Goal: Task Accomplishment & Management: Use online tool/utility

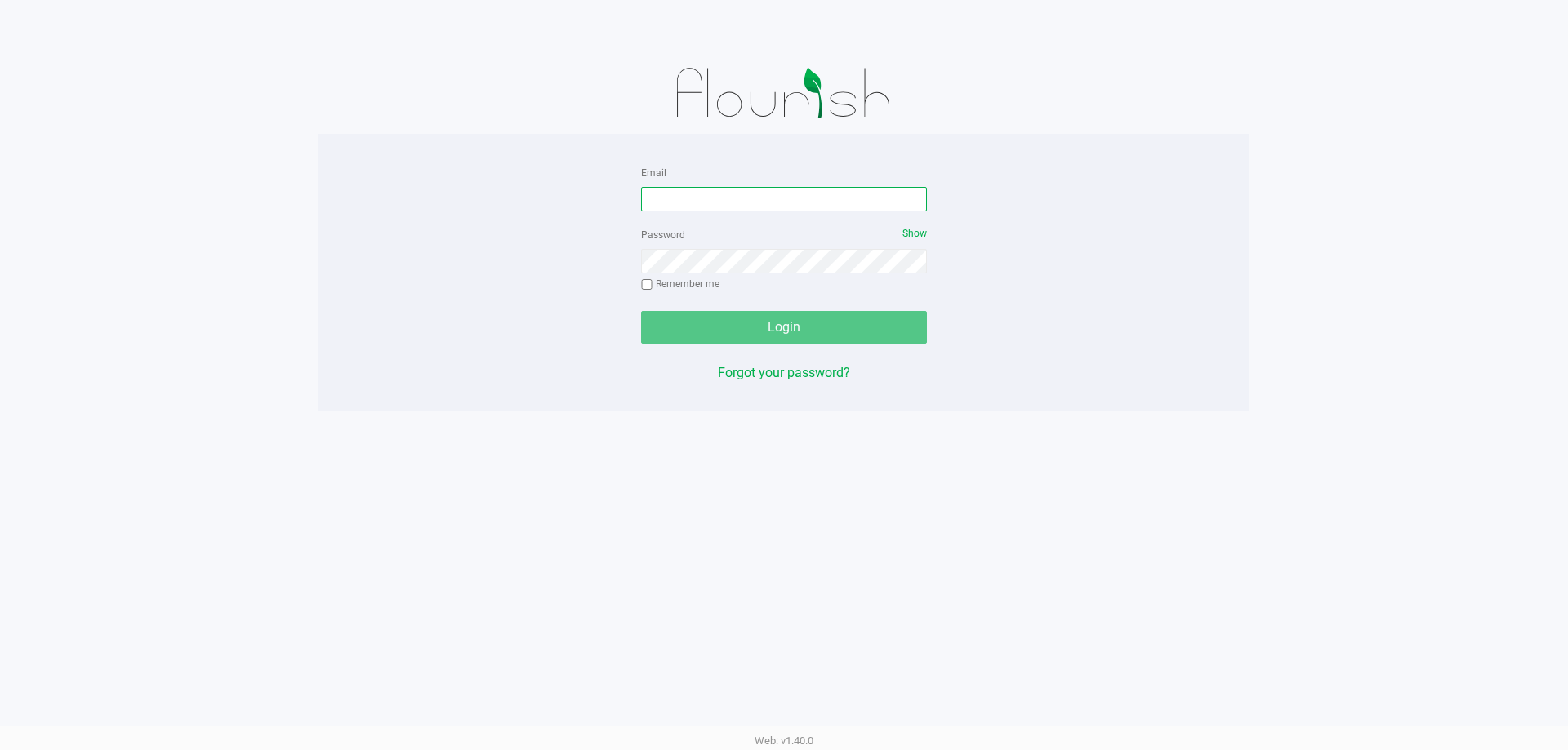
click at [708, 200] on input "Email" at bounding box center [784, 198] width 286 height 24
type input "[EMAIL_ADDRESS][DOMAIN_NAME]"
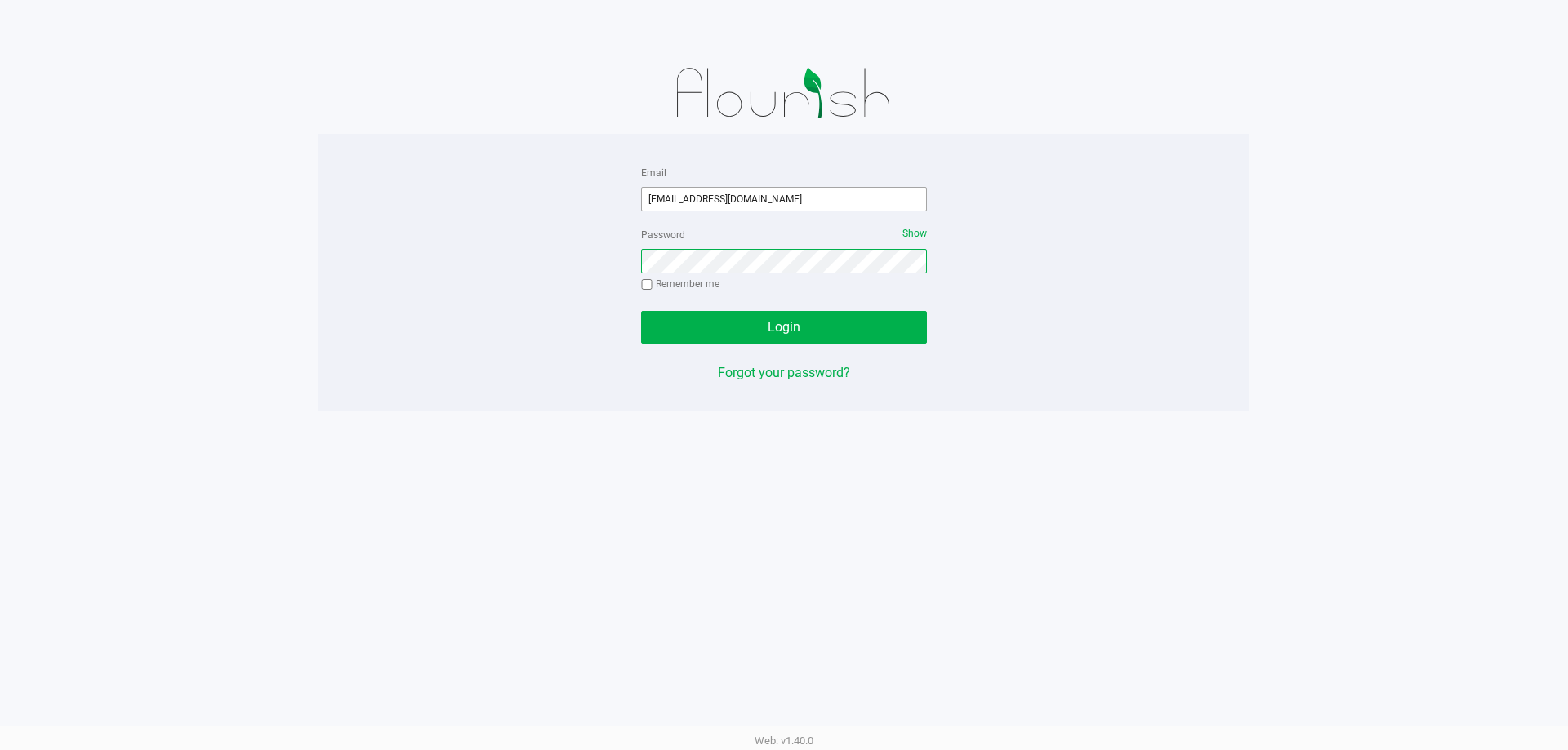
click at [641, 311] on button "Login" at bounding box center [784, 327] width 286 height 32
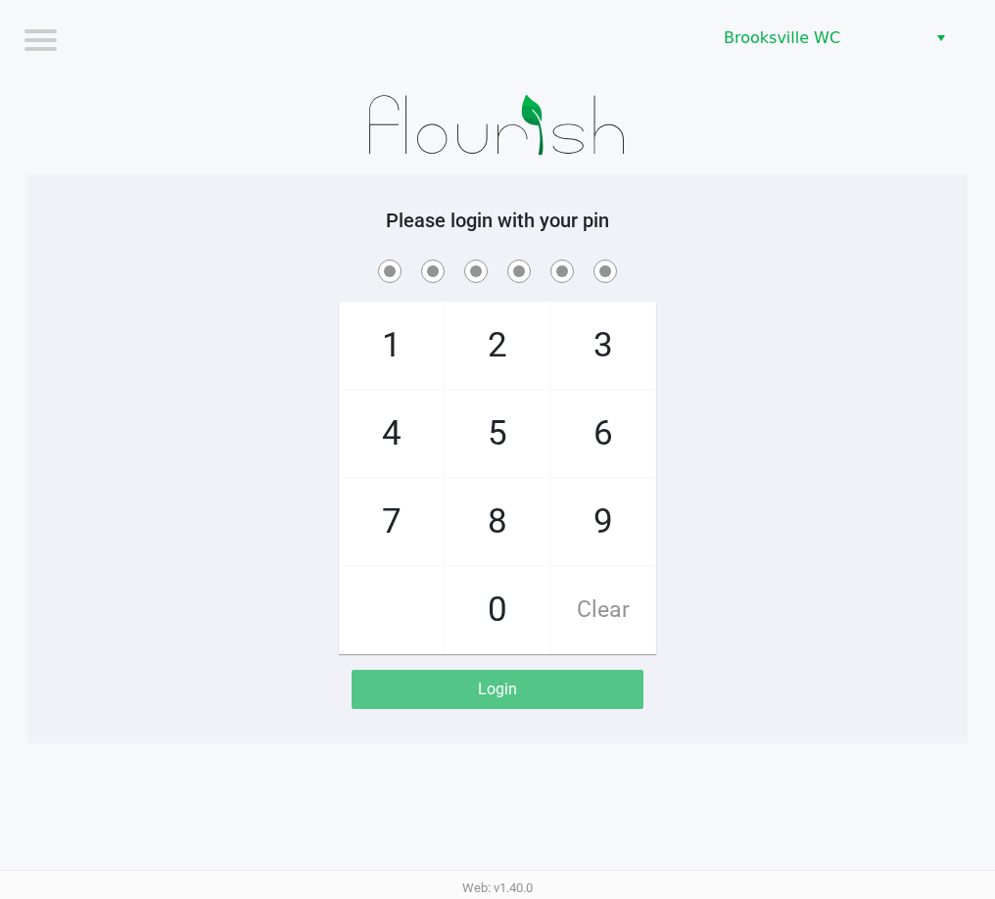
click at [786, 210] on h5 "Please login with your pin" at bounding box center [497, 221] width 911 height 24
click at [994, 226] on app-pos-login-wrapper "Logout Brooksville WC Please login with your pin 1 4 7 2 5 8 0 3 6 9 Clear Login" at bounding box center [497, 371] width 995 height 743
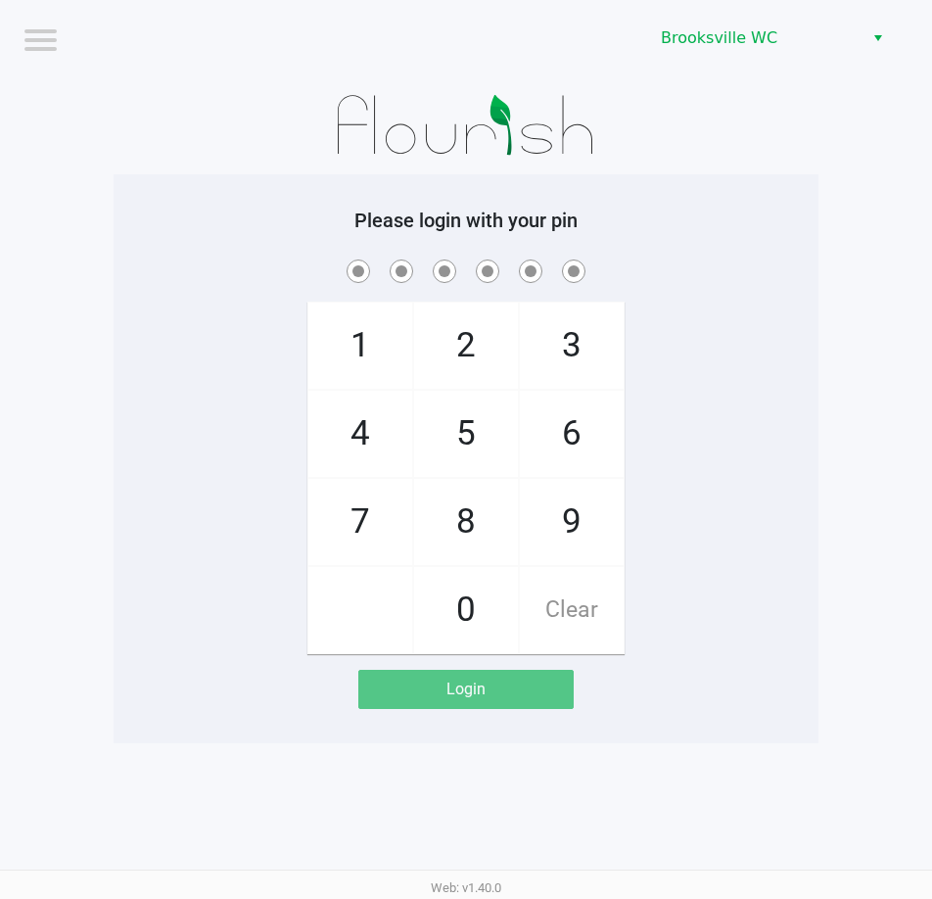
click at [787, 272] on span at bounding box center [466, 271] width 676 height 30
checkbox input "true"
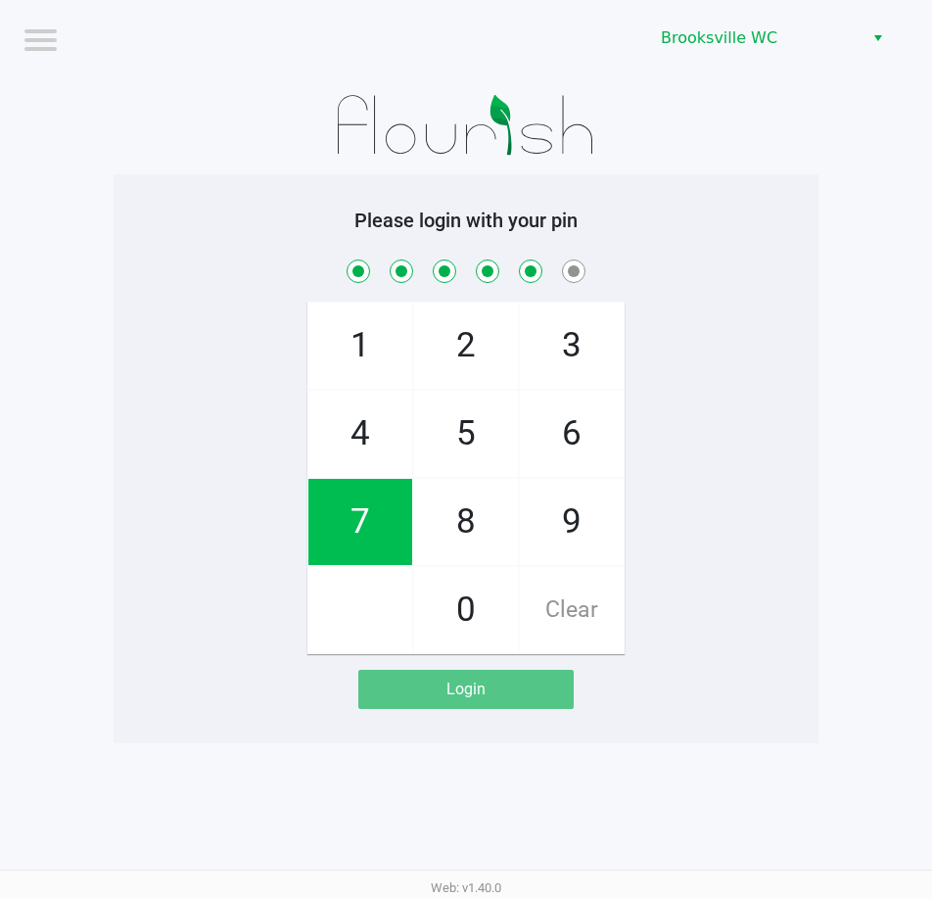
checkbox input "true"
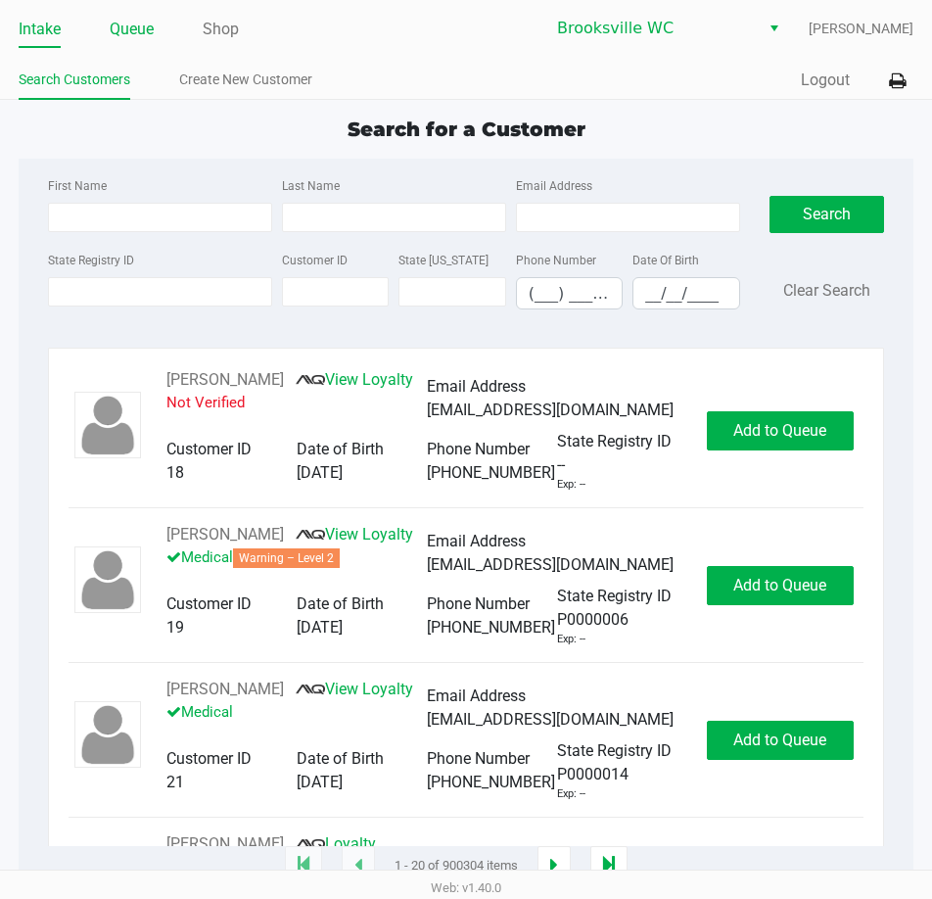
click at [148, 22] on link "Queue" at bounding box center [132, 29] width 44 height 27
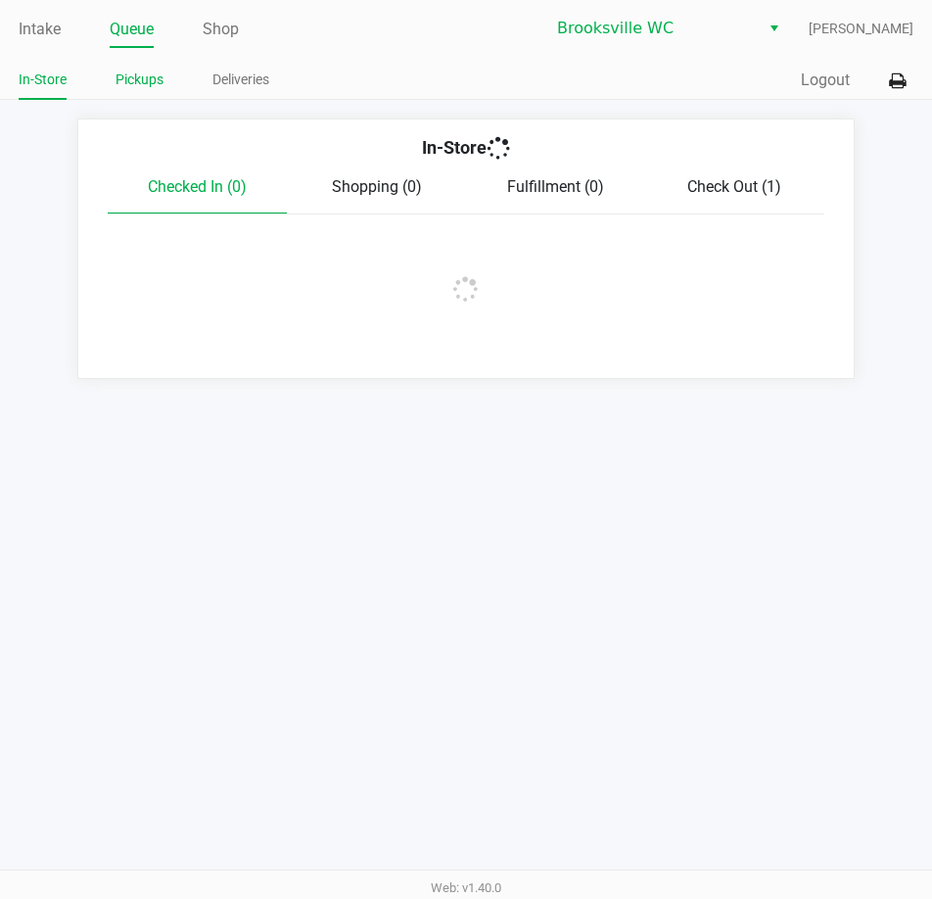
click at [143, 74] on link "Pickups" at bounding box center [140, 80] width 48 height 24
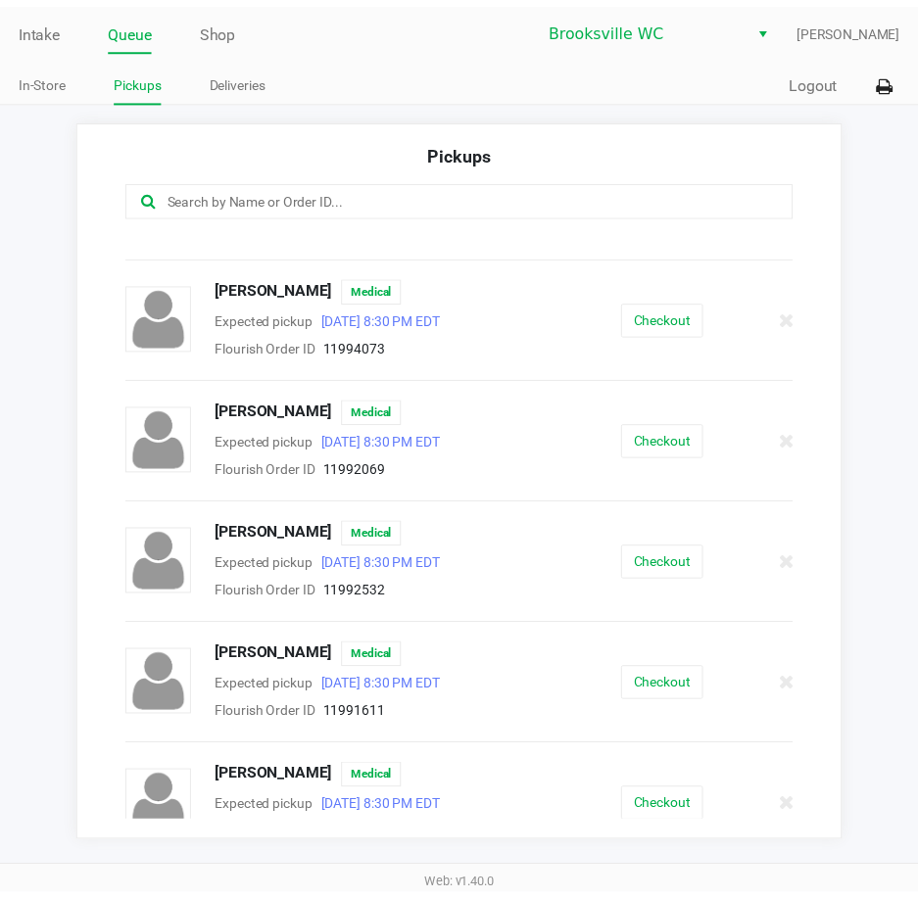
scroll to position [1824, 0]
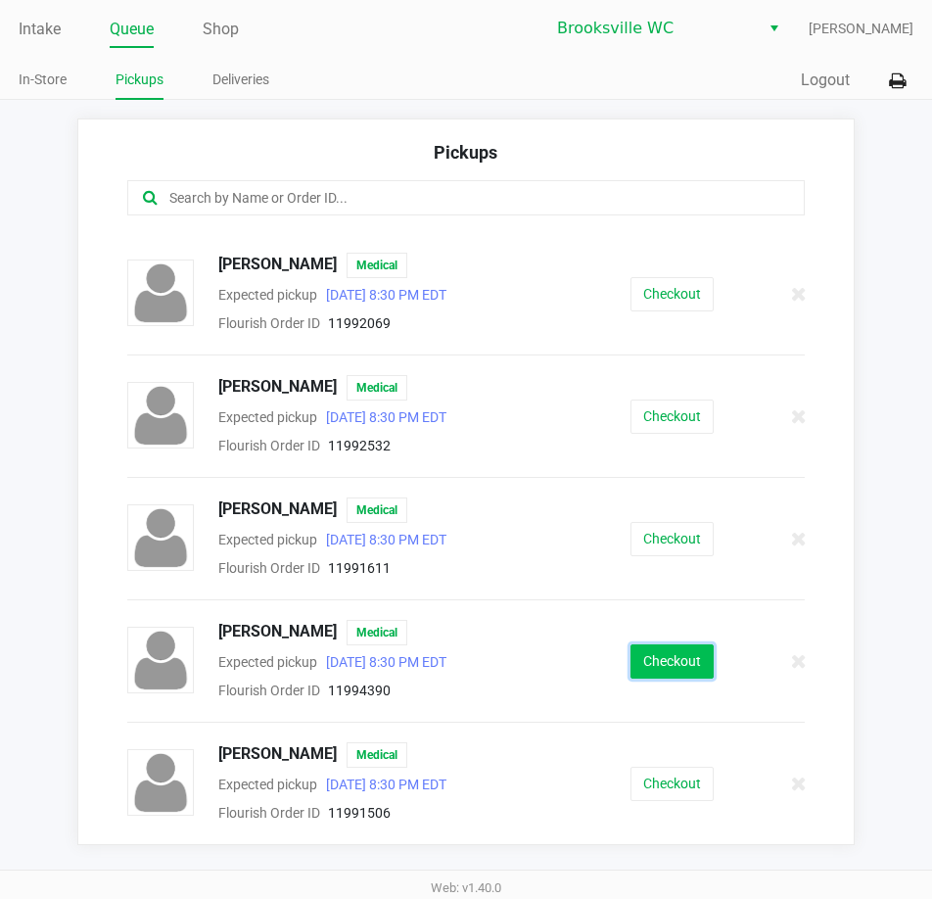
click at [659, 659] on button "Checkout" at bounding box center [672, 661] width 83 height 34
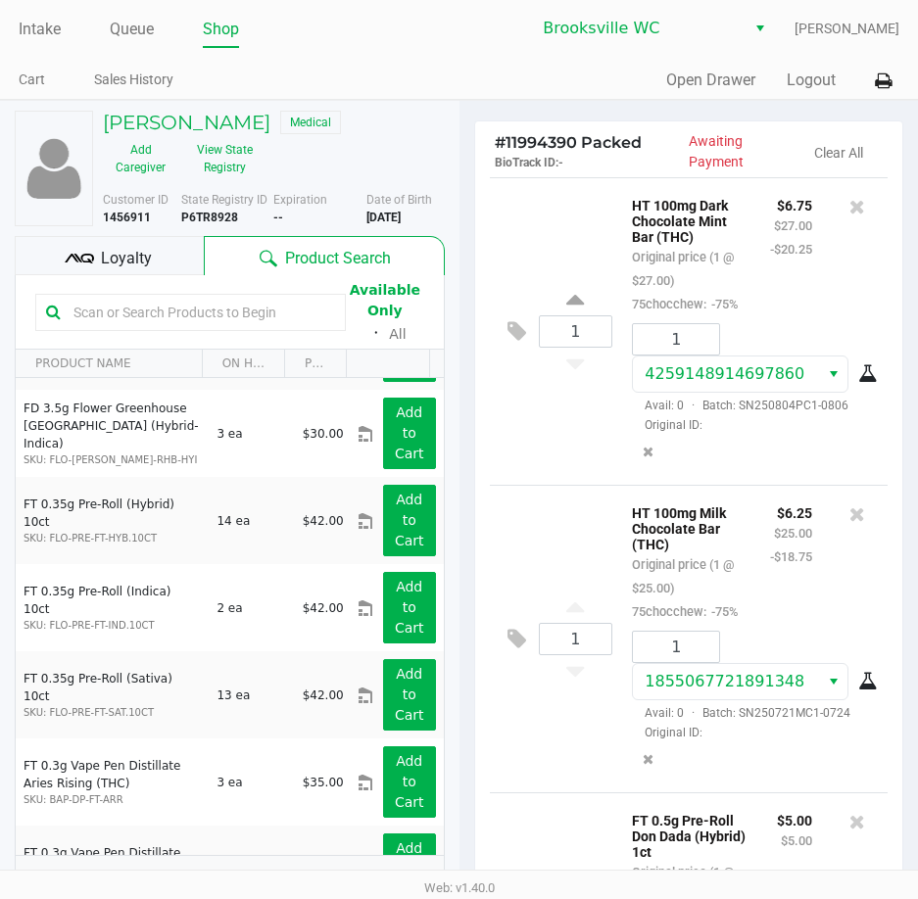
click at [145, 248] on span "Loyalty" at bounding box center [126, 259] width 51 height 24
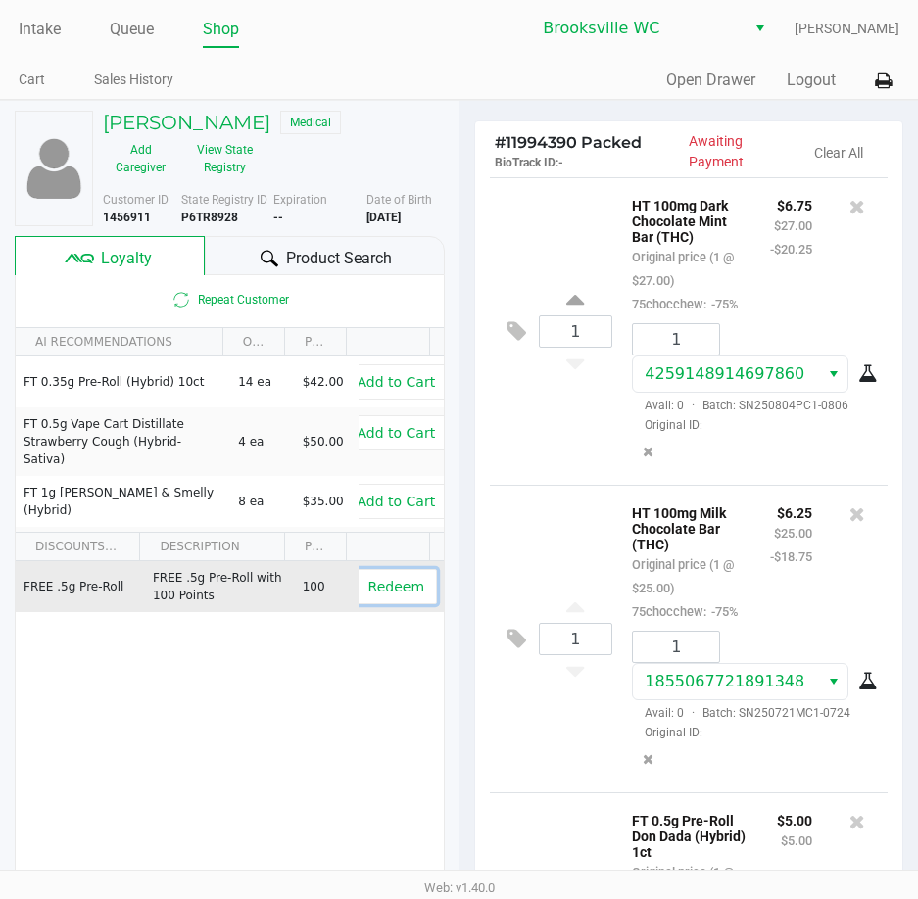
click at [389, 598] on button "Redeem" at bounding box center [396, 586] width 81 height 35
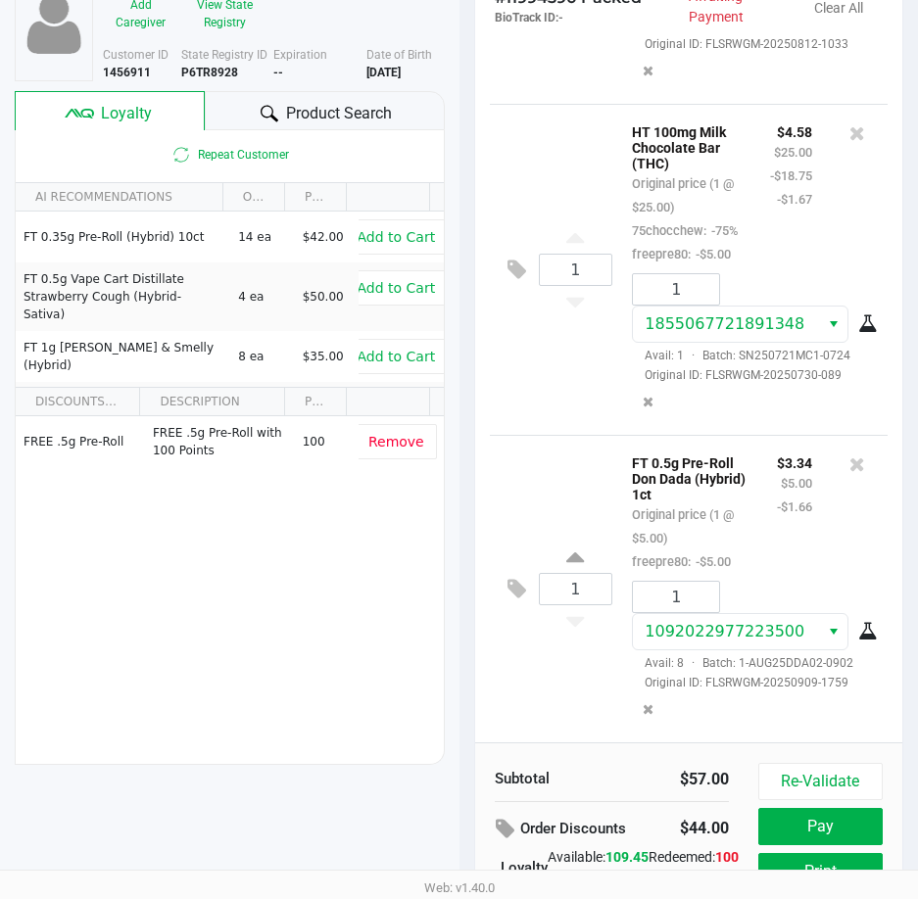
scroll to position [249, 0]
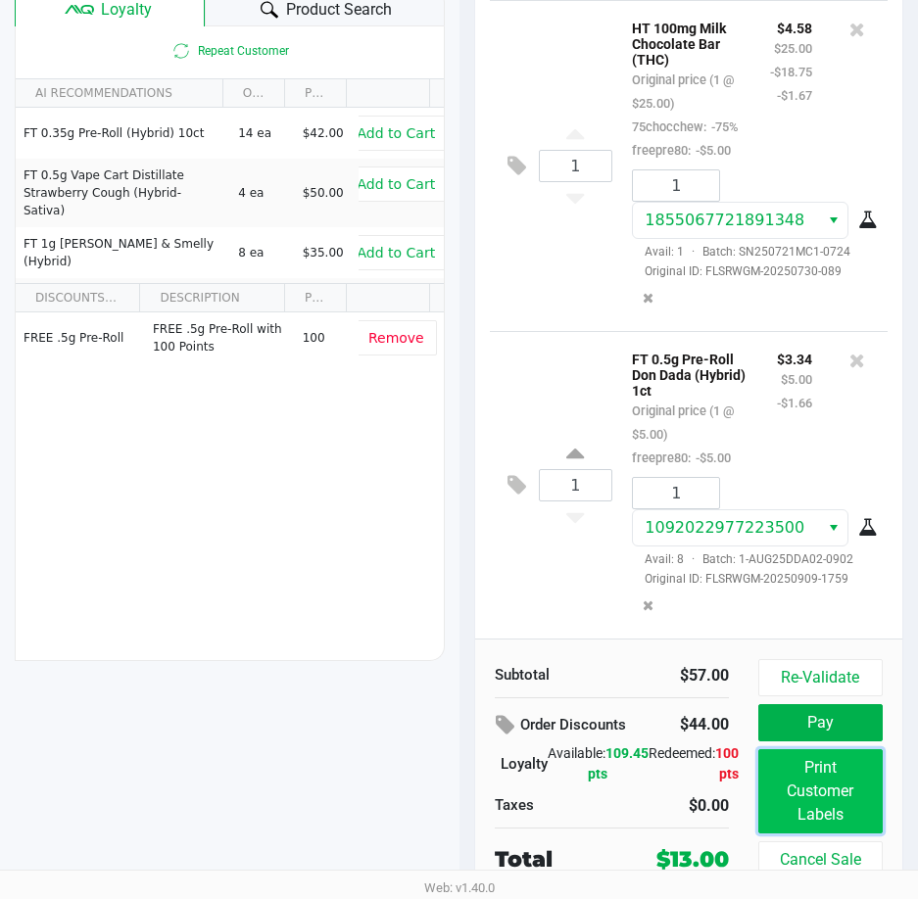
click at [871, 789] on button "Print Customer Labels" at bounding box center [820, 791] width 124 height 84
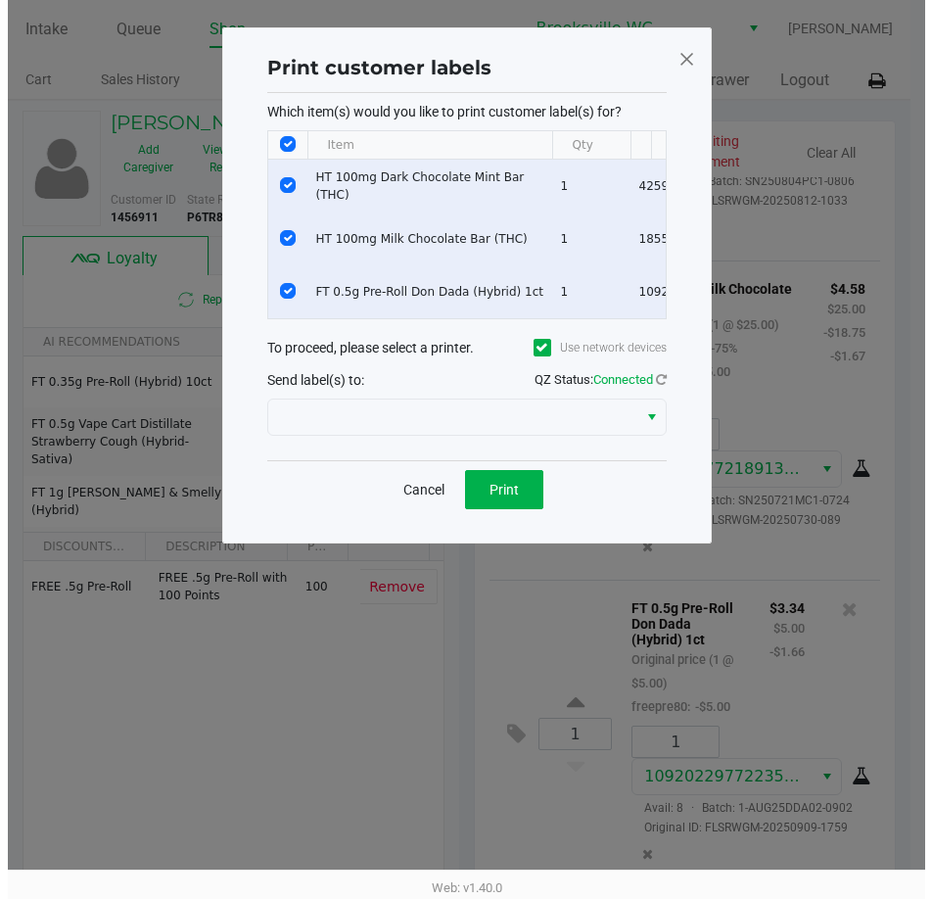
scroll to position [0, 0]
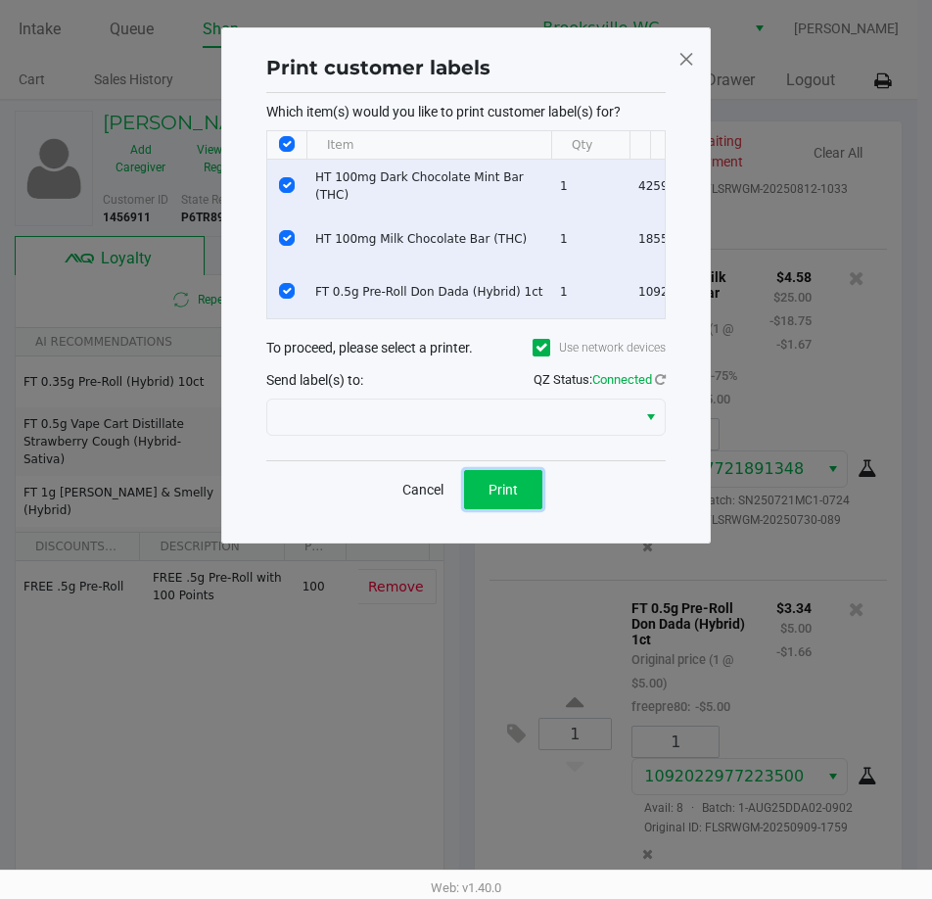
click at [495, 498] on span "Print" at bounding box center [503, 490] width 29 height 16
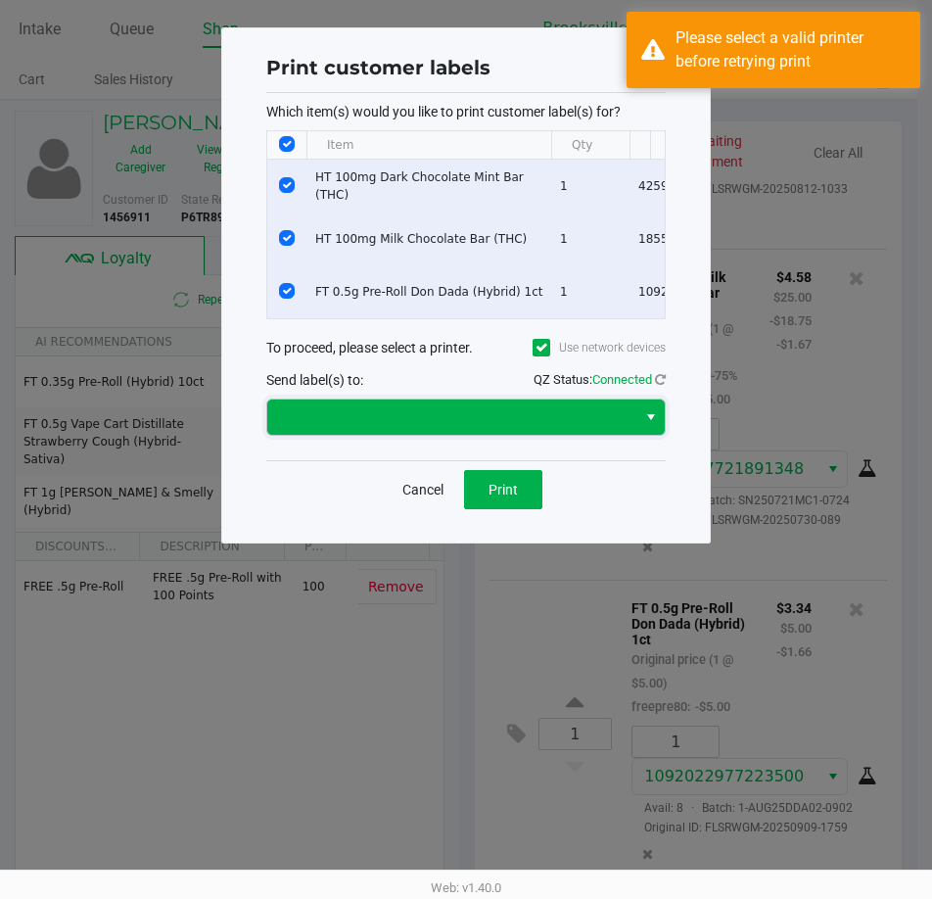
click at [463, 419] on span at bounding box center [452, 418] width 346 height 24
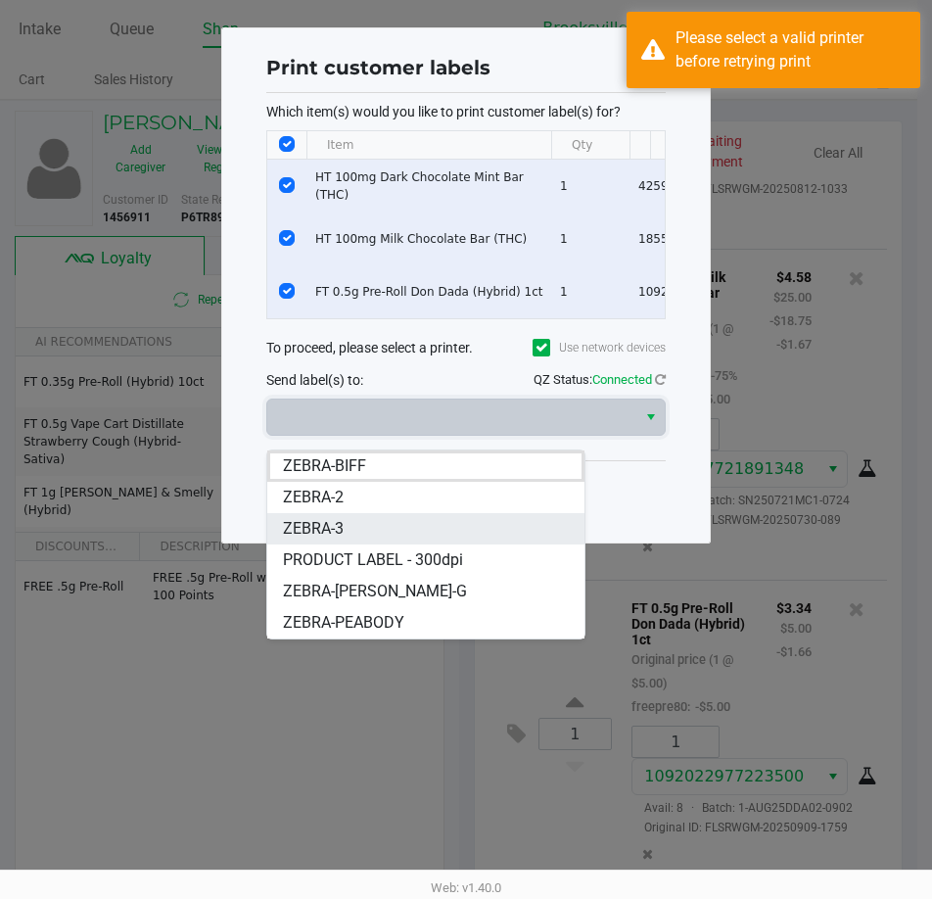
click at [330, 530] on span "ZEBRA-3" at bounding box center [313, 529] width 61 height 24
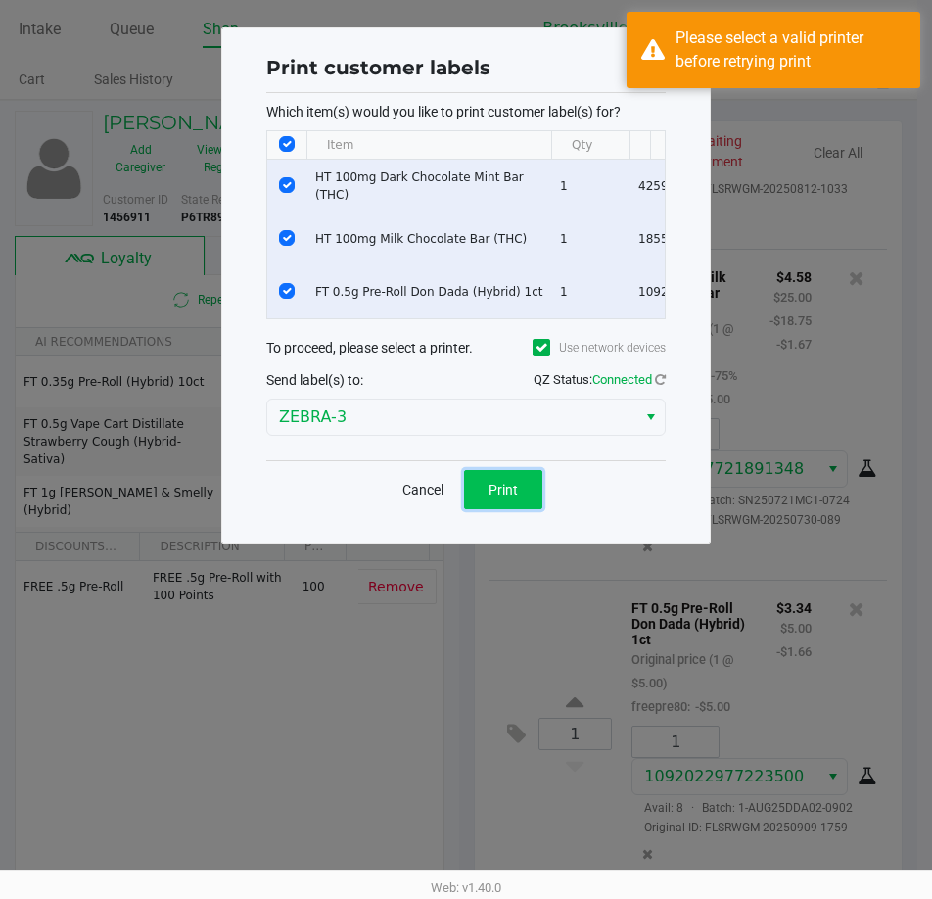
click at [514, 497] on span "Print" at bounding box center [503, 490] width 29 height 16
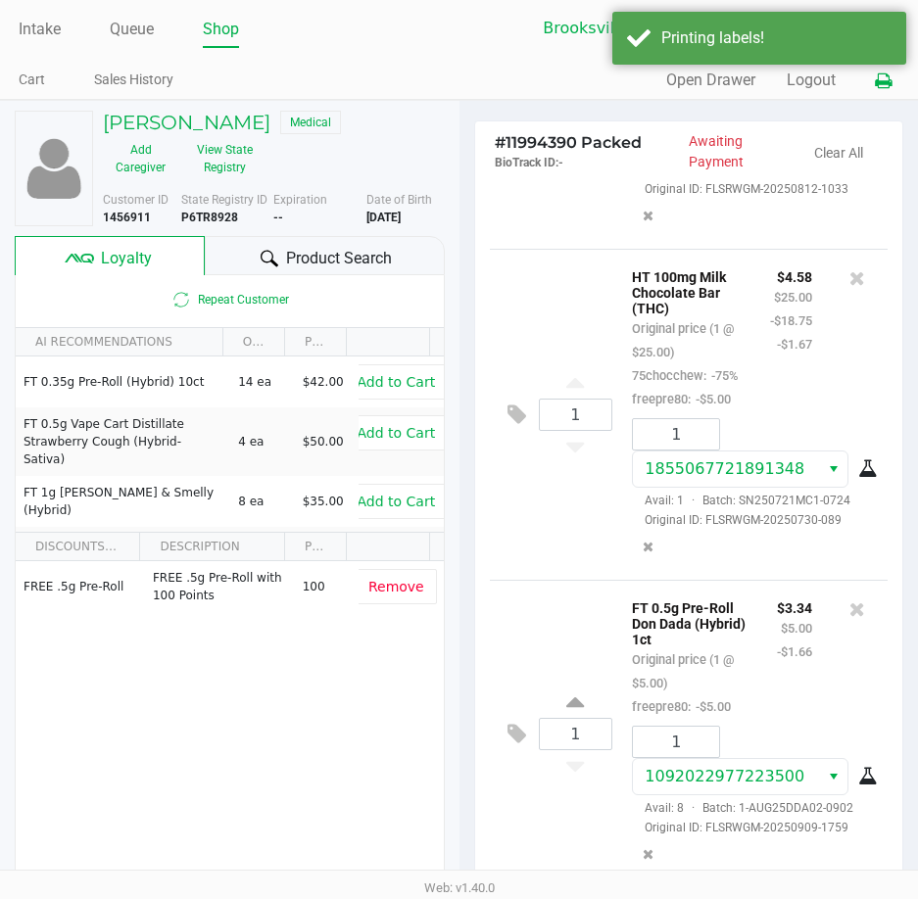
click at [882, 78] on icon at bounding box center [883, 81] width 17 height 14
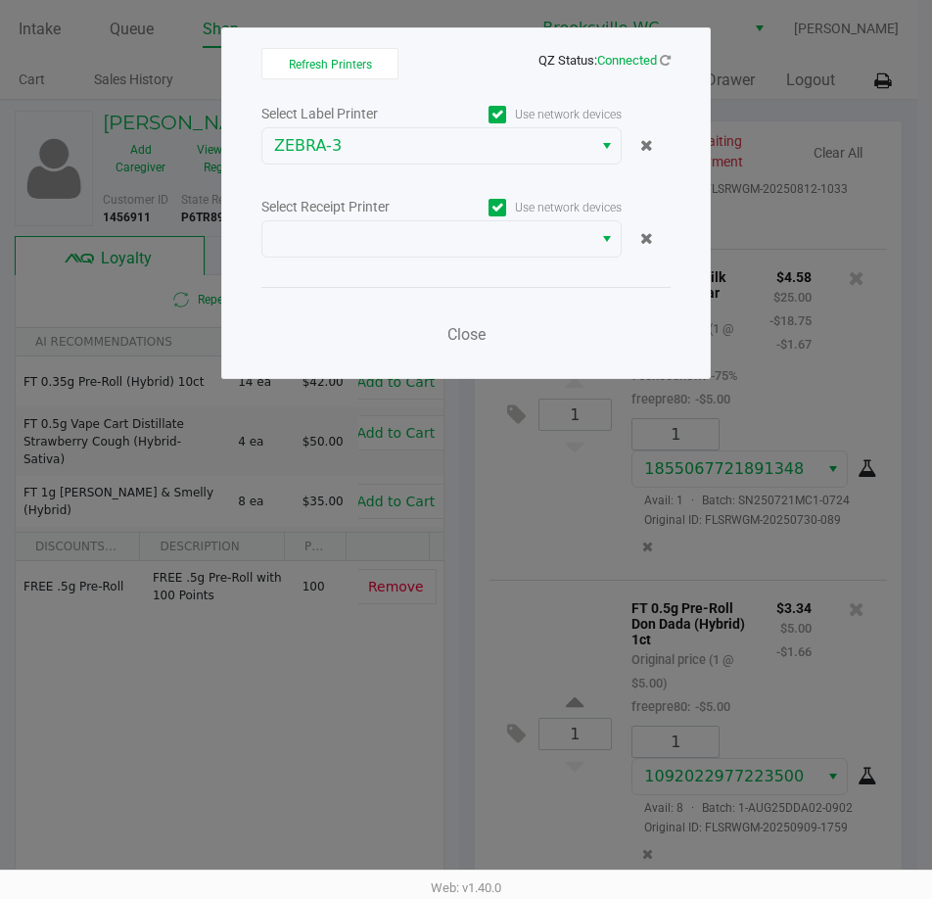
click at [425, 259] on div "Select Label Printer Use network devices ZEBRA-3 Select Receipt Printer Use net…" at bounding box center [466, 230] width 409 height 258
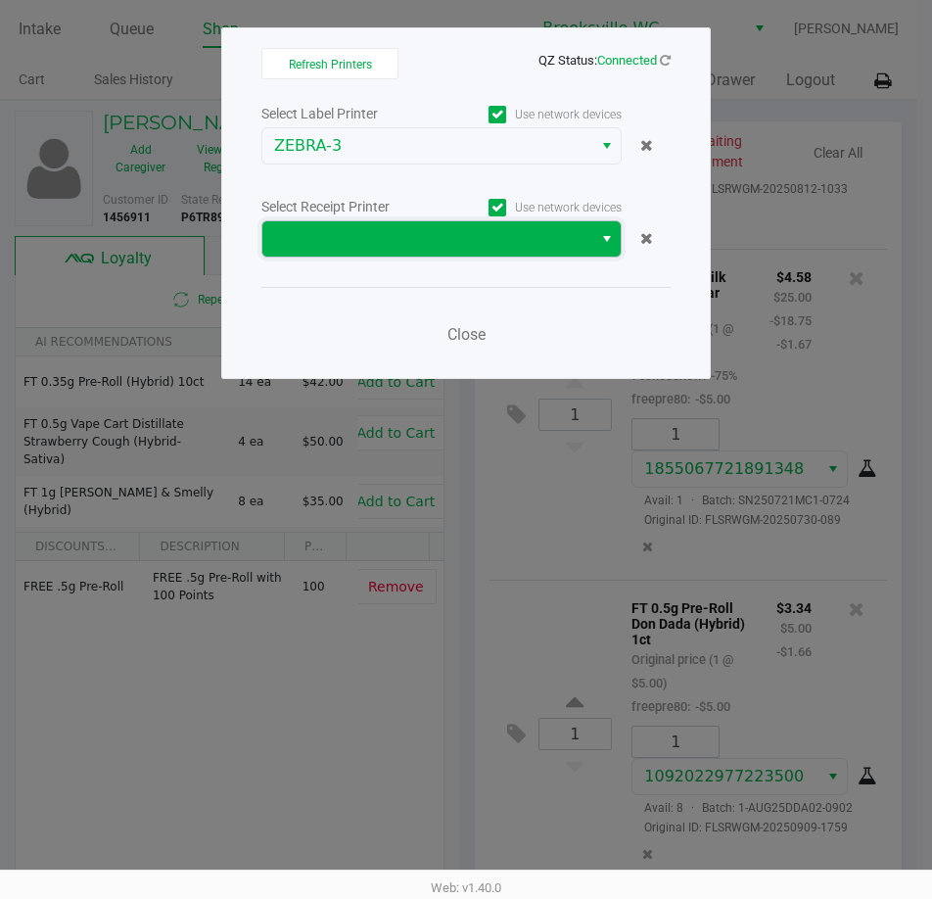
click at [431, 245] on span at bounding box center [427, 239] width 307 height 24
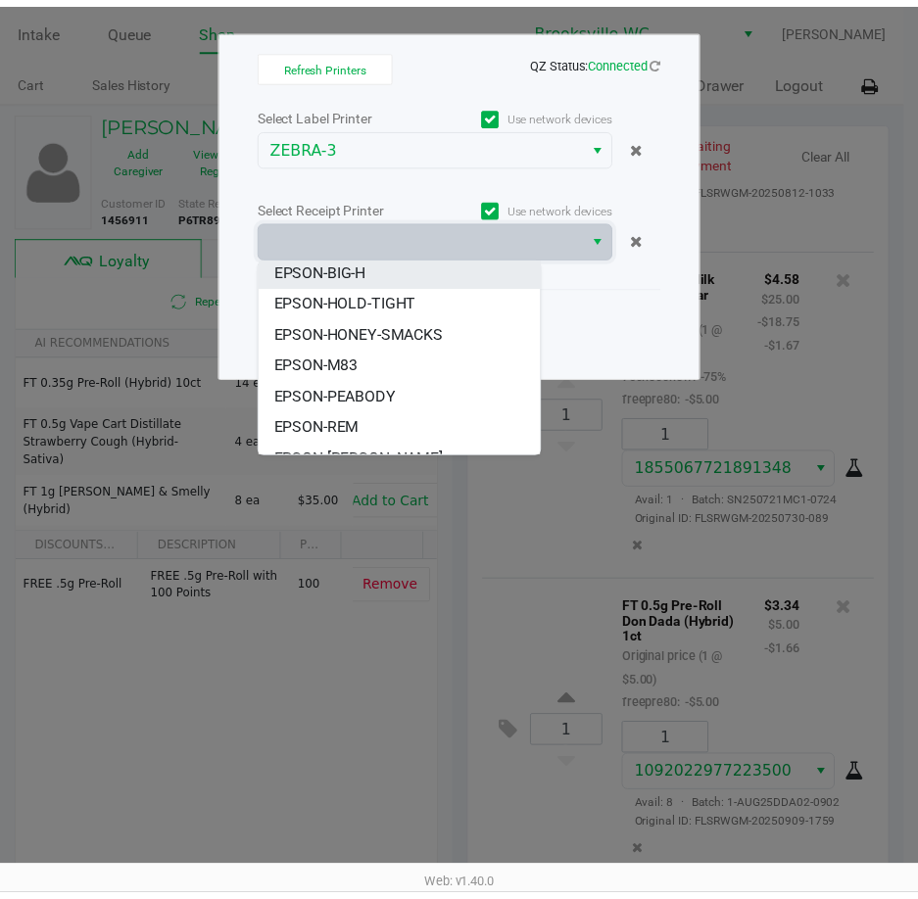
scroll to position [149, 0]
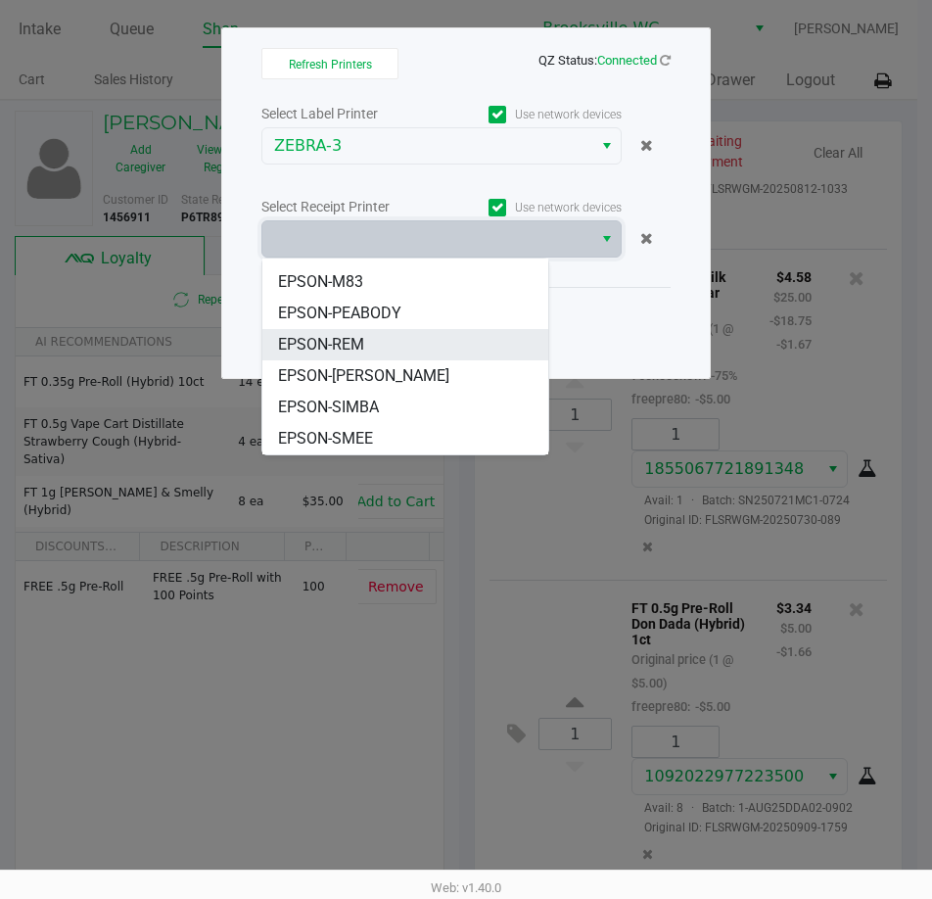
click at [369, 344] on li "EPSON-REM" at bounding box center [405, 344] width 286 height 31
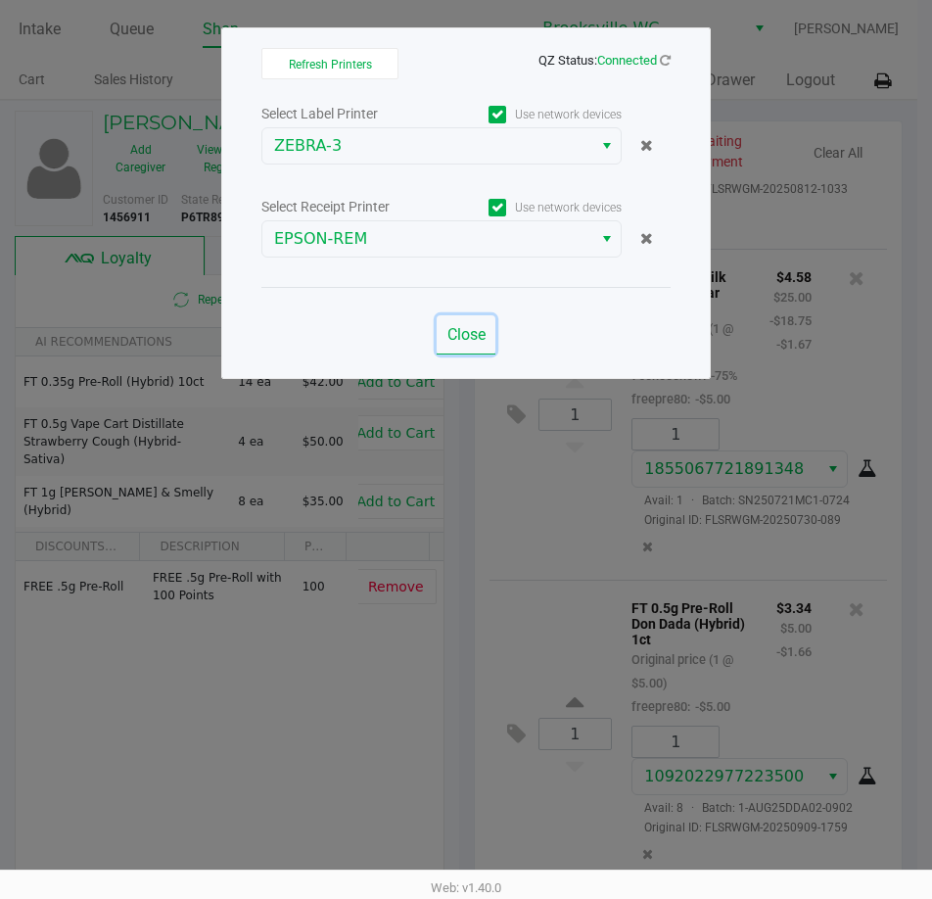
click at [460, 340] on span "Close" at bounding box center [467, 334] width 38 height 19
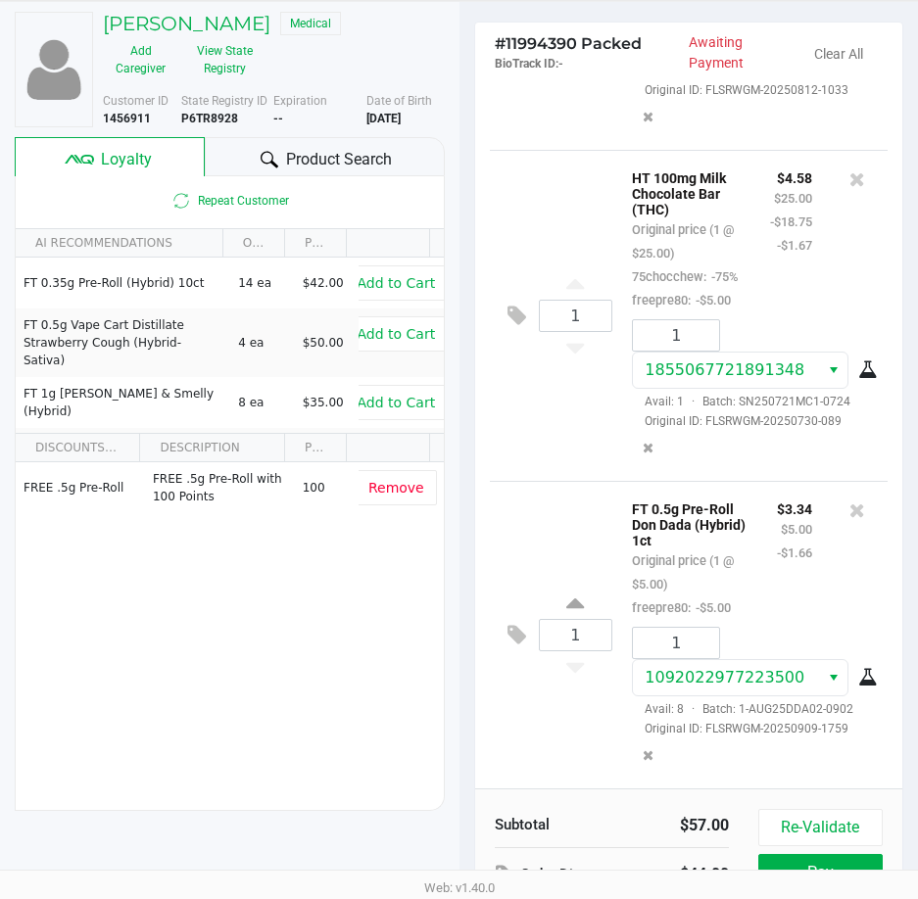
scroll to position [249, 0]
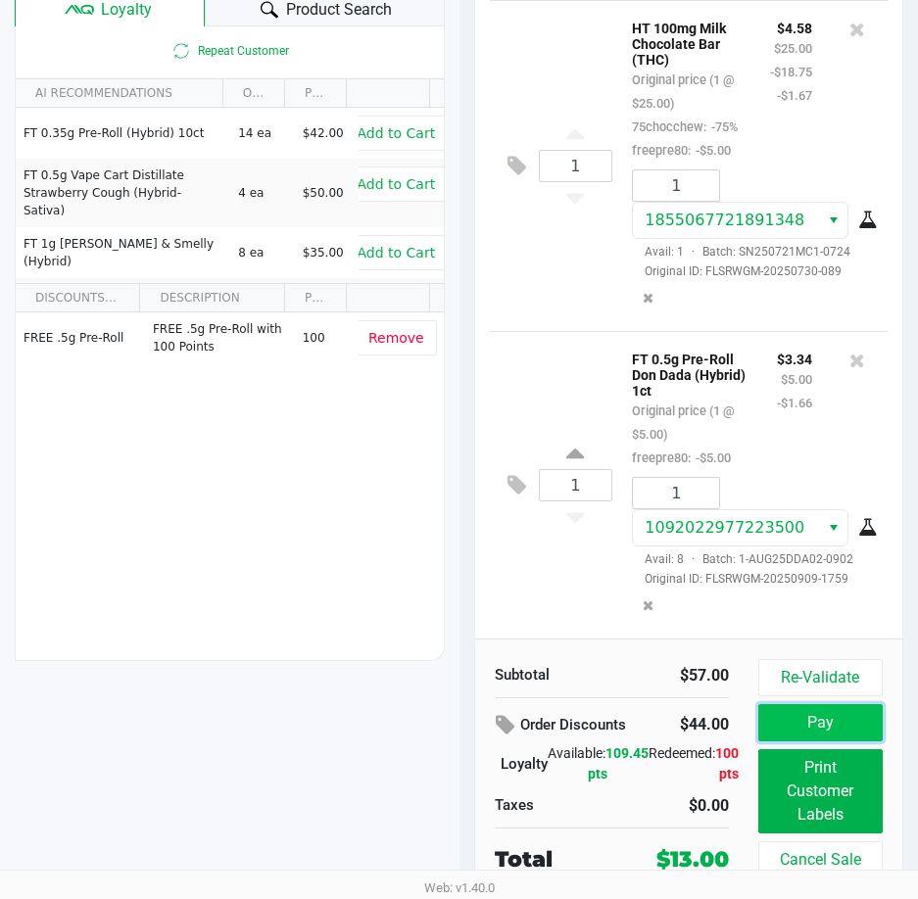
click at [841, 724] on button "Pay" at bounding box center [820, 722] width 124 height 37
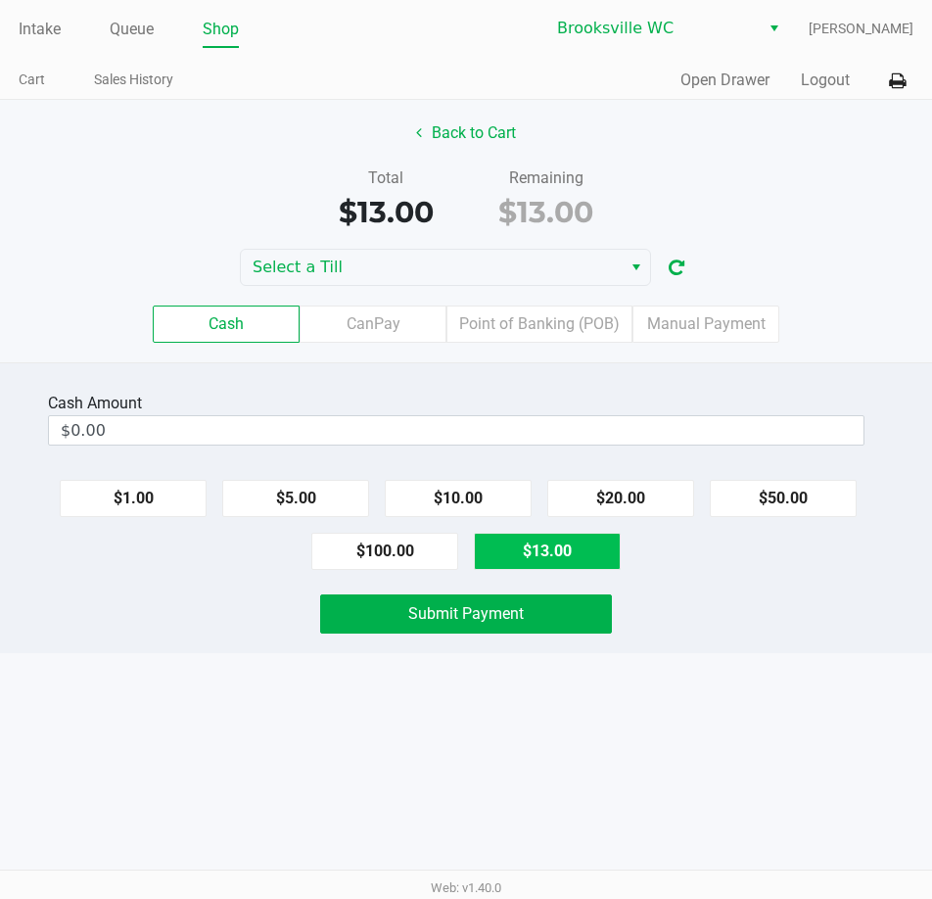
click at [566, 551] on button "$13.00" at bounding box center [547, 551] width 147 height 37
type input "$13.00"
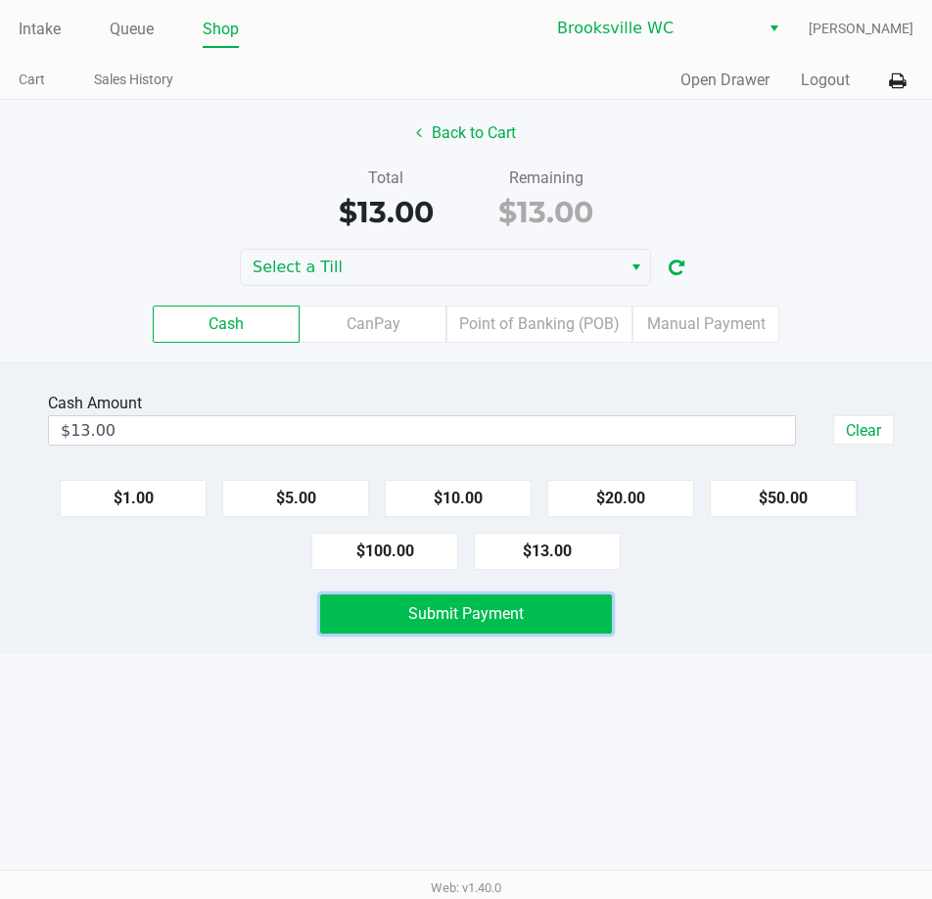
click at [476, 612] on span "Submit Payment" at bounding box center [466, 613] width 116 height 19
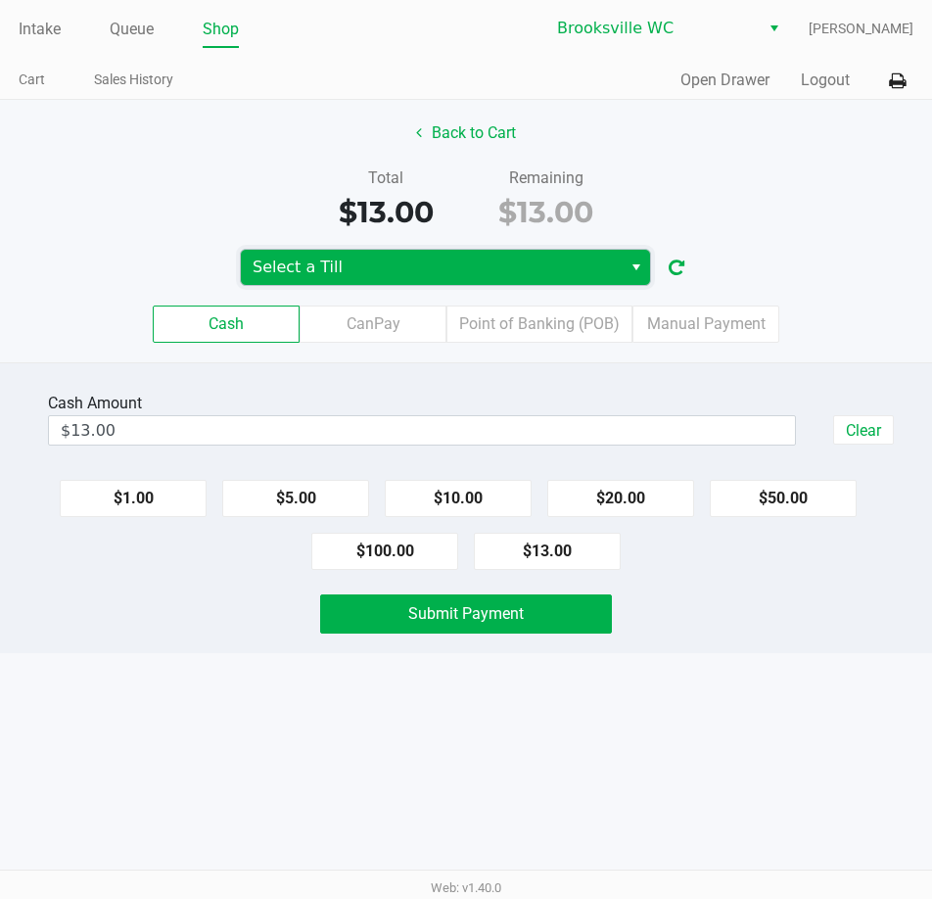
click at [422, 271] on span "Select a Till" at bounding box center [432, 268] width 358 height 24
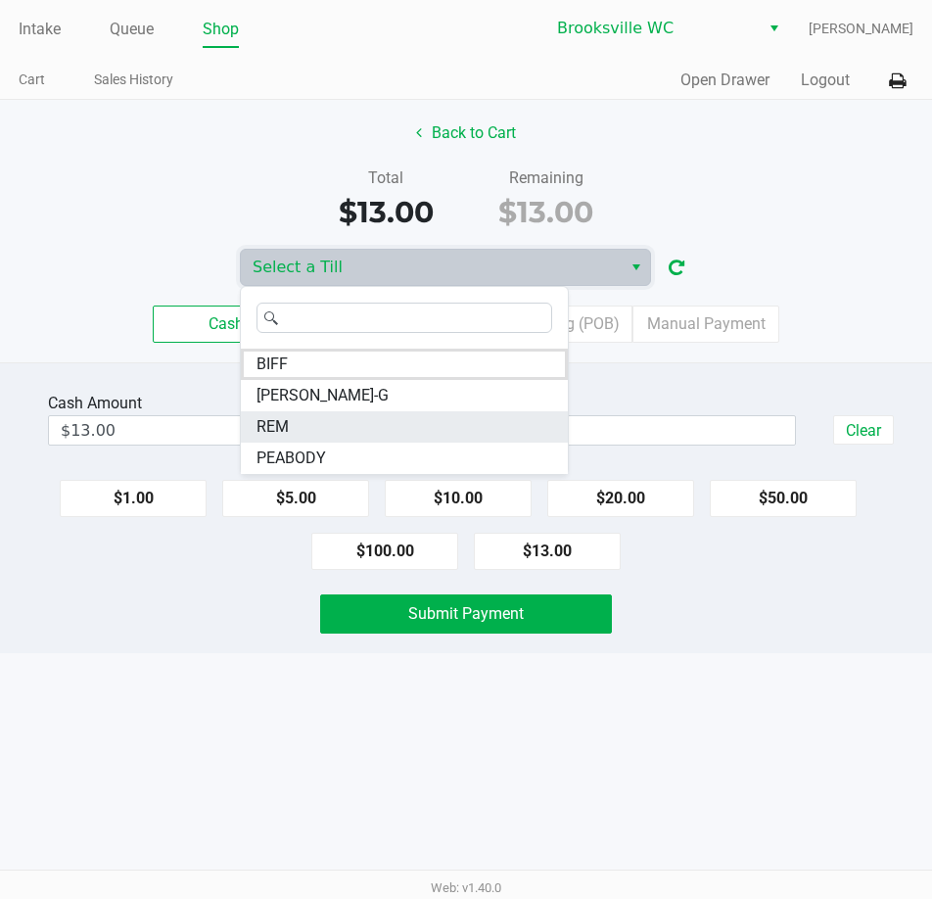
click at [288, 430] on span "REM" at bounding box center [273, 427] width 32 height 24
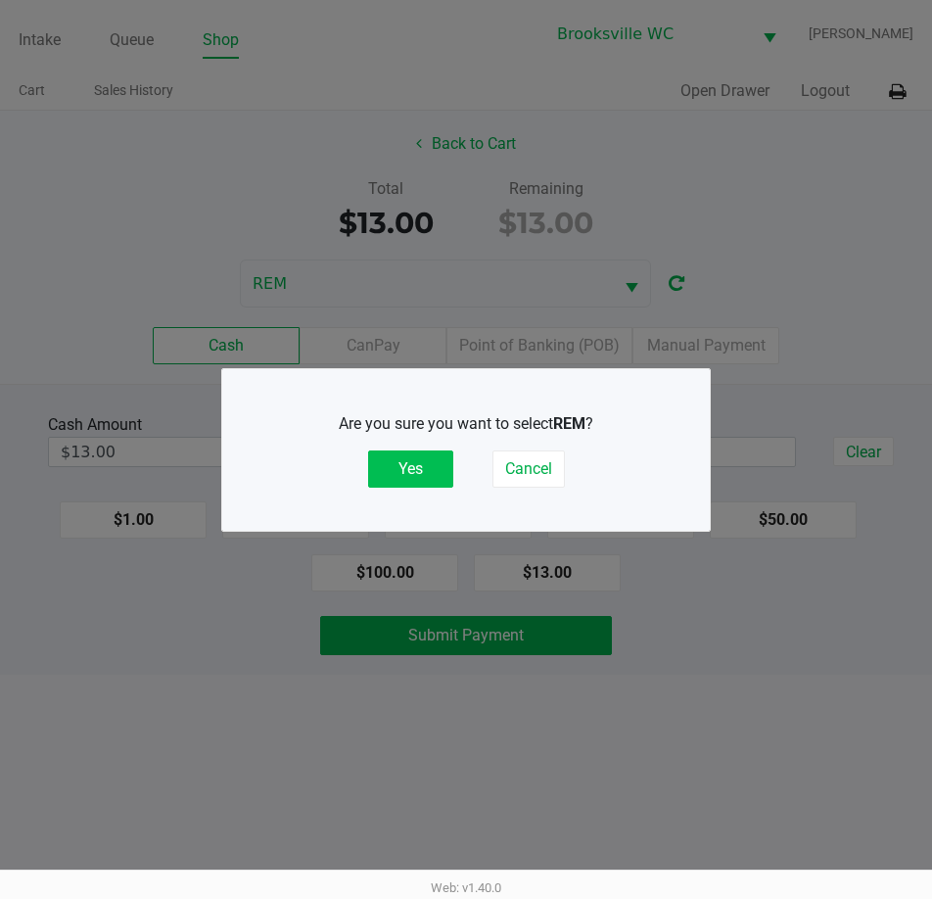
click at [389, 482] on button "Yes" at bounding box center [410, 469] width 85 height 37
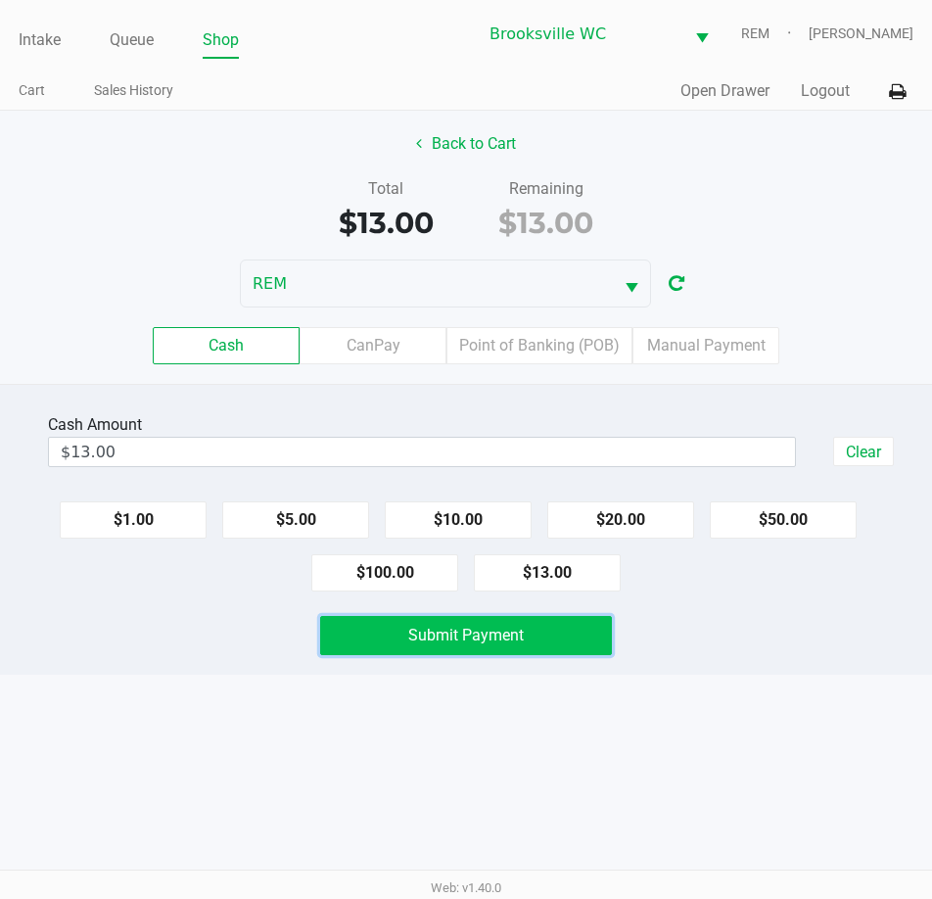
click at [512, 641] on span "Submit Payment" at bounding box center [466, 635] width 116 height 19
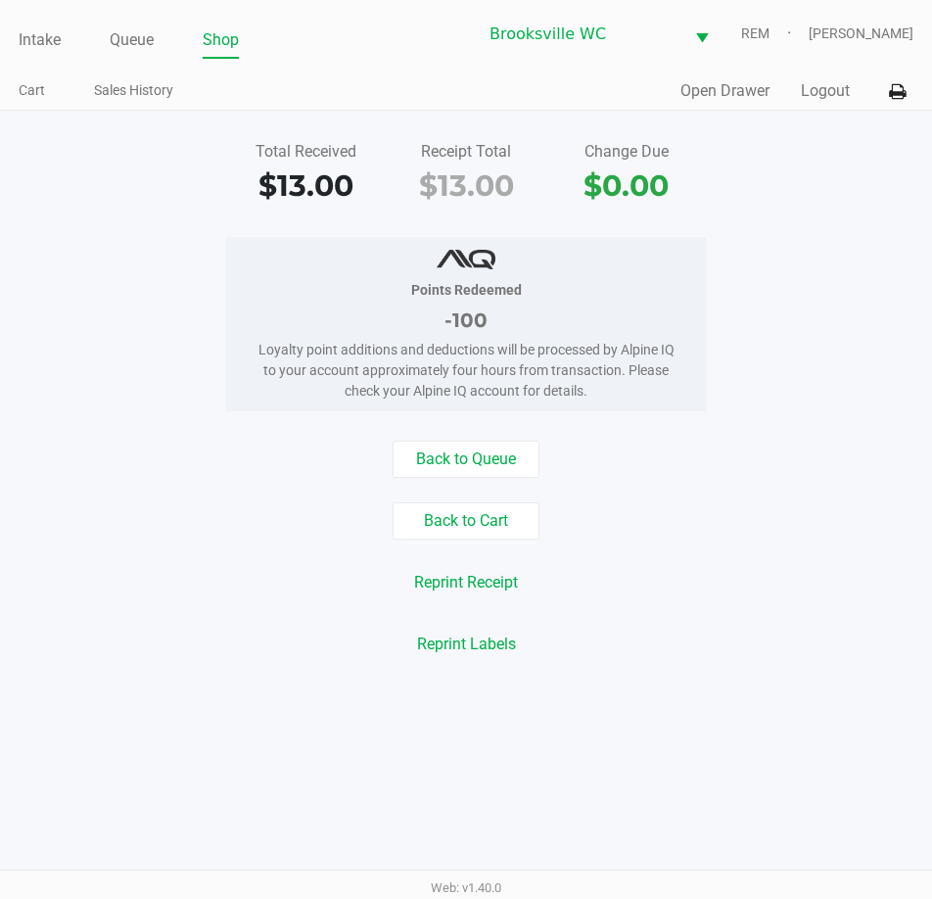
click at [769, 366] on div "Points Redeemed -100 Loyalty point additions and deductions will be processed b…" at bounding box center [466, 324] width 962 height 174
click at [26, 29] on link "Intake" at bounding box center [40, 39] width 42 height 27
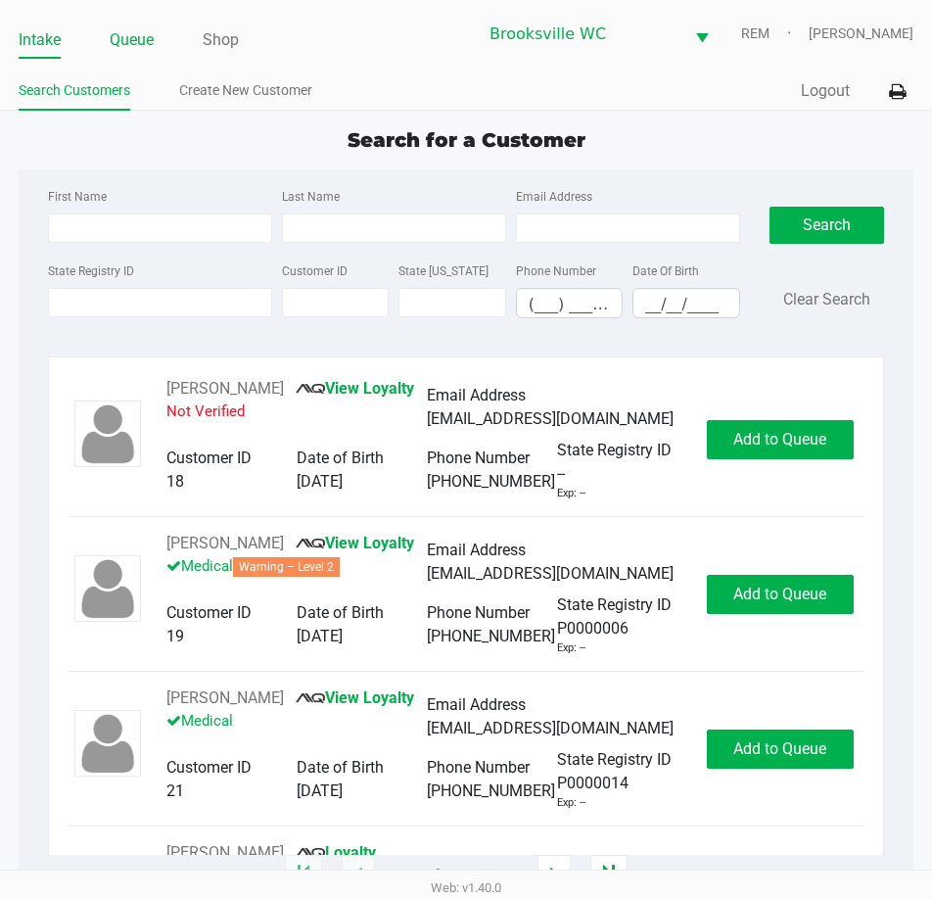
click at [143, 43] on link "Queue" at bounding box center [132, 39] width 44 height 27
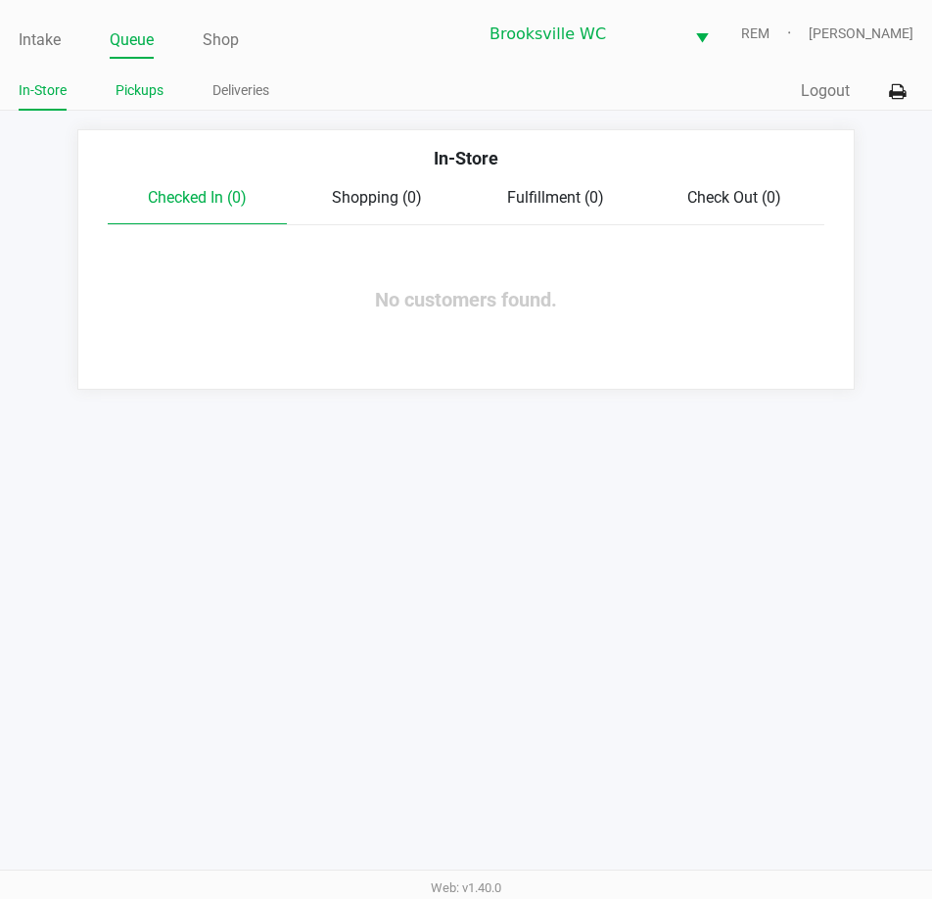
click at [137, 89] on link "Pickups" at bounding box center [140, 90] width 48 height 24
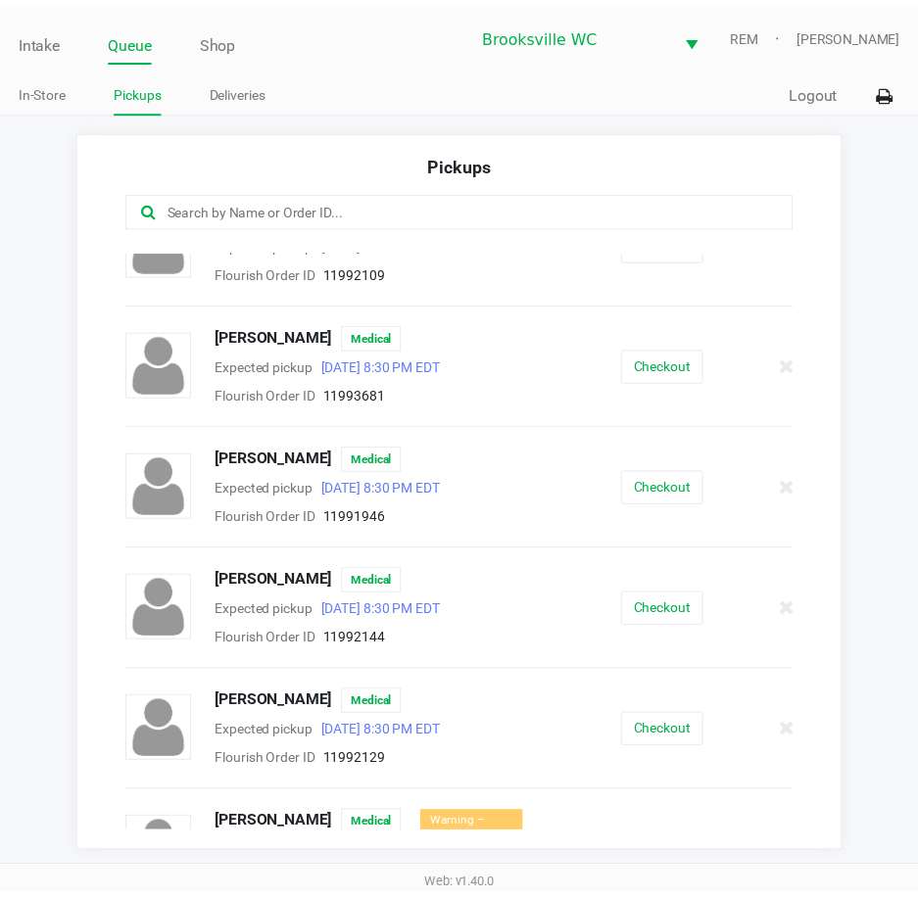
scroll to position [392, 0]
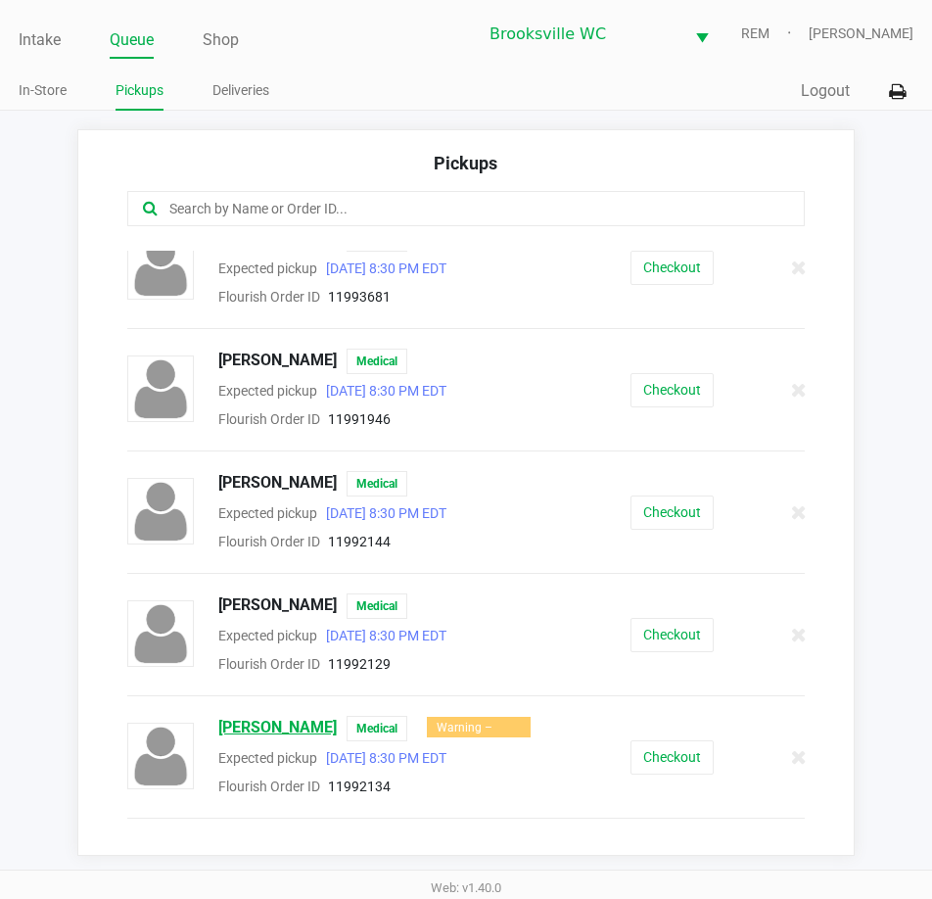
click at [318, 734] on span "JONATHAN OJEDA" at bounding box center [277, 728] width 119 height 25
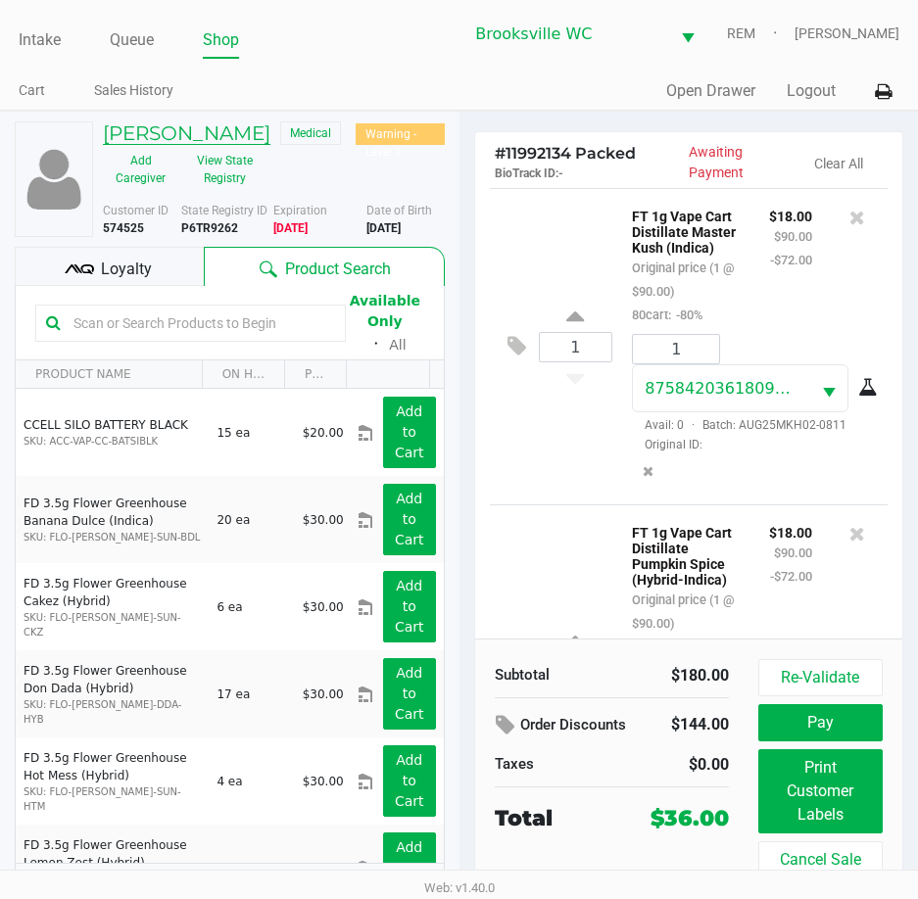
click at [224, 128] on h5 "JONATHAN OJEDA" at bounding box center [186, 133] width 167 height 24
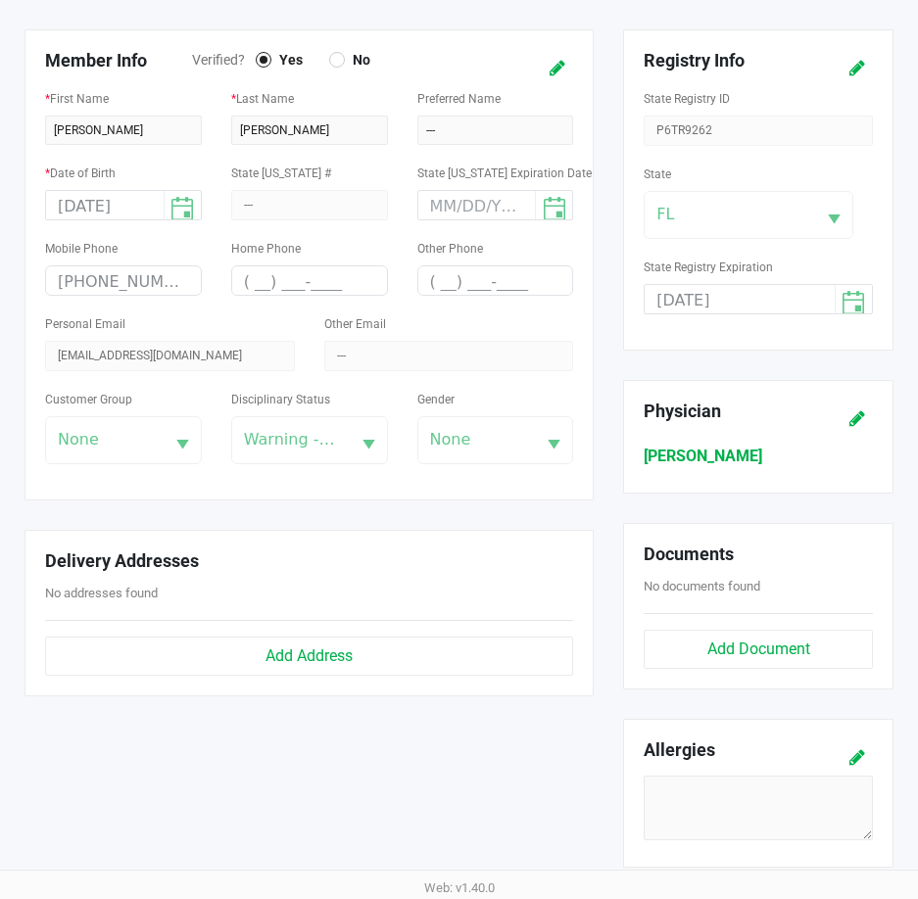
scroll to position [123, 0]
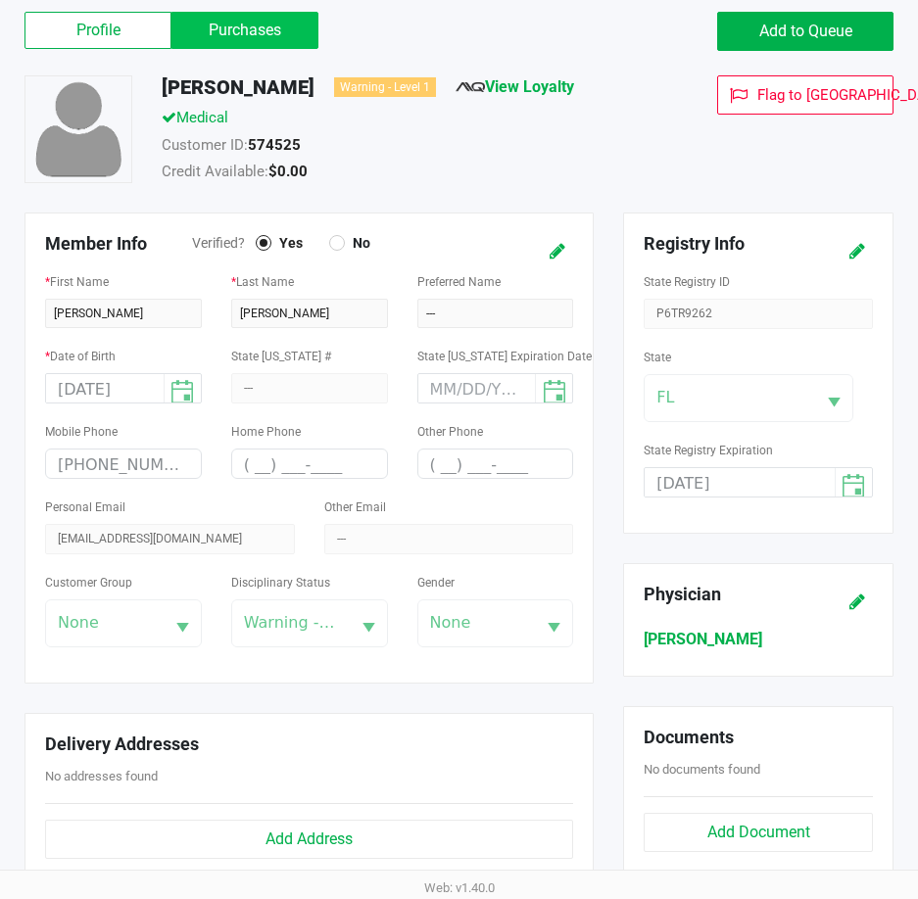
click at [217, 37] on label "Purchases" at bounding box center [244, 30] width 147 height 37
click at [0, 0] on 1 "Purchases" at bounding box center [0, 0] width 0 height 0
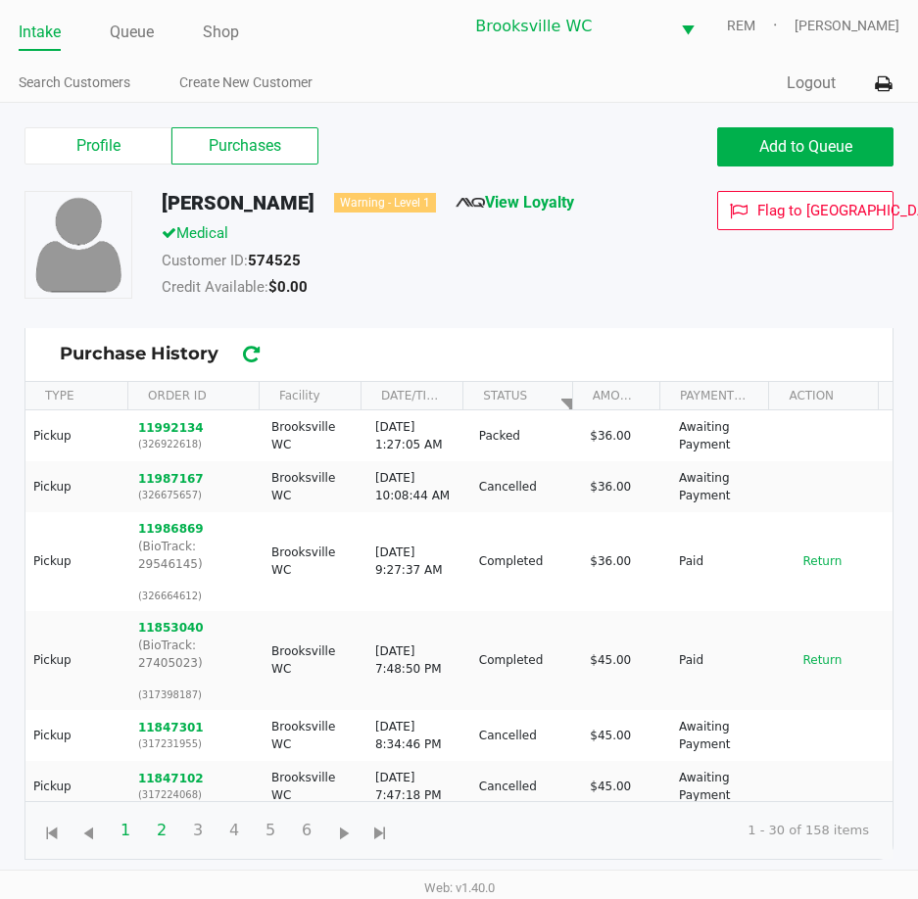
click at [166, 829] on span "2" at bounding box center [161, 830] width 37 height 37
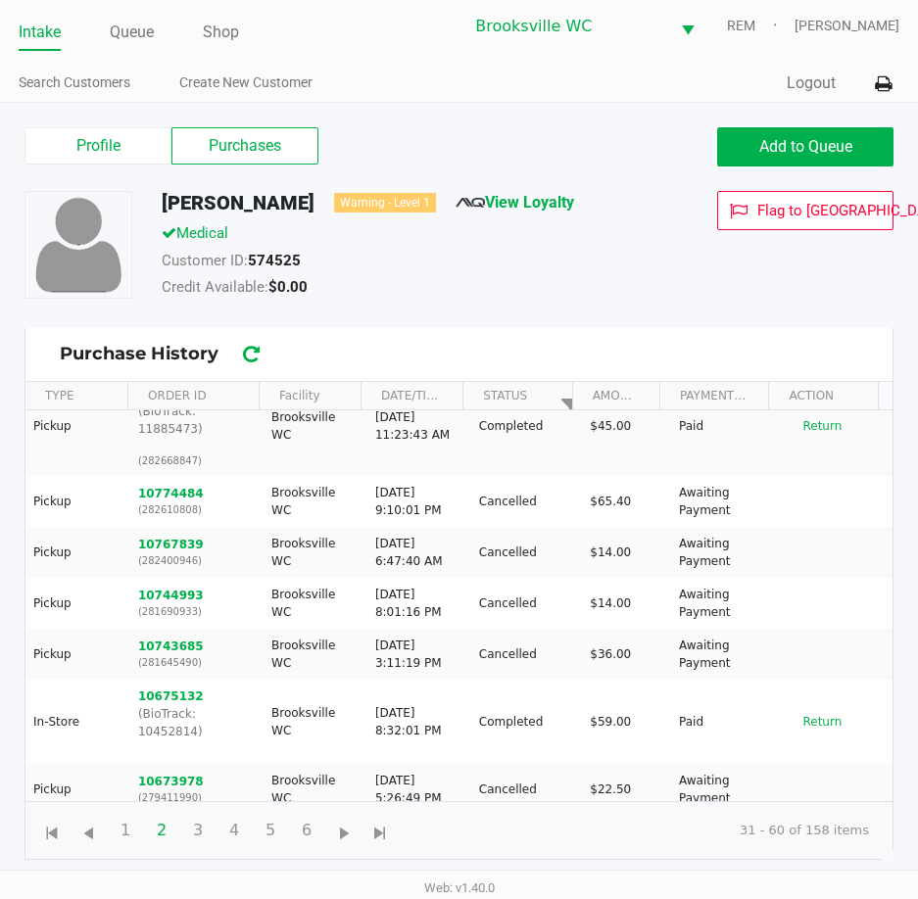
scroll to position [1258, 0]
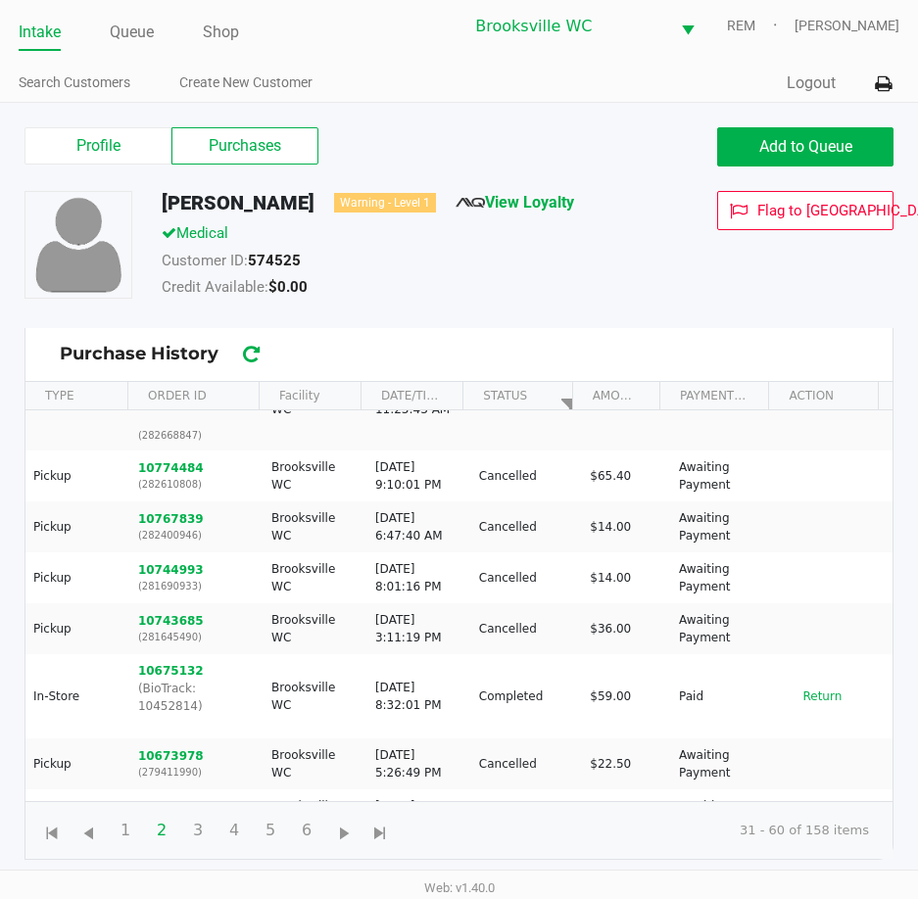
click at [532, 397] on span "STATUS" at bounding box center [513, 395] width 77 height 33
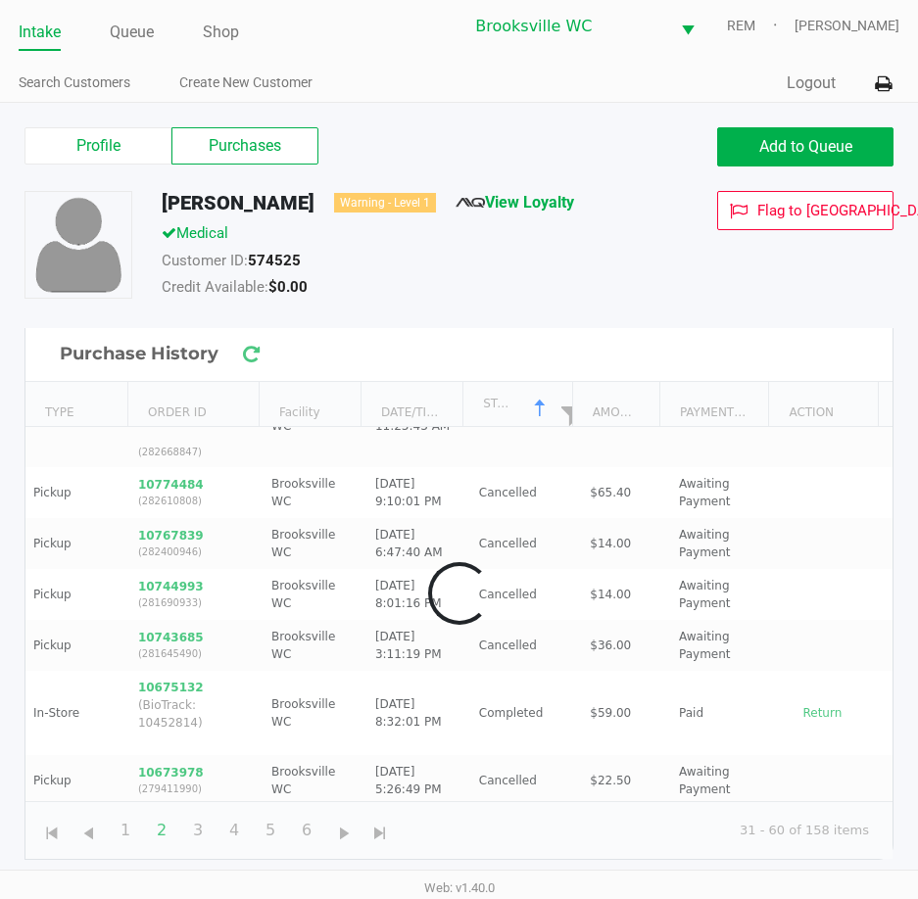
scroll to position [1152, 0]
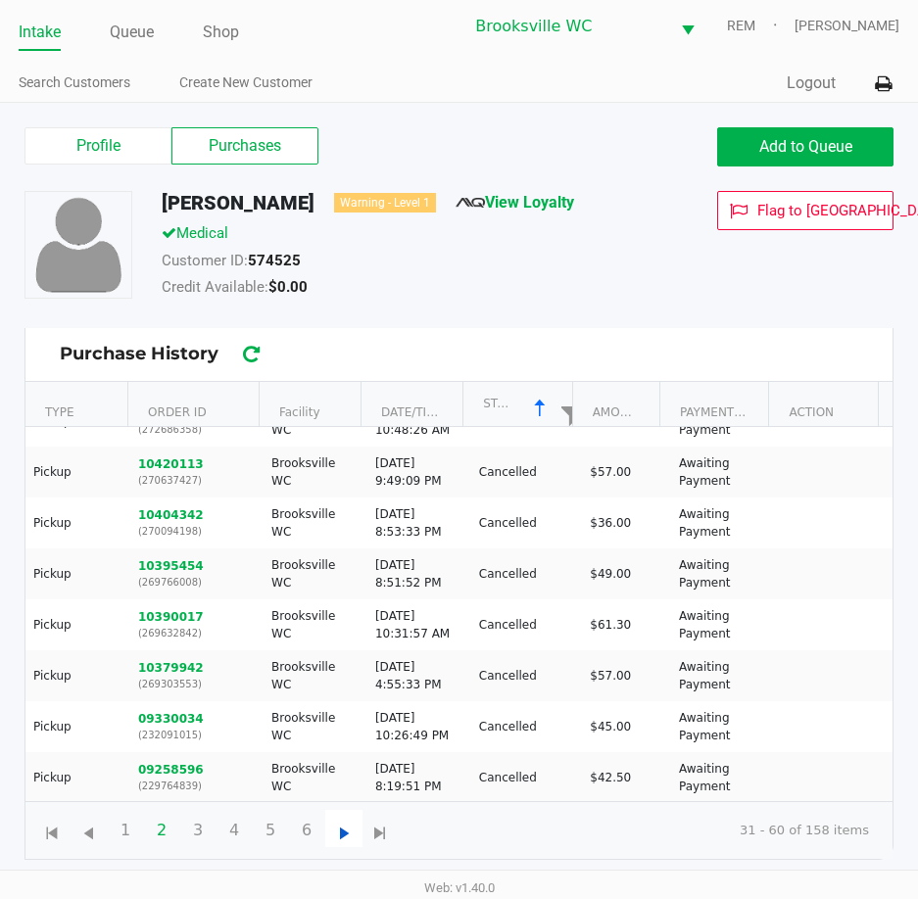
click at [339, 830] on span "Go to the next page" at bounding box center [344, 834] width 24 height 24
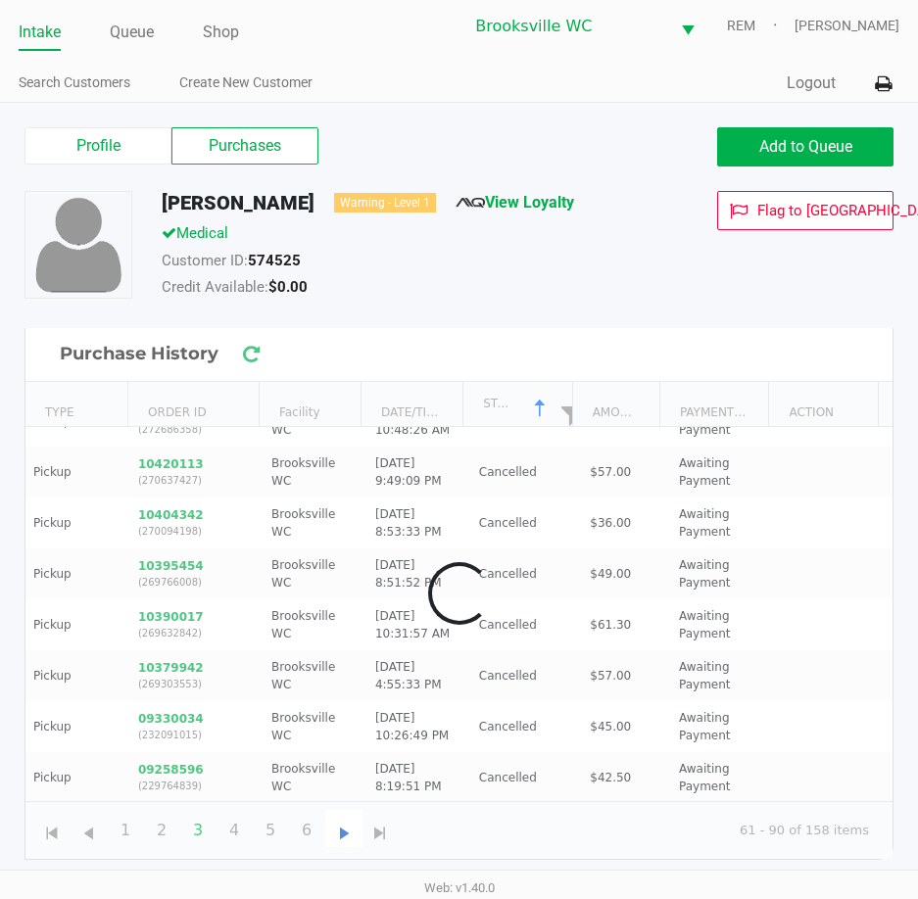
scroll to position [0, 0]
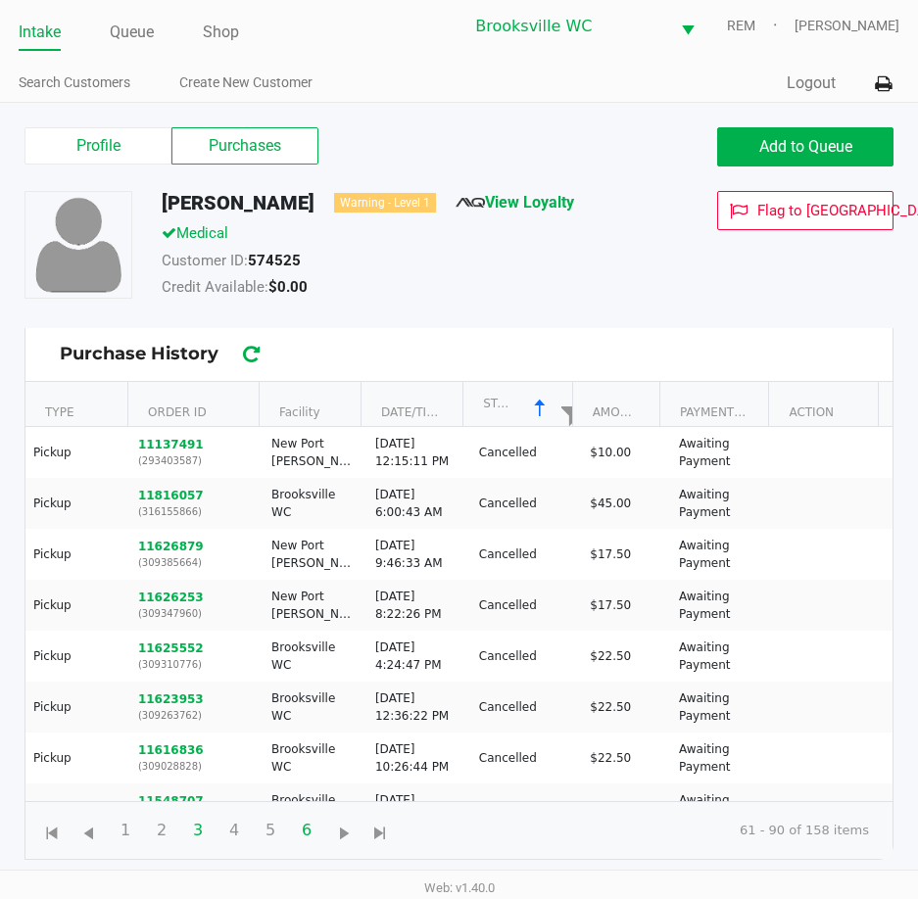
click at [293, 833] on span "6" at bounding box center [306, 830] width 37 height 37
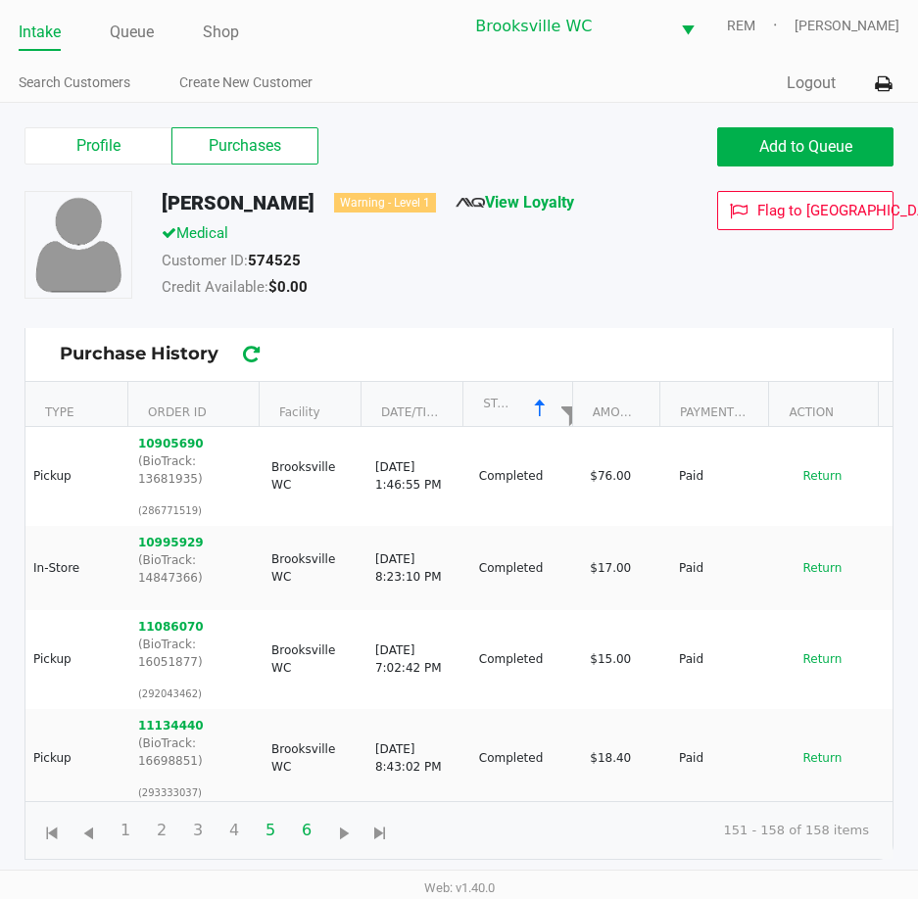
click at [266, 837] on span "5" at bounding box center [270, 830] width 37 height 37
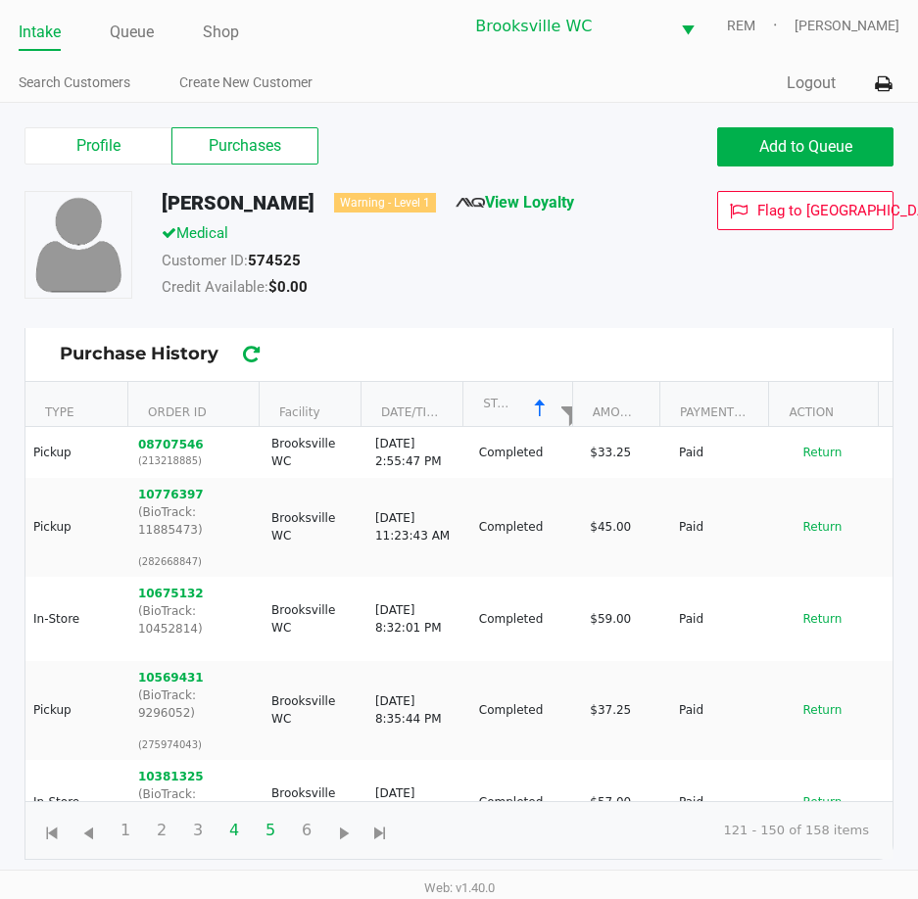
click at [236, 836] on span "4" at bounding box center [233, 830] width 37 height 37
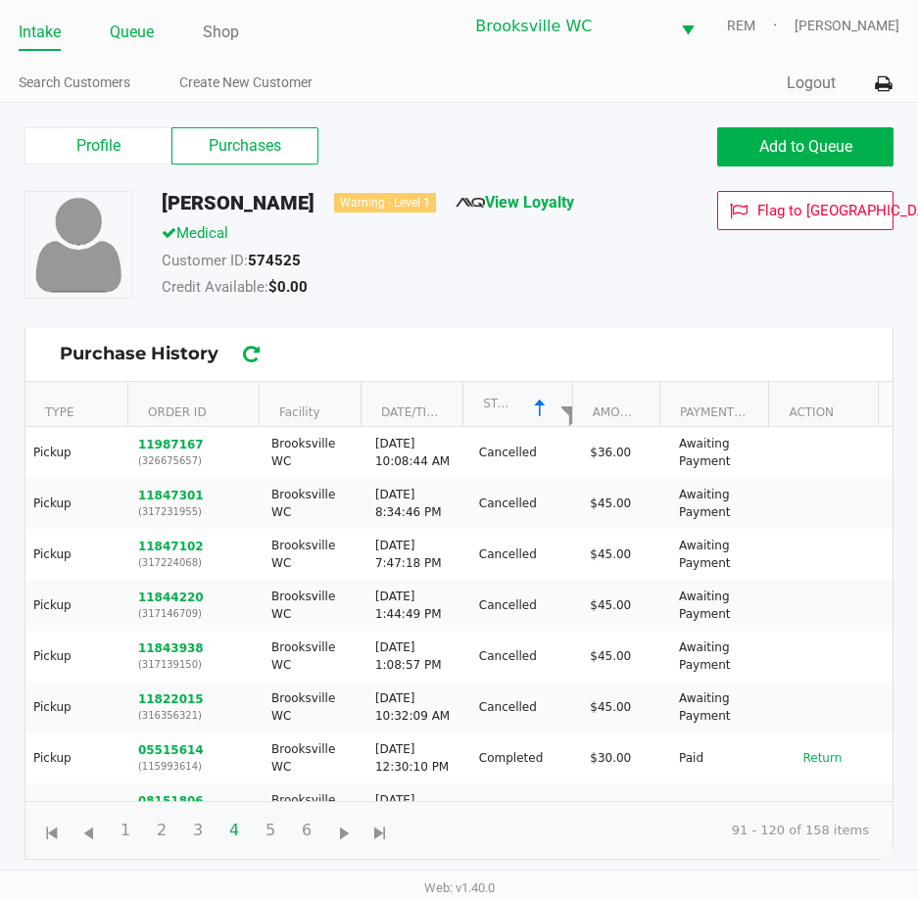
click at [129, 27] on link "Queue" at bounding box center [132, 32] width 44 height 27
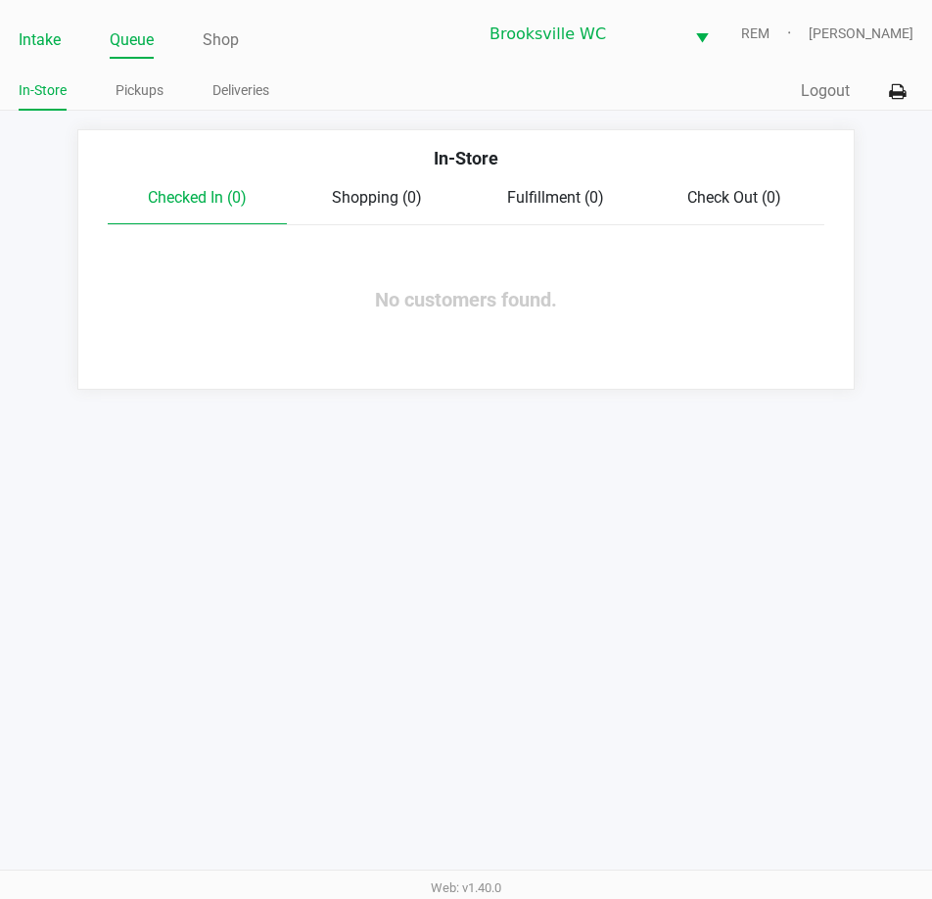
click at [41, 39] on link "Intake" at bounding box center [40, 39] width 42 height 27
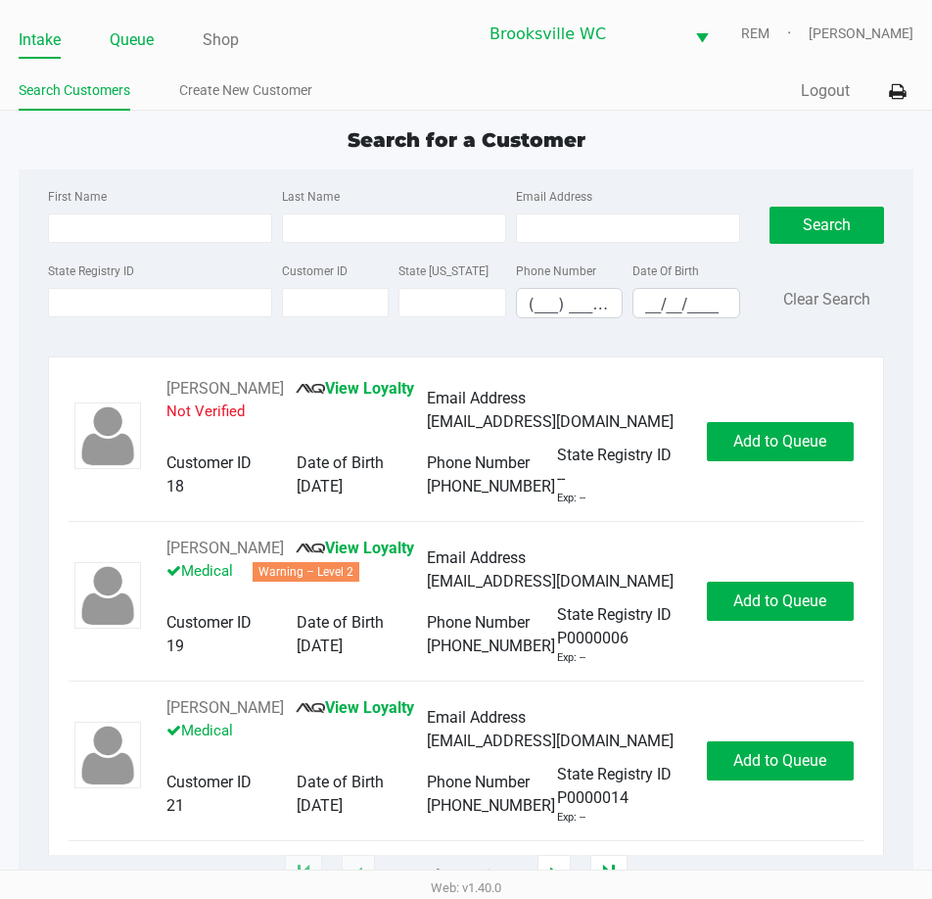
type input "SHANNON"
type input "TOTTEN"
type input "11/27/1972"
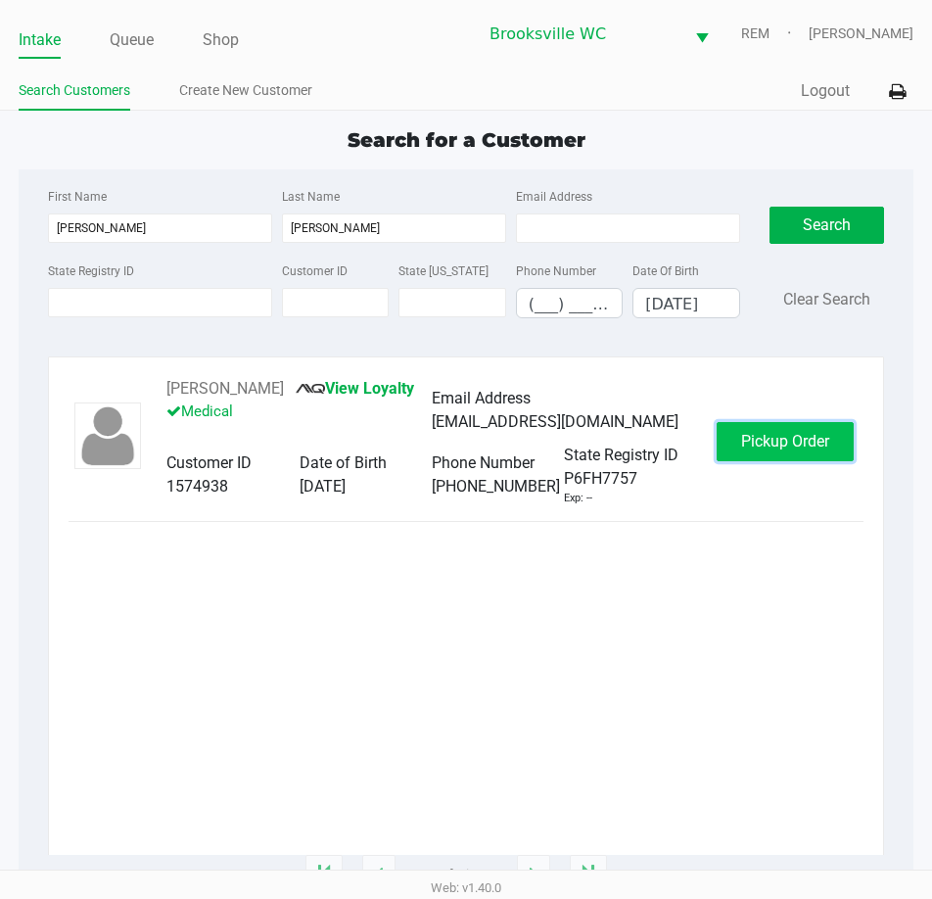
click at [816, 448] on span "Pickup Order" at bounding box center [785, 441] width 88 height 19
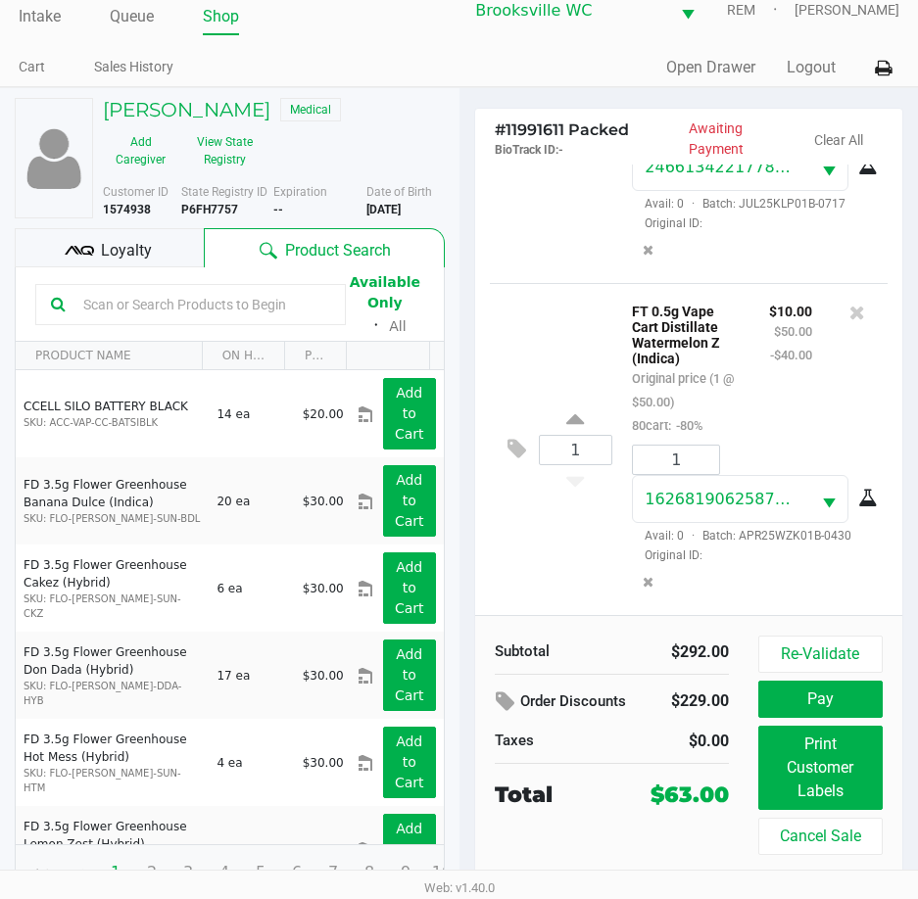
scroll to position [36, 0]
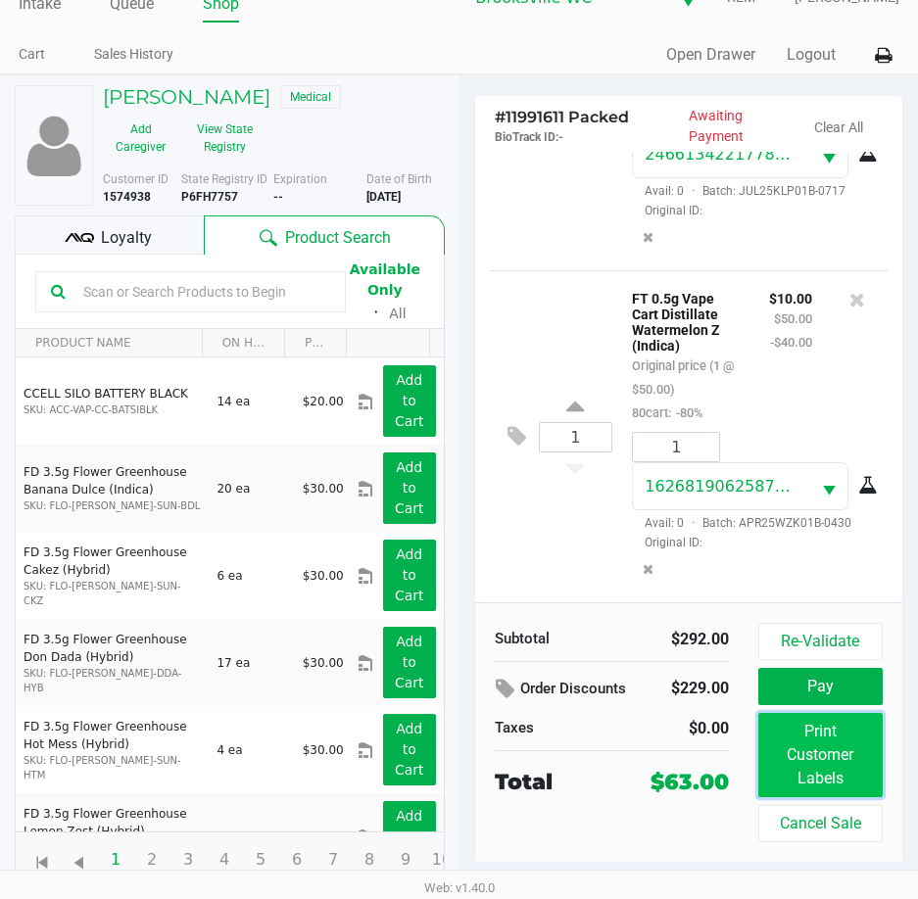
click at [821, 755] on button "Print Customer Labels" at bounding box center [820, 755] width 124 height 84
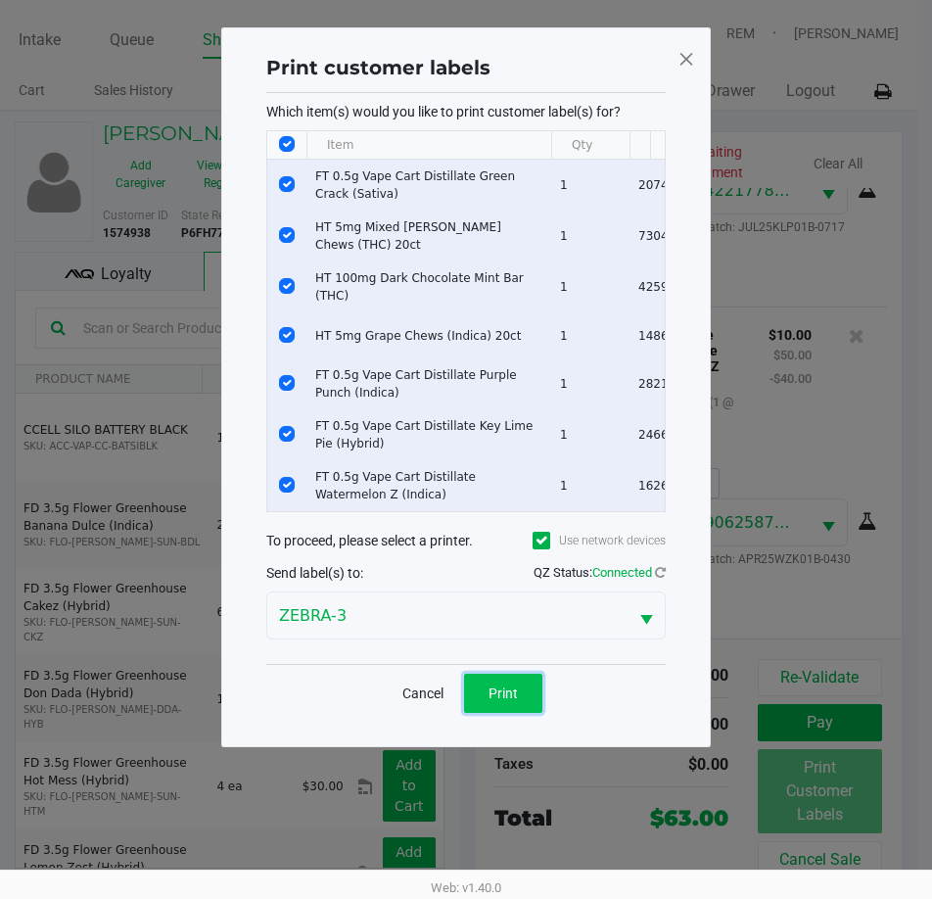
click at [491, 706] on button "Print" at bounding box center [503, 693] width 78 height 39
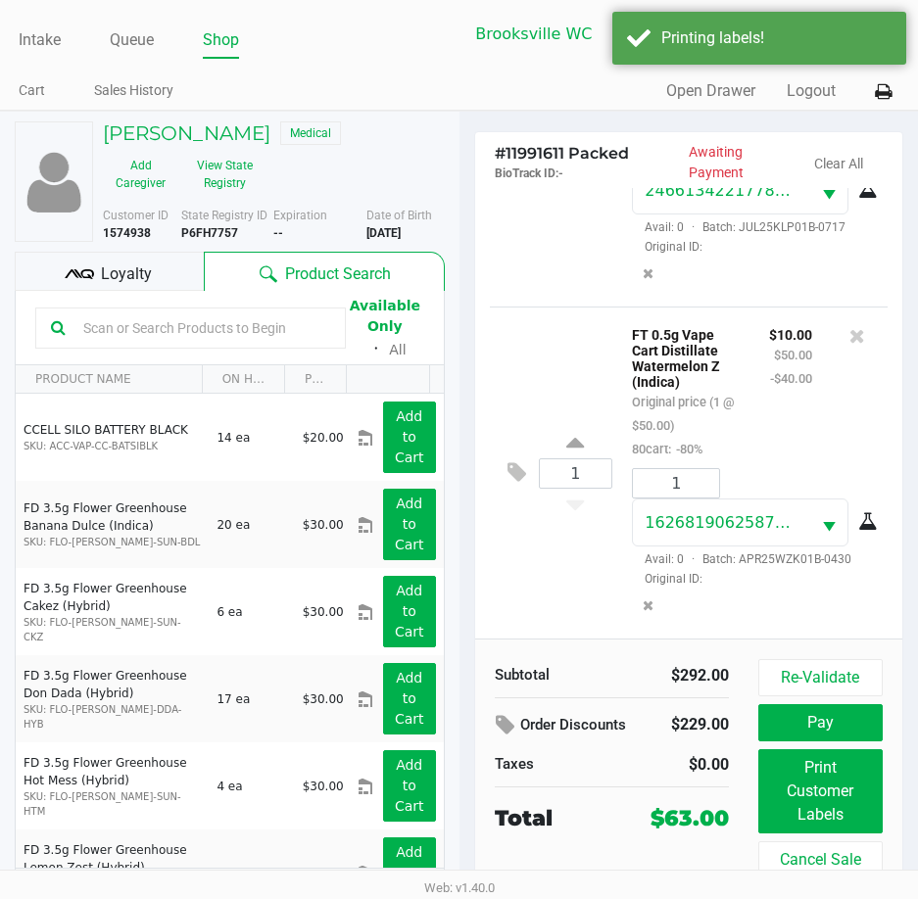
click at [136, 264] on span "Loyalty" at bounding box center [126, 274] width 51 height 24
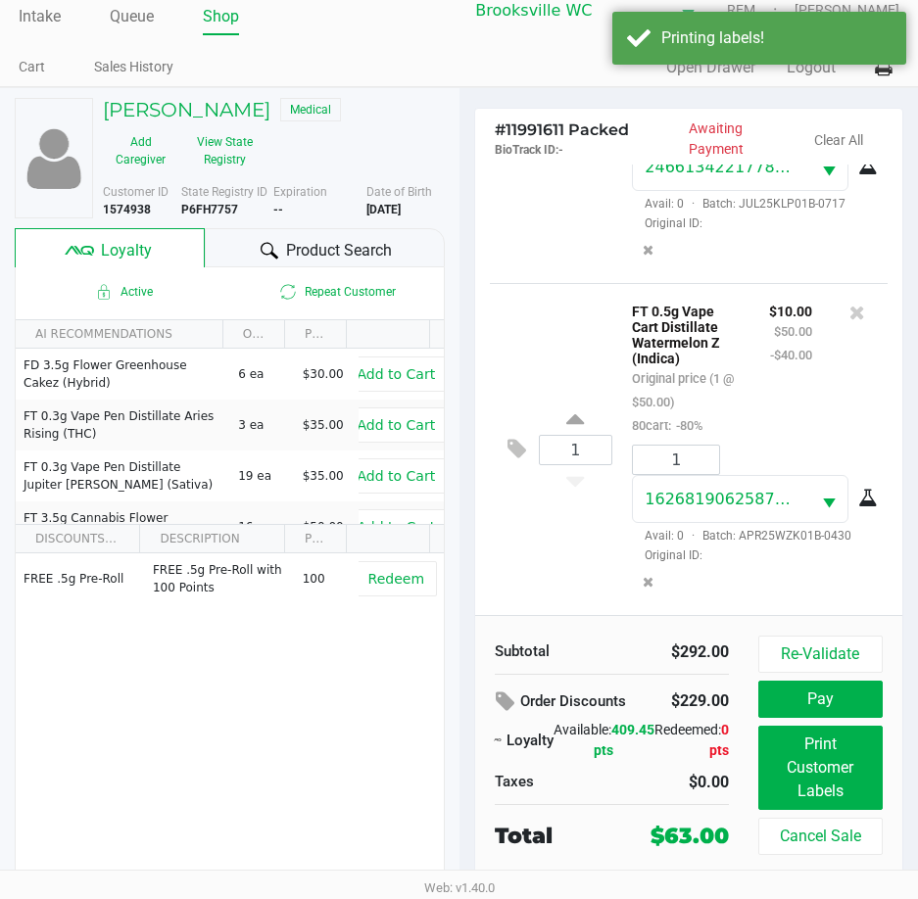
scroll to position [36, 0]
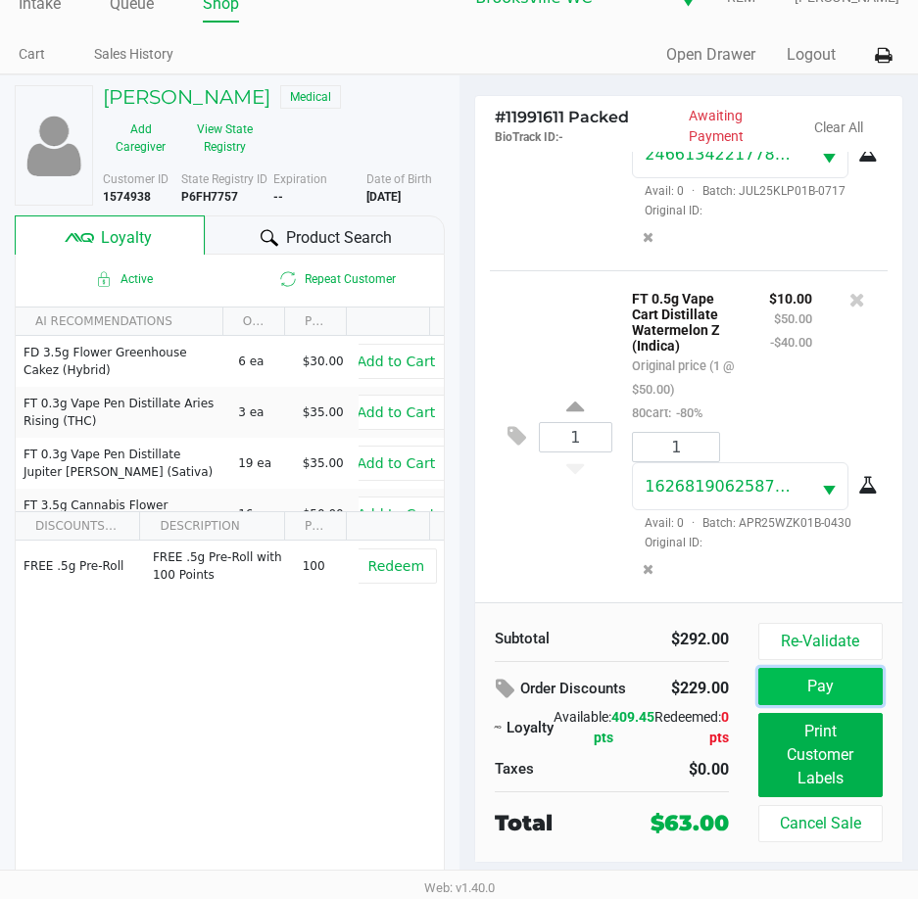
click at [845, 696] on button "Pay" at bounding box center [820, 686] width 124 height 37
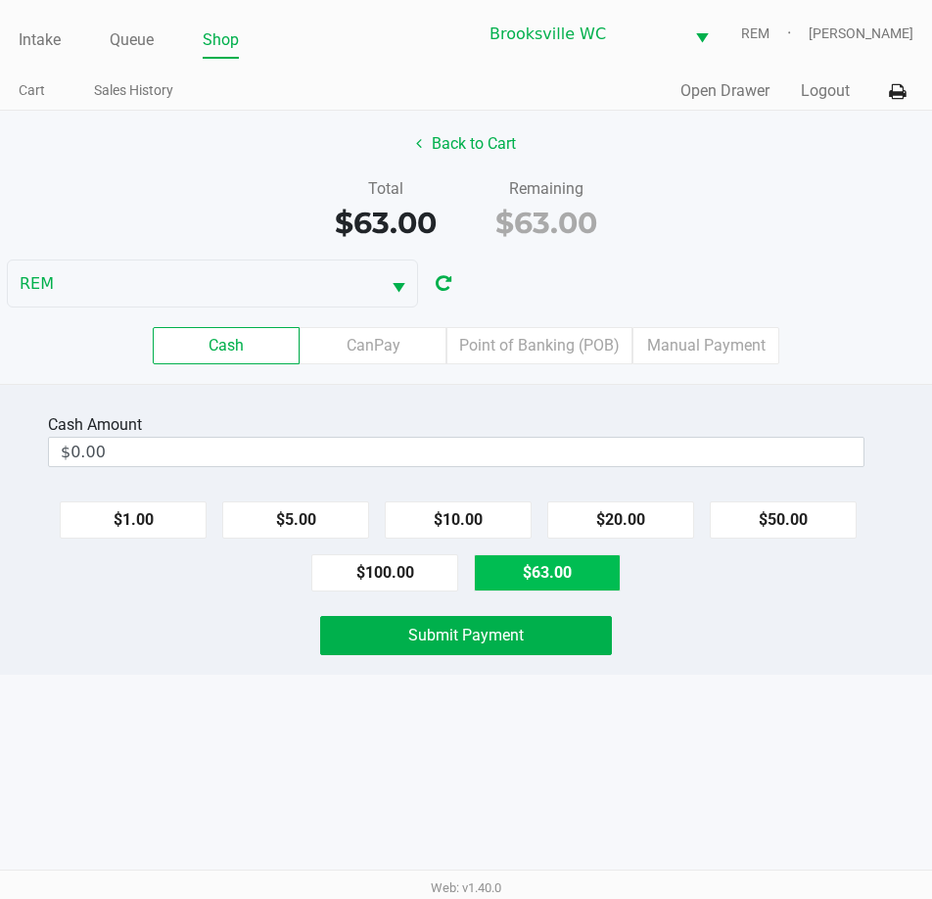
click at [572, 566] on button "$63.00" at bounding box center [547, 572] width 147 height 37
type input "$63.00"
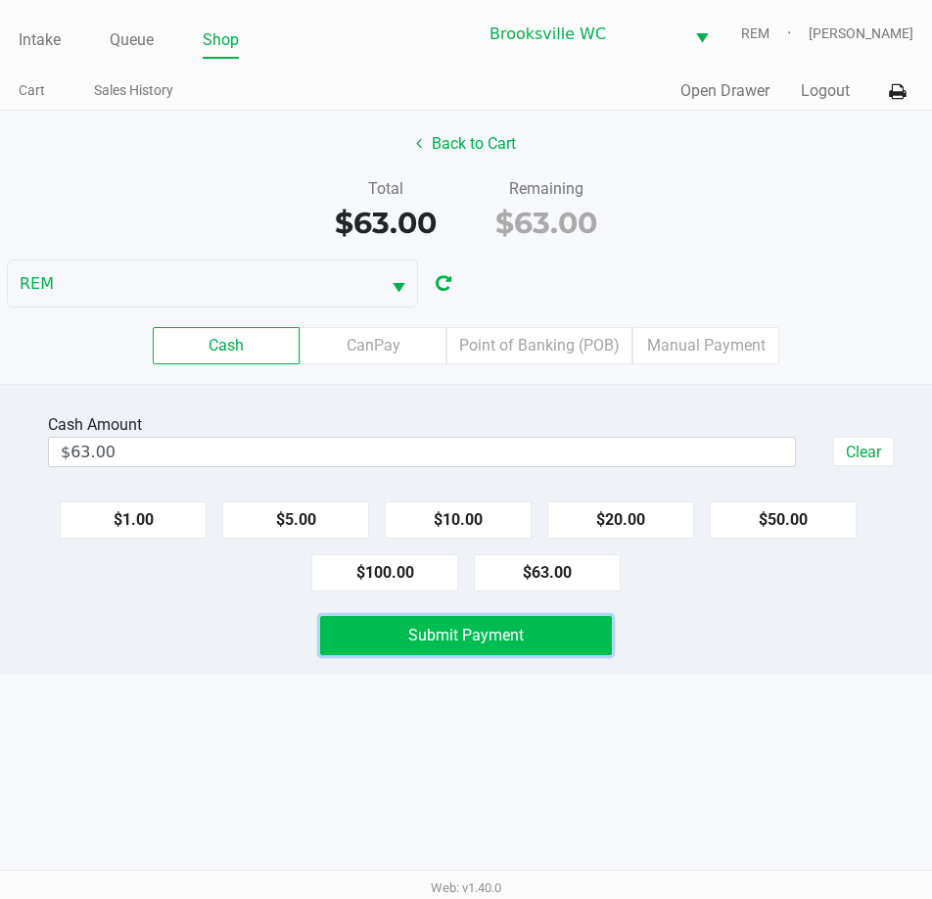
click at [523, 633] on span "Submit Payment" at bounding box center [466, 635] width 116 height 19
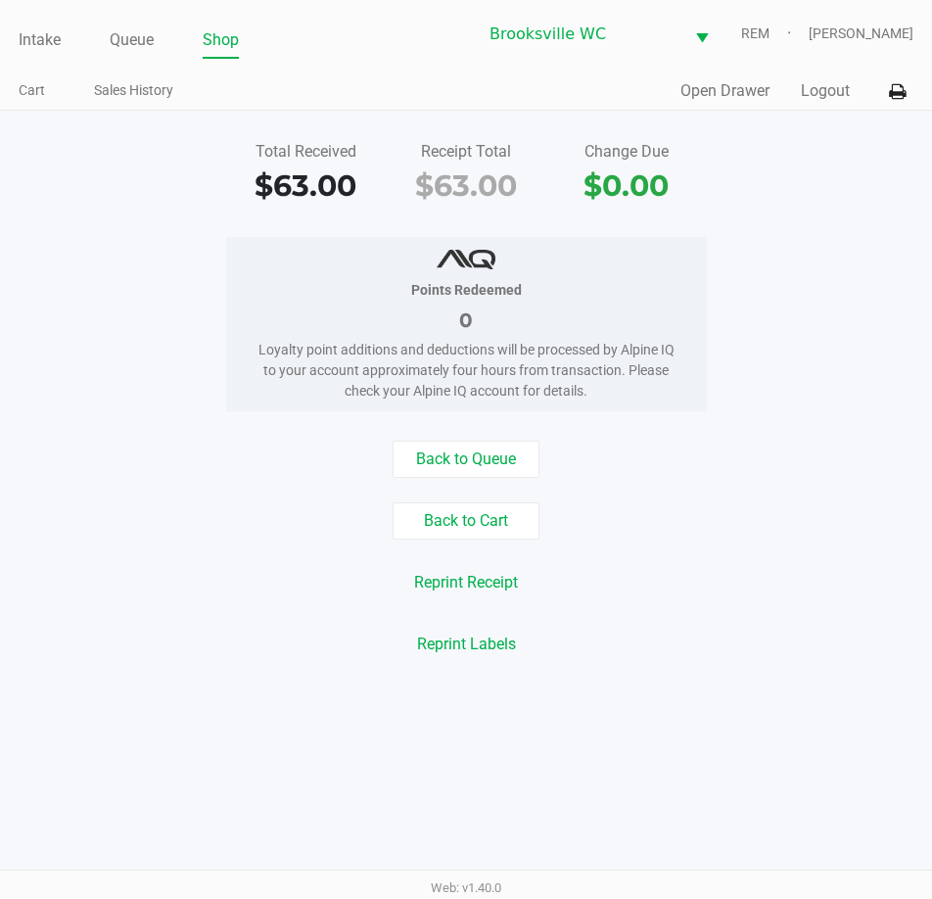
drag, startPoint x: 883, startPoint y: 306, endPoint x: 833, endPoint y: 310, distance: 51.1
click at [883, 306] on div "Points Redeemed 0 Loyalty point additions and deductions will be processed by A…" at bounding box center [466, 324] width 962 height 174
click at [50, 42] on link "Intake" at bounding box center [40, 39] width 42 height 27
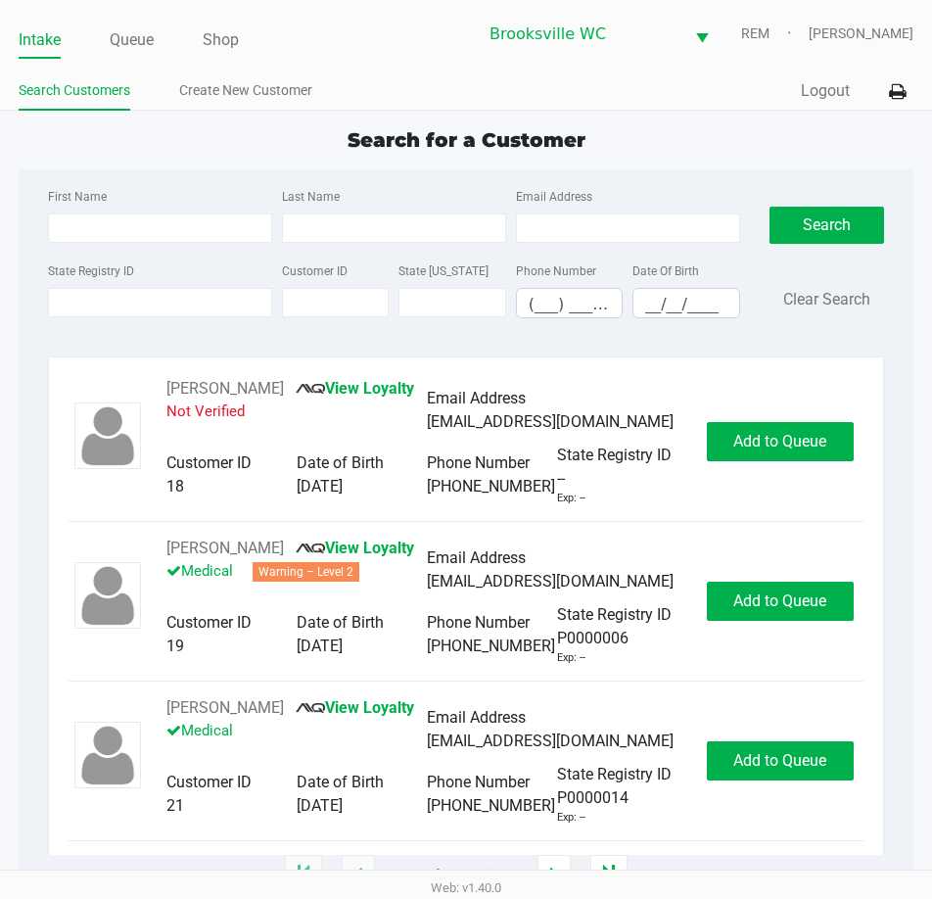
click at [39, 45] on link "Intake" at bounding box center [40, 39] width 42 height 27
click at [526, 96] on div "Quick Sale Logout" at bounding box center [690, 91] width 448 height 36
click at [116, 292] on input "State Registry ID" at bounding box center [160, 302] width 224 height 29
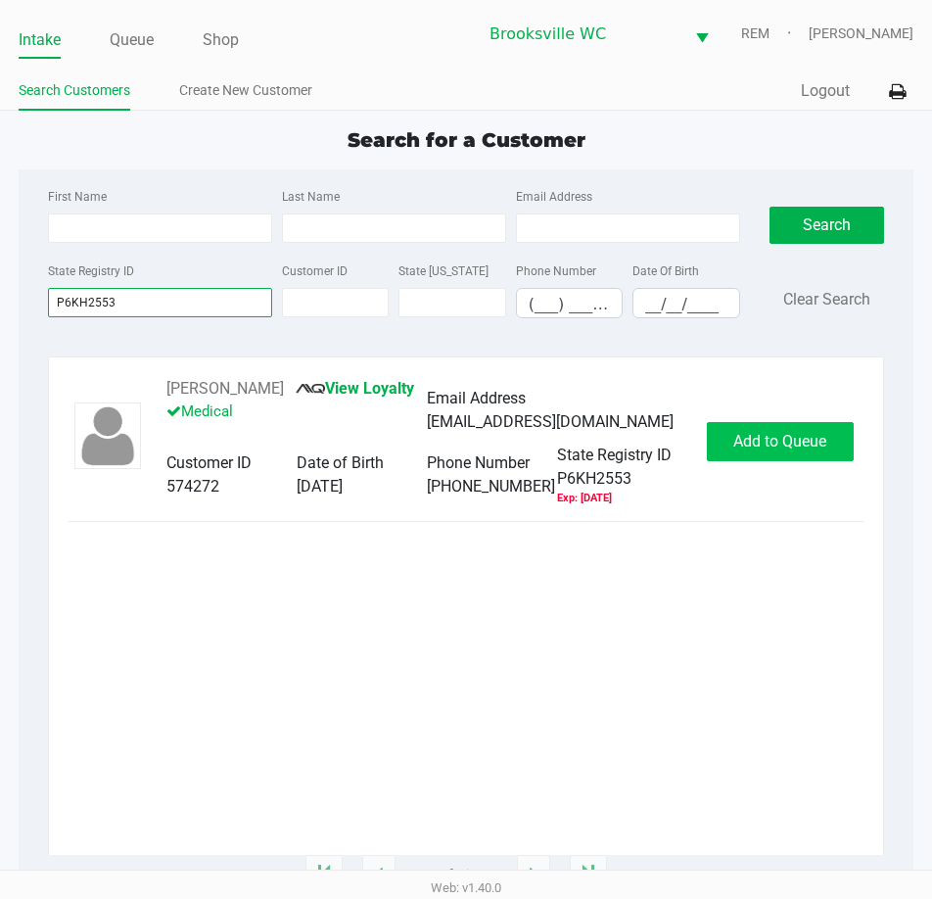
type input "P6KH2553"
click at [801, 438] on span "Add to Queue" at bounding box center [780, 441] width 93 height 19
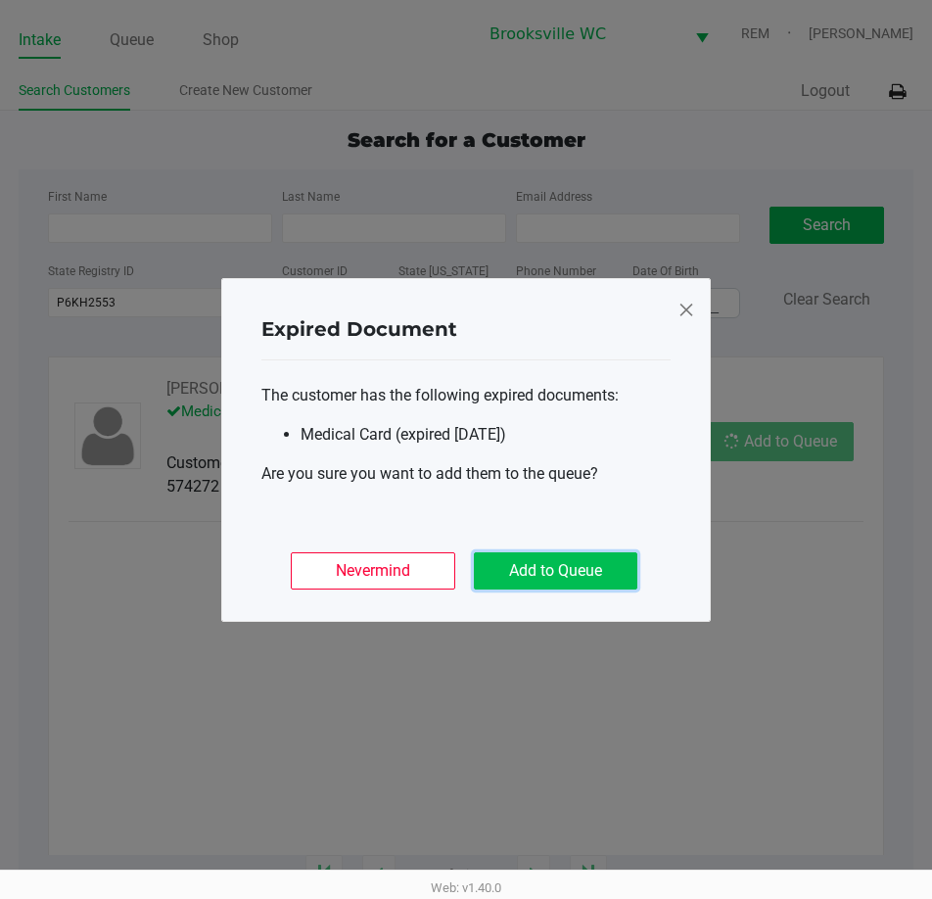
click at [577, 574] on button "Add to Queue" at bounding box center [556, 570] width 164 height 37
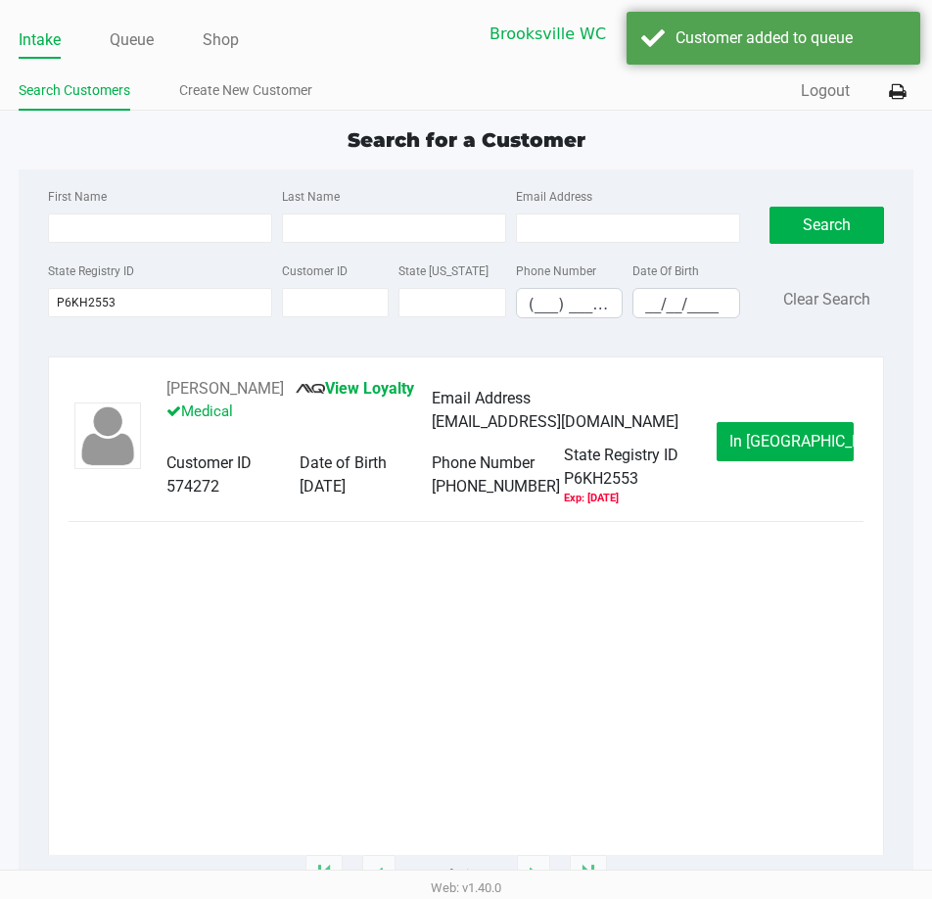
click at [800, 420] on div "SHARON ASBURY View Loyalty Medical Email Address wasbury@yahoo.com Customer ID …" at bounding box center [466, 441] width 795 height 129
click at [805, 439] on span "In Queue" at bounding box center [812, 441] width 165 height 19
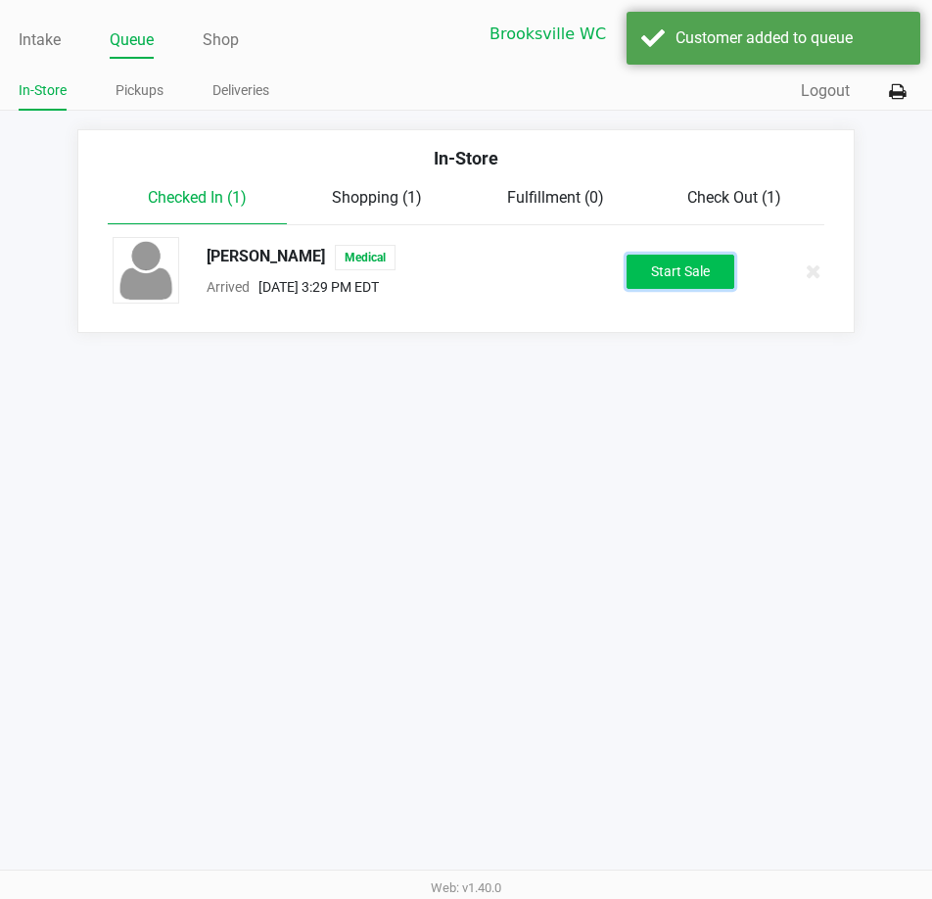
click at [683, 265] on button "Start Sale" at bounding box center [681, 272] width 108 height 34
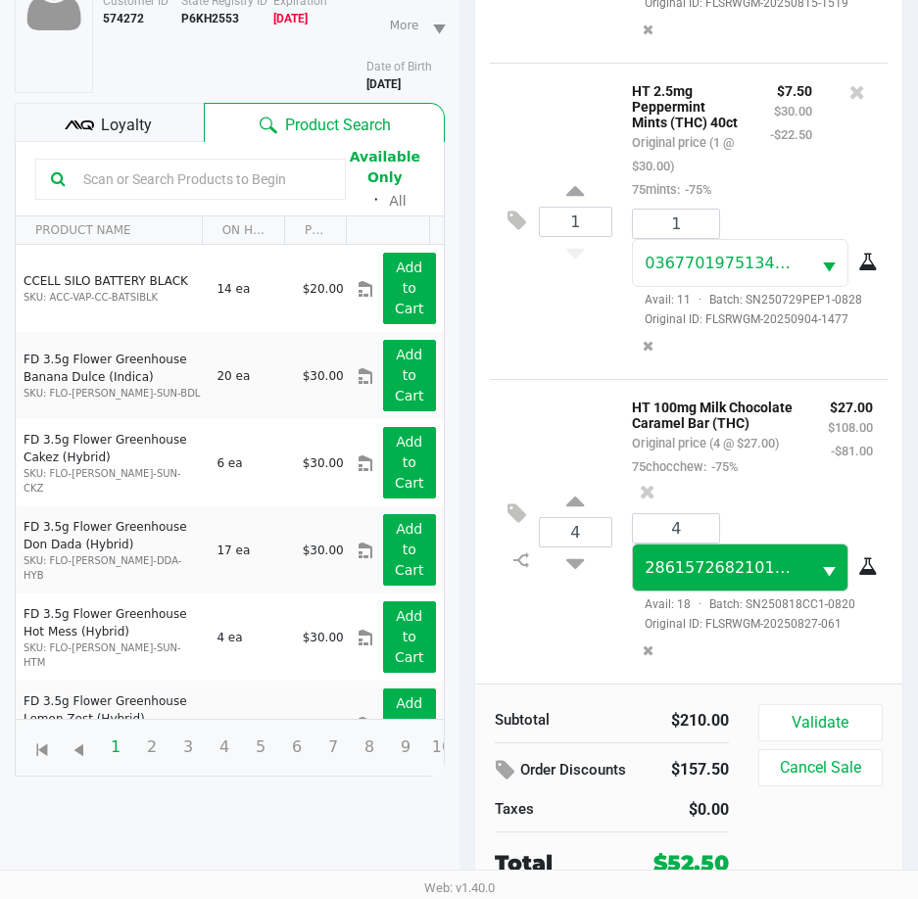
scroll to position [215, 0]
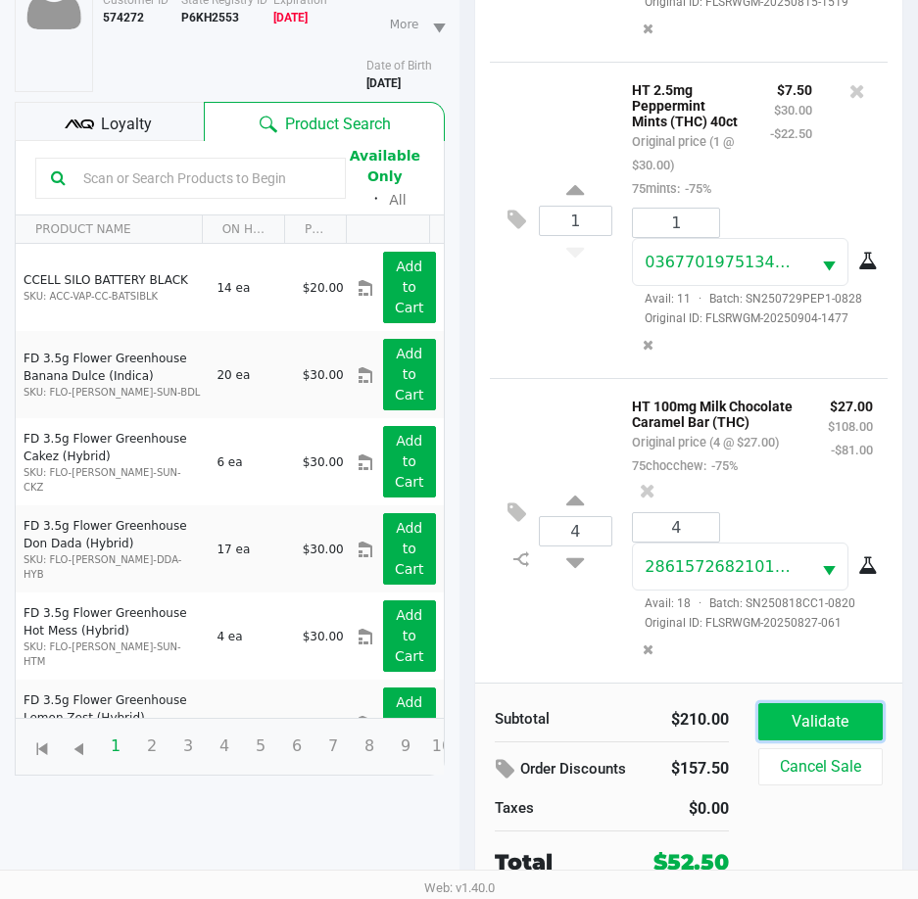
click at [829, 714] on button "Validate" at bounding box center [820, 721] width 124 height 37
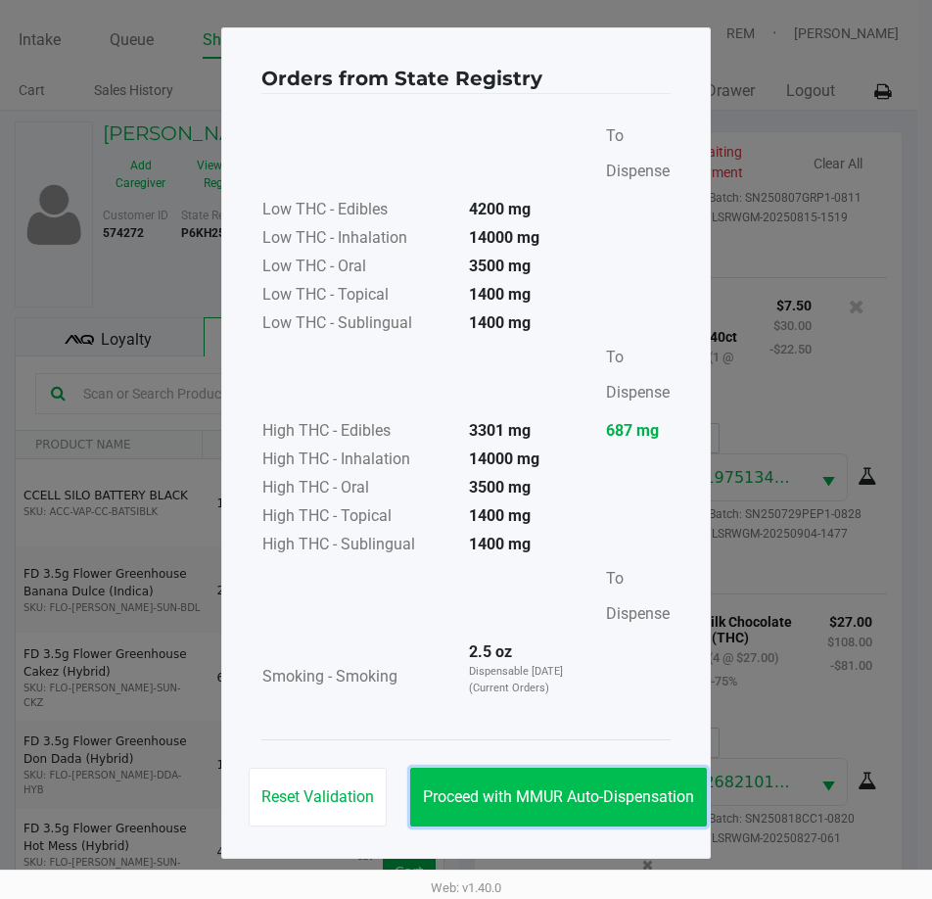
click at [578, 787] on button "Proceed with MMUR Auto-Dispensation" at bounding box center [558, 797] width 297 height 59
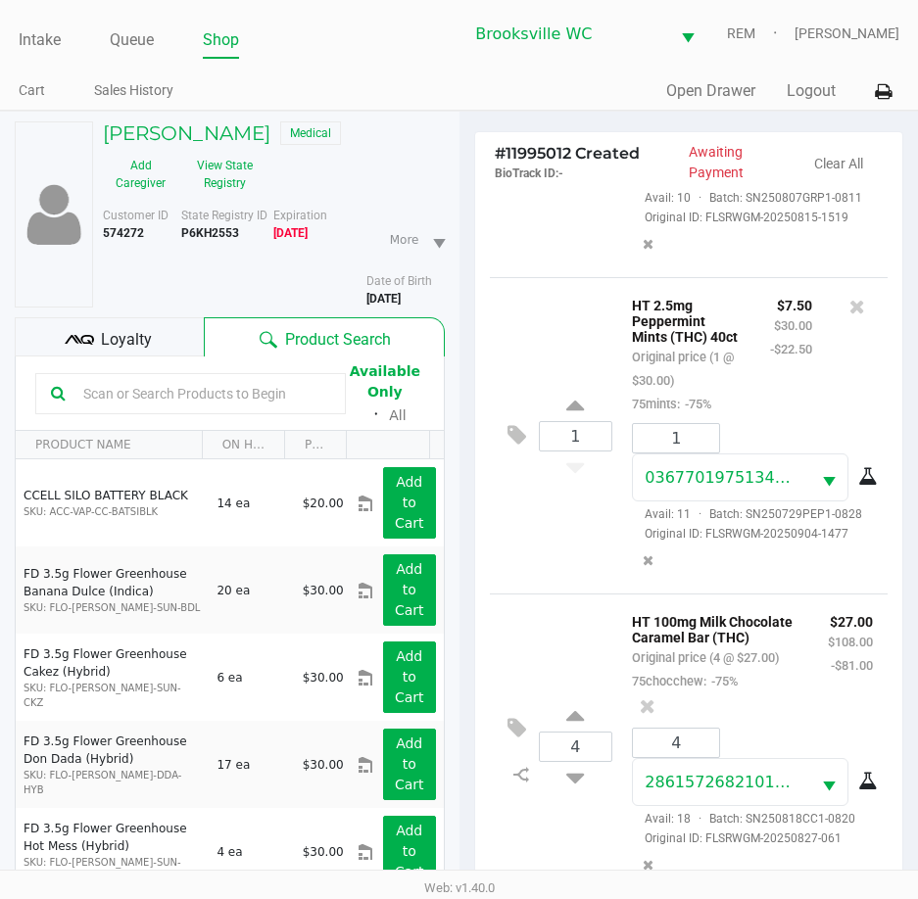
click at [200, 330] on div "Loyalty" at bounding box center [109, 336] width 189 height 39
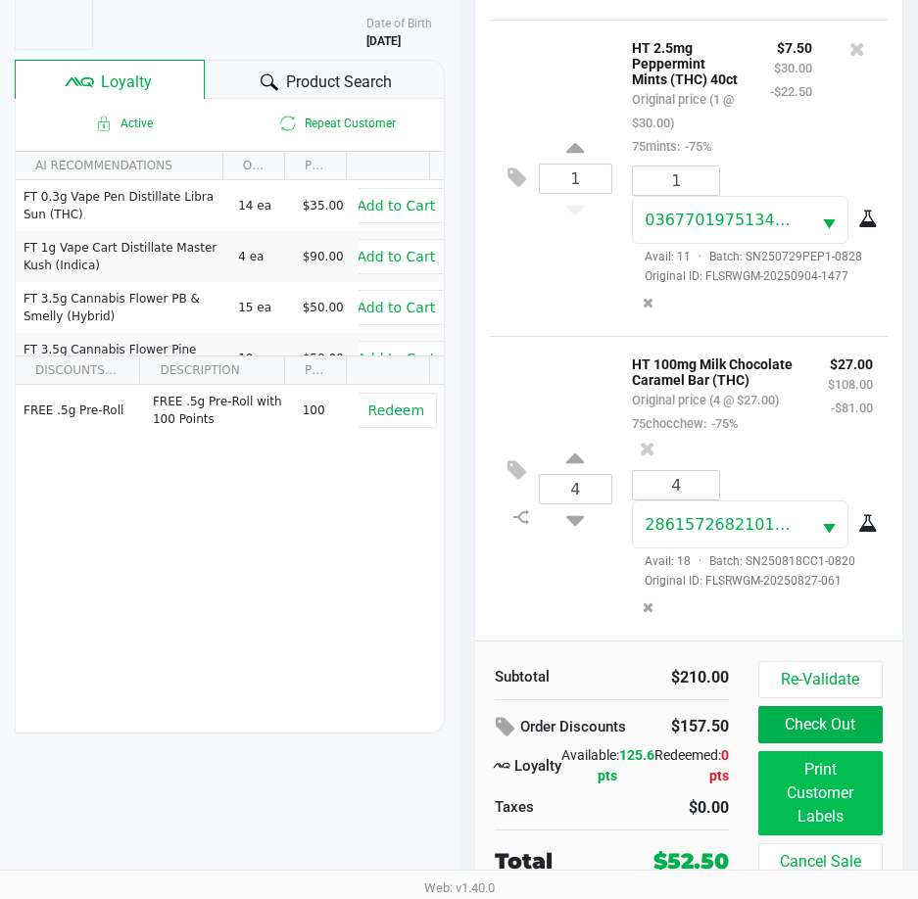
scroll to position [260, 0]
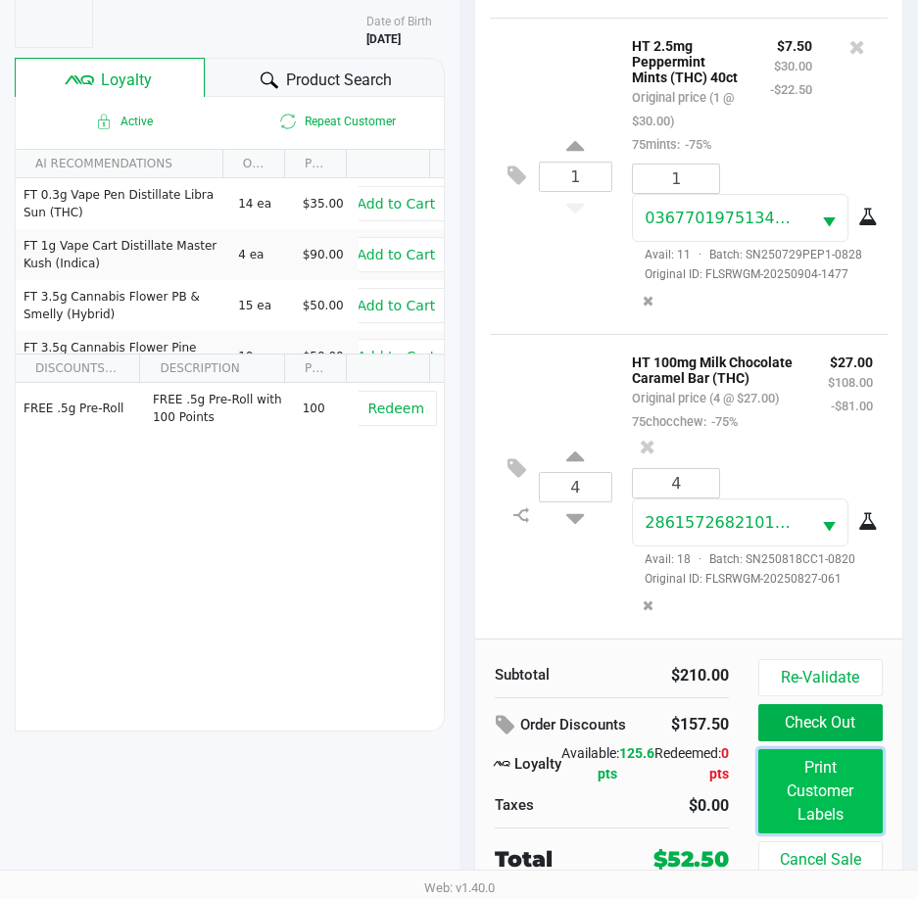
click at [815, 813] on button "Print Customer Labels" at bounding box center [820, 791] width 124 height 84
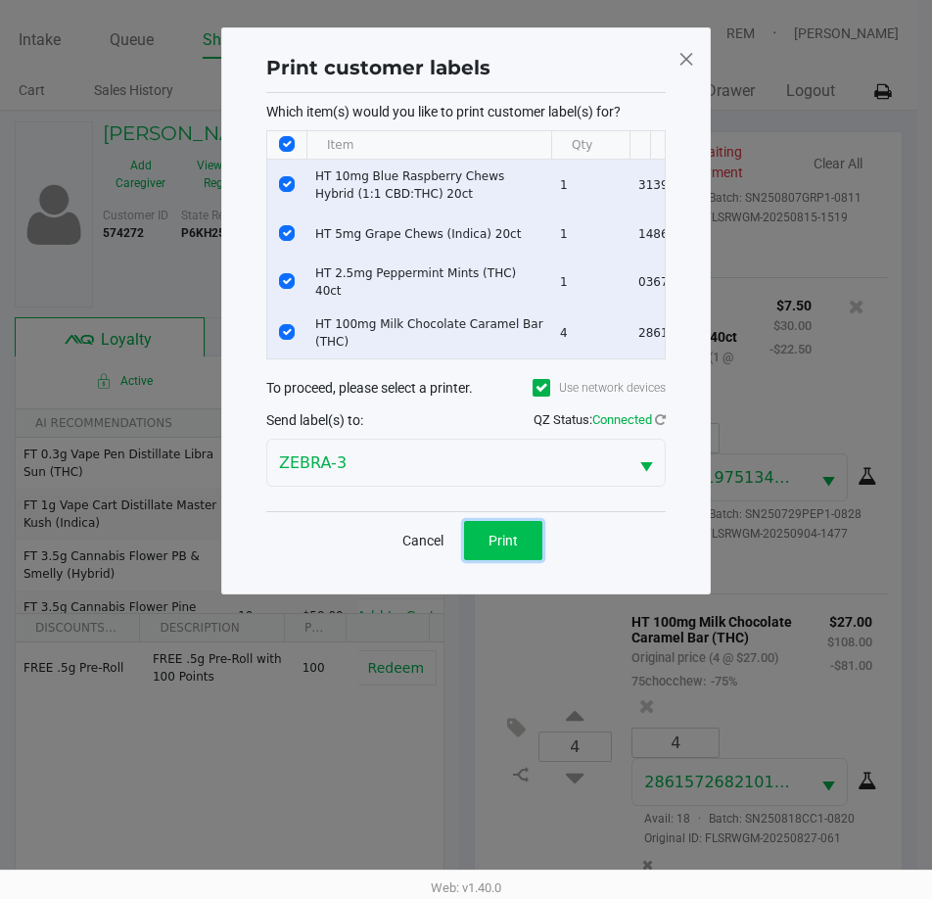
click at [513, 549] on span "Print" at bounding box center [503, 541] width 29 height 16
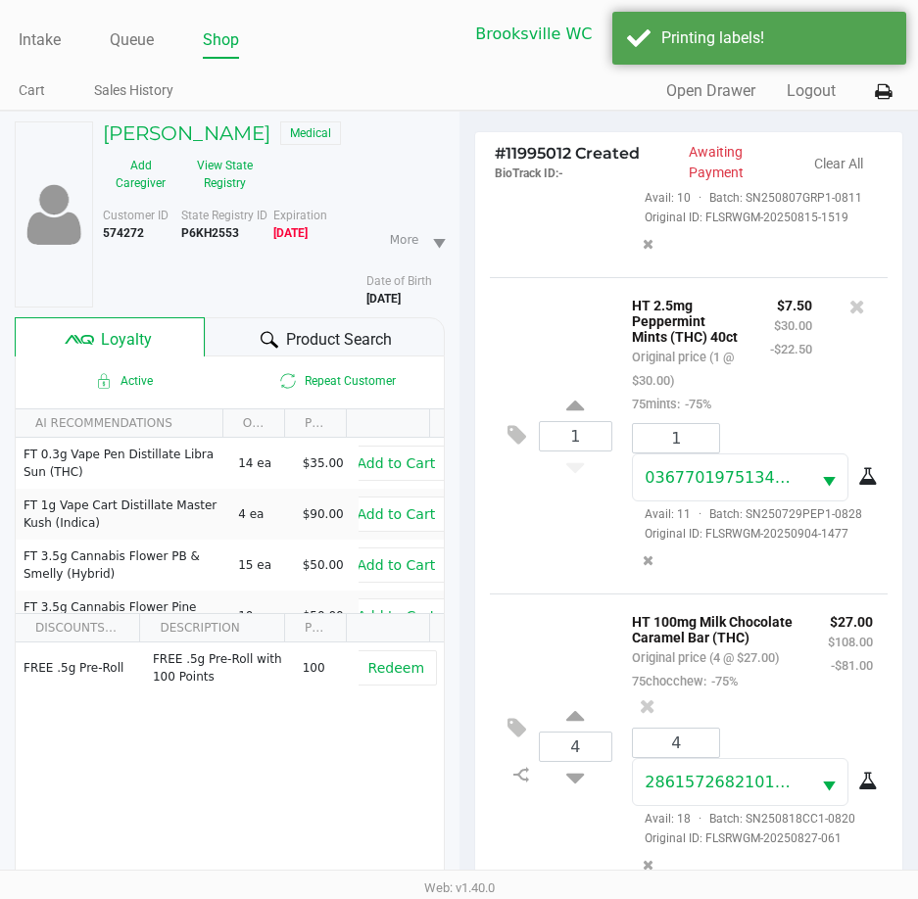
scroll to position [260, 0]
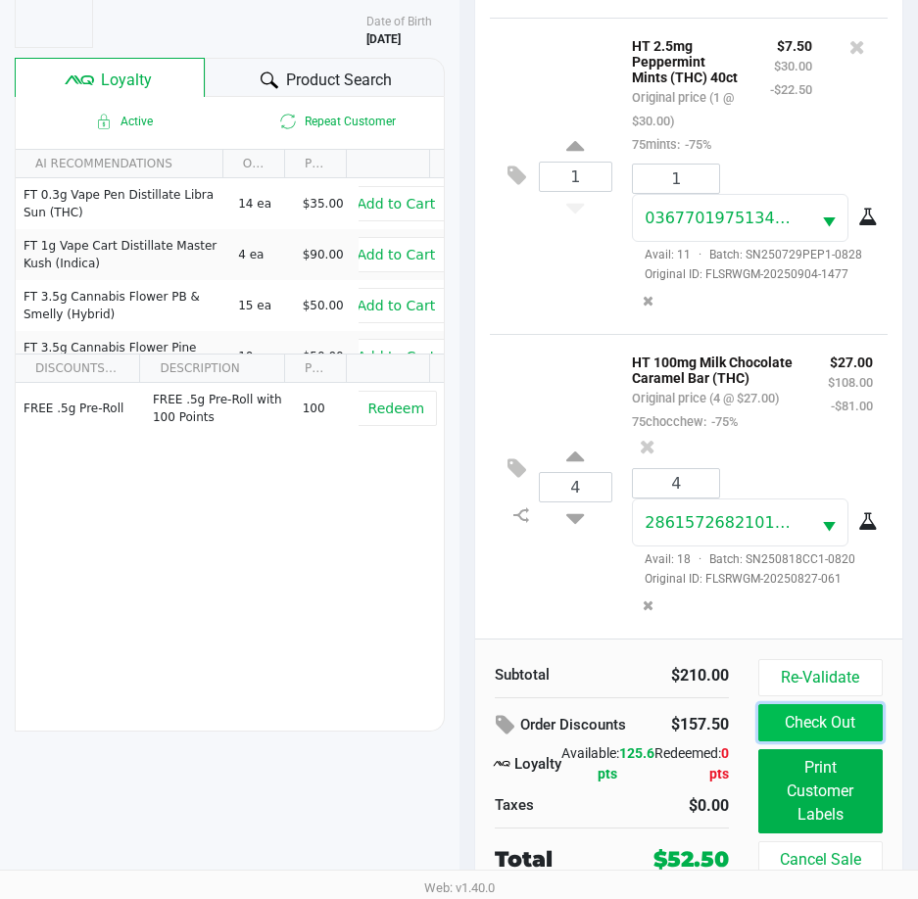
click at [822, 724] on button "Check Out" at bounding box center [820, 722] width 124 height 37
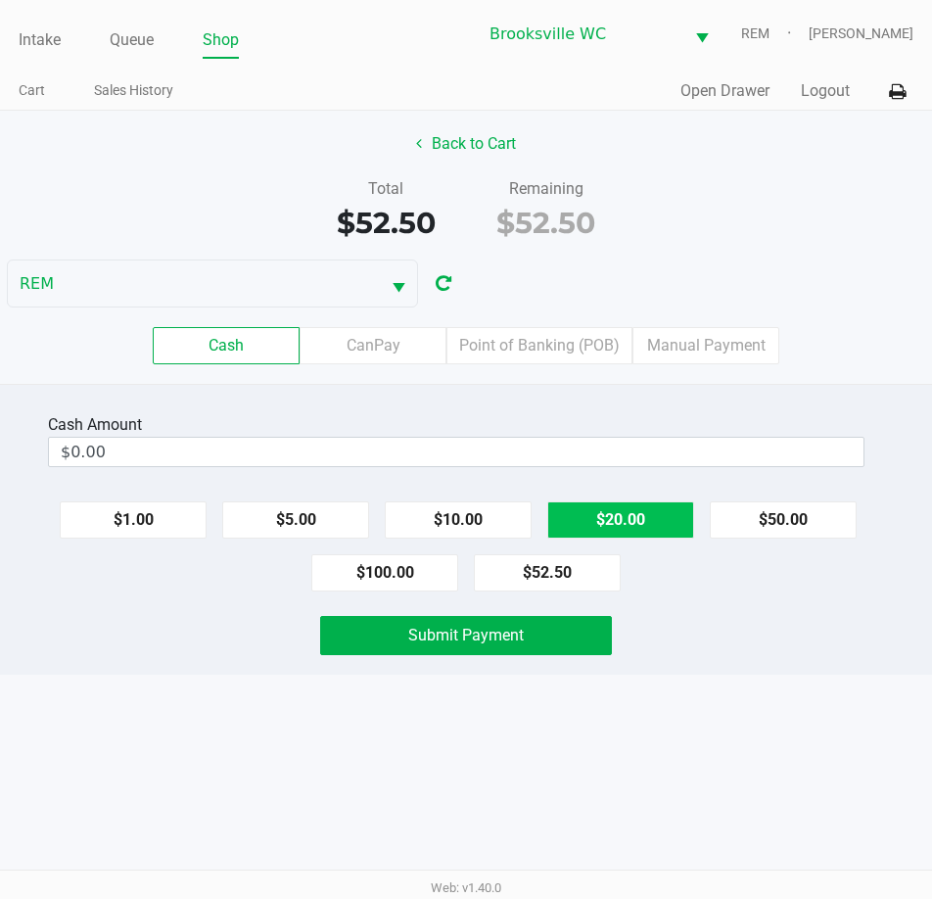
click at [660, 532] on button "$20.00" at bounding box center [621, 519] width 147 height 37
click at [660, 529] on button "$20.00" at bounding box center [621, 519] width 147 height 37
type input "$60.00"
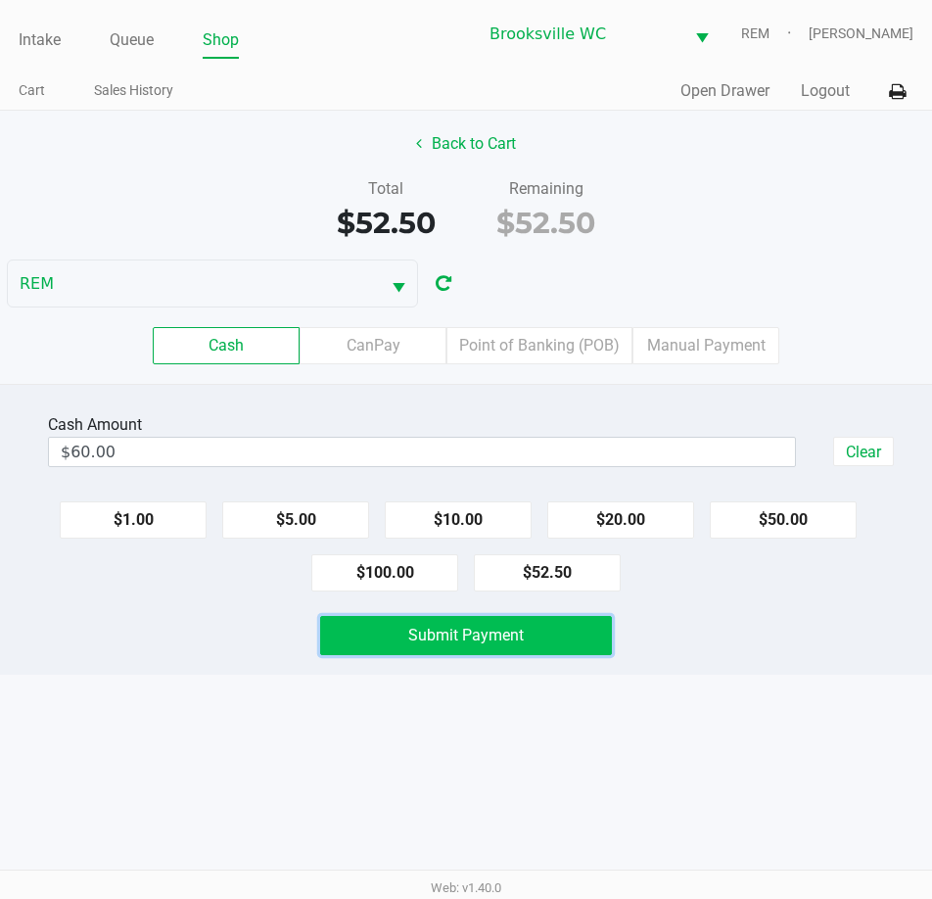
click at [462, 629] on span "Submit Payment" at bounding box center [466, 635] width 116 height 19
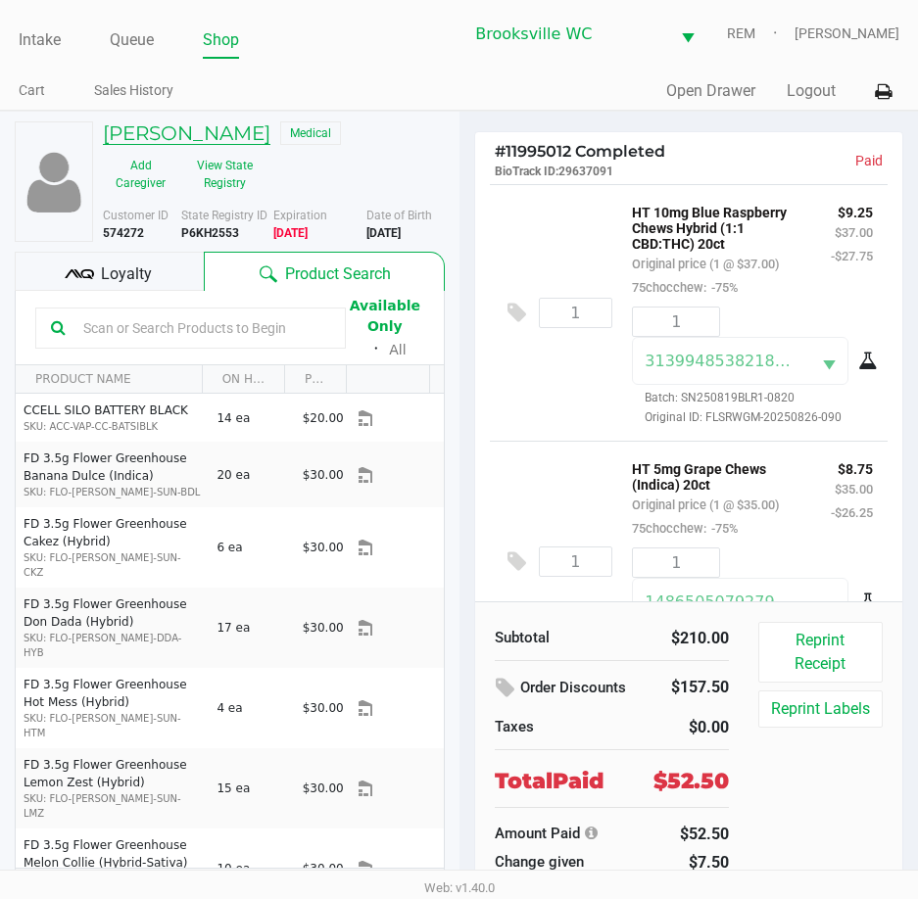
click at [153, 127] on h5 "SHARON ASBURY" at bounding box center [186, 133] width 167 height 24
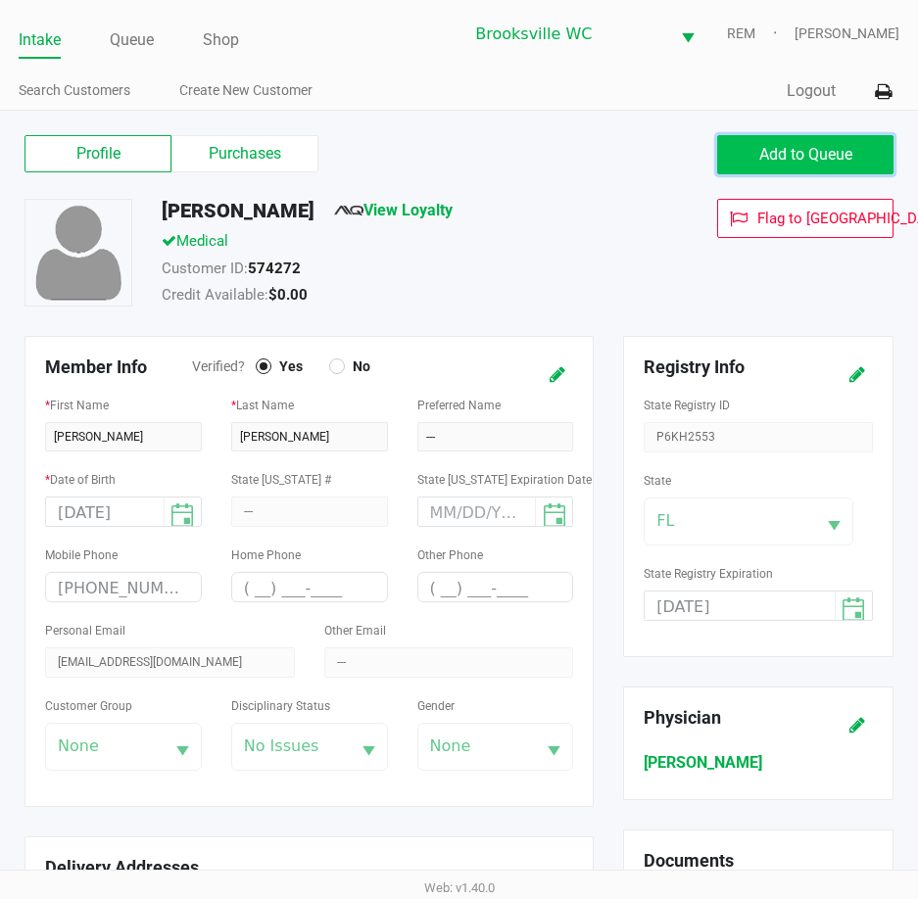
click at [827, 154] on span "Add to Queue" at bounding box center [805, 154] width 93 height 19
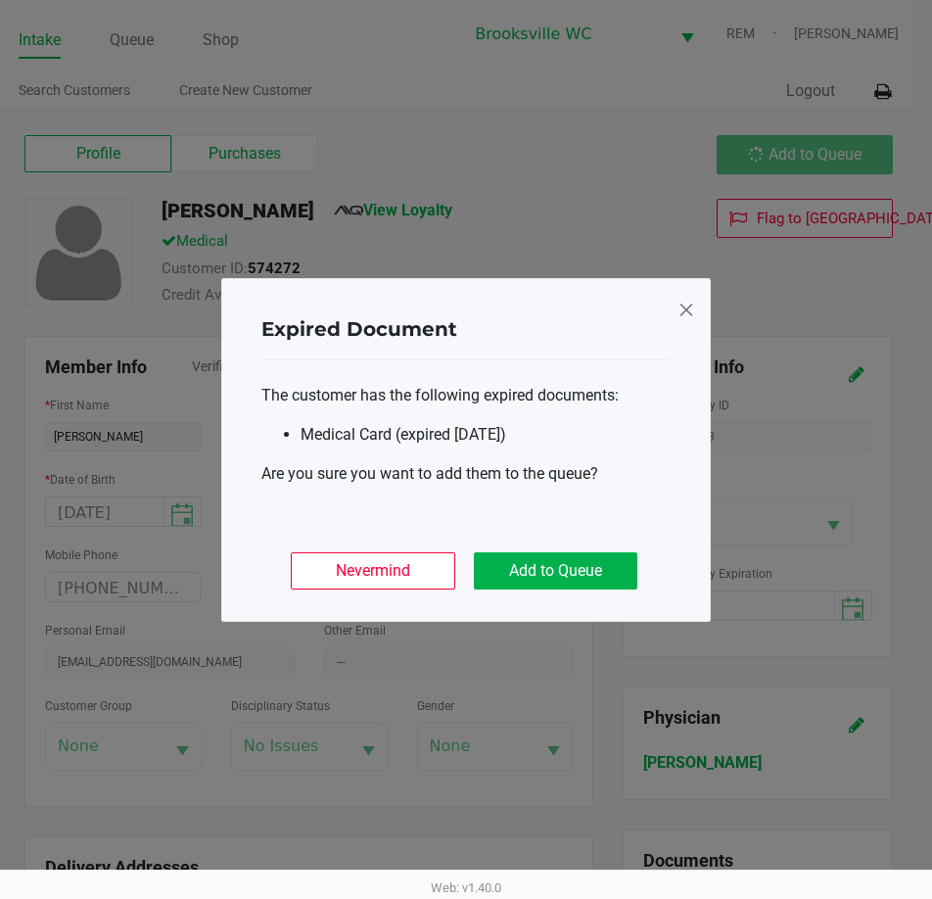
click at [620, 596] on div "Nevermind Add to Queue" at bounding box center [466, 563] width 409 height 76
click at [620, 588] on button "Add to Queue" at bounding box center [556, 570] width 164 height 37
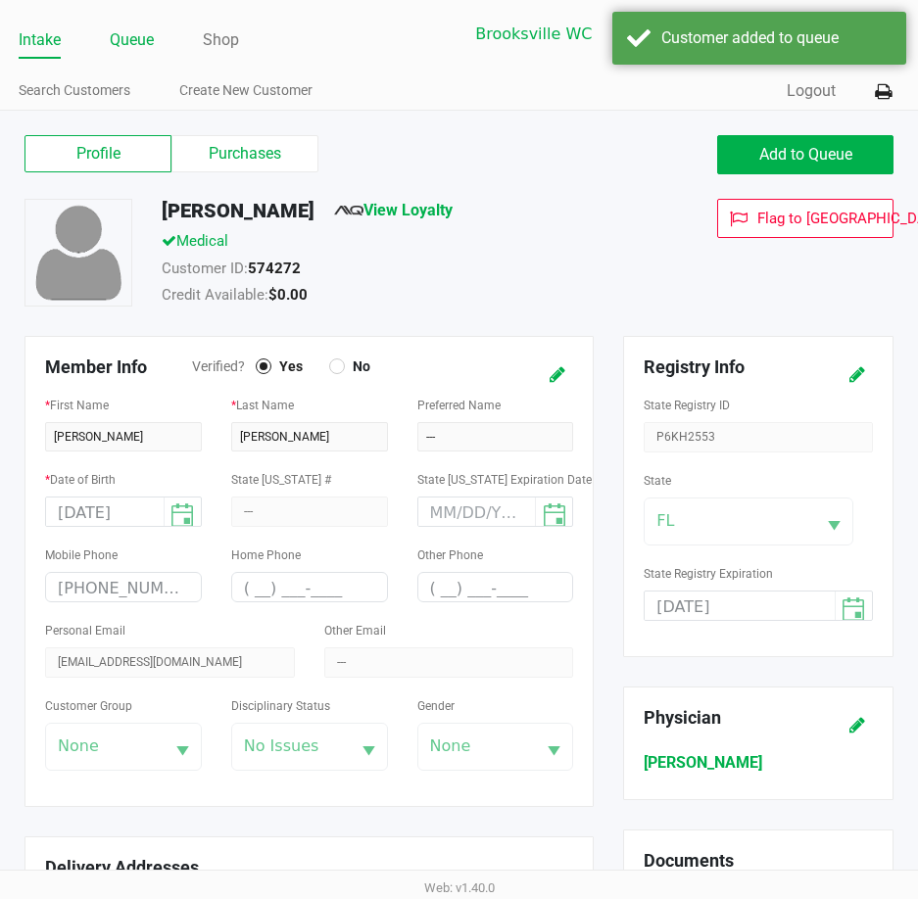
click at [148, 42] on link "Queue" at bounding box center [132, 39] width 44 height 27
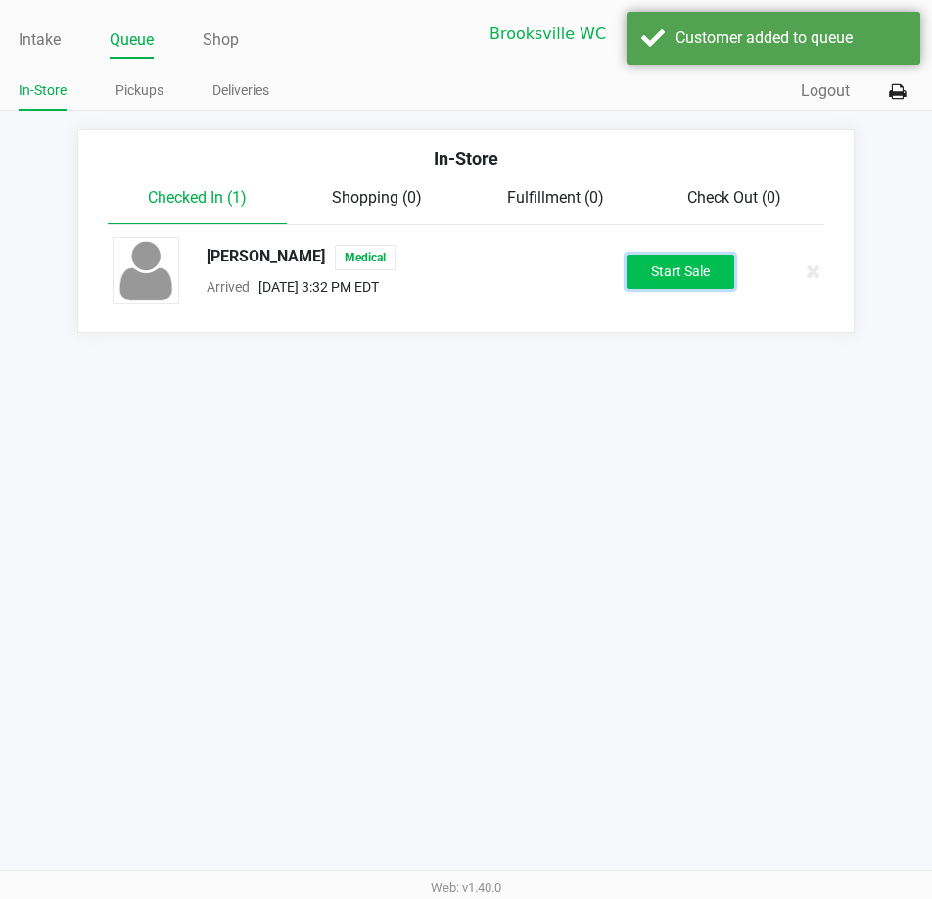
click at [688, 267] on button "Start Sale" at bounding box center [681, 272] width 108 height 34
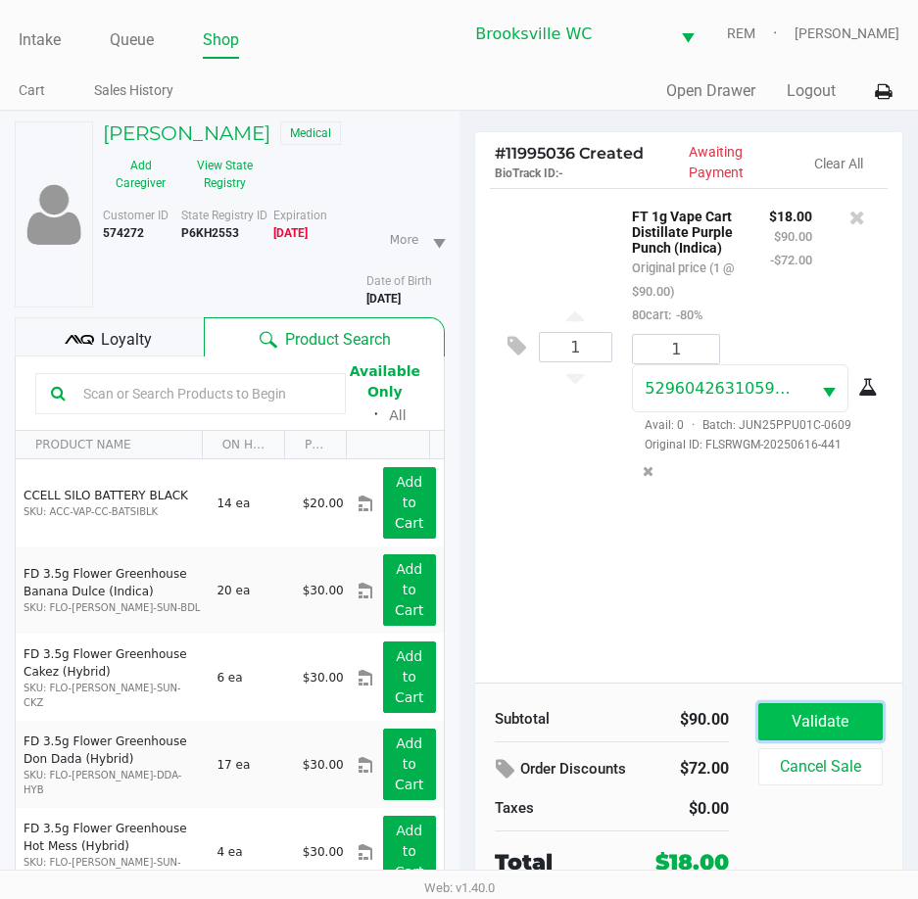
click at [835, 721] on button "Validate" at bounding box center [820, 721] width 124 height 37
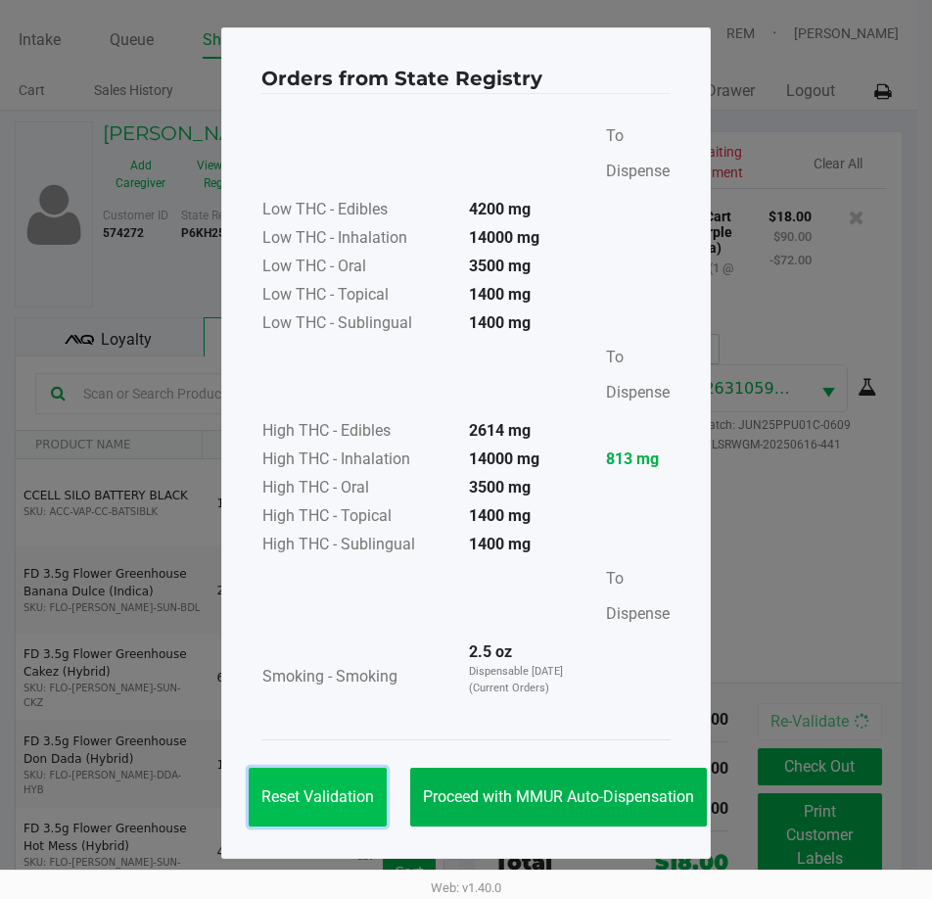
click at [326, 798] on span "Reset Validation" at bounding box center [318, 796] width 113 height 19
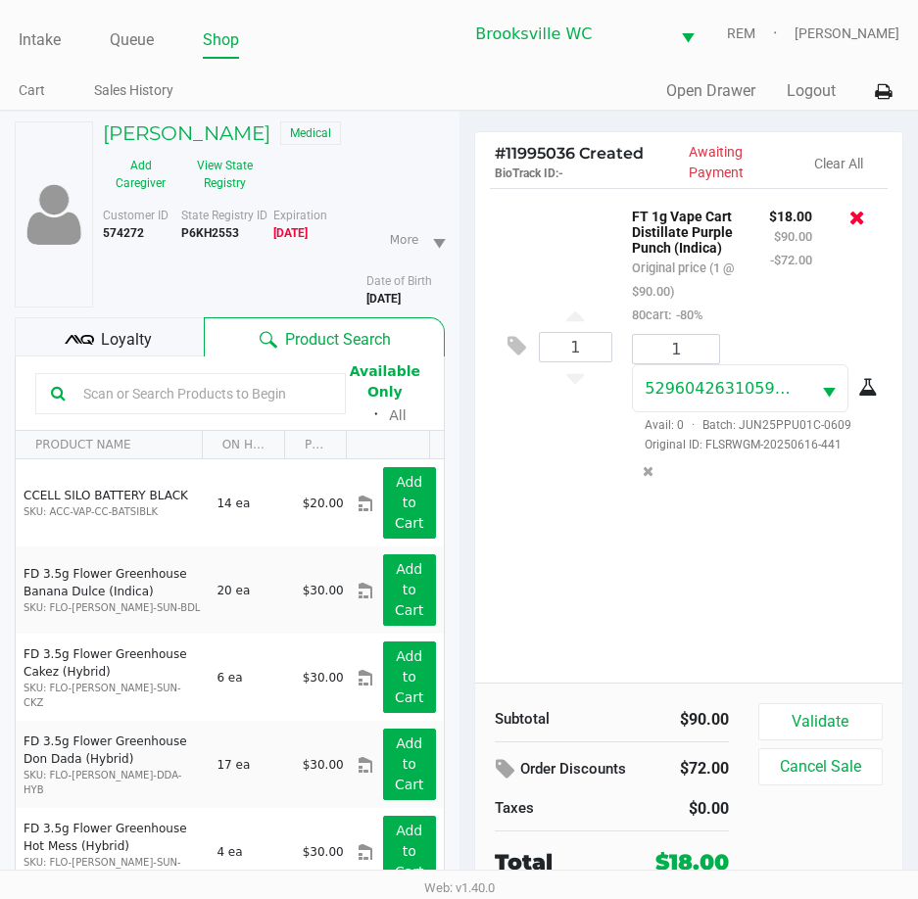
click at [859, 221] on icon at bounding box center [857, 218] width 16 height 20
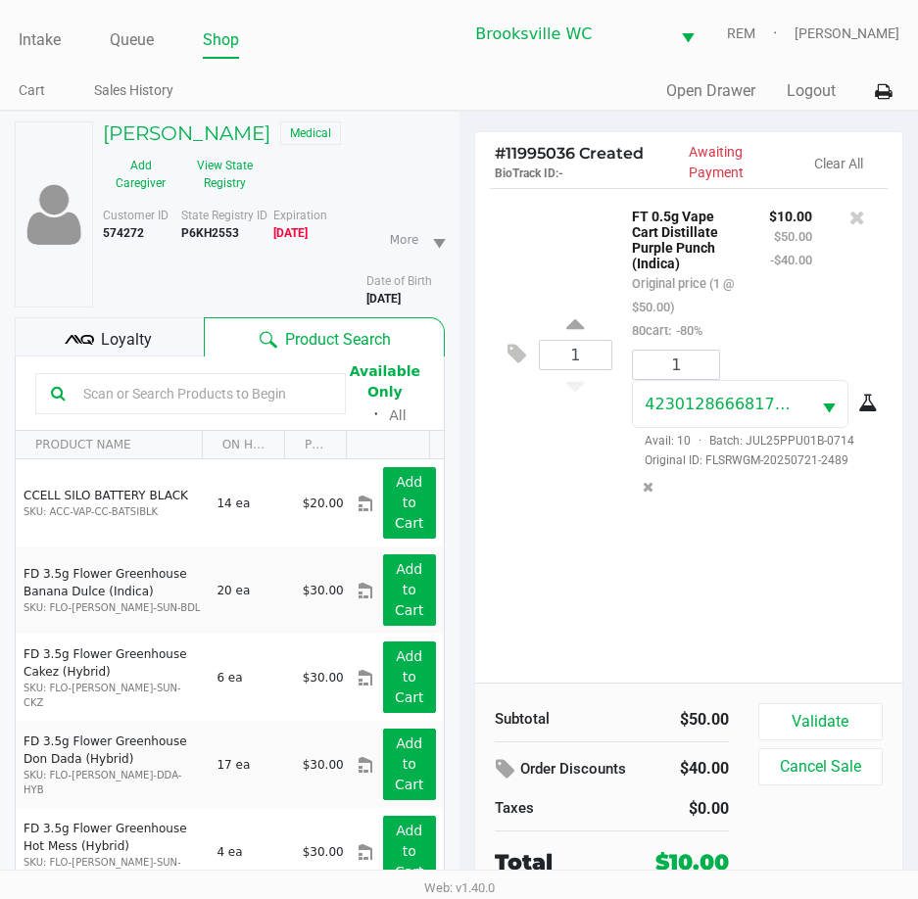
click at [835, 744] on div "Validate Cancel Sale" at bounding box center [827, 790] width 139 height 175
click at [839, 726] on button "Validate" at bounding box center [820, 721] width 124 height 37
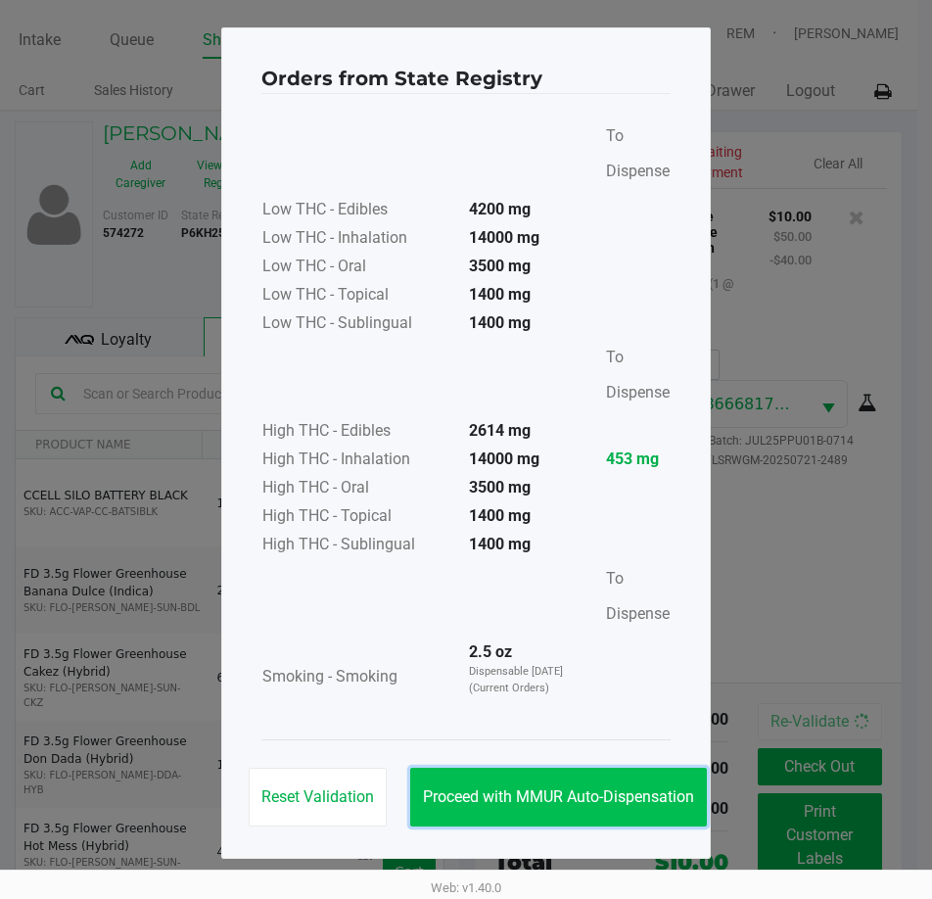
click at [597, 783] on button "Proceed with MMUR Auto-Dispensation" at bounding box center [558, 797] width 297 height 59
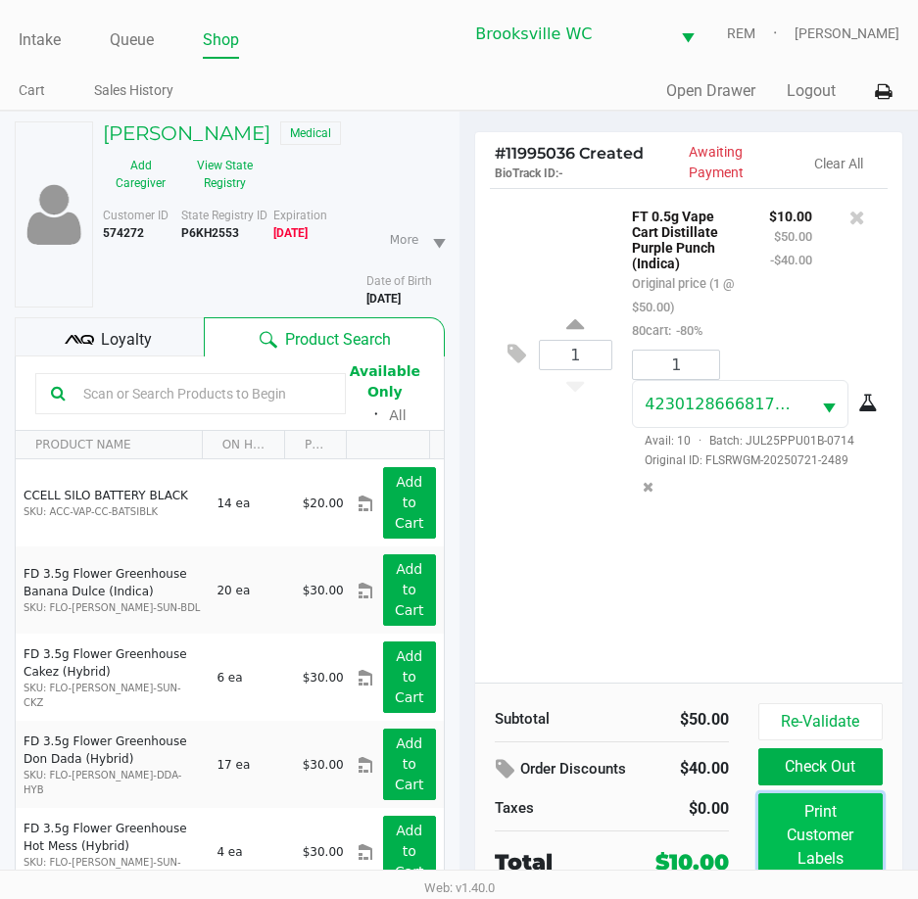
click at [813, 841] on button "Print Customer Labels" at bounding box center [820, 835] width 124 height 84
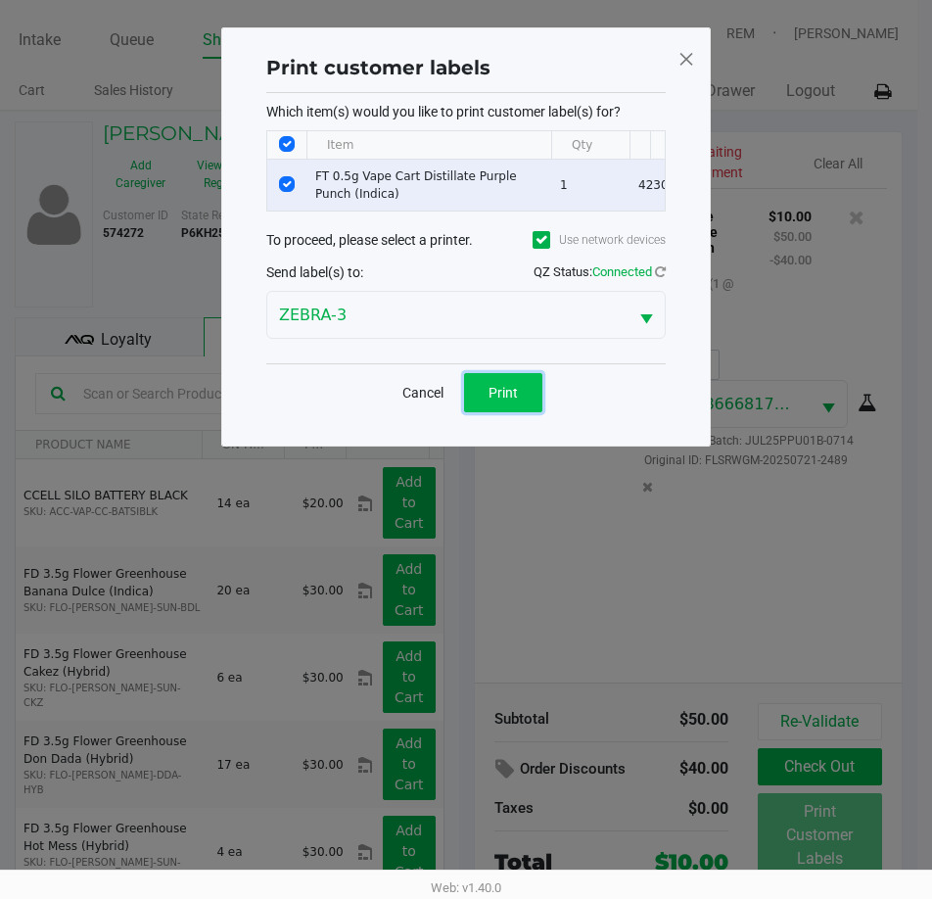
click at [508, 412] on button "Print" at bounding box center [503, 392] width 78 height 39
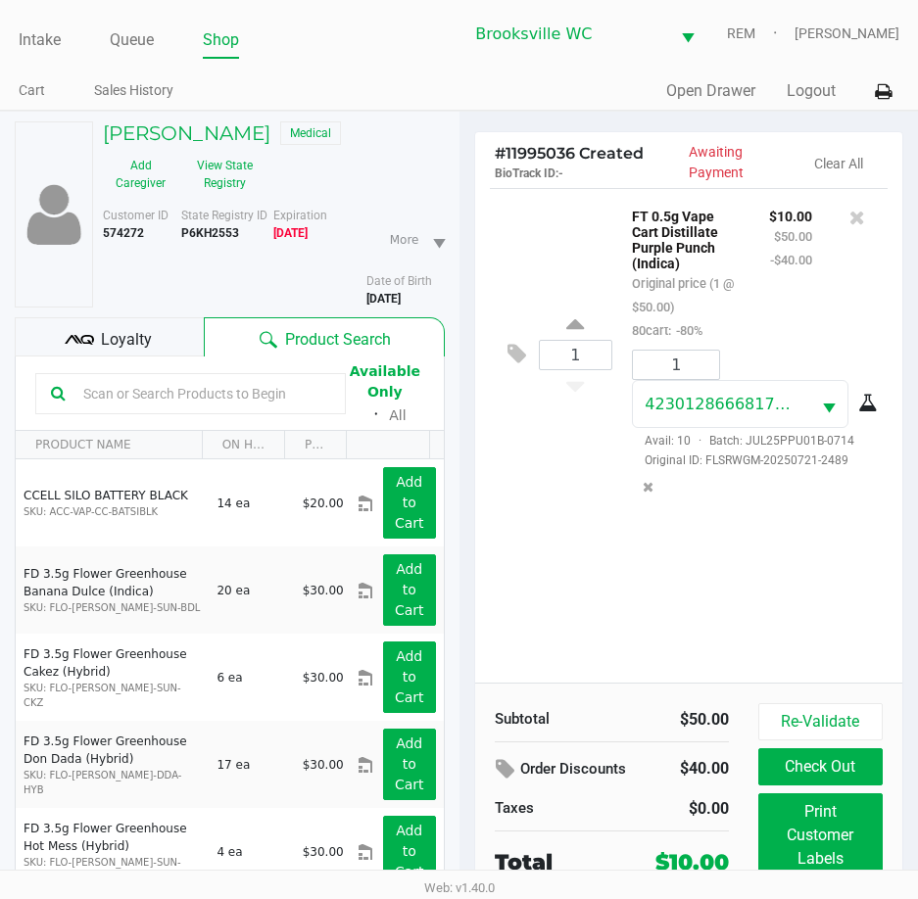
click at [771, 743] on div "Re-Validate Check Out Print Customer Labels Cancel Sale" at bounding box center [827, 812] width 139 height 219
click at [788, 754] on button "Check Out" at bounding box center [820, 766] width 124 height 37
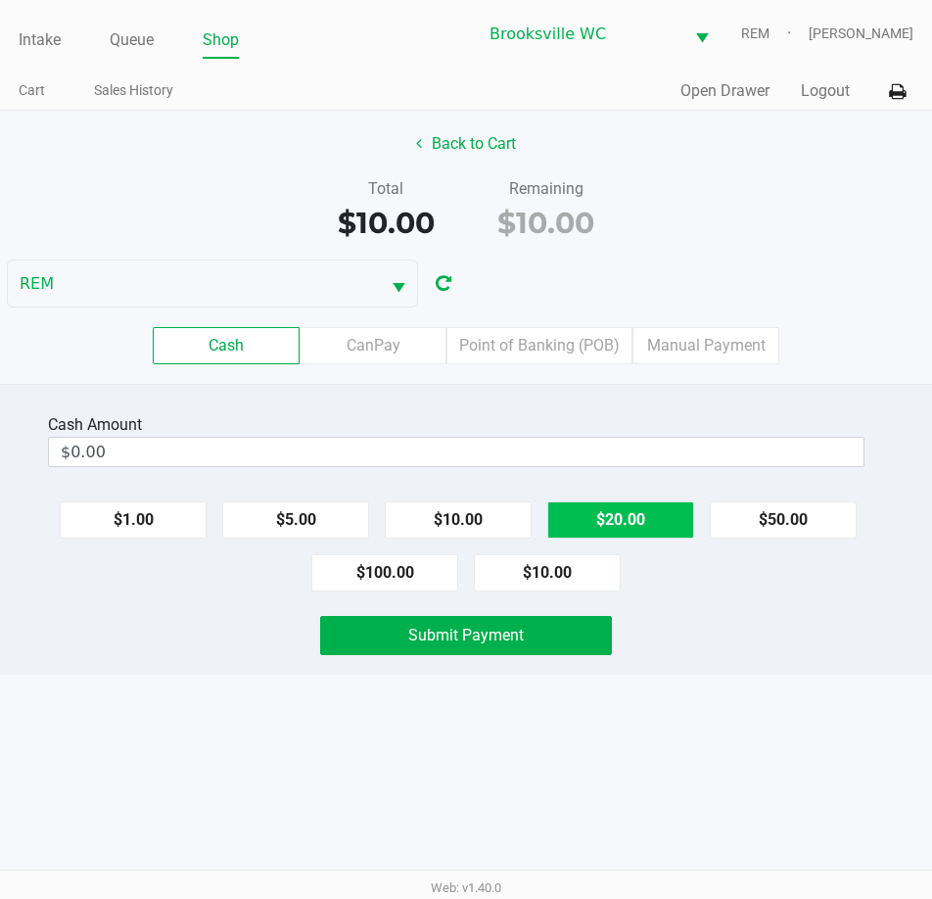
click at [588, 524] on button "$20.00" at bounding box center [621, 519] width 147 height 37
type input "$20.00"
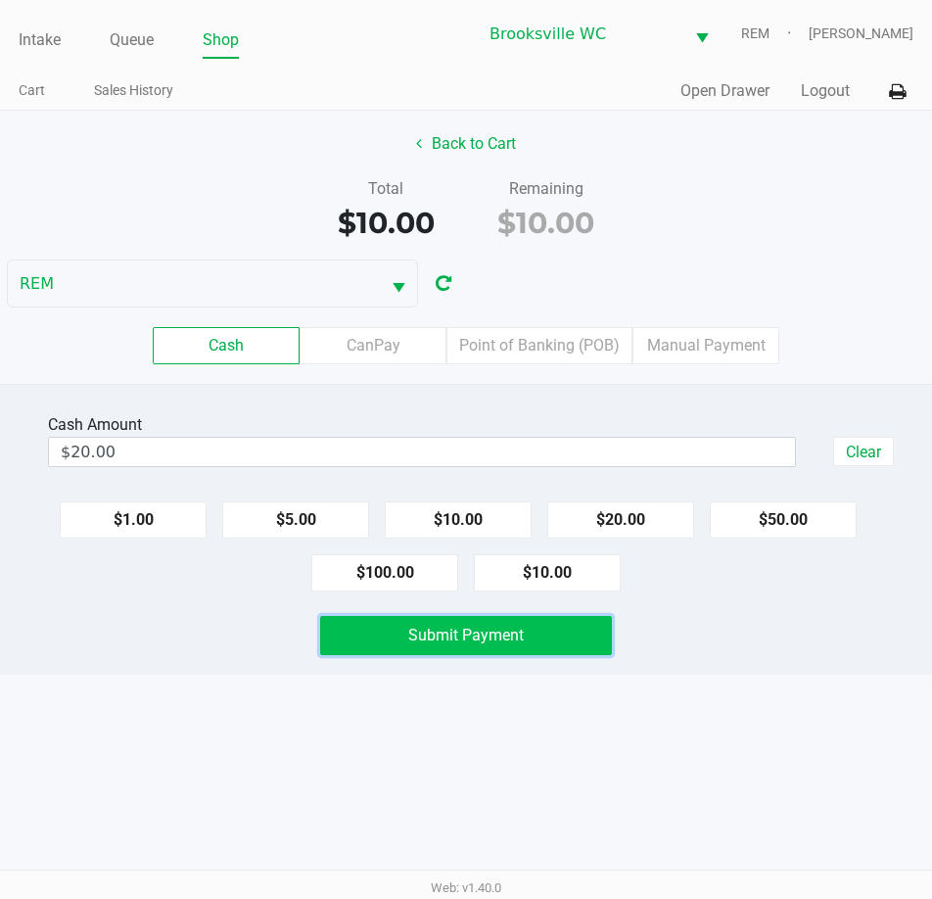
click at [417, 632] on span "Submit Payment" at bounding box center [466, 635] width 116 height 19
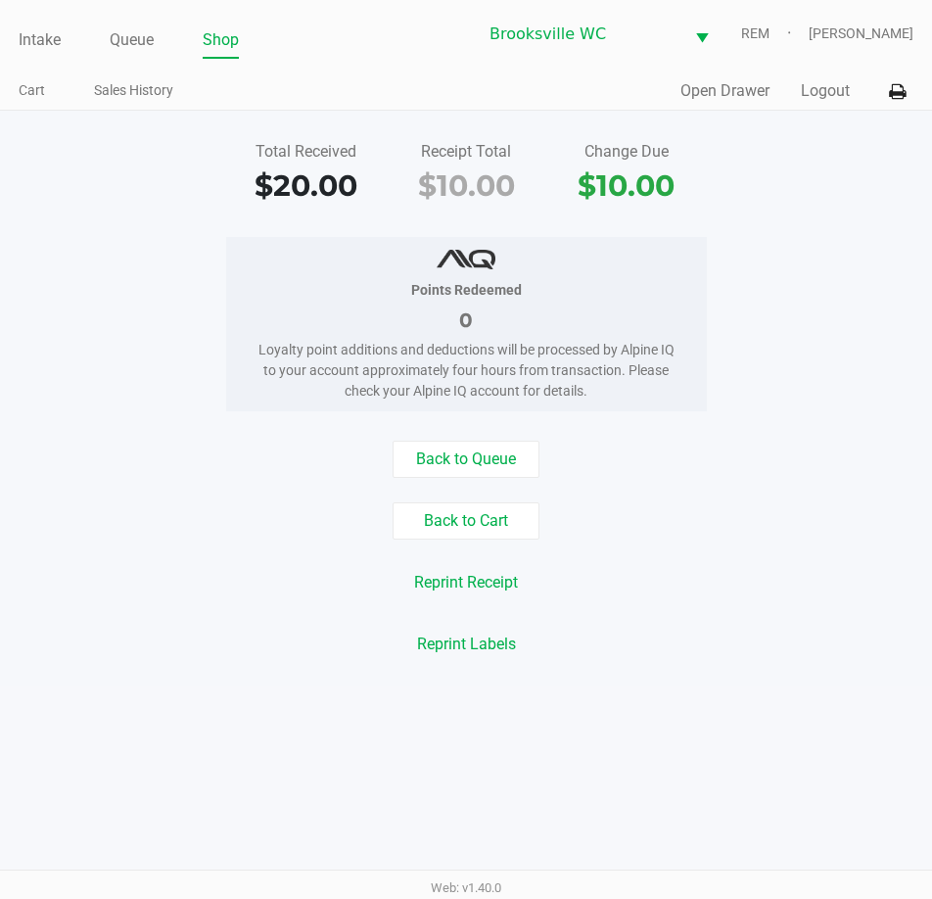
click at [736, 216] on div "Total Received $20.00 Receipt Total $10.00 Change Due $10.00 Points Redeemed 0 …" at bounding box center [466, 399] width 932 height 576
click at [123, 41] on link "Queue" at bounding box center [132, 39] width 44 height 27
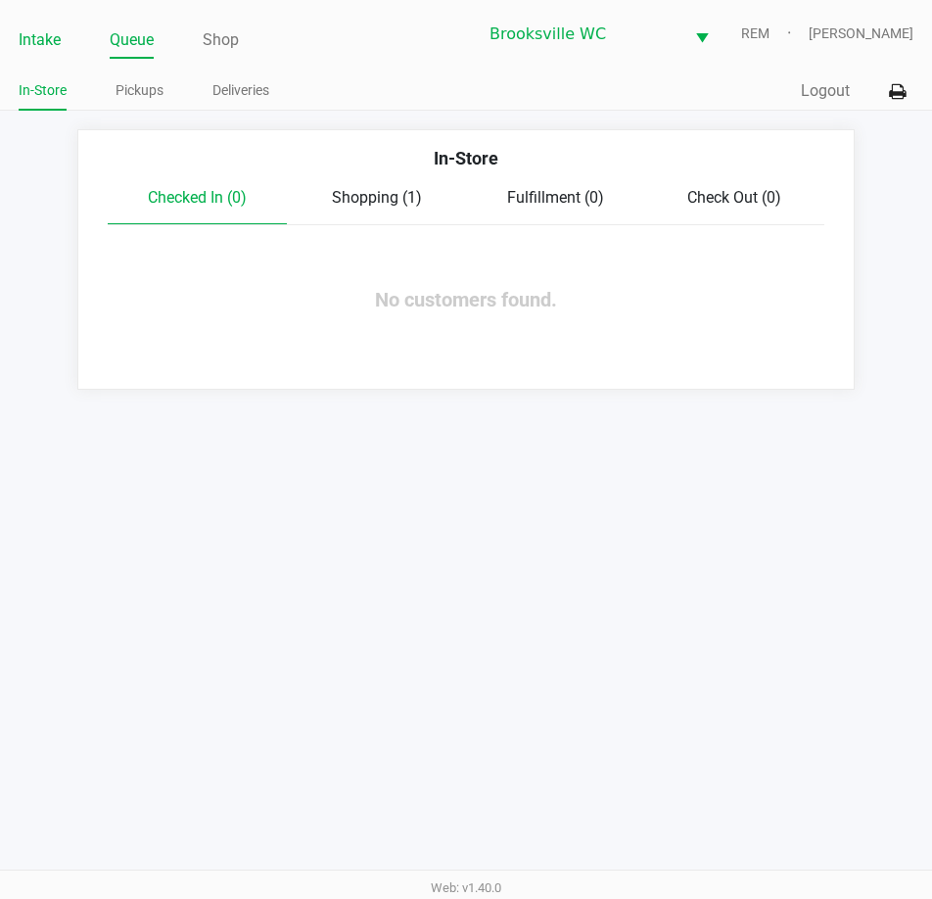
click at [47, 44] on link "Intake" at bounding box center [40, 39] width 42 height 27
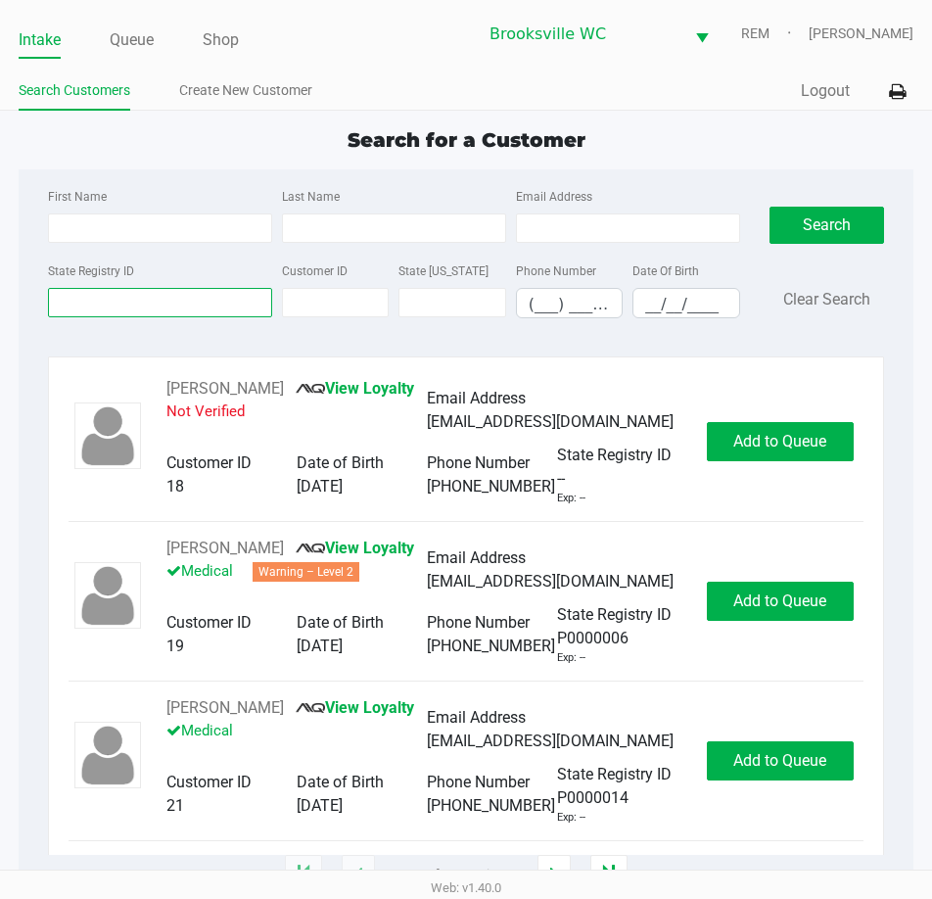
click at [143, 310] on input "State Registry ID" at bounding box center [160, 302] width 224 height 29
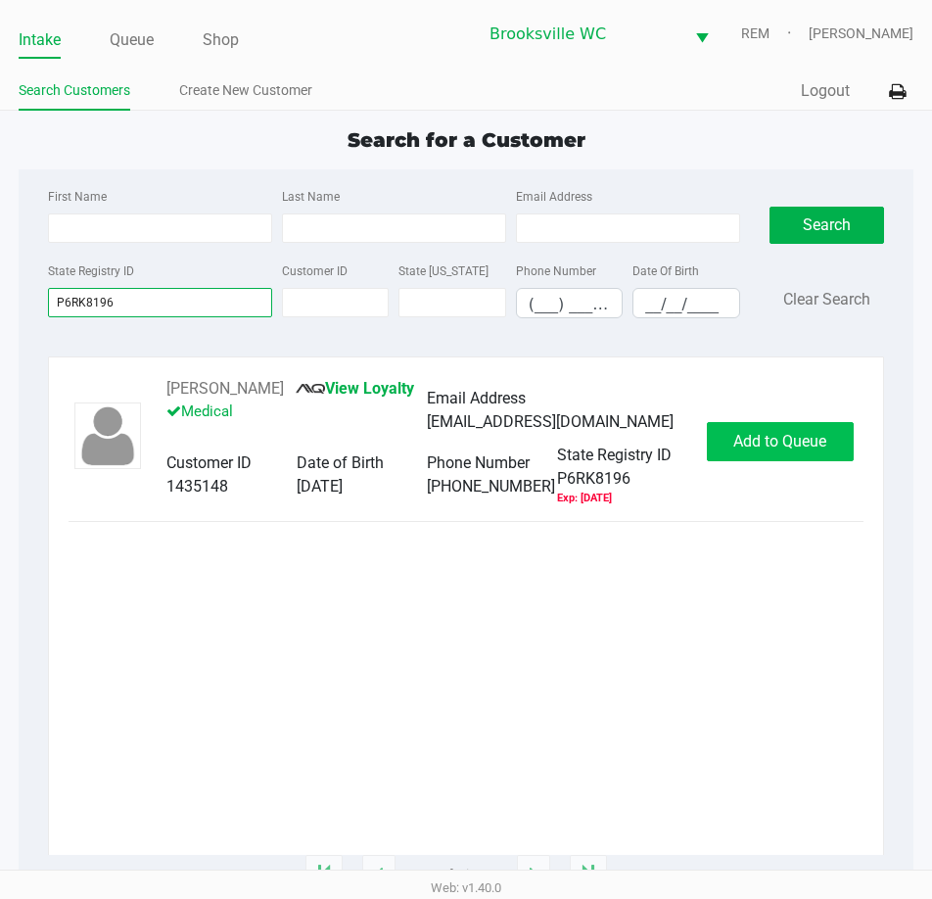
type input "P6RK8196"
click at [741, 453] on button "Add to Queue" at bounding box center [780, 441] width 147 height 39
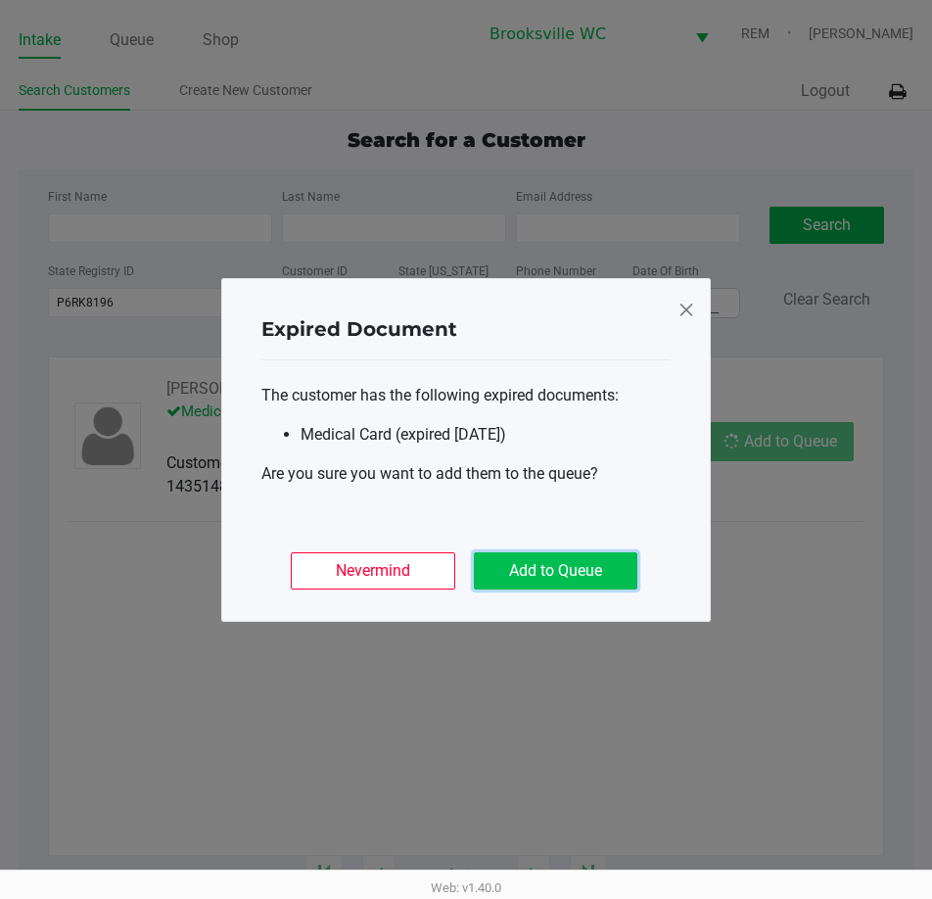
click at [583, 586] on button "Add to Queue" at bounding box center [556, 570] width 164 height 37
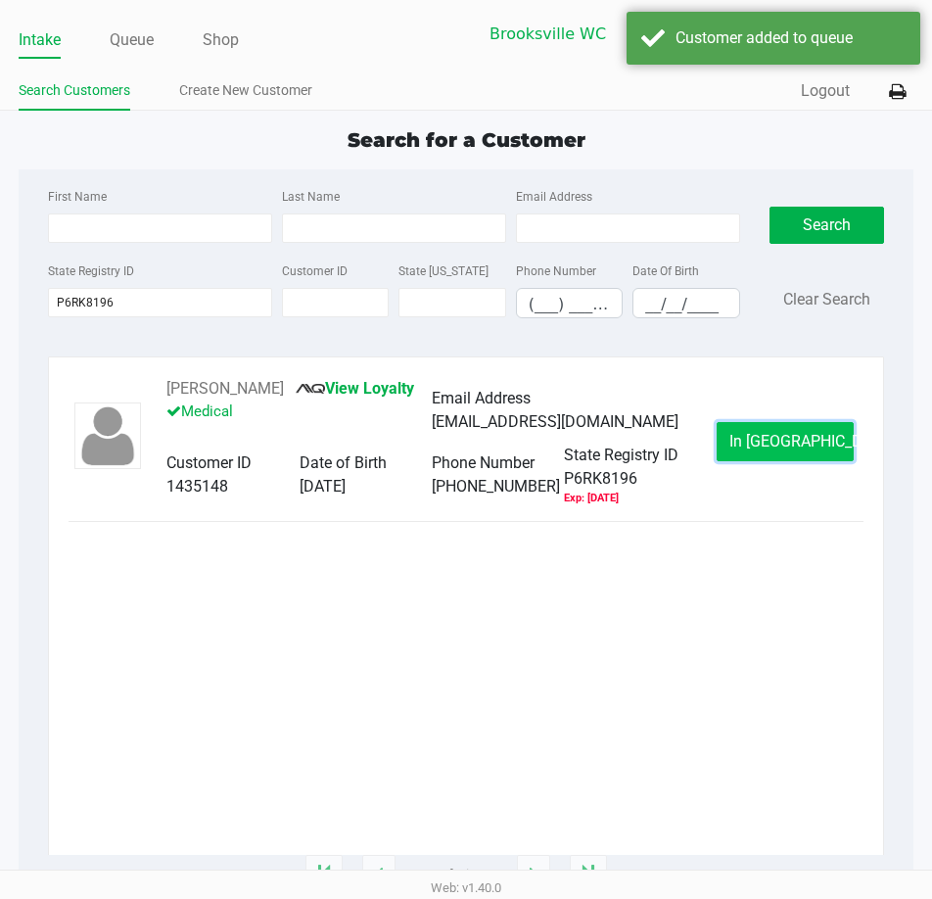
click at [775, 450] on span "In Queue" at bounding box center [812, 441] width 165 height 19
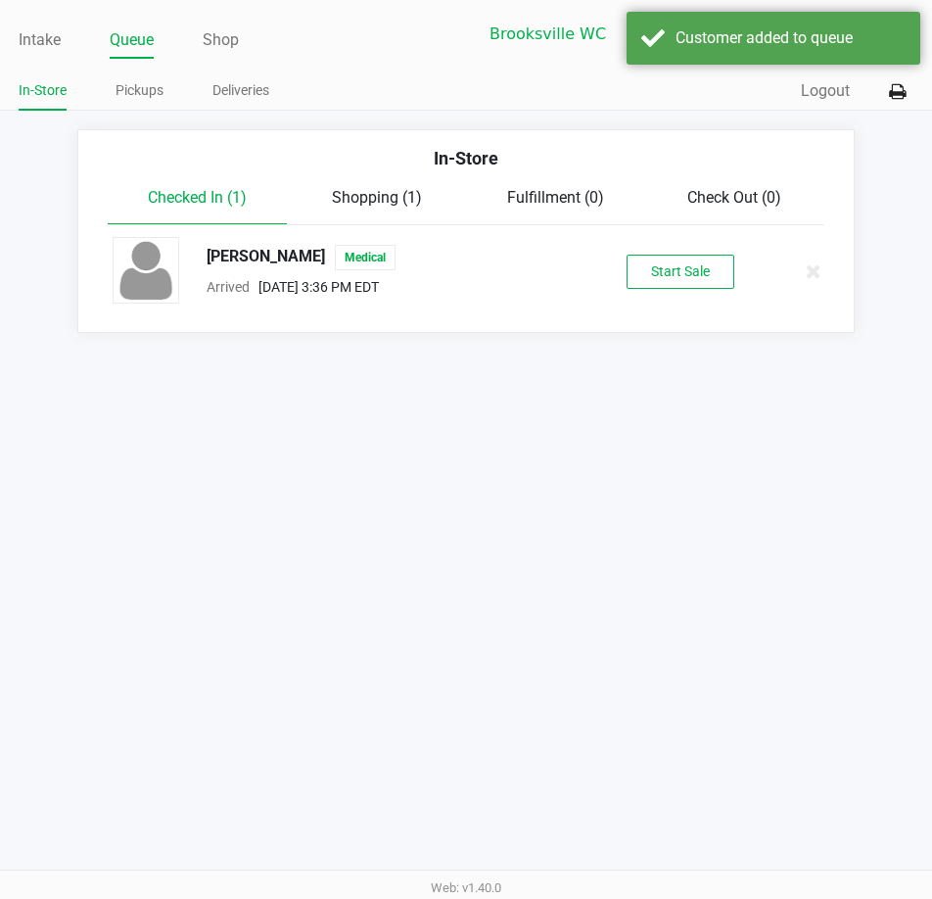
click at [648, 290] on div "ADAM JUDIN Medical Arrived Sep 23, 2025 3:36 PM EDT Start Sale" at bounding box center [466, 271] width 736 height 69
drag, startPoint x: 651, startPoint y: 283, endPoint x: 651, endPoint y: 304, distance: 20.6
click at [651, 288] on button "Start Sale" at bounding box center [681, 272] width 108 height 34
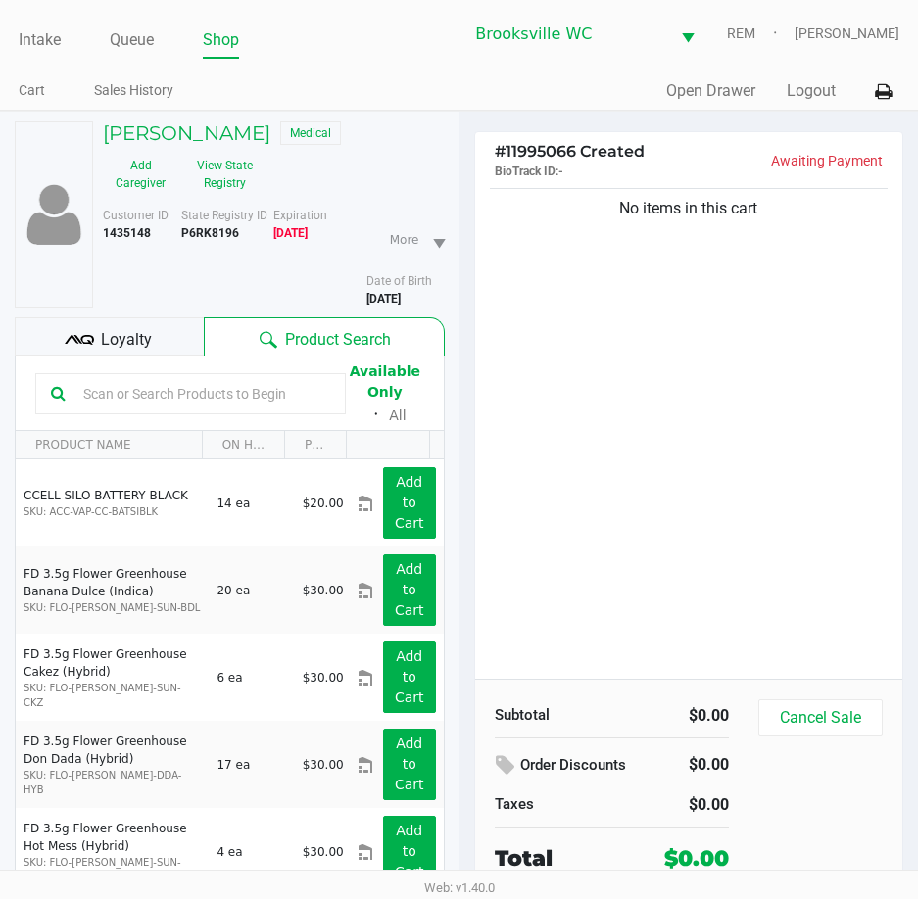
click at [664, 351] on div "No items in this cart" at bounding box center [689, 431] width 428 height 495
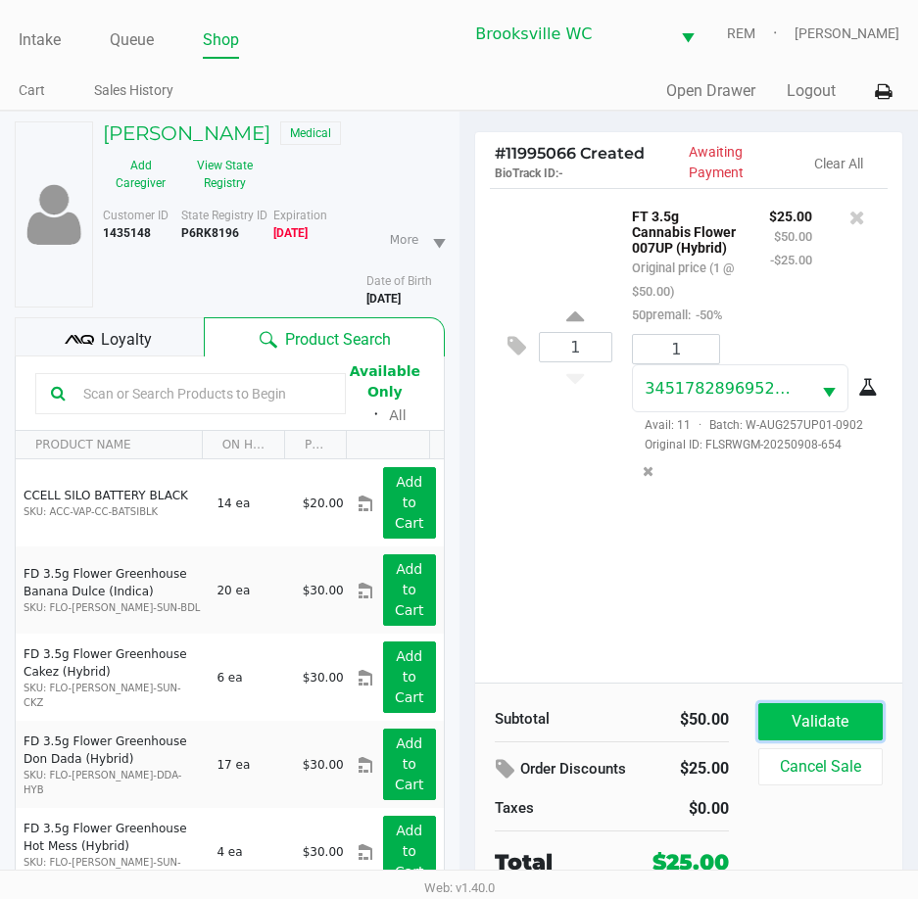
click at [805, 722] on button "Validate" at bounding box center [820, 721] width 124 height 37
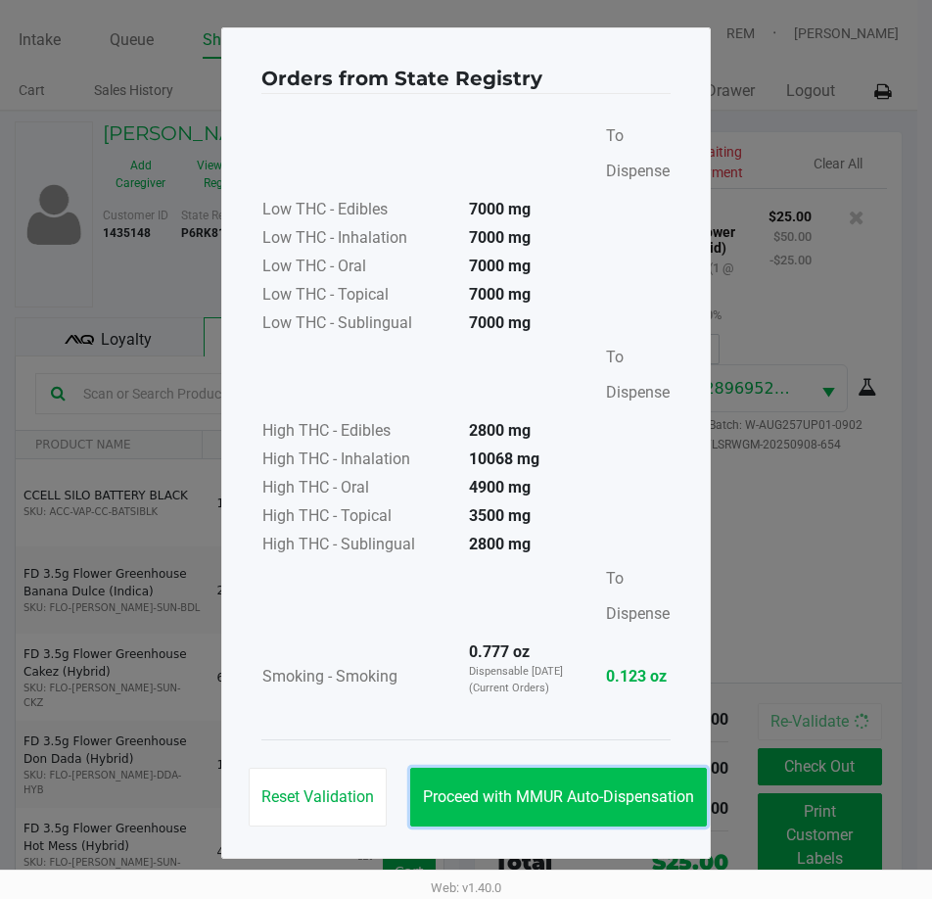
drag, startPoint x: 575, startPoint y: 808, endPoint x: 564, endPoint y: 768, distance: 41.6
click at [576, 808] on button "Proceed with MMUR Auto-Dispensation" at bounding box center [558, 797] width 297 height 59
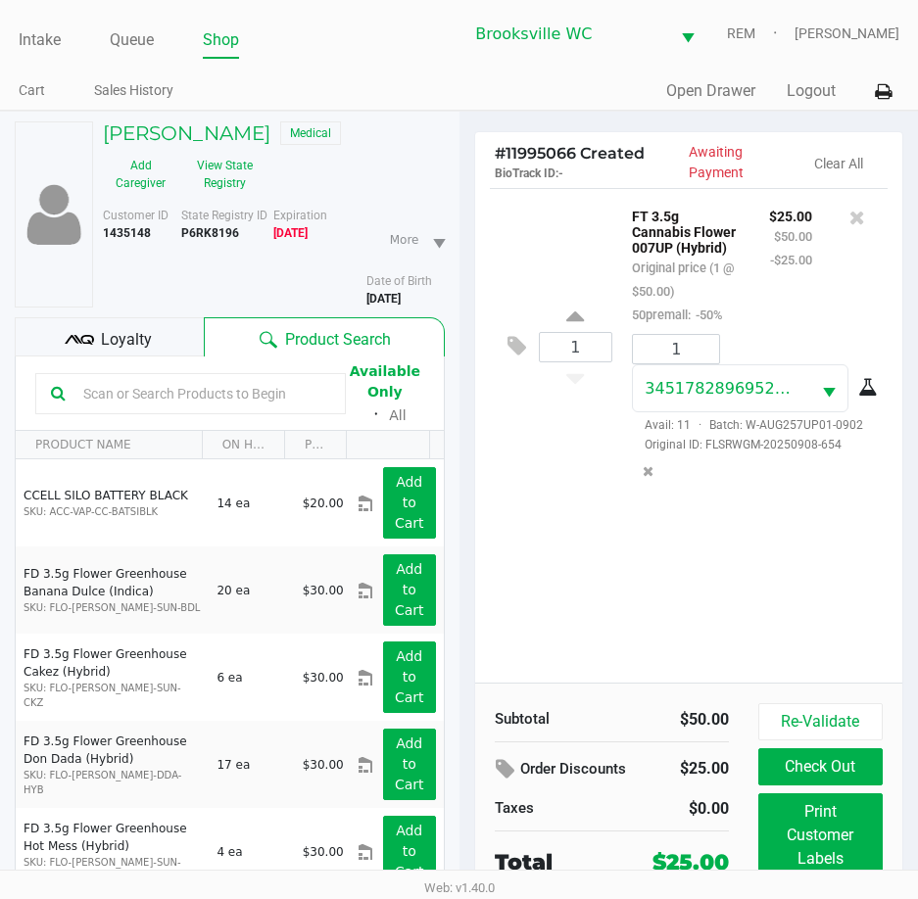
click at [170, 349] on div "Loyalty" at bounding box center [109, 336] width 189 height 39
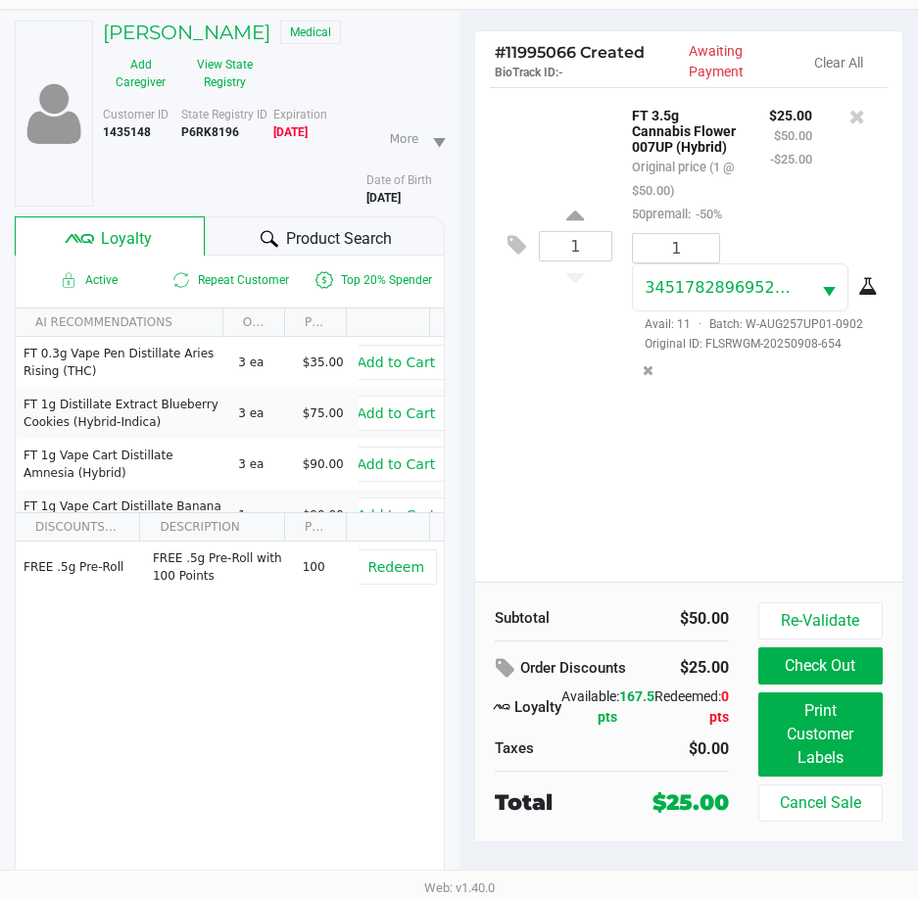
scroll to position [102, 0]
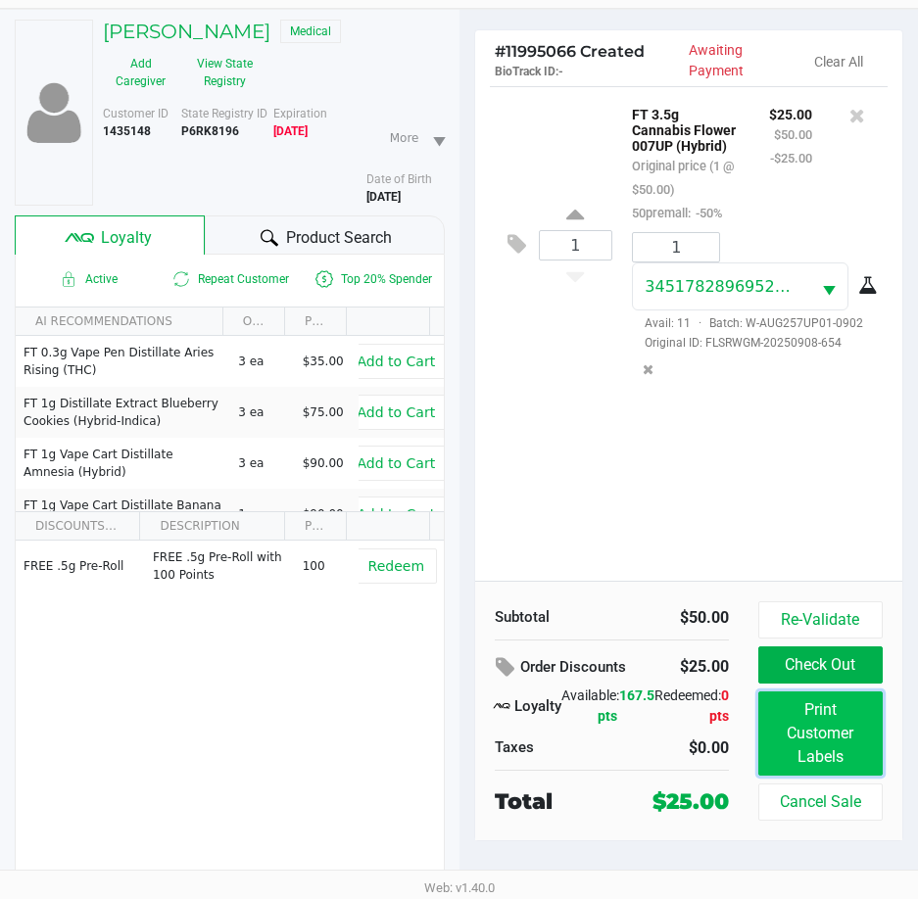
click at [840, 739] on button "Print Customer Labels" at bounding box center [820, 734] width 124 height 84
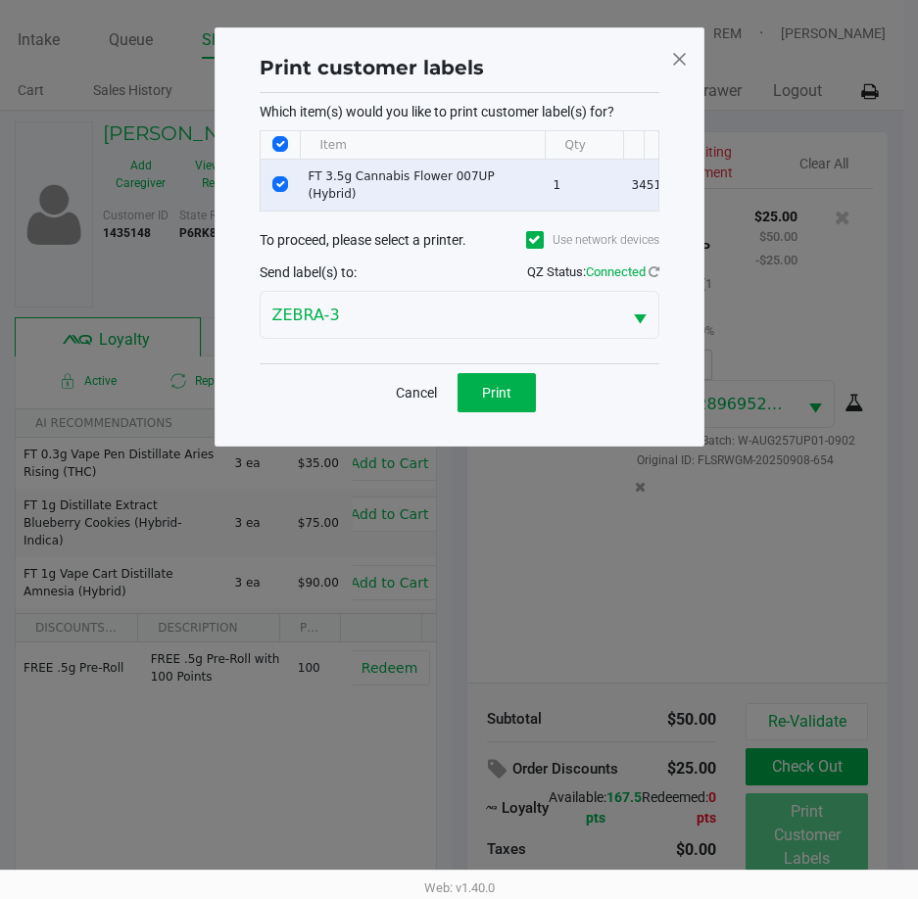
scroll to position [0, 0]
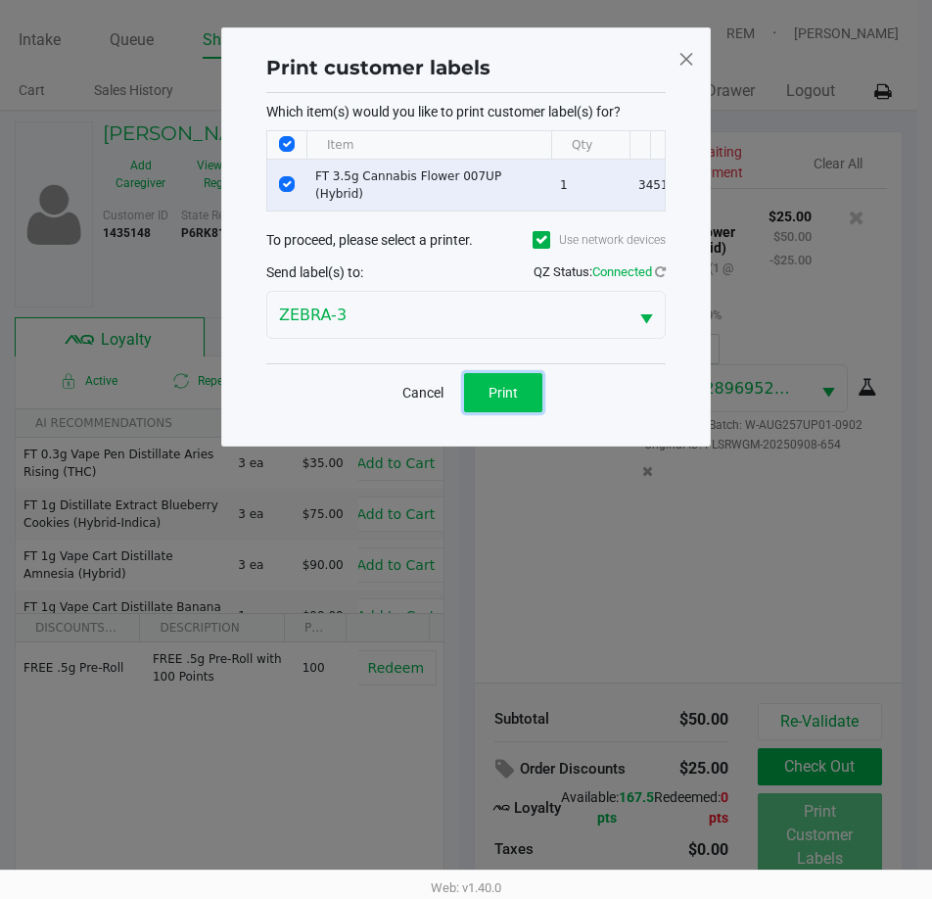
click at [503, 401] on span "Print" at bounding box center [503, 393] width 29 height 16
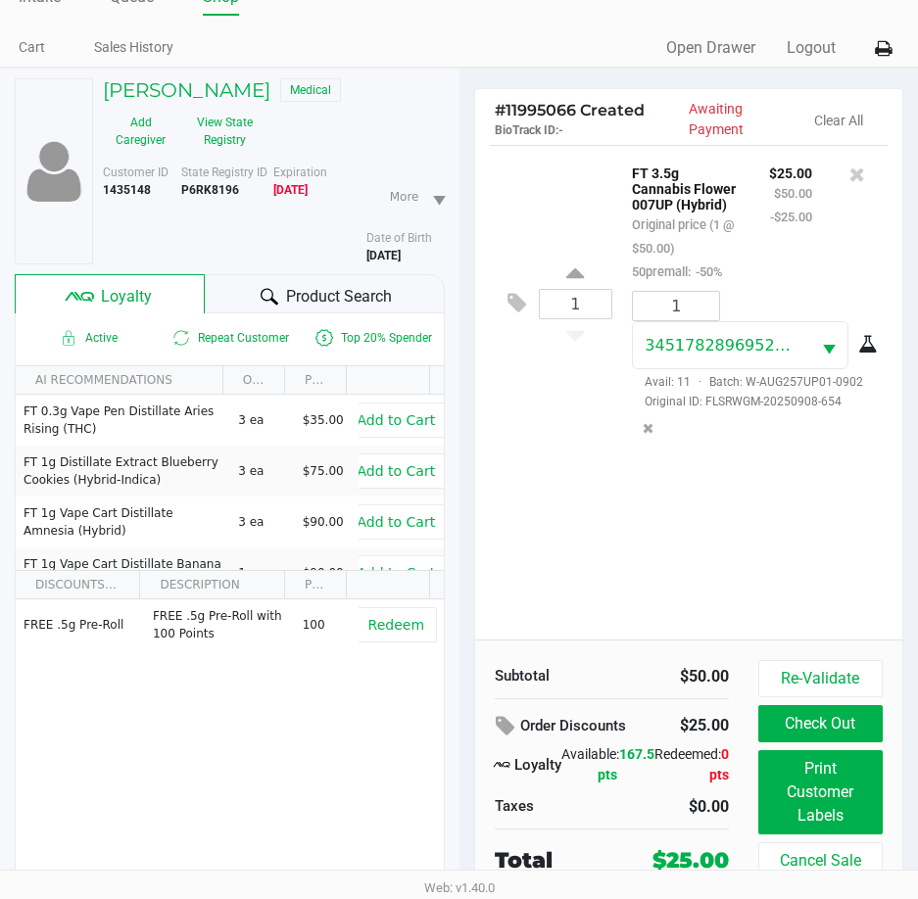
scroll to position [102, 0]
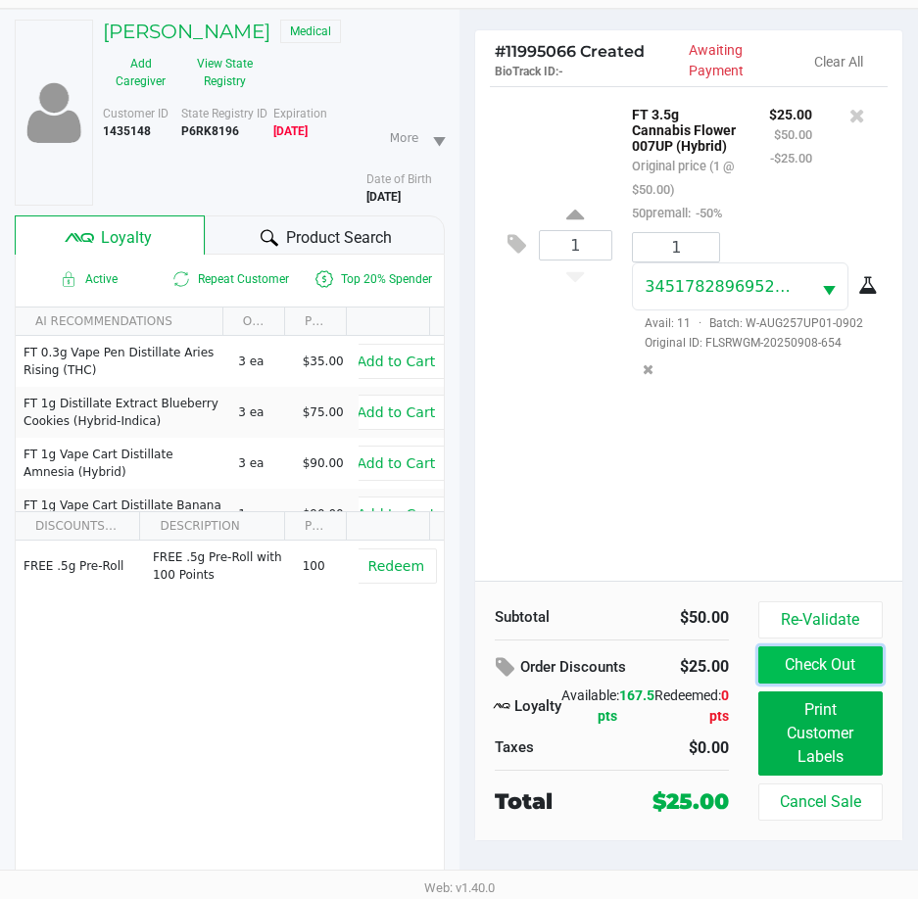
click at [846, 658] on button "Check Out" at bounding box center [820, 664] width 124 height 37
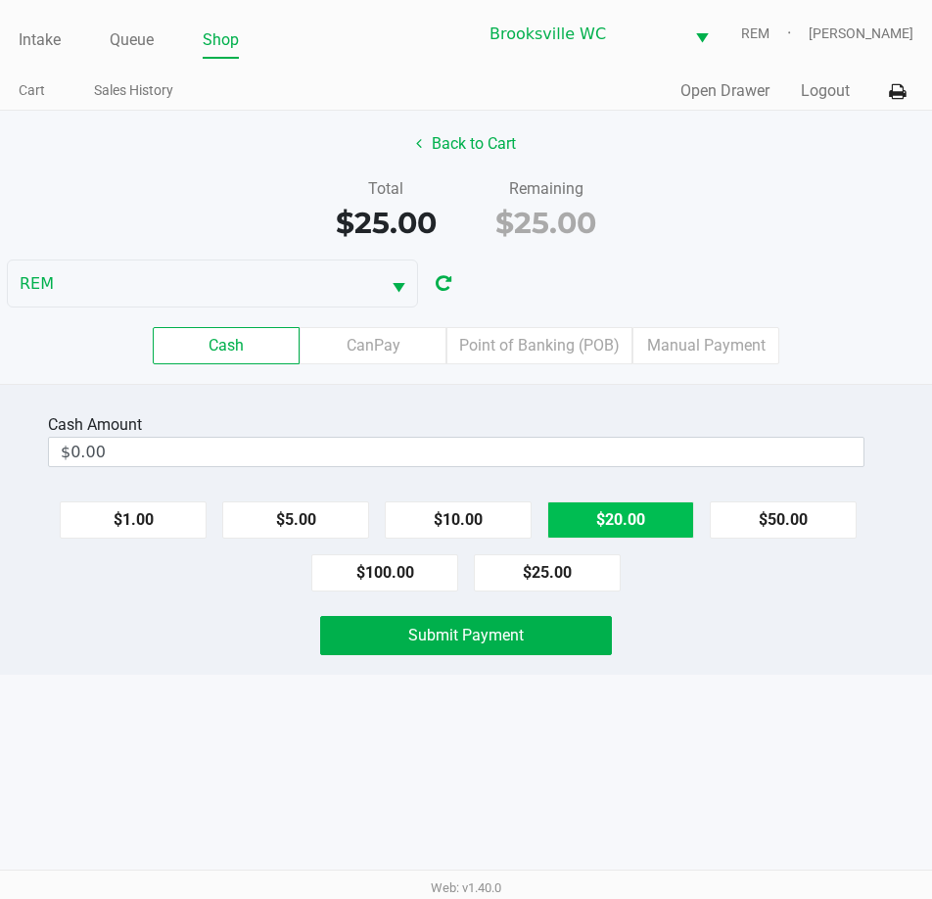
click at [632, 529] on button "$20.00" at bounding box center [621, 519] width 147 height 37
type input "$40.00"
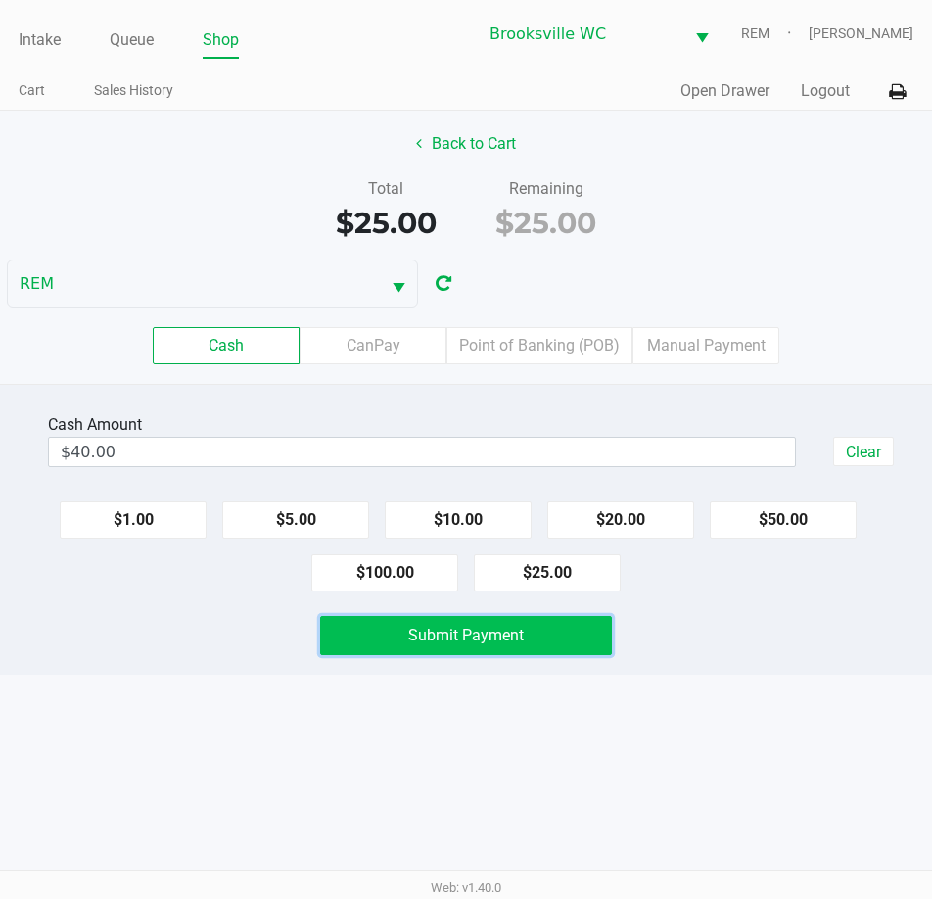
click at [502, 637] on span "Submit Payment" at bounding box center [466, 635] width 116 height 19
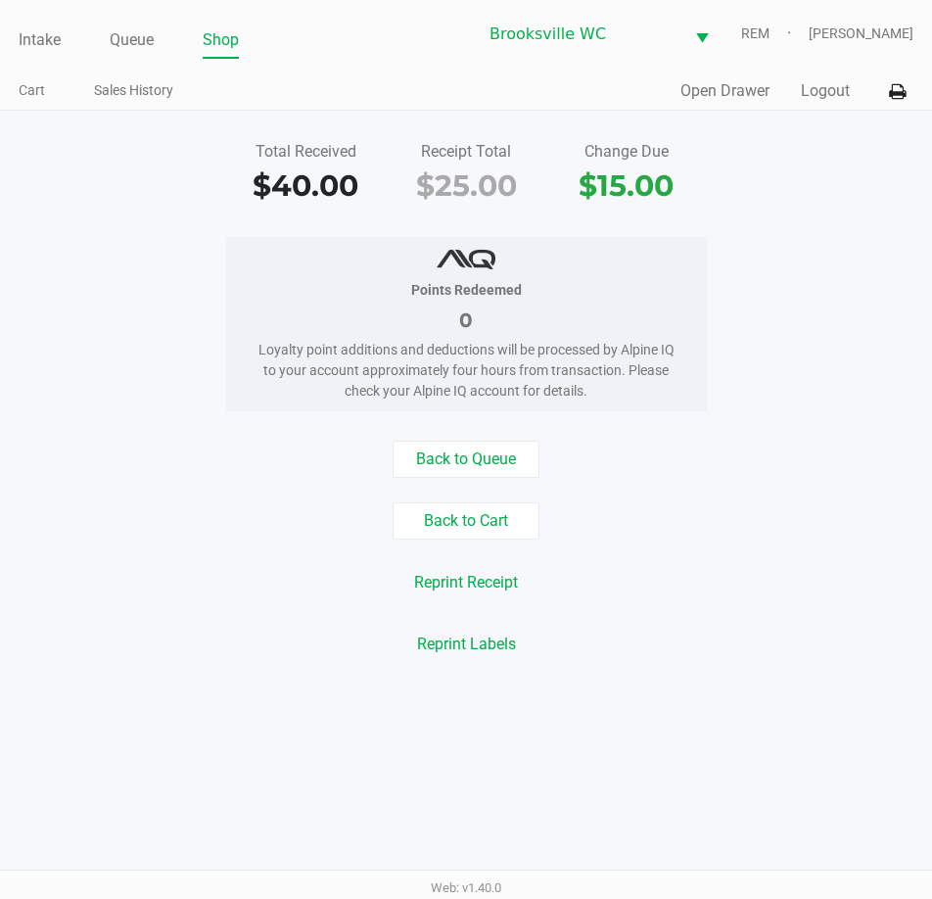
click at [210, 192] on div "Total Received $40.00 Receipt Total $25.00 Change Due $15.00" at bounding box center [466, 174] width 962 height 68
click at [755, 169] on div "Total Received $40.00 Receipt Total $25.00 Change Due $15.00" at bounding box center [466, 174] width 962 height 68
click at [226, 215] on div "Total Received $40.00 Receipt Total $25.00 Change Due $15.00 Points Redeemed 0 …" at bounding box center [466, 399] width 932 height 576
drag, startPoint x: 887, startPoint y: 482, endPoint x: 881, endPoint y: 495, distance: 14.5
click at [887, 484] on div "Back to Queue Back to Cart Reprint Receipt Reprint Labels" at bounding box center [466, 552] width 962 height 222
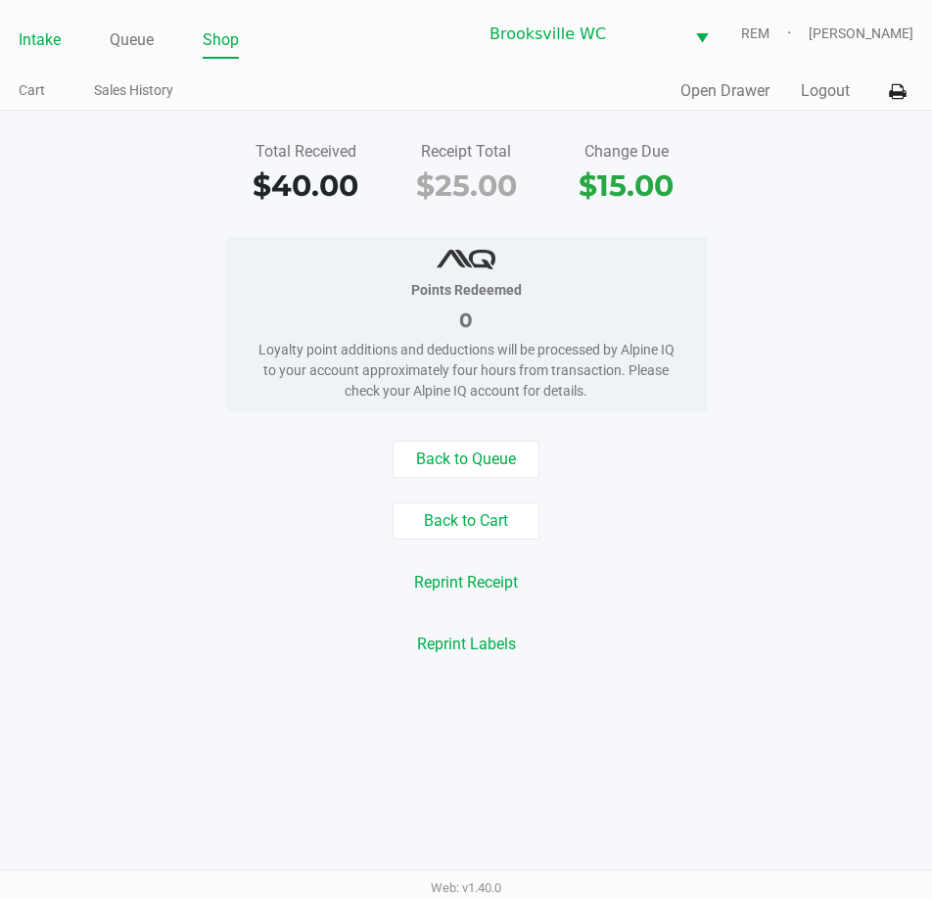
click at [35, 42] on link "Intake" at bounding box center [40, 39] width 42 height 27
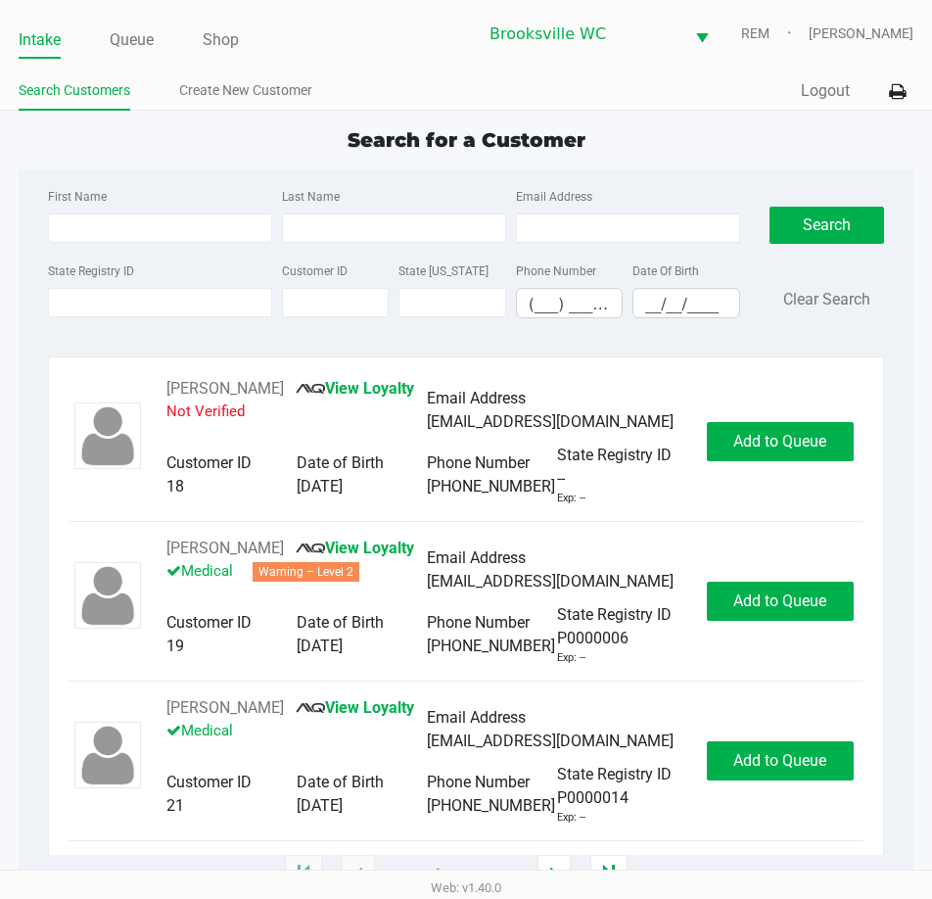
click at [341, 58] on div "Intake Queue Shop Brooksville WC REM Daniel Lyttle Search Customers Create New …" at bounding box center [466, 55] width 932 height 111
click at [164, 297] on input "State Registry ID" at bounding box center [160, 302] width 224 height 29
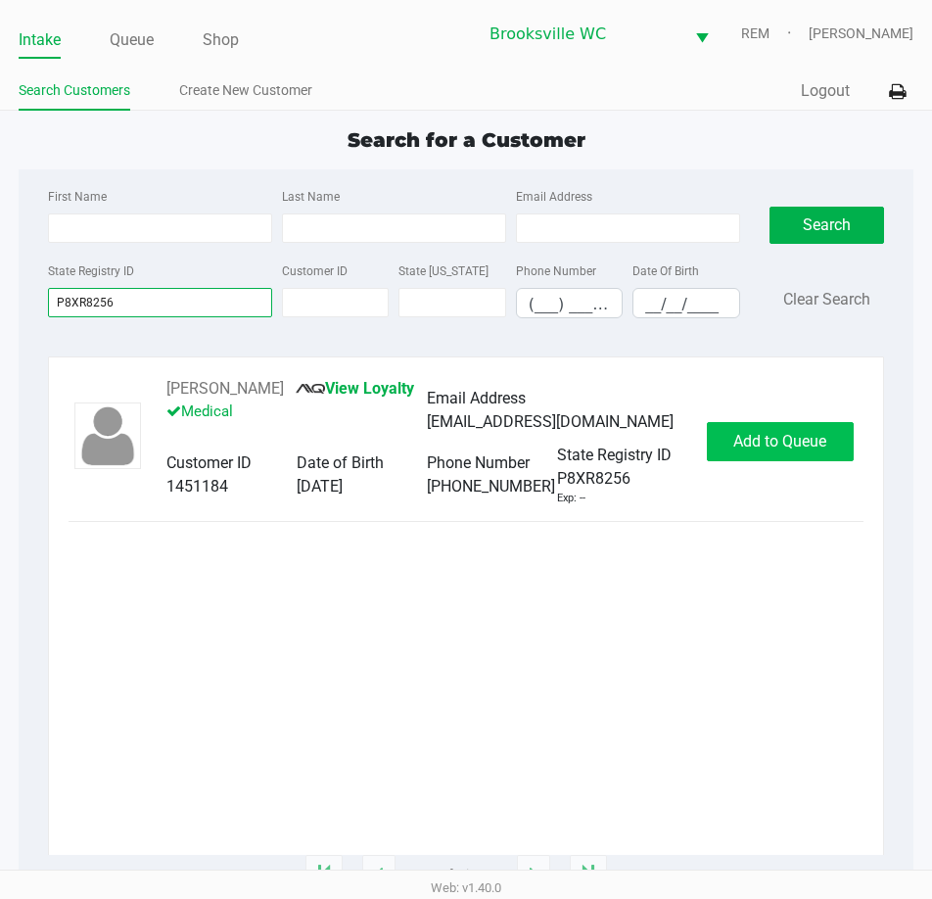
type input "P8XR8256"
click at [770, 453] on button "Add to Queue" at bounding box center [780, 441] width 147 height 39
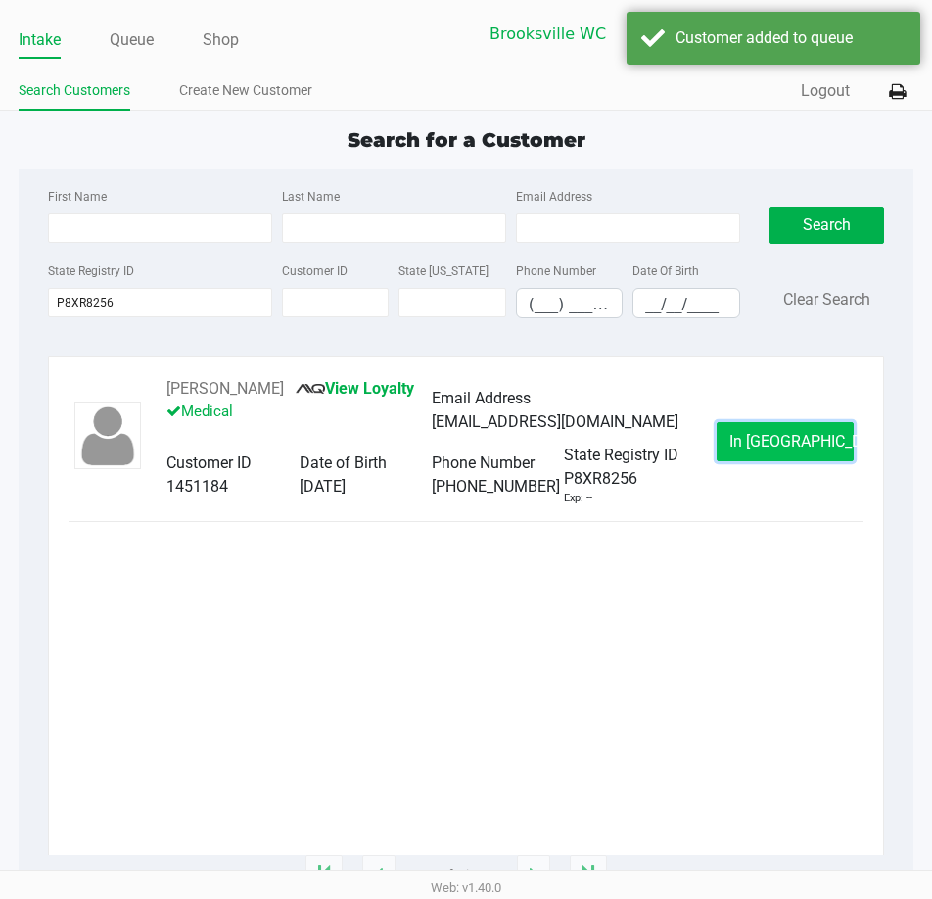
click at [779, 440] on span "In Queue" at bounding box center [812, 441] width 165 height 19
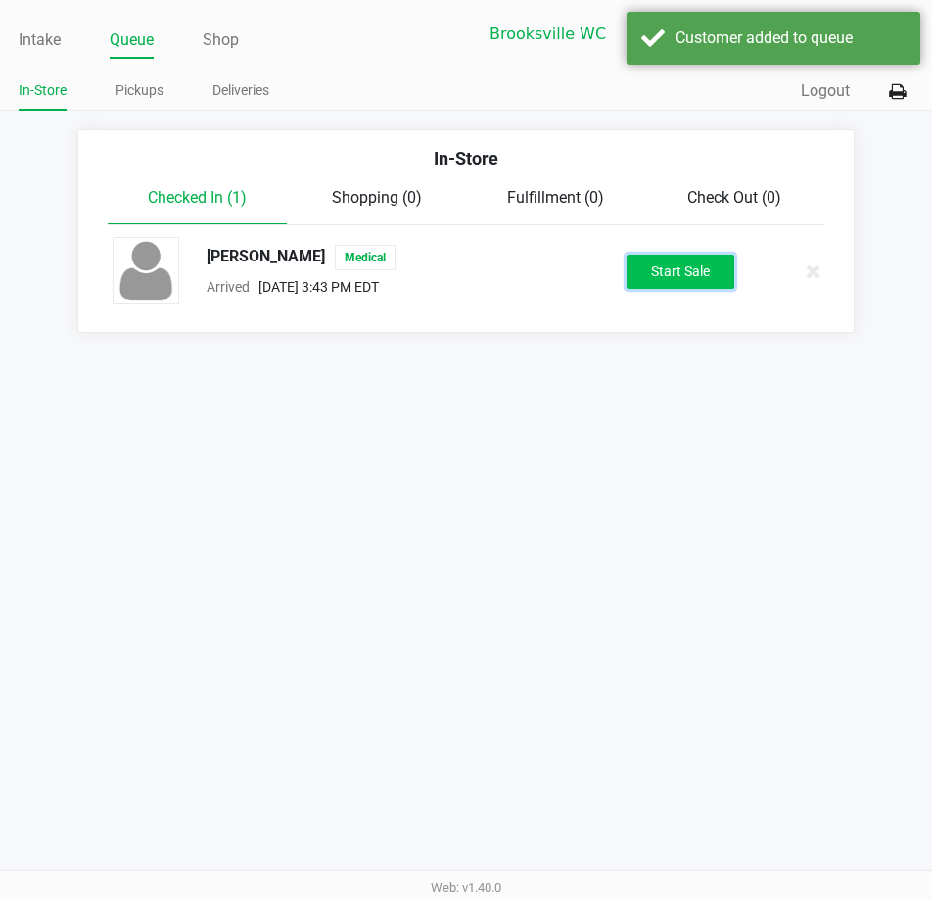
click at [694, 280] on button "Start Sale" at bounding box center [681, 272] width 108 height 34
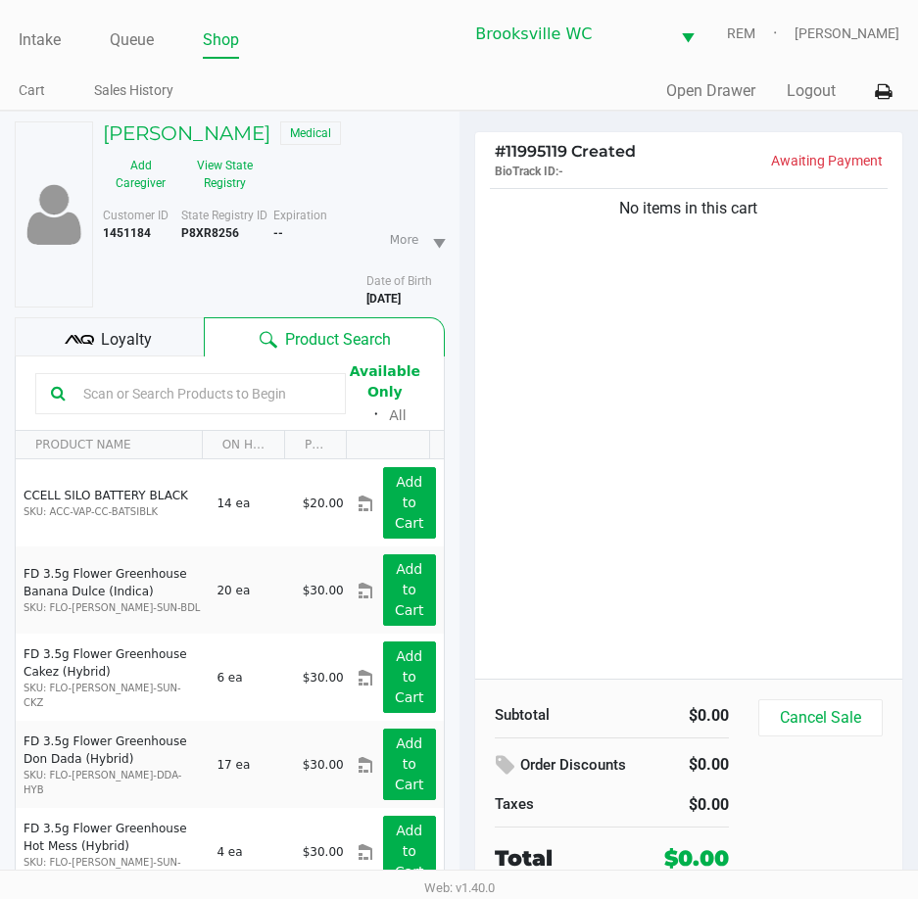
click at [170, 271] on div "Customer ID 1451184" at bounding box center [134, 257] width 93 height 101
click at [615, 351] on div "No items in this cart" at bounding box center [689, 431] width 428 height 495
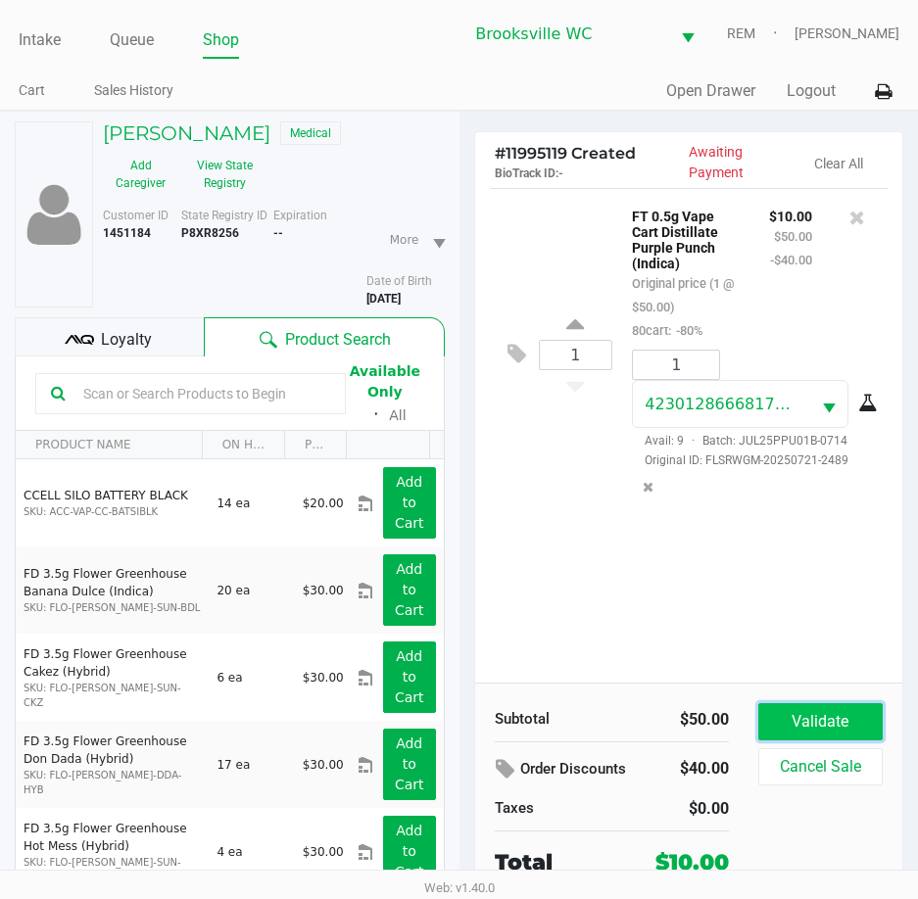
click at [846, 707] on button "Validate" at bounding box center [820, 721] width 124 height 37
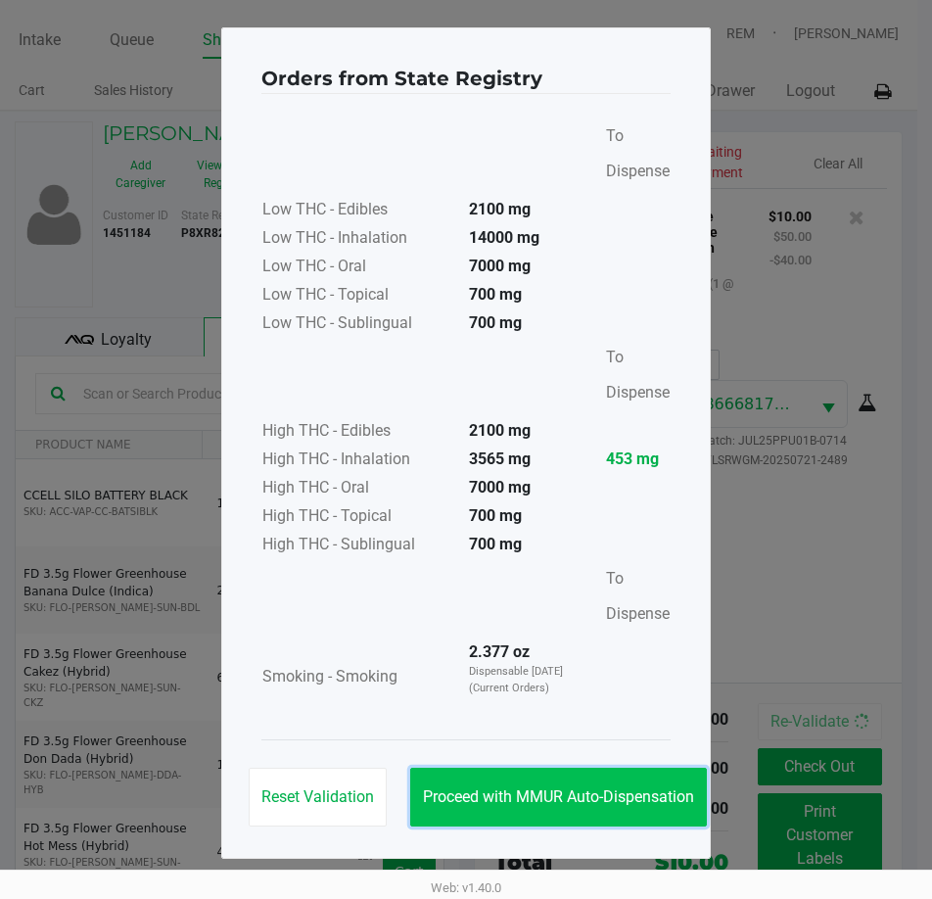
click at [580, 782] on button "Proceed with MMUR Auto-Dispensation" at bounding box center [558, 797] width 297 height 59
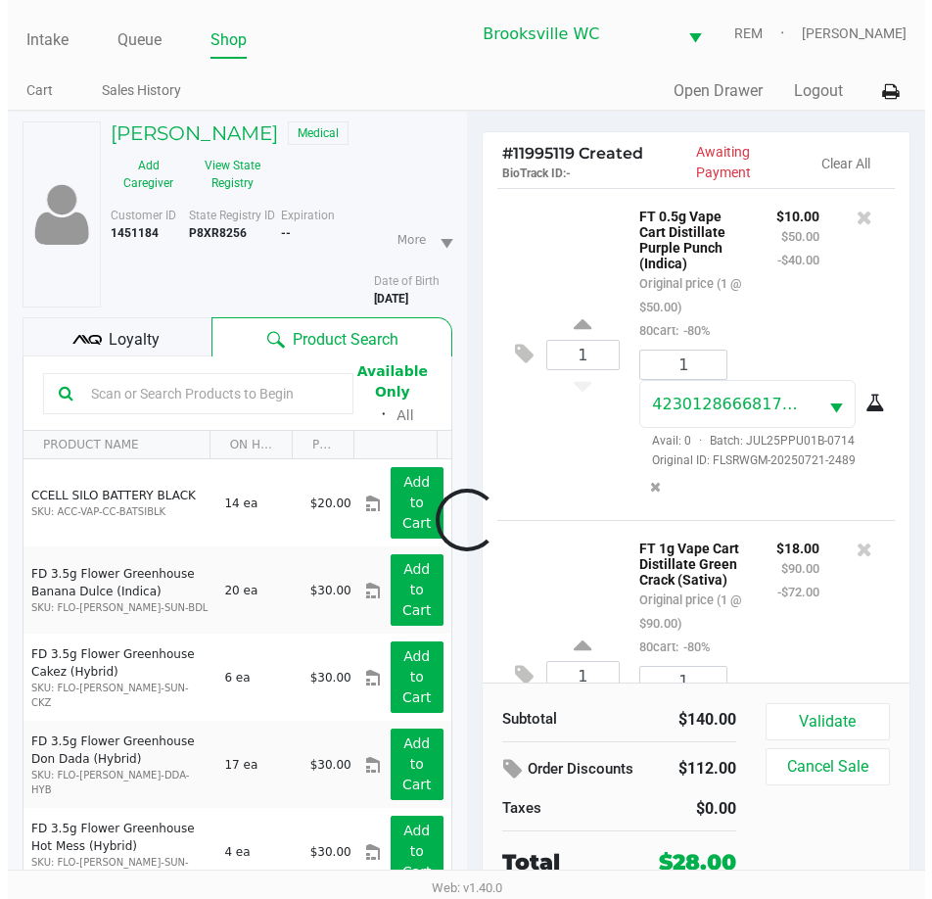
scroll to position [171, 0]
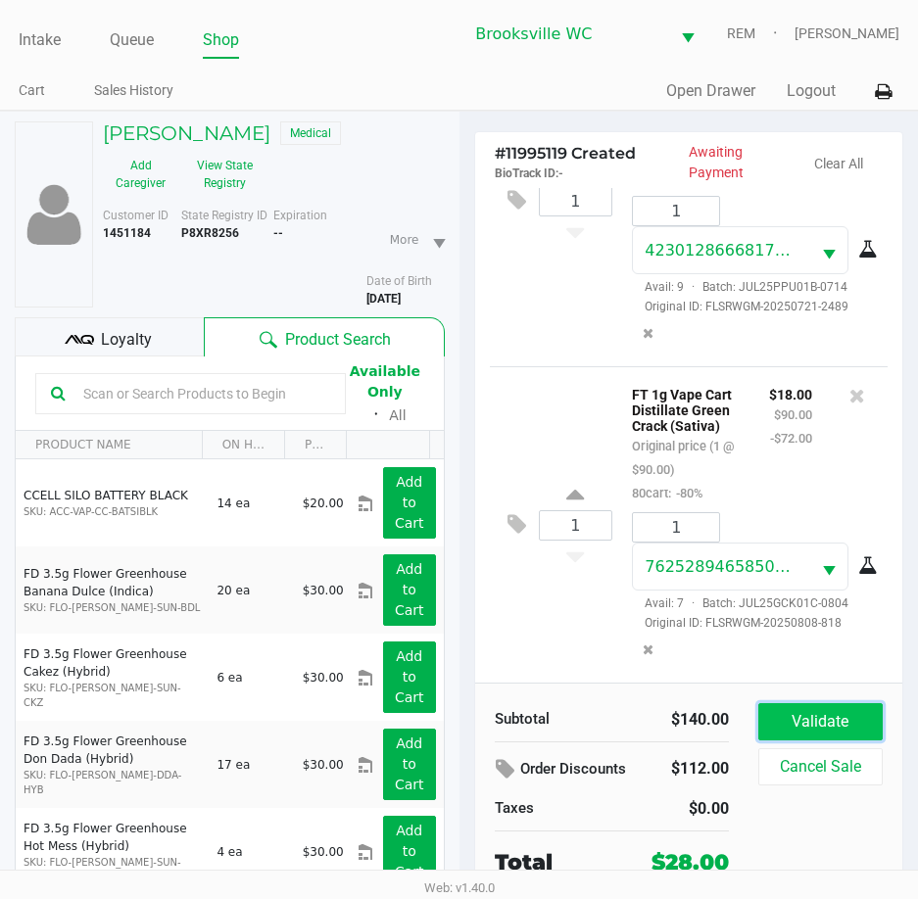
click at [801, 717] on button "Validate" at bounding box center [820, 721] width 124 height 37
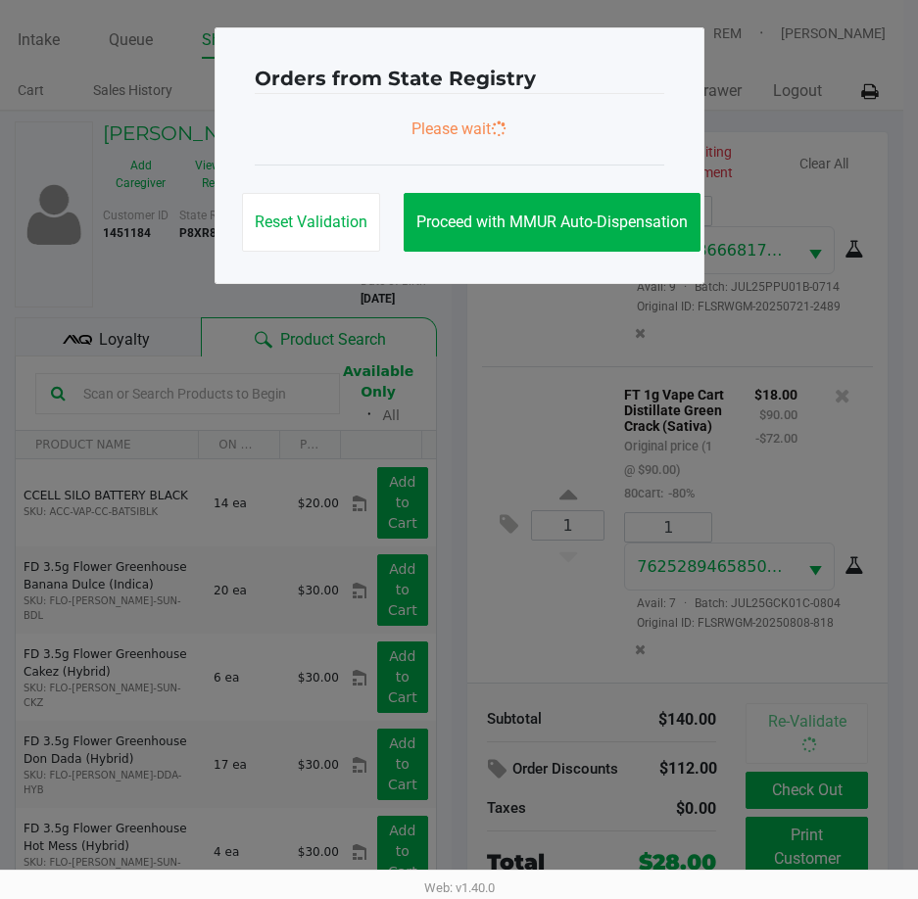
scroll to position [177, 0]
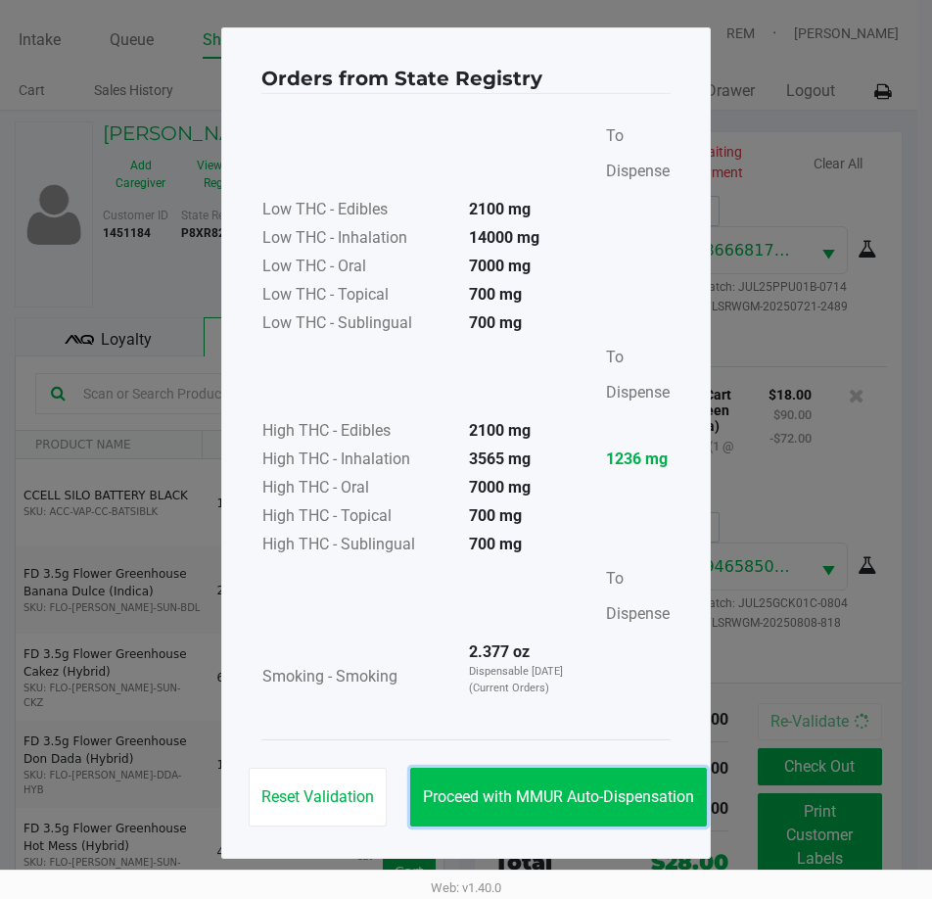
click at [627, 815] on button "Proceed with MMUR Auto-Dispensation" at bounding box center [558, 797] width 297 height 59
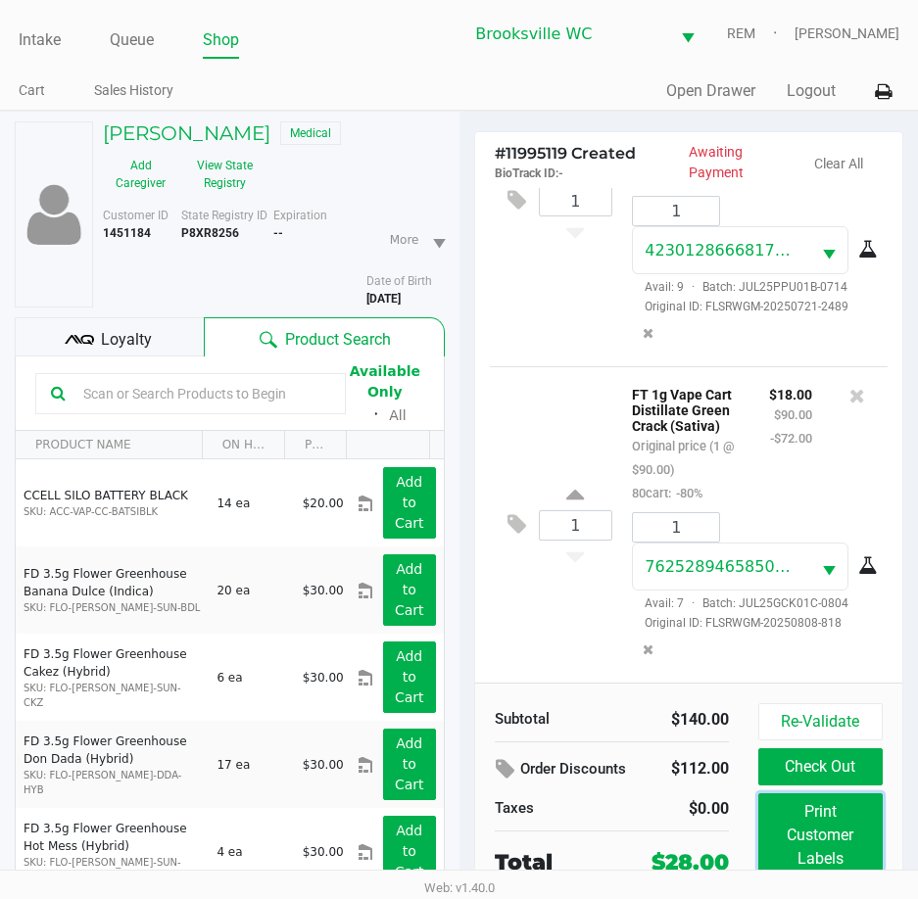
click at [818, 826] on button "Print Customer Labels" at bounding box center [820, 835] width 124 height 84
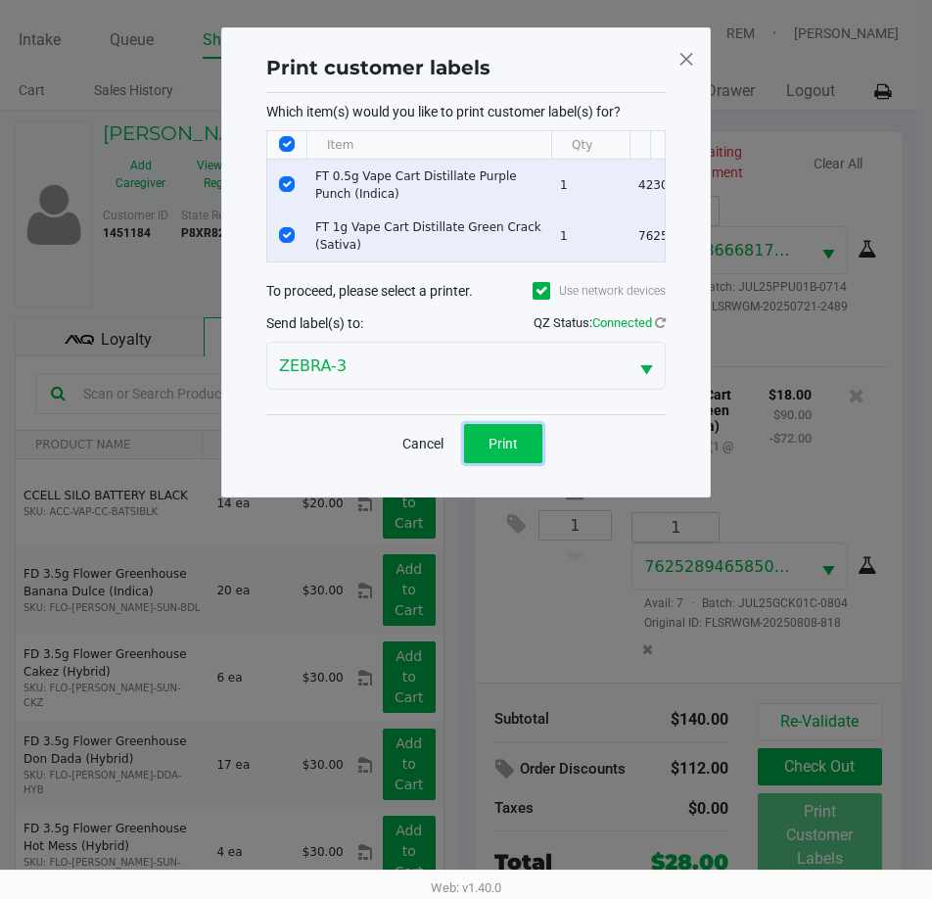
click at [524, 463] on button "Print" at bounding box center [503, 443] width 78 height 39
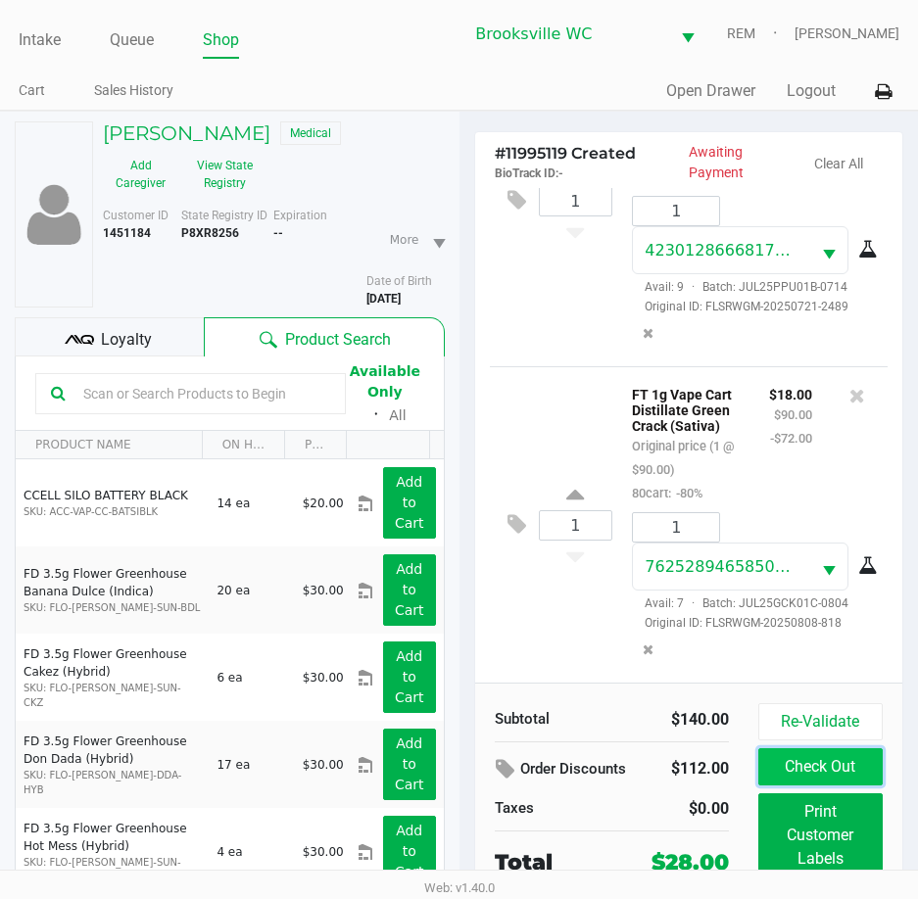
click at [844, 761] on button "Check Out" at bounding box center [820, 766] width 124 height 37
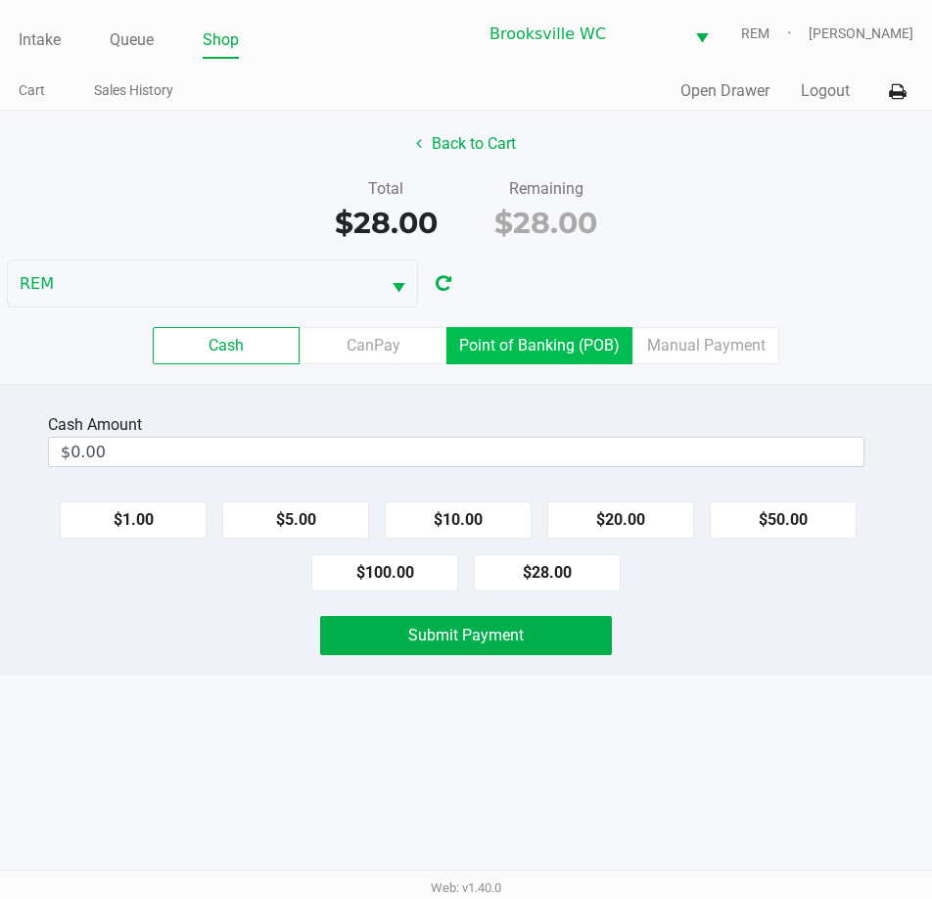
click at [533, 332] on label "Point of Banking (POB)" at bounding box center [540, 345] width 186 height 37
click at [0, 0] on 7 "Point of Banking (POB)" at bounding box center [0, 0] width 0 height 0
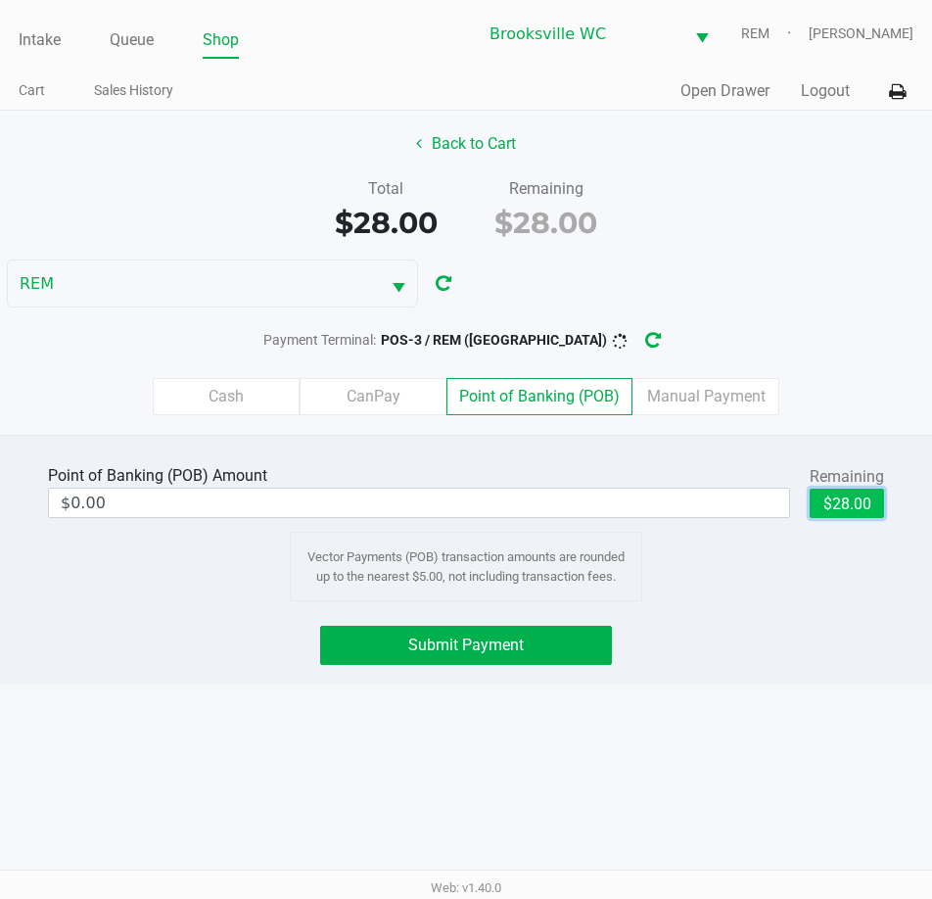
click at [872, 494] on button "$28.00" at bounding box center [847, 503] width 74 height 29
type input "$28.00"
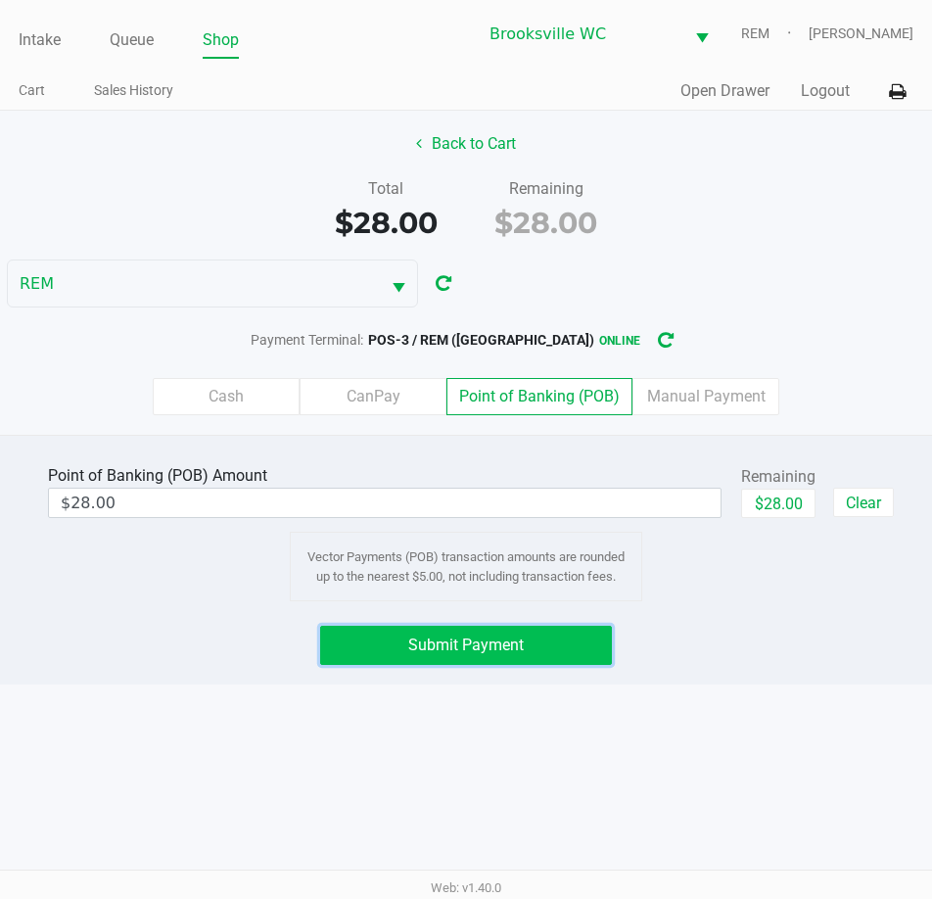
click at [453, 656] on button "Submit Payment" at bounding box center [465, 645] width 291 height 39
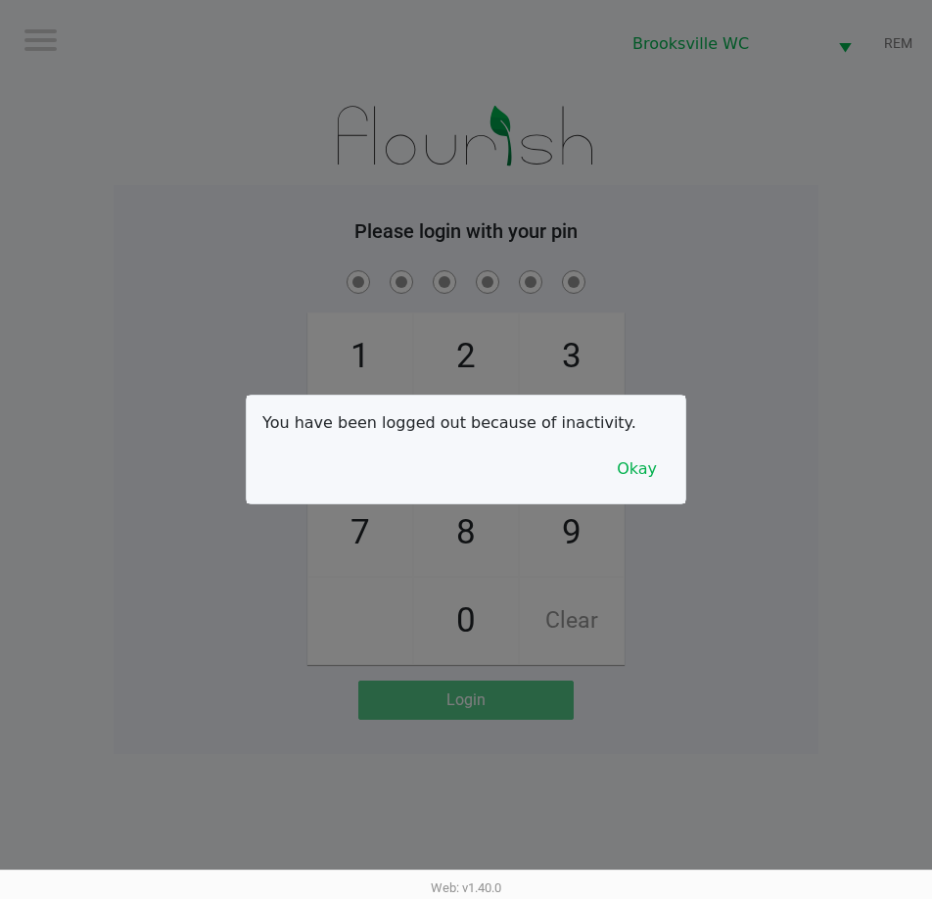
click at [804, 171] on div at bounding box center [466, 449] width 932 height 899
checkbox input "true"
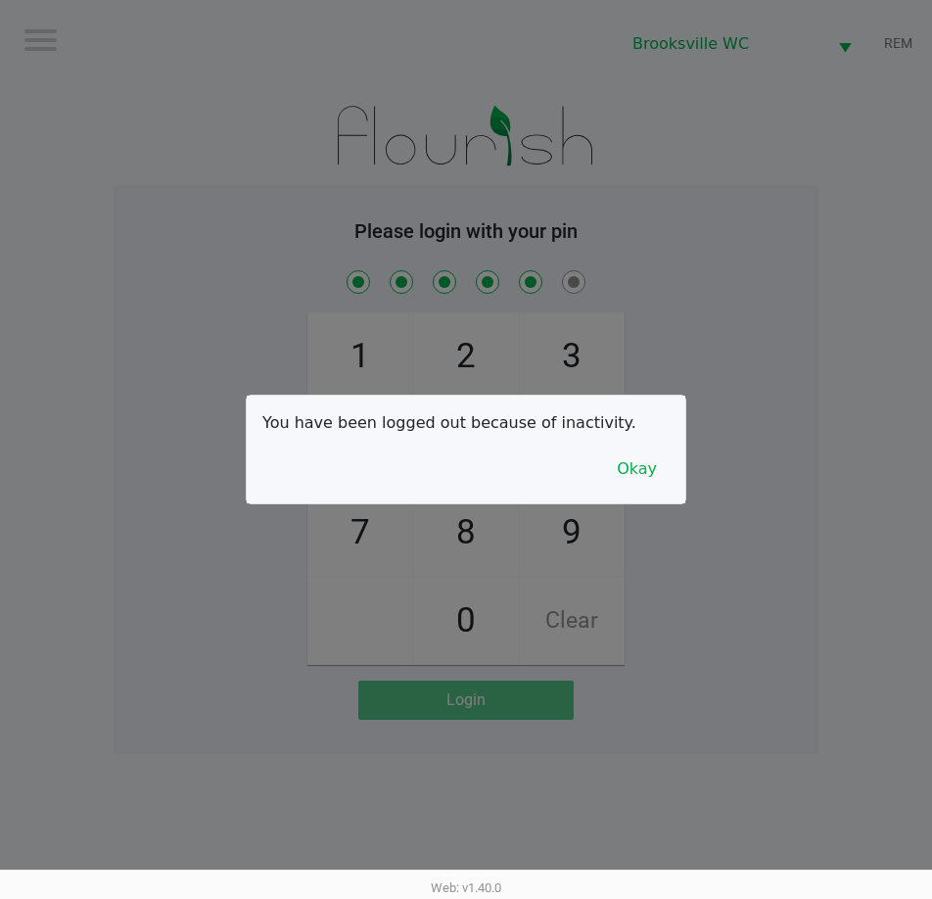
checkbox input "true"
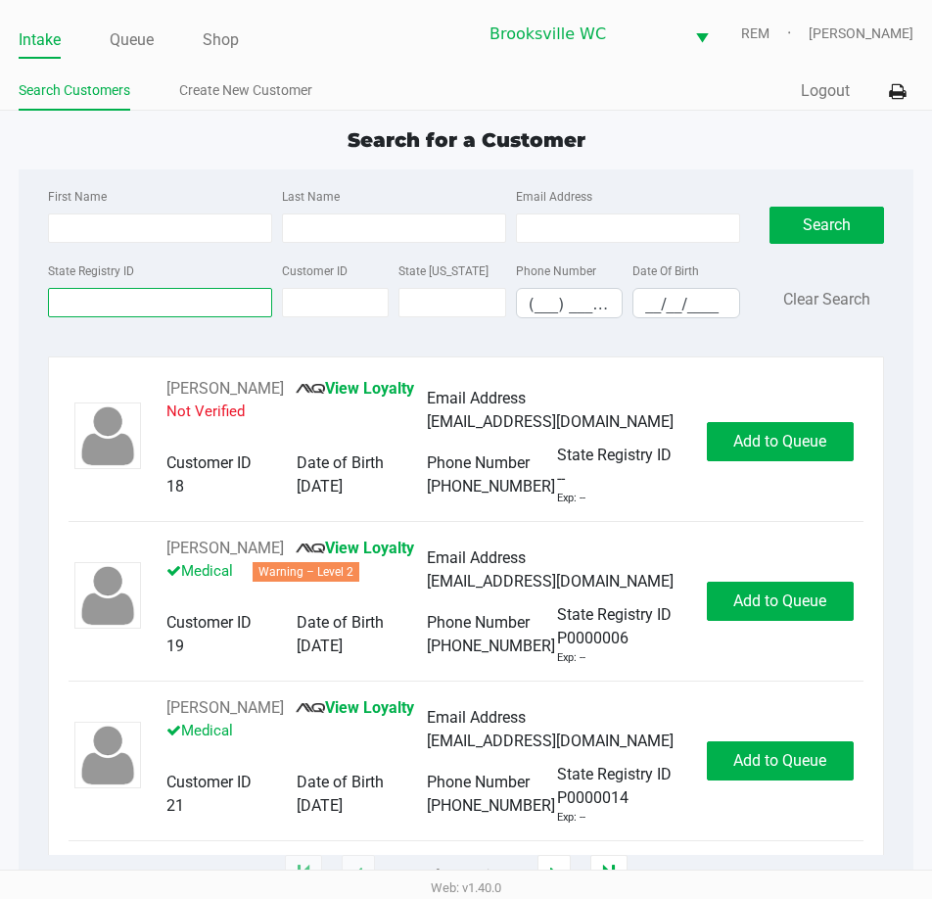
click at [245, 292] on div "State Registry ID" at bounding box center [160, 289] width 234 height 60
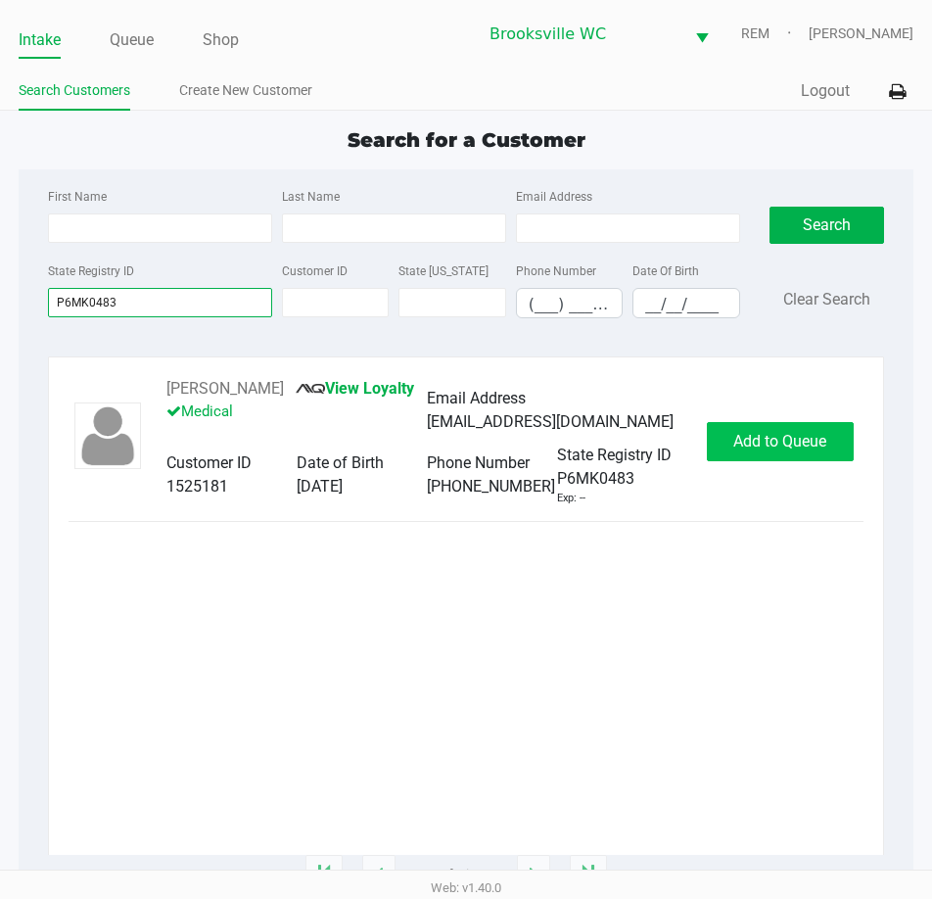
type input "P6MK0483"
click at [766, 451] on span "Add to Queue" at bounding box center [780, 441] width 93 height 19
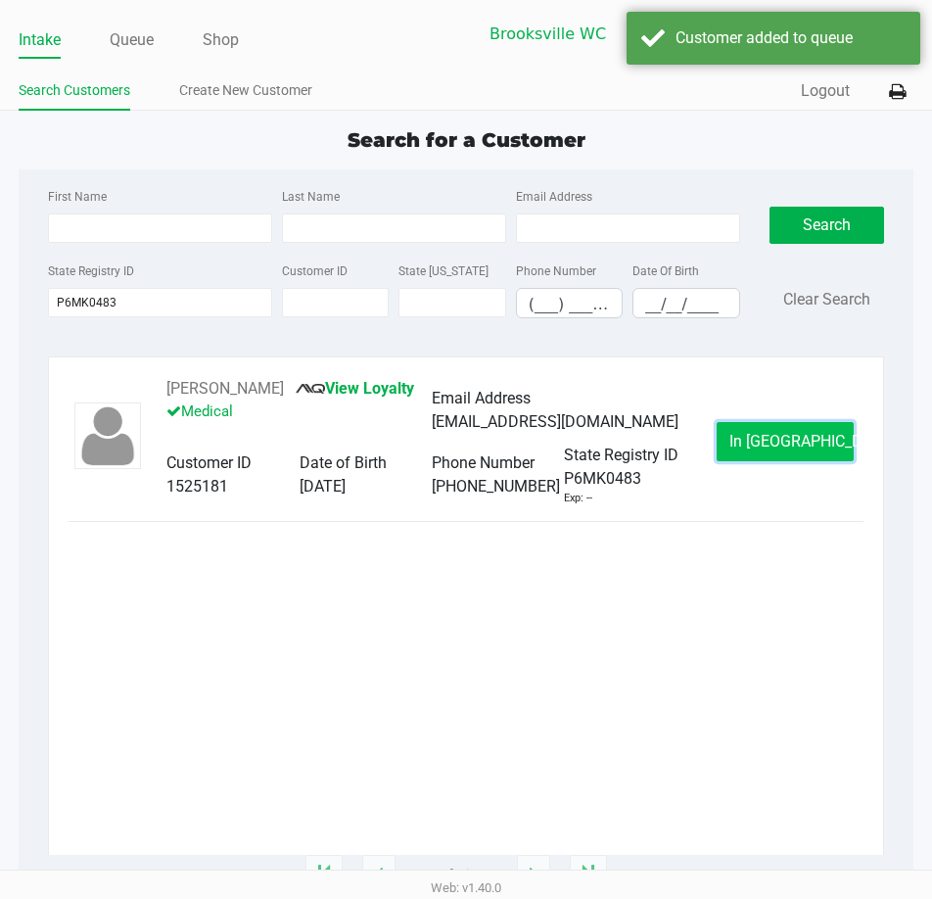
click at [787, 451] on span "In Queue" at bounding box center [812, 441] width 165 height 19
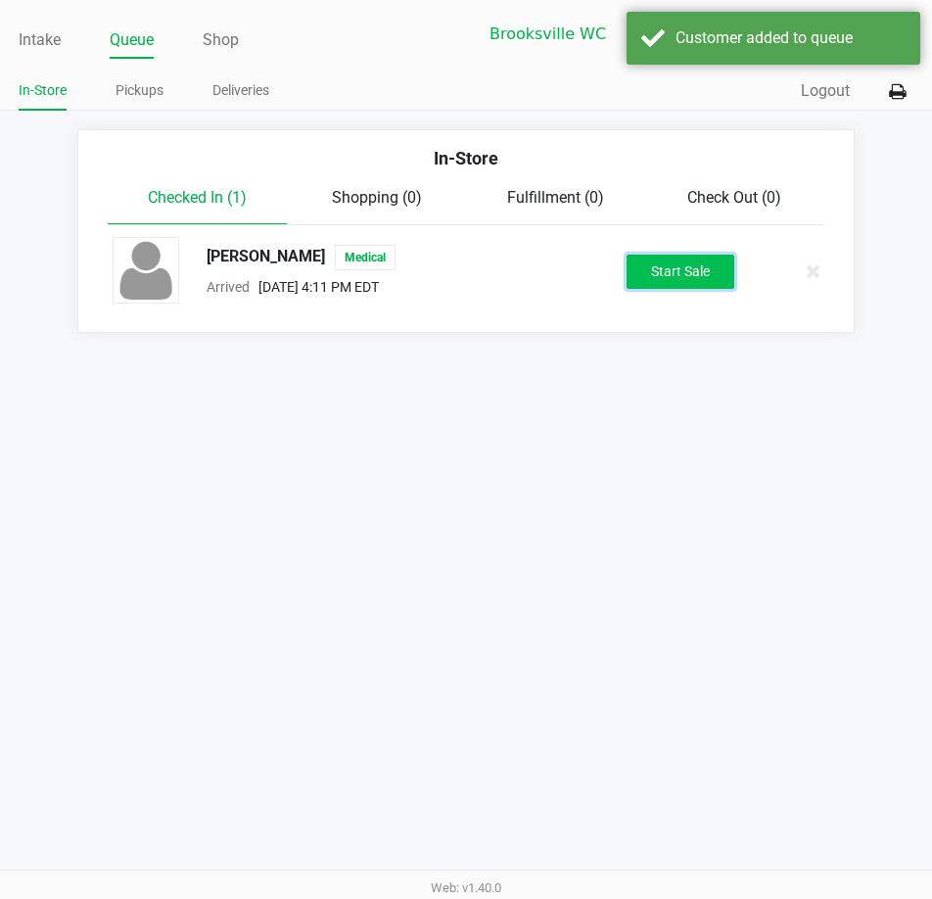
click at [693, 271] on button "Start Sale" at bounding box center [681, 272] width 108 height 34
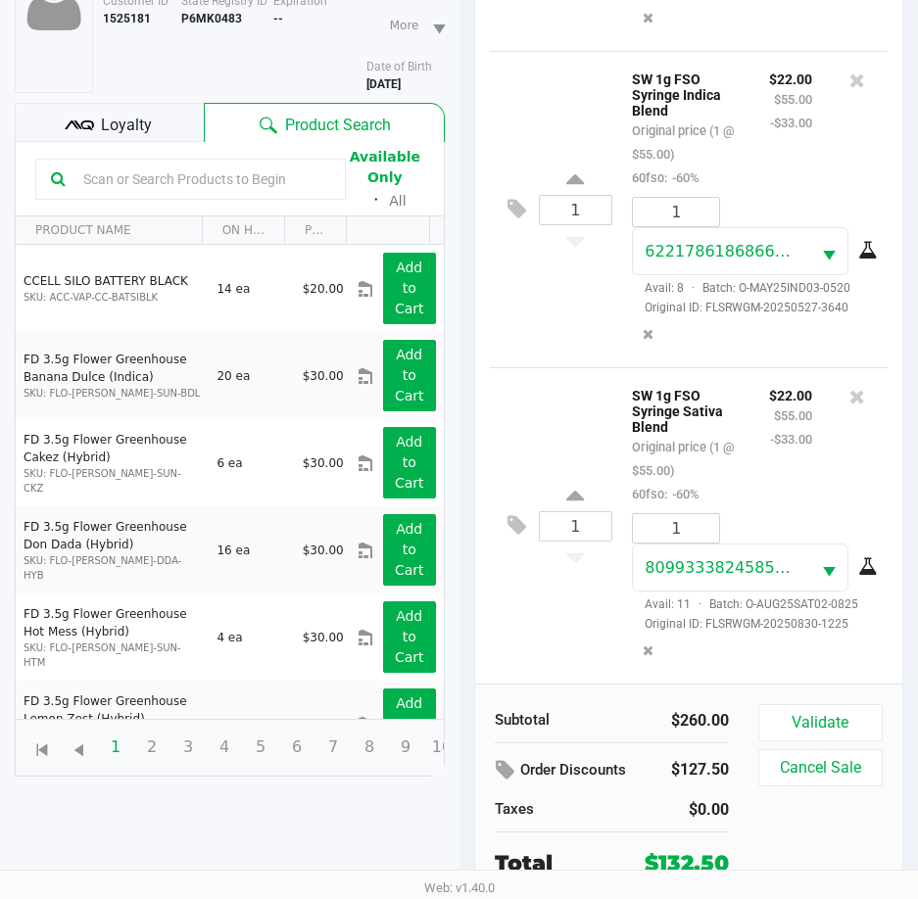
scroll to position [215, 0]
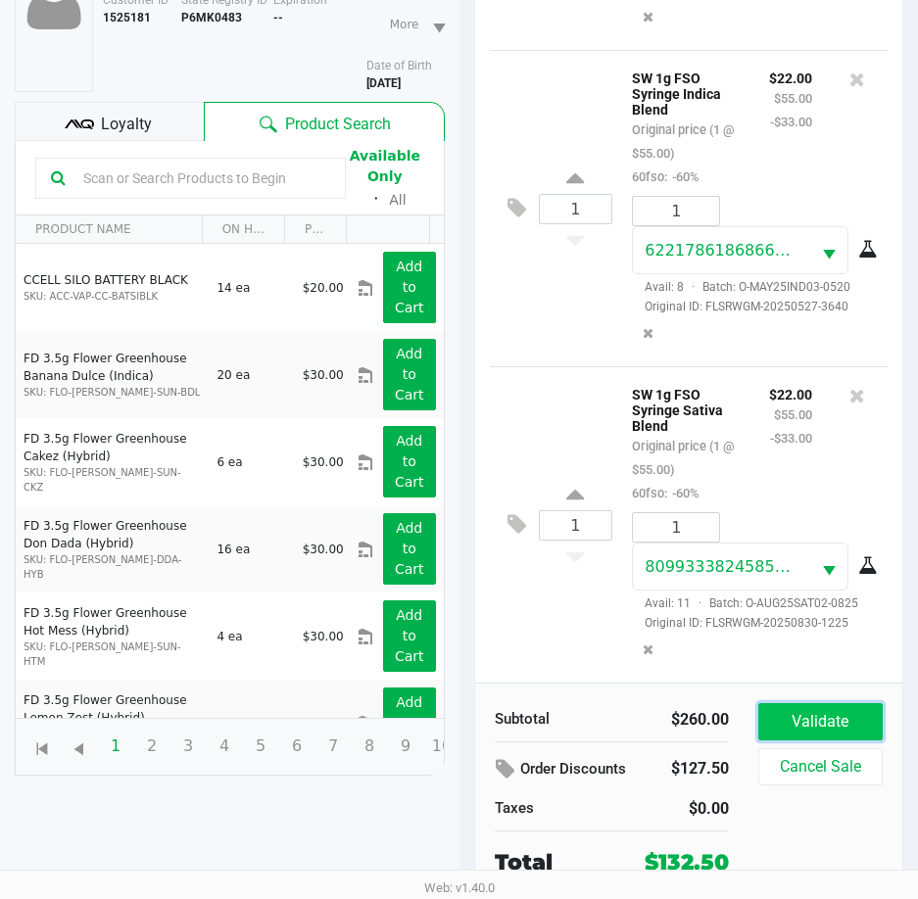
click at [848, 725] on button "Validate" at bounding box center [820, 721] width 124 height 37
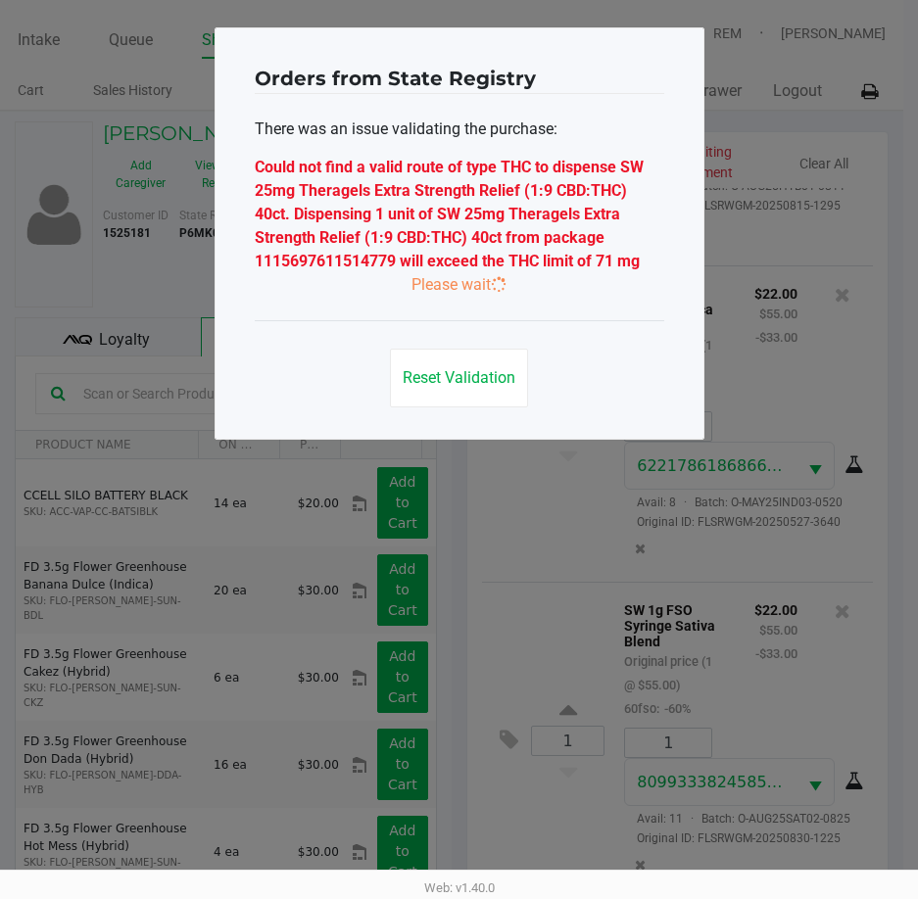
scroll to position [0, 0]
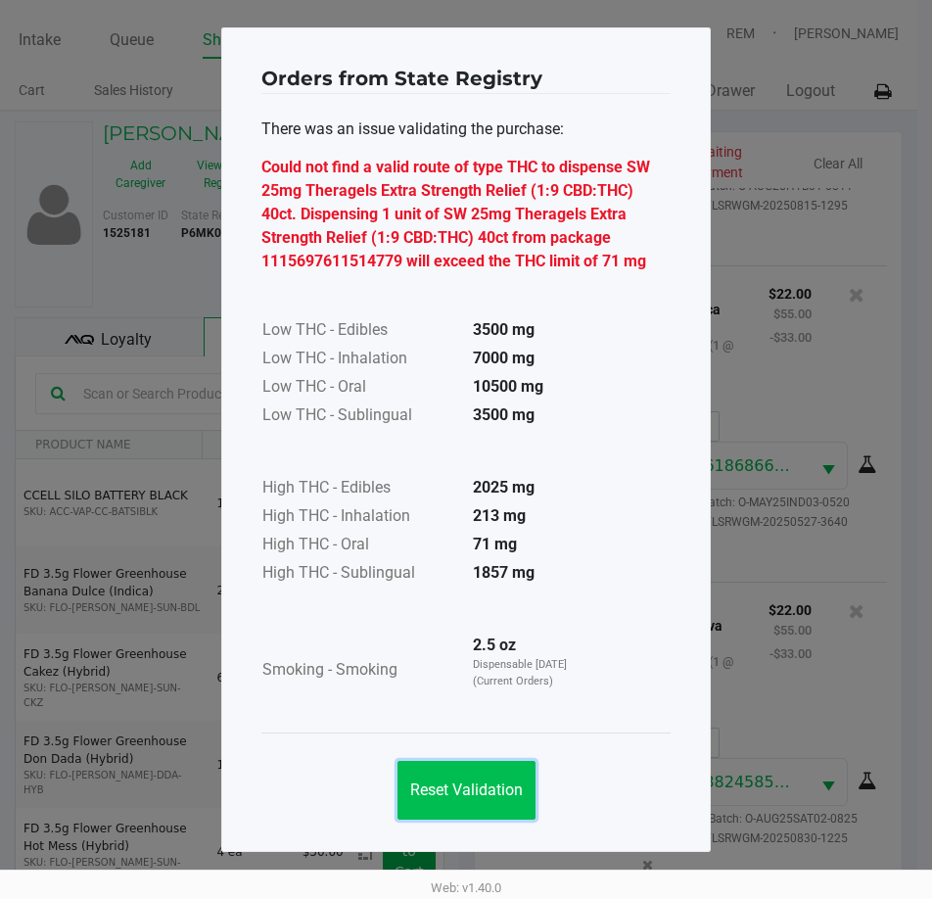
click at [460, 790] on span "Reset Validation" at bounding box center [466, 790] width 113 height 19
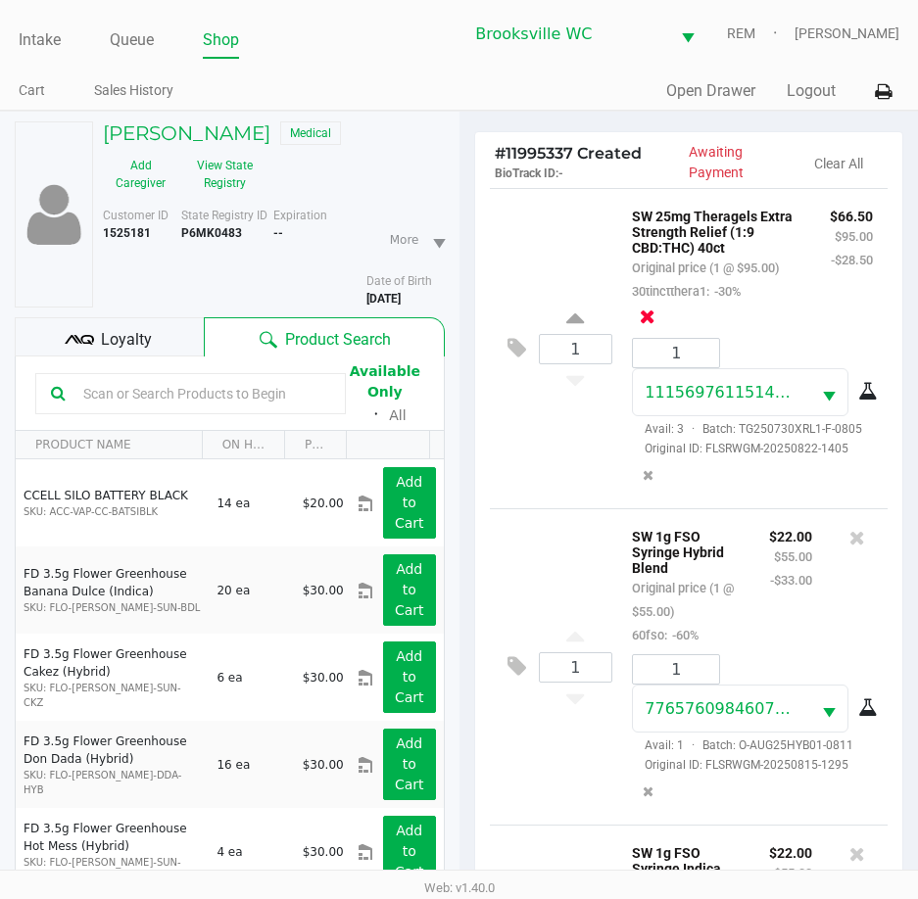
click at [655, 307] on icon at bounding box center [648, 317] width 16 height 20
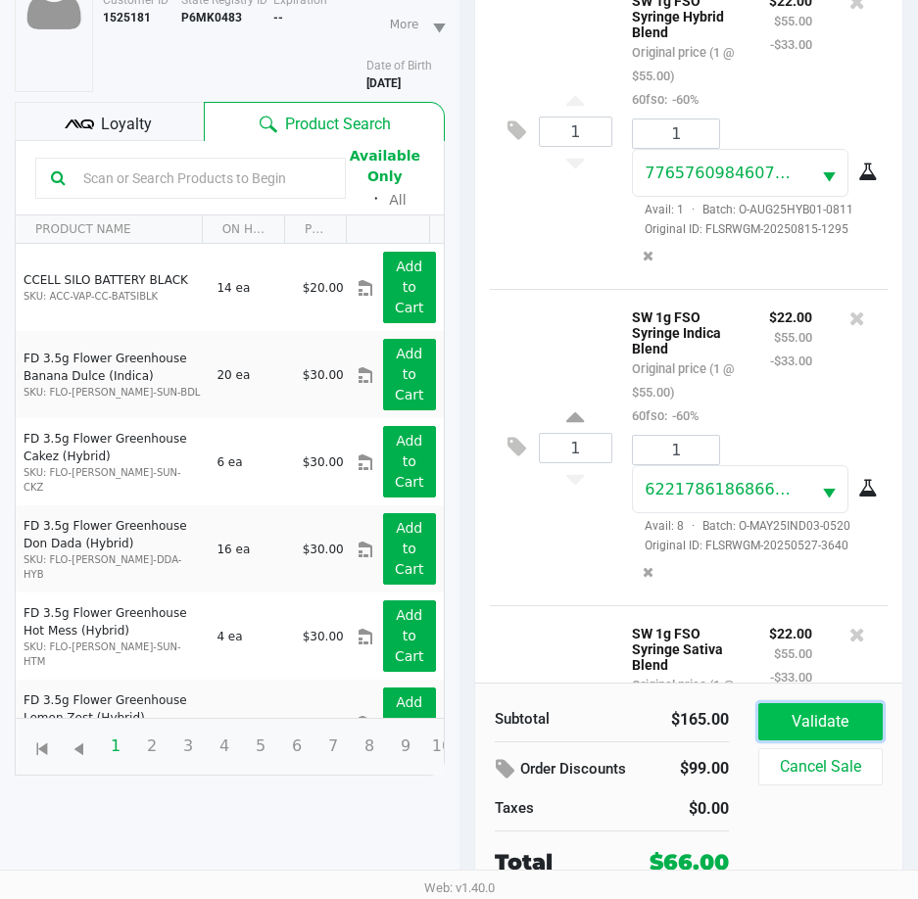
click at [817, 709] on button "Validate" at bounding box center [820, 721] width 124 height 37
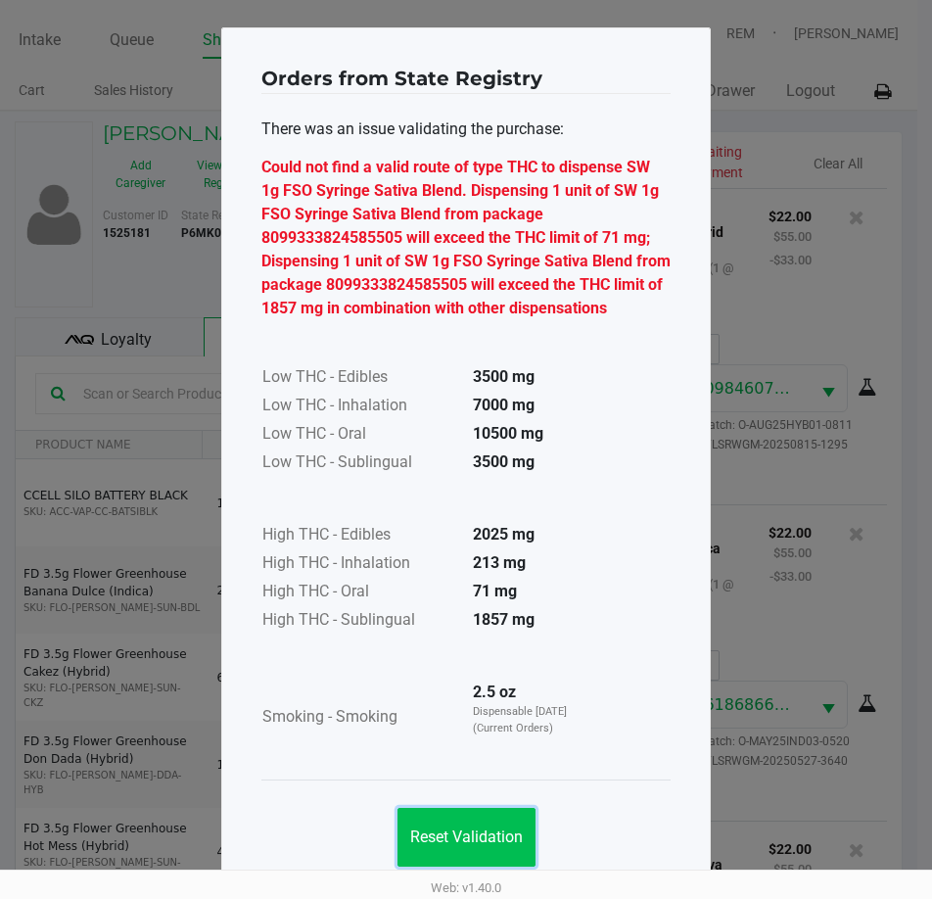
click at [495, 833] on span "Reset Validation" at bounding box center [466, 837] width 113 height 19
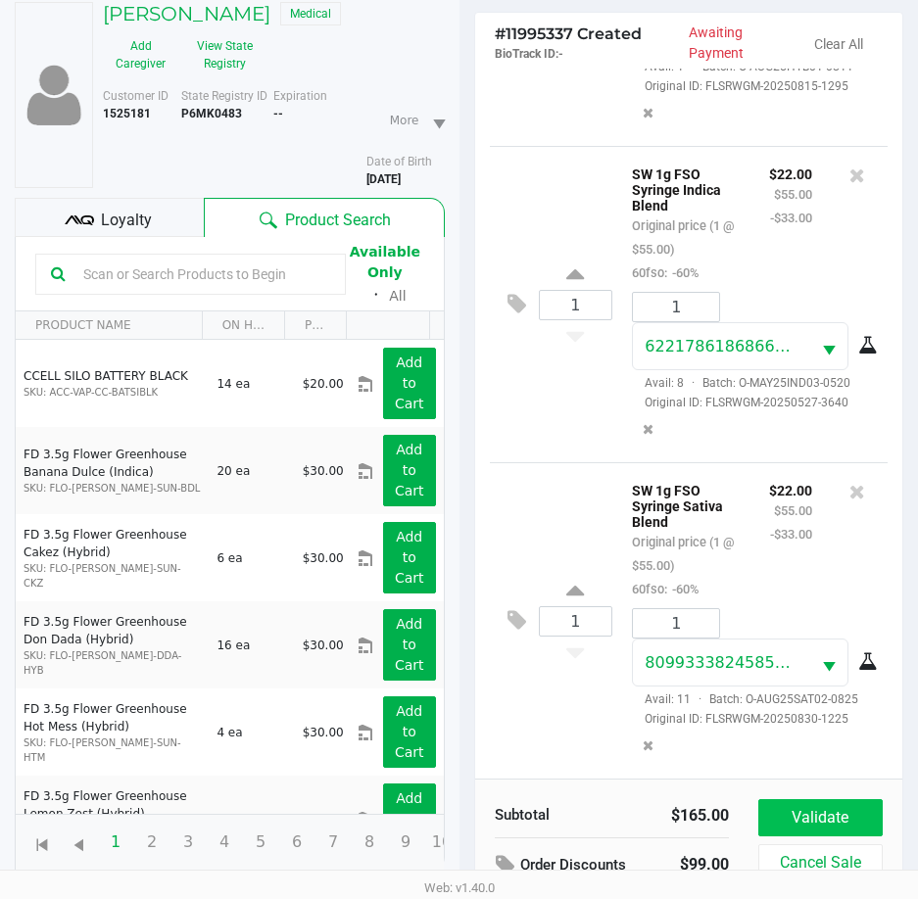
scroll to position [215, 0]
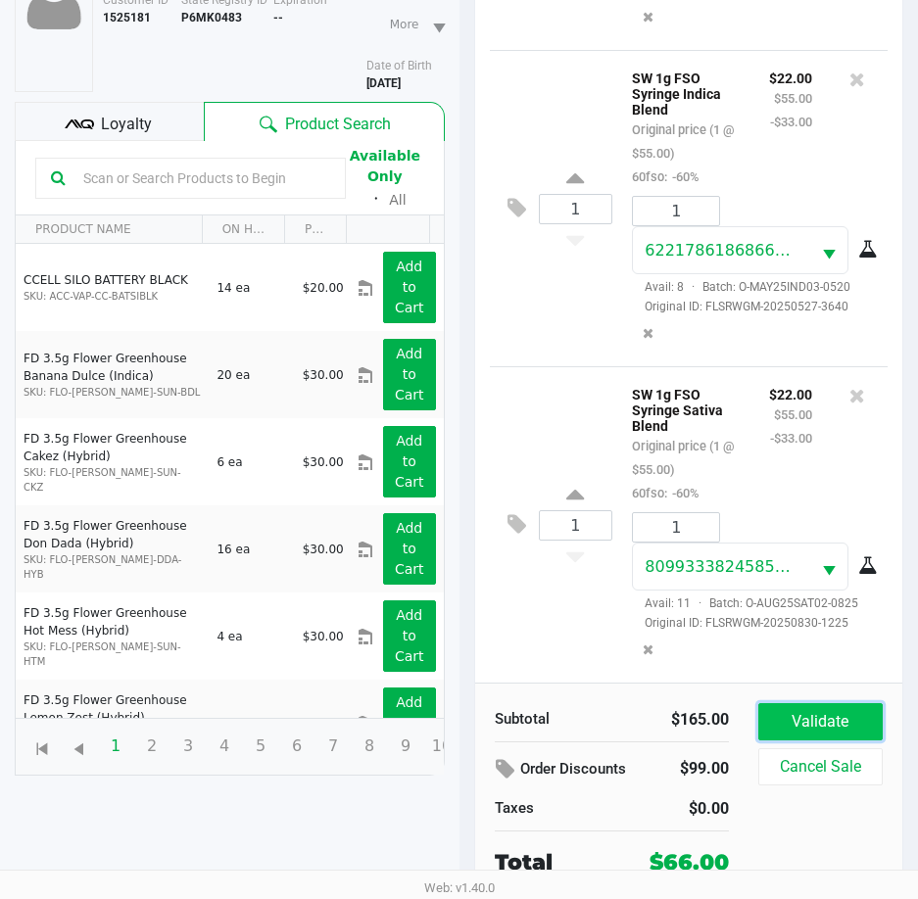
click at [809, 722] on button "Validate" at bounding box center [820, 721] width 124 height 37
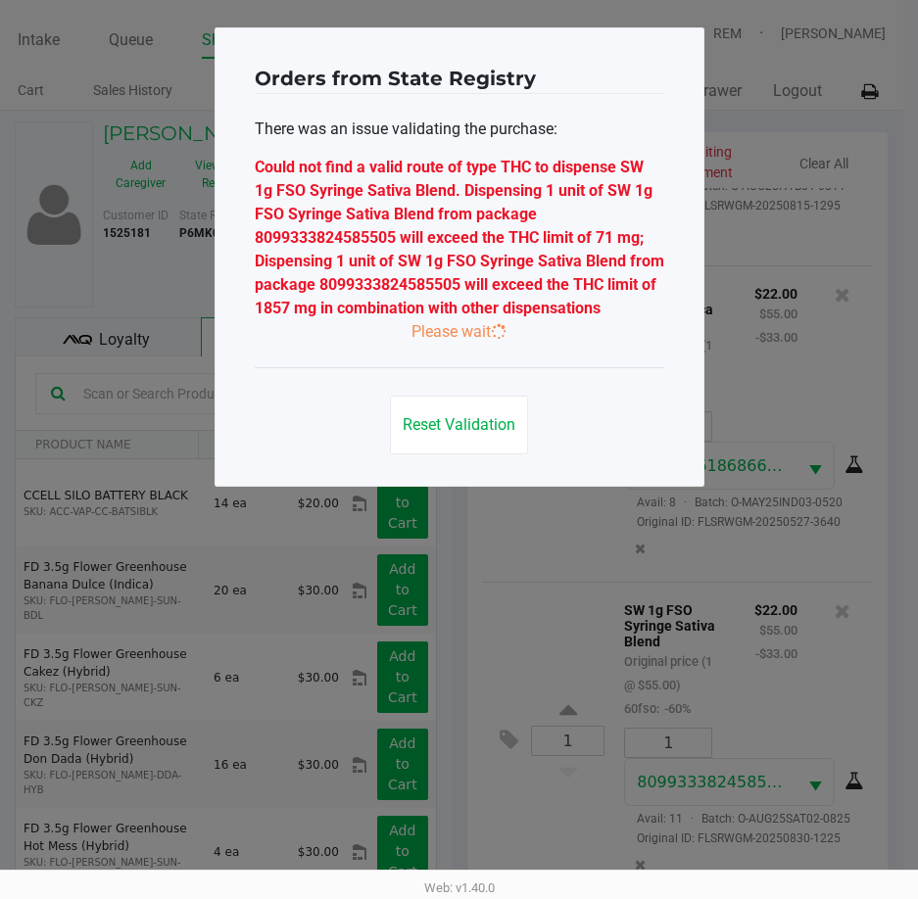
scroll to position [0, 0]
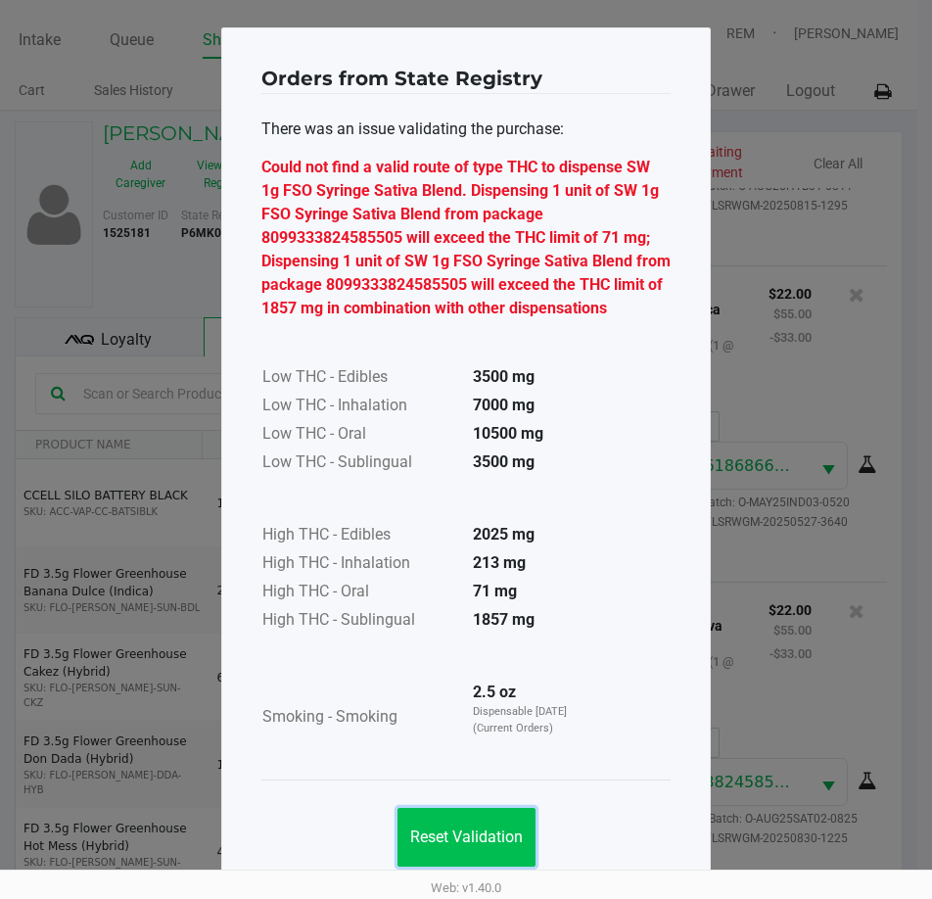
click at [495, 823] on button "Reset Validation" at bounding box center [467, 837] width 138 height 59
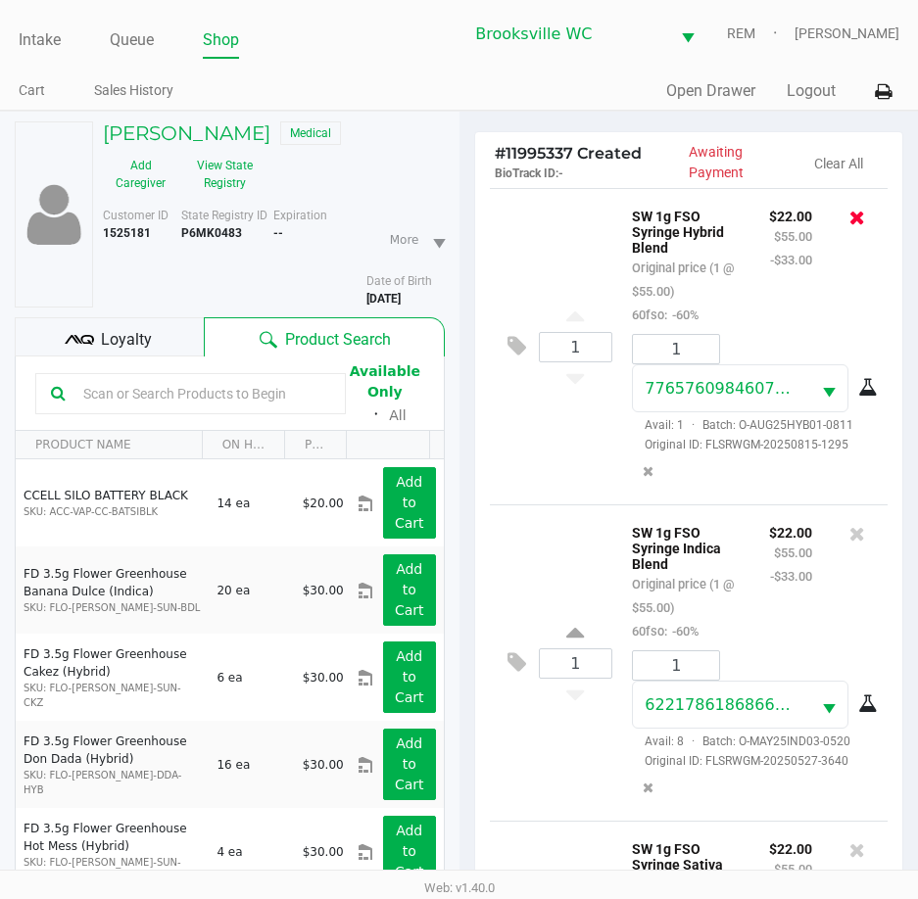
click at [849, 214] on icon at bounding box center [857, 218] width 16 height 20
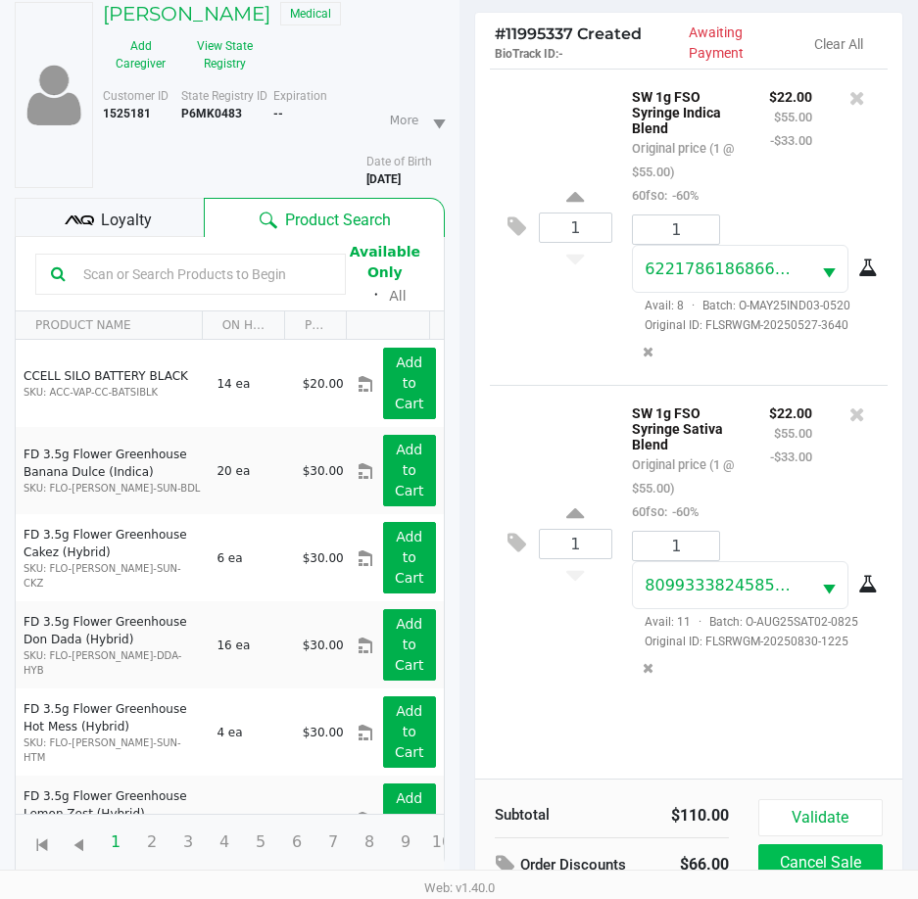
scroll to position [215, 0]
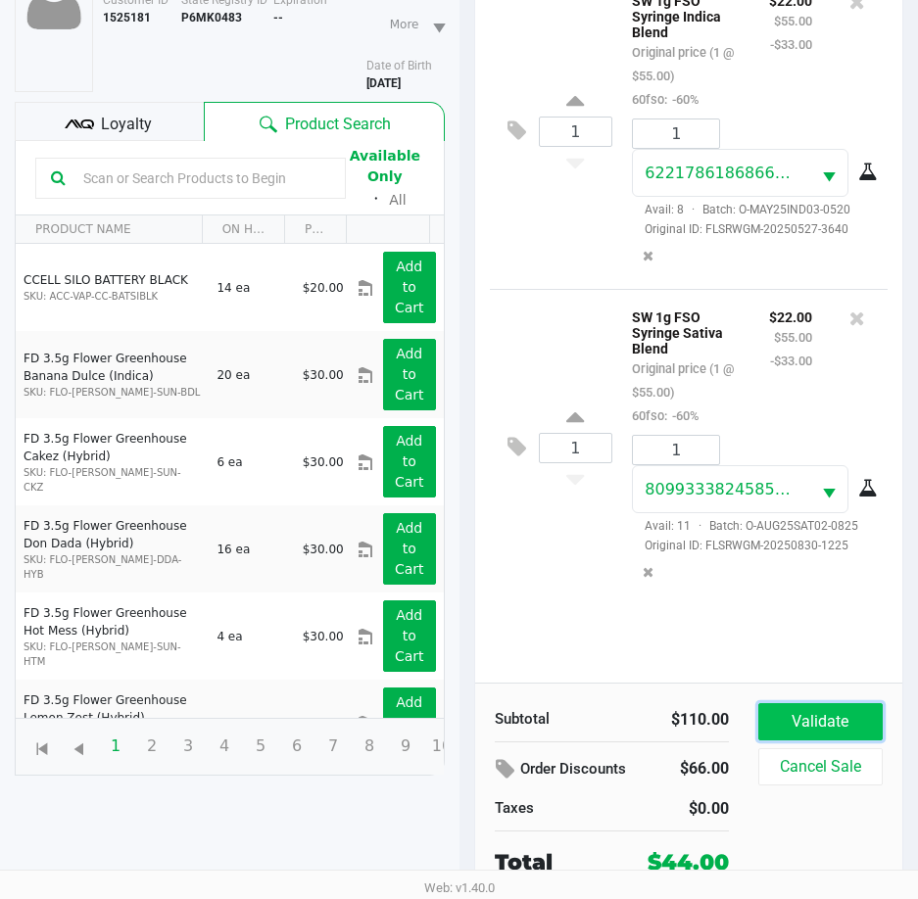
click at [820, 722] on button "Validate" at bounding box center [820, 721] width 124 height 37
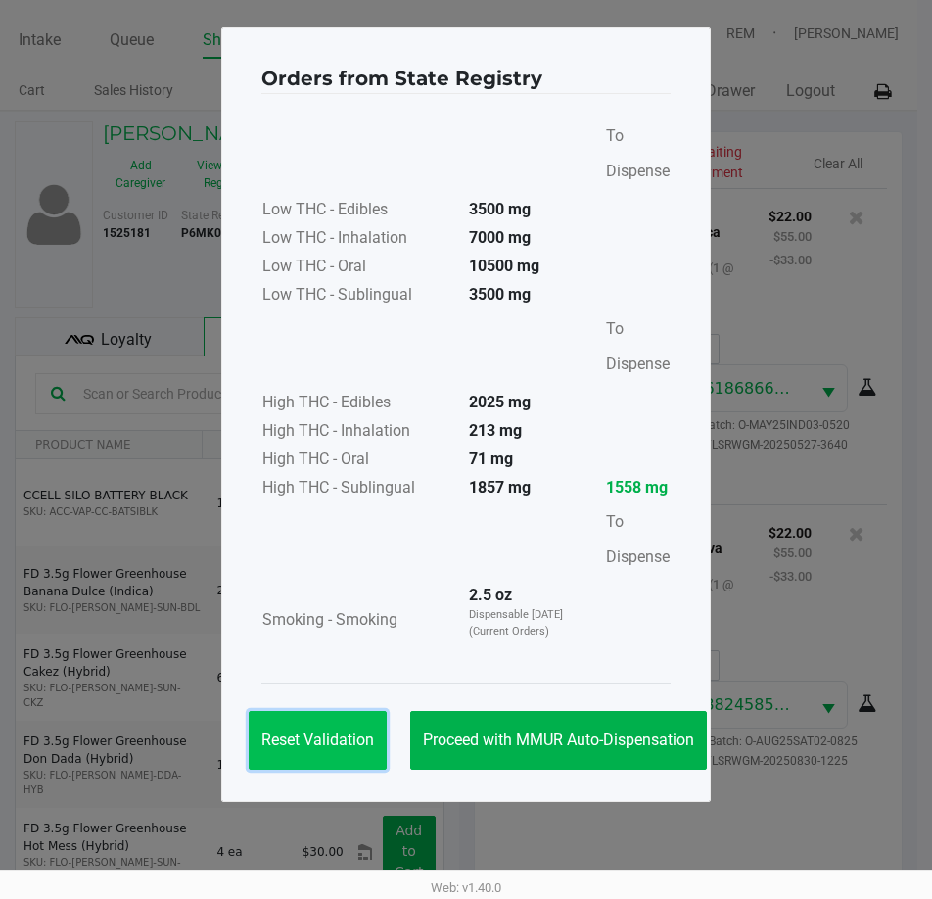
click at [296, 750] on button "Reset Validation" at bounding box center [318, 740] width 138 height 59
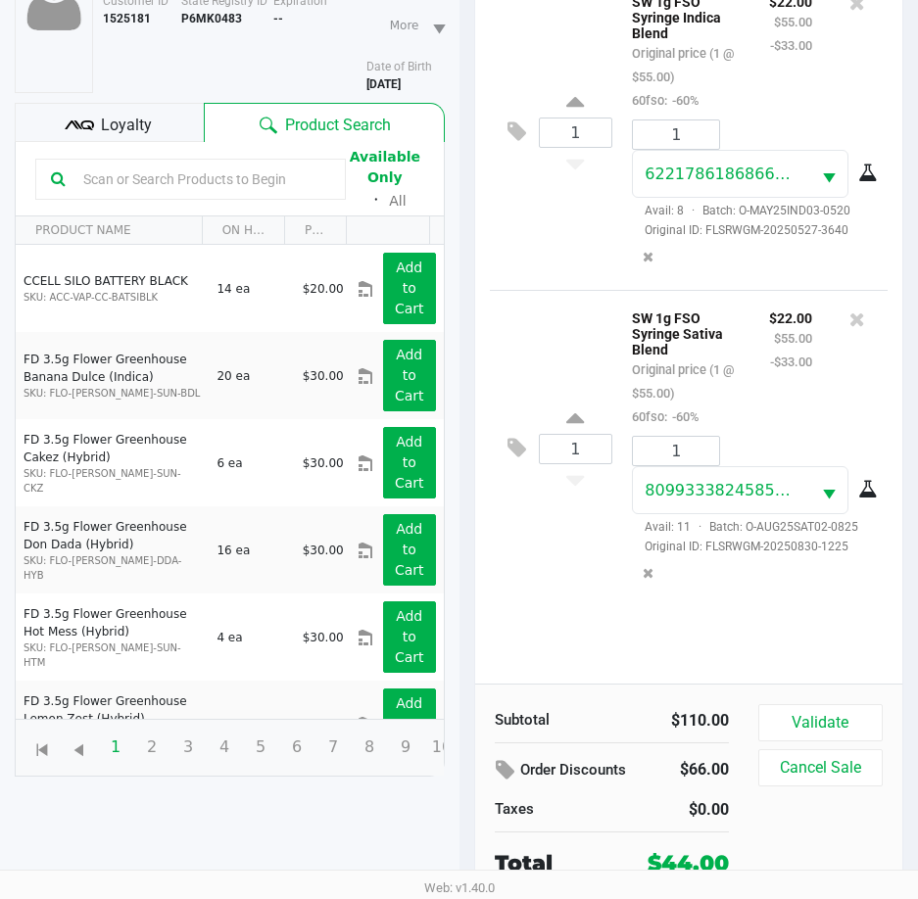
scroll to position [215, 0]
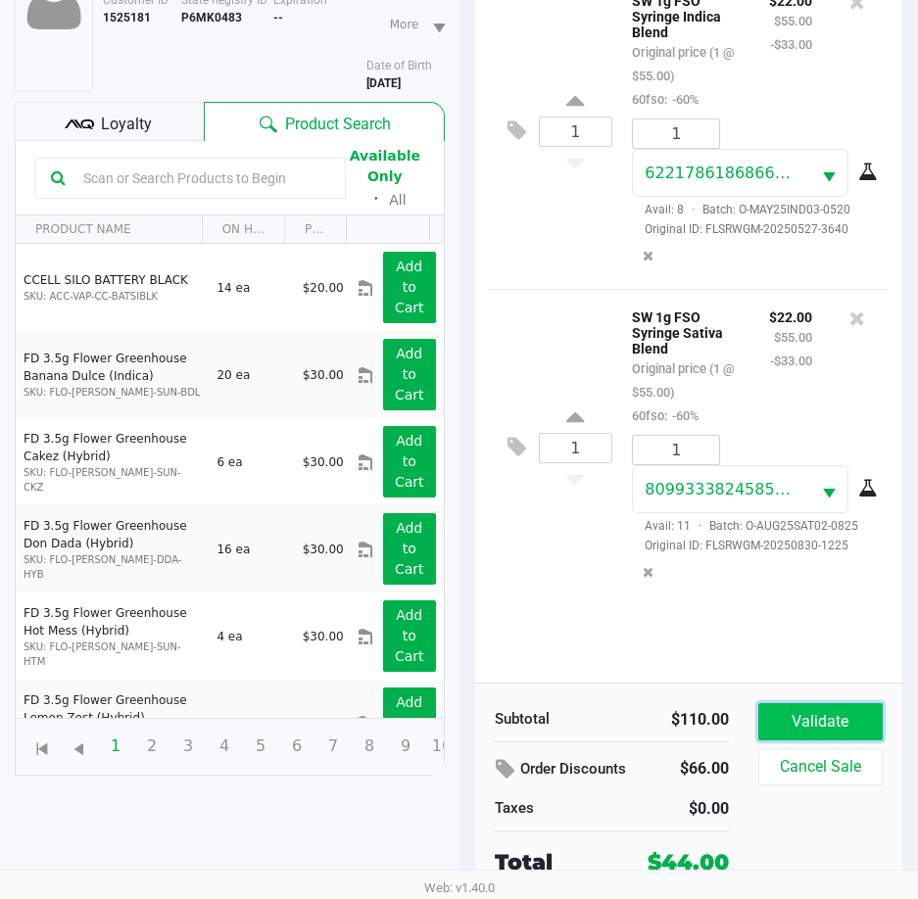
click at [831, 723] on button "Validate" at bounding box center [820, 721] width 124 height 37
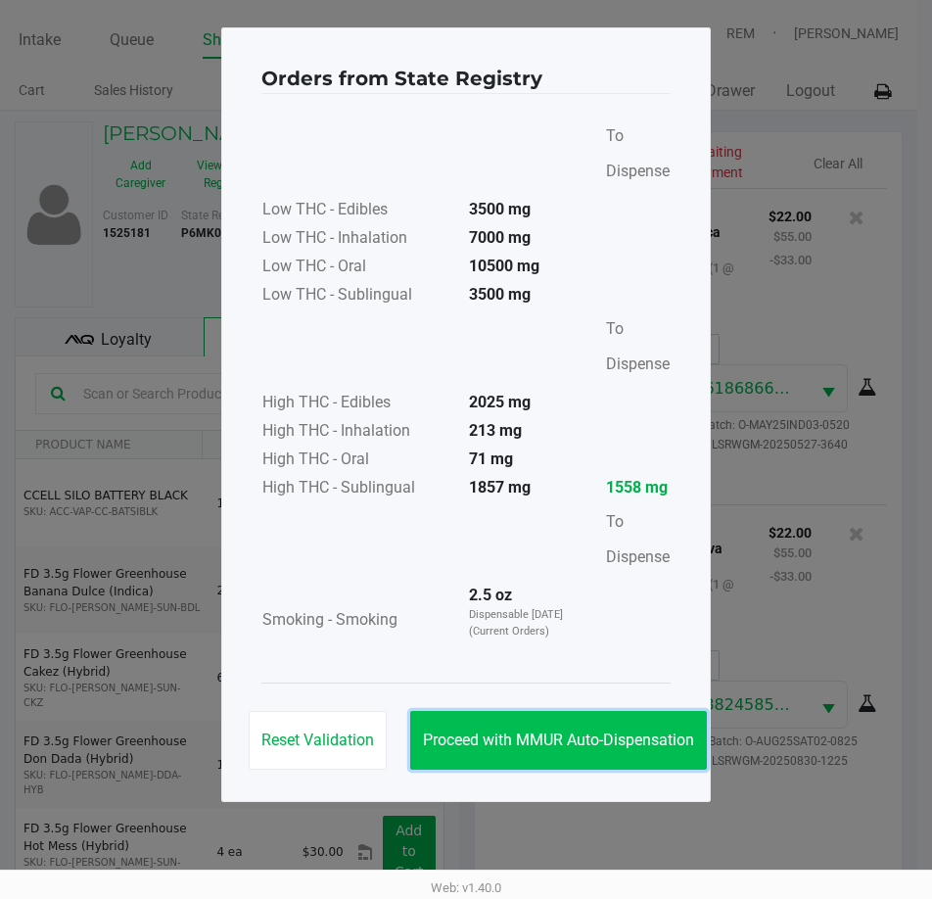
click at [614, 751] on button "Proceed with MMUR Auto-Dispensation" at bounding box center [558, 740] width 297 height 59
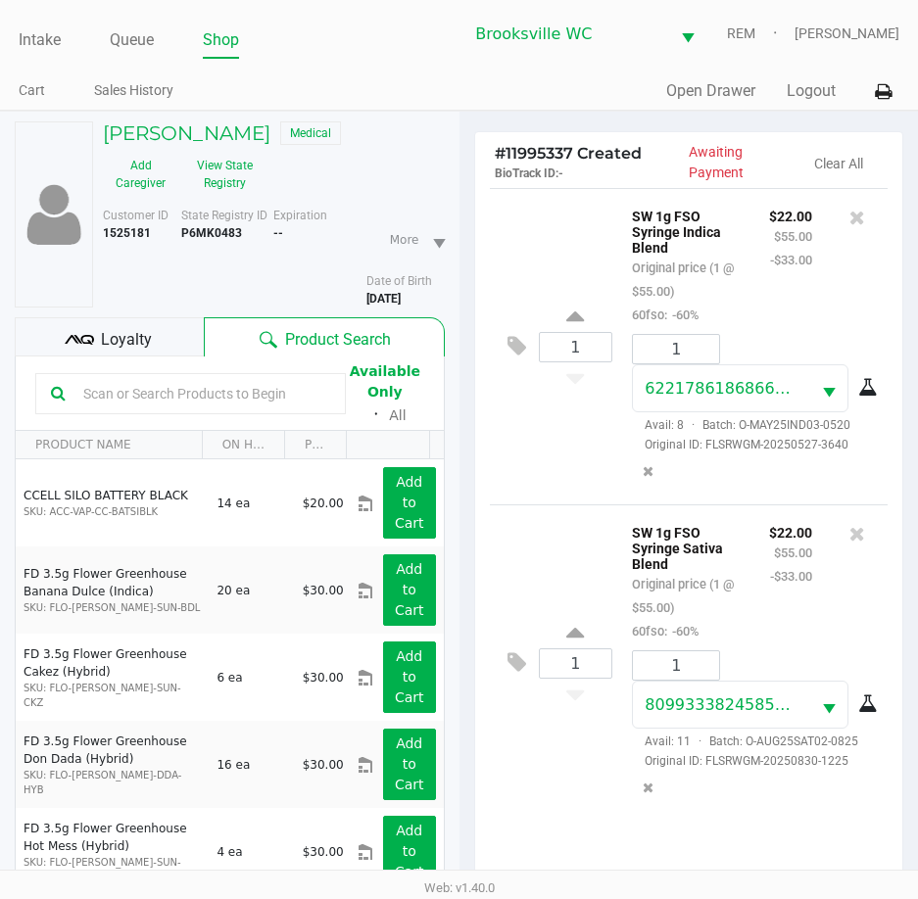
scroll to position [260, 0]
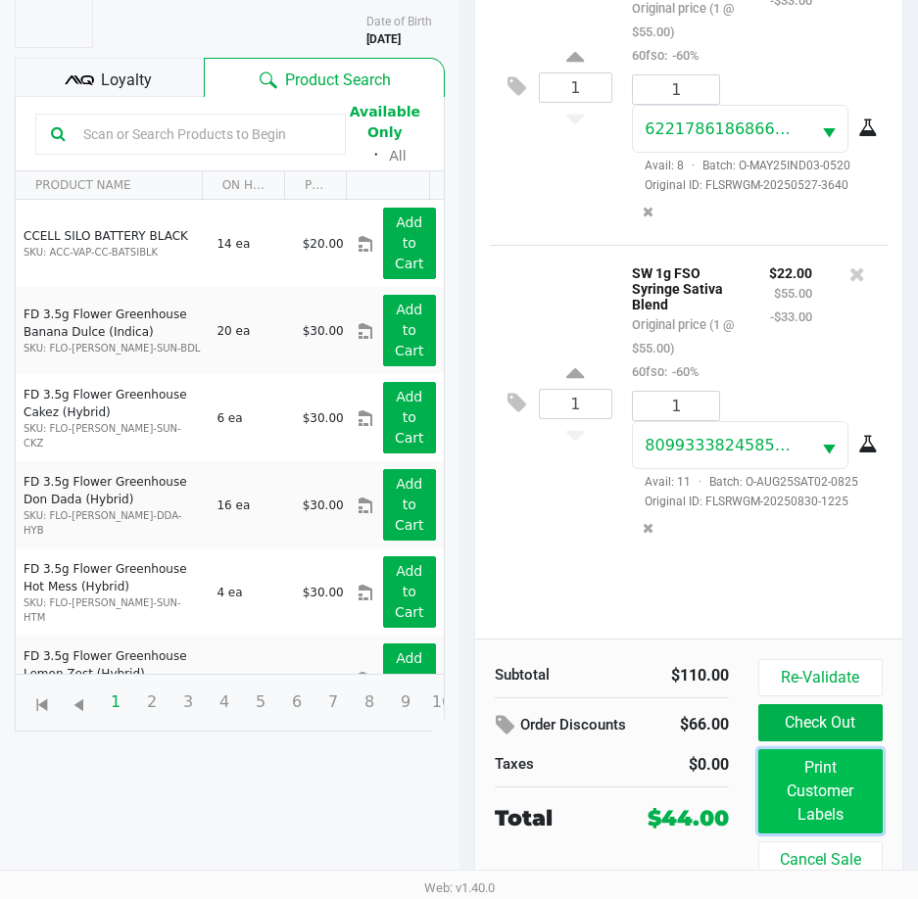
click at [854, 806] on button "Print Customer Labels" at bounding box center [820, 791] width 124 height 84
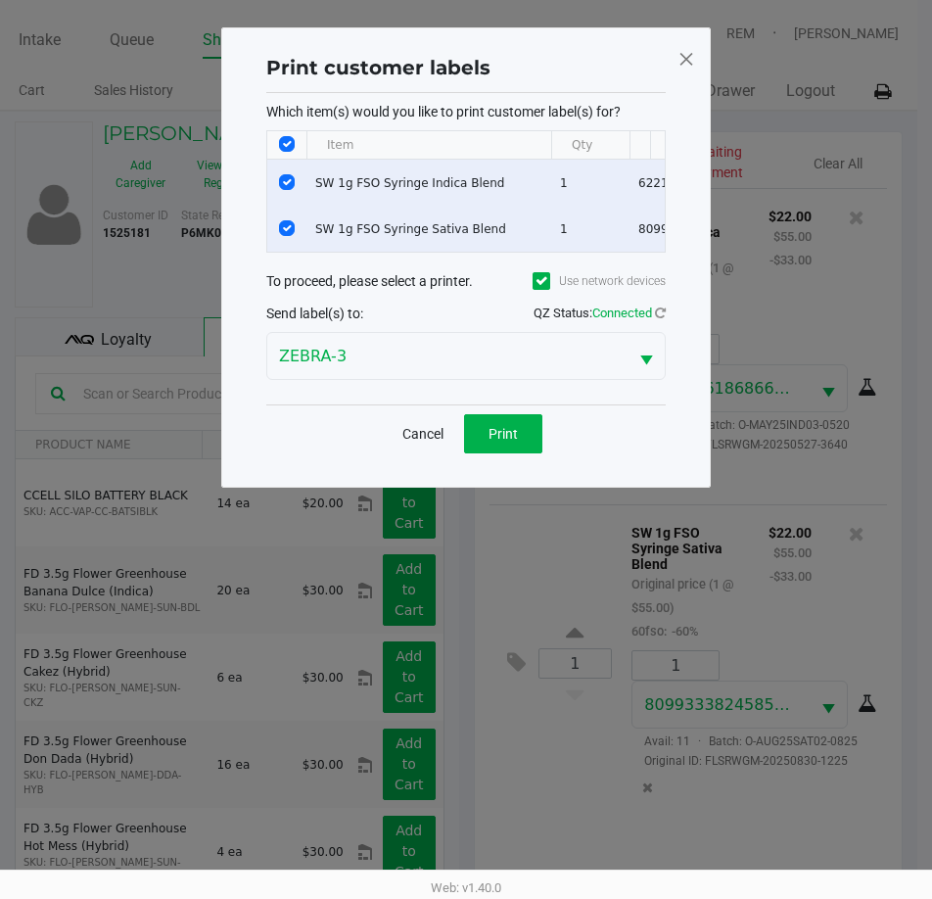
click at [535, 462] on div "Cancel Print" at bounding box center [466, 434] width 400 height 58
click at [535, 453] on button "Print" at bounding box center [503, 433] width 78 height 39
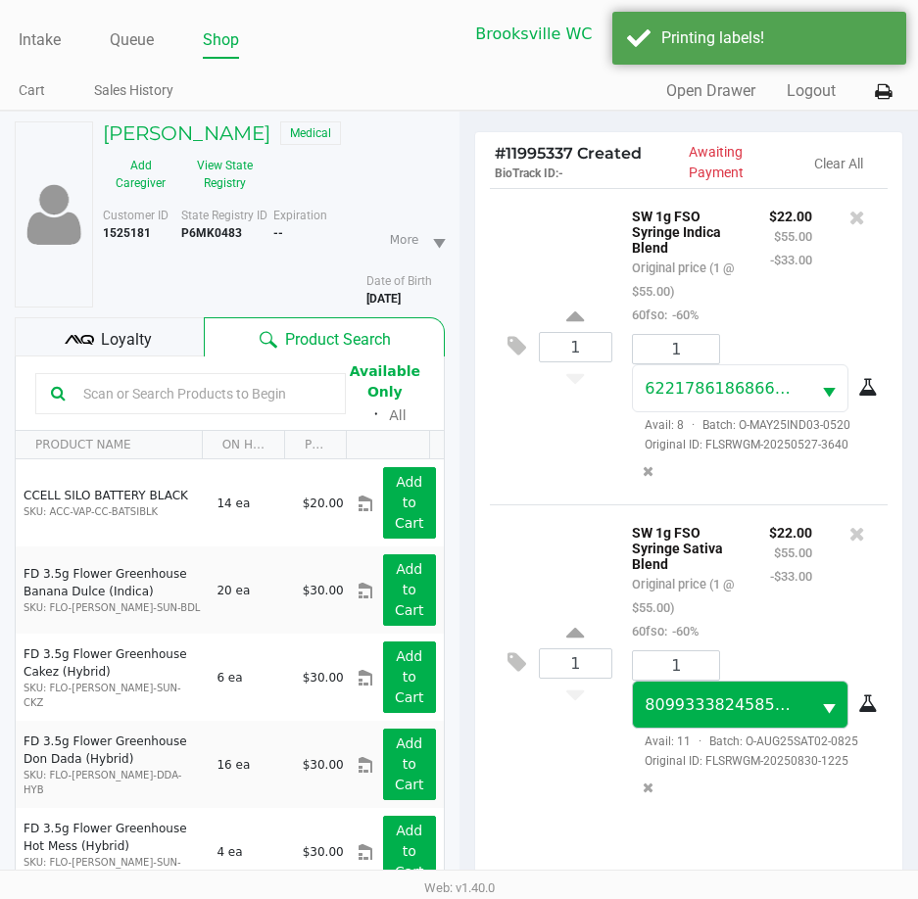
scroll to position [260, 0]
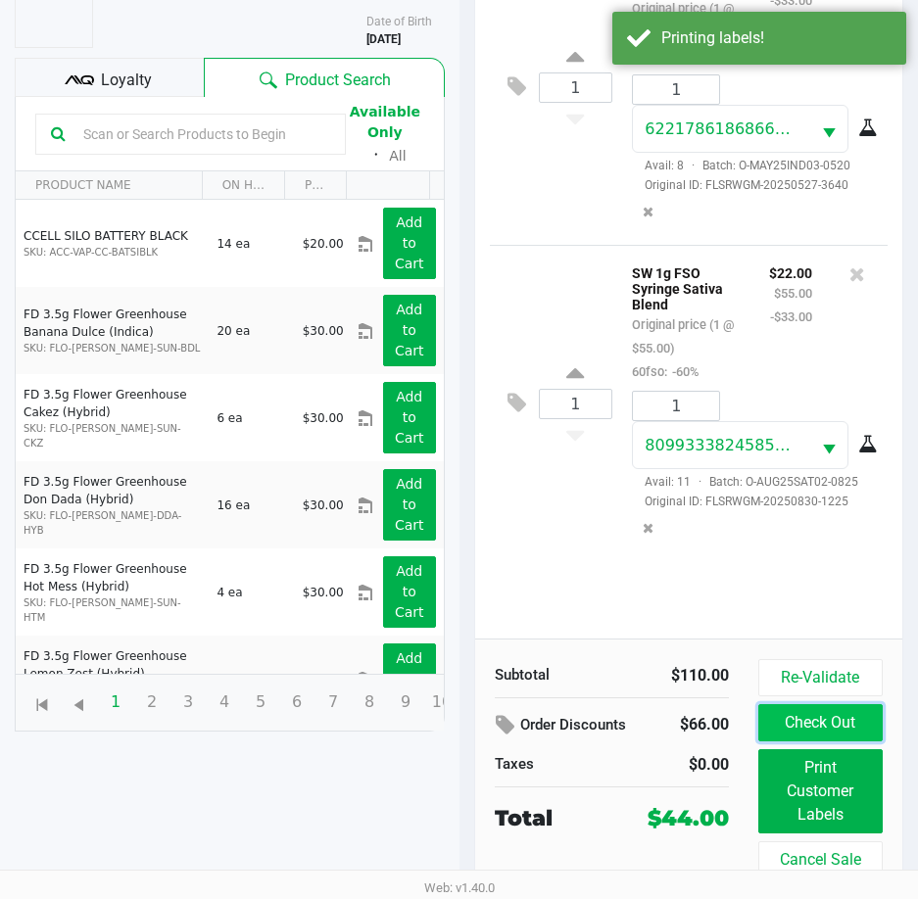
click at [819, 714] on button "Check Out" at bounding box center [820, 722] width 124 height 37
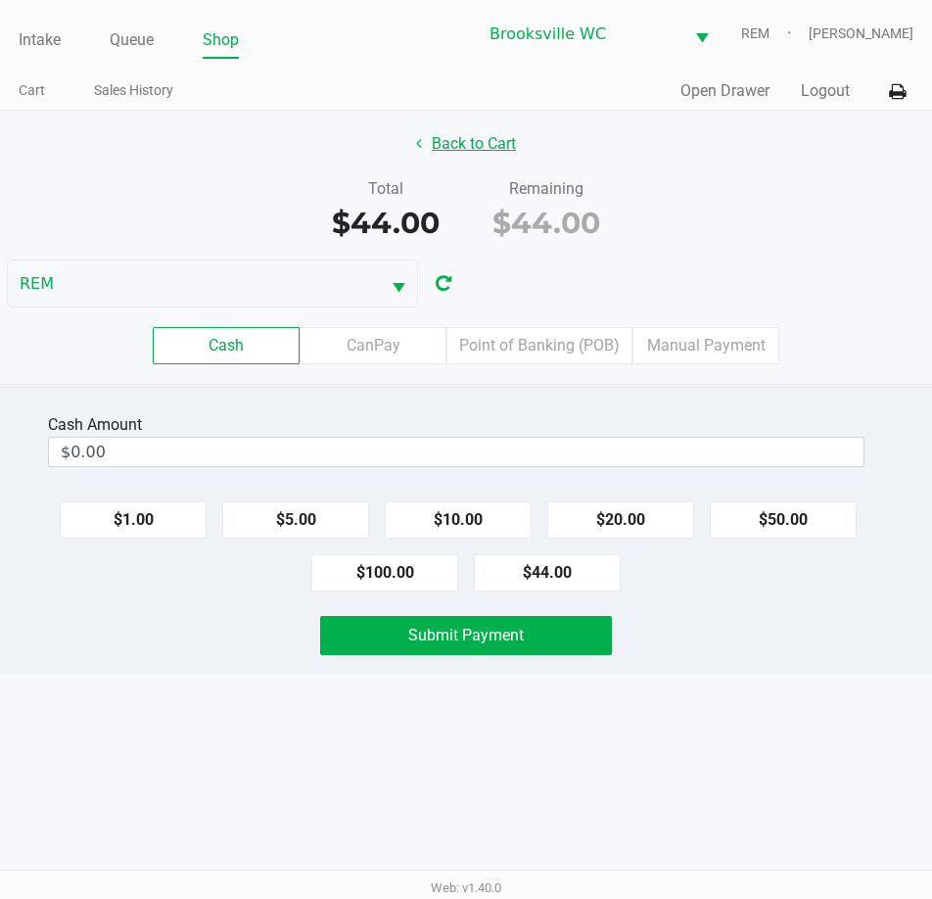
click at [452, 150] on button "Back to Cart" at bounding box center [466, 143] width 125 height 37
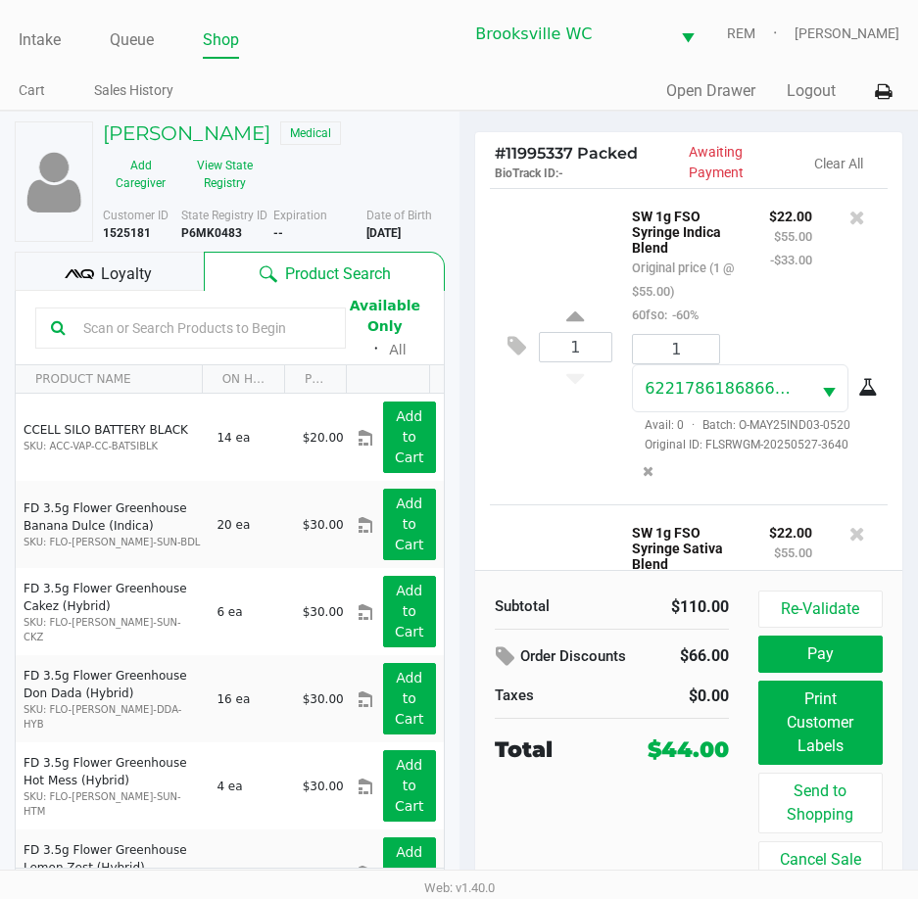
click at [218, 227] on b "P6MK0483" at bounding box center [211, 233] width 61 height 14
copy b "P6MK0483"
click at [390, 237] on b "5/08/1959" at bounding box center [383, 233] width 34 height 14
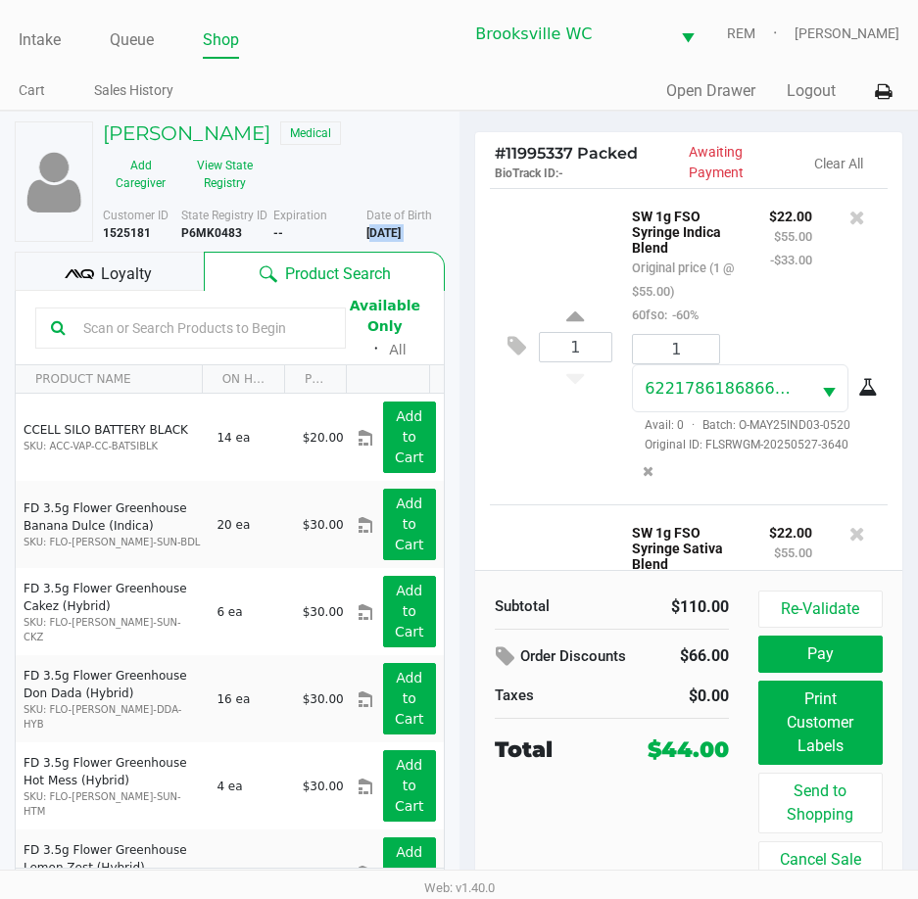
click at [392, 235] on b "5/08/1959" at bounding box center [383, 233] width 34 height 14
copy div "5/08/1959"
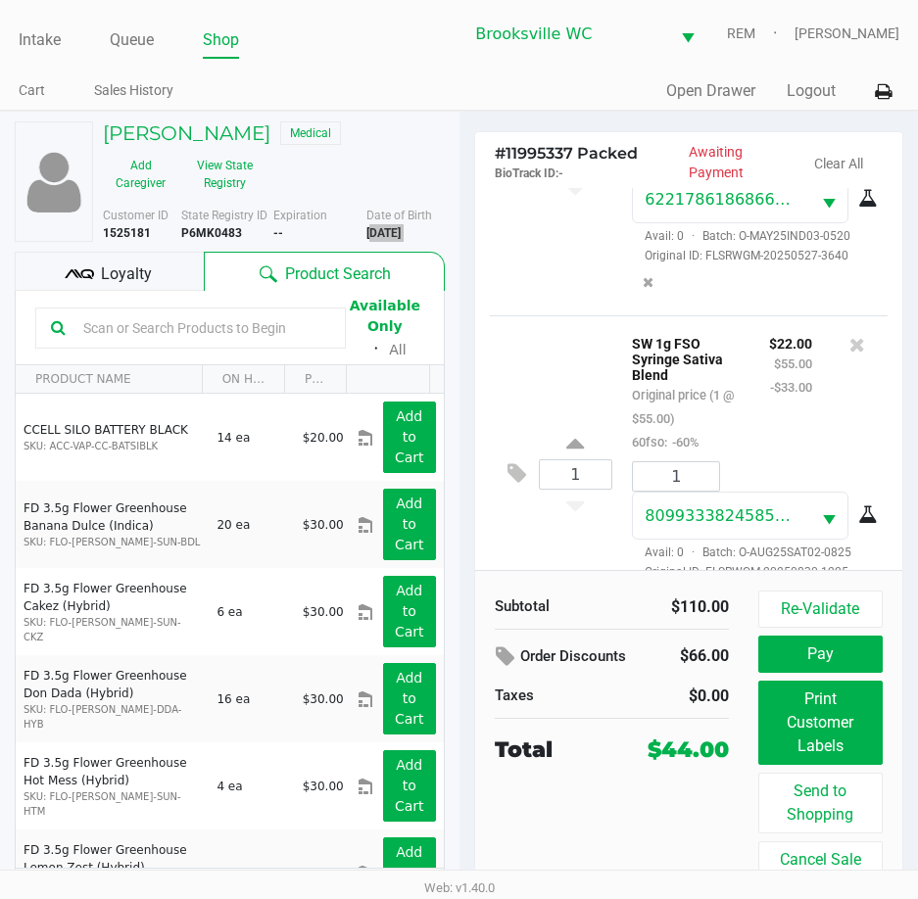
scroll to position [257, 0]
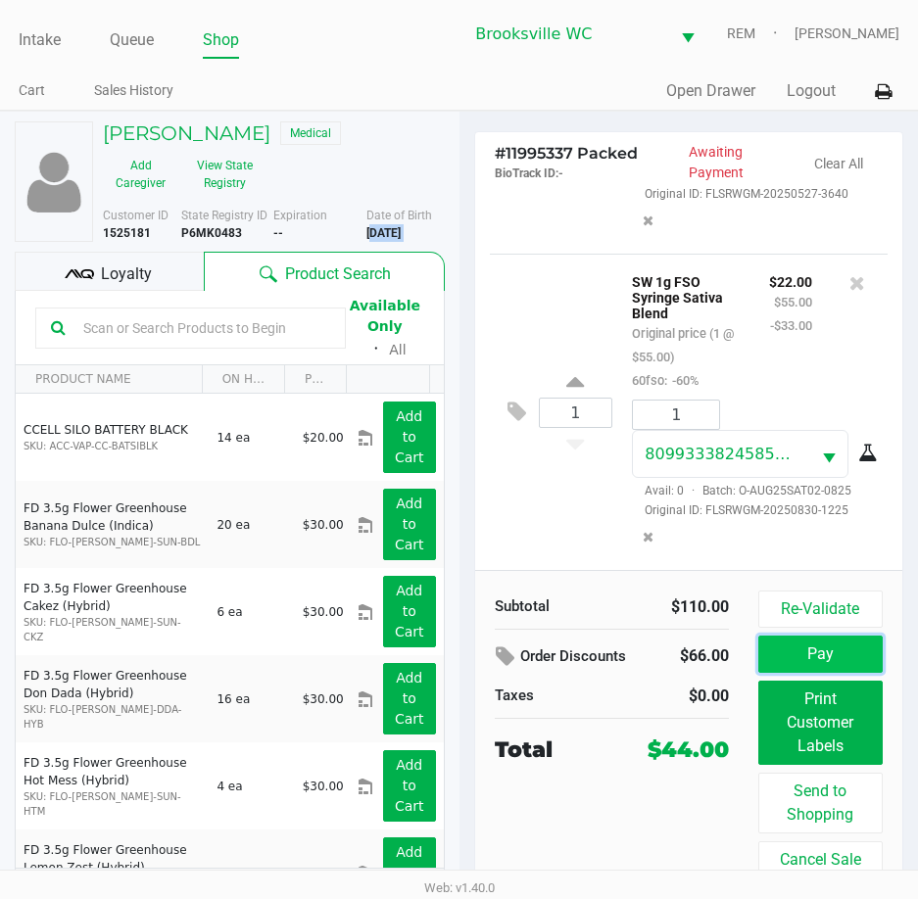
click at [766, 656] on button "Pay" at bounding box center [820, 654] width 124 height 37
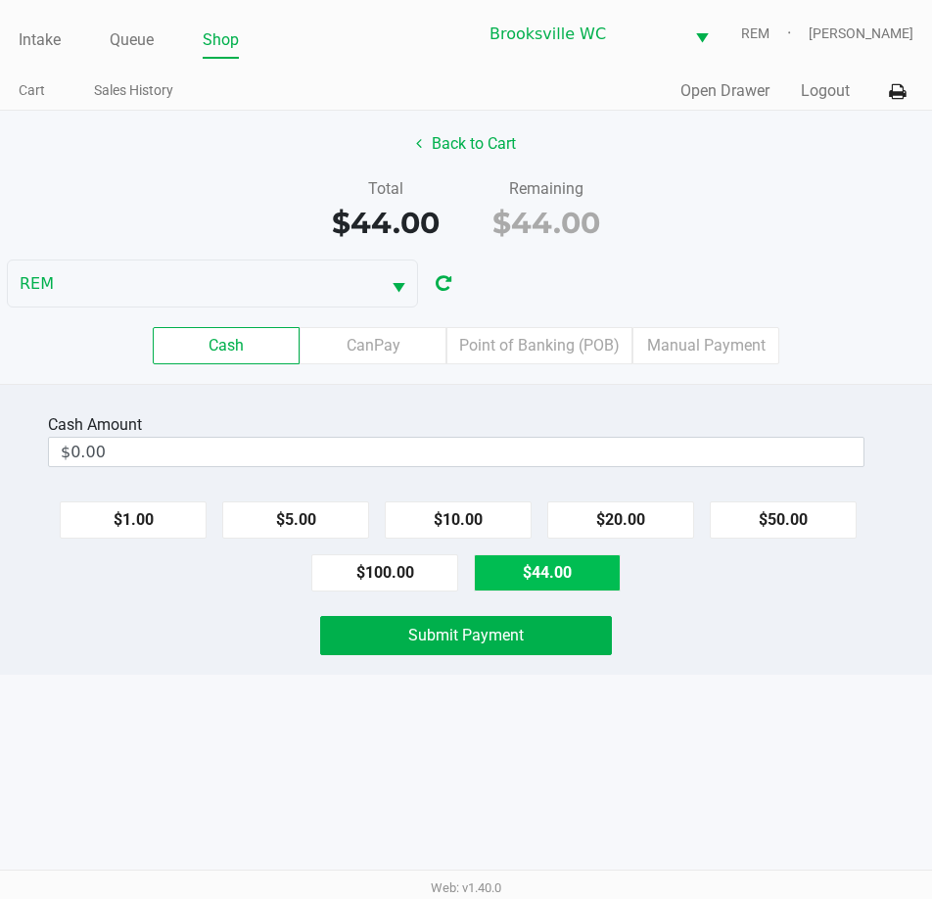
click at [586, 579] on button "$44.00" at bounding box center [547, 572] width 147 height 37
type input "$44.00"
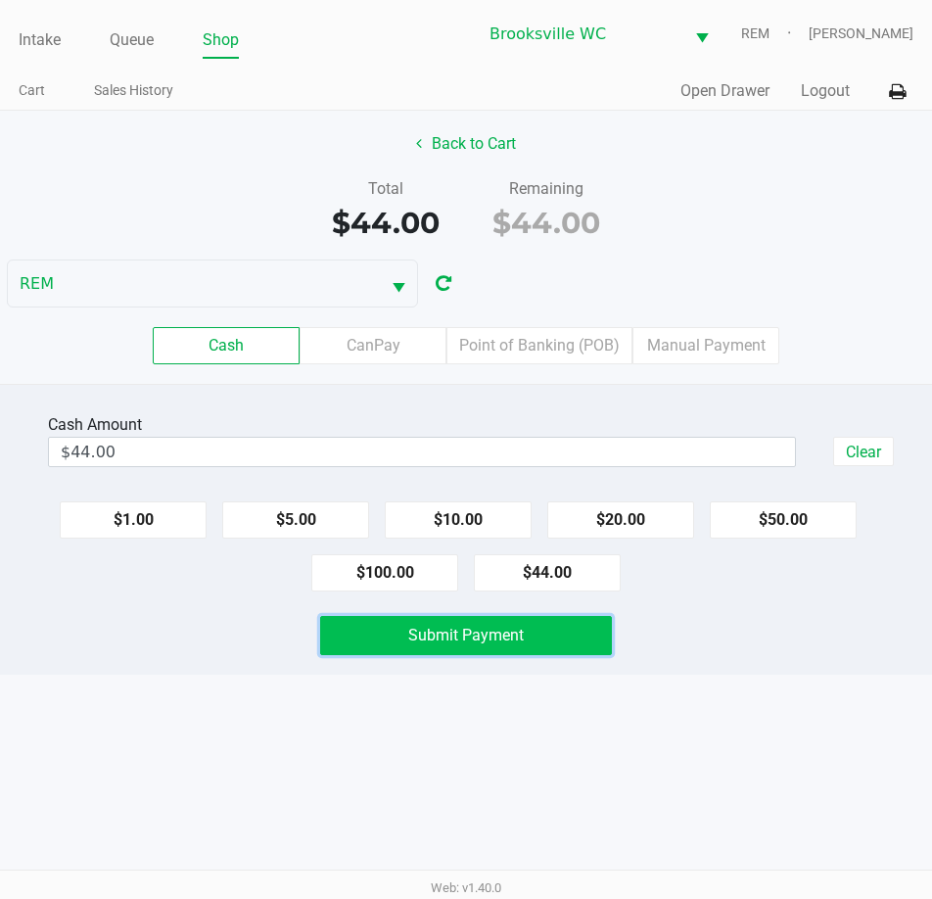
click at [549, 626] on button "Submit Payment" at bounding box center [465, 635] width 291 height 39
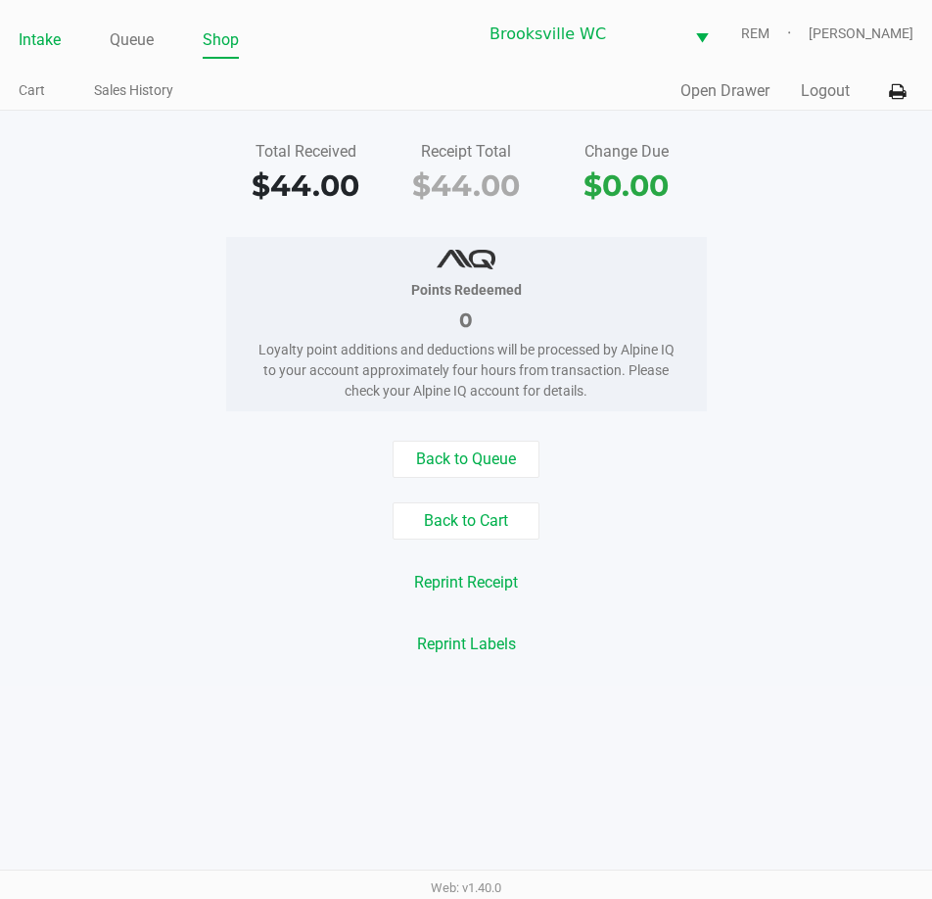
click at [45, 40] on link "Intake" at bounding box center [40, 39] width 42 height 27
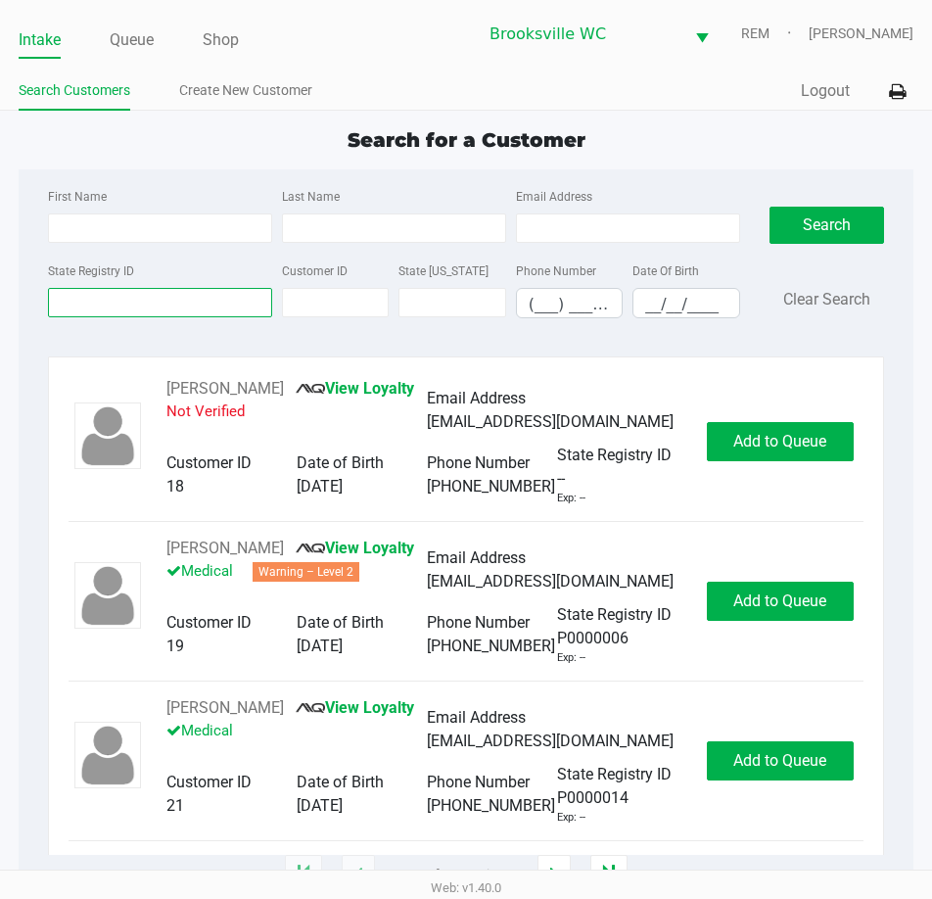
click at [197, 308] on input "State Registry ID" at bounding box center [160, 302] width 224 height 29
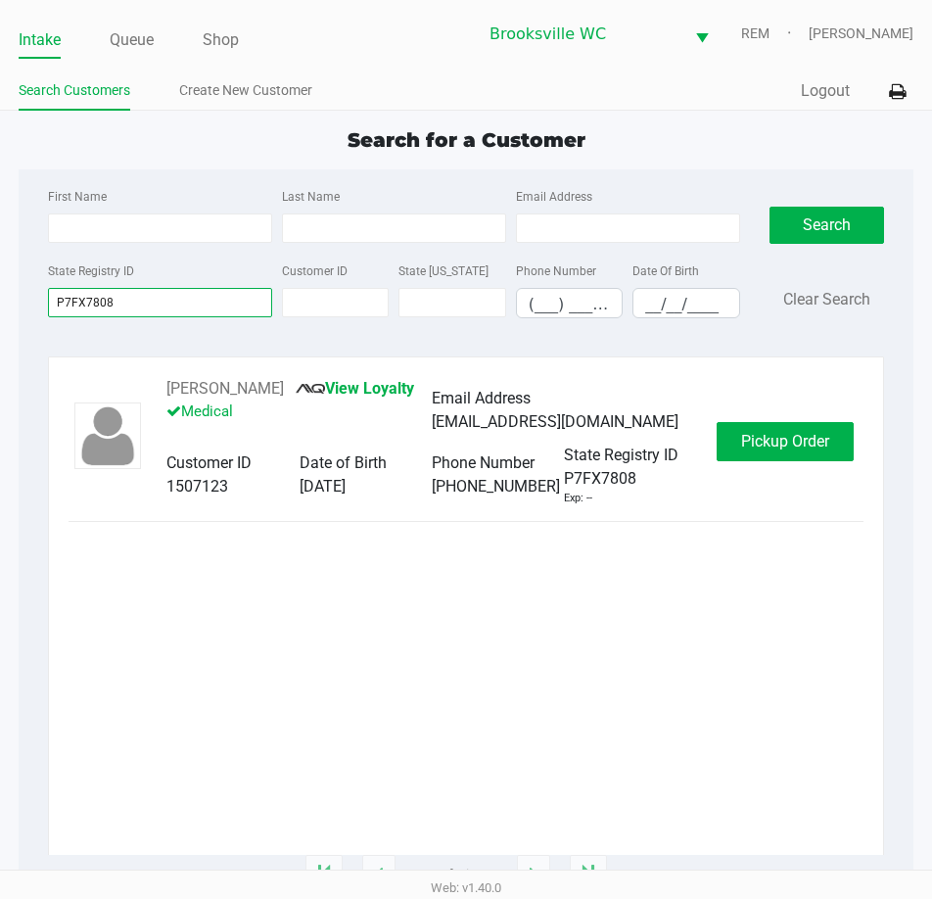
type input "P7FX7808"
click at [831, 447] on button "Pickup Order" at bounding box center [785, 441] width 137 height 39
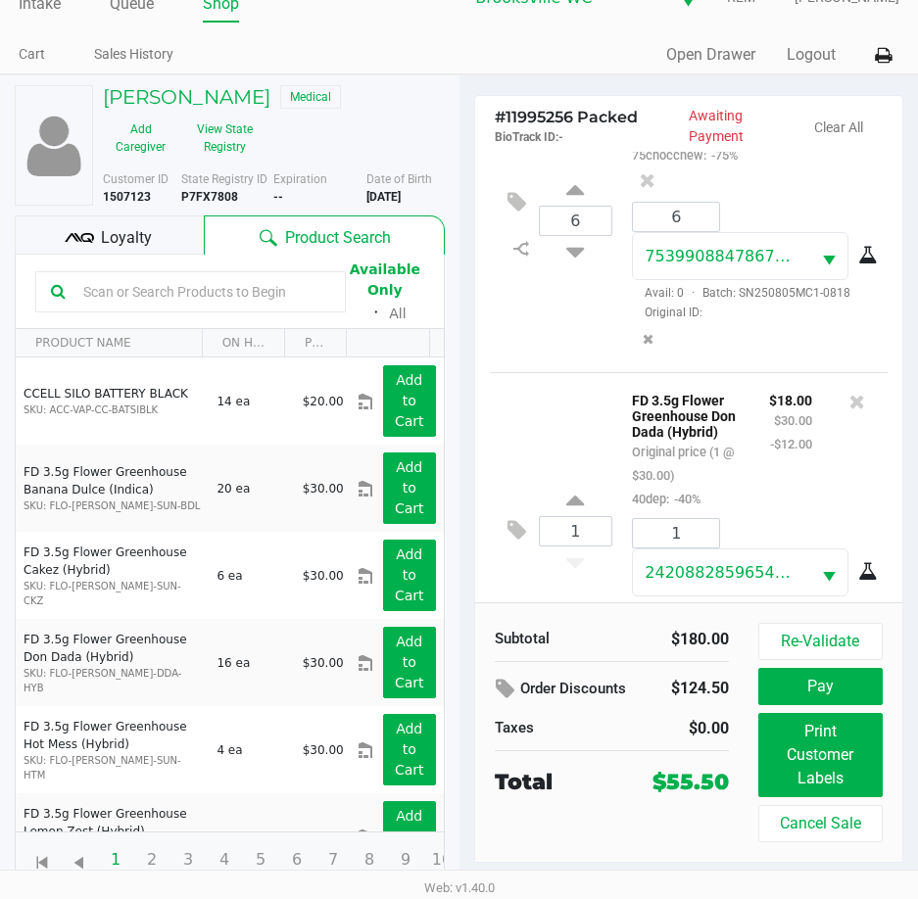
scroll to position [245, 0]
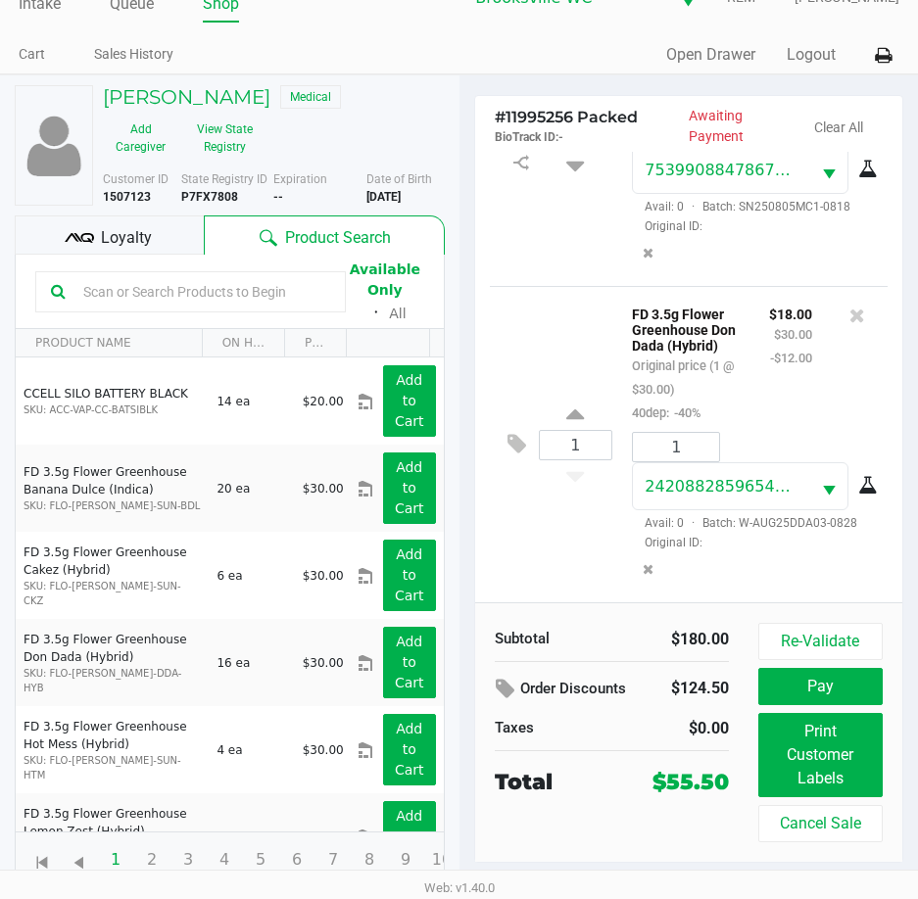
click at [563, 518] on div "1 FD 3.5g Flower Greenhouse Don Dada (Hybrid) Original price (1 @ $30.00) 40dep…" at bounding box center [689, 444] width 399 height 316
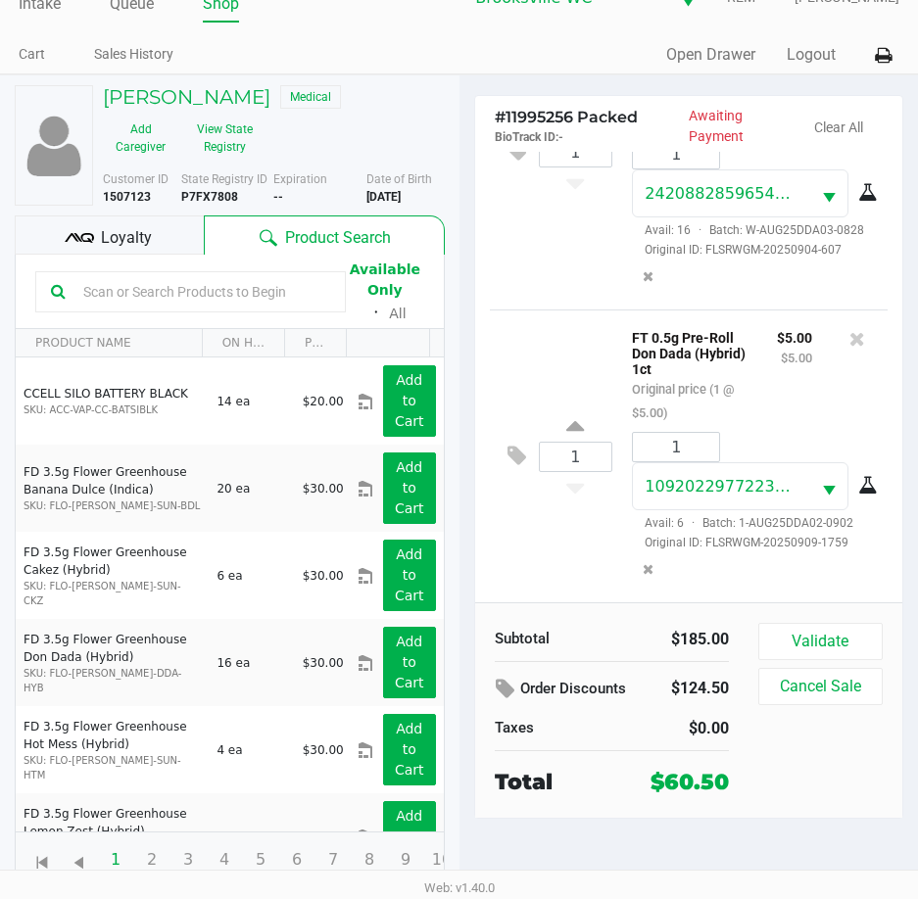
scroll to position [564, 0]
click at [101, 233] on span "Loyalty" at bounding box center [126, 238] width 51 height 24
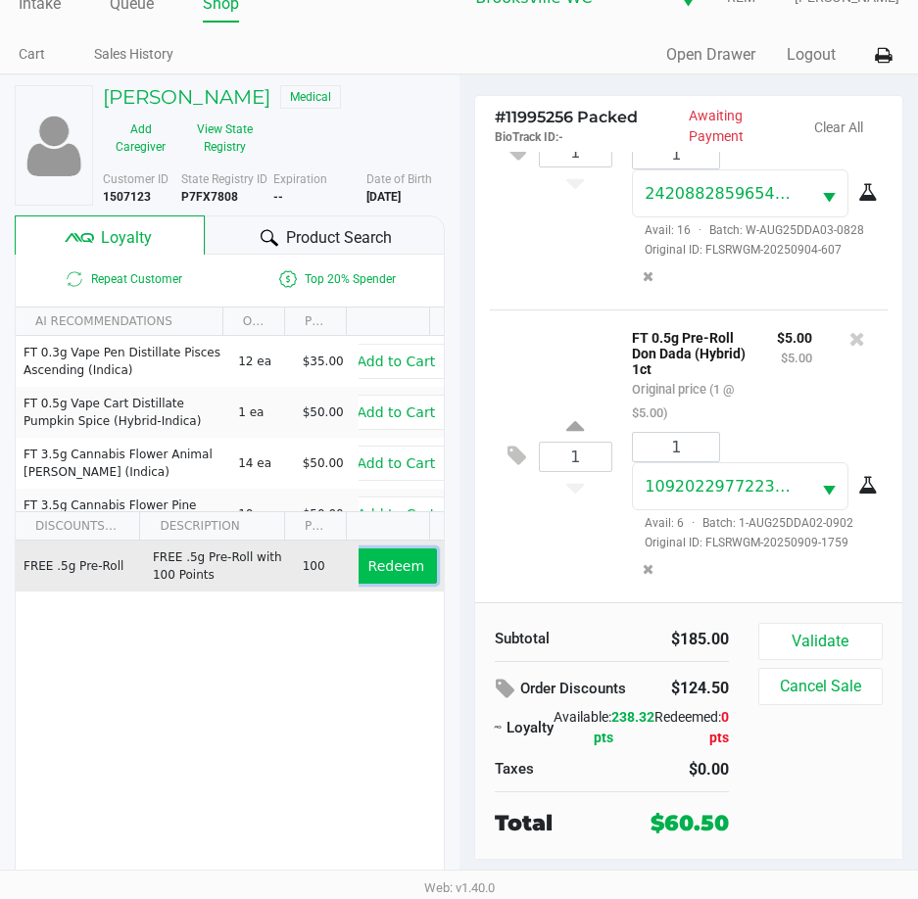
click at [380, 579] on button "Redeem" at bounding box center [396, 566] width 81 height 35
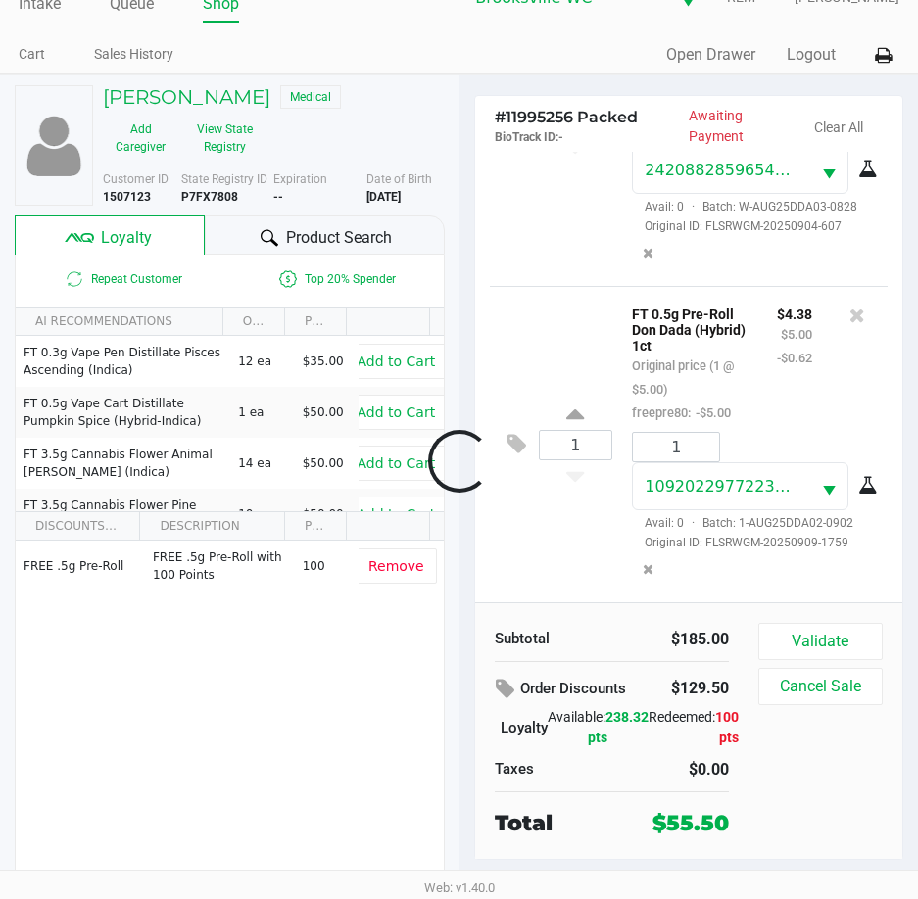
scroll to position [682, 0]
click at [839, 643] on button "Validate" at bounding box center [820, 641] width 124 height 37
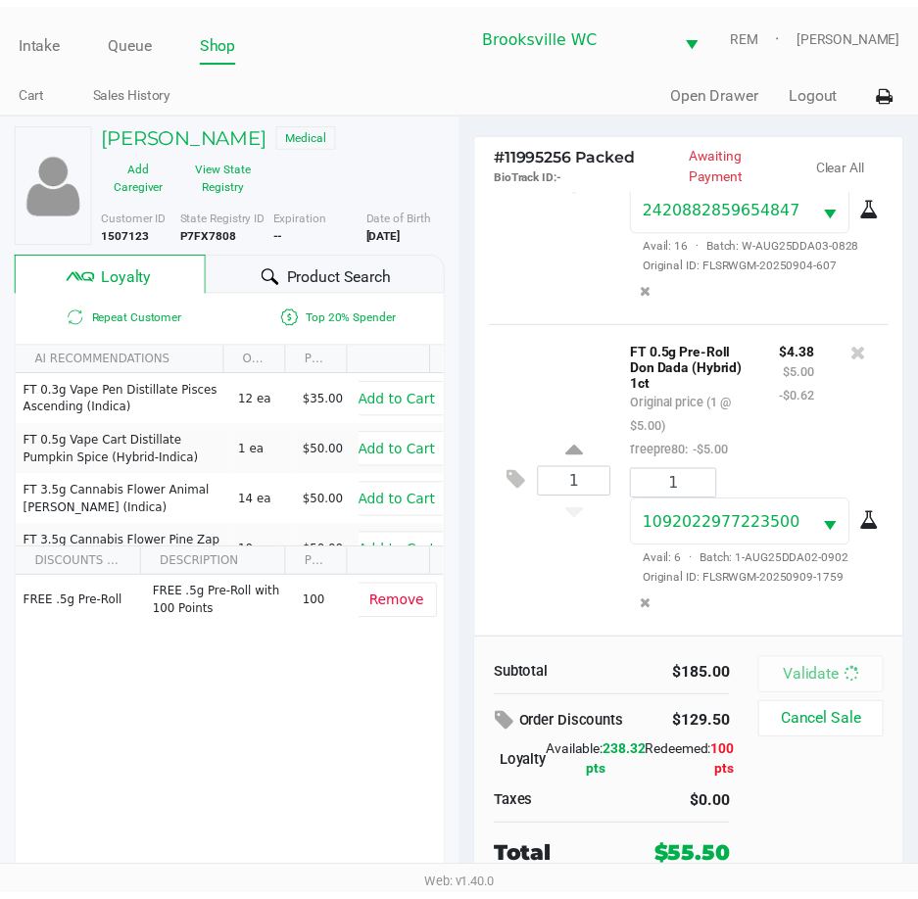
scroll to position [705, 0]
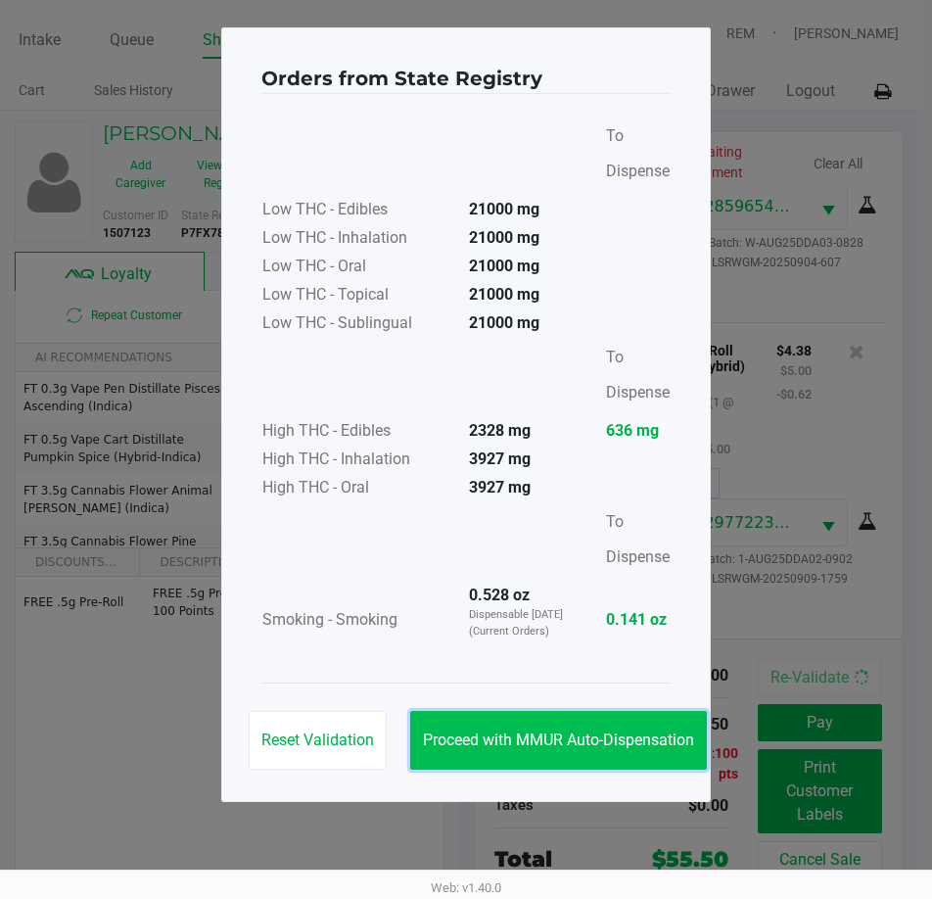
click at [590, 751] on button "Proceed with MMUR Auto-Dispensation" at bounding box center [558, 740] width 297 height 59
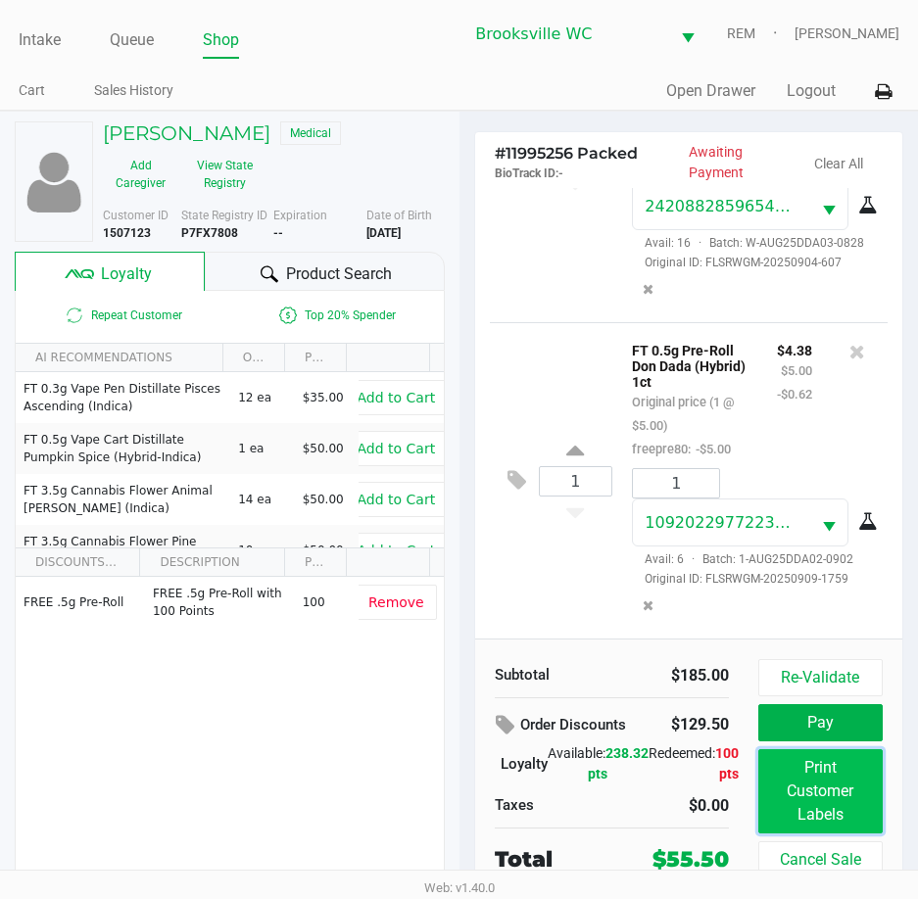
click at [825, 805] on button "Print Customer Labels" at bounding box center [820, 791] width 124 height 84
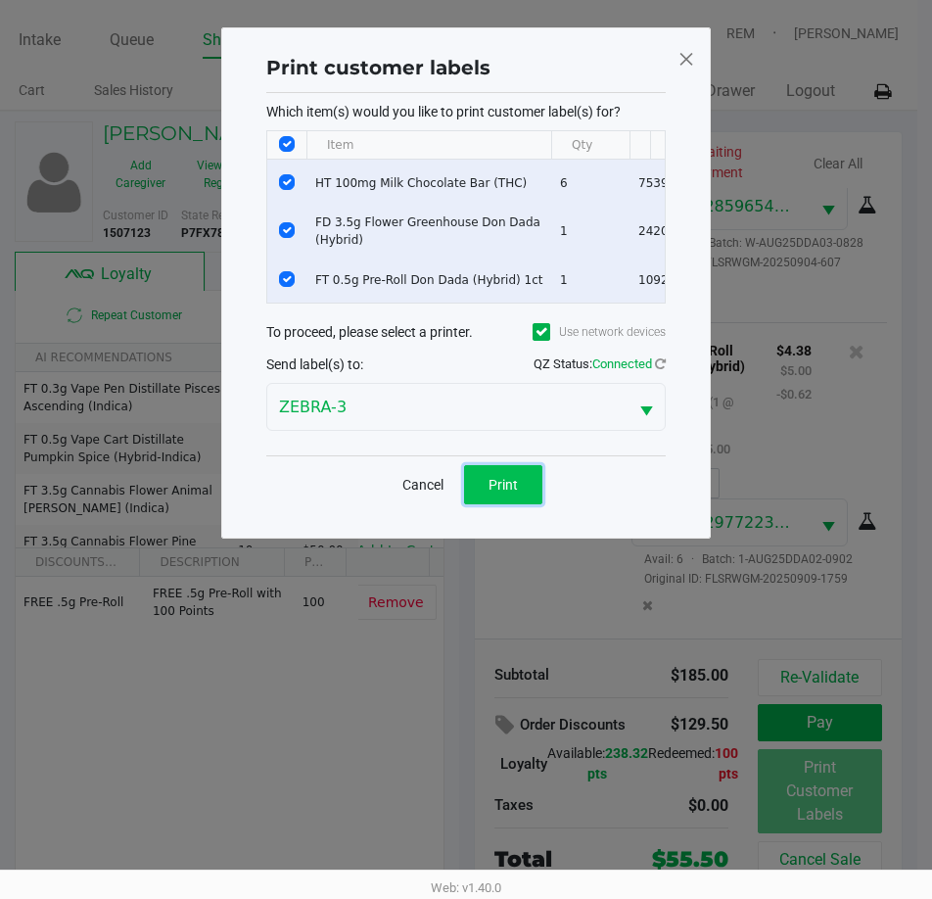
click at [532, 504] on button "Print" at bounding box center [503, 484] width 78 height 39
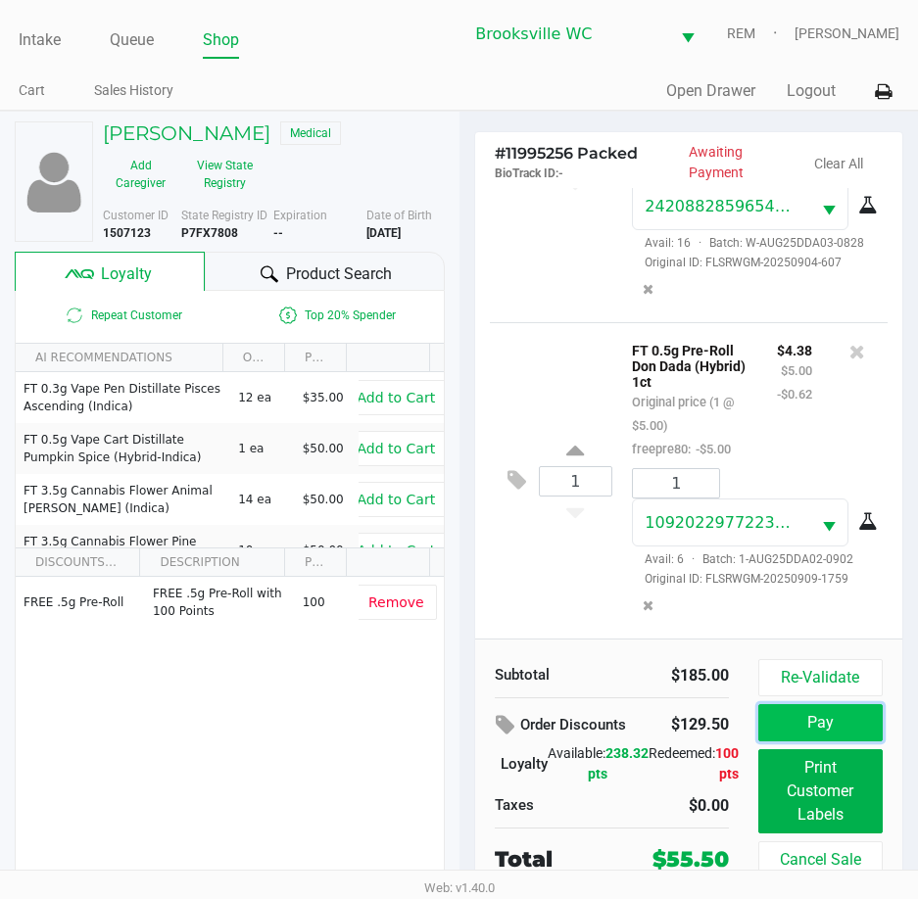
click at [850, 721] on button "Pay" at bounding box center [820, 722] width 124 height 37
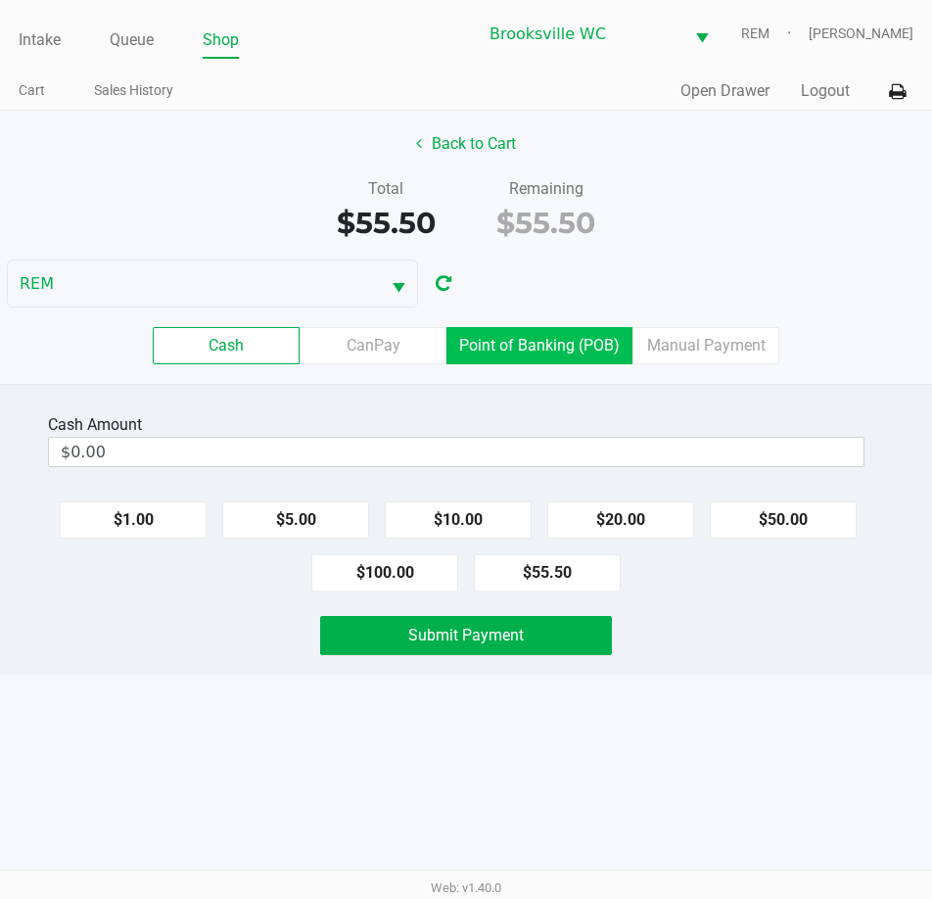
click at [589, 351] on label "Point of Banking (POB)" at bounding box center [540, 345] width 186 height 37
click at [0, 0] on 7 "Point of Banking (POB)" at bounding box center [0, 0] width 0 height 0
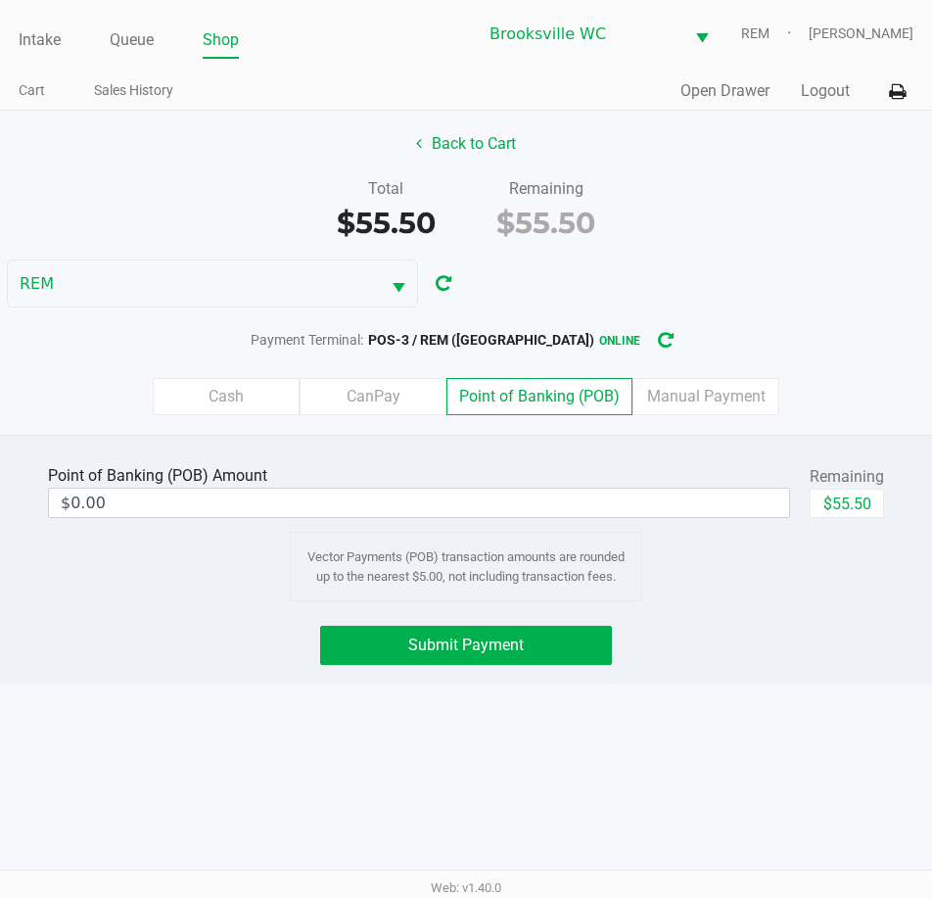
click at [501, 487] on div "Point of Banking (POB) Amount" at bounding box center [419, 476] width 742 height 24
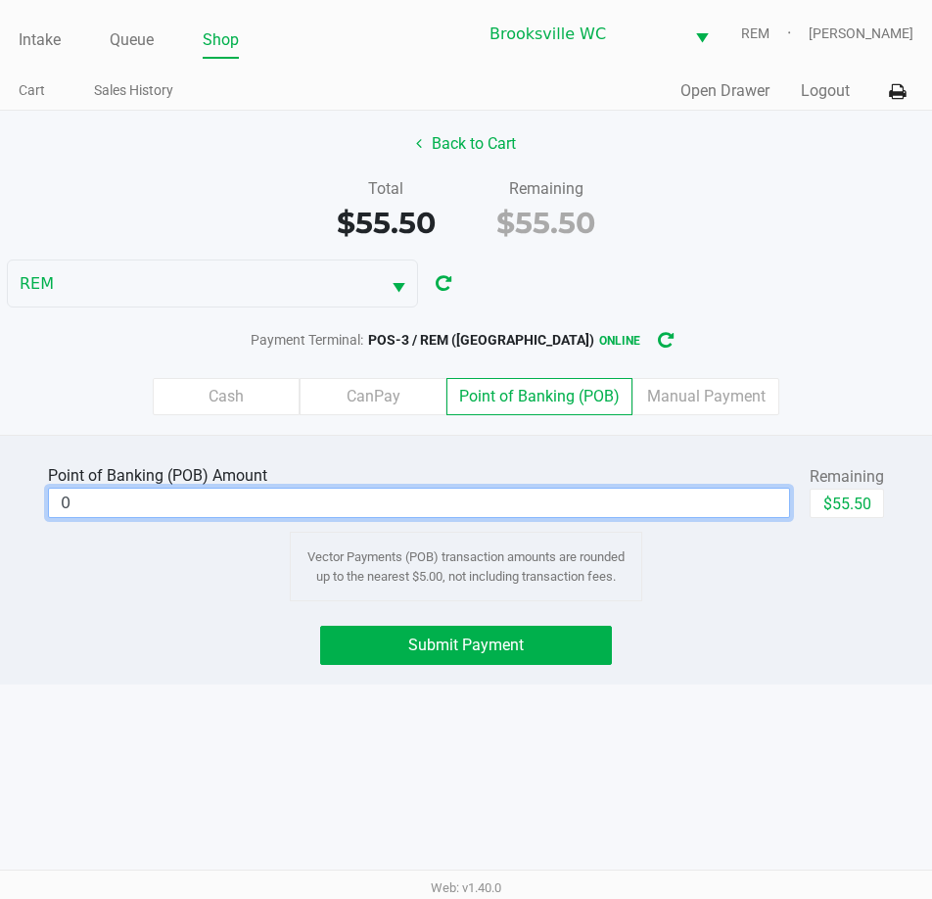
click at [500, 500] on input "0" at bounding box center [419, 503] width 740 height 28
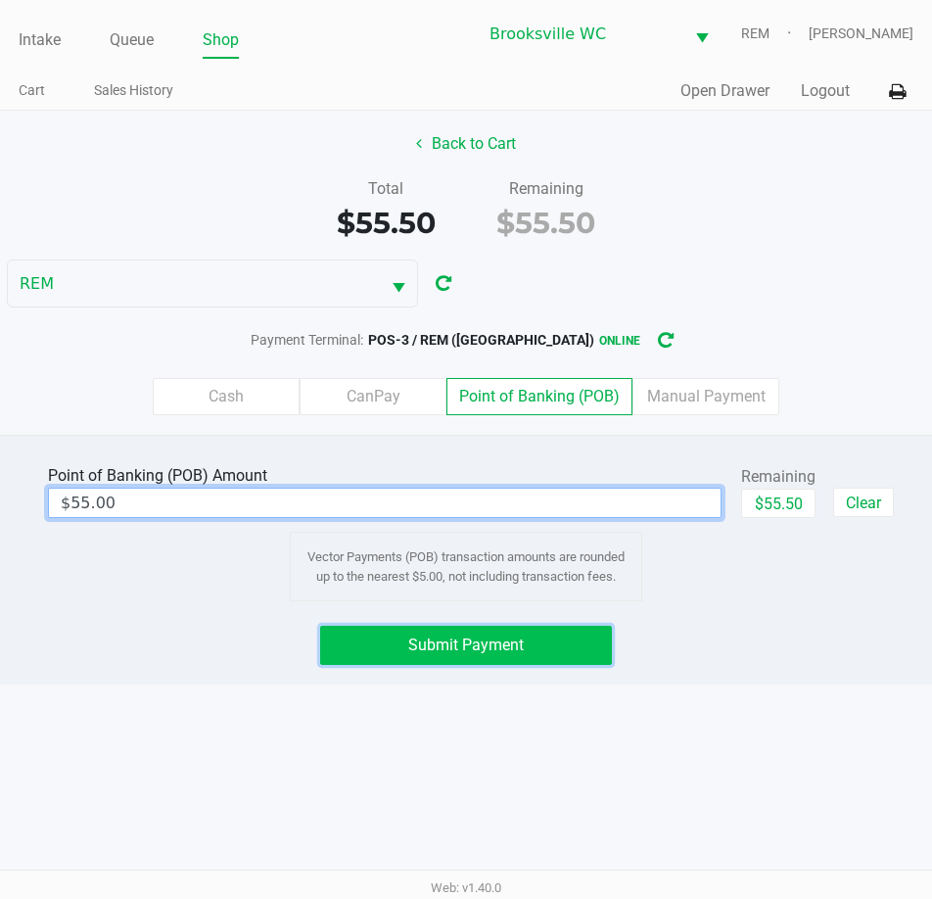
click at [556, 644] on button "Submit Payment" at bounding box center [465, 645] width 291 height 39
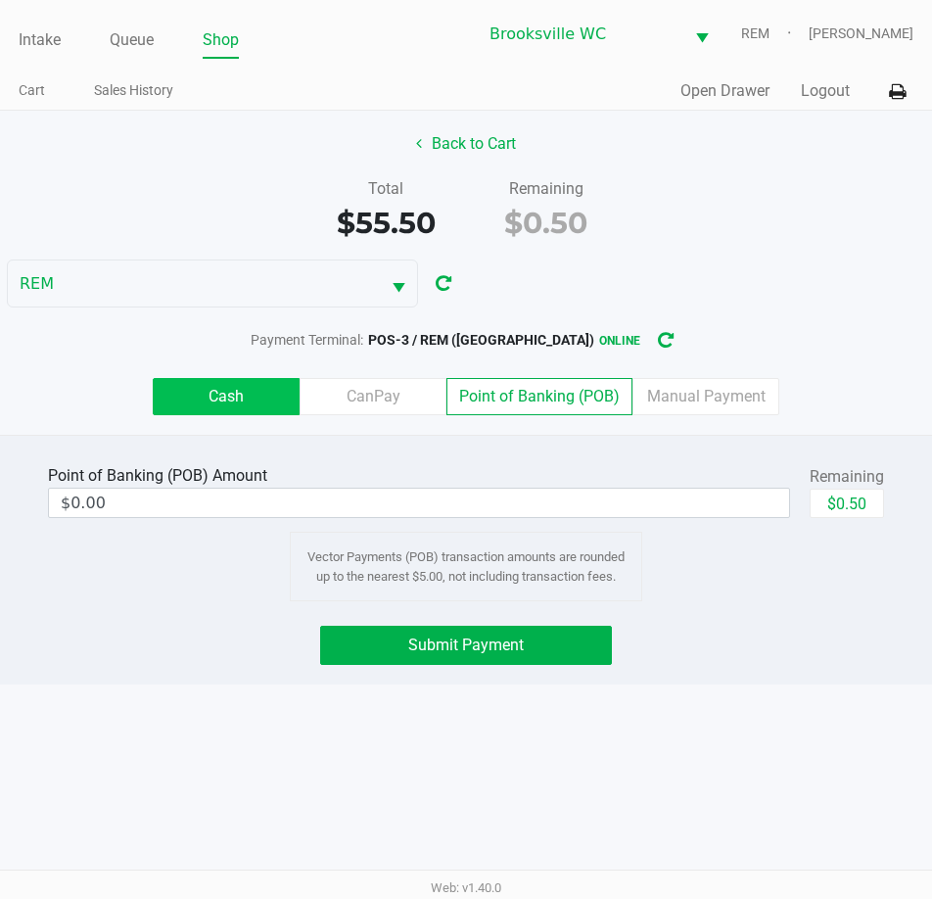
click at [263, 409] on label "Cash" at bounding box center [226, 396] width 147 height 37
click at [0, 0] on 0 "Cash" at bounding box center [0, 0] width 0 height 0
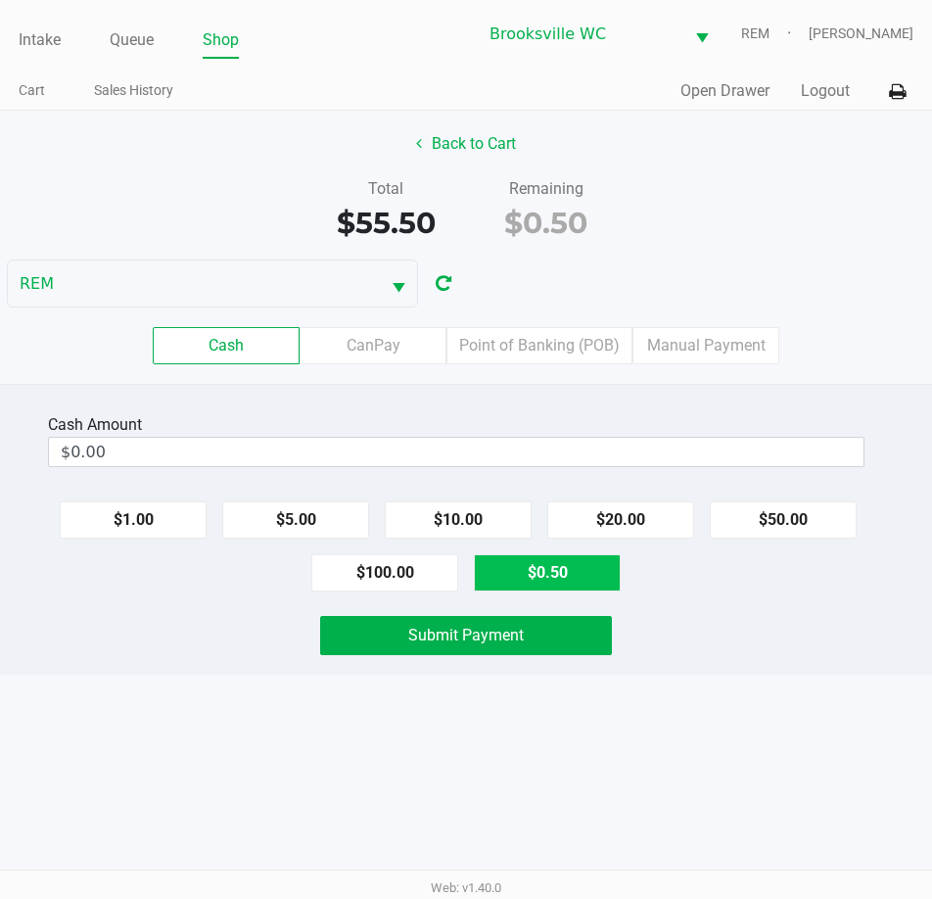
click at [564, 573] on button "$0.50" at bounding box center [547, 572] width 147 height 37
type input "$0.50"
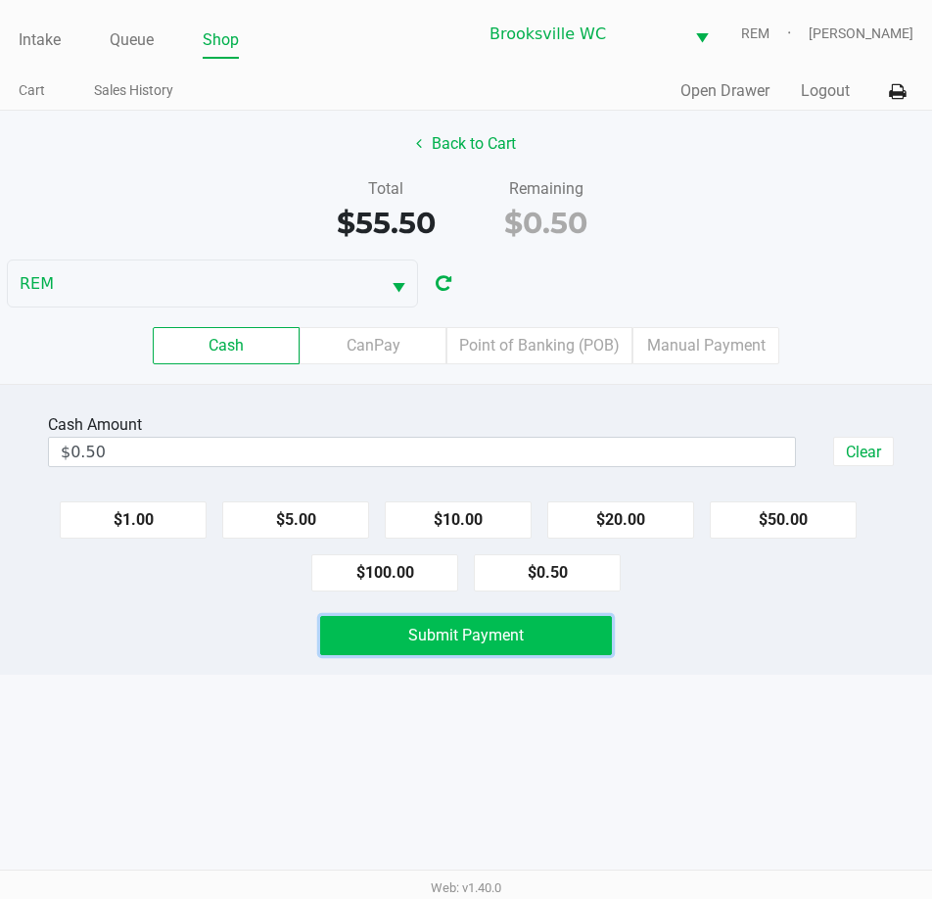
click at [508, 629] on span "Submit Payment" at bounding box center [466, 635] width 116 height 19
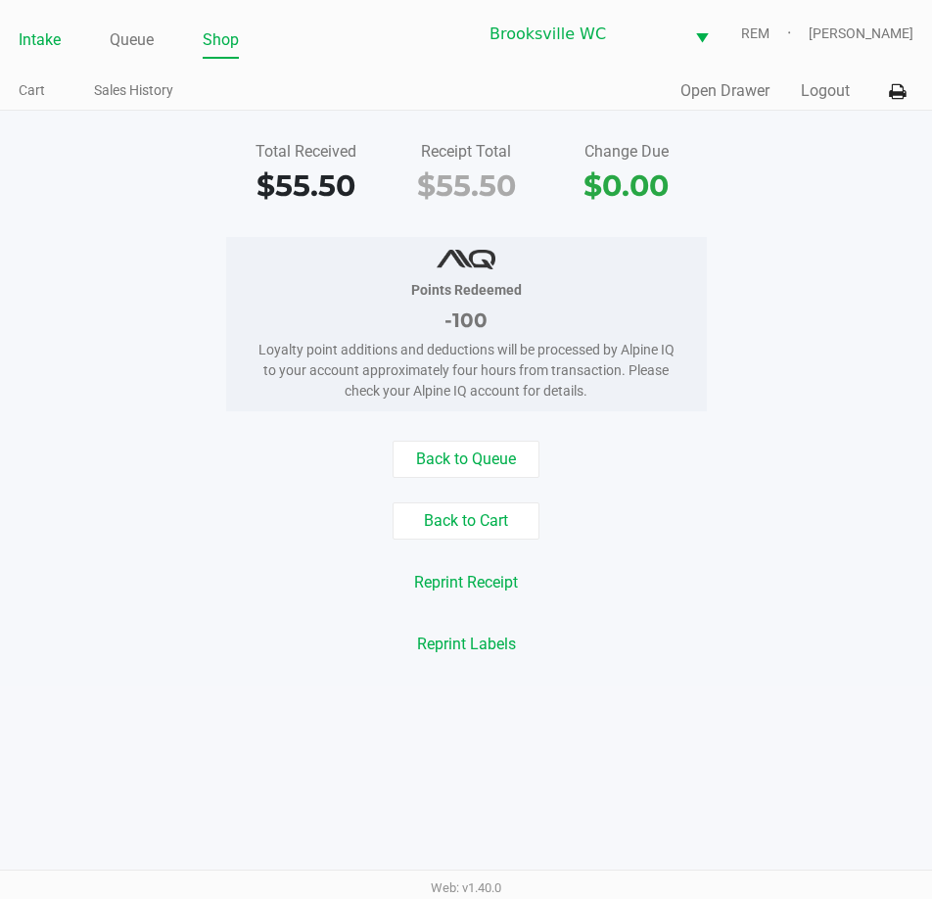
click at [35, 53] on link "Intake" at bounding box center [40, 39] width 42 height 27
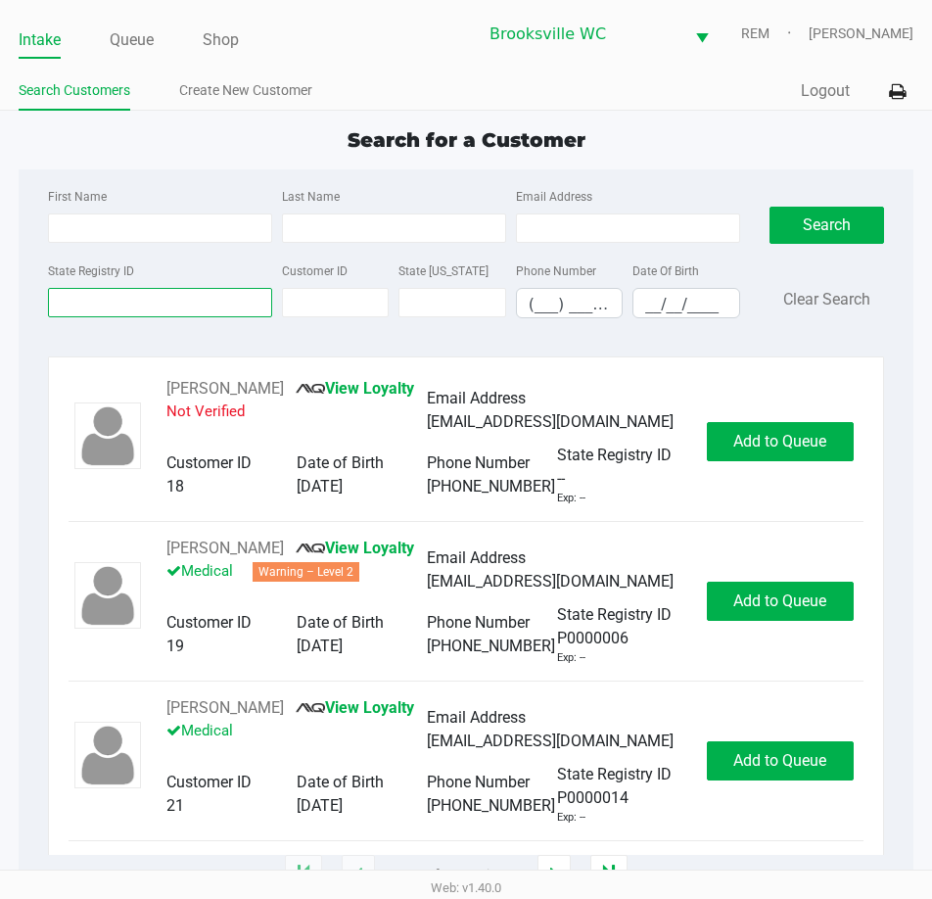
click at [145, 309] on input "State Registry ID" at bounding box center [160, 302] width 224 height 29
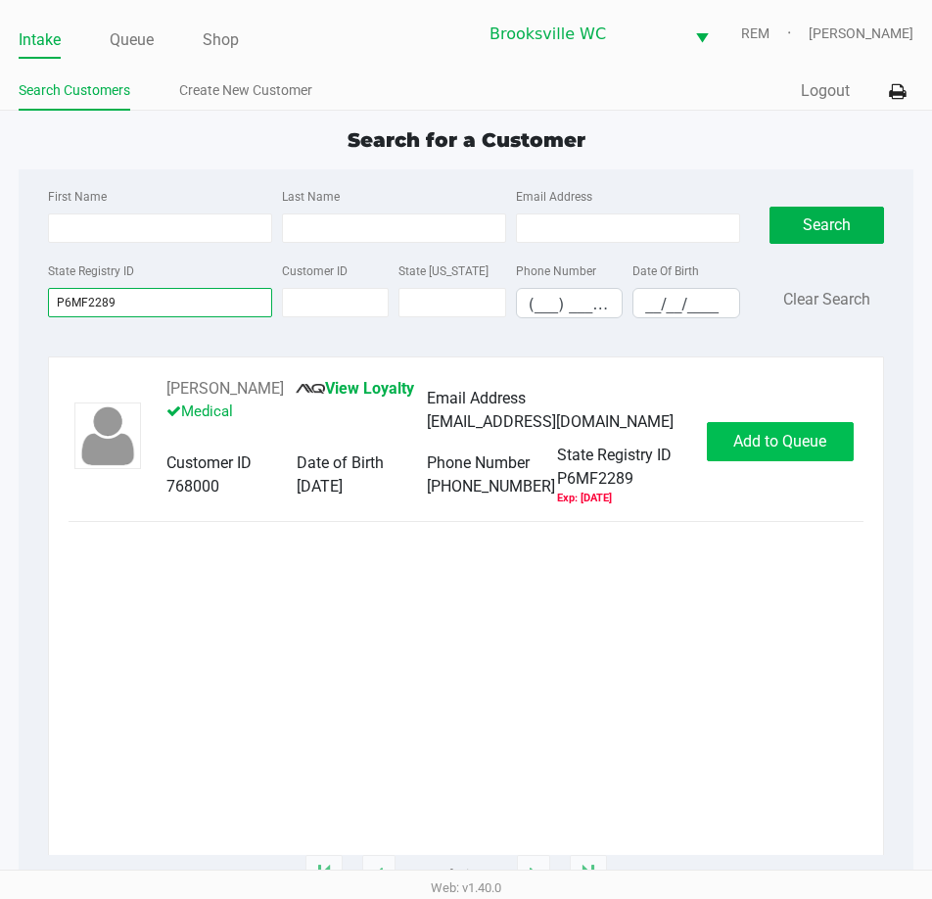
type input "P6MF2289"
click at [826, 441] on span "Add to Queue" at bounding box center [780, 441] width 93 height 19
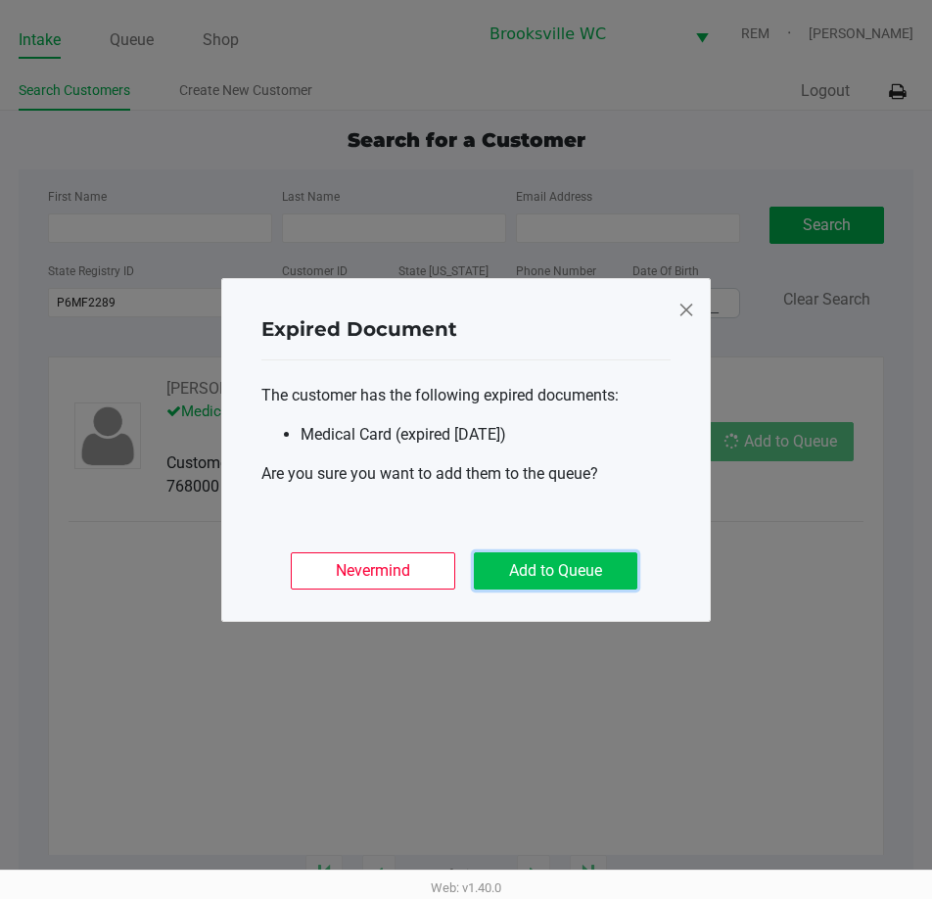
click at [583, 568] on button "Add to Queue" at bounding box center [556, 570] width 164 height 37
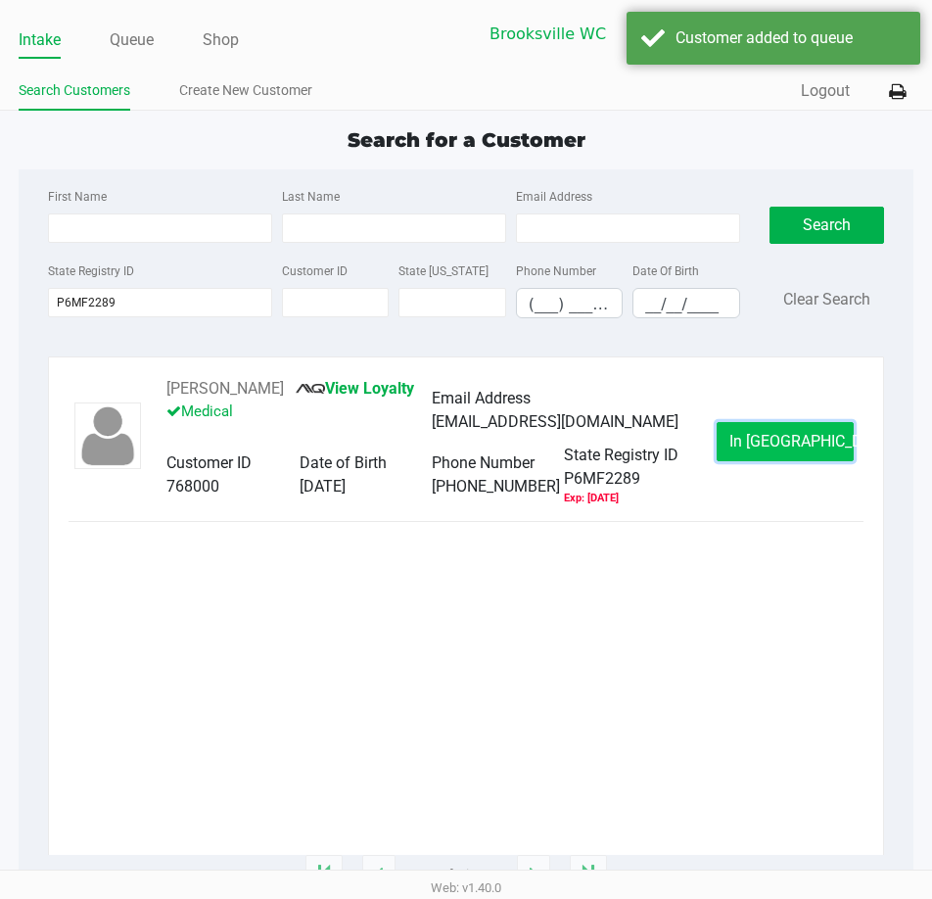
click at [768, 454] on button "In Queue" at bounding box center [785, 441] width 137 height 39
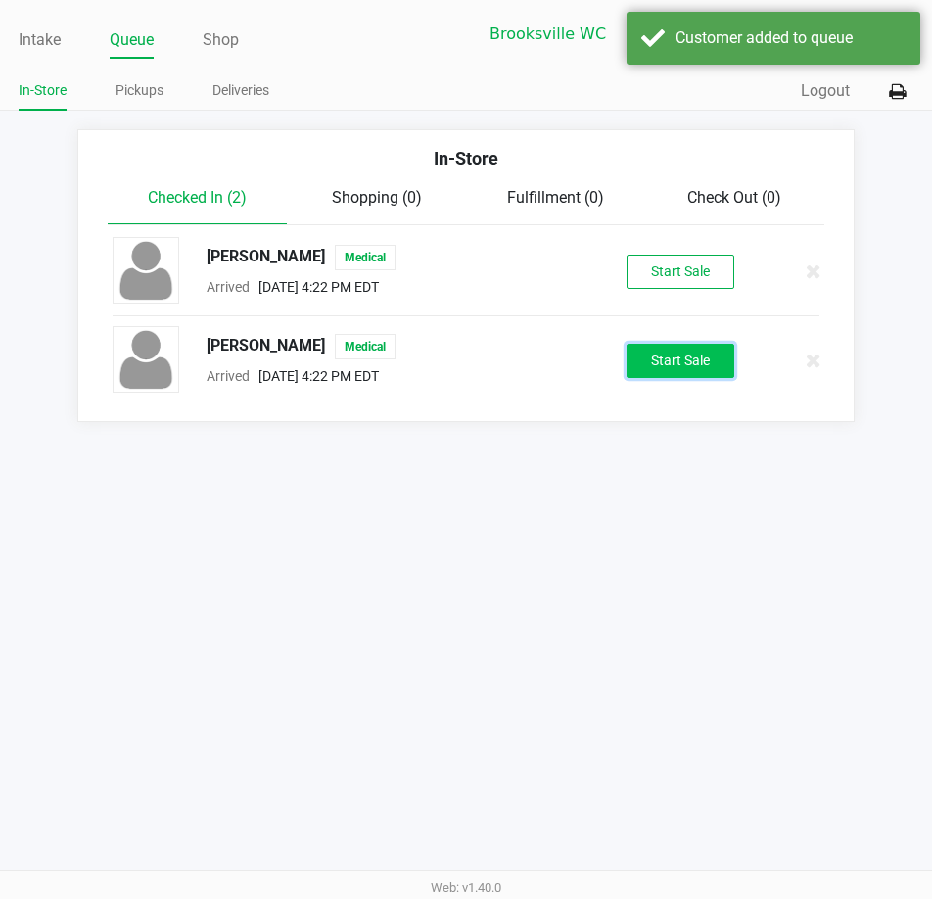
click at [663, 366] on button "Start Sale" at bounding box center [681, 361] width 108 height 34
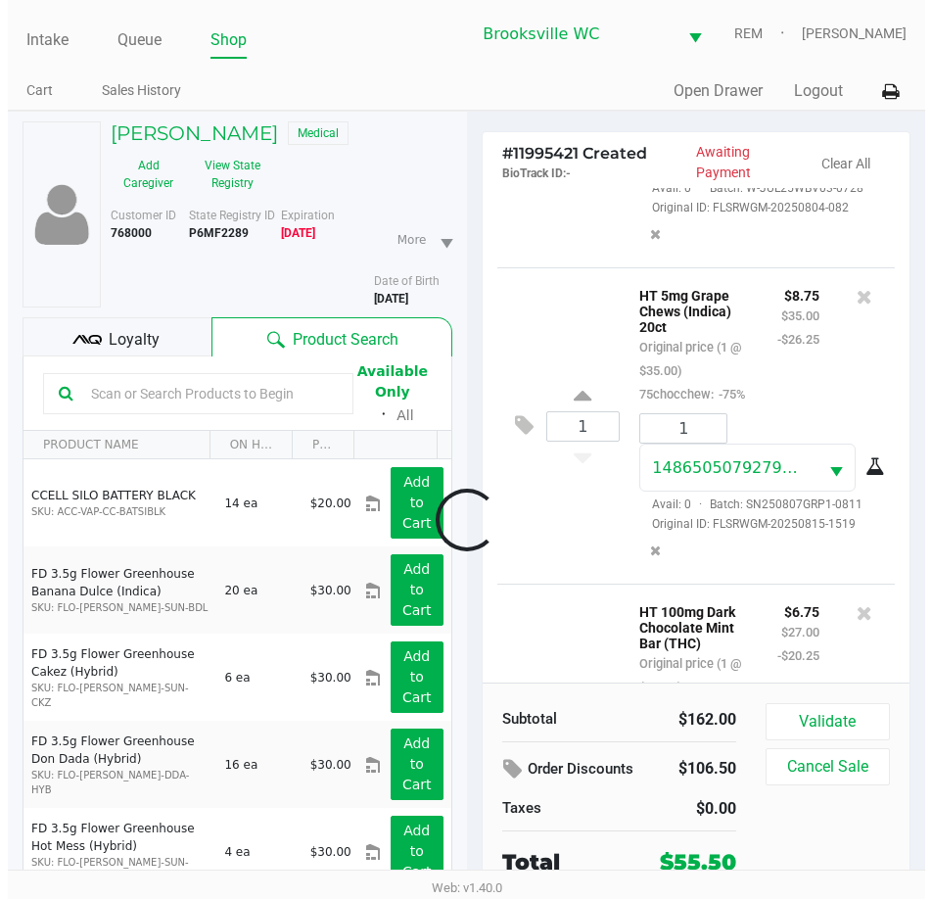
scroll to position [595, 0]
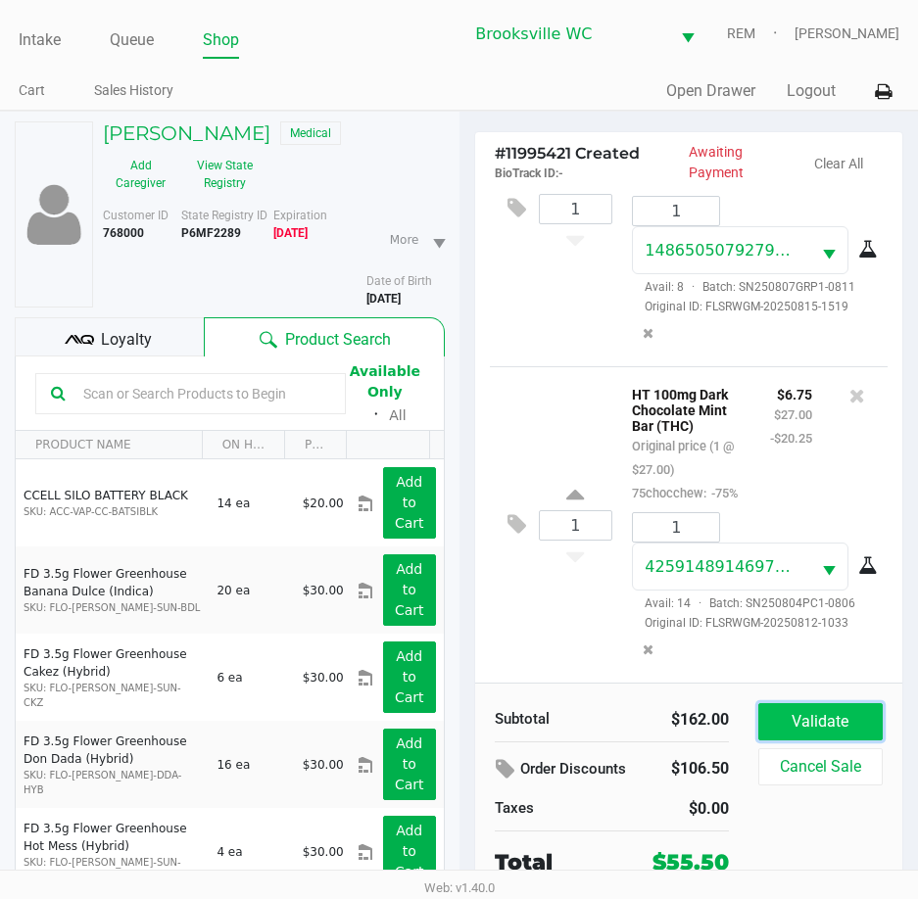
click at [790, 716] on button "Validate" at bounding box center [820, 721] width 124 height 37
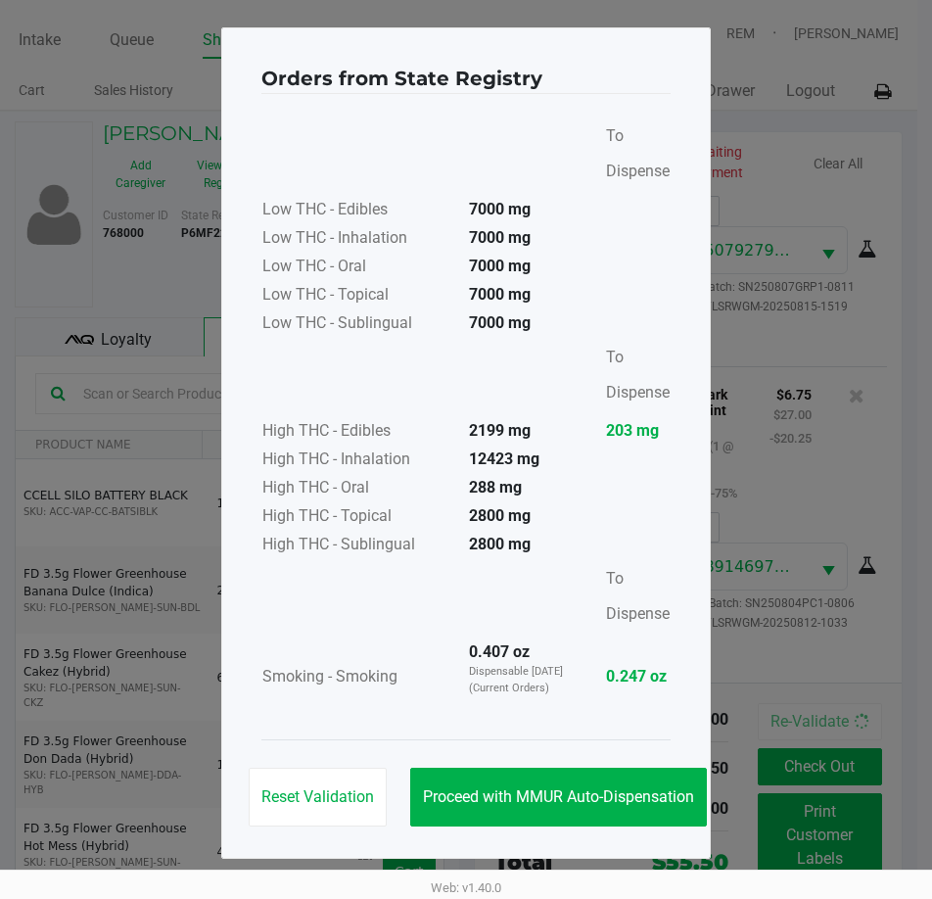
click at [514, 762] on div "Reset Validation Proceed with MMUR Auto-Dispensation" at bounding box center [466, 789] width 409 height 99
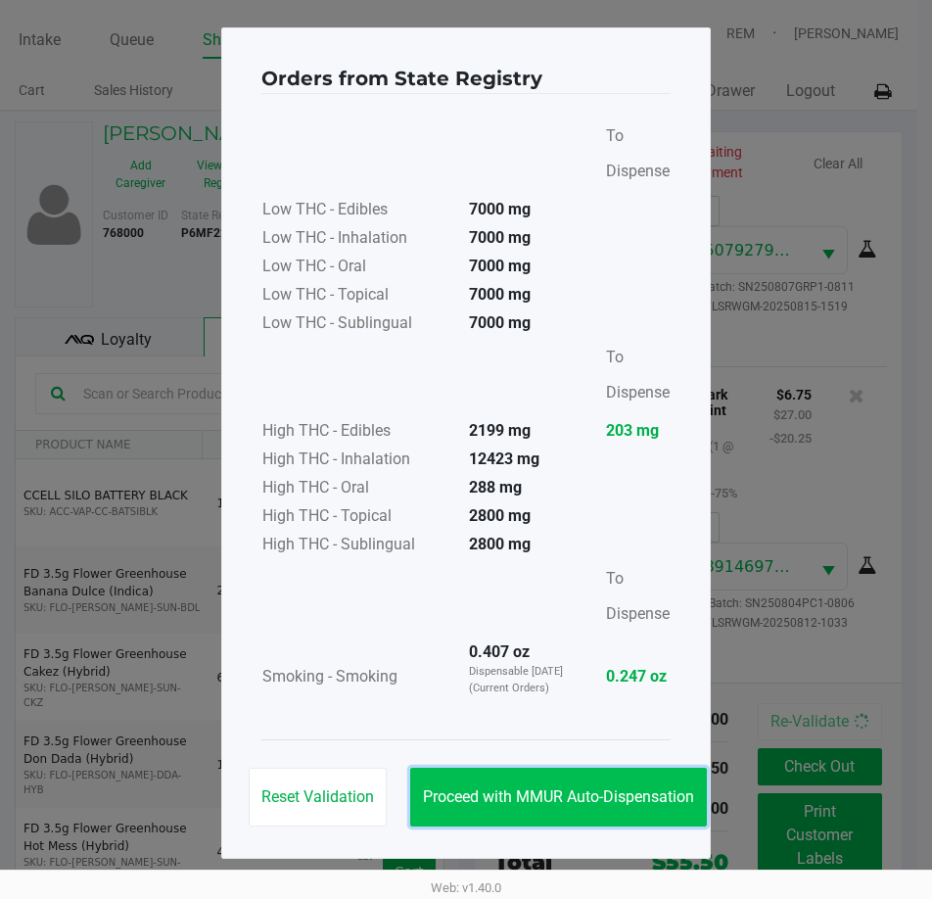
click at [514, 776] on button "Proceed with MMUR Auto-Dispensation" at bounding box center [558, 797] width 297 height 59
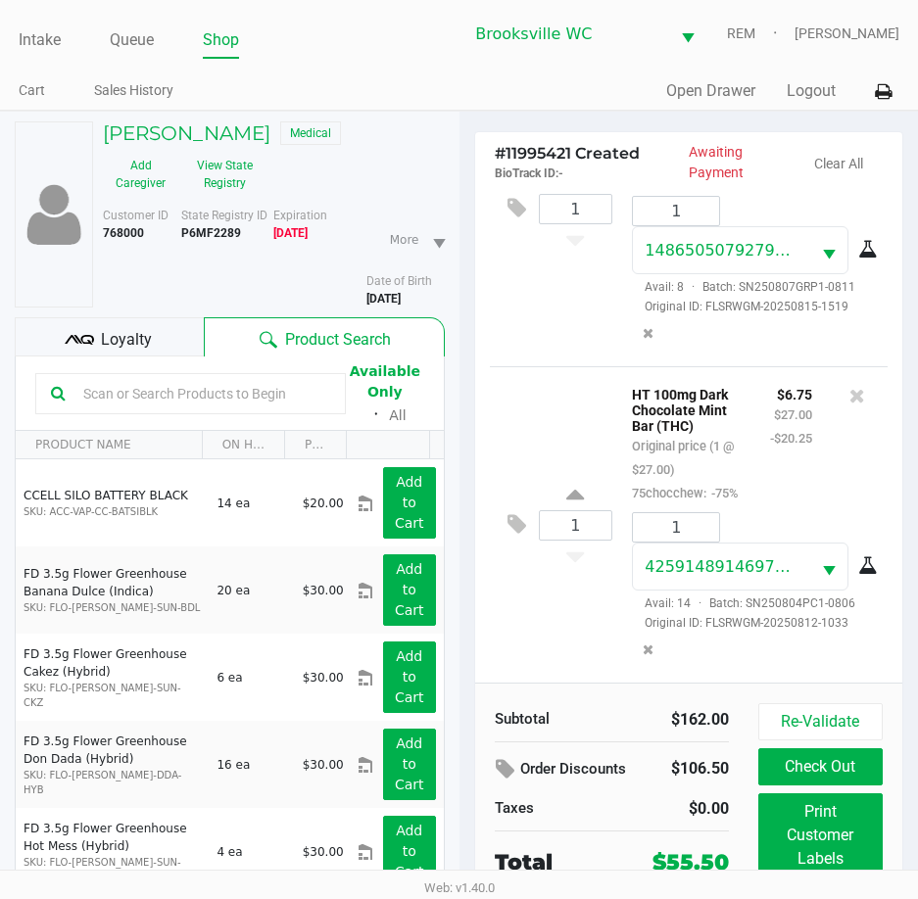
click at [150, 342] on span "Loyalty" at bounding box center [126, 340] width 51 height 24
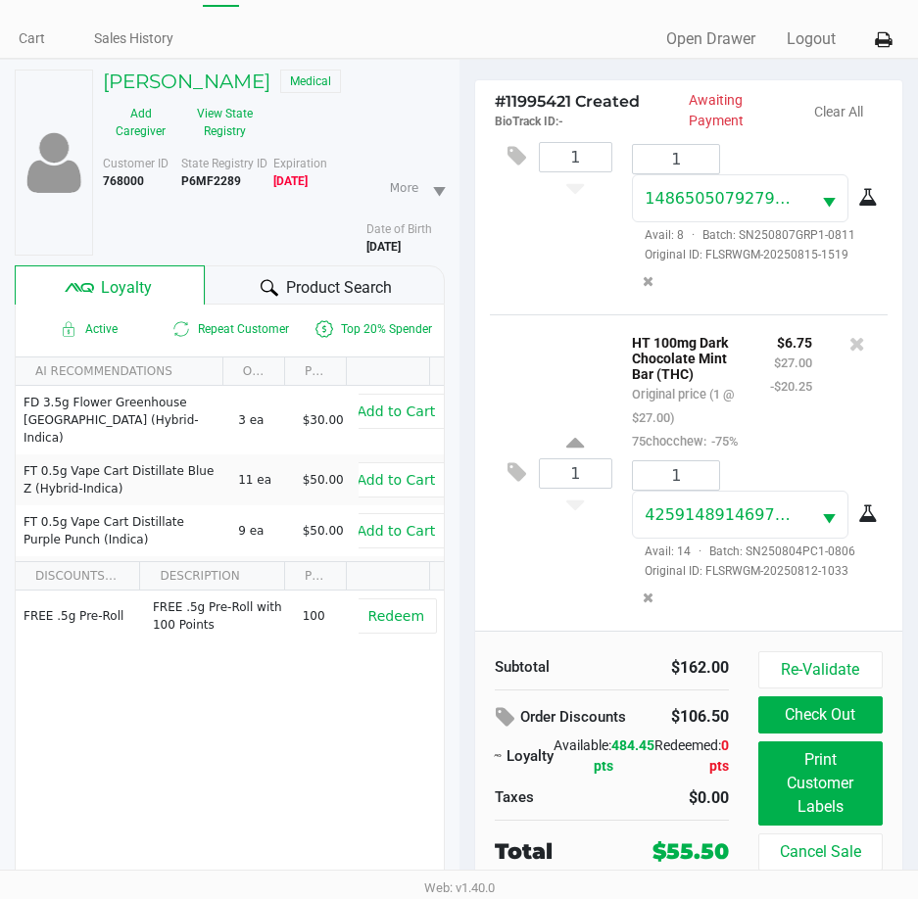
scroll to position [102, 0]
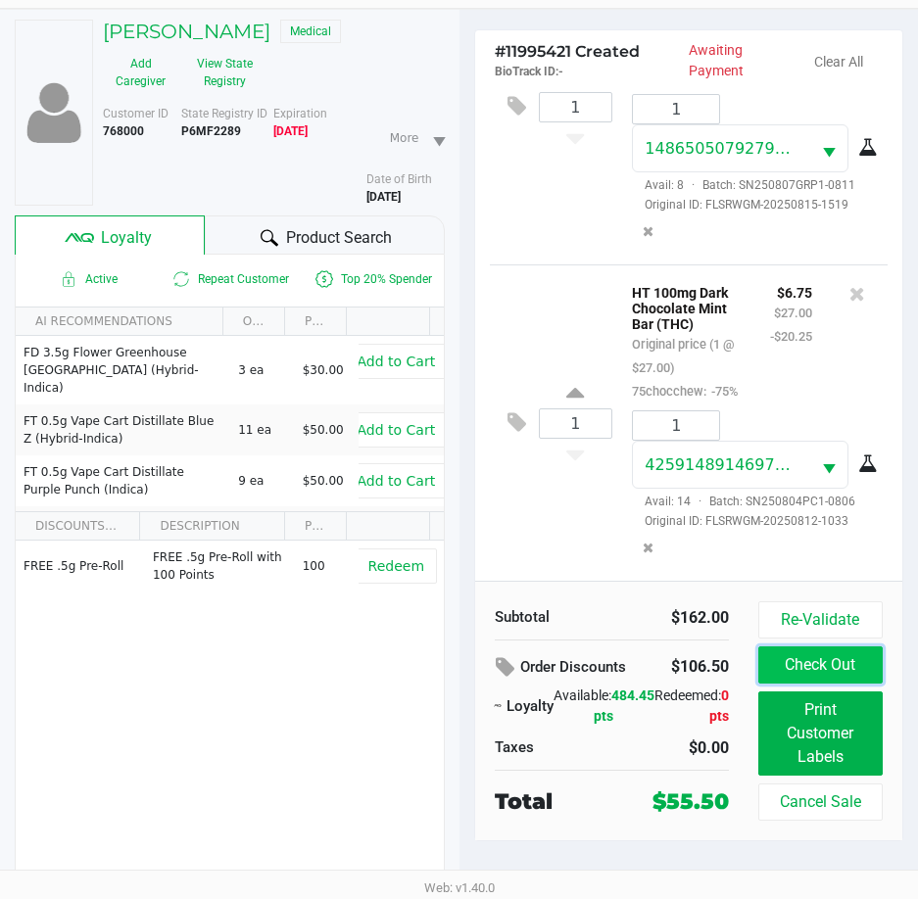
click at [807, 665] on button "Check Out" at bounding box center [820, 664] width 124 height 37
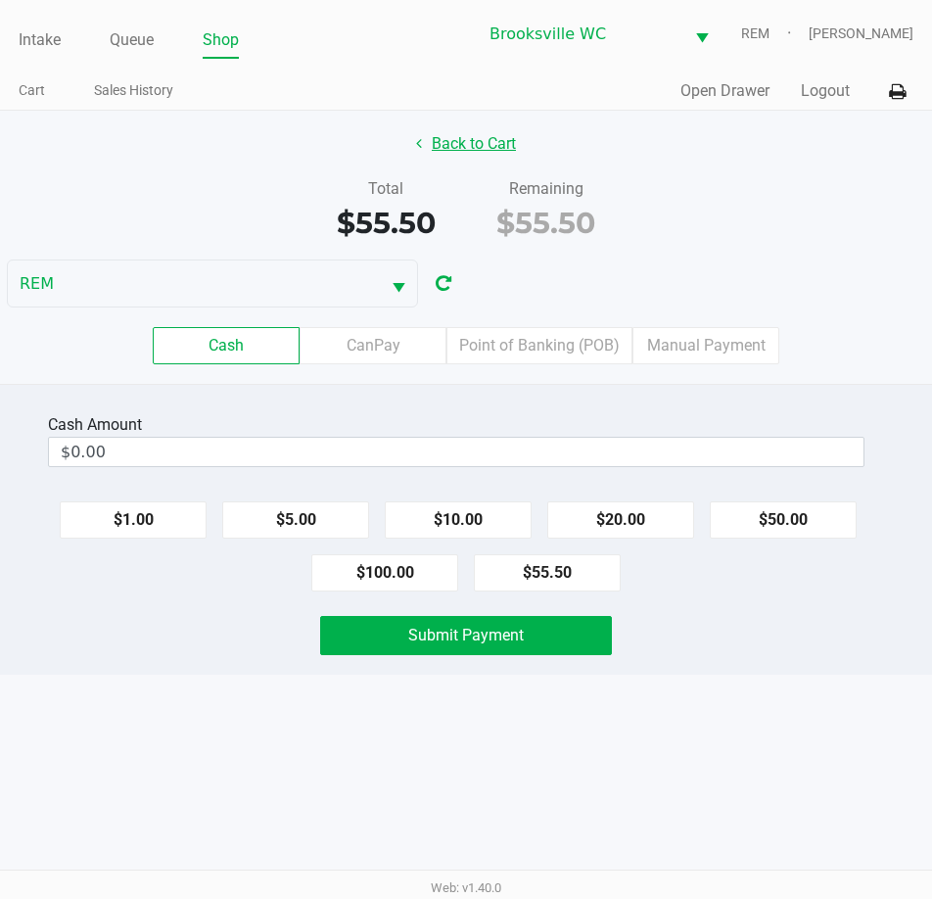
click at [500, 151] on button "Back to Cart" at bounding box center [466, 143] width 125 height 37
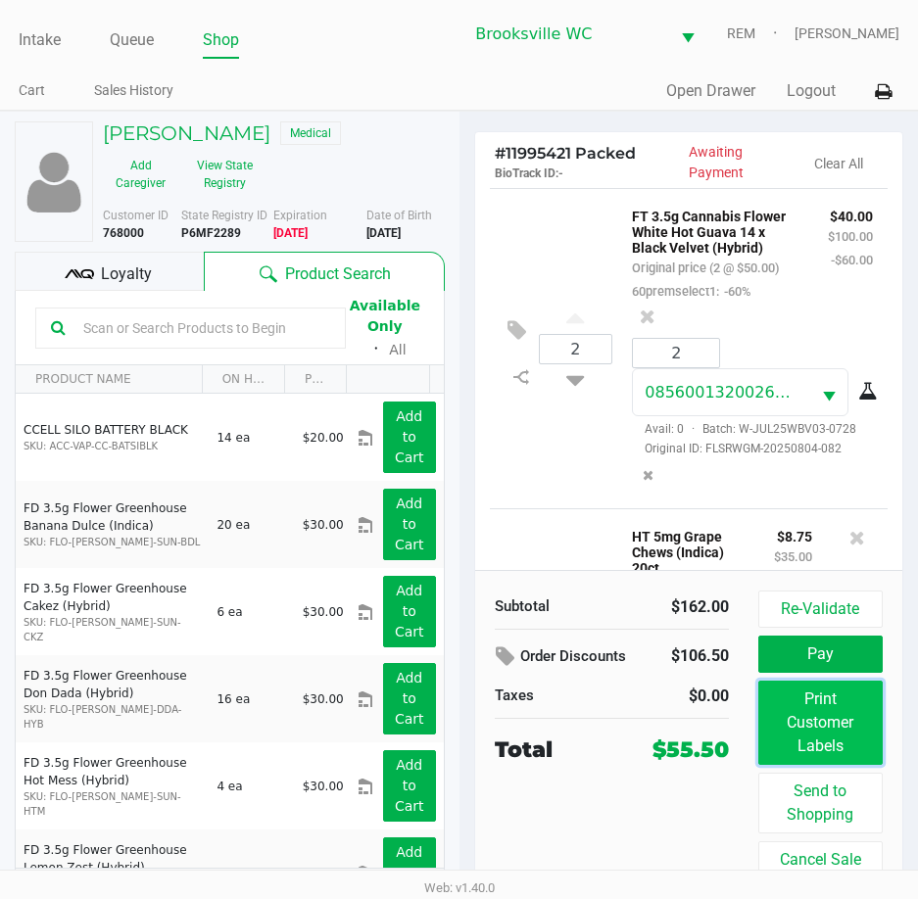
click at [825, 745] on button "Print Customer Labels" at bounding box center [820, 723] width 124 height 84
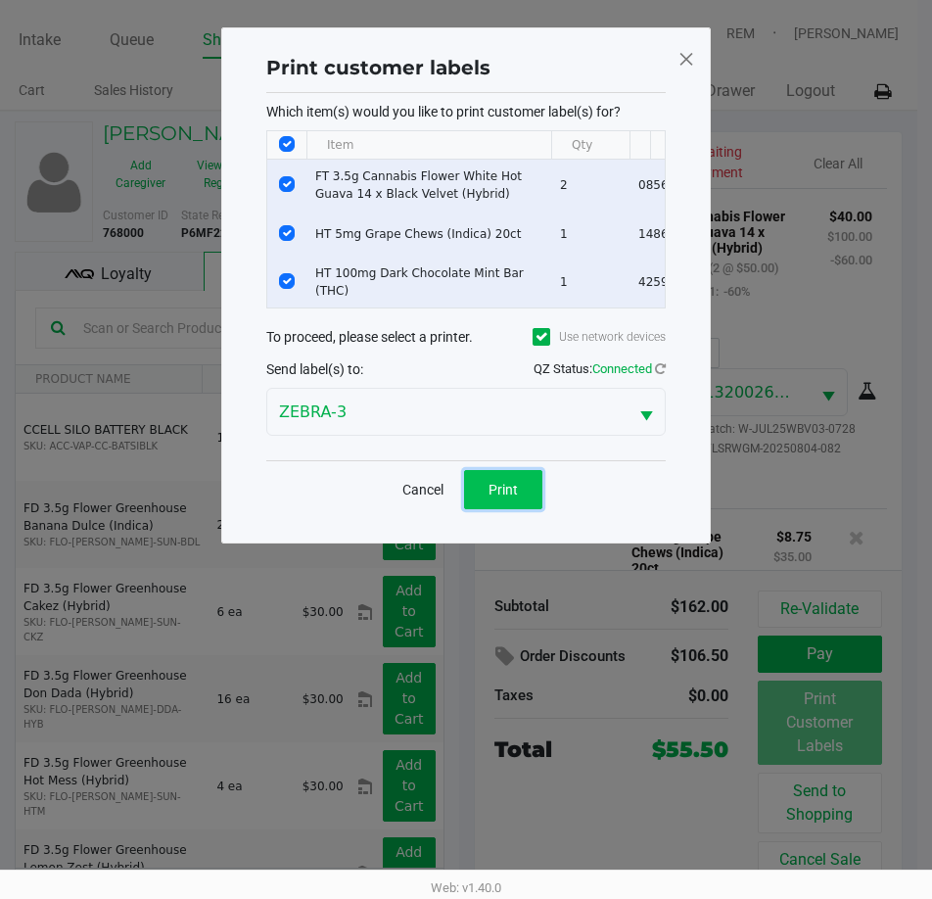
click at [499, 498] on span "Print" at bounding box center [503, 490] width 29 height 16
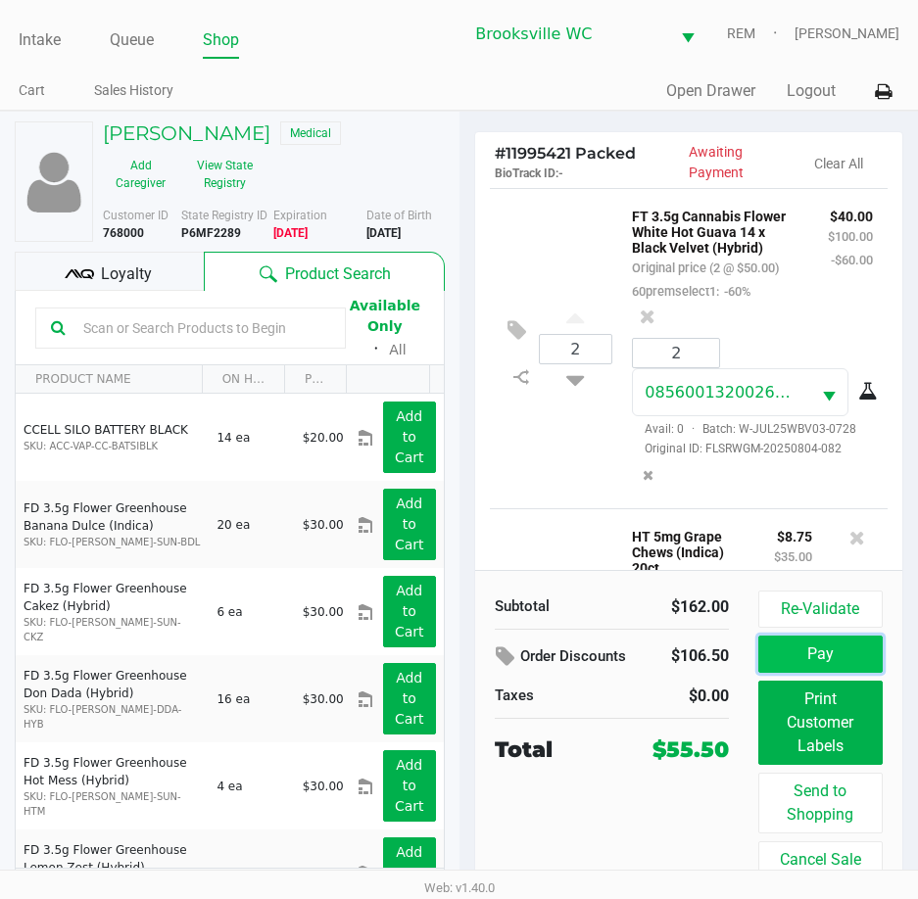
click at [810, 664] on button "Pay" at bounding box center [820, 654] width 124 height 37
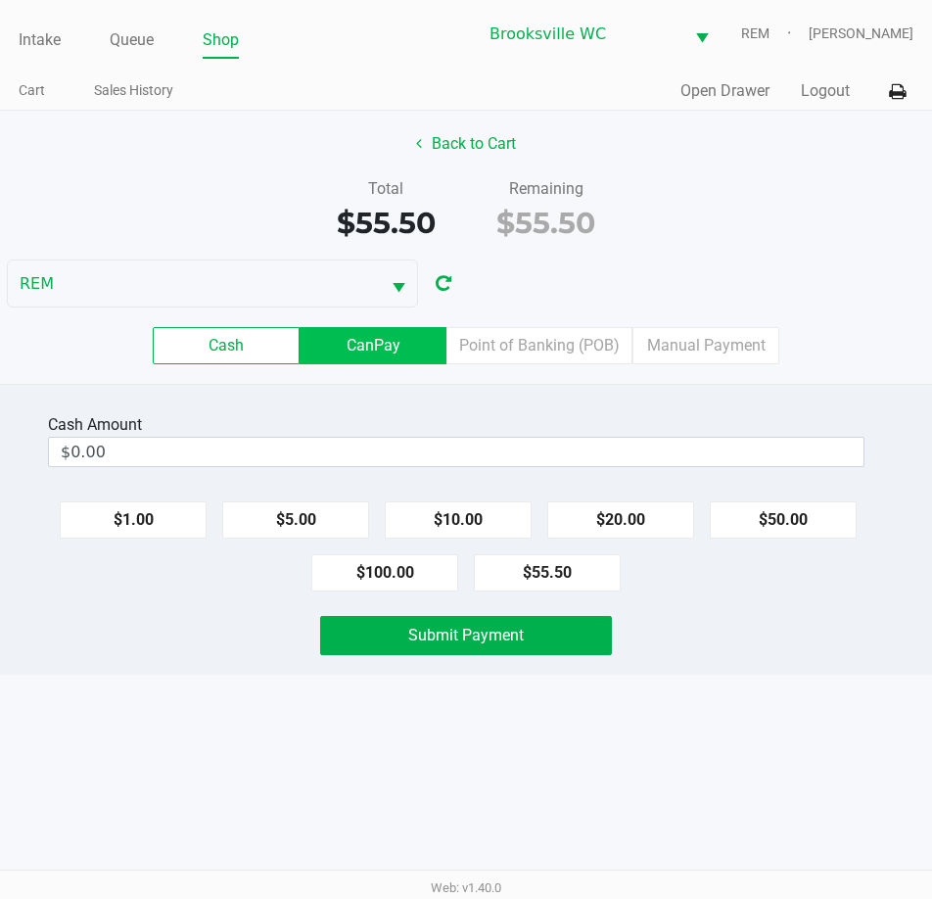
click at [384, 350] on label "CanPay" at bounding box center [373, 345] width 147 height 37
click at [0, 0] on 2 "CanPay" at bounding box center [0, 0] width 0 height 0
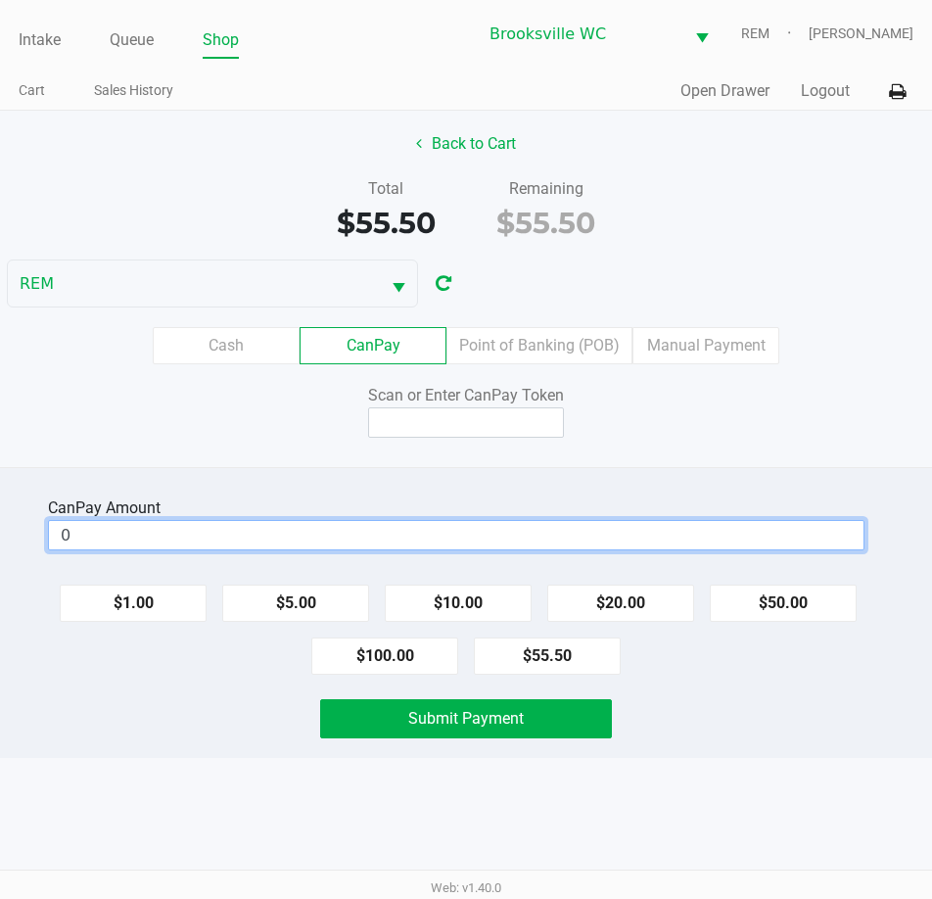
click at [444, 539] on input "0" at bounding box center [456, 535] width 815 height 28
type input "$53.00"
click at [455, 422] on input at bounding box center [466, 422] width 196 height 30
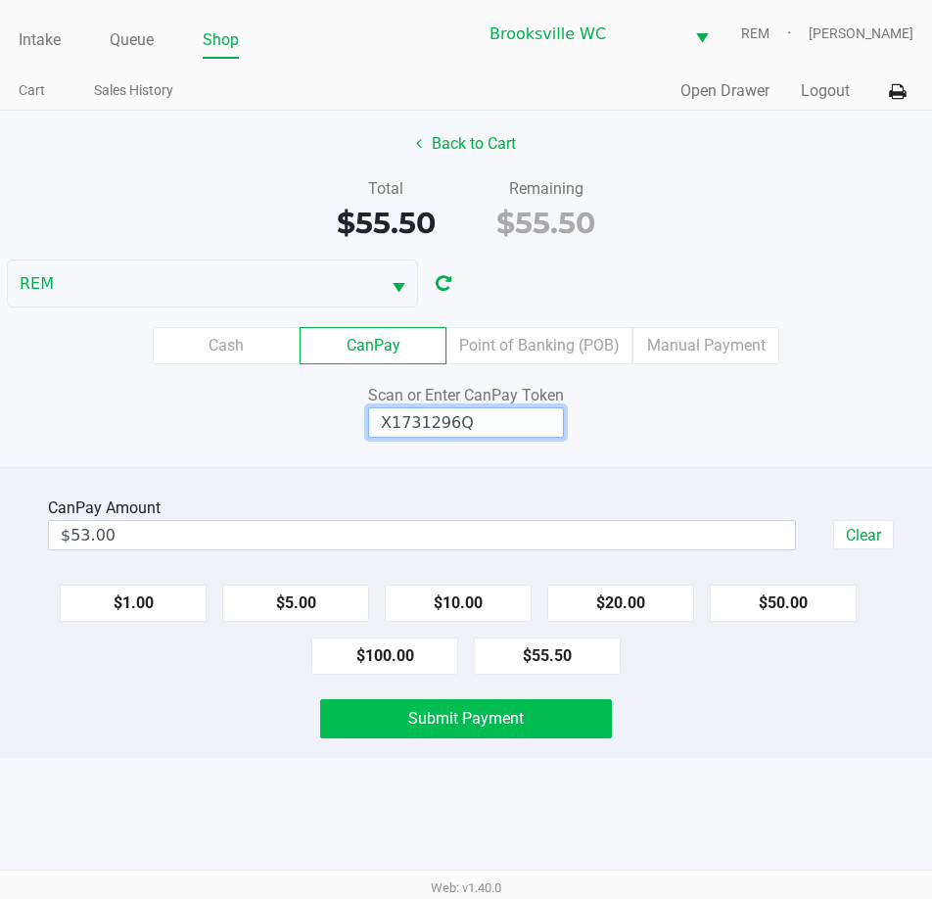
type input "X1731296Q"
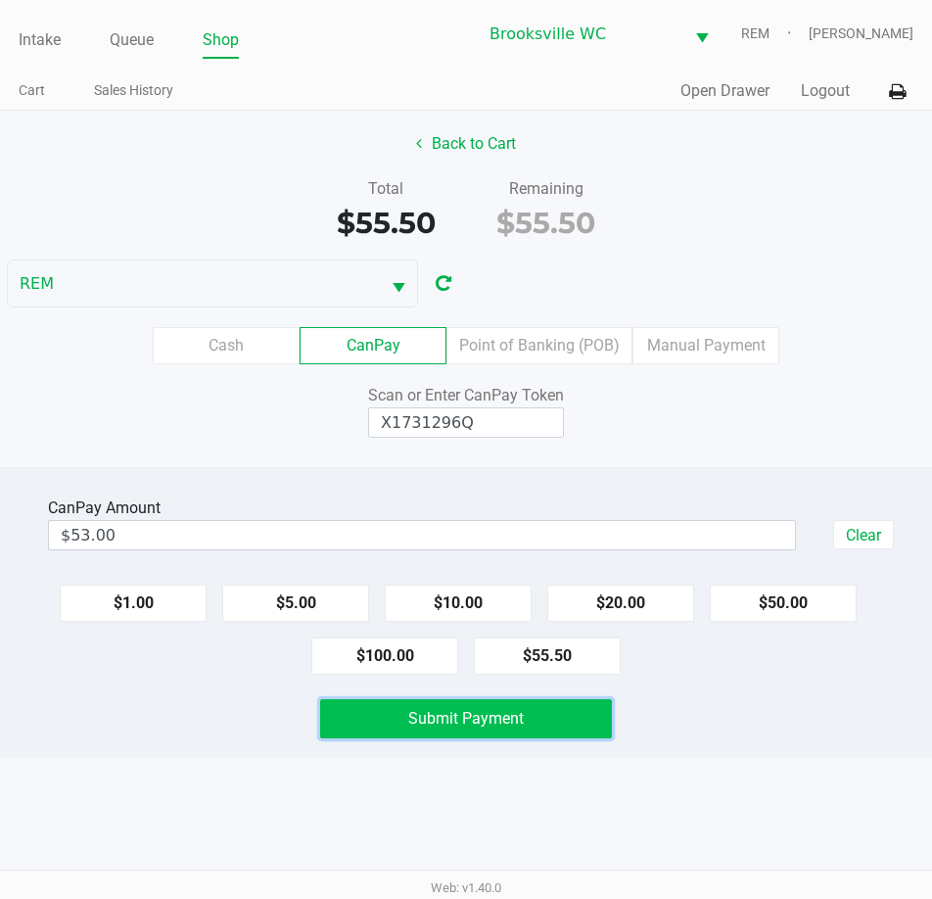
click at [537, 713] on button "Submit Payment" at bounding box center [465, 718] width 291 height 39
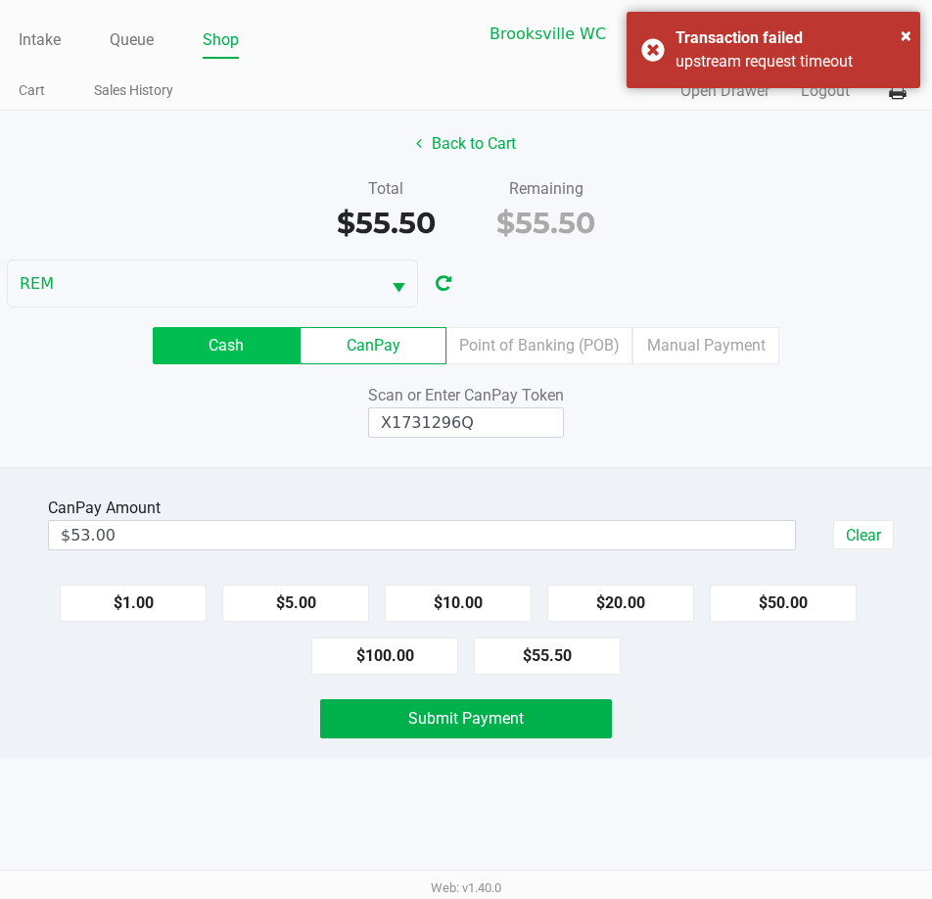
click at [274, 351] on label "Cash" at bounding box center [226, 345] width 147 height 37
click at [0, 0] on 0 "Cash" at bounding box center [0, 0] width 0 height 0
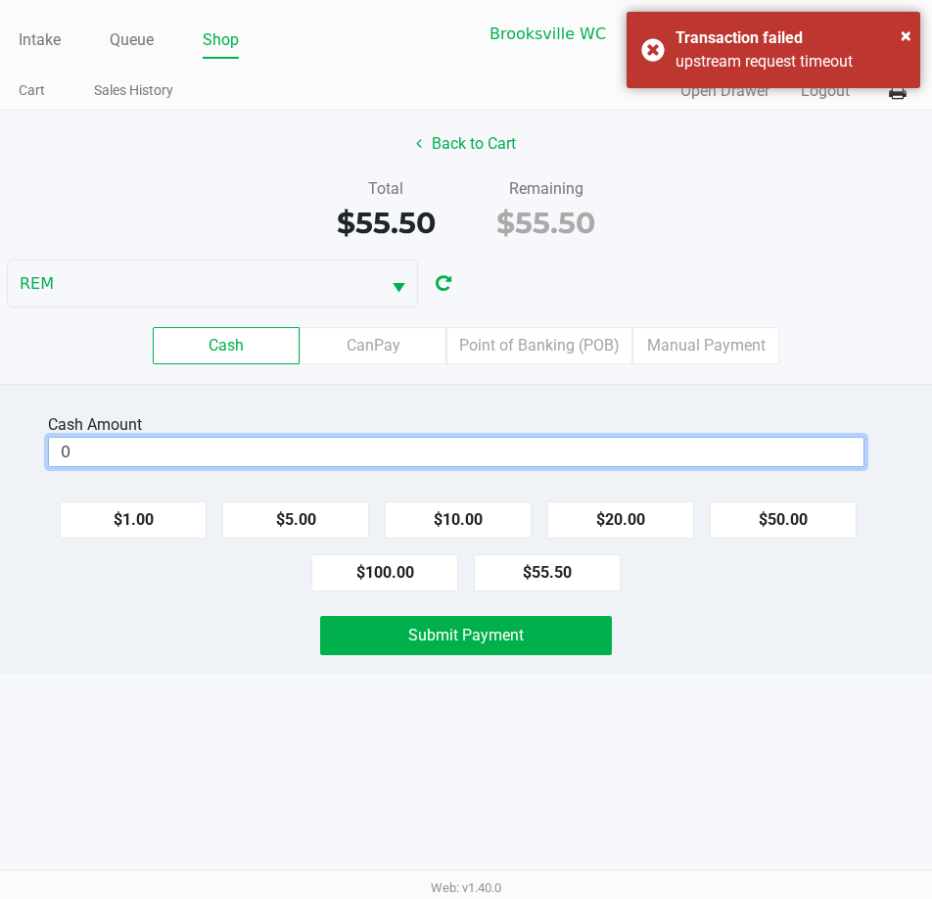
click at [217, 446] on input "0" at bounding box center [456, 452] width 815 height 28
type input "3"
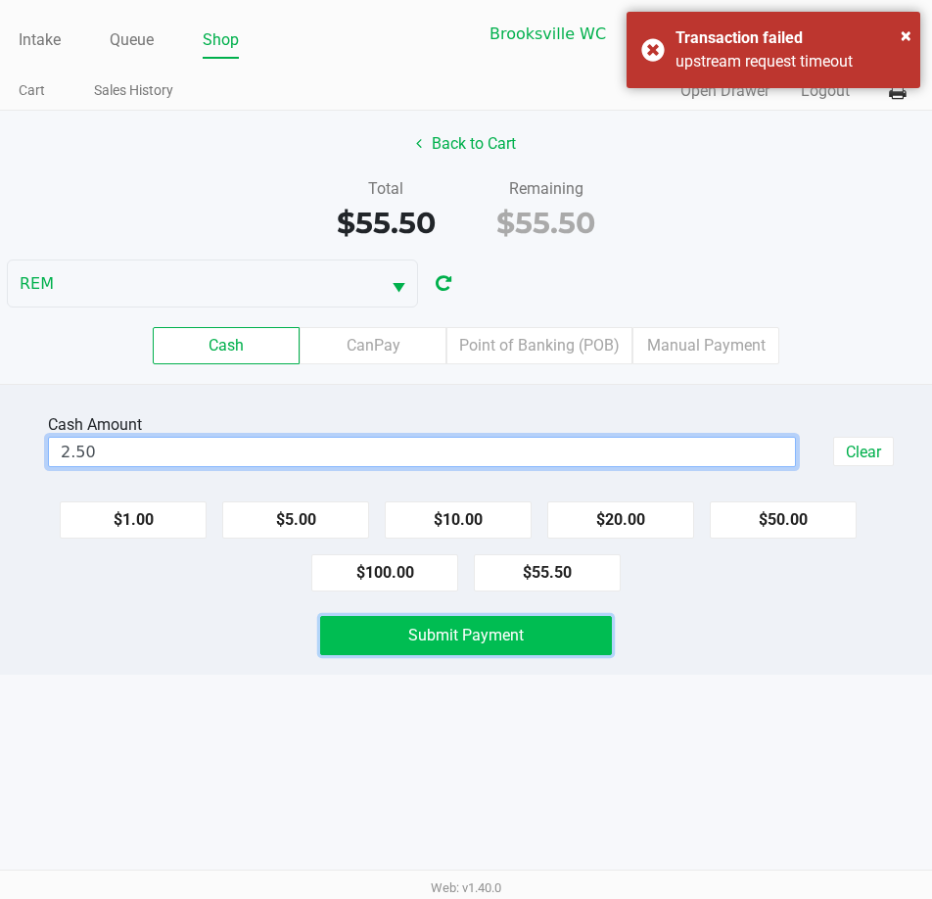
type input "$2.50"
click at [454, 639] on span "Submit Payment" at bounding box center [466, 635] width 116 height 19
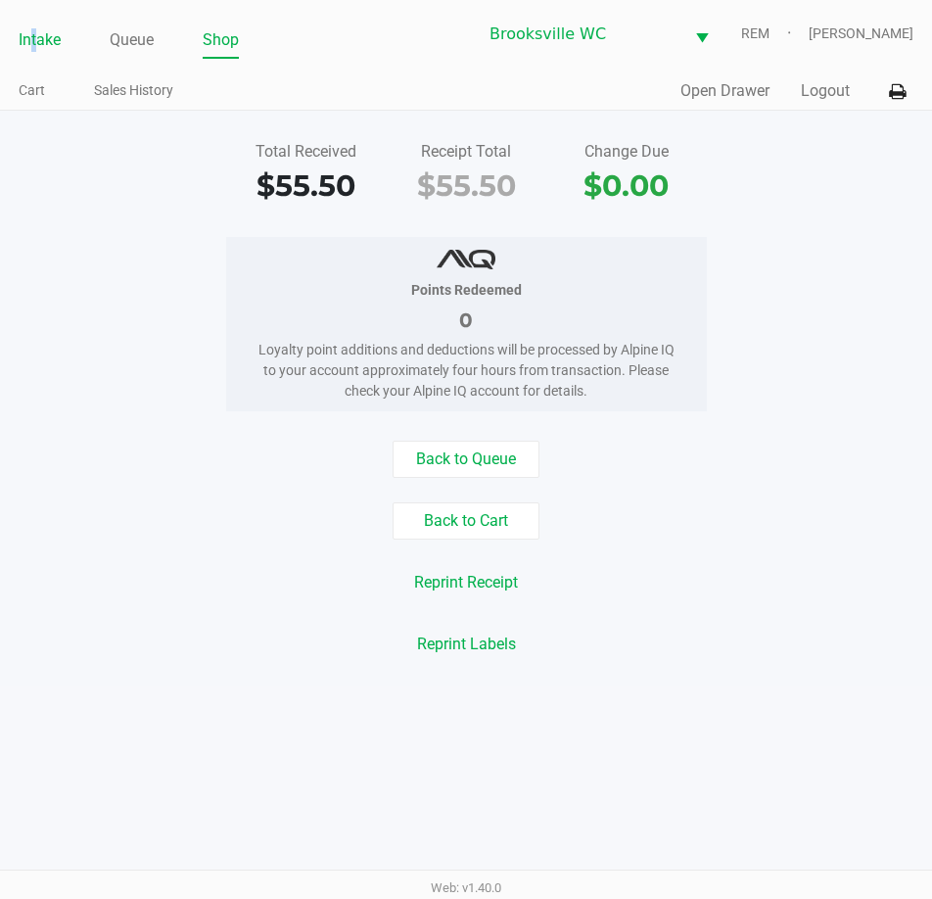
click at [36, 41] on link "Intake" at bounding box center [40, 39] width 42 height 27
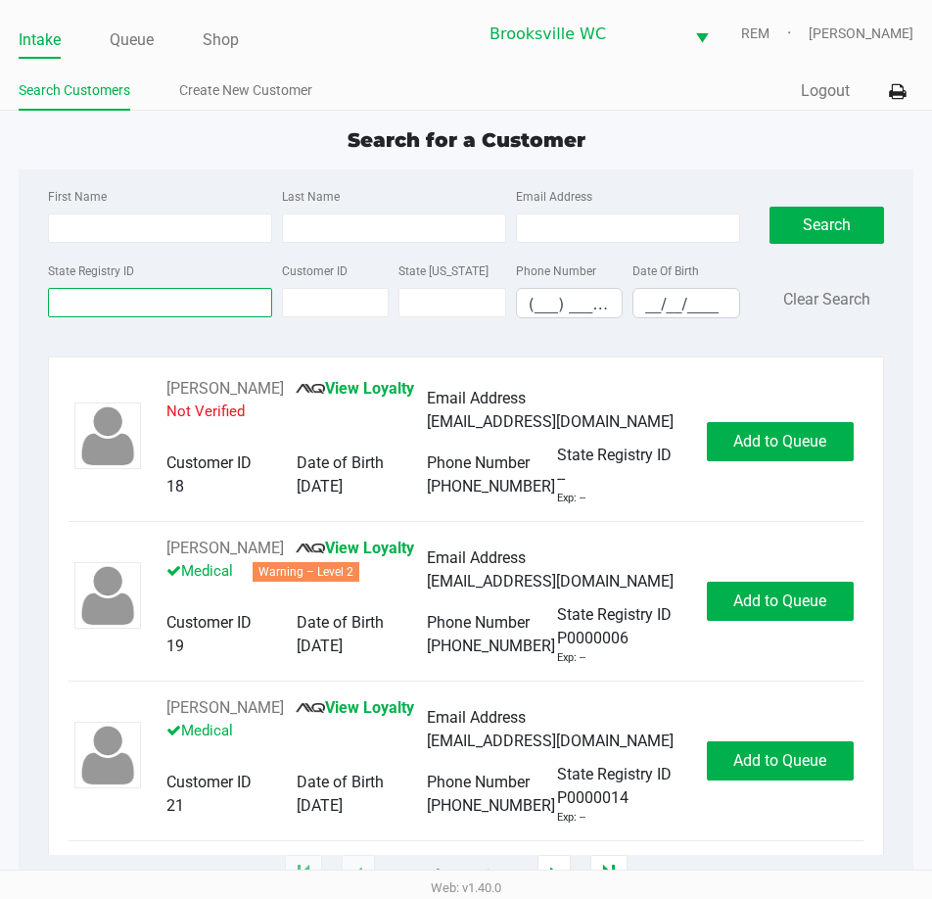
click at [145, 313] on input "State Registry ID" at bounding box center [160, 302] width 224 height 29
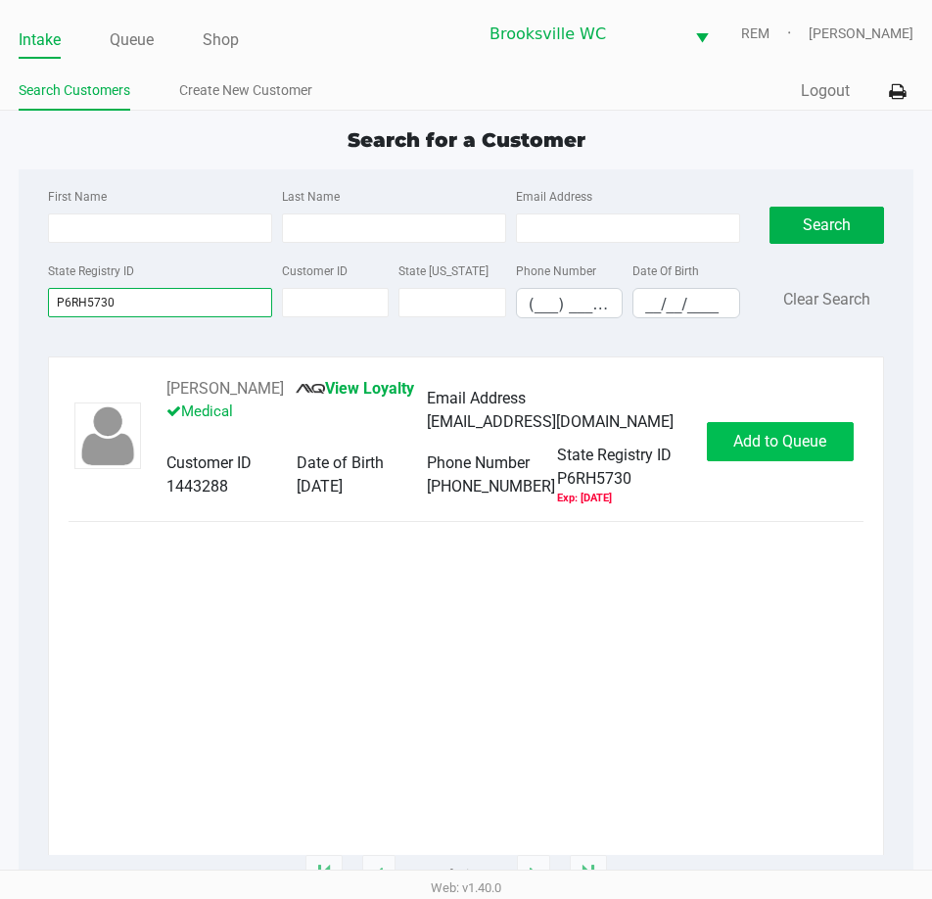
type input "P6RH5730"
click at [821, 461] on button "Add to Queue" at bounding box center [780, 441] width 147 height 39
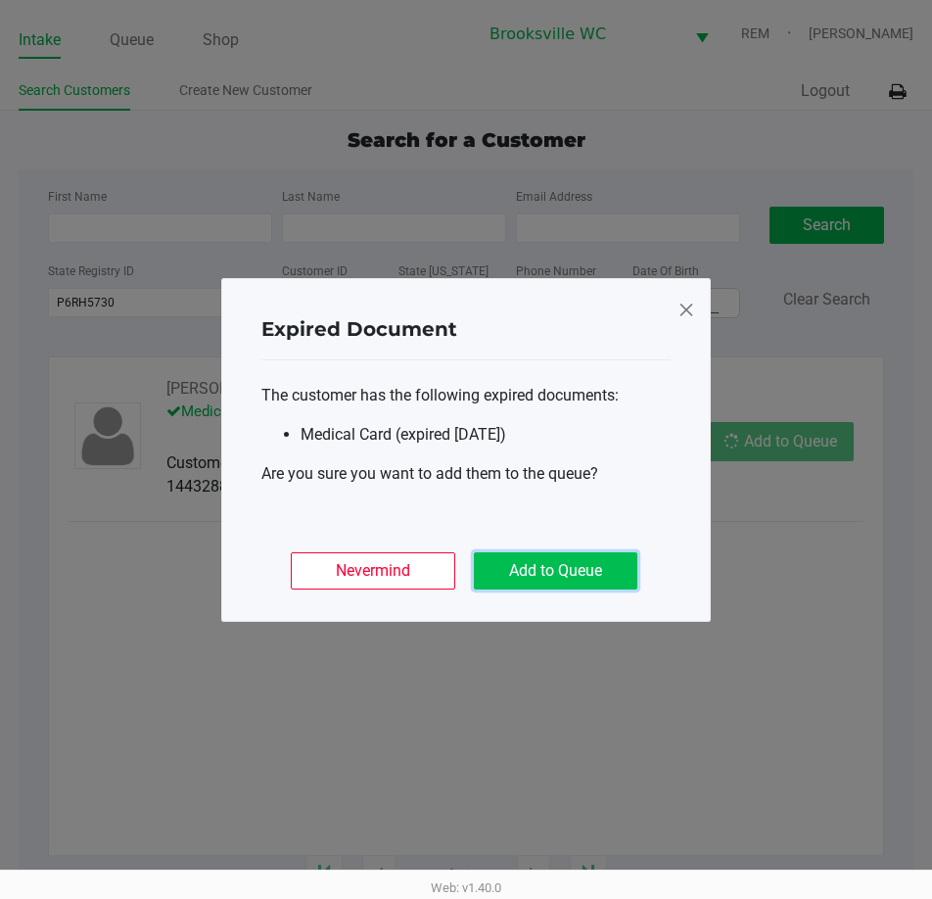
click at [586, 562] on button "Add to Queue" at bounding box center [556, 570] width 164 height 37
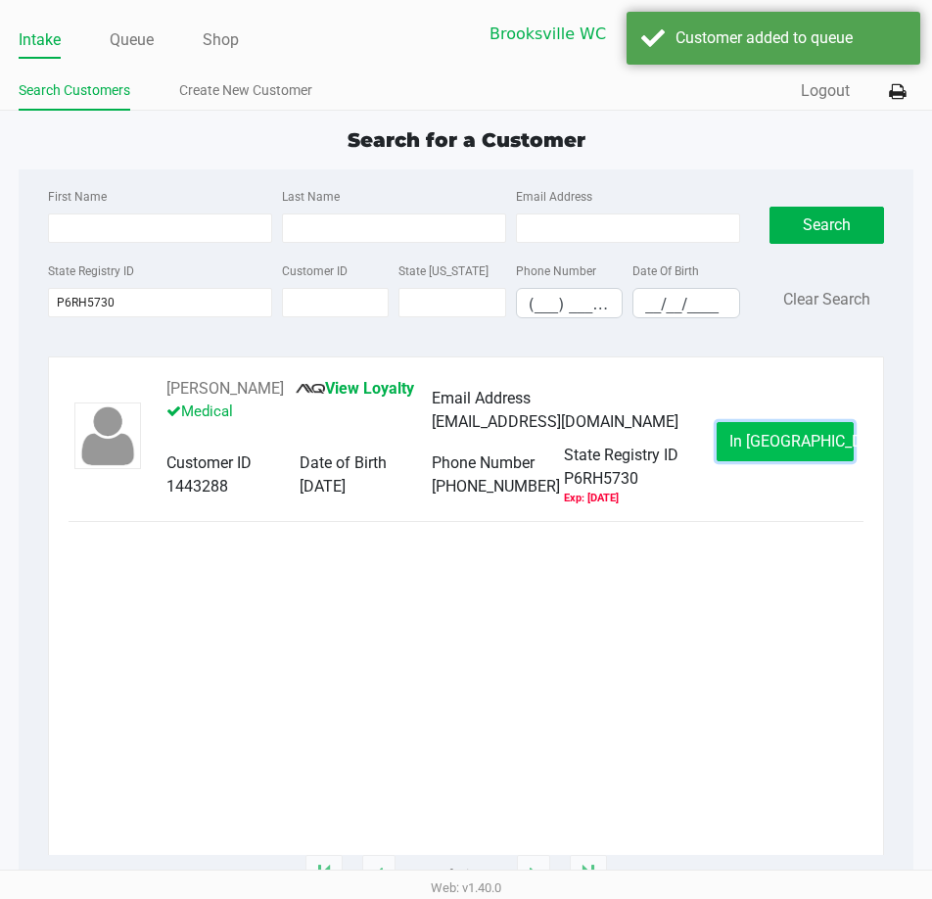
click at [780, 461] on button "In Queue" at bounding box center [785, 441] width 137 height 39
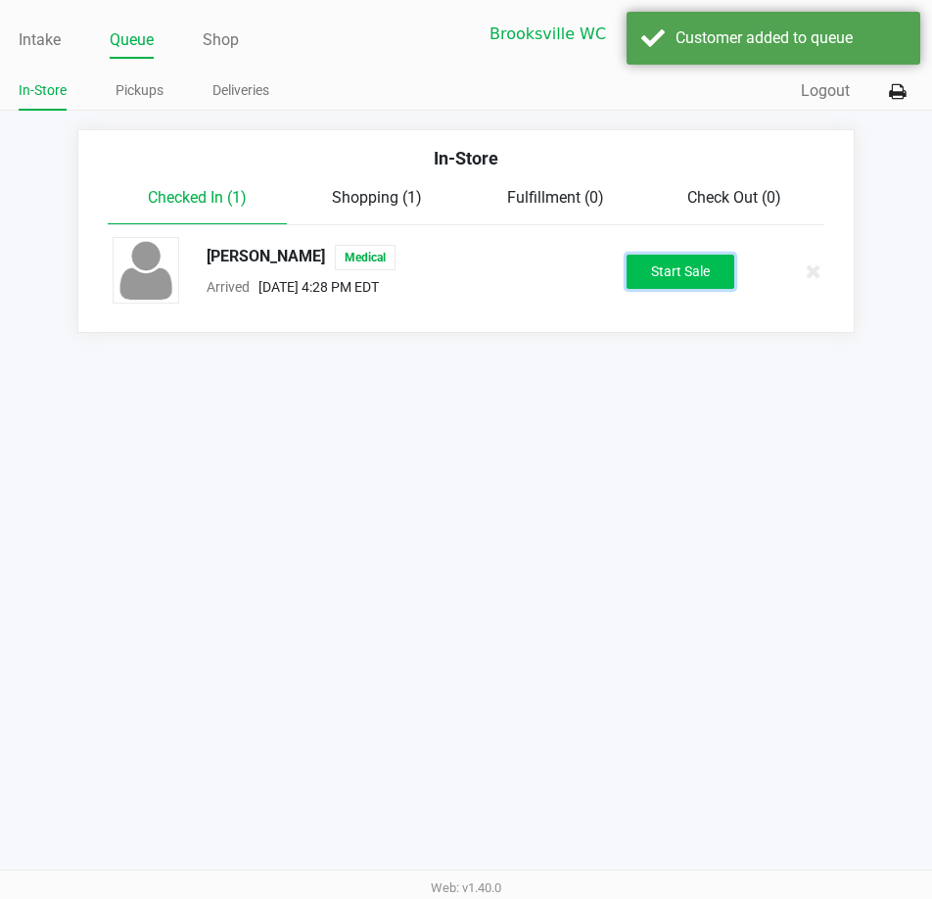
click at [687, 282] on button "Start Sale" at bounding box center [681, 272] width 108 height 34
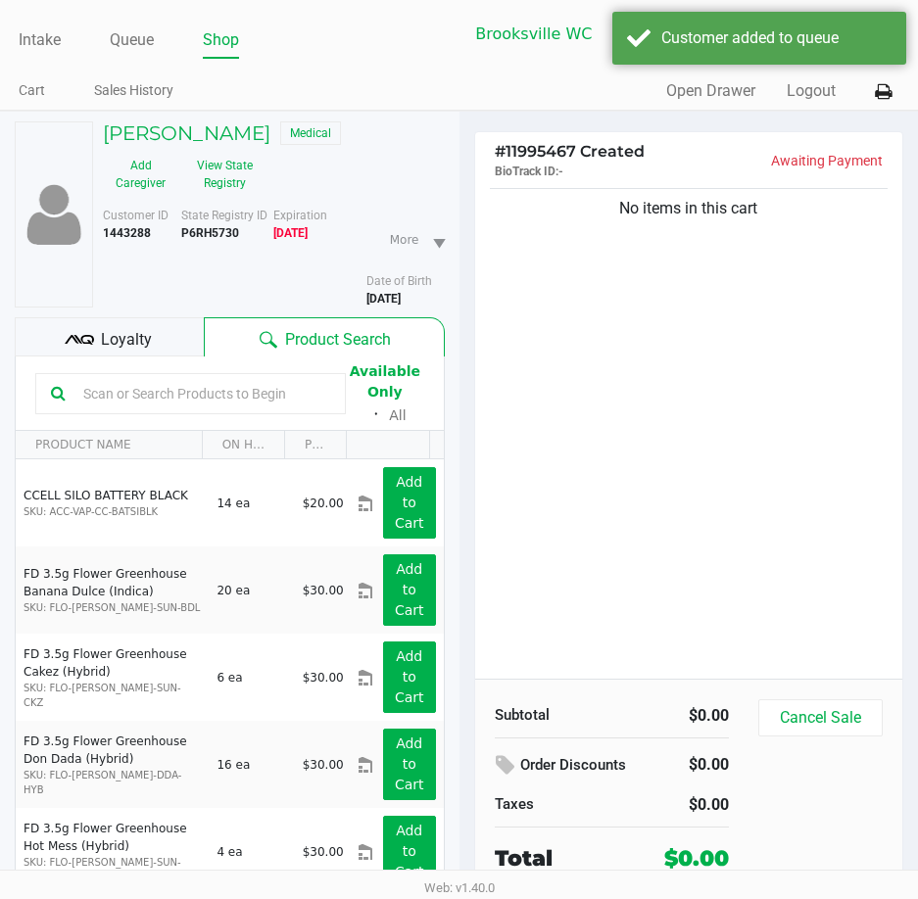
click at [566, 354] on div "No items in this cart" at bounding box center [689, 431] width 428 height 495
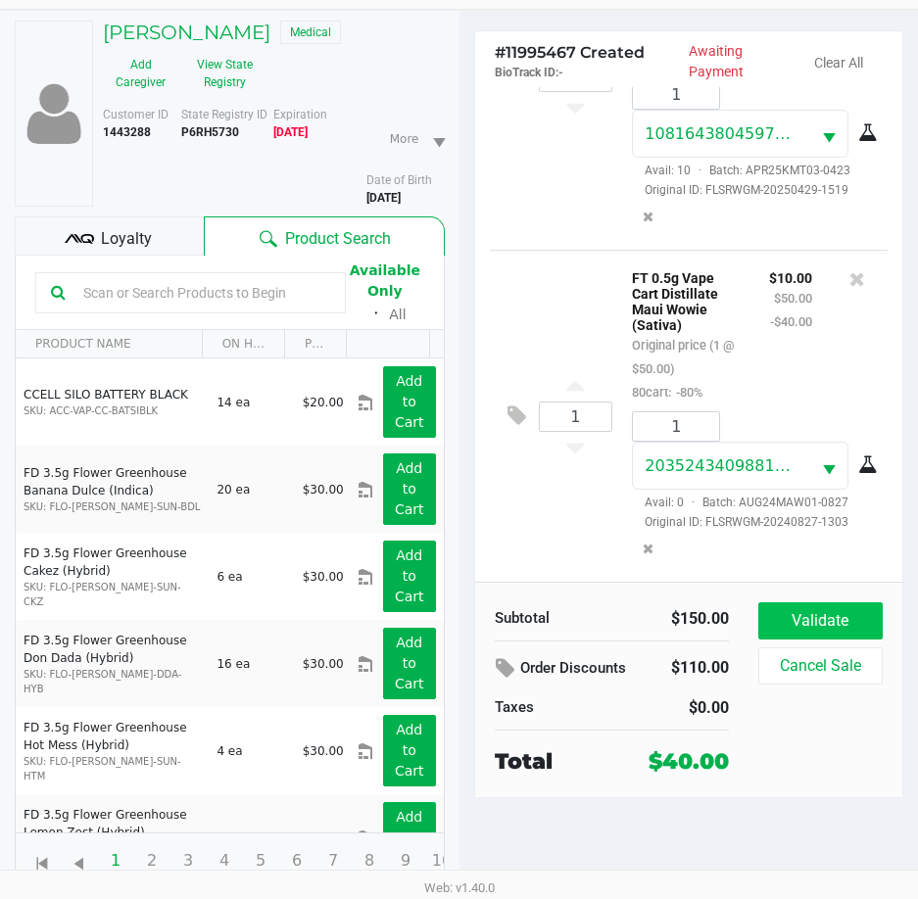
scroll to position [102, 0]
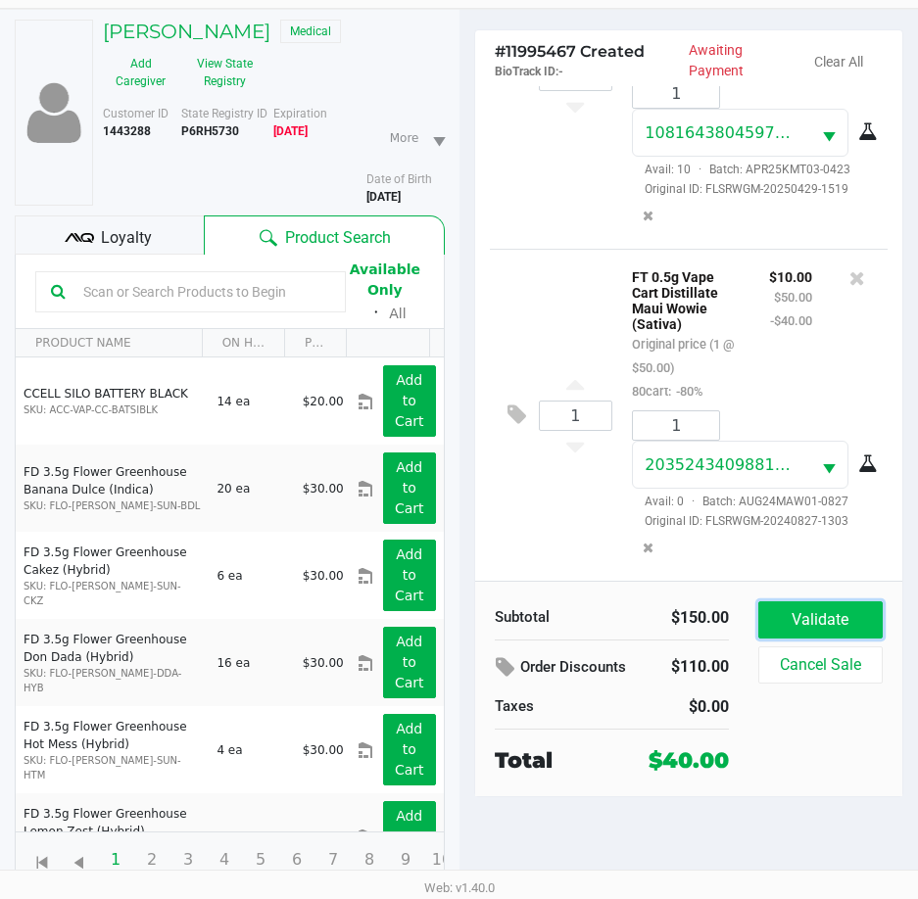
click at [826, 623] on button "Validate" at bounding box center [820, 619] width 124 height 37
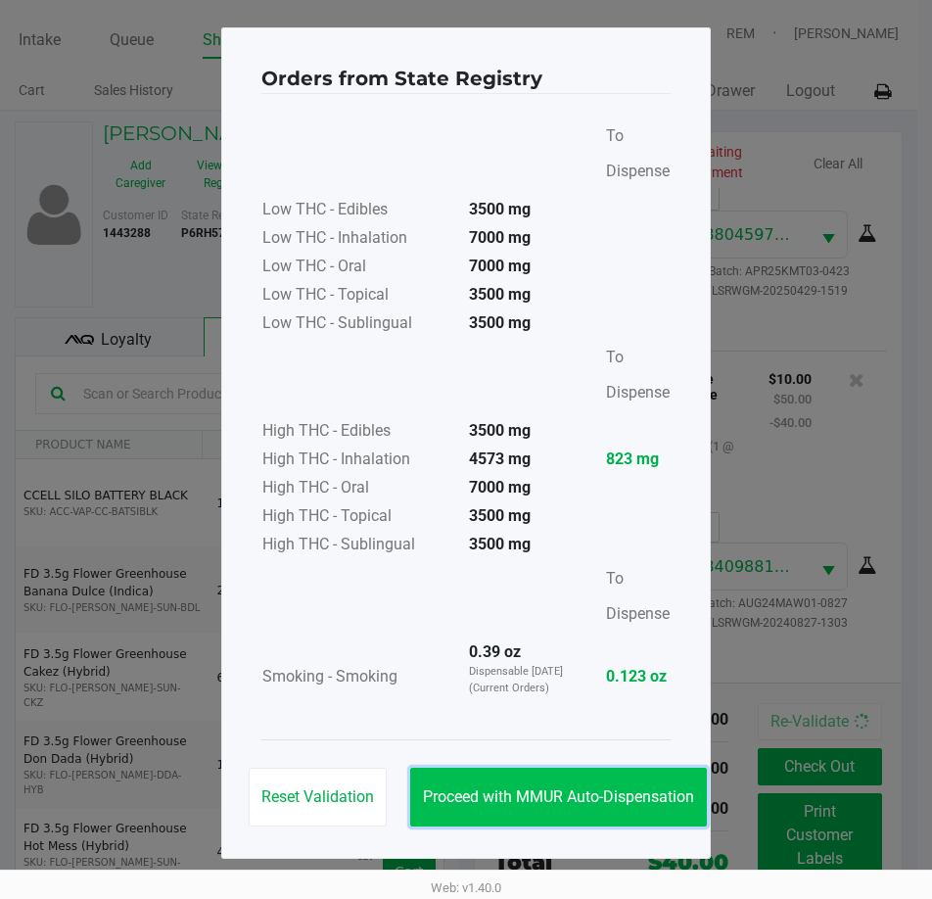
click at [568, 810] on button "Proceed with MMUR Auto-Dispensation" at bounding box center [558, 797] width 297 height 59
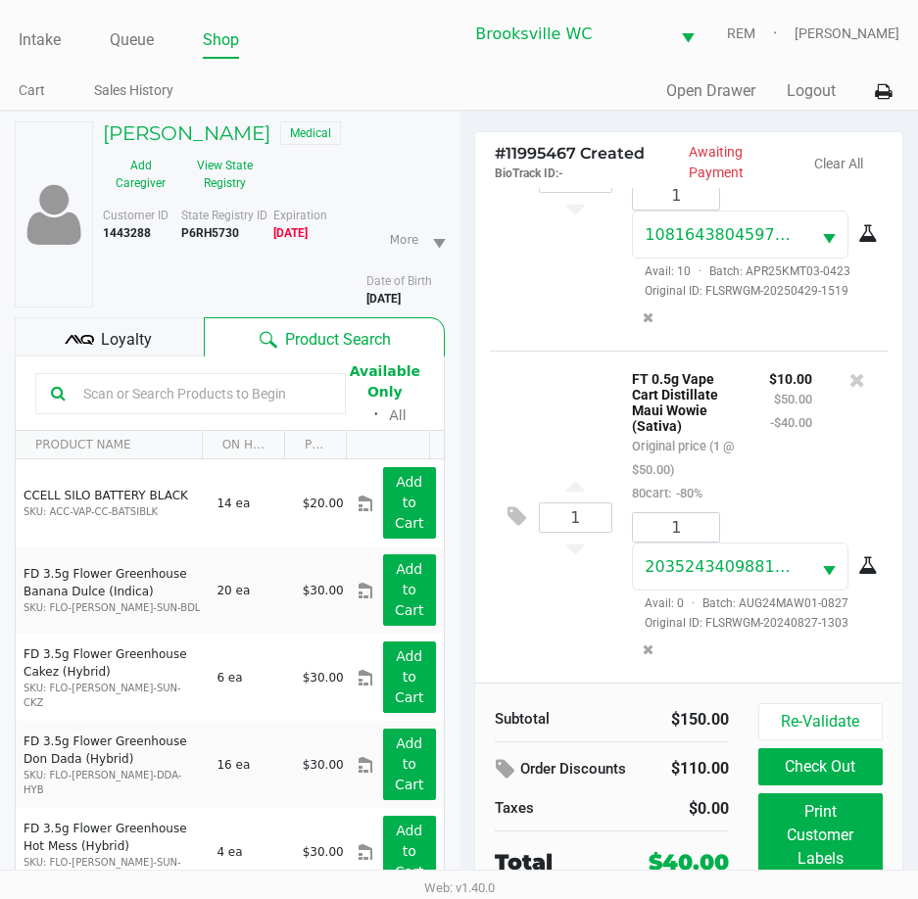
click at [116, 339] on span "Loyalty" at bounding box center [126, 340] width 51 height 24
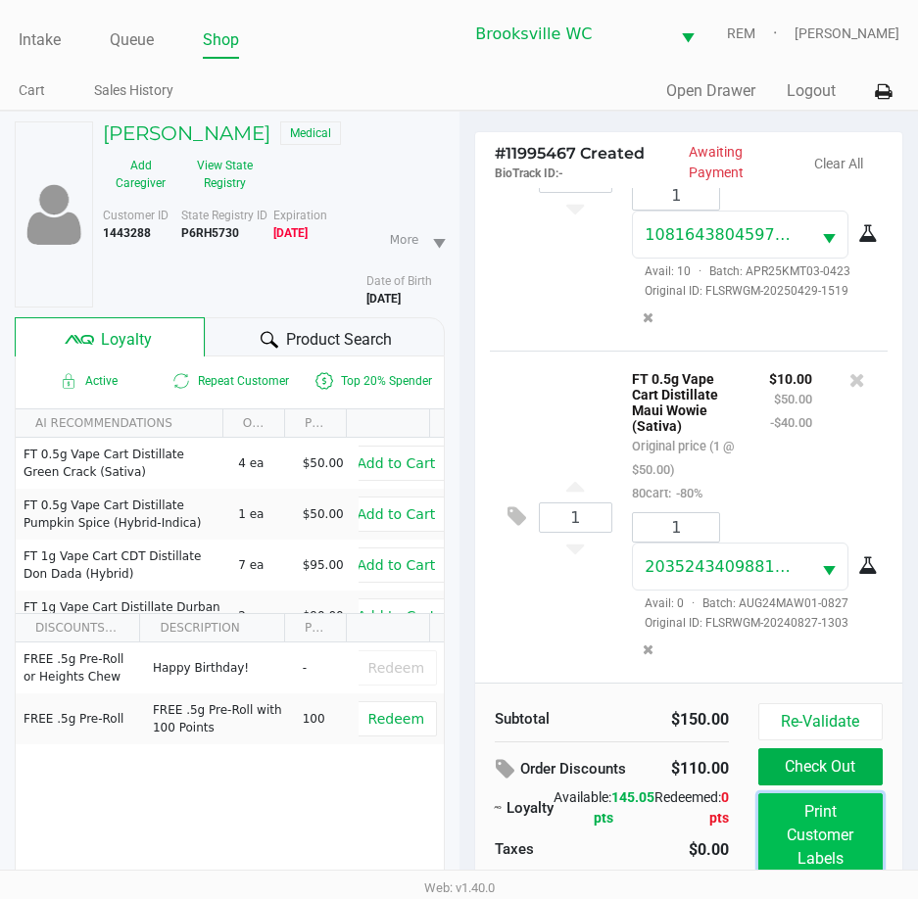
click at [789, 819] on button "Print Customer Labels" at bounding box center [820, 835] width 124 height 84
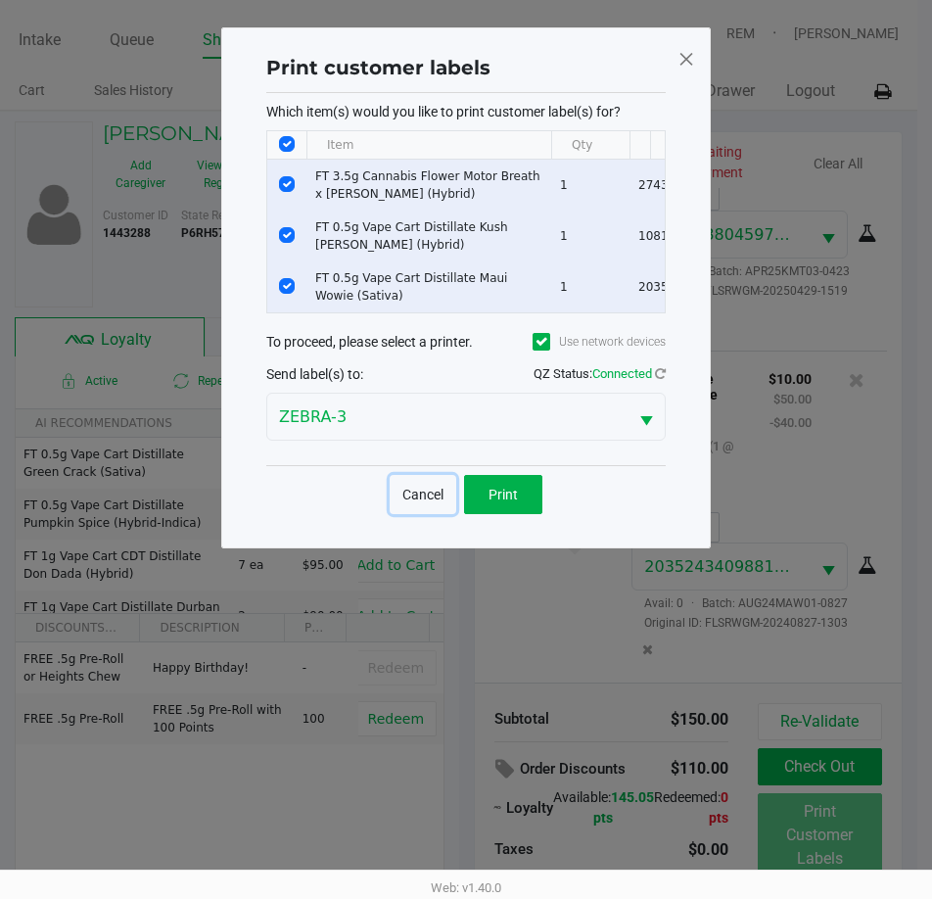
click at [435, 514] on button "Cancel" at bounding box center [423, 494] width 67 height 39
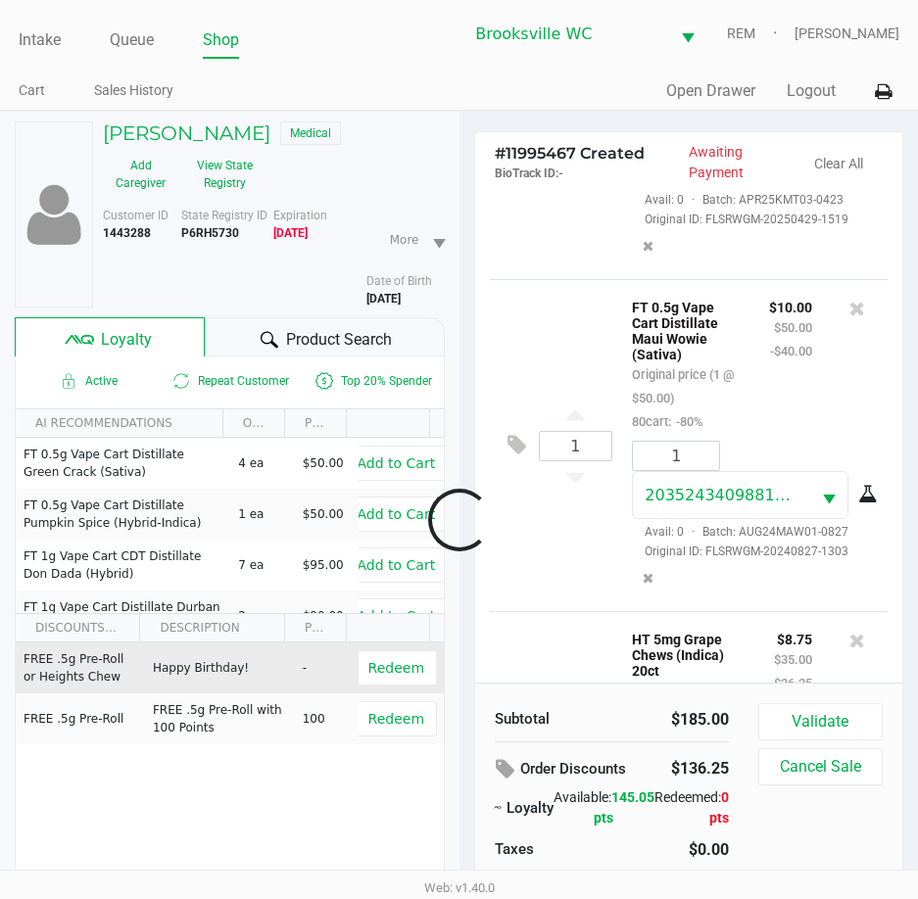
scroll to position [914, 0]
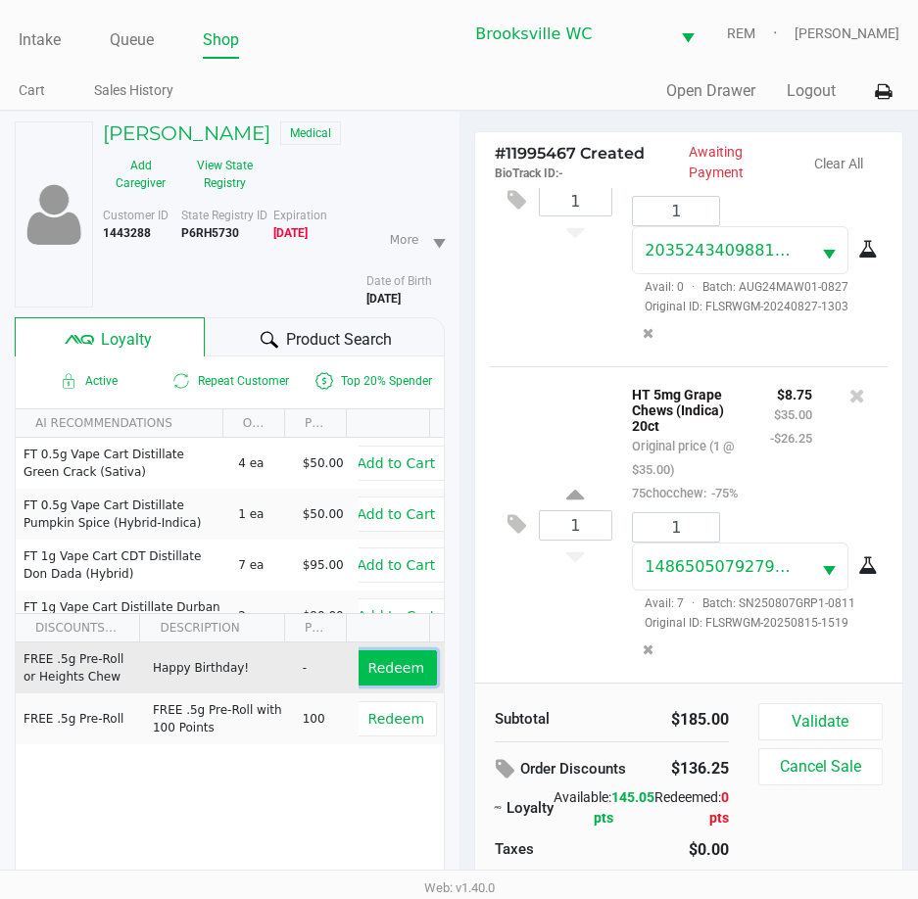
click at [397, 675] on span "Redeem" at bounding box center [396, 668] width 56 height 16
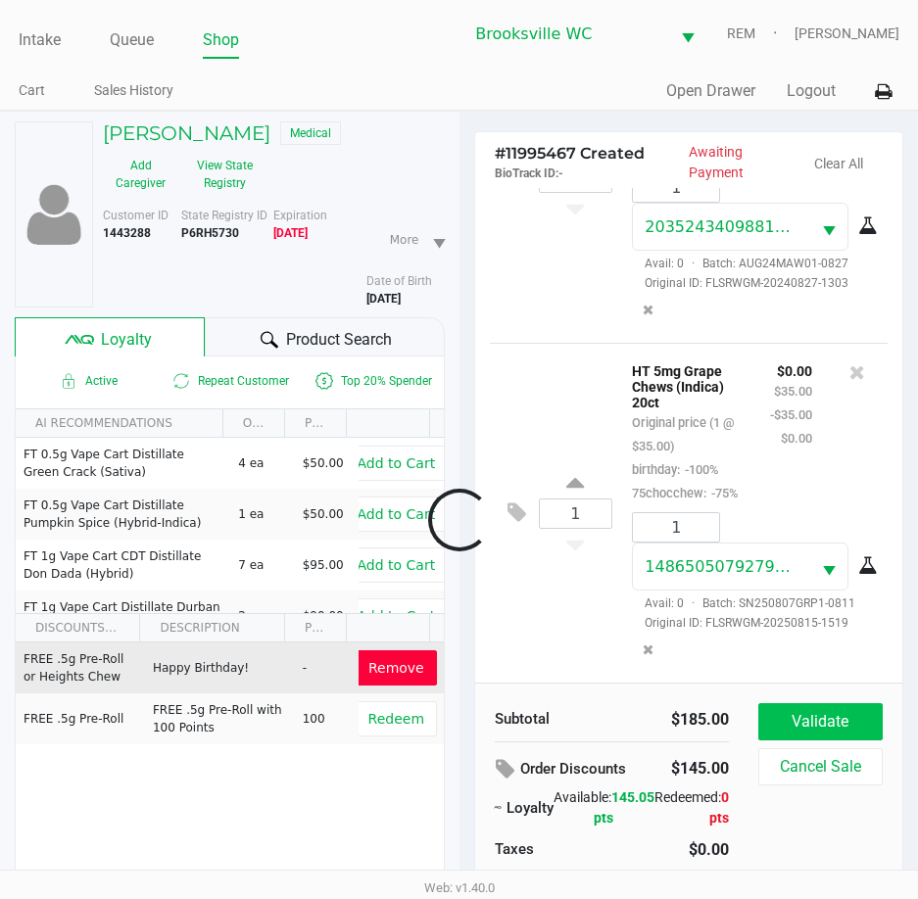
scroll to position [943, 0]
click at [824, 720] on button "Validate" at bounding box center [820, 721] width 124 height 37
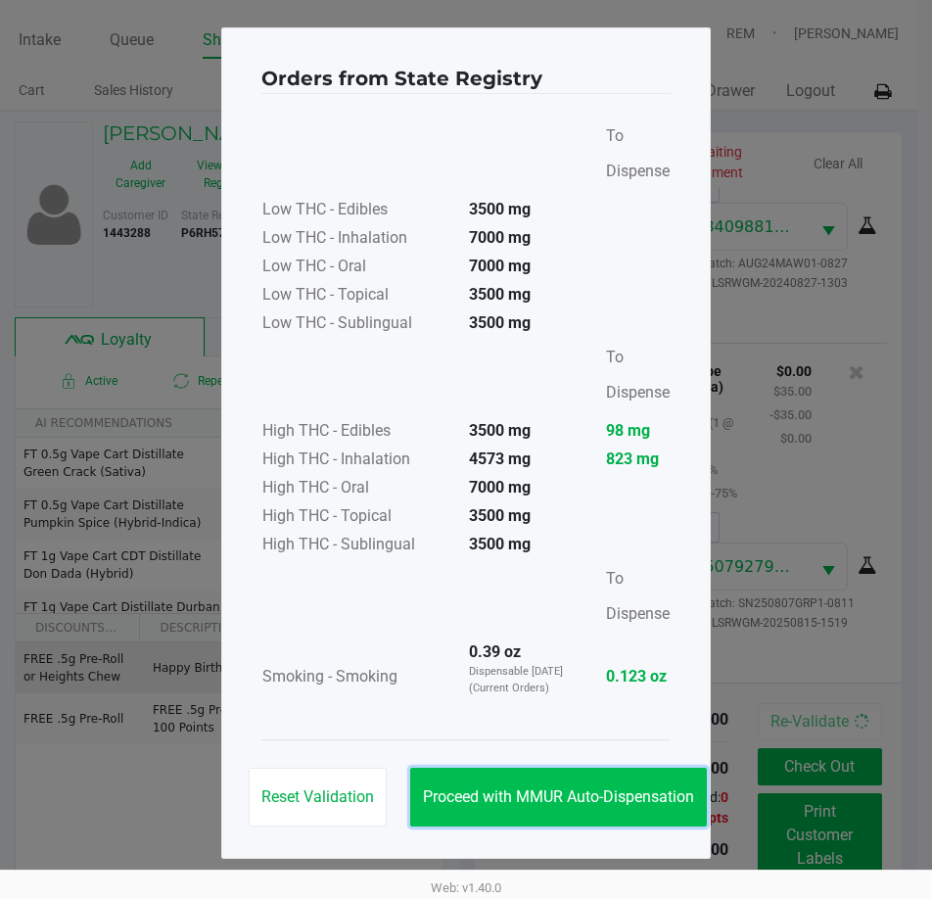
click at [654, 801] on span "Proceed with MMUR Auto-Dispensation" at bounding box center [558, 796] width 271 height 19
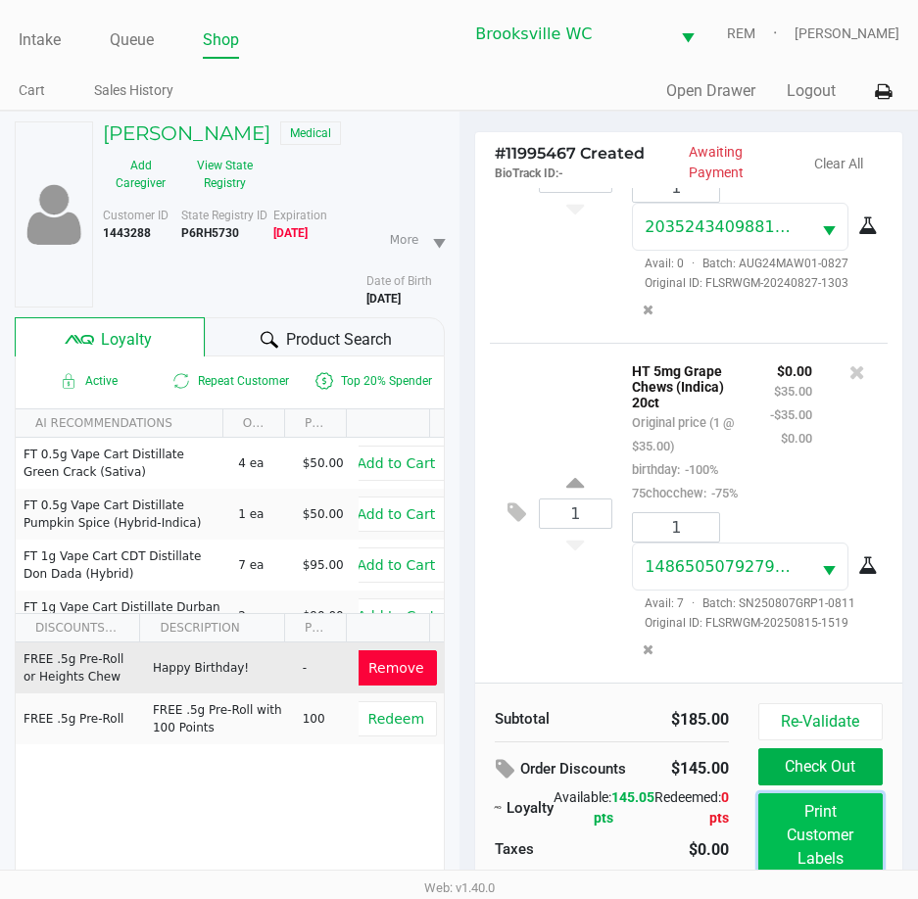
click at [841, 831] on button "Print Customer Labels" at bounding box center [820, 835] width 124 height 84
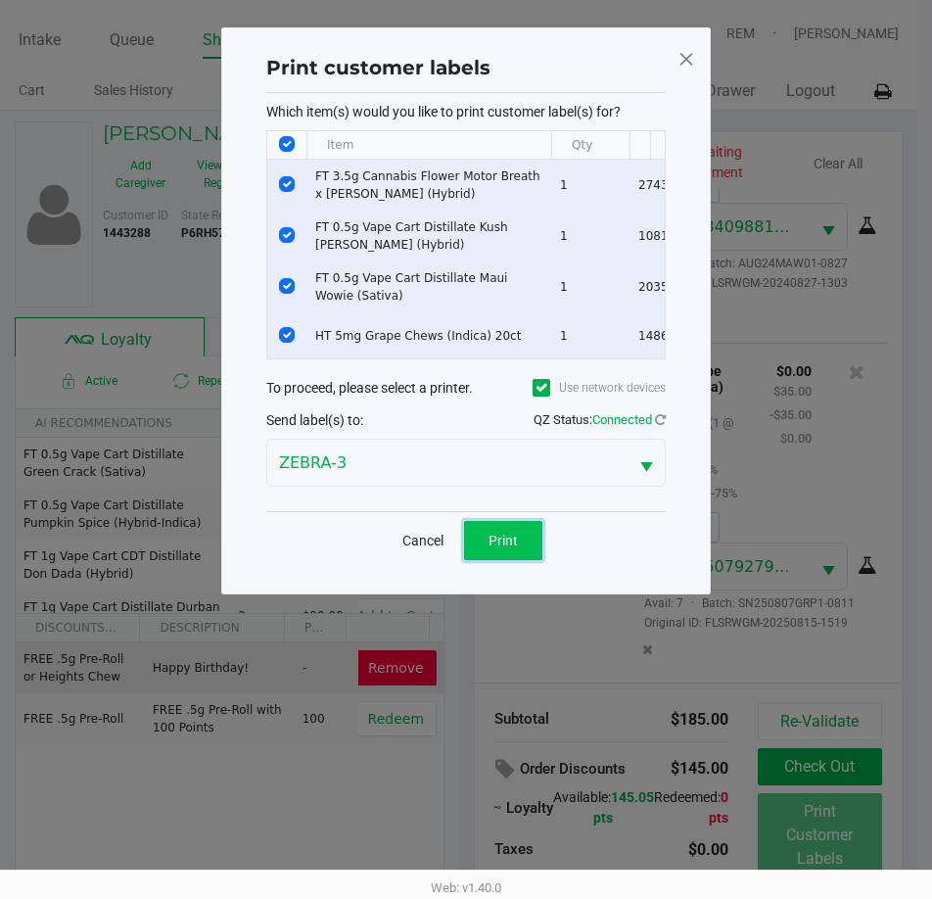
click at [508, 549] on span "Print" at bounding box center [503, 541] width 29 height 16
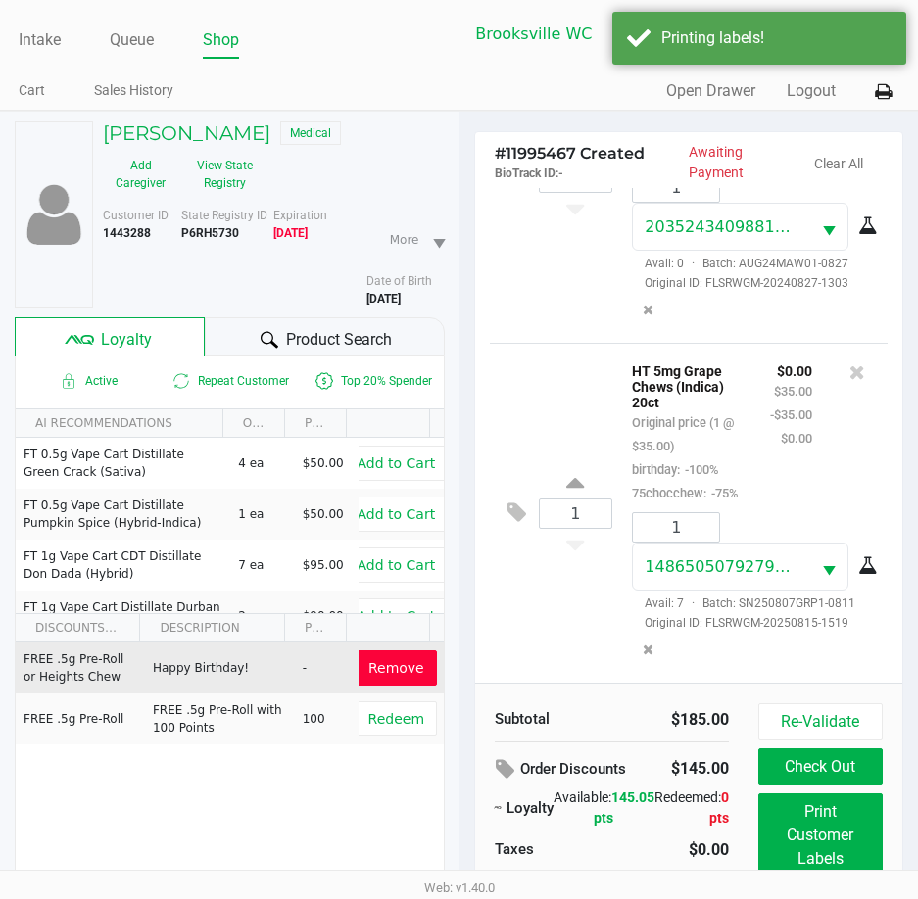
scroll to position [102, 0]
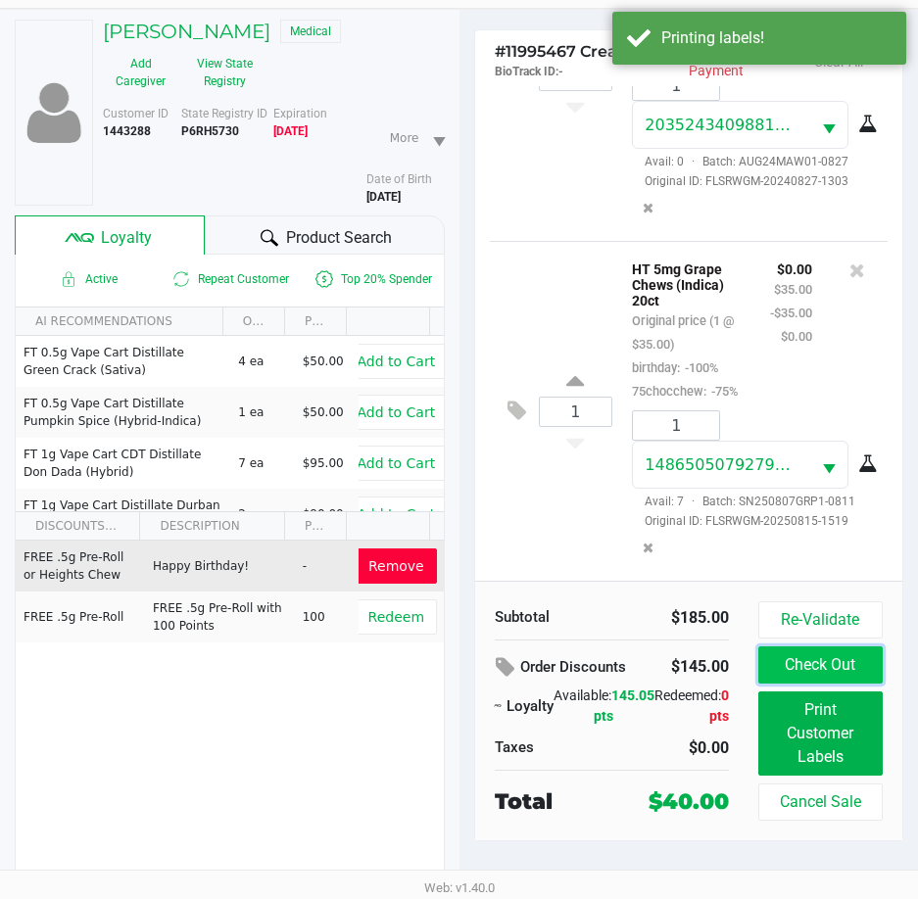
click at [826, 671] on button "Check Out" at bounding box center [820, 664] width 124 height 37
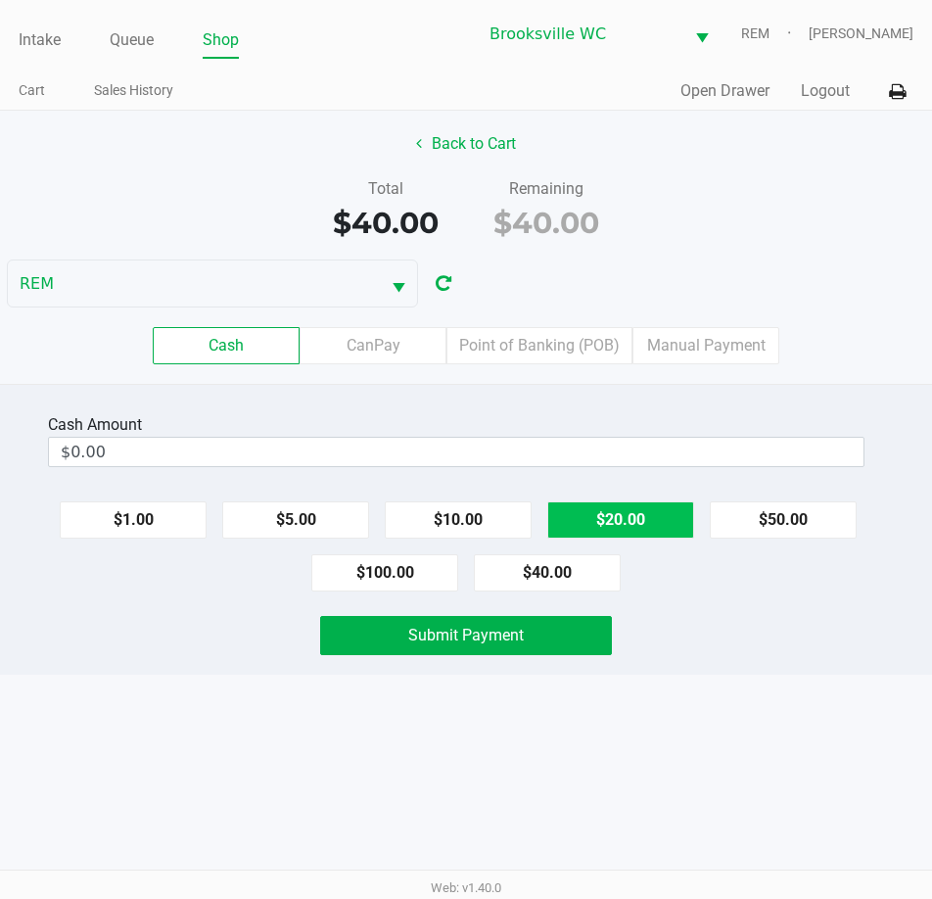
click at [606, 511] on button "$20.00" at bounding box center [621, 519] width 147 height 37
drag, startPoint x: 606, startPoint y: 511, endPoint x: 587, endPoint y: 534, distance: 29.9
click at [607, 511] on button "$20.00" at bounding box center [621, 519] width 147 height 37
type input "$40.00"
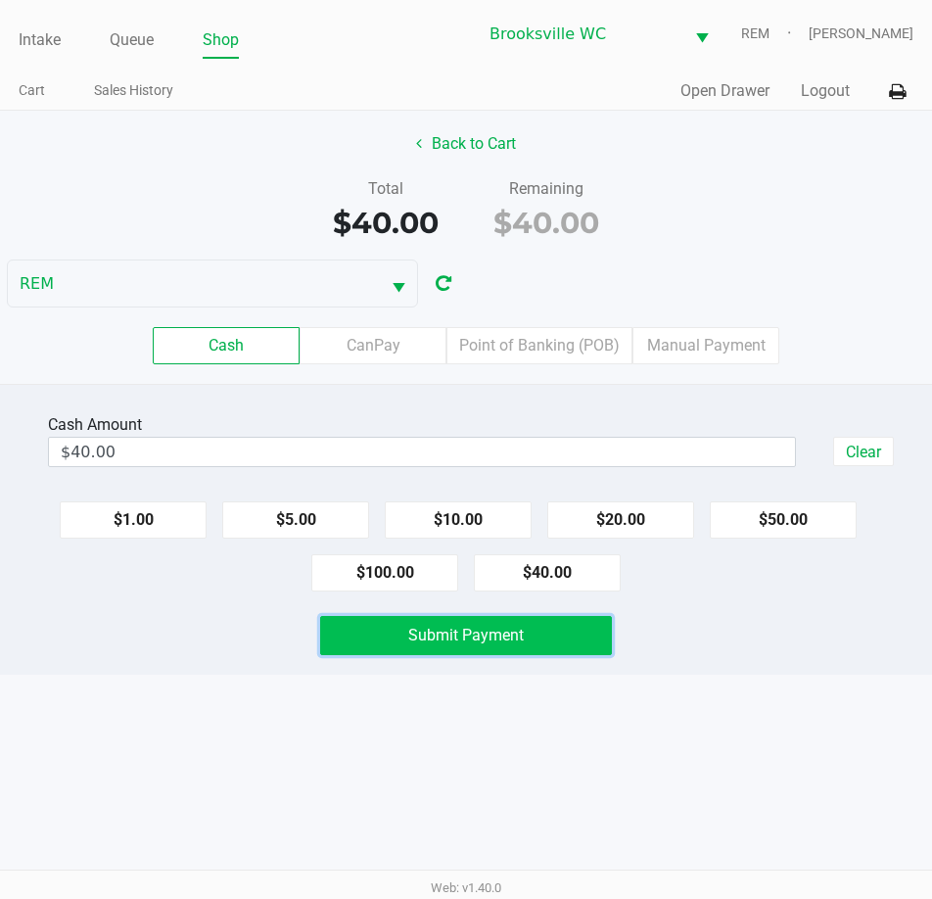
click at [446, 639] on span "Submit Payment" at bounding box center [466, 635] width 116 height 19
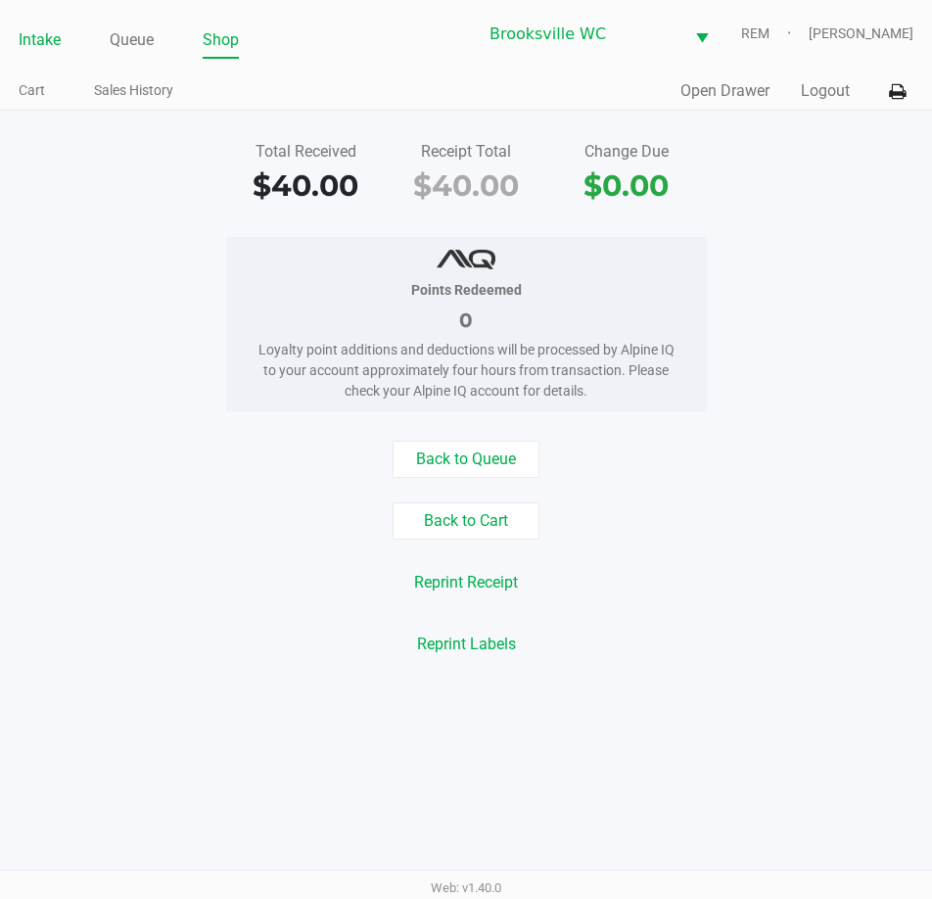
click at [48, 37] on link "Intake" at bounding box center [40, 39] width 42 height 27
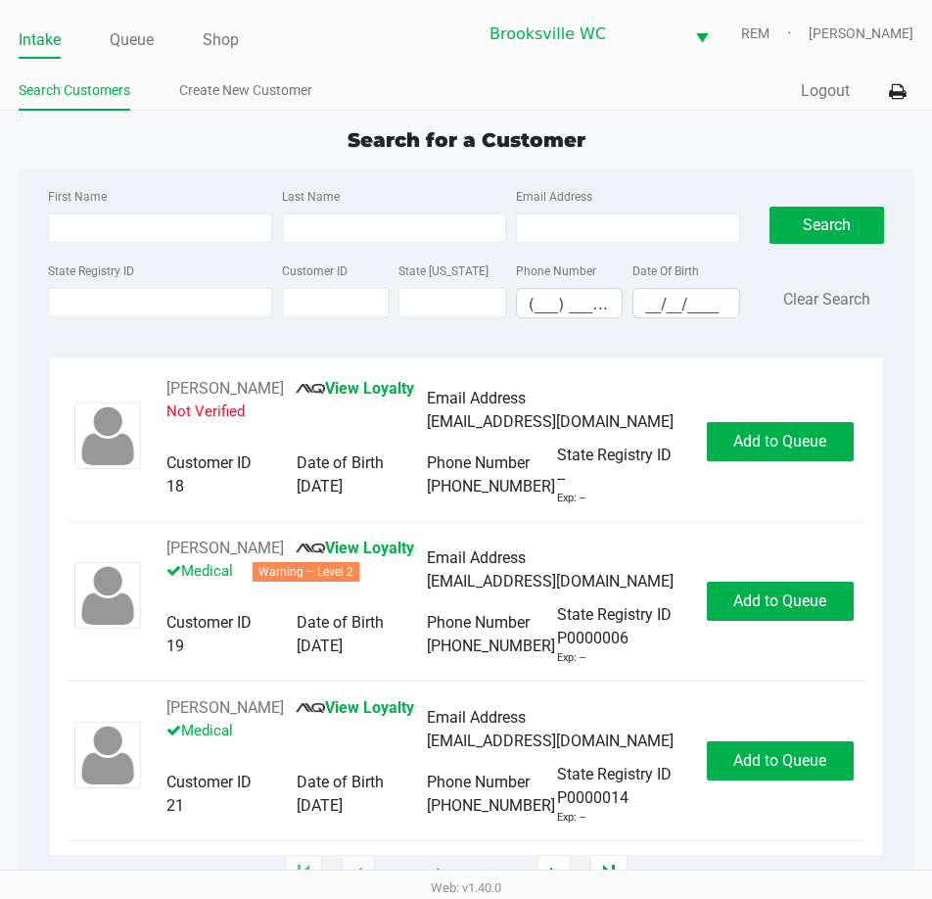
click at [892, 144] on div "Search for a Customer" at bounding box center [466, 139] width 925 height 29
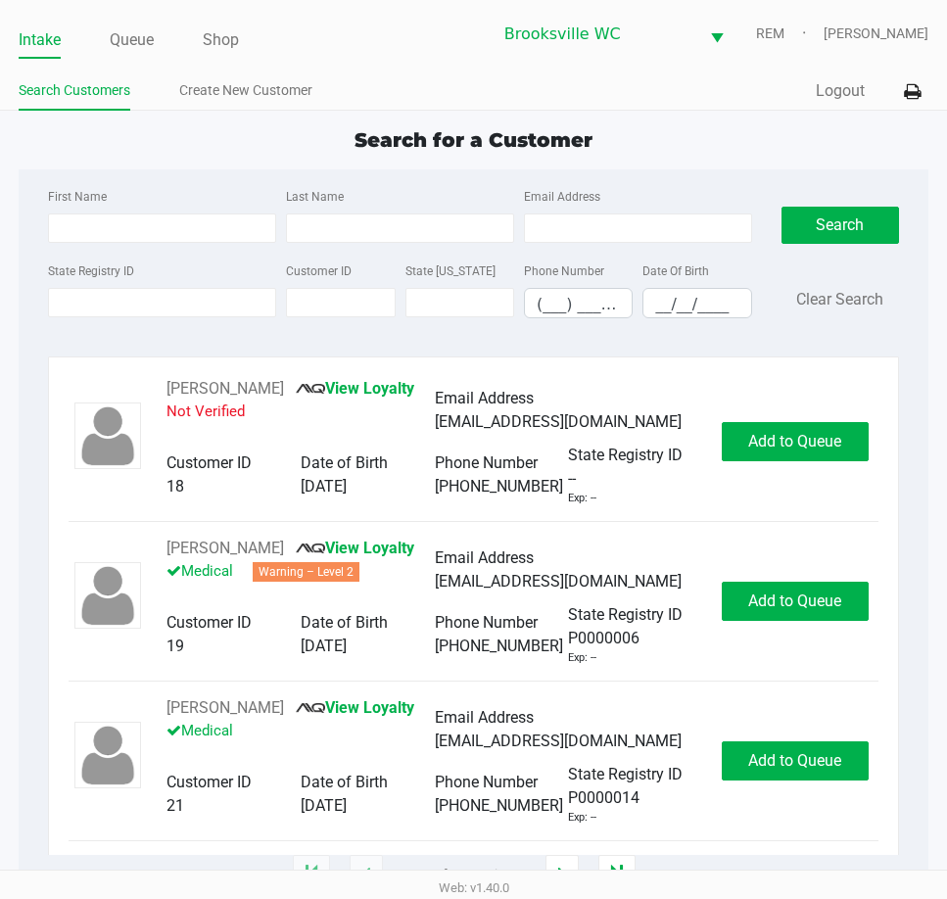
click at [855, 158] on div "Search for a Customer First Name Last Name Email Address State Registry ID Cust…" at bounding box center [473, 500] width 909 height 750
click at [778, 166] on div "Search for a Customer First Name Last Name Email Address State Registry ID Cust…" at bounding box center [473, 500] width 909 height 750
click at [701, 151] on div "Search for a Customer" at bounding box center [473, 139] width 938 height 29
click at [719, 150] on div "Search for a Customer" at bounding box center [473, 139] width 938 height 29
click at [695, 139] on div "Search for a Customer" at bounding box center [473, 139] width 938 height 29
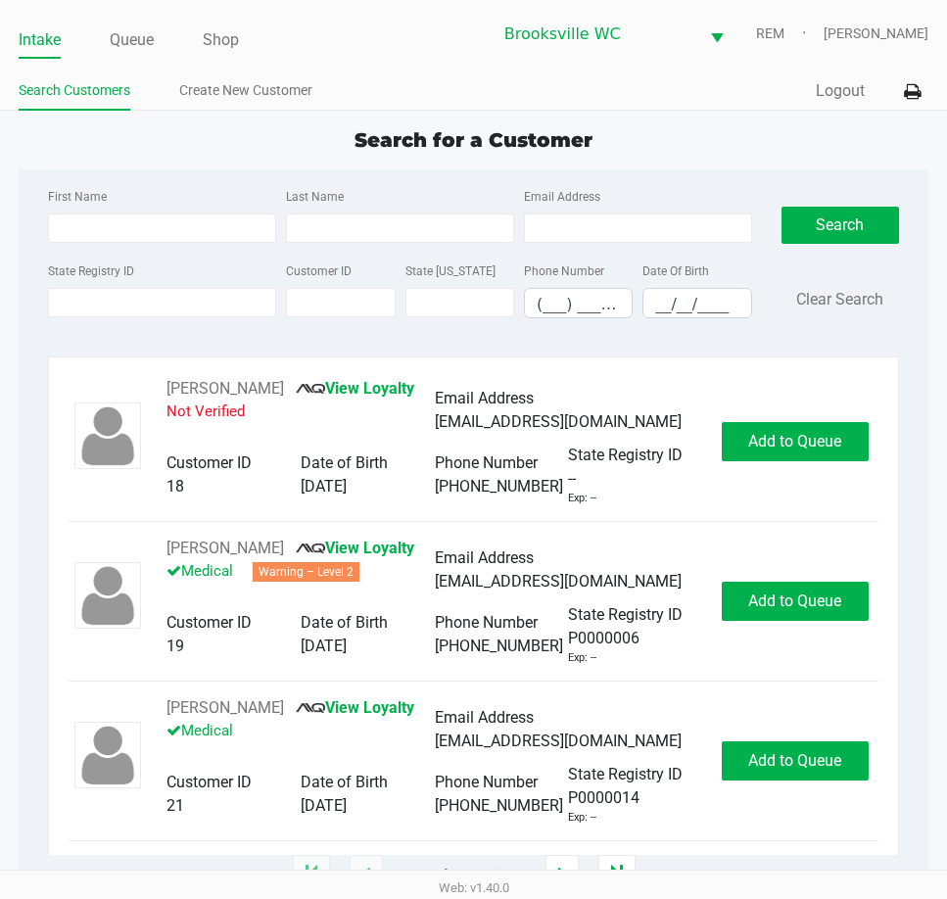
click at [115, 338] on div "First Name Last Name Email Address State Registry ID Customer ID State ID Phone…" at bounding box center [473, 258] width 880 height 179
click at [814, 139] on div "Search for a Customer" at bounding box center [473, 139] width 938 height 29
click at [142, 227] on input "First Name" at bounding box center [162, 228] width 228 height 29
type input "0100405492423041"
click at [170, 242] on input "0100405492423041" at bounding box center [162, 228] width 228 height 29
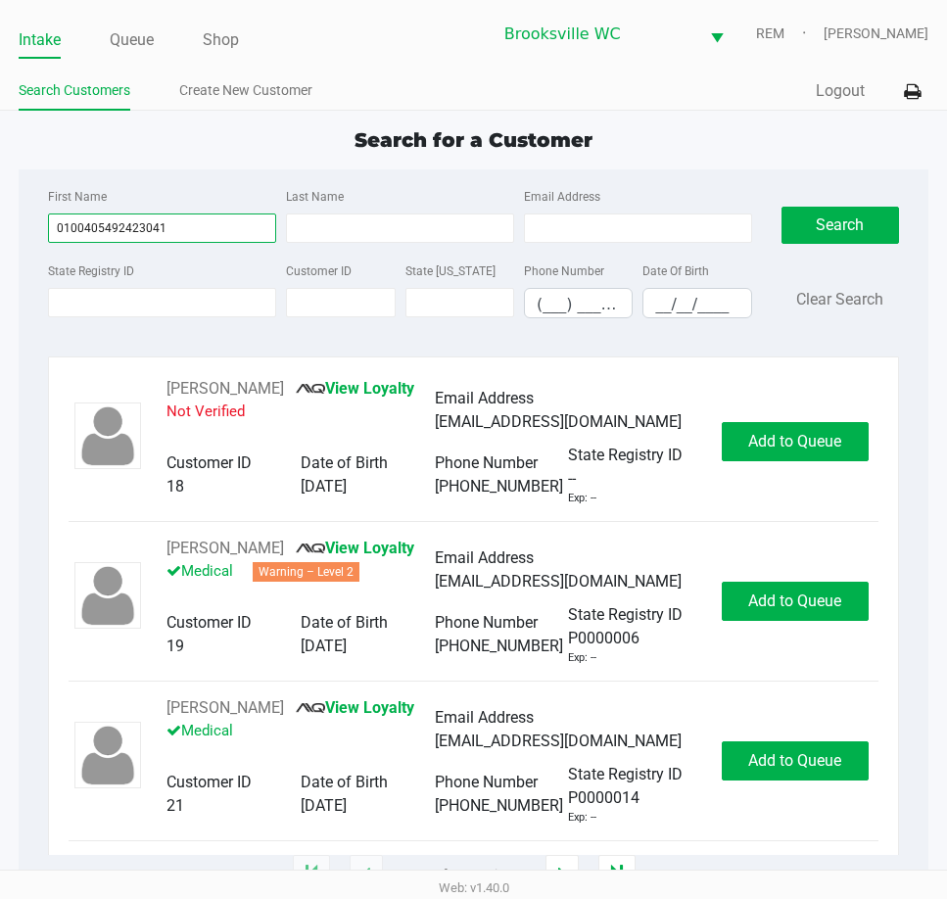
click at [175, 238] on input "0100405492423041" at bounding box center [162, 228] width 228 height 29
click at [196, 266] on div "State Registry ID" at bounding box center [162, 289] width 238 height 60
type input "THOMAS"
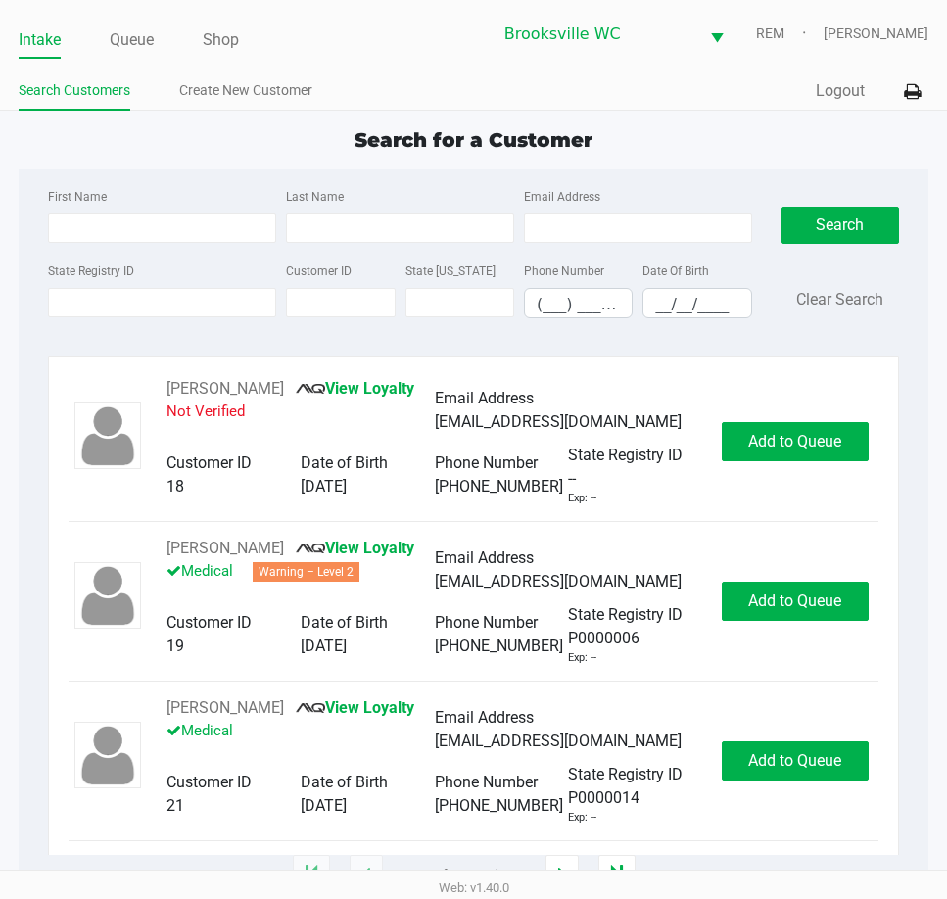
type input "BEASLEY"
type input "06/07/1966"
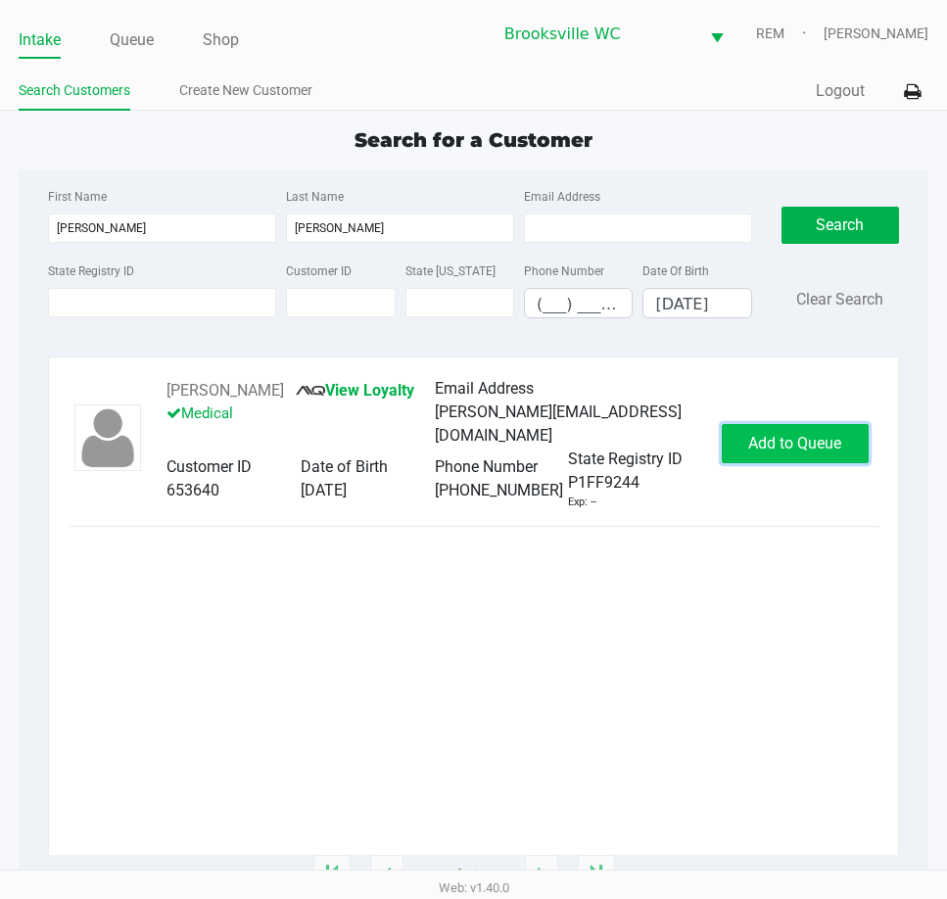
click at [839, 448] on span "Add to Queue" at bounding box center [794, 443] width 93 height 19
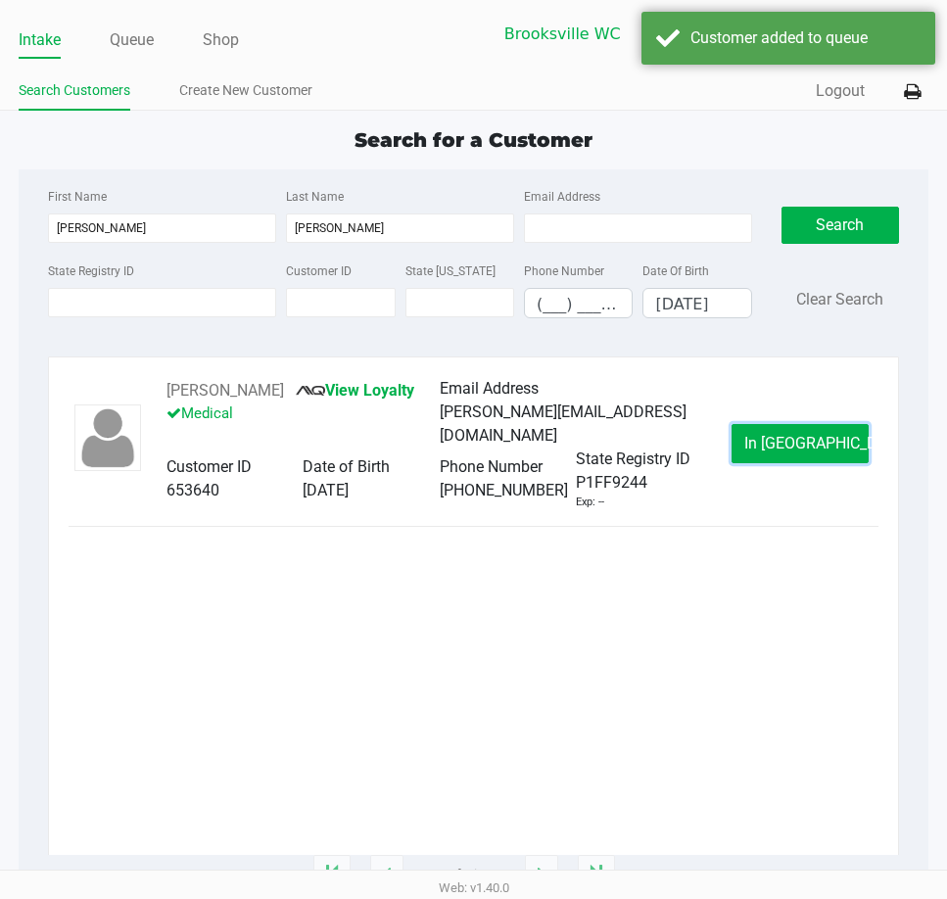
click at [816, 448] on span "In Queue" at bounding box center [826, 443] width 165 height 19
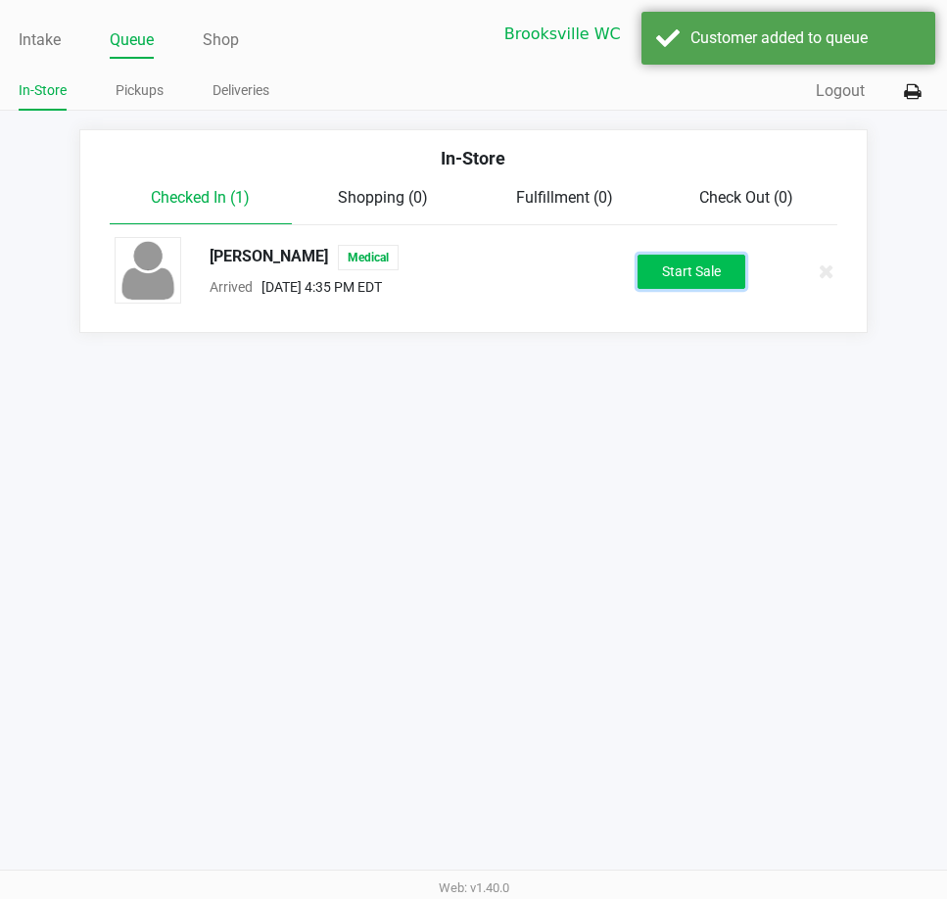
click at [702, 266] on button "Start Sale" at bounding box center [692, 272] width 108 height 34
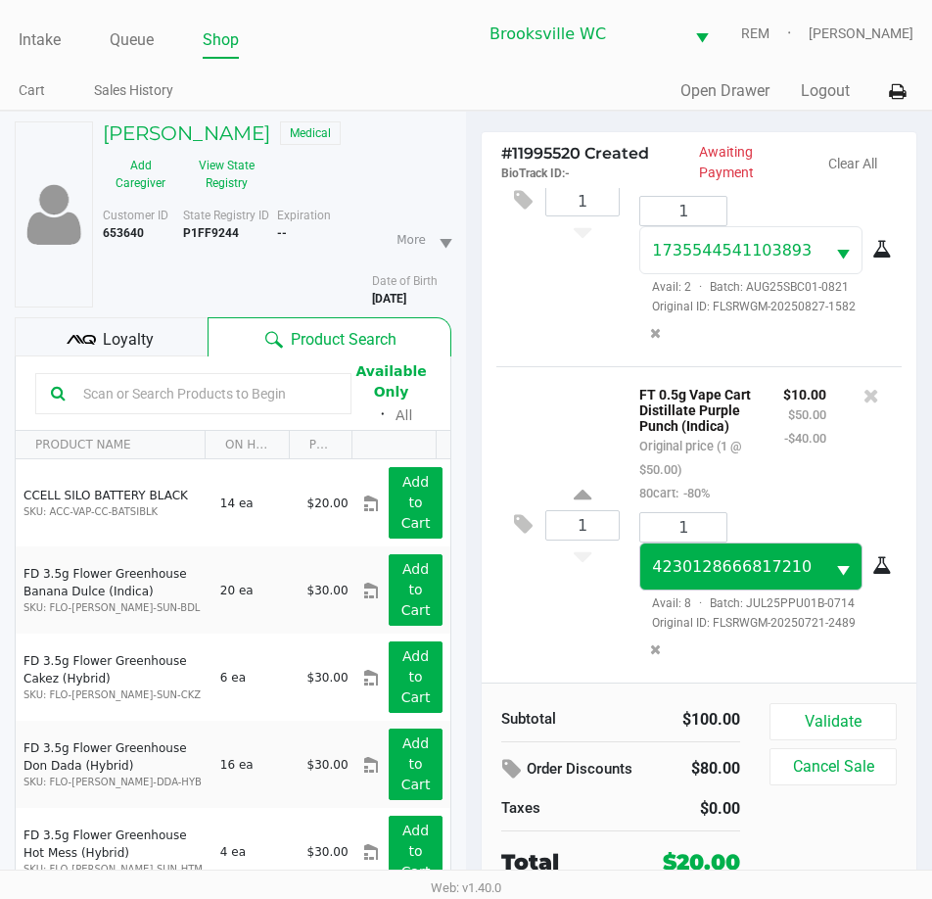
scroll to position [194, 0]
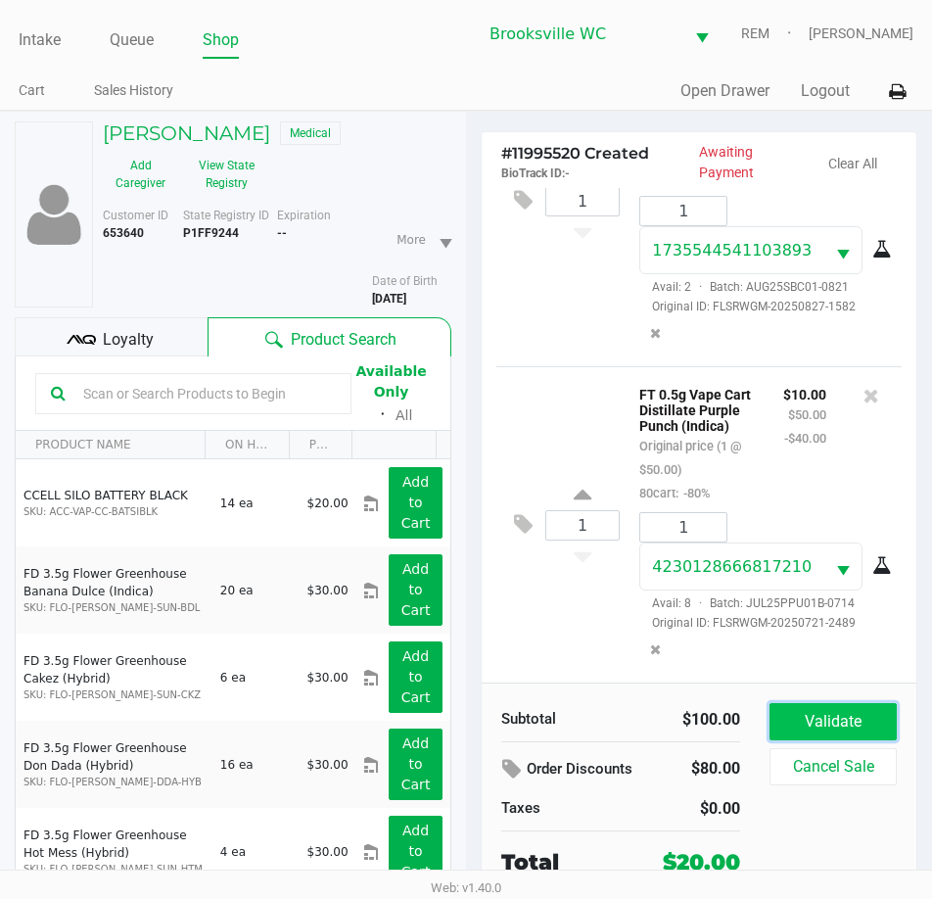
click at [841, 736] on button "Validate" at bounding box center [833, 721] width 127 height 37
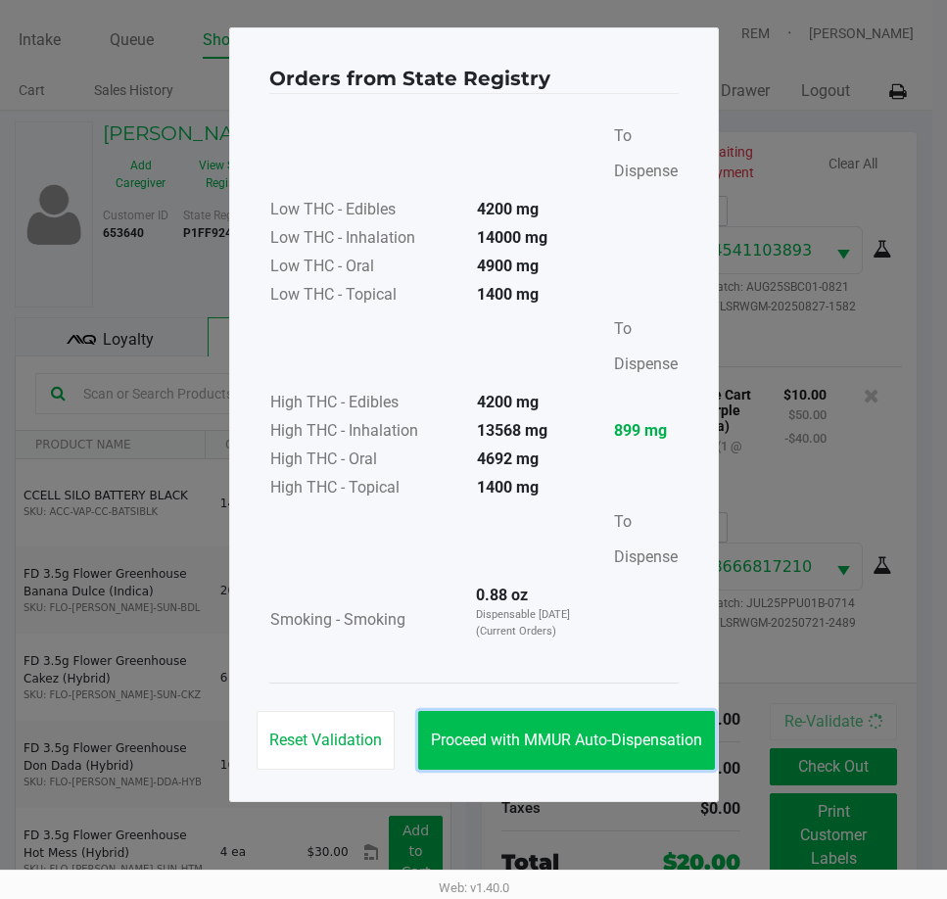
click at [550, 745] on span "Proceed with MMUR Auto-Dispensation" at bounding box center [566, 740] width 271 height 19
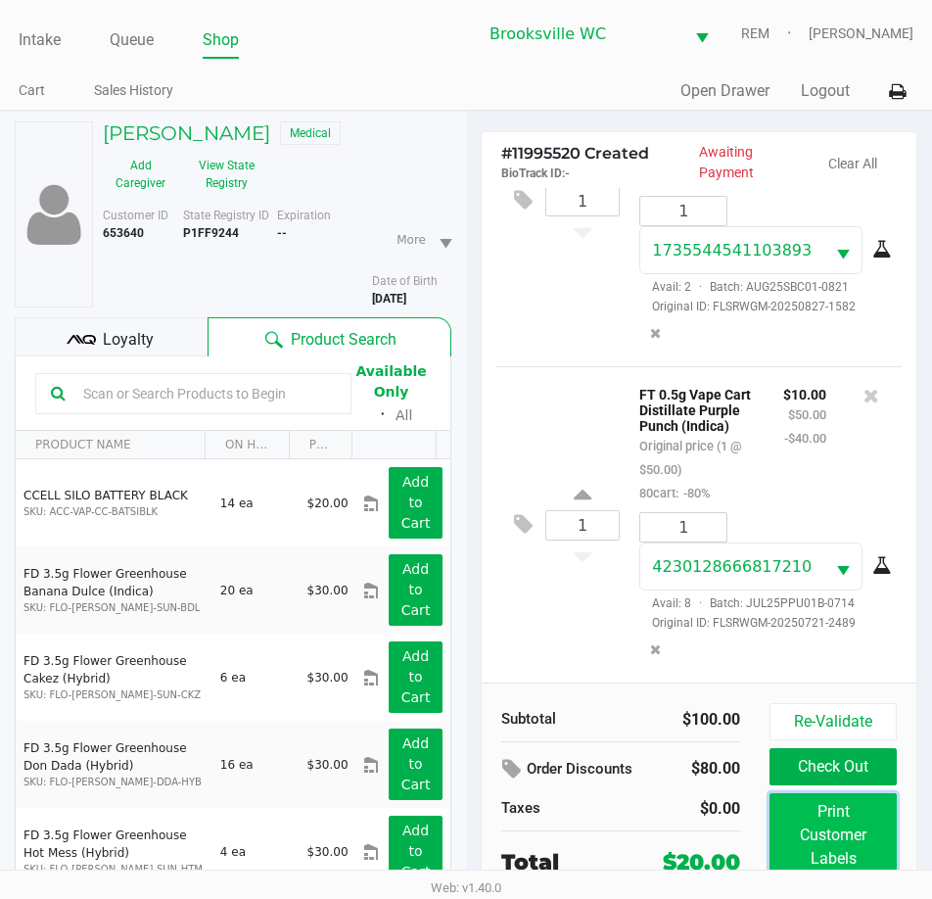
click at [849, 847] on button "Print Customer Labels" at bounding box center [833, 835] width 127 height 84
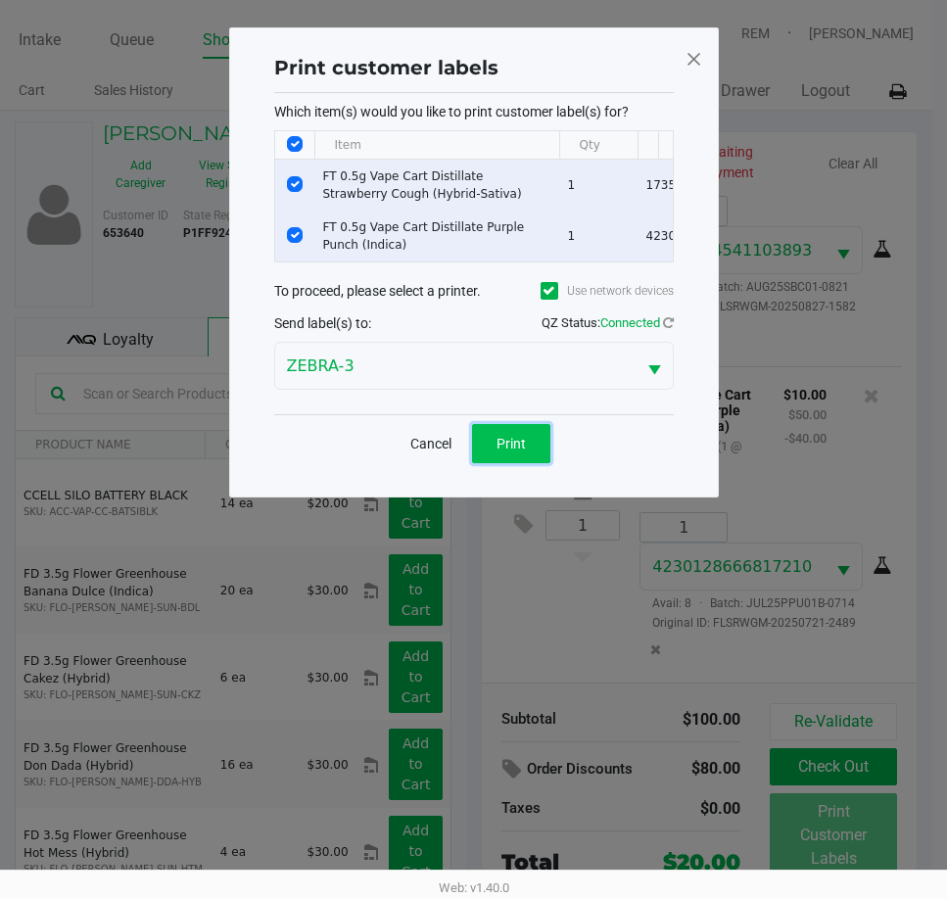
click at [530, 444] on button "Print" at bounding box center [511, 443] width 78 height 39
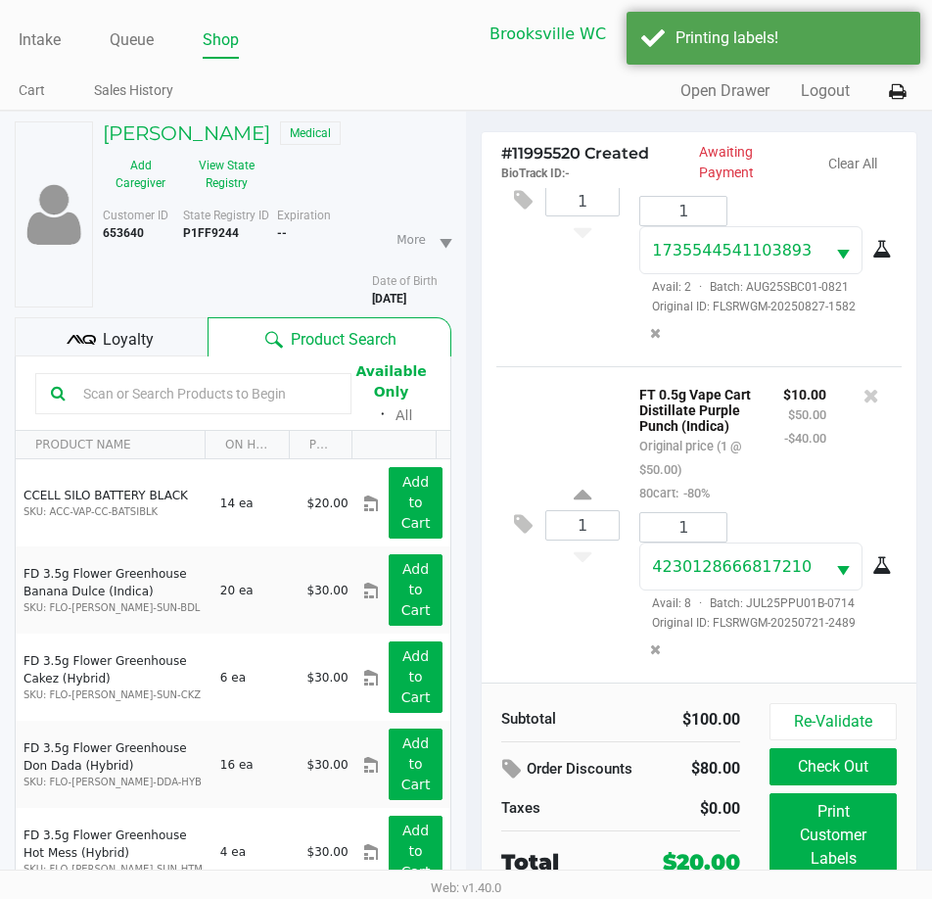
click at [145, 341] on span "Loyalty" at bounding box center [128, 340] width 51 height 24
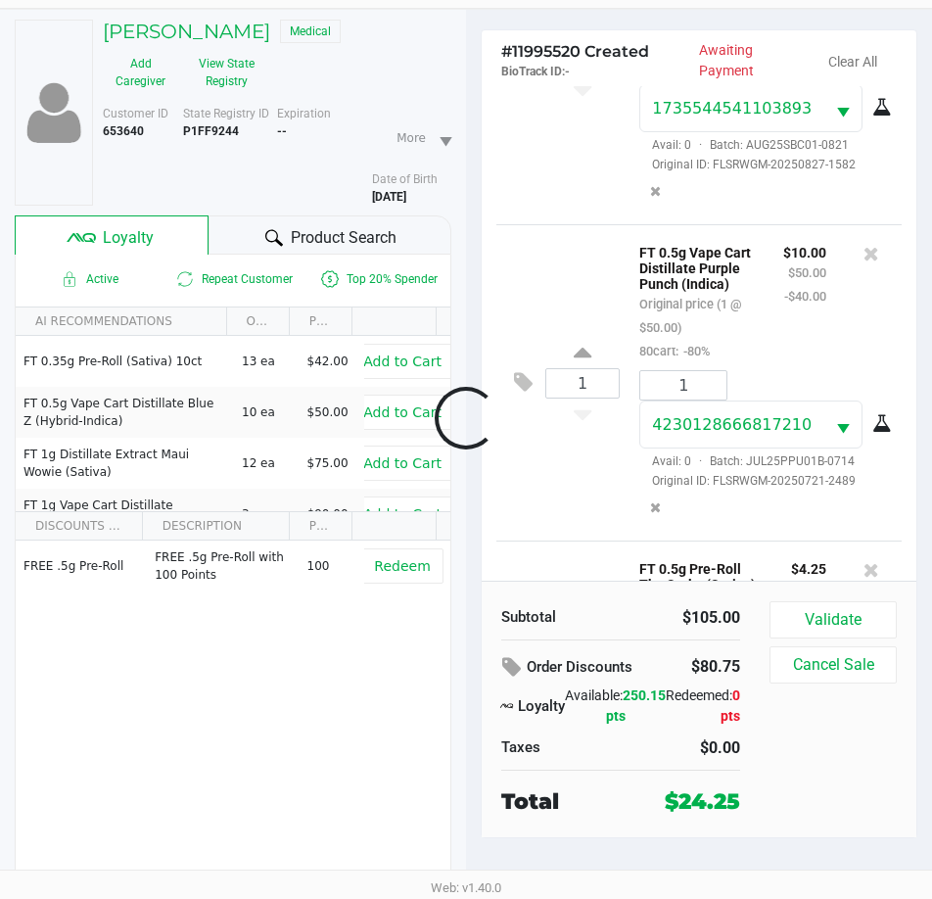
scroll to position [507, 0]
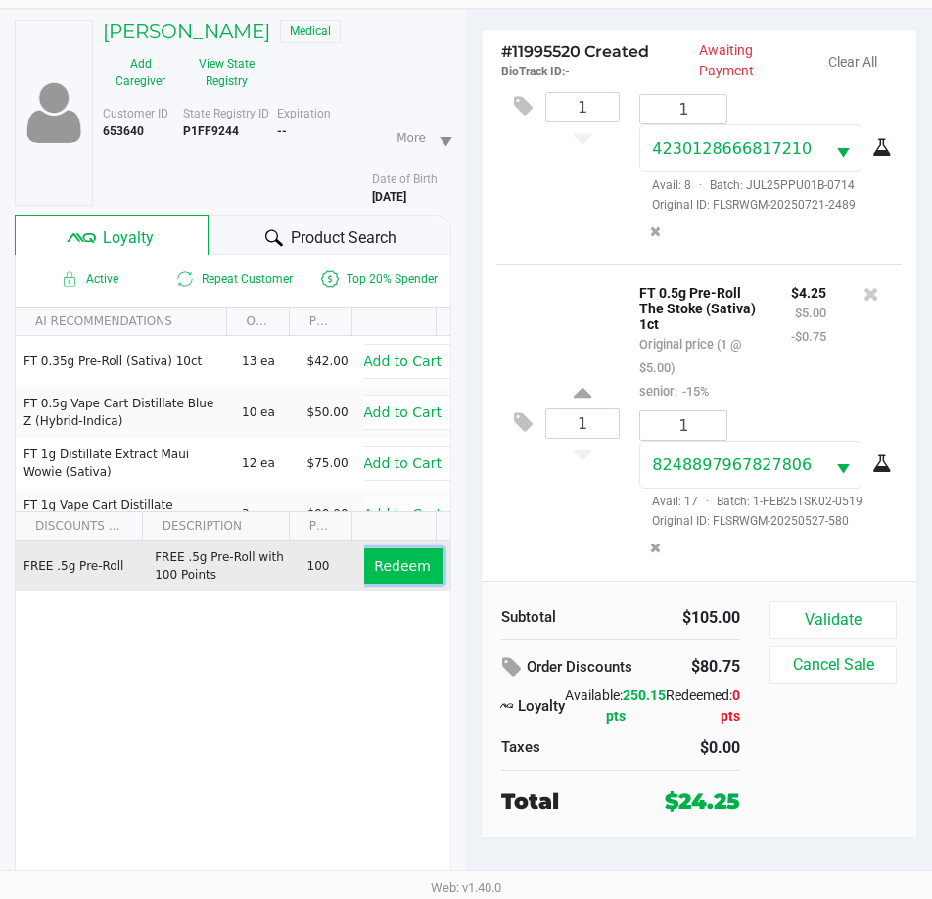
click at [402, 571] on span "Redeem" at bounding box center [402, 566] width 56 height 16
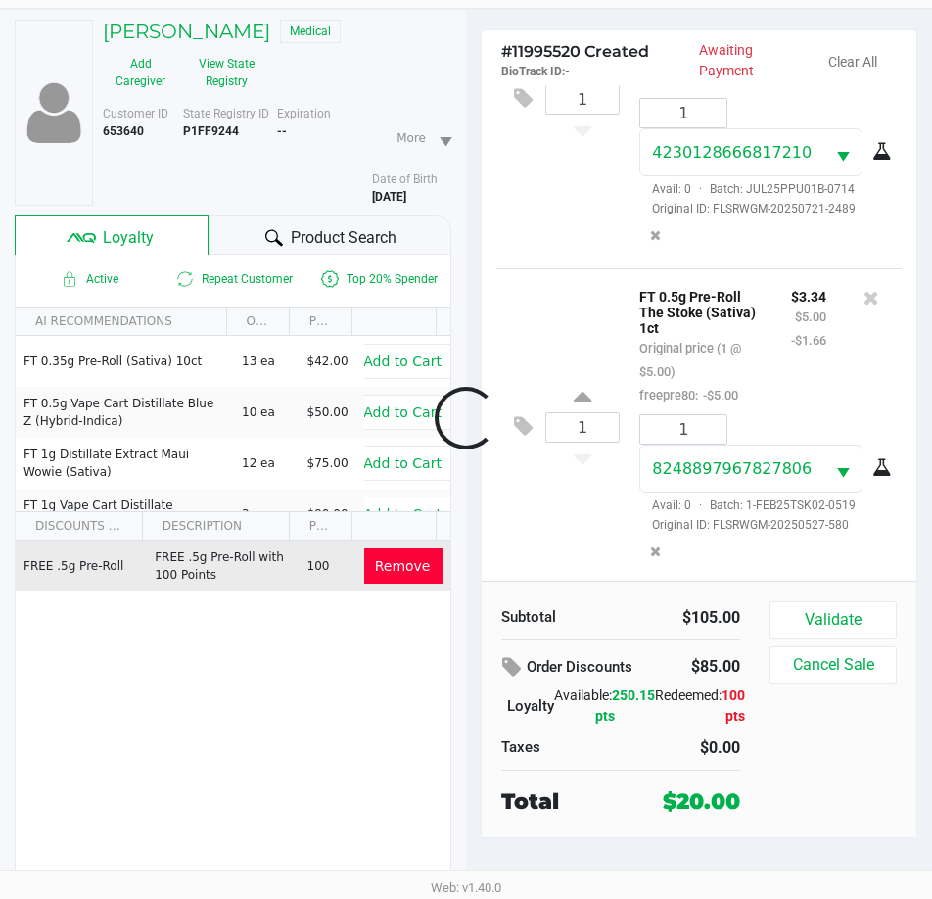
scroll to position [607, 0]
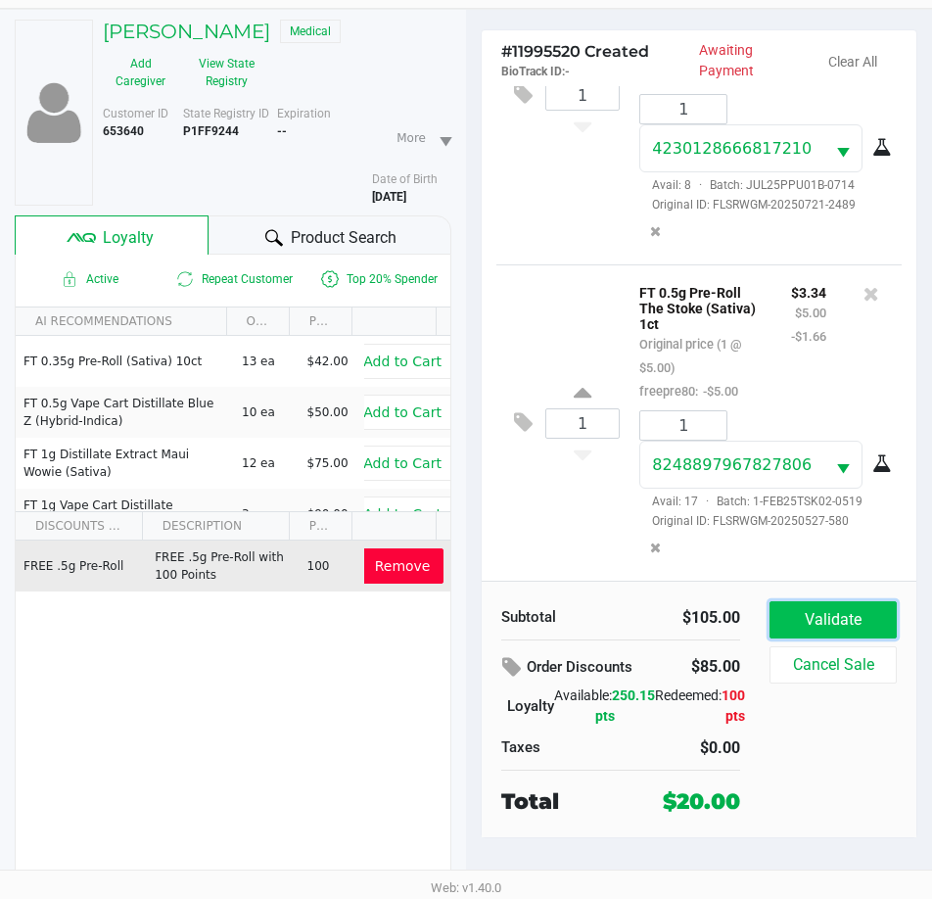
click at [879, 613] on button "Validate" at bounding box center [833, 619] width 127 height 37
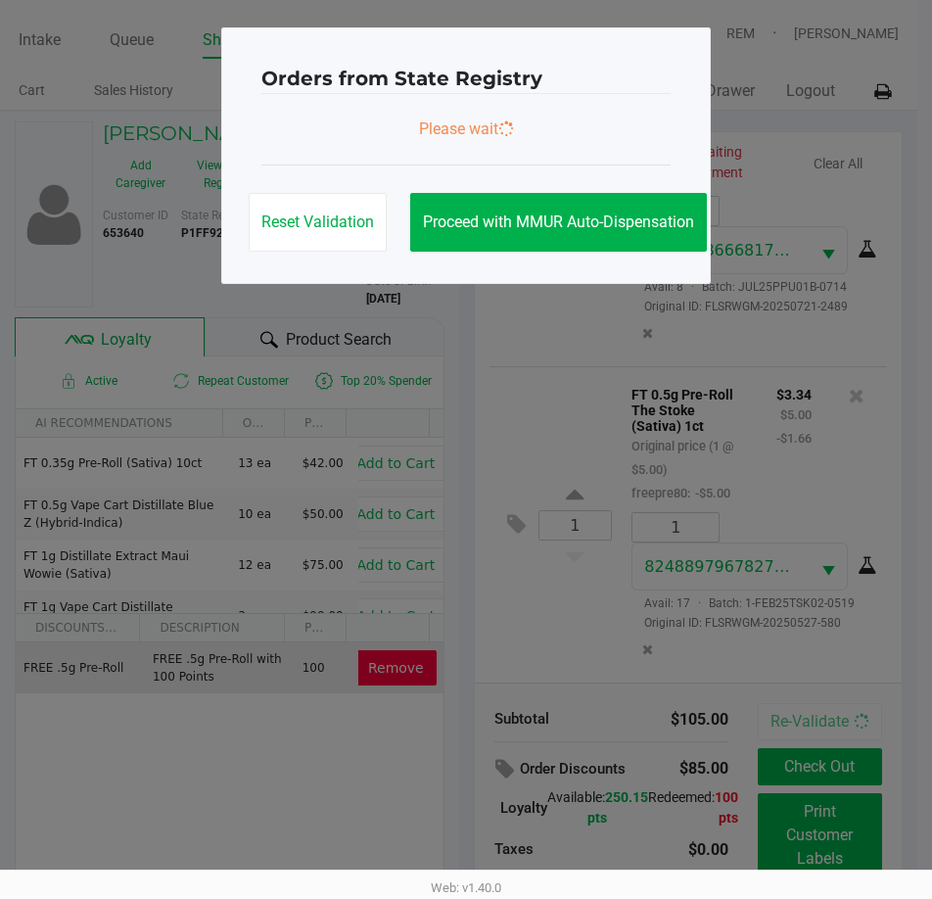
scroll to position [0, 0]
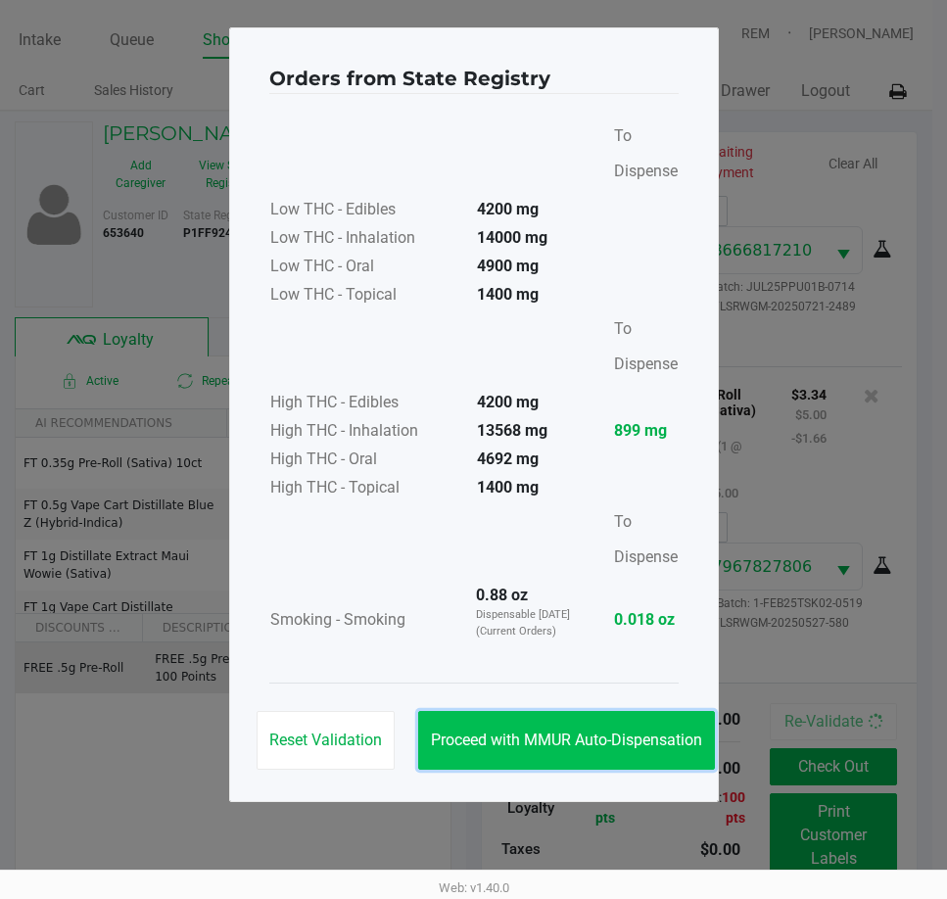
click at [613, 740] on span "Proceed with MMUR Auto-Dispensation" at bounding box center [566, 740] width 271 height 19
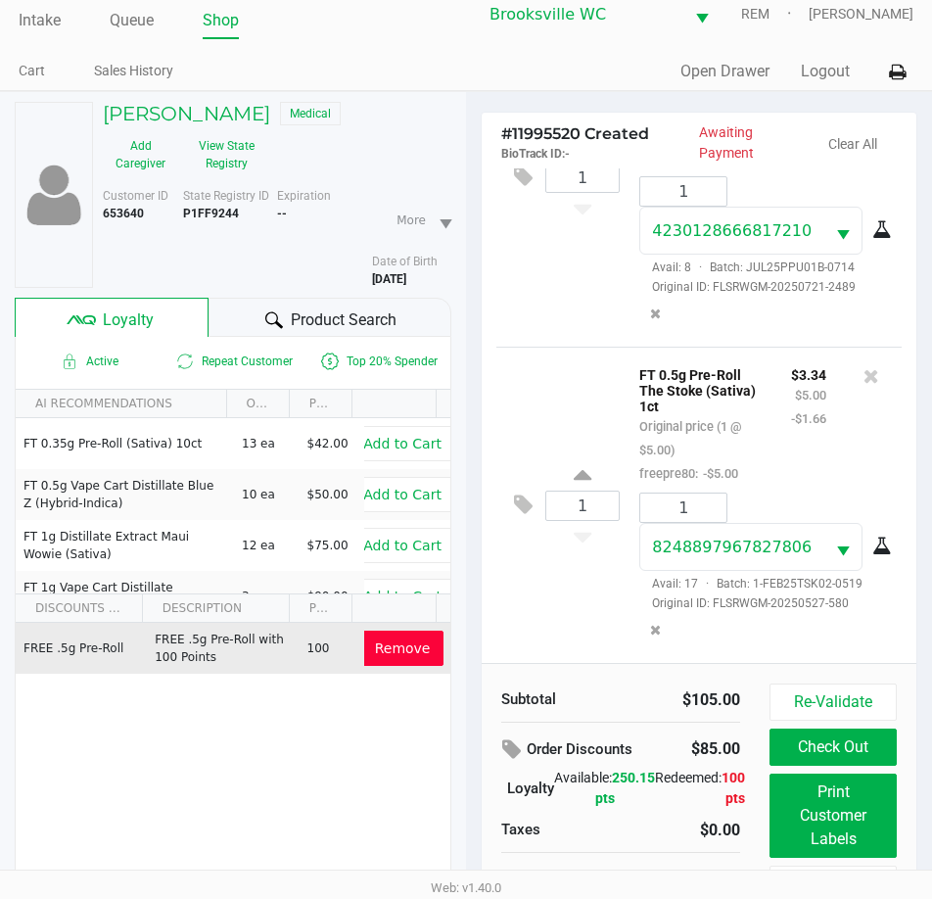
scroll to position [102, 0]
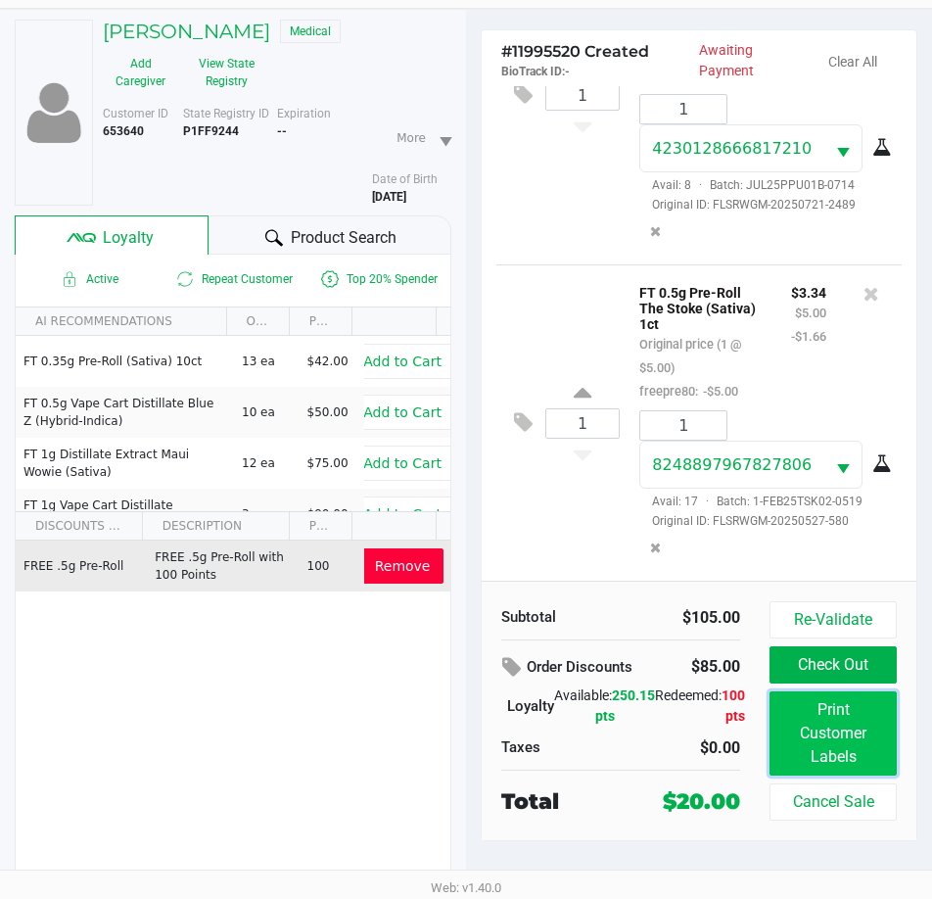
click at [862, 762] on button "Print Customer Labels" at bounding box center [833, 734] width 127 height 84
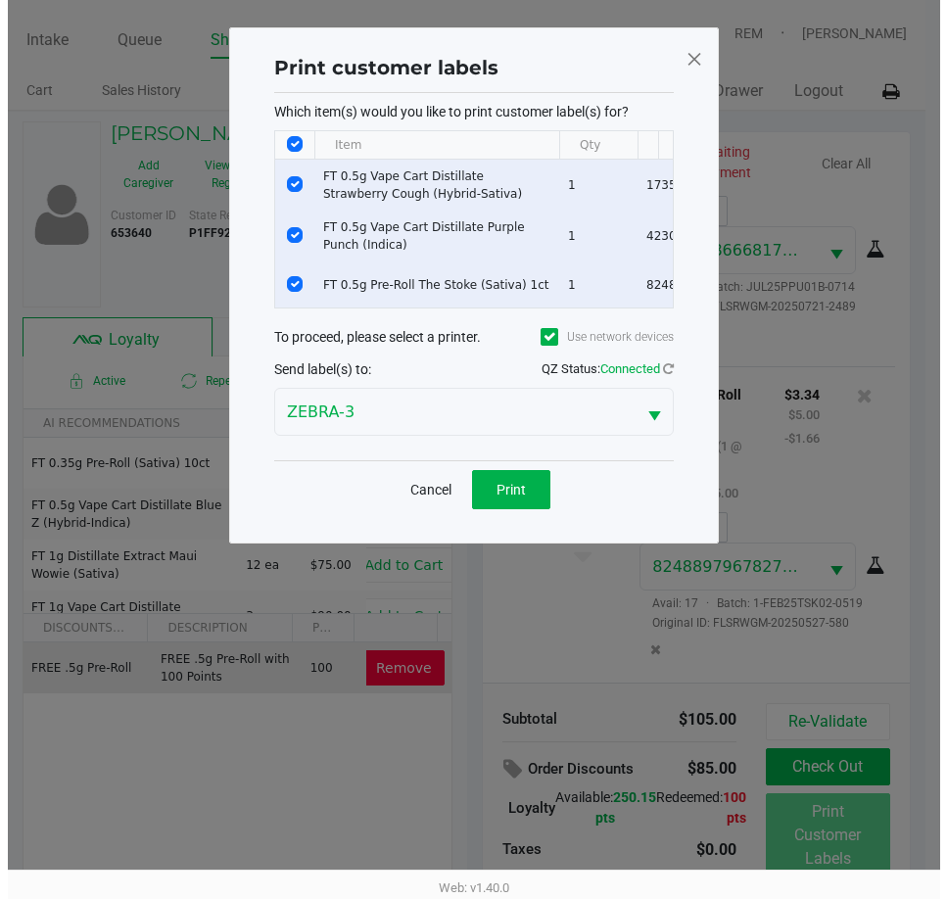
scroll to position [0, 0]
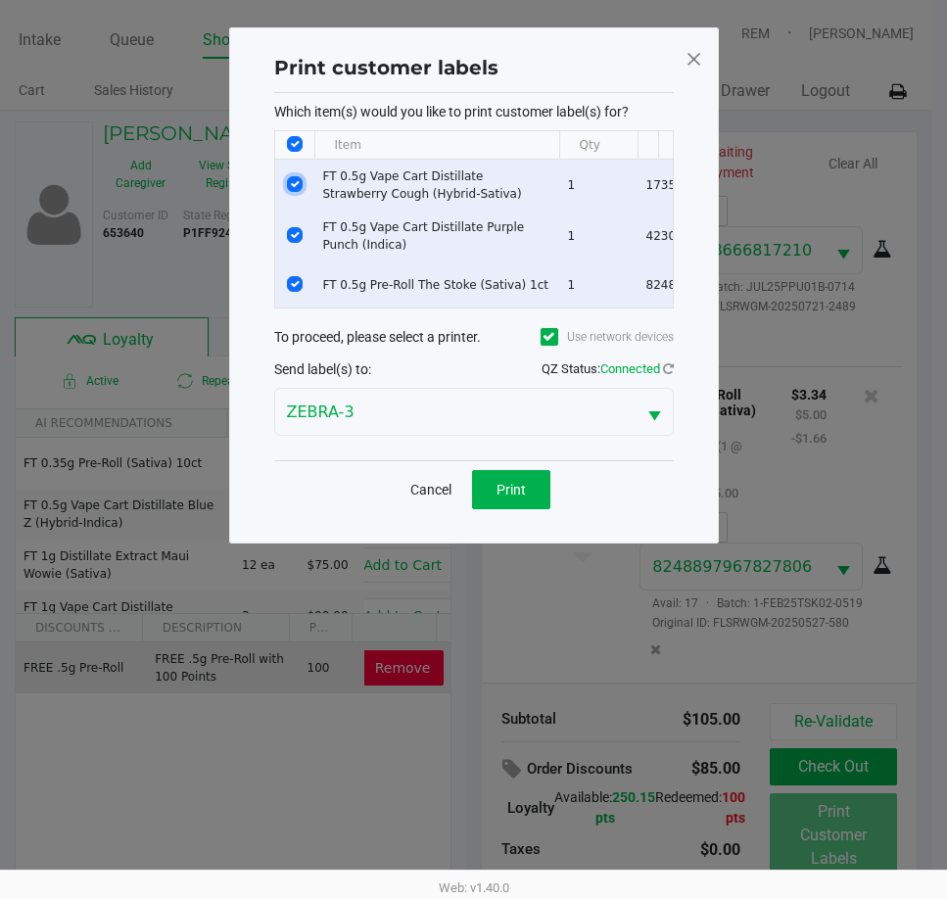
click at [296, 185] on input "Select Row" at bounding box center [295, 184] width 16 height 16
checkbox input "false"
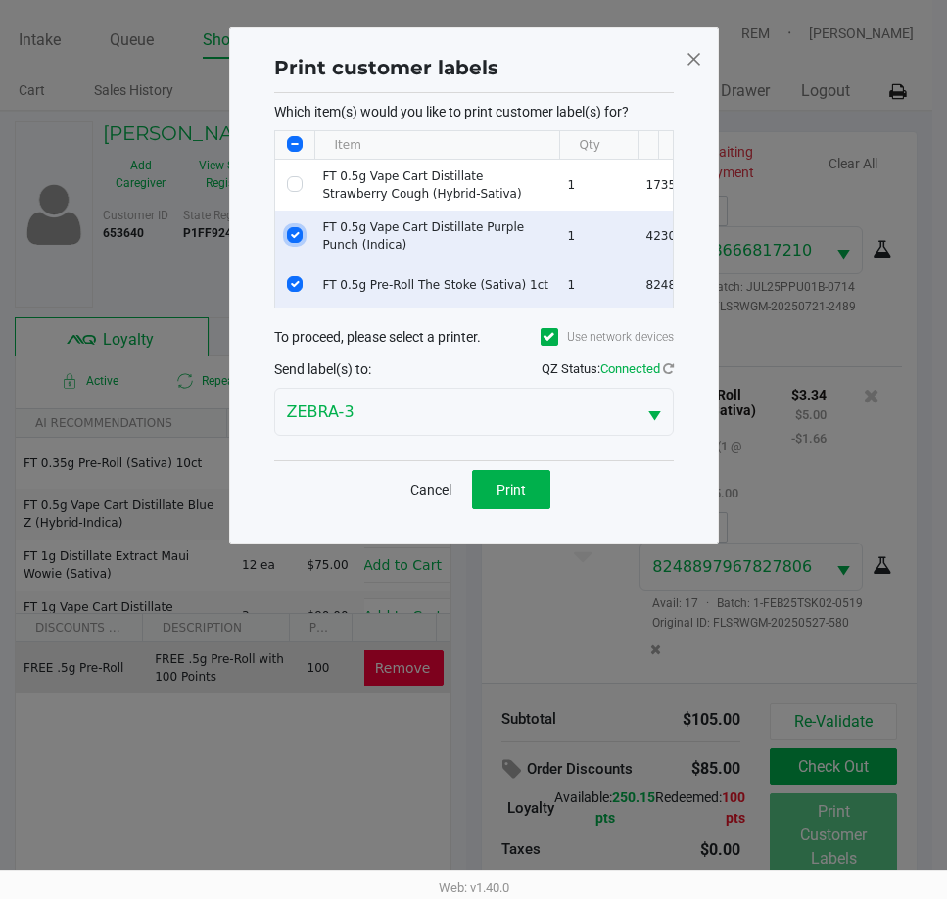
click at [290, 235] on input "Select Row" at bounding box center [295, 235] width 16 height 16
checkbox input "false"
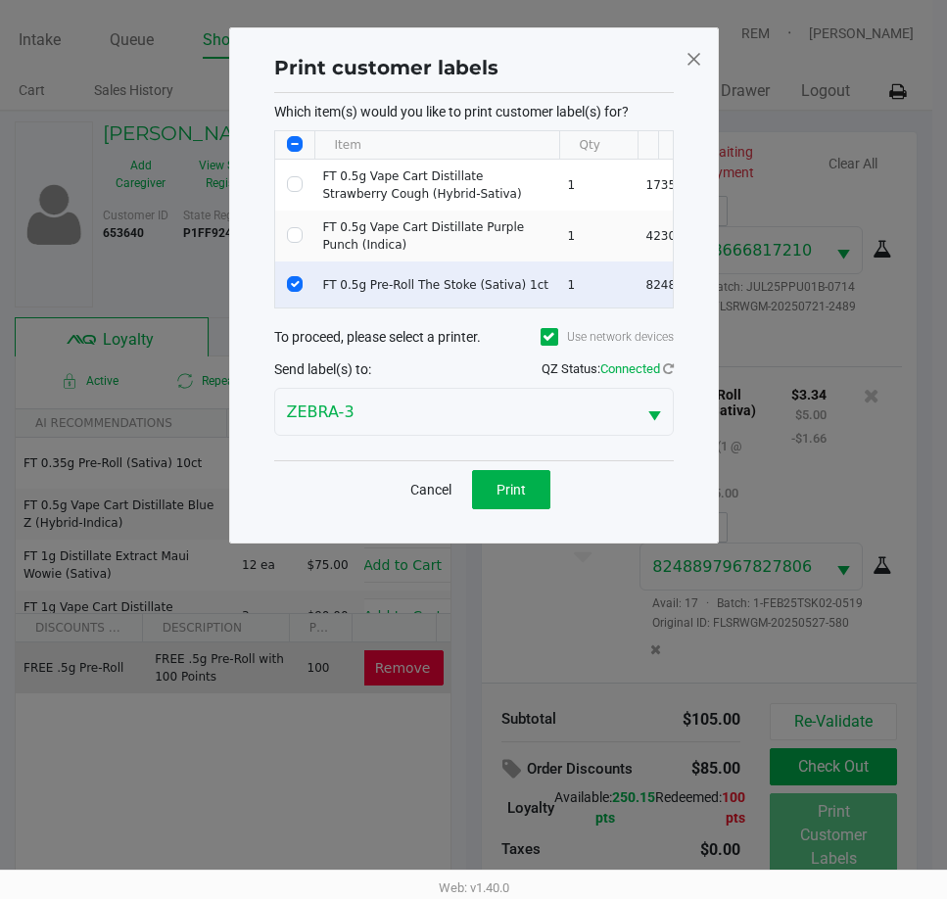
click at [524, 480] on div "Cancel Print" at bounding box center [474, 489] width 400 height 58
click at [526, 493] on button "Print" at bounding box center [511, 489] width 78 height 39
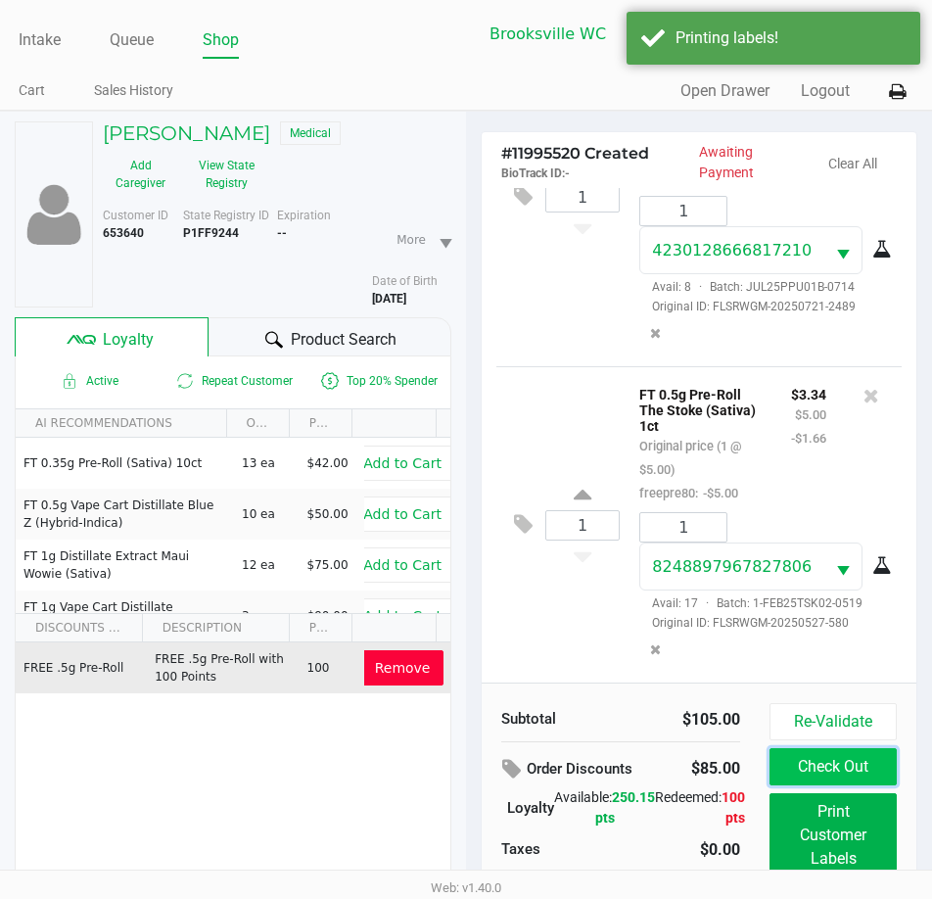
click at [885, 756] on button "Check Out" at bounding box center [833, 766] width 127 height 37
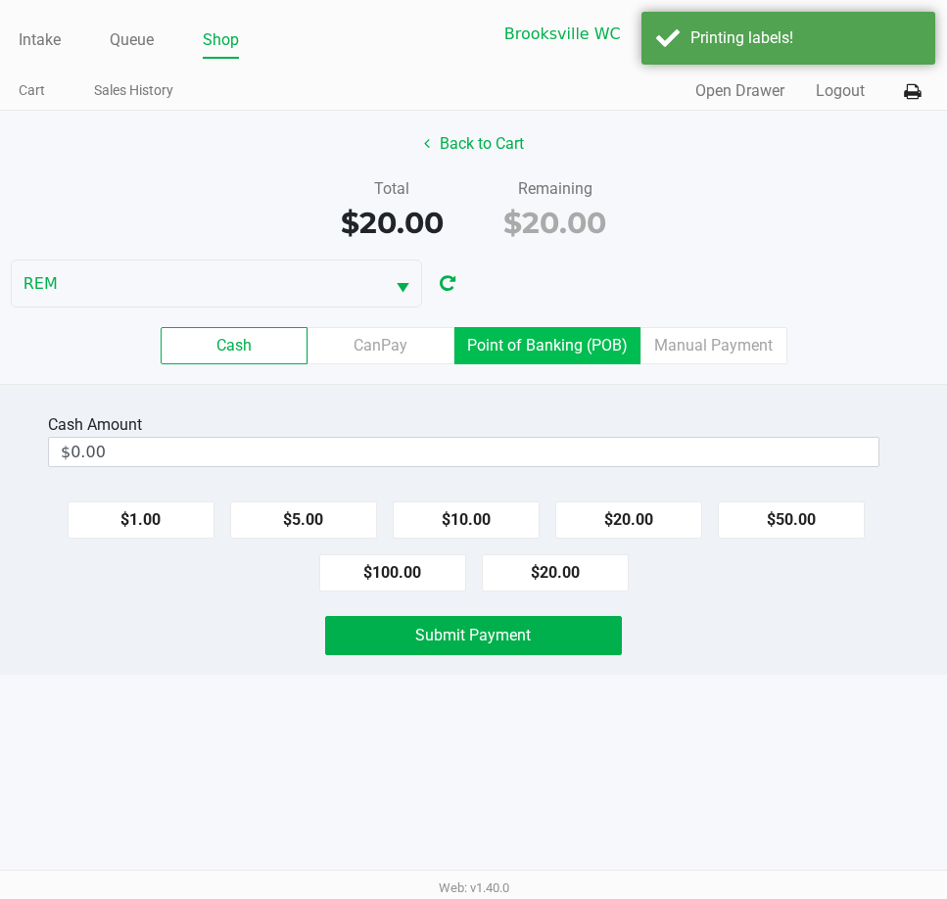
click at [529, 355] on label "Point of Banking (POB)" at bounding box center [547, 345] width 186 height 37
click at [0, 0] on 7 "Point of Banking (POB)" at bounding box center [0, 0] width 0 height 0
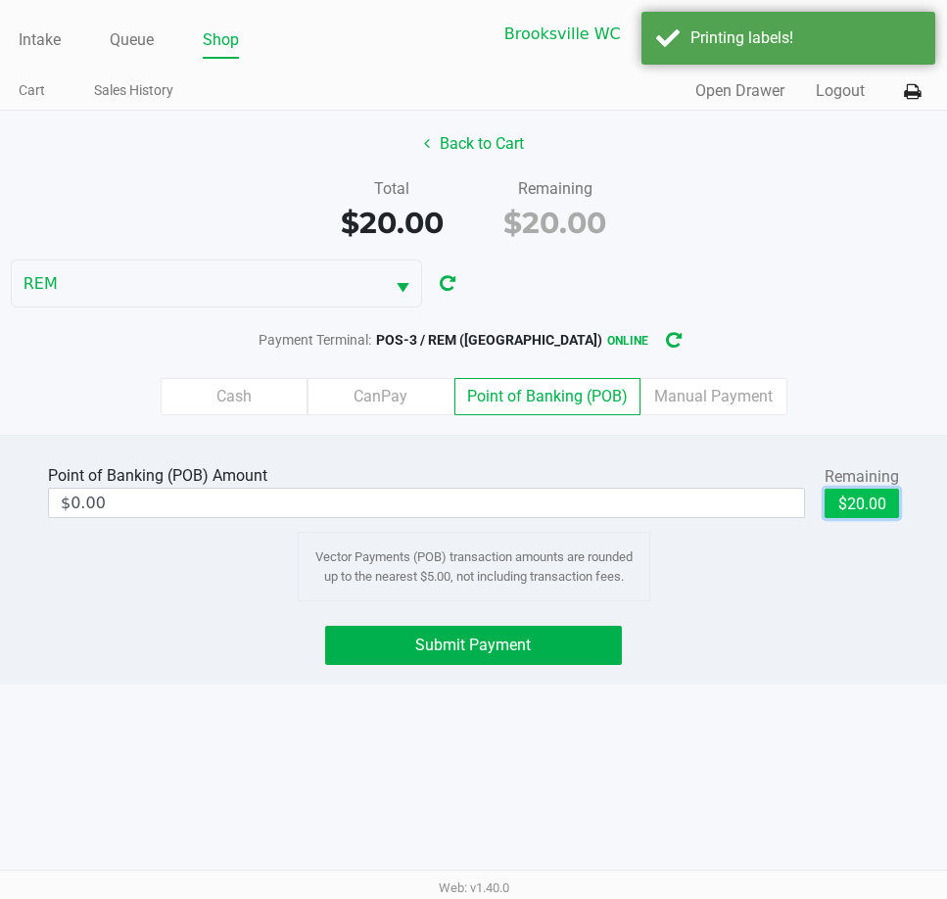
click at [883, 500] on button "$20.00" at bounding box center [862, 503] width 74 height 29
type input "$20.00"
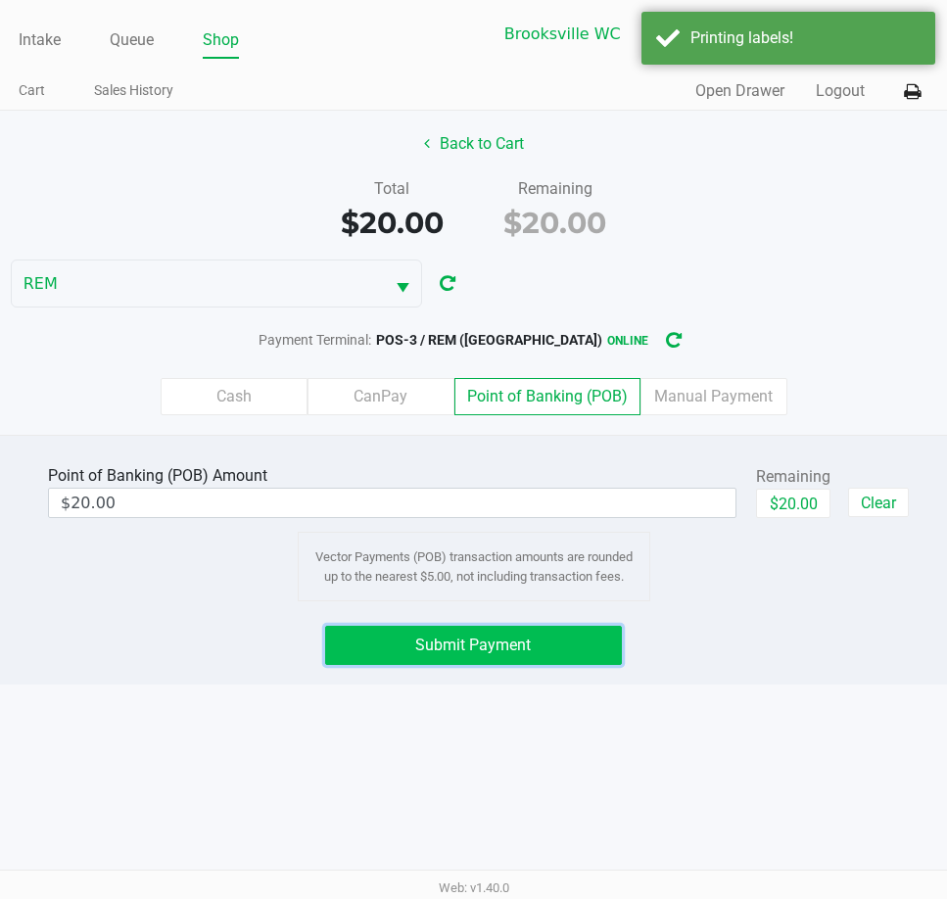
click at [573, 629] on button "Submit Payment" at bounding box center [473, 645] width 296 height 39
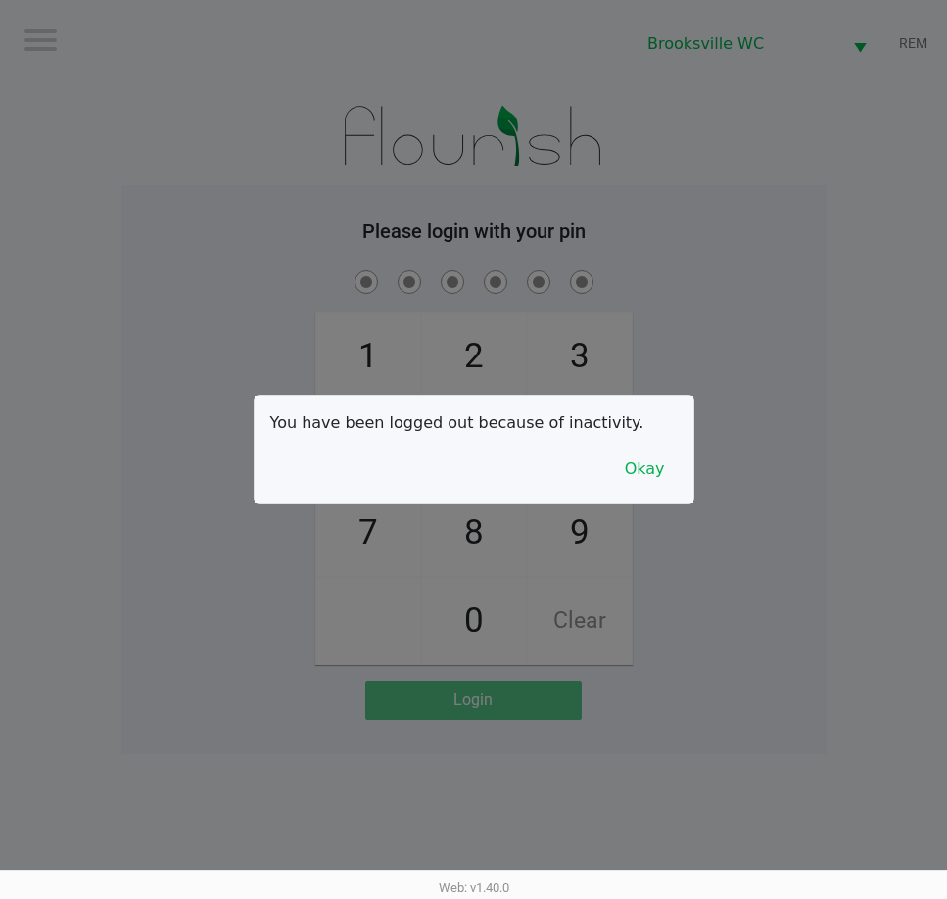
click at [801, 607] on div at bounding box center [473, 449] width 947 height 899
checkbox input "true"
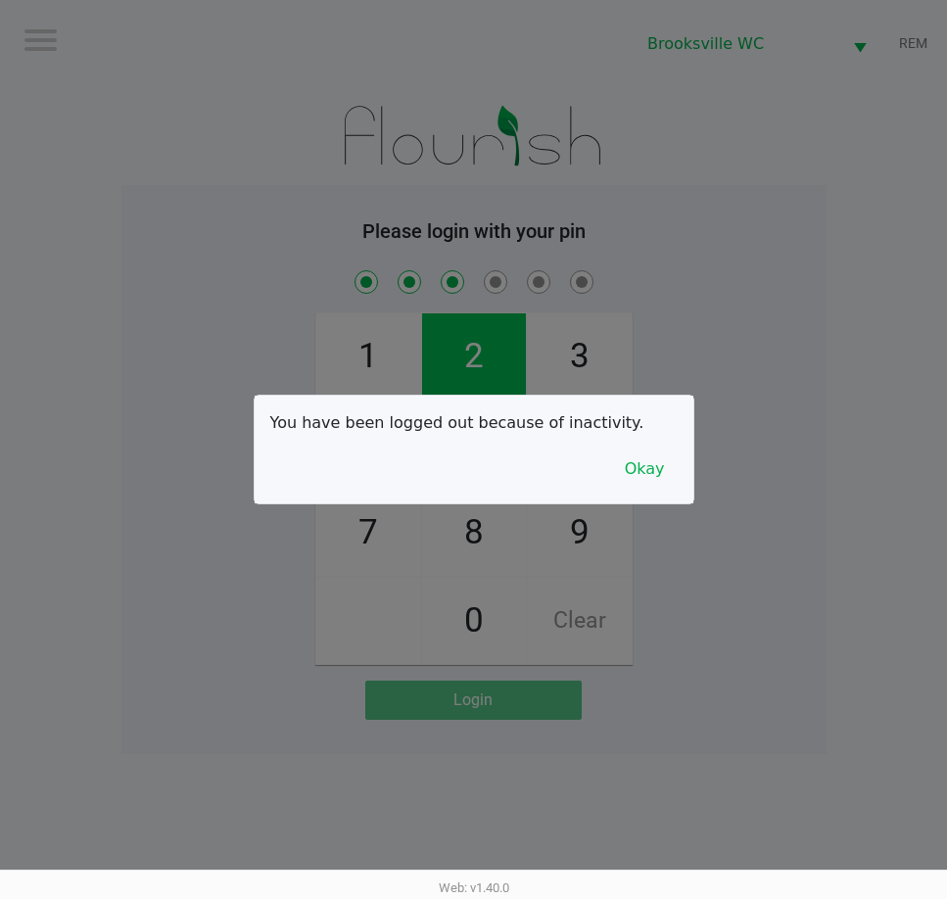
checkbox input "true"
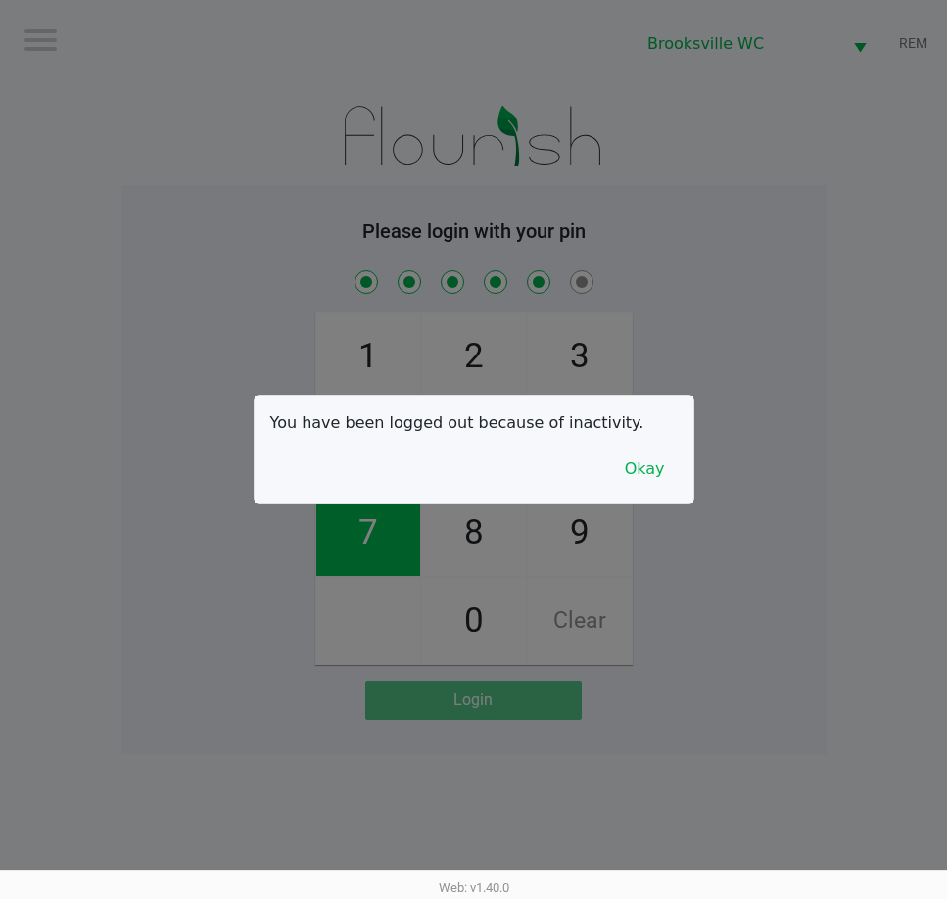
checkbox input "true"
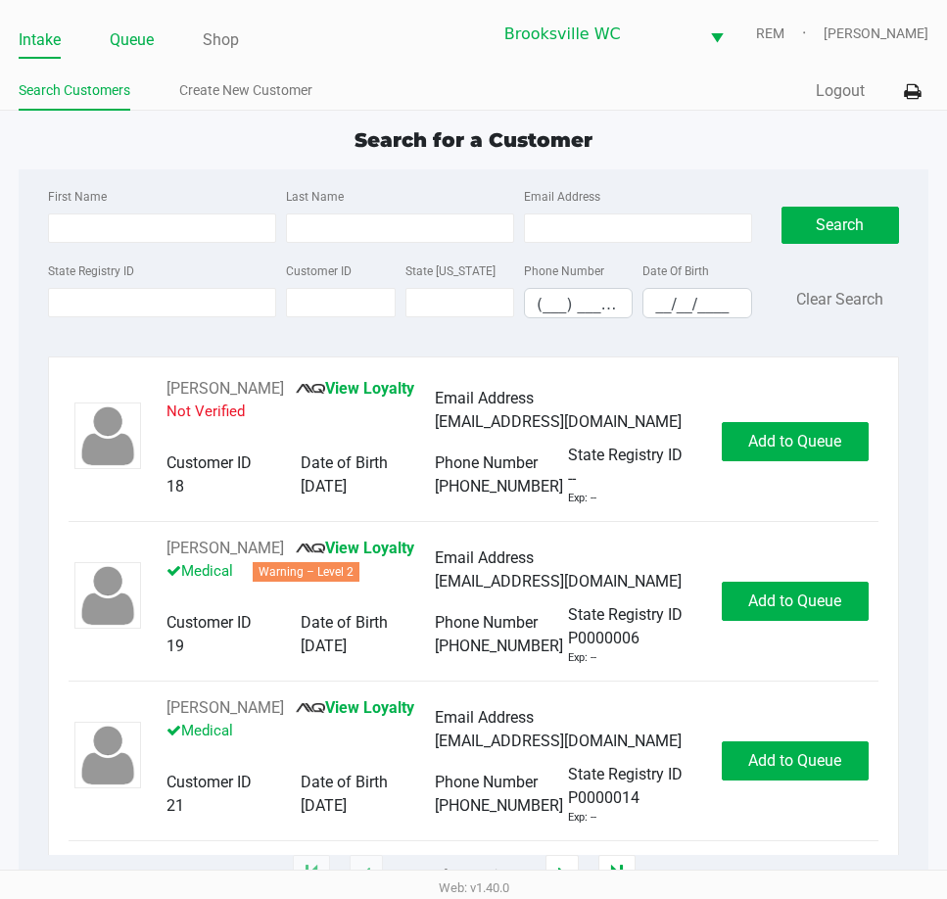
click at [135, 38] on link "Queue" at bounding box center [132, 39] width 44 height 27
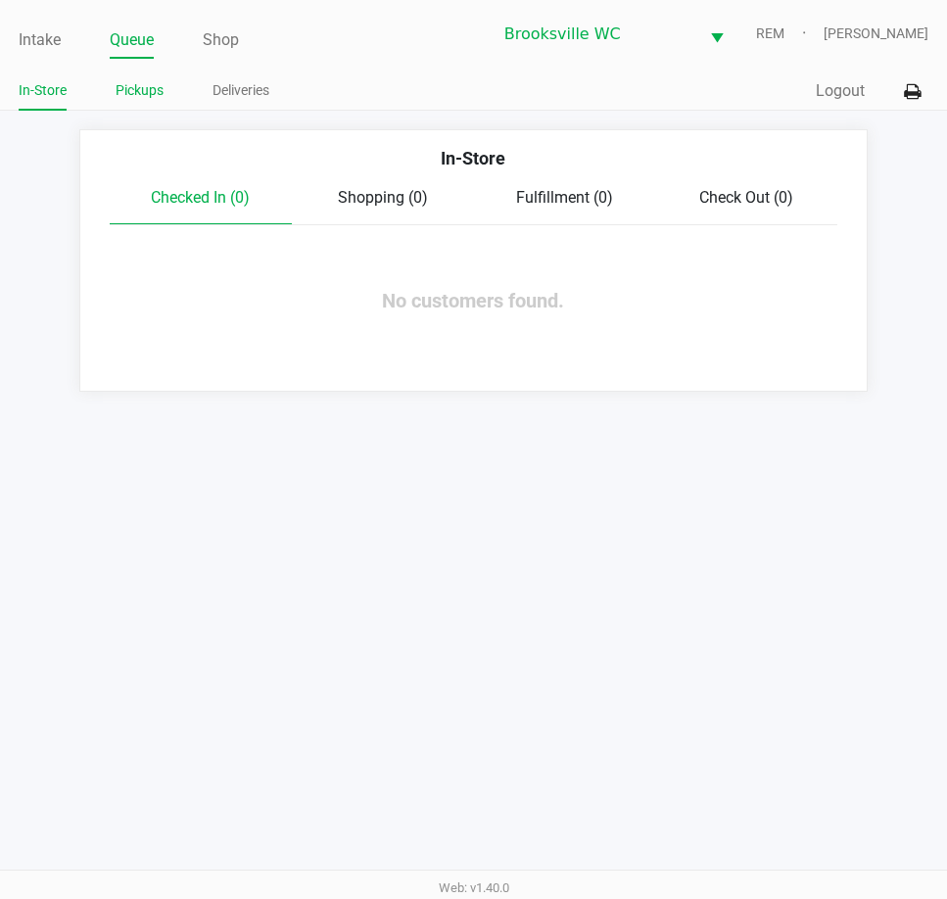
click at [149, 83] on link "Pickups" at bounding box center [140, 90] width 48 height 24
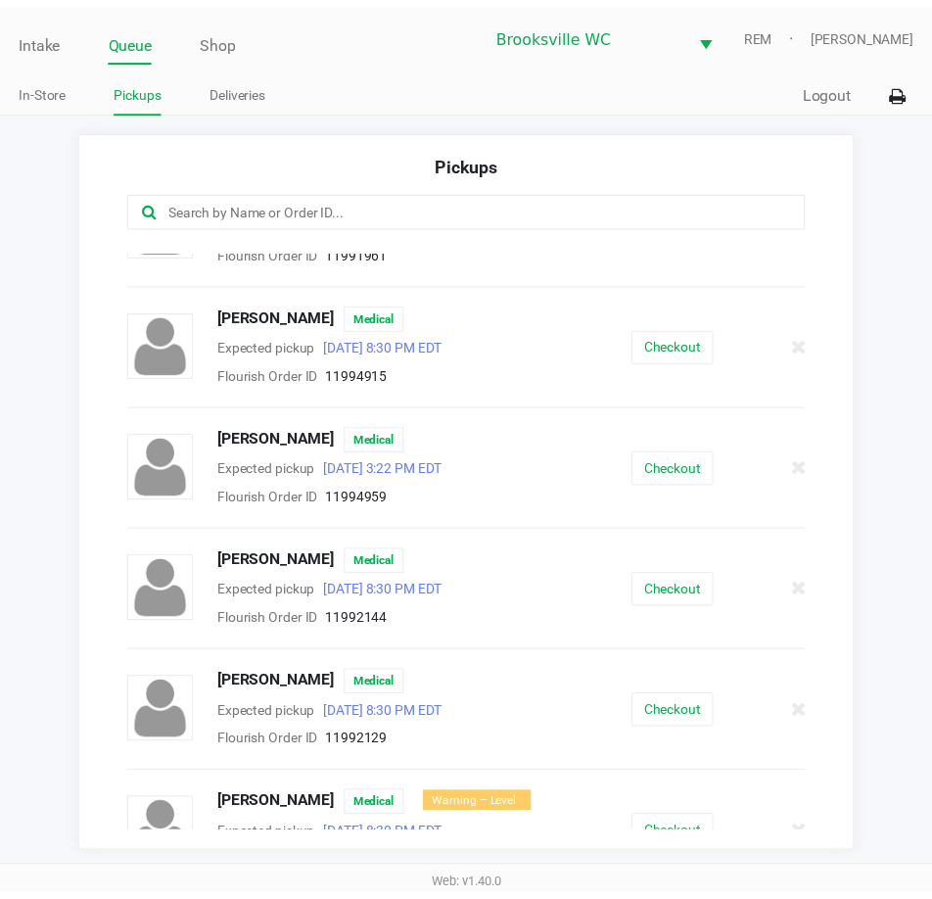
scroll to position [196, 0]
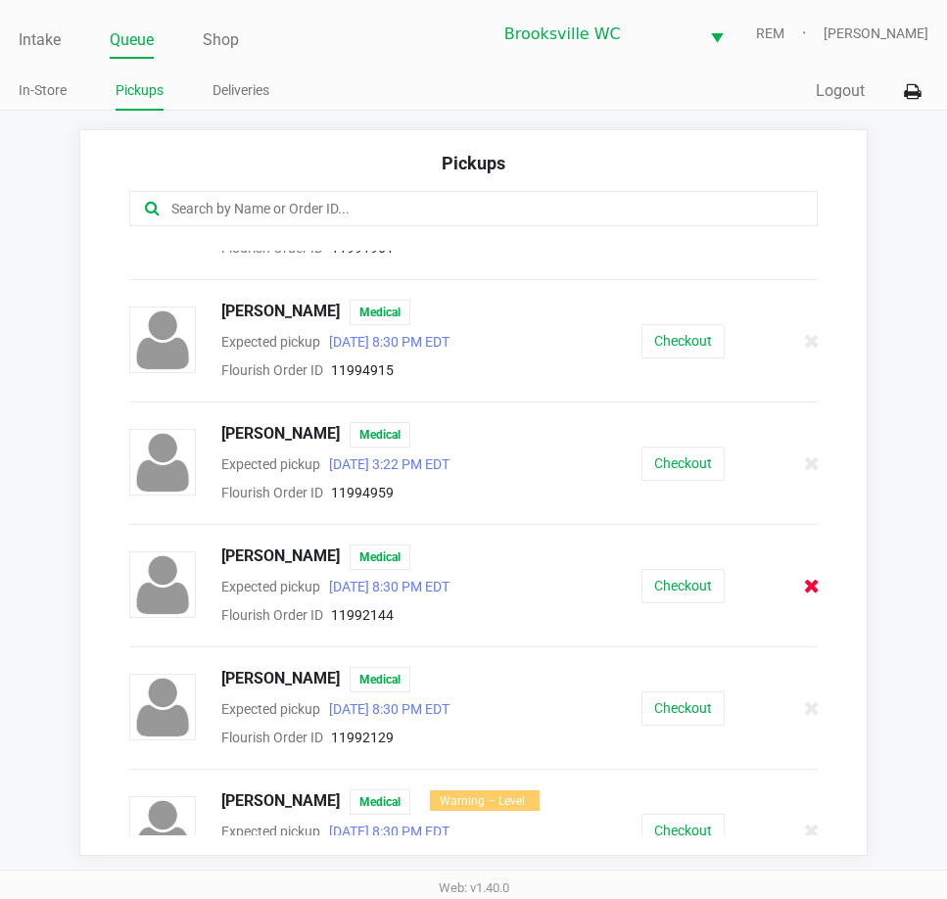
click at [804, 581] on icon at bounding box center [812, 586] width 16 height 15
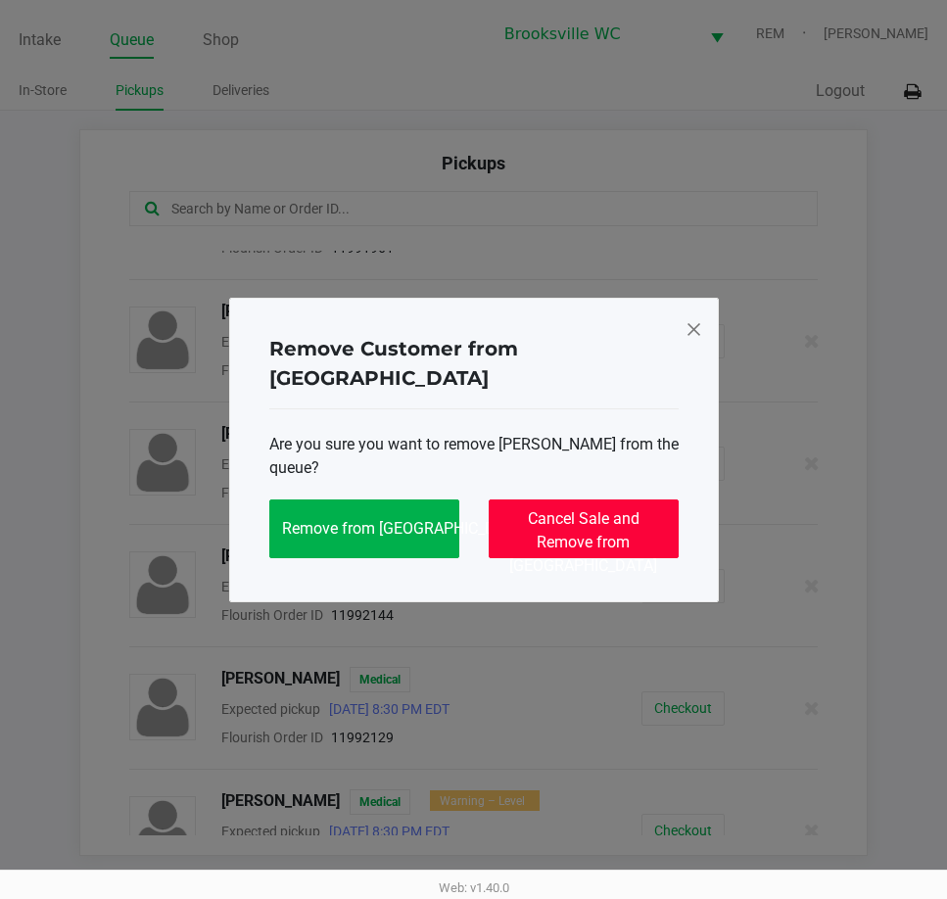
click at [593, 525] on span "Cancel Sale and Remove from Queue" at bounding box center [583, 542] width 148 height 66
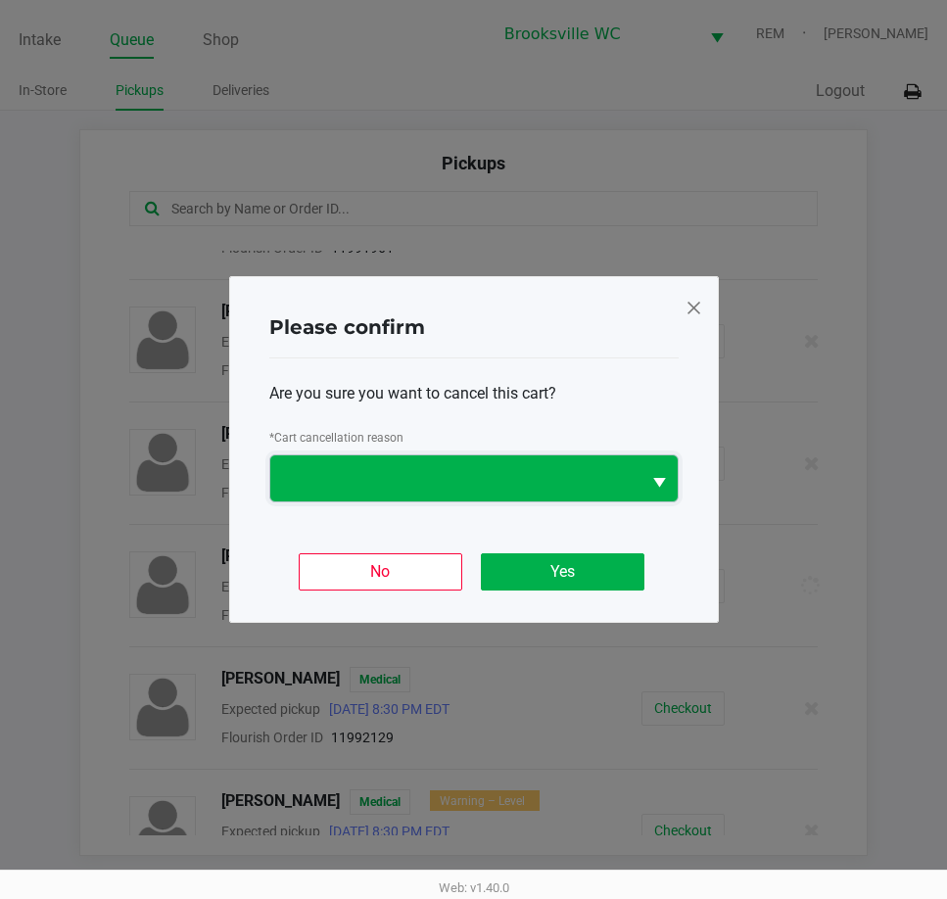
click at [488, 497] on span at bounding box center [455, 478] width 370 height 46
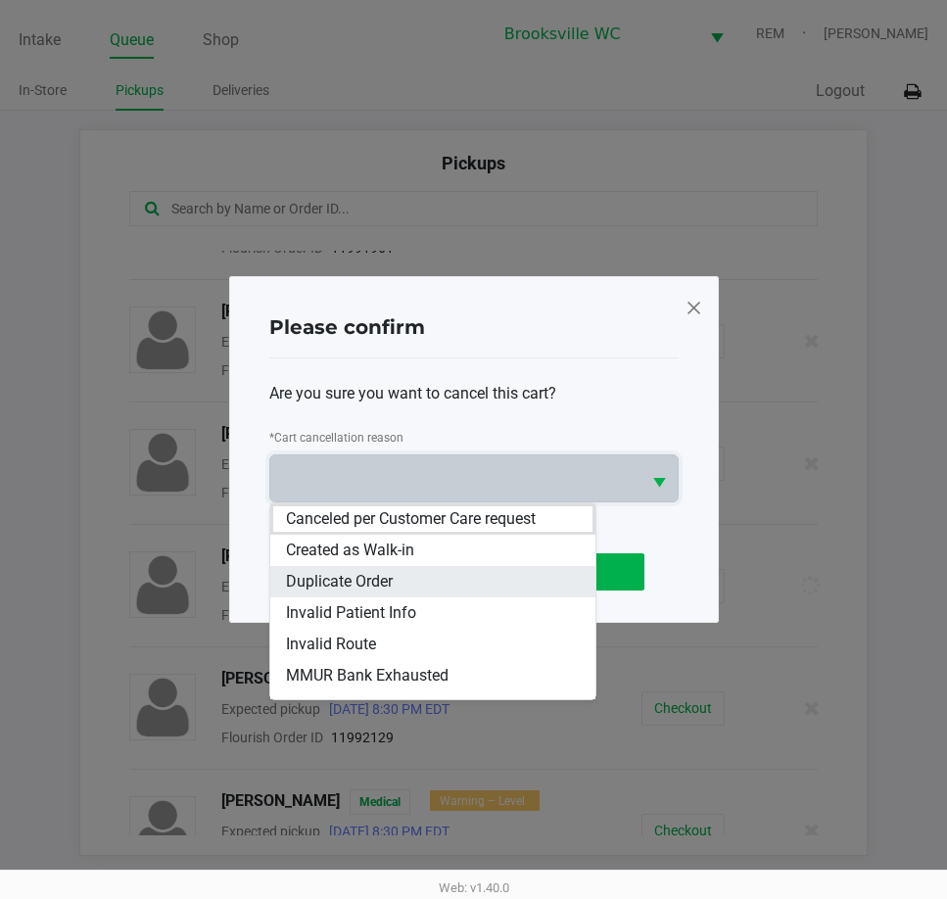
click at [388, 591] on span "Duplicate Order" at bounding box center [339, 582] width 107 height 24
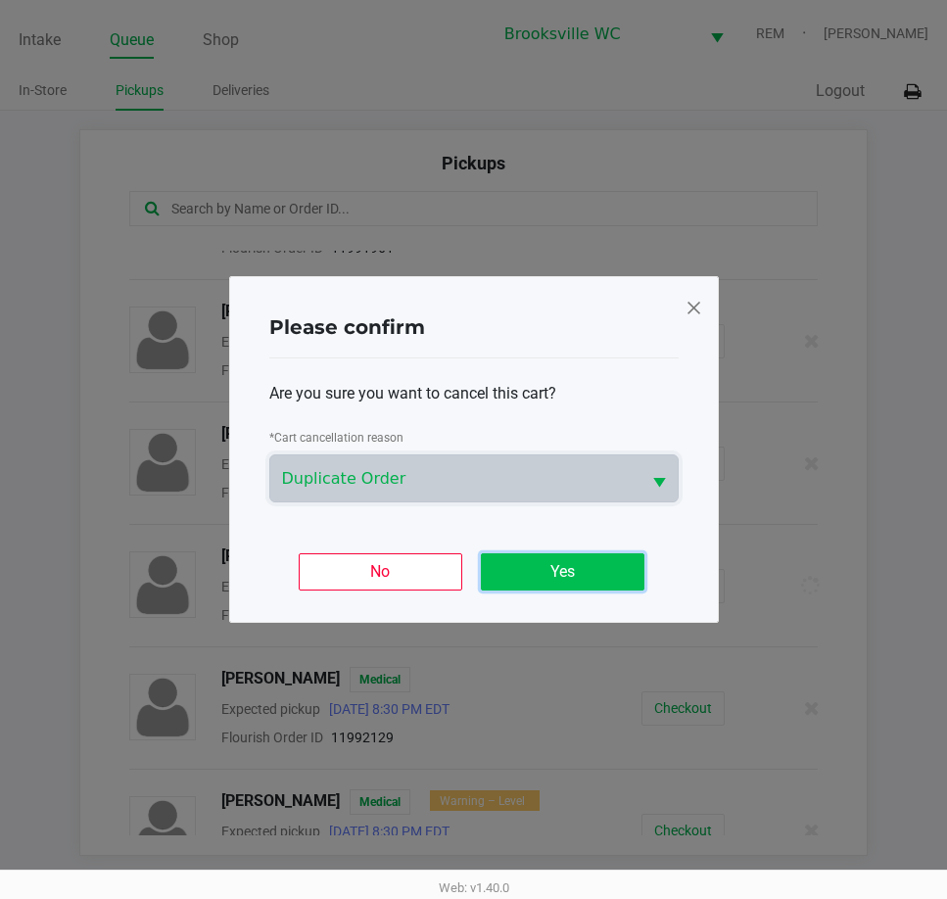
click at [592, 562] on button "Yes" at bounding box center [563, 571] width 164 height 37
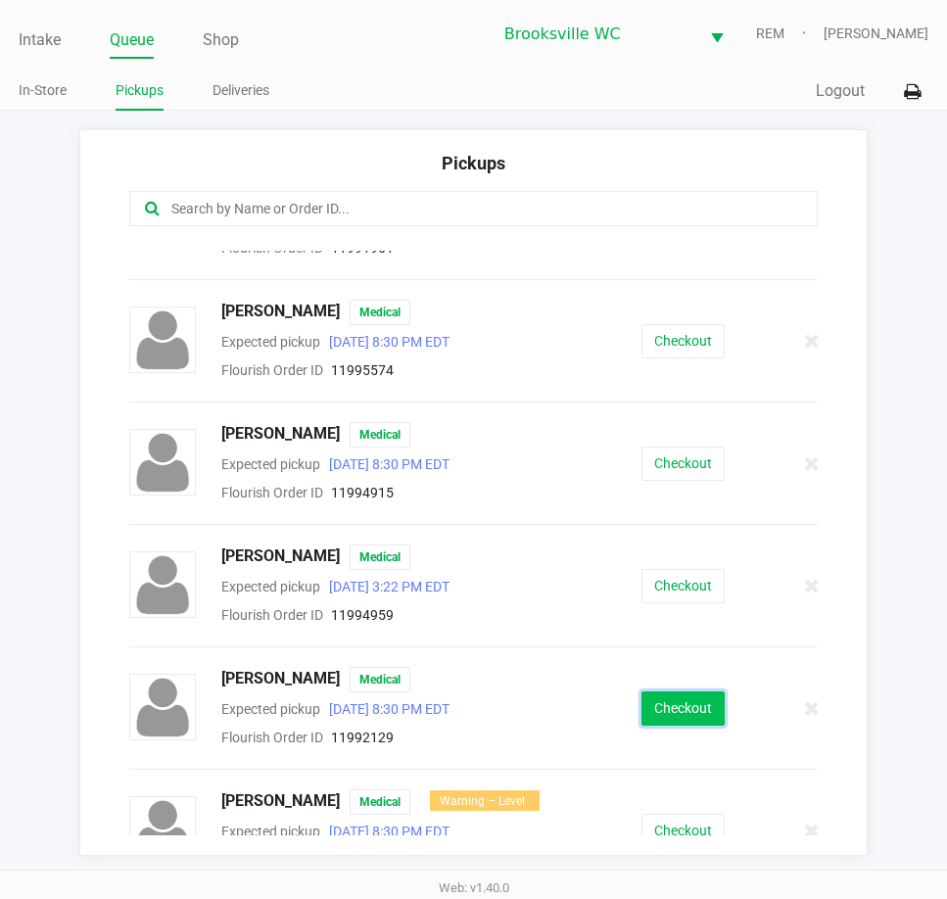
click at [690, 710] on button "Checkout" at bounding box center [683, 709] width 83 height 34
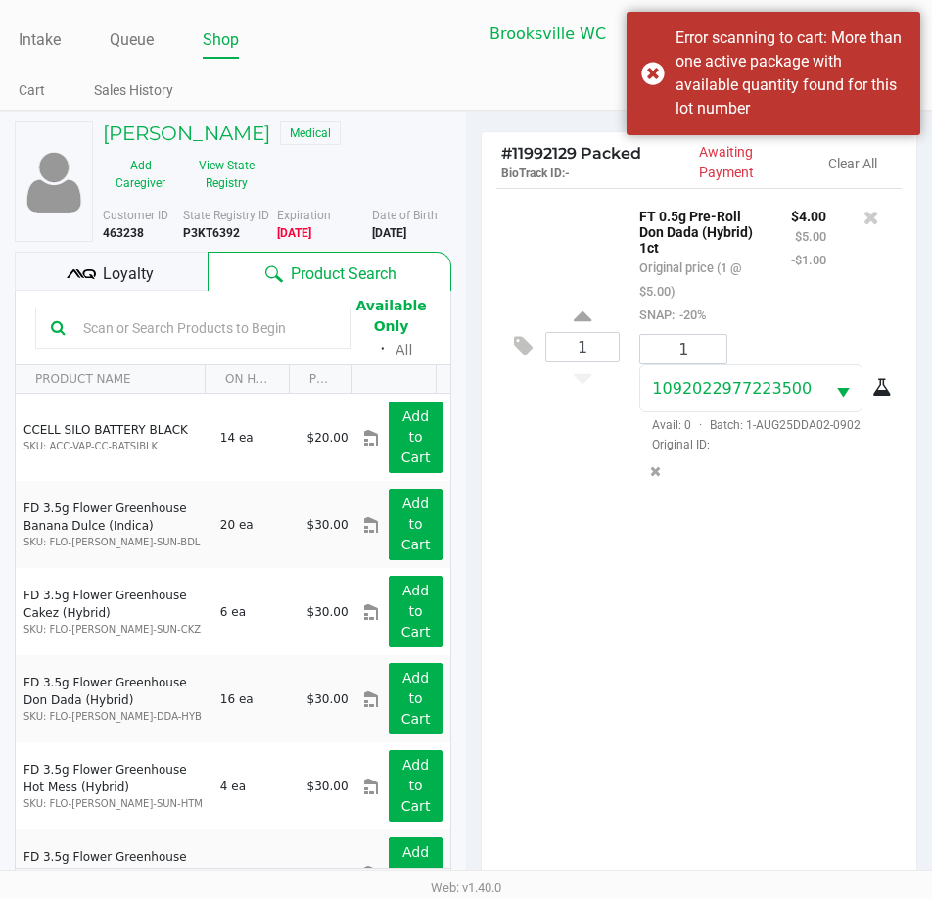
click at [268, 325] on input "text" at bounding box center [205, 327] width 261 height 29
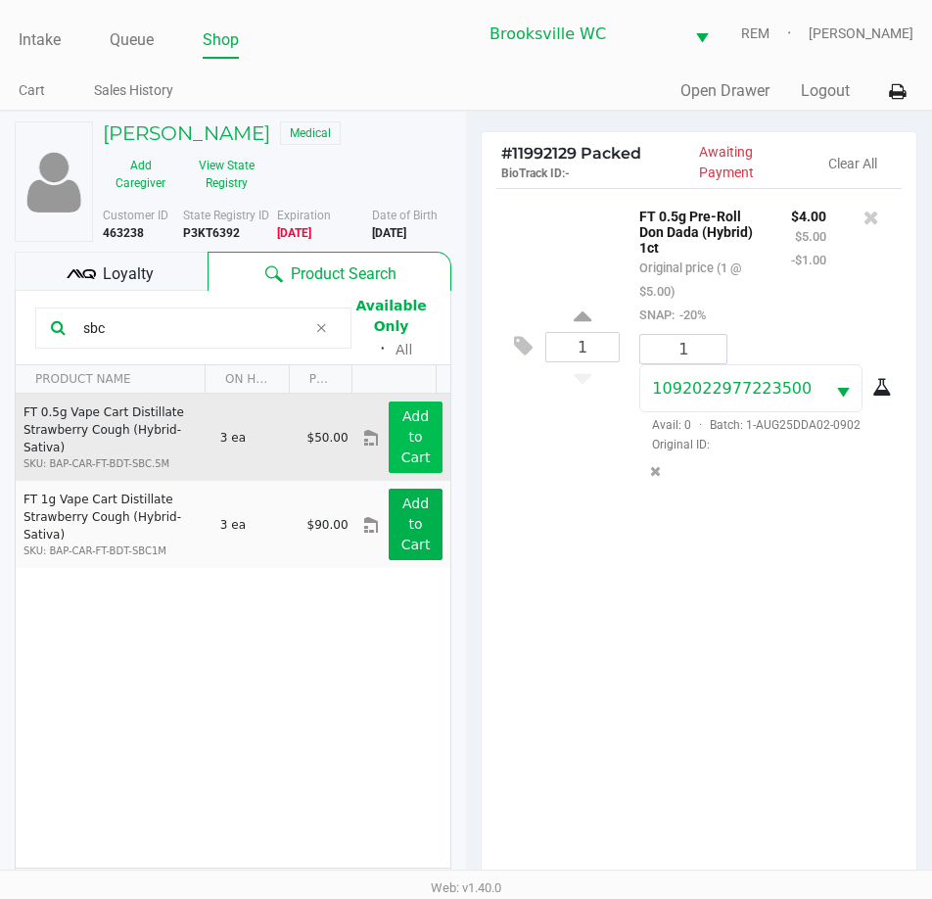
type input "sbc"
click at [421, 453] on button "Add to Cart" at bounding box center [416, 438] width 54 height 72
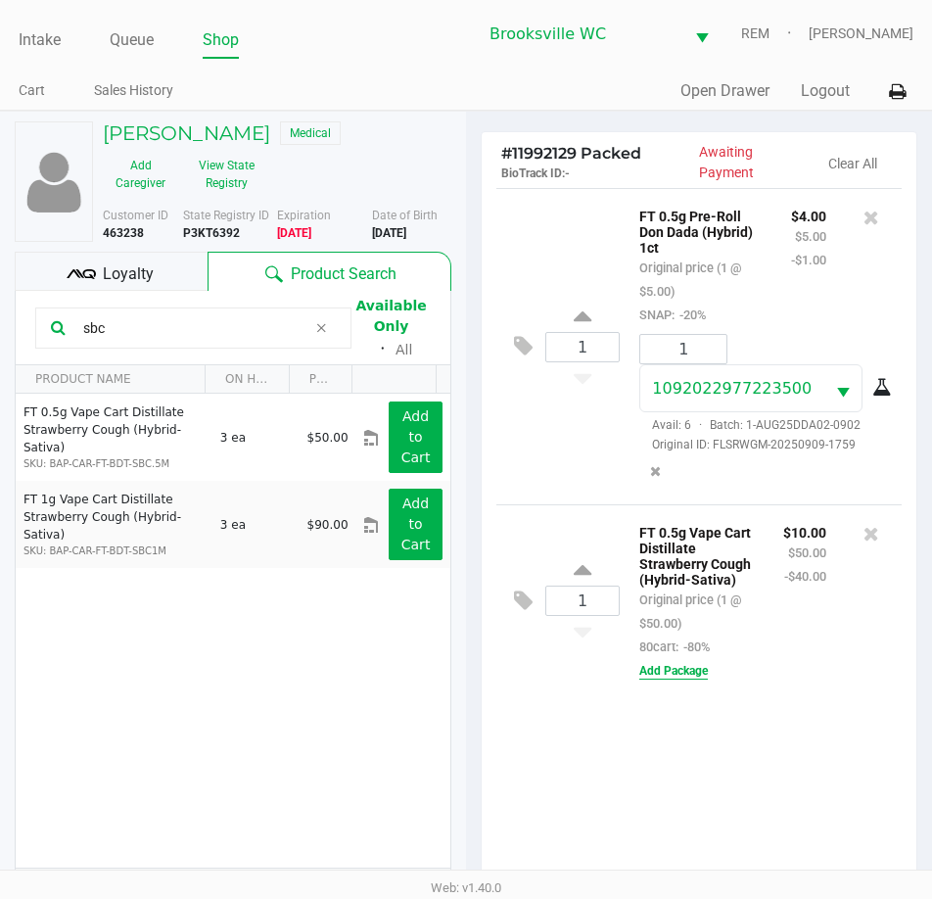
click at [689, 680] on button "Add Package" at bounding box center [674, 671] width 69 height 18
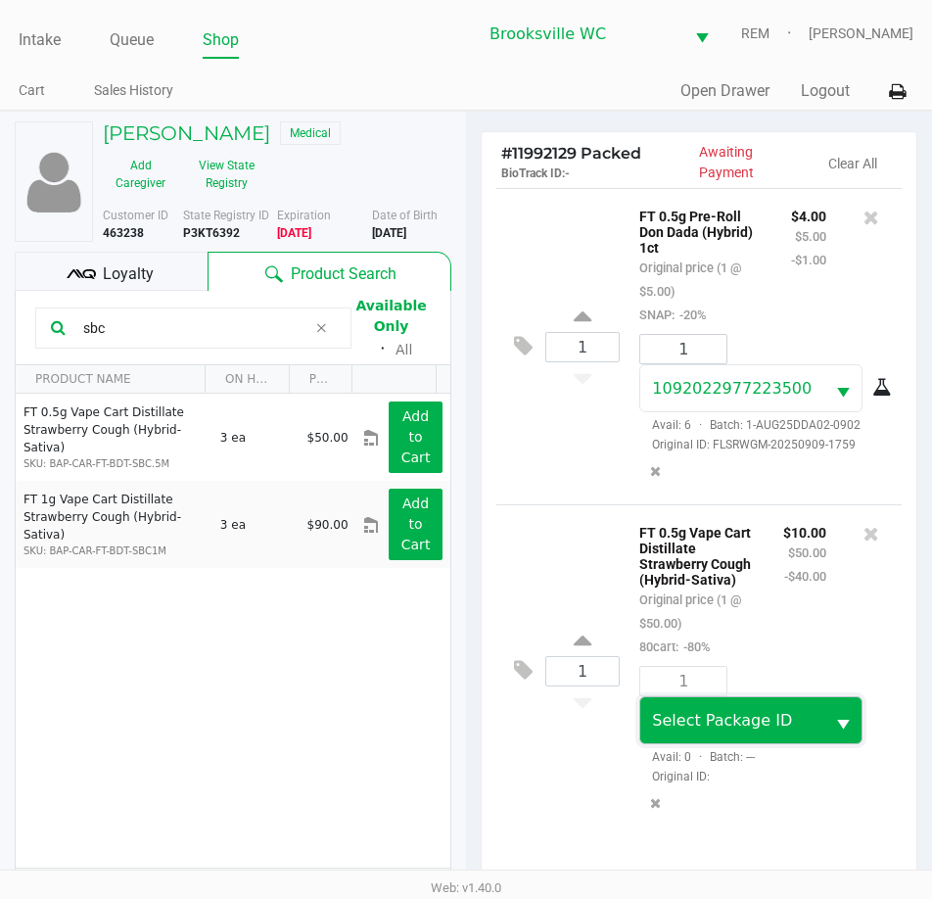
click at [684, 711] on span "Select Package ID" at bounding box center [732, 720] width 183 height 46
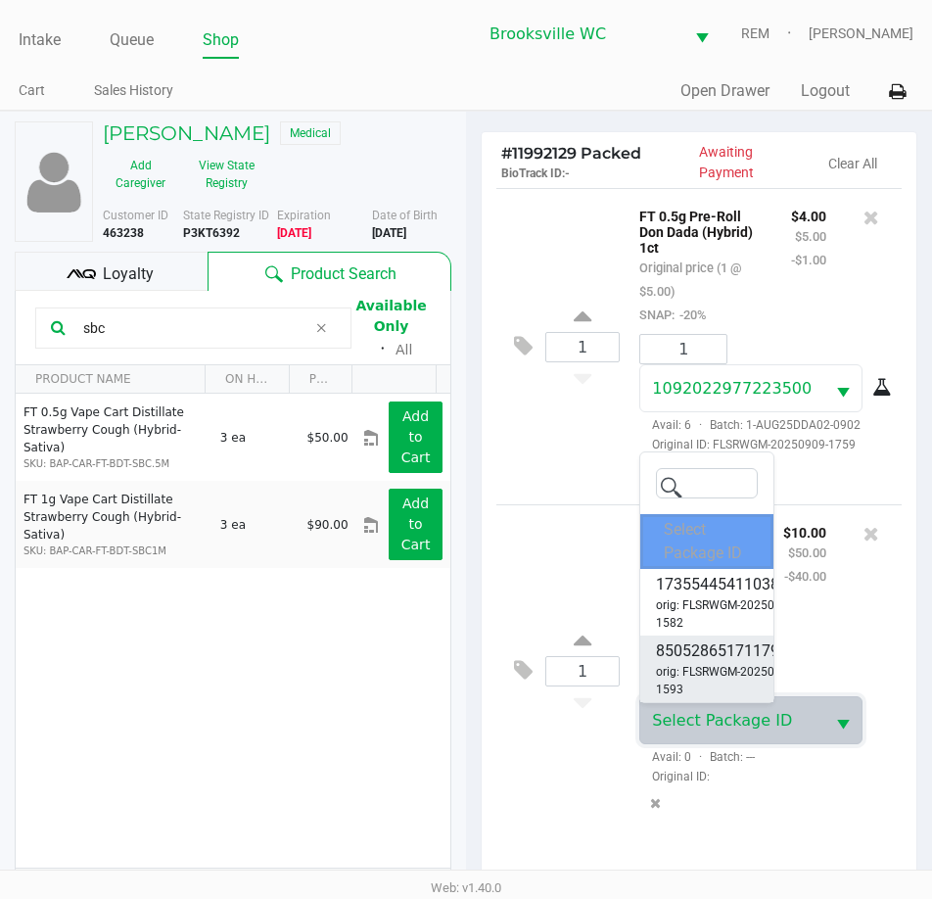
click at [699, 653] on span "8505286517117954" at bounding box center [726, 652] width 141 height 24
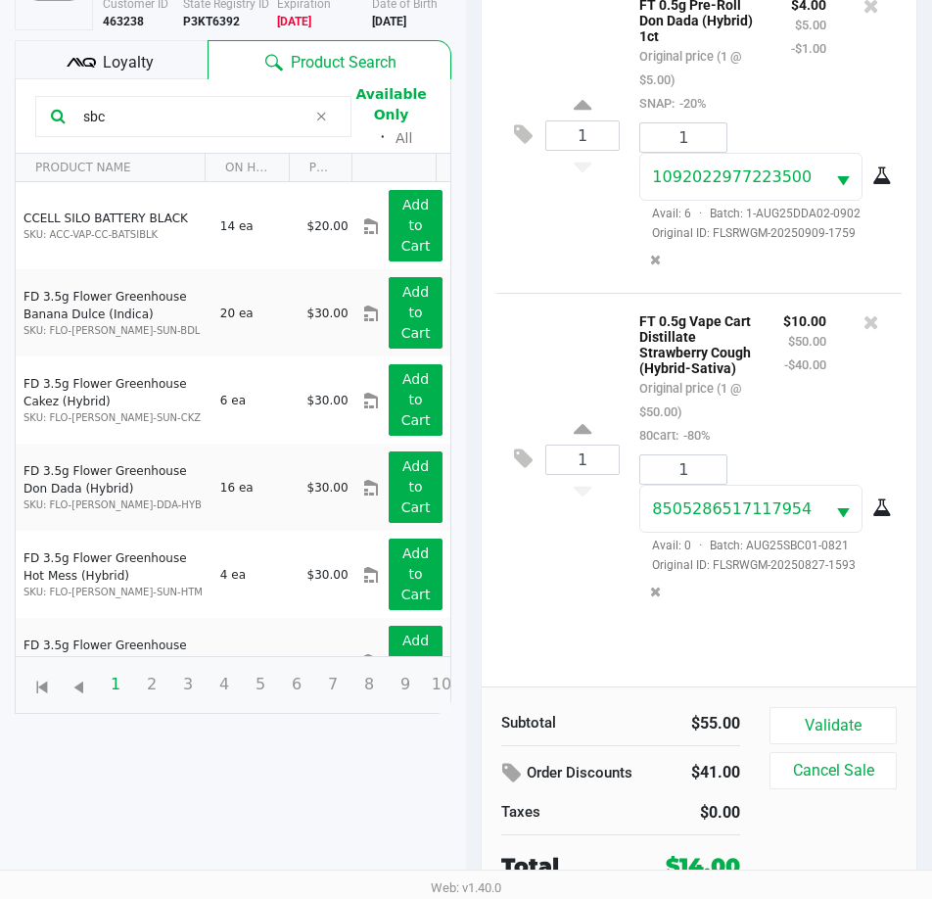
scroll to position [215, 0]
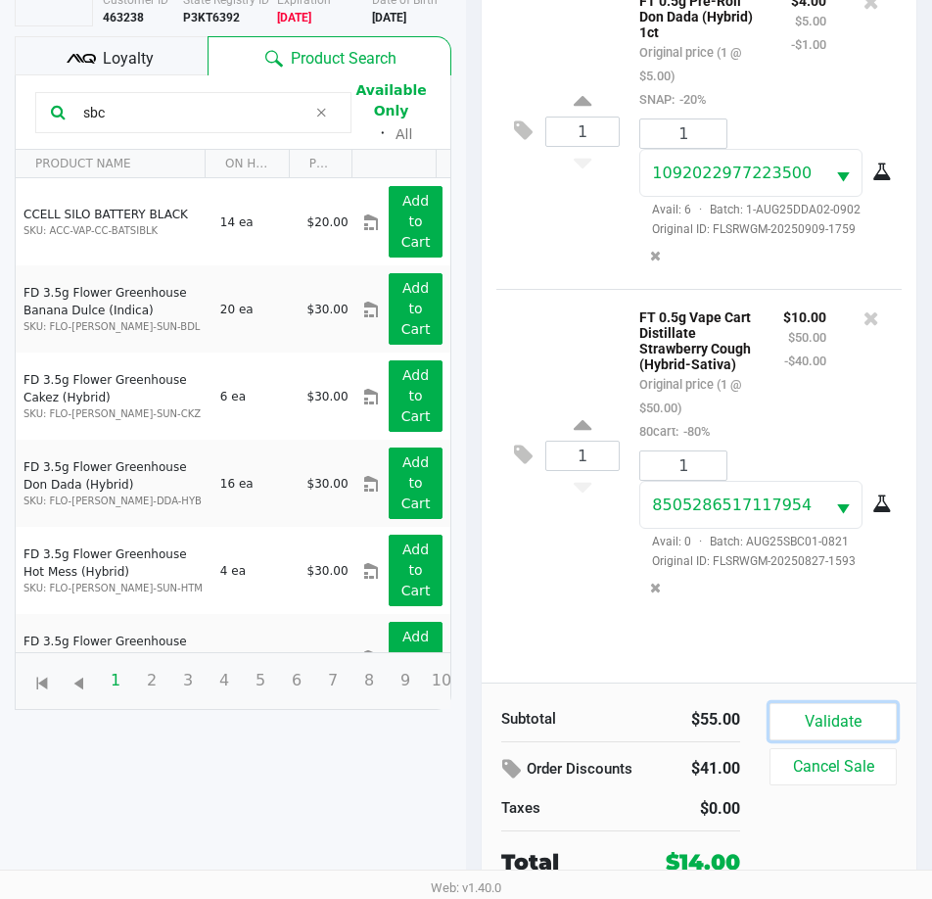
click at [826, 733] on button "Validate" at bounding box center [833, 721] width 127 height 37
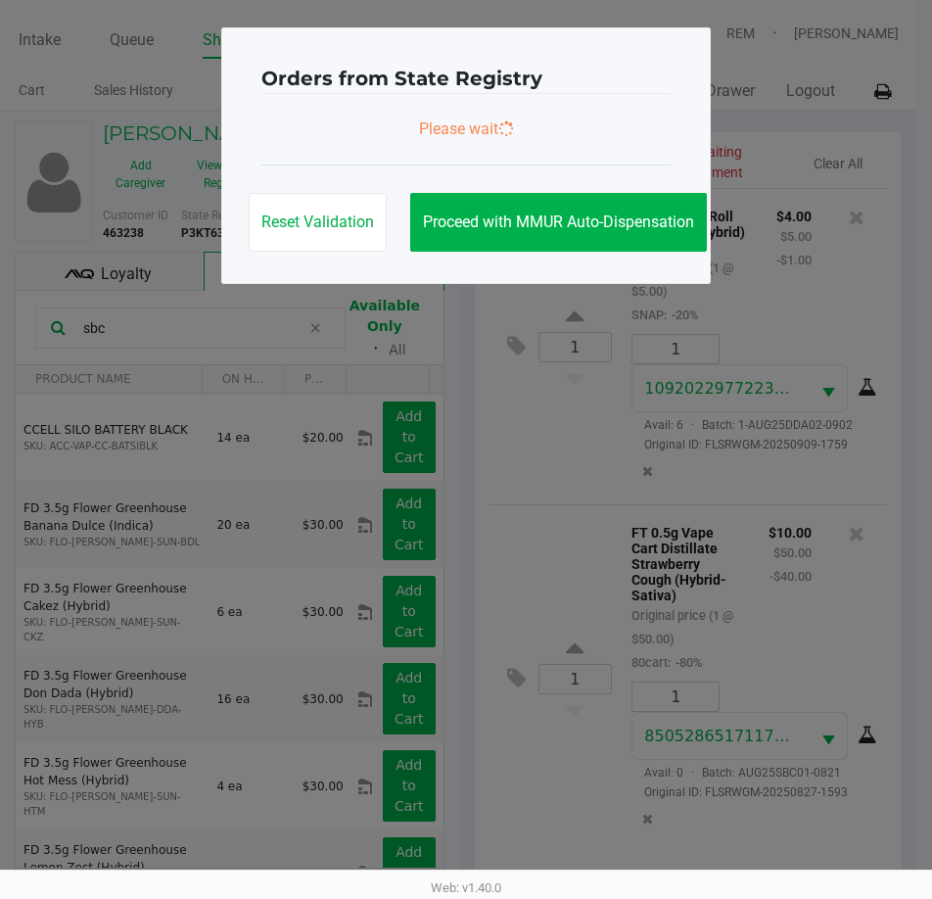
scroll to position [0, 0]
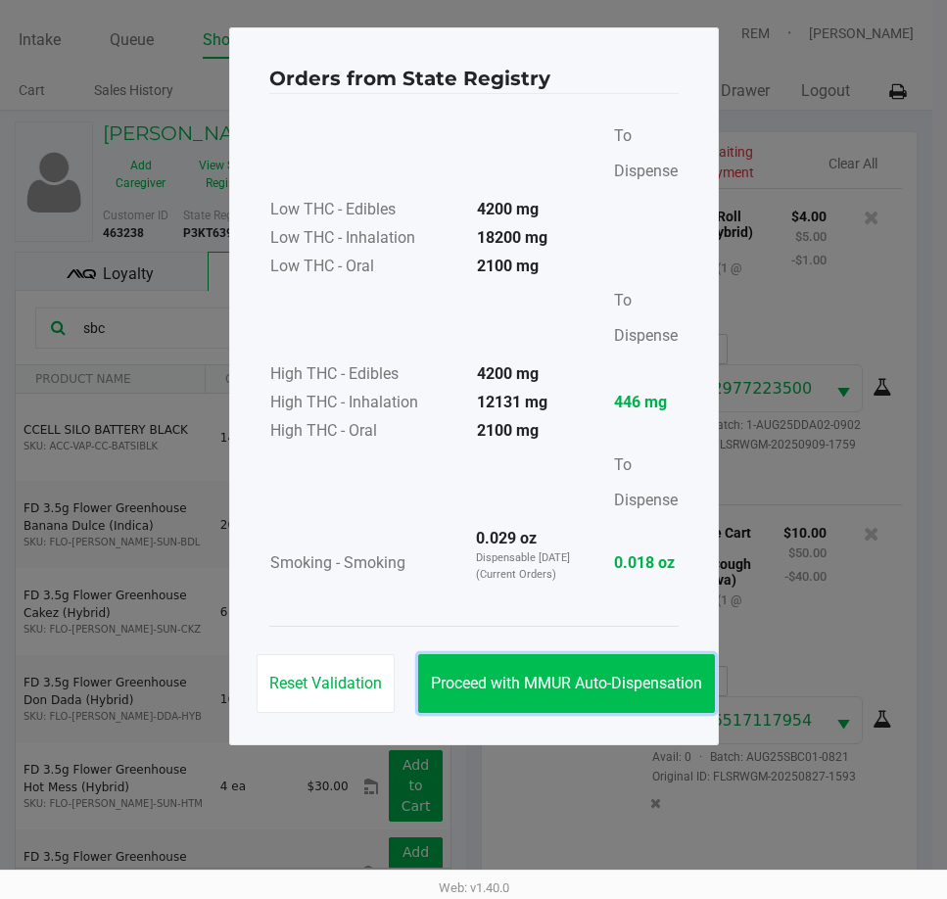
click at [597, 697] on button "Proceed with MMUR Auto-Dispensation" at bounding box center [566, 683] width 297 height 59
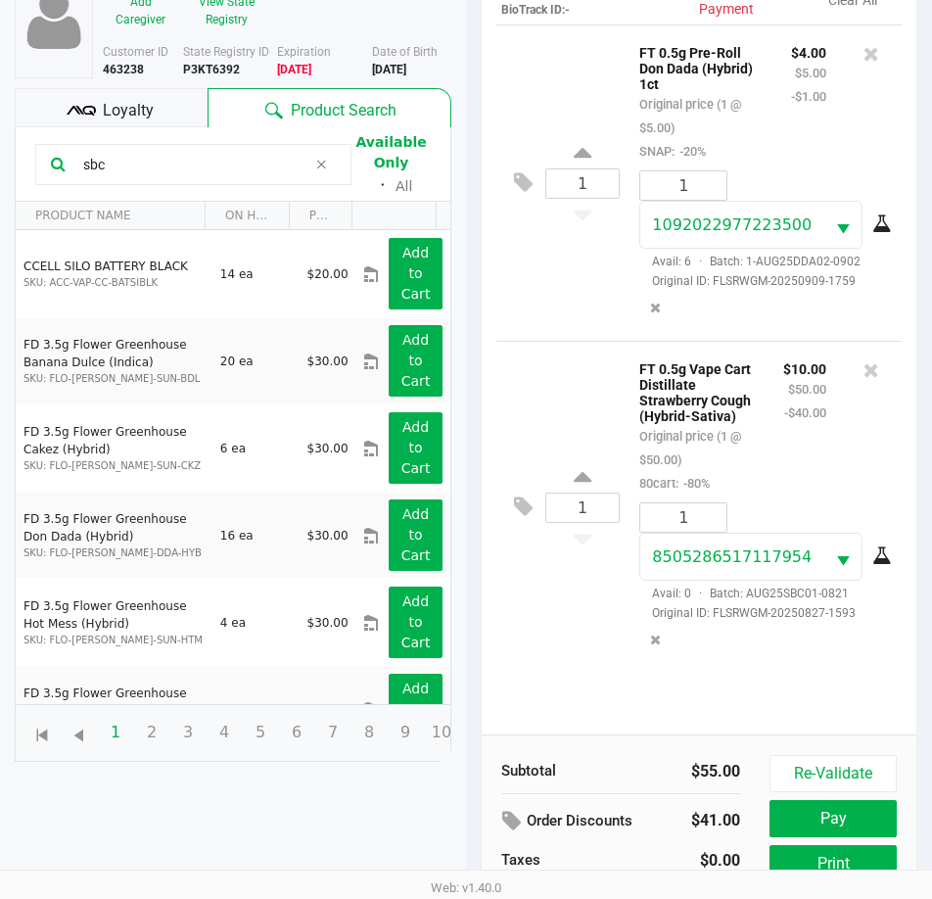
scroll to position [260, 0]
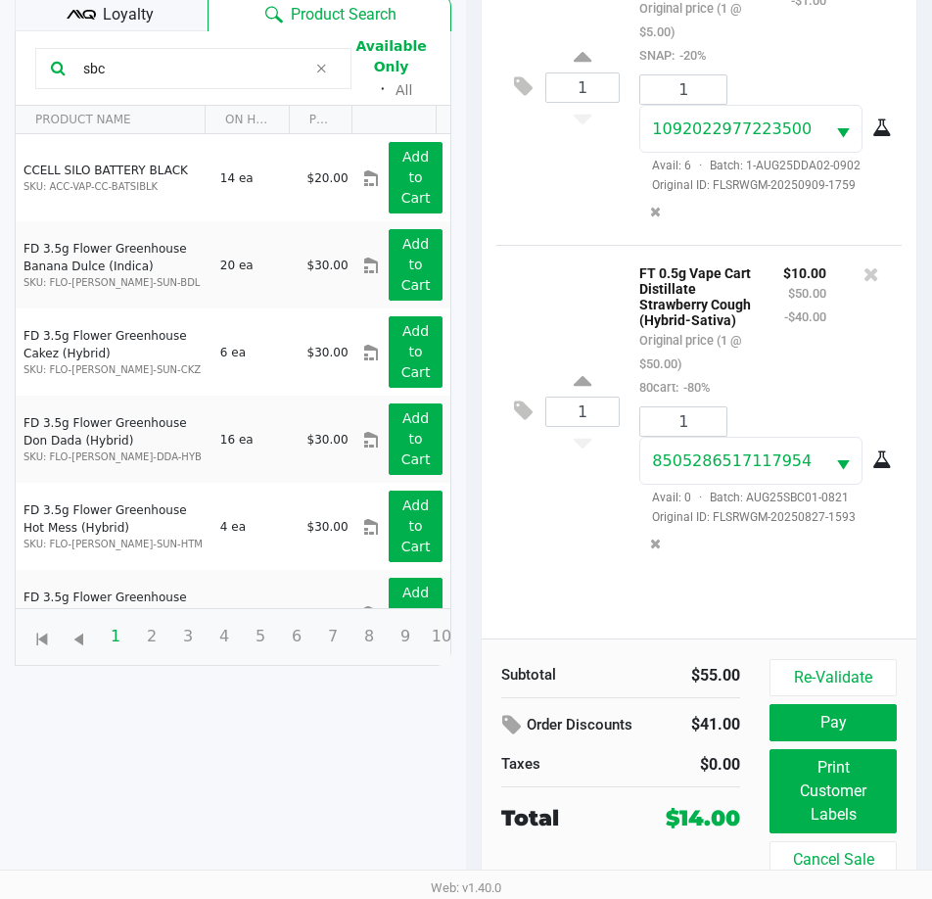
click at [141, 10] on span "Loyalty" at bounding box center [128, 15] width 51 height 24
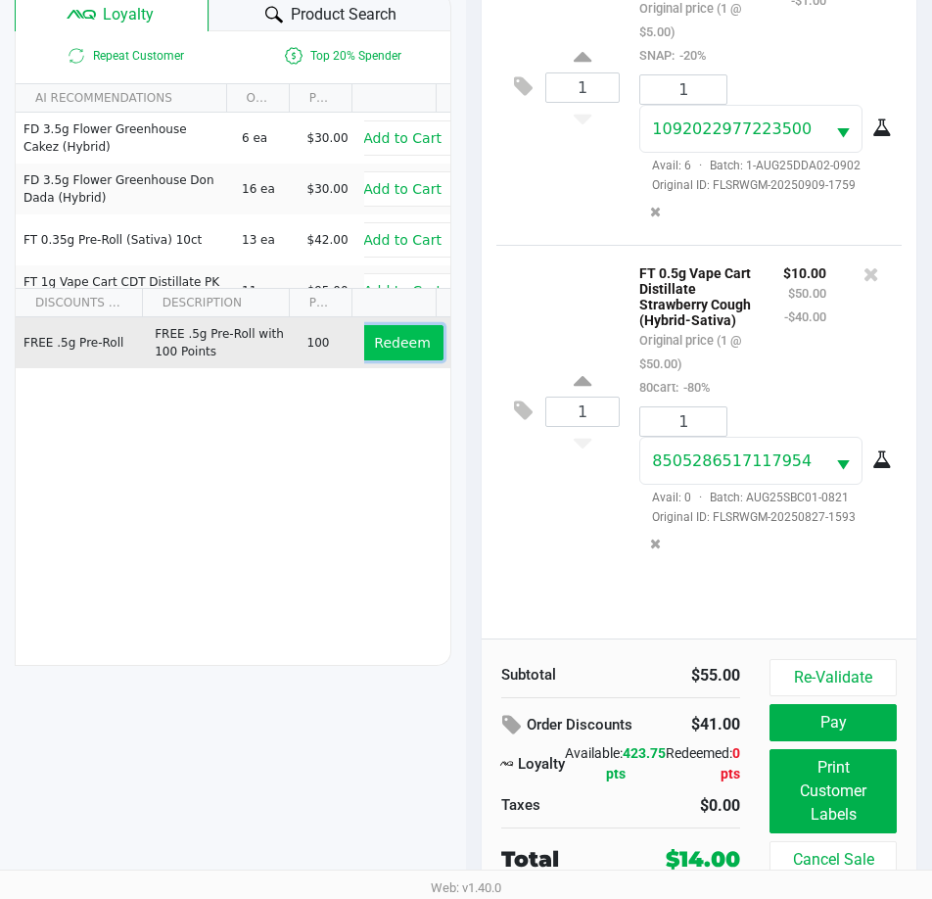
click at [380, 344] on span "Redeem" at bounding box center [402, 343] width 56 height 16
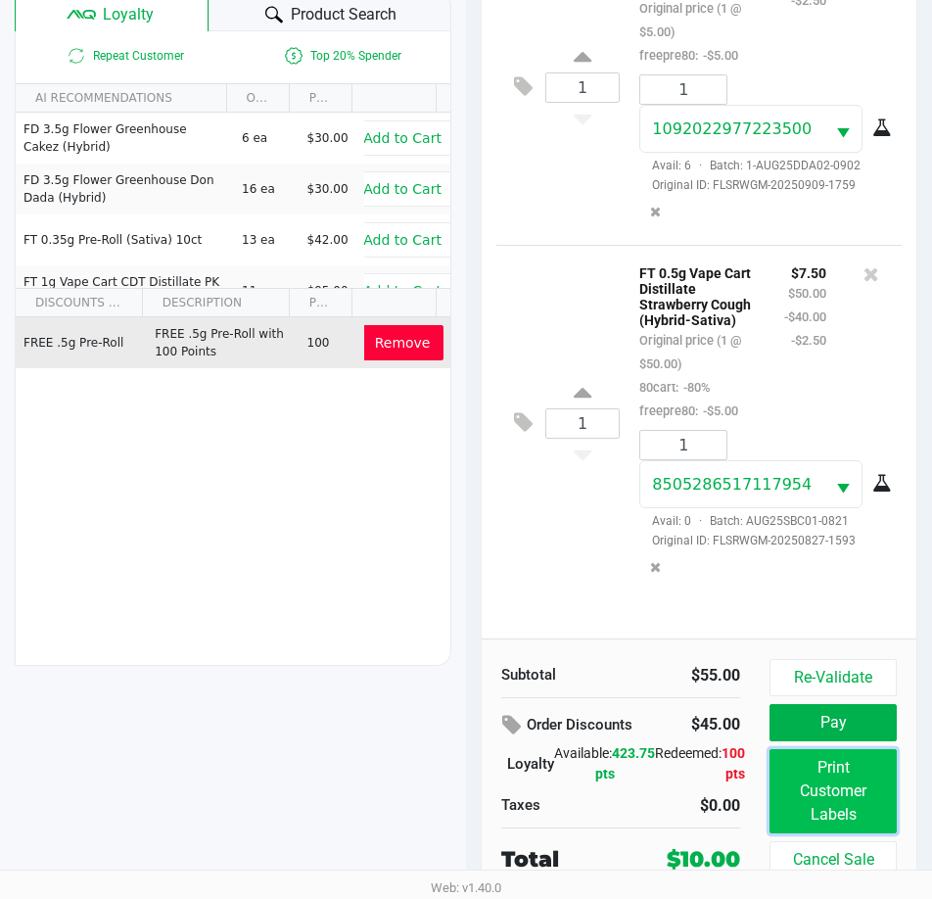
click at [837, 791] on button "Print Customer Labels" at bounding box center [833, 791] width 127 height 84
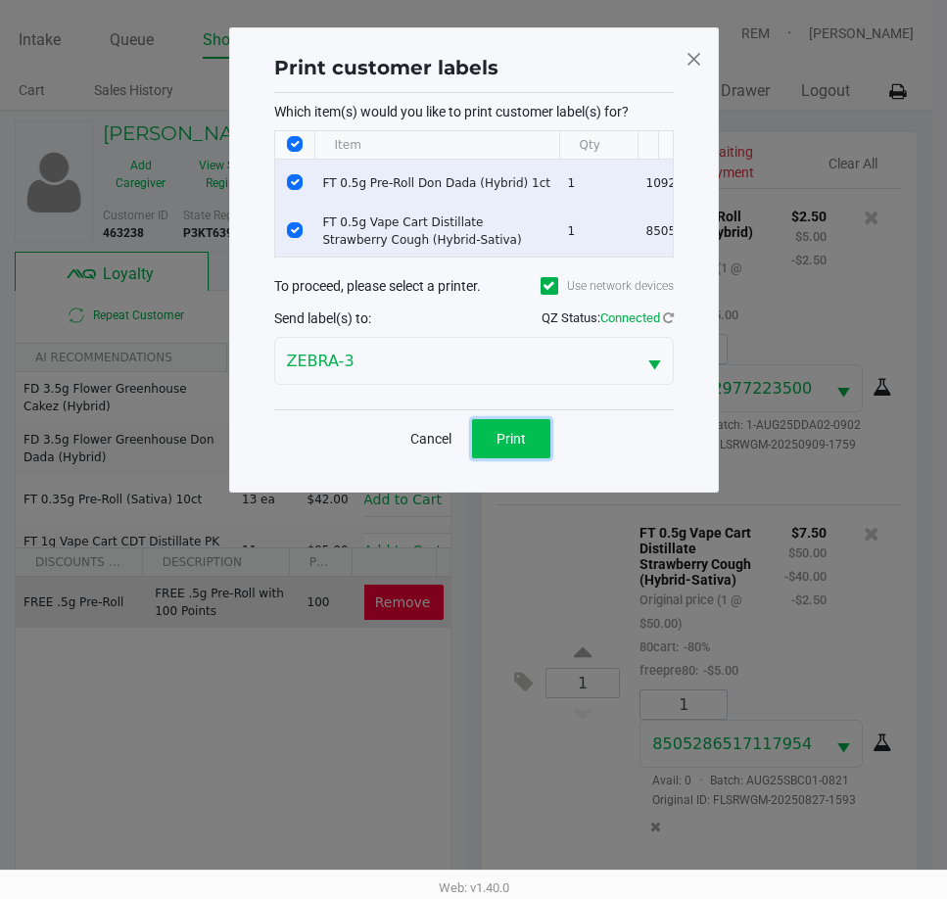
click at [505, 440] on button "Print" at bounding box center [511, 438] width 78 height 39
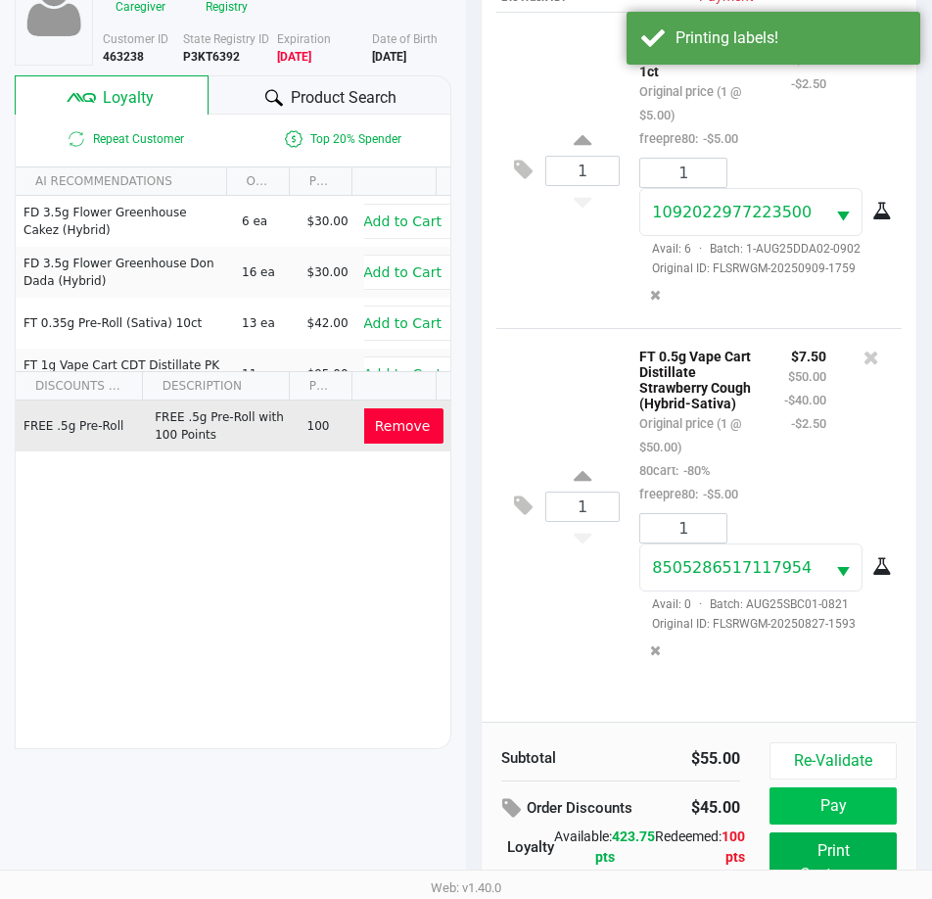
scroll to position [260, 0]
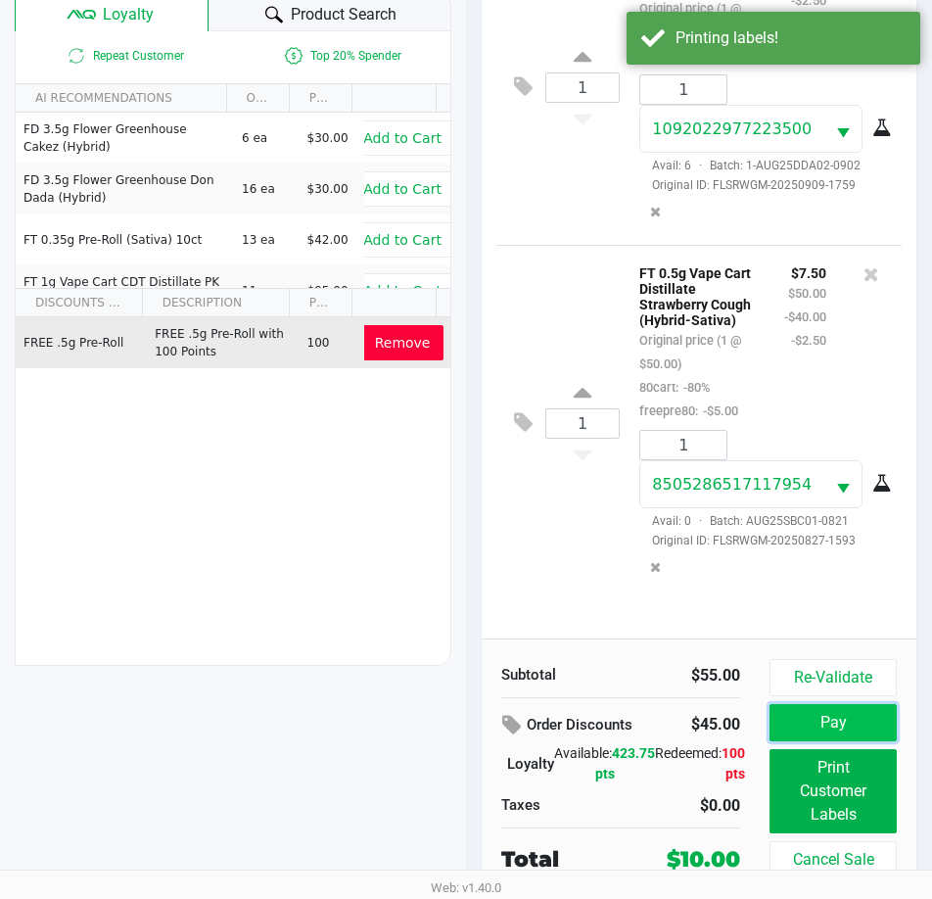
click at [841, 713] on button "Pay" at bounding box center [833, 722] width 127 height 37
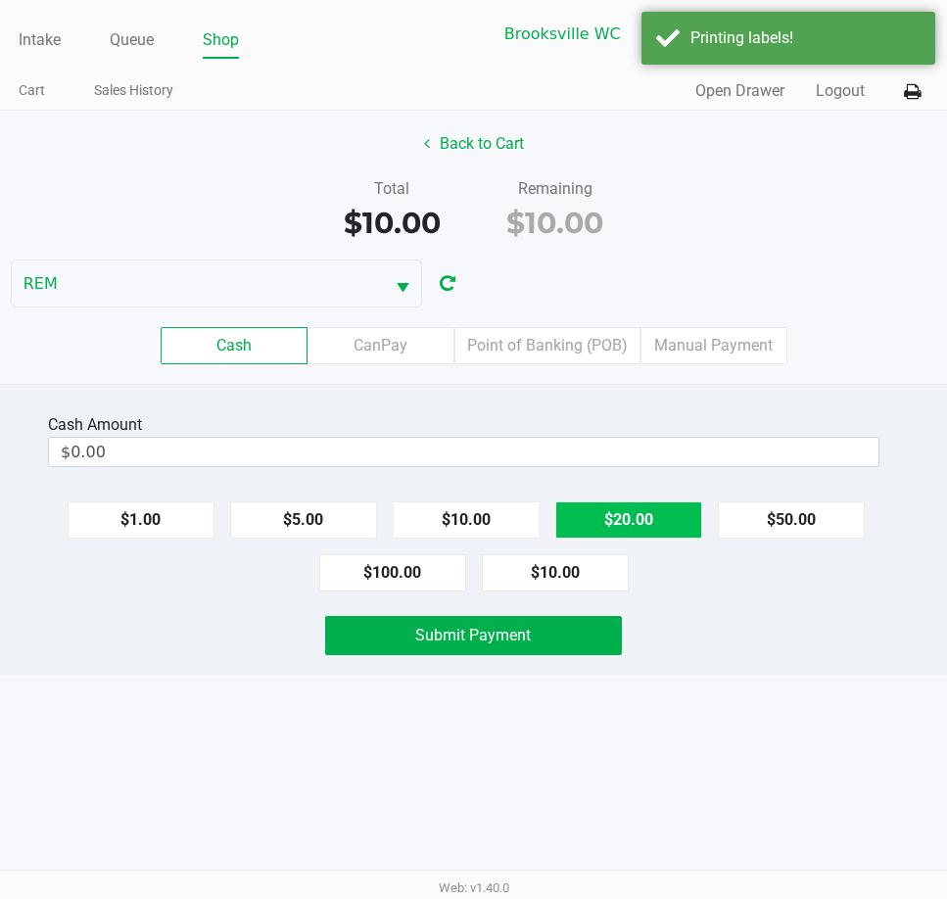
click at [609, 520] on button "$20.00" at bounding box center [628, 519] width 147 height 37
type input "$20.00"
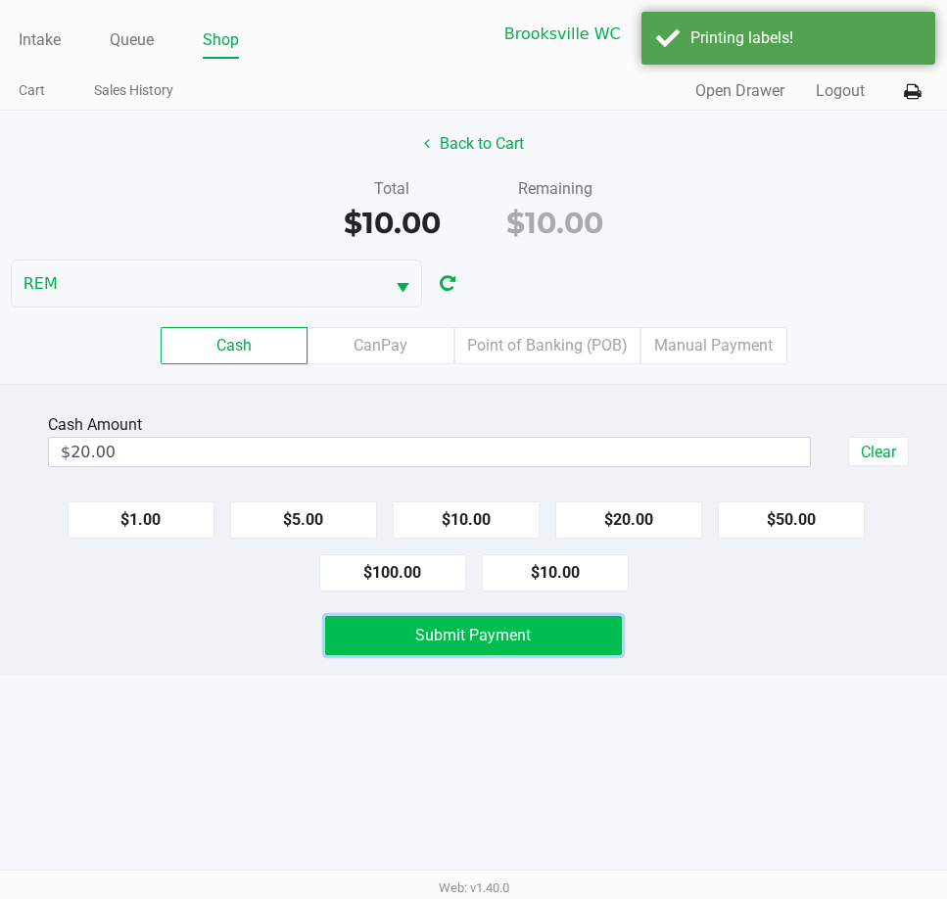
click at [566, 637] on button "Submit Payment" at bounding box center [473, 635] width 296 height 39
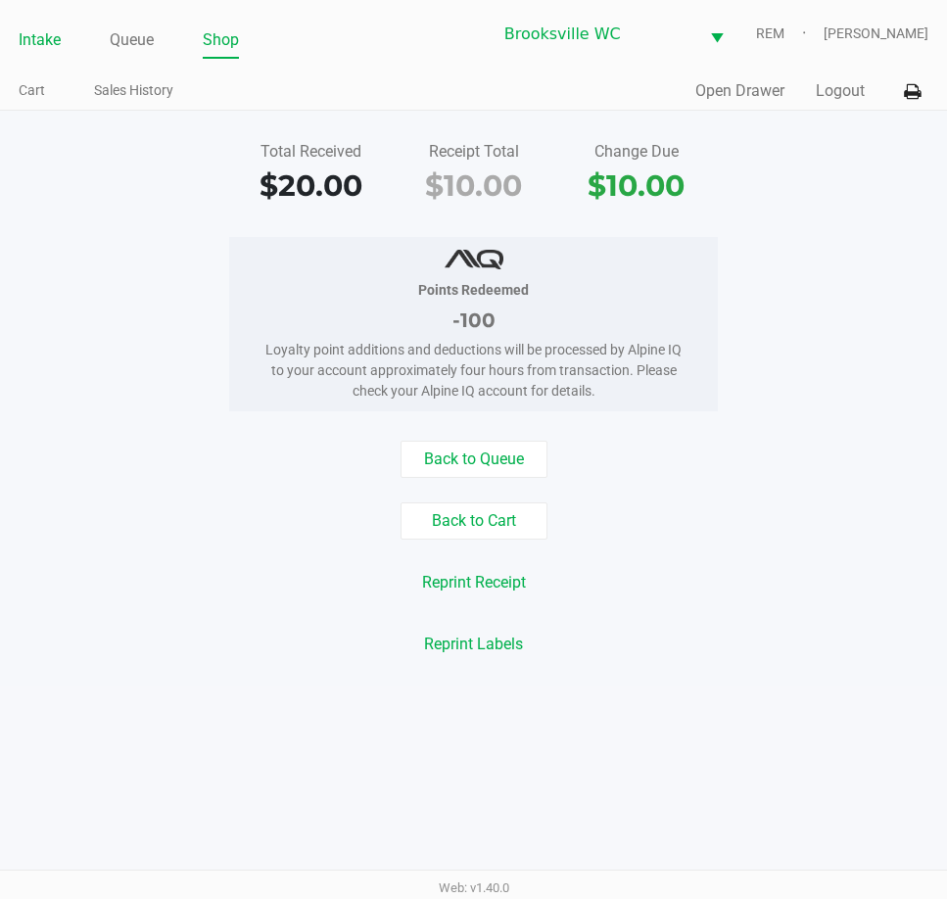
click at [38, 48] on link "Intake" at bounding box center [40, 39] width 42 height 27
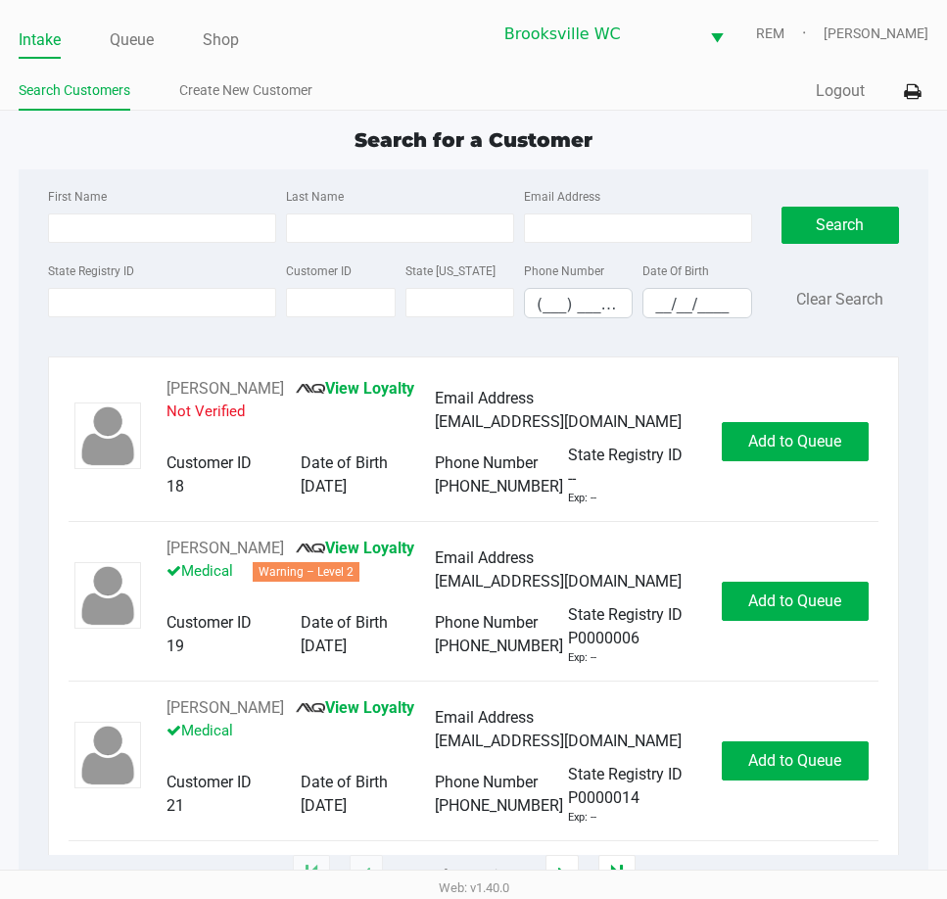
click at [810, 315] on div "Search Clear Search" at bounding box center [841, 259] width 118 height 150
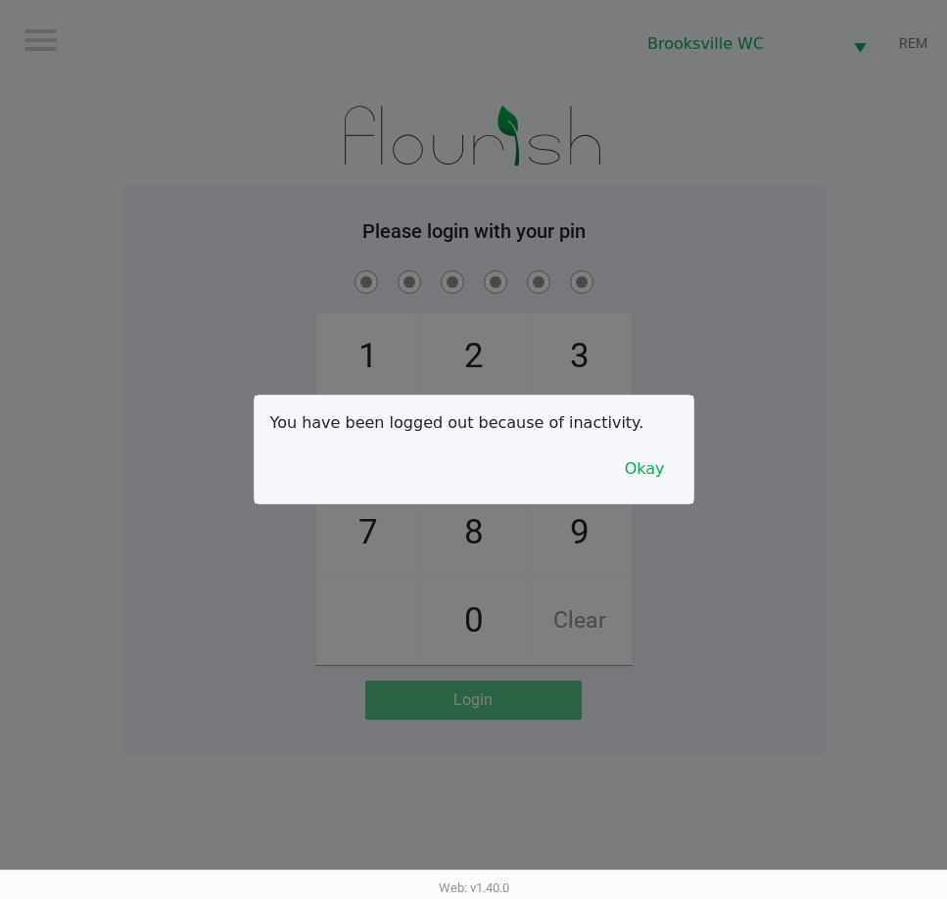
click at [773, 138] on div at bounding box center [473, 449] width 947 height 899
checkbox input "true"
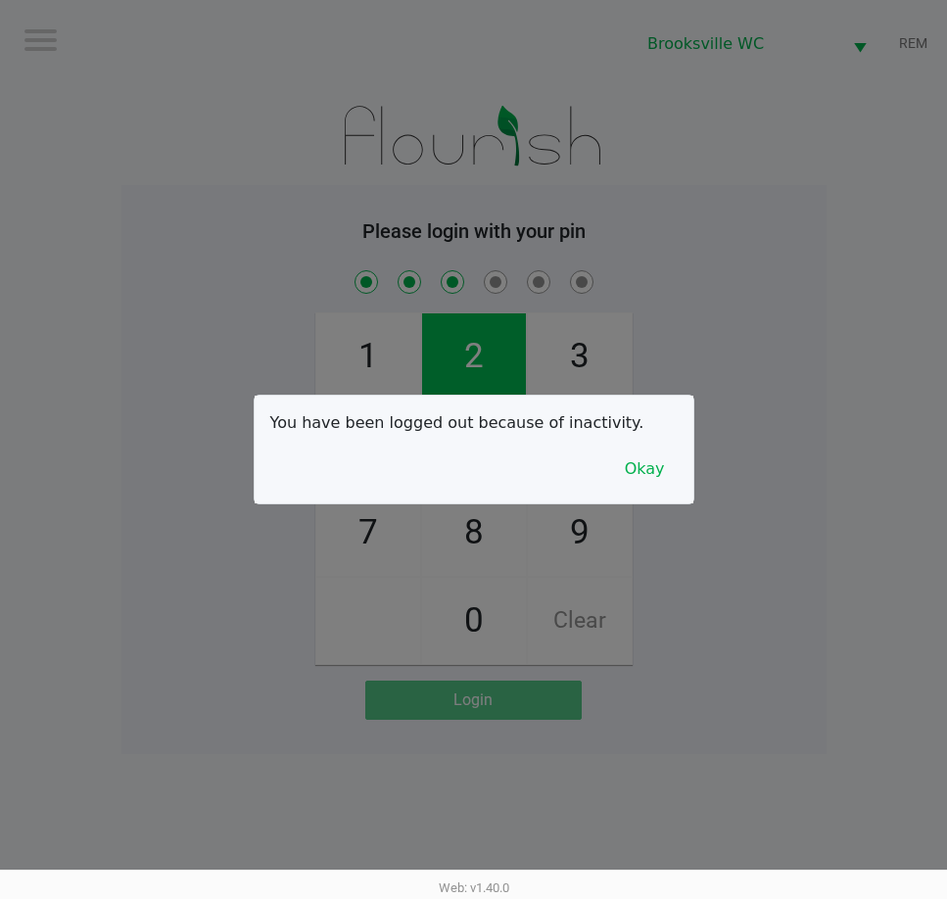
checkbox input "true"
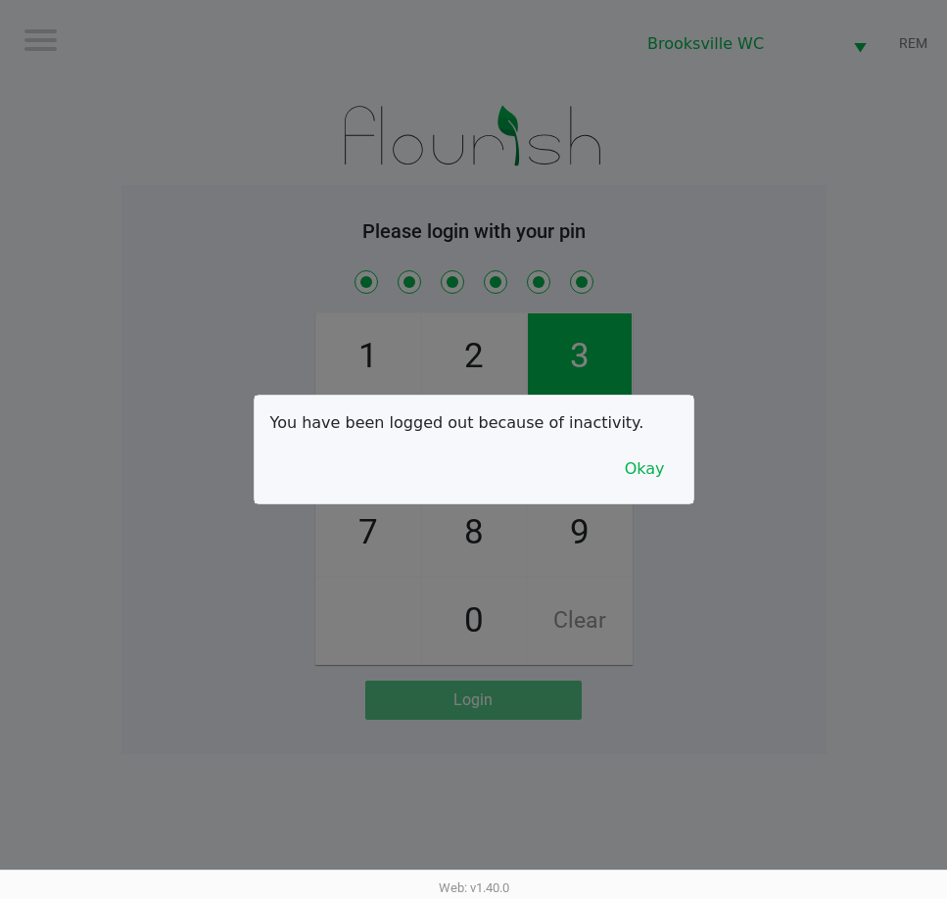
checkbox input "true"
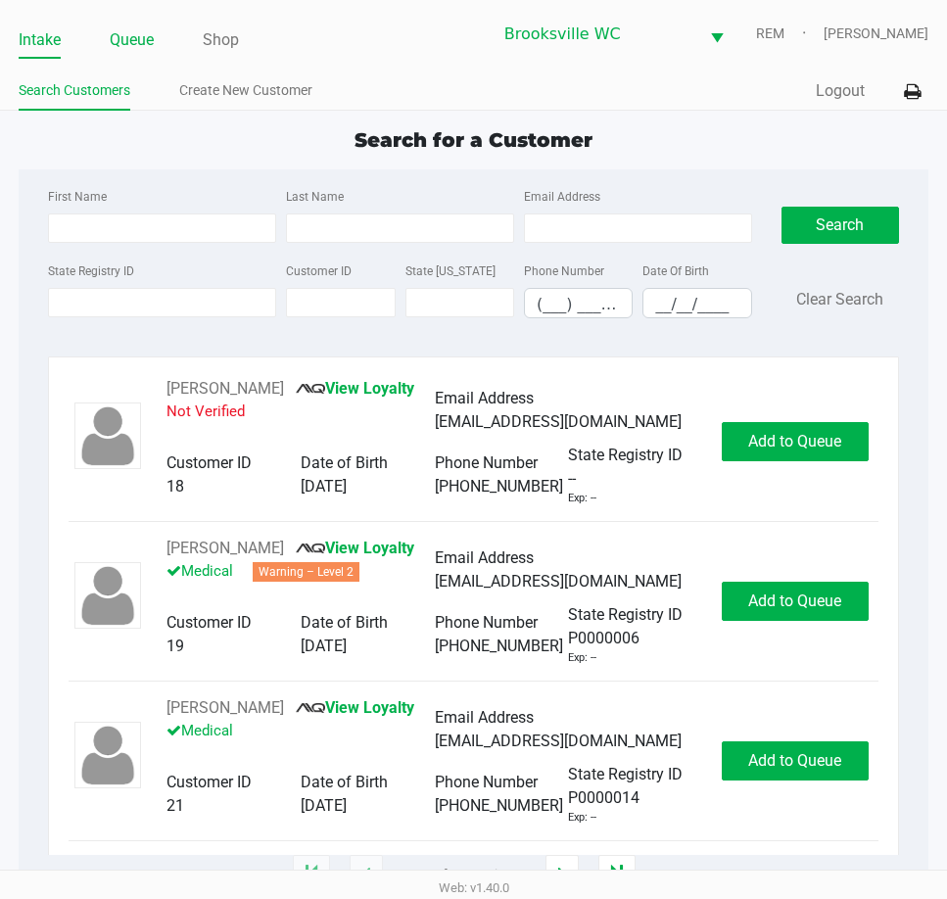
click at [149, 40] on link "Queue" at bounding box center [132, 39] width 44 height 27
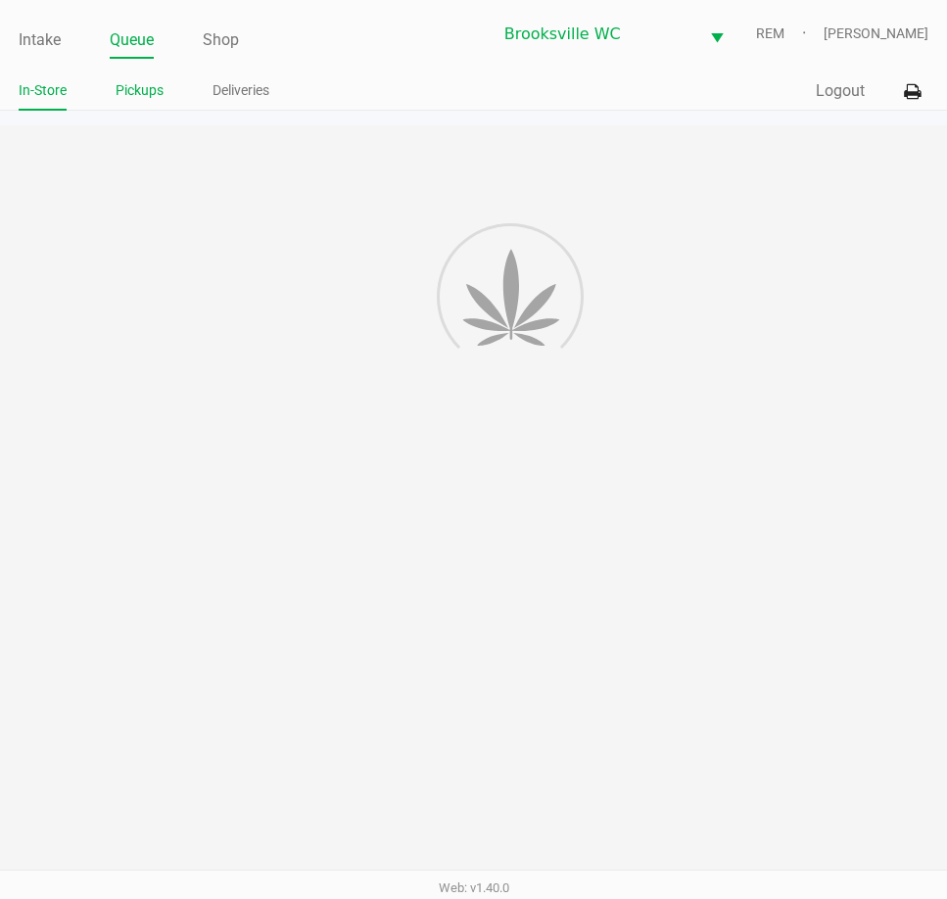
click at [150, 88] on link "Pickups" at bounding box center [140, 90] width 48 height 24
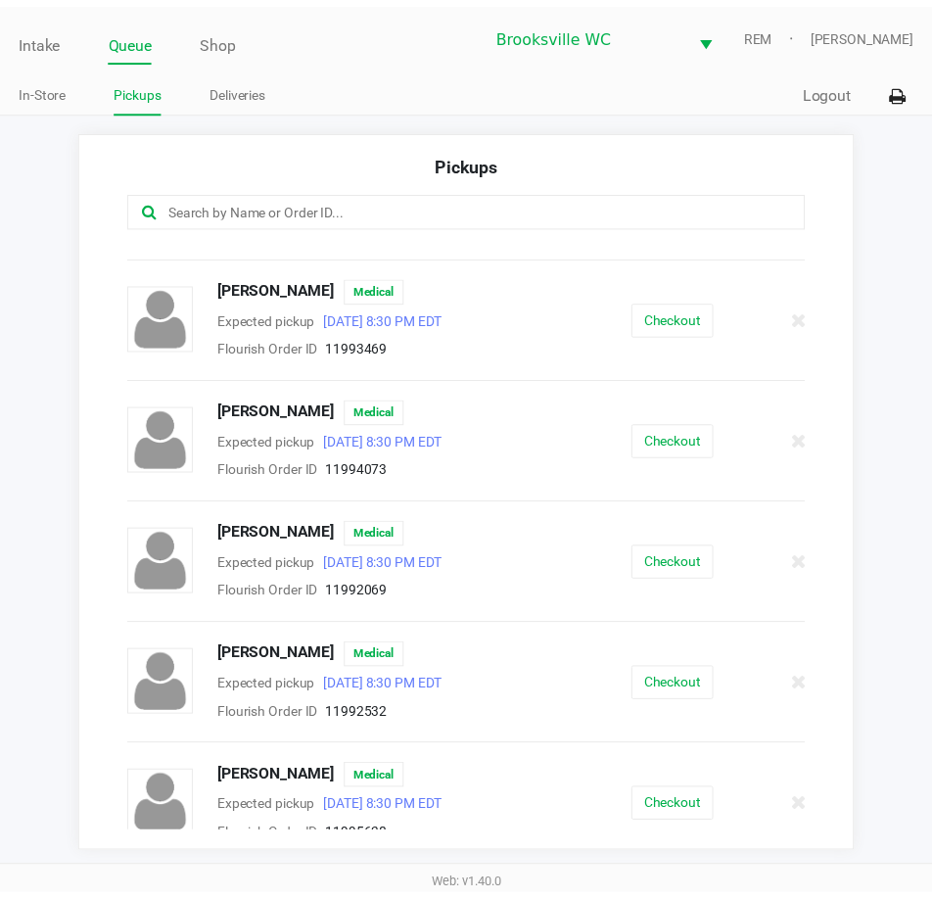
scroll to position [1077, 0]
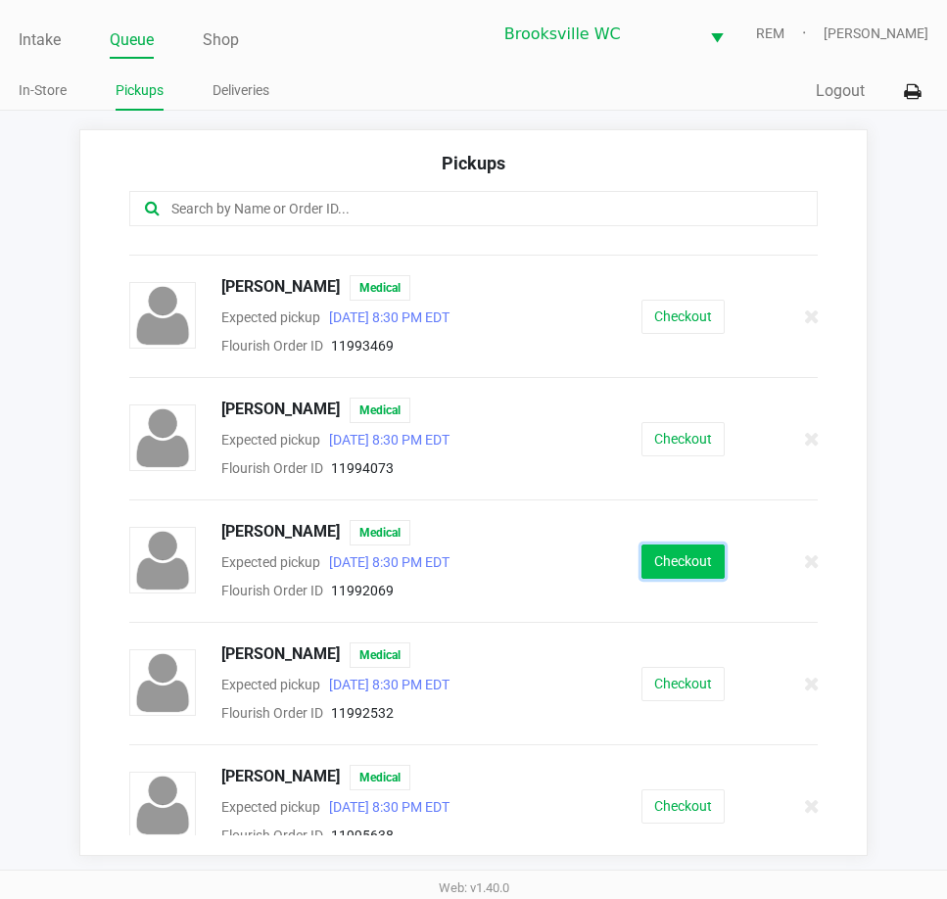
click at [650, 564] on button "Checkout" at bounding box center [683, 562] width 83 height 34
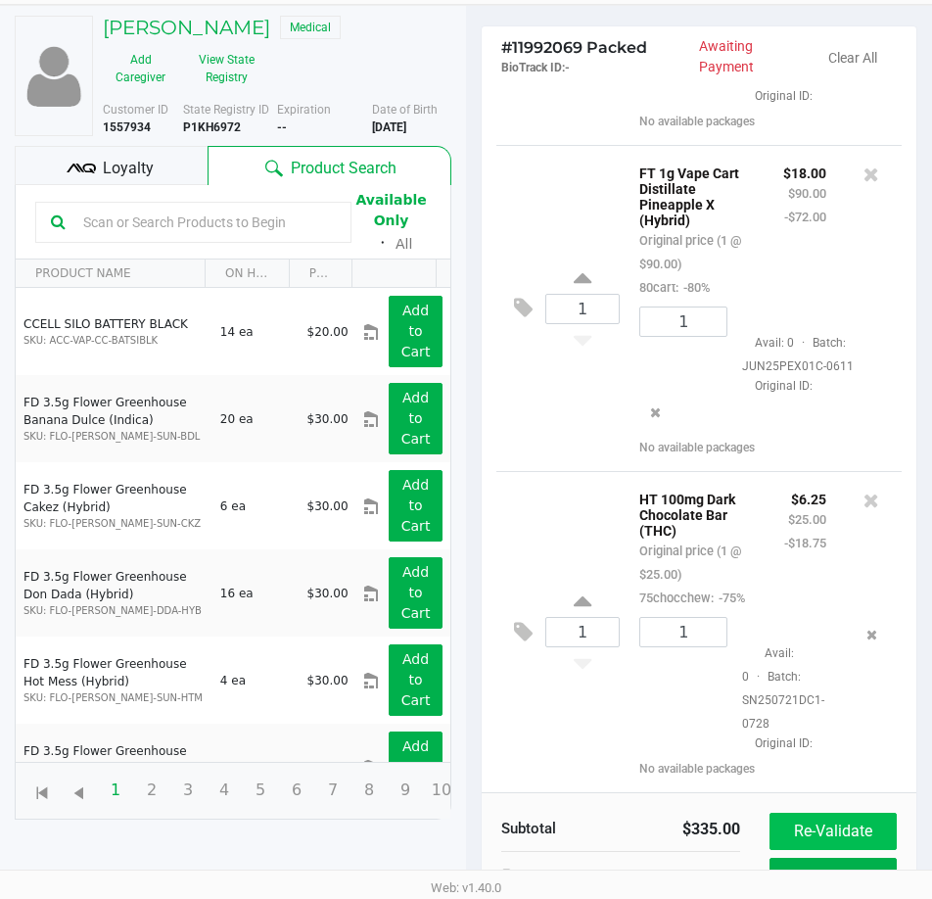
scroll to position [260, 0]
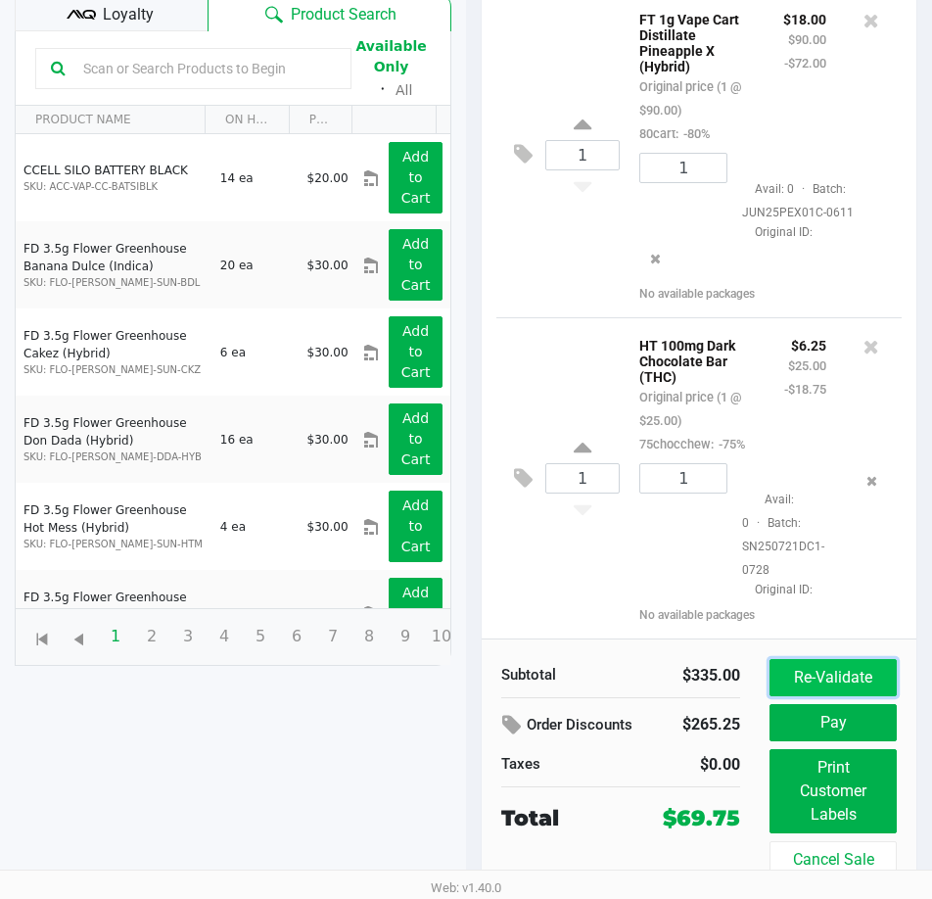
click at [829, 675] on button "Re-Validate" at bounding box center [833, 677] width 127 height 37
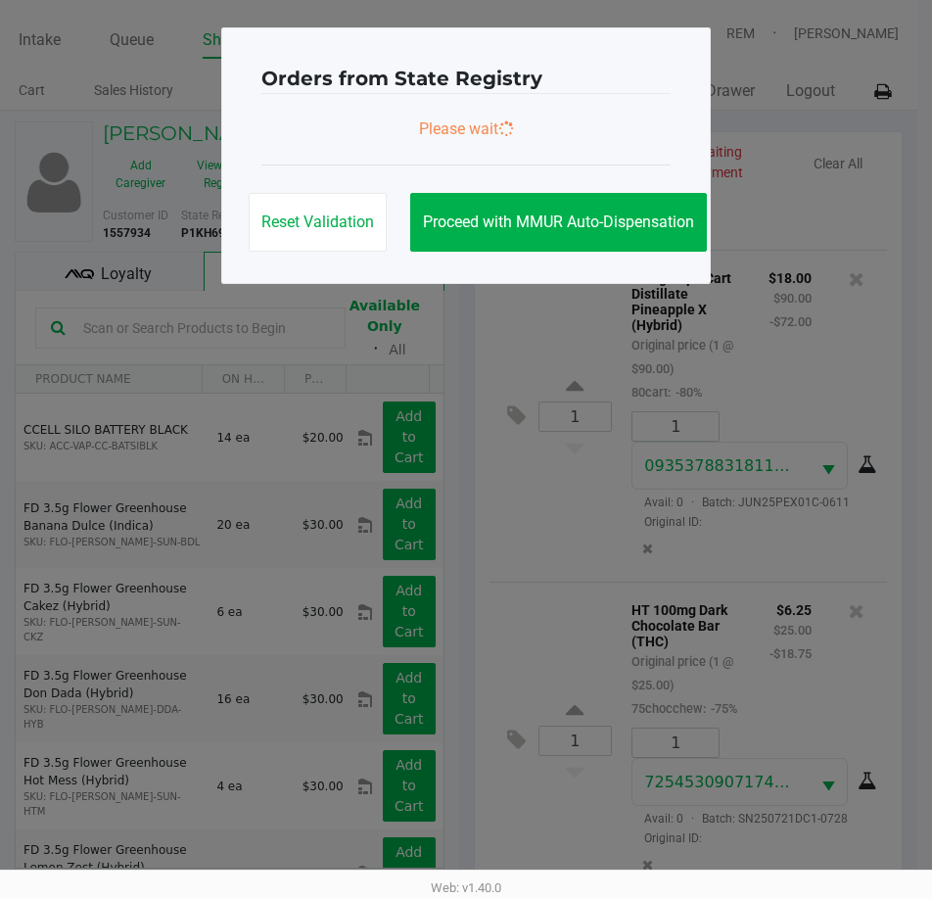
scroll to position [0, 0]
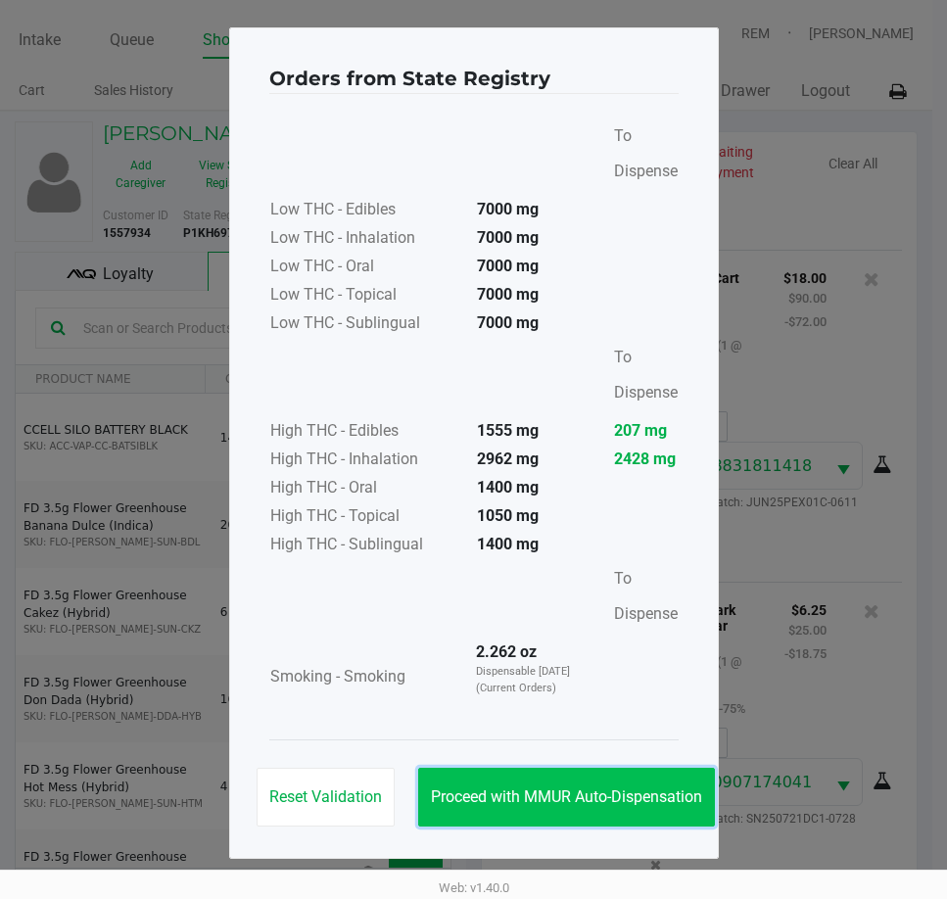
click at [605, 779] on button "Proceed with MMUR Auto-Dispensation" at bounding box center [566, 797] width 297 height 59
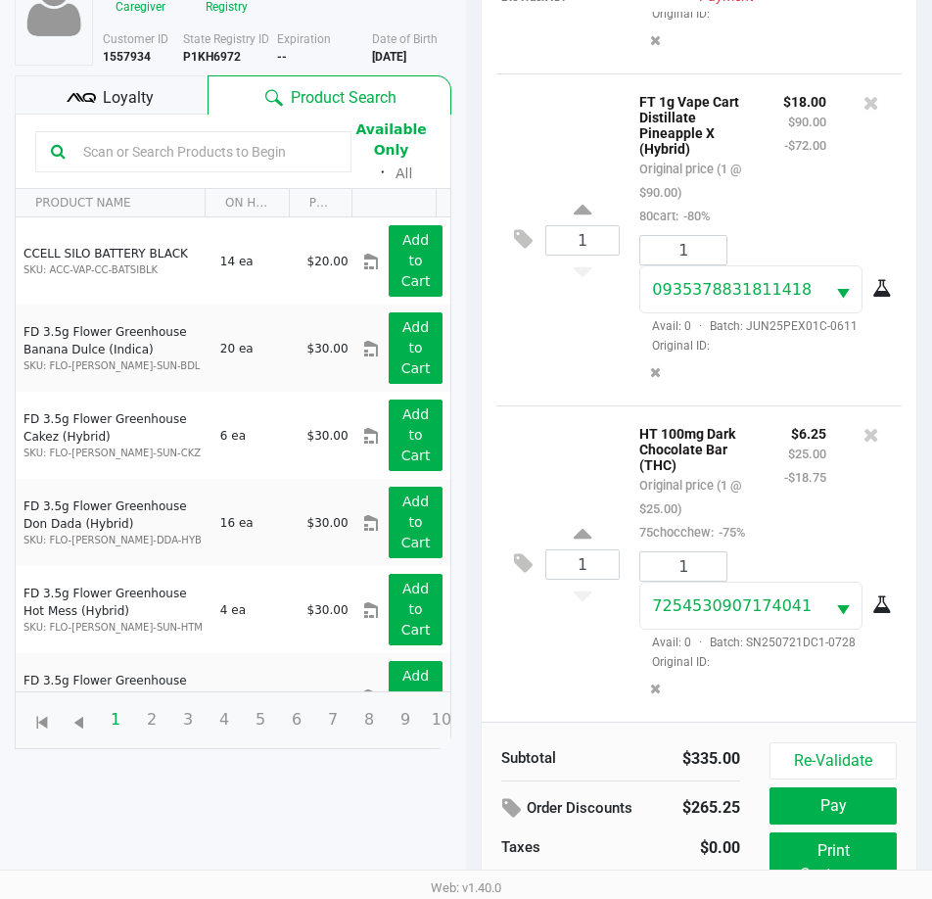
scroll to position [260, 0]
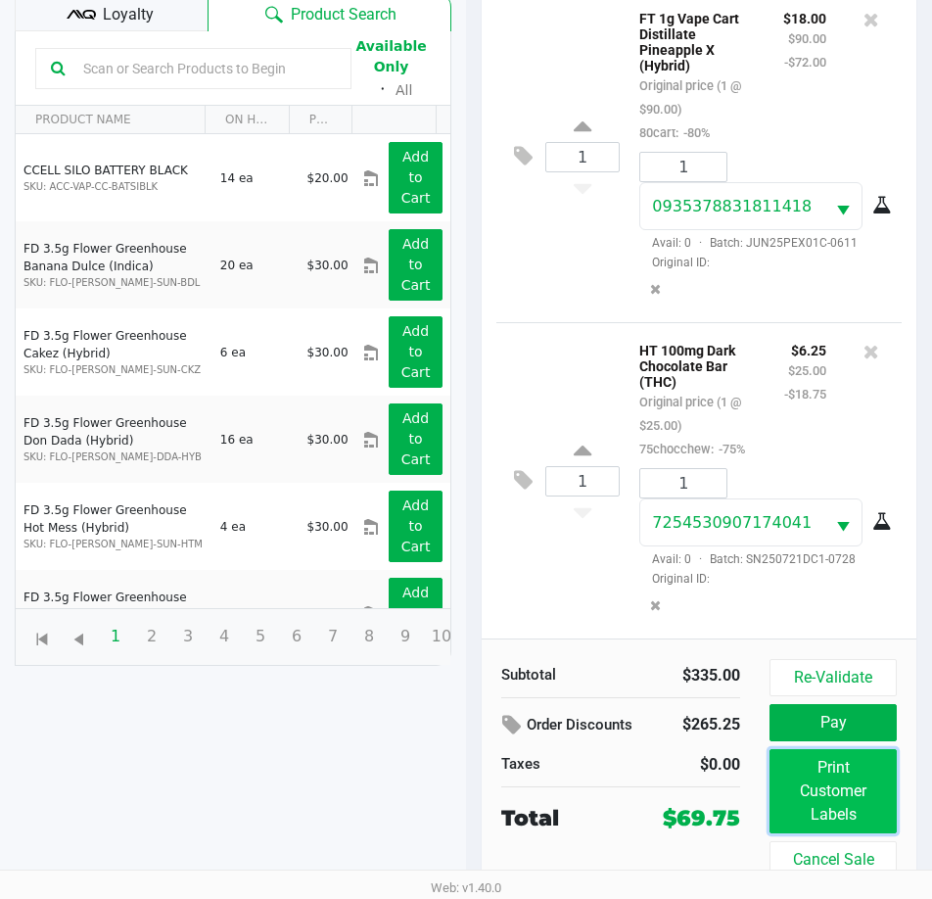
click at [862, 798] on button "Print Customer Labels" at bounding box center [833, 791] width 127 height 84
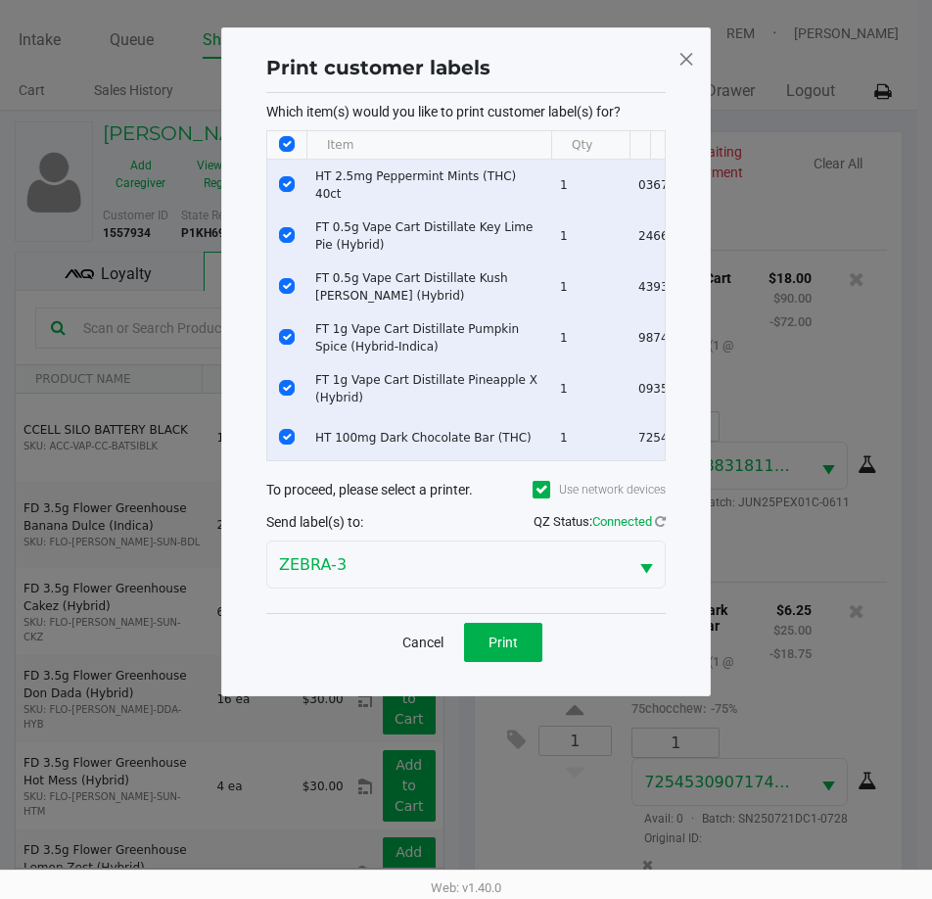
scroll to position [0, 0]
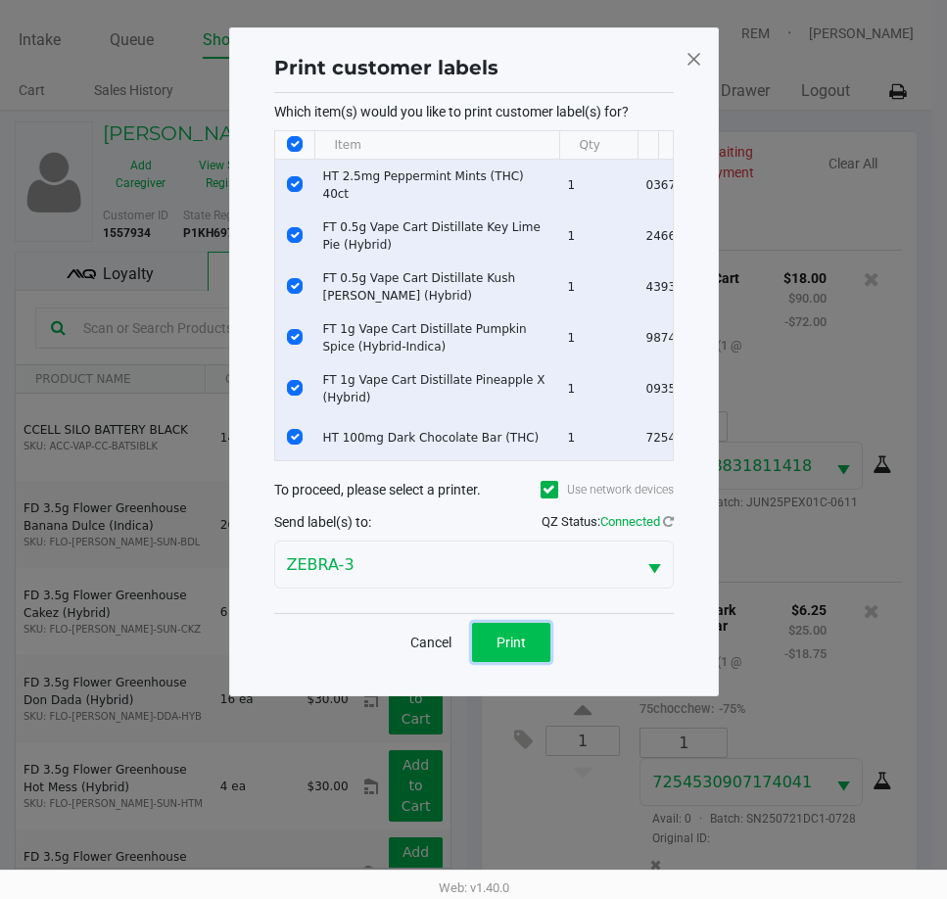
click at [534, 660] on button "Print" at bounding box center [511, 642] width 78 height 39
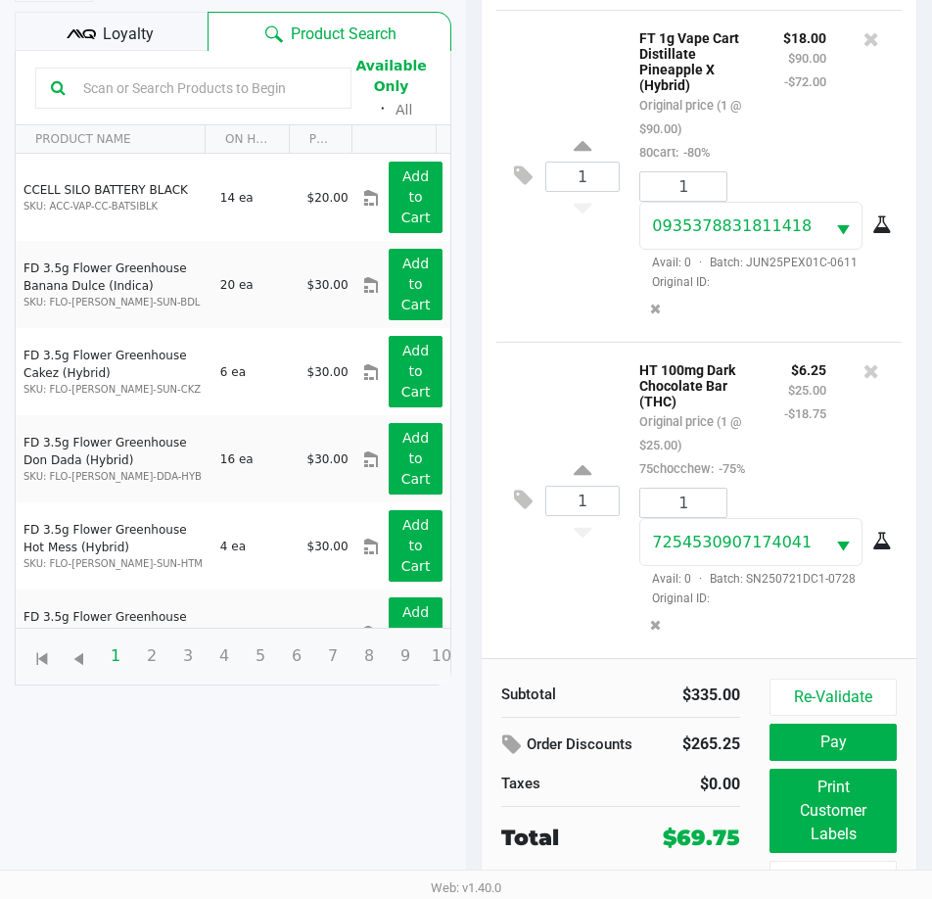
scroll to position [260, 0]
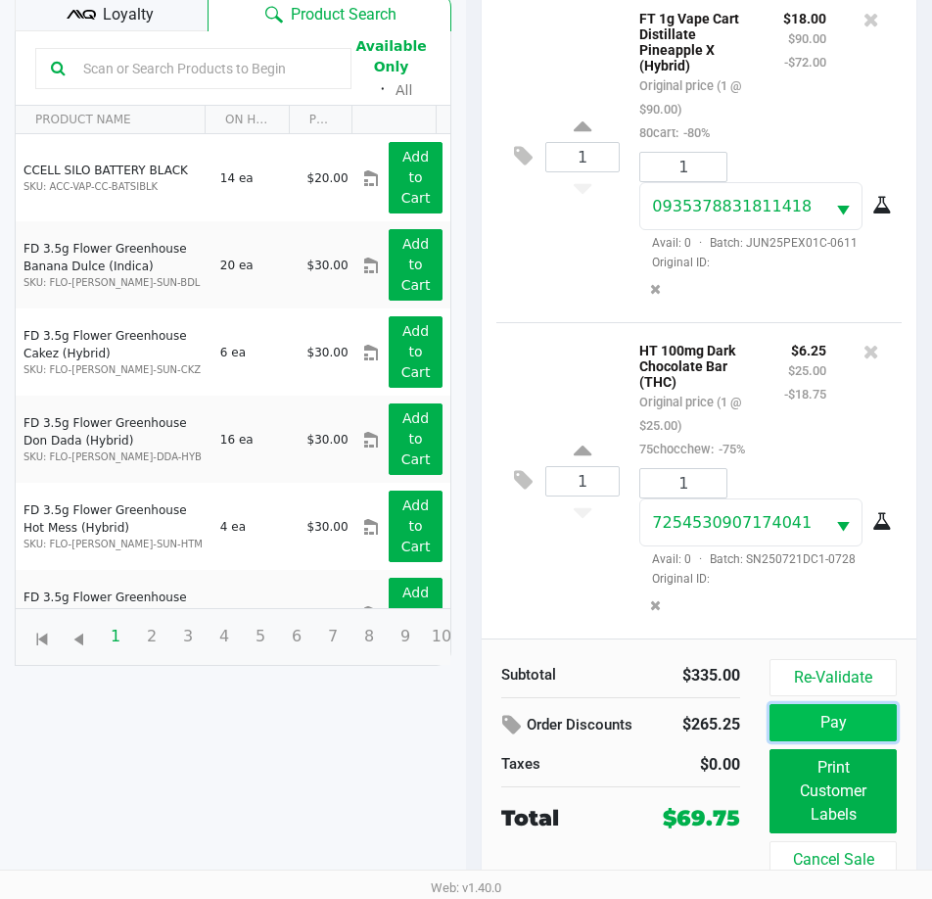
click at [822, 720] on button "Pay" at bounding box center [833, 722] width 127 height 37
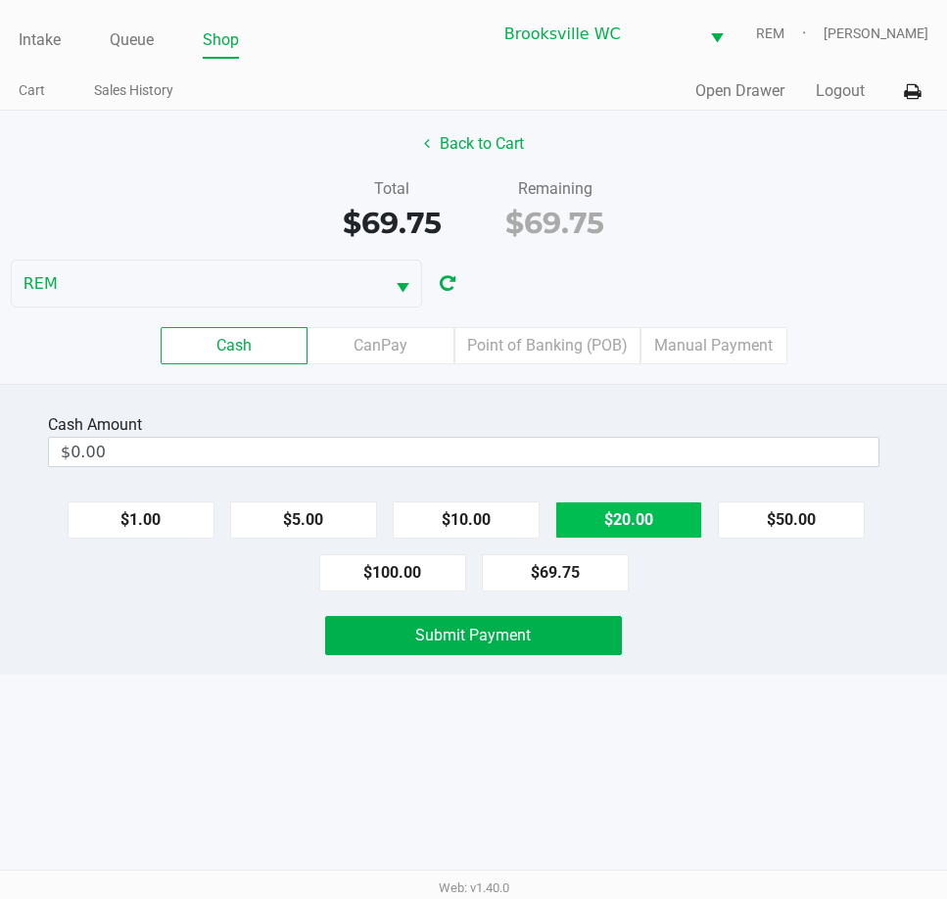
click at [689, 532] on button "$20.00" at bounding box center [628, 519] width 147 height 37
click at [689, 530] on button "$20.00" at bounding box center [628, 519] width 147 height 37
type input "$80.00"
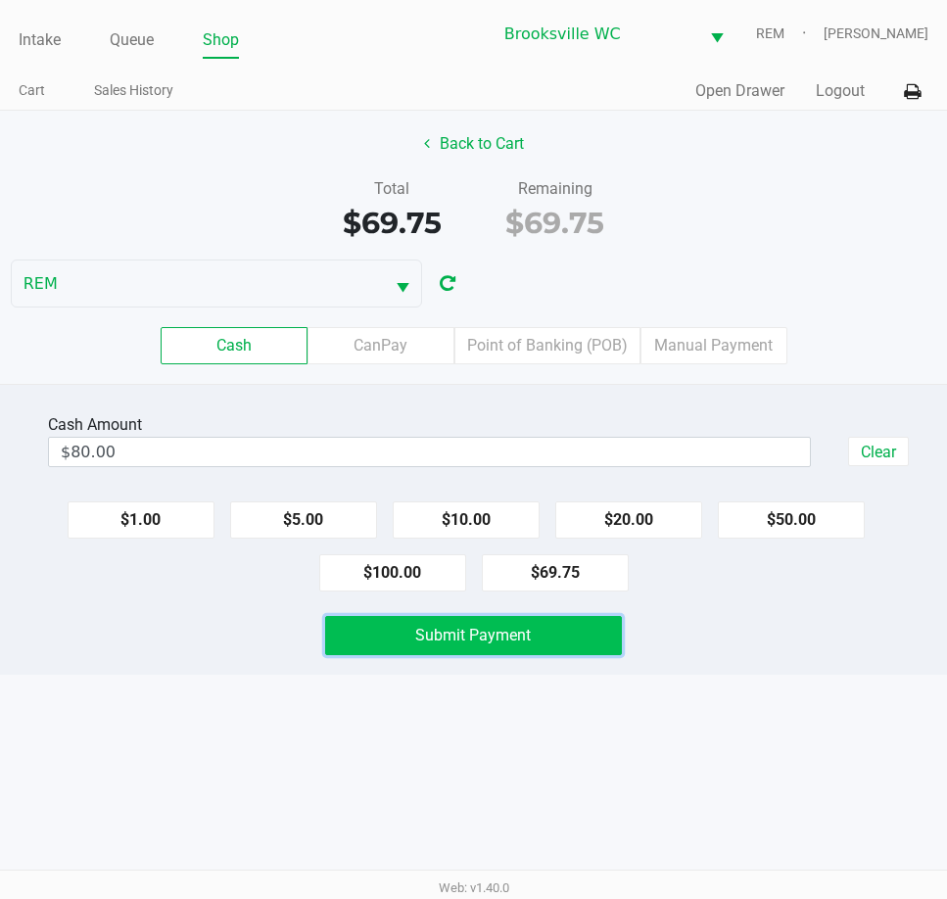
click at [612, 642] on button "Submit Payment" at bounding box center [473, 635] width 296 height 39
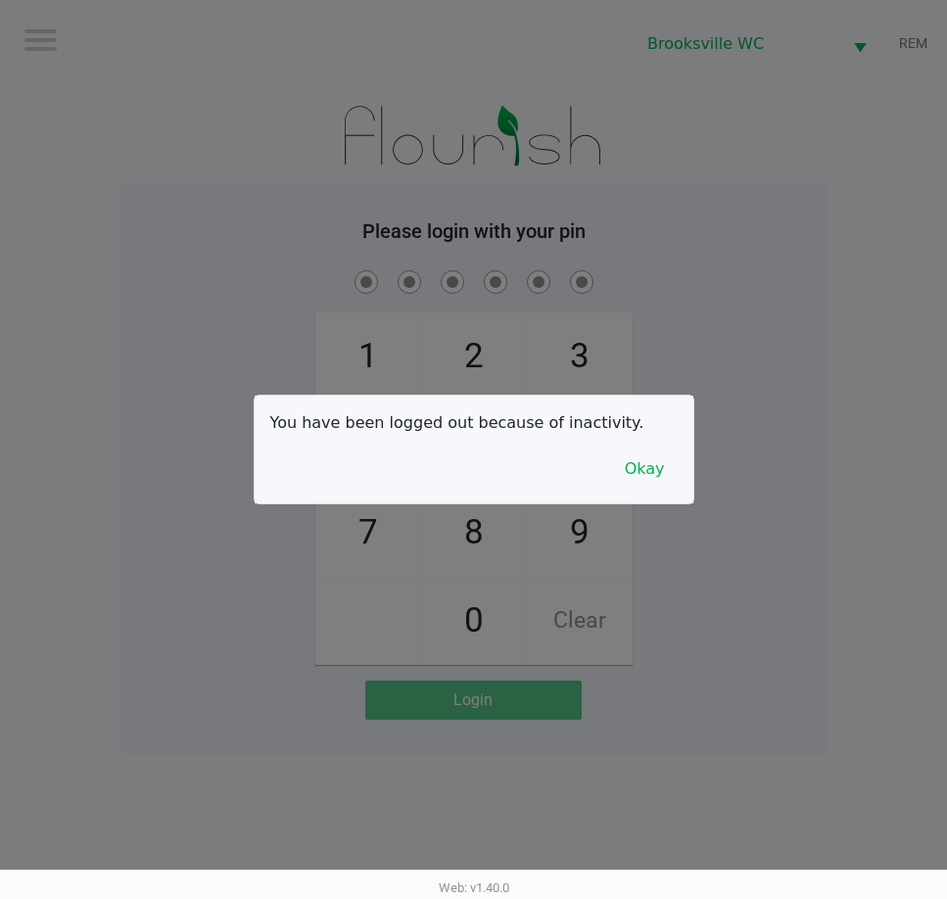
click at [805, 188] on div at bounding box center [473, 449] width 947 height 899
checkbox input "true"
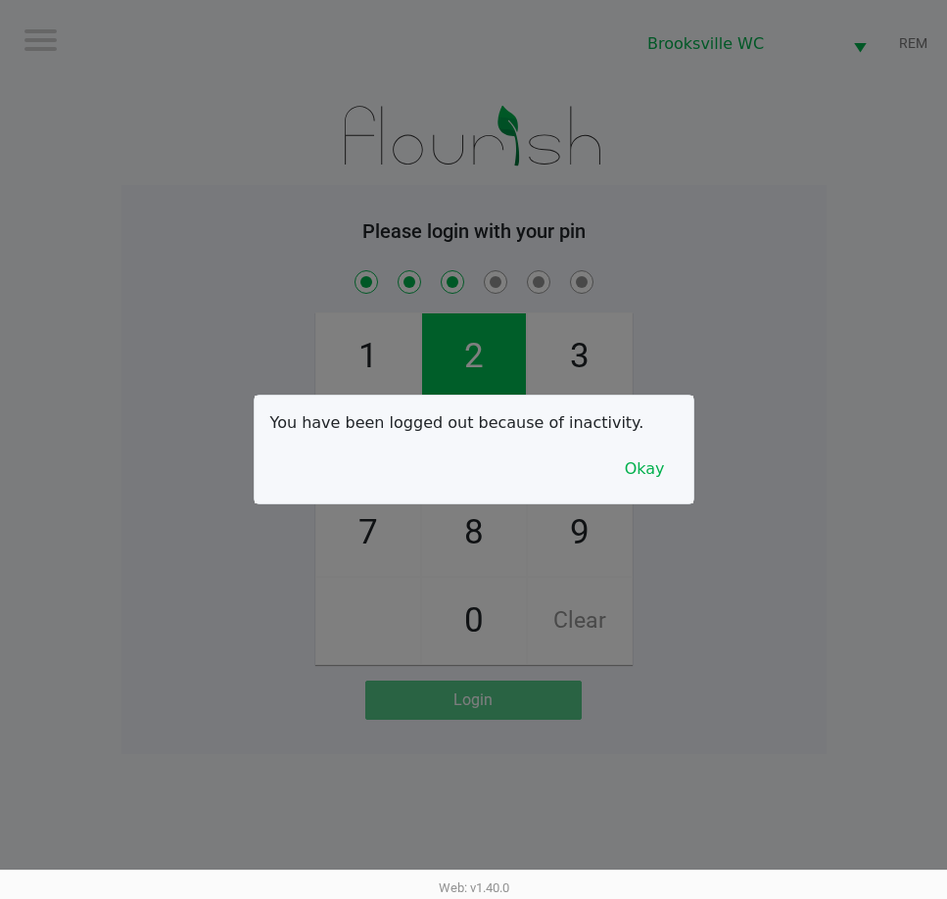
checkbox input "true"
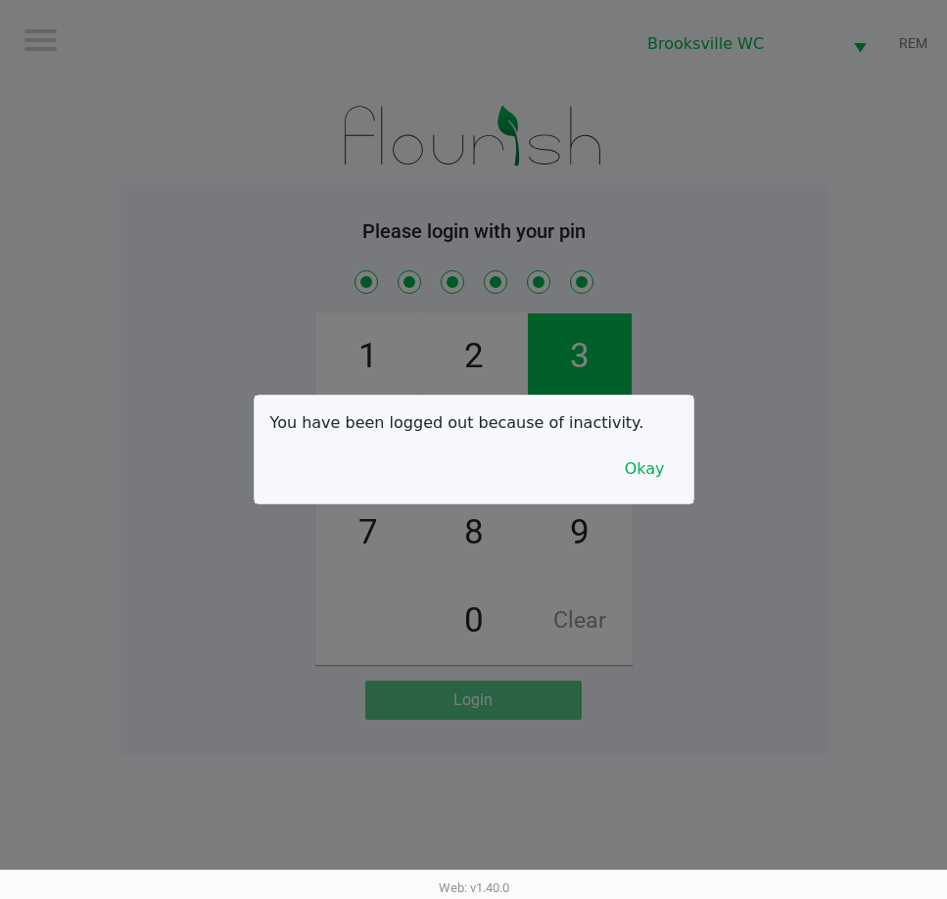
checkbox input "true"
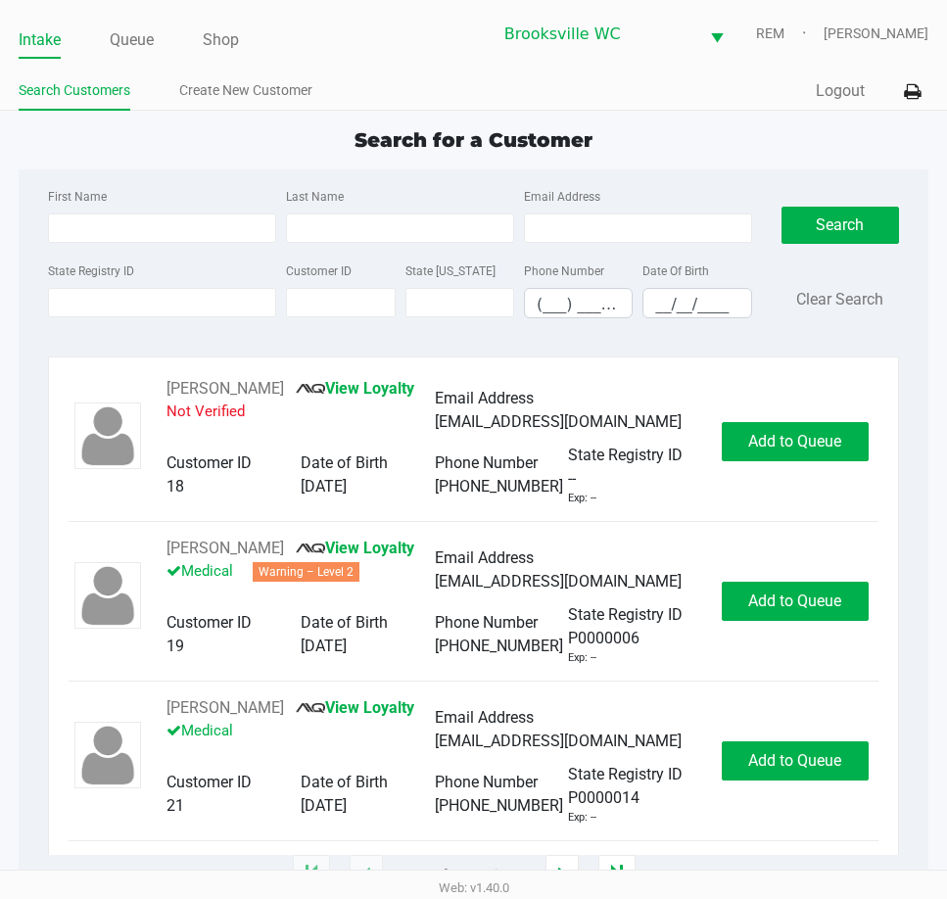
click at [651, 114] on app-point-of-sale "Intake Queue Shop Brooksville WC REM Daniel Lyttle Search Customers Create New …" at bounding box center [473, 438] width 947 height 876
click at [419, 81] on ul "Search Customers Create New Customer" at bounding box center [246, 92] width 454 height 33
click at [130, 317] on div "State Registry ID" at bounding box center [162, 289] width 238 height 60
click at [133, 310] on input "State Registry ID" at bounding box center [162, 302] width 228 height 29
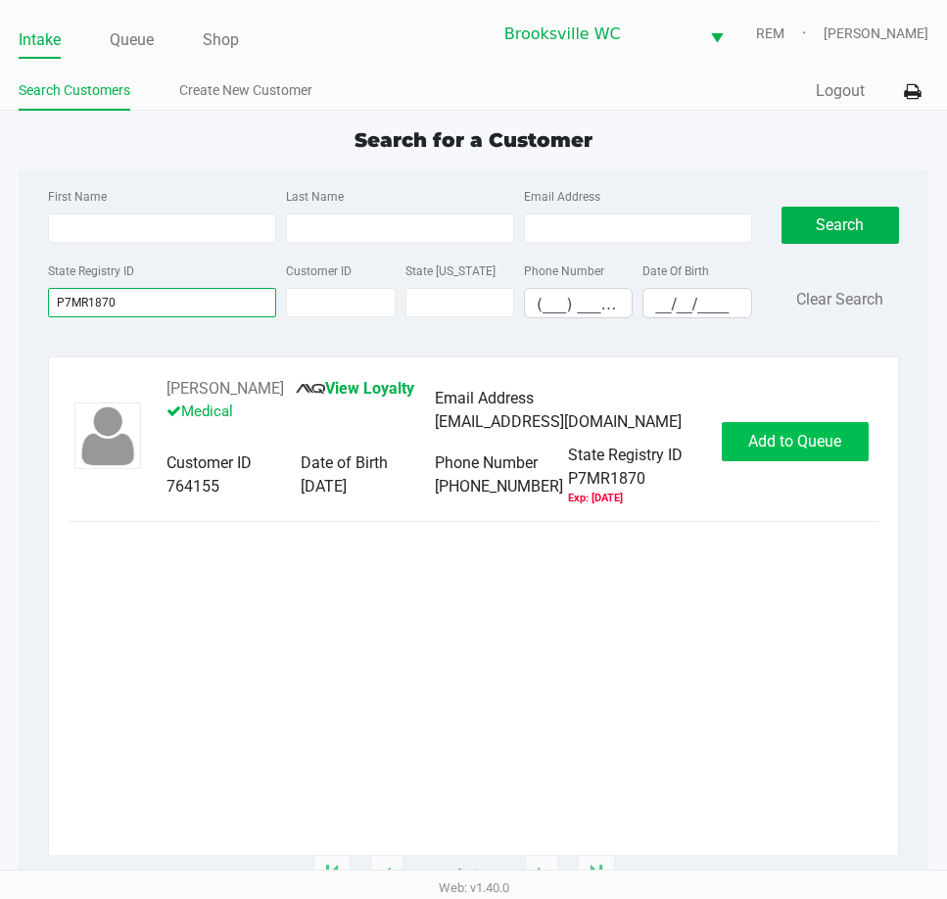
type input "P7MR1870"
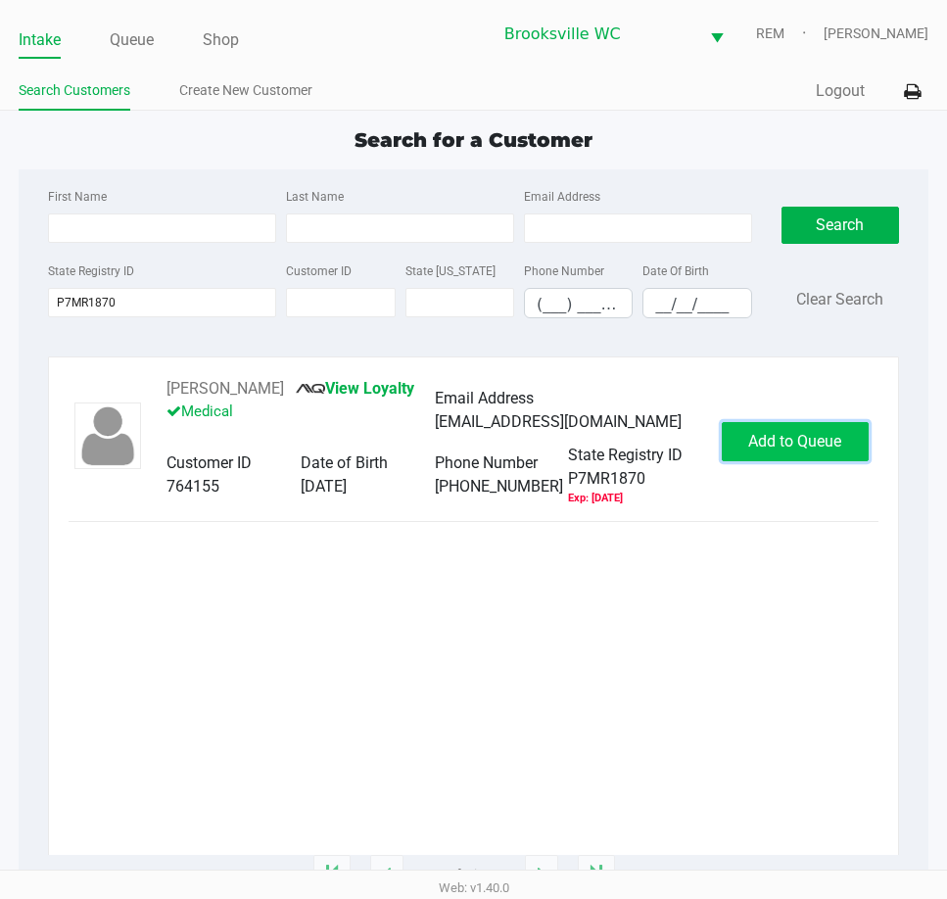
click at [781, 430] on button "Add to Queue" at bounding box center [795, 441] width 147 height 39
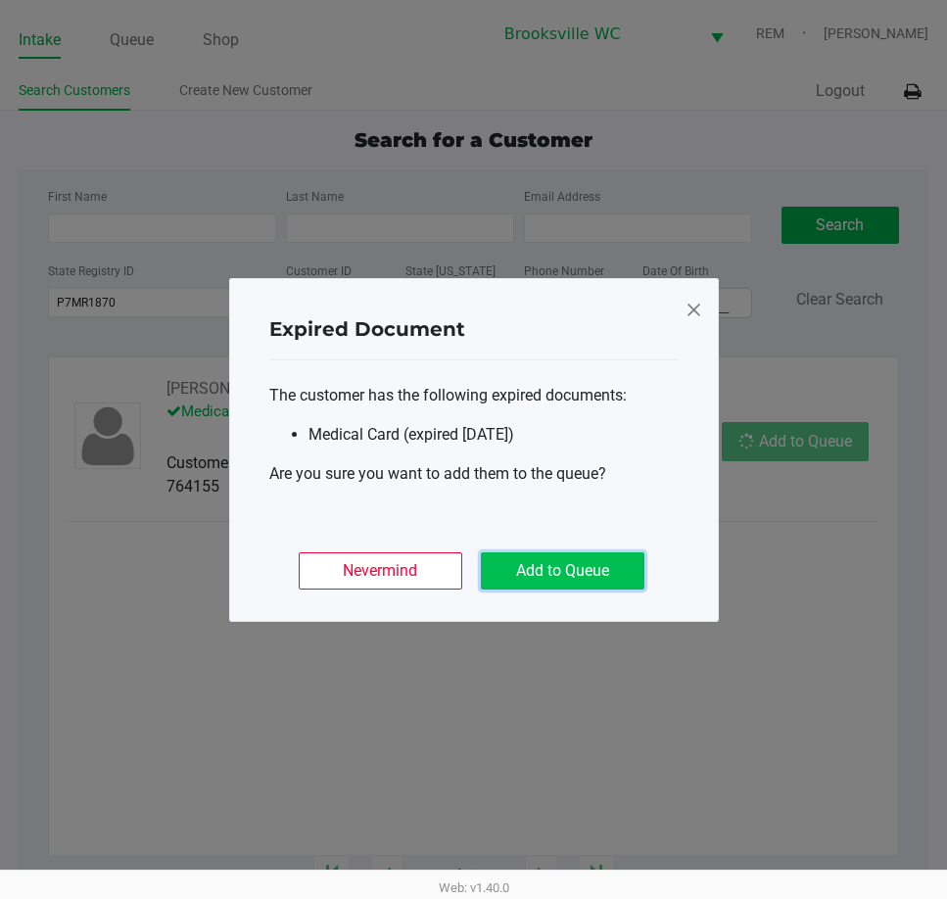
click at [618, 561] on button "Add to Queue" at bounding box center [563, 570] width 164 height 37
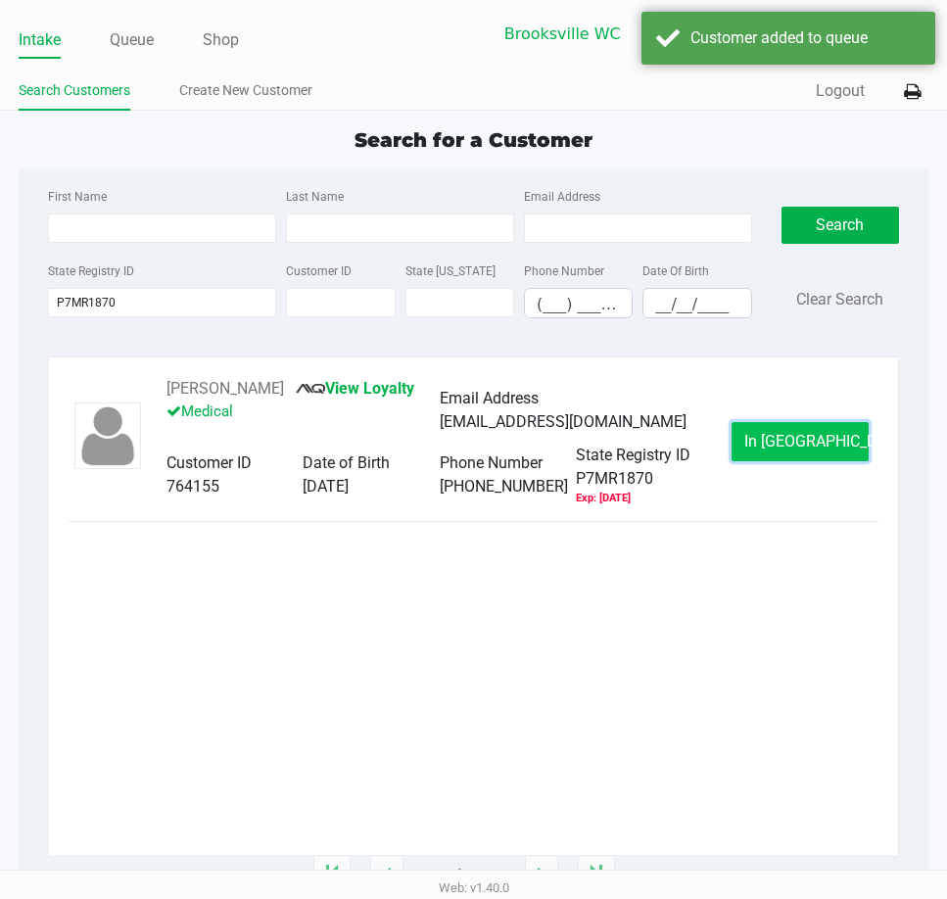
click at [781, 438] on span "In Queue" at bounding box center [826, 441] width 165 height 19
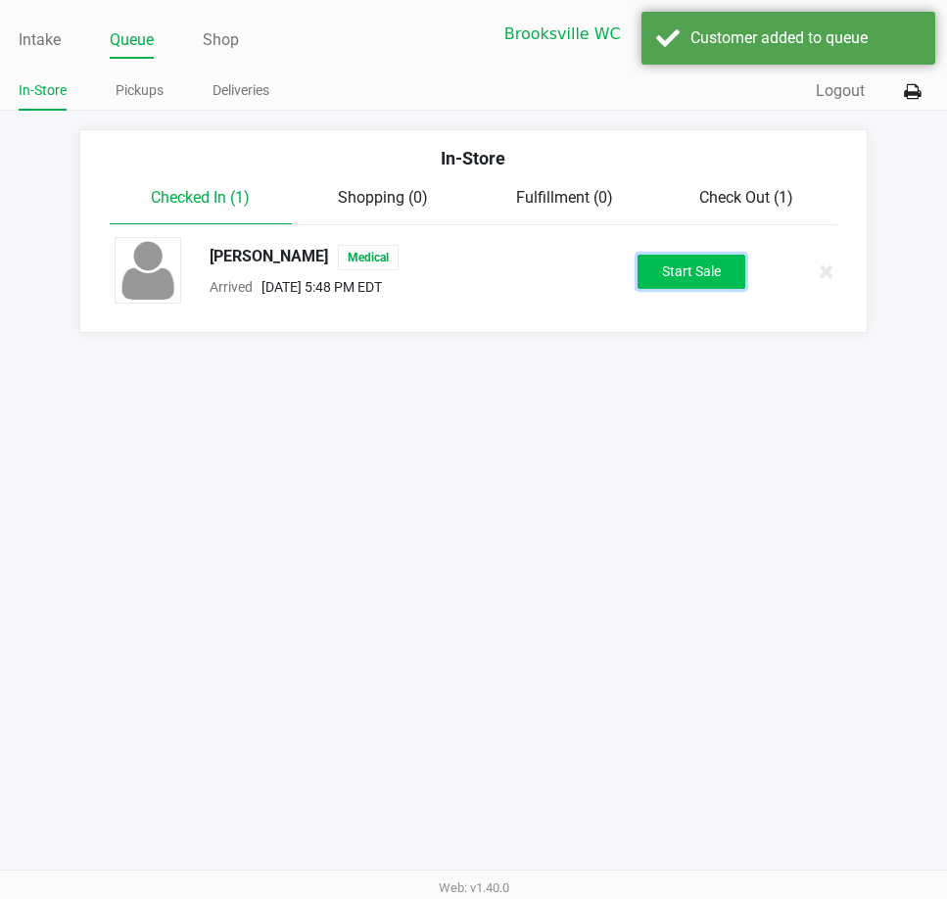
click at [705, 283] on button "Start Sale" at bounding box center [692, 272] width 108 height 34
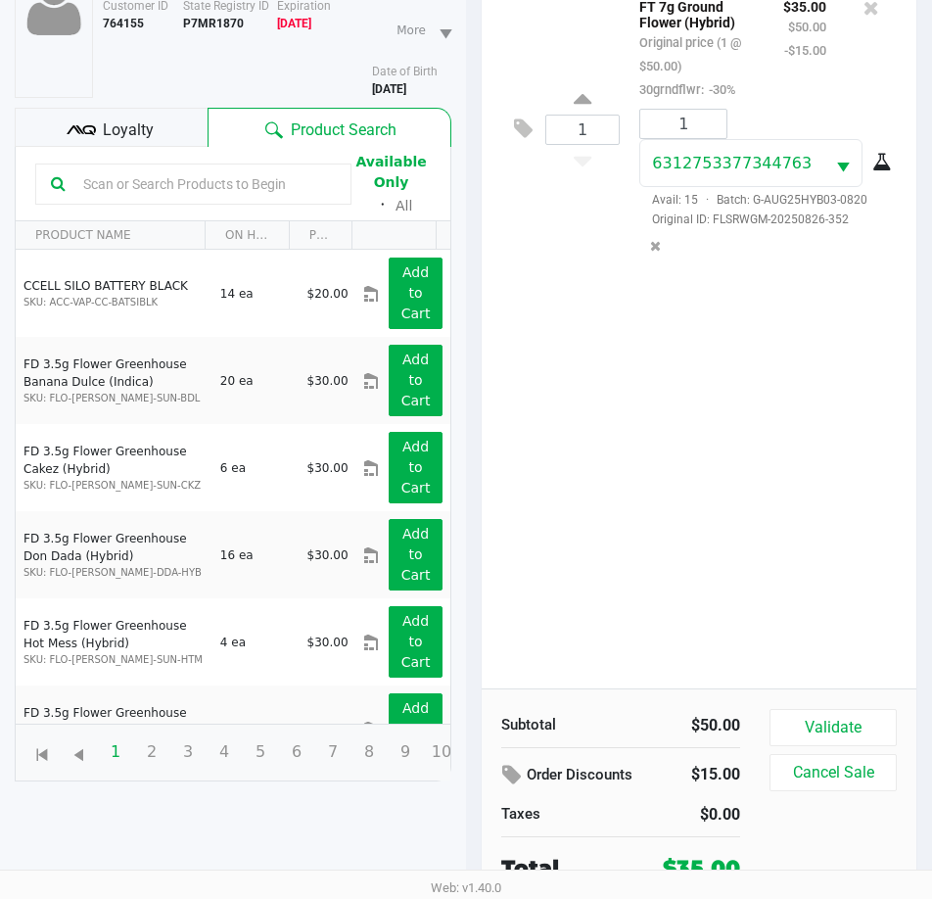
scroll to position [215, 0]
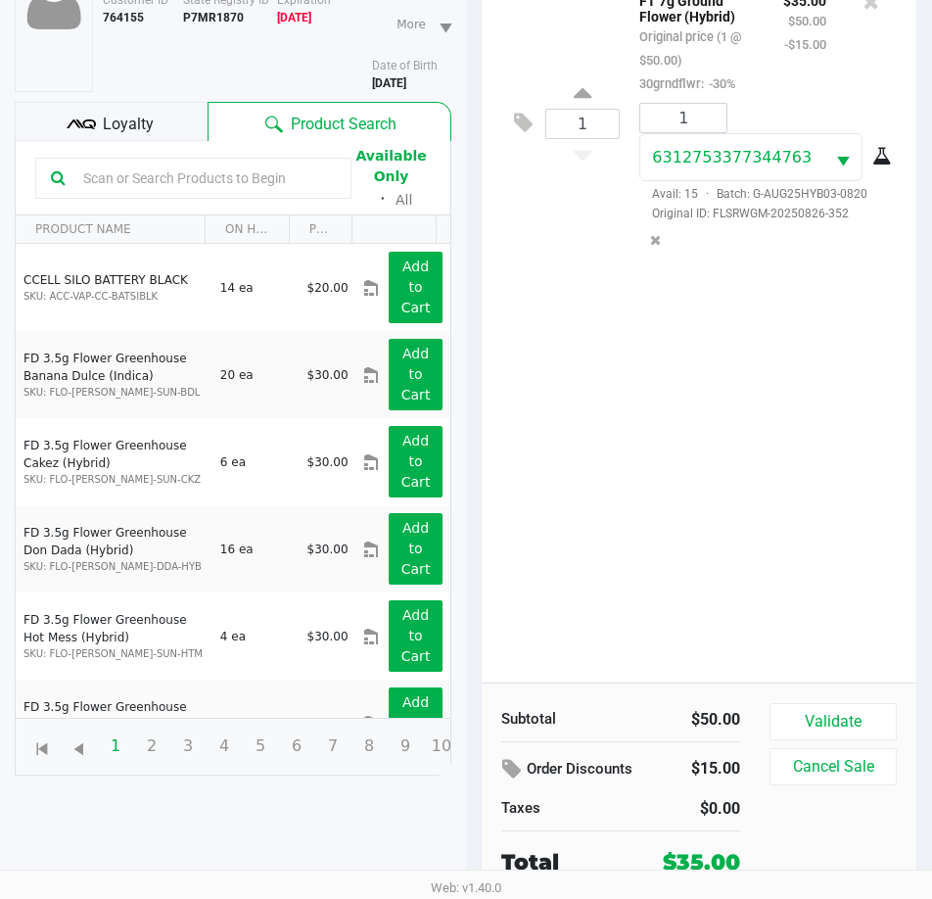
click at [153, 117] on div "Loyalty" at bounding box center [111, 121] width 193 height 39
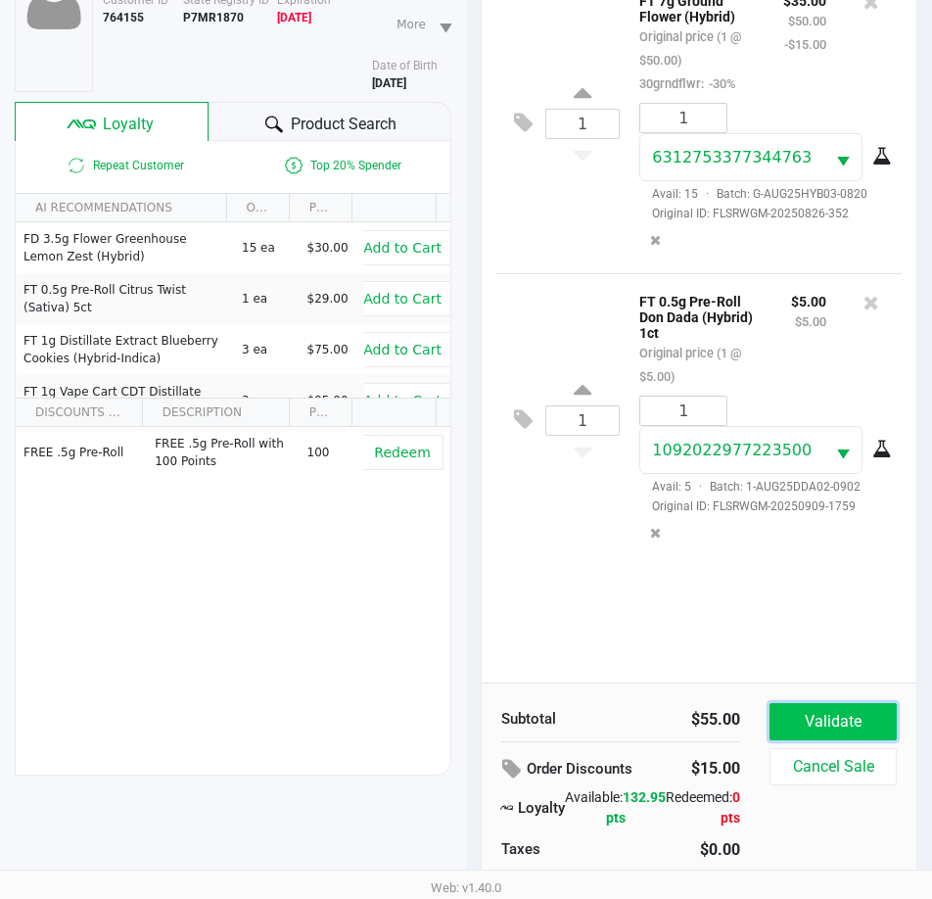
click at [856, 710] on button "Validate" at bounding box center [833, 721] width 127 height 37
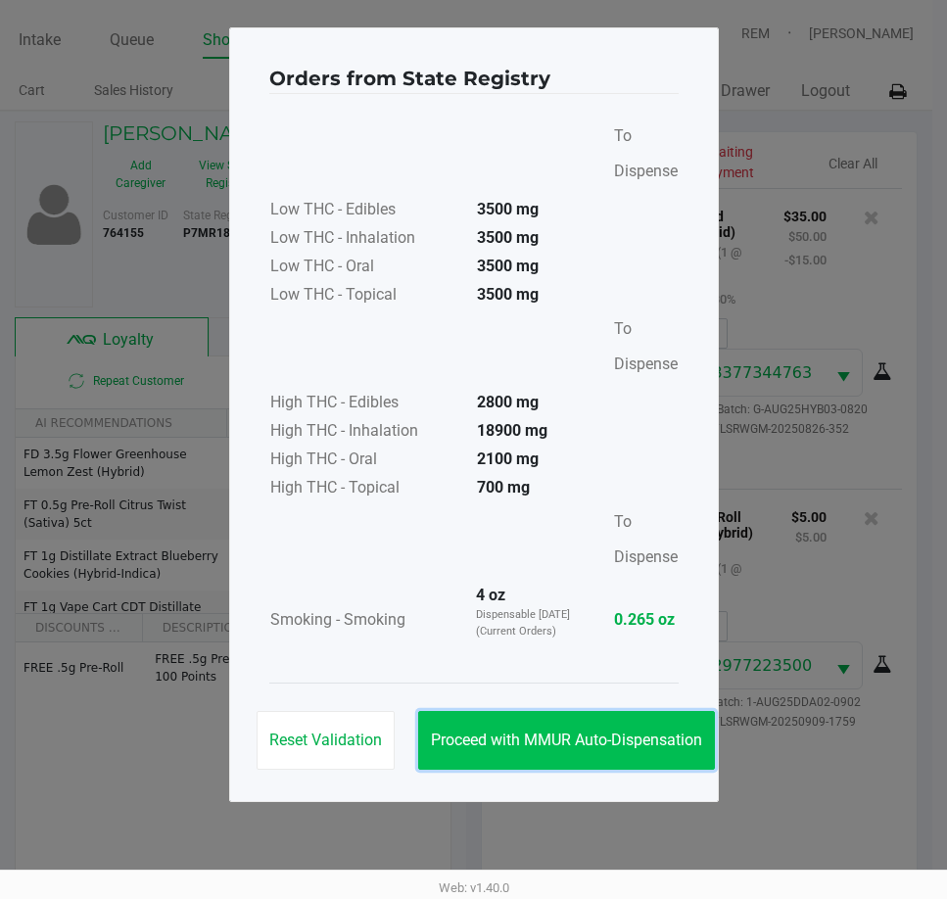
click at [549, 751] on button "Proceed with MMUR Auto-Dispensation" at bounding box center [566, 740] width 297 height 59
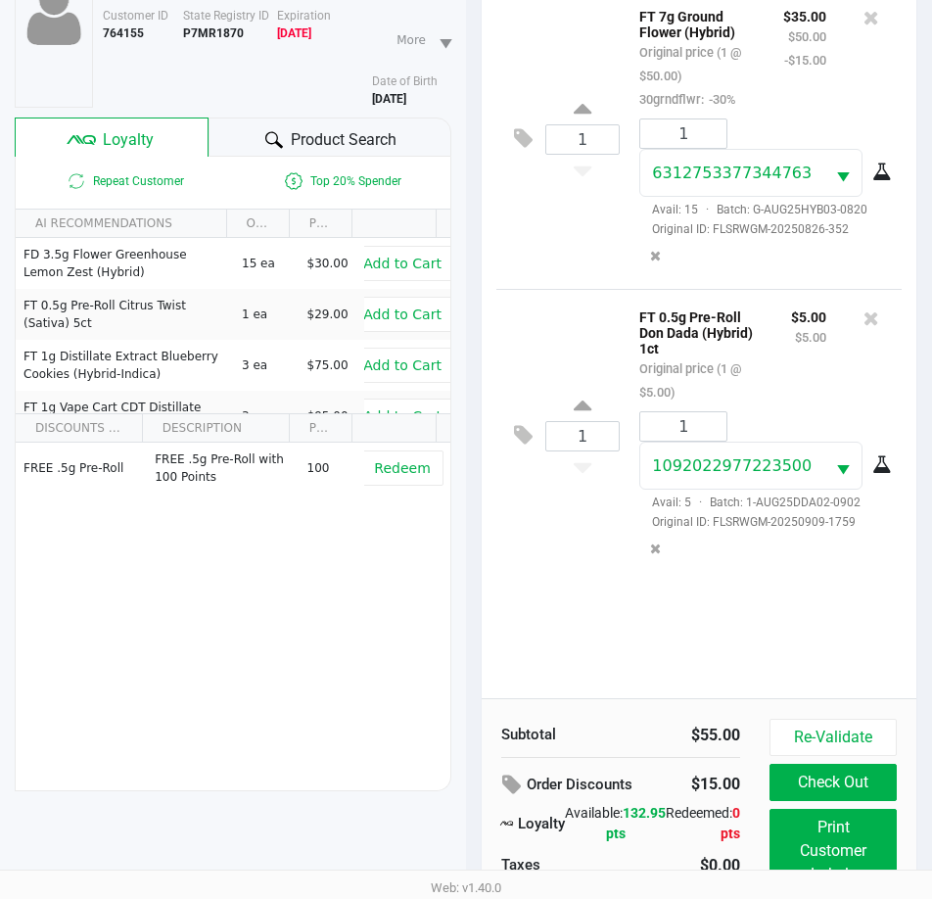
scroll to position [260, 0]
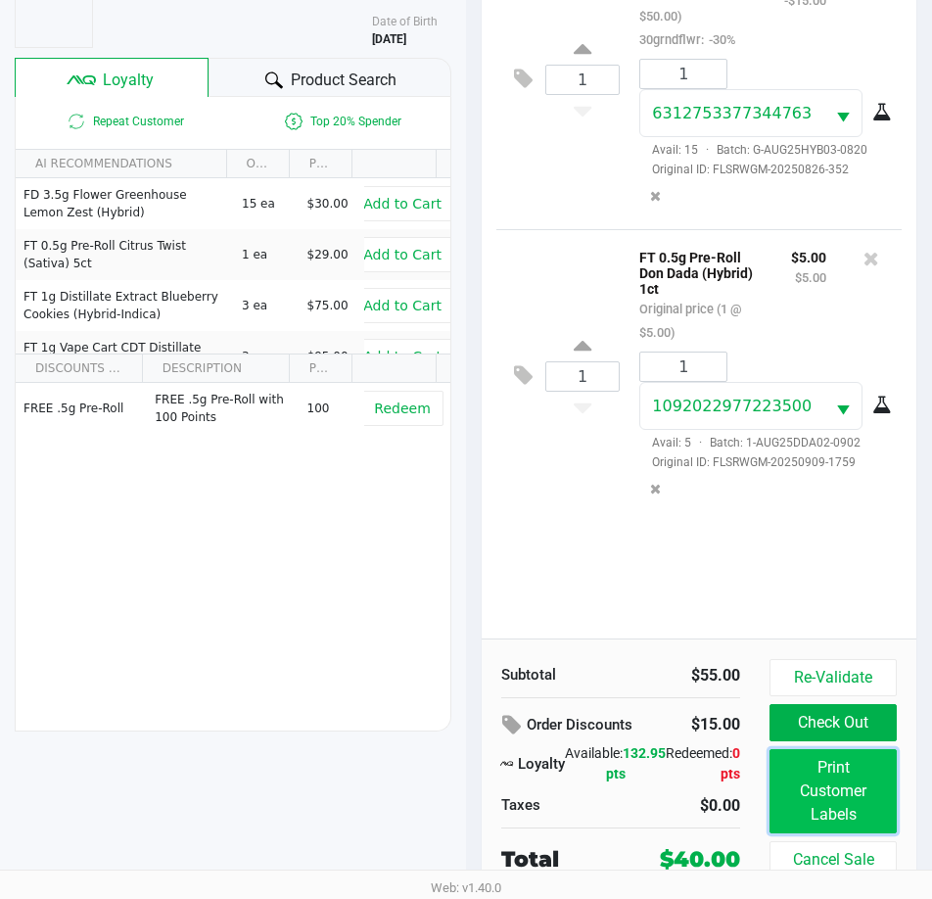
click at [870, 791] on button "Print Customer Labels" at bounding box center [833, 791] width 127 height 84
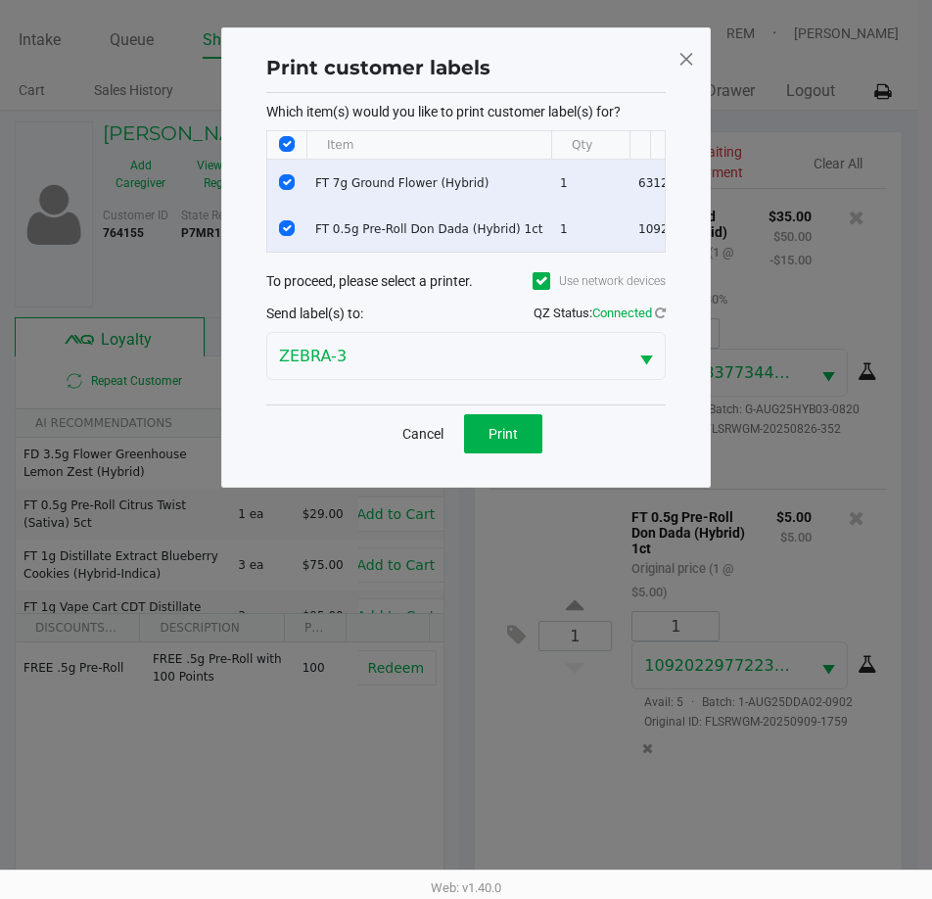
scroll to position [0, 0]
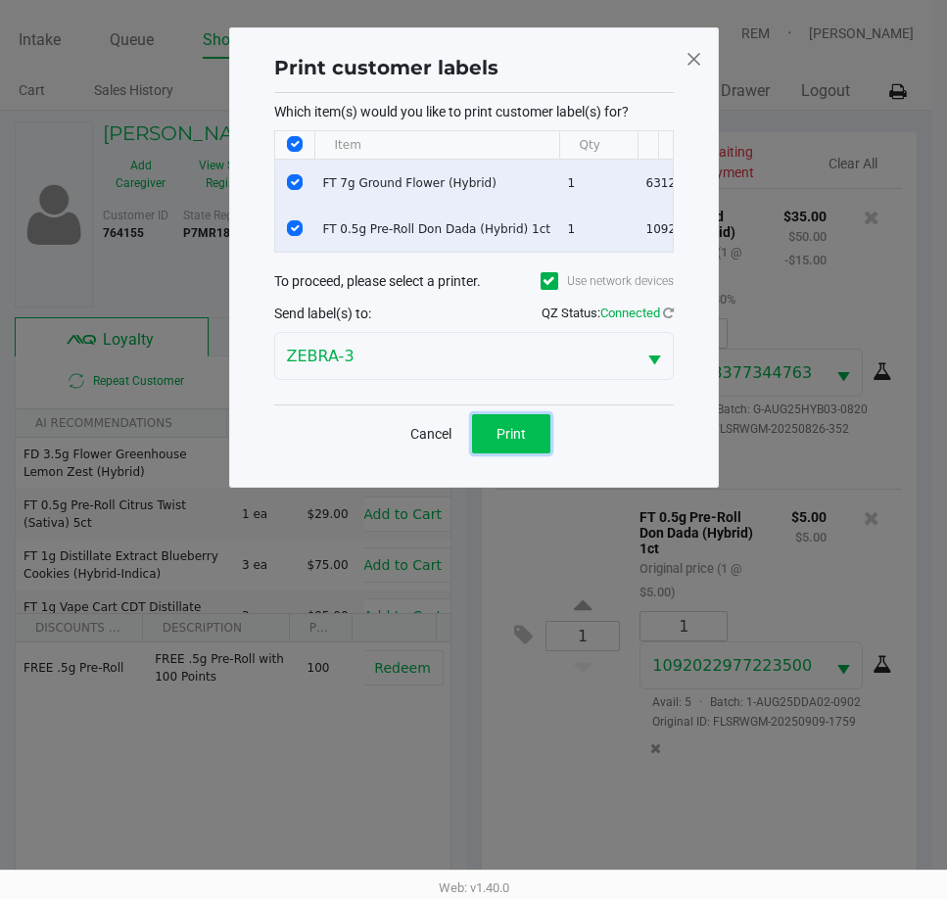
click at [515, 442] on span "Print" at bounding box center [511, 434] width 29 height 16
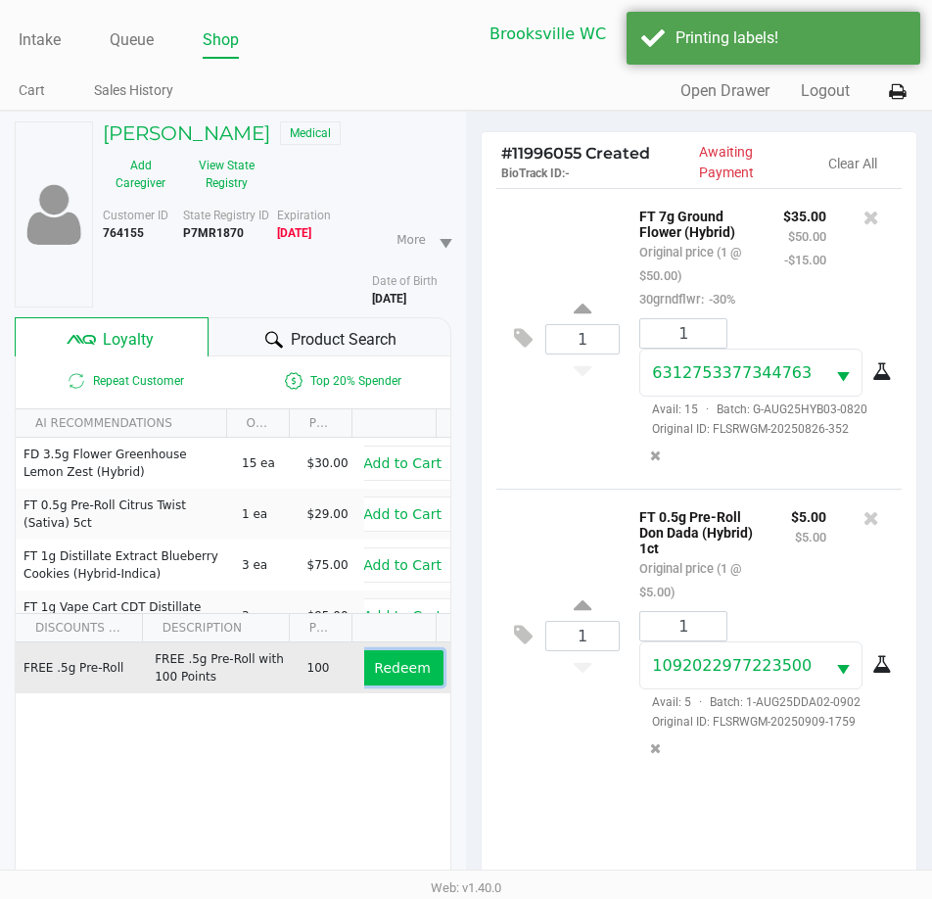
click at [405, 668] on span "Redeem" at bounding box center [402, 668] width 56 height 16
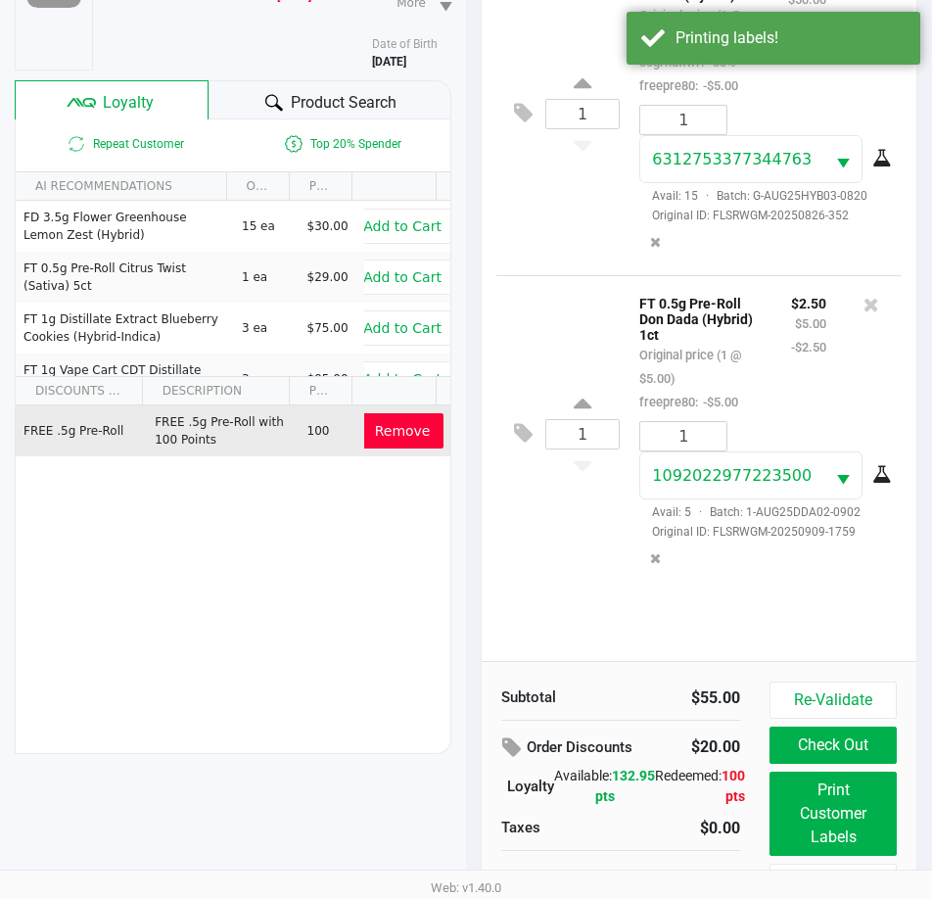
scroll to position [260, 0]
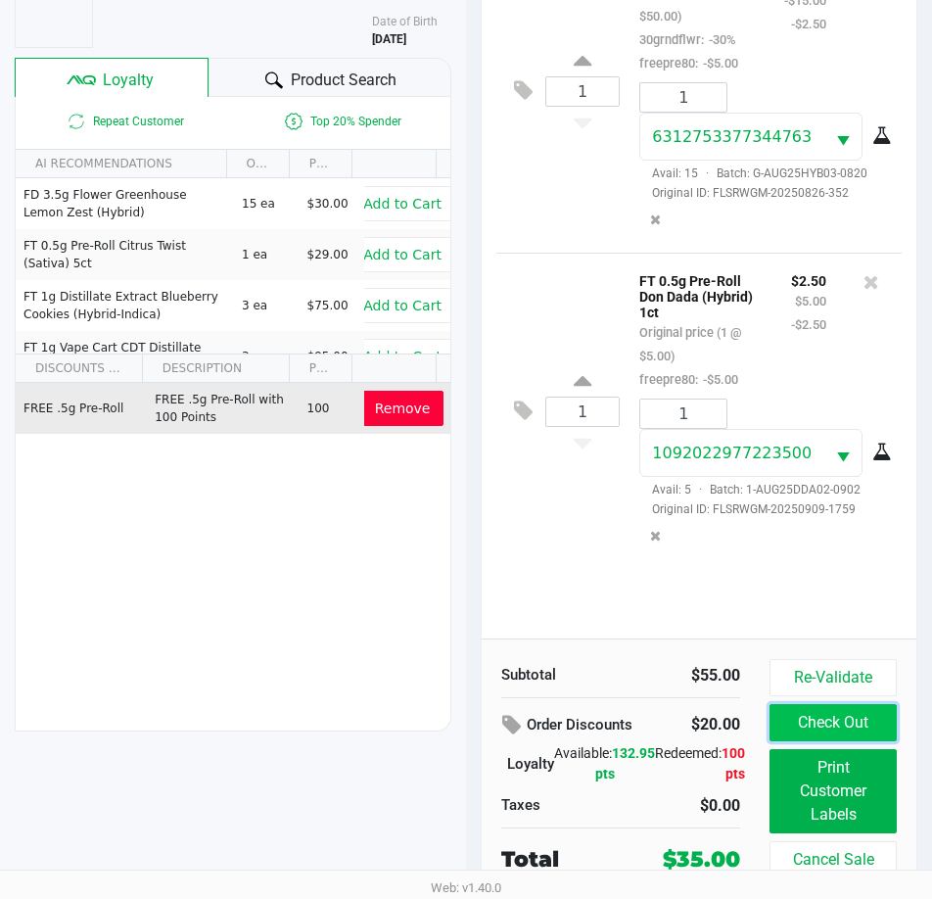
click at [813, 727] on button "Check Out" at bounding box center [833, 722] width 127 height 37
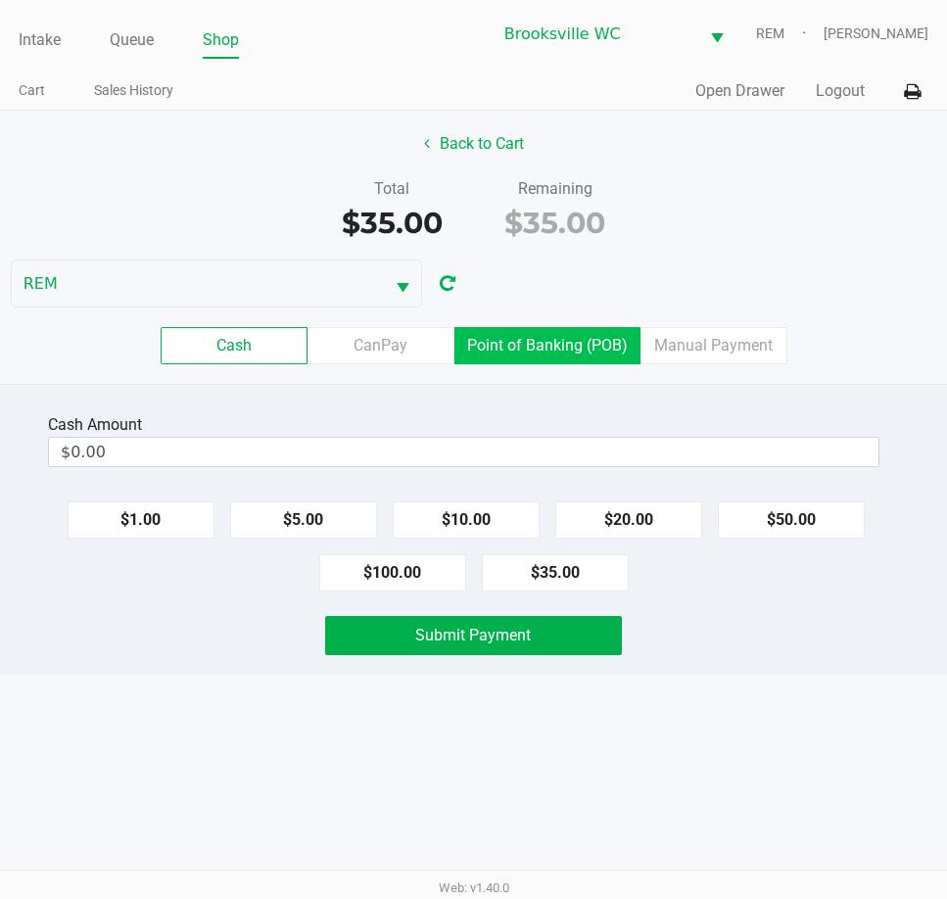
click at [490, 344] on label "Point of Banking (POB)" at bounding box center [547, 345] width 186 height 37
click at [0, 0] on 7 "Point of Banking (POB)" at bounding box center [0, 0] width 0 height 0
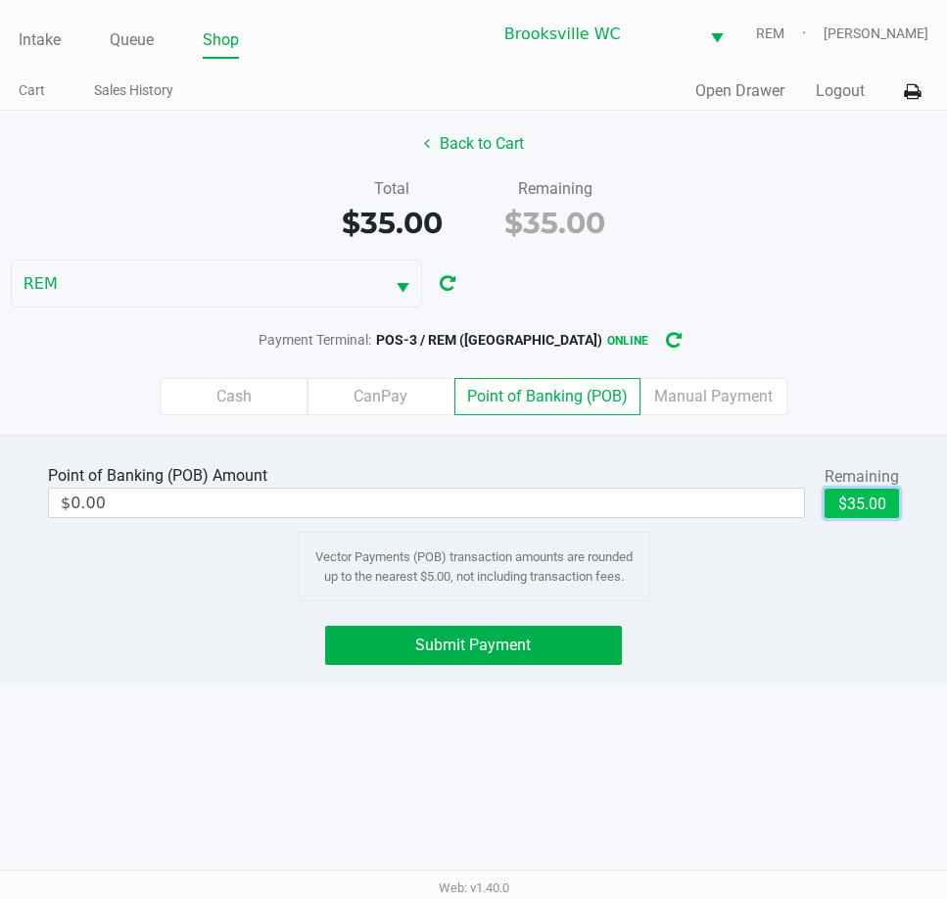
click at [851, 499] on button "$35.00" at bounding box center [862, 503] width 74 height 29
type input "$35.00"
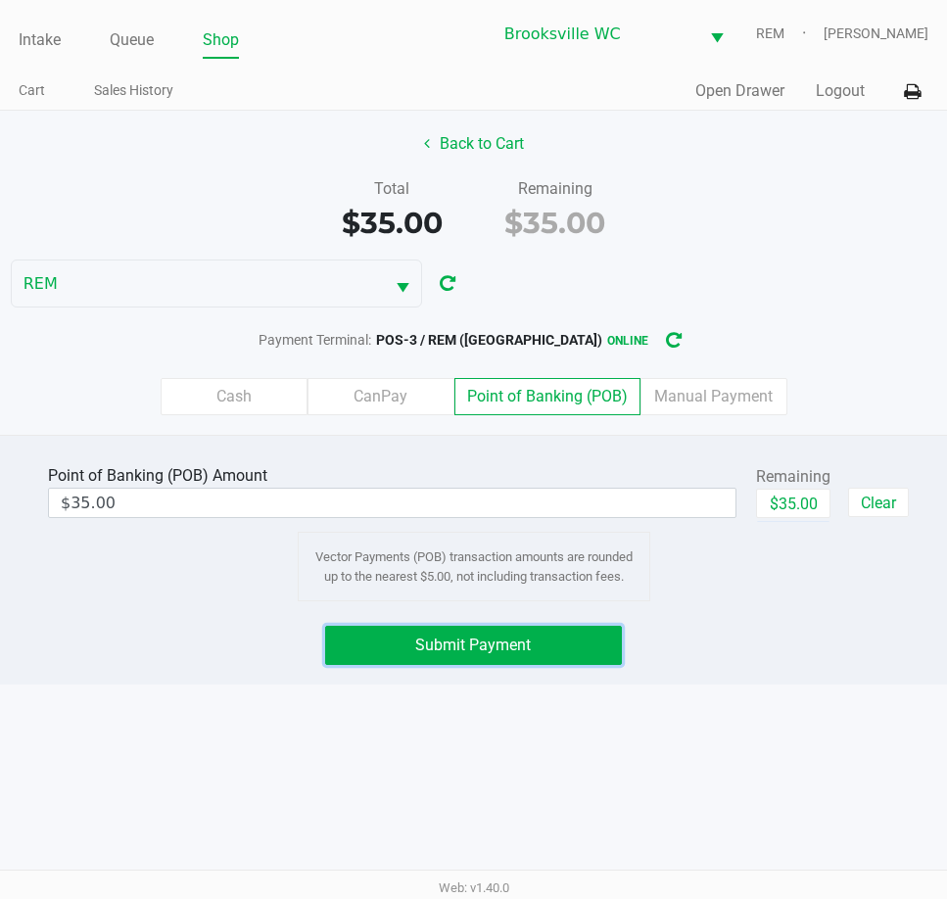
click at [496, 635] on button "Submit Payment" at bounding box center [473, 645] width 296 height 39
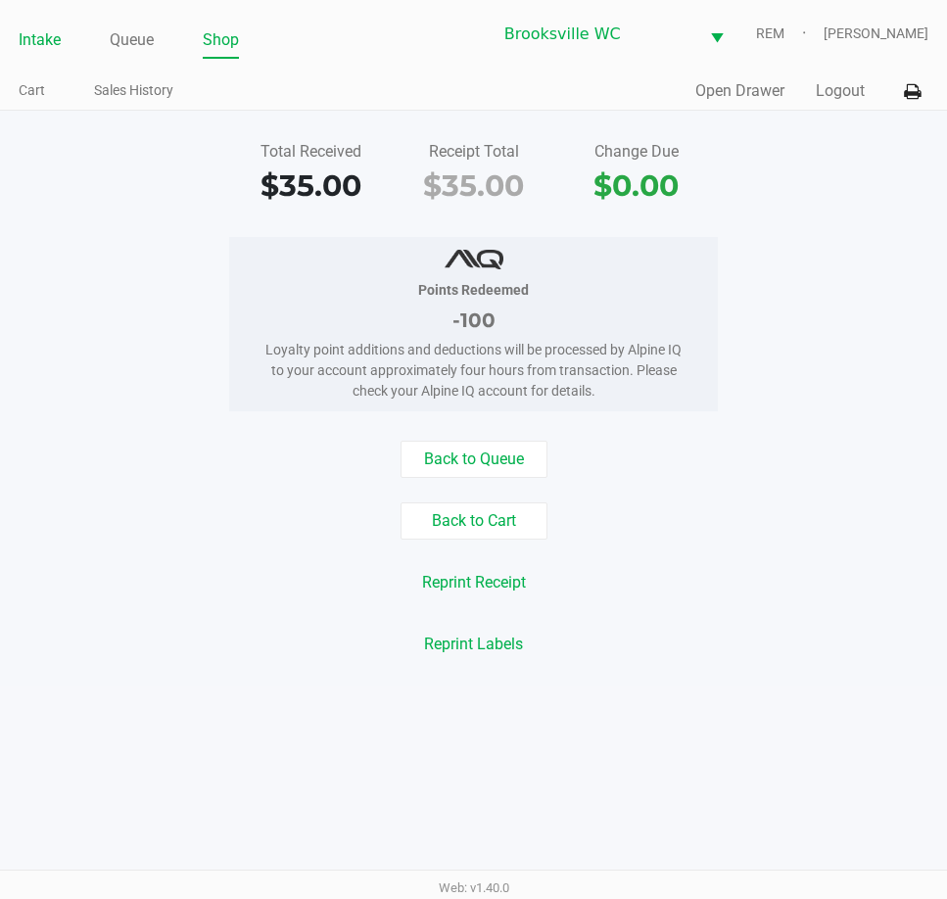
click at [58, 44] on link "Intake" at bounding box center [40, 39] width 42 height 27
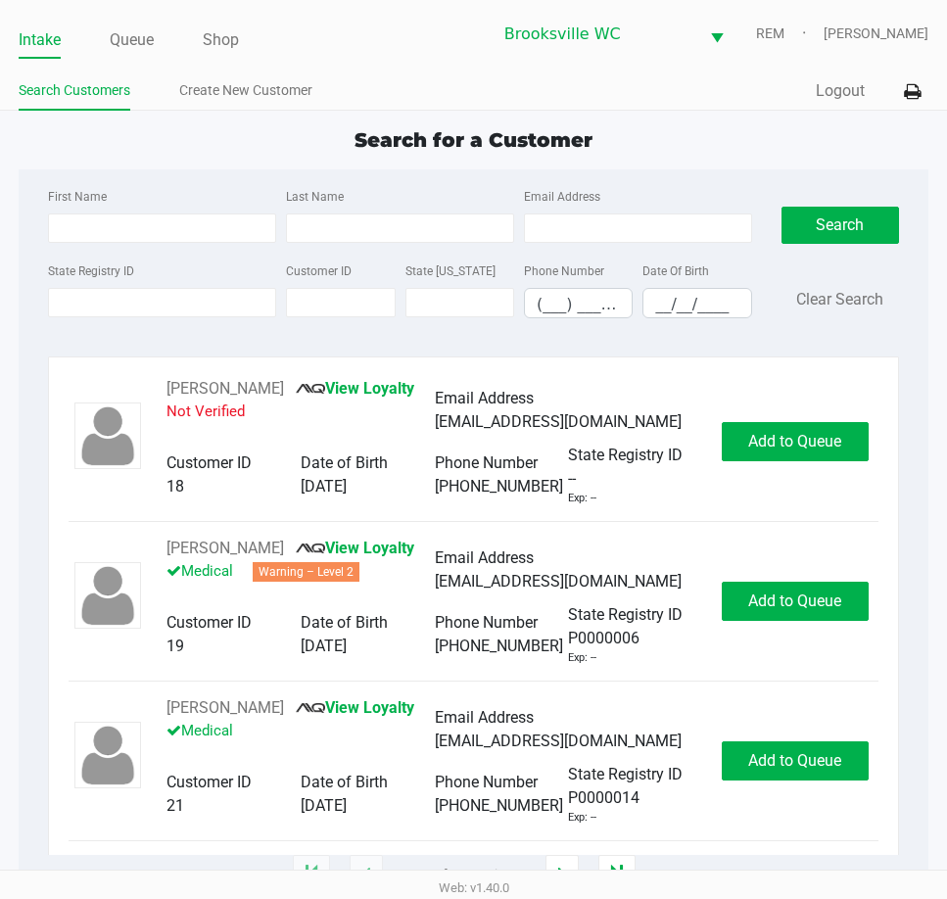
click at [174, 156] on div "Search for a Customer First Name Last Name Email Address State Registry ID Cust…" at bounding box center [473, 500] width 909 height 750
click at [138, 293] on input "State Registry ID" at bounding box center [162, 302] width 228 height 29
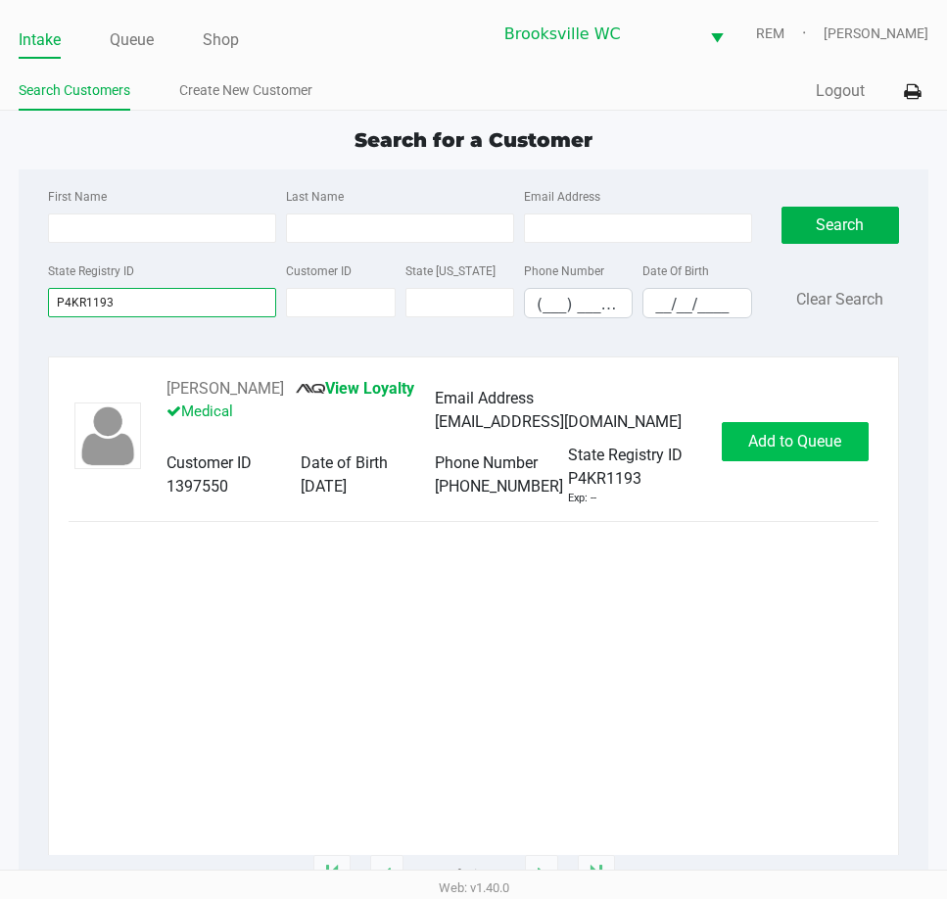
type input "P4KR1193"
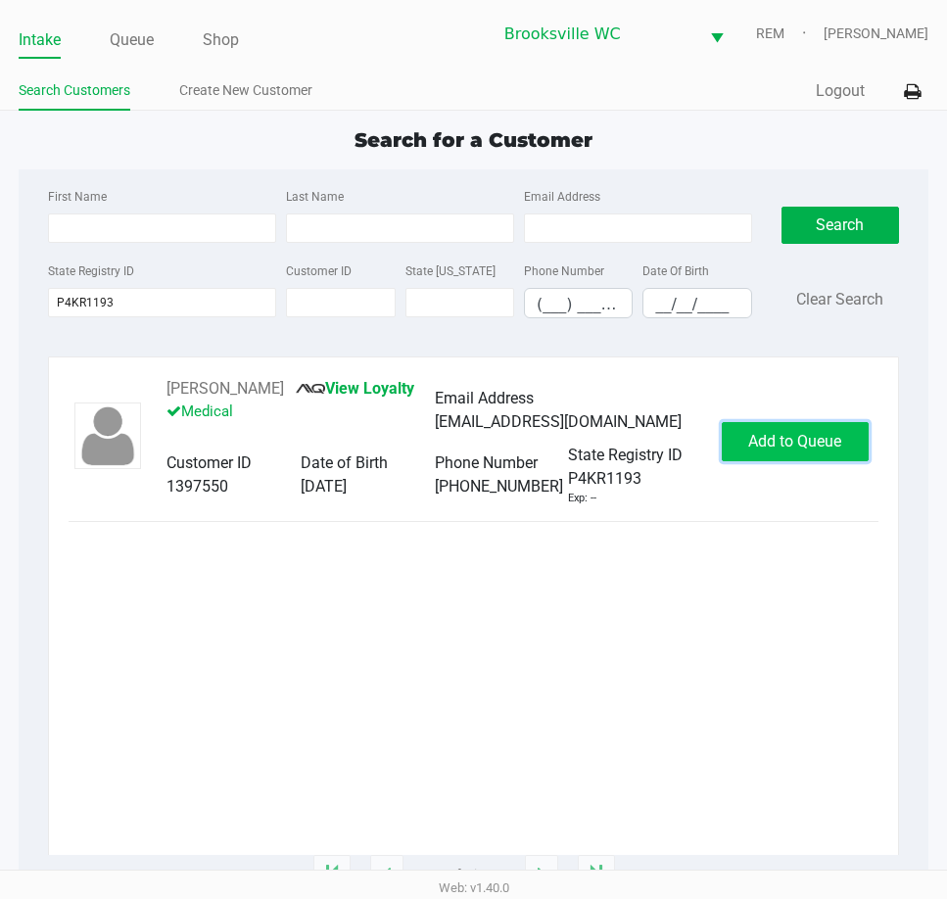
click at [817, 441] on span "Add to Queue" at bounding box center [794, 441] width 93 height 19
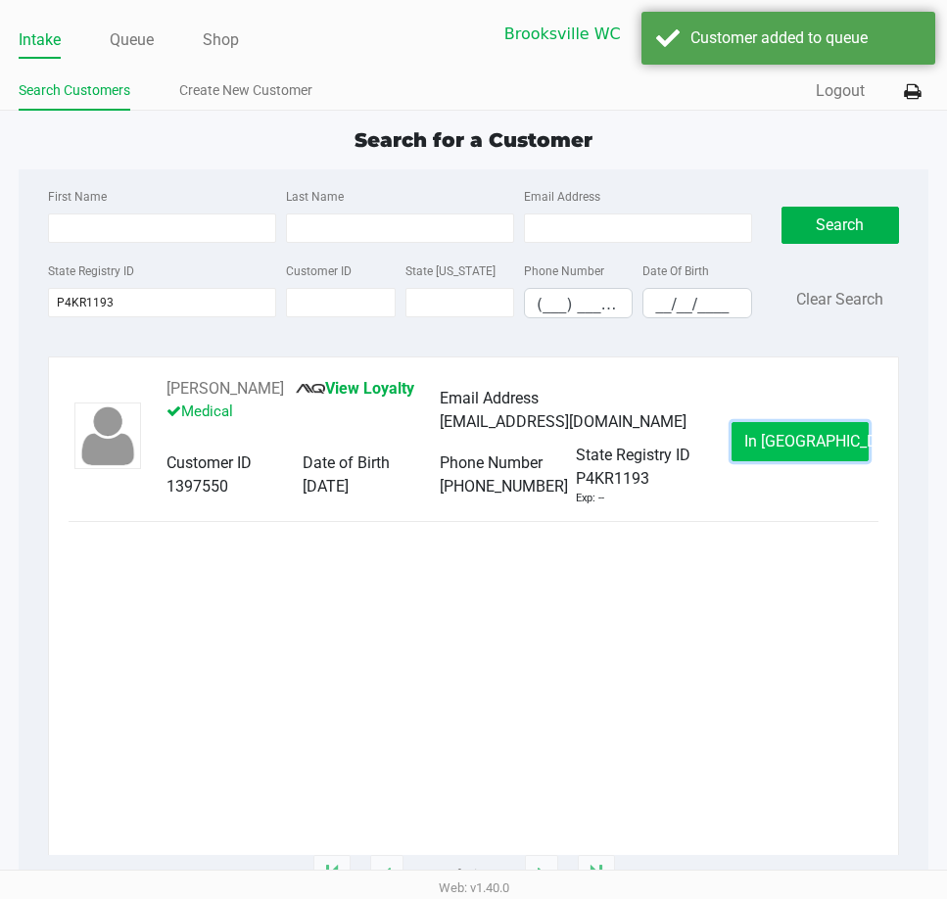
click at [815, 453] on button "In Queue" at bounding box center [800, 441] width 137 height 39
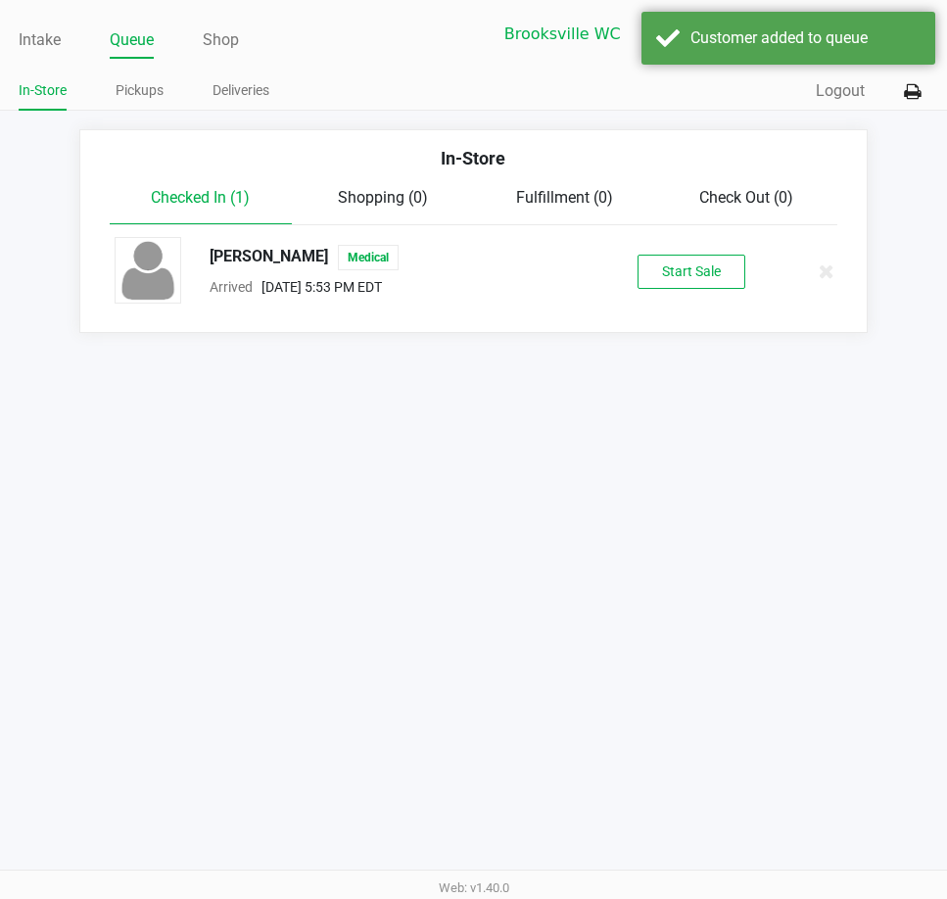
drag, startPoint x: 685, startPoint y: 251, endPoint x: 735, endPoint y: 271, distance: 54.0
click at [686, 250] on div "KELLY RIDGEWAY Medical Arrived Sep 23, 2025 5:53 PM EDT Start Sale" at bounding box center [474, 271] width 748 height 69
click at [740, 275] on button "Start Sale" at bounding box center [692, 272] width 108 height 34
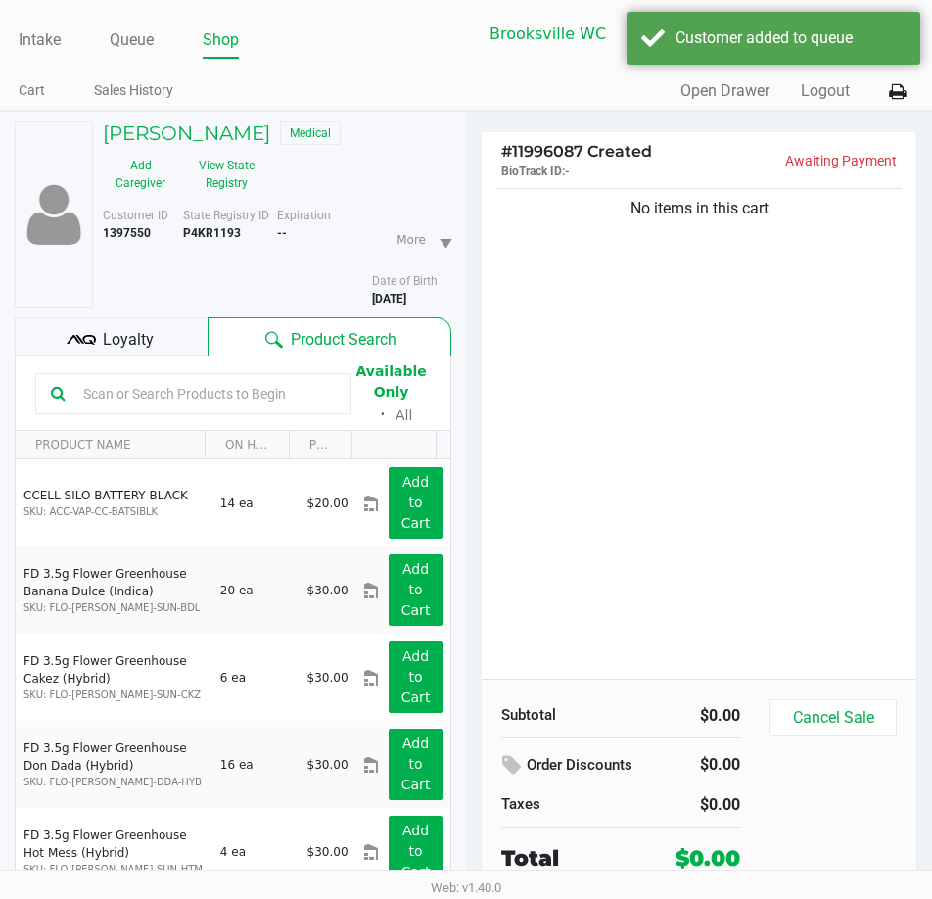
click at [723, 474] on div "No items in this cart" at bounding box center [699, 431] width 435 height 495
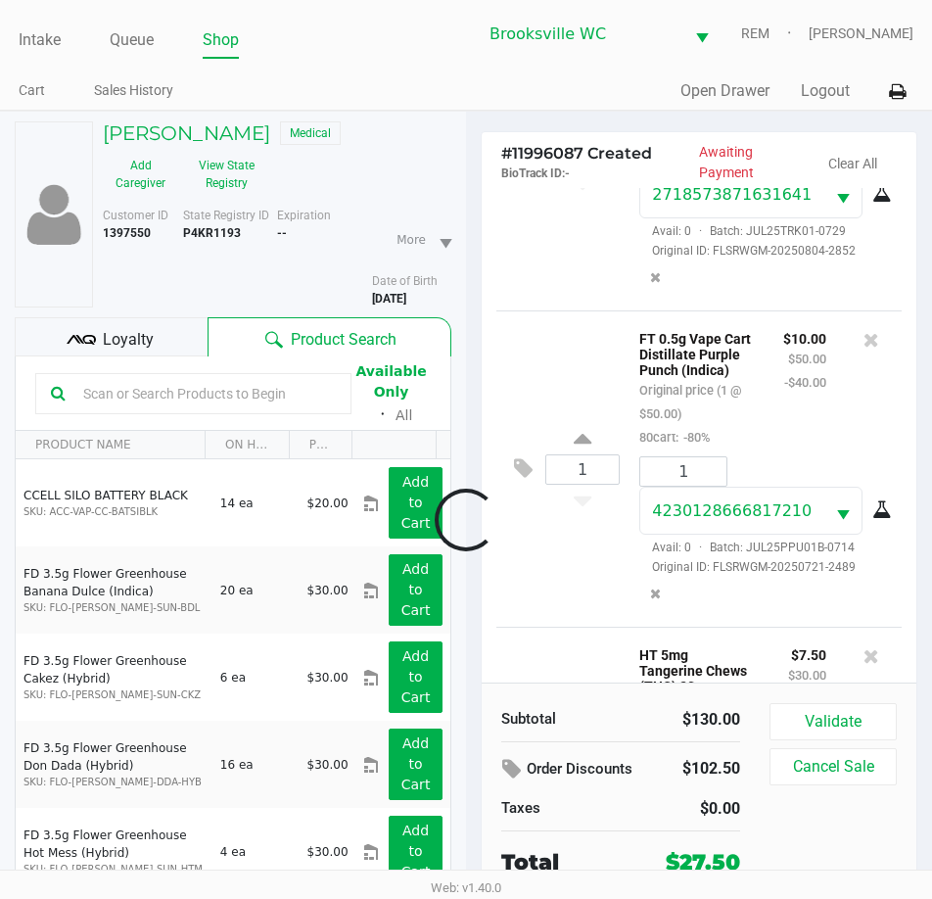
scroll to position [548, 0]
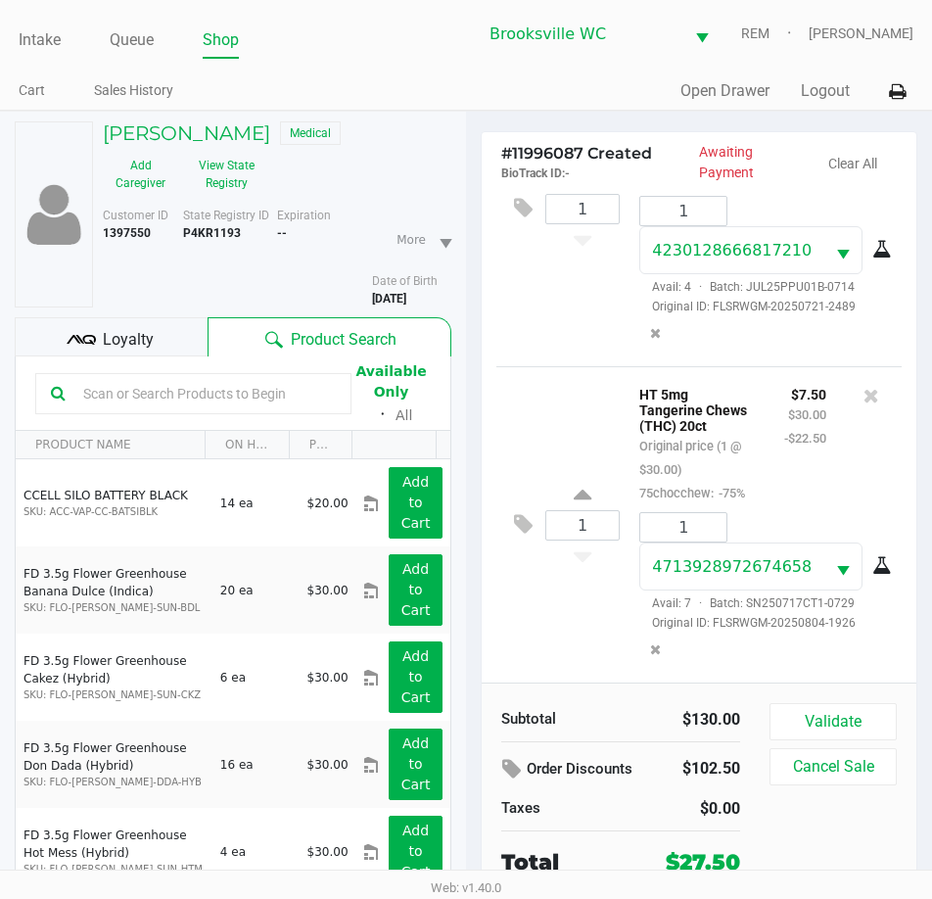
click at [567, 309] on div "1 FT 0.5g Vape Cart Distillate Purple Punch (Indica) Original price (1 @ $50.00…" at bounding box center [700, 208] width 406 height 316
click at [844, 711] on button "Validate" at bounding box center [833, 721] width 127 height 37
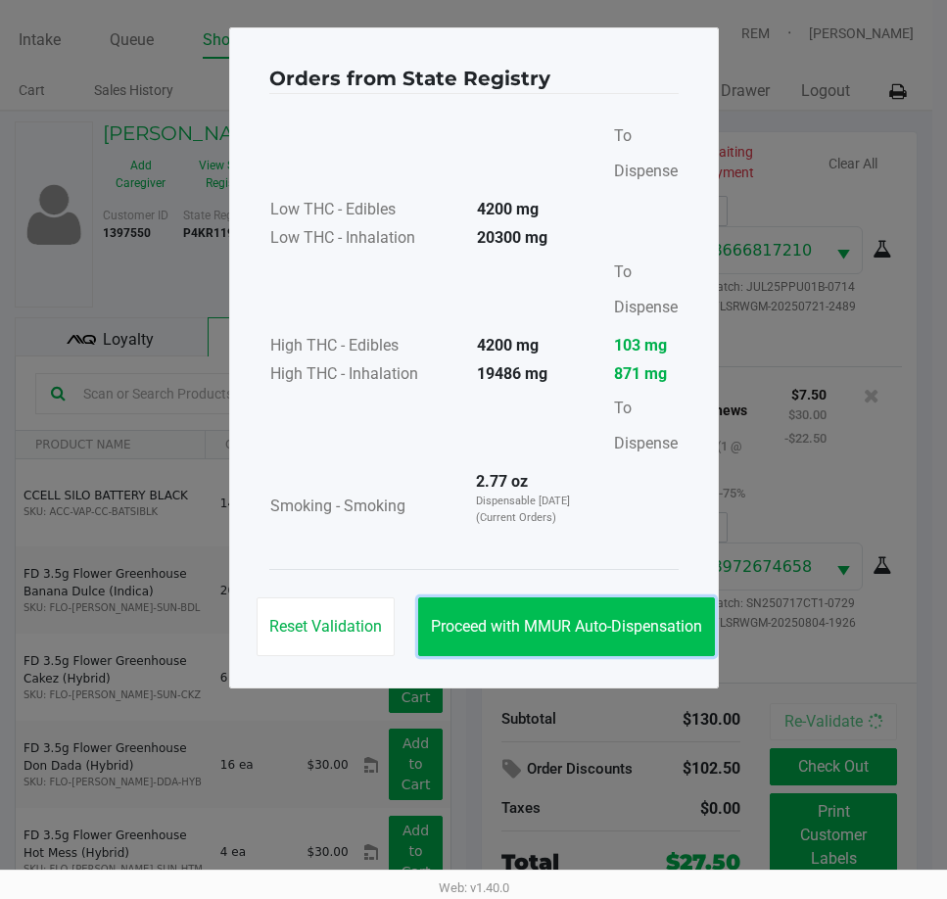
click at [576, 620] on span "Proceed with MMUR Auto-Dispensation" at bounding box center [566, 626] width 271 height 19
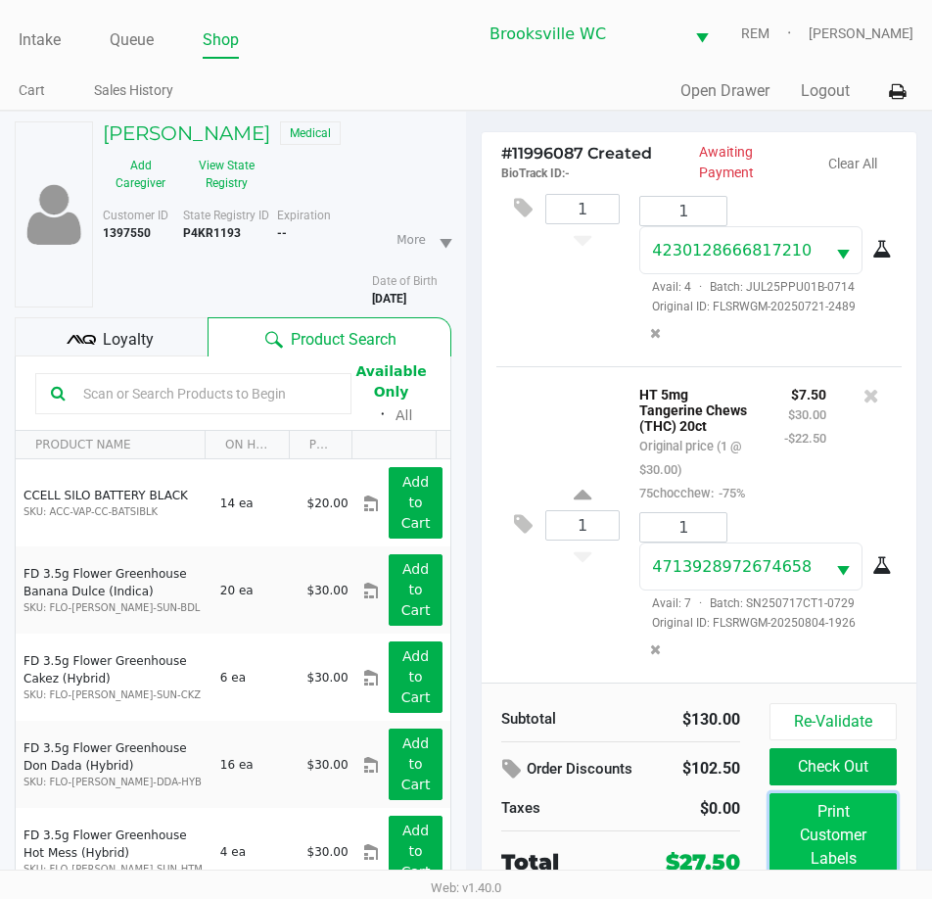
click at [824, 838] on button "Print Customer Labels" at bounding box center [833, 835] width 127 height 84
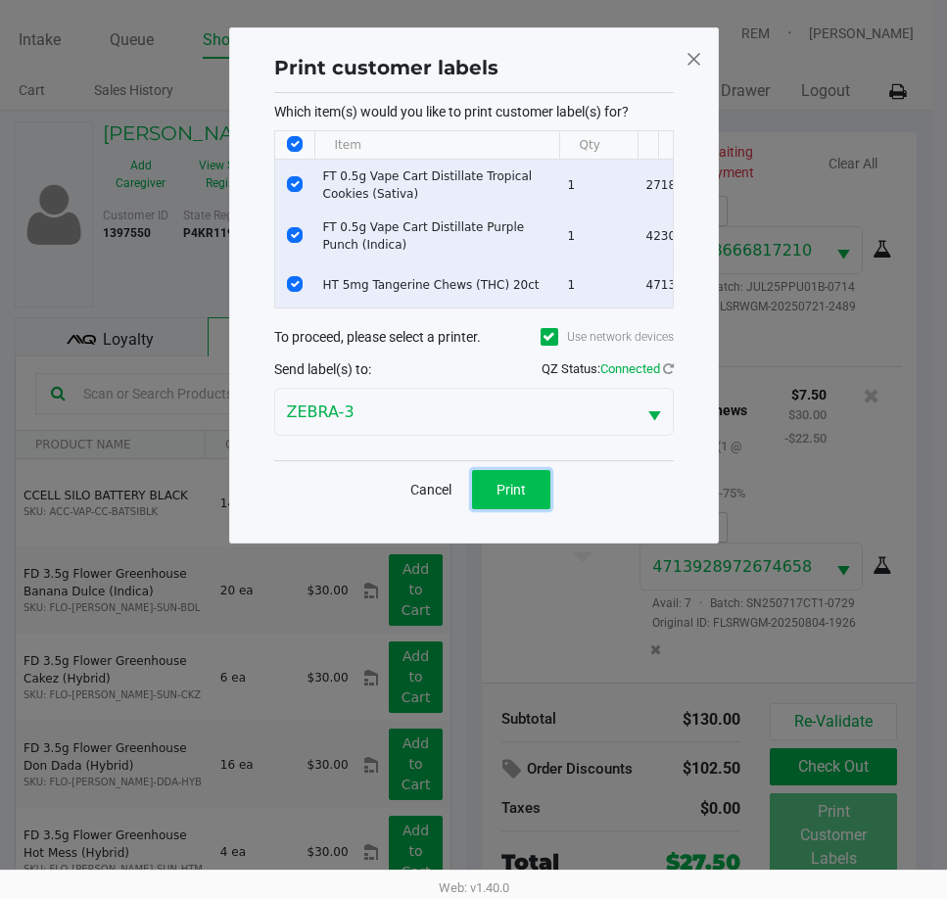
click at [520, 509] on button "Print" at bounding box center [511, 489] width 78 height 39
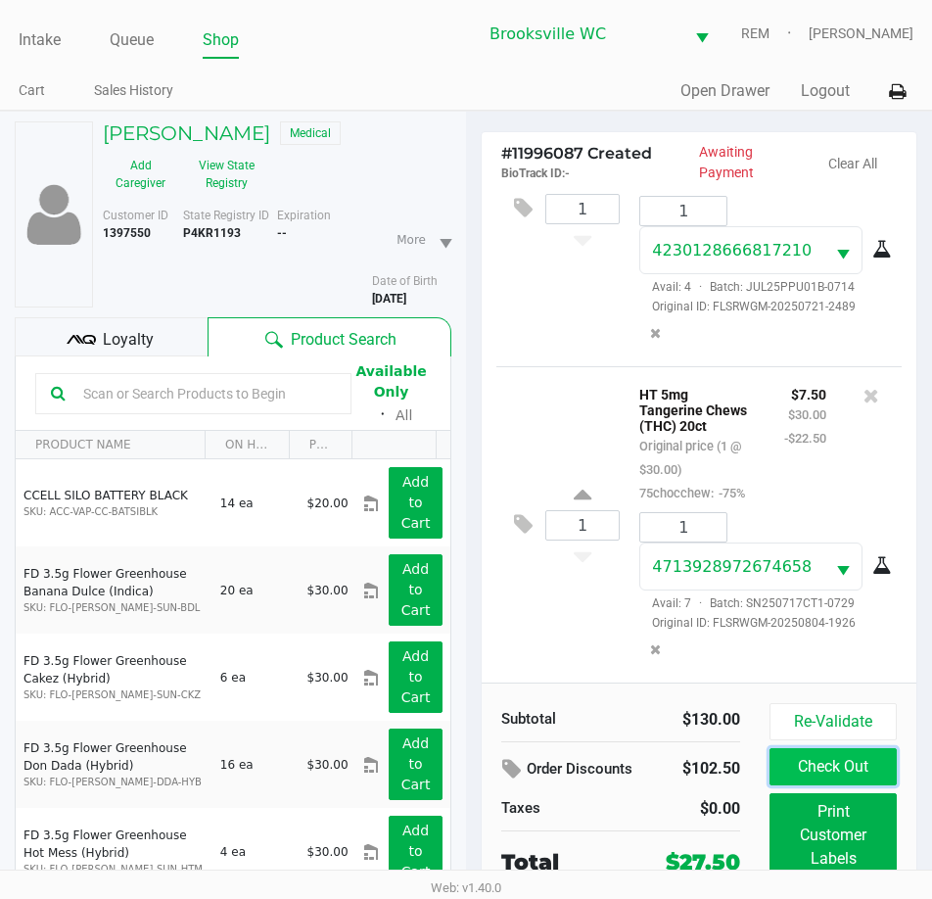
click at [891, 780] on button "Check Out" at bounding box center [833, 766] width 127 height 37
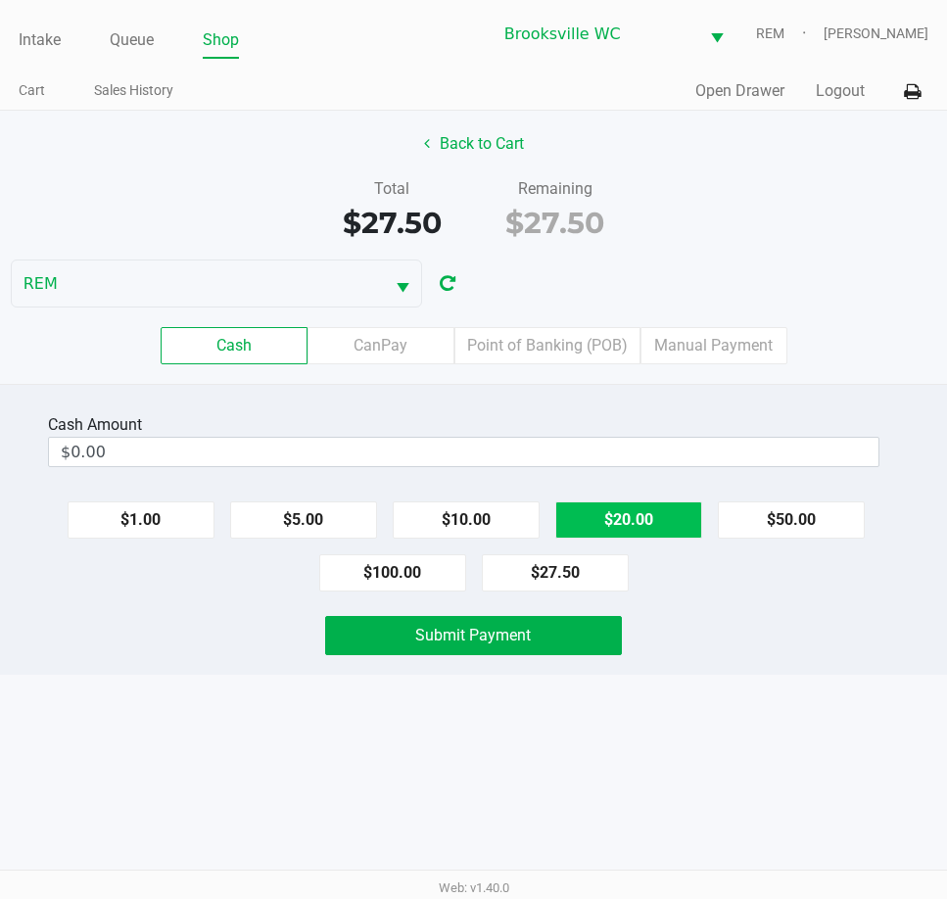
click at [636, 521] on button "$20.00" at bounding box center [628, 519] width 147 height 37
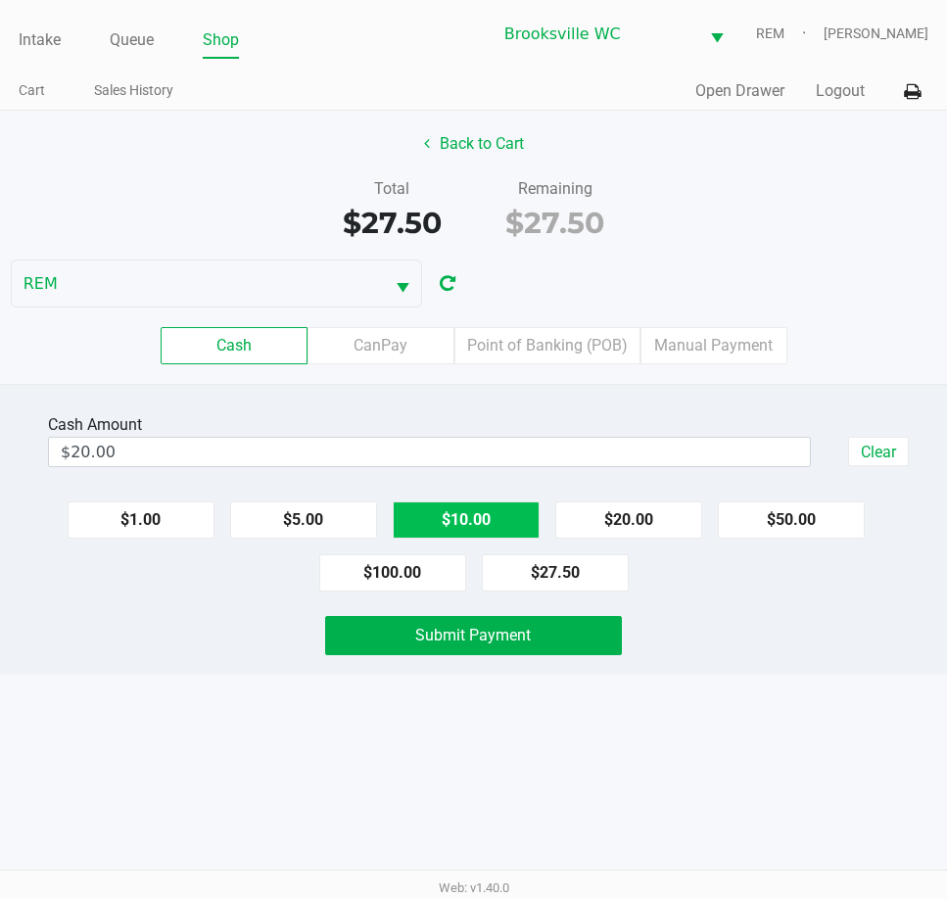
click at [479, 518] on button "$10.00" at bounding box center [466, 519] width 147 height 37
type input "$30.00"
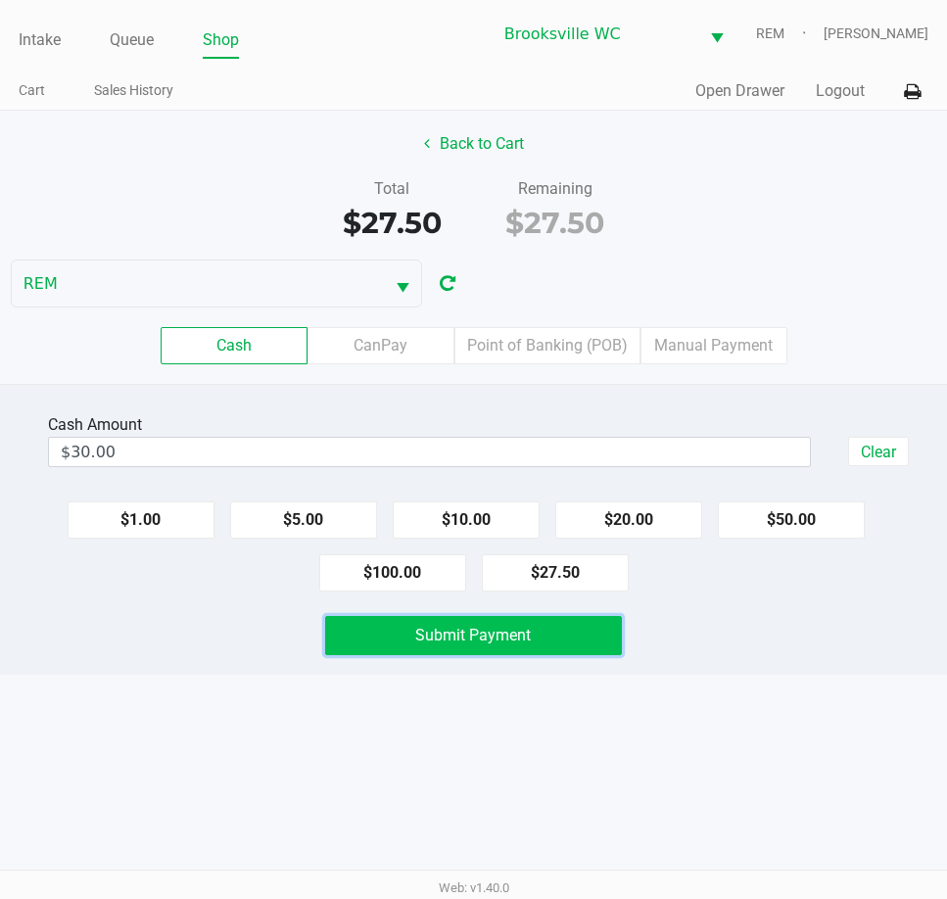
click at [505, 641] on span "Submit Payment" at bounding box center [473, 635] width 116 height 19
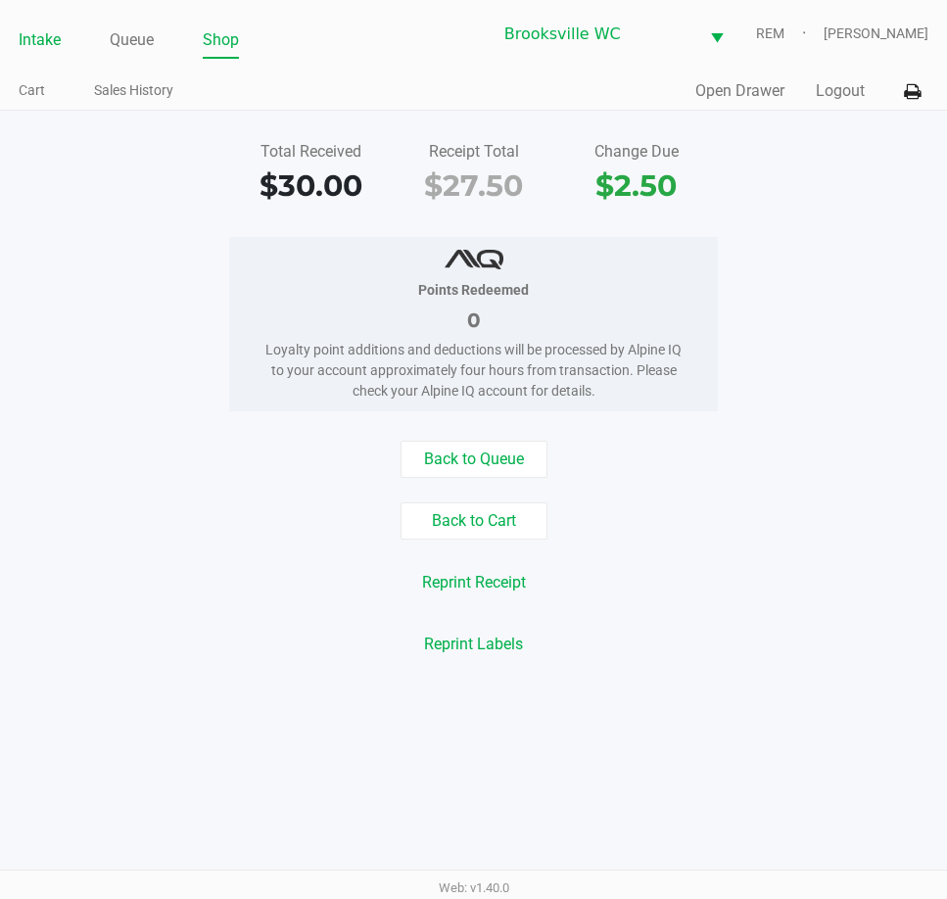
click at [36, 46] on link "Intake" at bounding box center [40, 39] width 42 height 27
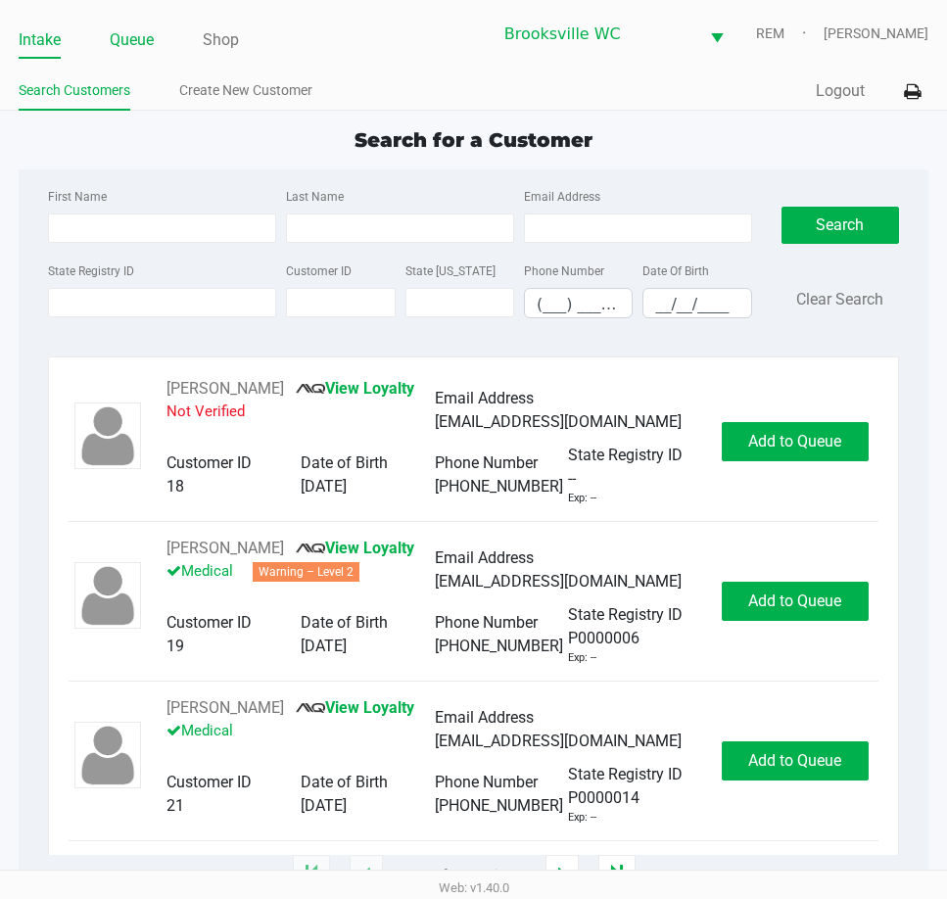
click at [142, 46] on link "Queue" at bounding box center [132, 39] width 44 height 27
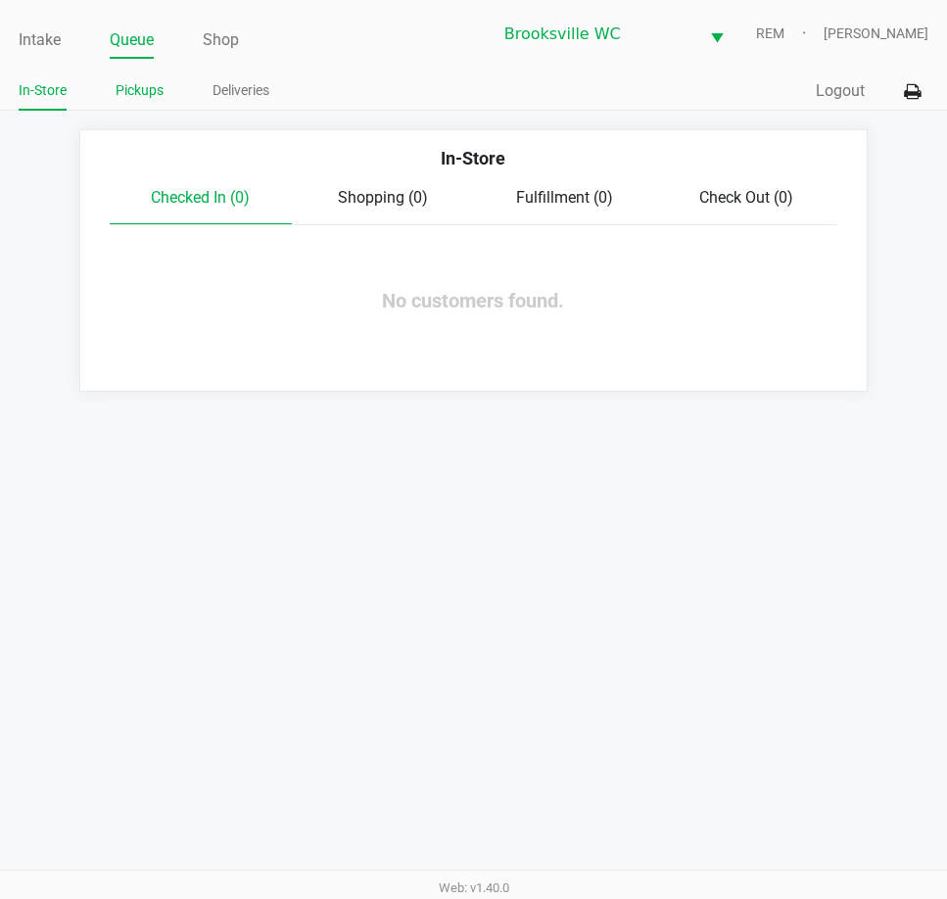
click at [139, 93] on link "Pickups" at bounding box center [140, 90] width 48 height 24
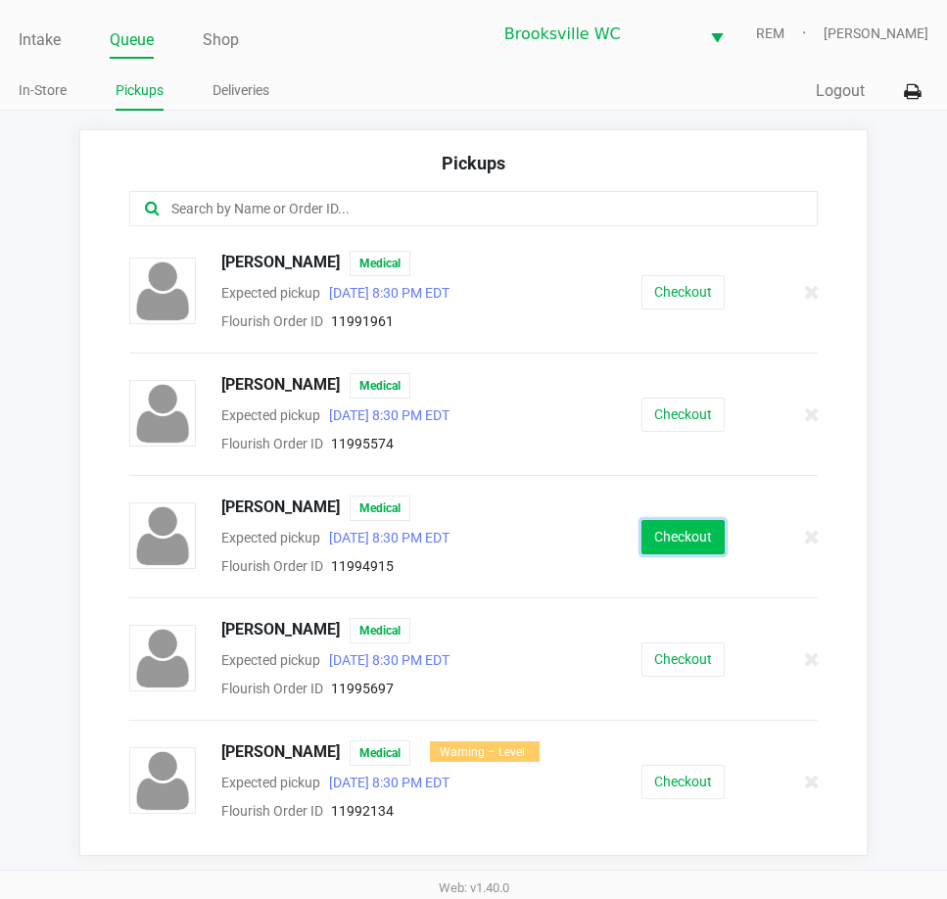
click at [692, 539] on button "Checkout" at bounding box center [683, 537] width 83 height 34
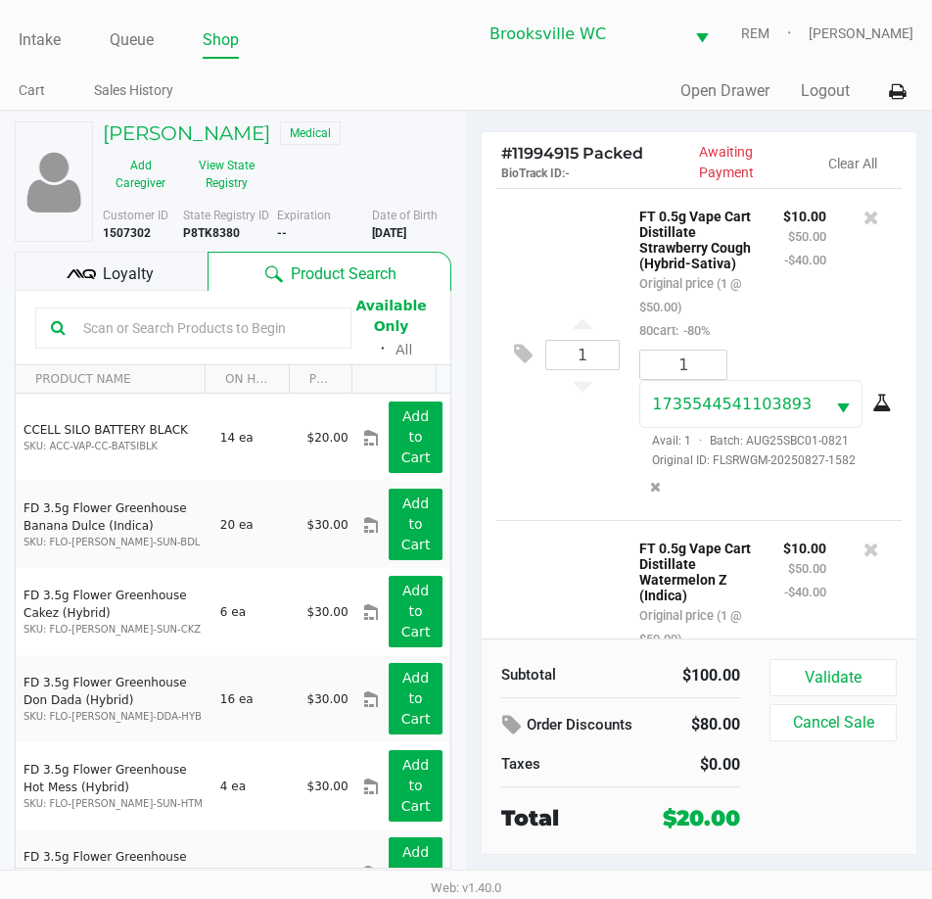
scroll to position [232, 0]
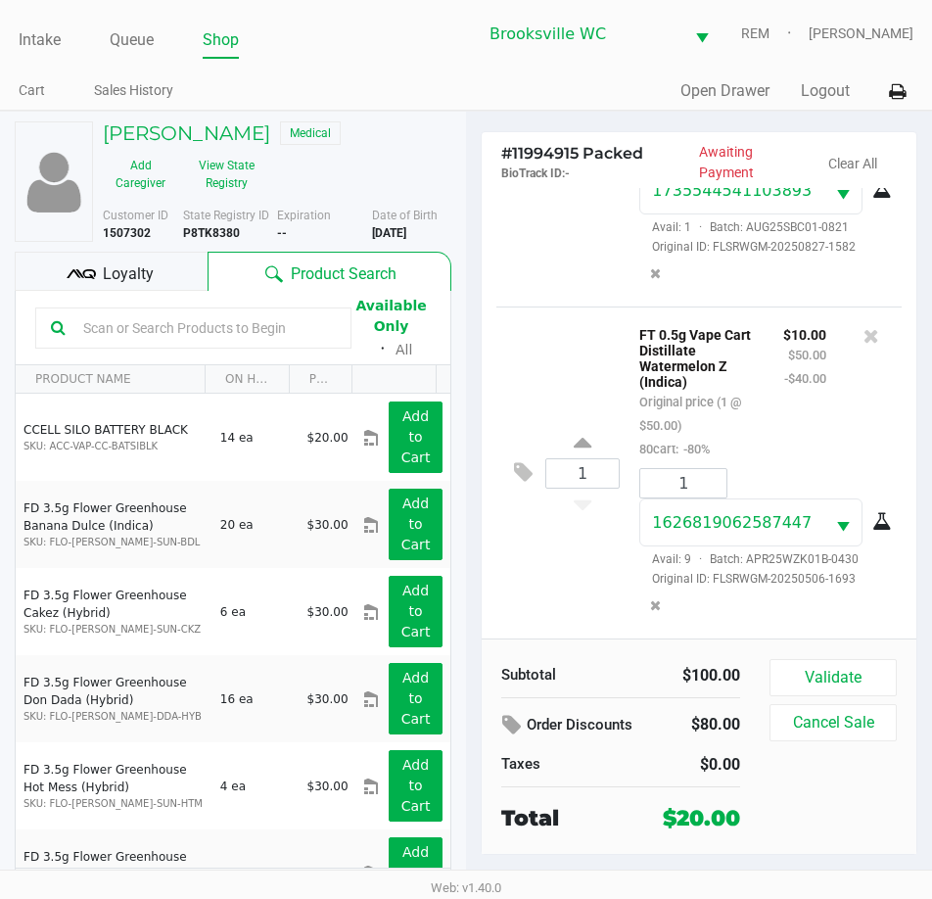
click at [150, 284] on span "Loyalty" at bounding box center [128, 274] width 51 height 24
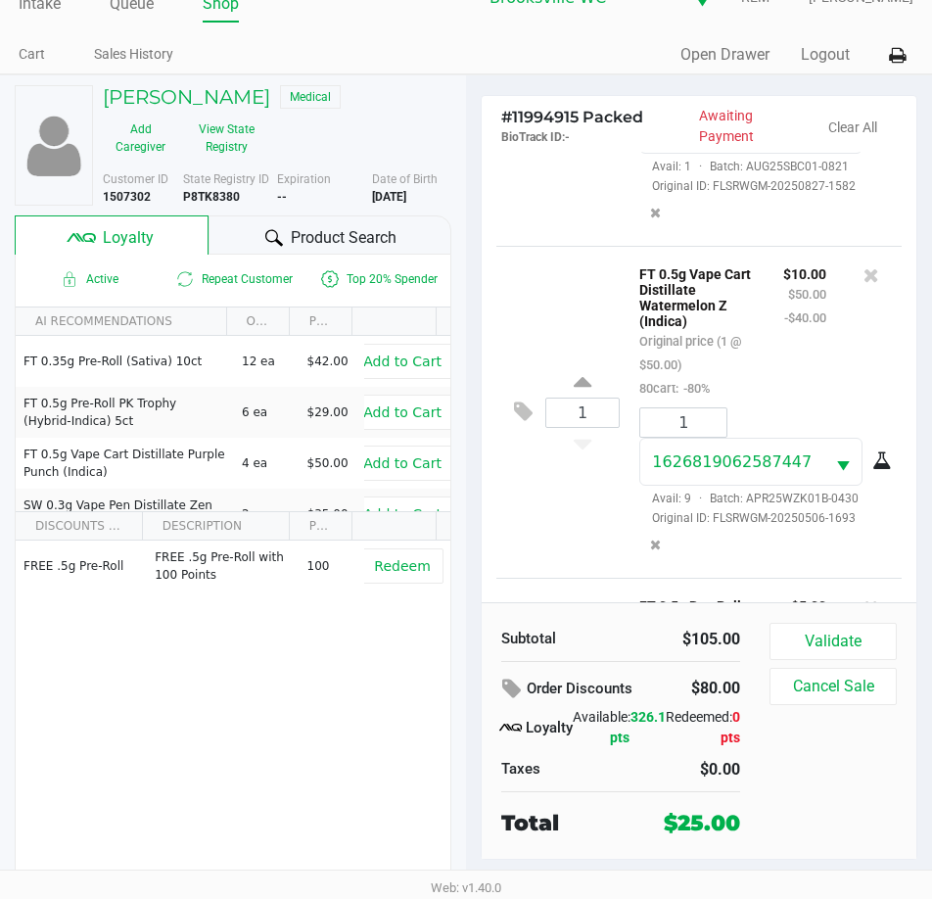
scroll to position [528, 0]
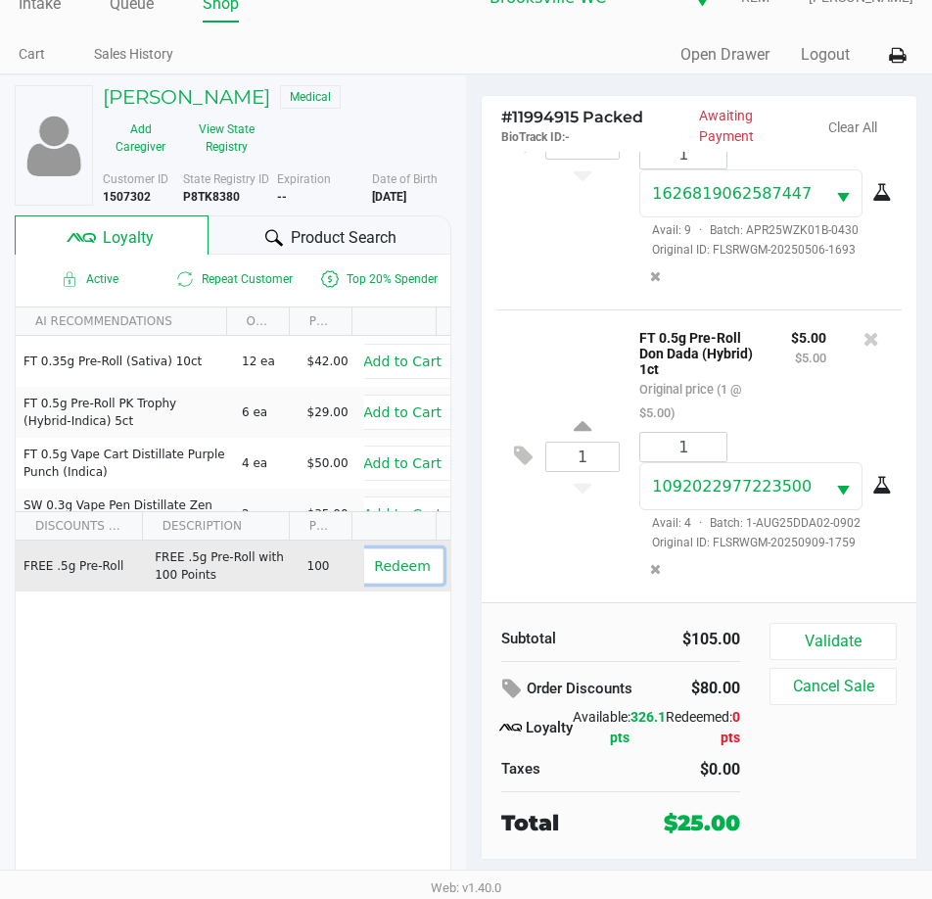
click at [410, 570] on span "Redeem" at bounding box center [402, 566] width 56 height 16
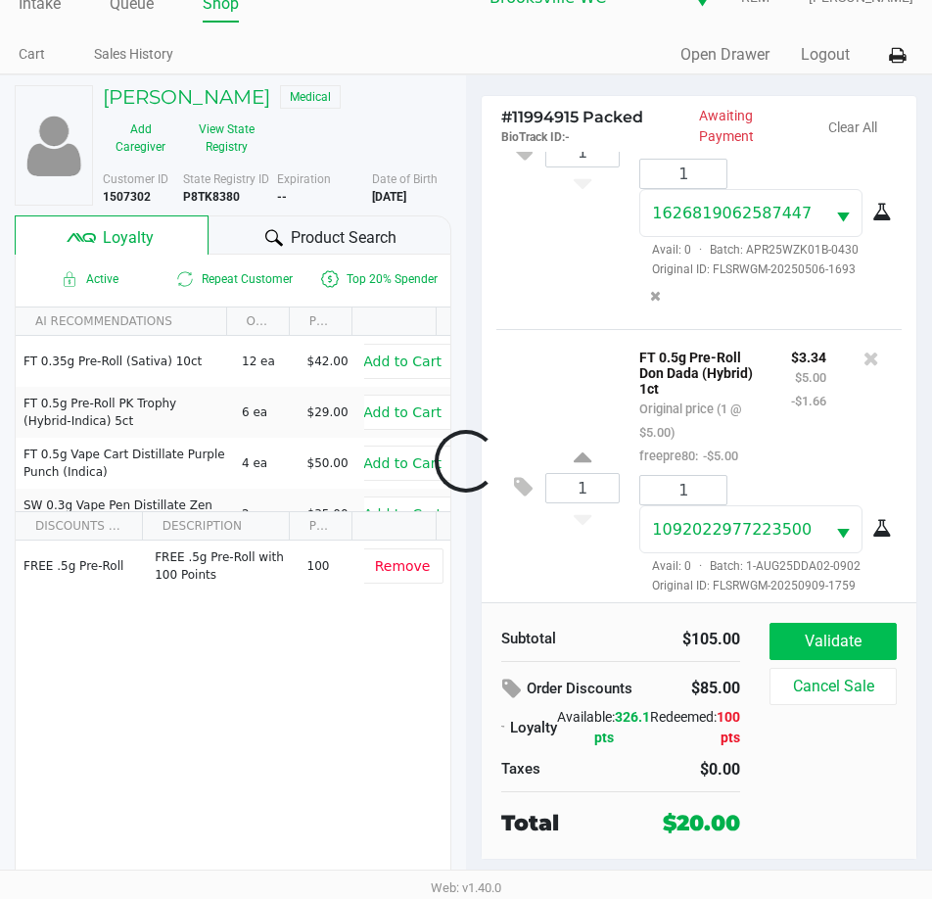
scroll to position [651, 0]
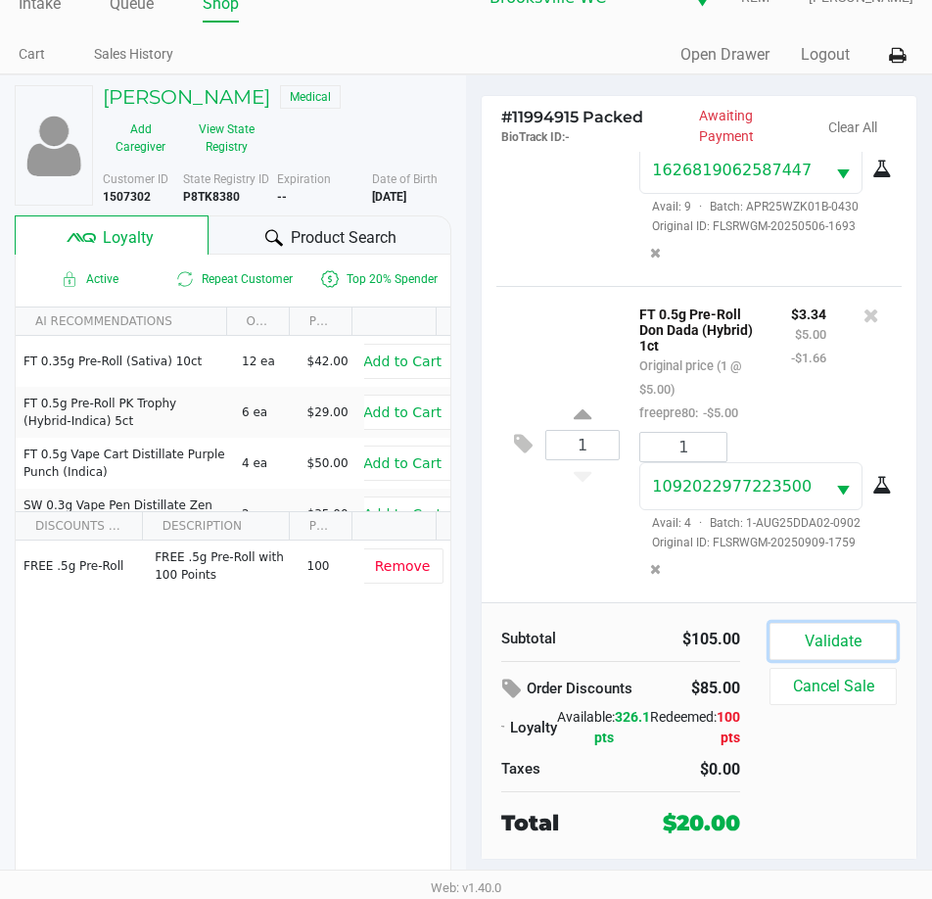
click at [845, 639] on button "Validate" at bounding box center [833, 641] width 127 height 37
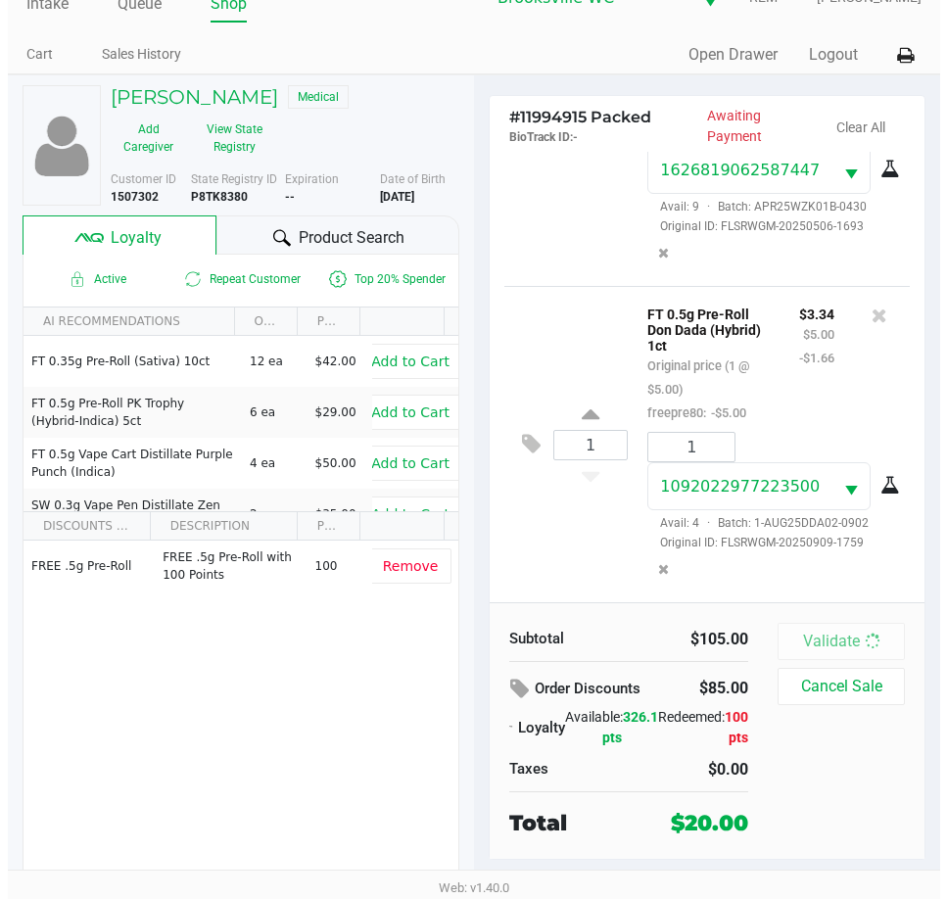
scroll to position [0, 0]
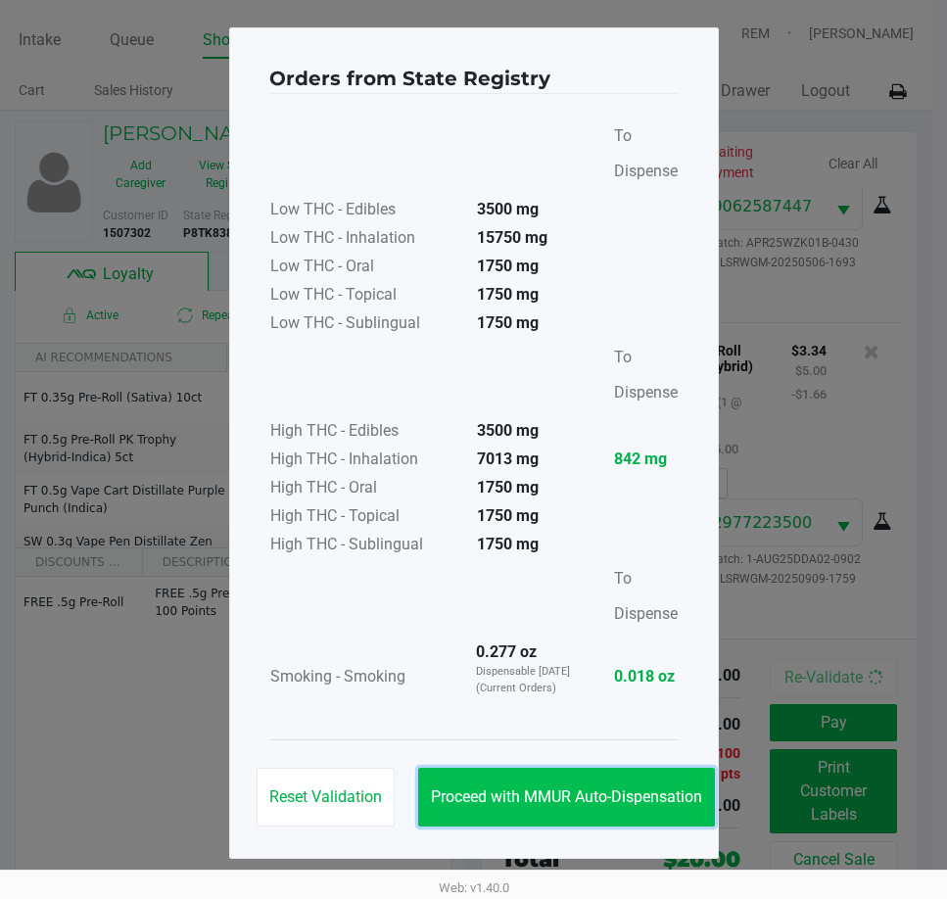
click at [669, 805] on span "Proceed with MMUR Auto-Dispensation" at bounding box center [566, 796] width 271 height 19
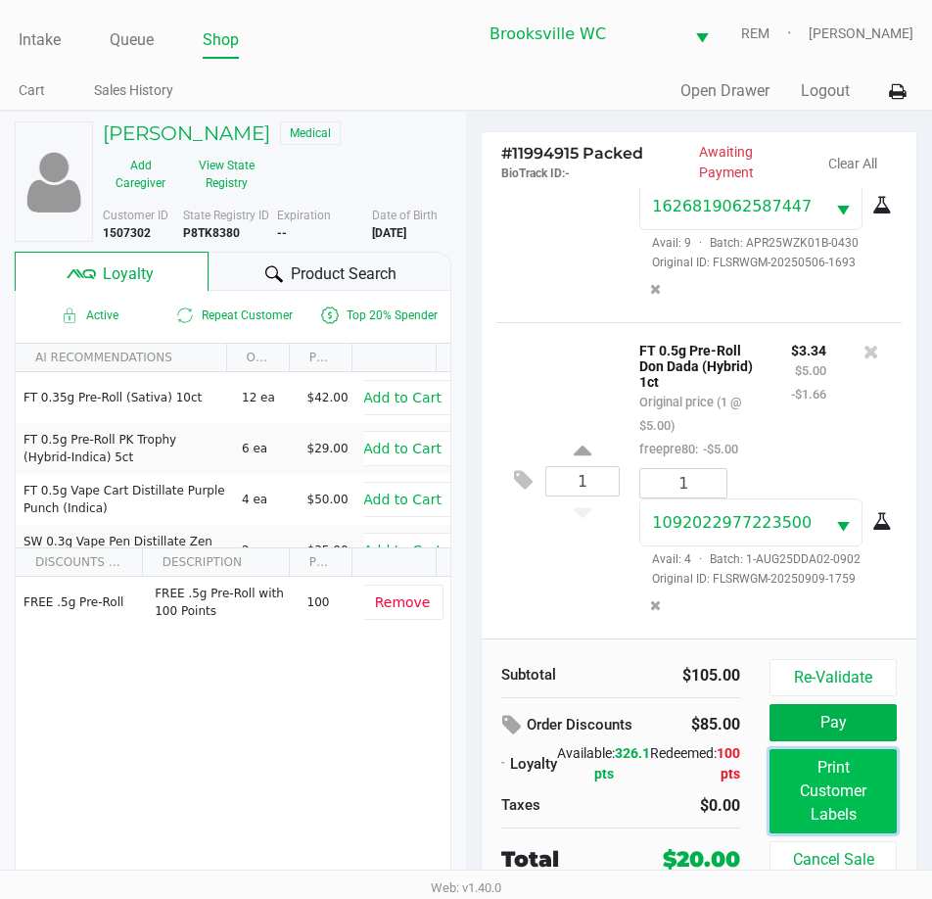
click at [834, 798] on button "Print Customer Labels" at bounding box center [833, 791] width 127 height 84
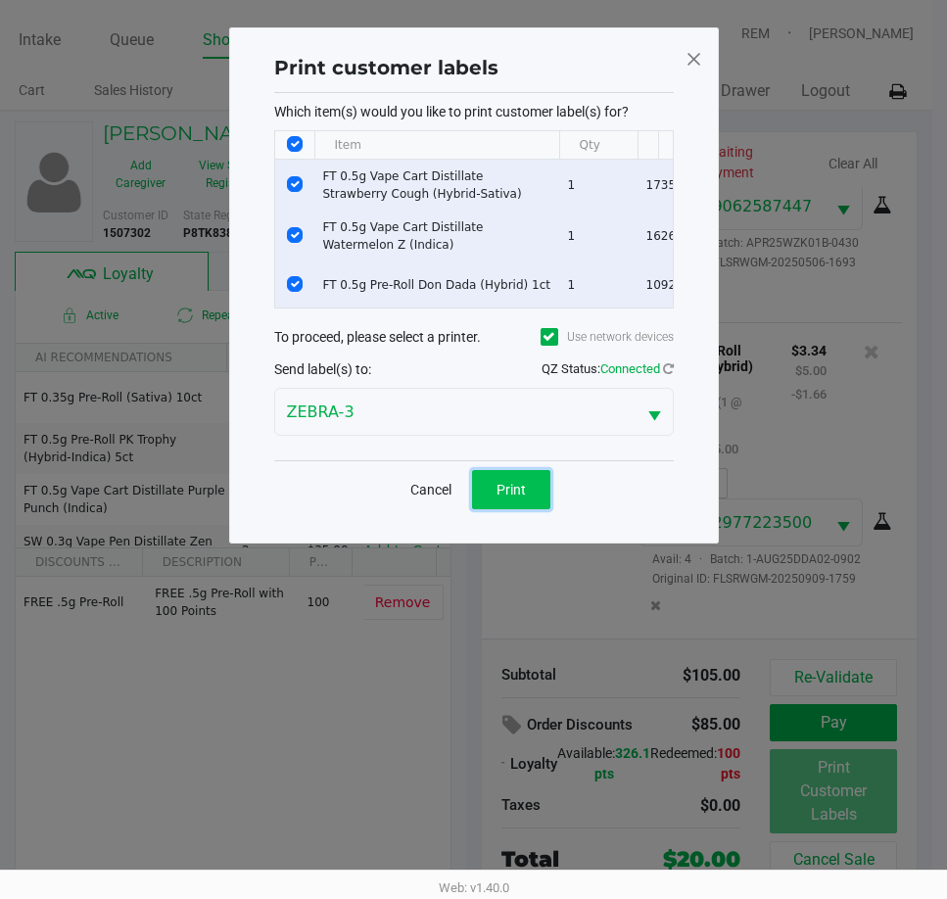
click at [516, 509] on button "Print" at bounding box center [511, 489] width 78 height 39
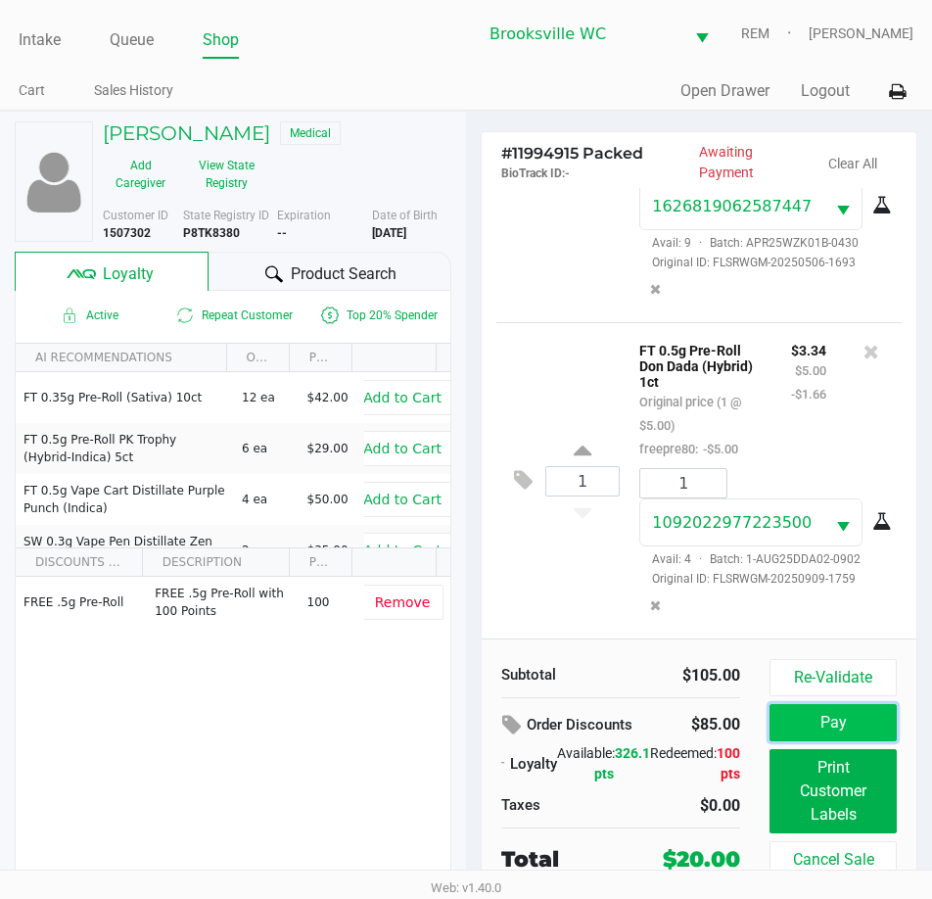
click at [810, 709] on button "Pay" at bounding box center [833, 722] width 127 height 37
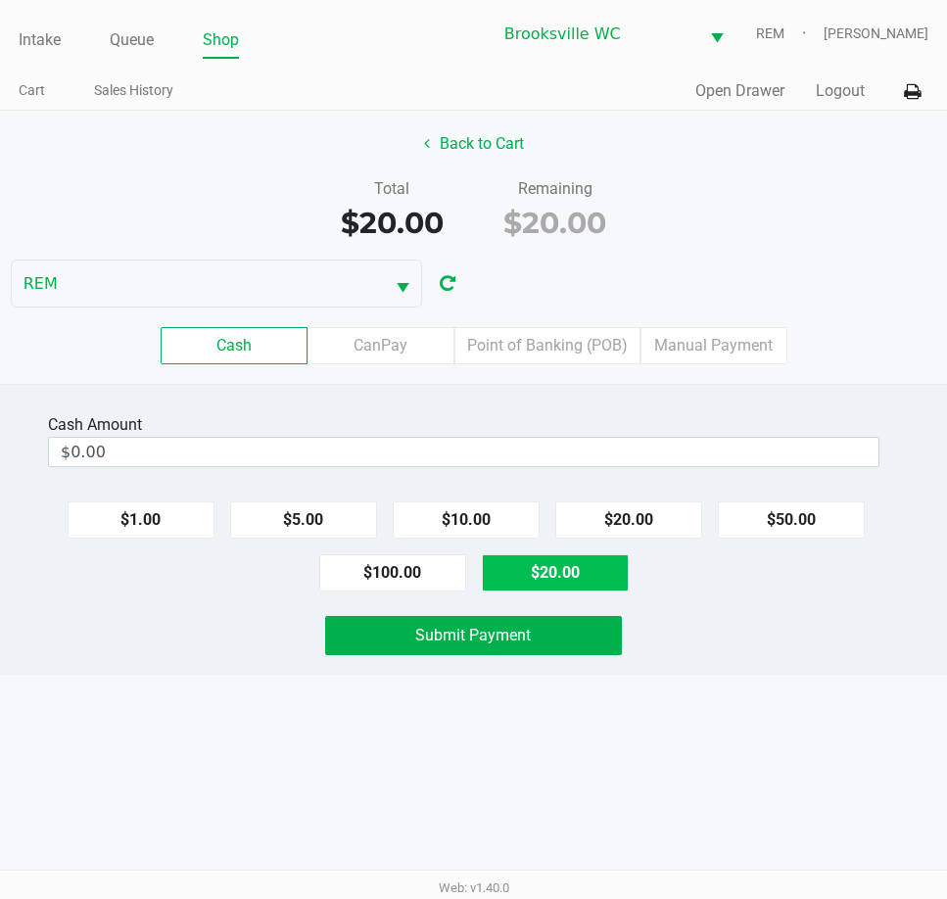
click at [570, 566] on button "$20.00" at bounding box center [555, 572] width 147 height 37
type input "$20.00"
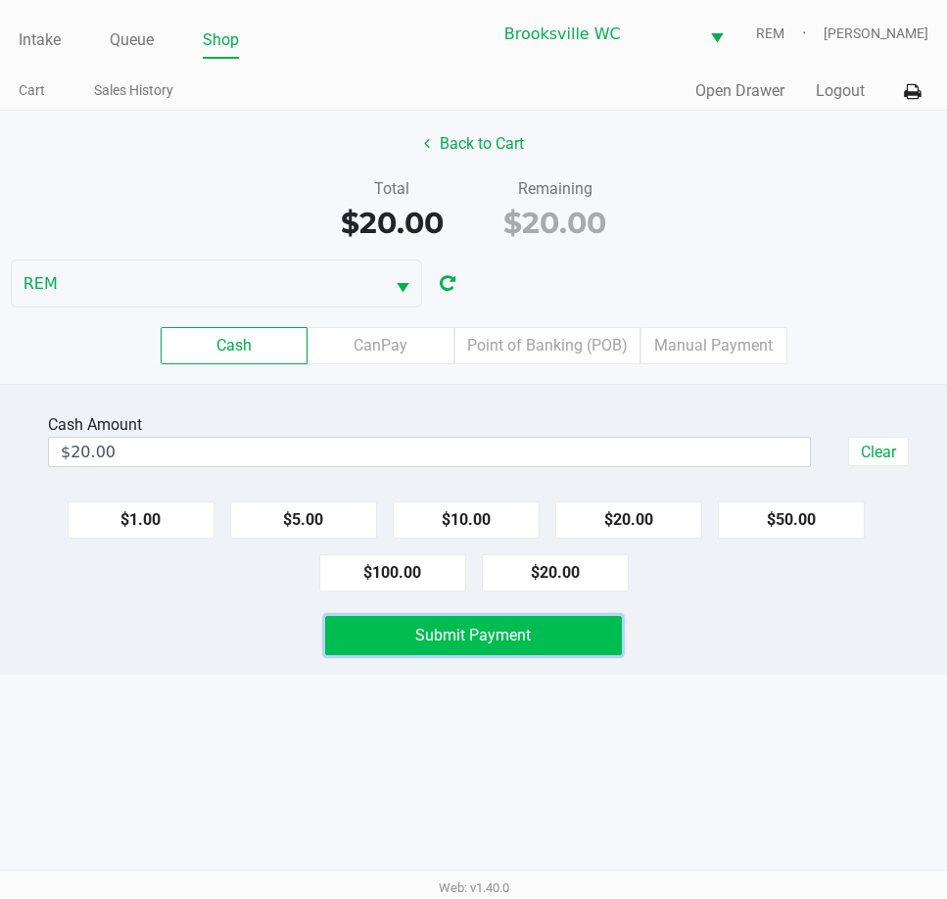
click at [551, 645] on button "Submit Payment" at bounding box center [473, 635] width 296 height 39
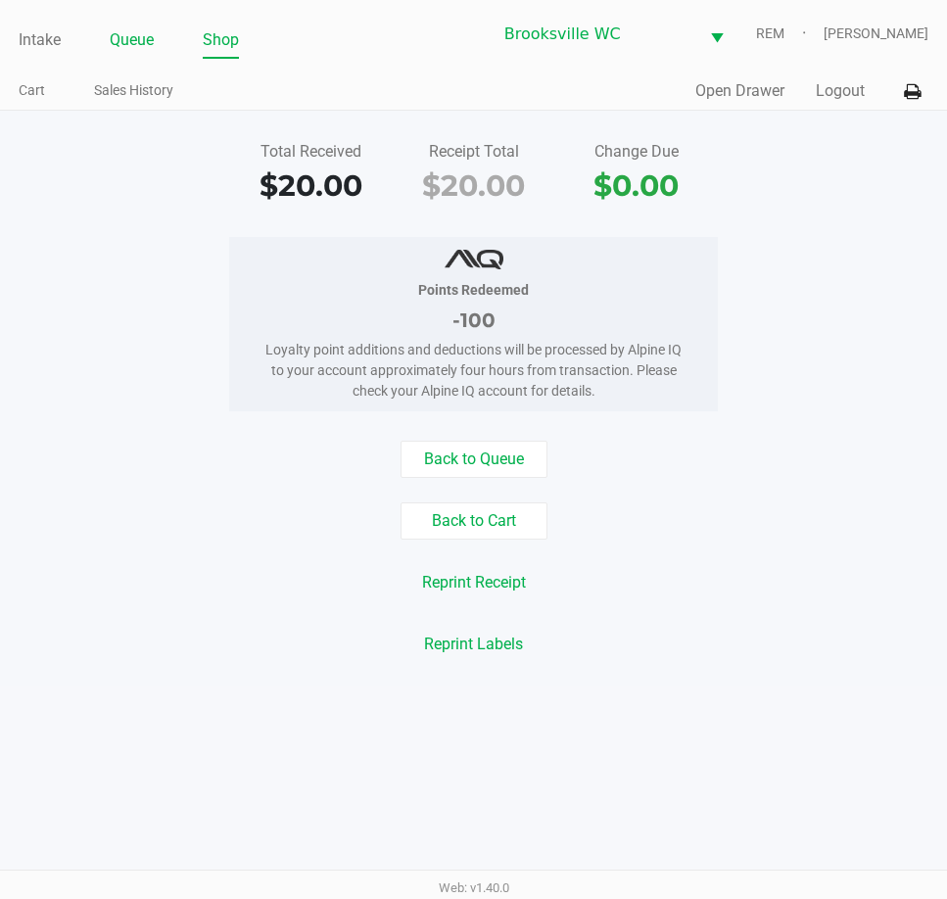
click at [123, 39] on link "Queue" at bounding box center [132, 39] width 44 height 27
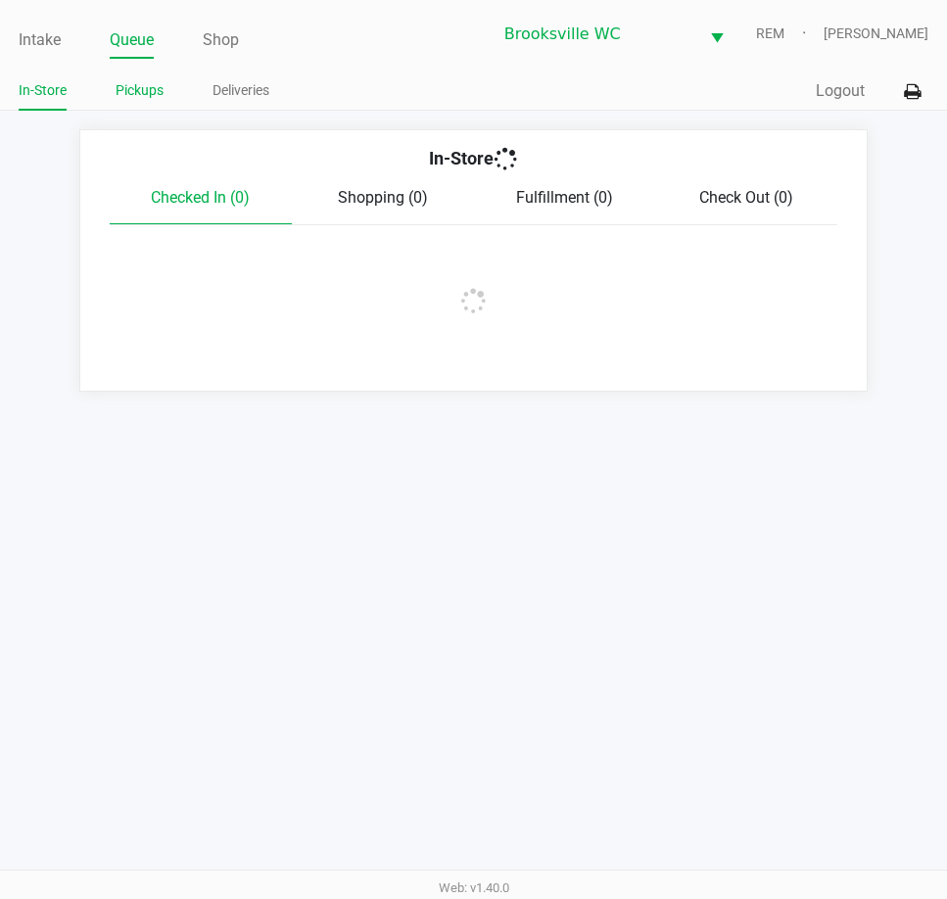
click at [136, 100] on link "Pickups" at bounding box center [140, 90] width 48 height 24
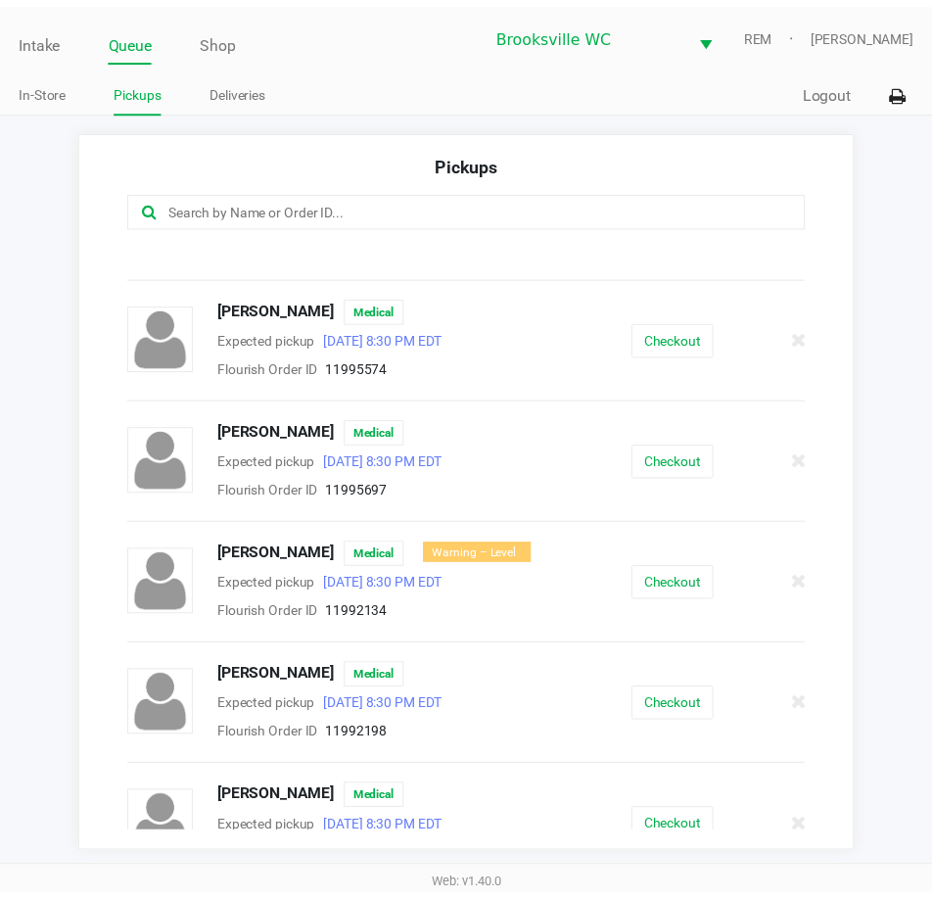
scroll to position [294, 0]
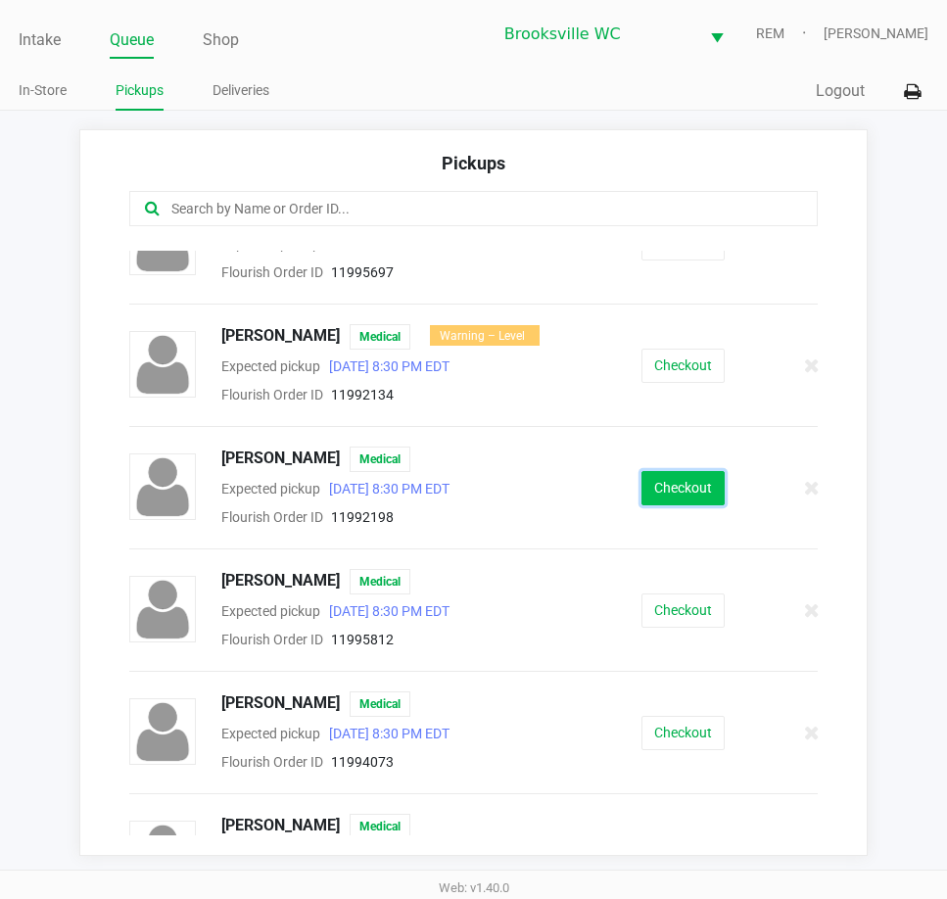
click at [690, 492] on button "Checkout" at bounding box center [683, 488] width 83 height 34
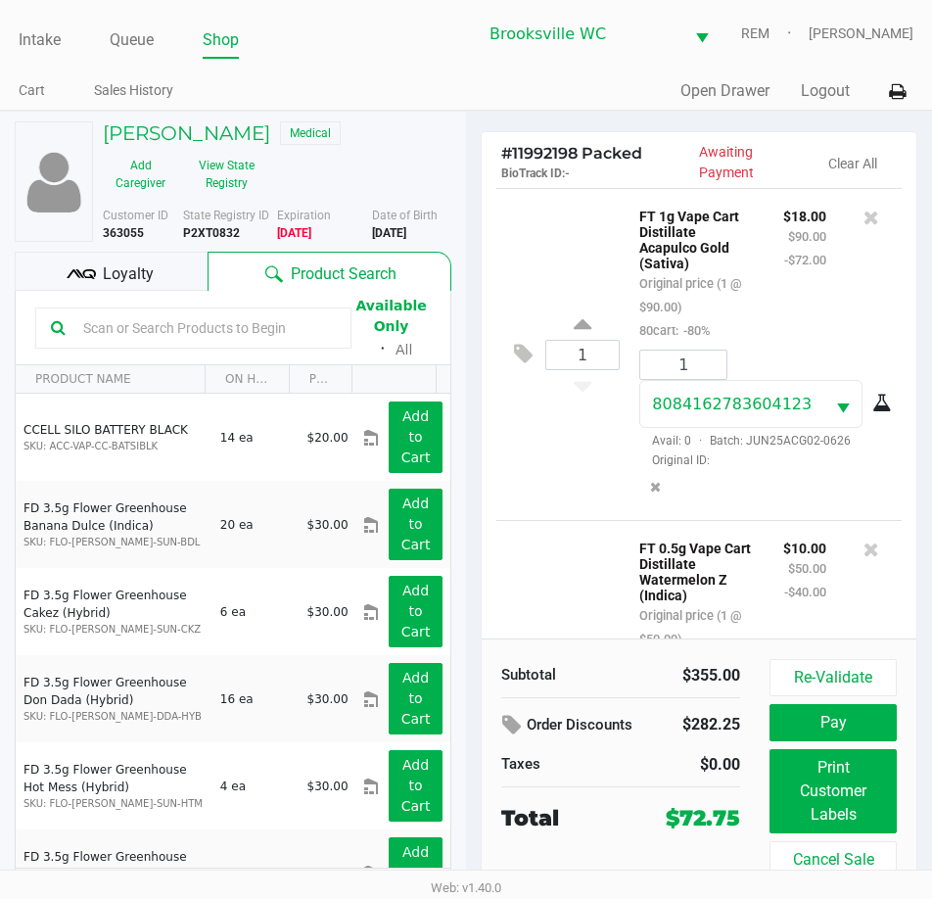
click at [116, 274] on span "Loyalty" at bounding box center [128, 274] width 51 height 24
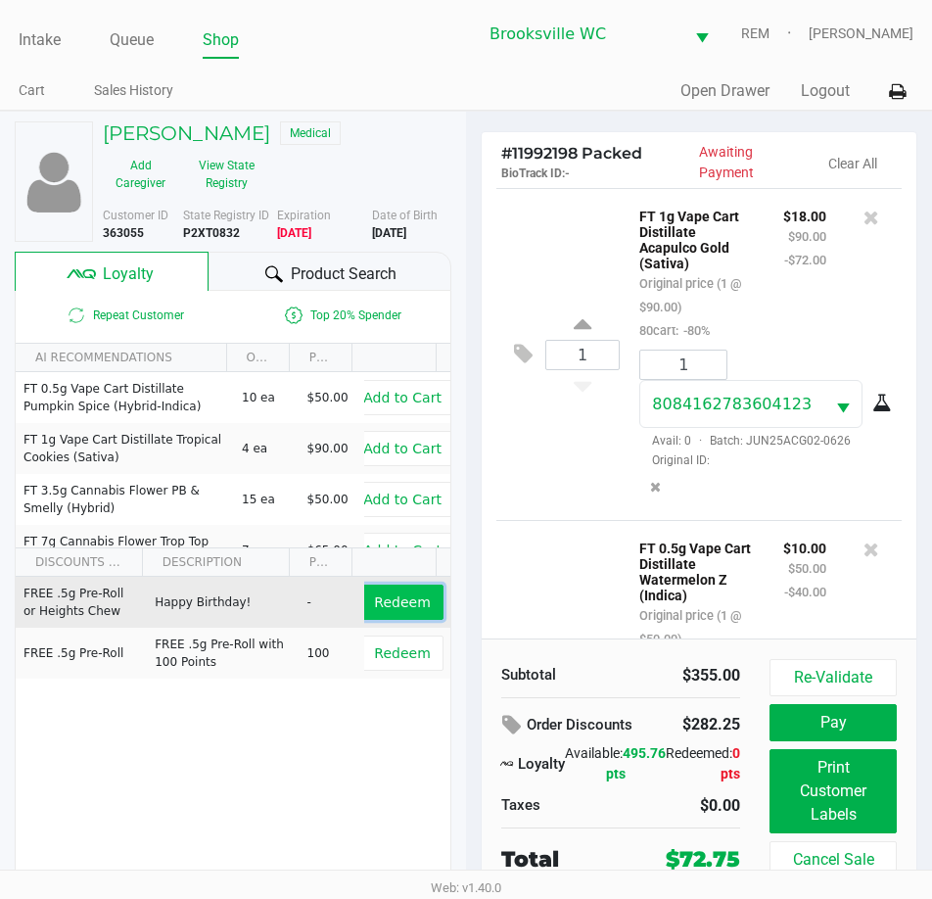
click at [379, 597] on span "Redeem" at bounding box center [402, 603] width 56 height 16
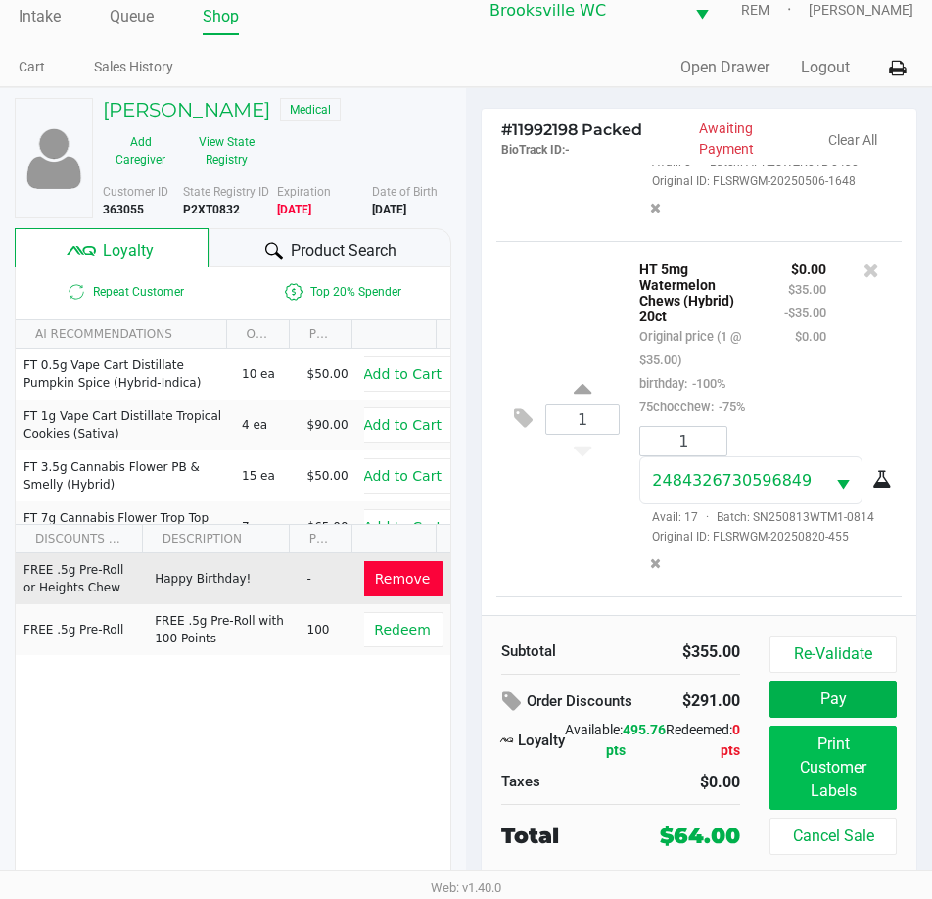
scroll to position [36, 0]
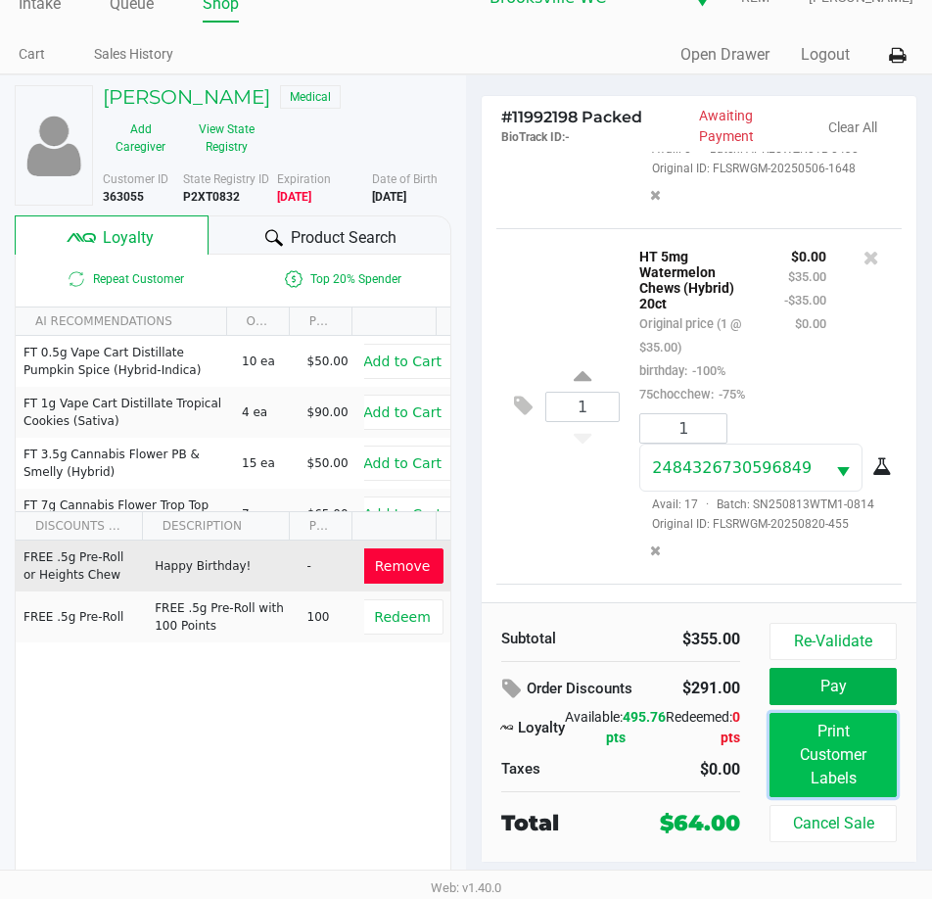
click at [841, 757] on button "Print Customer Labels" at bounding box center [833, 755] width 127 height 84
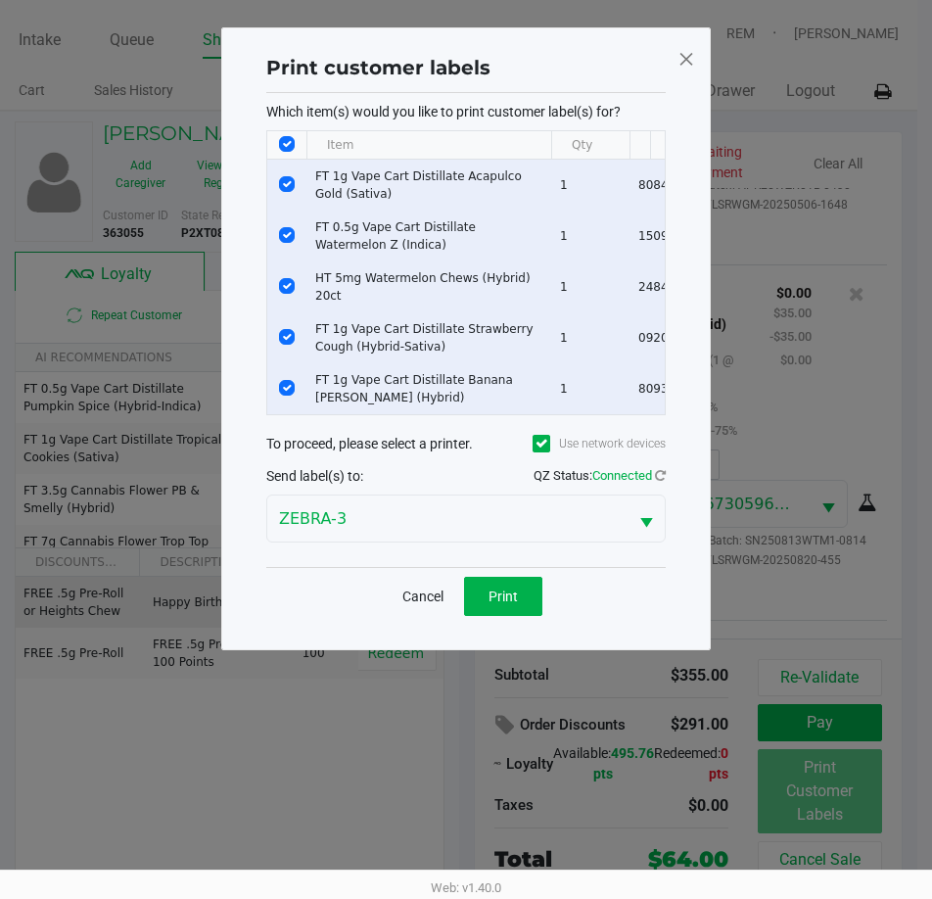
scroll to position [0, 0]
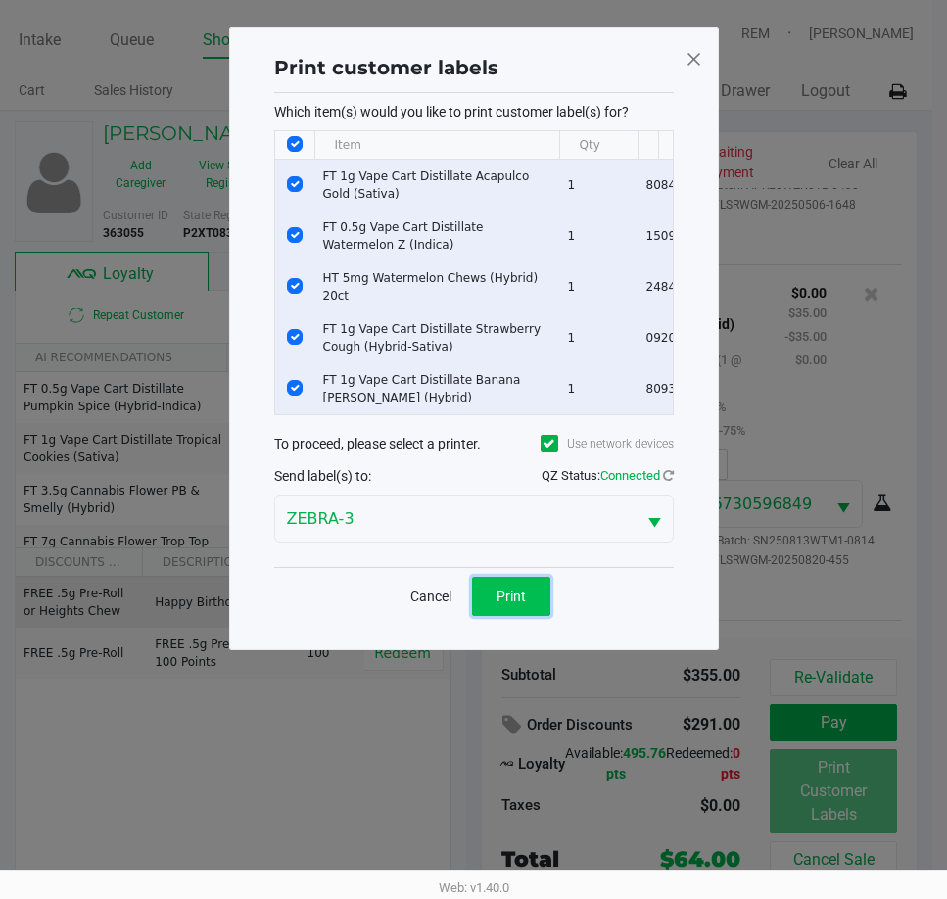
click at [496, 616] on button "Print" at bounding box center [511, 596] width 78 height 39
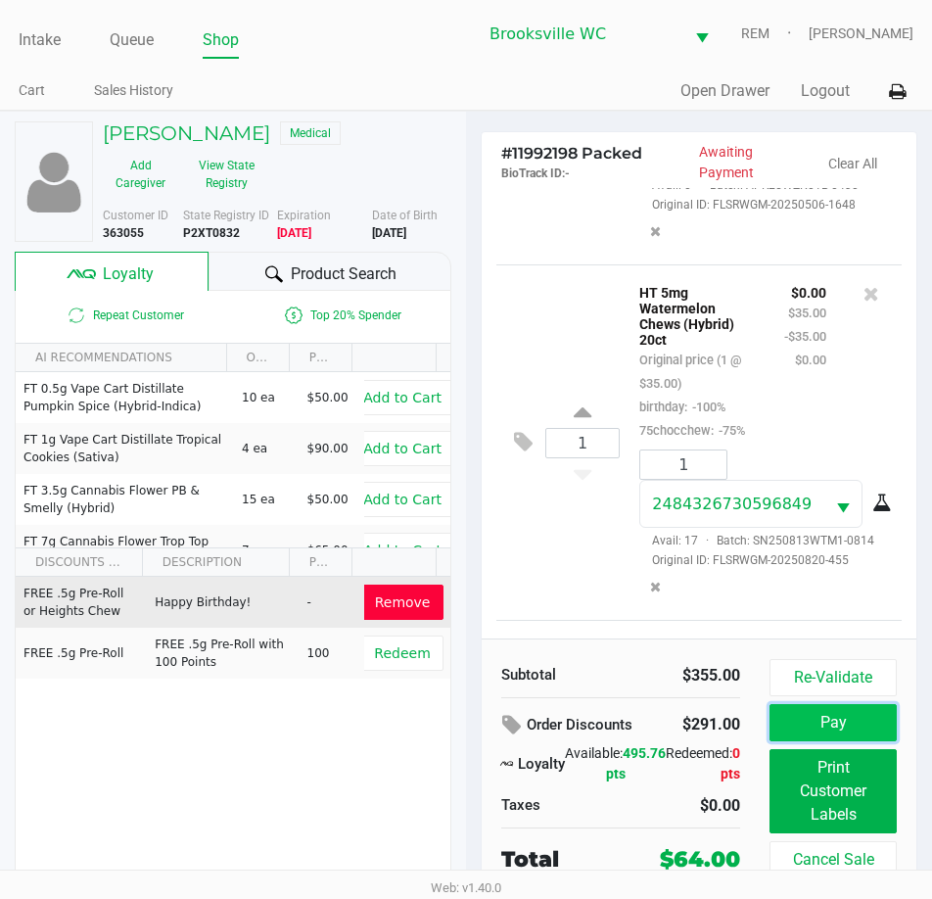
click at [853, 732] on button "Pay" at bounding box center [833, 722] width 127 height 37
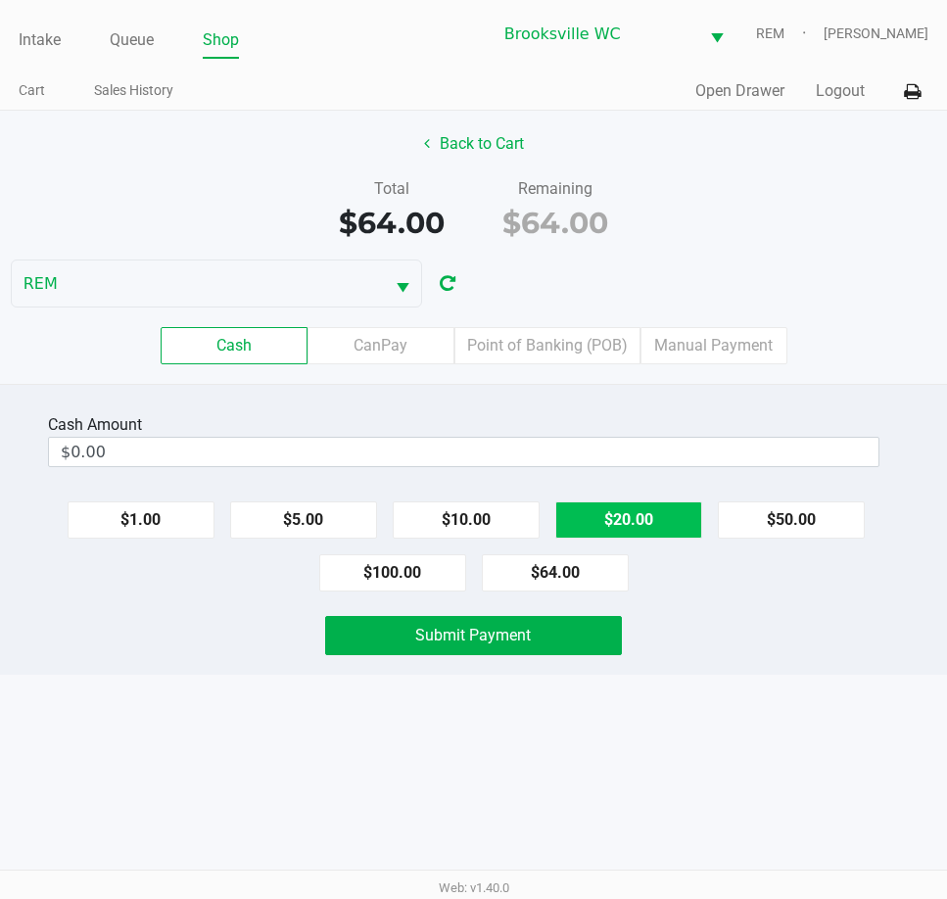
click at [633, 505] on button "$20.00" at bounding box center [628, 519] width 147 height 37
click at [632, 506] on button "$20.00" at bounding box center [628, 519] width 147 height 37
type input "$80.00"
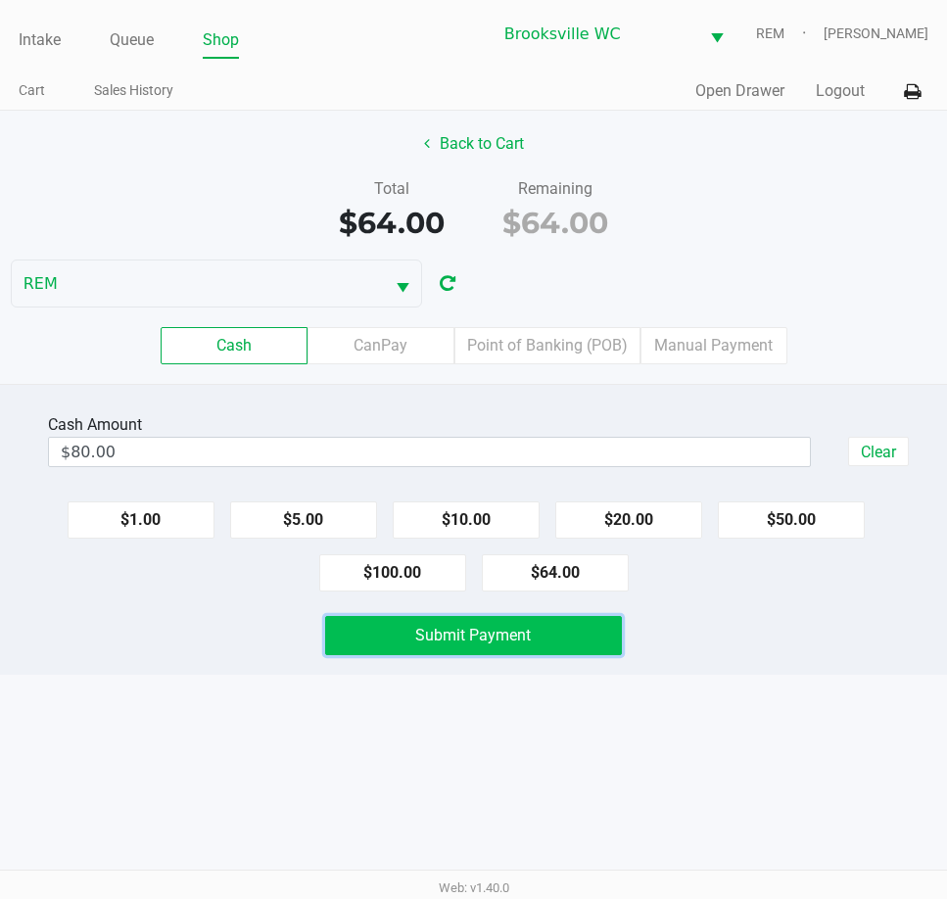
click at [466, 643] on span "Submit Payment" at bounding box center [473, 635] width 116 height 19
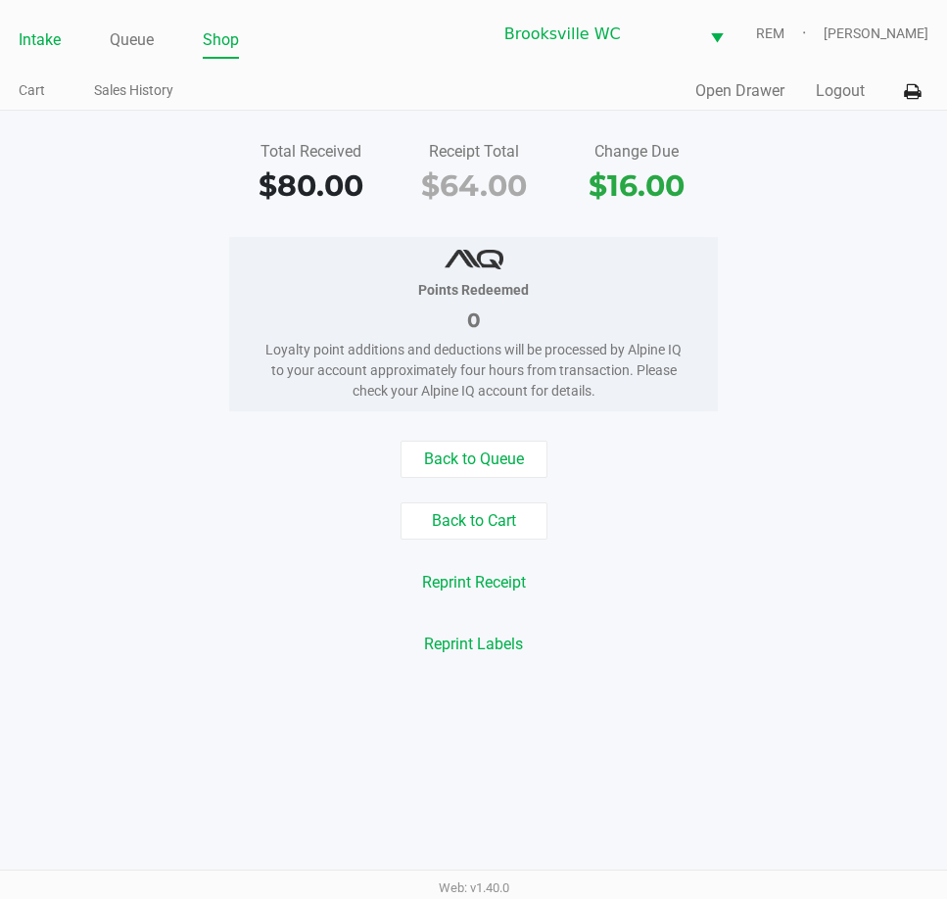
click at [32, 38] on link "Intake" at bounding box center [40, 39] width 42 height 27
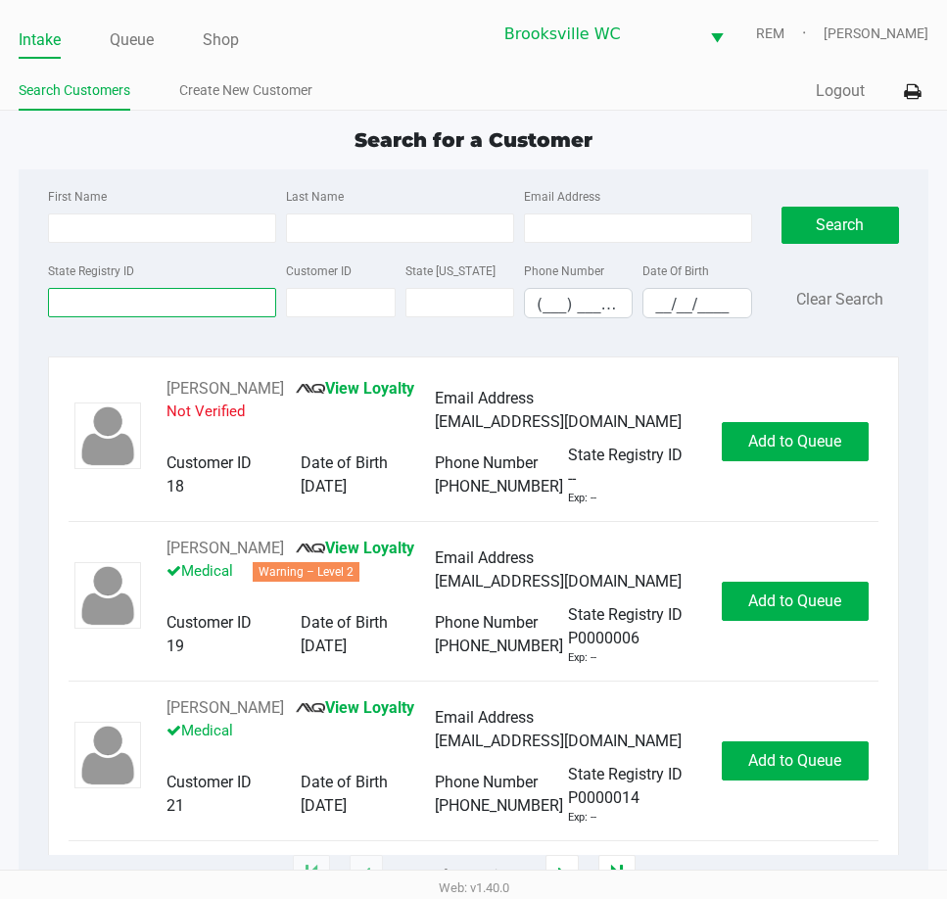
click at [127, 288] on input "State Registry ID" at bounding box center [162, 302] width 228 height 29
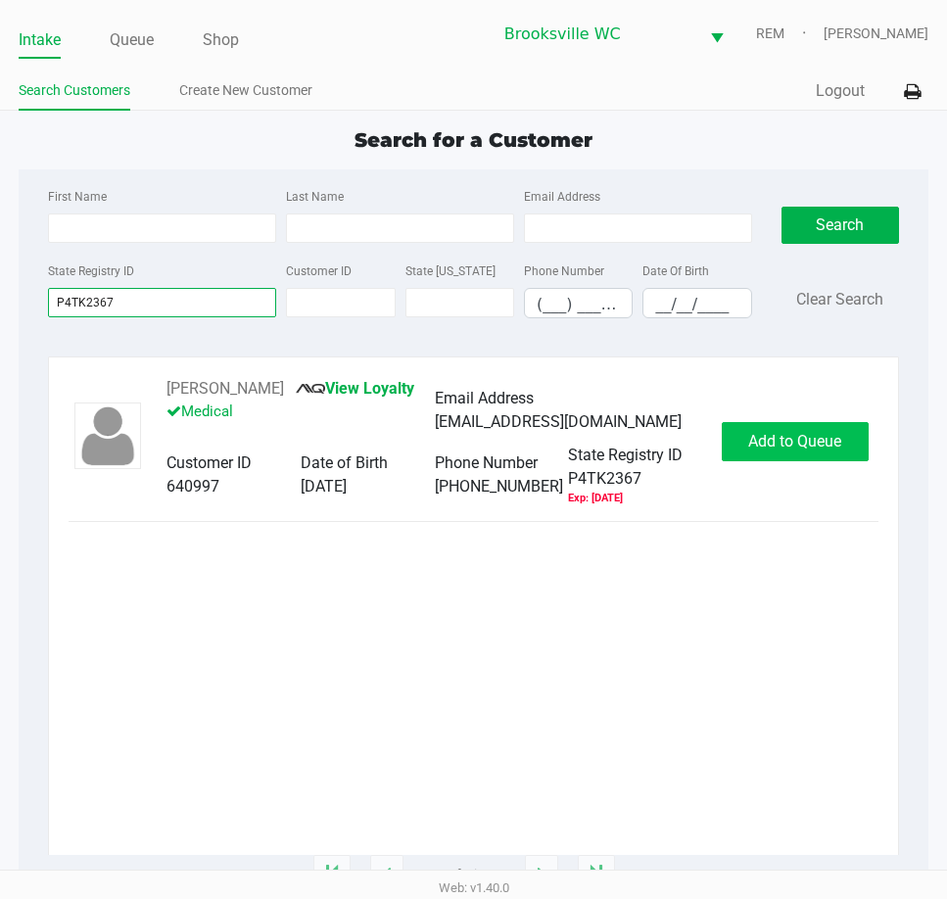
type input "P4TK2367"
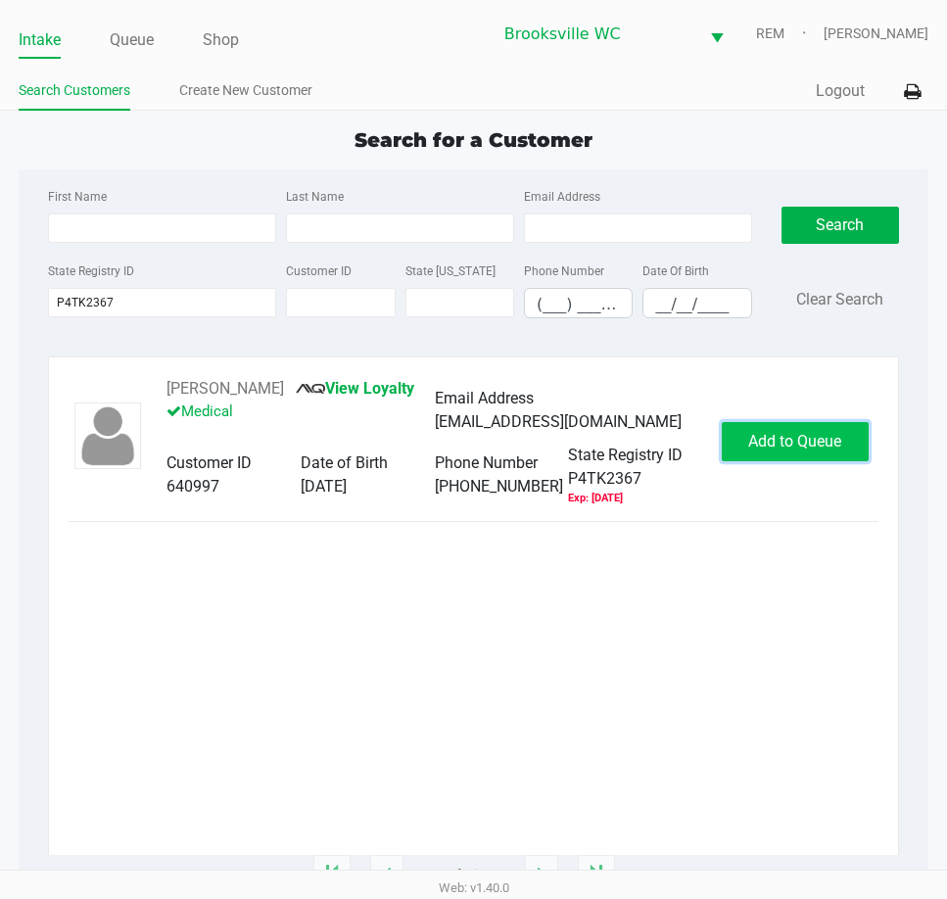
click at [799, 438] on span "Add to Queue" at bounding box center [794, 441] width 93 height 19
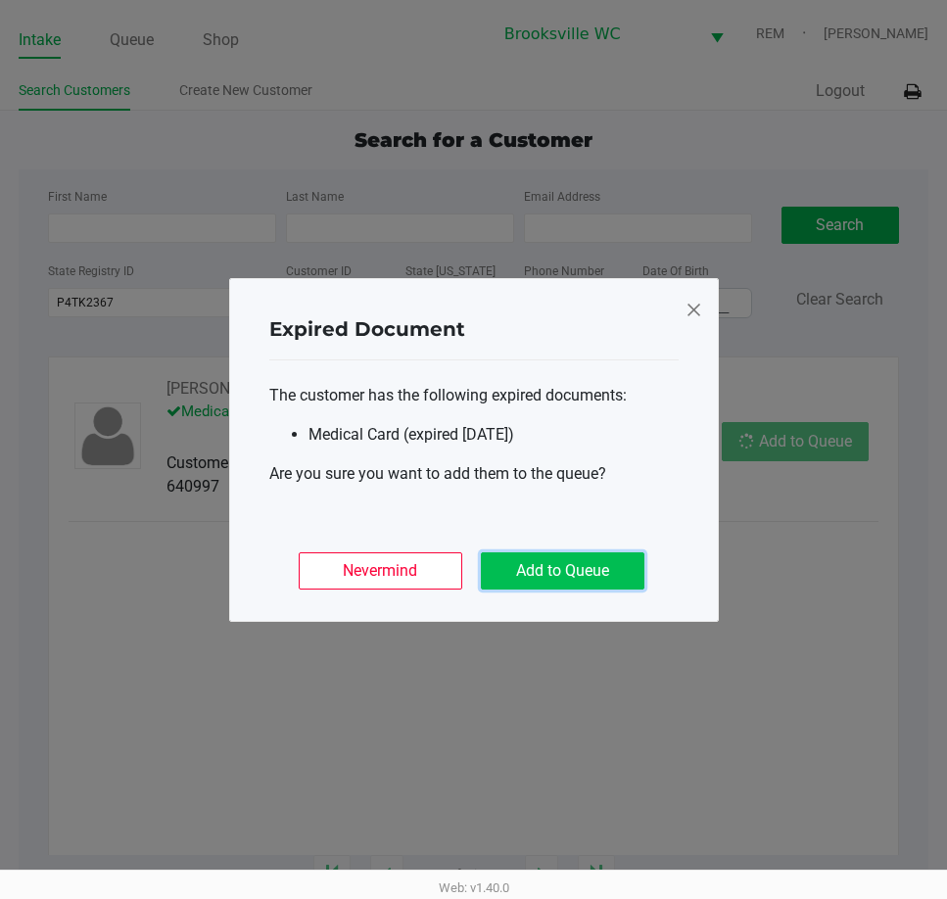
click at [600, 586] on button "Add to Queue" at bounding box center [563, 570] width 164 height 37
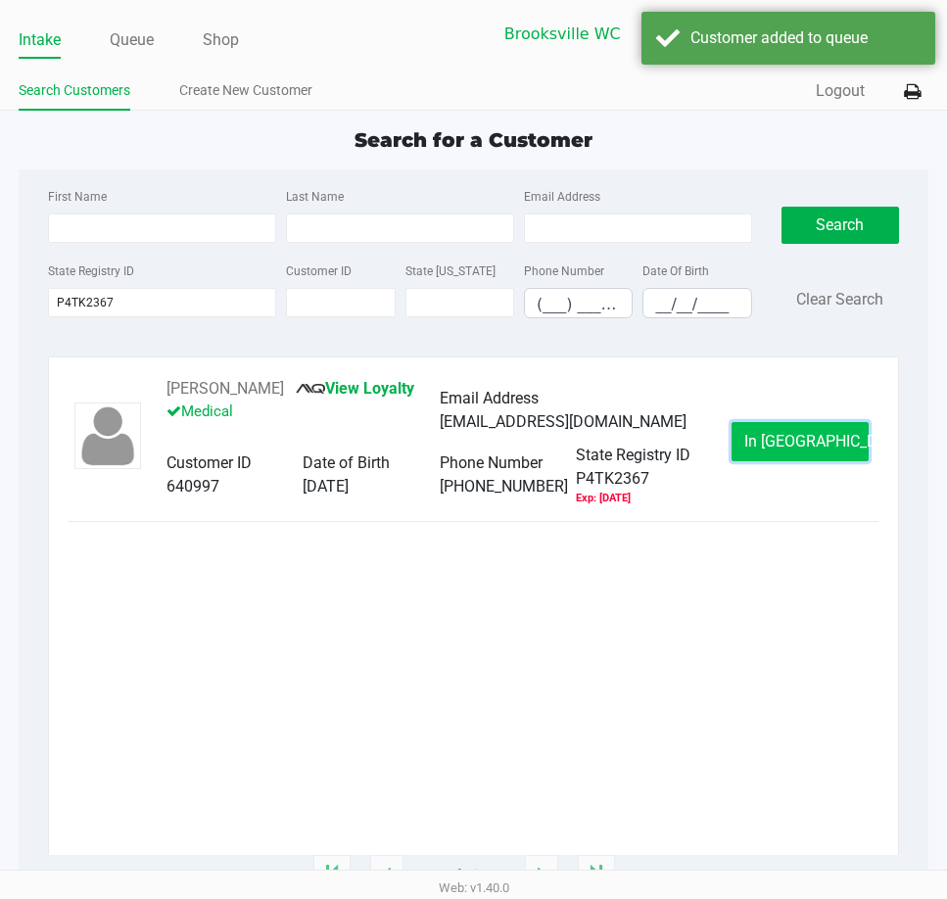
click at [745, 447] on button "In Queue" at bounding box center [800, 441] width 137 height 39
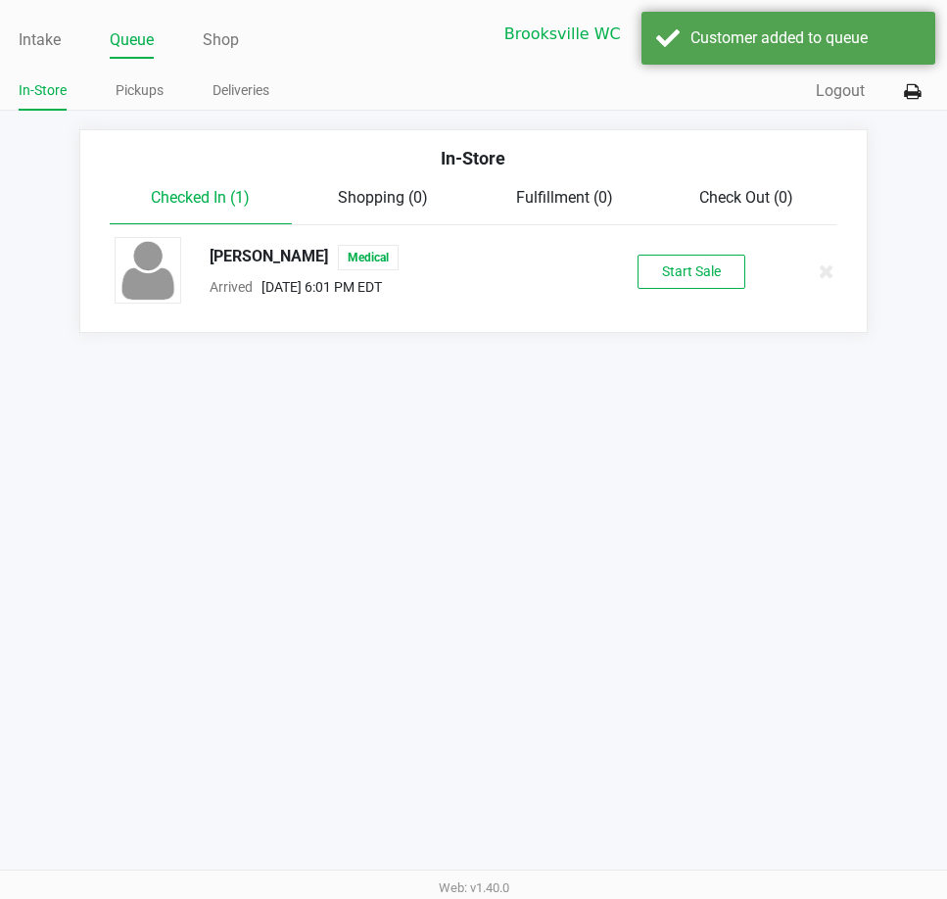
click at [695, 298] on div "MICHAEL BLACK Medical Arrived Sep 23, 2025 6:01 PM EDT Start Sale" at bounding box center [474, 271] width 748 height 69
click at [700, 282] on button "Start Sale" at bounding box center [692, 272] width 108 height 34
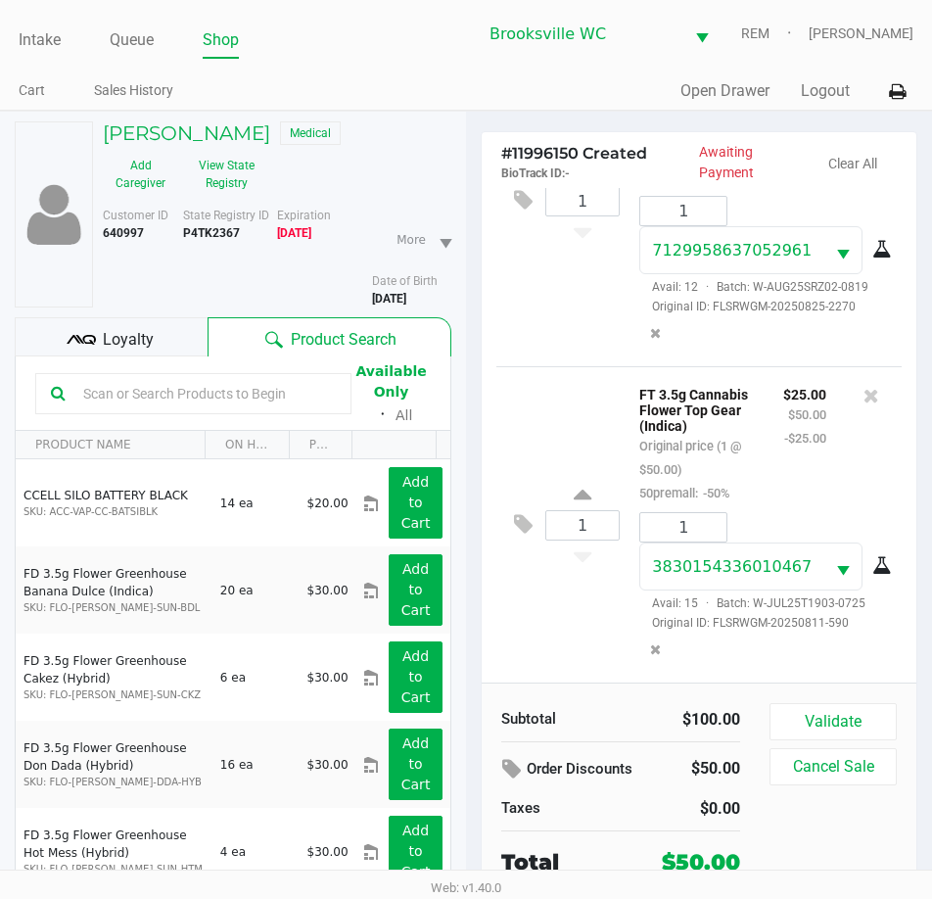
scroll to position [194, 0]
click at [856, 711] on button "Validate" at bounding box center [833, 721] width 127 height 37
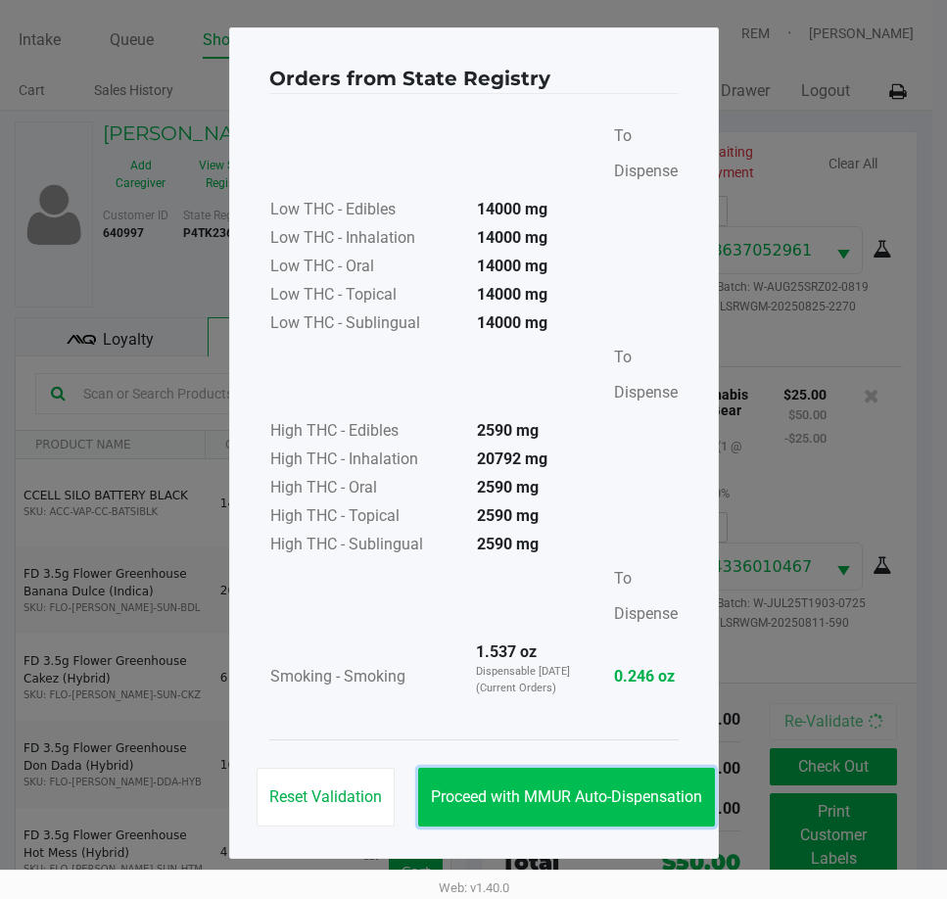
click at [560, 796] on span "Proceed with MMUR Auto-Dispensation" at bounding box center [566, 796] width 271 height 19
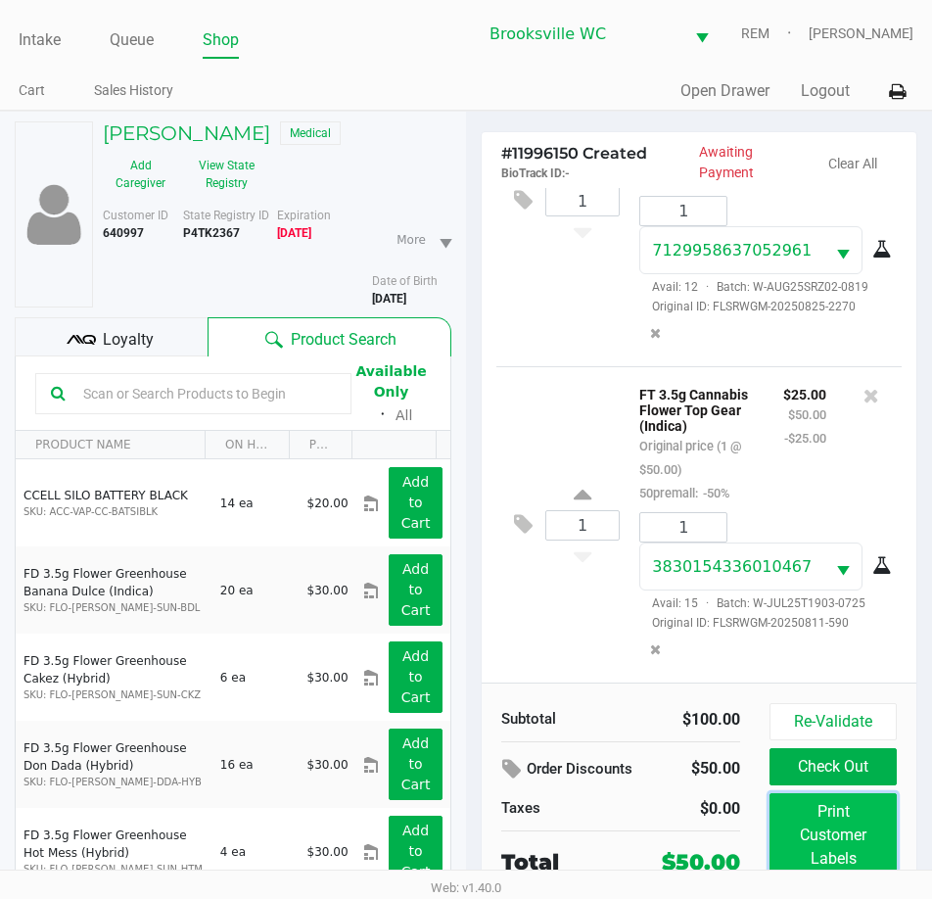
click at [813, 820] on button "Print Customer Labels" at bounding box center [833, 835] width 127 height 84
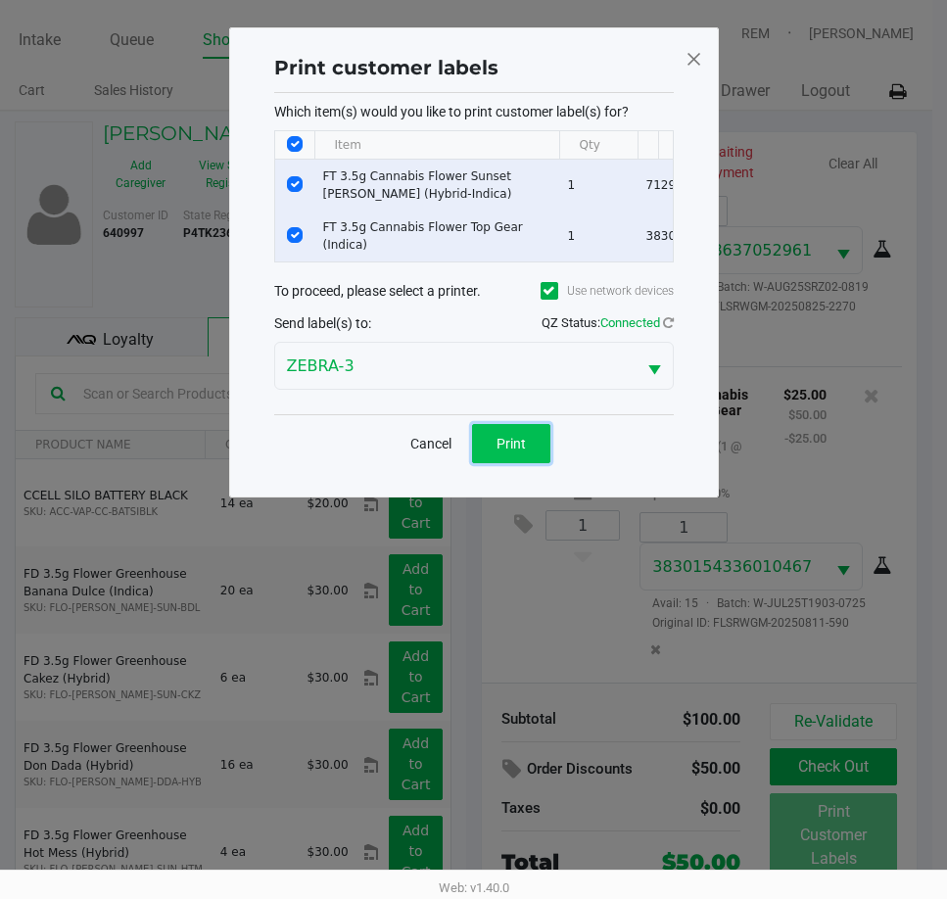
click at [505, 452] on span "Print" at bounding box center [511, 444] width 29 height 16
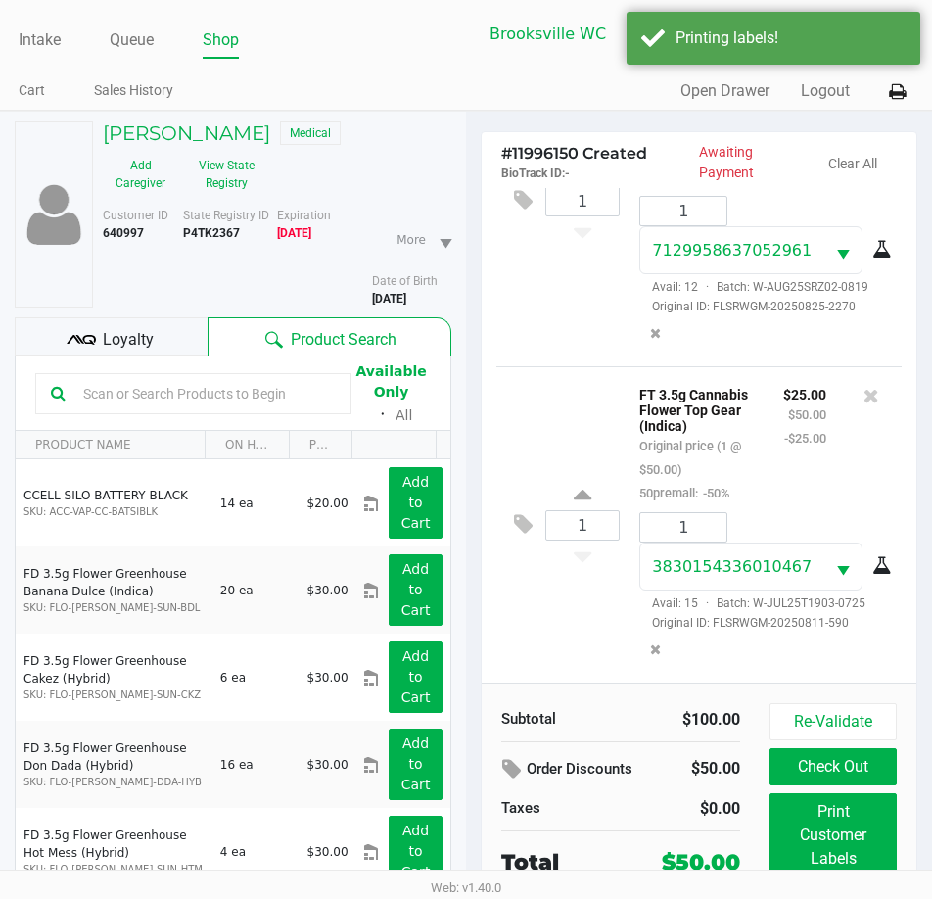
click at [146, 337] on span "Loyalty" at bounding box center [128, 340] width 51 height 24
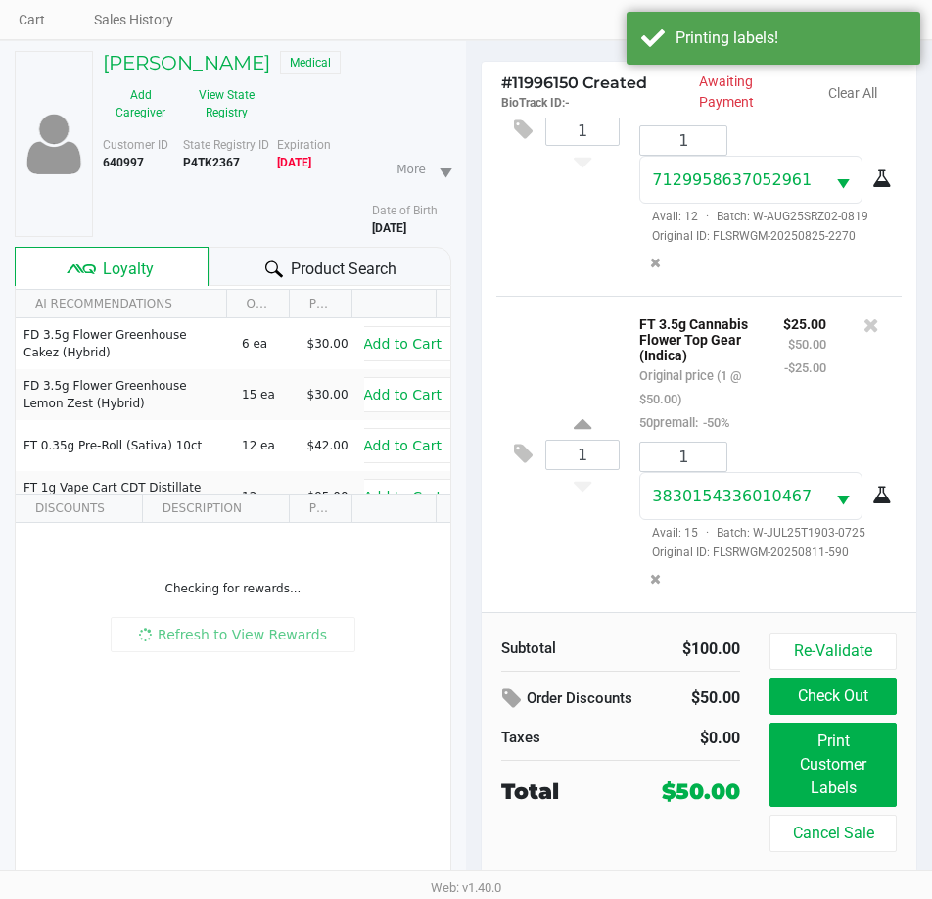
scroll to position [102, 0]
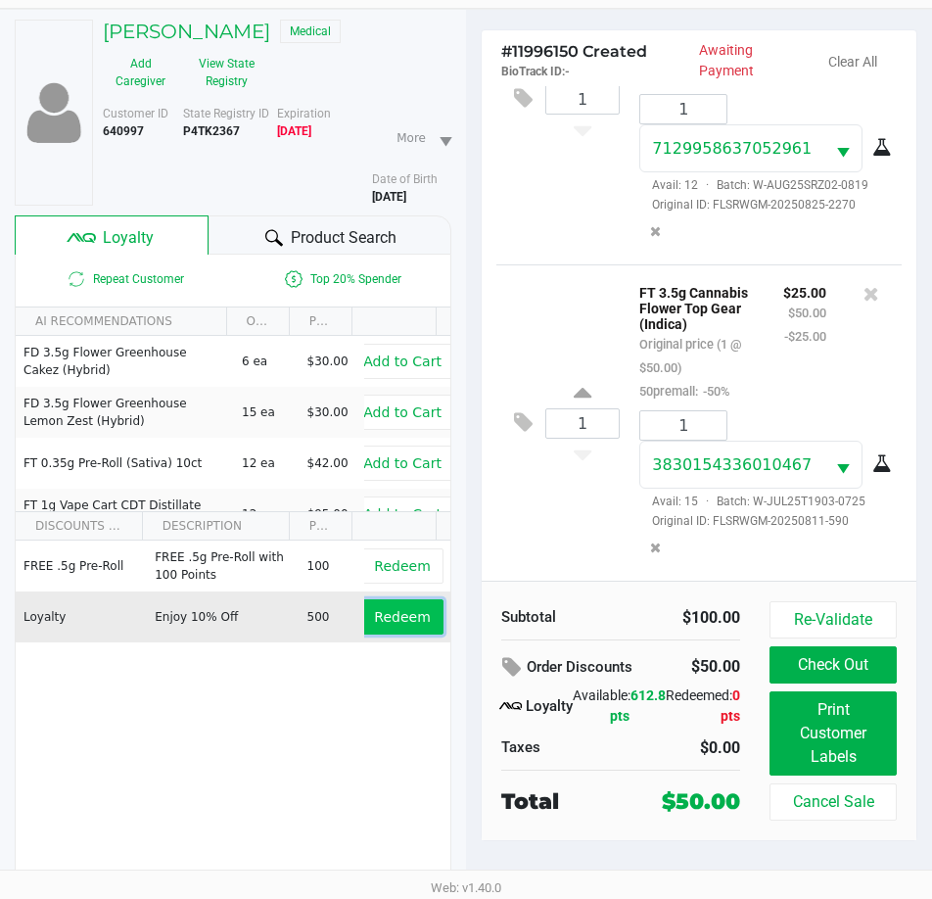
click at [390, 629] on button "Redeem" at bounding box center [401, 616] width 81 height 35
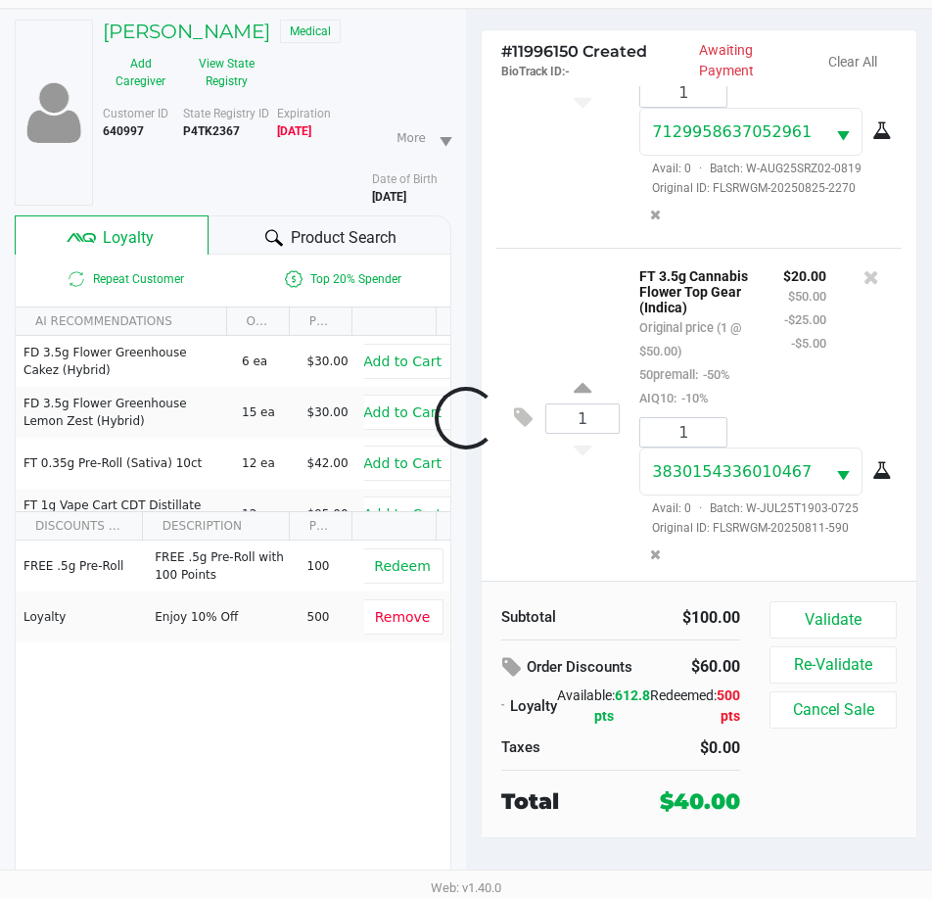
scroll to position [241, 0]
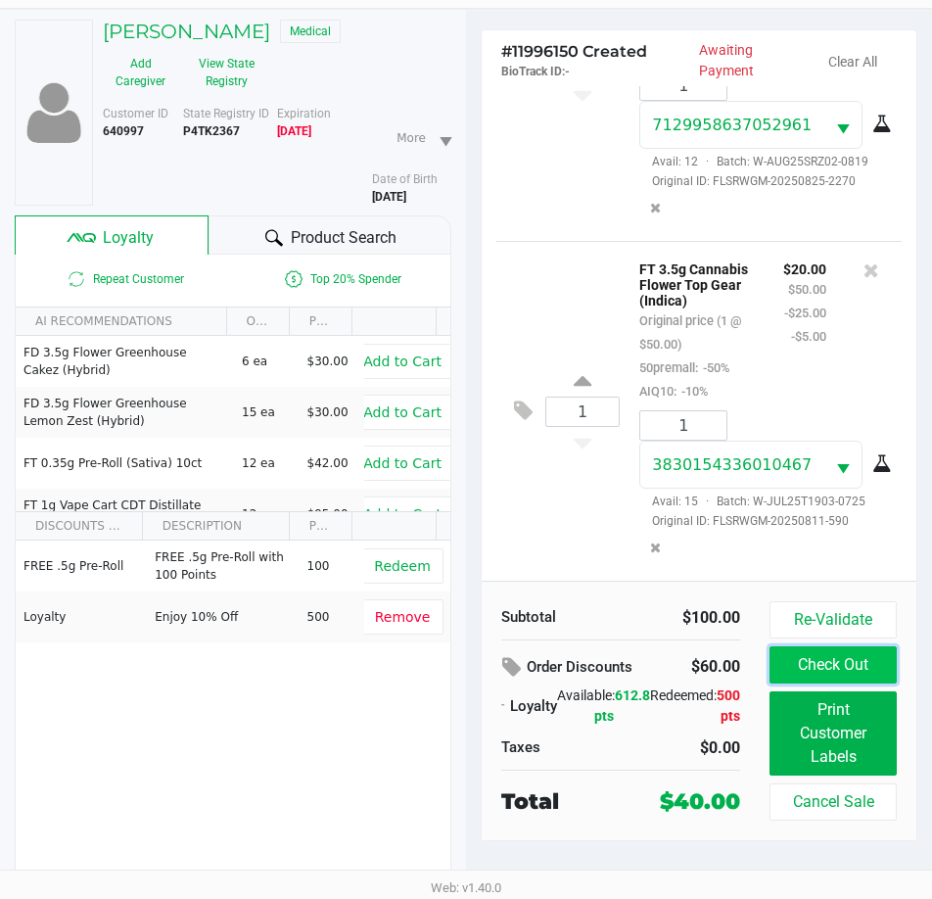
click at [836, 660] on button "Check Out" at bounding box center [833, 664] width 127 height 37
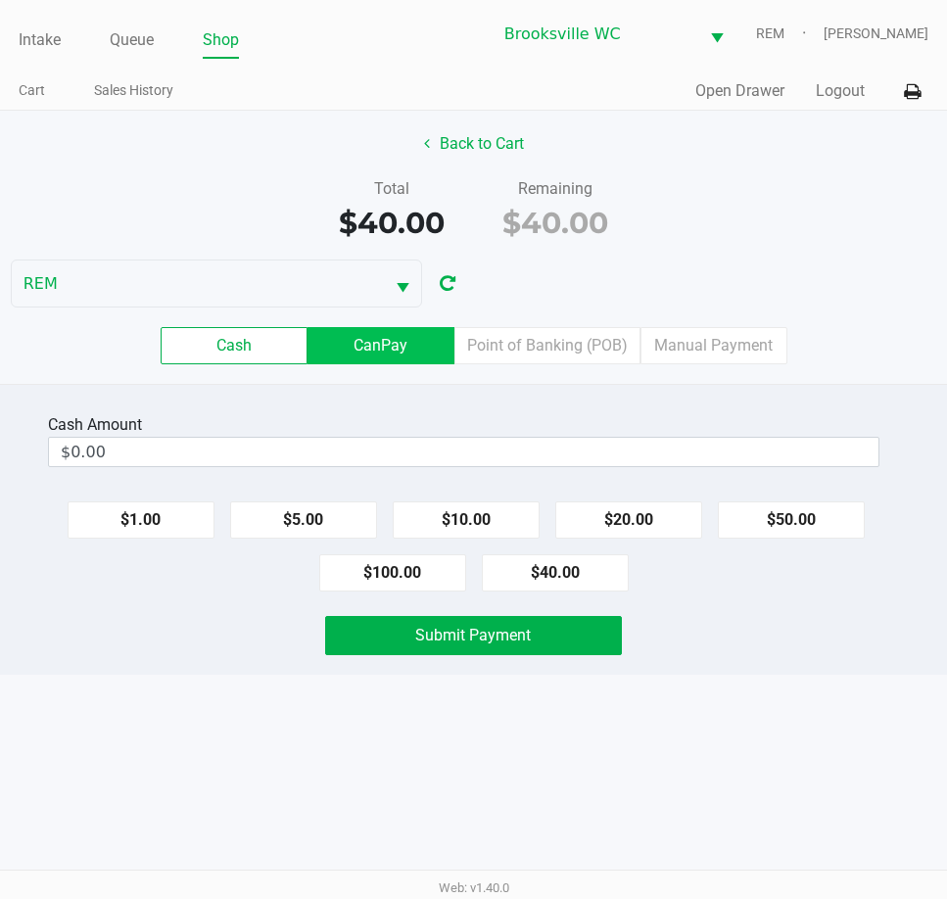
click at [381, 342] on label "CanPay" at bounding box center [381, 345] width 147 height 37
click at [0, 0] on 2 "CanPay" at bounding box center [0, 0] width 0 height 0
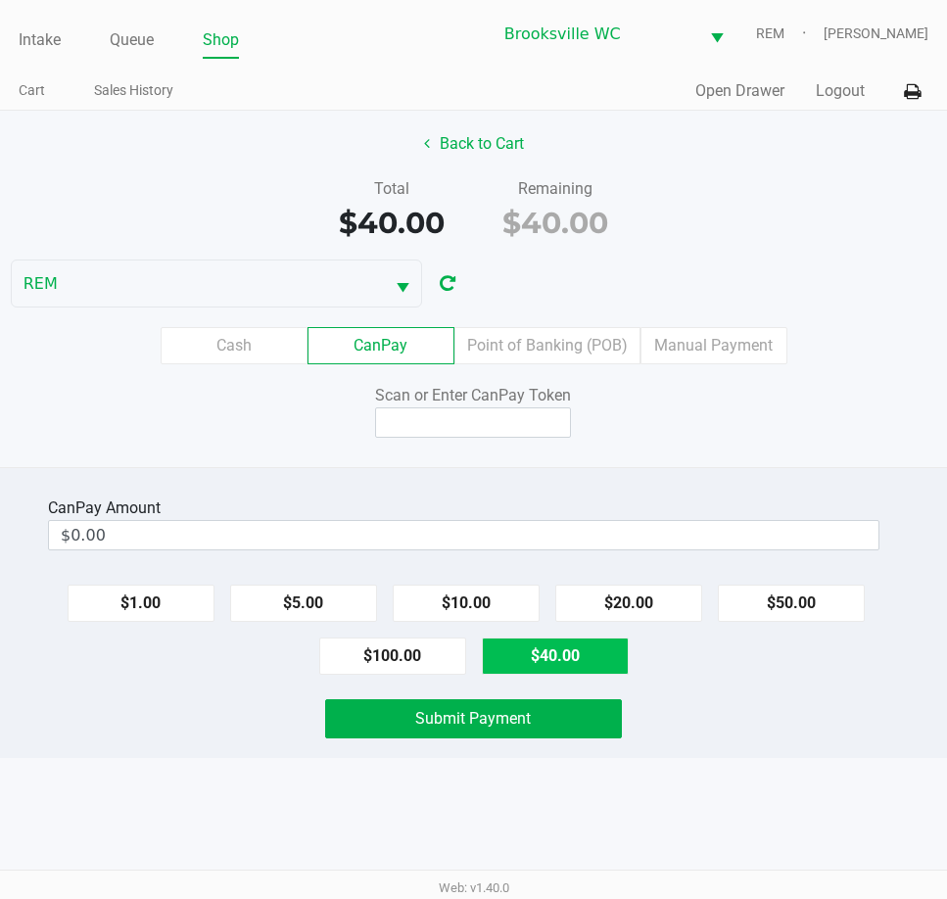
click at [523, 658] on button "$40.00" at bounding box center [555, 656] width 147 height 37
type input "$40.00"
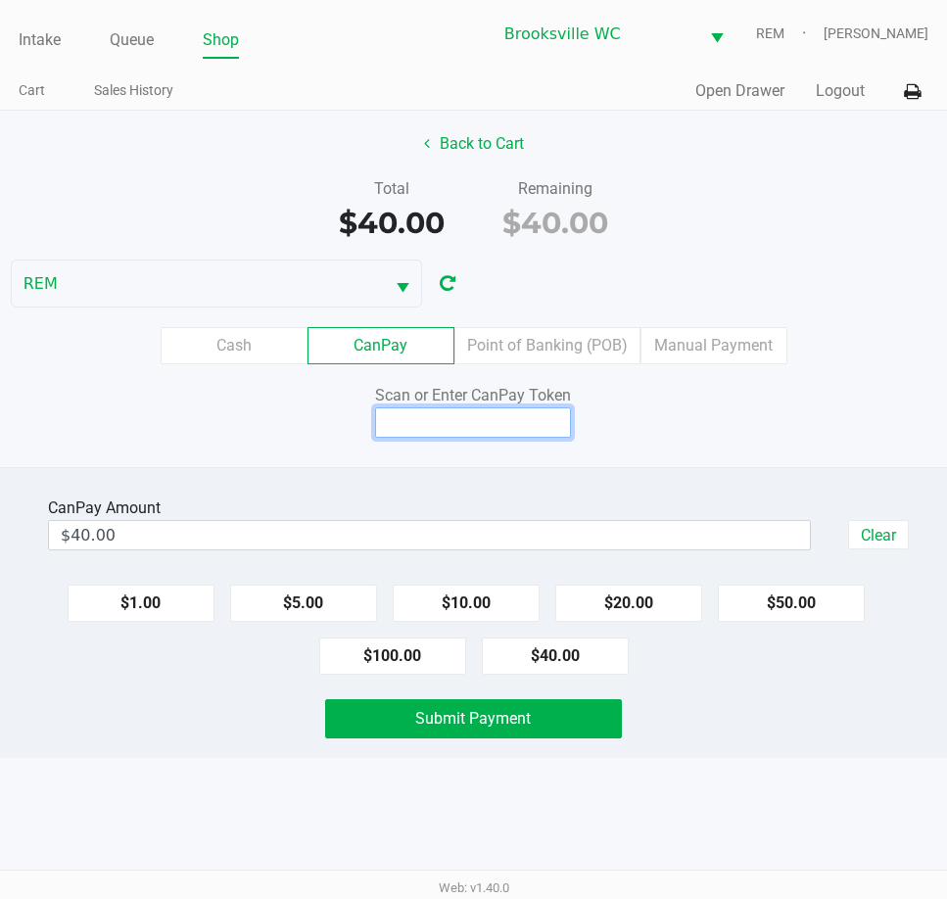
click at [401, 422] on input at bounding box center [473, 422] width 196 height 30
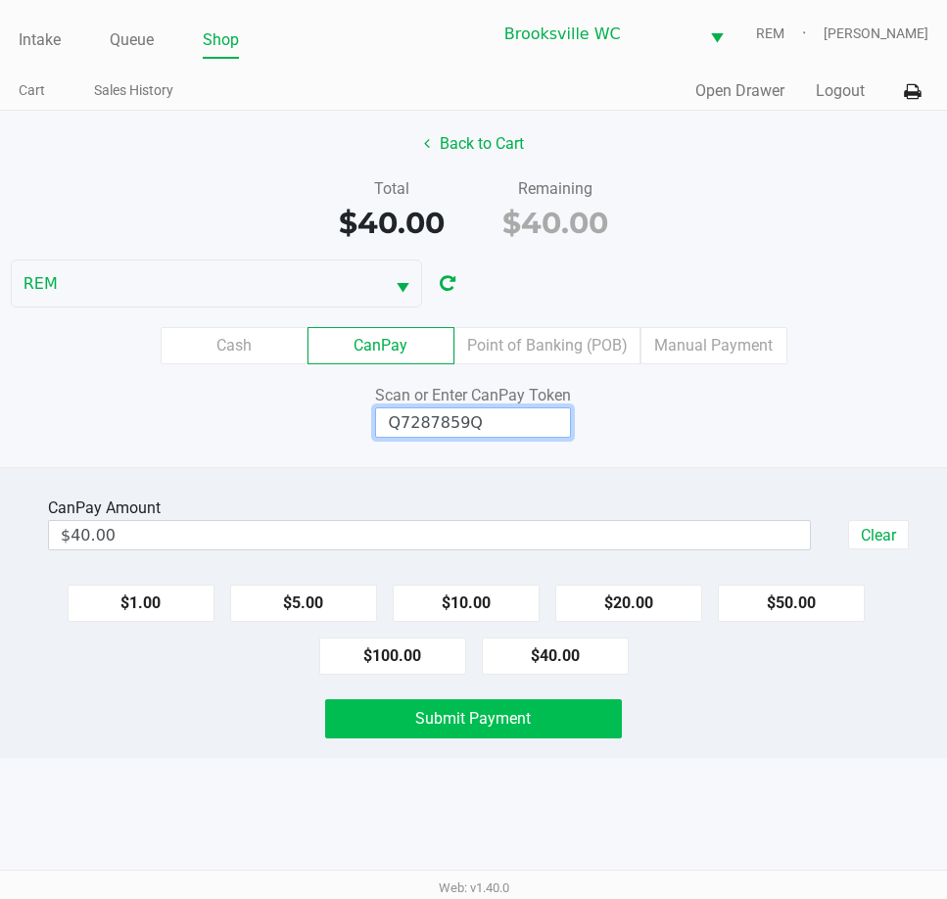
type input "Q7287859Q"
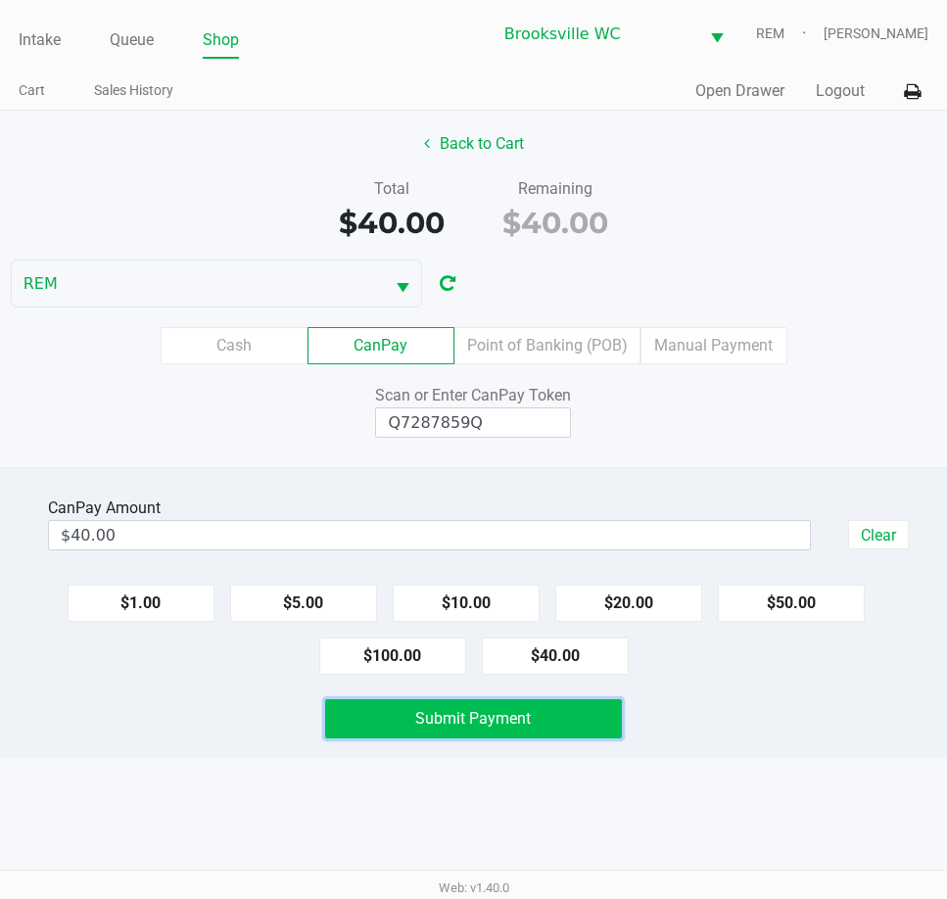
click at [548, 718] on button "Submit Payment" at bounding box center [473, 718] width 296 height 39
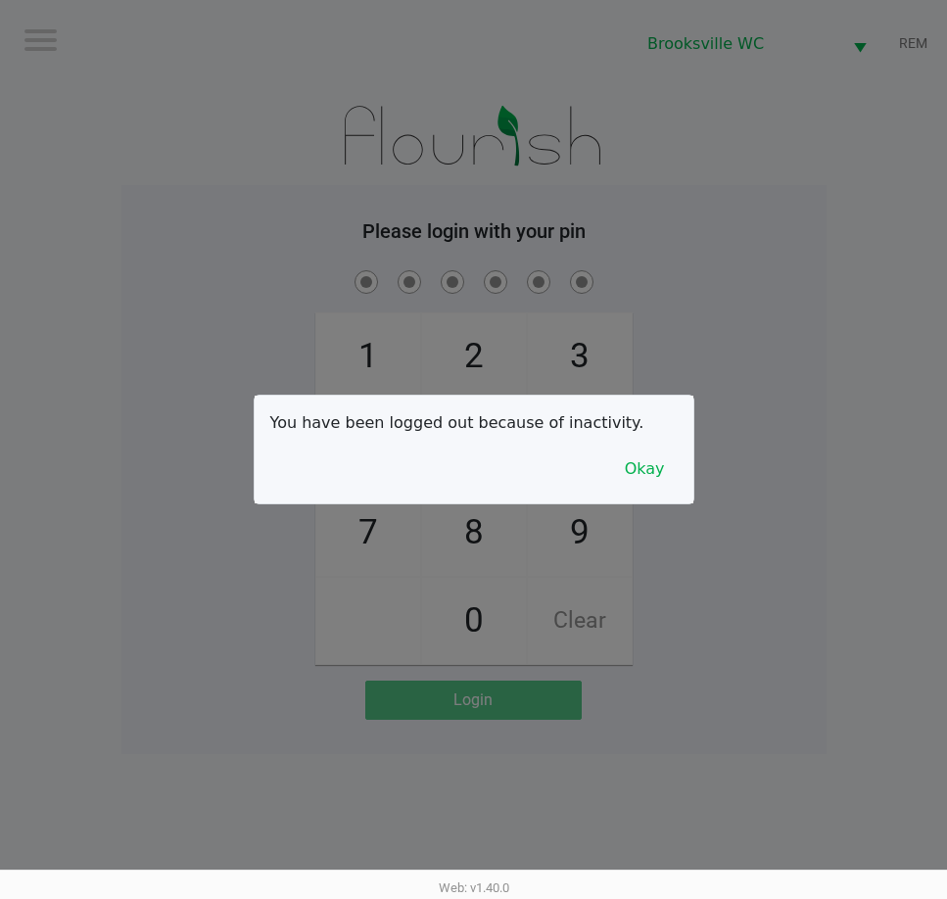
click at [796, 144] on div at bounding box center [473, 449] width 947 height 899
checkbox input "true"
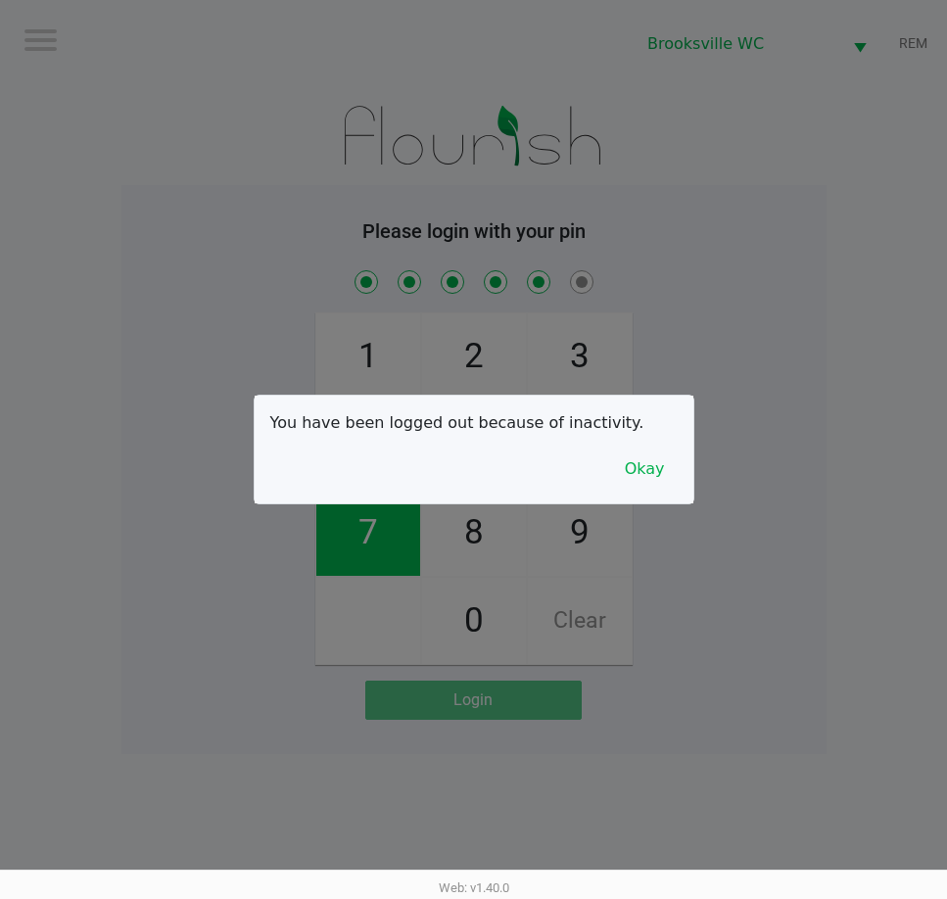
checkbox input "true"
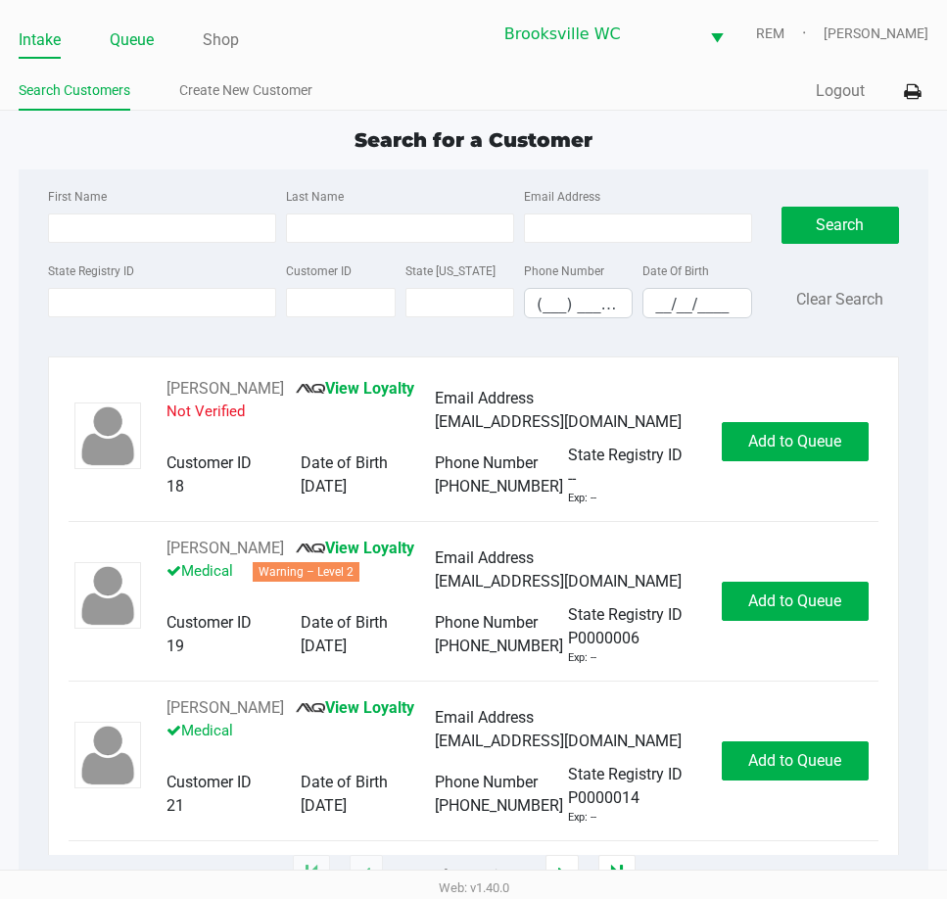
click at [134, 31] on link "Queue" at bounding box center [132, 39] width 44 height 27
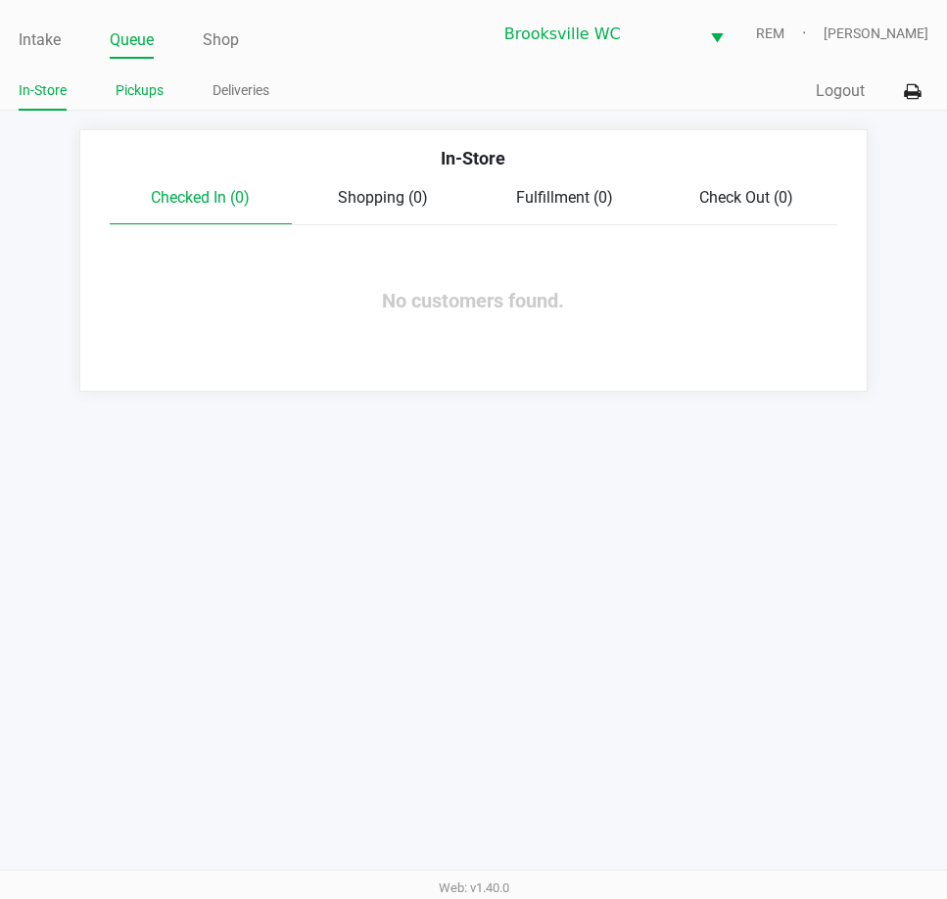
click at [151, 84] on link "Pickups" at bounding box center [140, 90] width 48 height 24
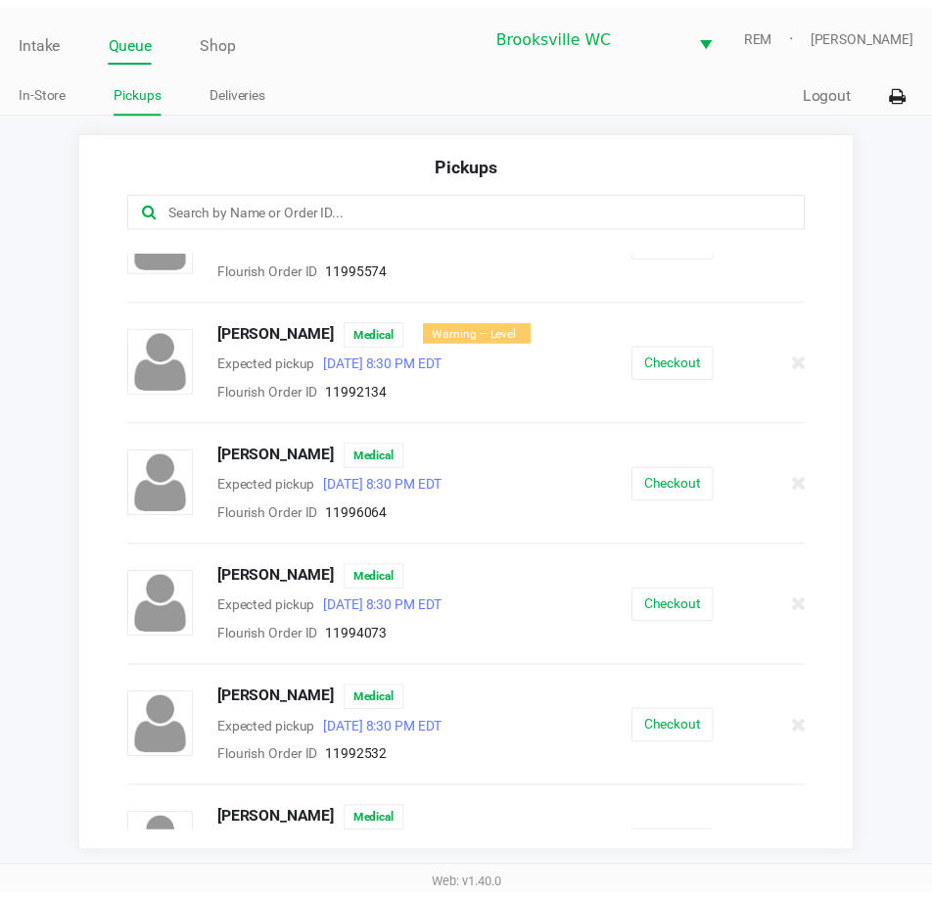
scroll to position [196, 0]
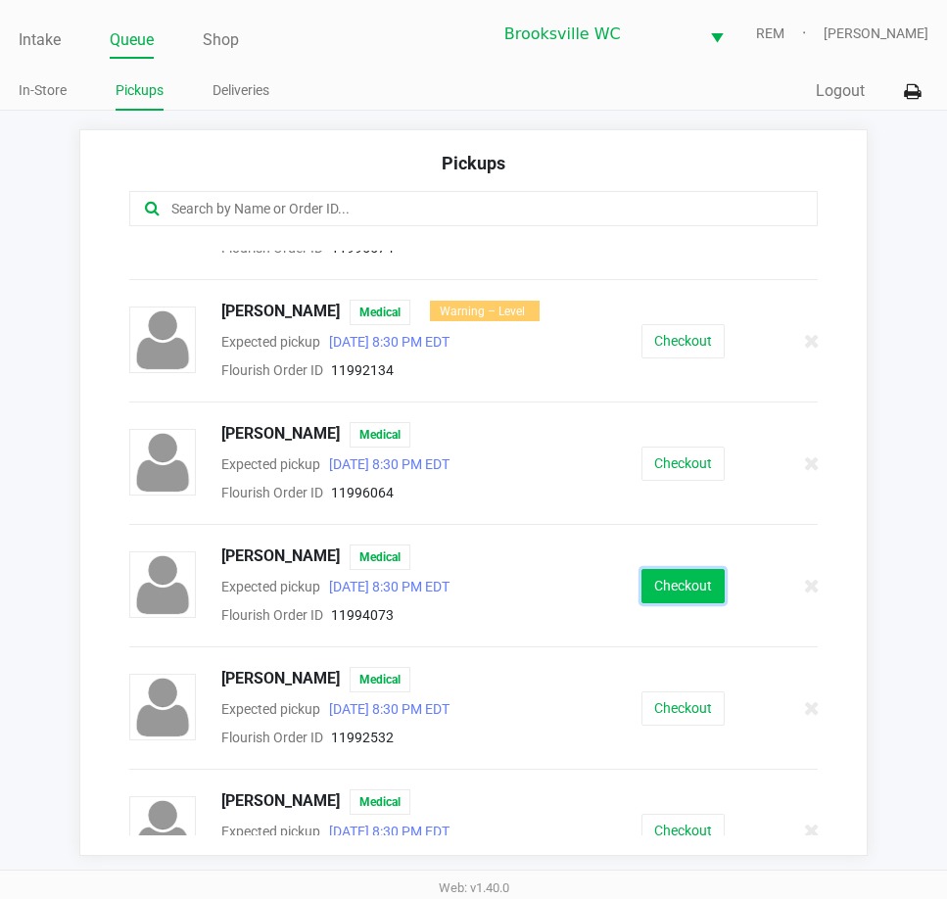
click at [656, 592] on button "Checkout" at bounding box center [683, 586] width 83 height 34
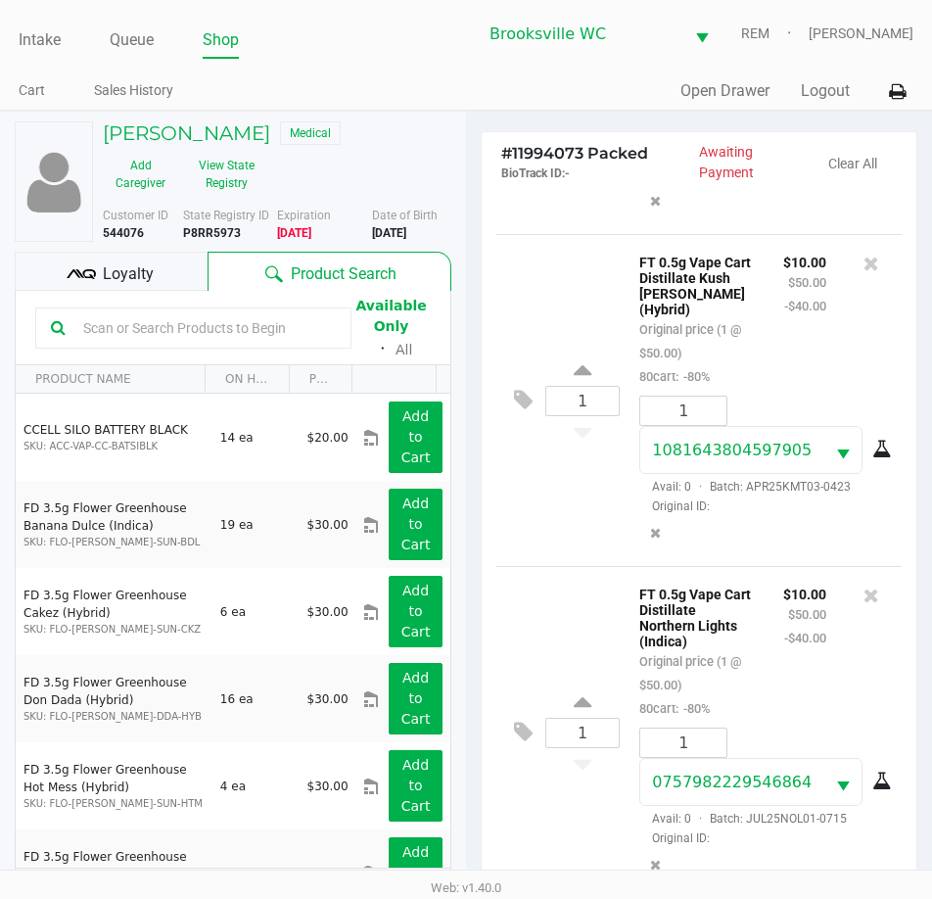
scroll to position [260, 0]
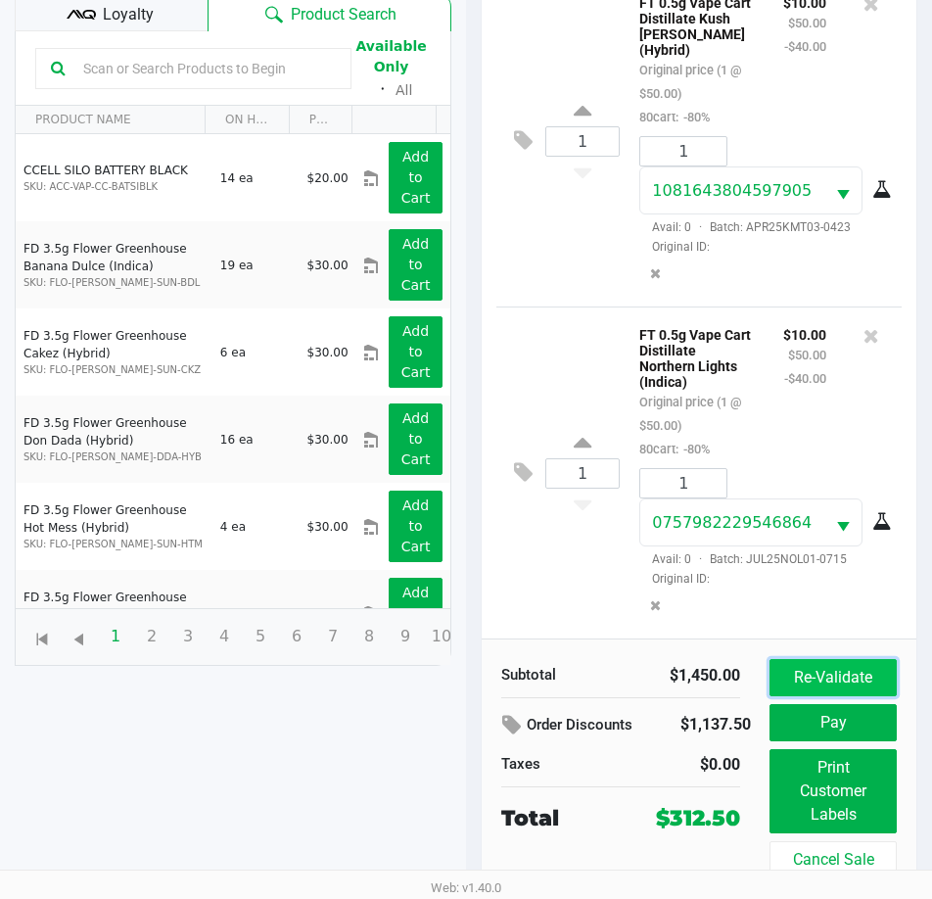
click at [837, 669] on button "Re-Validate" at bounding box center [833, 677] width 127 height 37
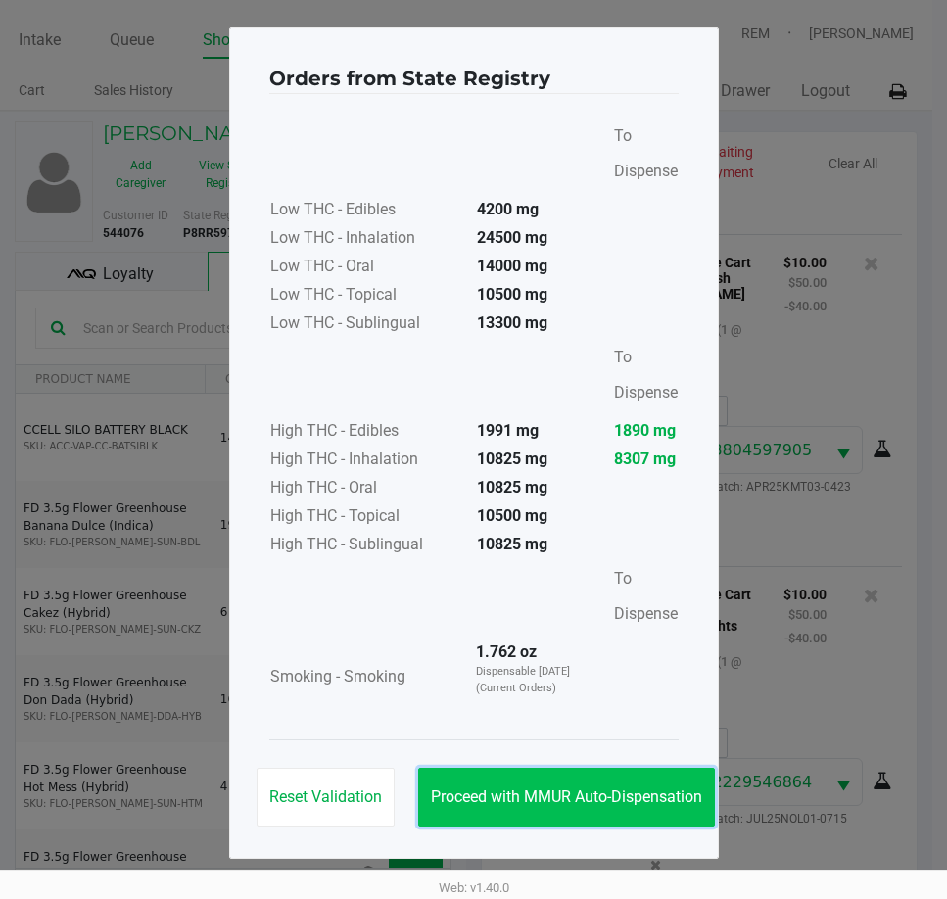
click at [514, 803] on span "Proceed with MMUR Auto-Dispensation" at bounding box center [566, 796] width 271 height 19
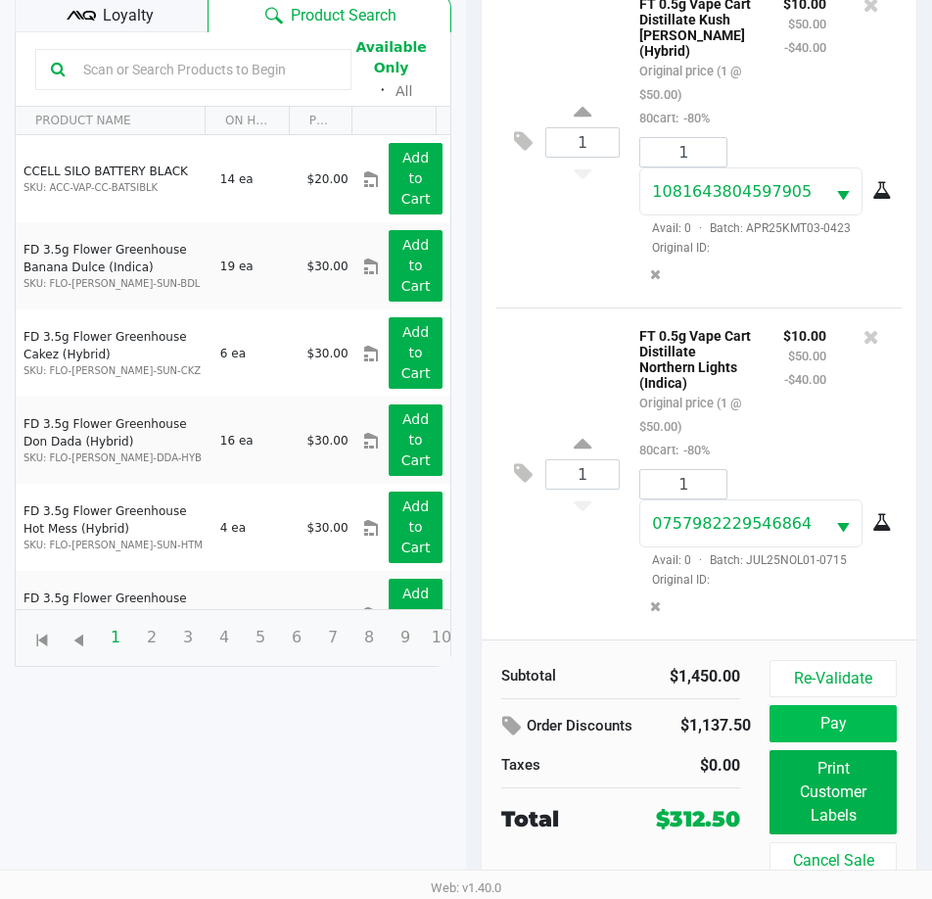
scroll to position [260, 0]
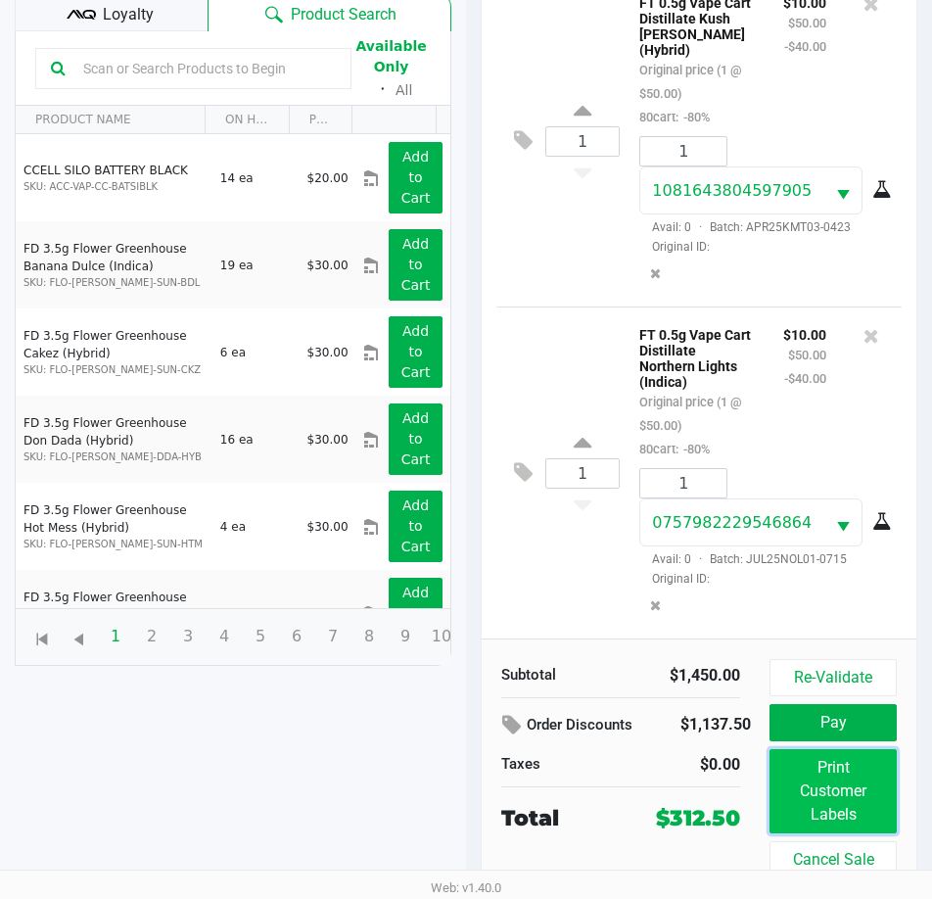
click at [797, 768] on button "Print Customer Labels" at bounding box center [833, 791] width 127 height 84
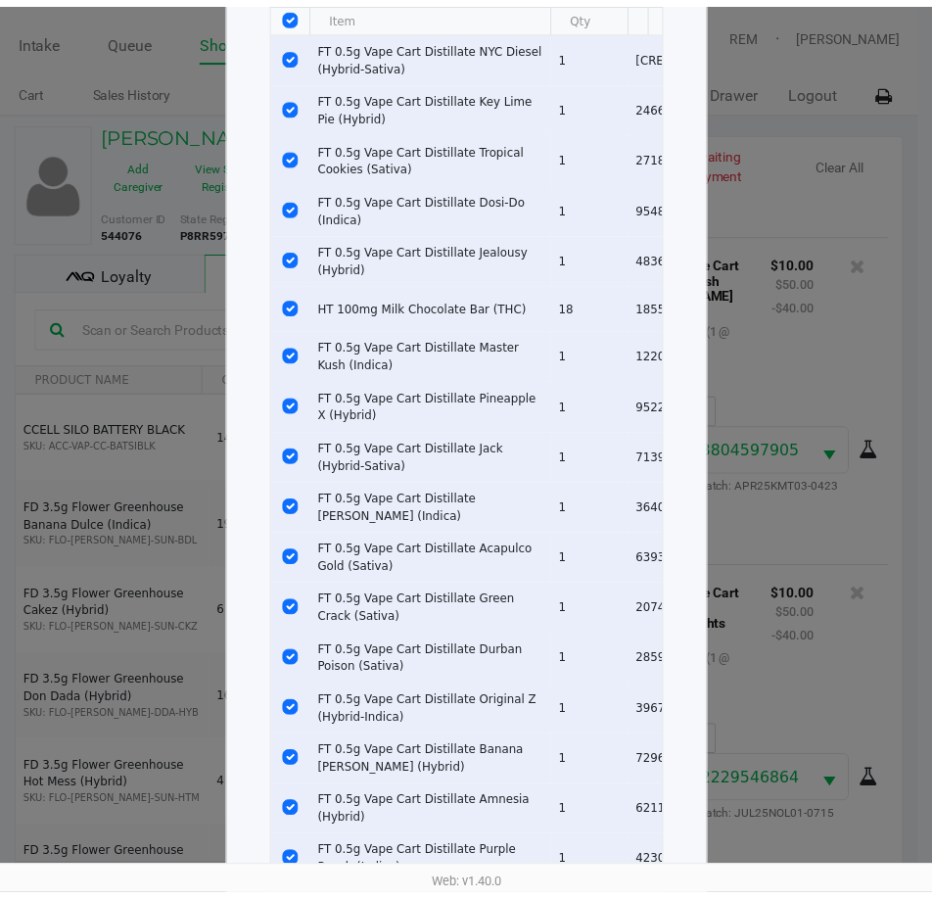
scroll to position [547, 0]
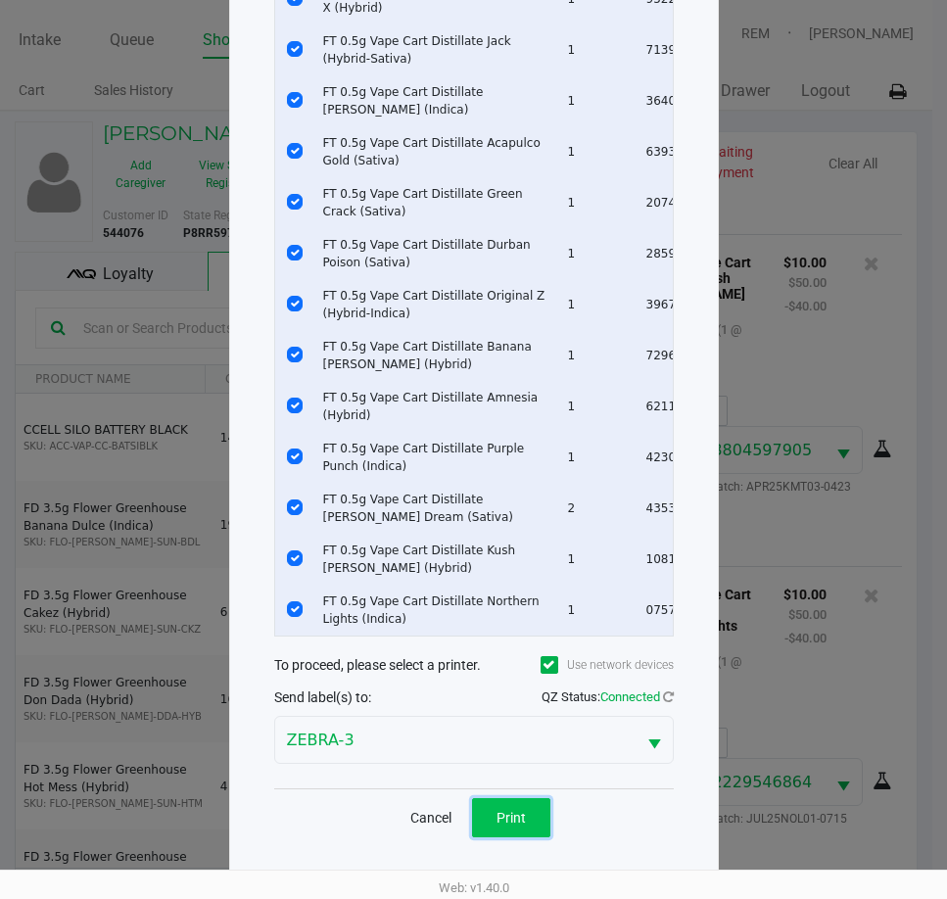
click at [539, 811] on button "Print" at bounding box center [511, 817] width 78 height 39
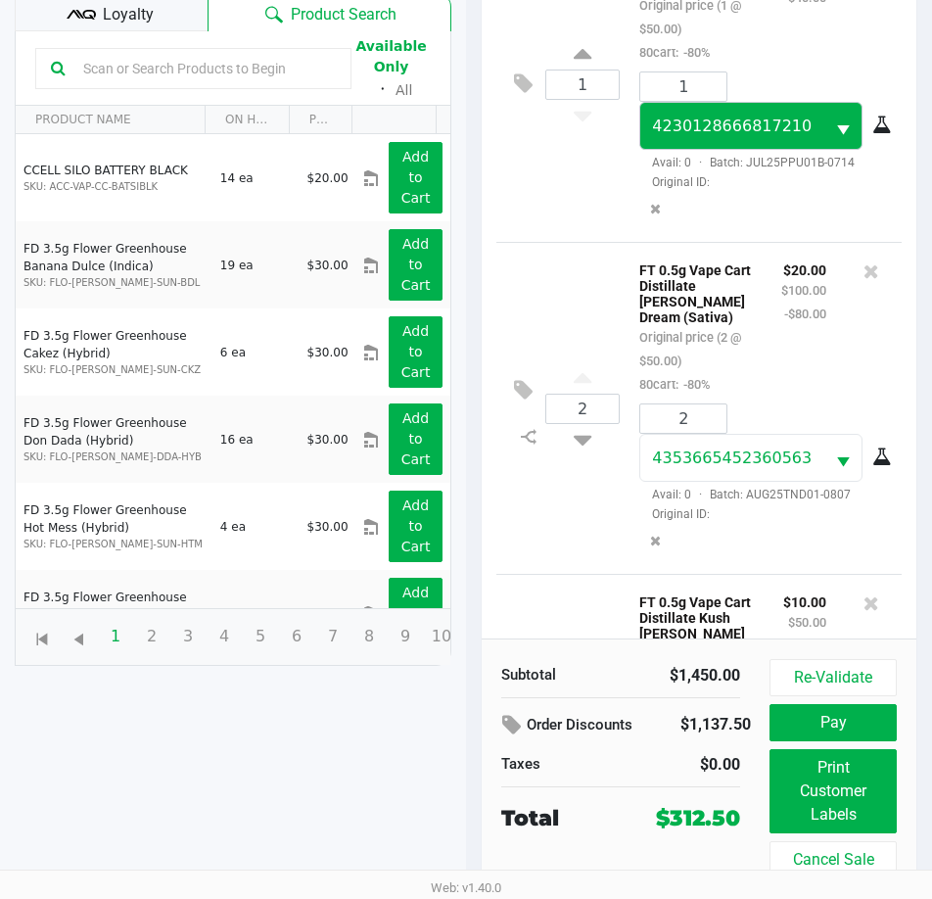
scroll to position [5134, 0]
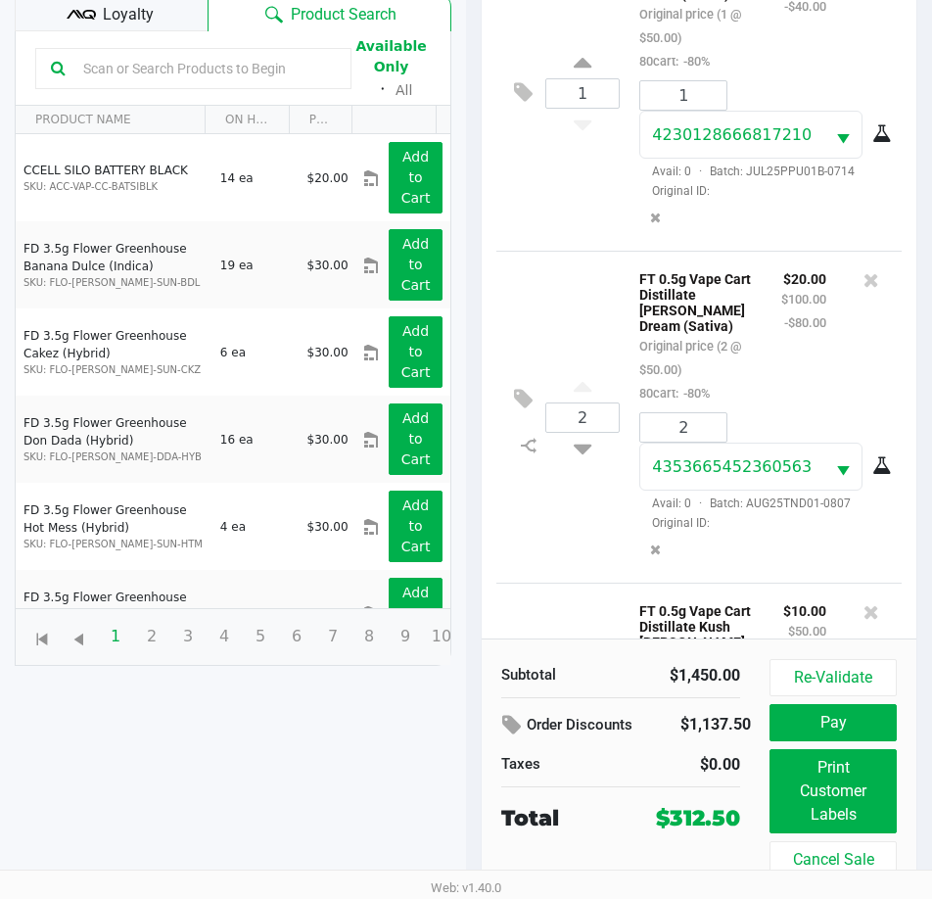
click at [126, 12] on span "Loyalty" at bounding box center [128, 15] width 51 height 24
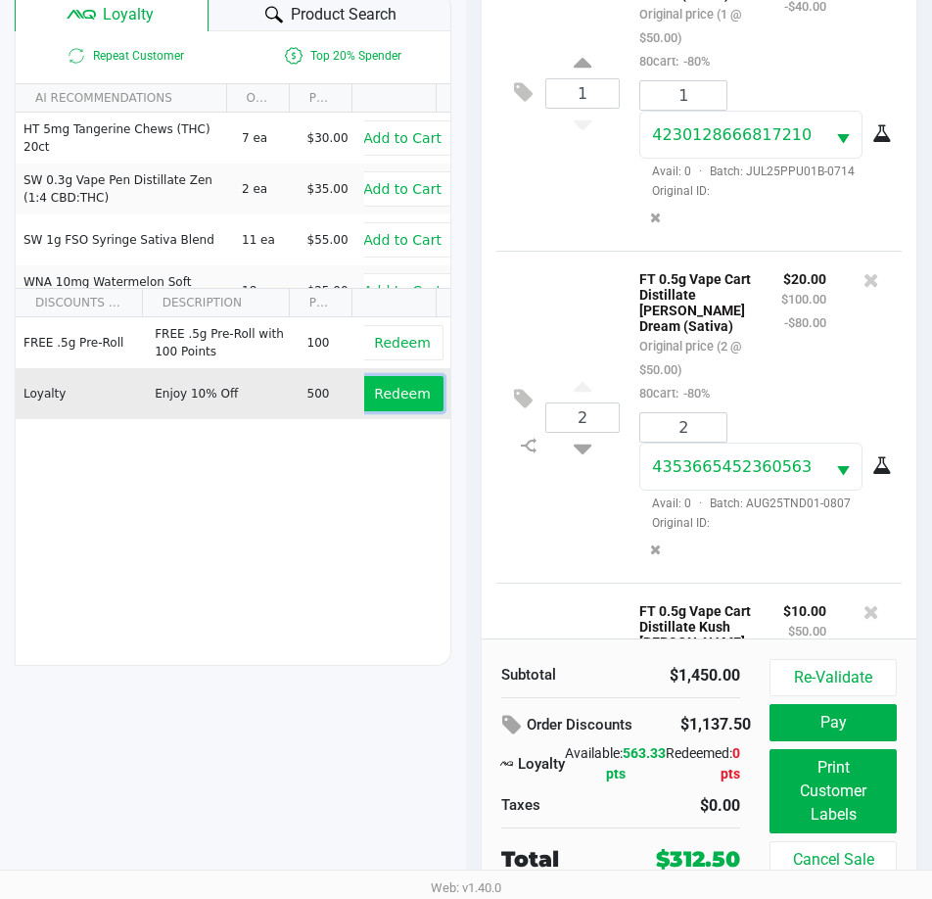
click at [405, 400] on span "Redeem" at bounding box center [402, 394] width 56 height 16
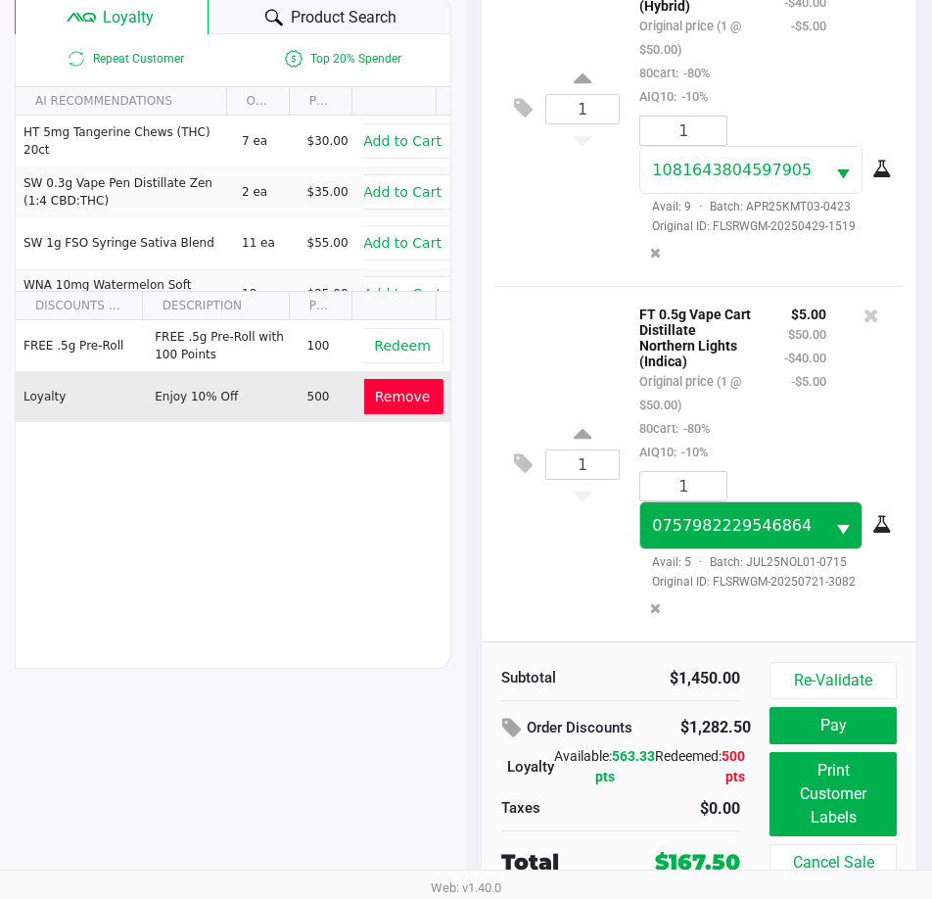
scroll to position [260, 0]
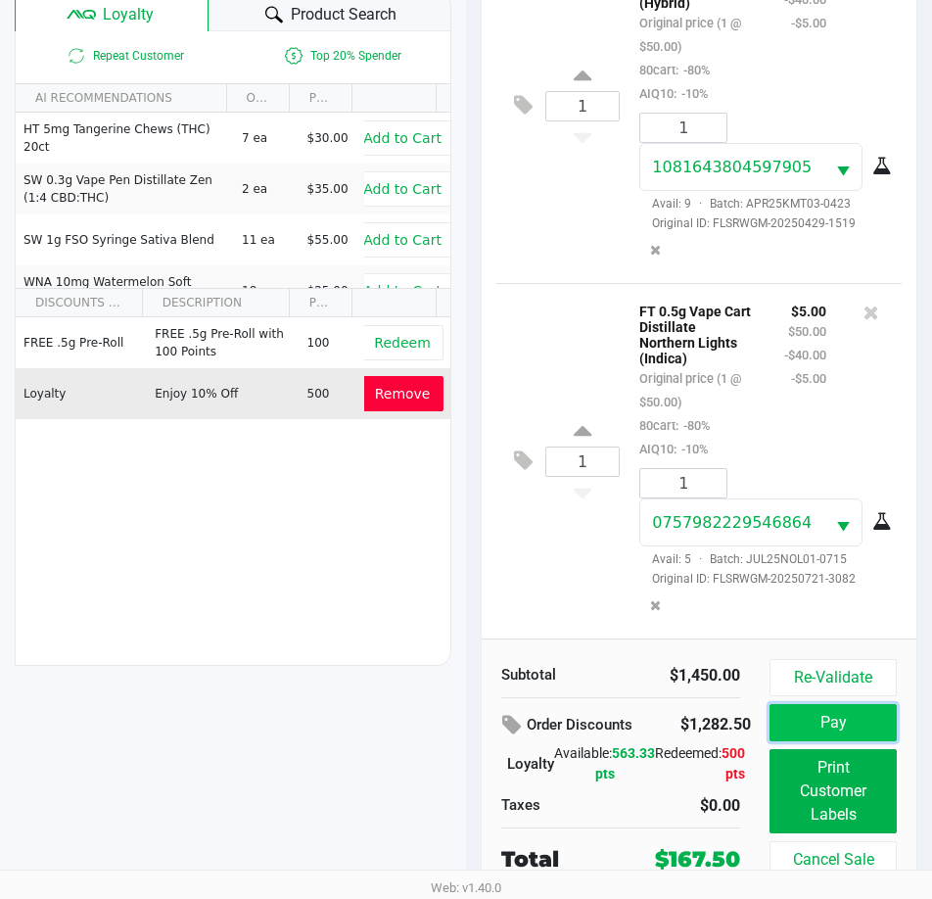
click at [863, 713] on button "Pay" at bounding box center [833, 722] width 127 height 37
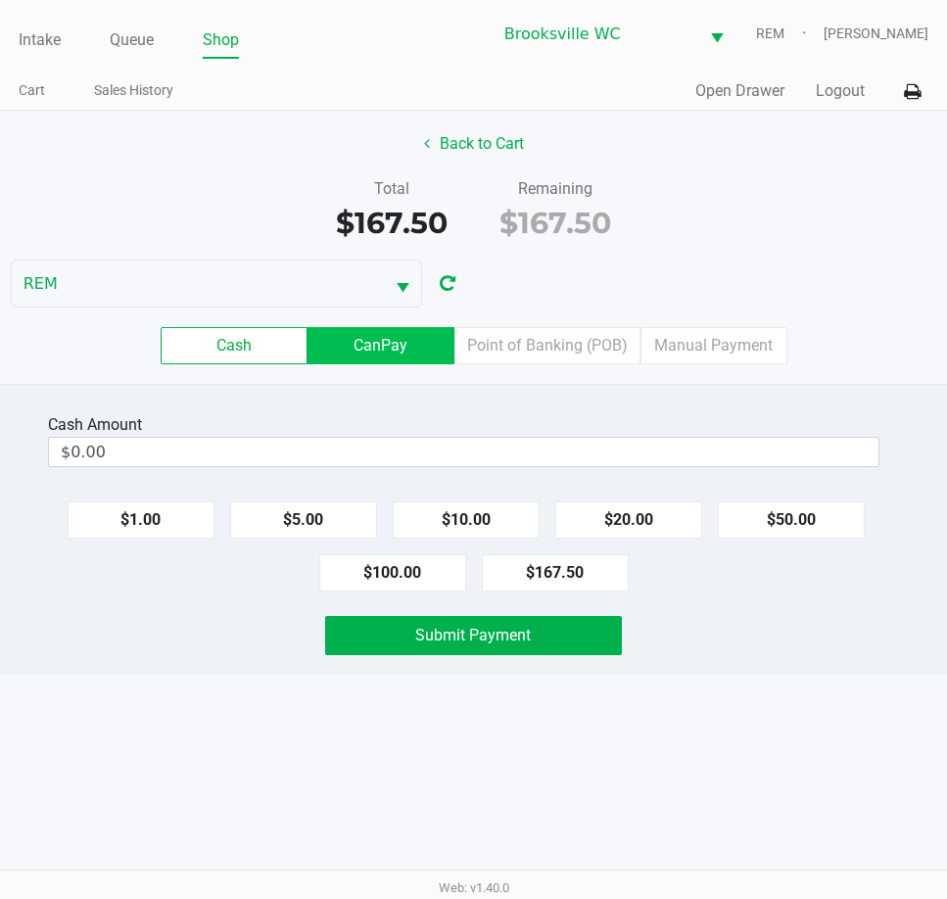
click at [394, 348] on label "CanPay" at bounding box center [381, 345] width 147 height 37
click at [0, 0] on 2 "CanPay" at bounding box center [0, 0] width 0 height 0
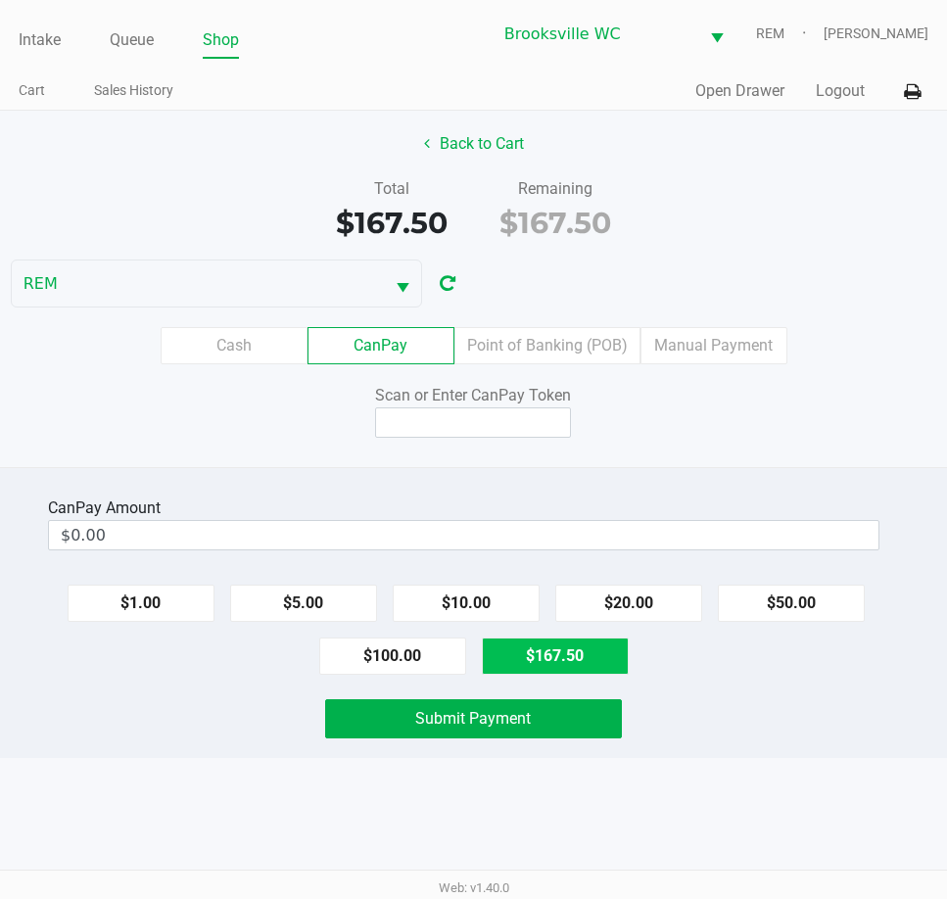
click at [533, 662] on button "$167.50" at bounding box center [555, 656] width 147 height 37
type input "$167.50"
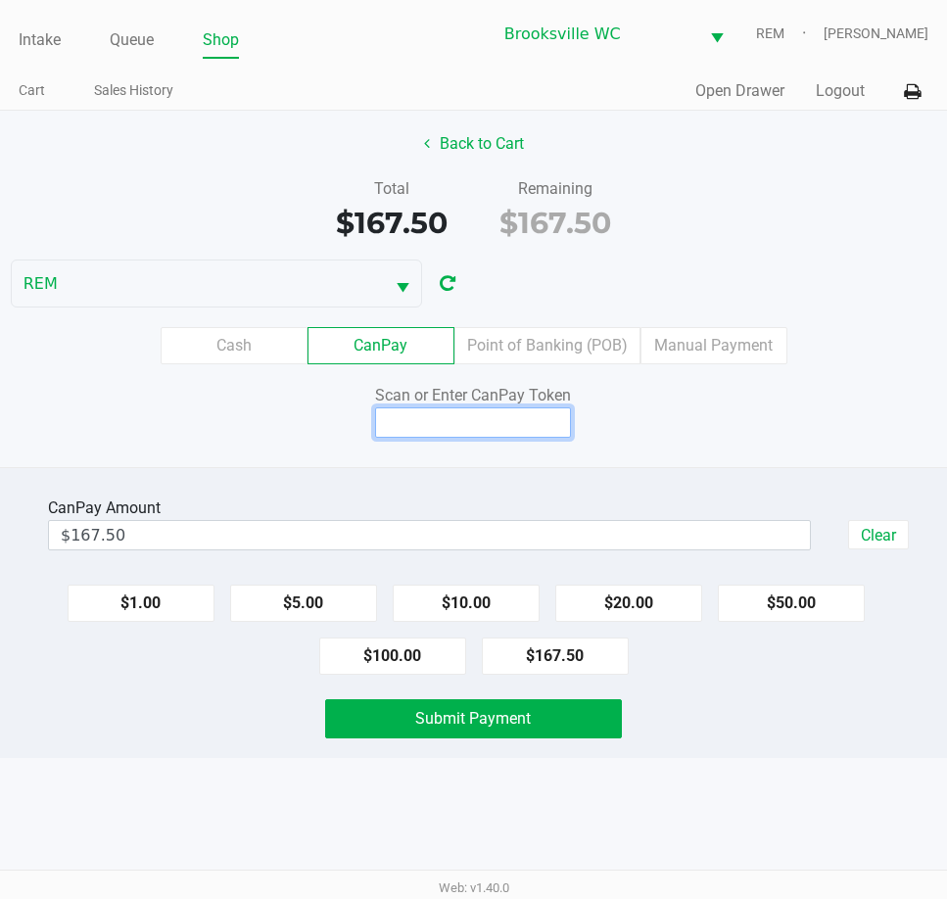
click at [513, 427] on input at bounding box center [473, 422] width 196 height 30
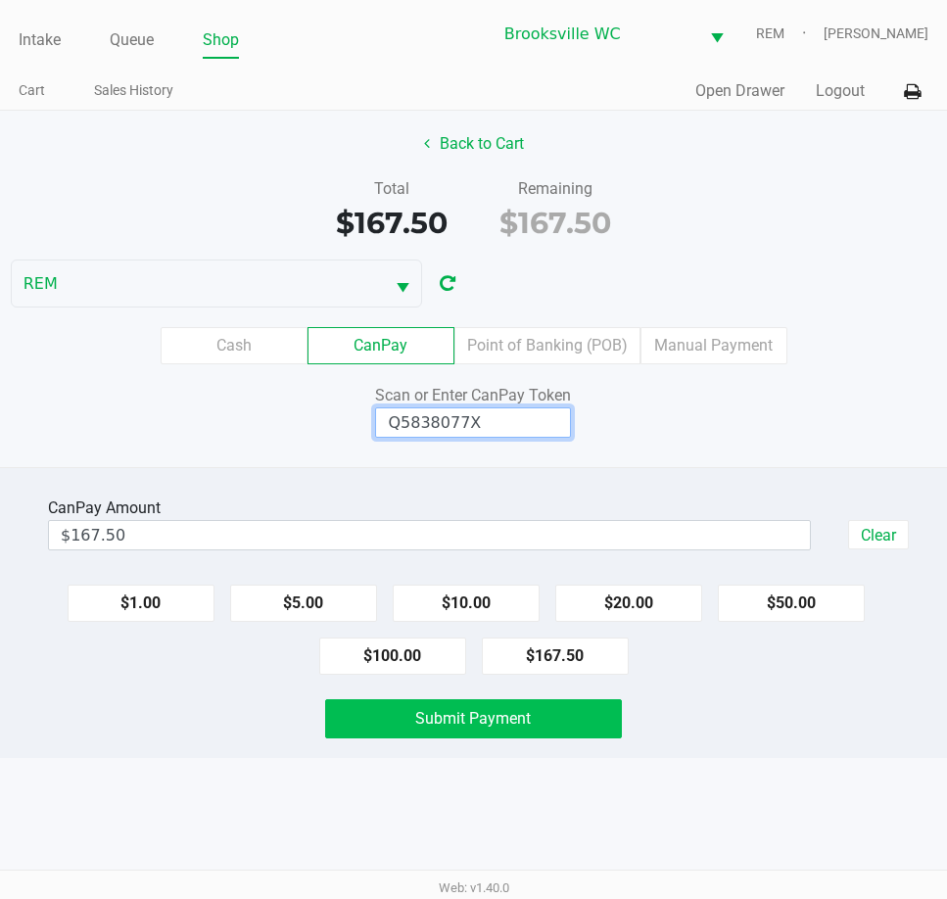
type input "Q5838077X"
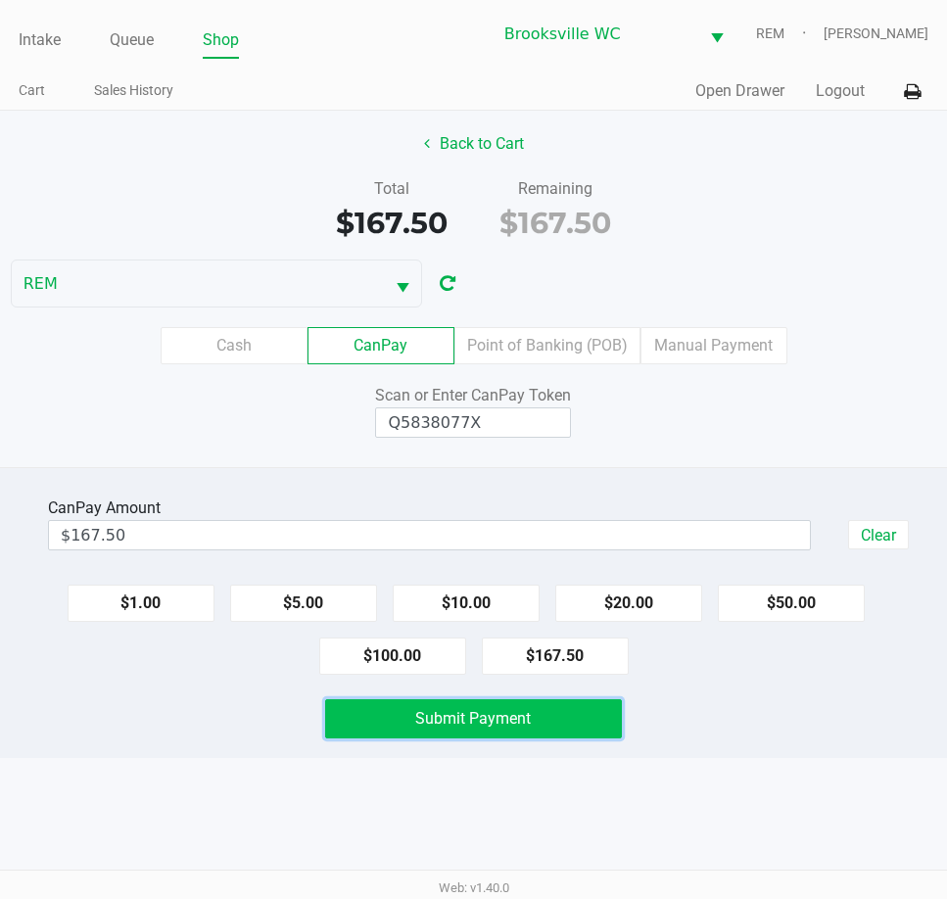
click at [512, 721] on span "Submit Payment" at bounding box center [473, 718] width 116 height 19
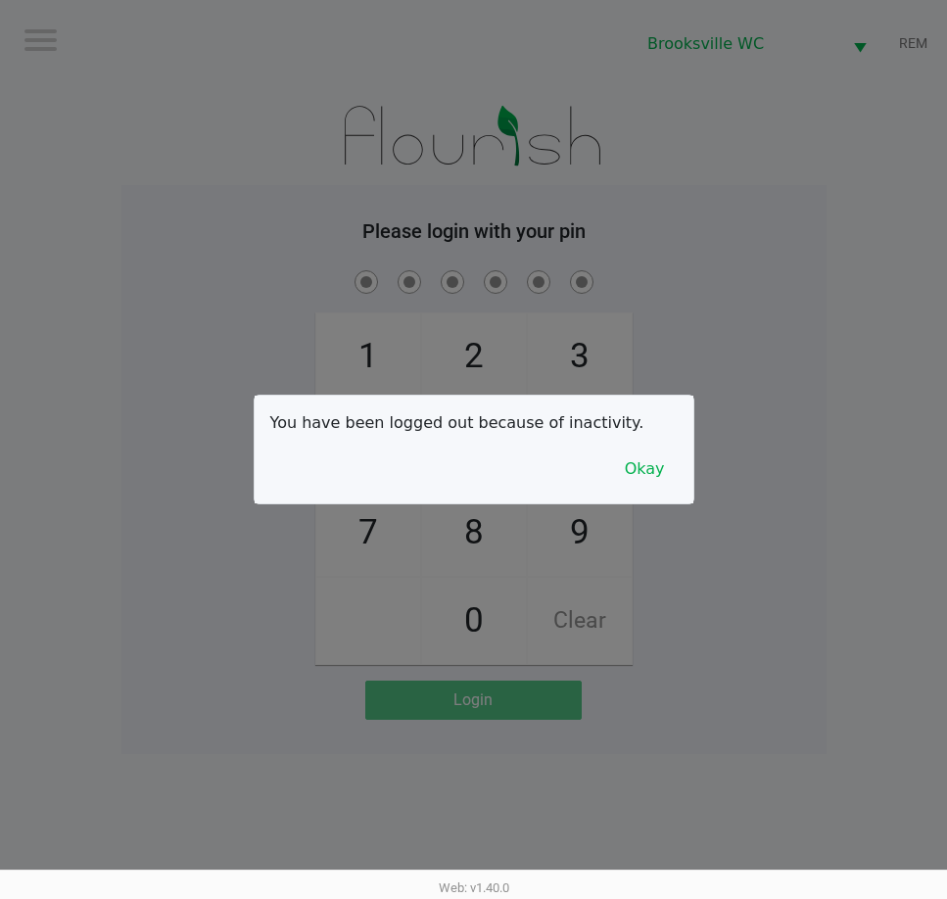
click at [778, 233] on div at bounding box center [473, 449] width 947 height 899
checkbox input "true"
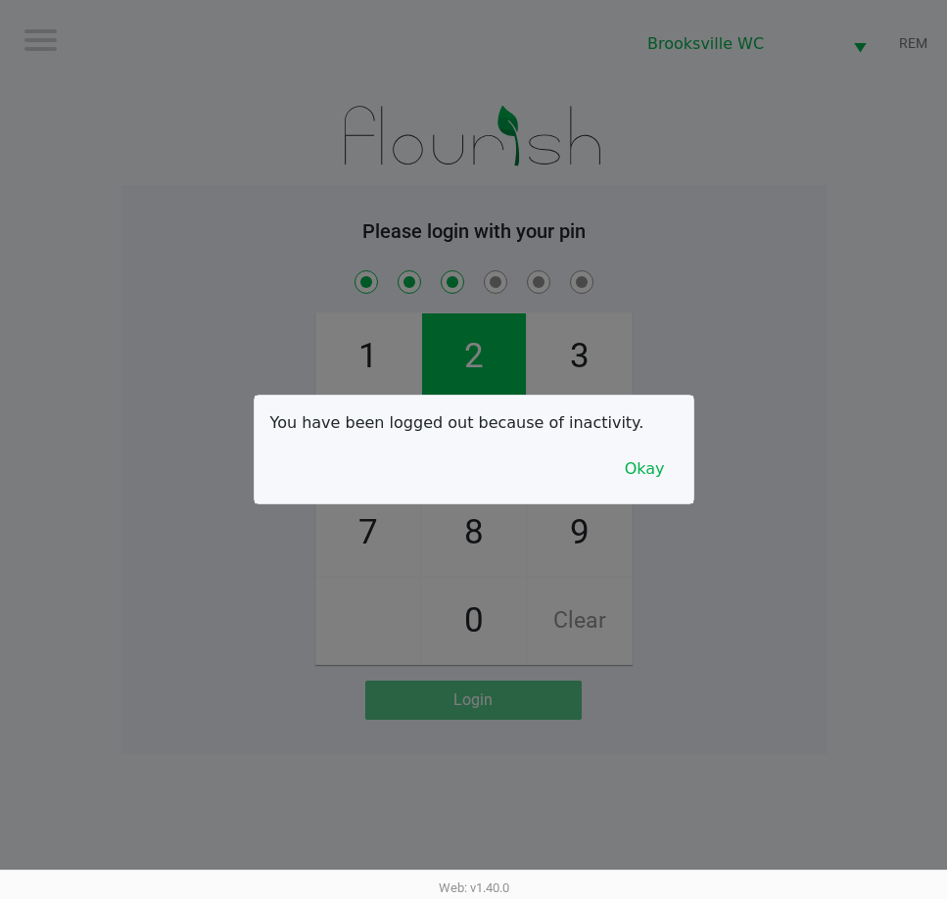
checkbox input "true"
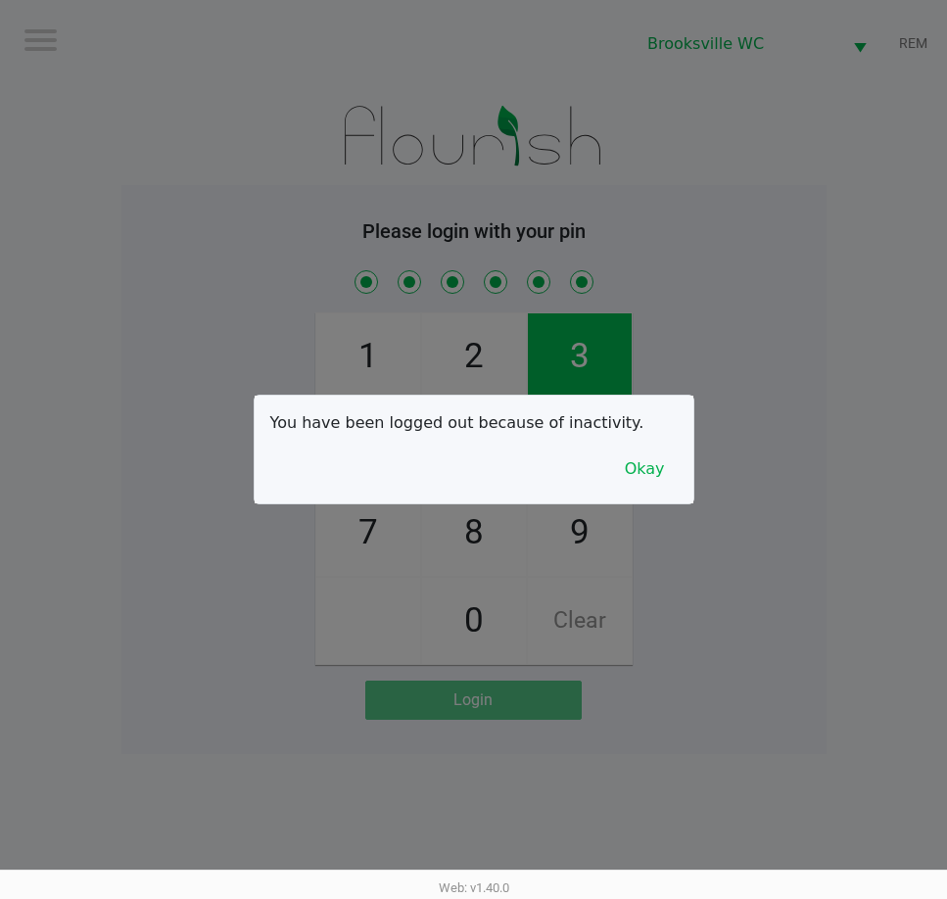
checkbox input "true"
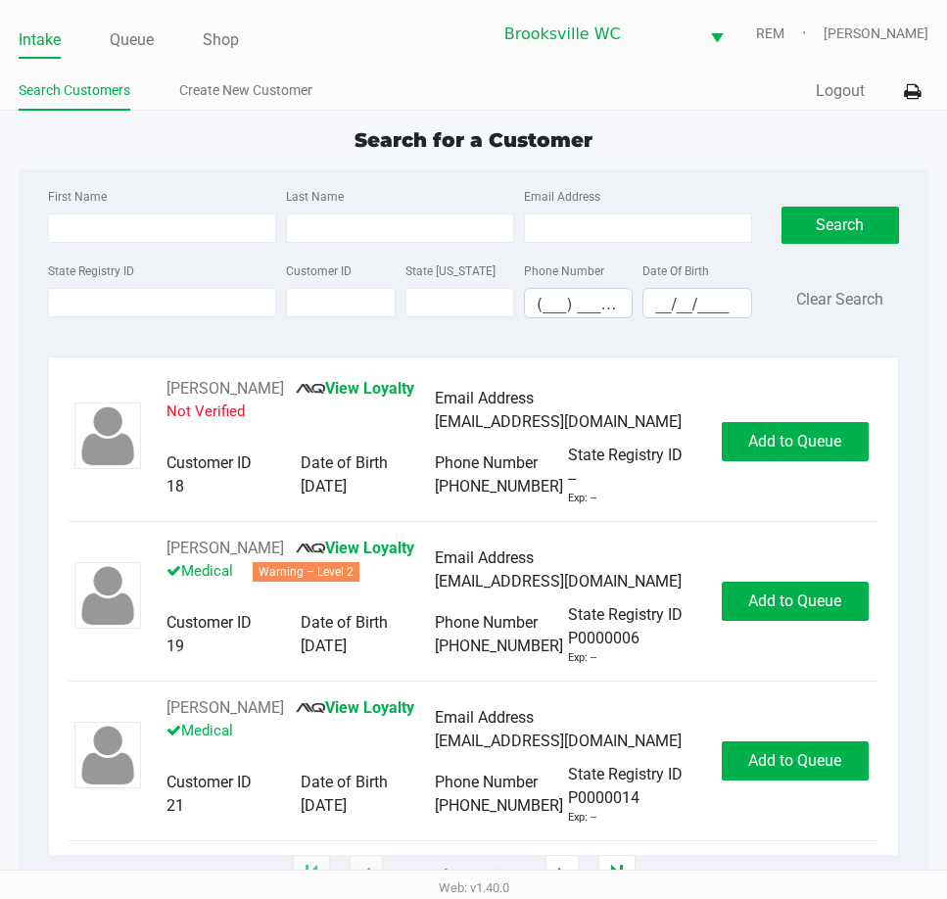
click at [171, 38] on ul "Intake Queue Shop" at bounding box center [246, 40] width 454 height 33
click at [130, 38] on link "Queue" at bounding box center [132, 39] width 44 height 27
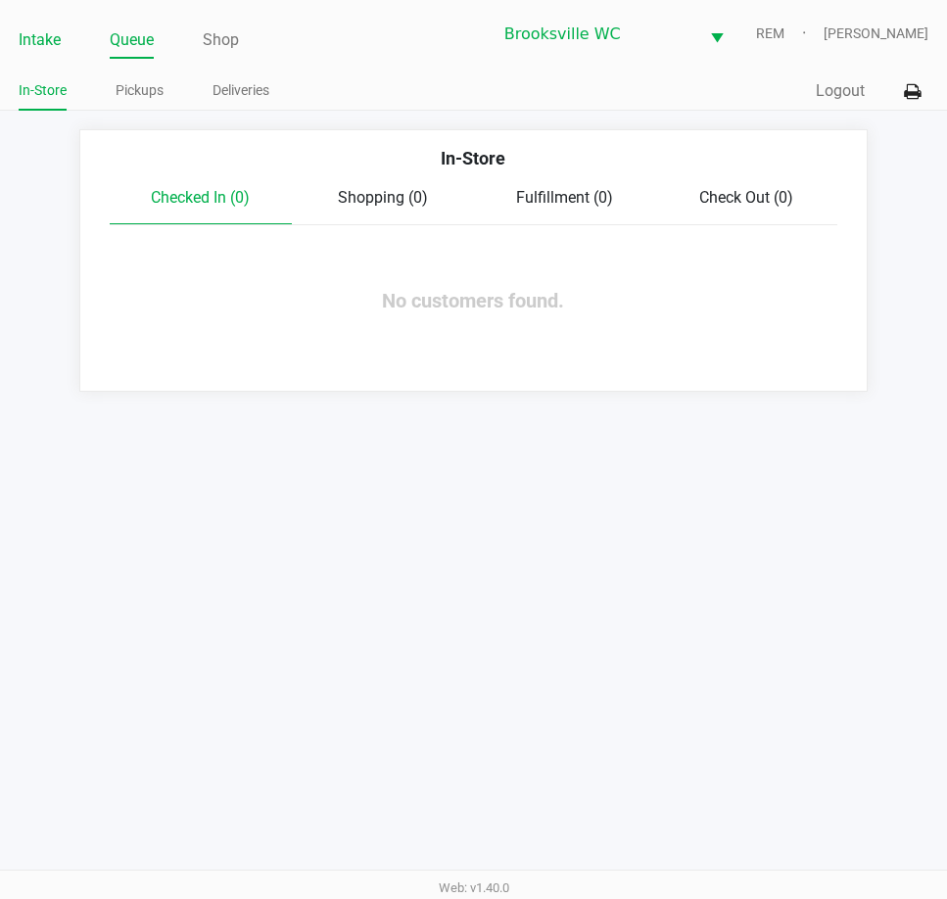
click at [39, 37] on link "Intake" at bounding box center [40, 39] width 42 height 27
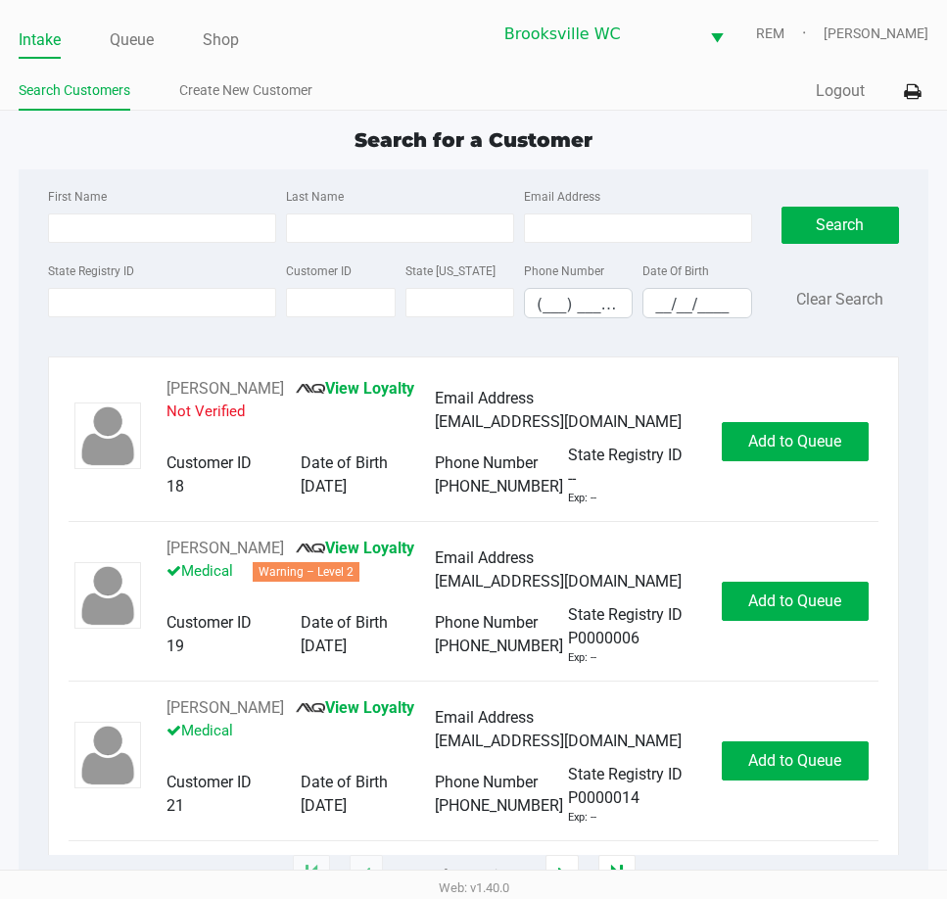
click at [107, 286] on div "State Registry ID" at bounding box center [162, 289] width 238 height 60
click at [115, 314] on input "State Registry ID" at bounding box center [162, 302] width 228 height 29
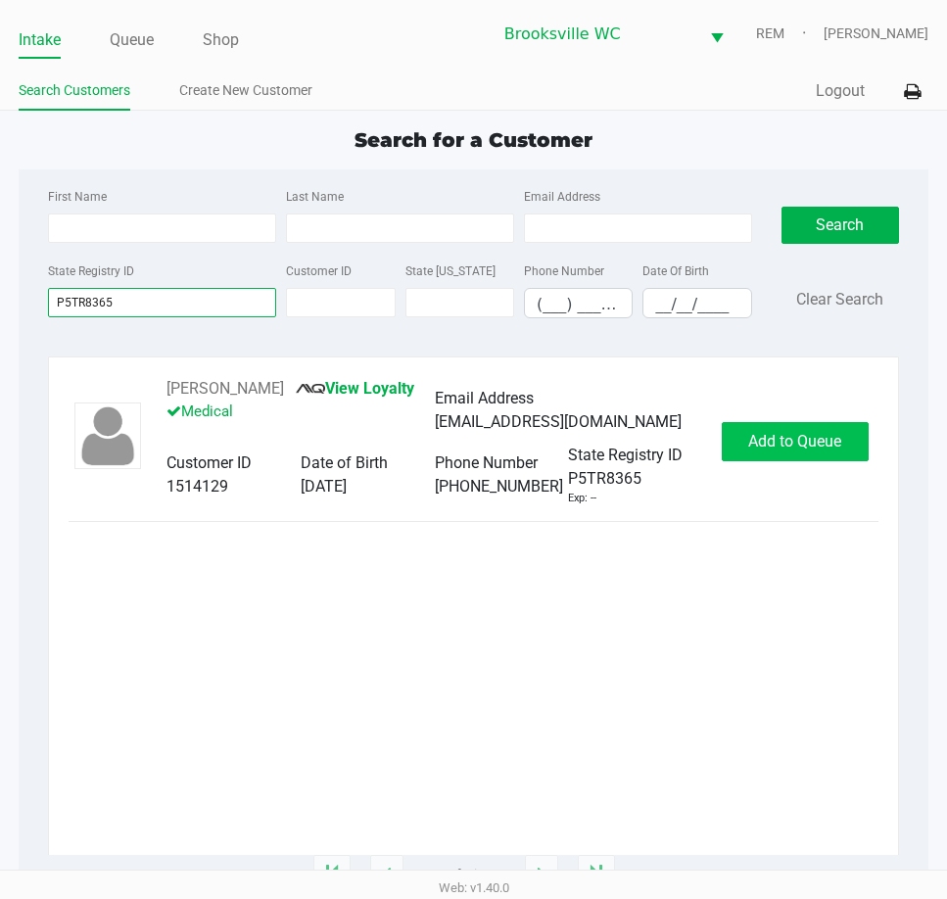
type input "P5TR8365"
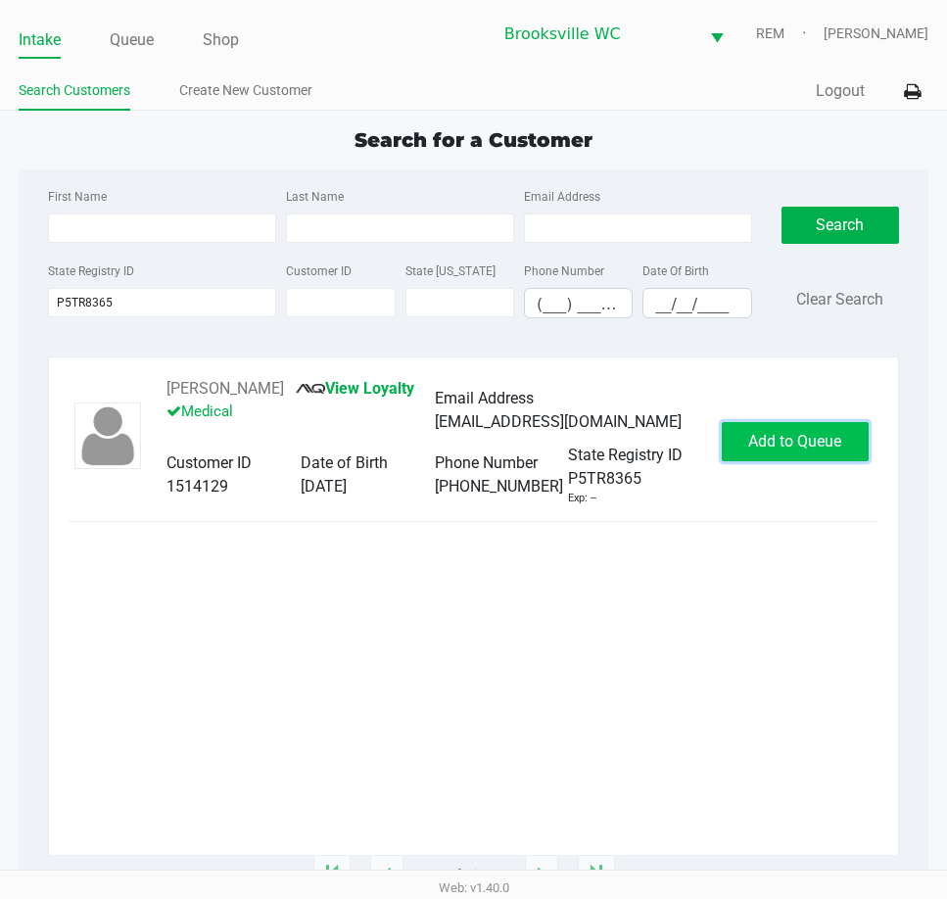
click at [773, 451] on span "Add to Queue" at bounding box center [794, 441] width 93 height 19
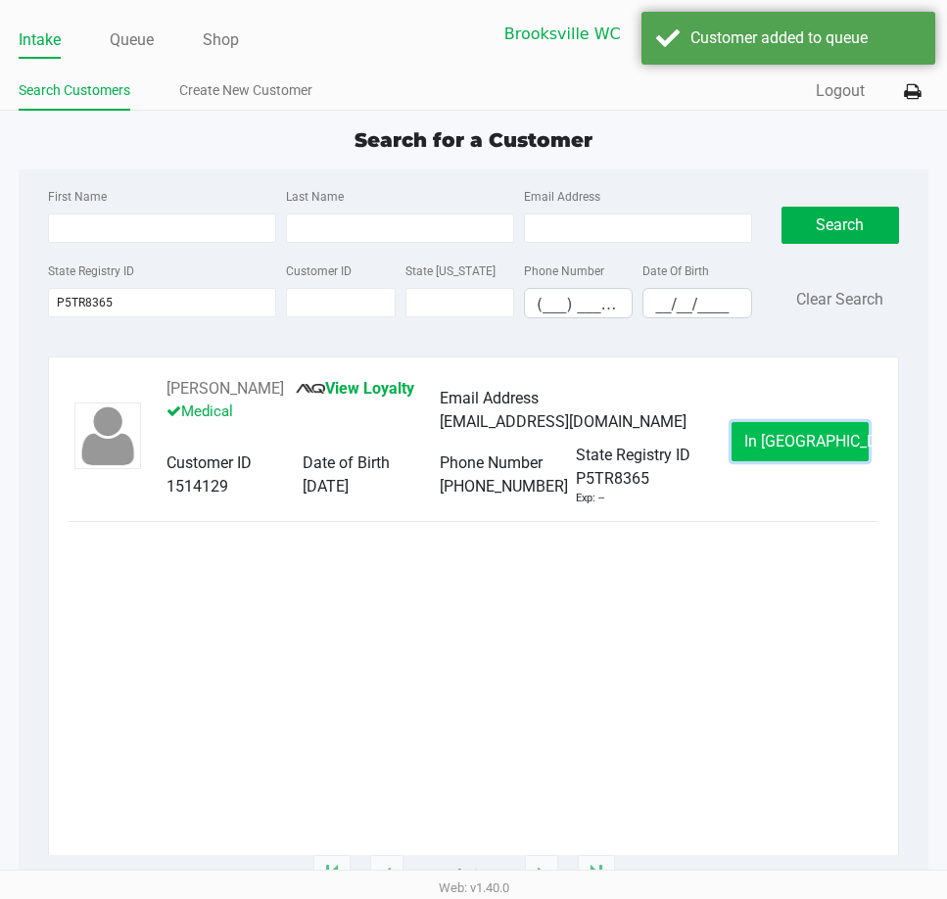
click at [784, 445] on span "In Queue" at bounding box center [826, 441] width 165 height 19
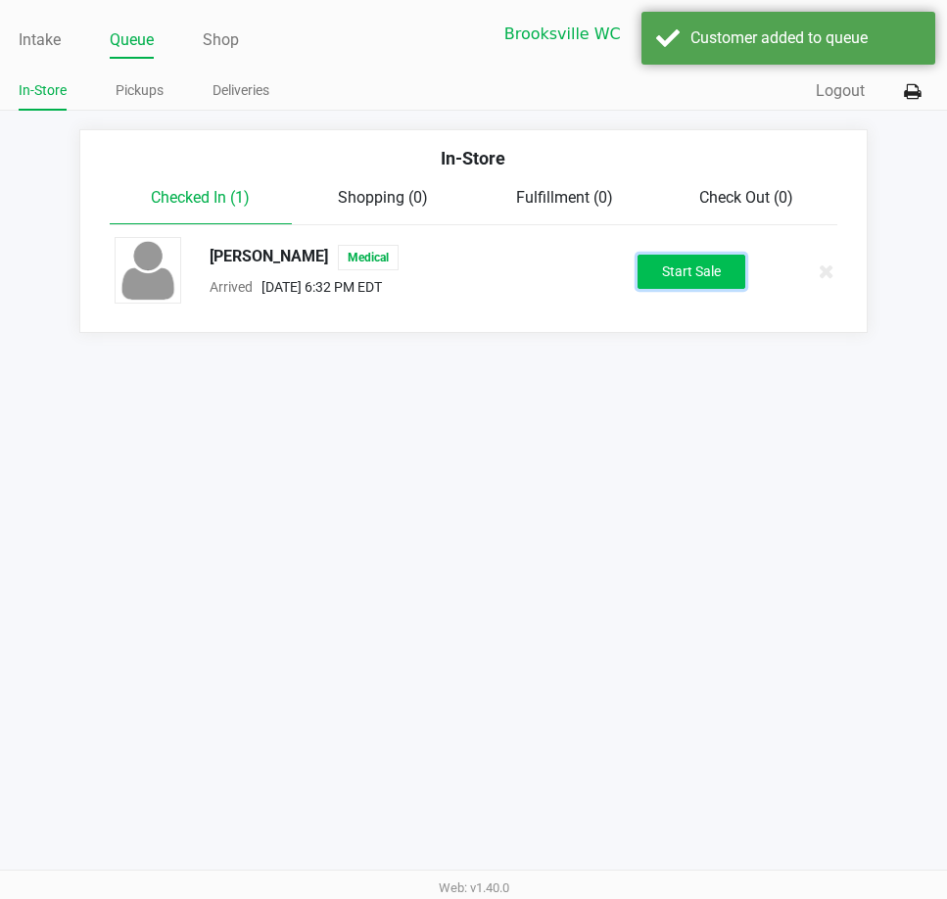
click at [682, 277] on button "Start Sale" at bounding box center [692, 272] width 108 height 34
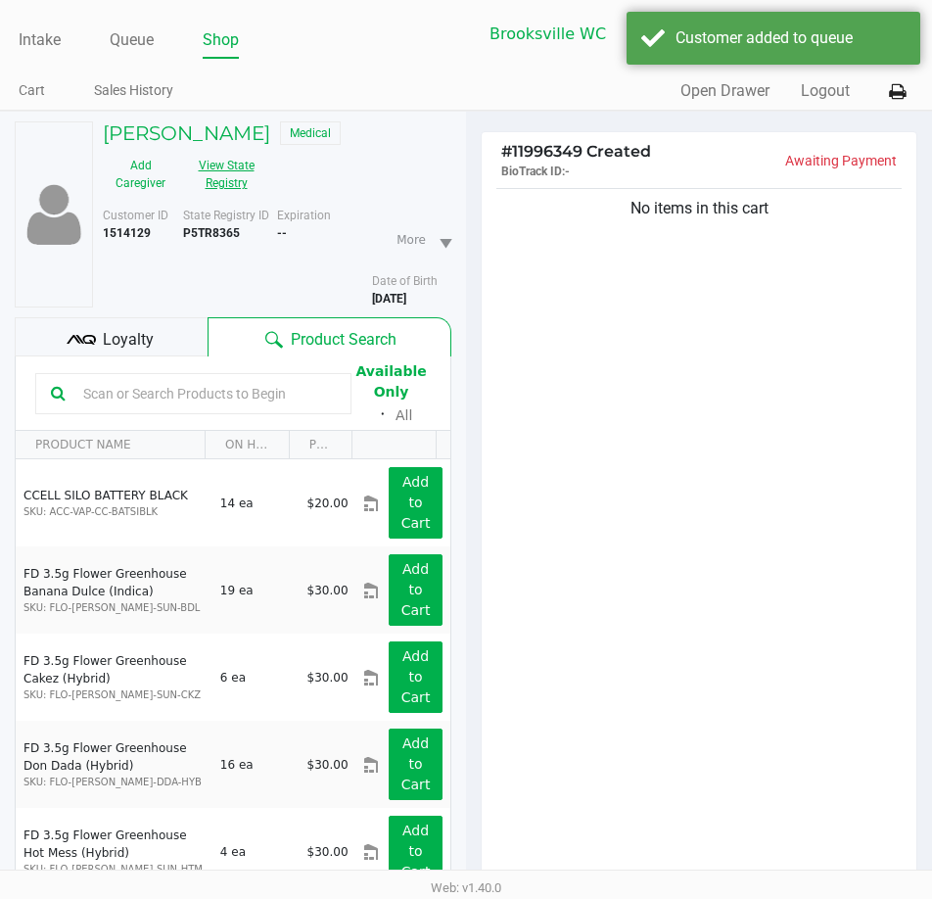
click at [235, 184] on button "View State Registry" at bounding box center [220, 174] width 84 height 49
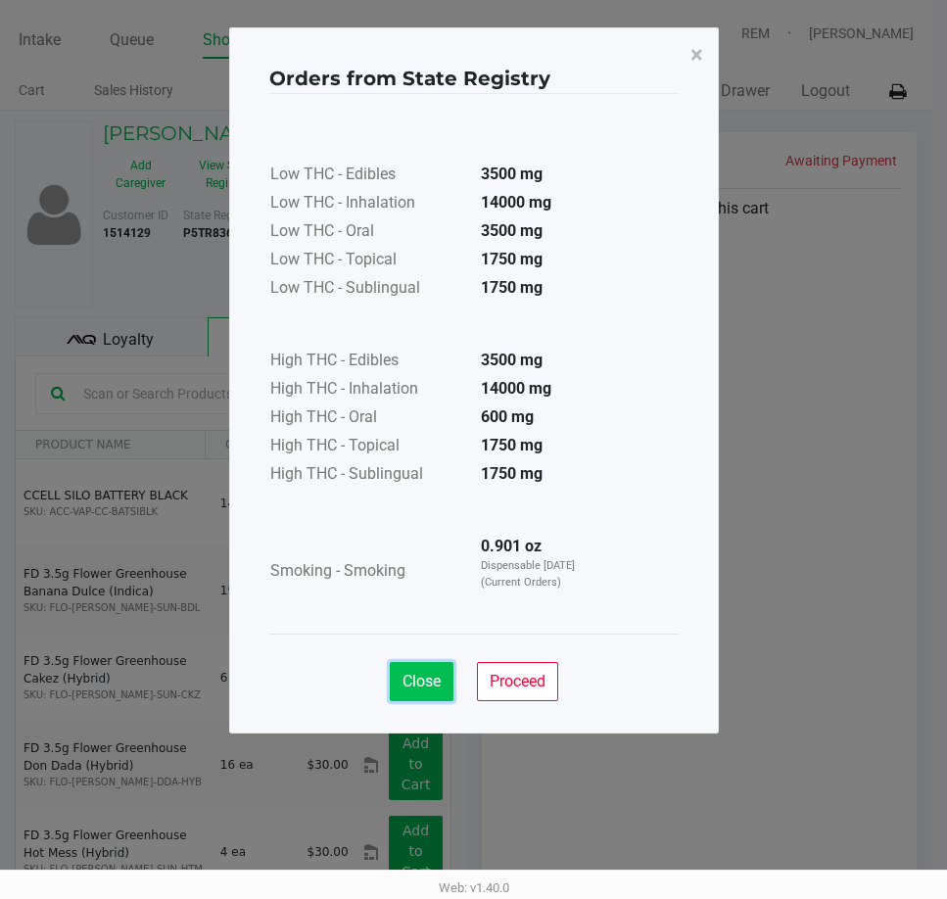
click at [414, 694] on button "Close" at bounding box center [422, 681] width 64 height 39
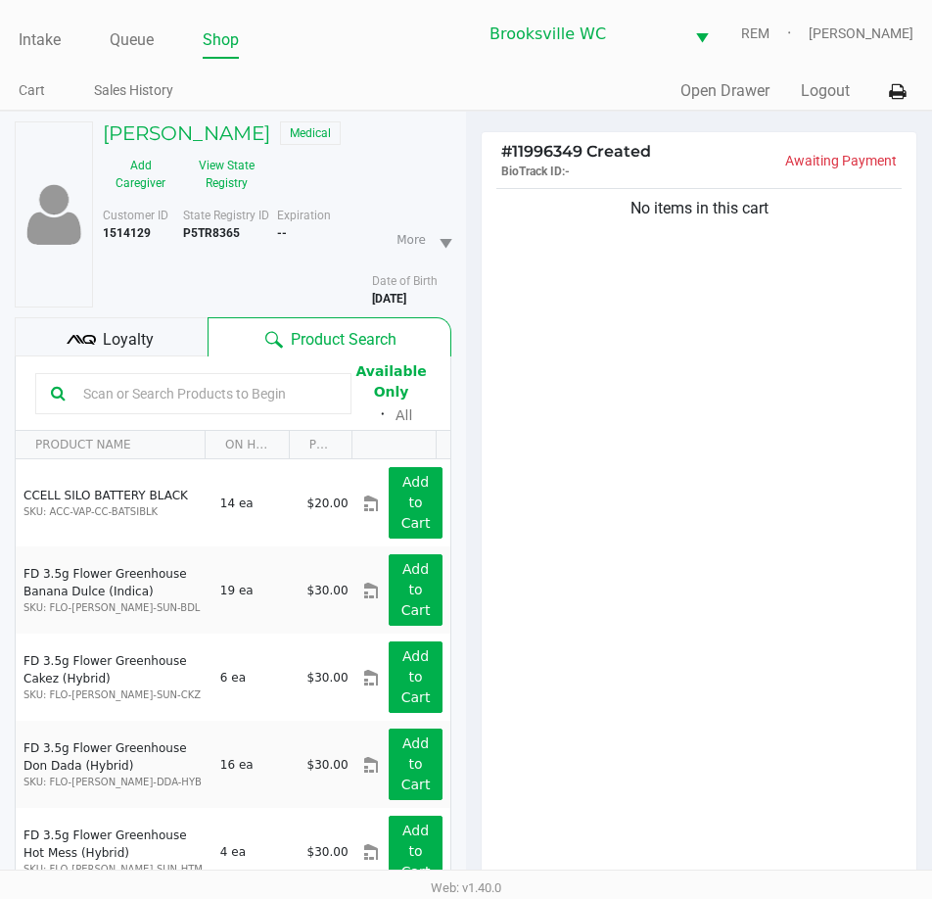
click at [591, 375] on div "No items in this cart" at bounding box center [699, 539] width 435 height 710
click at [558, 355] on div "No items in this cart" at bounding box center [699, 539] width 435 height 710
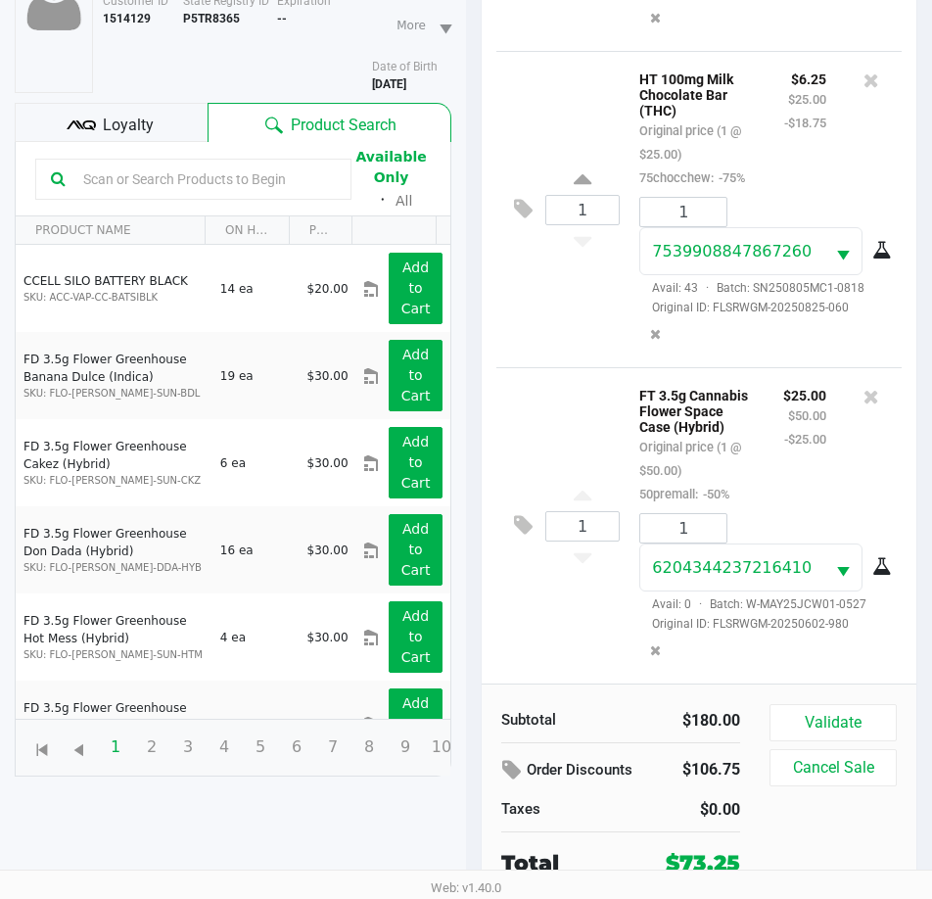
scroll to position [215, 0]
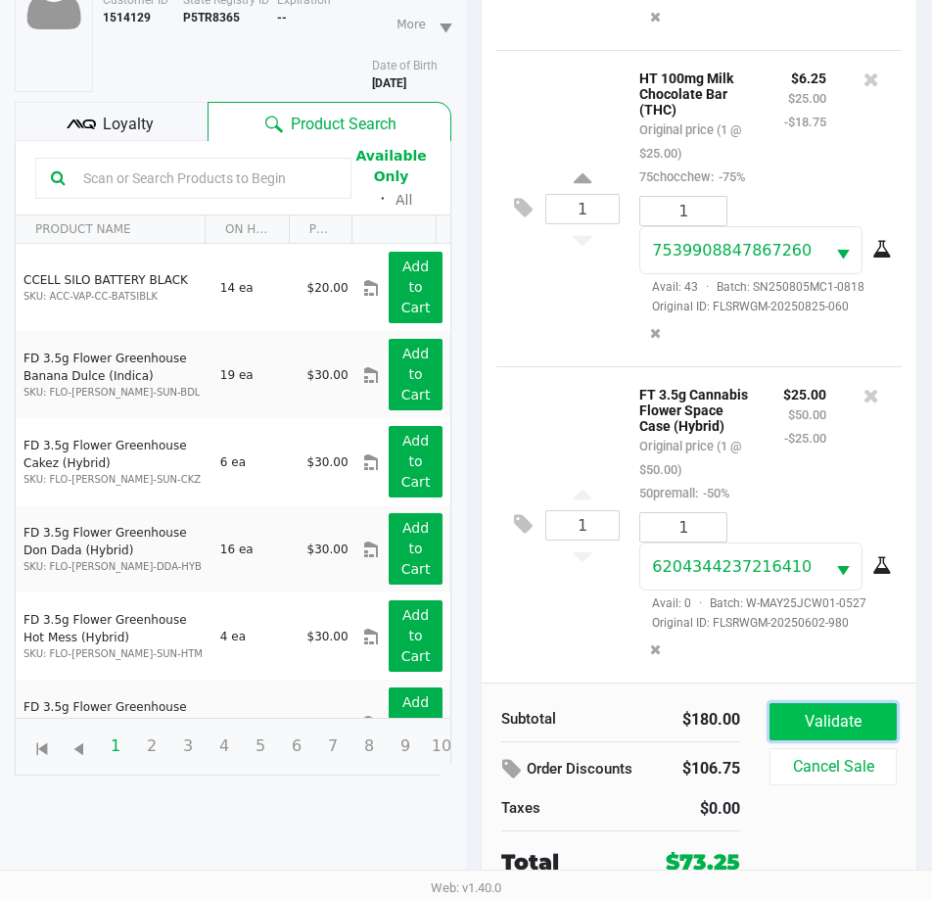
click at [812, 717] on button "Validate" at bounding box center [833, 721] width 127 height 37
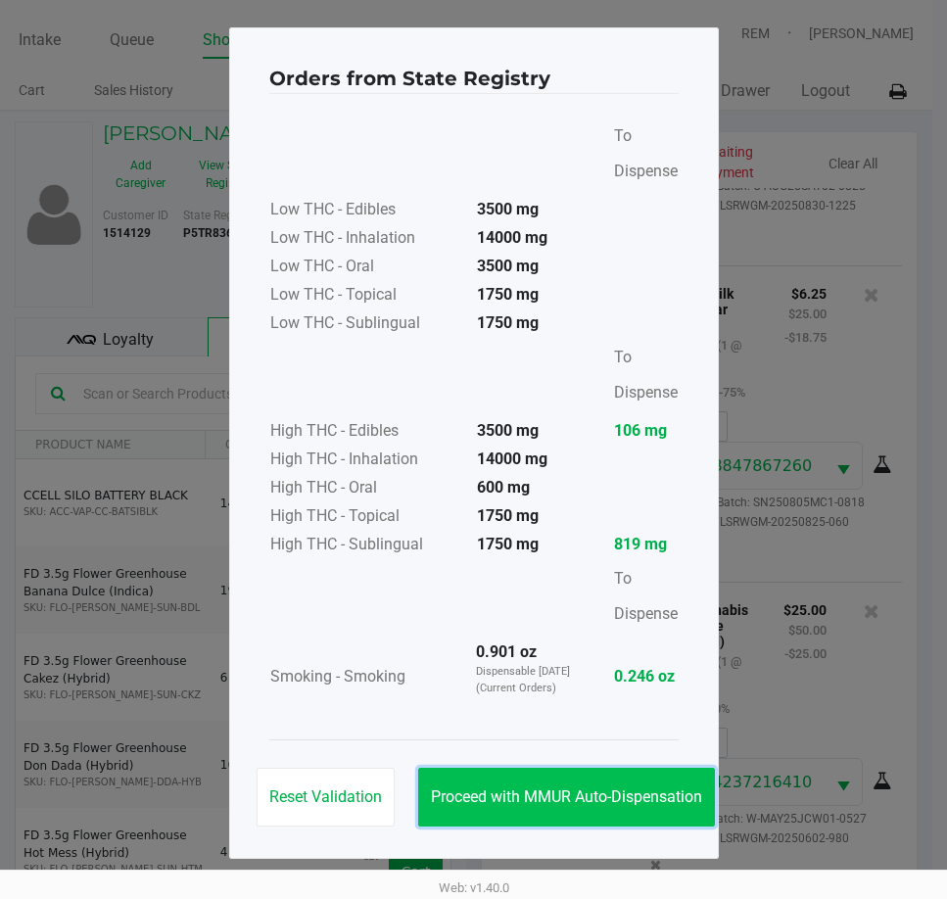
click at [468, 785] on button "Proceed with MMUR Auto-Dispensation" at bounding box center [566, 797] width 297 height 59
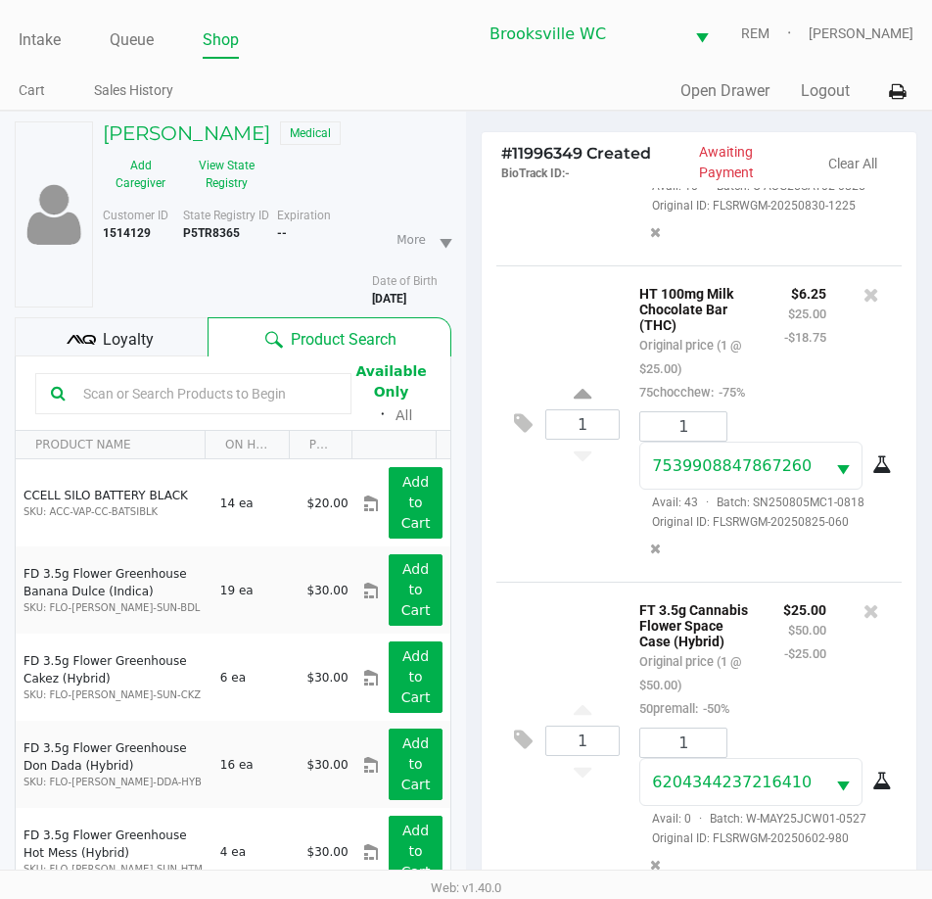
click at [122, 332] on span "Loyalty" at bounding box center [128, 340] width 51 height 24
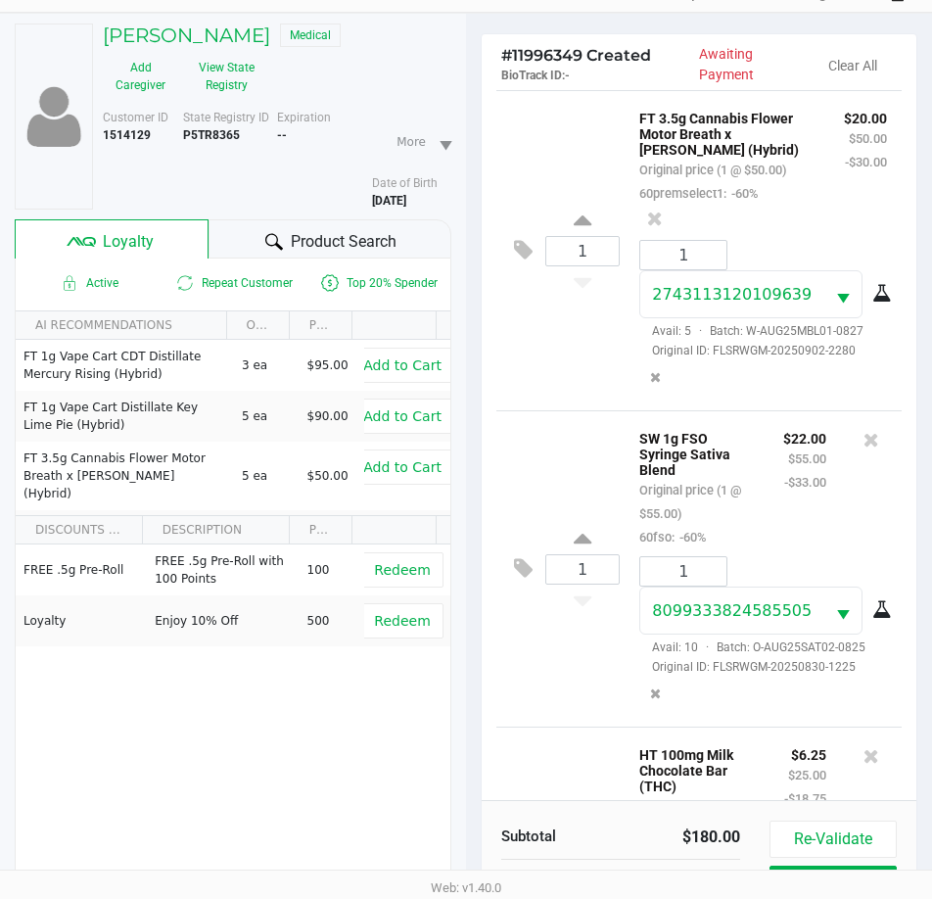
scroll to position [64, 0]
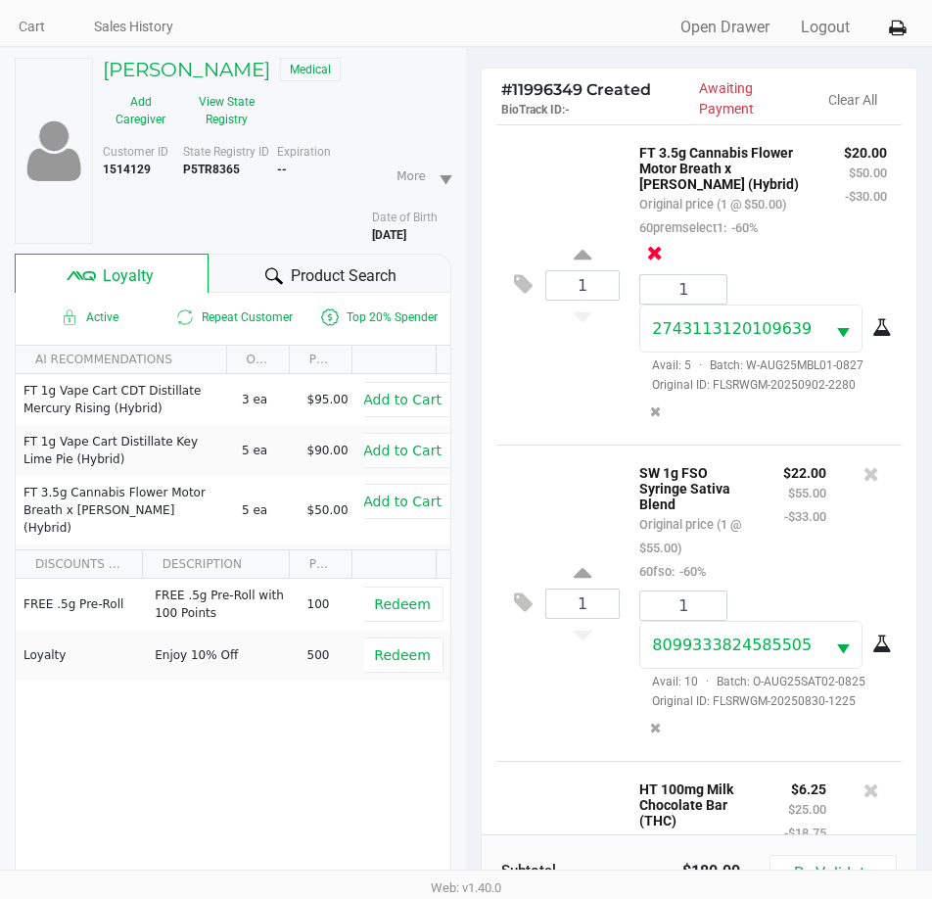
click at [663, 243] on icon at bounding box center [655, 253] width 16 height 20
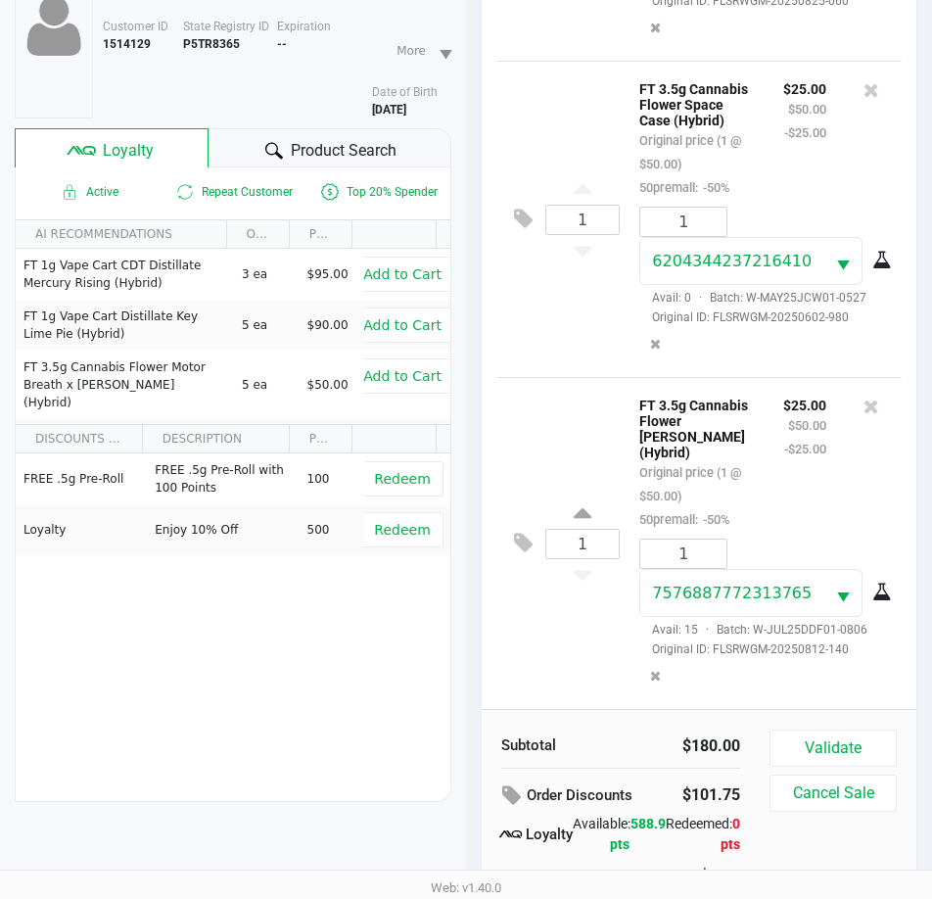
scroll to position [257, 0]
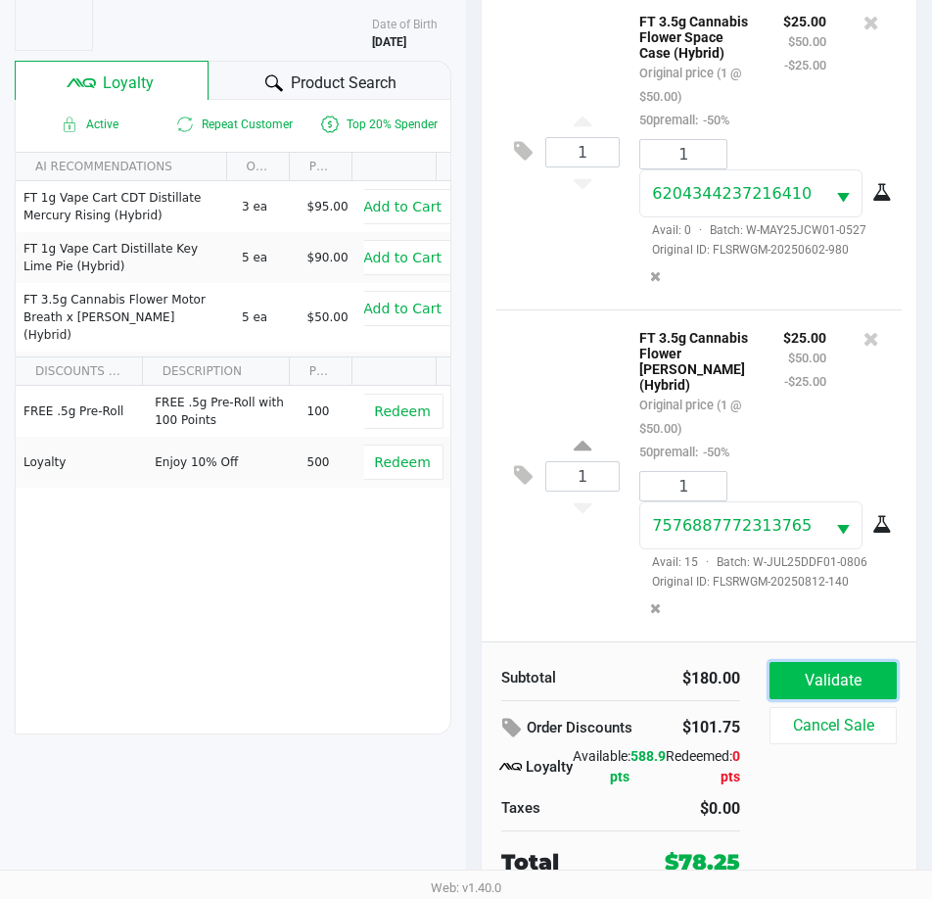
click at [832, 684] on button "Validate" at bounding box center [833, 680] width 127 height 37
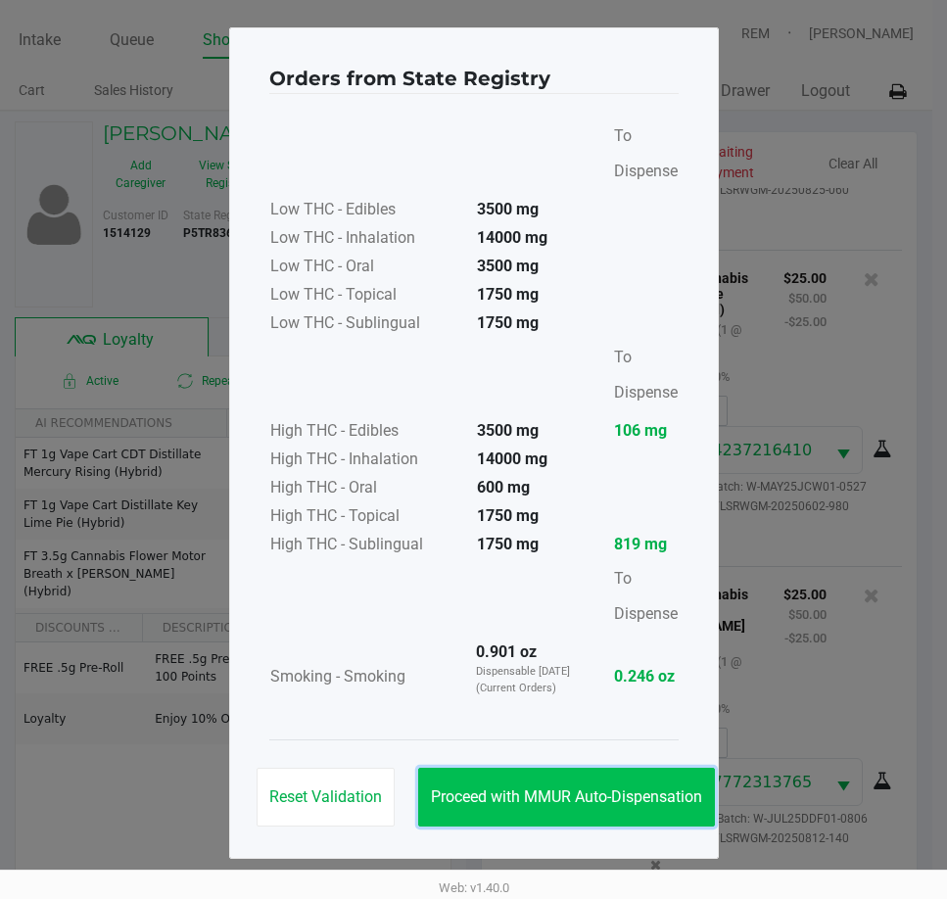
click at [536, 787] on button "Proceed with MMUR Auto-Dispensation" at bounding box center [566, 797] width 297 height 59
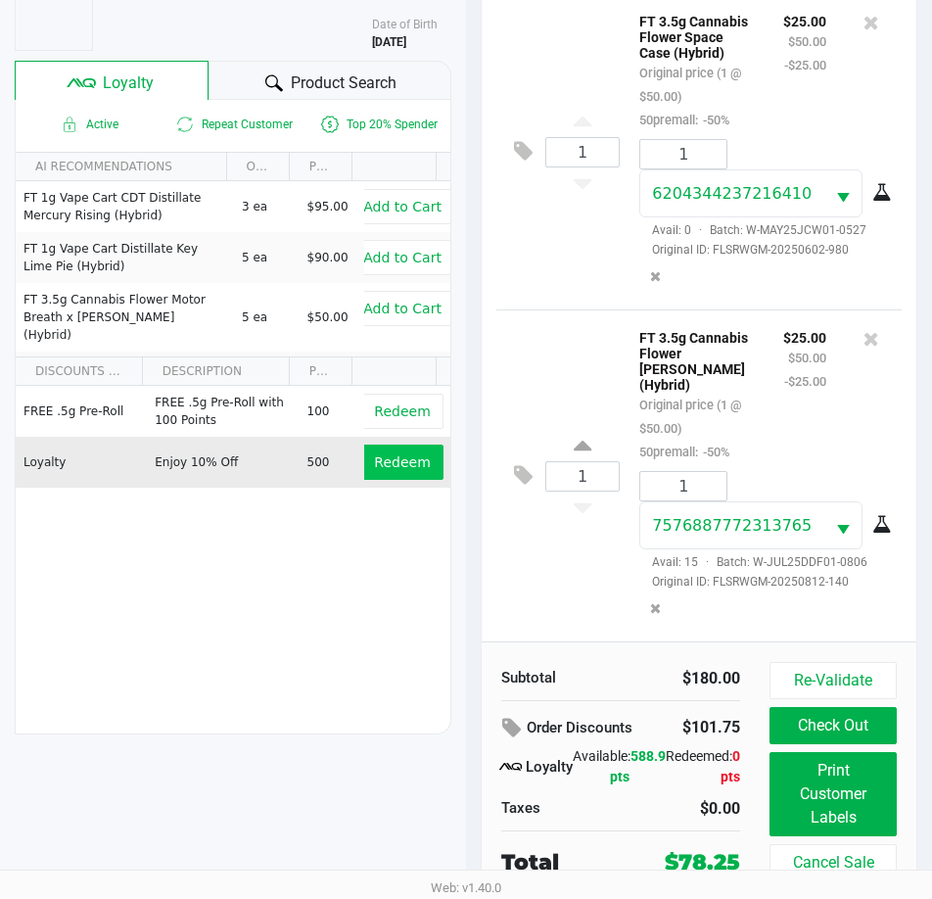
scroll to position [260, 0]
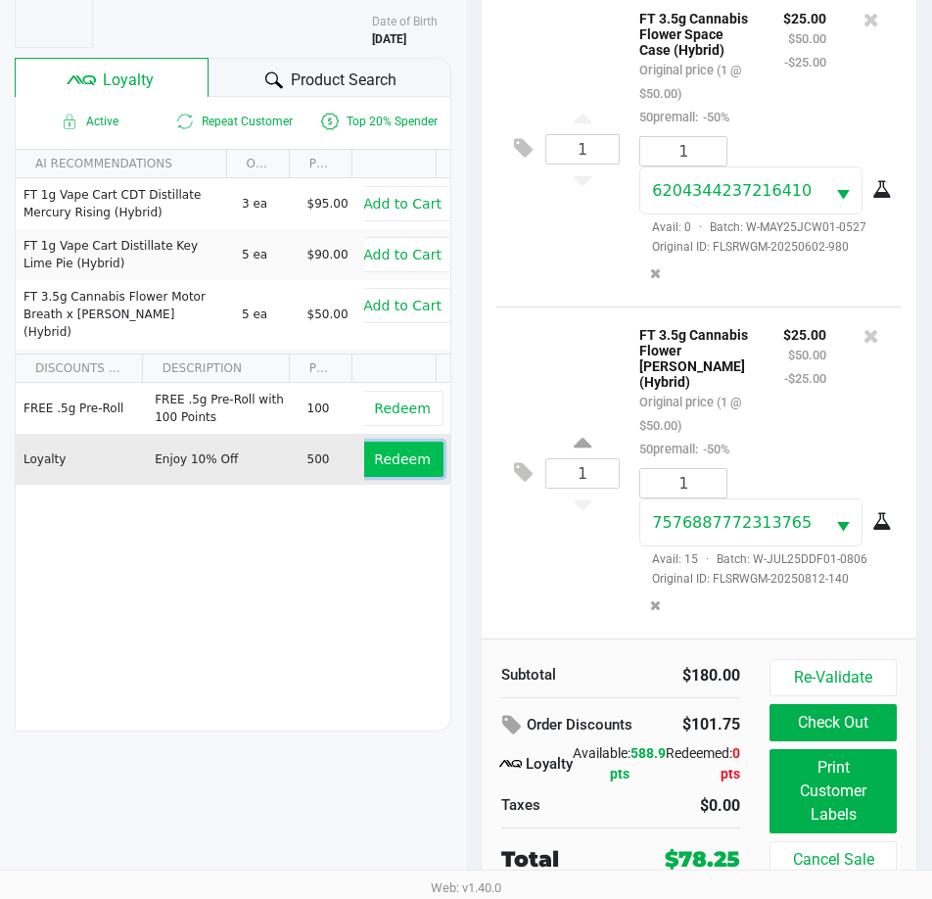
click at [378, 460] on span "Redeem" at bounding box center [402, 460] width 56 height 16
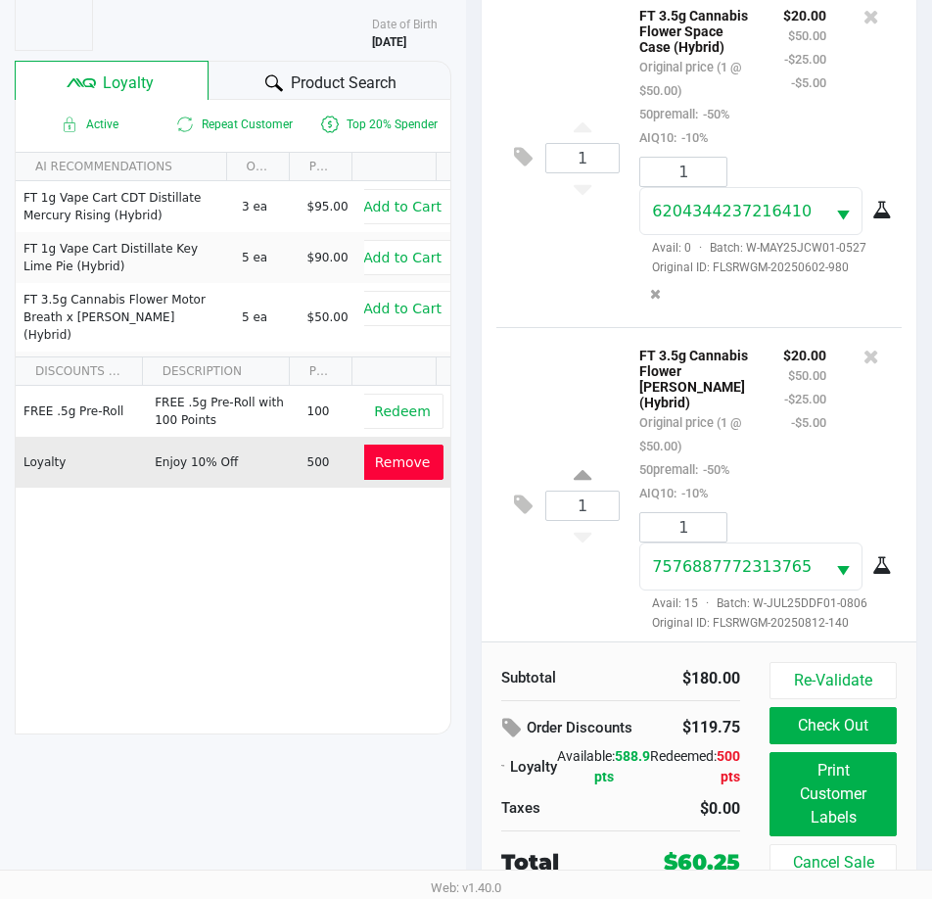
scroll to position [718, 0]
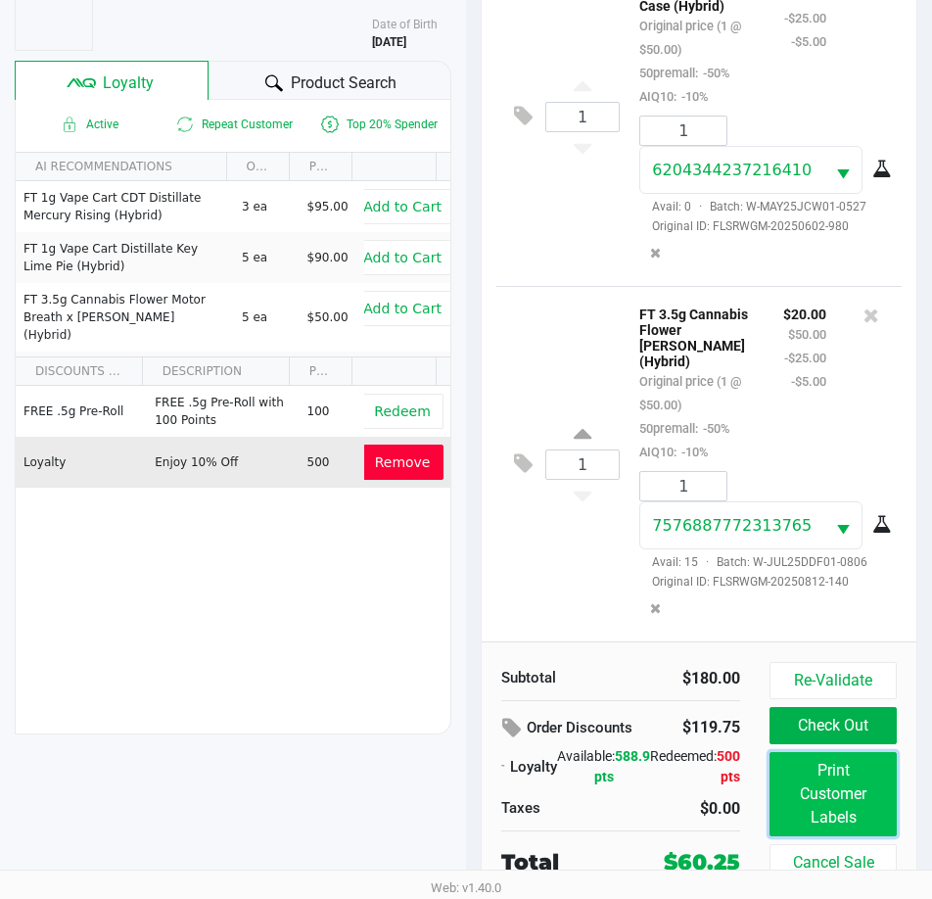
click at [819, 797] on button "Print Customer Labels" at bounding box center [833, 794] width 127 height 84
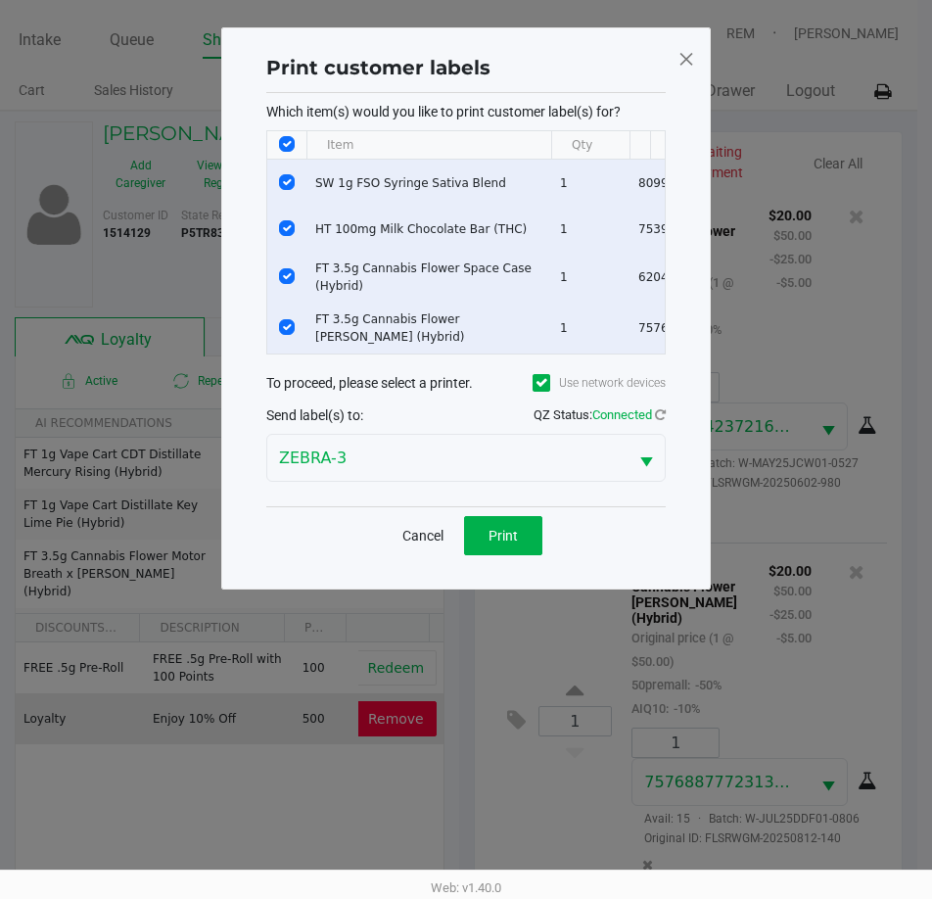
scroll to position [0, 0]
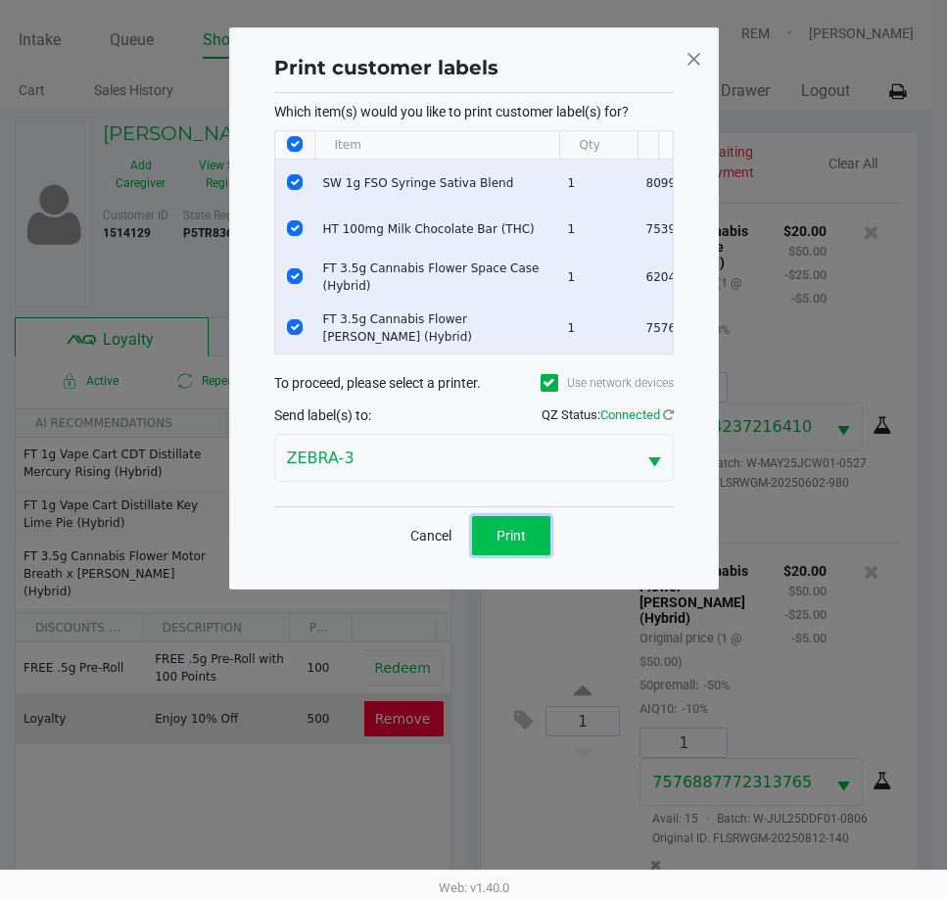
click at [502, 544] on span "Print" at bounding box center [511, 536] width 29 height 16
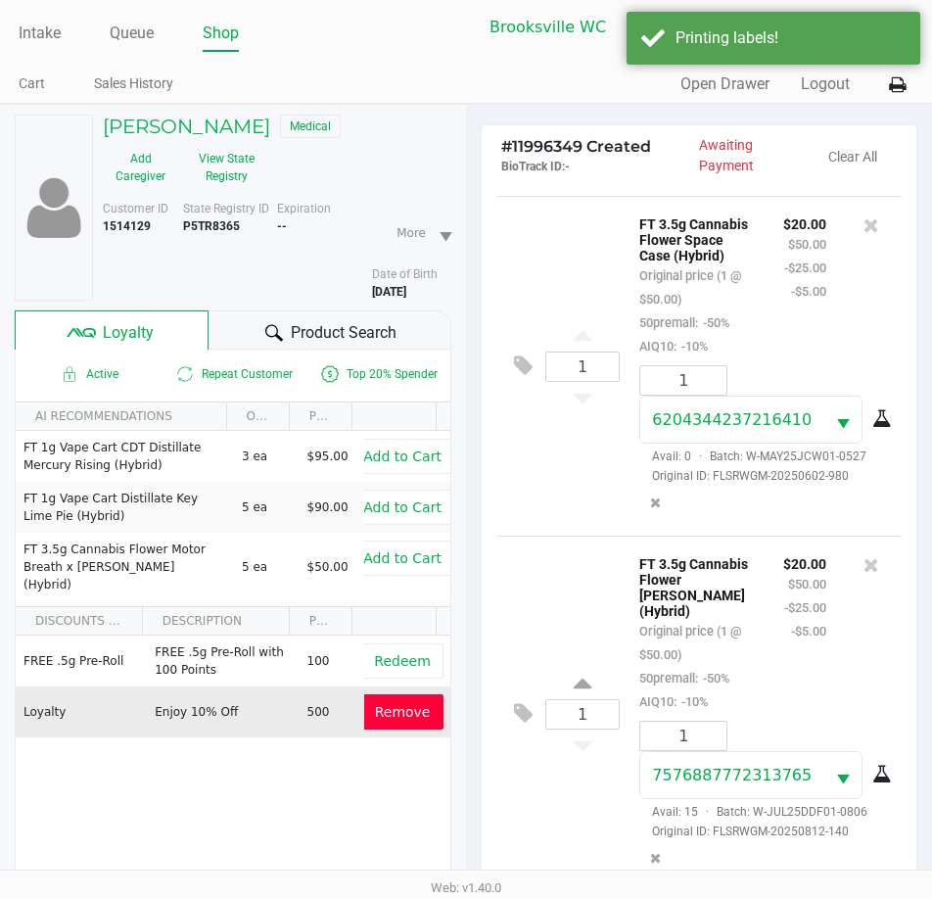
scroll to position [260, 0]
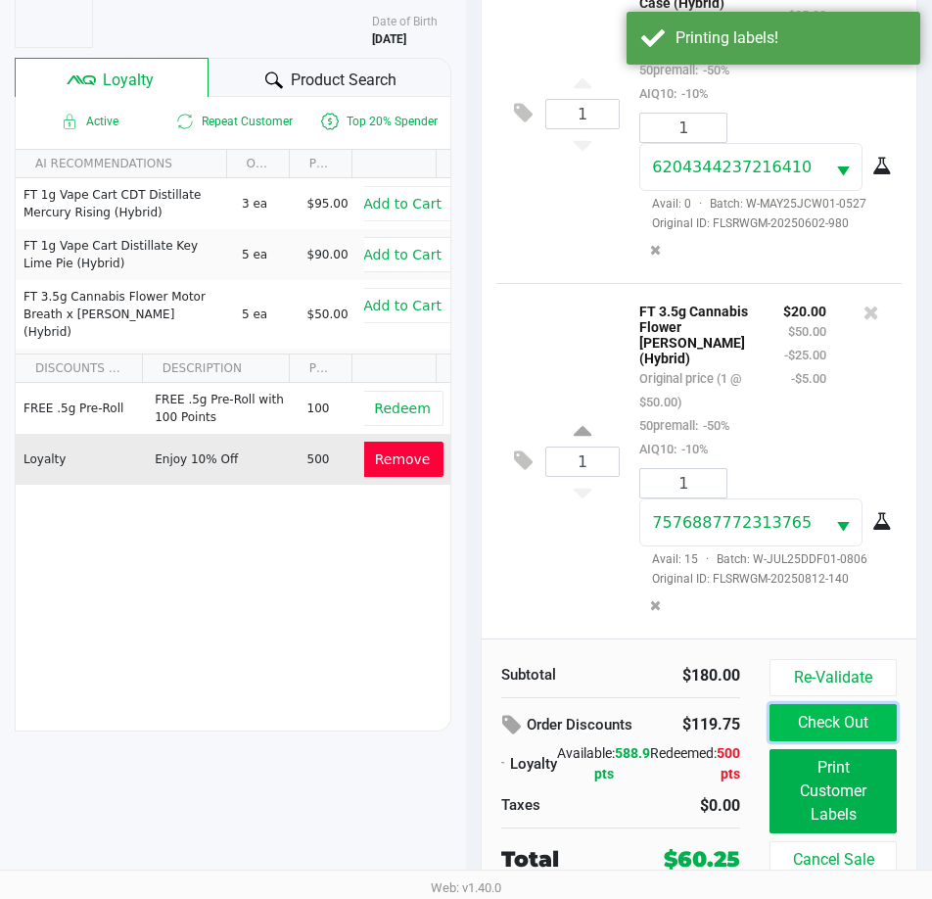
click at [827, 731] on button "Check Out" at bounding box center [833, 722] width 127 height 37
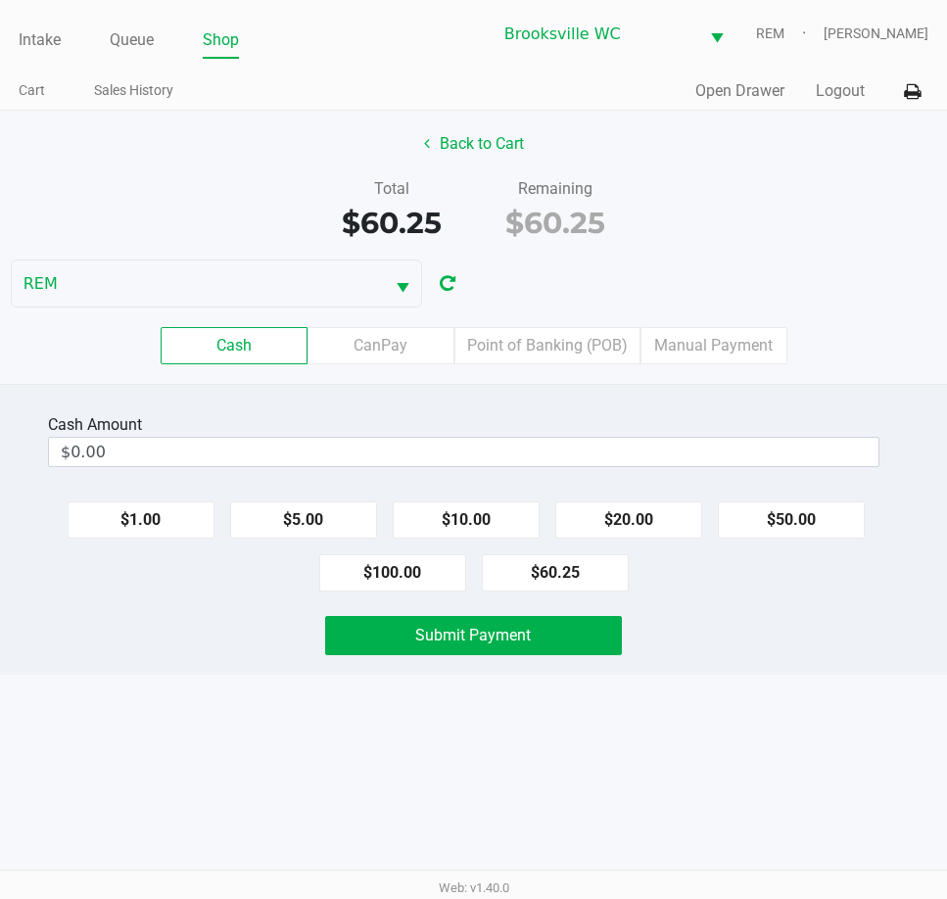
click at [227, 180] on div "Total $60.25 Remaining $60.25" at bounding box center [473, 211] width 977 height 68
click at [213, 196] on div "Total $60.25 Remaining $60.25" at bounding box center [473, 211] width 977 height 68
click at [461, 578] on button "$100.00" at bounding box center [392, 572] width 147 height 37
type input "$100.00"
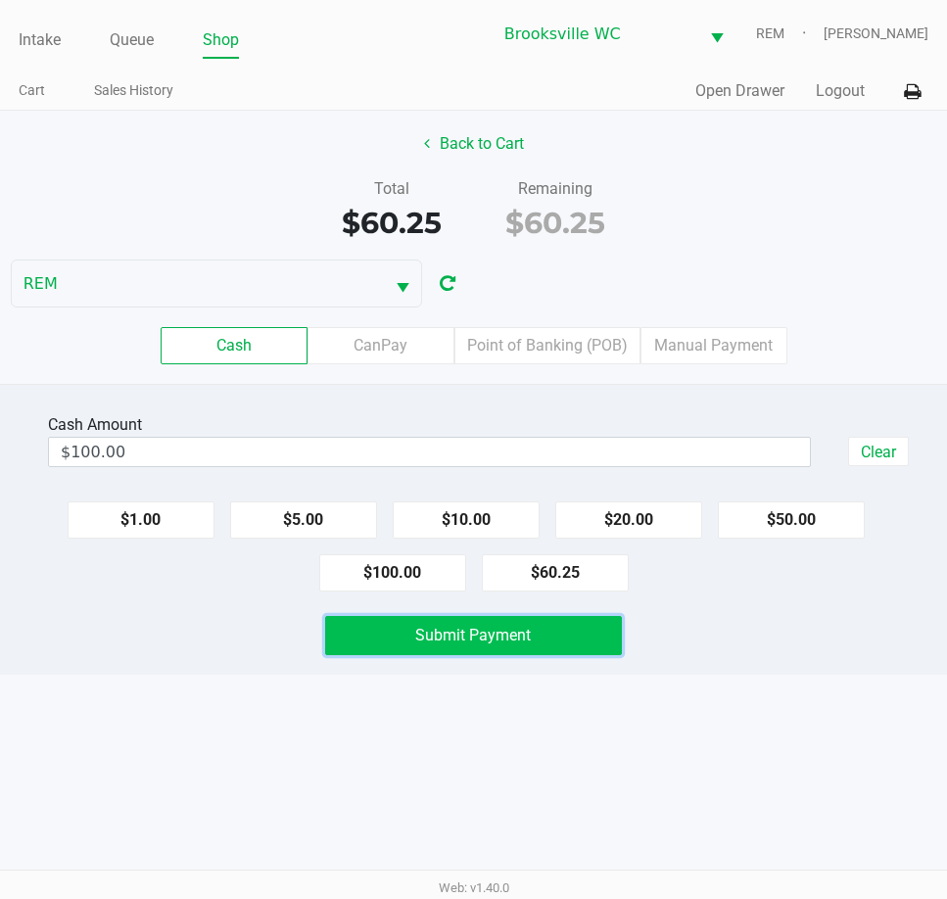
click at [458, 642] on span "Submit Payment" at bounding box center [473, 635] width 116 height 19
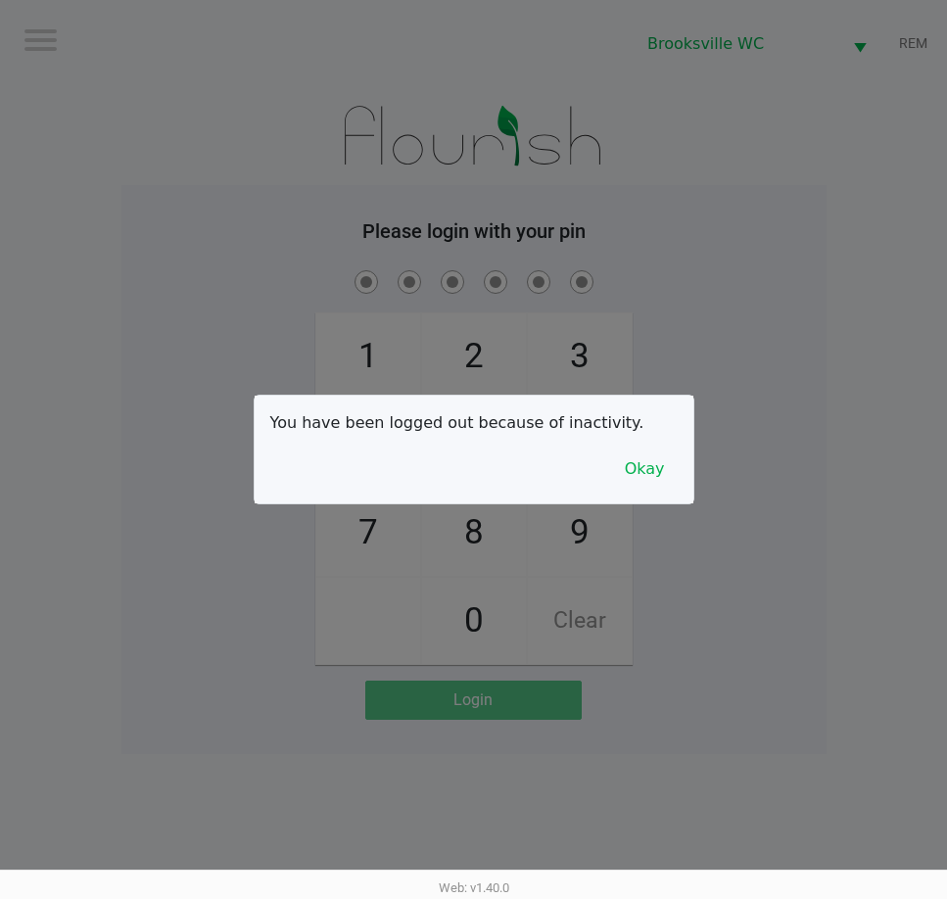
click at [689, 257] on div at bounding box center [473, 449] width 947 height 899
checkbox input "true"
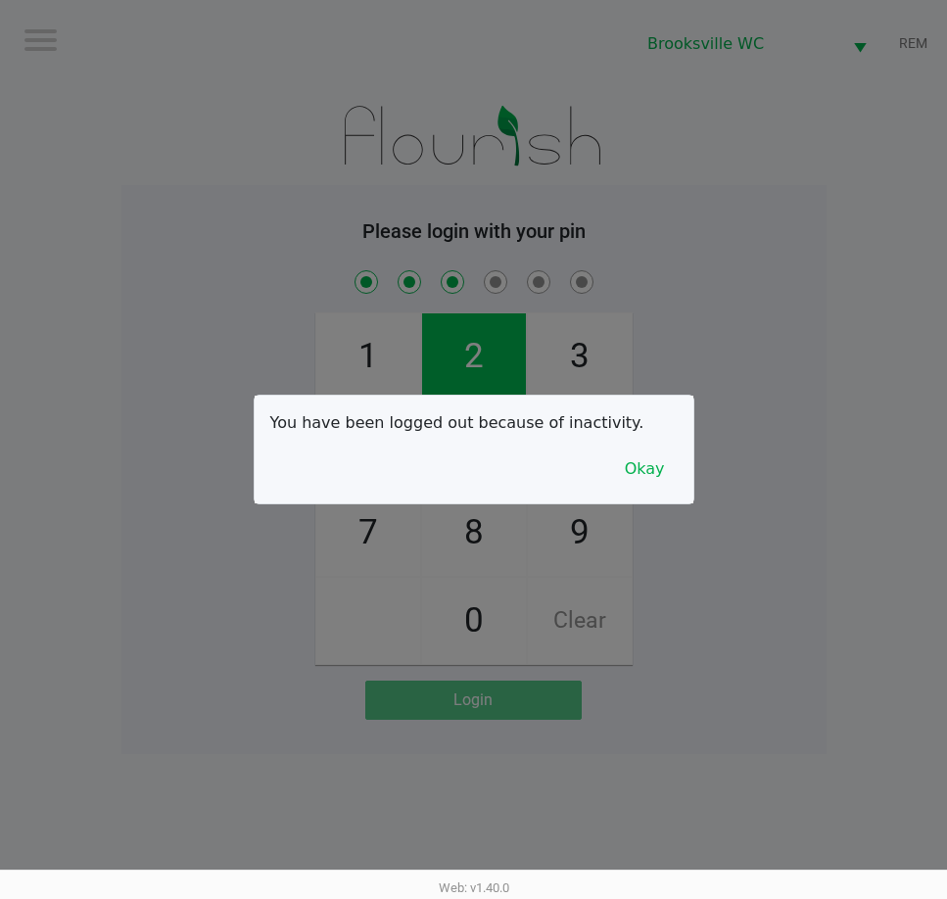
checkbox input "true"
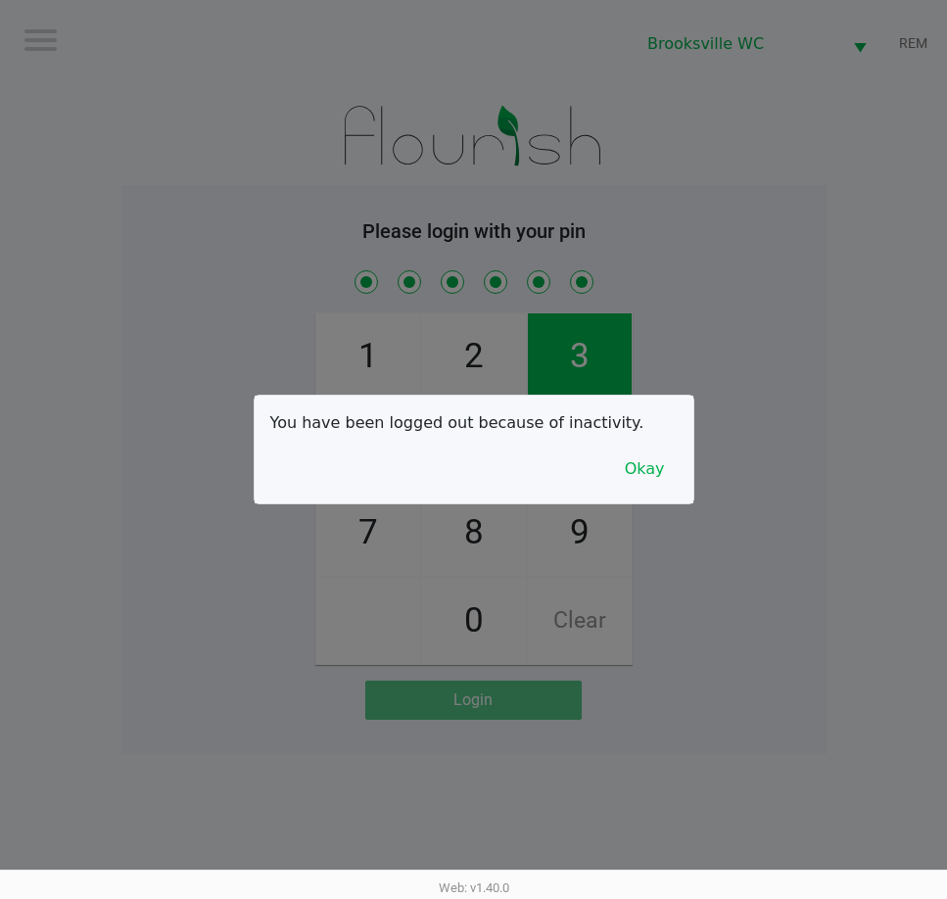
checkbox input "true"
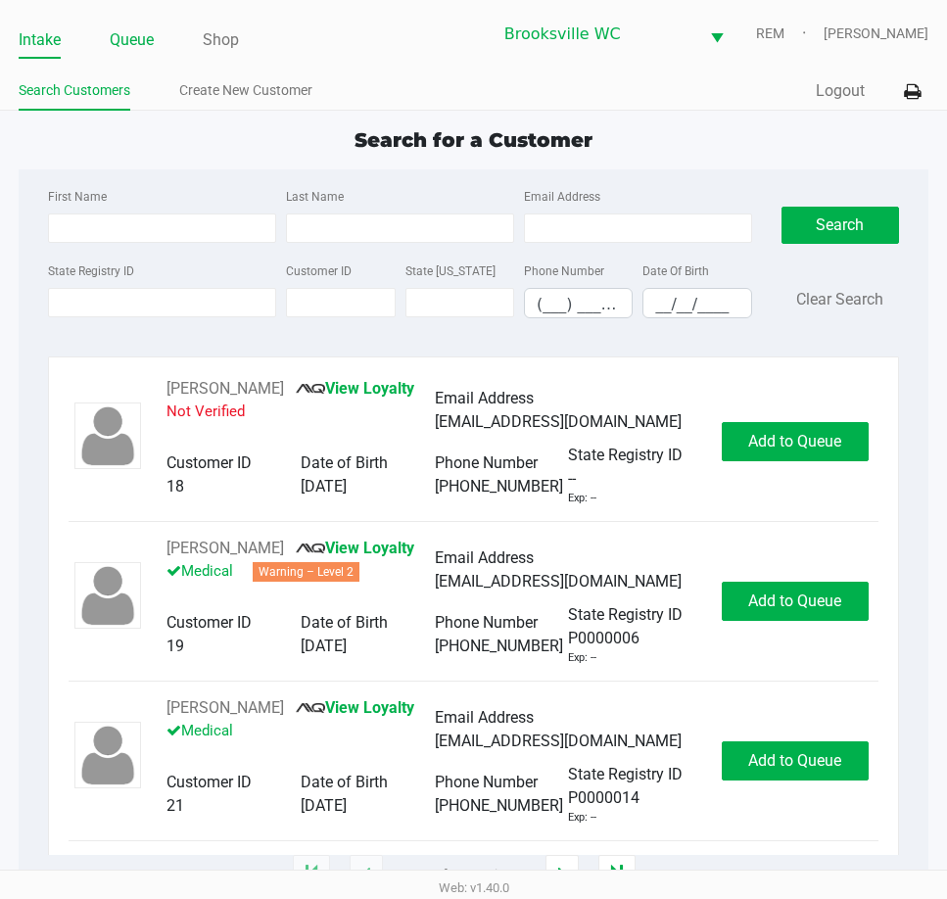
click at [118, 40] on link "Queue" at bounding box center [132, 39] width 44 height 27
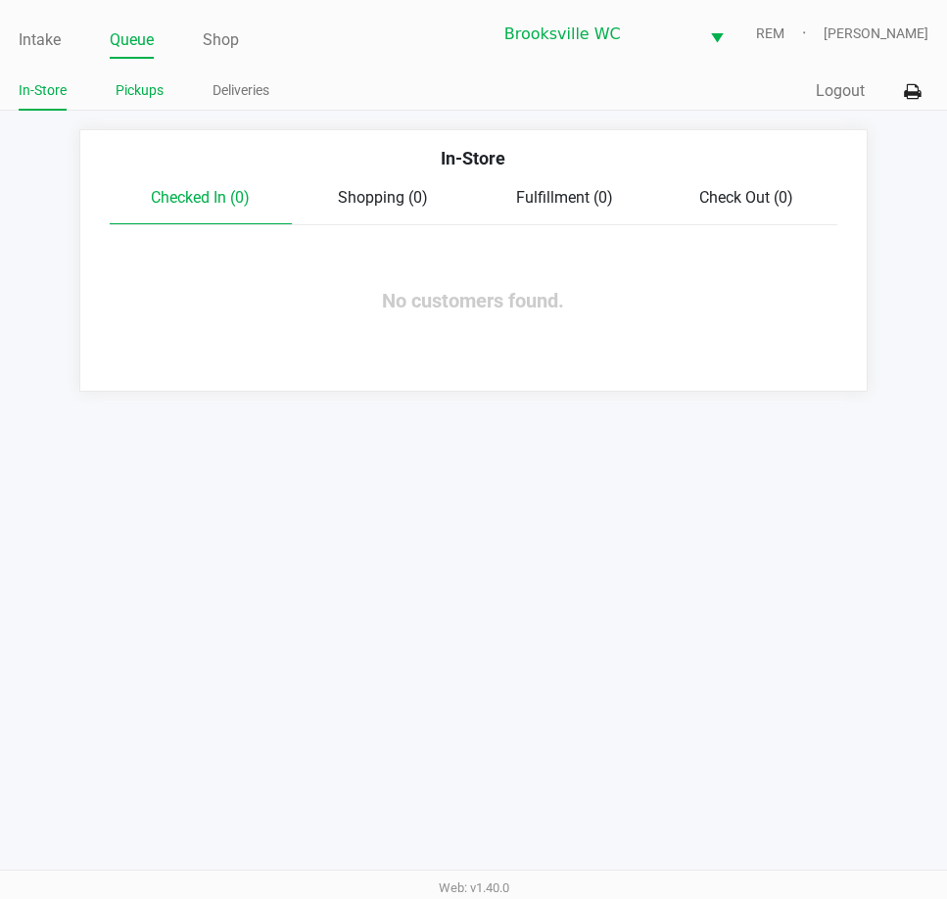
click at [134, 94] on link "Pickups" at bounding box center [140, 90] width 48 height 24
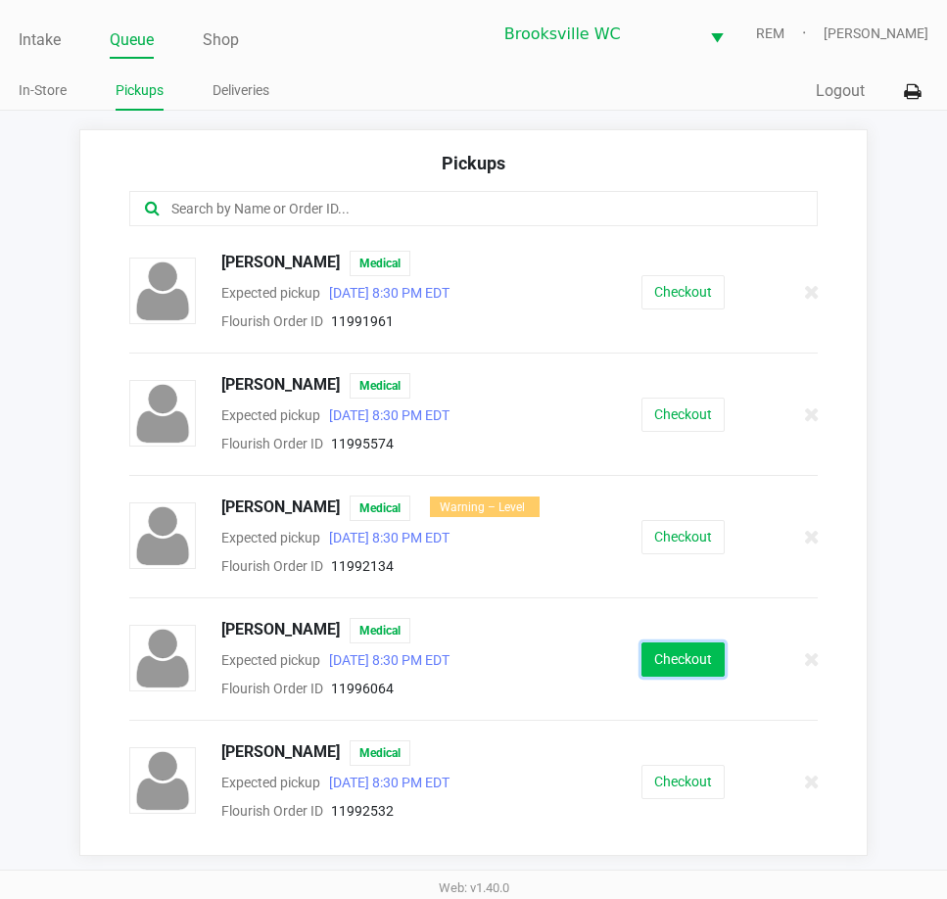
click at [661, 653] on button "Checkout" at bounding box center [683, 660] width 83 height 34
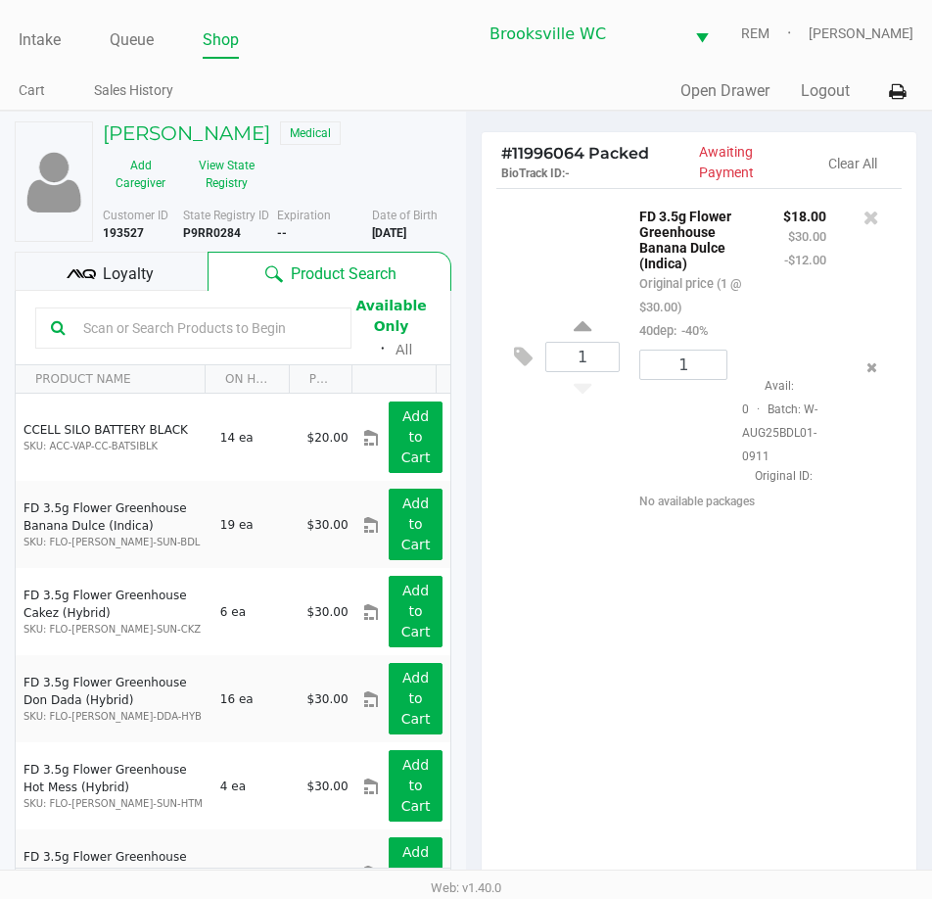
click at [167, 279] on div "Loyalty" at bounding box center [111, 271] width 193 height 39
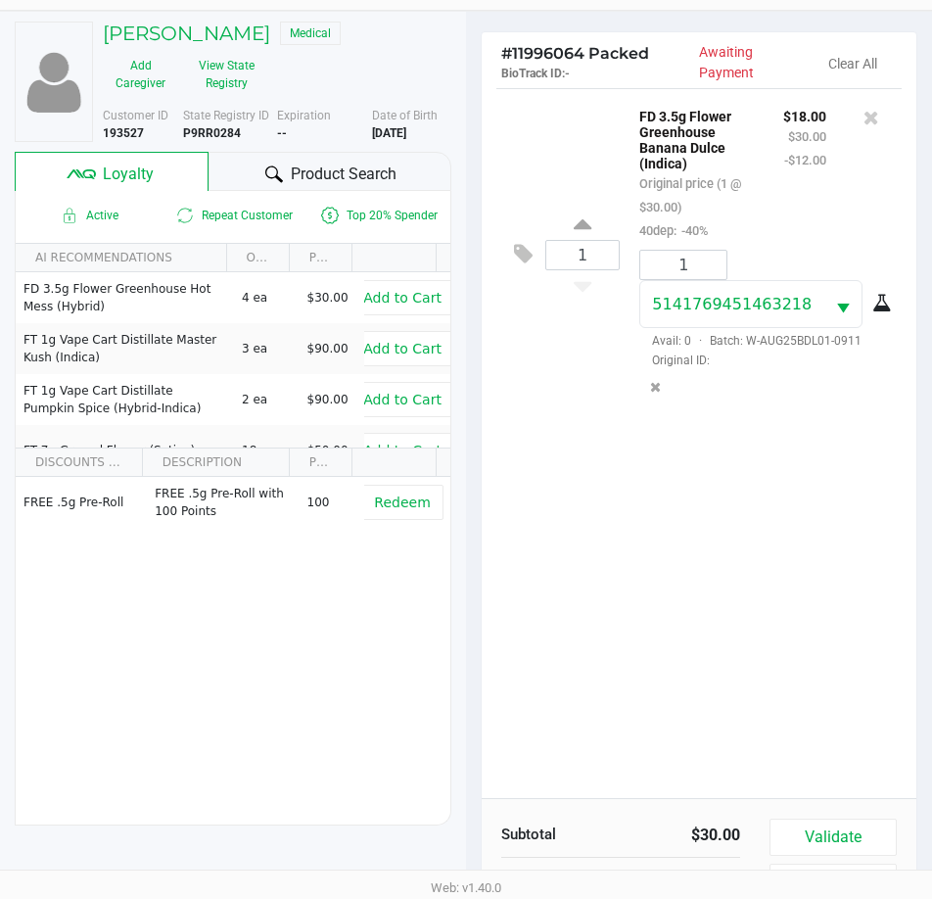
scroll to position [257, 0]
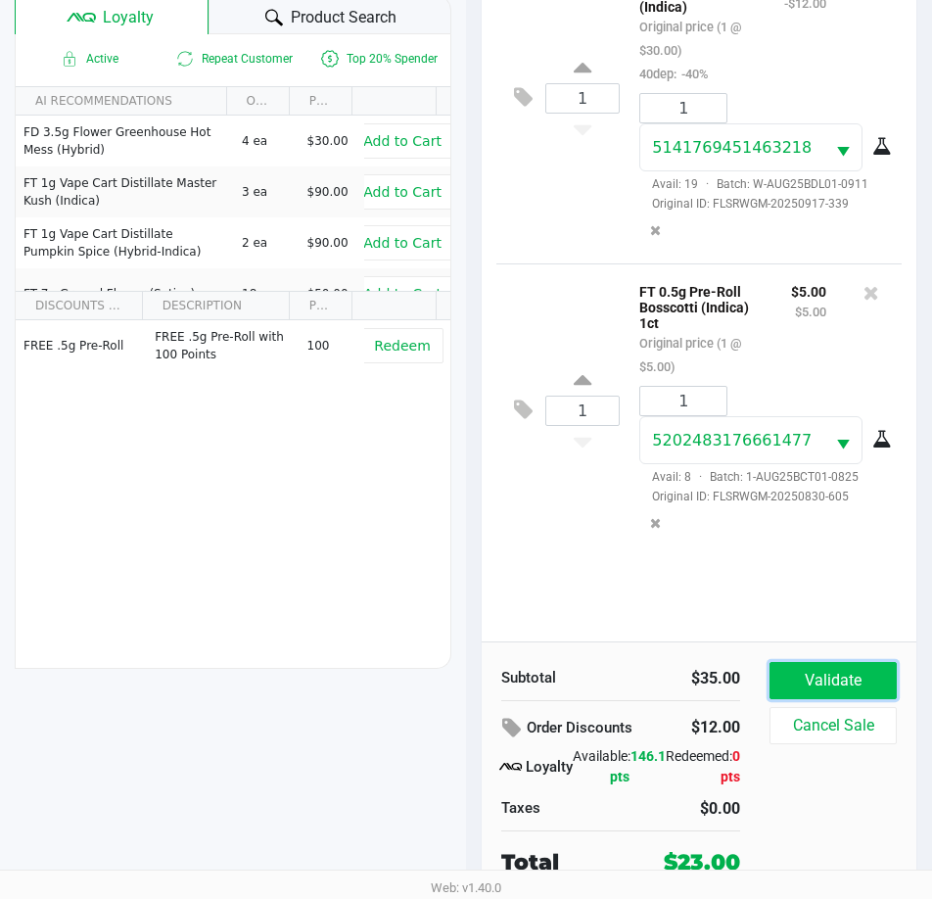
click at [789, 681] on button "Validate" at bounding box center [833, 680] width 127 height 37
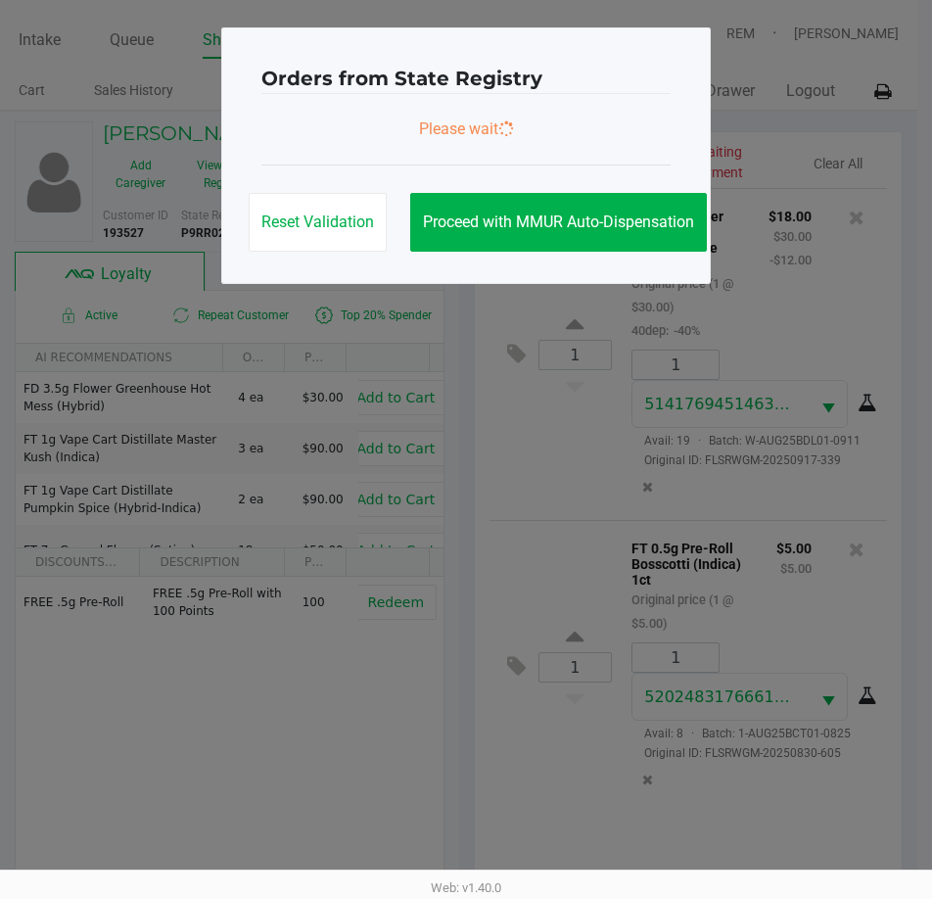
scroll to position [0, 0]
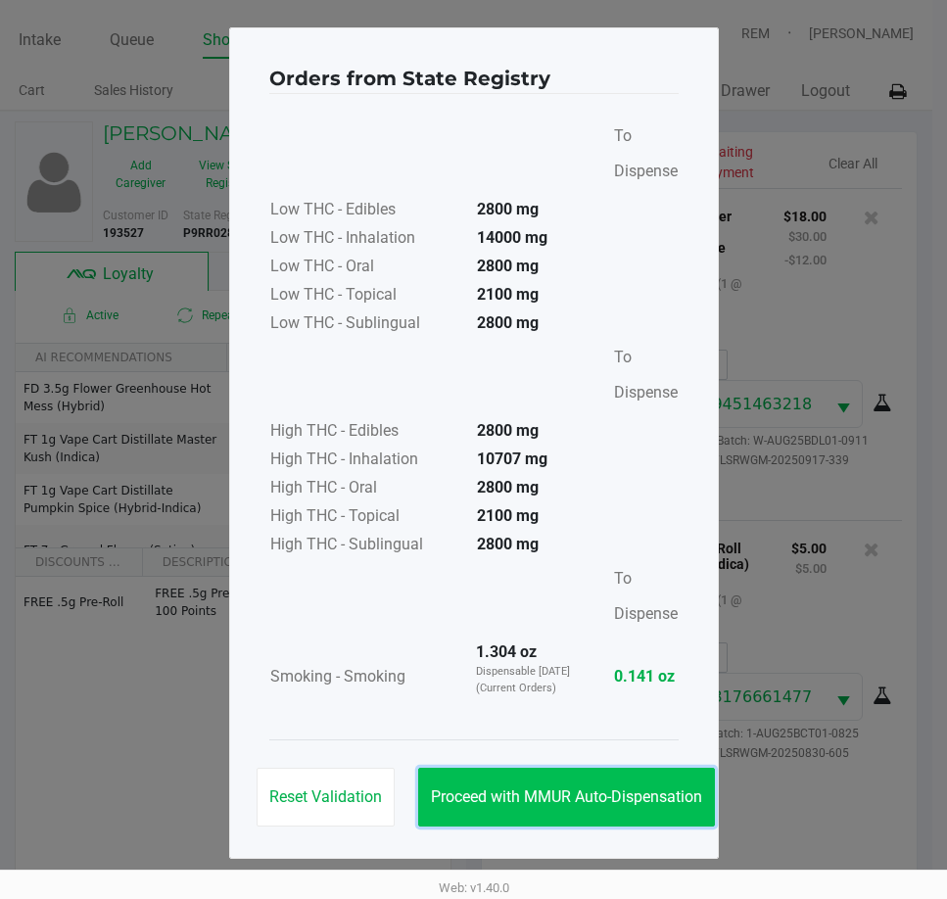
click at [596, 793] on span "Proceed with MMUR Auto-Dispensation" at bounding box center [566, 796] width 271 height 19
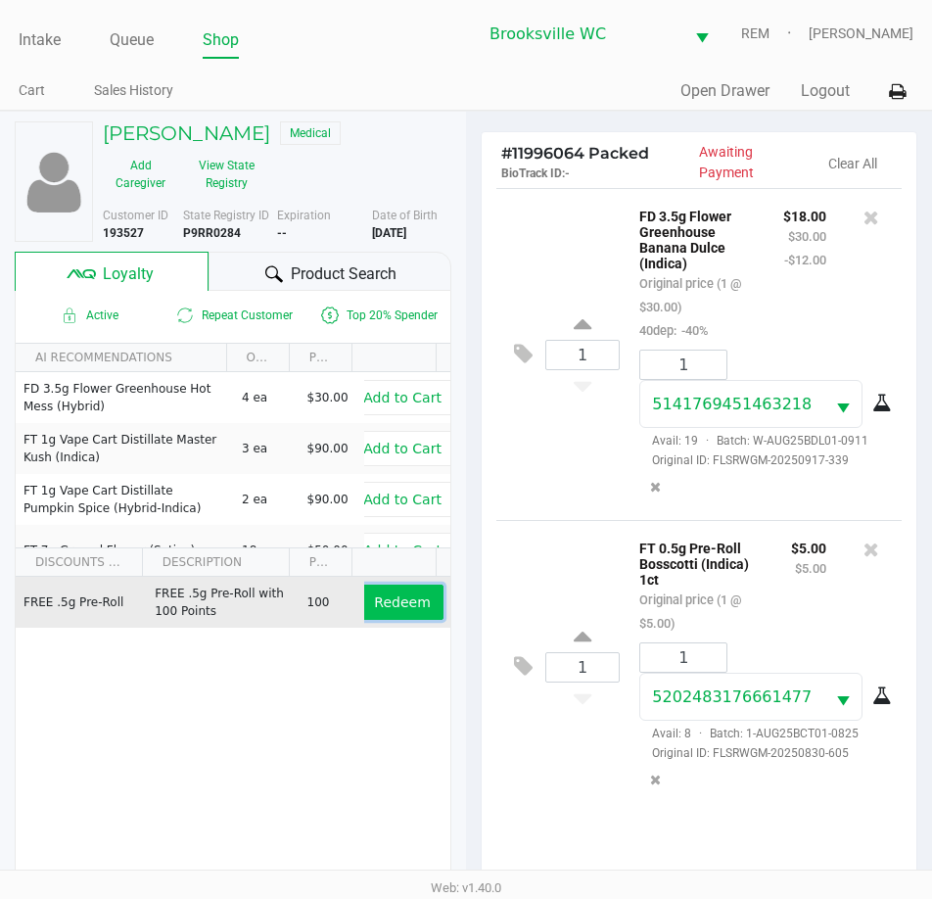
click at [395, 599] on span "Redeem" at bounding box center [402, 603] width 56 height 16
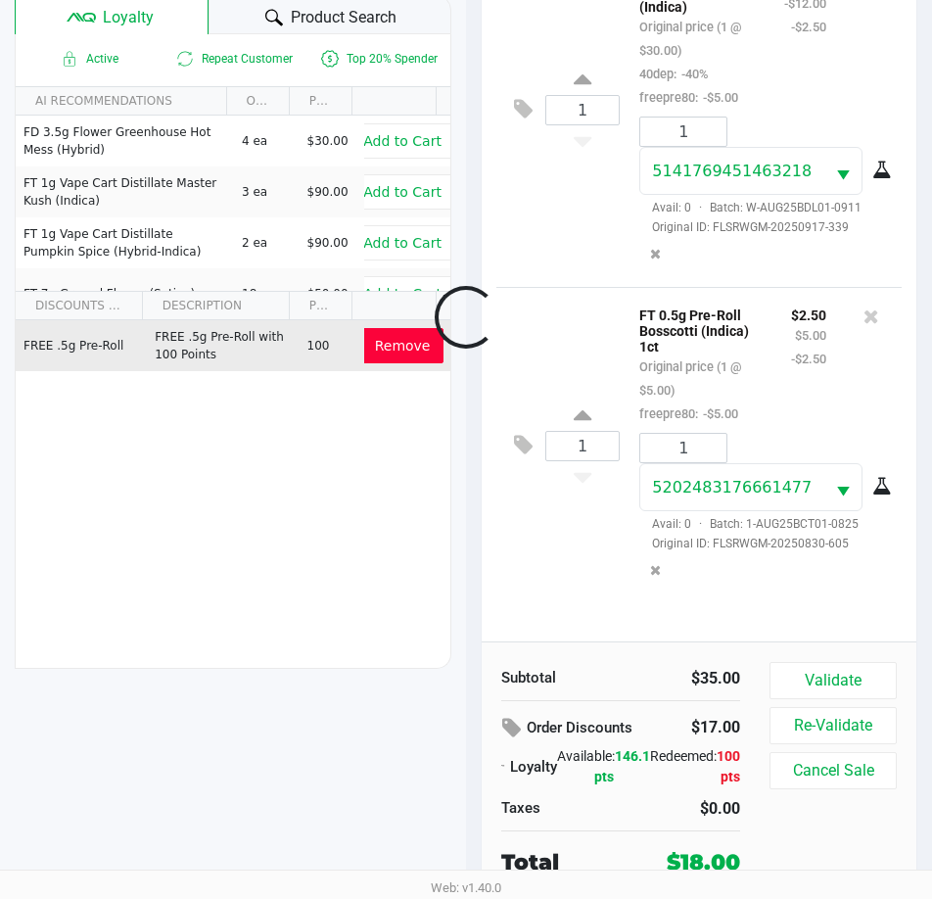
scroll to position [257, 0]
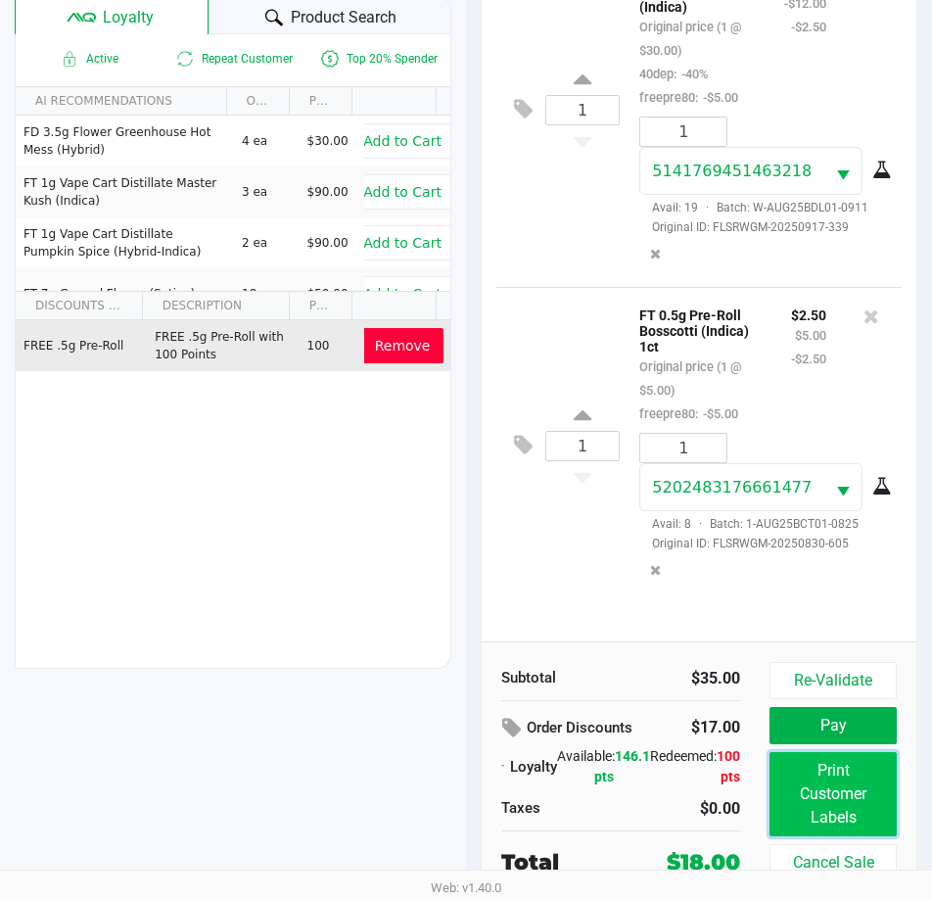
click at [851, 805] on button "Print Customer Labels" at bounding box center [833, 794] width 127 height 84
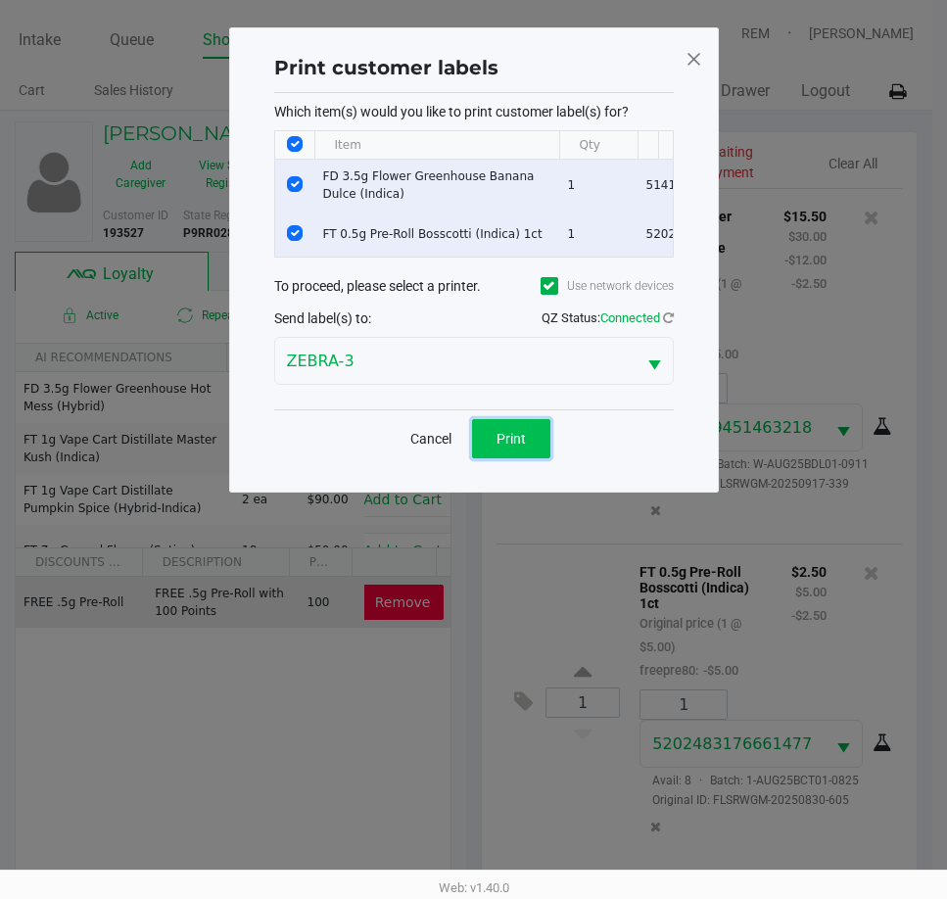
click at [489, 438] on button "Print" at bounding box center [511, 438] width 78 height 39
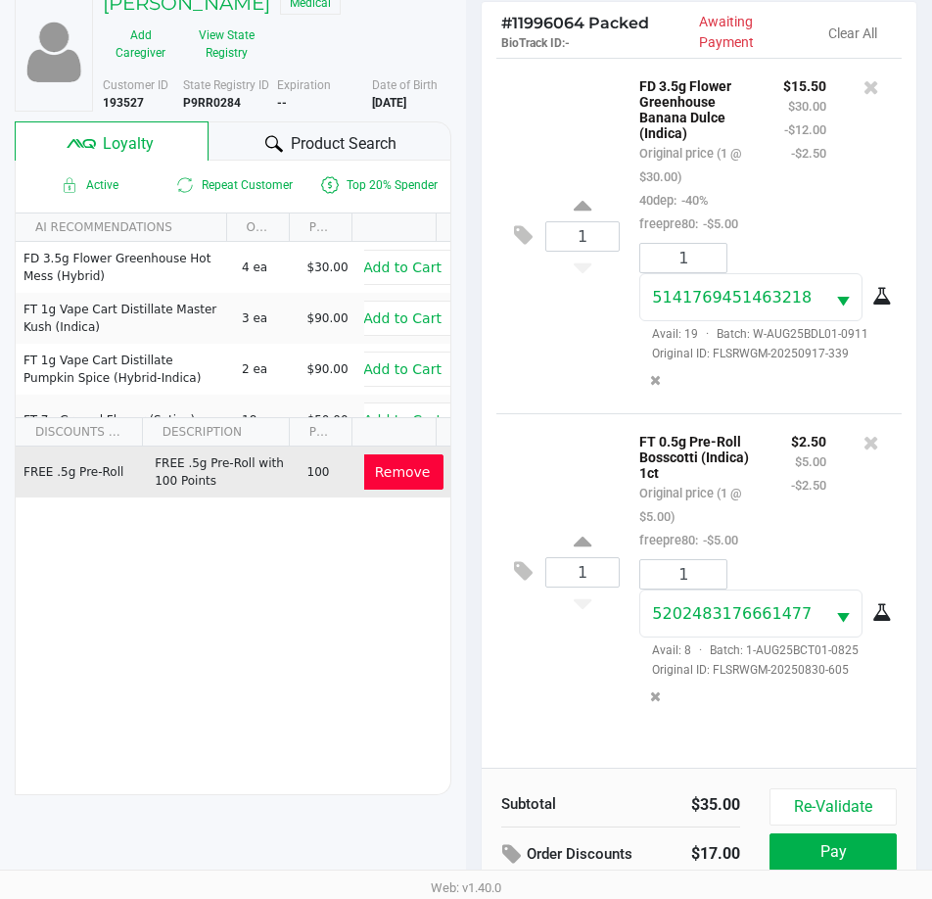
scroll to position [260, 0]
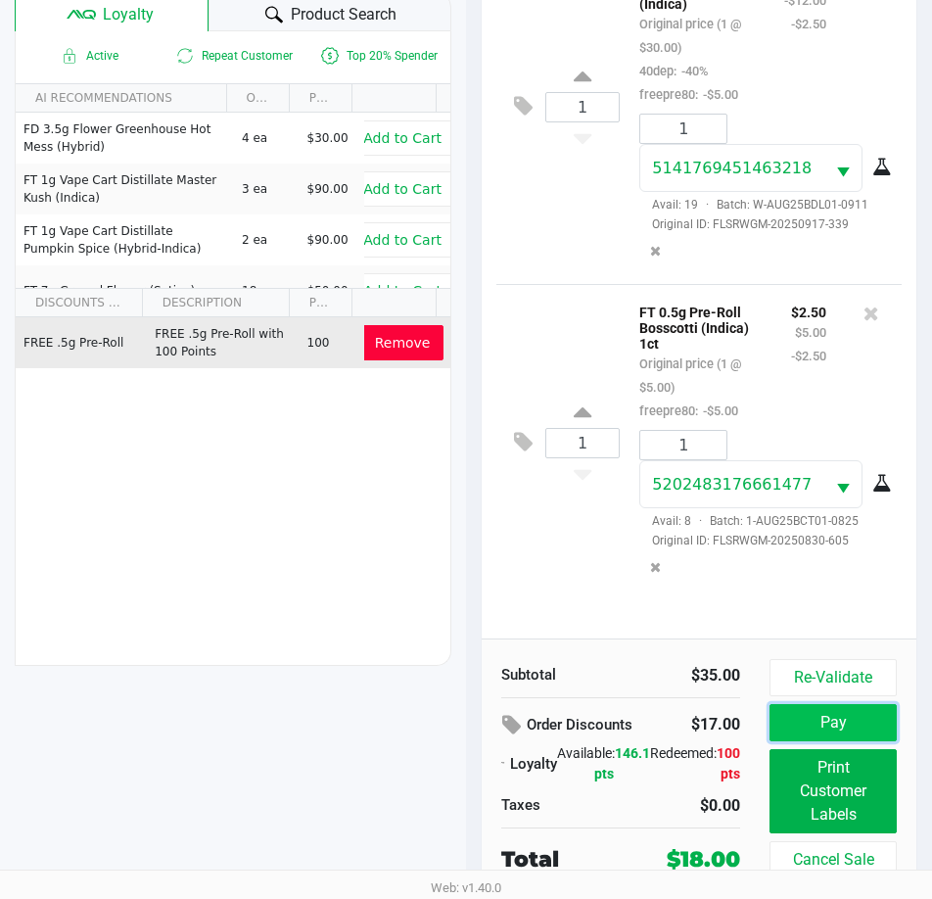
click at [812, 711] on button "Pay" at bounding box center [833, 722] width 127 height 37
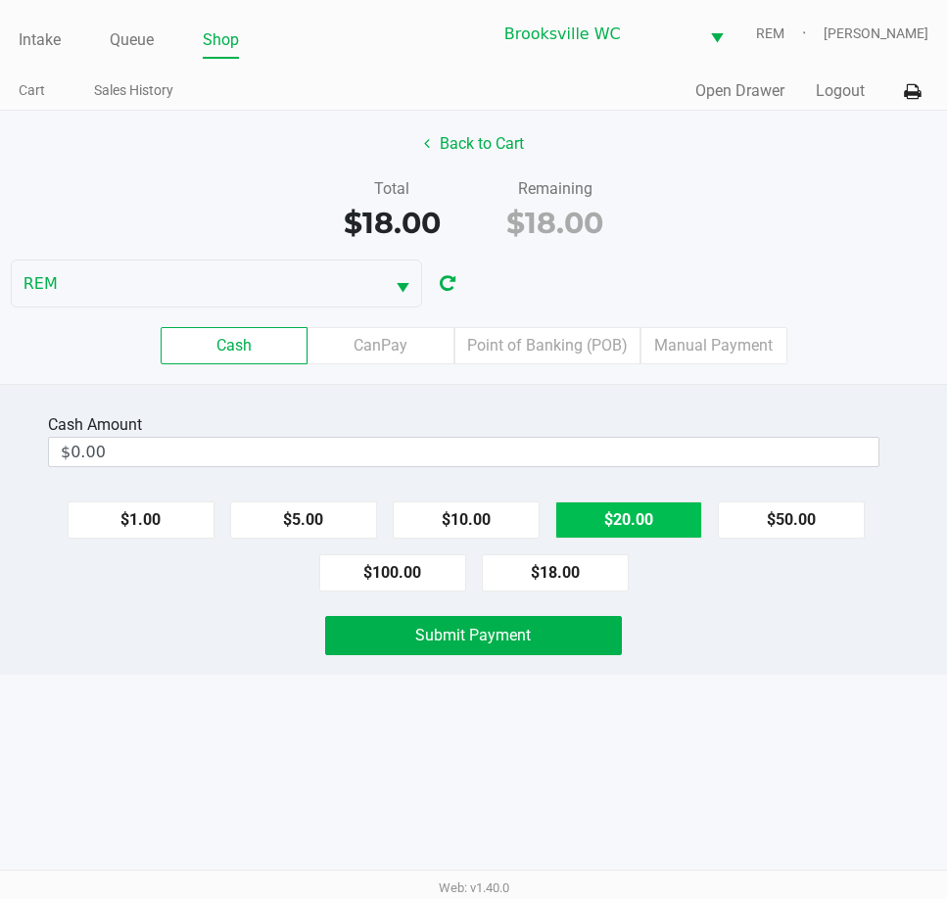
click at [593, 512] on button "$20.00" at bounding box center [628, 519] width 147 height 37
type input "$20.00"
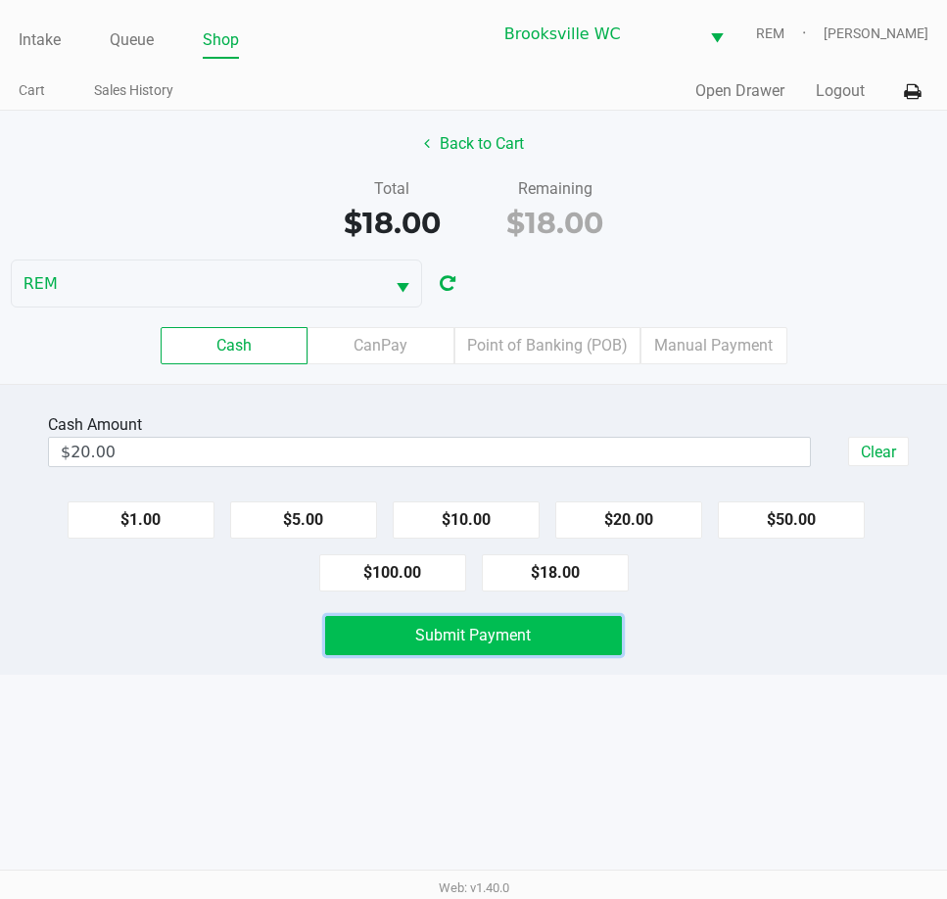
click at [470, 637] on span "Submit Payment" at bounding box center [473, 635] width 116 height 19
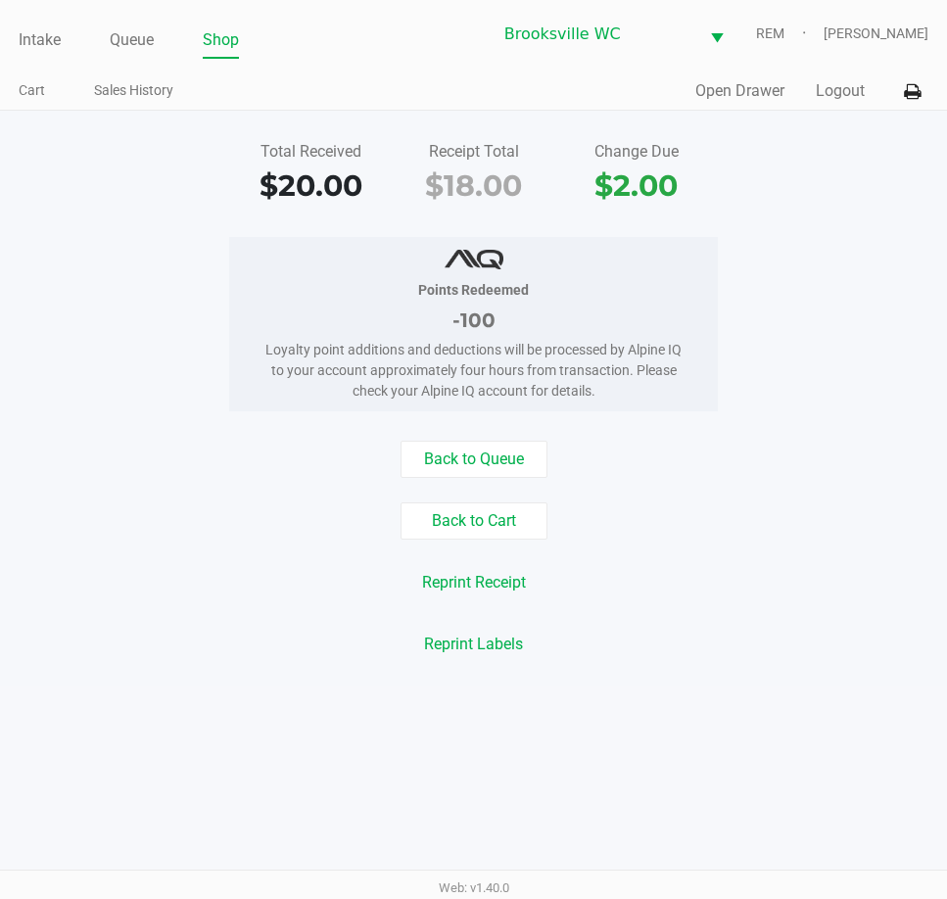
click at [803, 407] on div "Points Redeemed -100 Loyalty point additions and deductions will be processed b…" at bounding box center [473, 324] width 977 height 174
click at [52, 36] on link "Intake" at bounding box center [40, 39] width 42 height 27
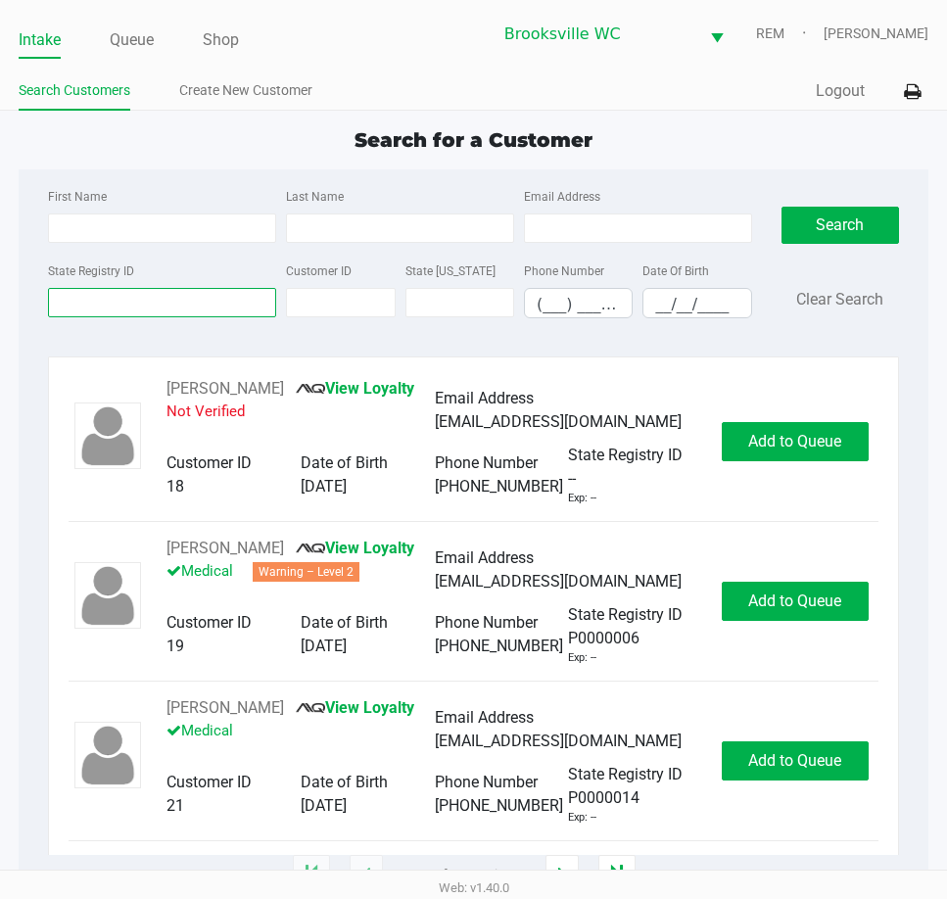
click at [145, 308] on input "State Registry ID" at bounding box center [162, 302] width 228 height 29
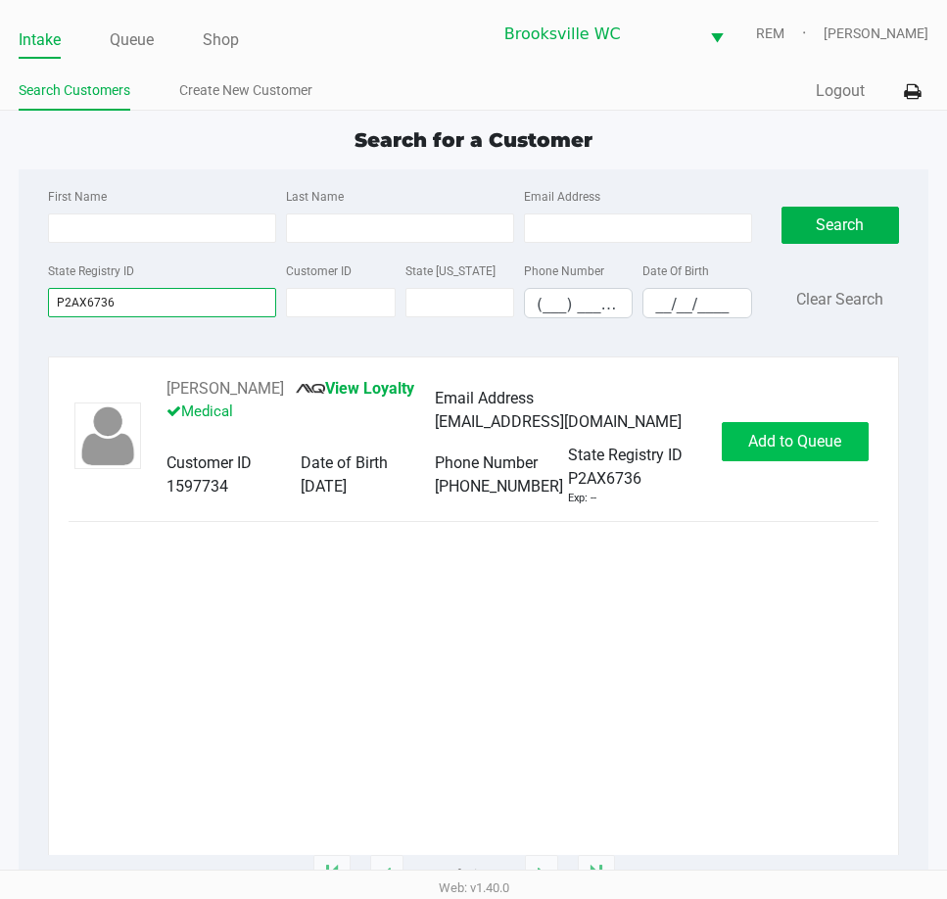
type input "P2AX6736"
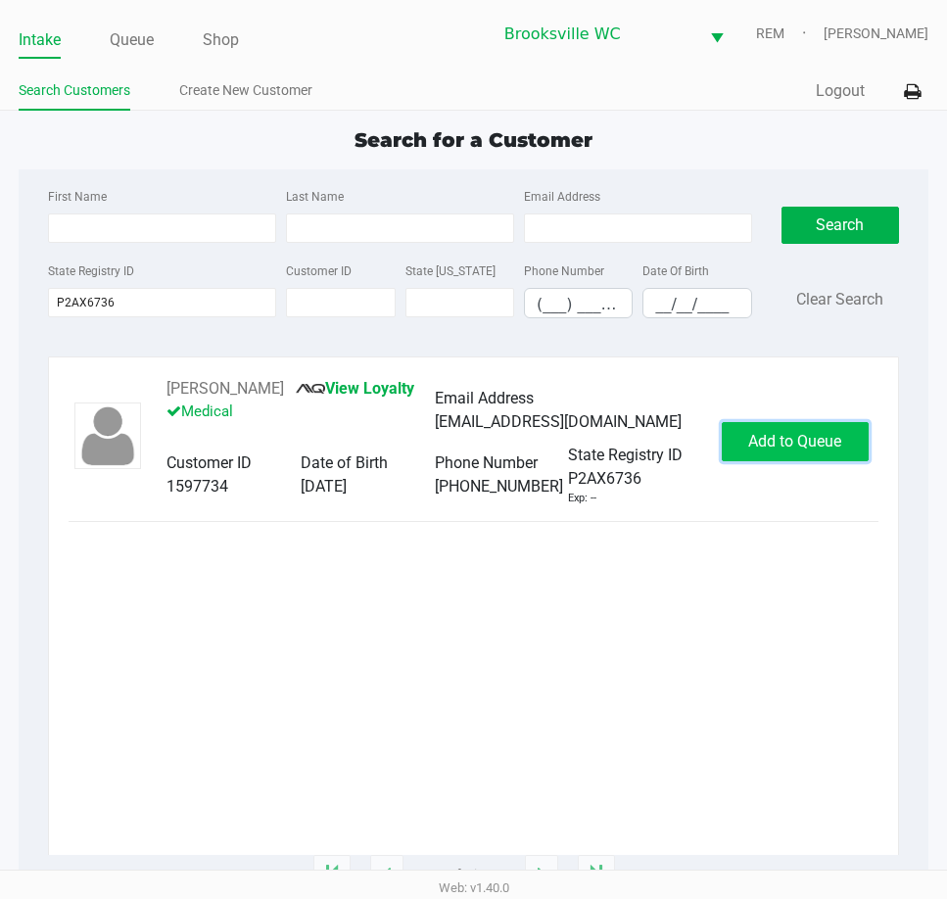
click at [761, 436] on span "Add to Queue" at bounding box center [794, 441] width 93 height 19
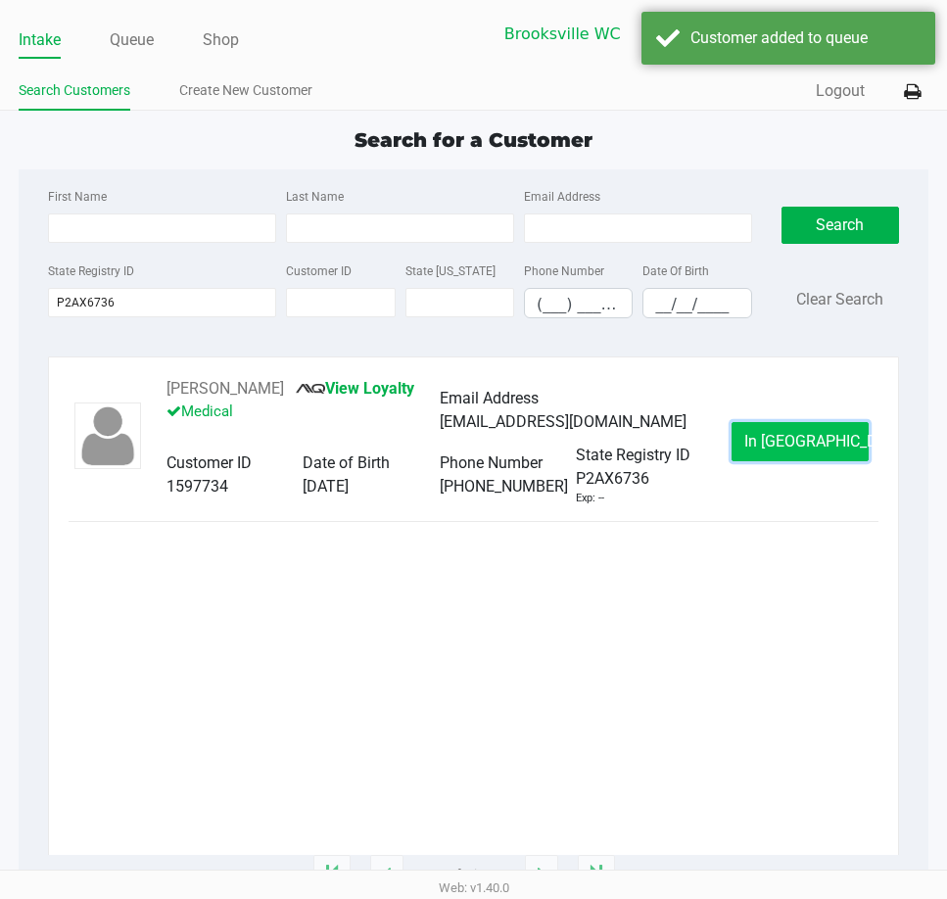
click at [799, 448] on span "In Queue" at bounding box center [826, 441] width 165 height 19
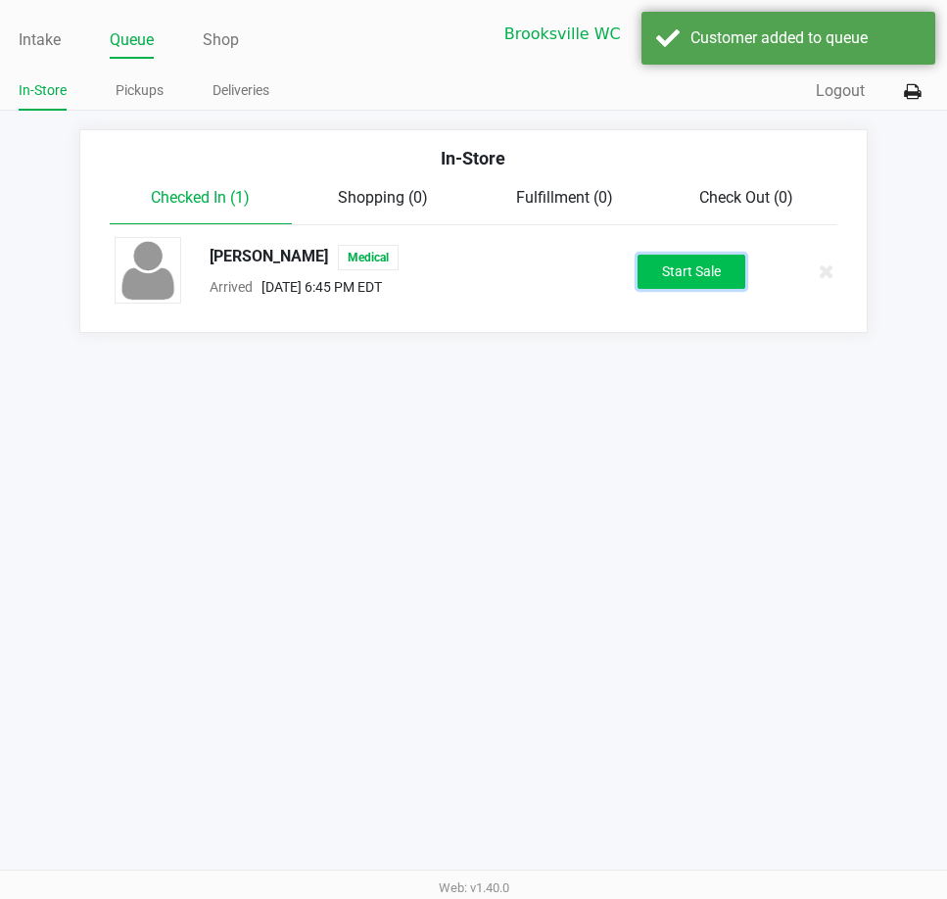
click at [734, 279] on button "Start Sale" at bounding box center [692, 272] width 108 height 34
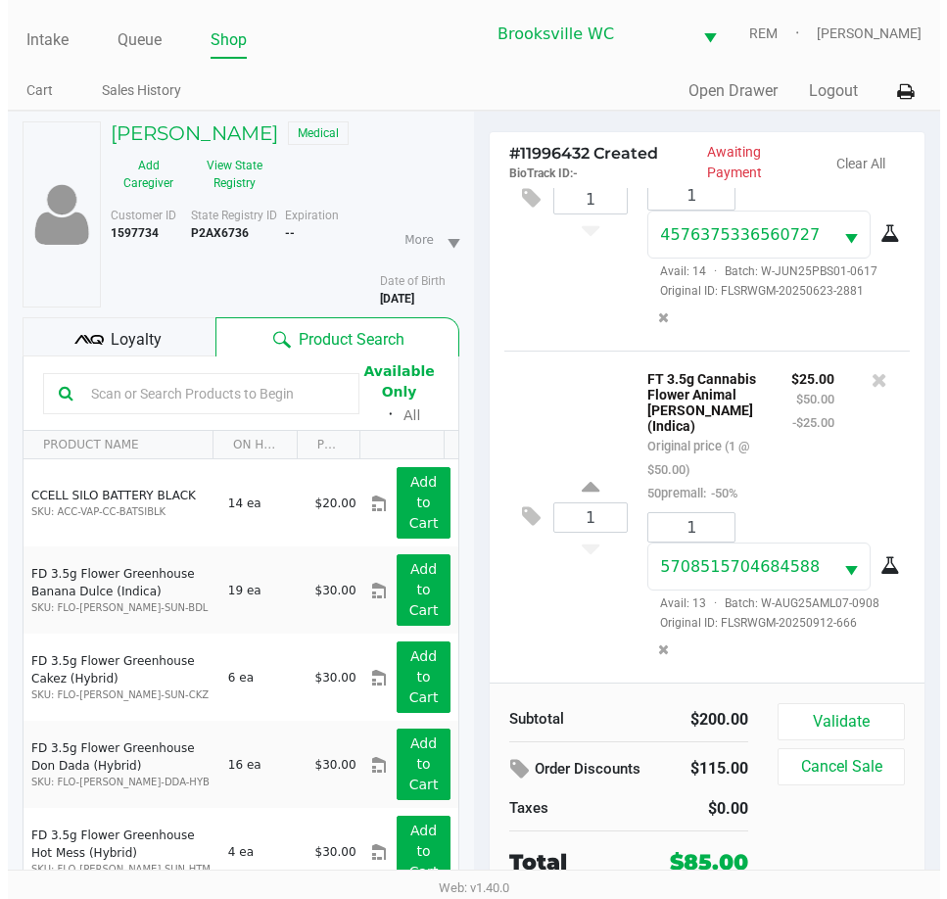
scroll to position [993, 0]
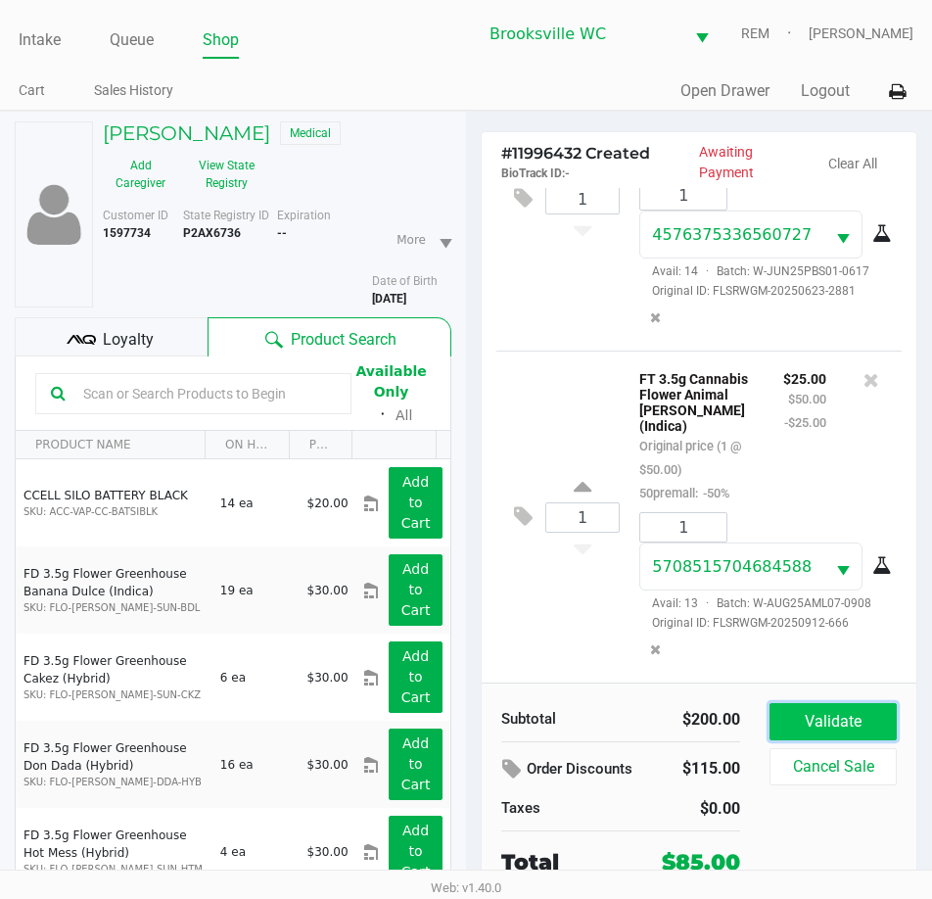
click at [808, 732] on button "Validate" at bounding box center [833, 721] width 127 height 37
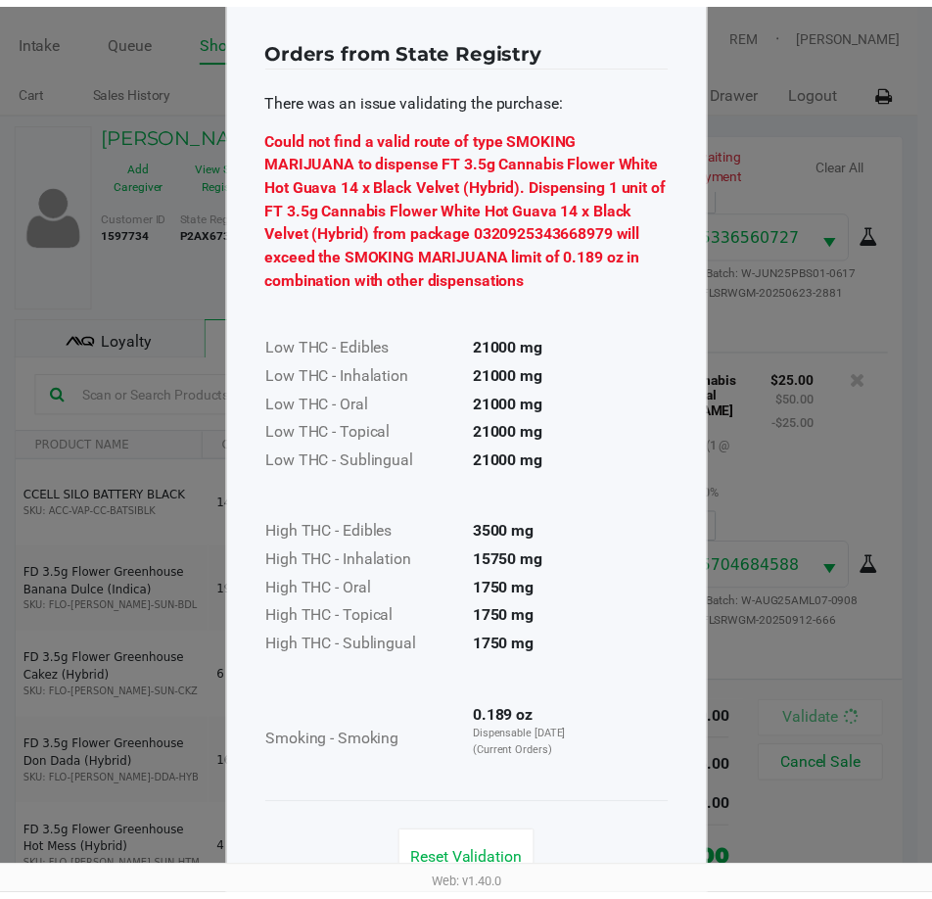
scroll to position [84, 0]
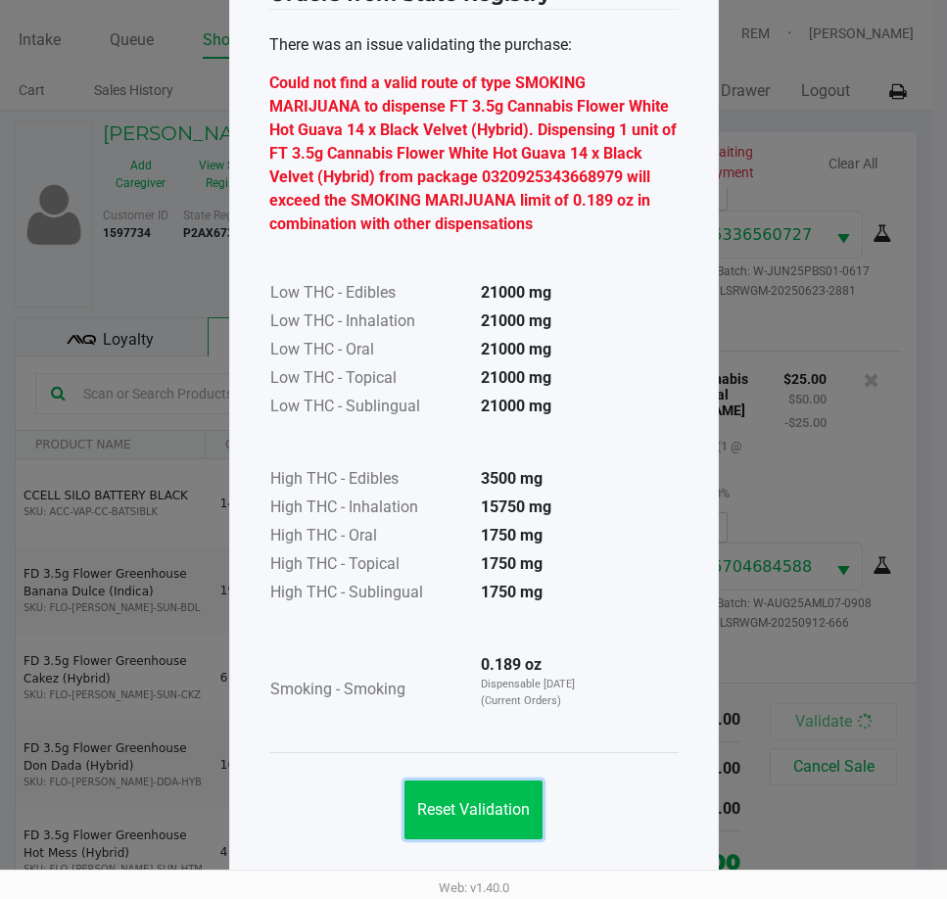
click at [438, 826] on button "Reset Validation" at bounding box center [474, 810] width 138 height 59
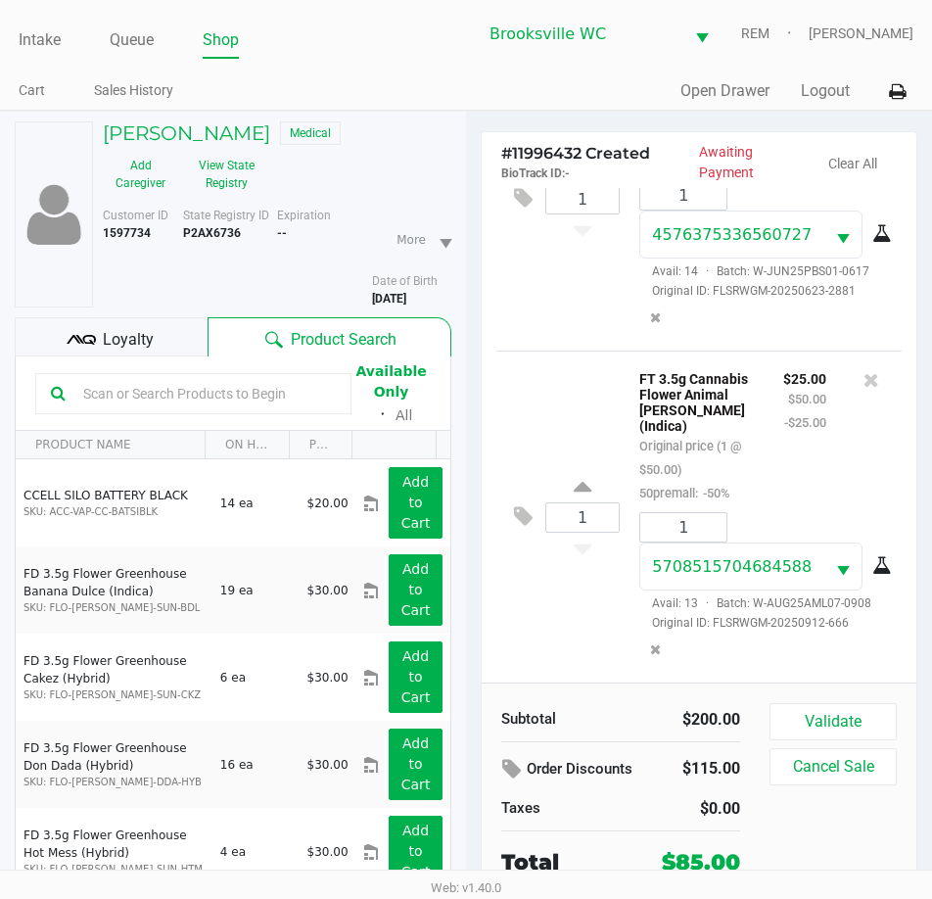
click at [165, 331] on div "Loyalty" at bounding box center [111, 336] width 193 height 39
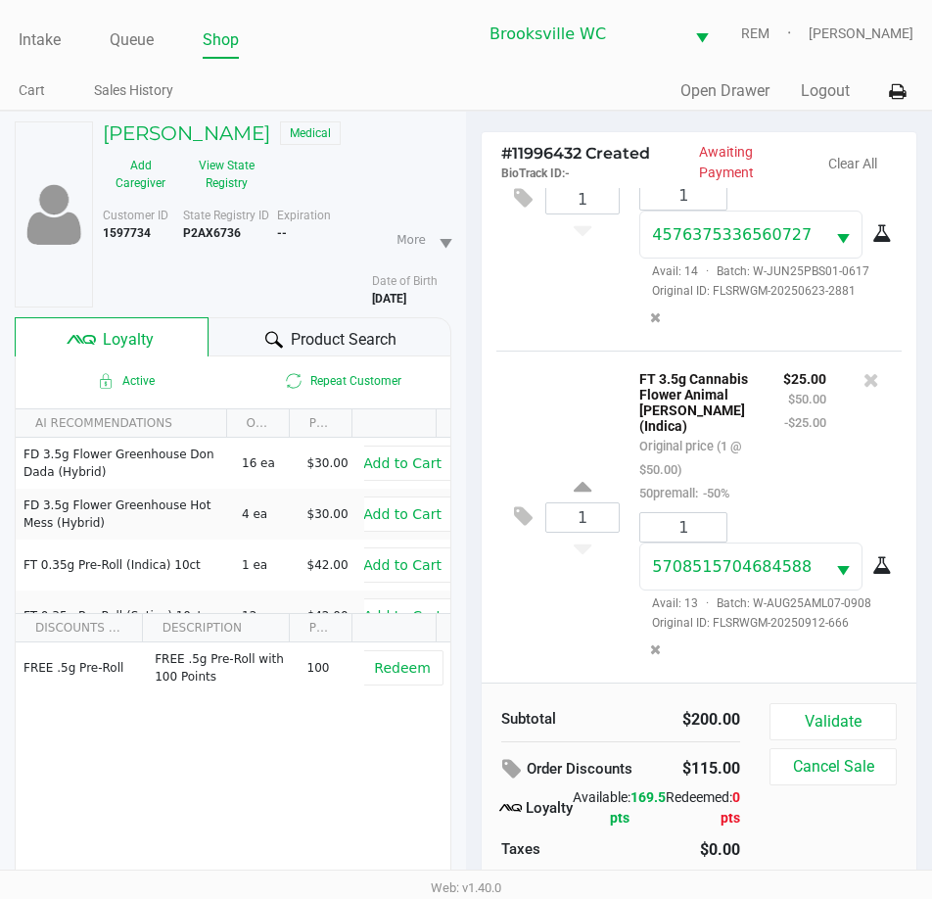
click at [344, 330] on span "Product Search" at bounding box center [344, 340] width 106 height 24
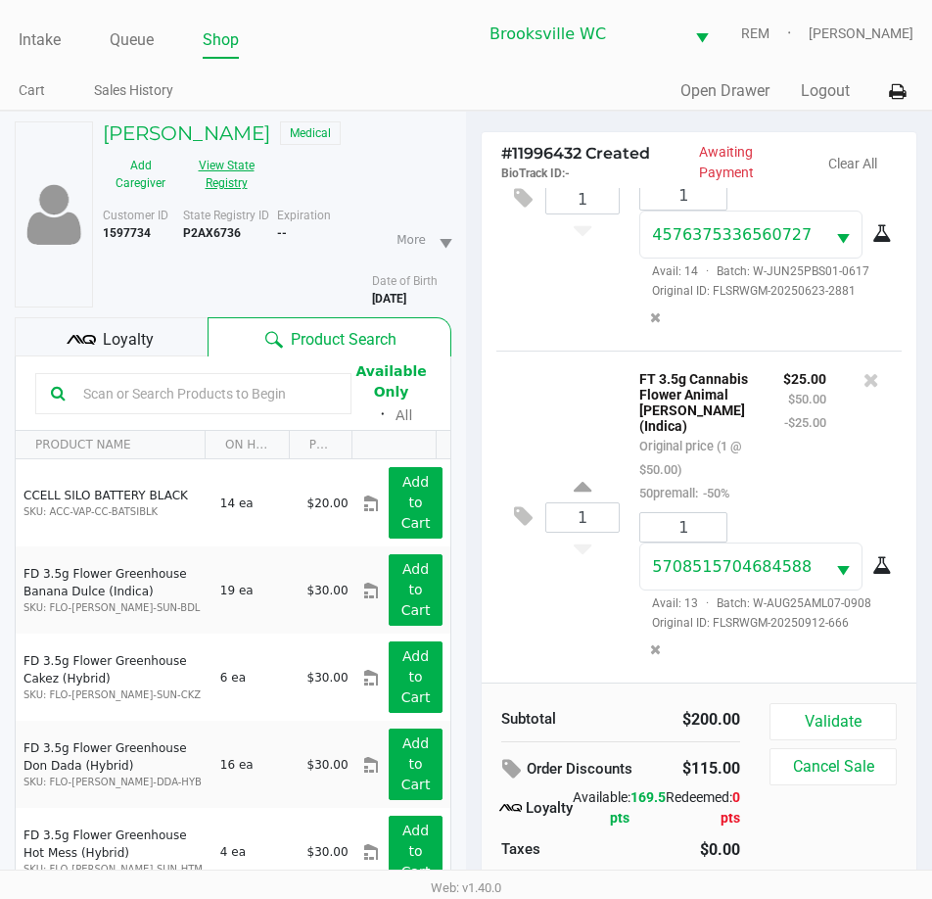
click at [222, 182] on button "View State Registry" at bounding box center [220, 174] width 84 height 49
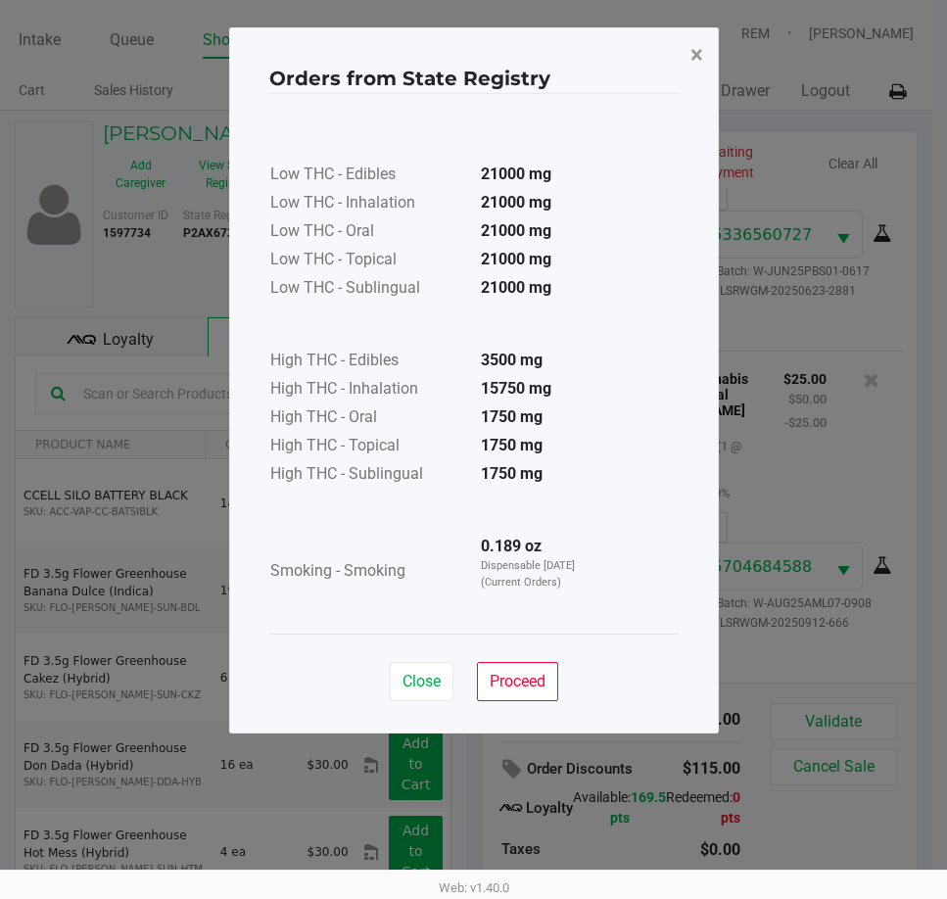
click at [691, 52] on span "×" at bounding box center [697, 54] width 13 height 27
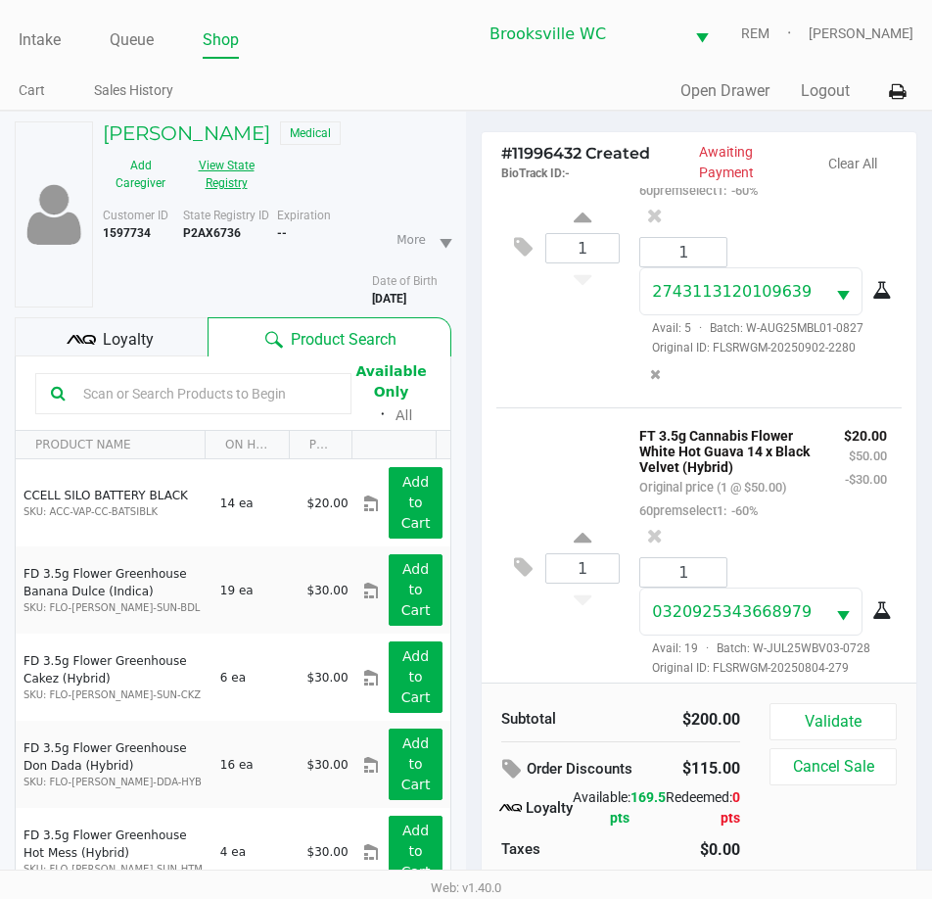
scroll to position [196, 0]
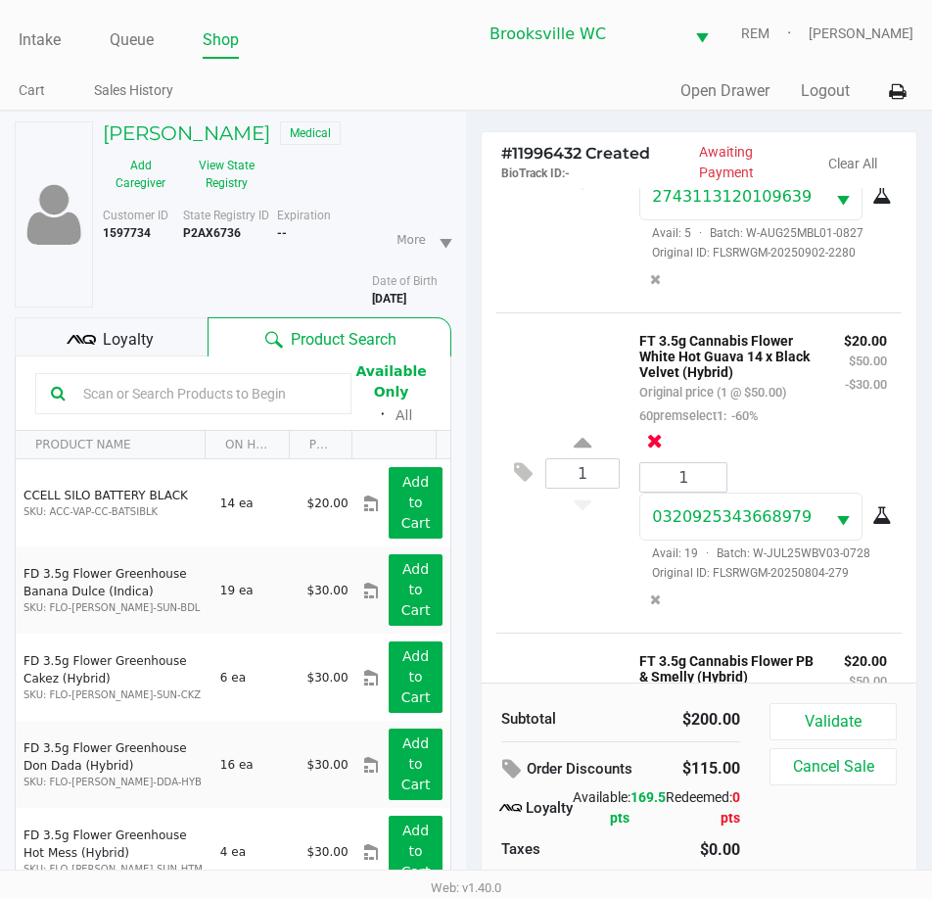
click at [663, 431] on icon at bounding box center [655, 441] width 16 height 20
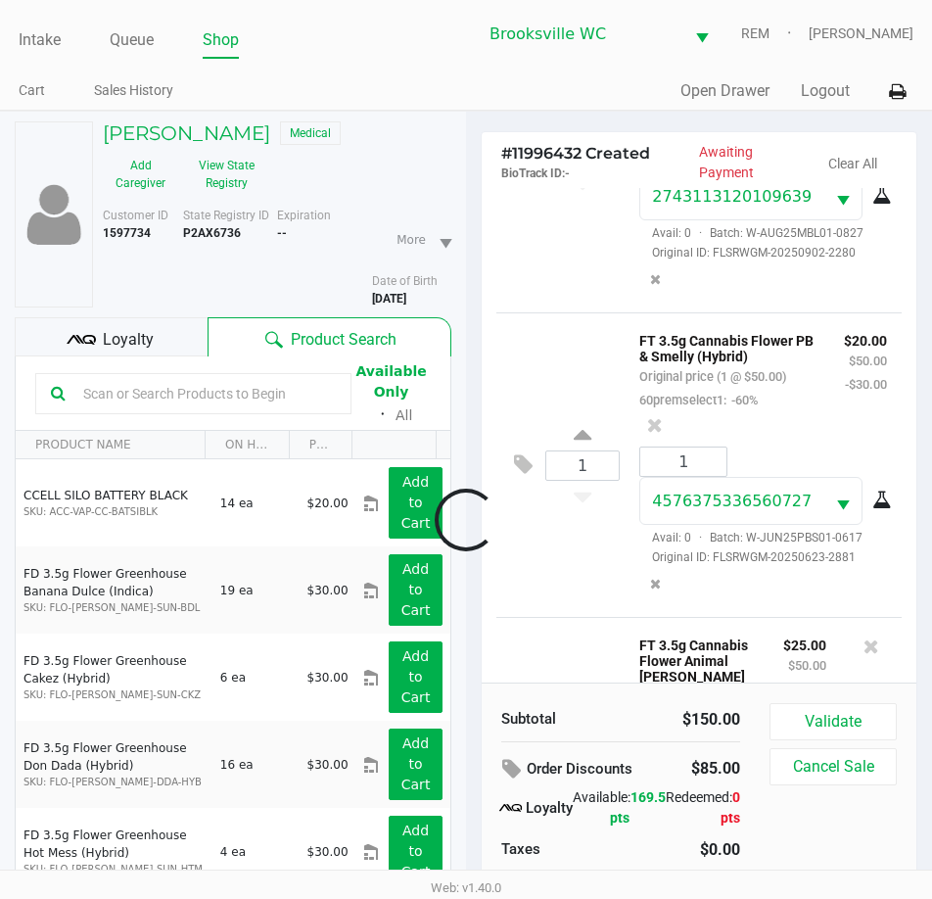
scroll to position [577, 0]
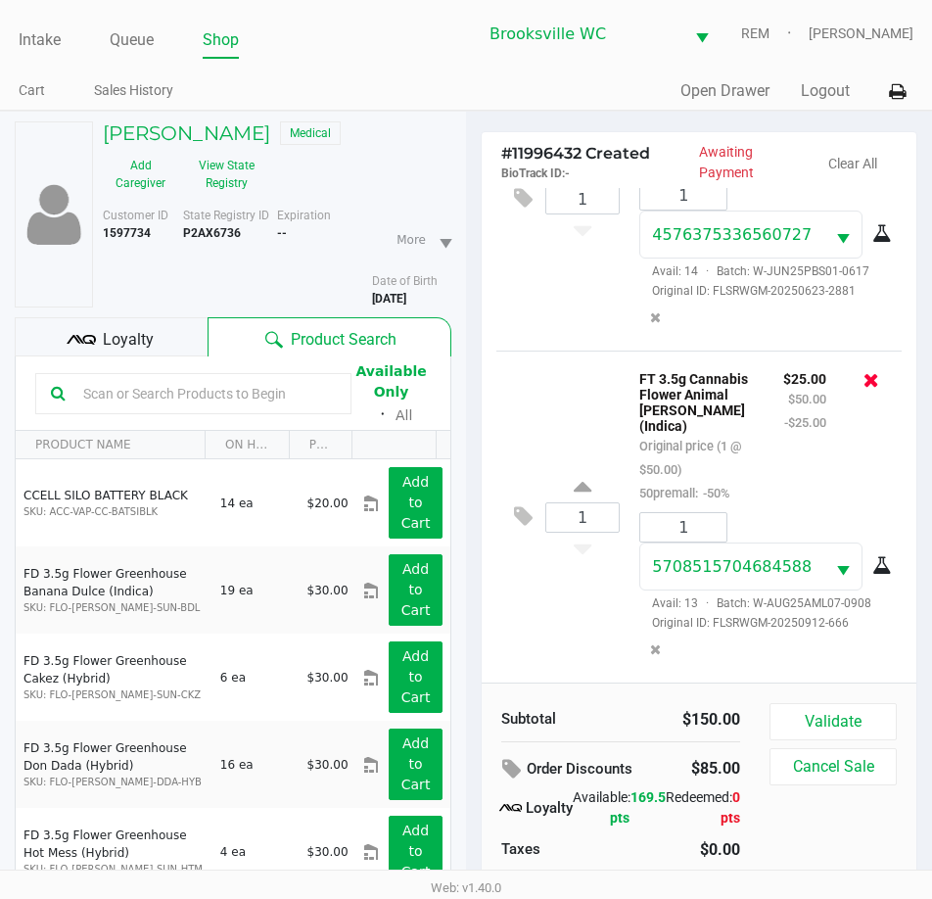
click at [864, 374] on icon at bounding box center [872, 380] width 16 height 20
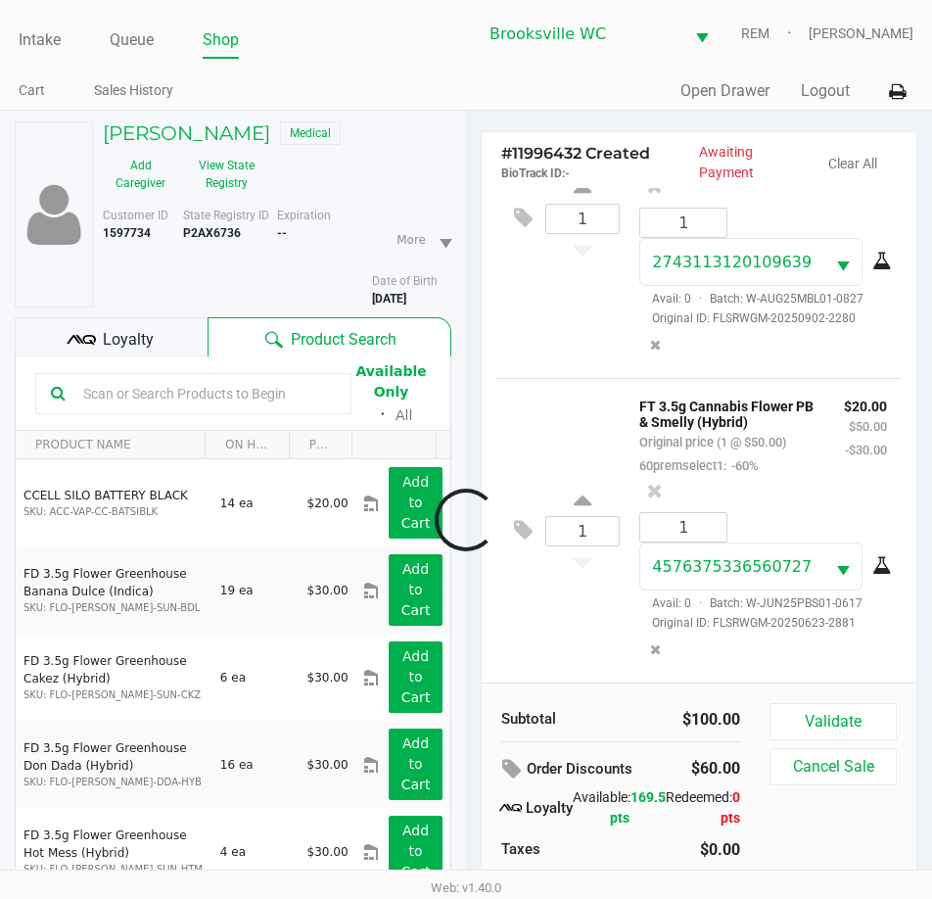
scroll to position [241, 0]
click at [663, 481] on icon at bounding box center [655, 491] width 16 height 20
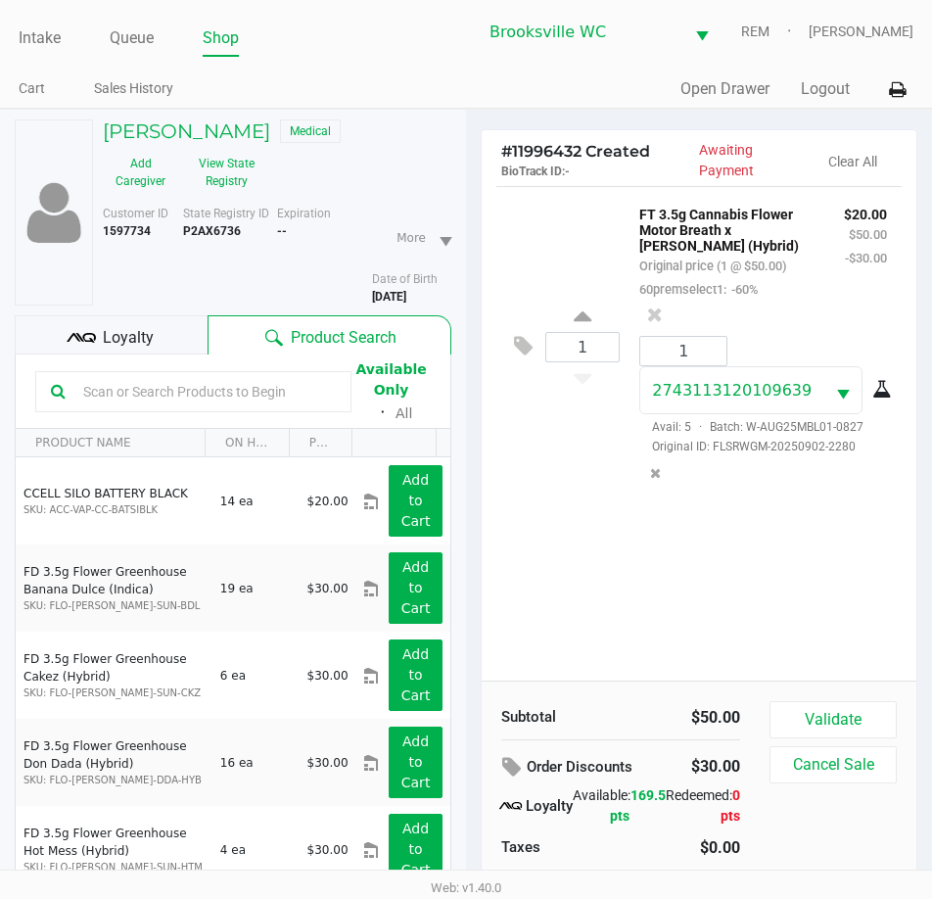
scroll to position [0, 0]
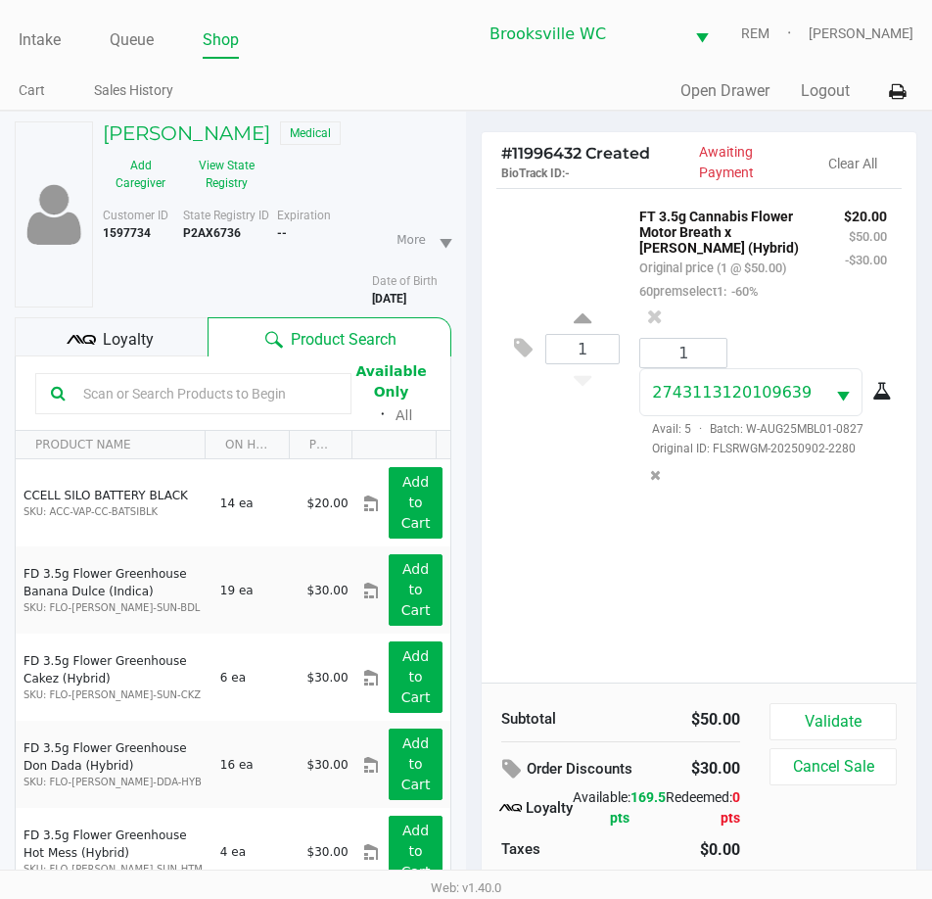
click at [818, 595] on div "1 FT 3.5g Cannabis Flower Motor Breath x Mike Larry (Hybrid) Original price (1 …" at bounding box center [699, 435] width 435 height 495
click at [844, 740] on div "Validate Cancel Sale" at bounding box center [841, 811] width 142 height 216
click at [842, 731] on button "Validate" at bounding box center [833, 721] width 127 height 37
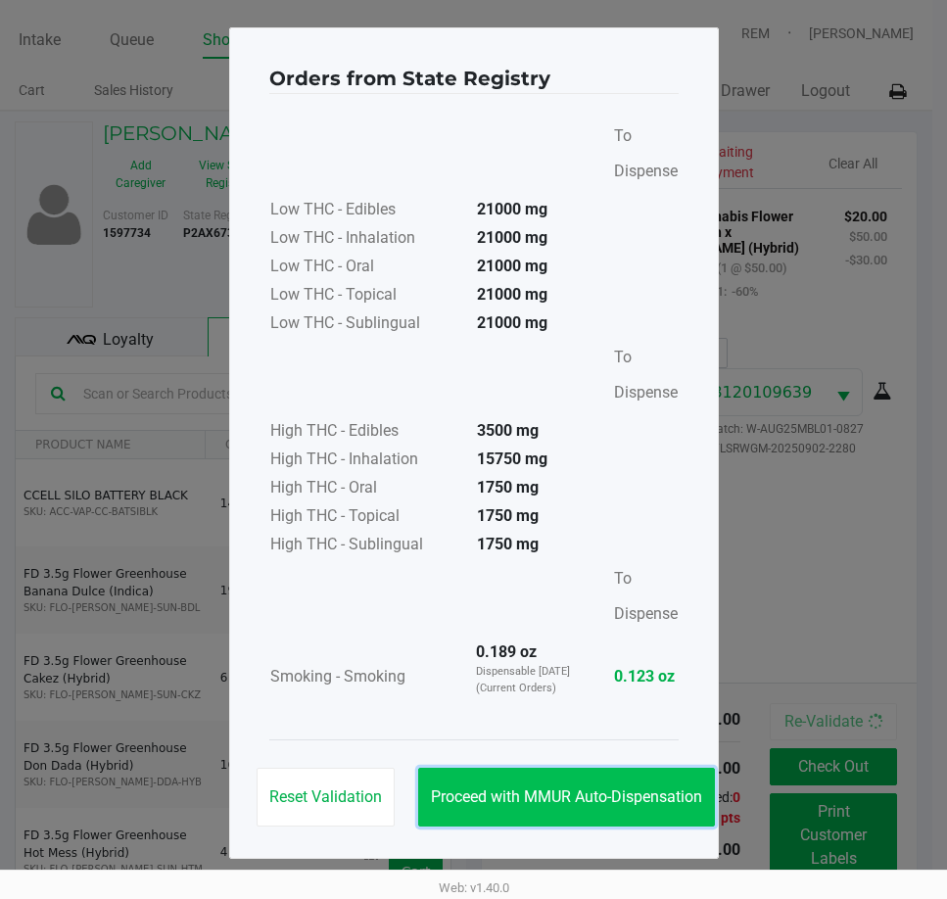
click at [596, 803] on span "Proceed with MMUR Auto-Dispensation" at bounding box center [566, 796] width 271 height 19
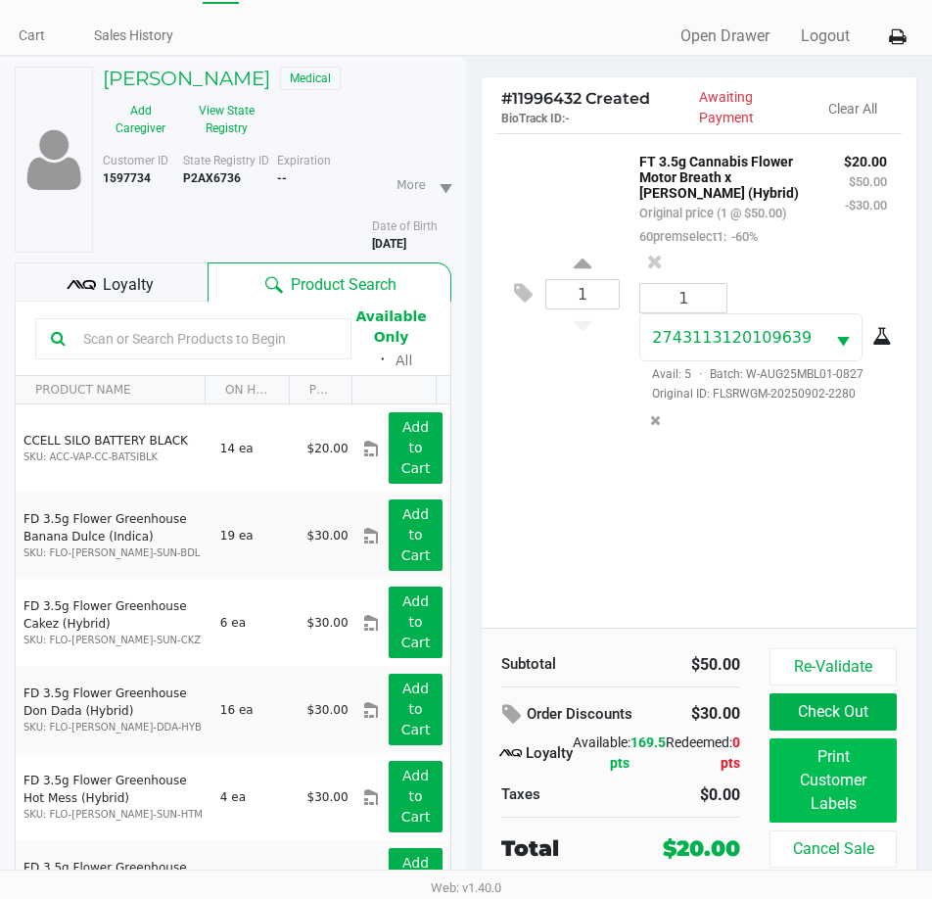
scroll to position [102, 0]
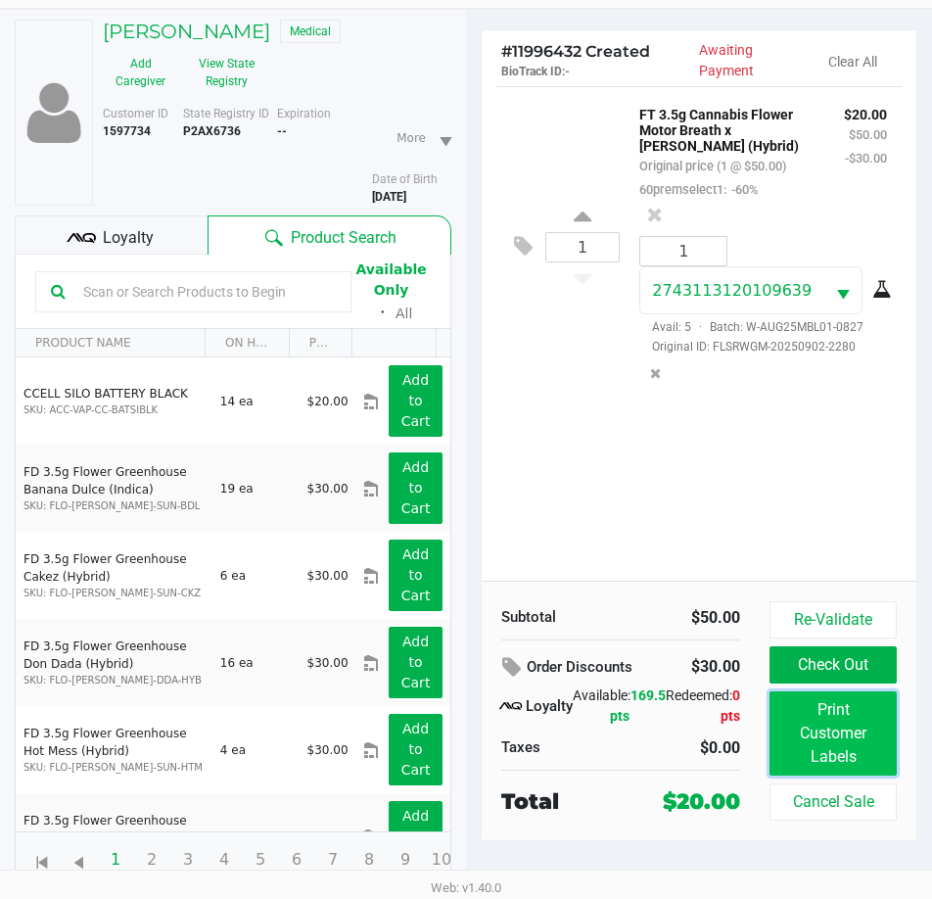
click at [852, 738] on button "Print Customer Labels" at bounding box center [833, 734] width 127 height 84
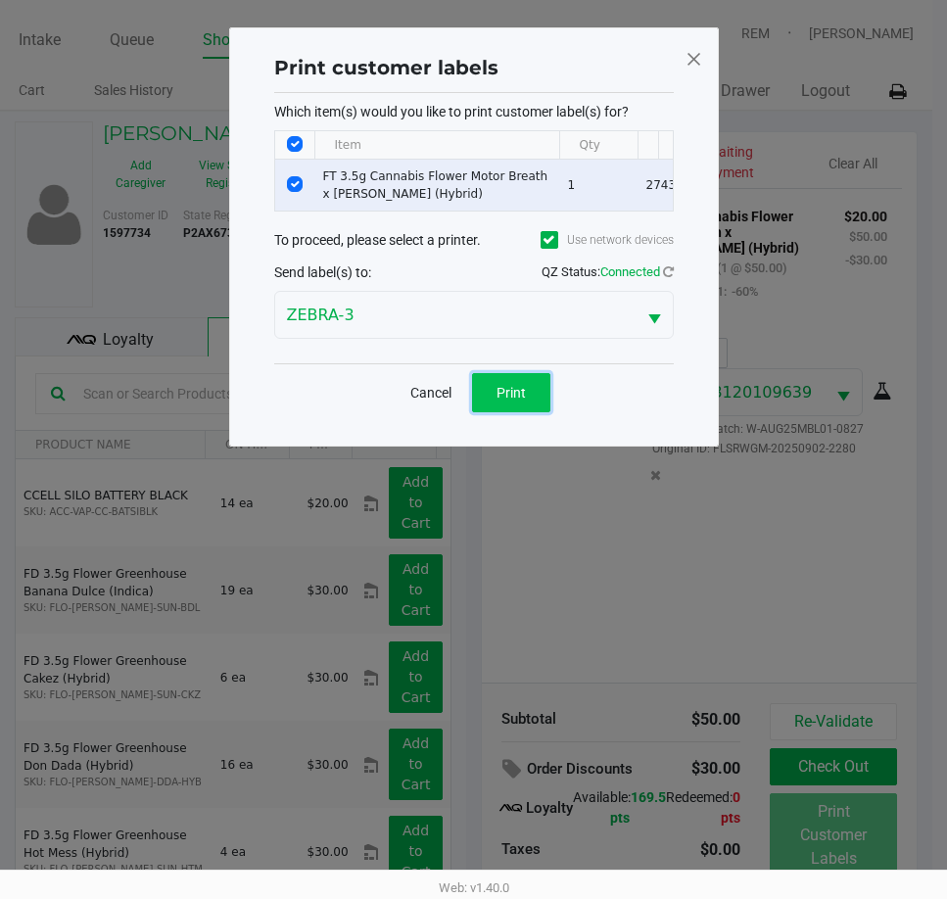
click at [527, 412] on button "Print" at bounding box center [511, 392] width 78 height 39
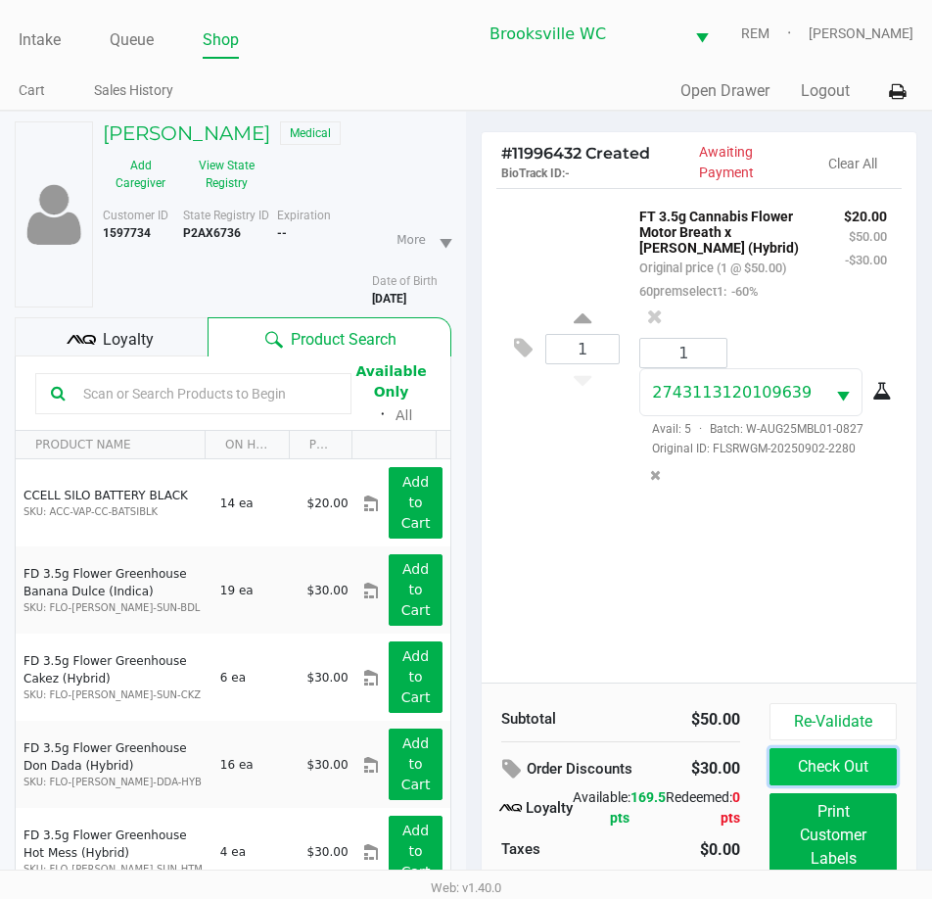
click at [836, 772] on button "Check Out" at bounding box center [833, 766] width 127 height 37
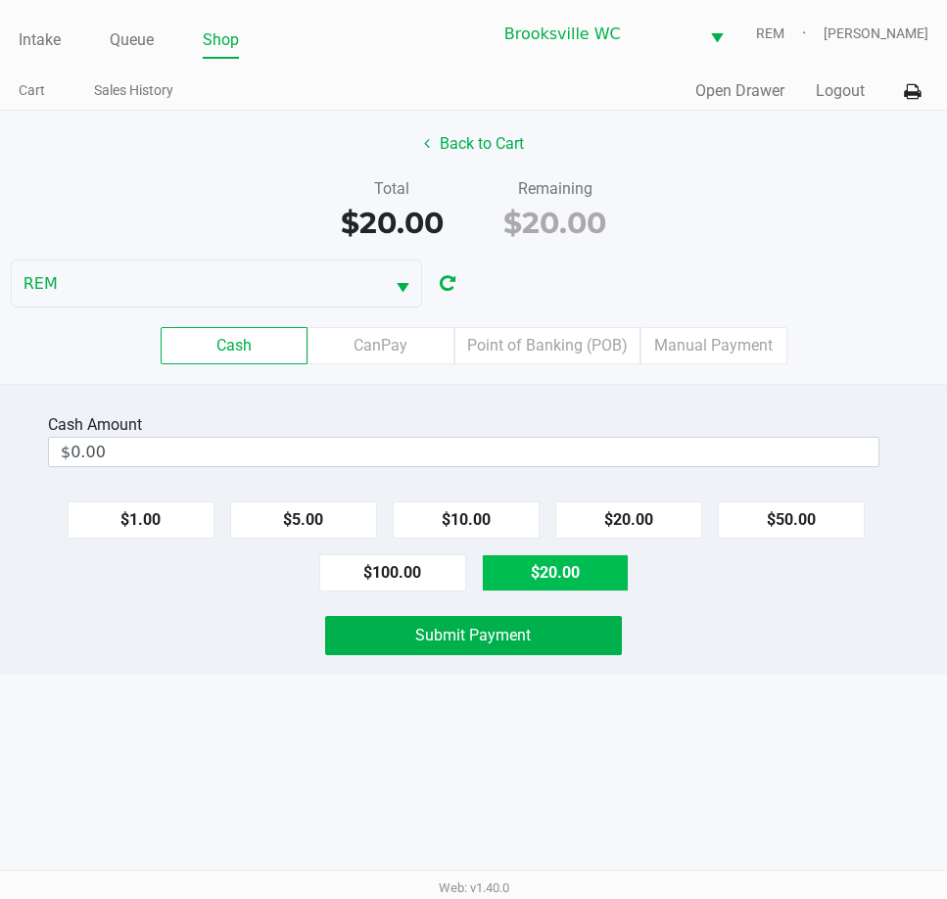
click at [581, 565] on button "$20.00" at bounding box center [555, 572] width 147 height 37
type input "$20.00"
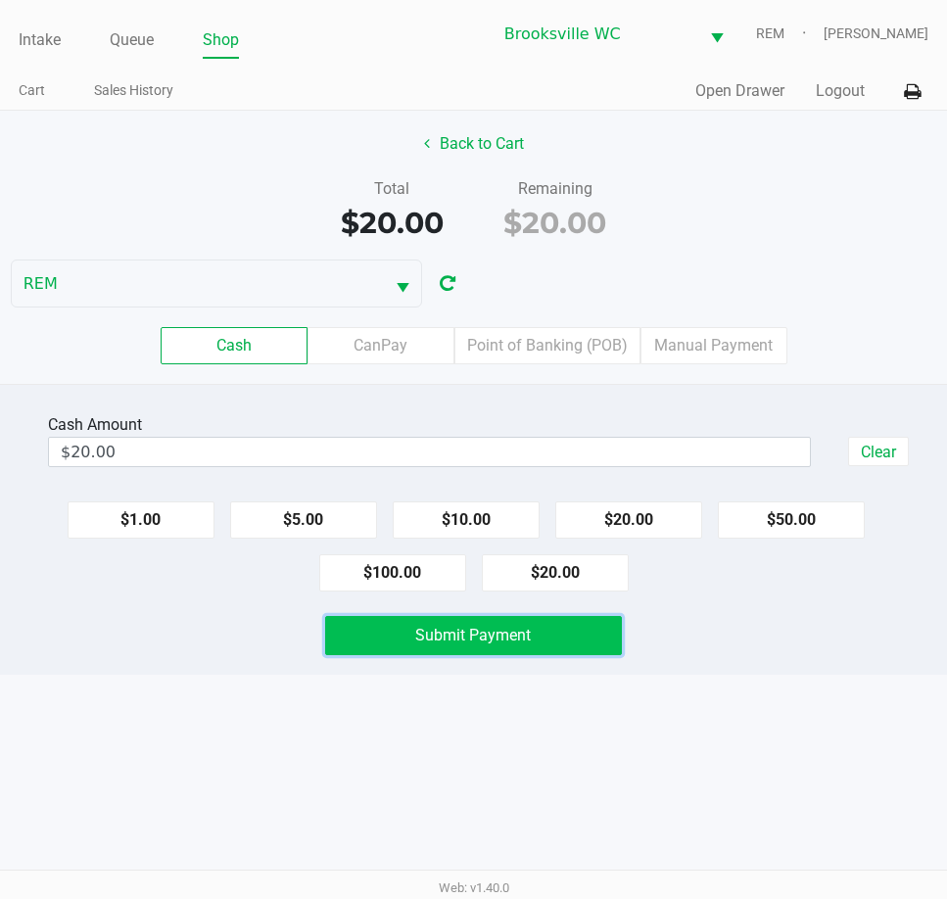
click at [548, 640] on button "Submit Payment" at bounding box center [473, 635] width 296 height 39
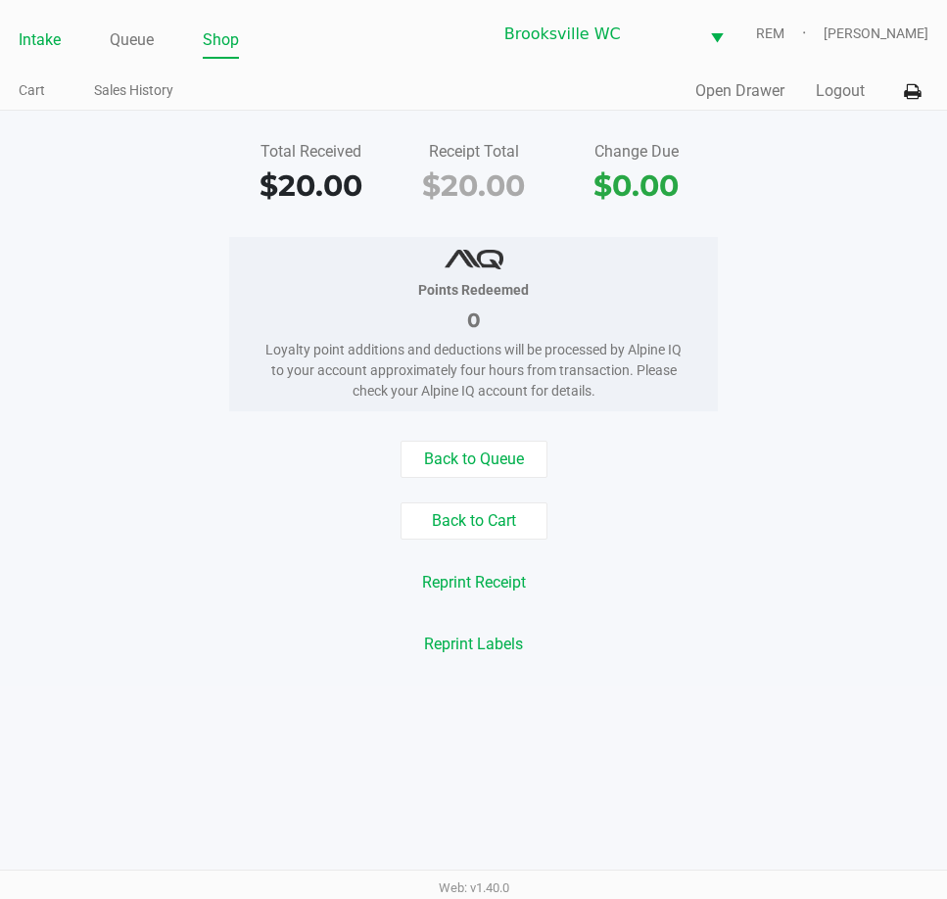
click at [50, 42] on link "Intake" at bounding box center [40, 39] width 42 height 27
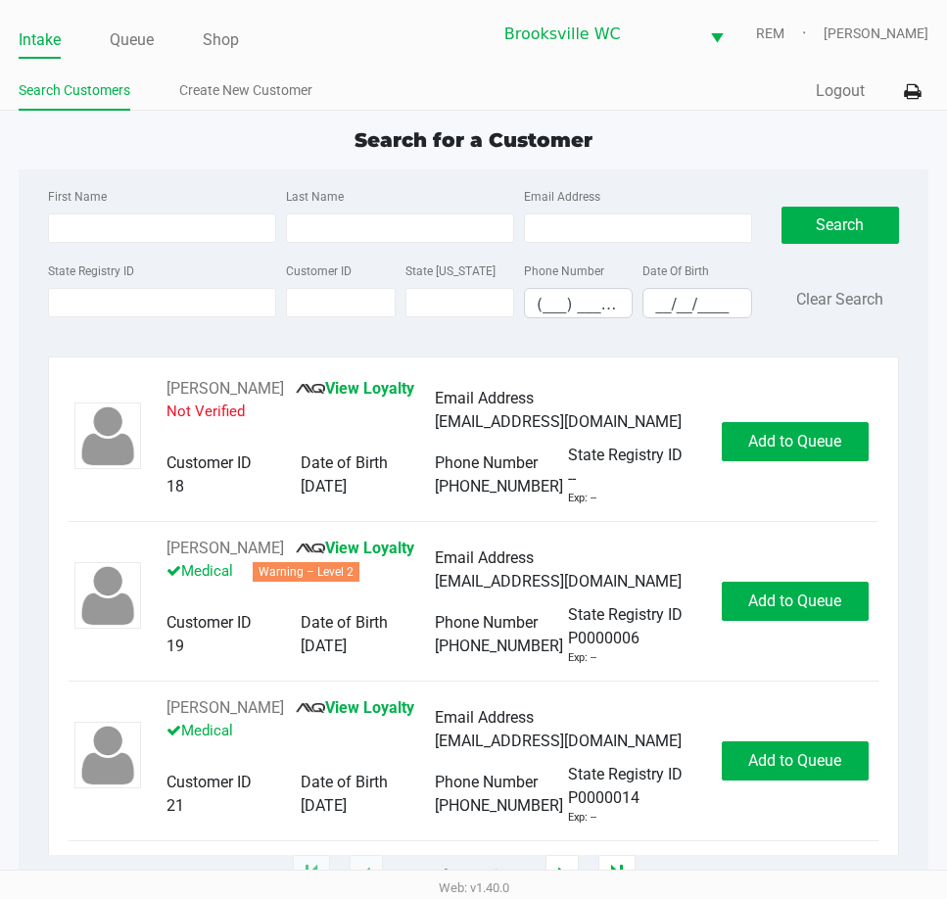
type input "JOSEPH"
type input "LIZIO"
type input "01/16/1979"
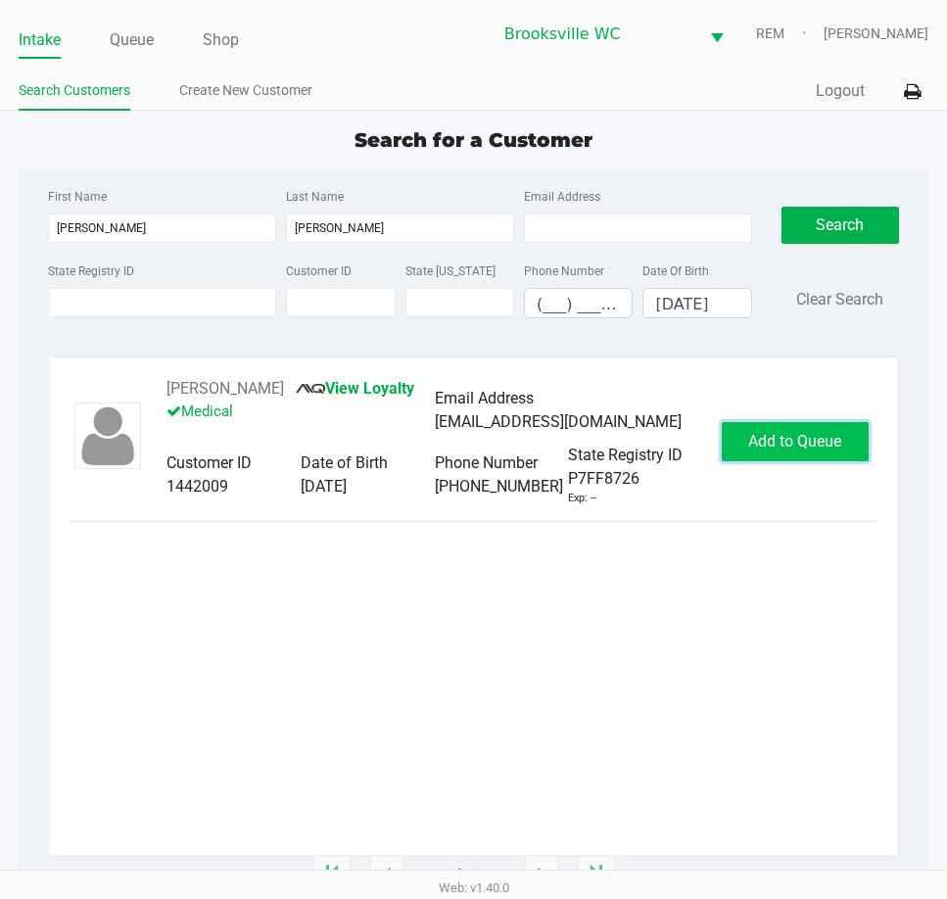
click at [763, 426] on button "Add to Queue" at bounding box center [795, 441] width 147 height 39
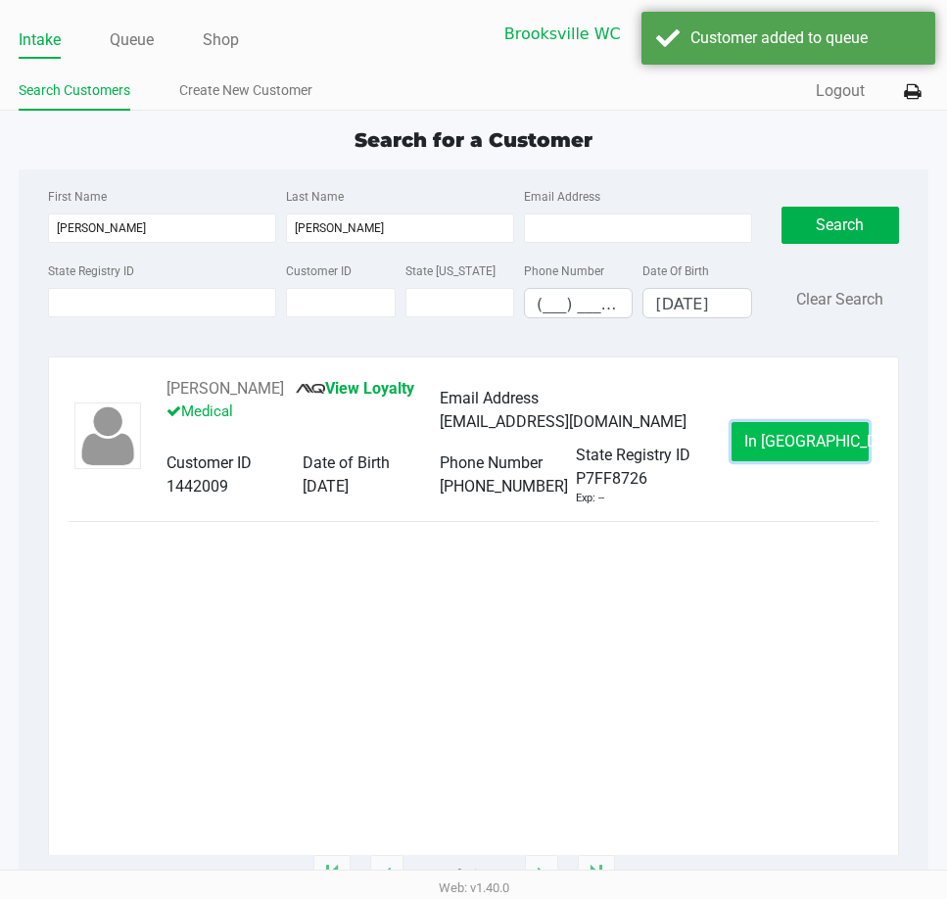
click at [773, 450] on span "In Queue" at bounding box center [826, 441] width 165 height 19
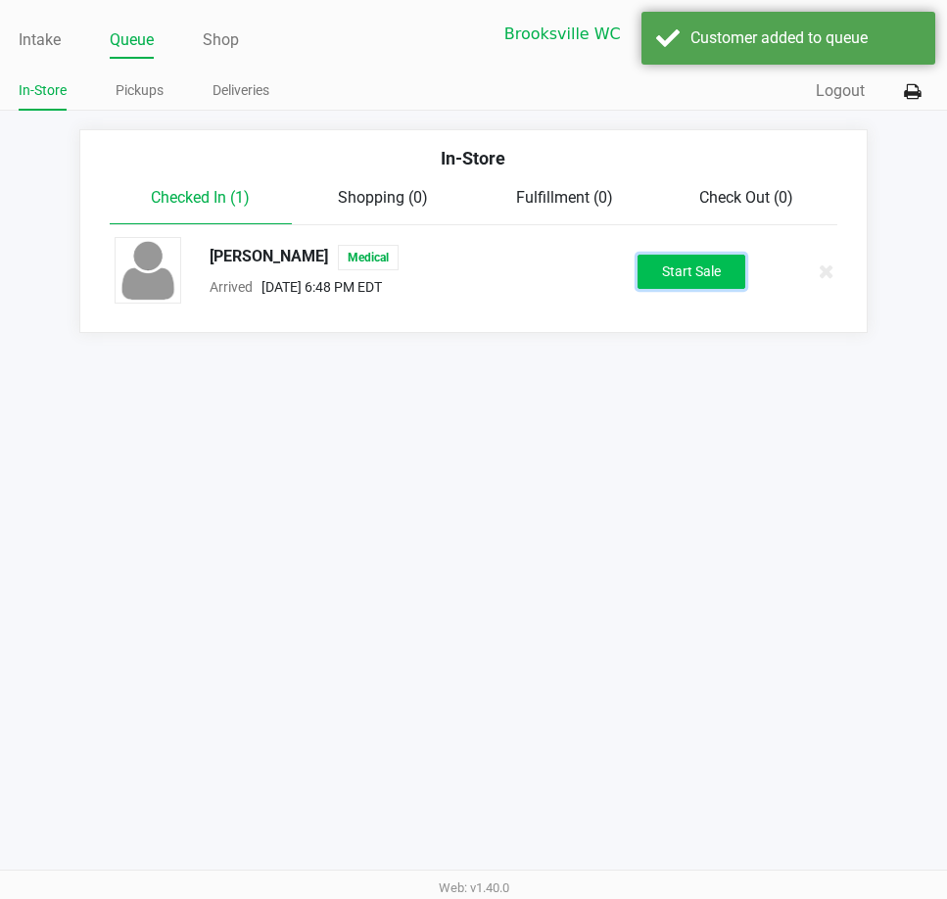
click at [694, 270] on button "Start Sale" at bounding box center [692, 272] width 108 height 34
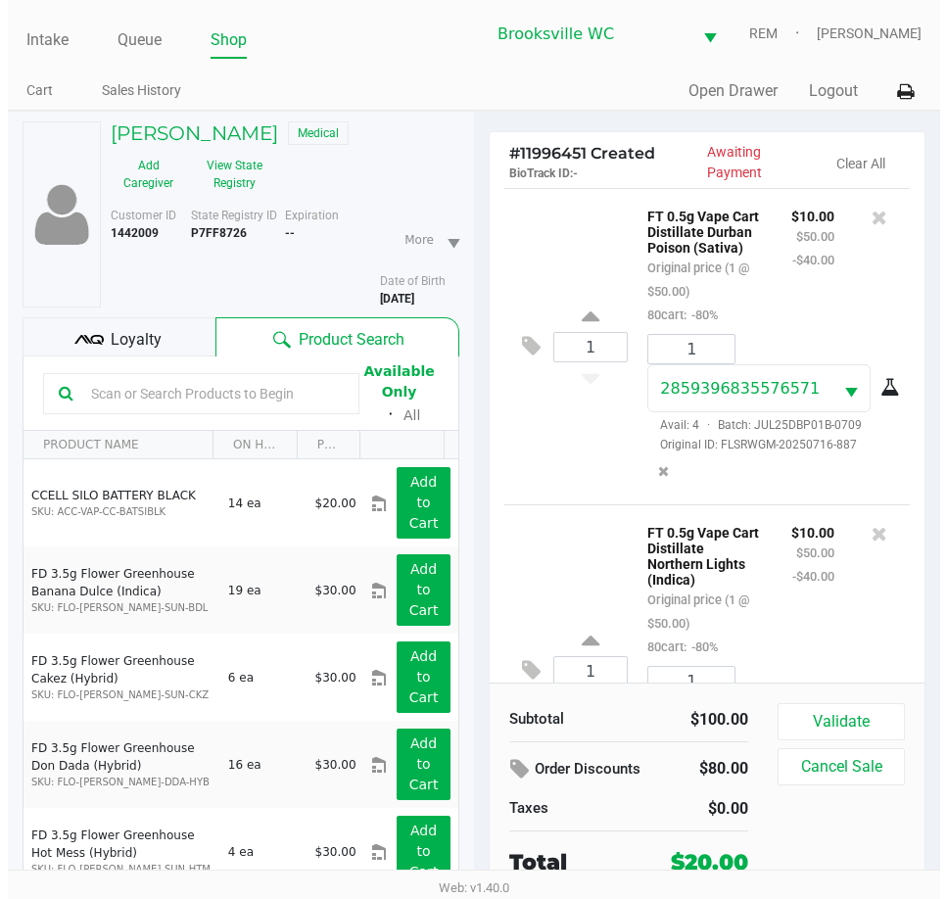
scroll to position [171, 0]
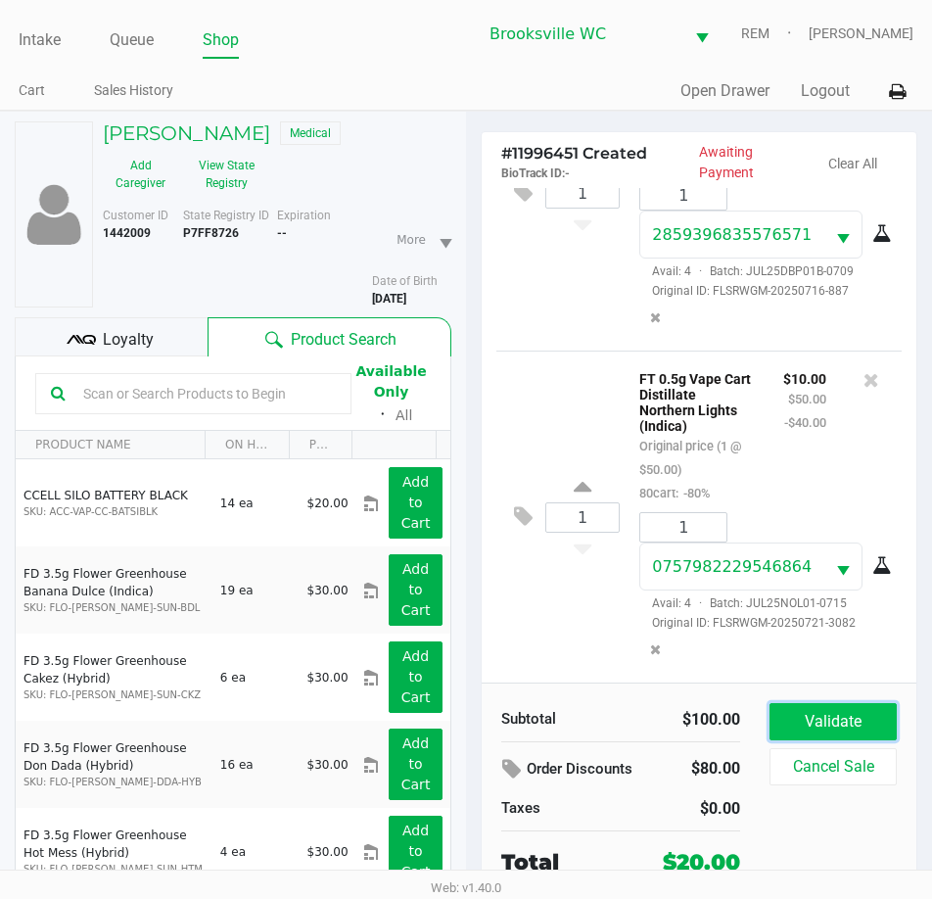
click at [847, 734] on button "Validate" at bounding box center [833, 721] width 127 height 37
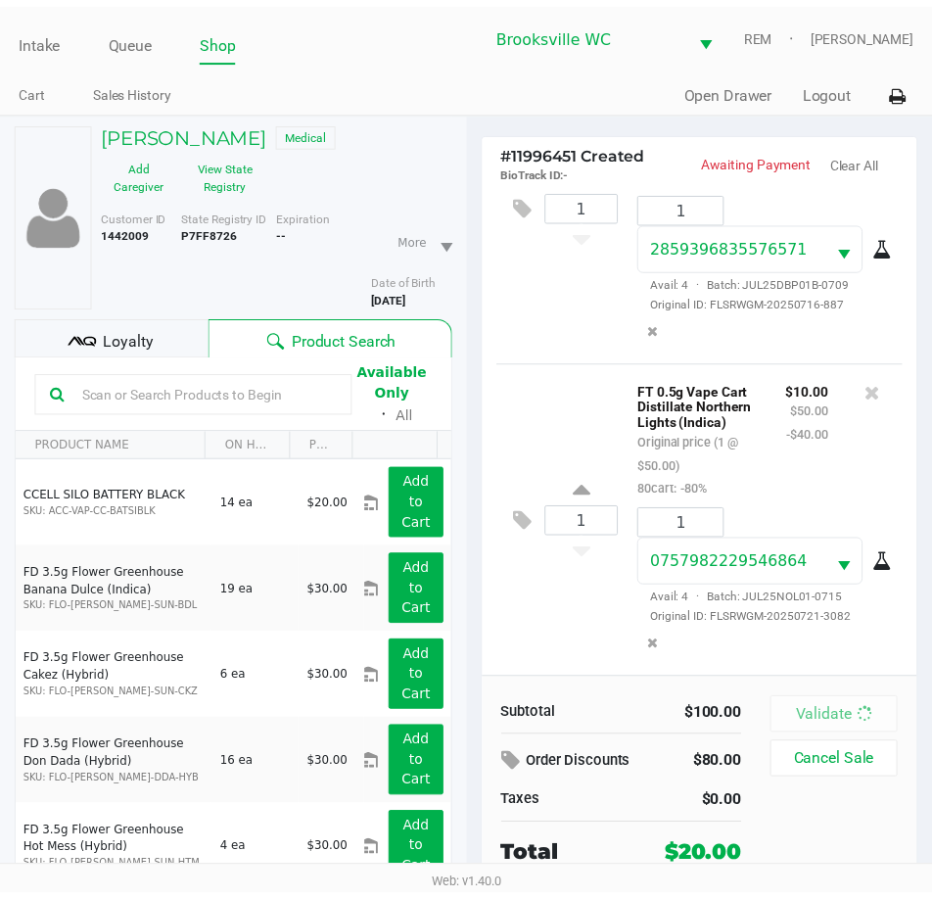
scroll to position [177, 0]
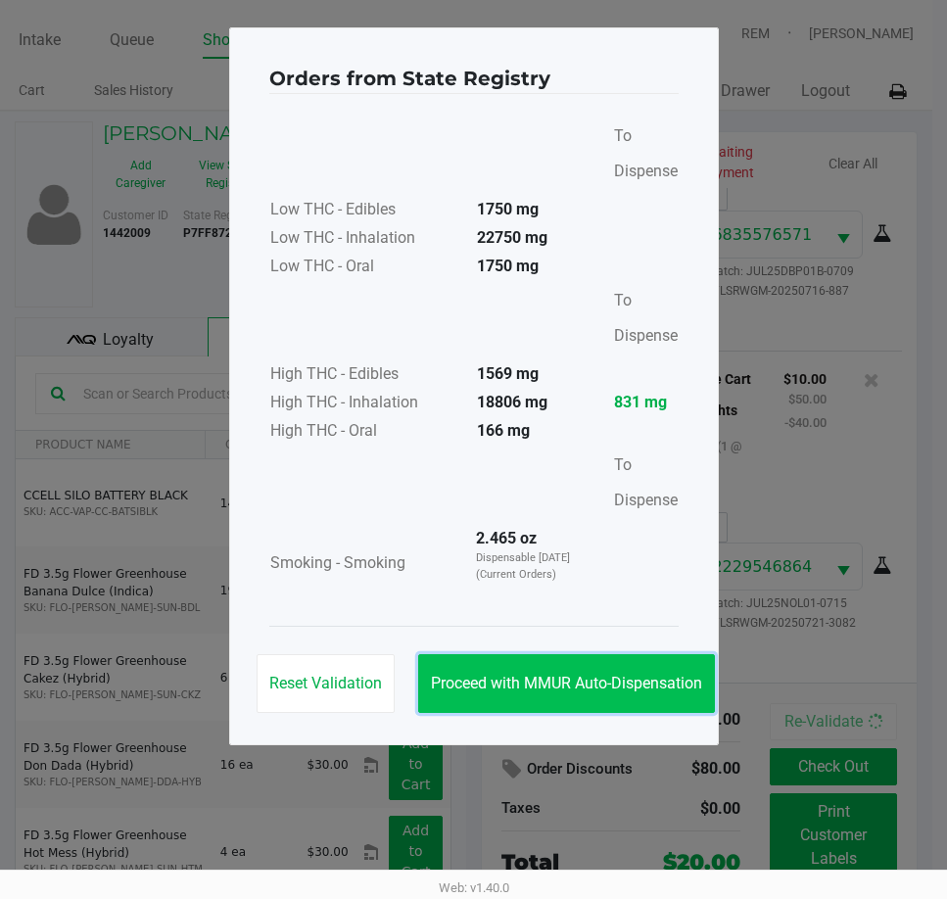
click at [552, 674] on span "Proceed with MMUR Auto-Dispensation" at bounding box center [566, 683] width 271 height 19
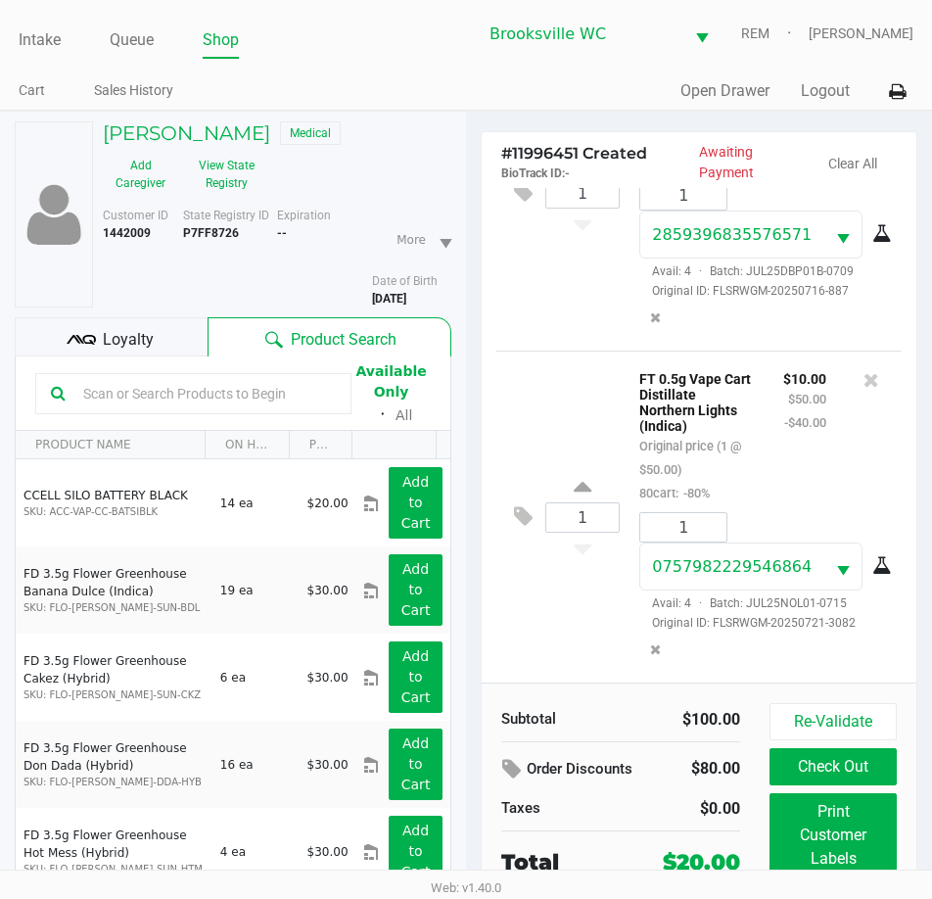
click at [144, 337] on span "Loyalty" at bounding box center [128, 340] width 51 height 24
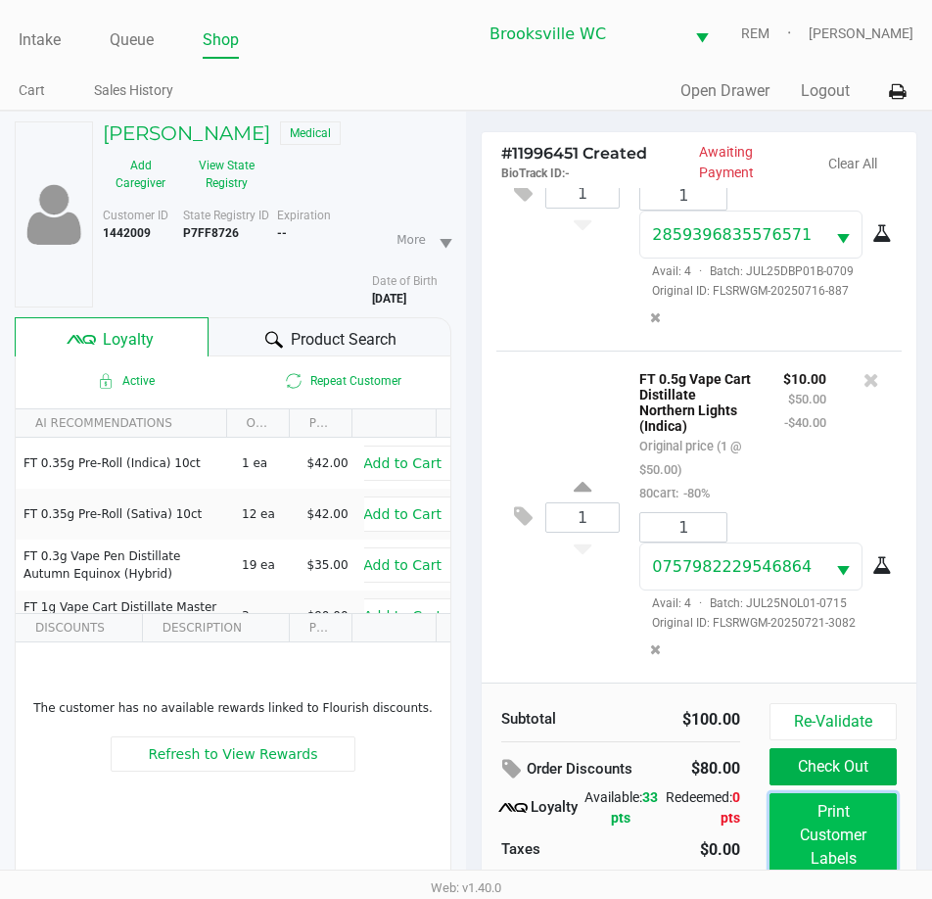
click at [846, 832] on button "Print Customer Labels" at bounding box center [833, 835] width 127 height 84
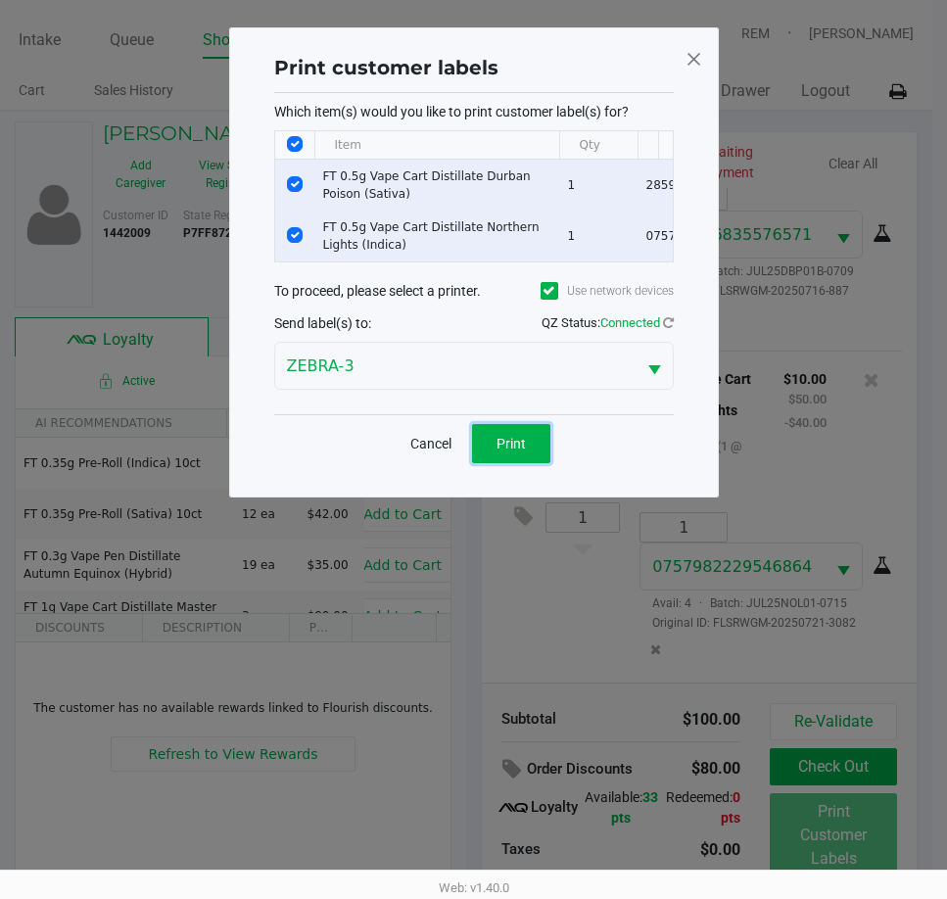
click at [515, 452] on span "Print" at bounding box center [511, 444] width 29 height 16
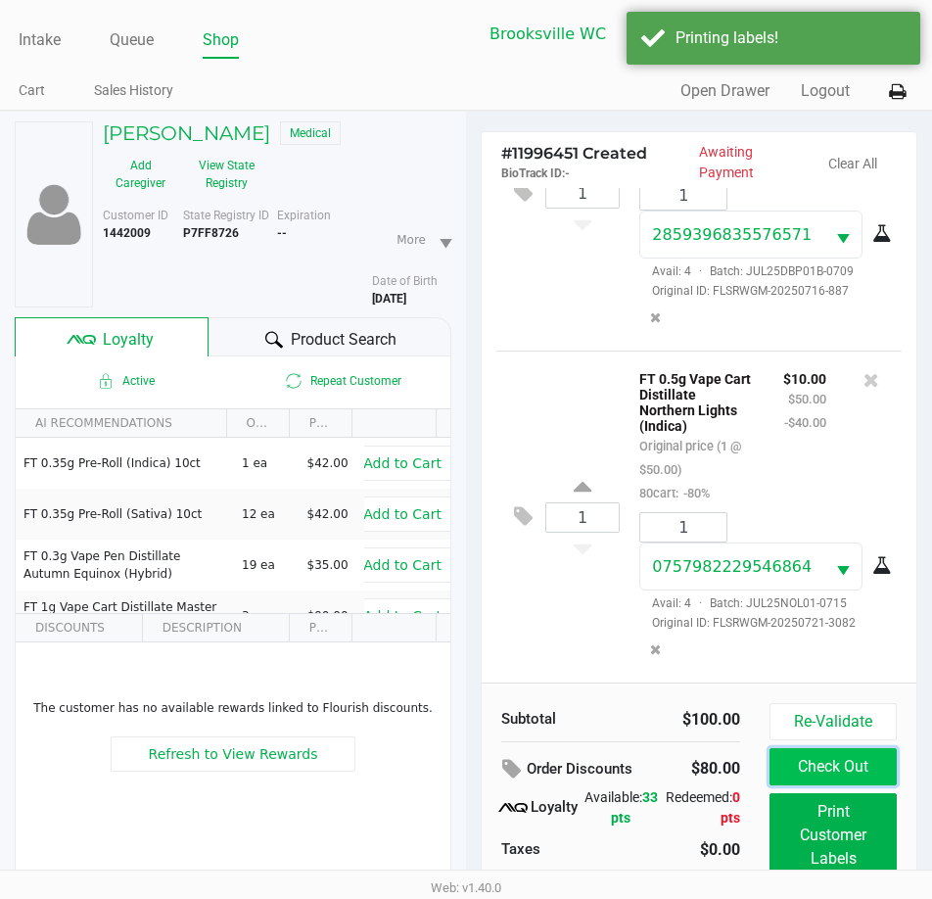
click at [841, 768] on button "Check Out" at bounding box center [833, 766] width 127 height 37
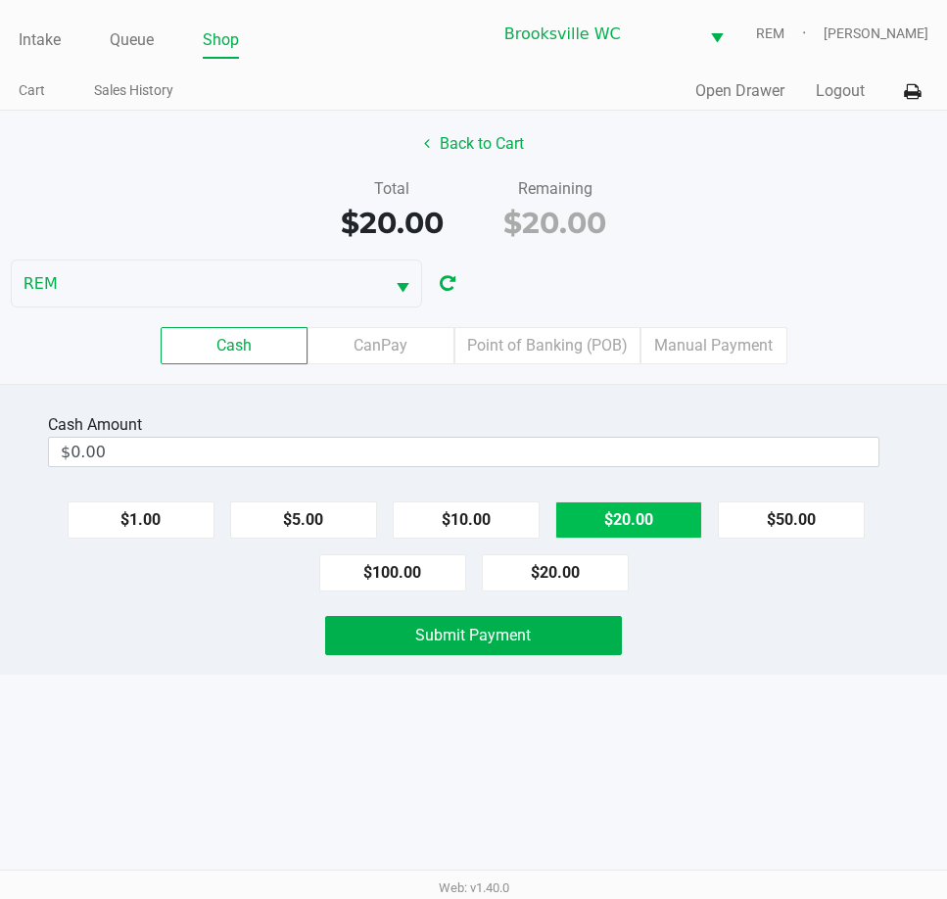
click at [631, 522] on button "$20.00" at bounding box center [628, 519] width 147 height 37
type input "$20.00"
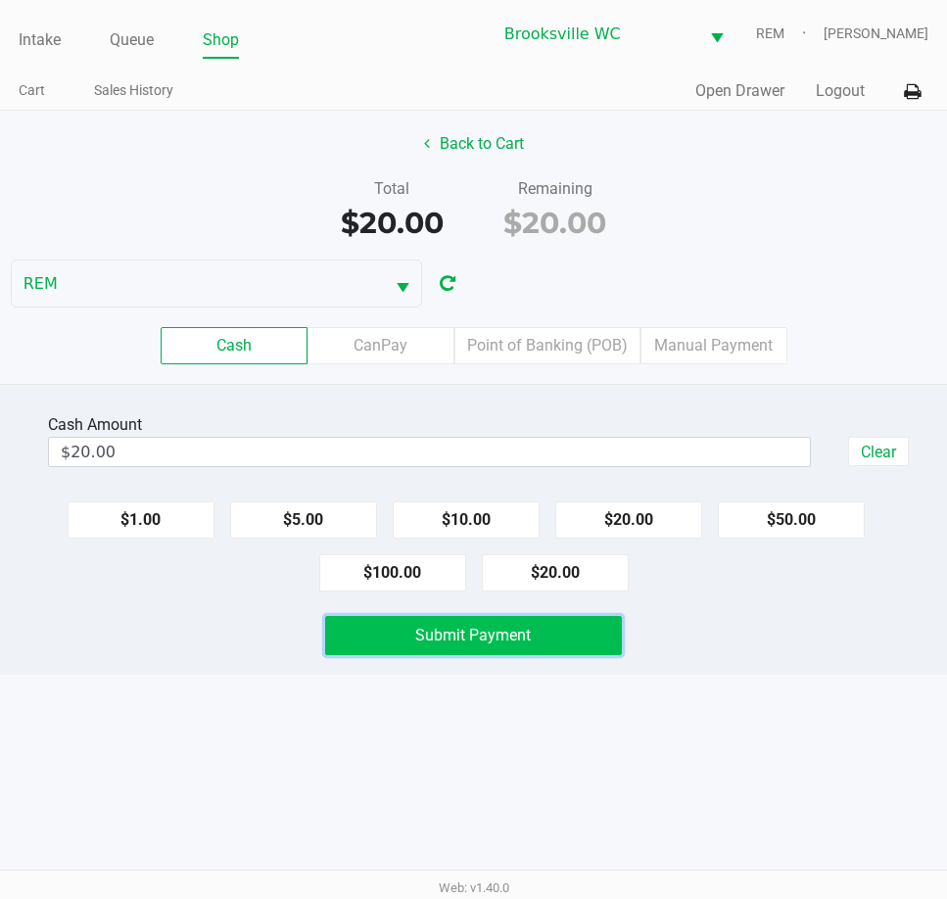
click at [466, 651] on button "Submit Payment" at bounding box center [473, 635] width 296 height 39
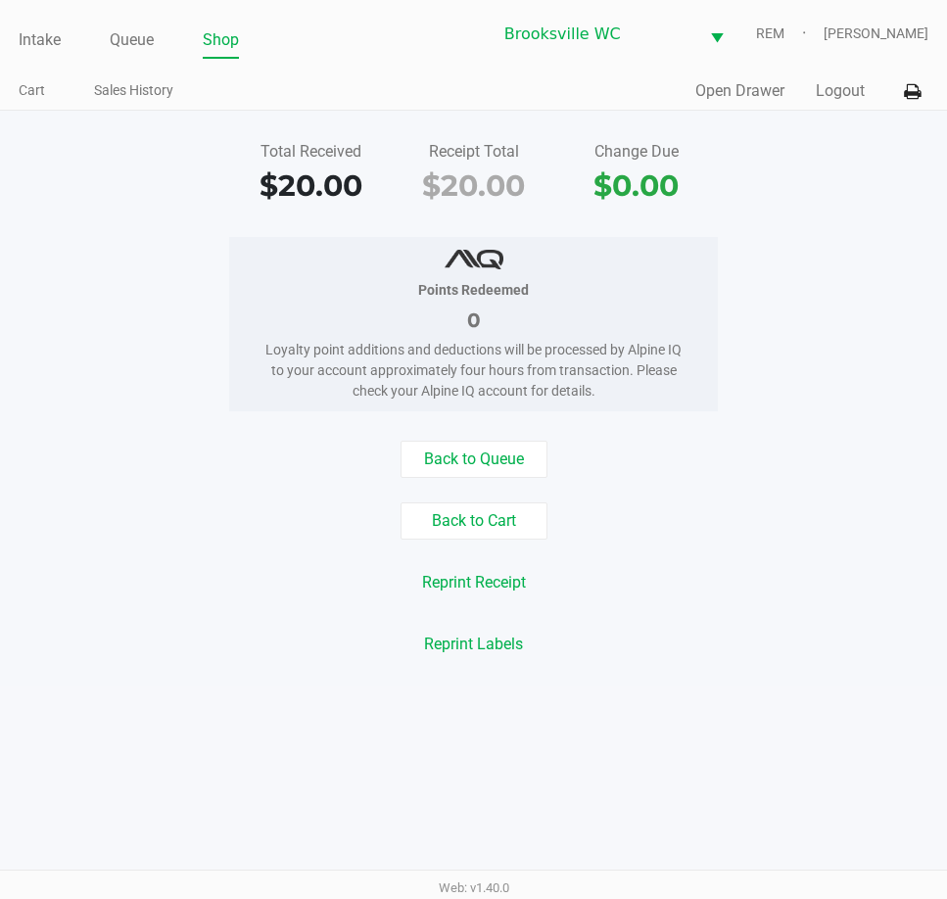
click at [638, 438] on div "Total Received $20.00 Receipt Total $20.00 Change Due $0.00 Points Redeemed 0 L…" at bounding box center [473, 399] width 947 height 576
click at [65, 33] on ul "Intake Queue Shop" at bounding box center [246, 40] width 454 height 33
click at [46, 43] on link "Intake" at bounding box center [40, 39] width 42 height 27
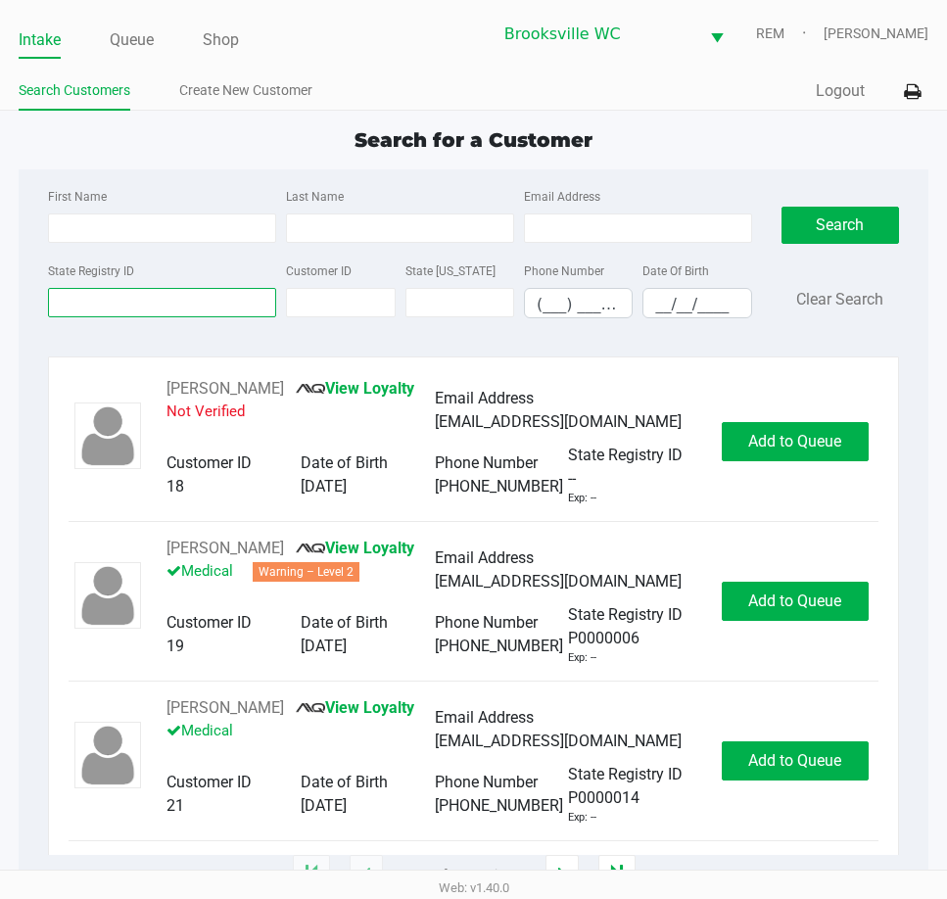
click at [153, 292] on input "State Registry ID" at bounding box center [162, 302] width 228 height 29
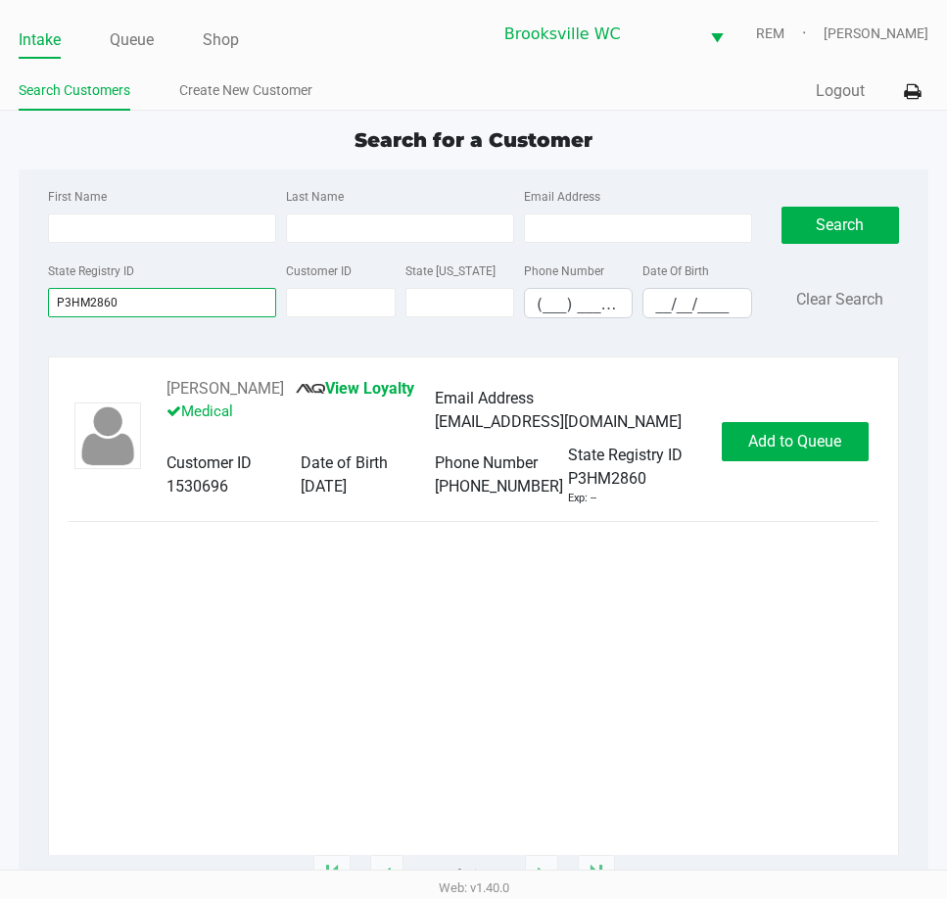
type input "P3HM2860"
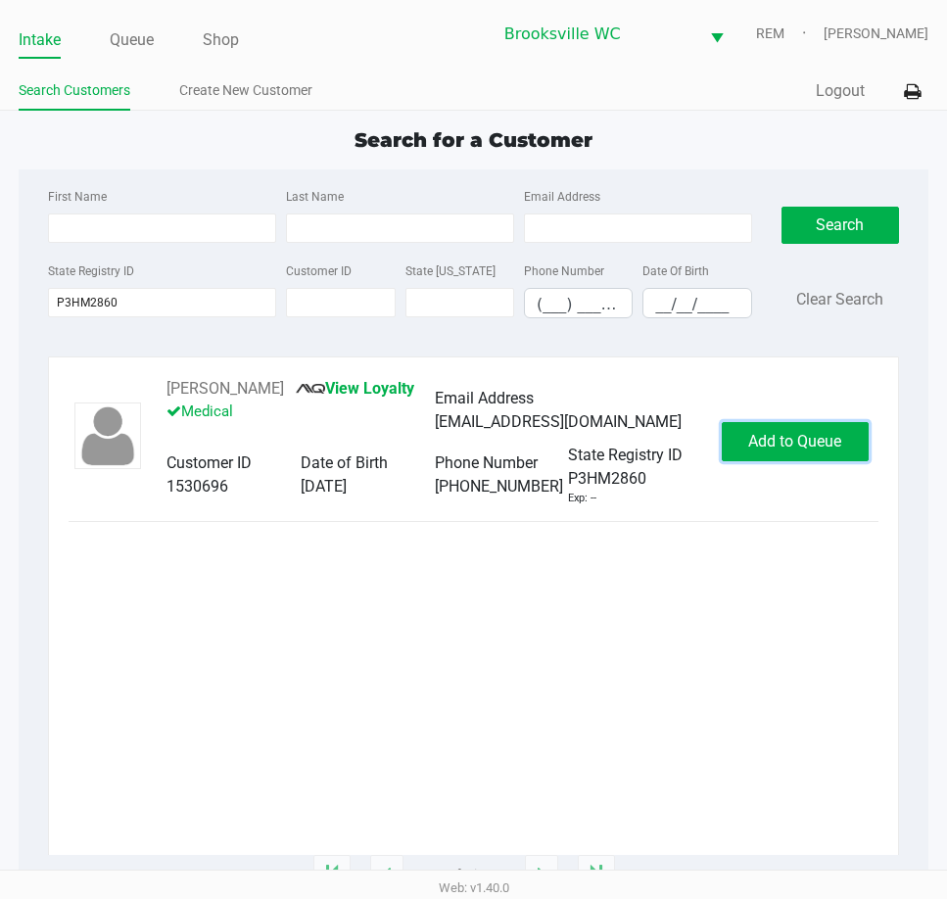
click at [841, 426] on button "Add to Queue" at bounding box center [795, 441] width 147 height 39
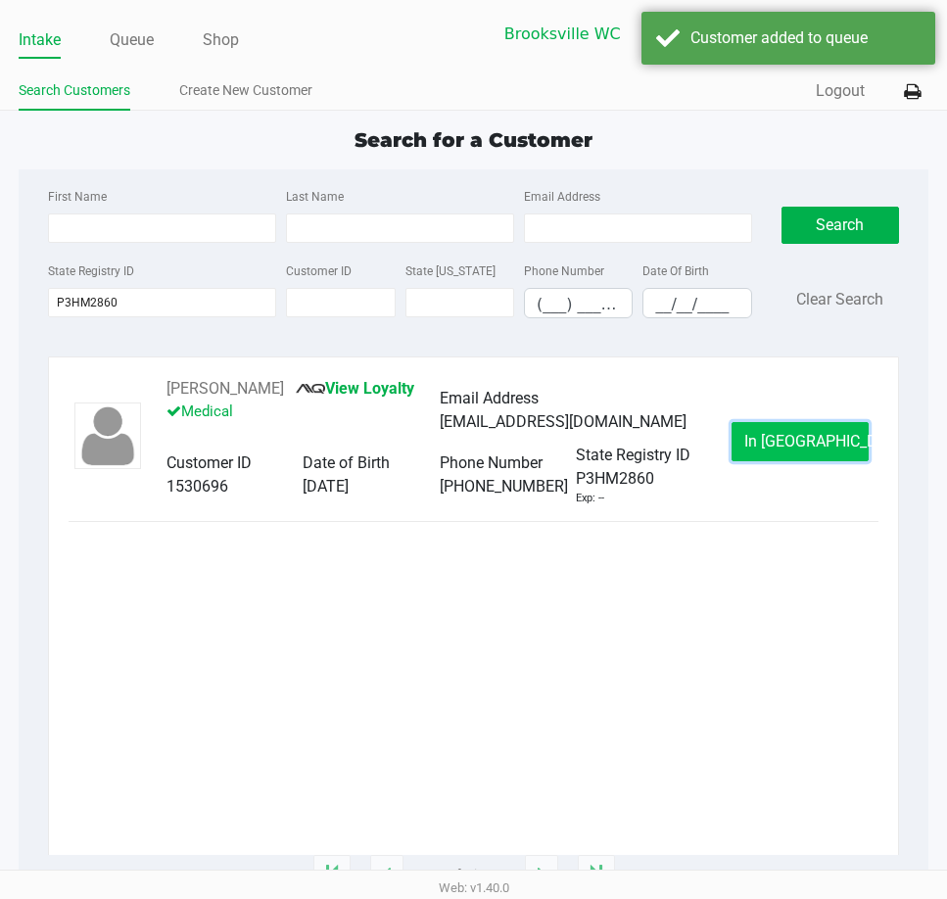
click at [780, 454] on button "In Queue" at bounding box center [800, 441] width 137 height 39
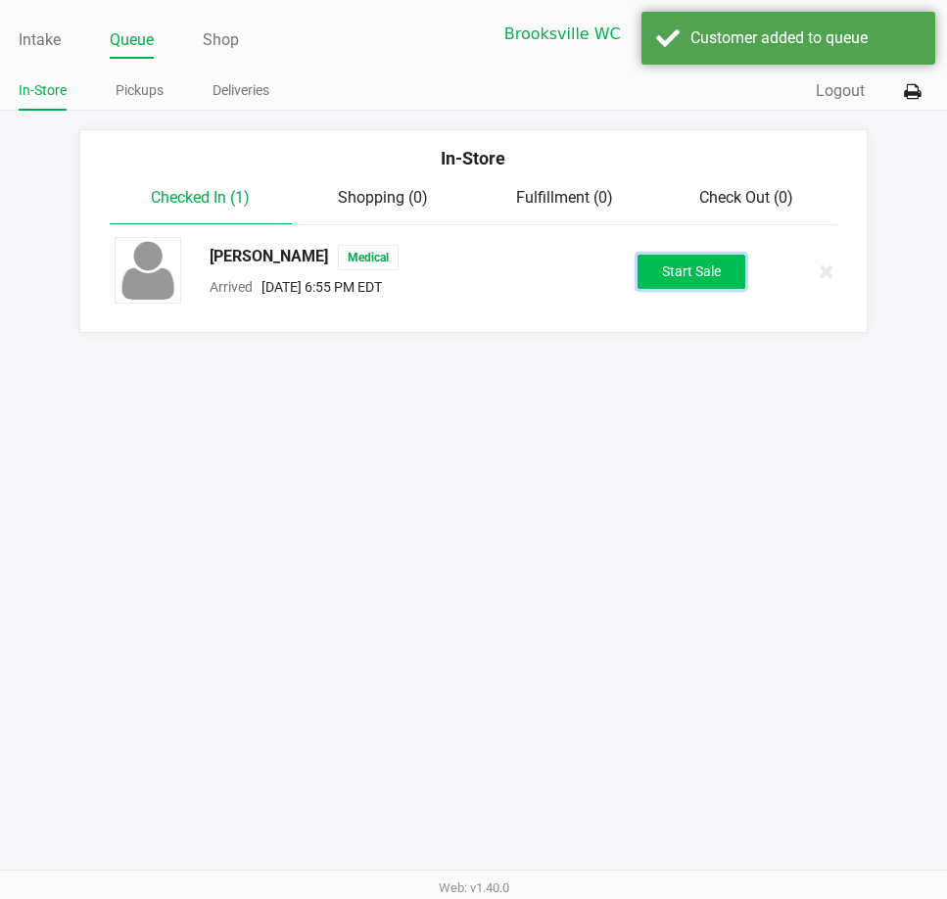
click at [699, 279] on button "Start Sale" at bounding box center [692, 272] width 108 height 34
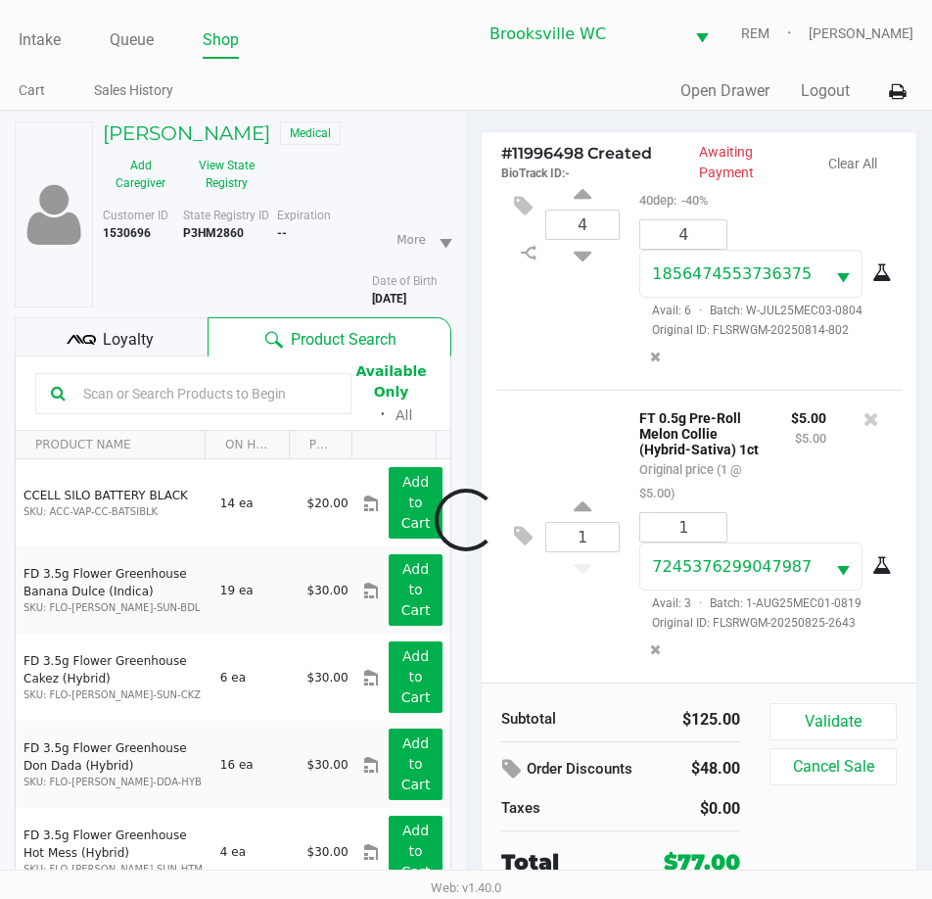
scroll to position [154, 0]
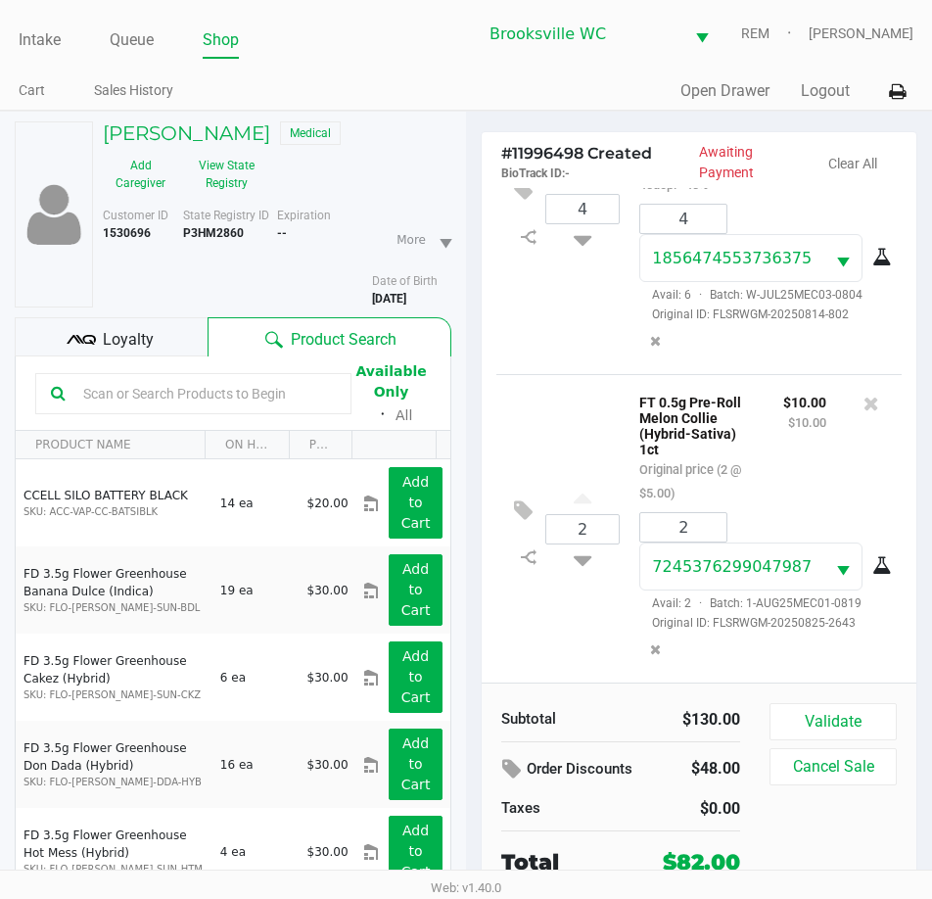
click at [142, 328] on span "Loyalty" at bounding box center [128, 340] width 51 height 24
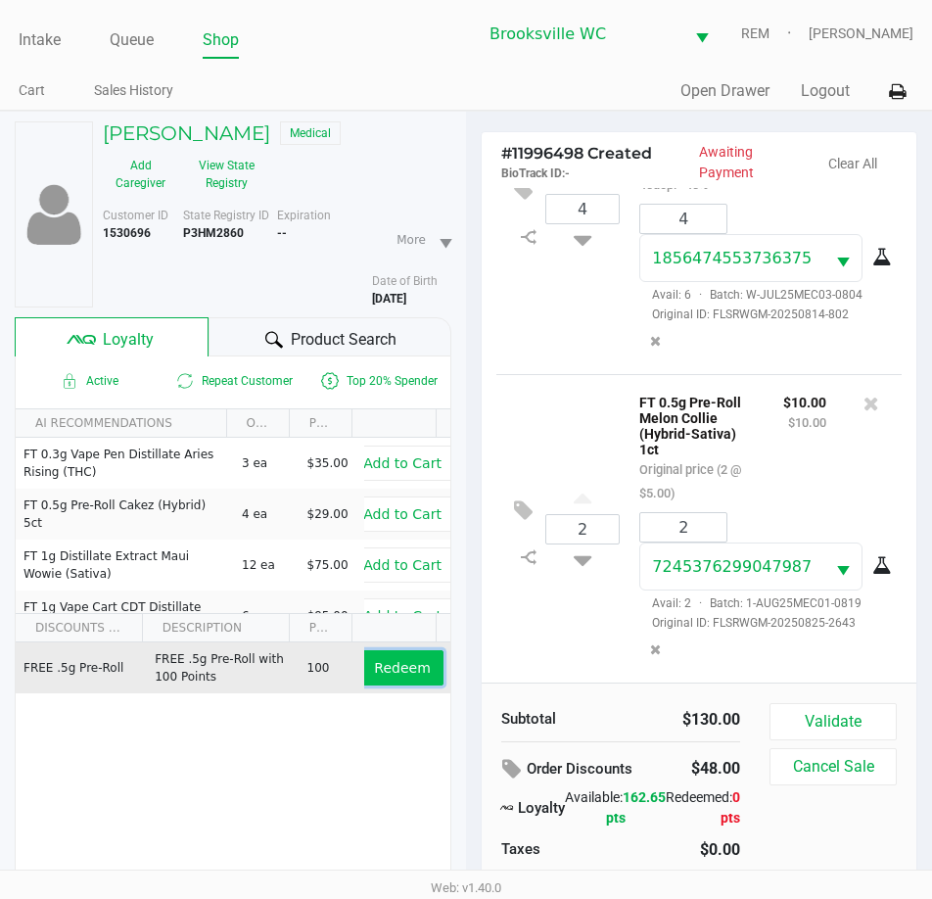
click at [379, 660] on span "Redeem" at bounding box center [402, 668] width 56 height 16
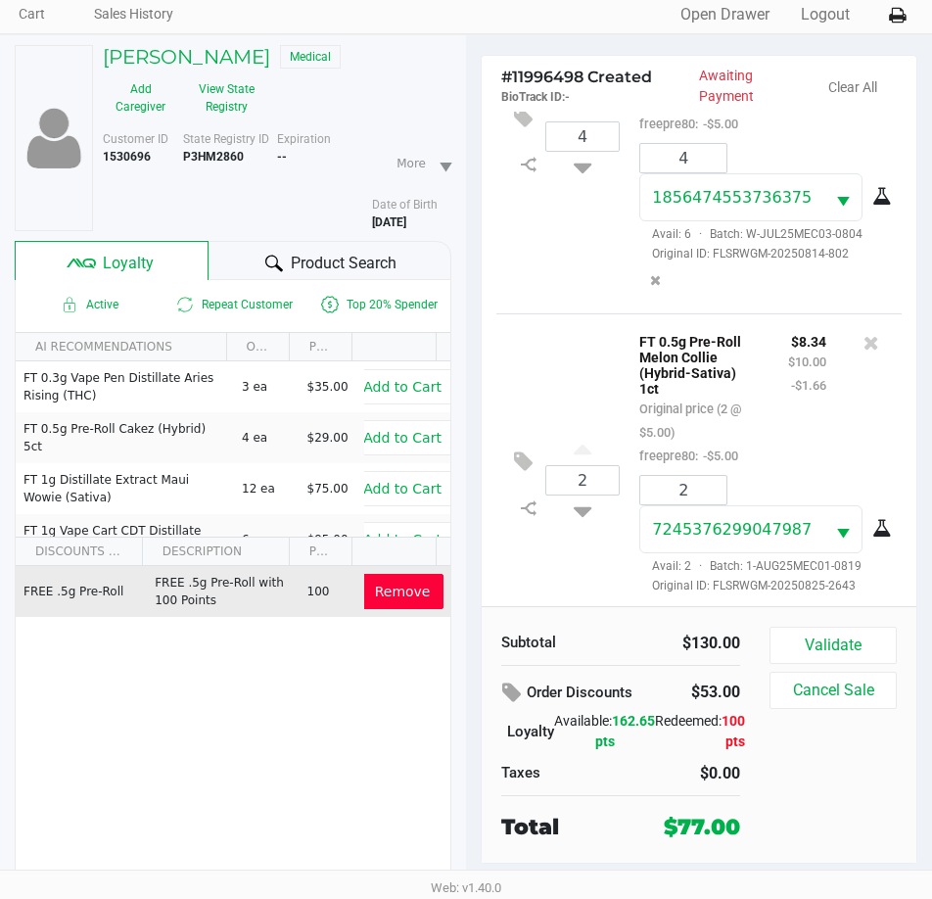
scroll to position [224, 0]
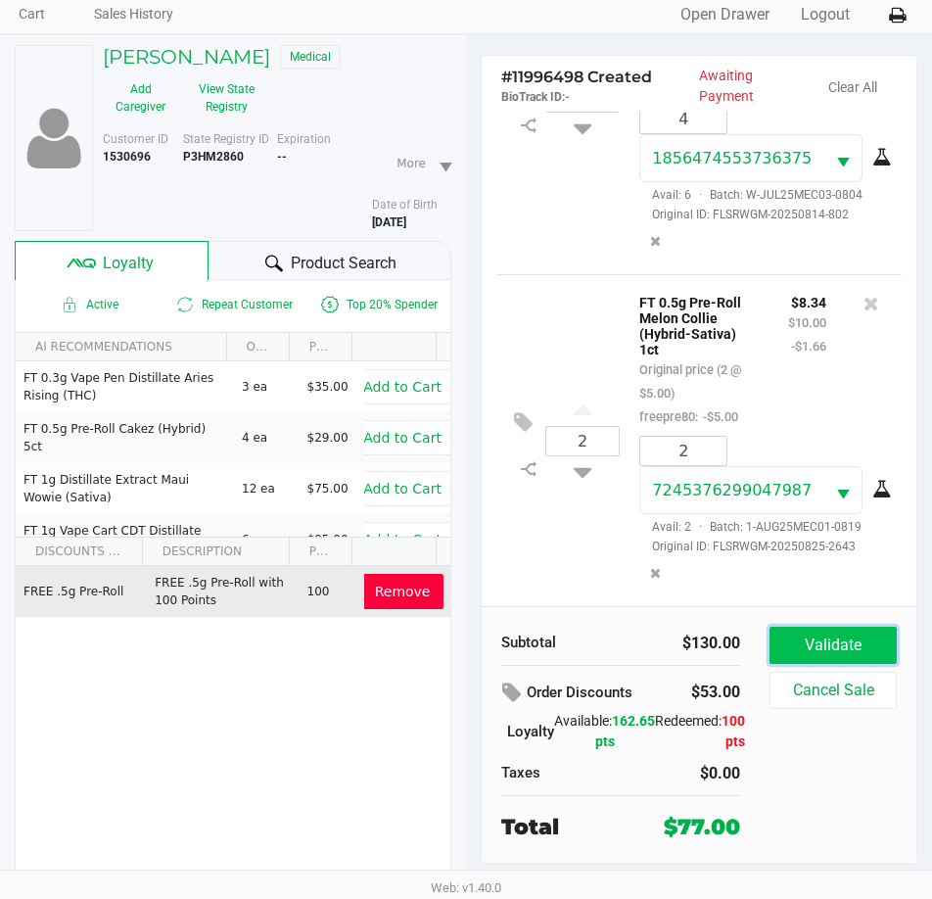
click at [825, 649] on button "Validate" at bounding box center [833, 645] width 127 height 37
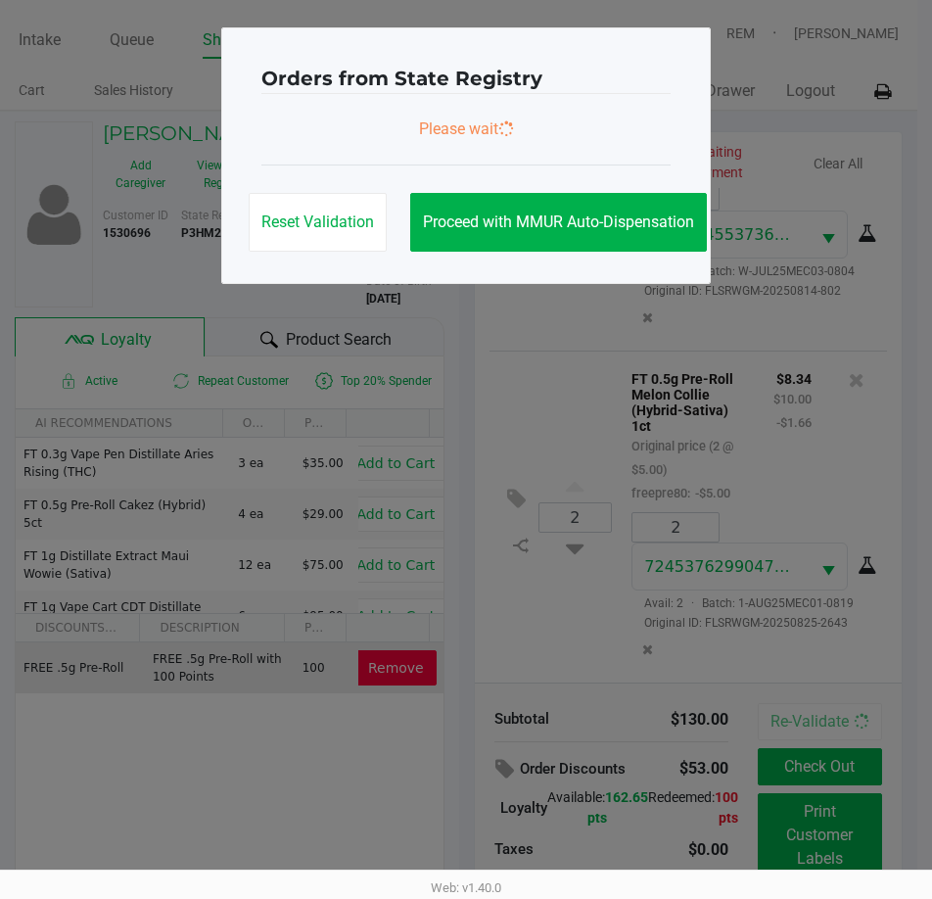
scroll to position [0, 0]
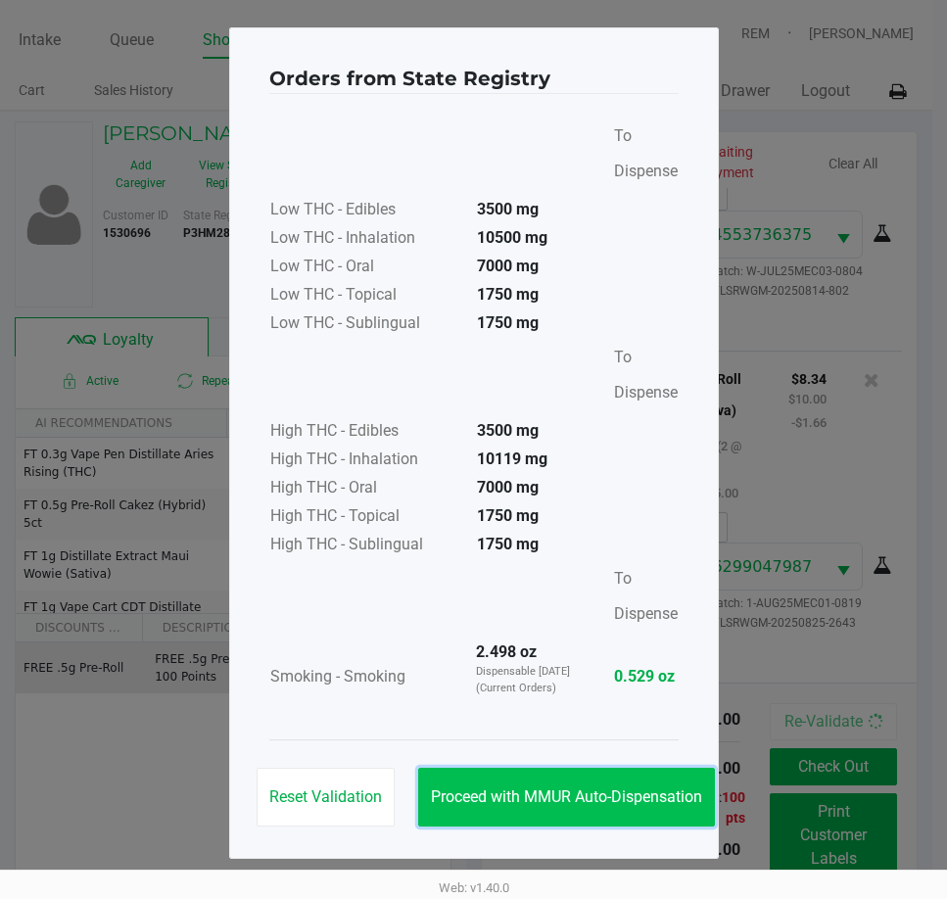
click at [579, 791] on span "Proceed with MMUR Auto-Dispensation" at bounding box center [566, 796] width 271 height 19
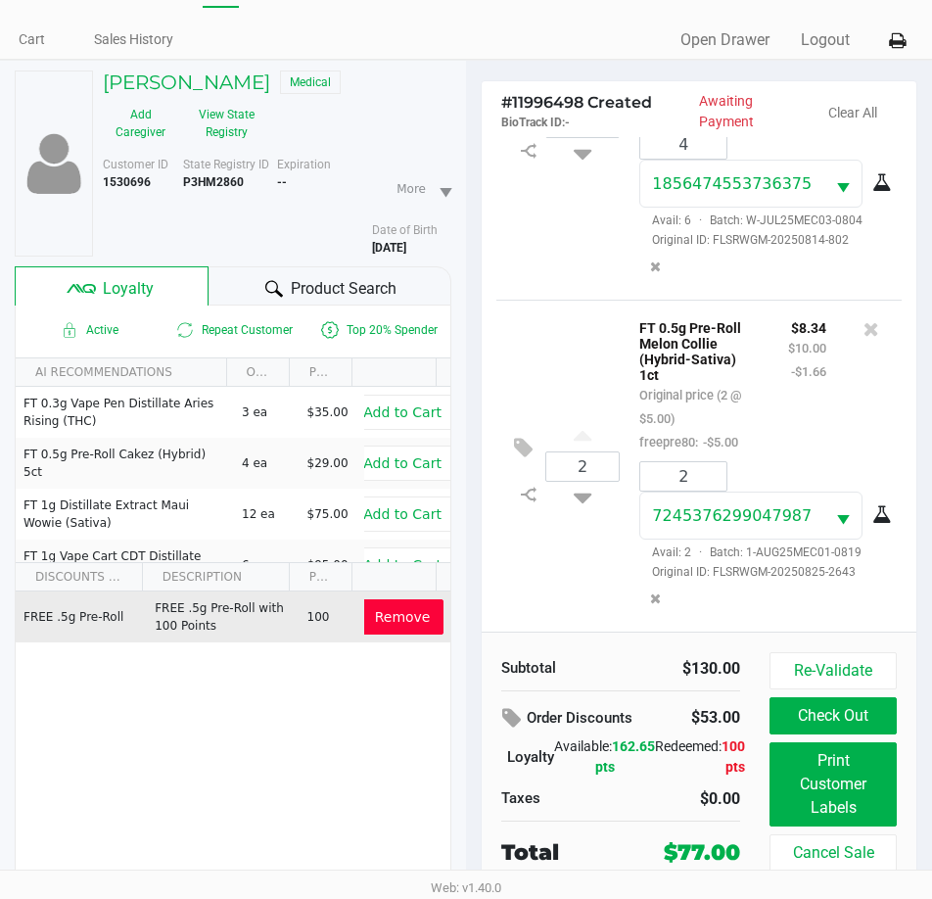
scroll to position [76, 0]
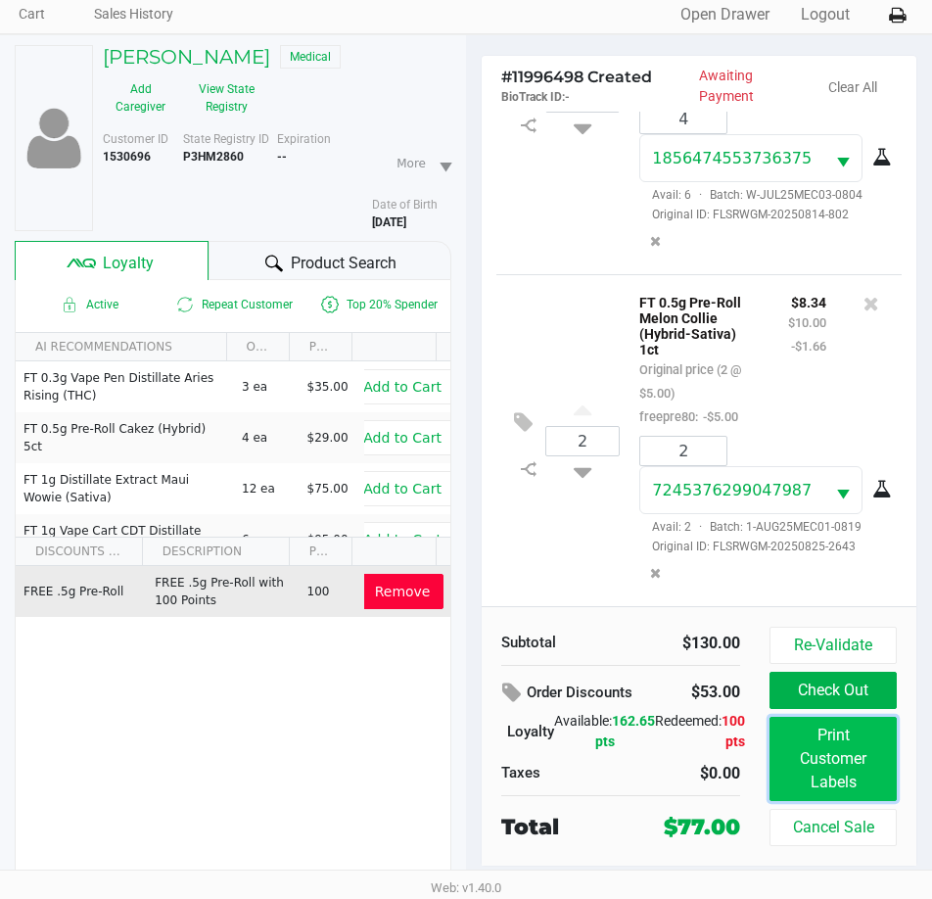
click at [835, 761] on button "Print Customer Labels" at bounding box center [833, 759] width 127 height 84
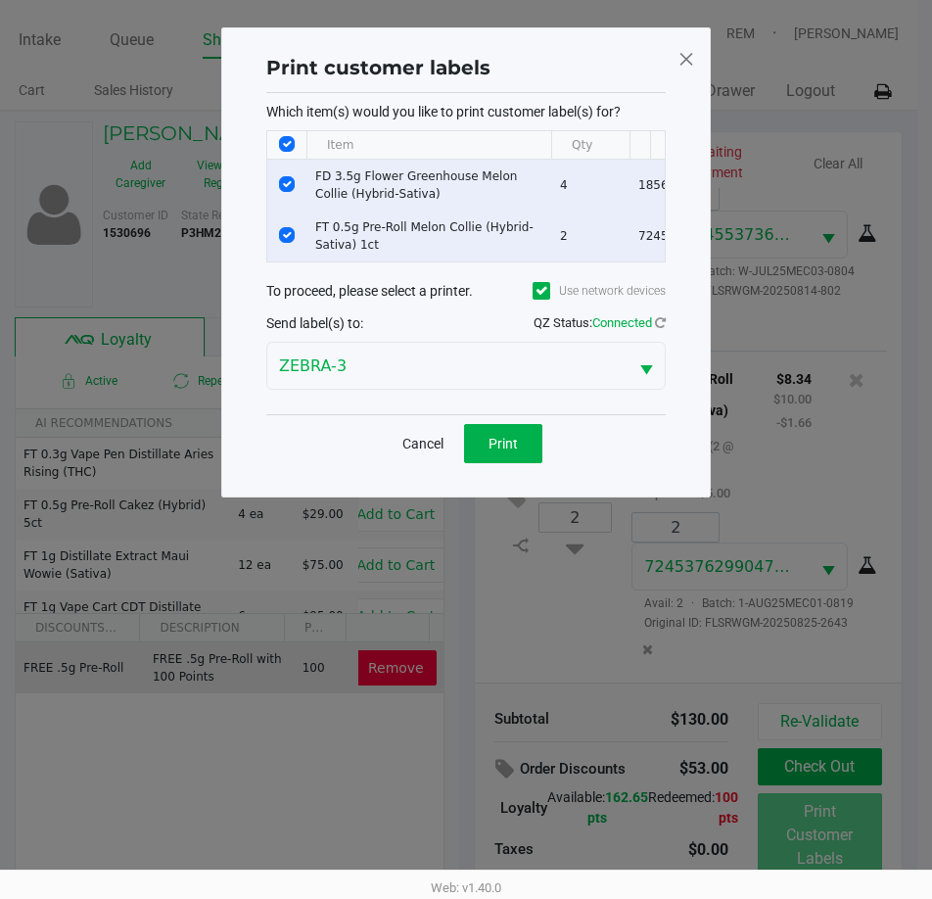
scroll to position [0, 0]
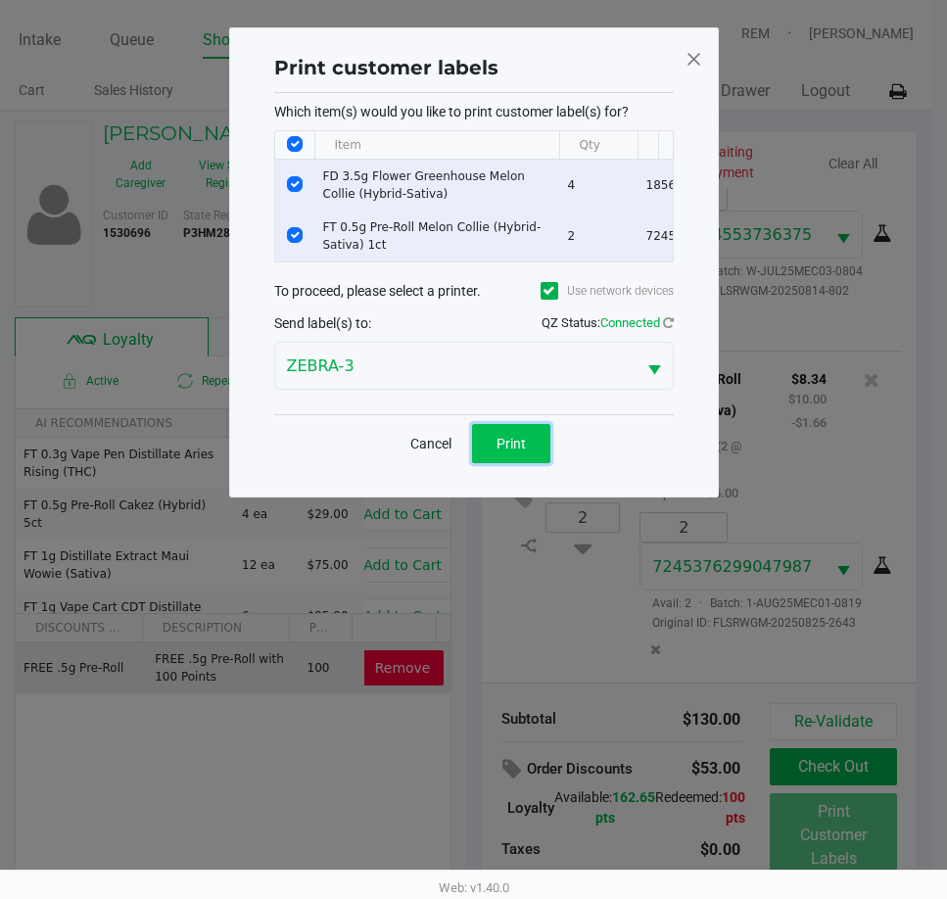
click at [514, 463] on button "Print" at bounding box center [511, 443] width 78 height 39
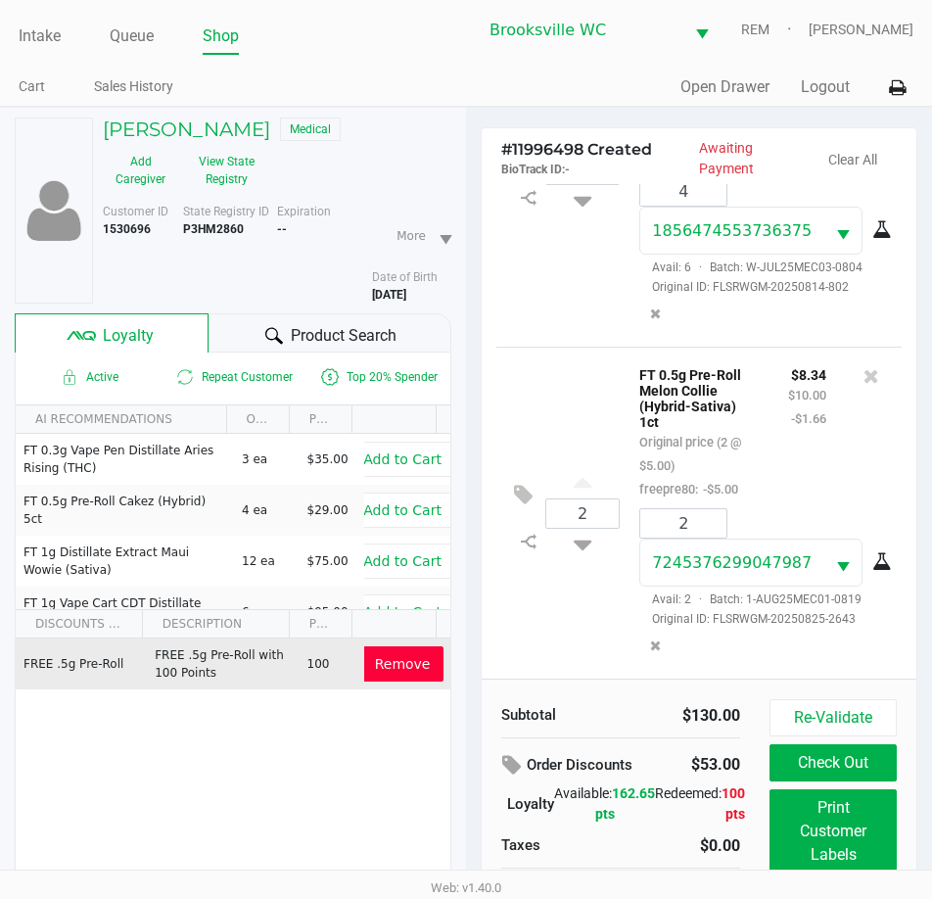
scroll to position [76, 0]
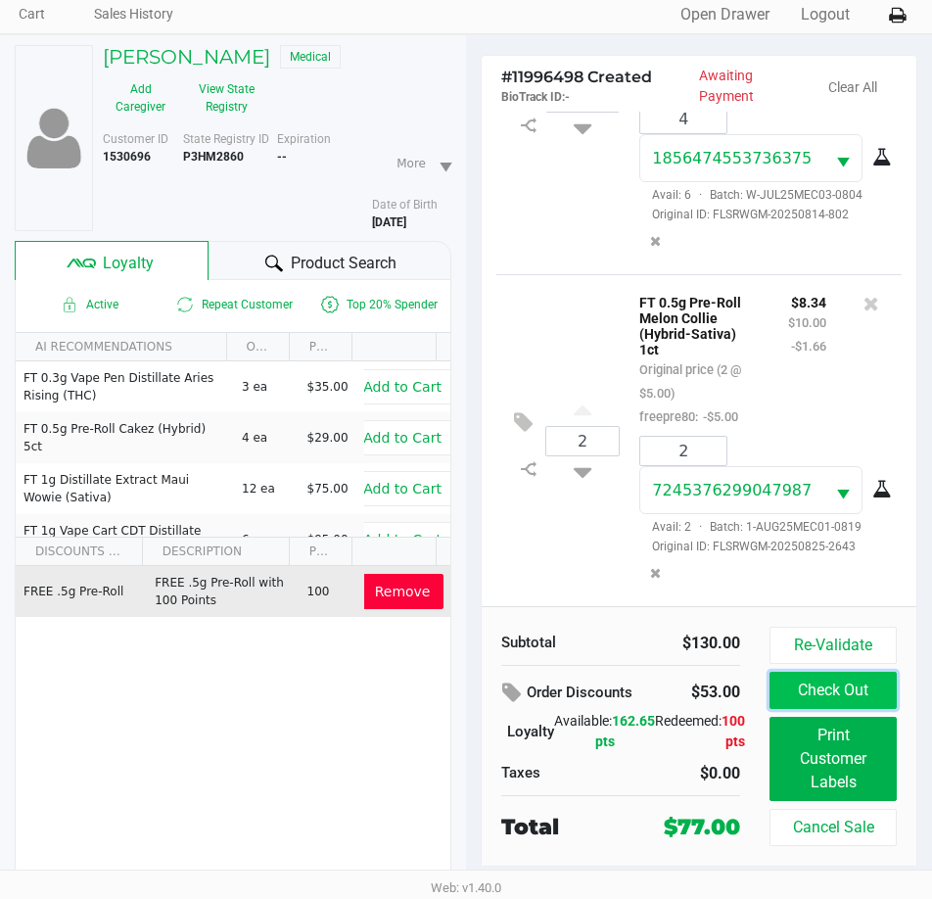
click at [840, 692] on button "Check Out" at bounding box center [833, 690] width 127 height 37
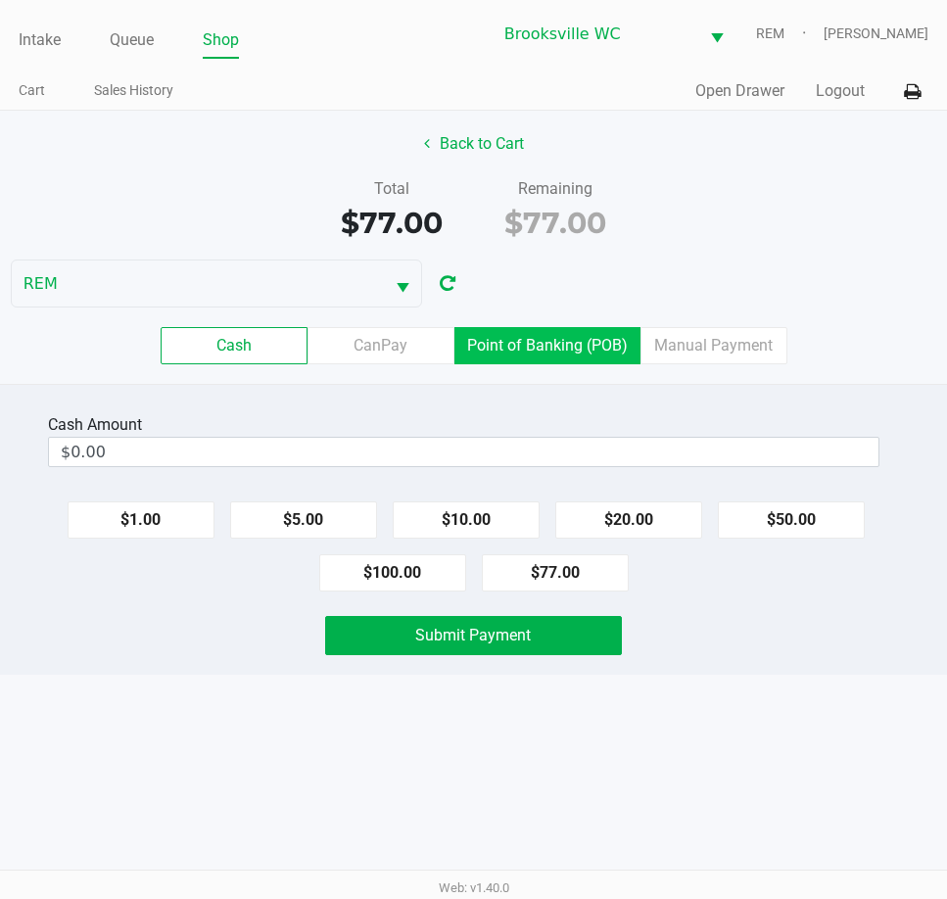
click at [535, 352] on label "Point of Banking (POB)" at bounding box center [547, 345] width 186 height 37
click at [0, 0] on 7 "Point of Banking (POB)" at bounding box center [0, 0] width 0 height 0
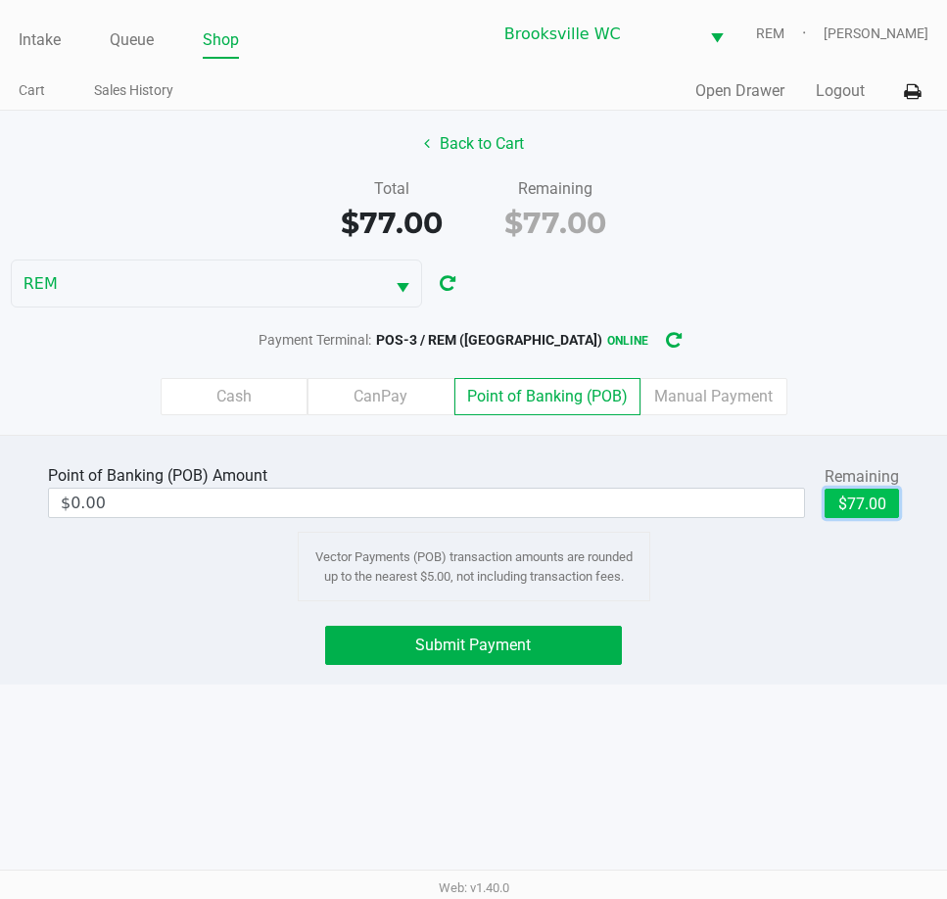
click at [854, 505] on button "$77.00" at bounding box center [862, 503] width 74 height 29
type input "$77.00"
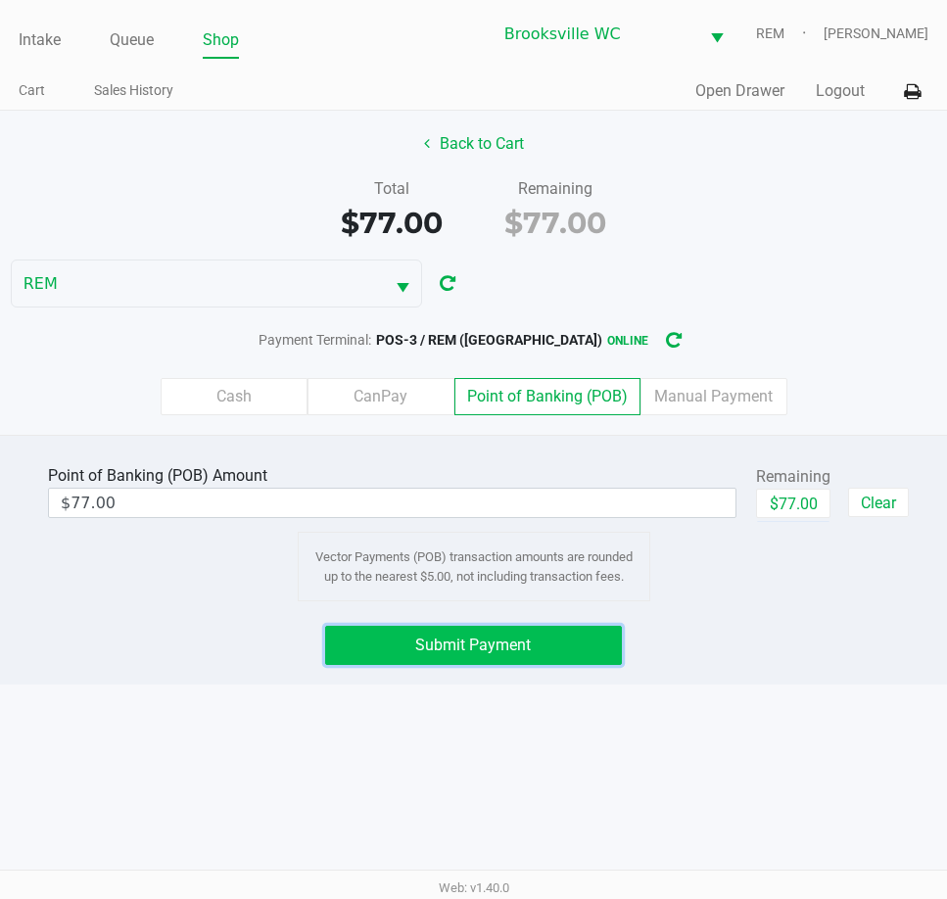
click at [535, 649] on button "Submit Payment" at bounding box center [473, 645] width 296 height 39
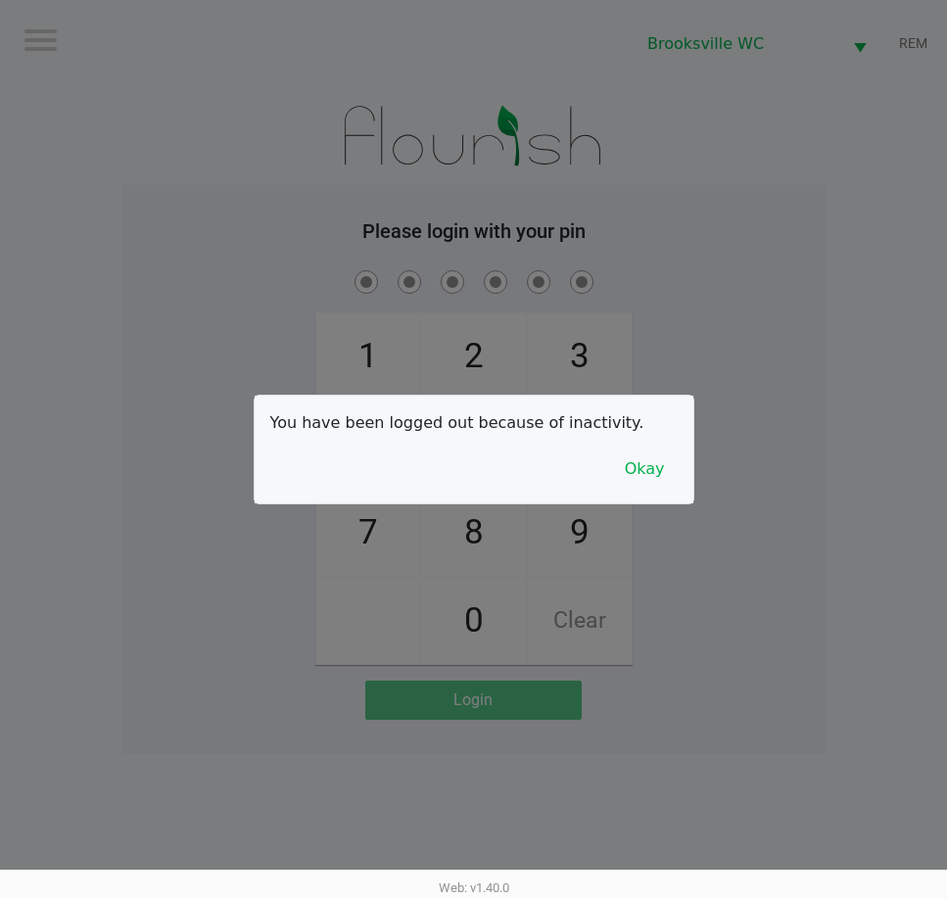
click at [685, 584] on div at bounding box center [473, 449] width 947 height 899
checkbox input "true"
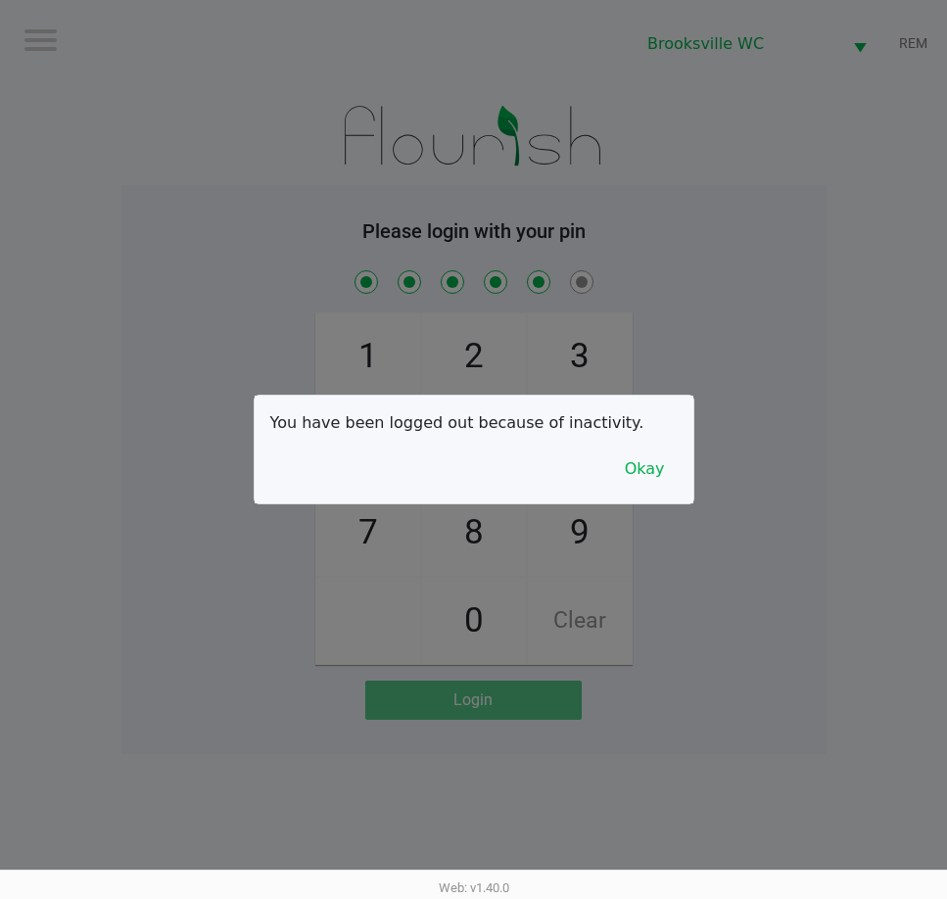
checkbox input "true"
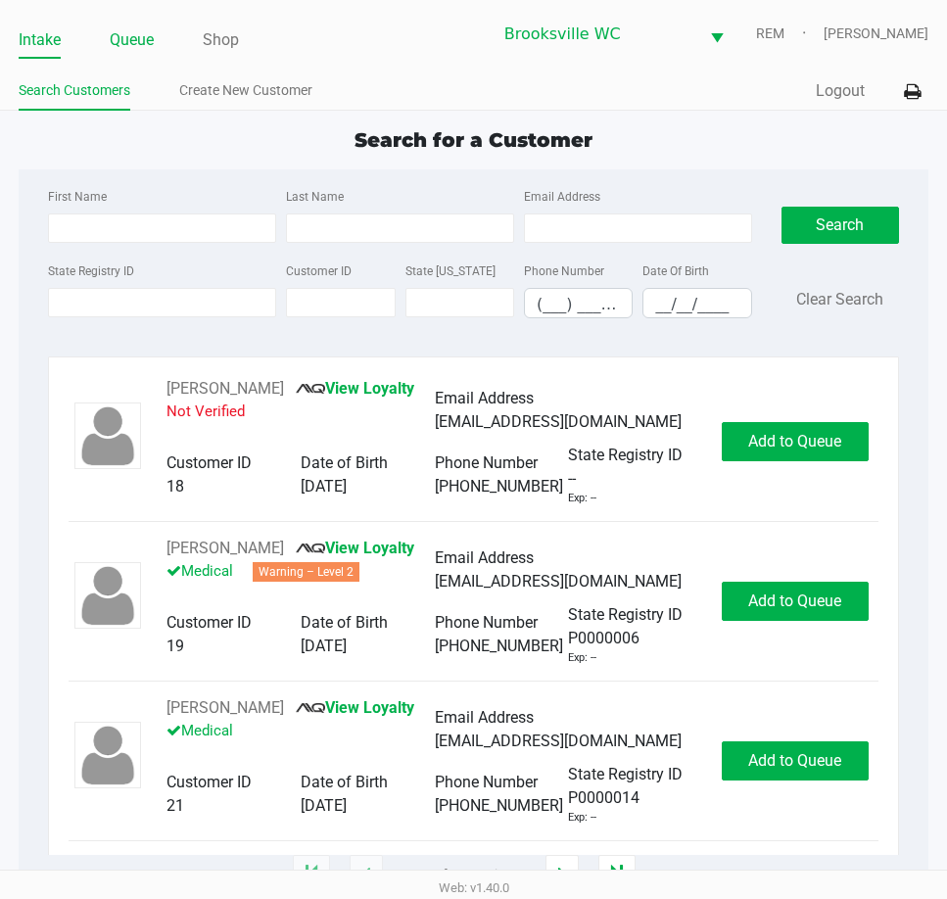
click at [141, 40] on link "Queue" at bounding box center [132, 39] width 44 height 27
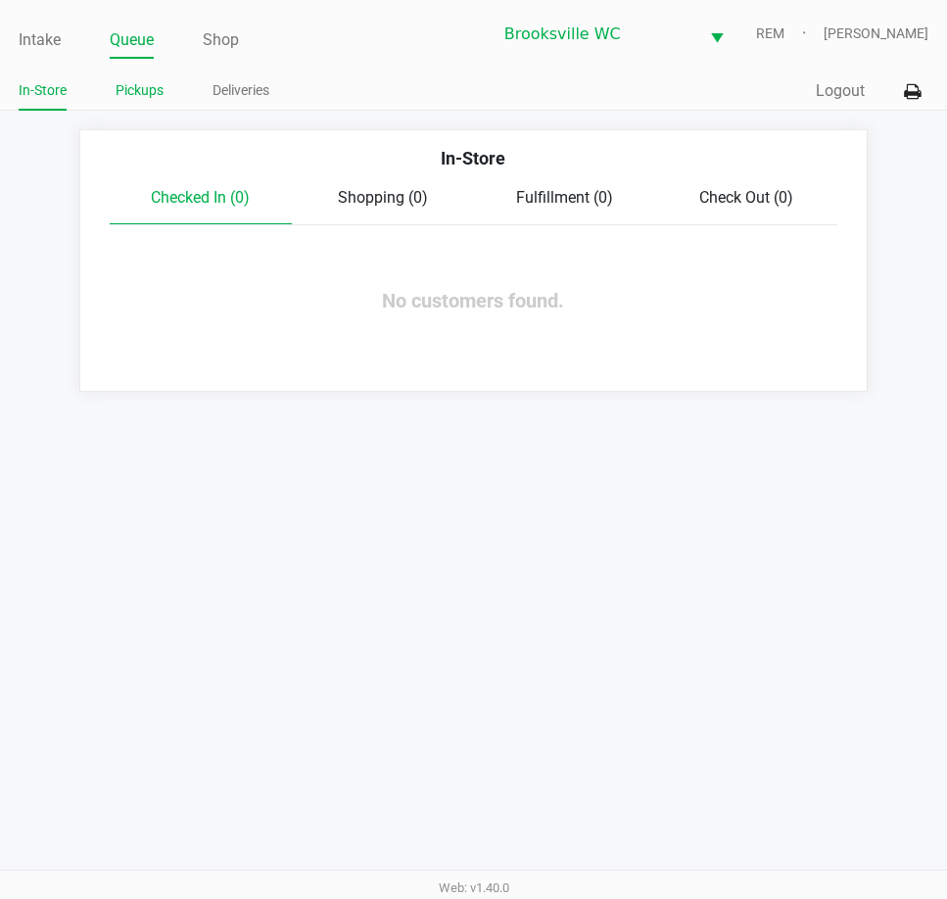
click at [144, 87] on link "Pickups" at bounding box center [140, 90] width 48 height 24
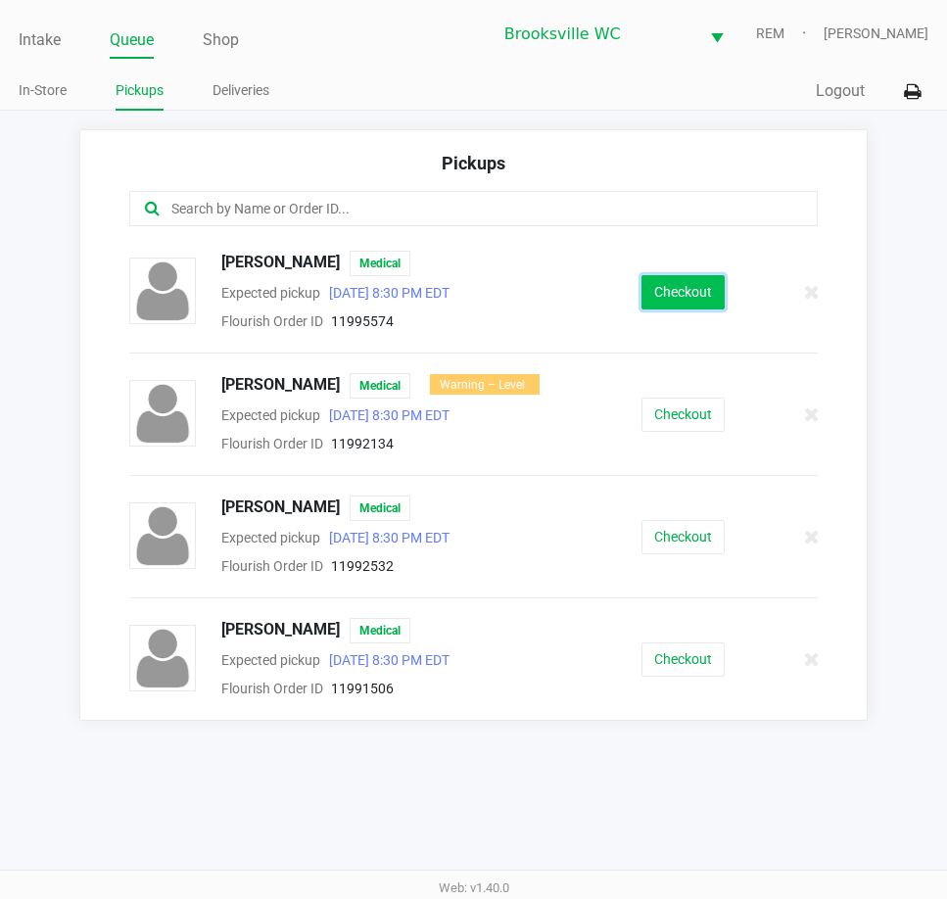
click at [678, 288] on button "Checkout" at bounding box center [683, 292] width 83 height 34
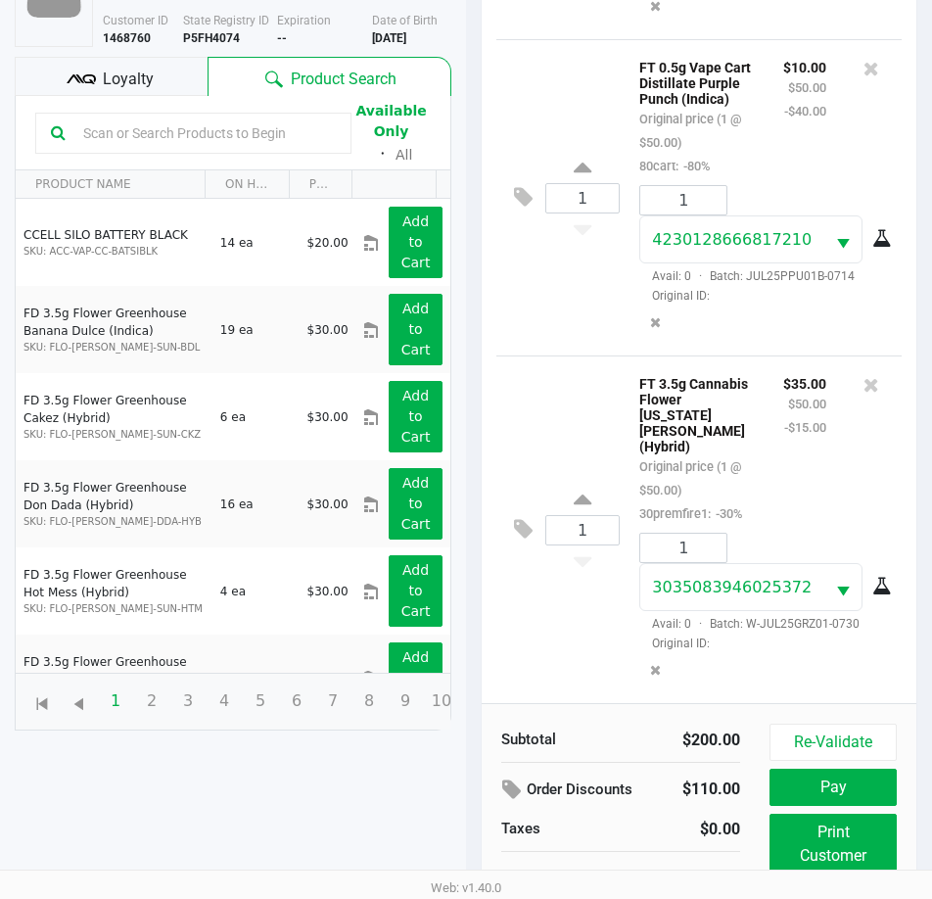
scroll to position [196, 0]
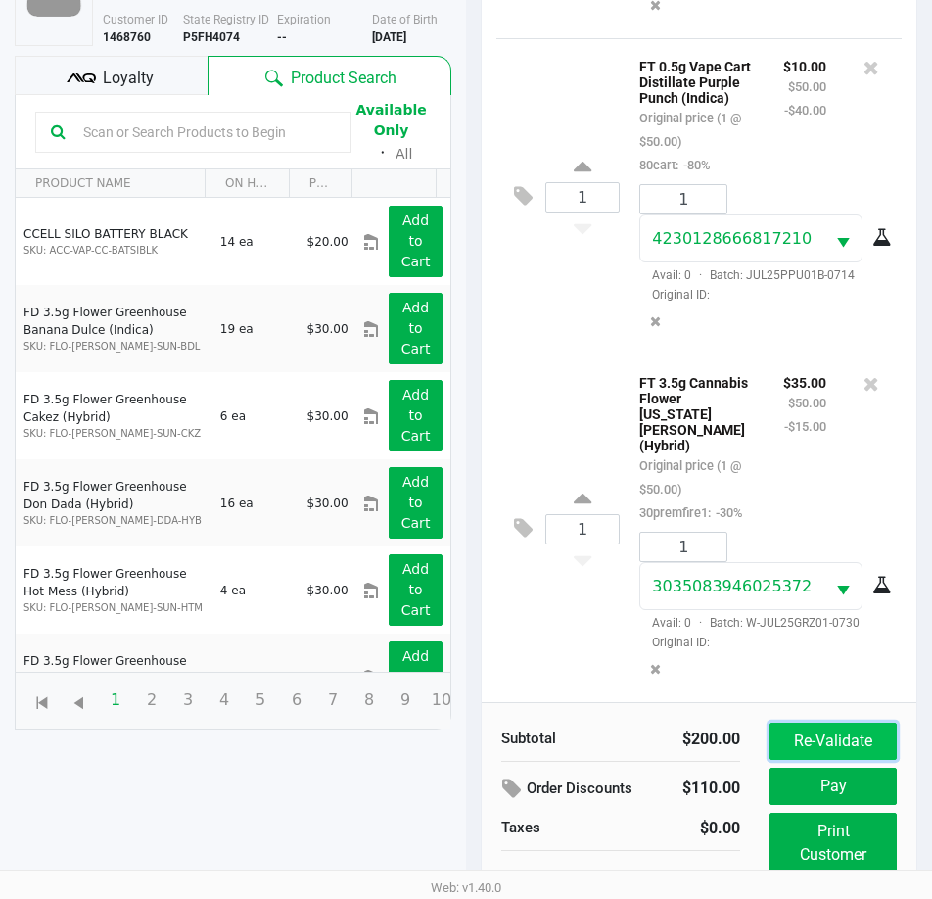
click at [856, 745] on button "Re-Validate" at bounding box center [833, 741] width 127 height 37
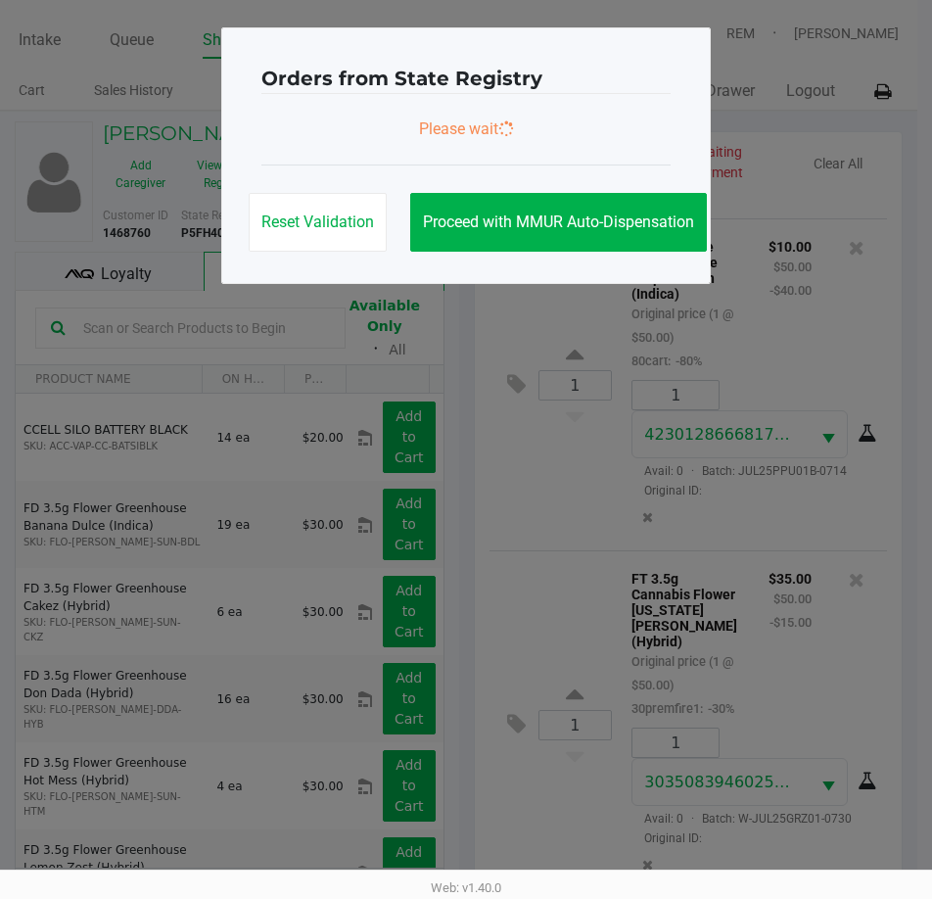
scroll to position [0, 0]
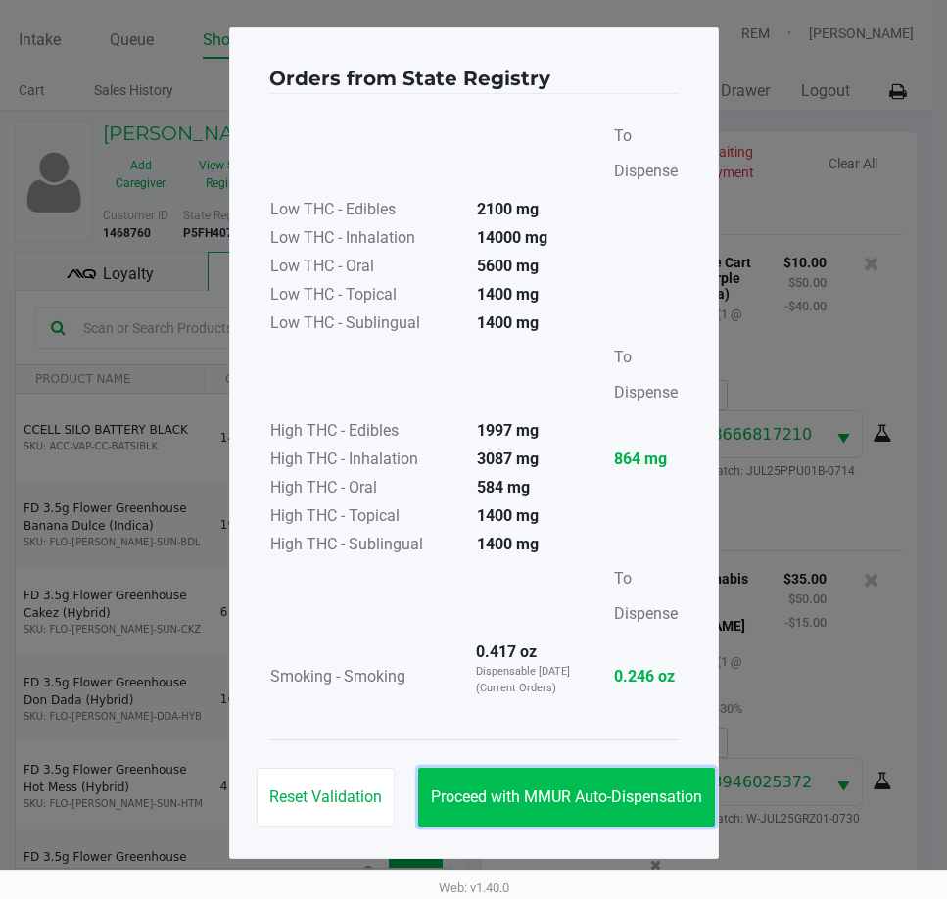
click at [619, 814] on button "Proceed with MMUR Auto-Dispensation" at bounding box center [566, 797] width 297 height 59
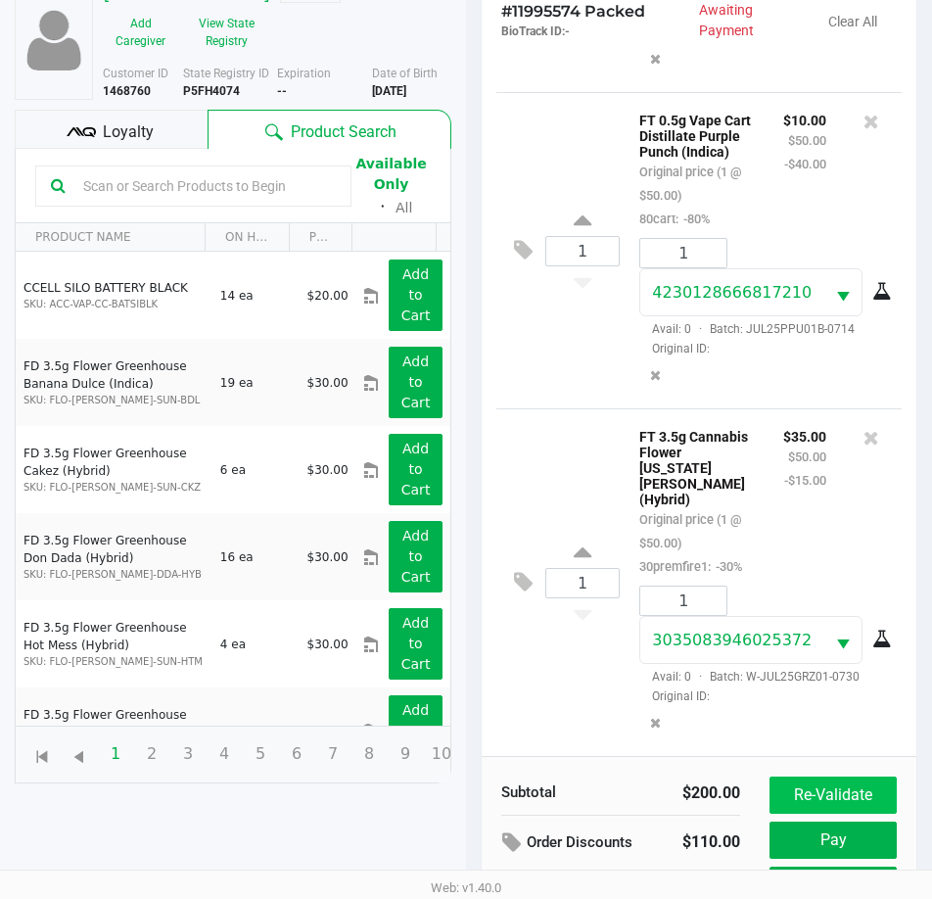
scroll to position [260, 0]
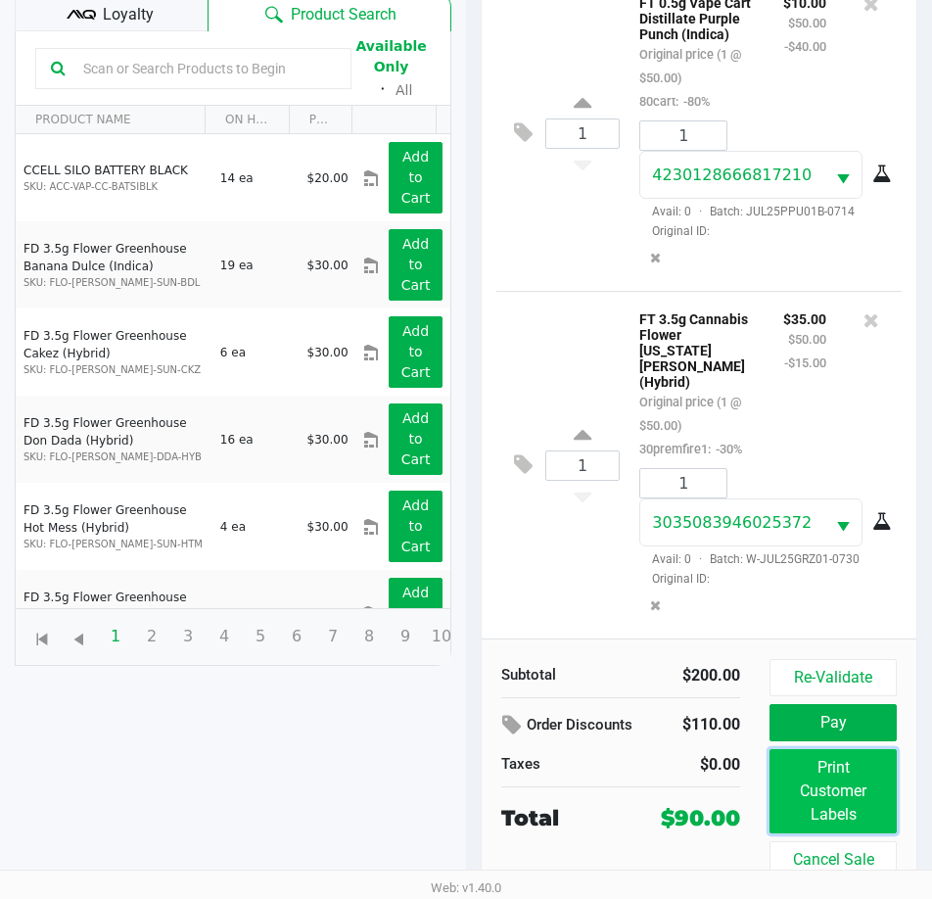
click at [833, 794] on button "Print Customer Labels" at bounding box center [833, 791] width 127 height 84
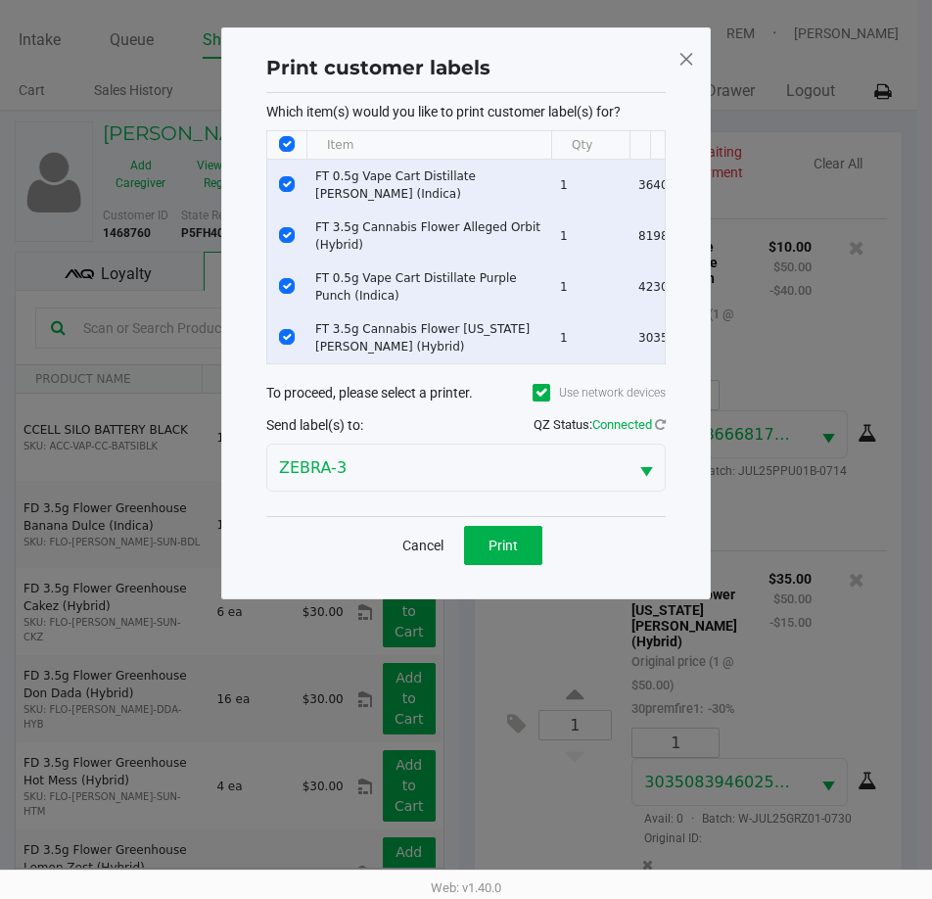
scroll to position [0, 0]
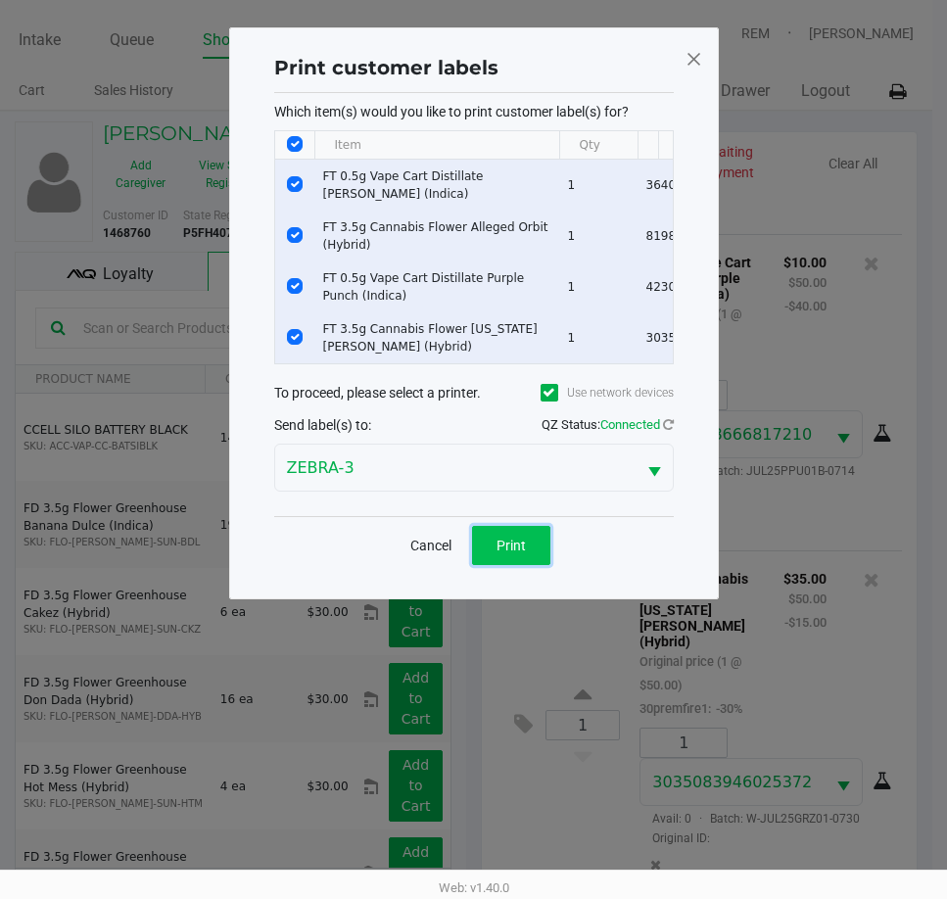
click at [493, 549] on button "Print" at bounding box center [511, 545] width 78 height 39
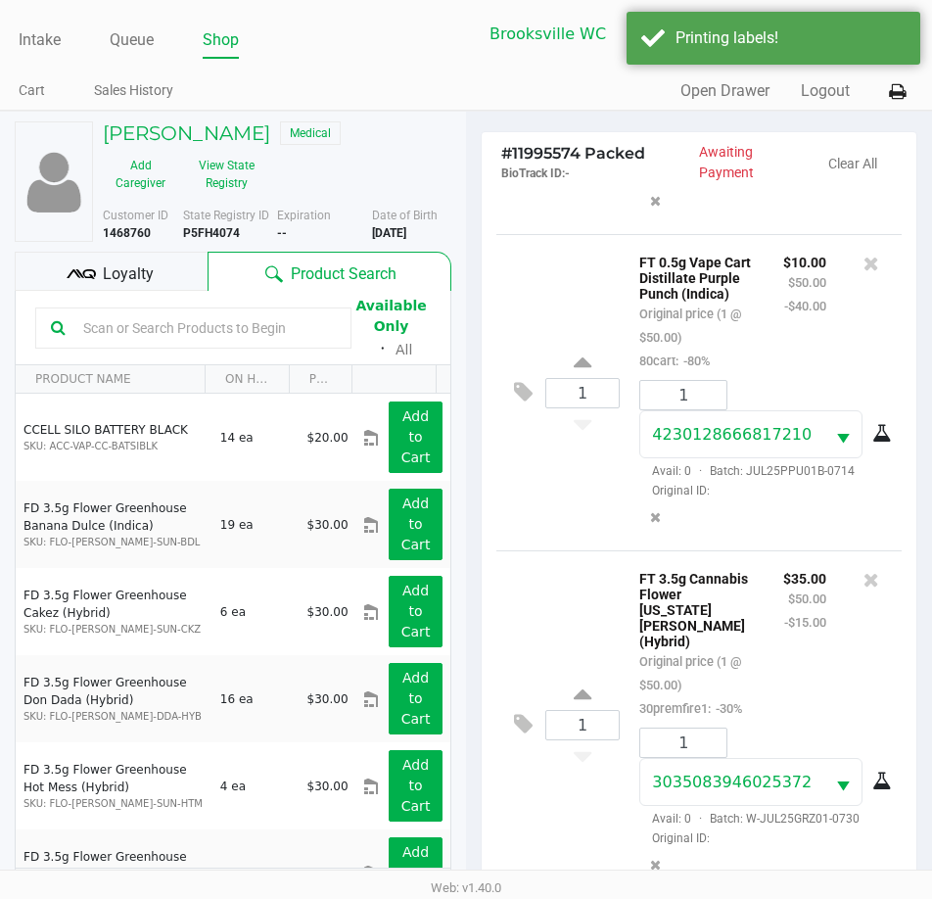
click at [118, 260] on div "Loyalty" at bounding box center [111, 271] width 193 height 39
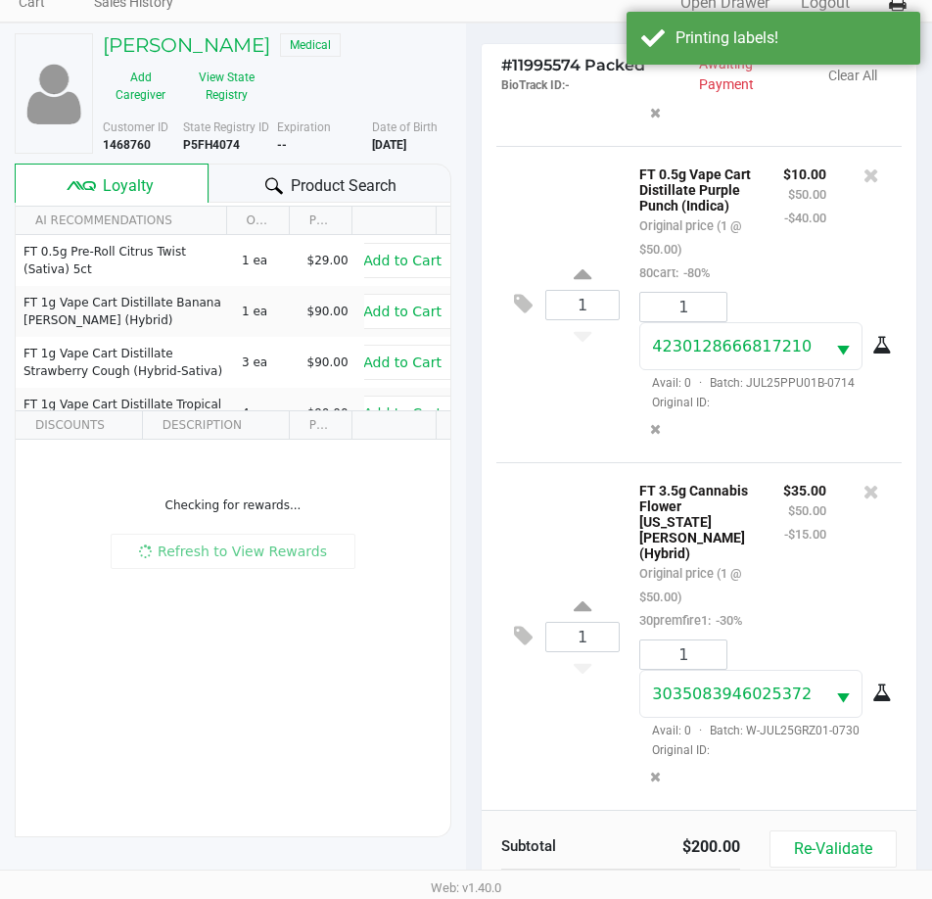
scroll to position [260, 0]
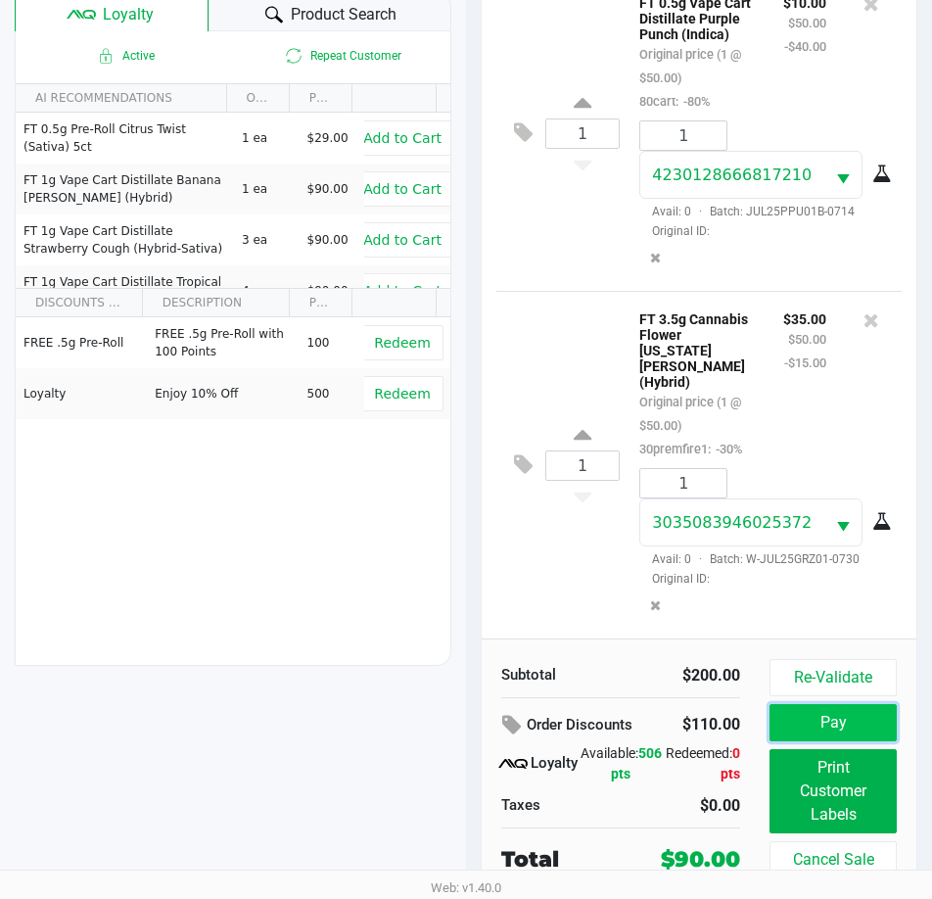
click at [837, 717] on button "Pay" at bounding box center [833, 722] width 127 height 37
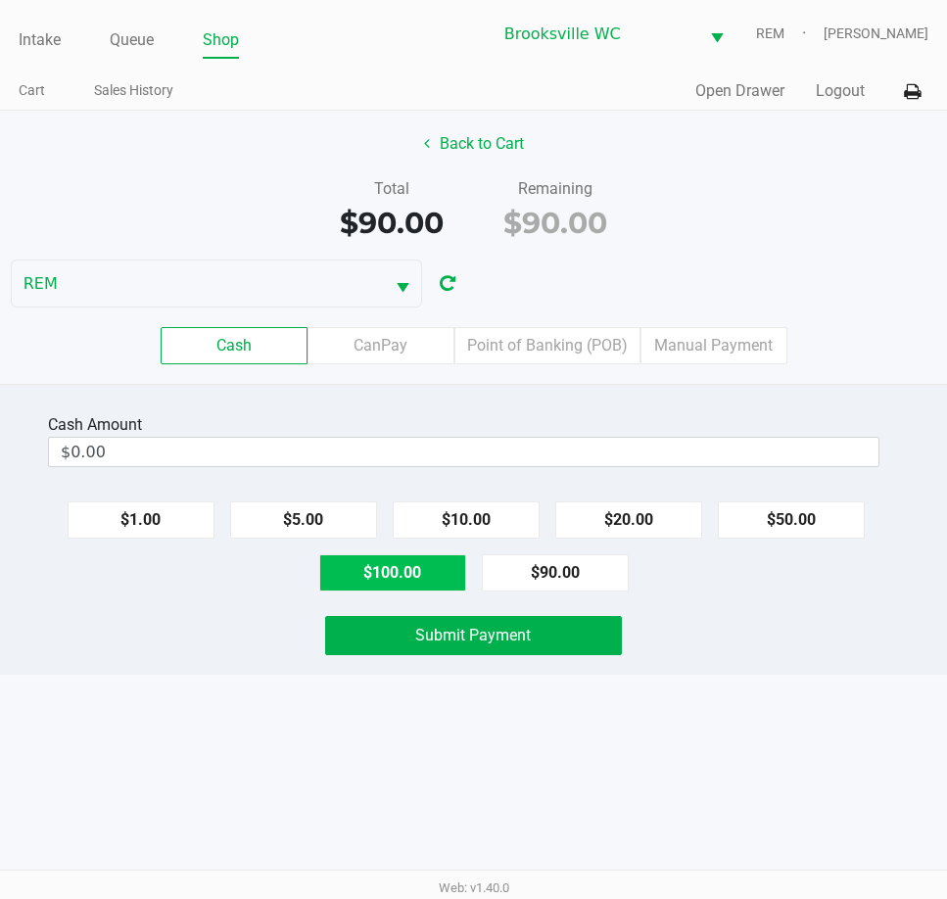
click at [400, 586] on button "$100.00" at bounding box center [392, 572] width 147 height 37
type input "$100.00"
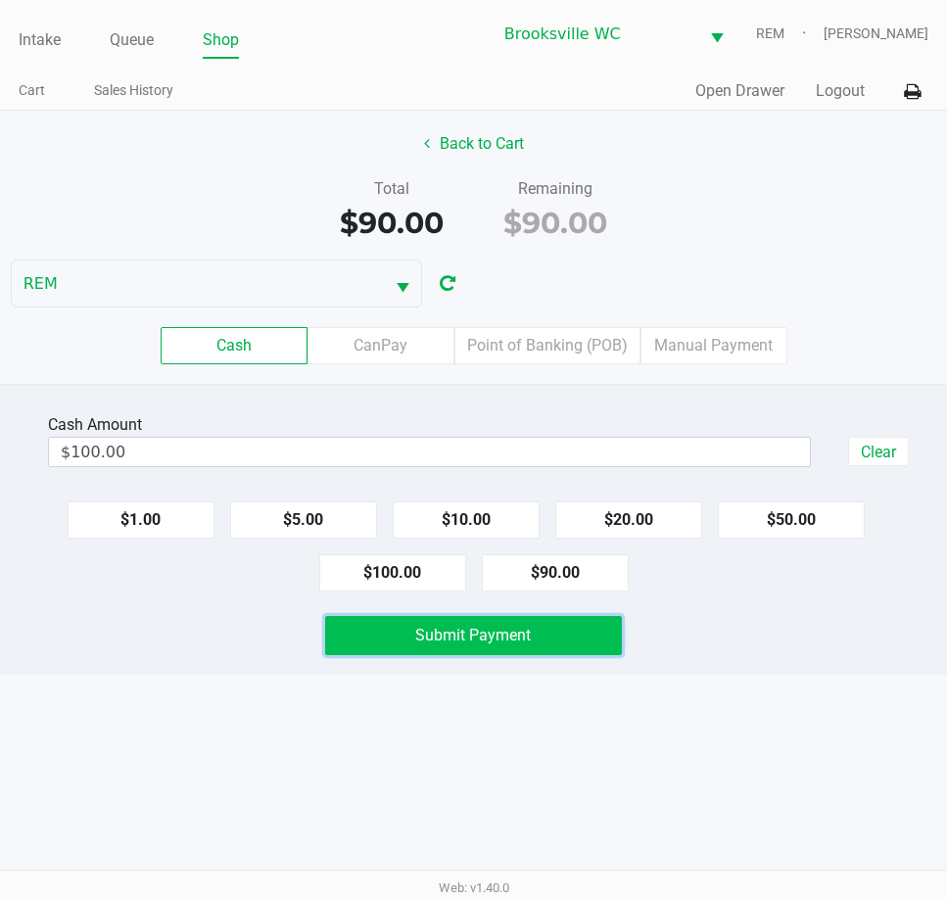
click at [479, 650] on button "Submit Payment" at bounding box center [473, 635] width 296 height 39
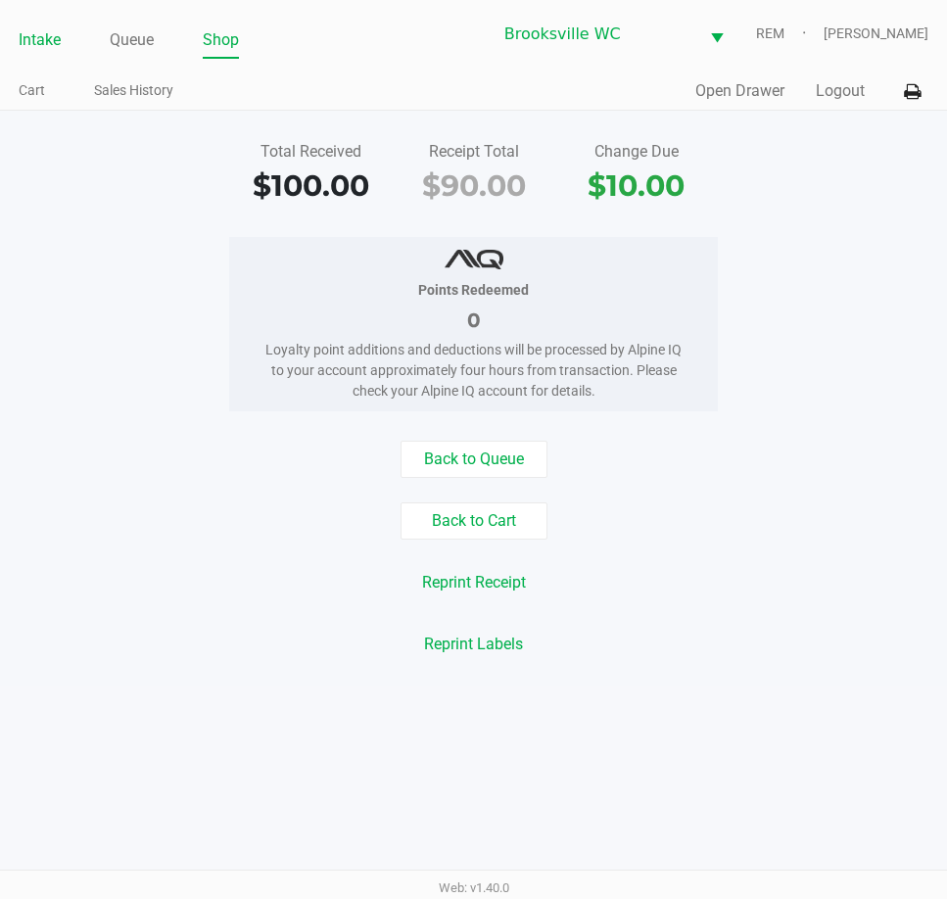
click at [46, 44] on link "Intake" at bounding box center [40, 39] width 42 height 27
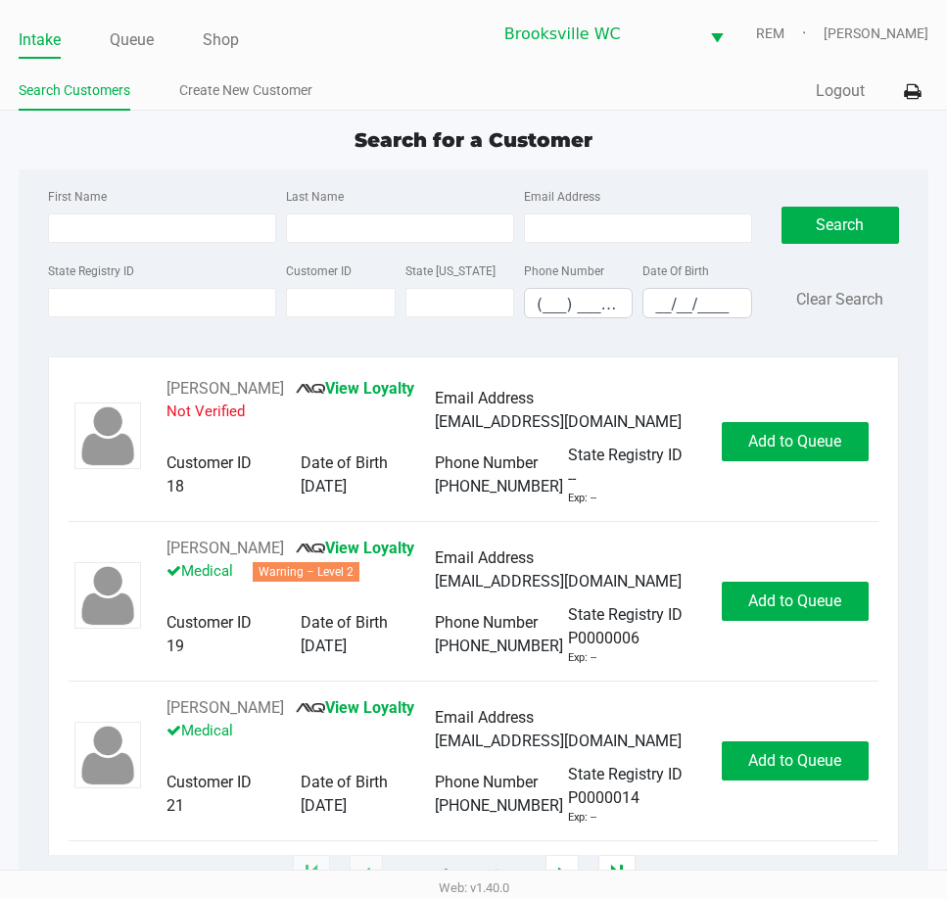
click at [181, 171] on div "First Name Last Name Email Address State Registry ID Customer ID State ID Phone…" at bounding box center [473, 258] width 880 height 179
click at [135, 44] on link "Queue" at bounding box center [132, 39] width 44 height 27
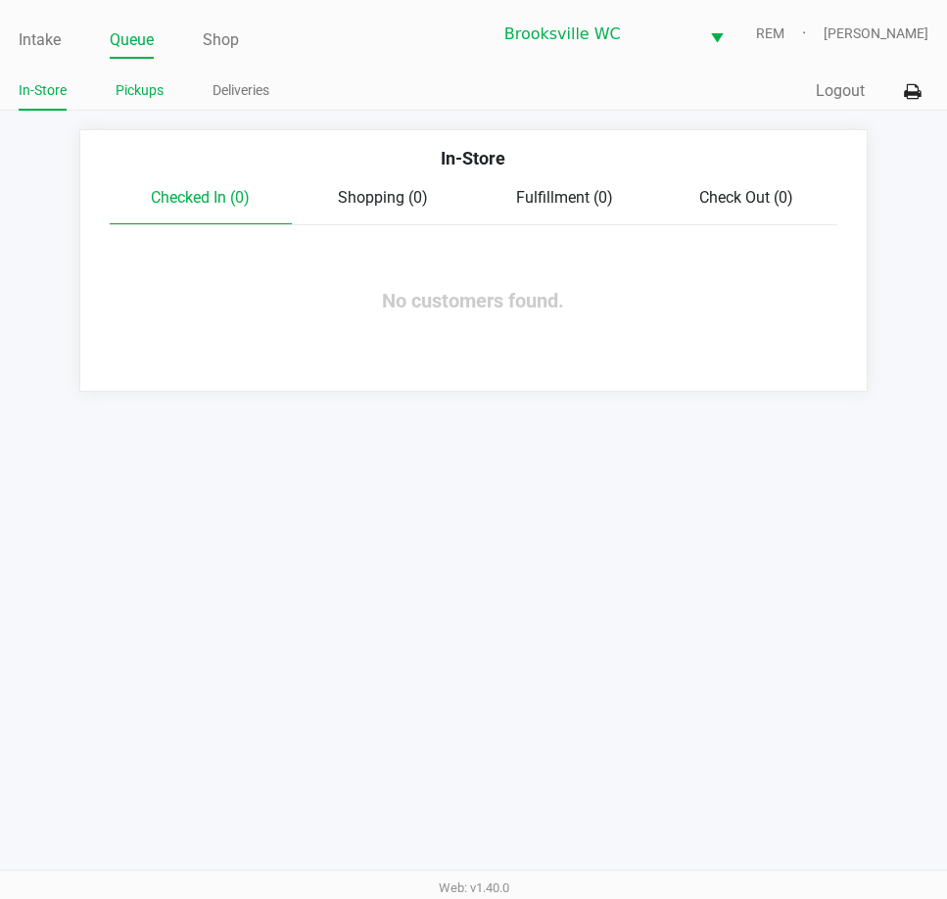
click at [155, 110] on li "Pickups" at bounding box center [140, 93] width 48 height 34
click at [155, 97] on link "Pickups" at bounding box center [140, 90] width 48 height 24
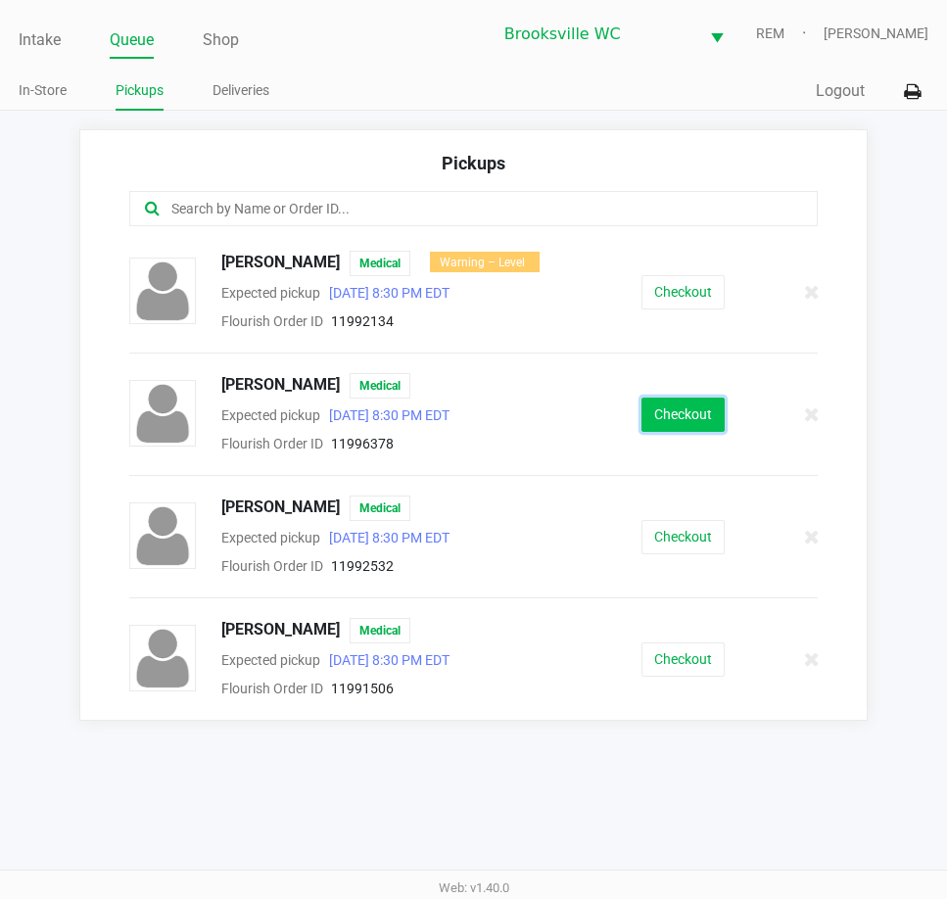
click at [695, 416] on button "Checkout" at bounding box center [683, 415] width 83 height 34
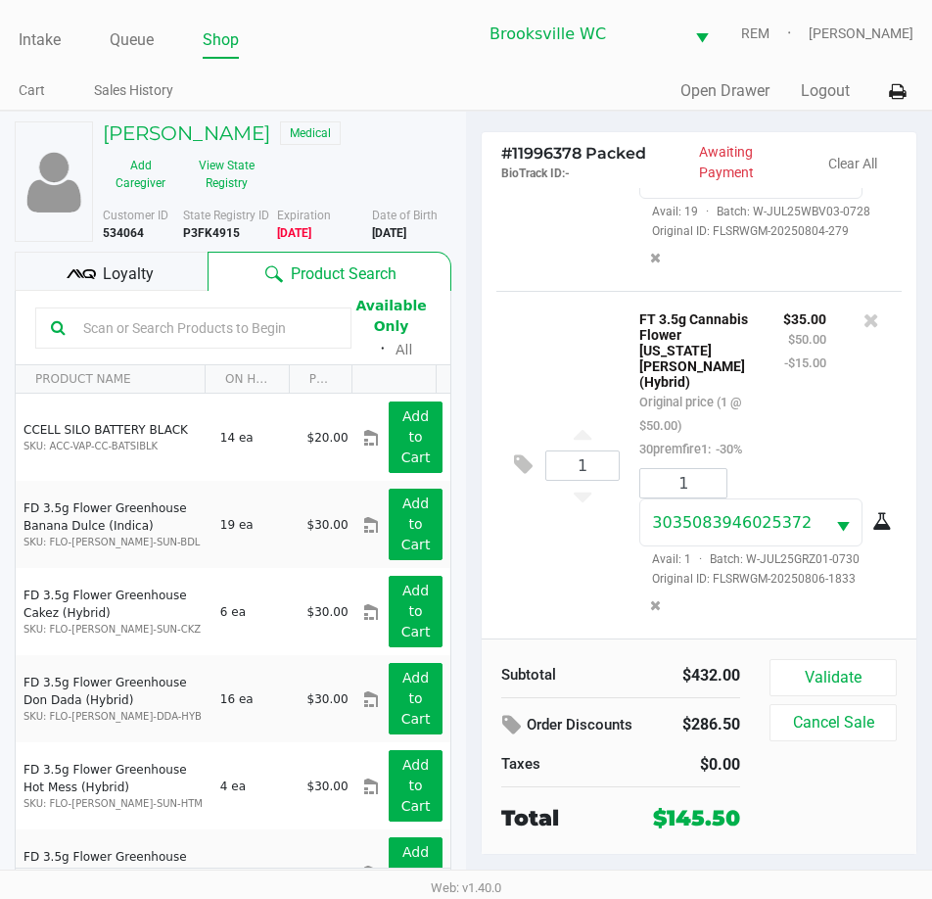
scroll to position [1813, 0]
click at [863, 666] on button "Validate" at bounding box center [833, 677] width 127 height 37
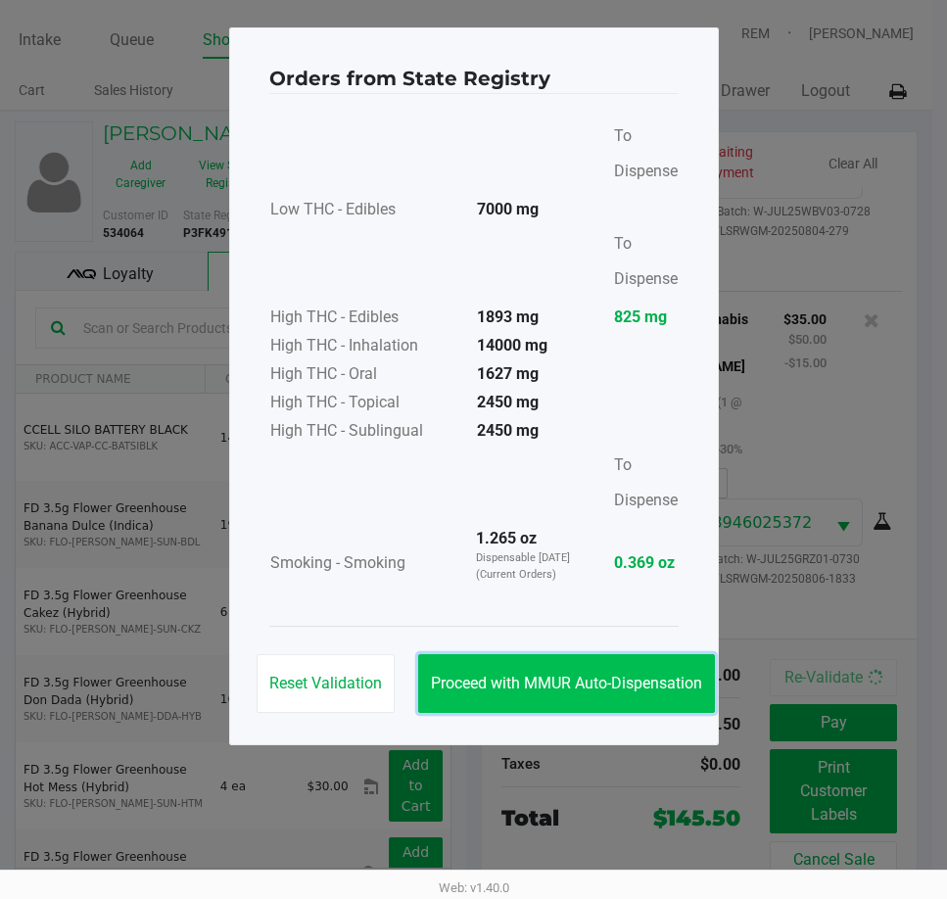
click at [655, 672] on button "Proceed with MMUR Auto-Dispensation" at bounding box center [566, 683] width 297 height 59
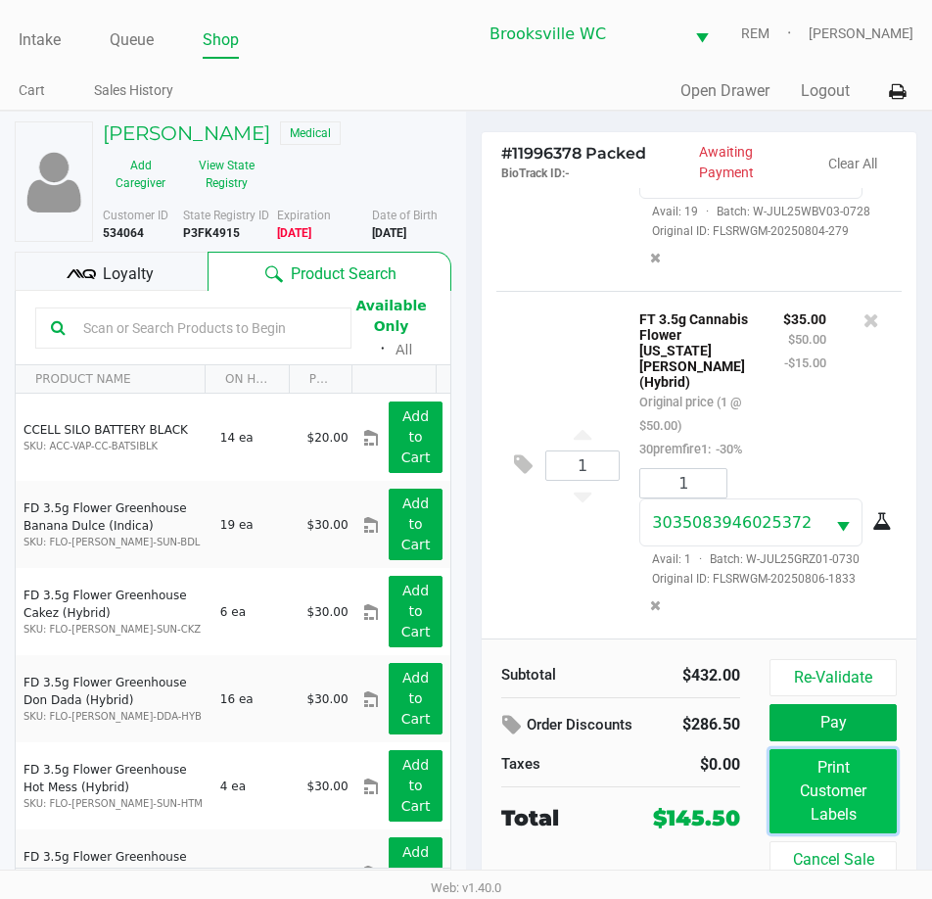
click at [828, 815] on button "Print Customer Labels" at bounding box center [833, 791] width 127 height 84
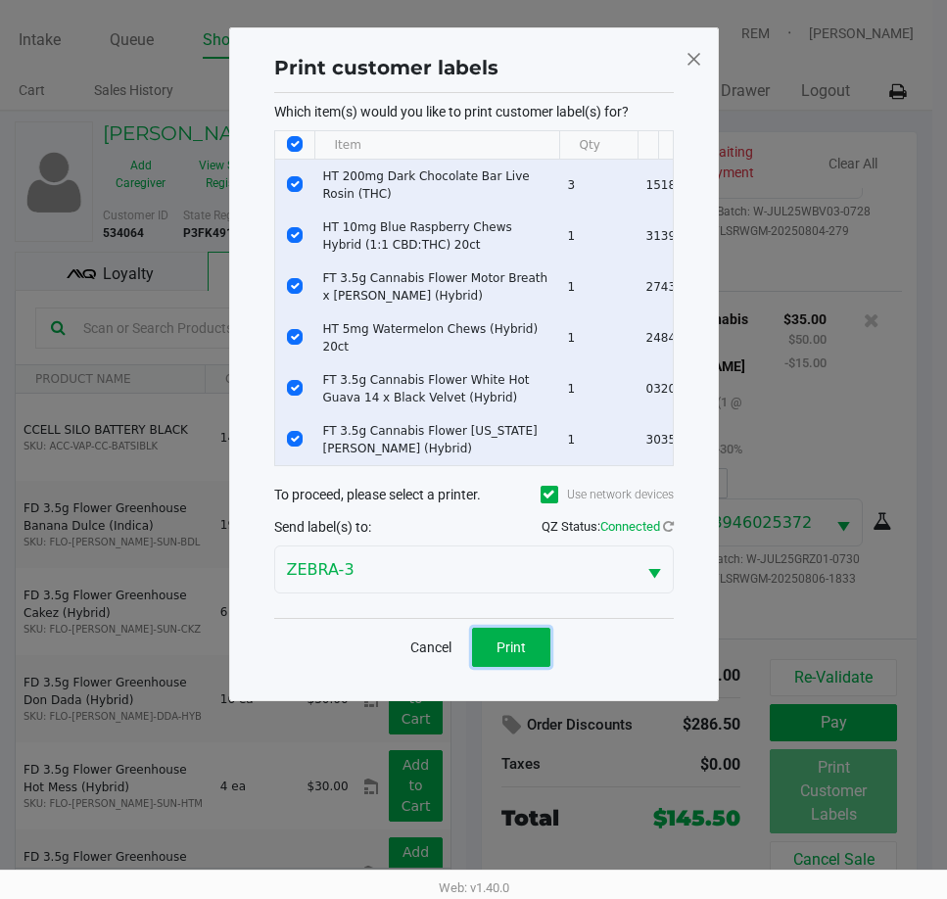
click at [520, 655] on span "Print" at bounding box center [511, 648] width 29 height 16
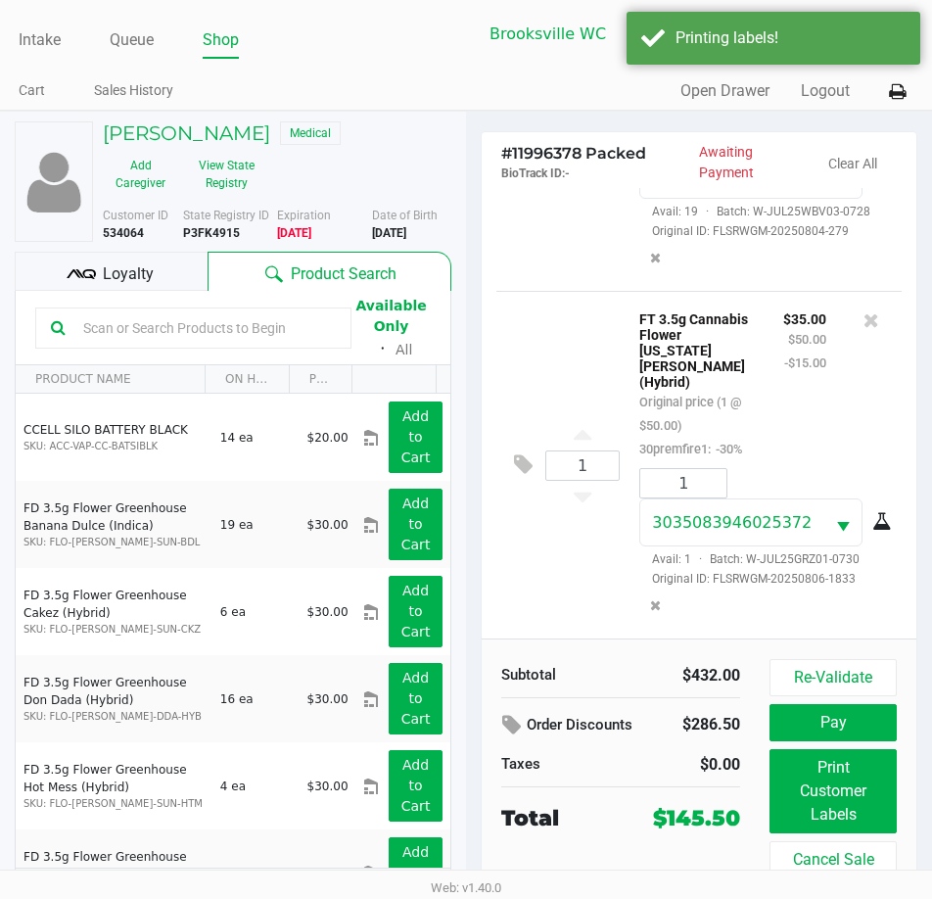
click at [102, 284] on div "Loyalty" at bounding box center [111, 271] width 193 height 39
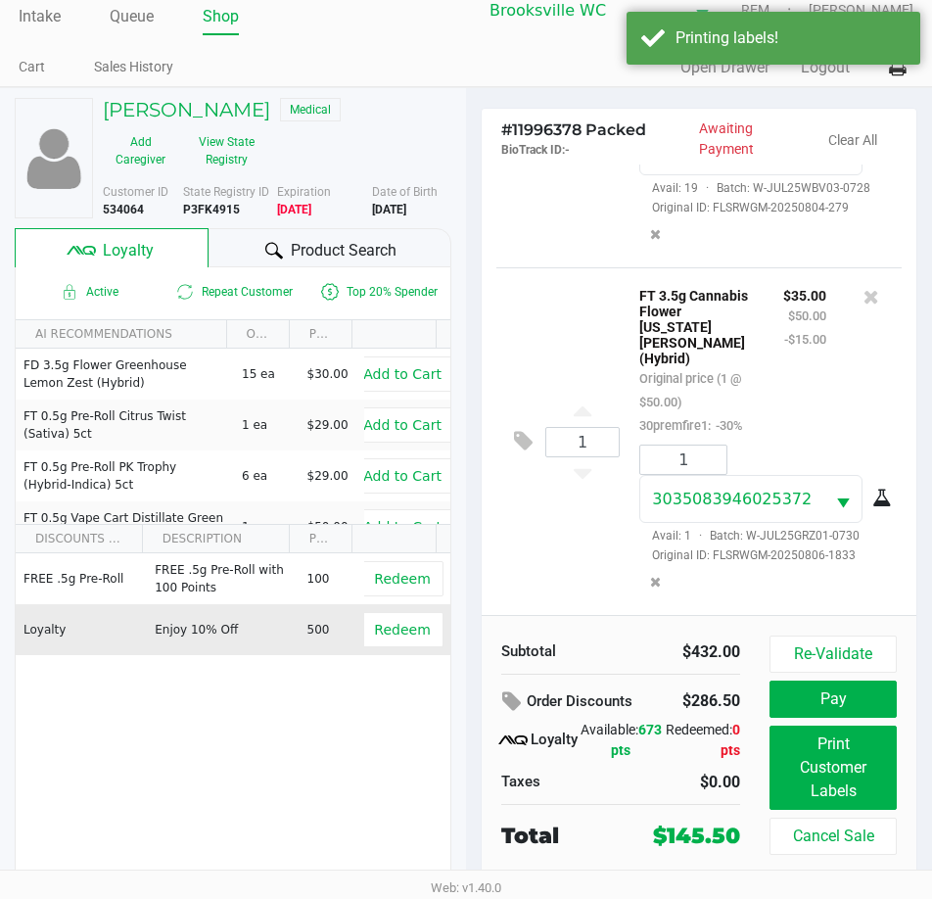
scroll to position [36, 0]
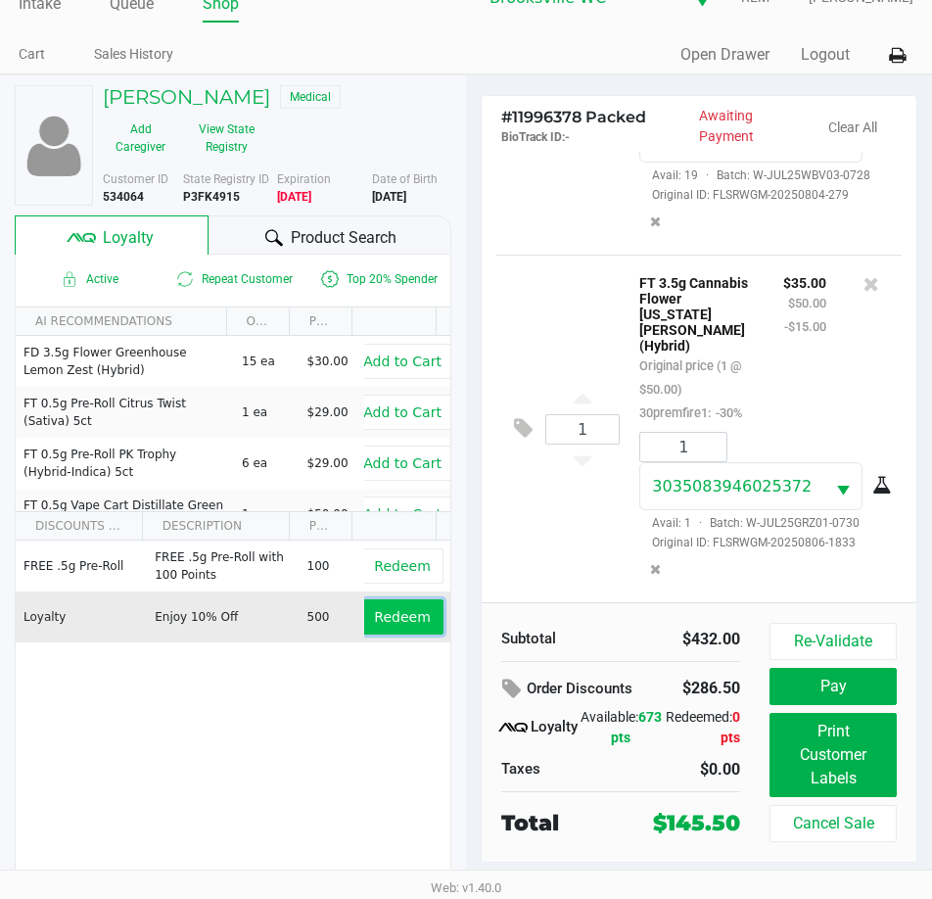
click at [401, 618] on span "Redeem" at bounding box center [402, 617] width 56 height 16
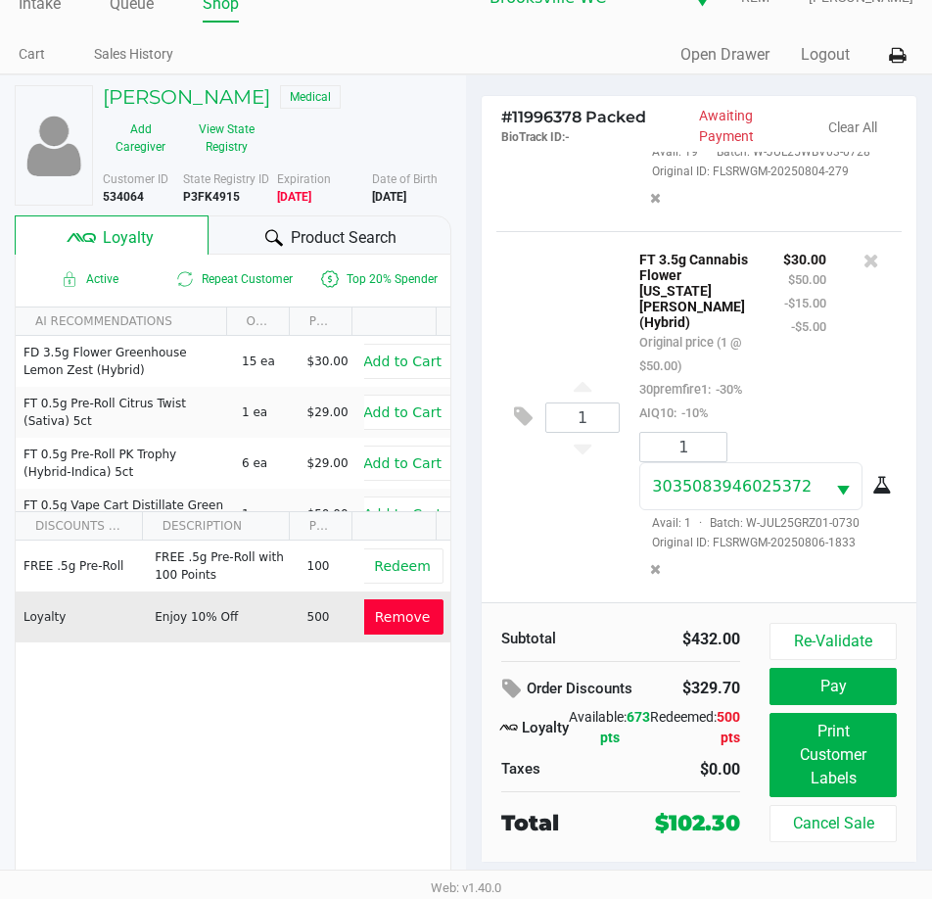
scroll to position [1931, 0]
click at [809, 681] on button "Pay" at bounding box center [833, 686] width 127 height 37
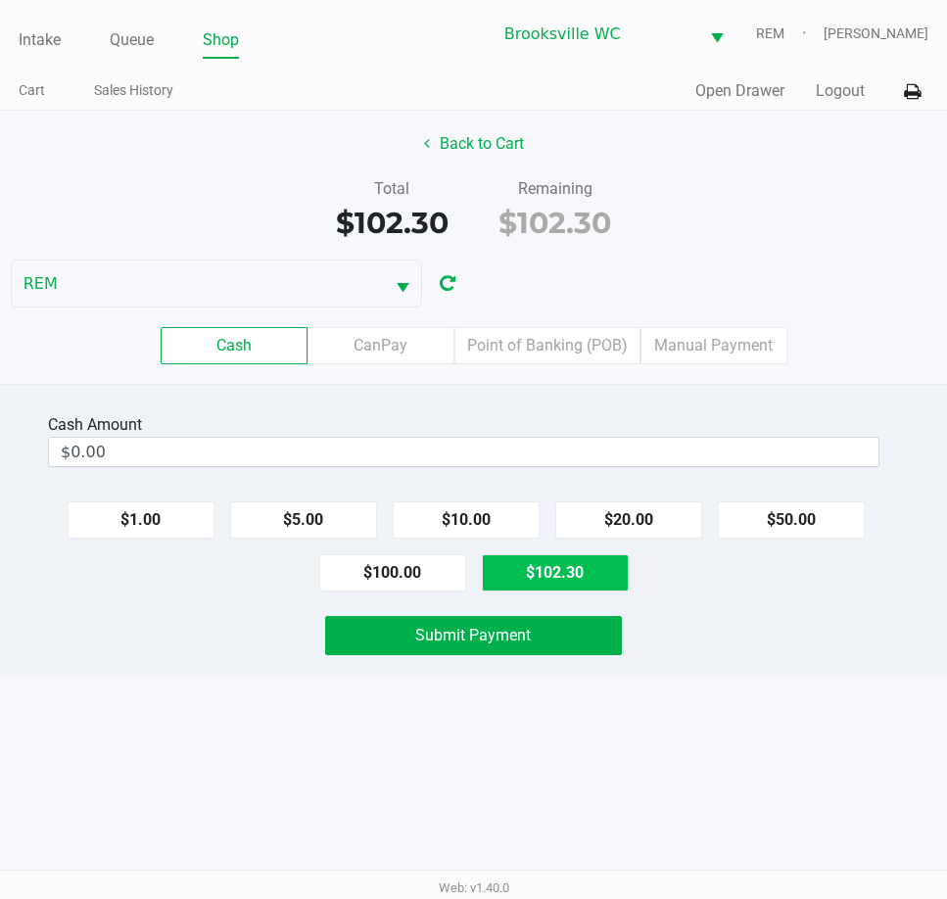
click at [545, 573] on button "$102.30" at bounding box center [555, 572] width 147 height 37
type input "$102.30"
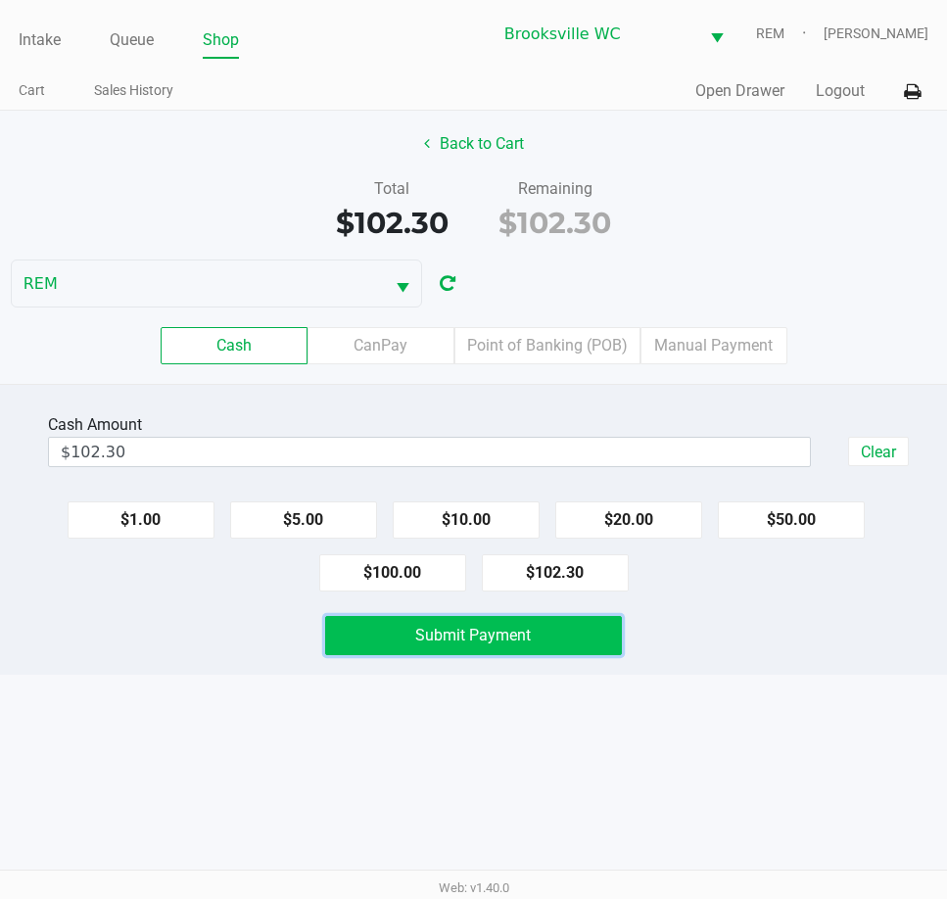
click at [542, 647] on button "Submit Payment" at bounding box center [473, 635] width 296 height 39
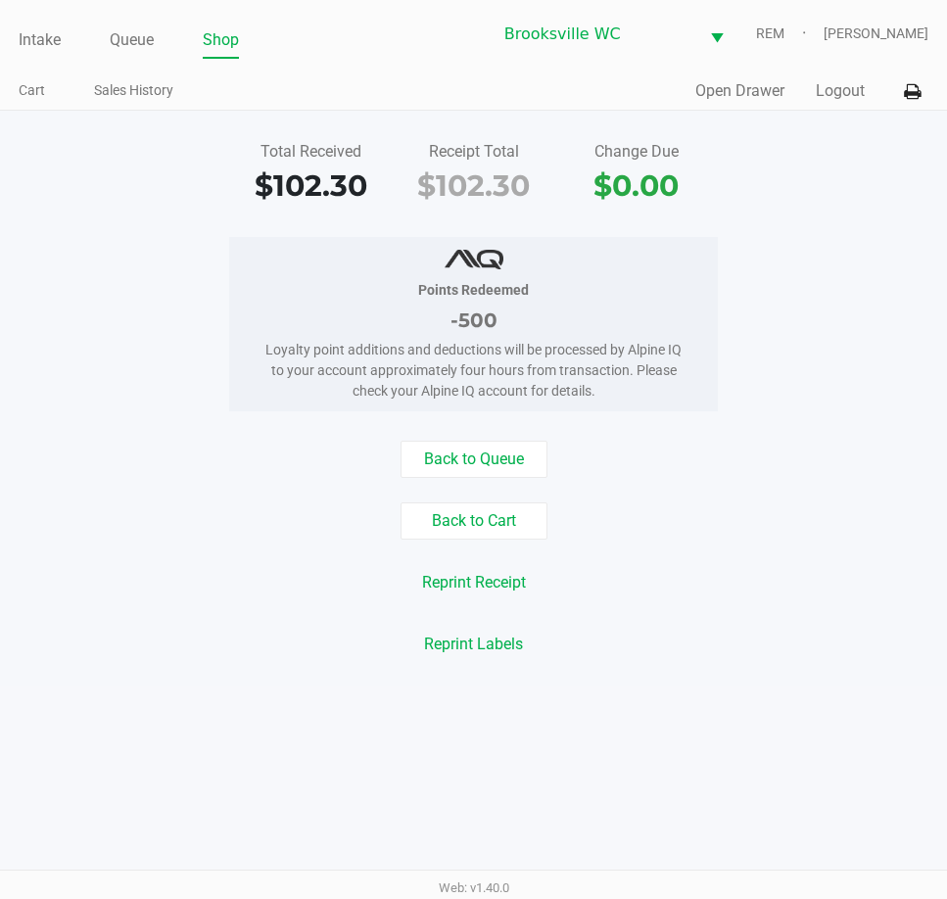
click at [14, 46] on div "Intake Queue Shop Brooksville WC REM Daniel Lyttle Cart Sales History Quick Sal…" at bounding box center [473, 55] width 947 height 111
click at [30, 44] on link "Intake" at bounding box center [40, 39] width 42 height 27
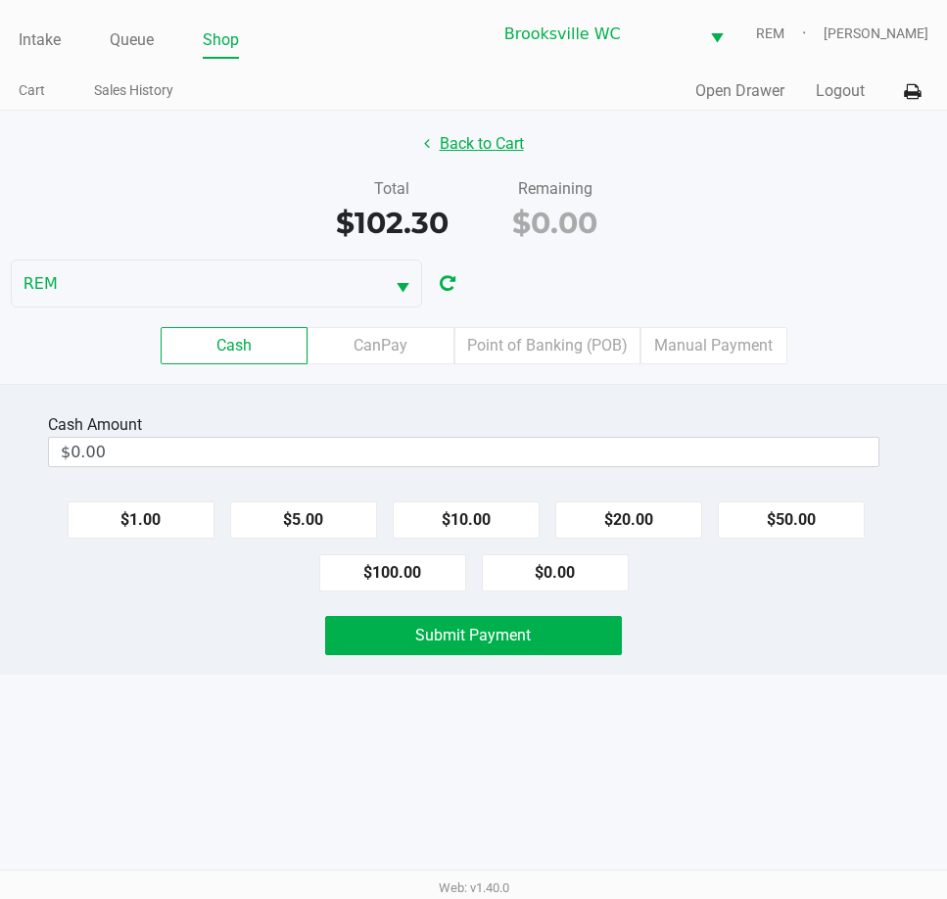
click at [460, 150] on button "Back to Cart" at bounding box center [473, 143] width 125 height 37
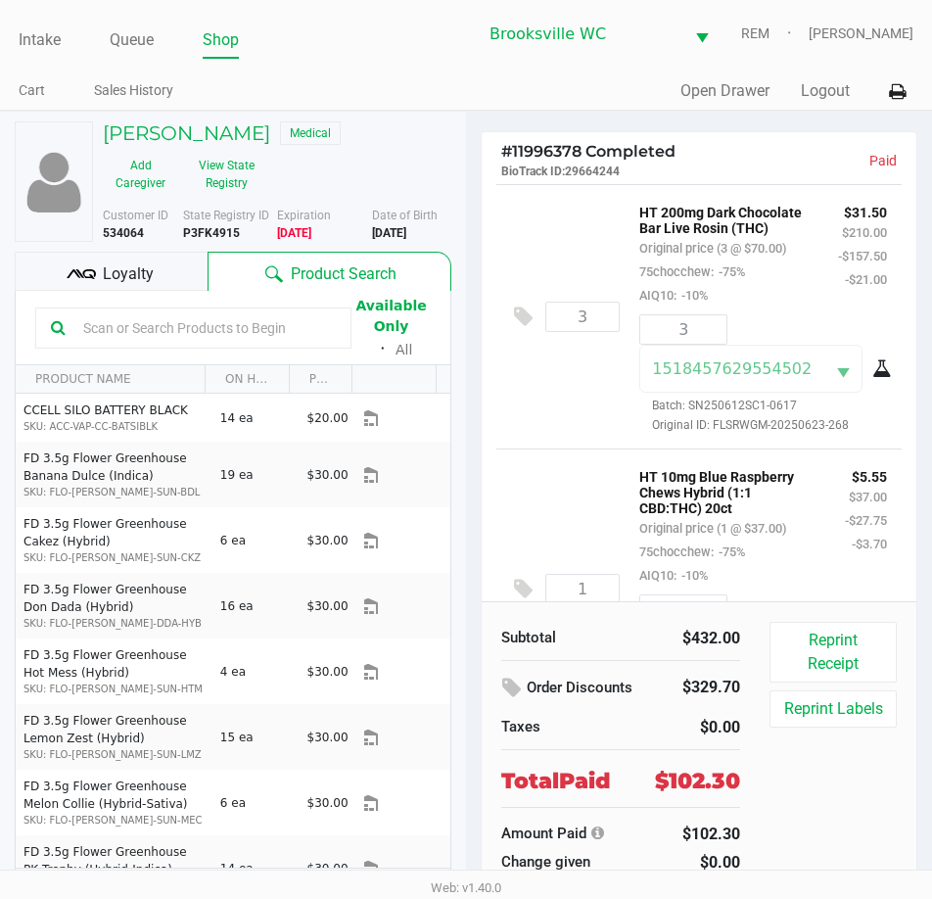
scroll to position [36, 0]
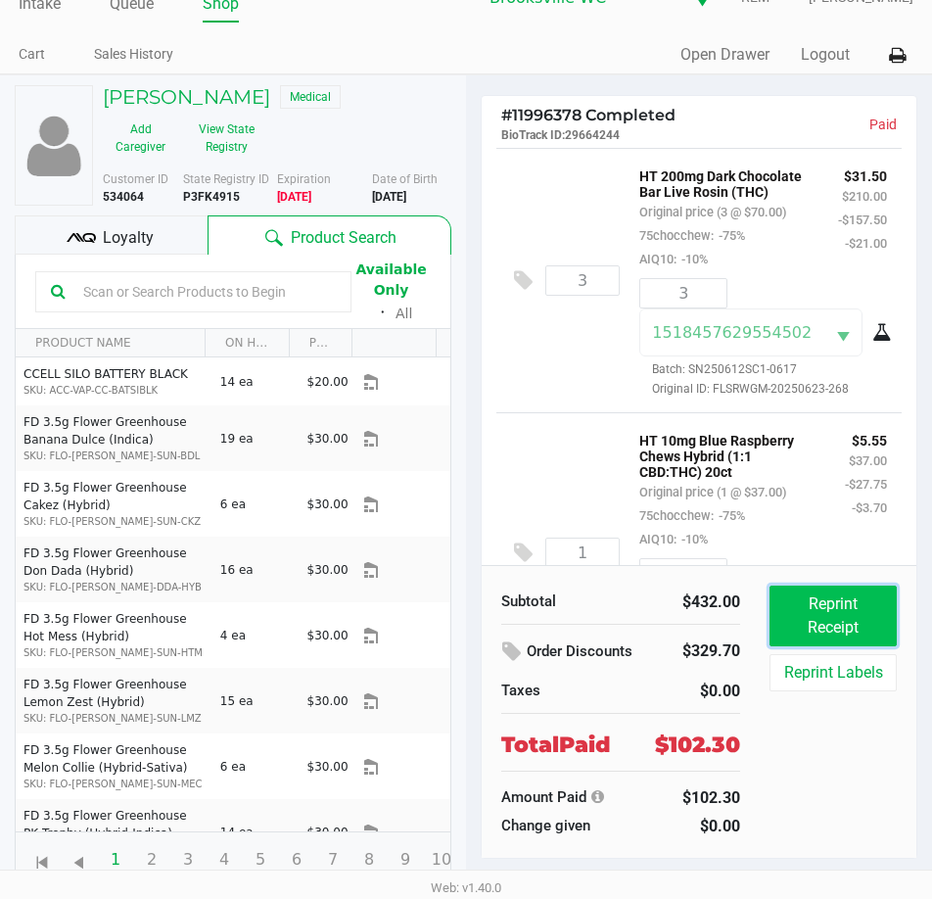
click at [835, 624] on button "Reprint Receipt" at bounding box center [833, 616] width 127 height 61
click at [48, 7] on link "Intake" at bounding box center [40, 3] width 42 height 27
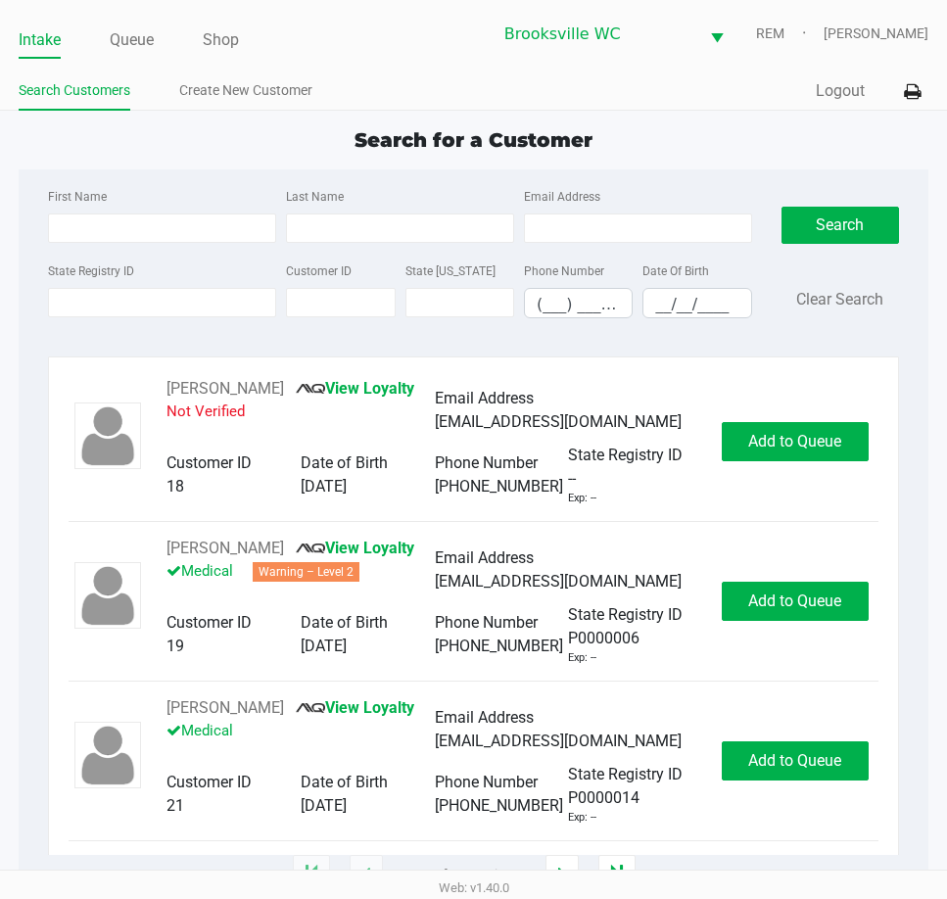
click at [187, 153] on div "Search for a Customer" at bounding box center [473, 139] width 938 height 29
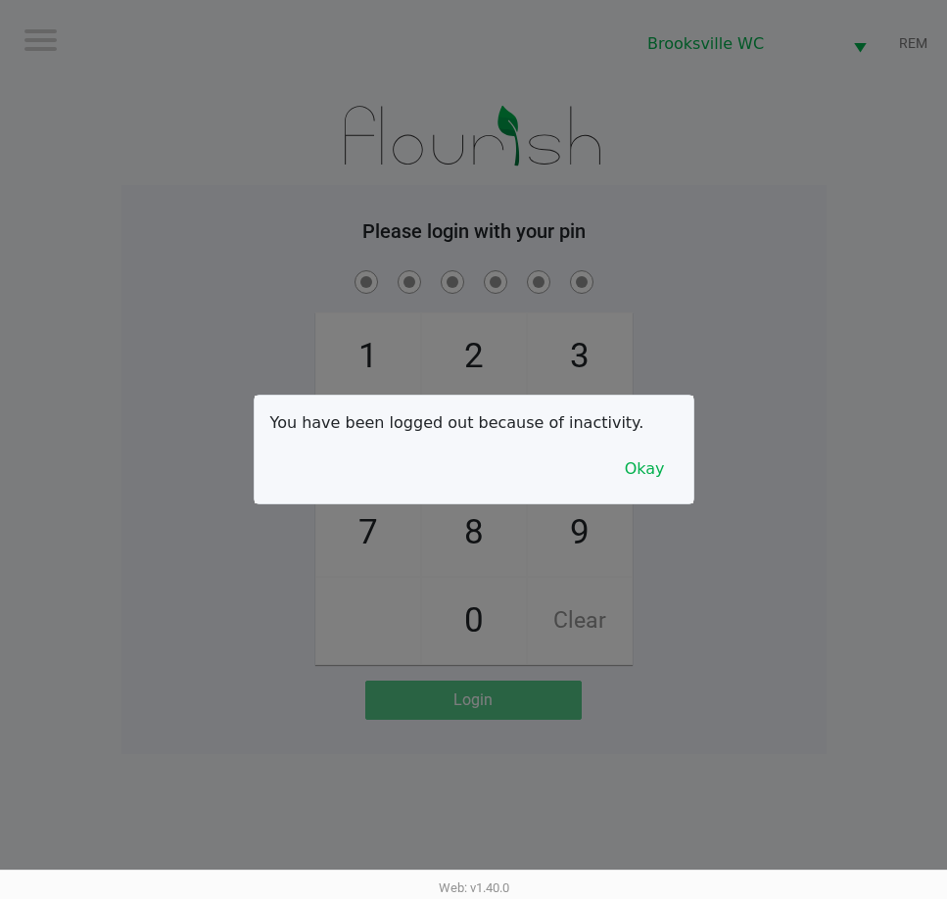
drag, startPoint x: 218, startPoint y: 164, endPoint x: 24, endPoint y: 241, distance: 209.7
click at [26, 226] on div at bounding box center [473, 449] width 947 height 899
checkbox input "true"
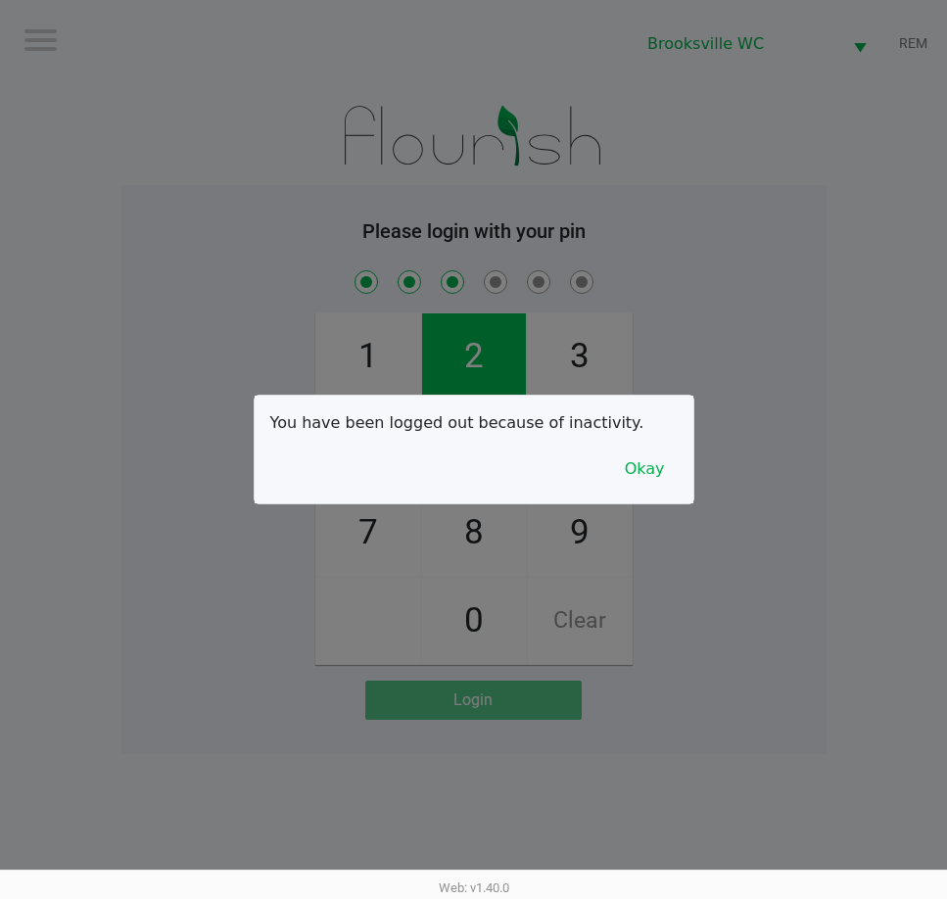
checkbox input "true"
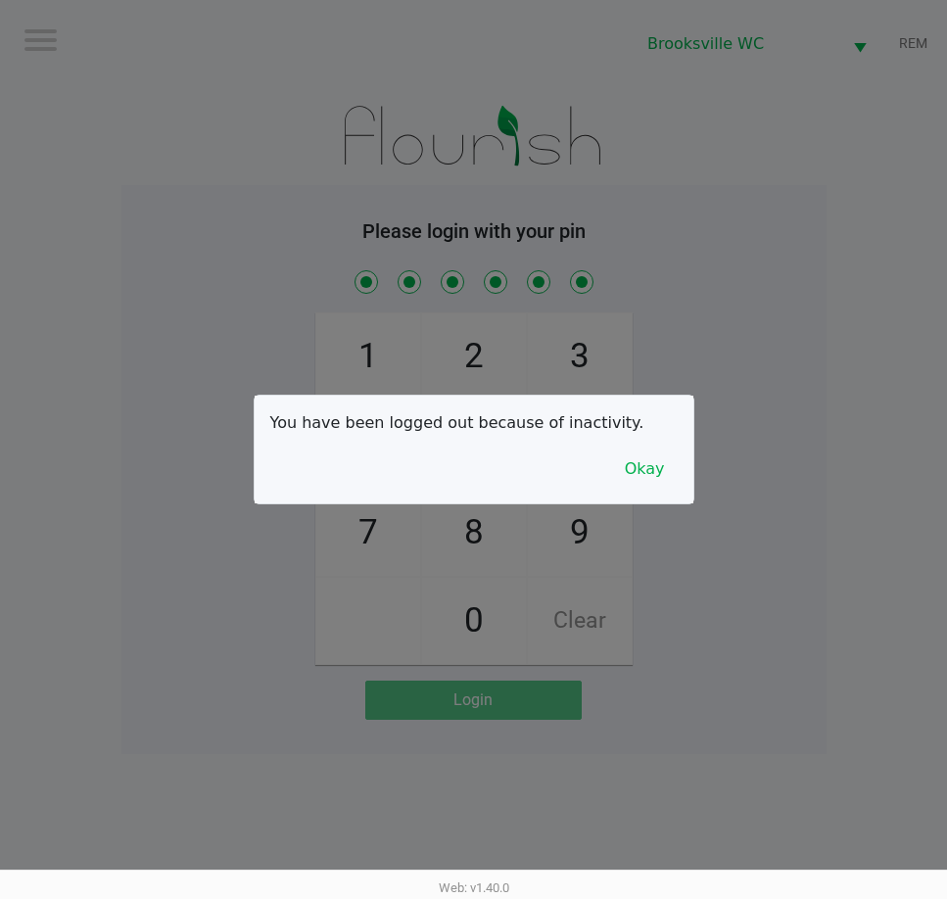
checkbox input "true"
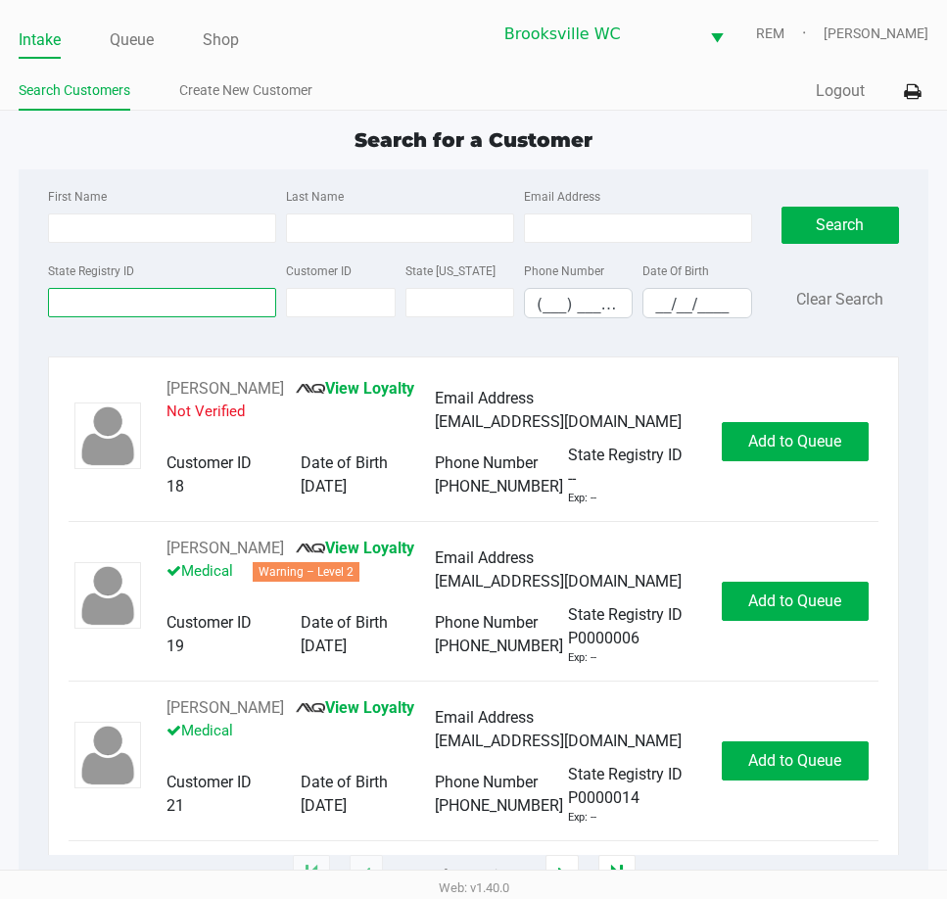
click at [165, 302] on input "State Registry ID" at bounding box center [162, 302] width 228 height 29
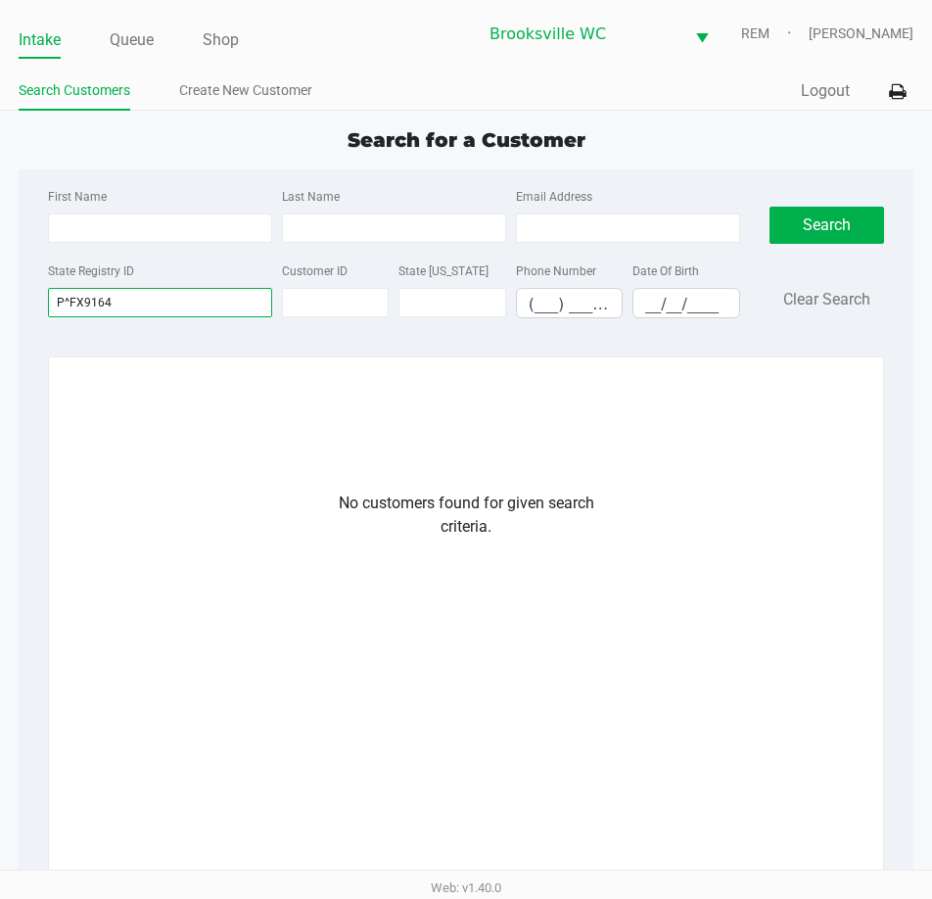
click at [68, 303] on input "P^FX9164" at bounding box center [160, 302] width 224 height 29
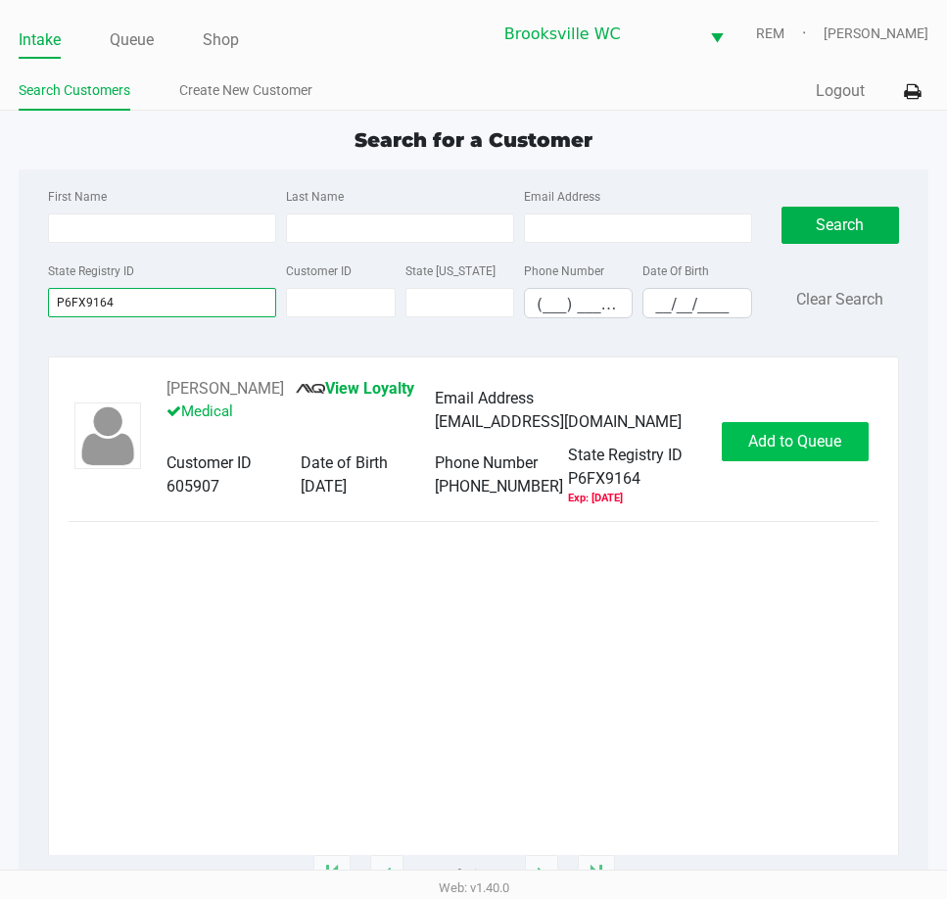
type input "P6FX9164"
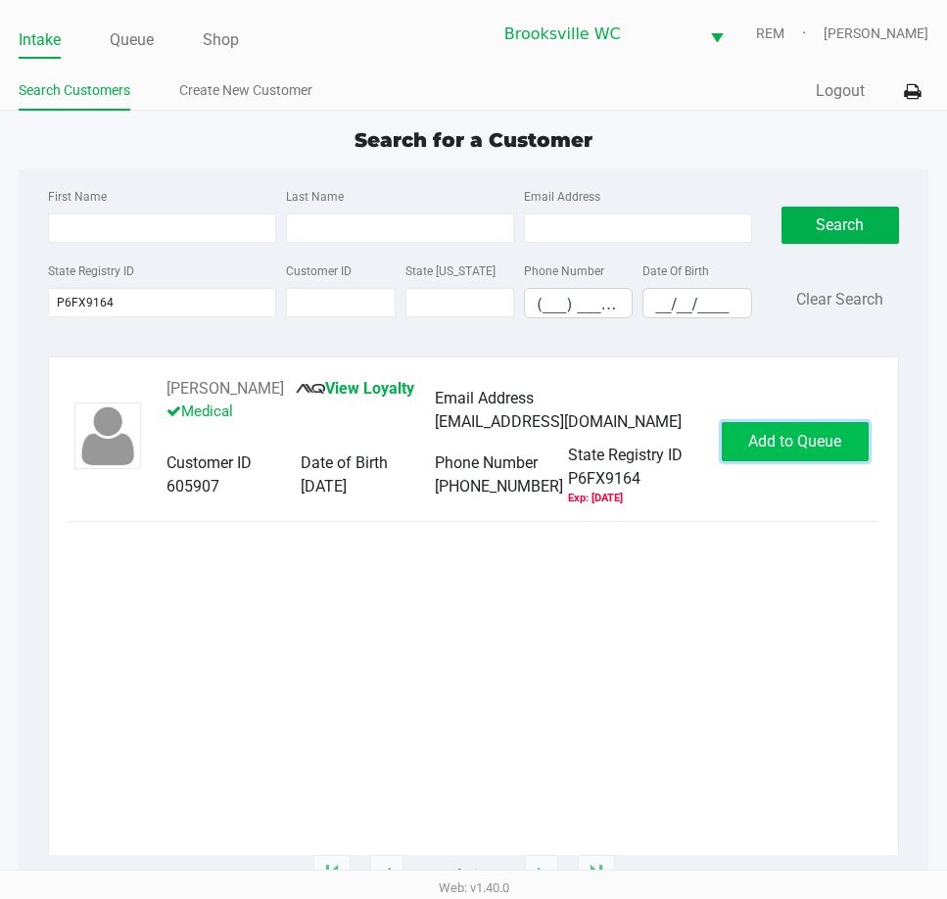
click at [817, 445] on span "Add to Queue" at bounding box center [794, 441] width 93 height 19
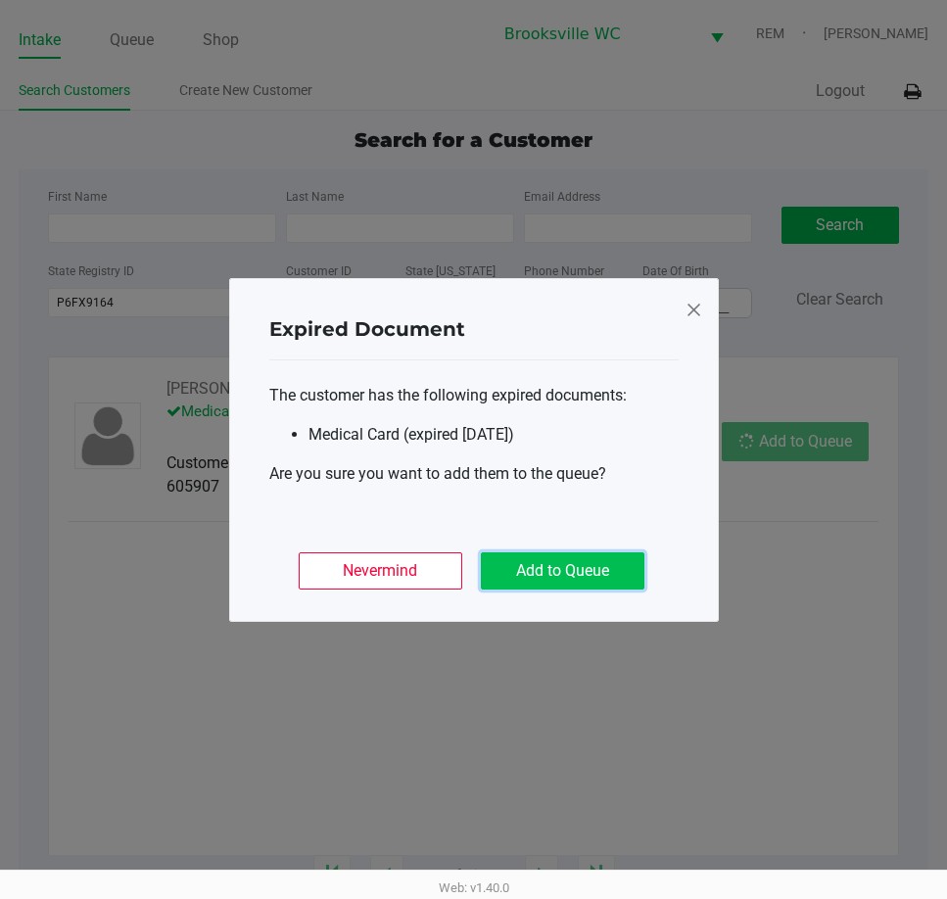
click at [612, 552] on button "Add to Queue" at bounding box center [563, 570] width 164 height 37
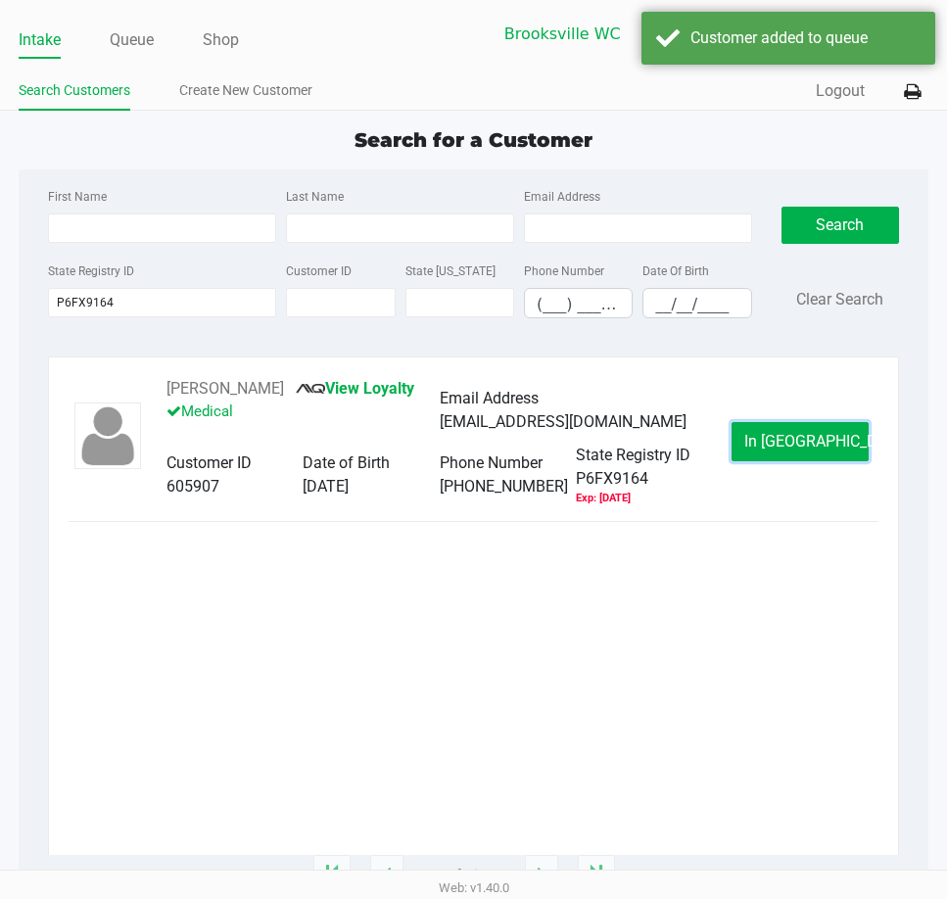
click at [806, 445] on span "In Queue" at bounding box center [826, 441] width 165 height 19
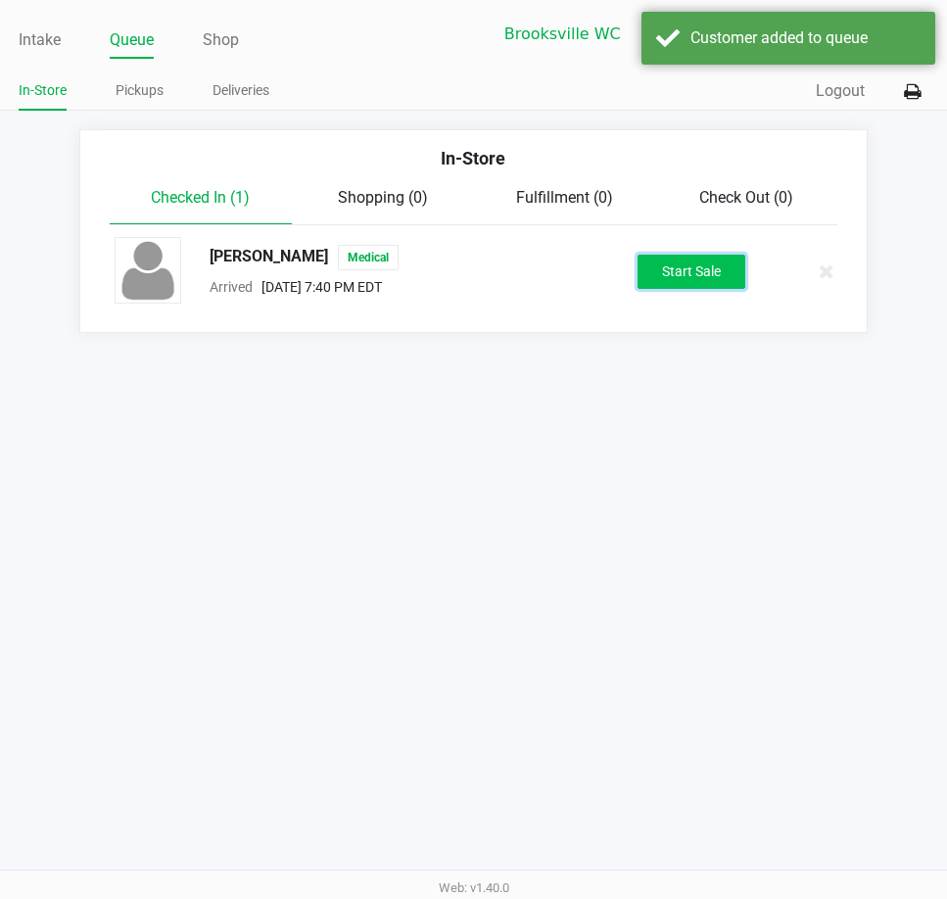
click at [736, 281] on button "Start Sale" at bounding box center [692, 272] width 108 height 34
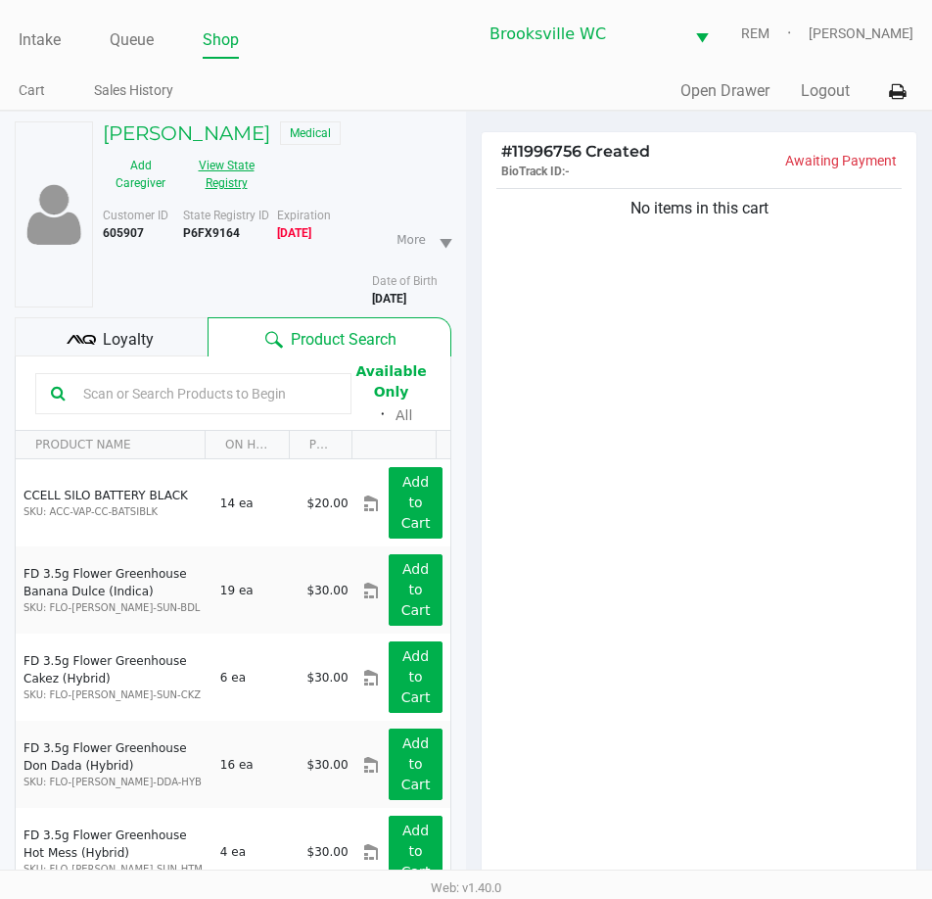
click at [205, 173] on button "View State Registry" at bounding box center [220, 174] width 84 height 49
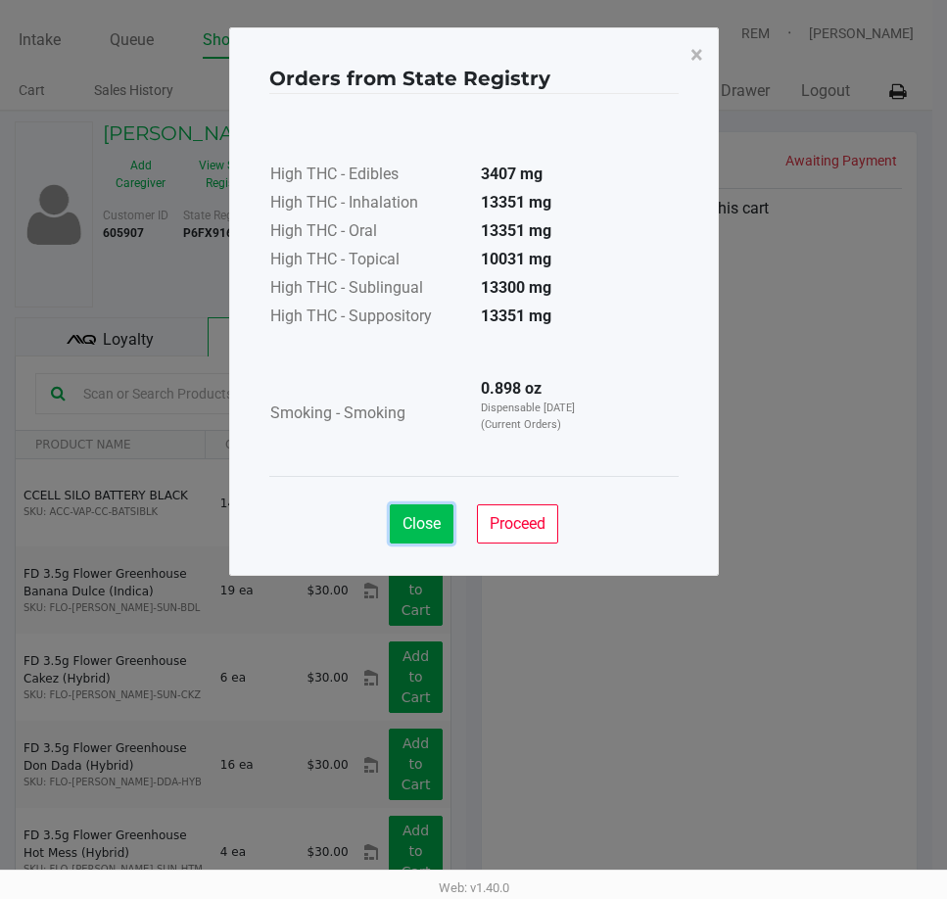
click at [422, 520] on span "Close" at bounding box center [422, 523] width 38 height 19
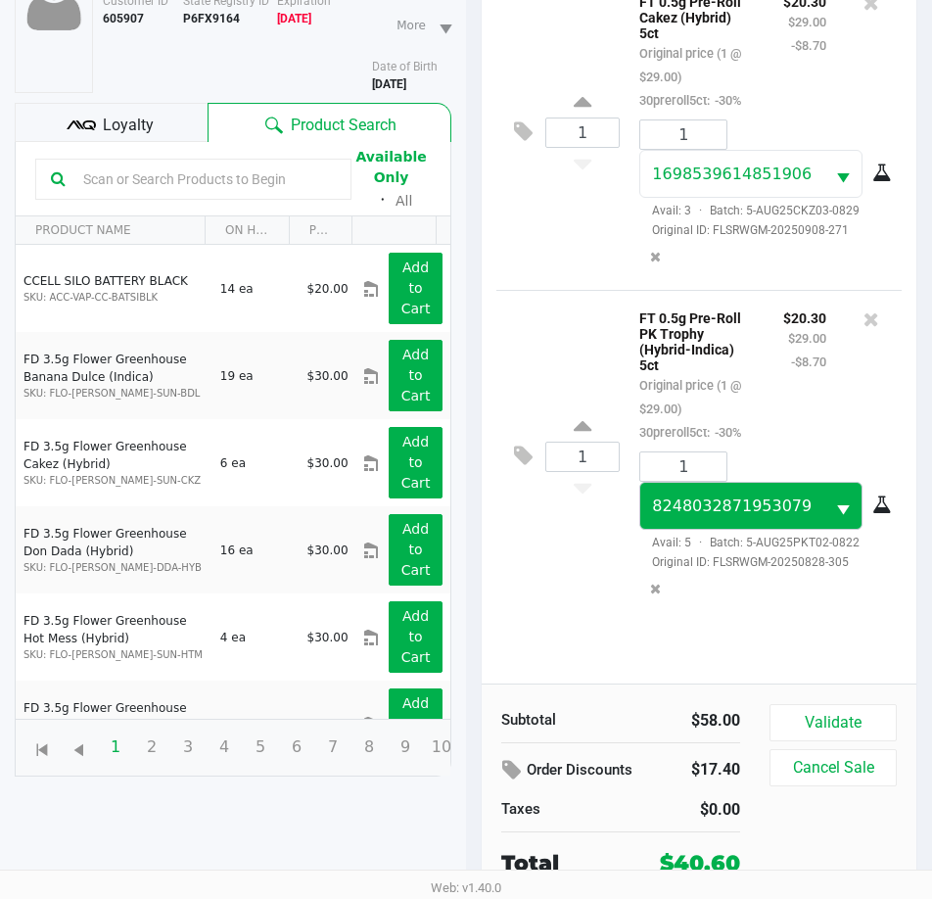
scroll to position [215, 0]
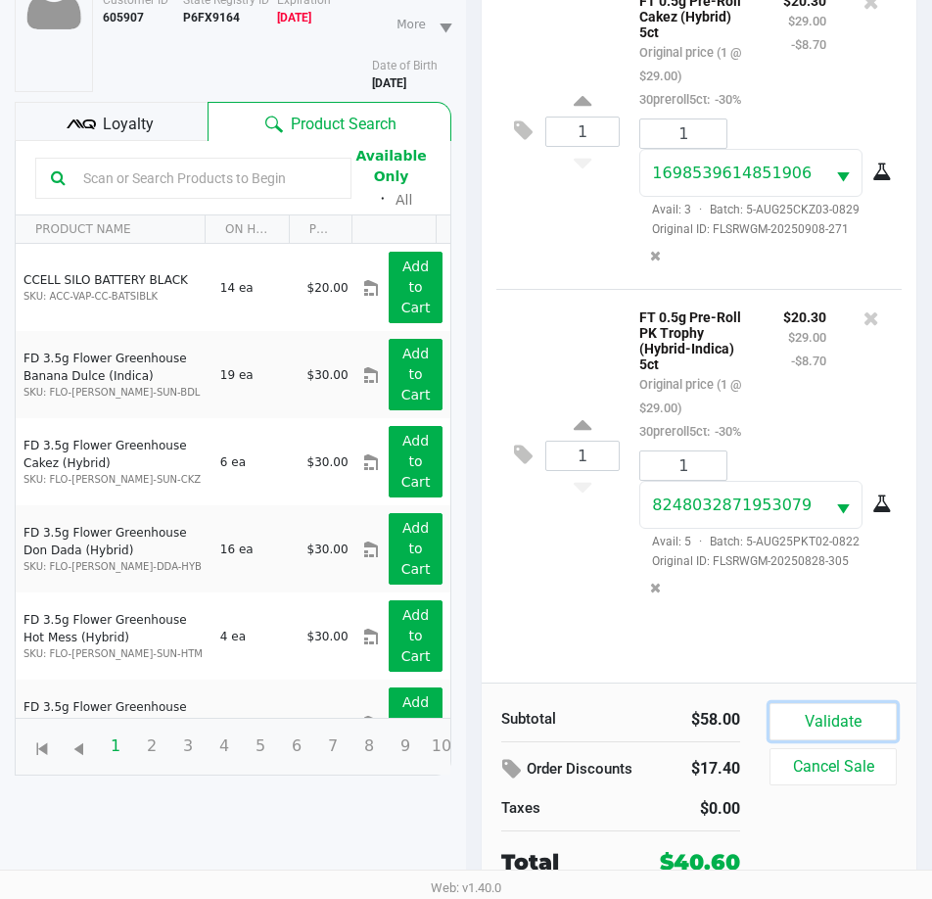
click at [814, 713] on button "Validate" at bounding box center [833, 721] width 127 height 37
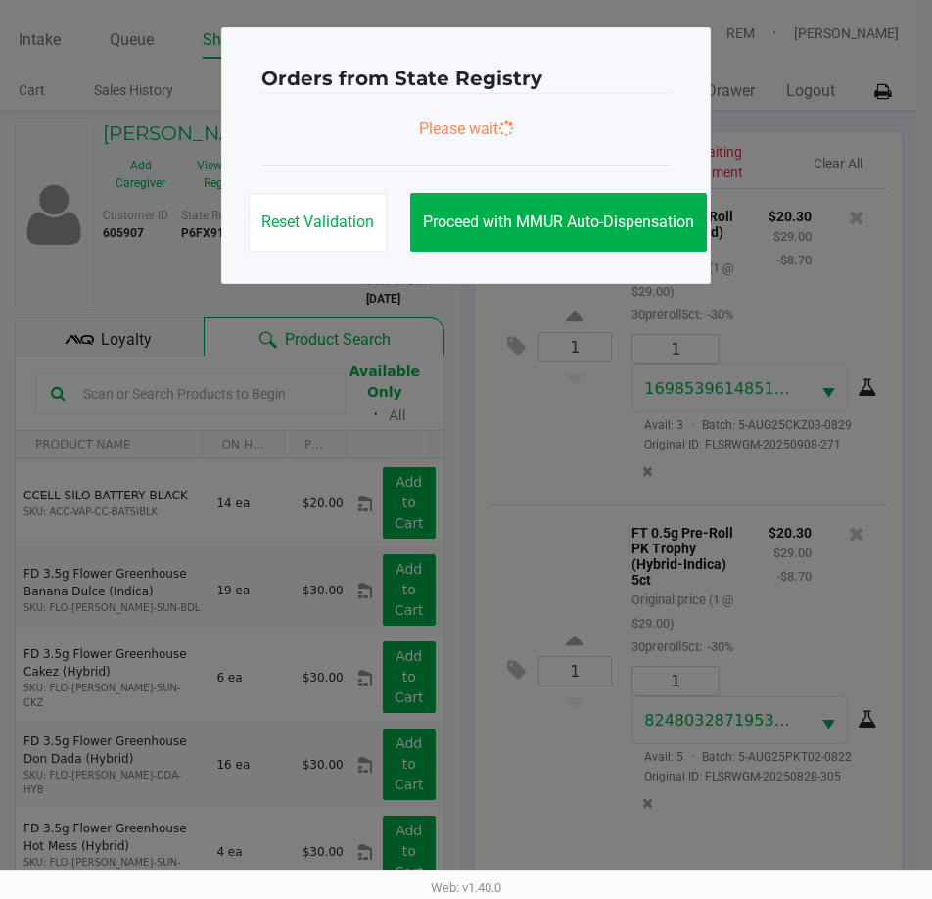
scroll to position [0, 0]
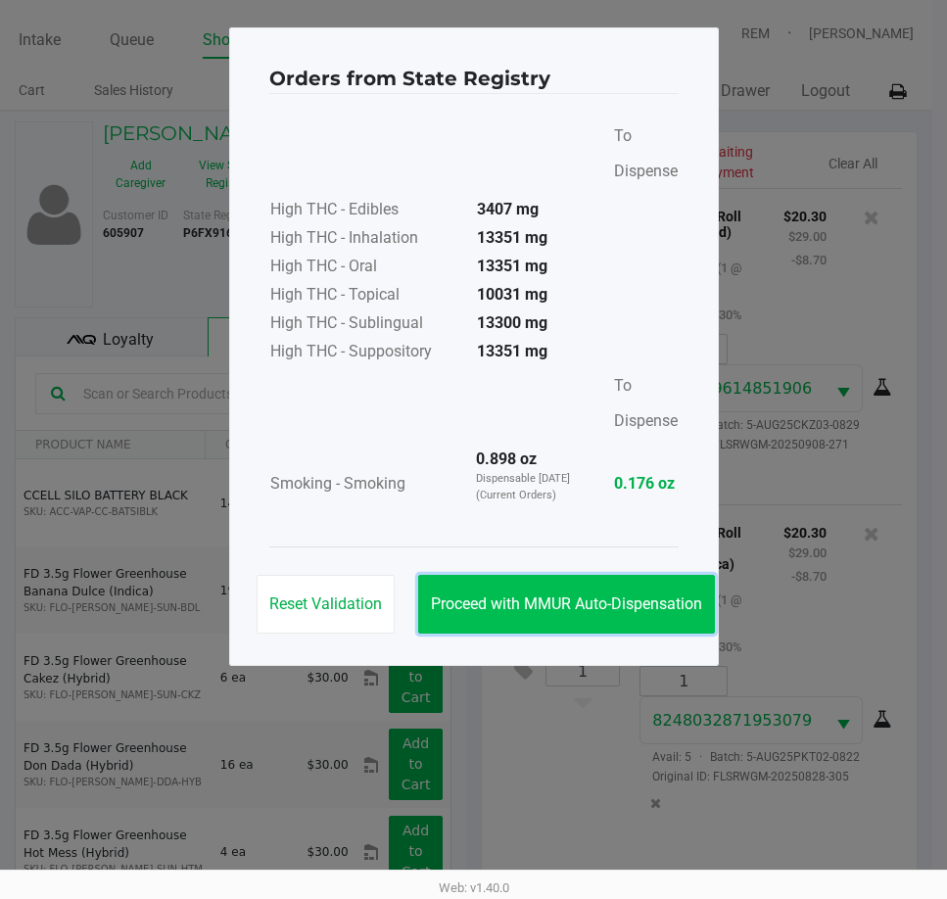
click at [588, 583] on button "Proceed with MMUR Auto-Dispensation" at bounding box center [566, 604] width 297 height 59
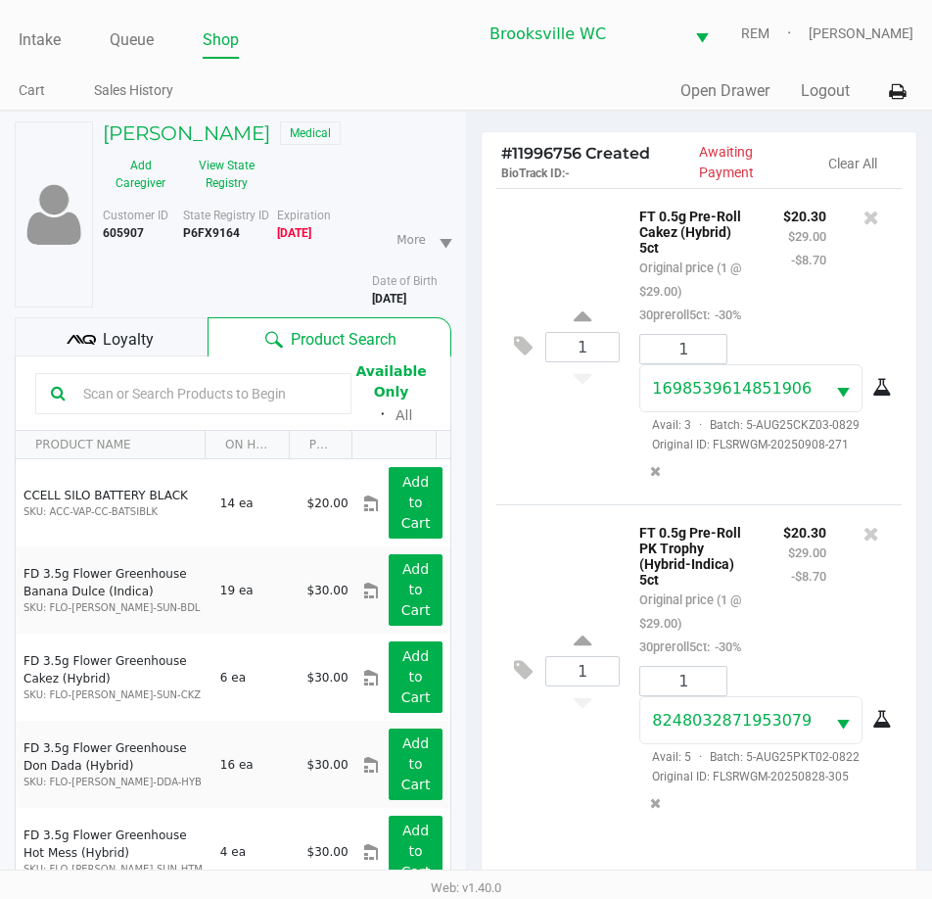
click at [160, 347] on div "Loyalty" at bounding box center [111, 336] width 193 height 39
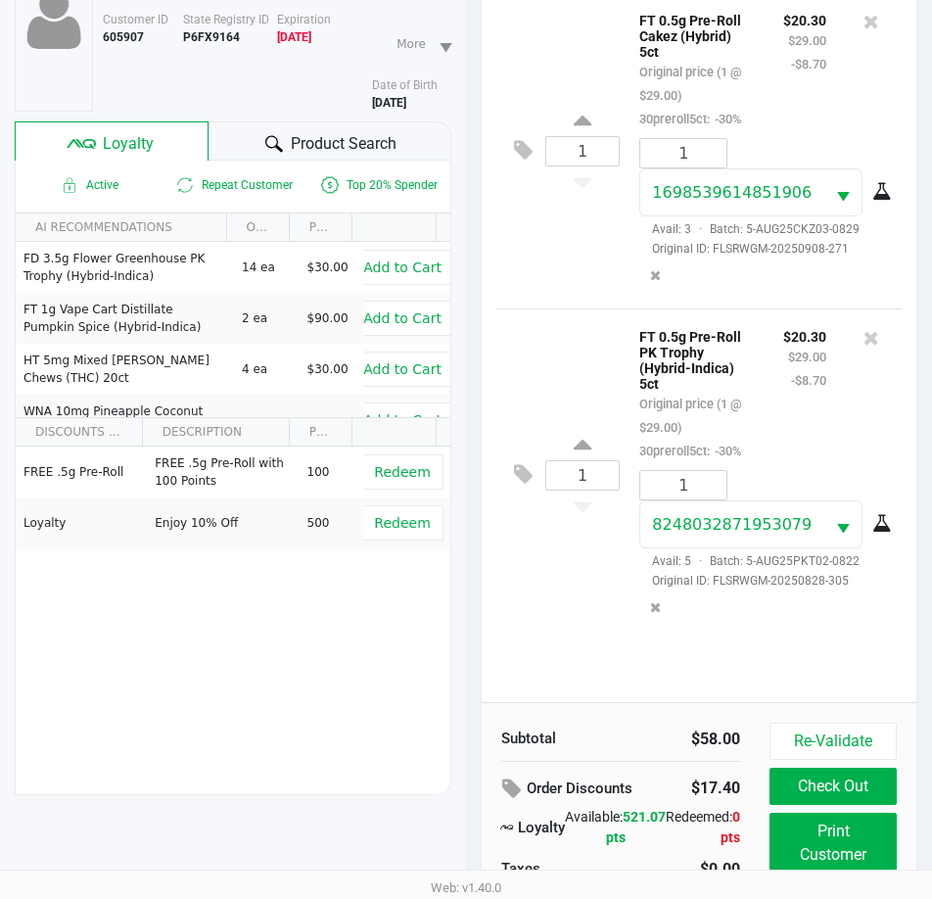
scroll to position [260, 0]
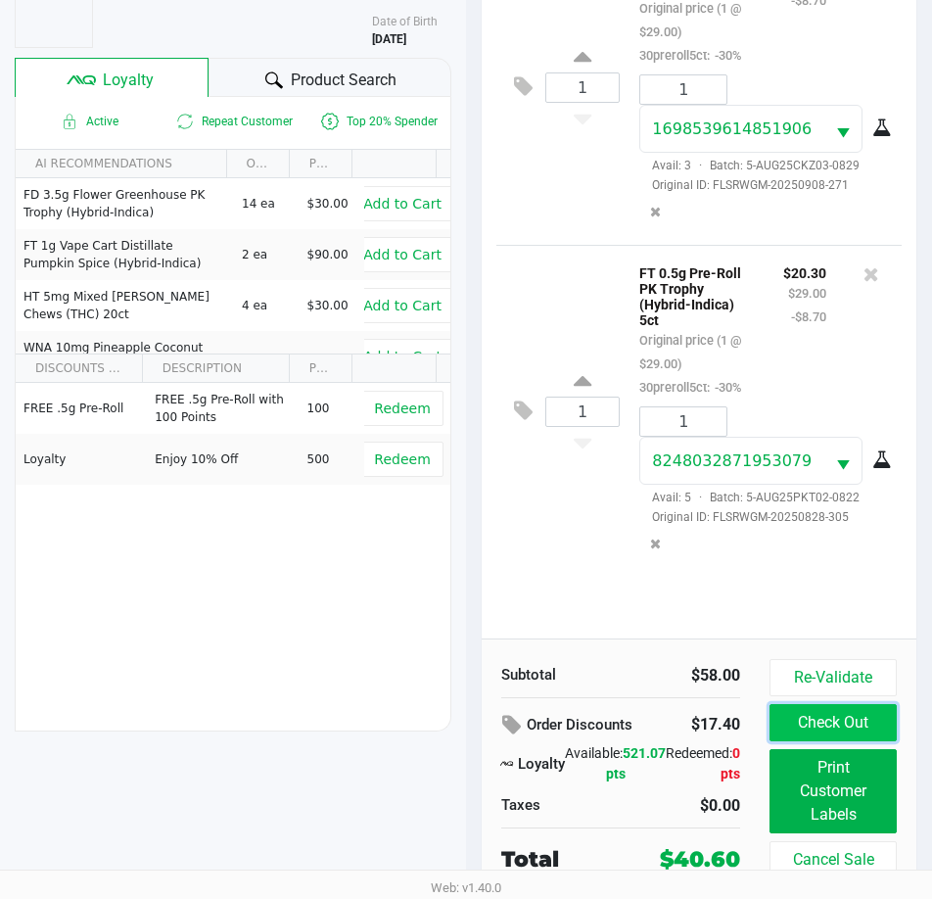
click at [821, 722] on button "Check Out" at bounding box center [833, 722] width 127 height 37
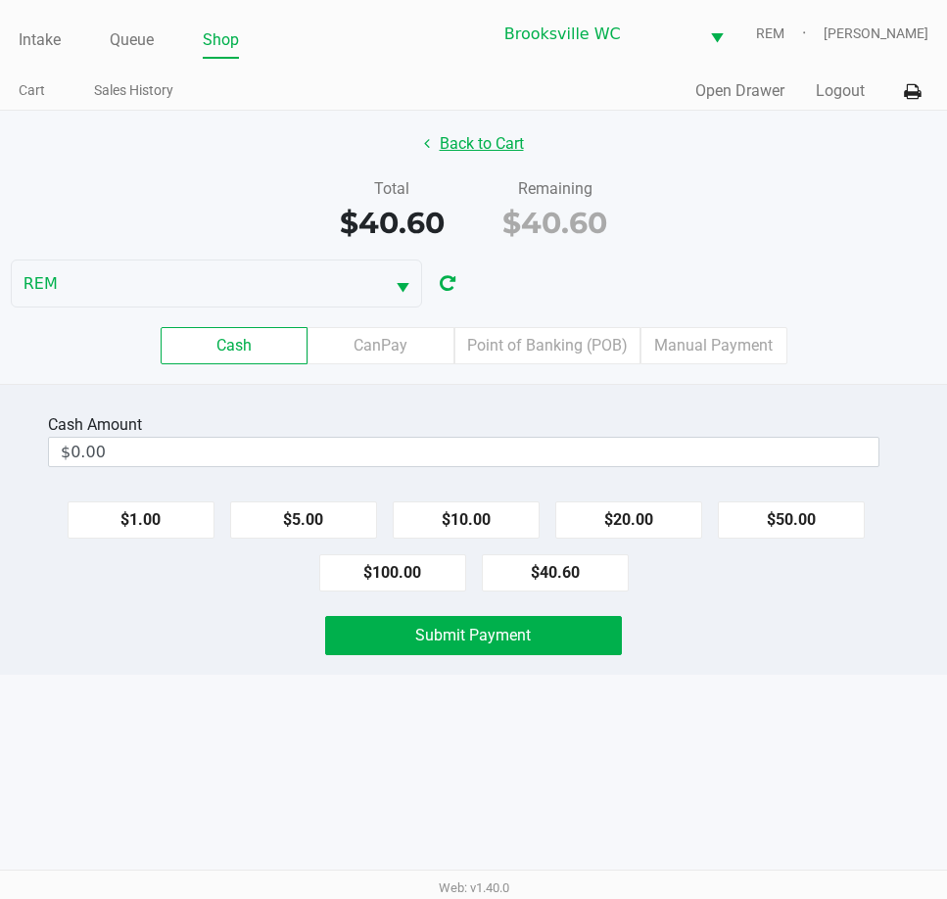
click at [477, 140] on button "Back to Cart" at bounding box center [473, 143] width 125 height 37
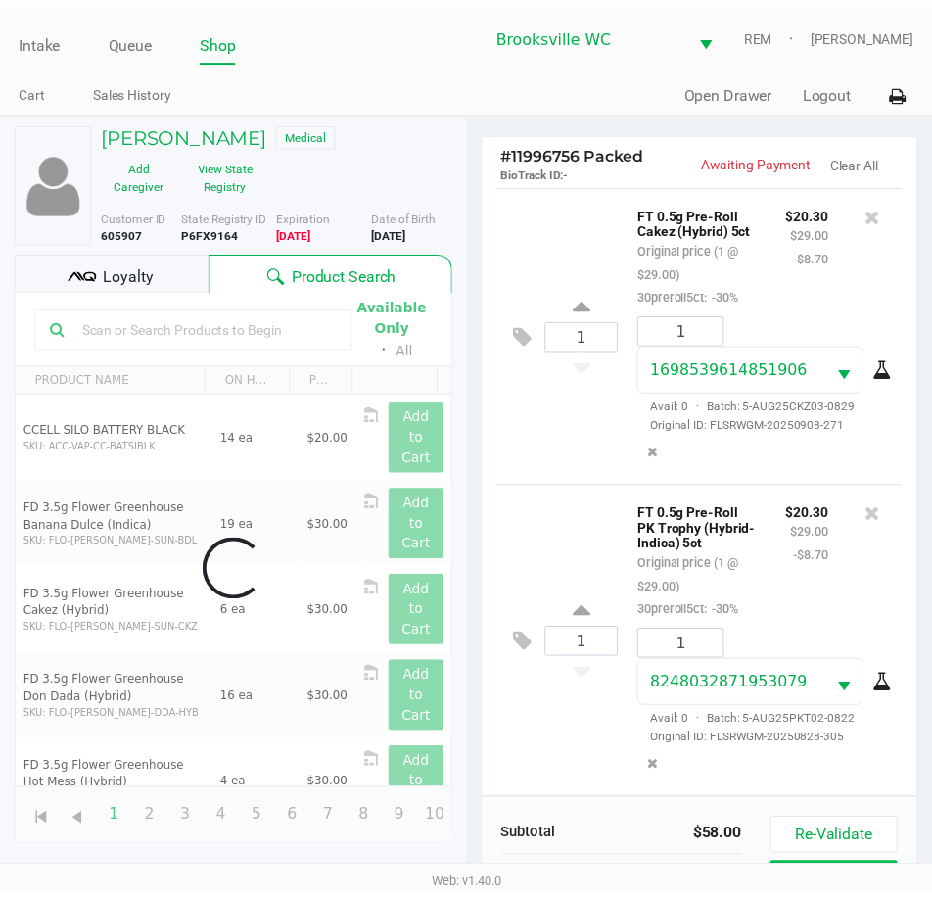
scroll to position [36, 0]
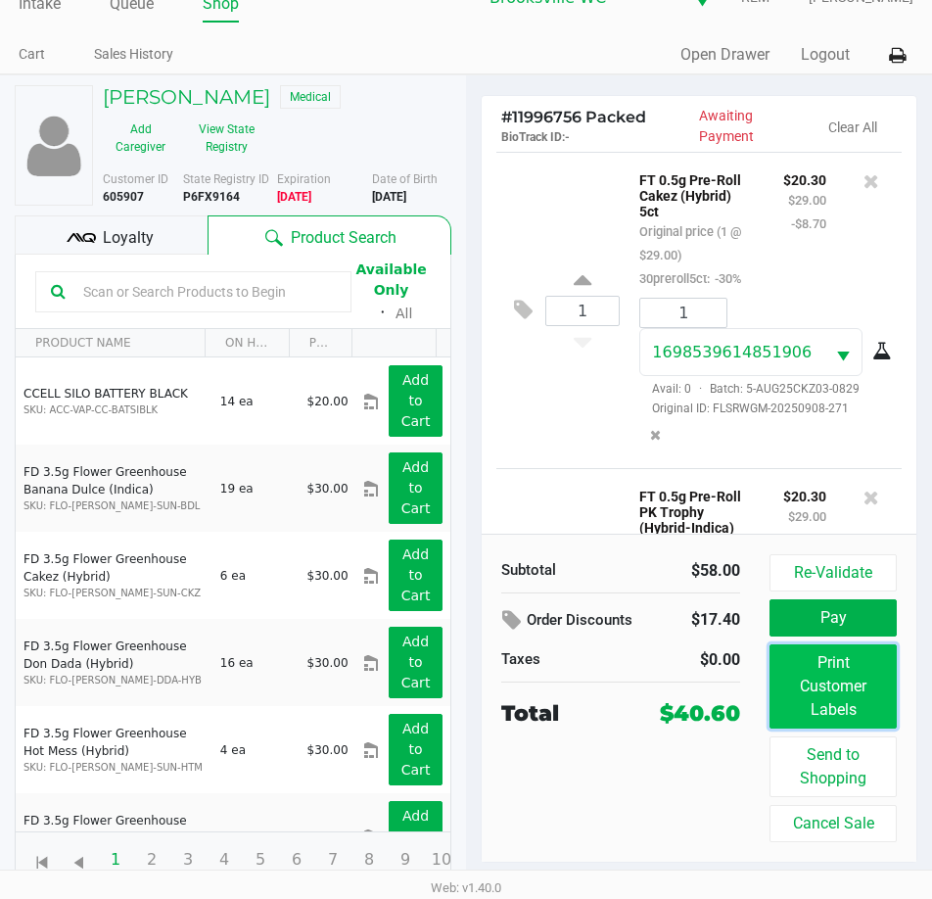
click at [830, 669] on button "Print Customer Labels" at bounding box center [833, 686] width 127 height 84
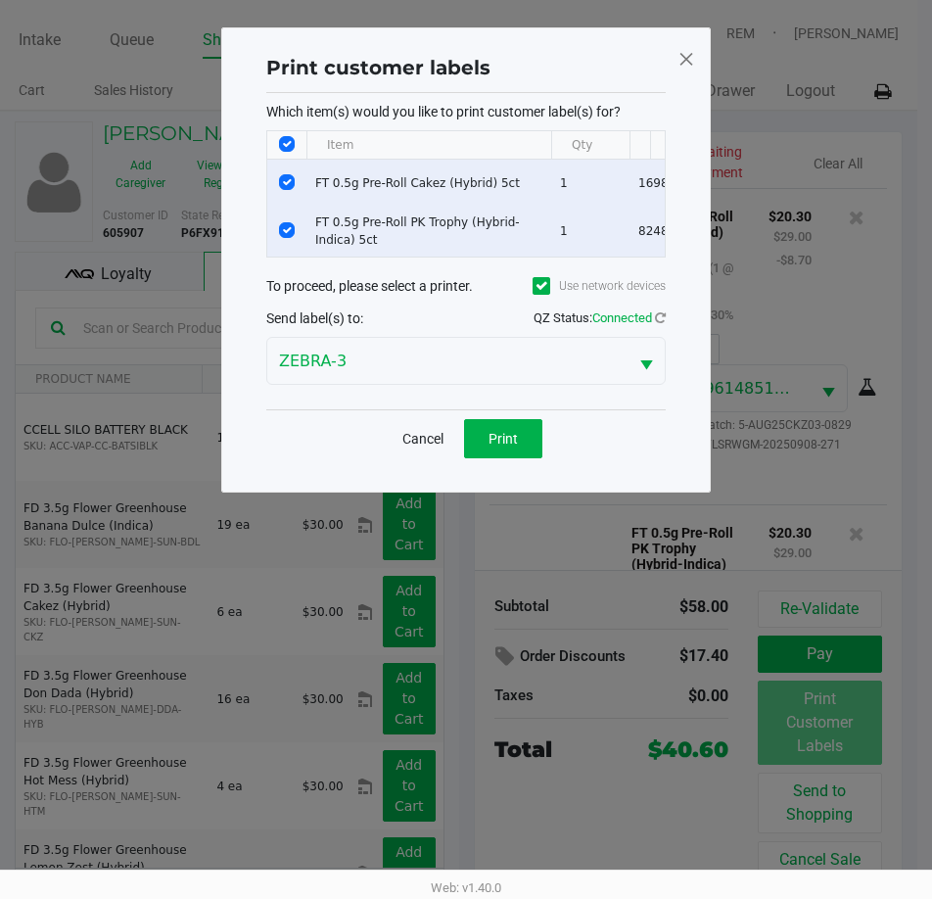
scroll to position [0, 0]
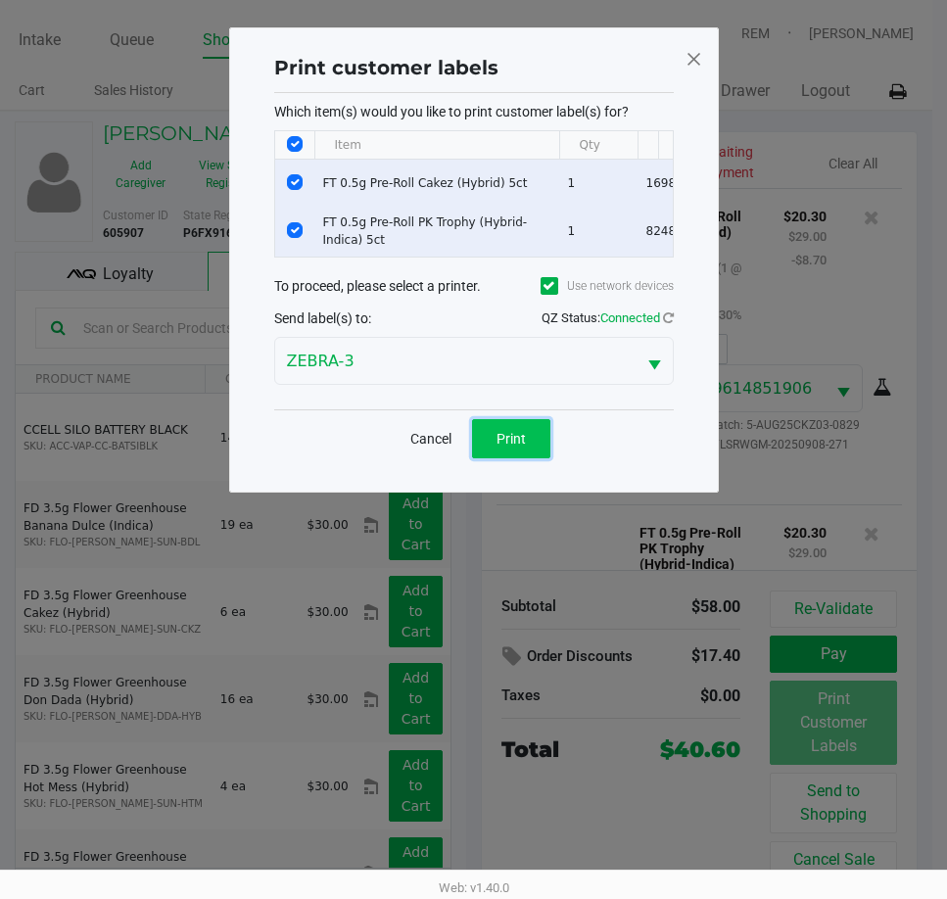
click at [510, 445] on span "Print" at bounding box center [511, 439] width 29 height 16
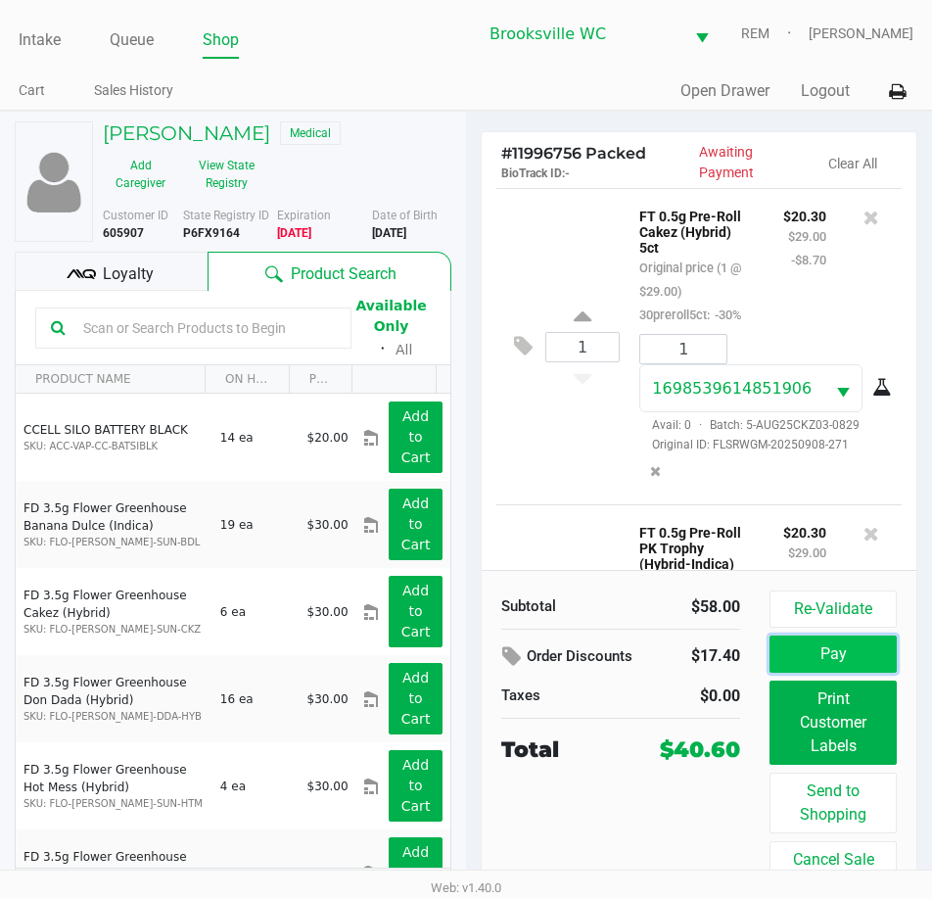
click at [891, 646] on button "Pay" at bounding box center [833, 654] width 127 height 37
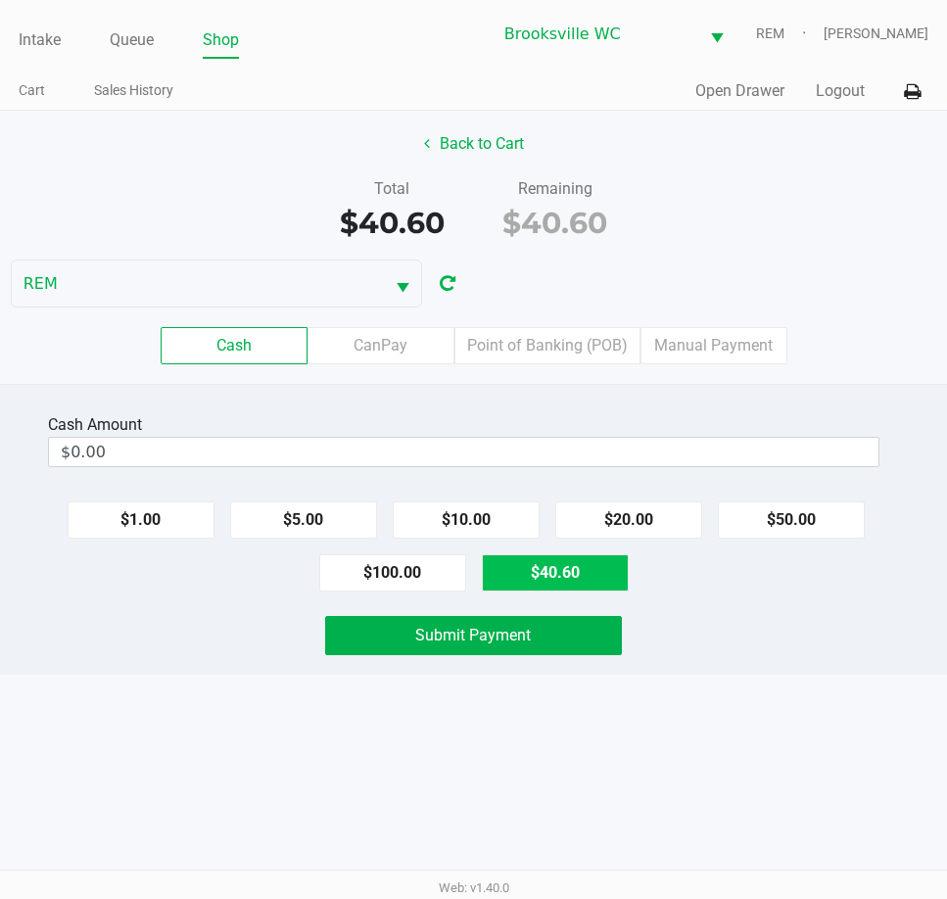
click at [605, 580] on button "$40.60" at bounding box center [555, 572] width 147 height 37
type input "$40.60"
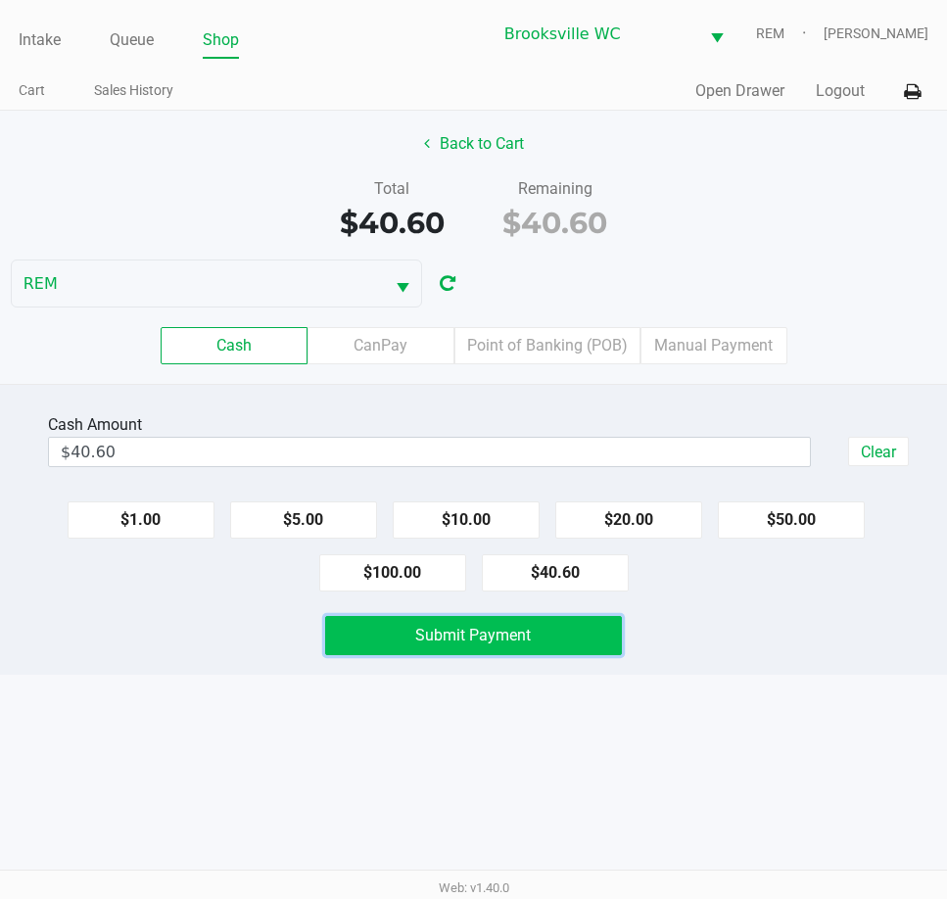
click at [426, 641] on span "Submit Payment" at bounding box center [473, 635] width 116 height 19
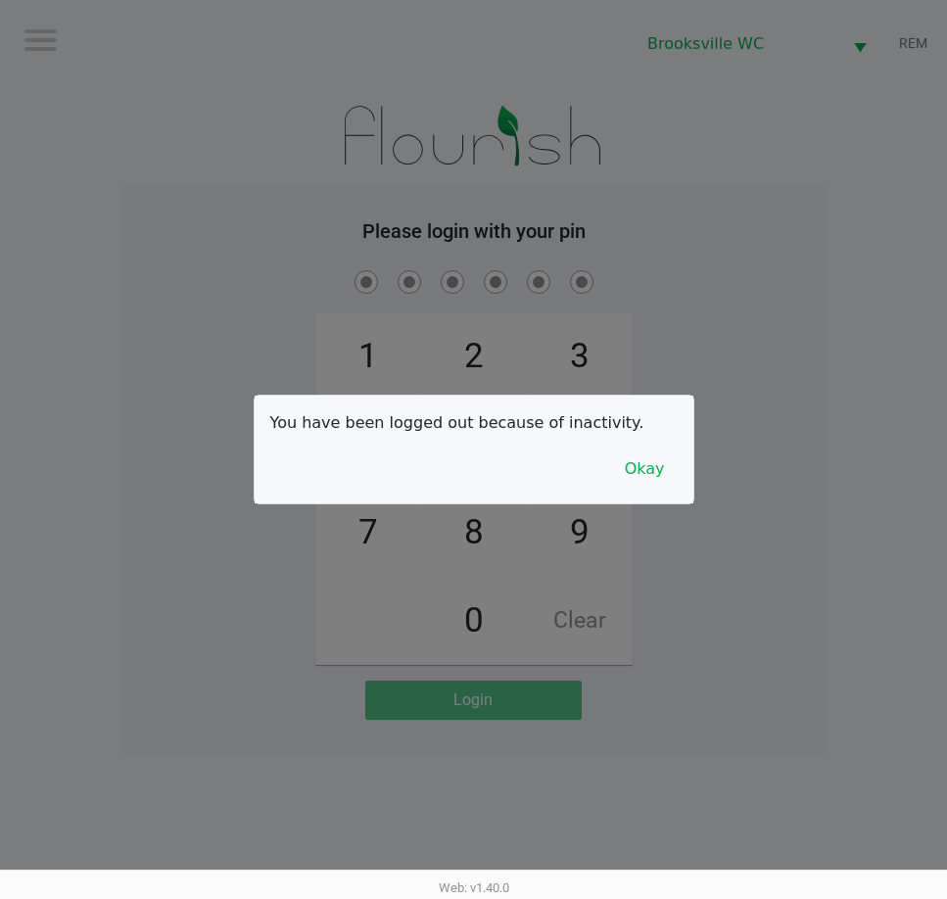
click at [528, 62] on div at bounding box center [473, 449] width 947 height 899
click at [184, 213] on div at bounding box center [473, 449] width 947 height 899
checkbox input "true"
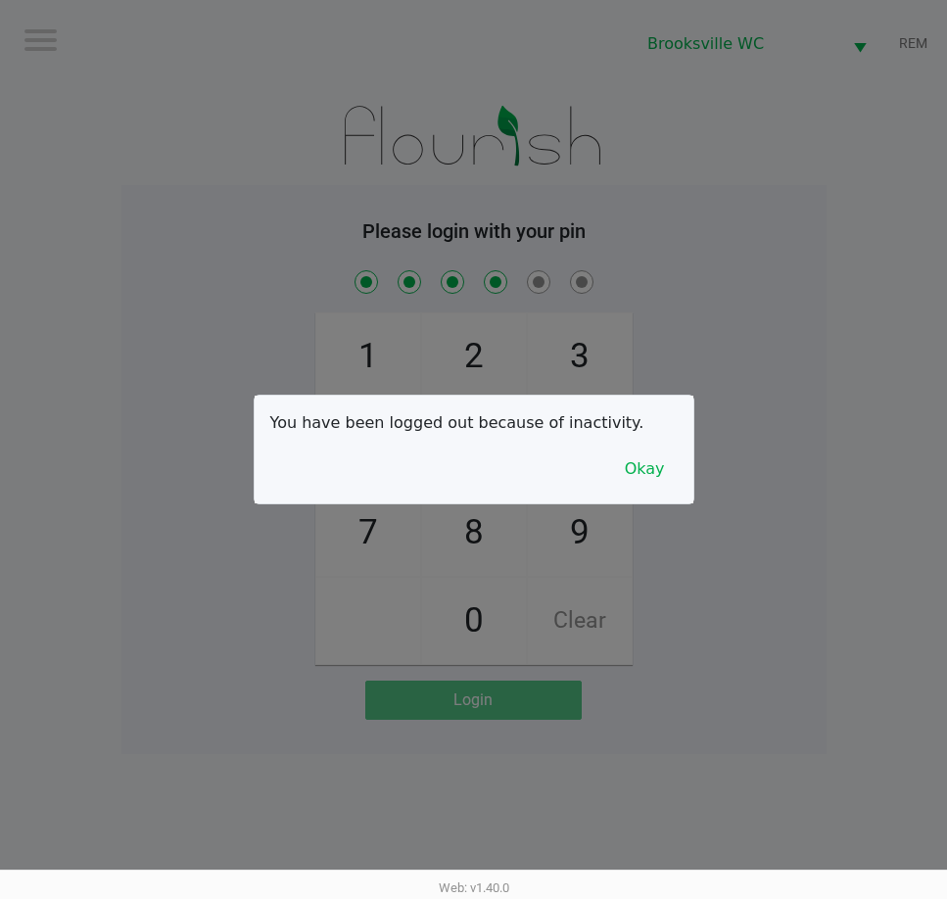
checkbox input "true"
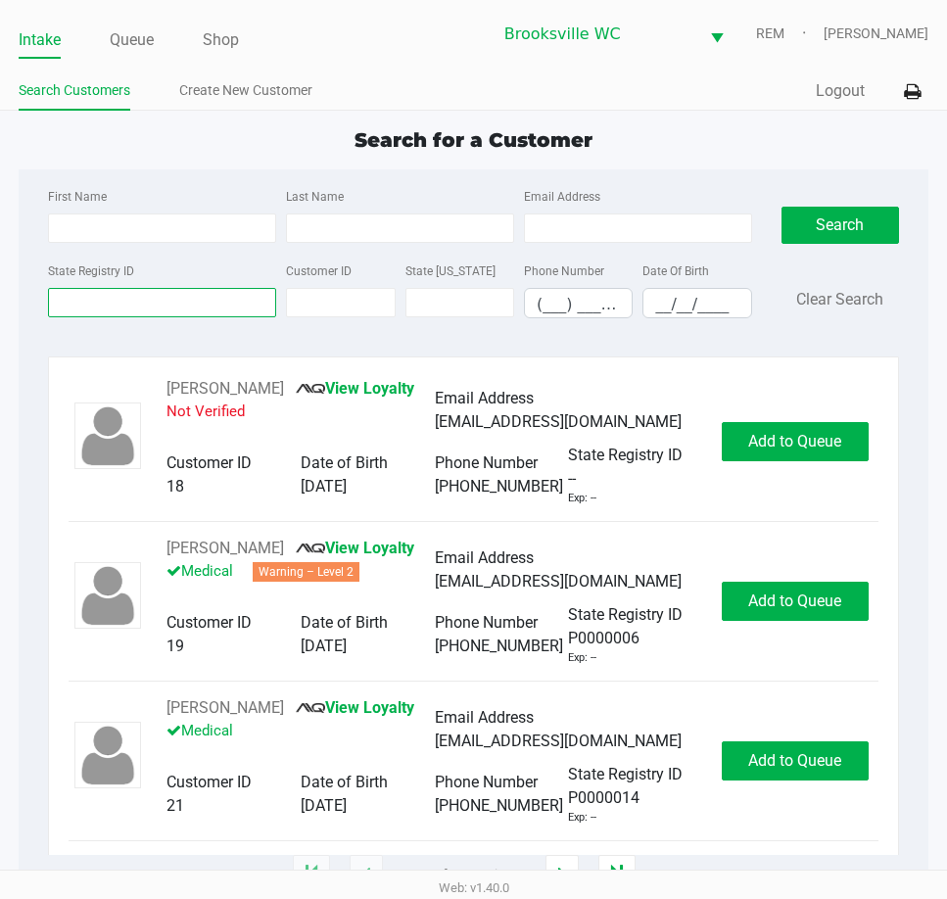
click at [199, 311] on input "State Registry ID" at bounding box center [162, 302] width 228 height 29
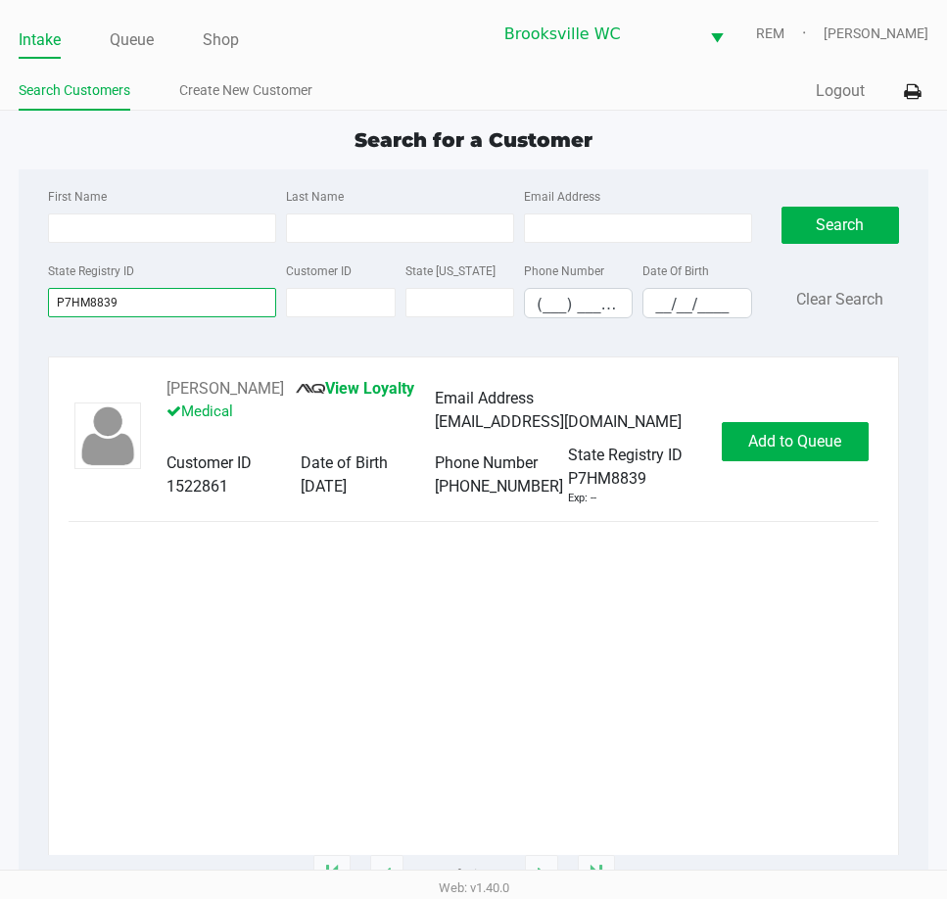
type input "P7HM8839"
click at [936, 426] on app-all-customers "Search for a Customer First Name Last Name Email Address State Registry ID P7HM…" at bounding box center [473, 500] width 947 height 750
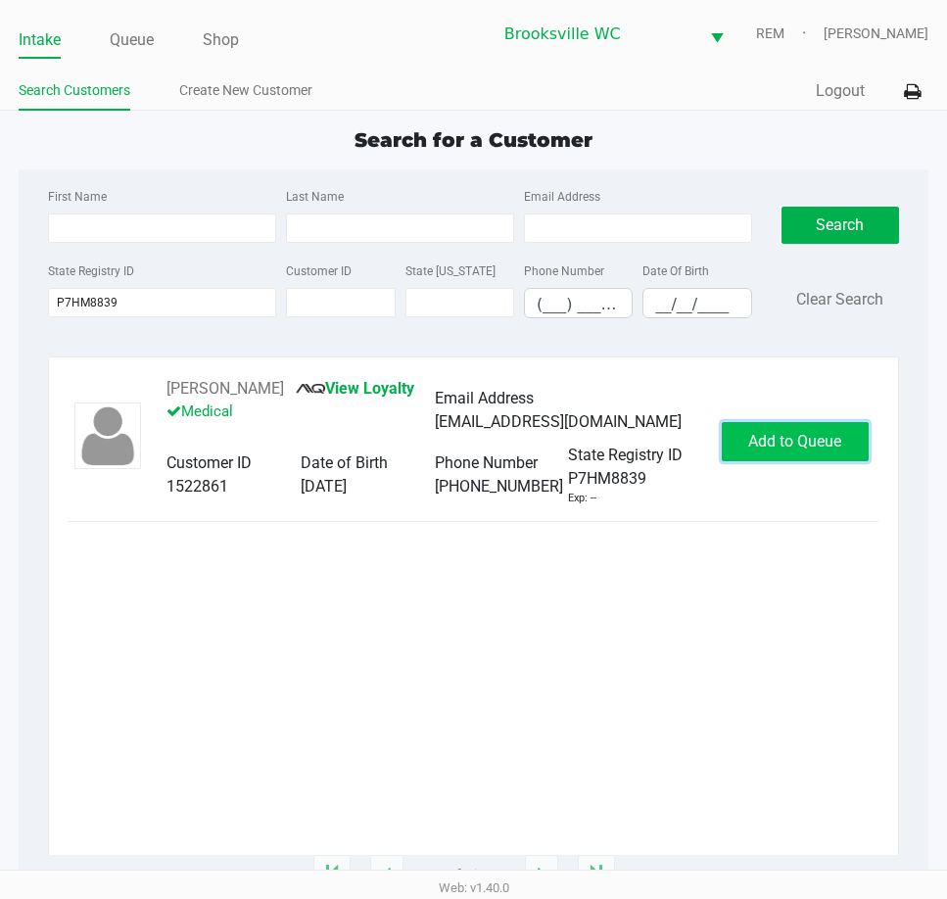
click at [834, 448] on span "Add to Queue" at bounding box center [794, 441] width 93 height 19
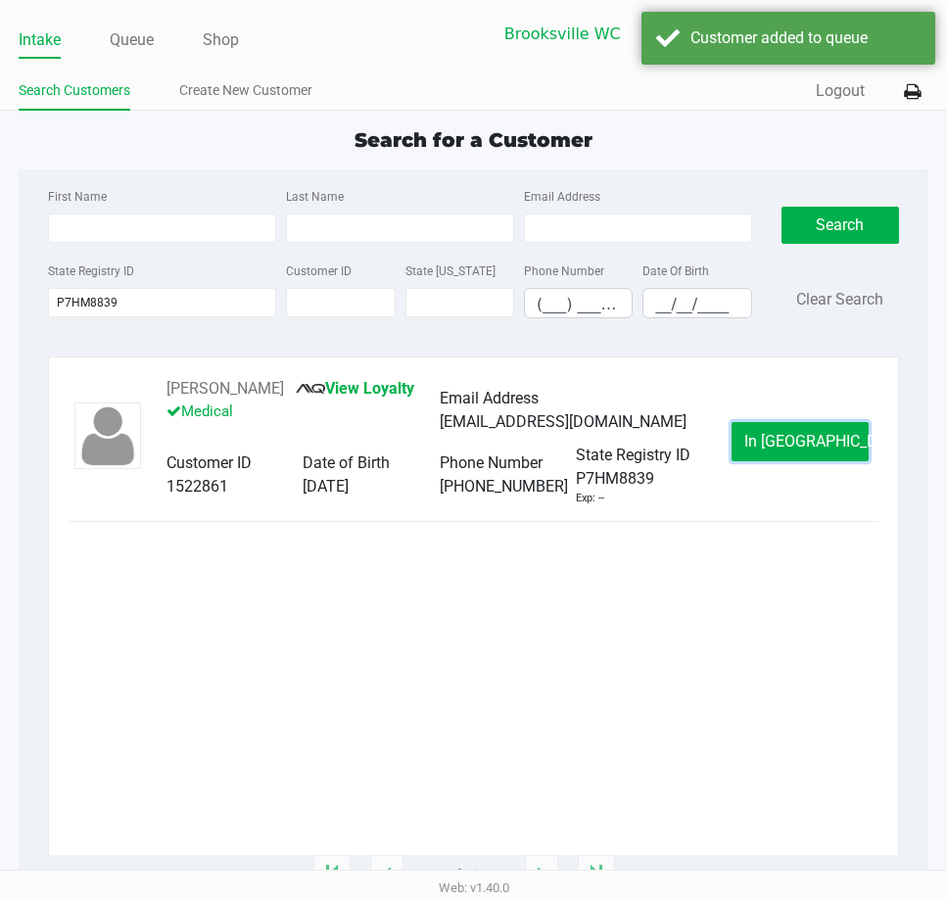
click at [822, 442] on span "In Queue" at bounding box center [826, 441] width 165 height 19
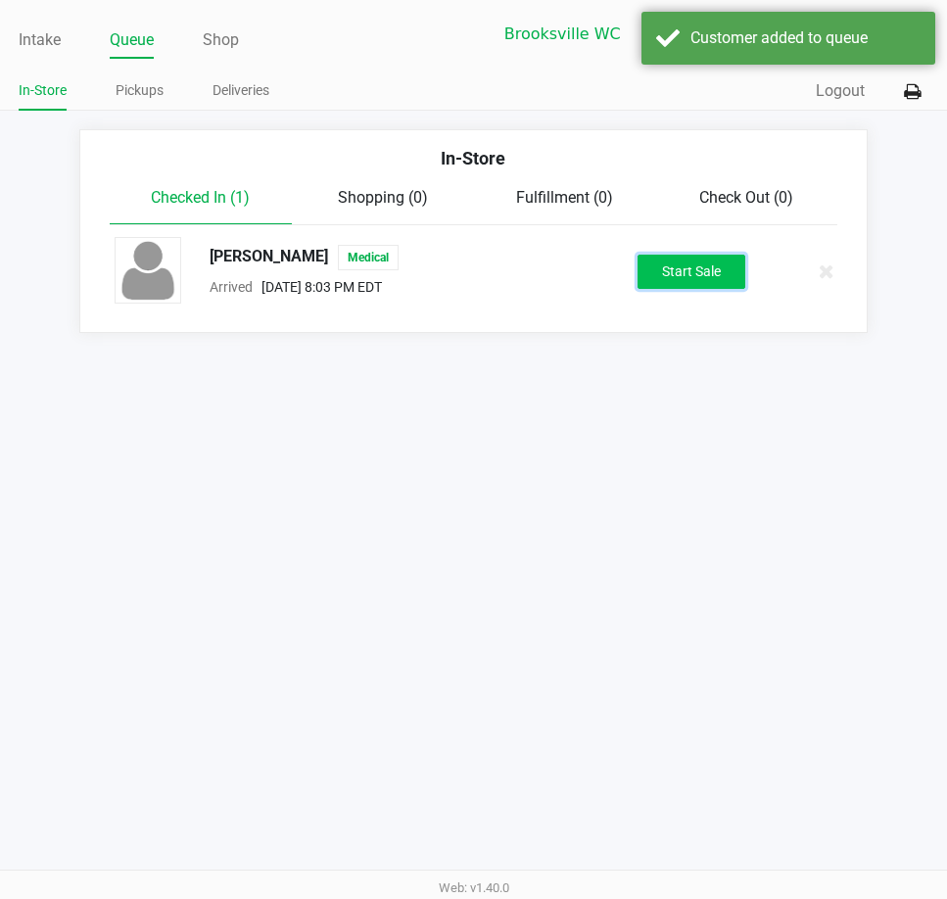
click at [734, 269] on button "Start Sale" at bounding box center [692, 272] width 108 height 34
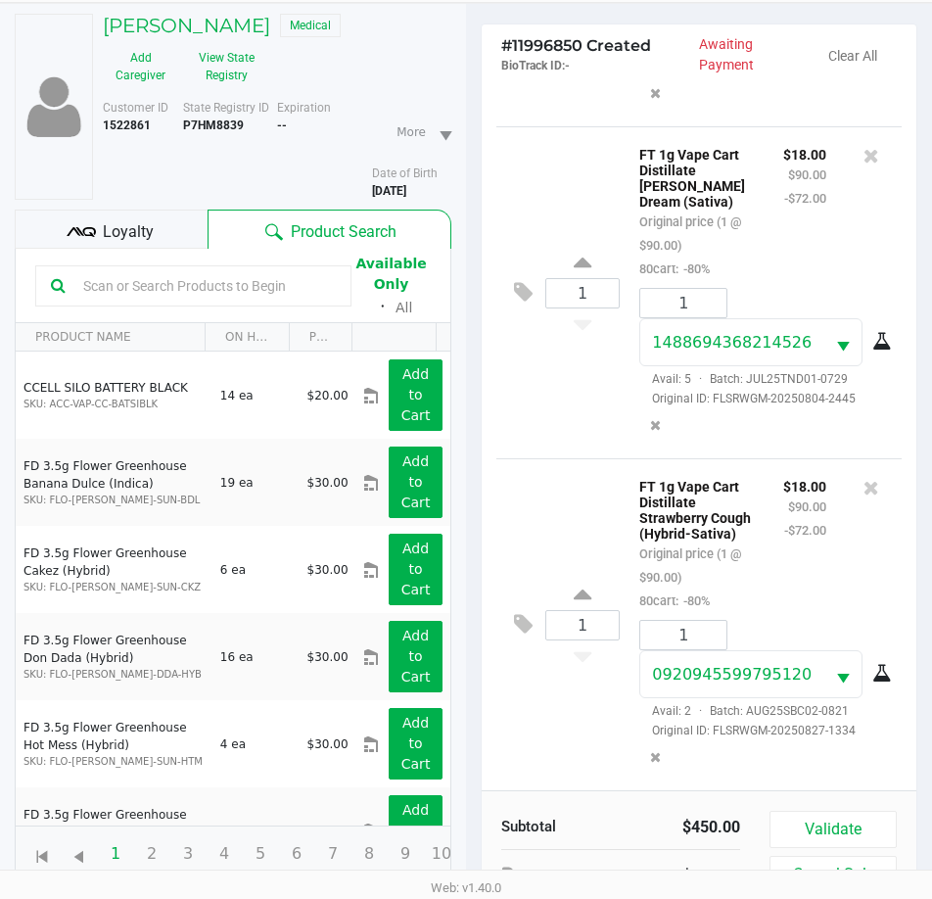
scroll to position [215, 0]
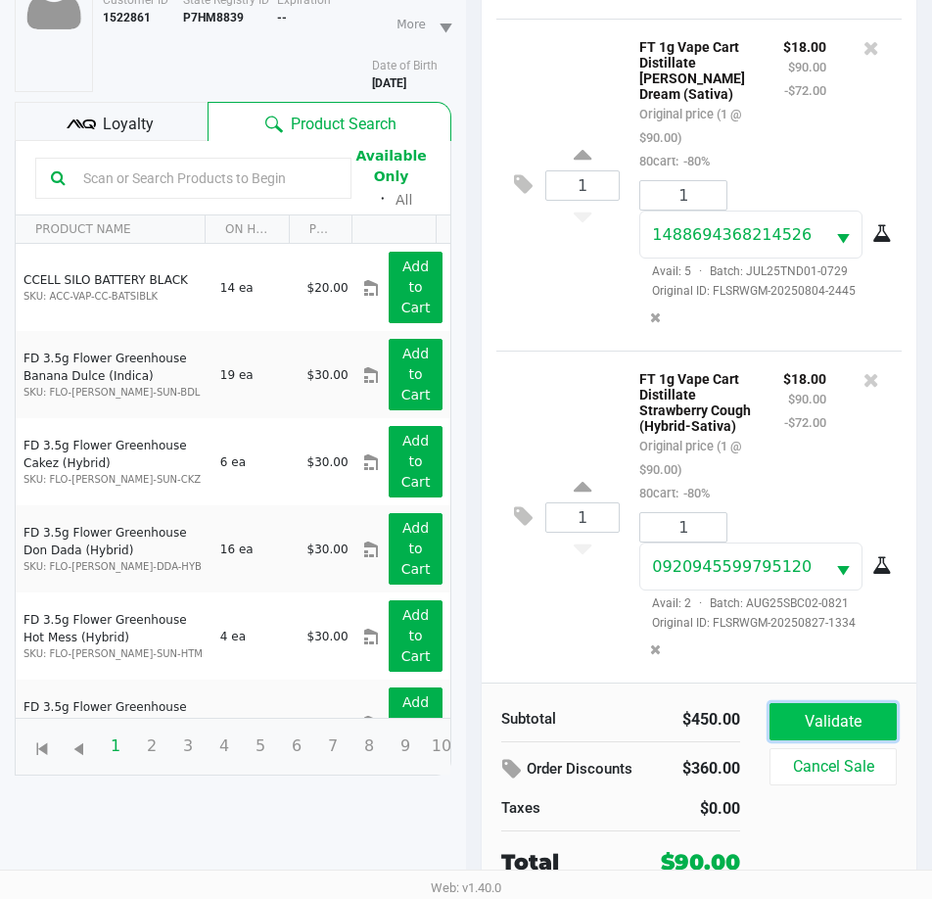
click at [856, 717] on button "Validate" at bounding box center [833, 721] width 127 height 37
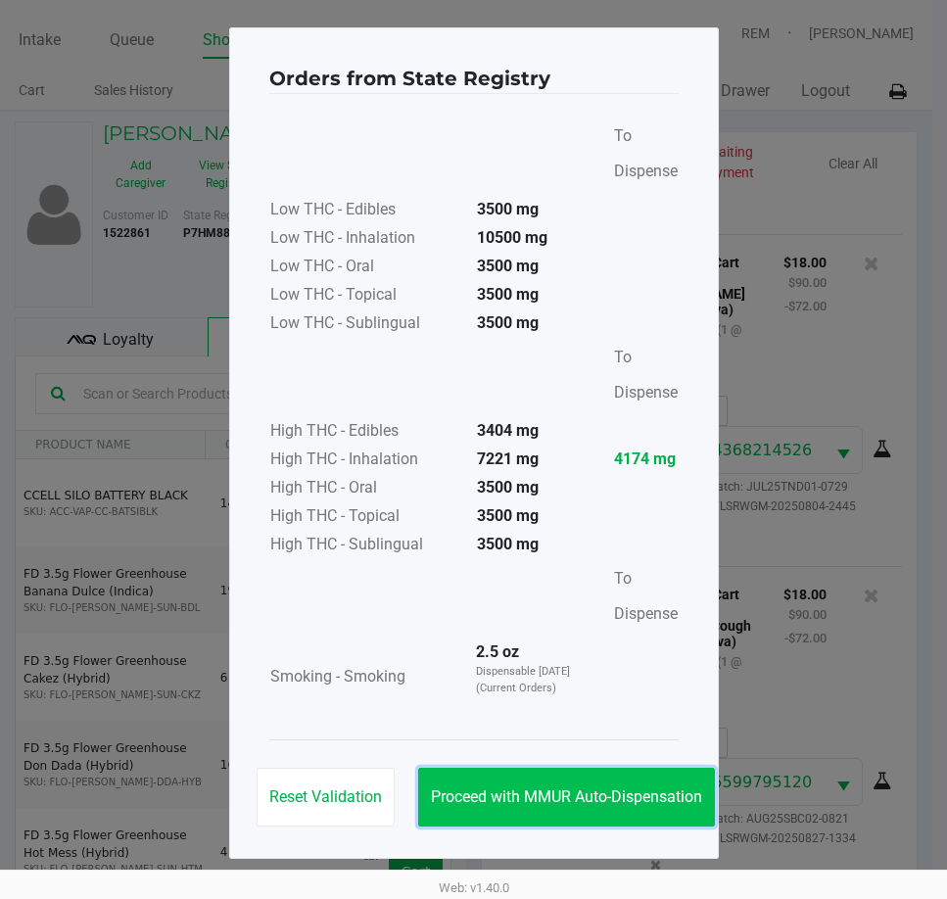
click at [517, 773] on button "Proceed with MMUR Auto-Dispensation" at bounding box center [566, 797] width 297 height 59
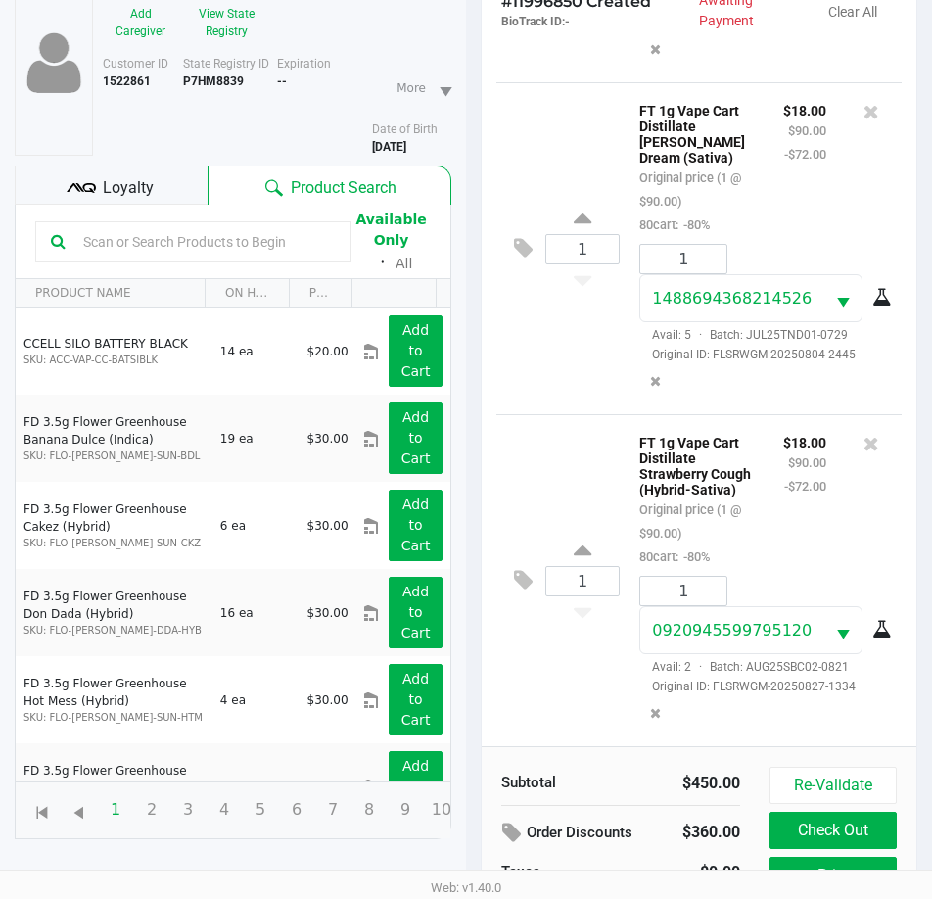
scroll to position [260, 0]
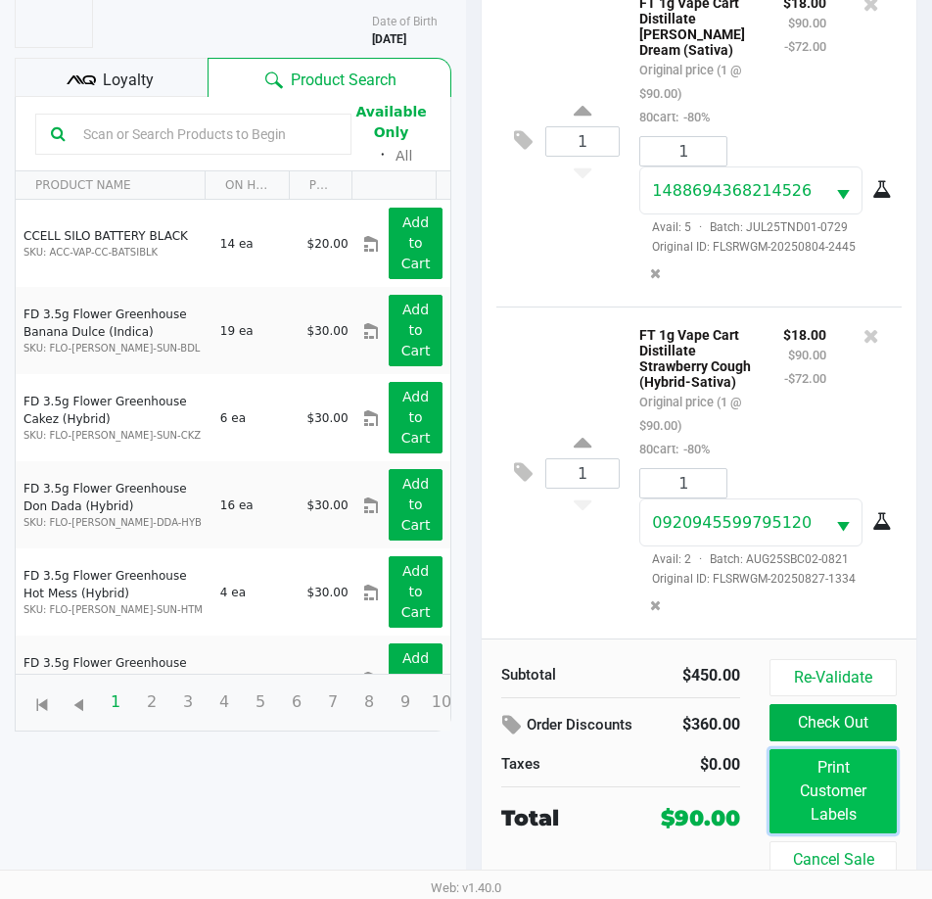
click at [839, 803] on button "Print Customer Labels" at bounding box center [833, 791] width 127 height 84
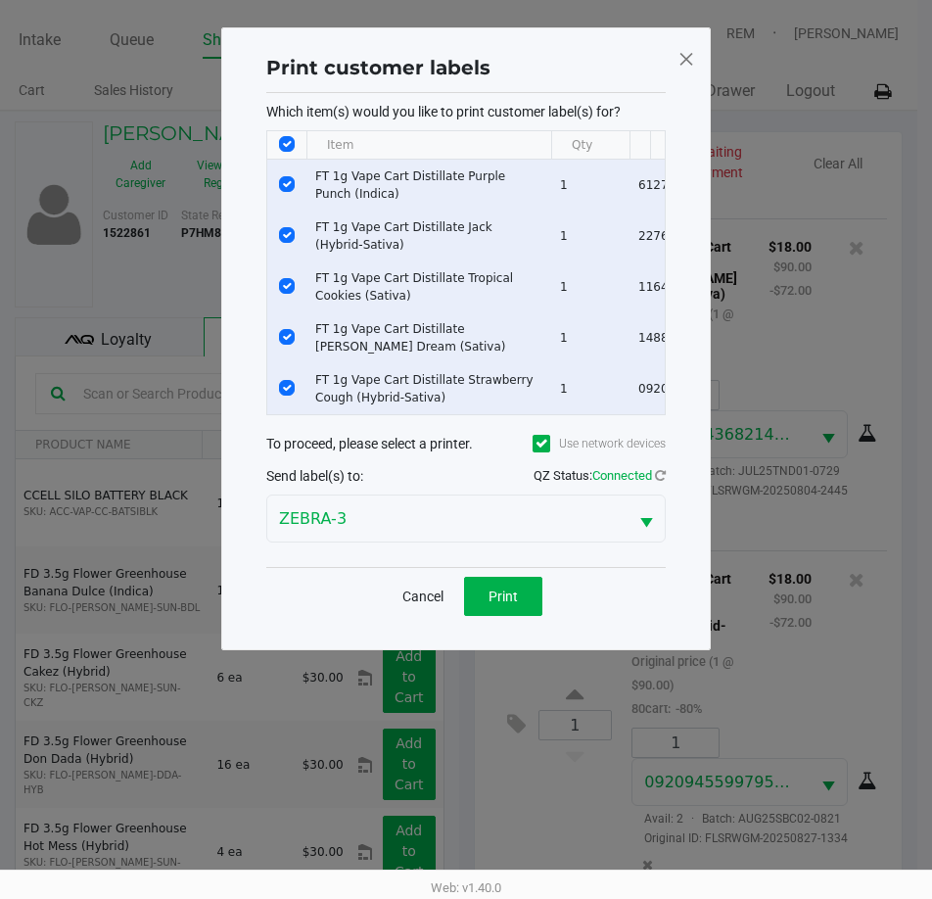
scroll to position [0, 0]
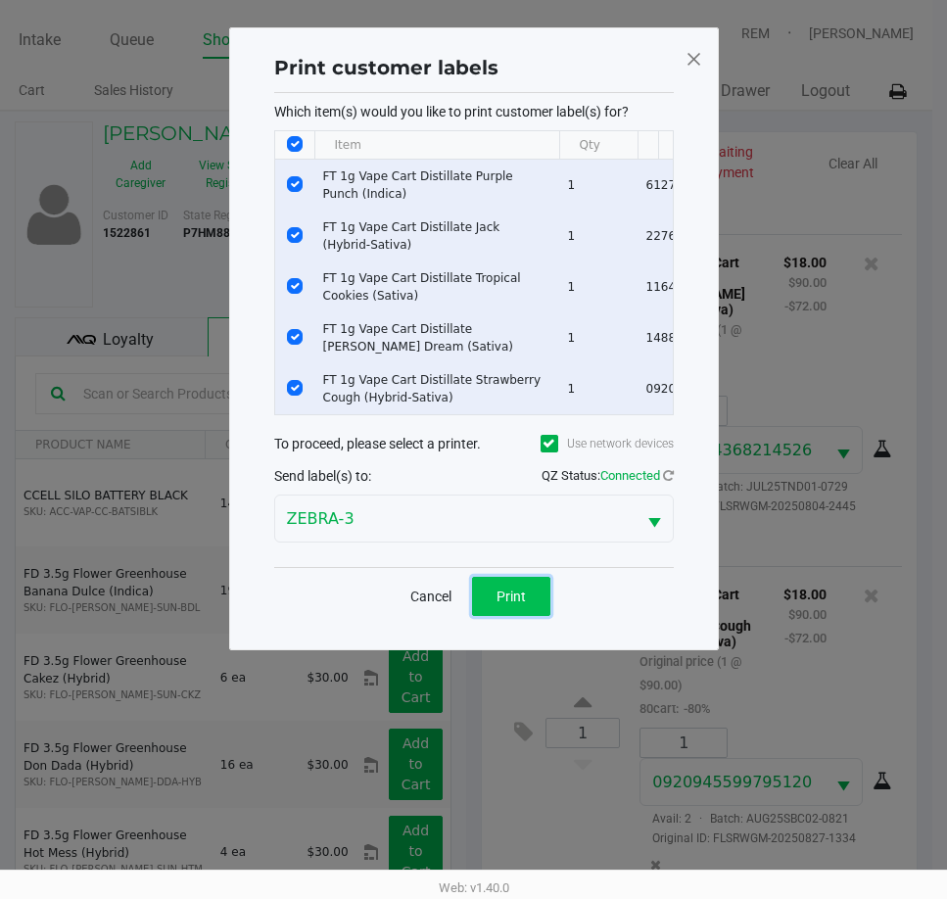
click at [515, 616] on button "Print" at bounding box center [511, 596] width 78 height 39
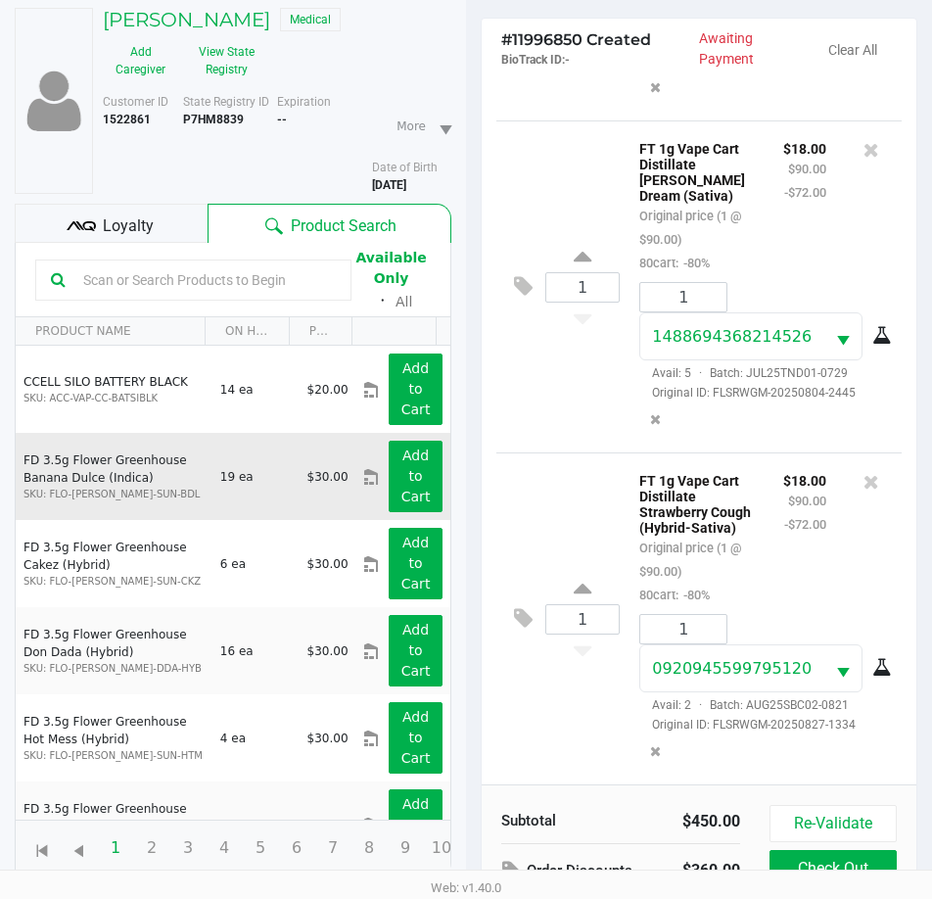
scroll to position [196, 0]
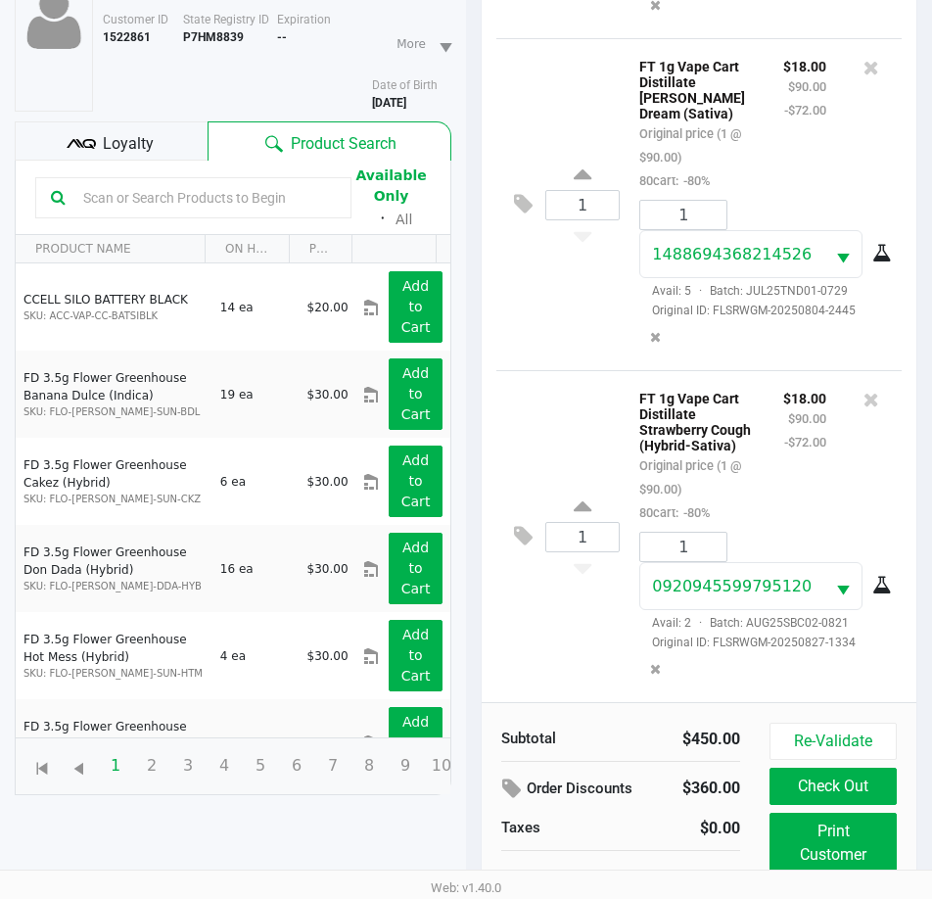
click at [143, 141] on span "Loyalty" at bounding box center [128, 144] width 51 height 24
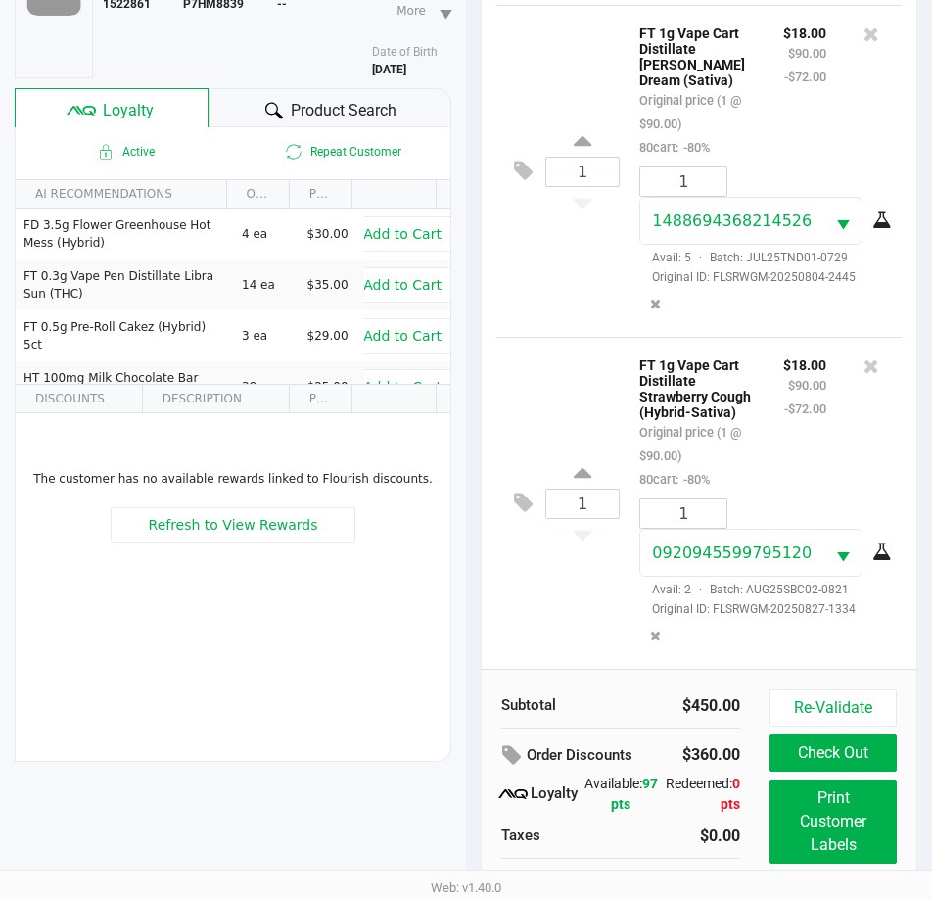
scroll to position [260, 0]
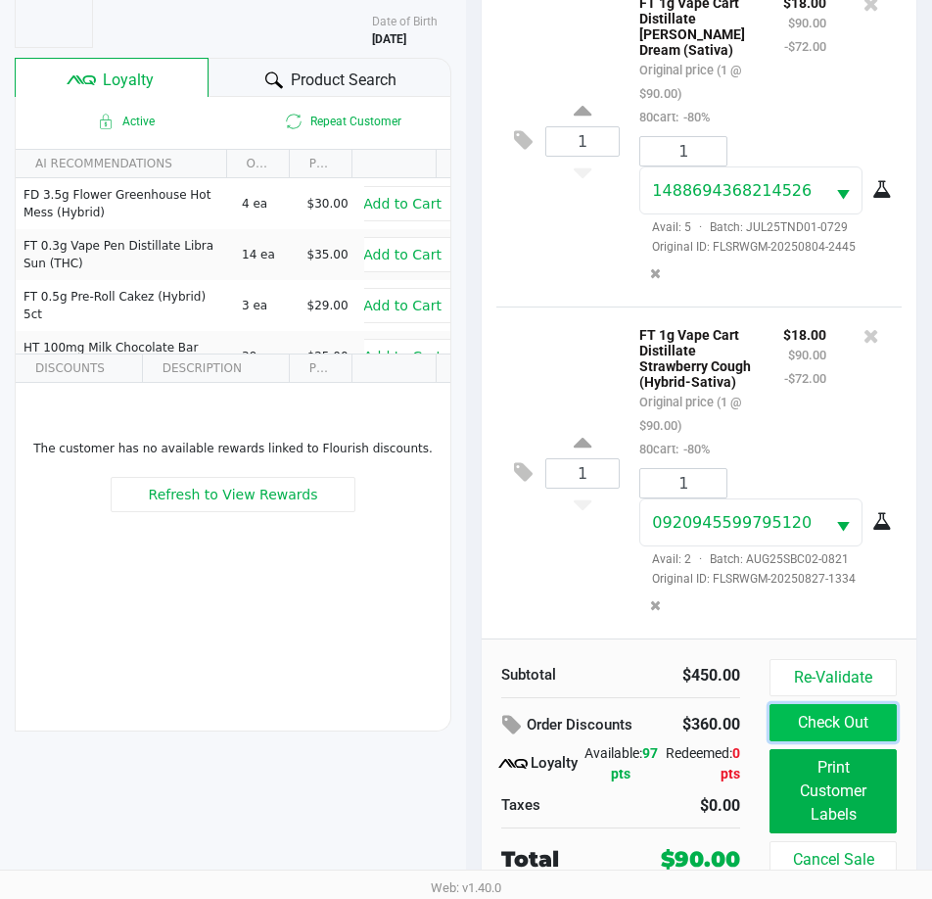
click at [858, 725] on button "Check Out" at bounding box center [833, 722] width 127 height 37
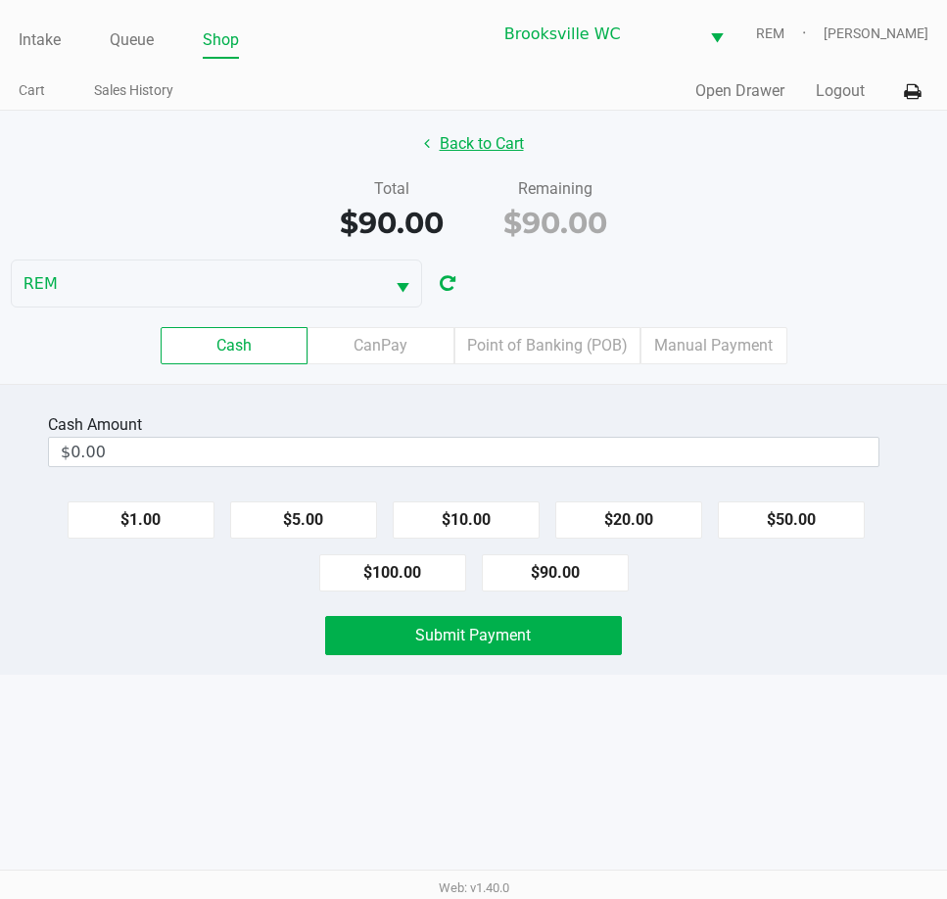
click at [476, 133] on button "Back to Cart" at bounding box center [473, 143] width 125 height 37
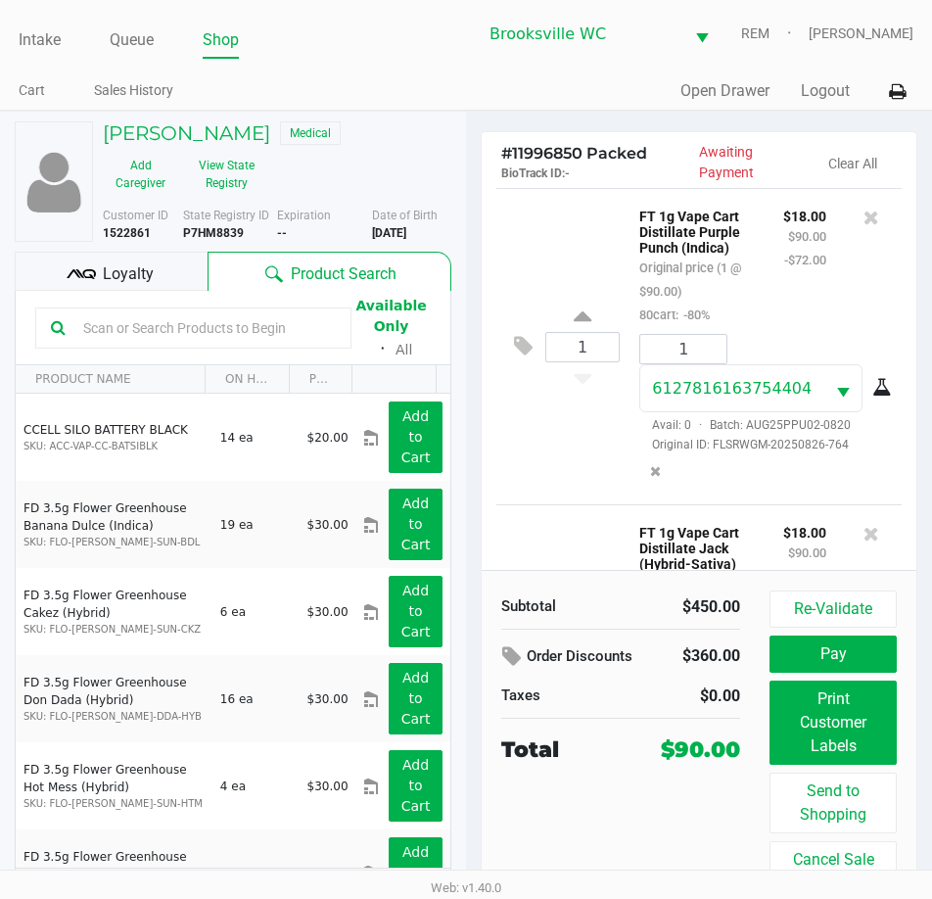
click at [597, 520] on div "1 FT 1g Vape Cart Distillate Jack (Hybrid-Sativa) Original price (1 @ $90.00) 8…" at bounding box center [700, 662] width 406 height 316
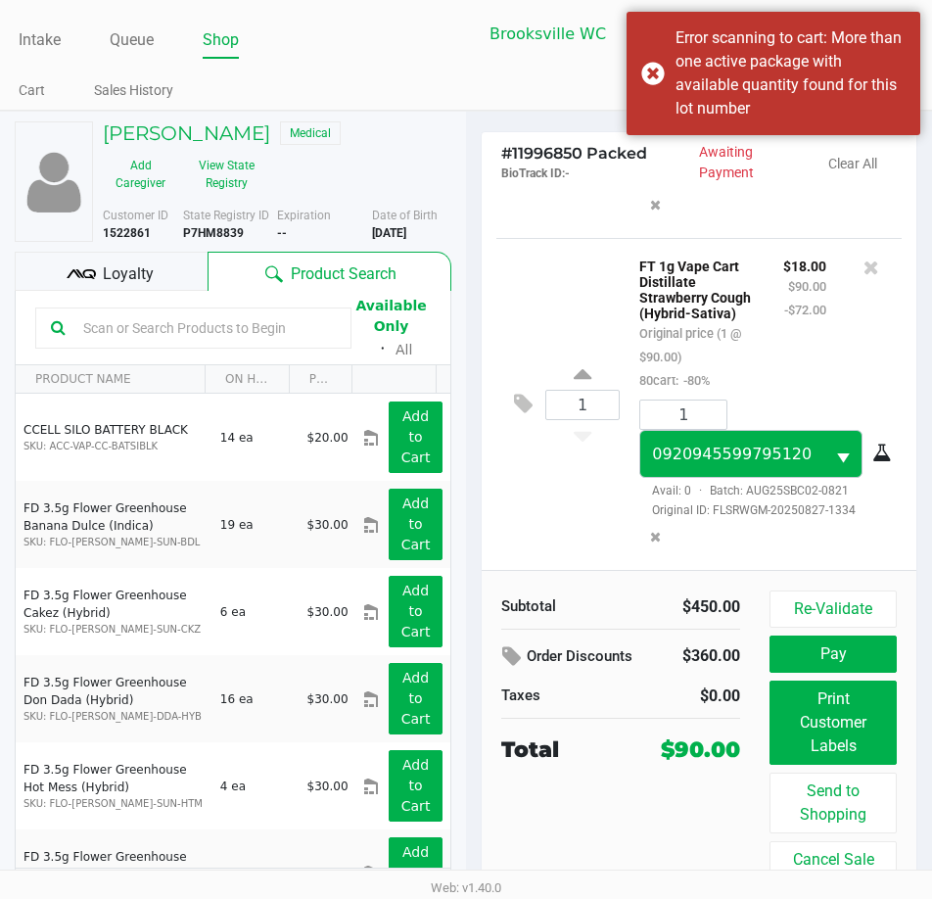
scroll to position [1281, 0]
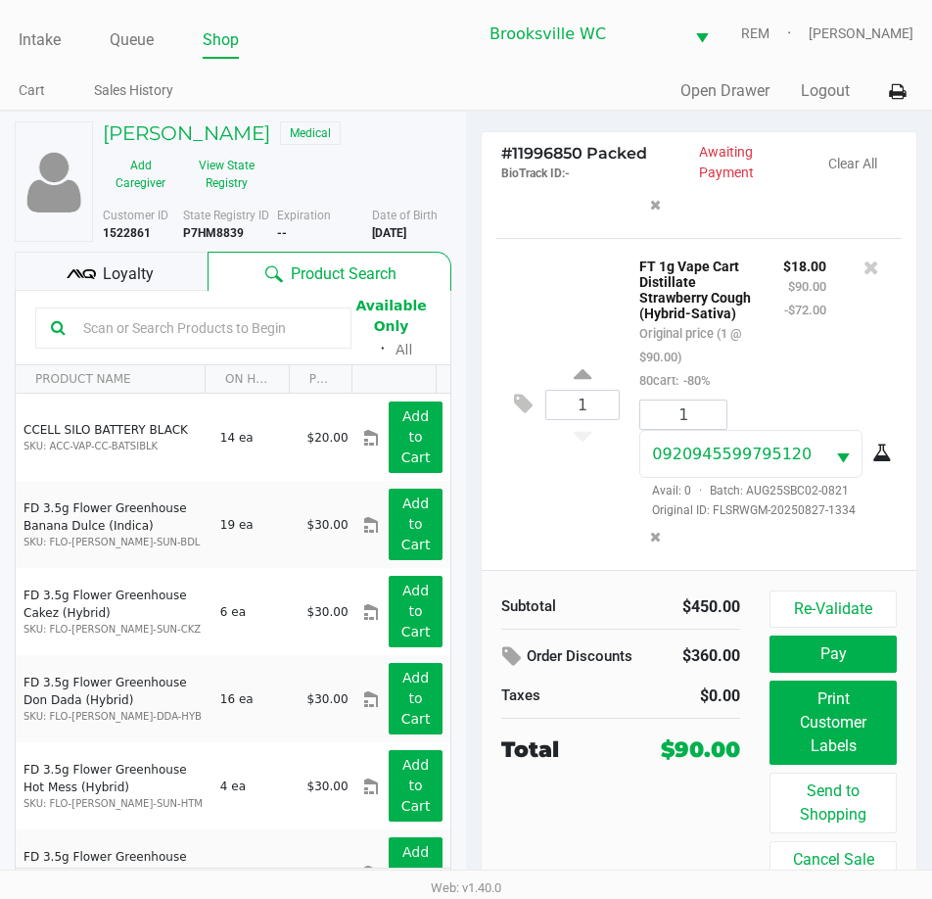
click at [256, 330] on input "text" at bounding box center [205, 327] width 261 height 29
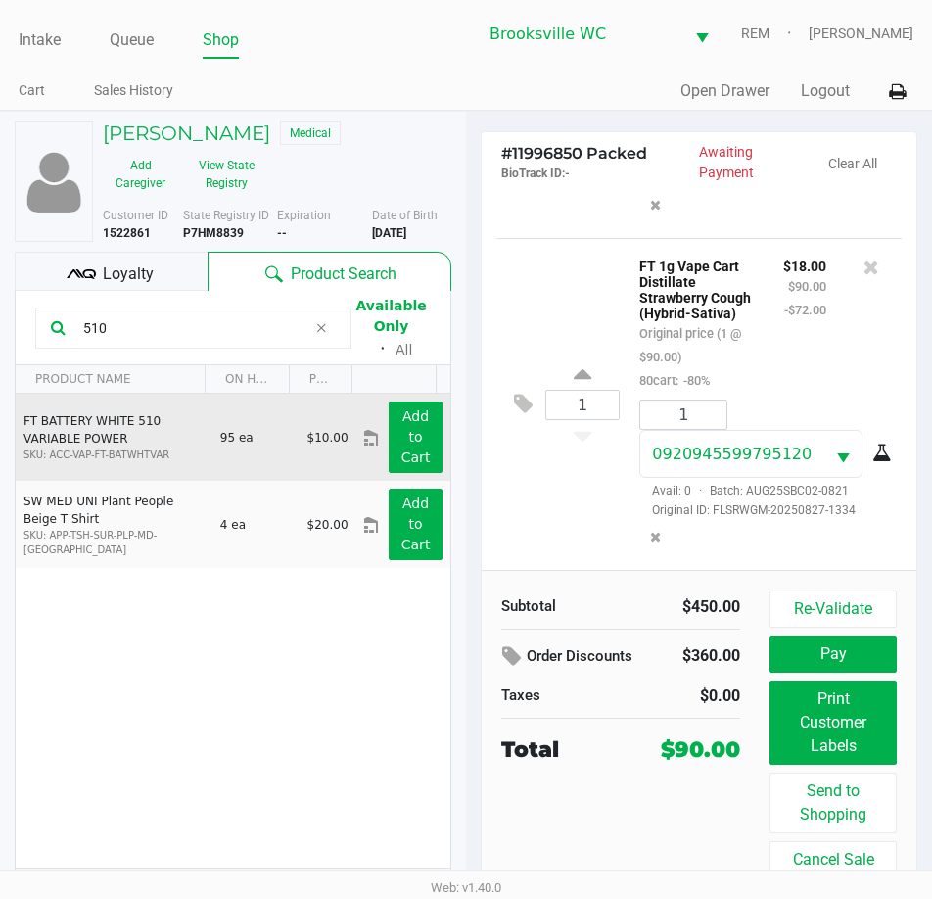
type input "510"
click at [374, 436] on div "Add to Cart" at bounding box center [415, 438] width 83 height 72
click at [418, 436] on button "Add to Cart" at bounding box center [416, 438] width 54 height 72
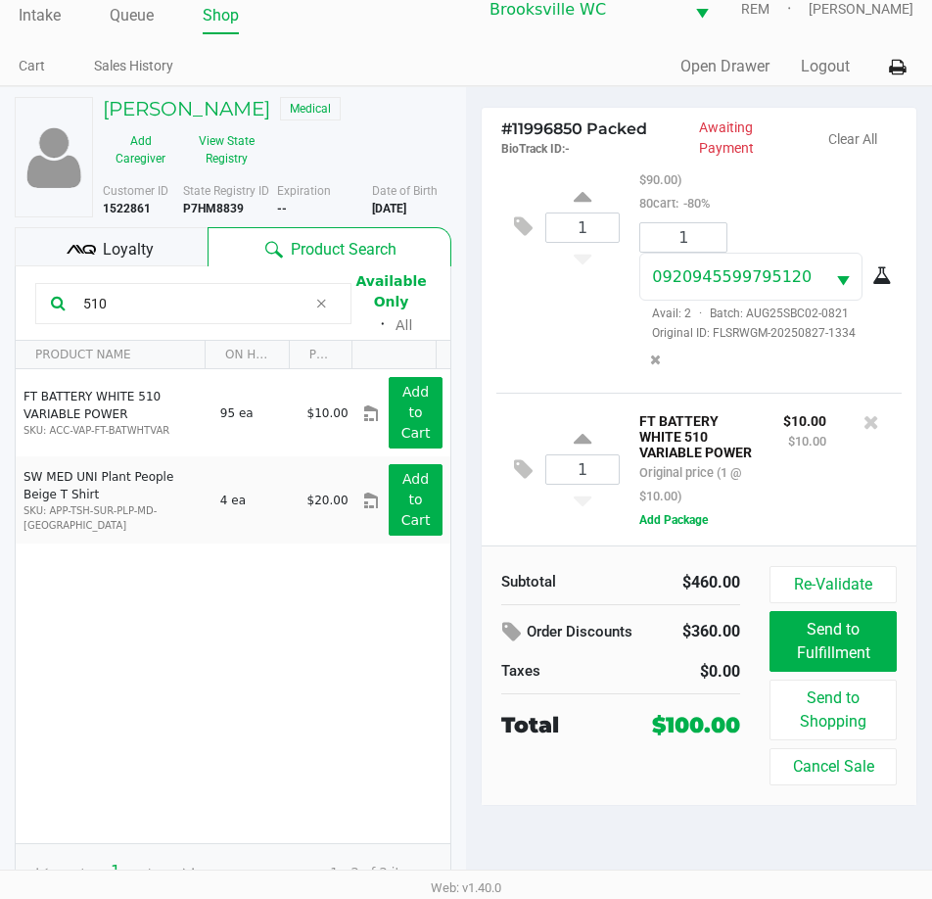
scroll to position [36, 0]
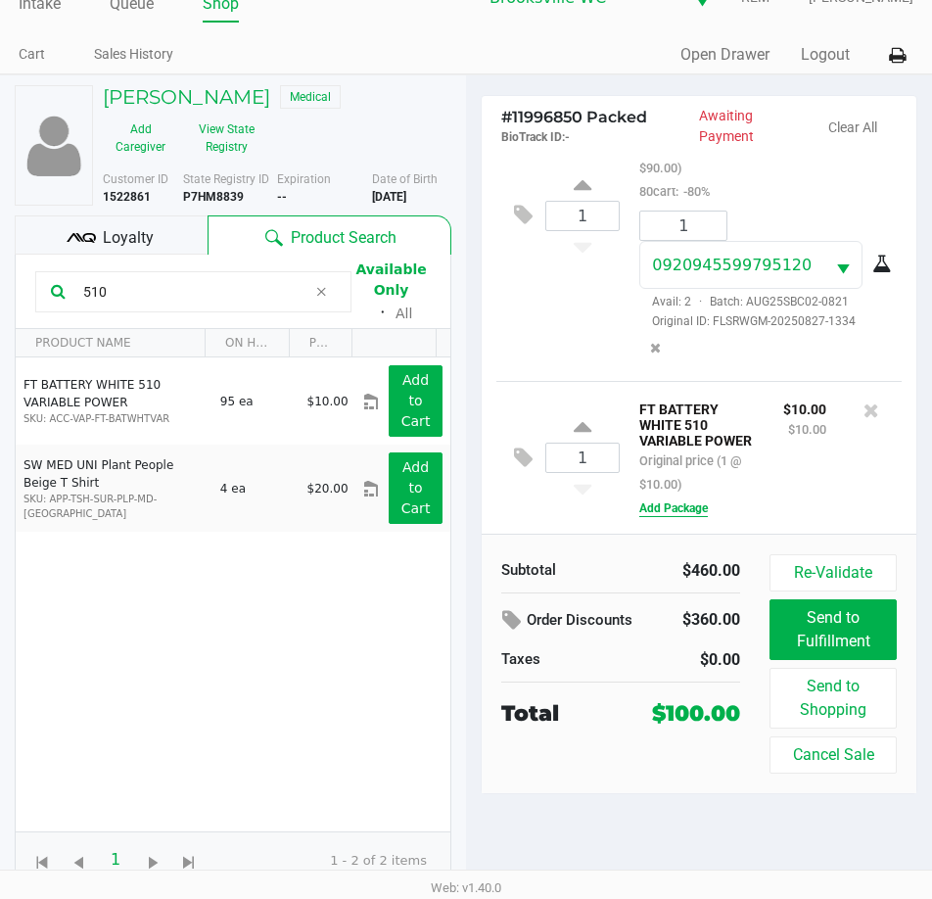
click at [660, 508] on button "Add Package" at bounding box center [674, 509] width 69 height 18
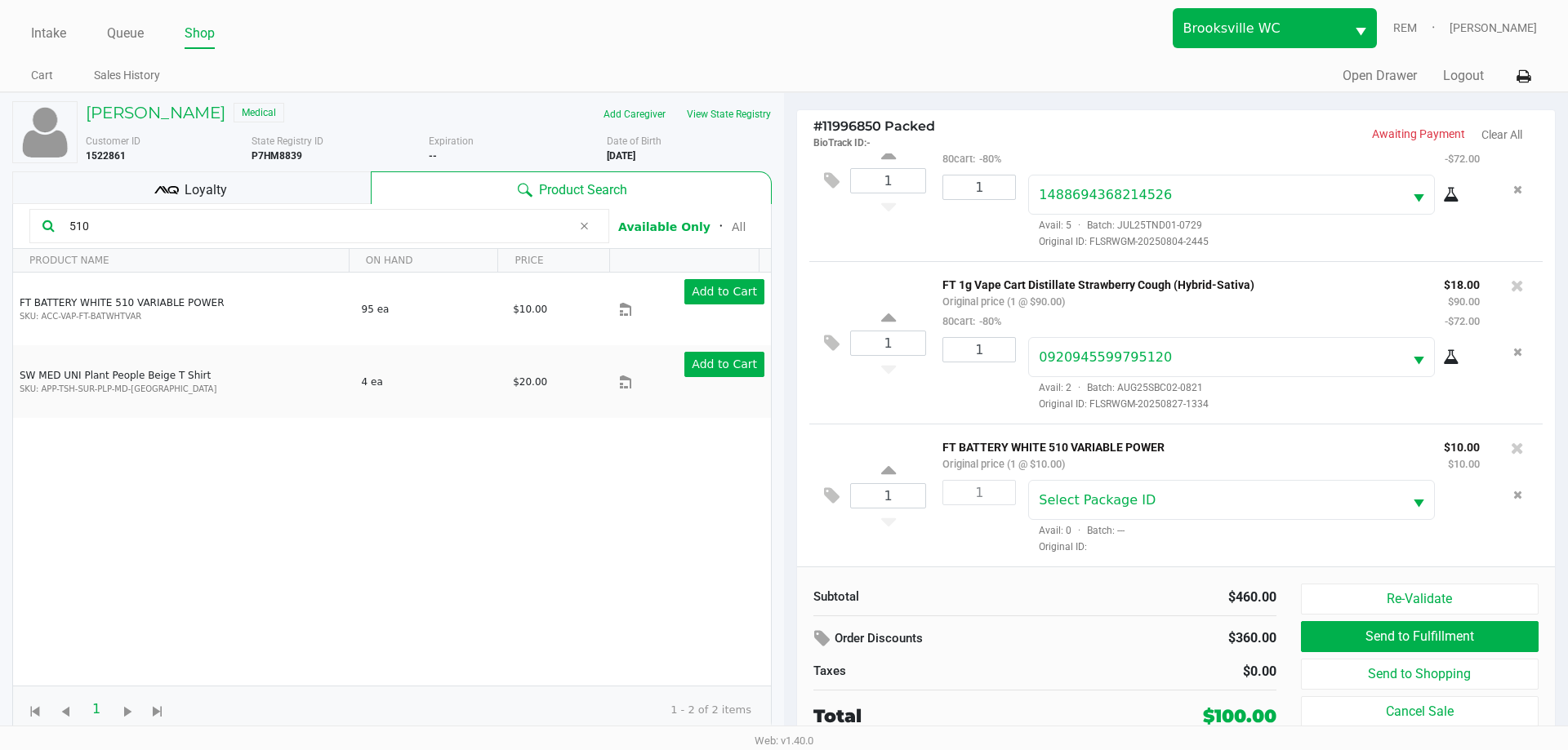
scroll to position [547, 0]
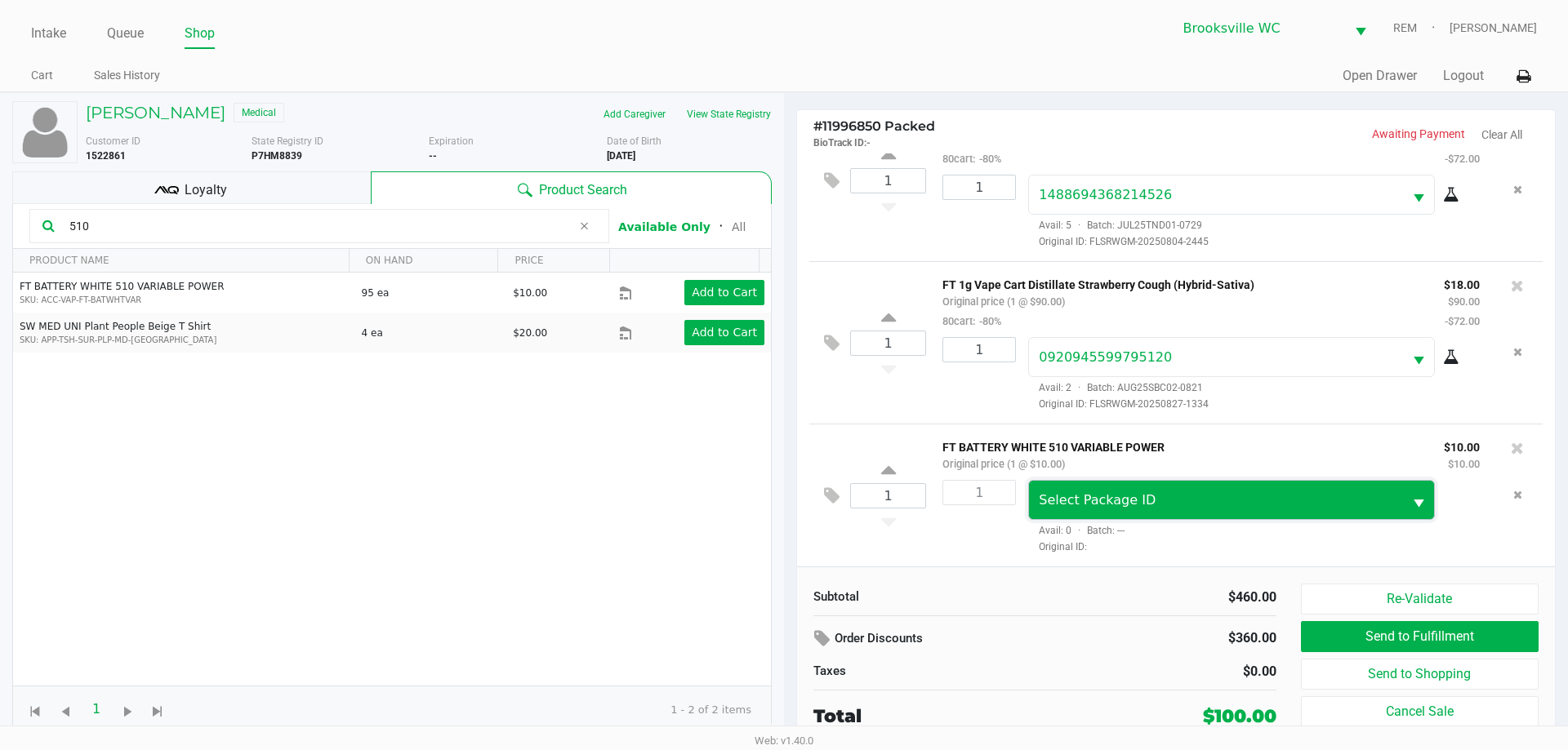
click at [1079, 512] on span "Select Package ID" at bounding box center [1215, 500] width 373 height 38
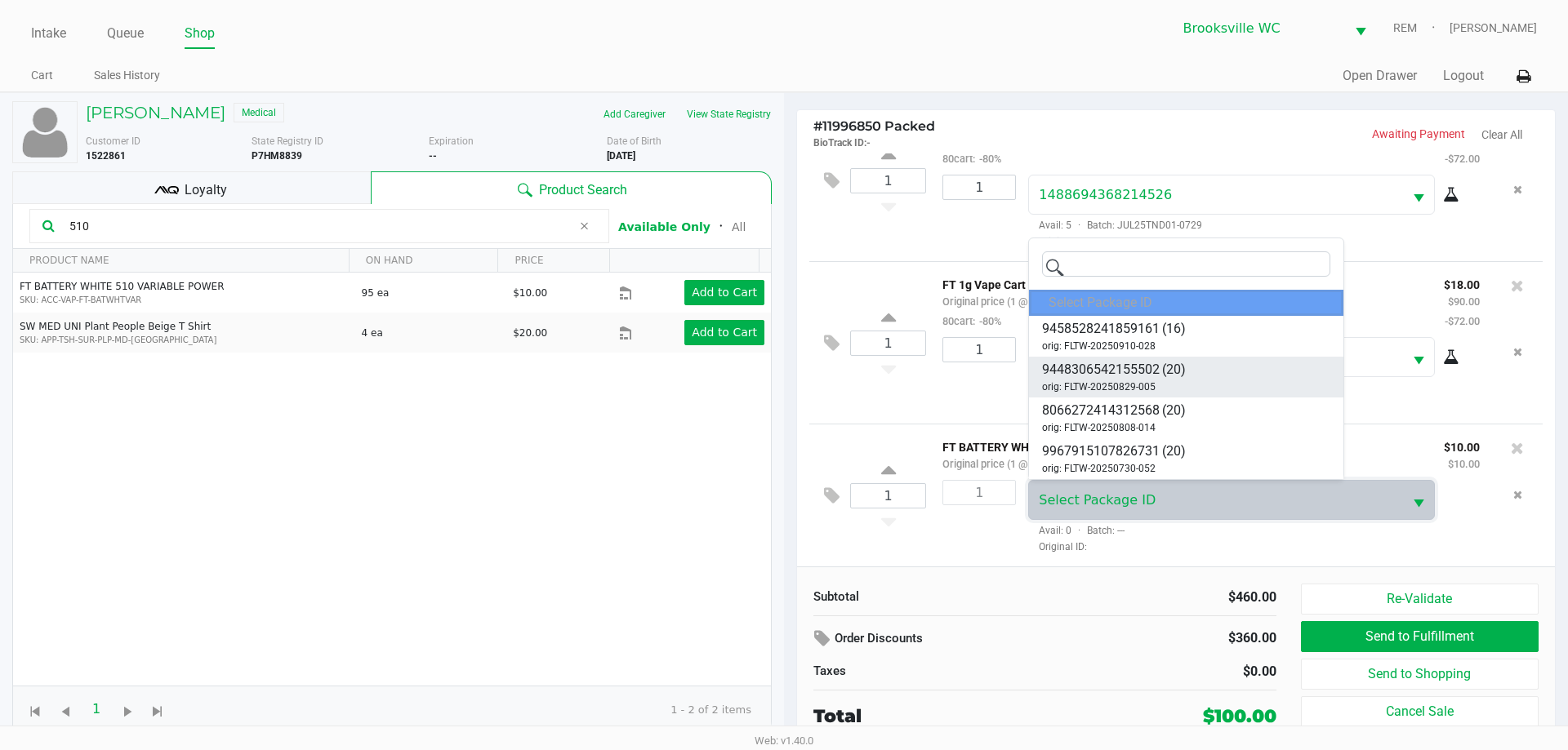
scroll to position [0, 0]
click at [1139, 381] on span "orig: FLTW-20250910-028" at bounding box center [1099, 387] width 113 height 15
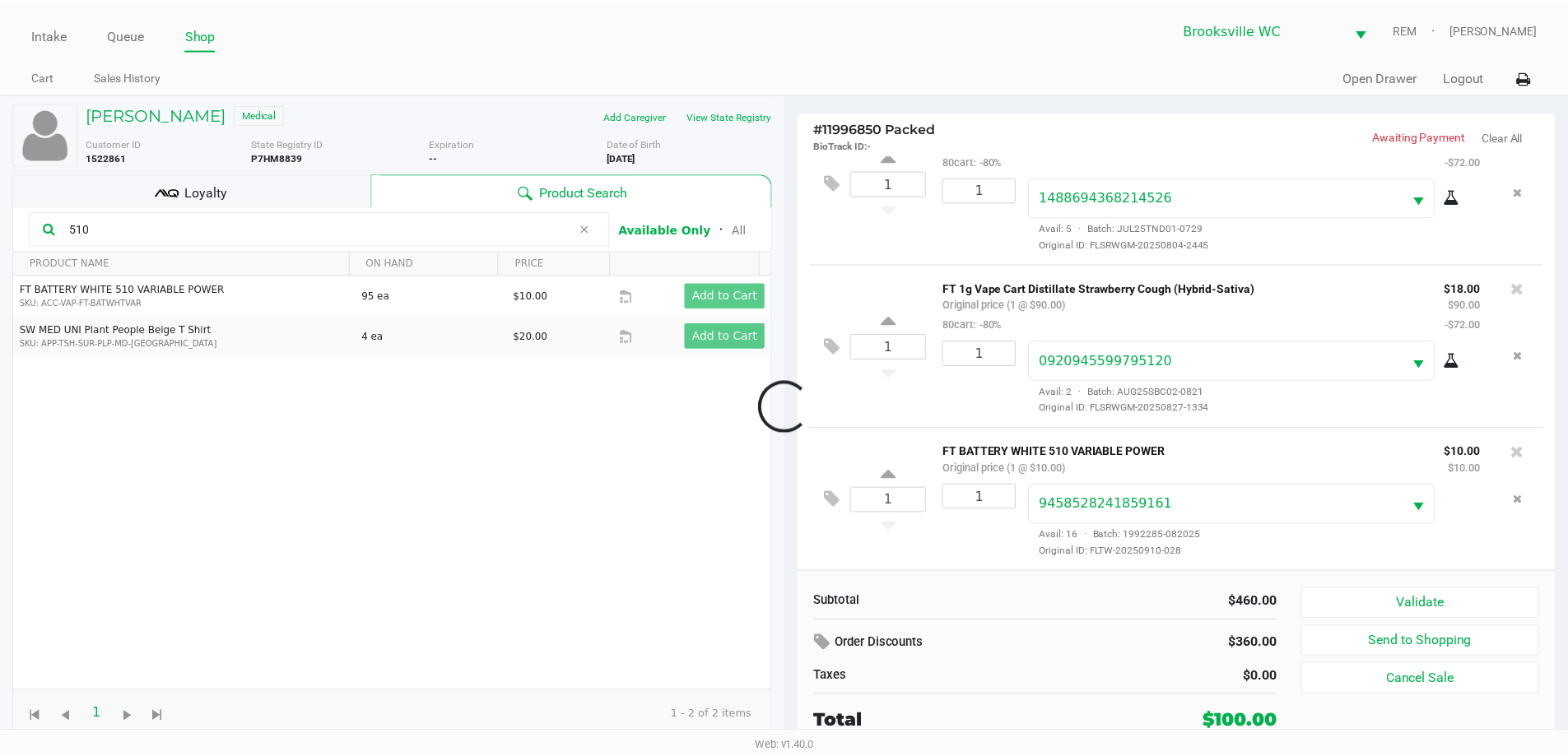
scroll to position [551, 0]
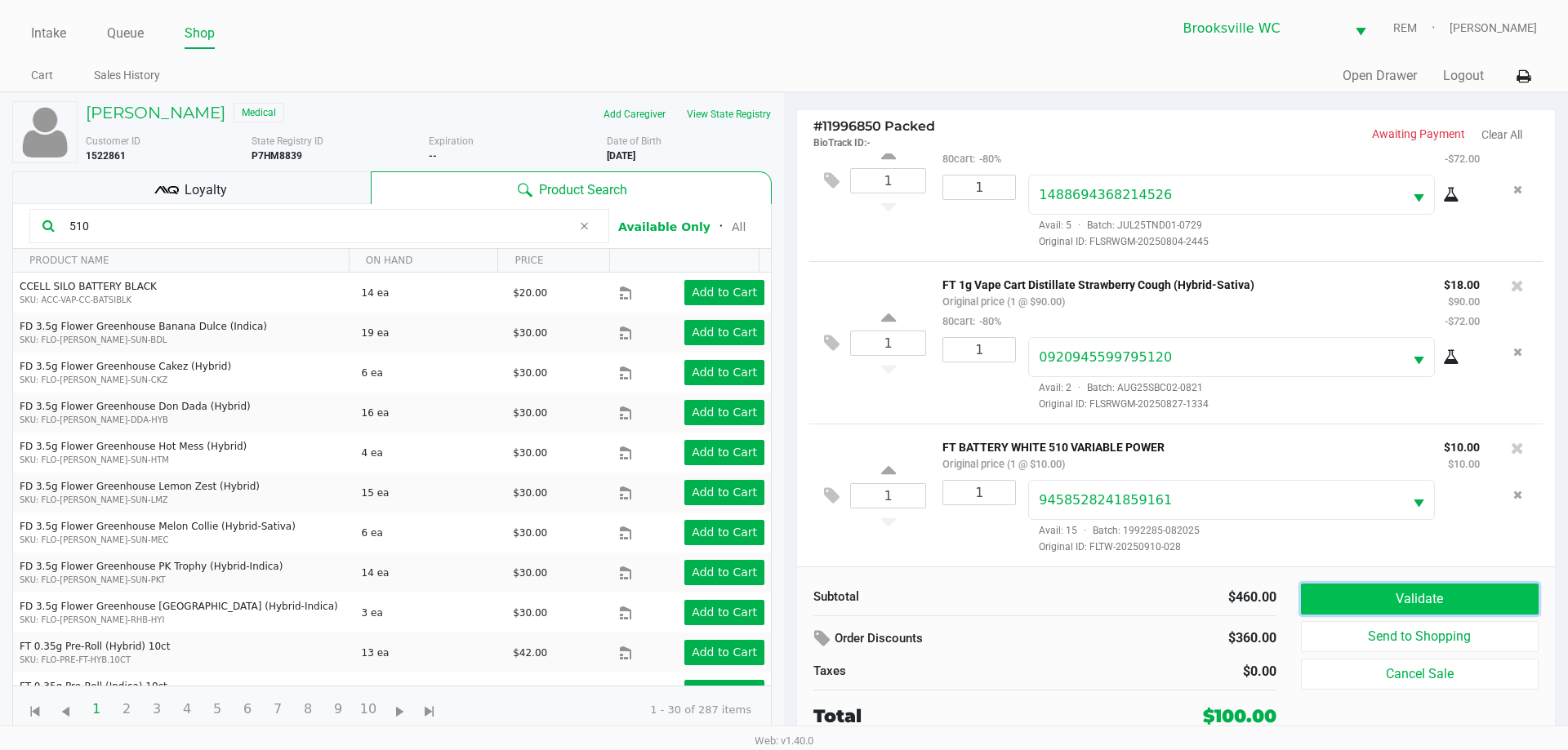
click at [1342, 605] on button "Validate" at bounding box center [1419, 598] width 238 height 31
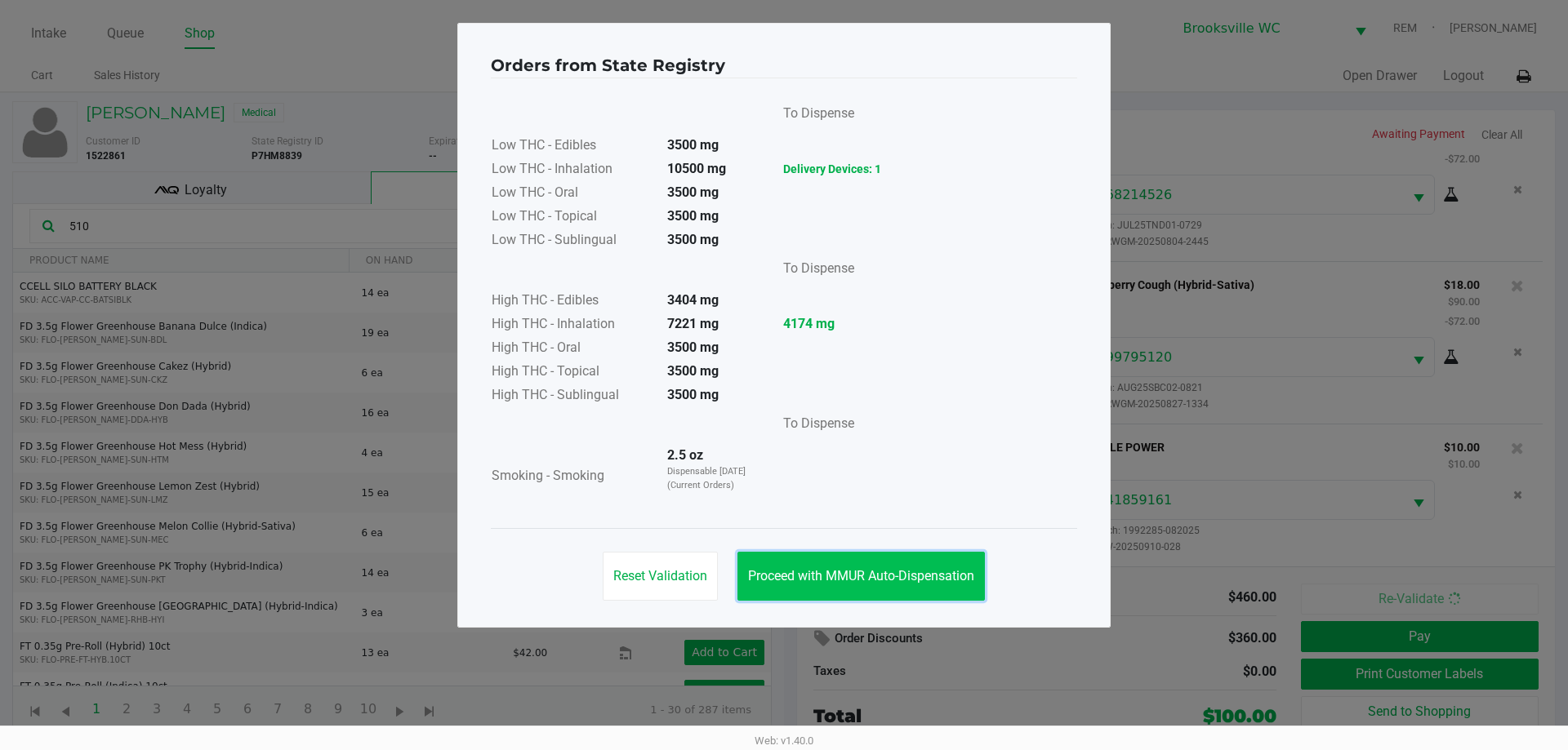
click at [895, 574] on span "Proceed with MMUR Auto-Dispensation" at bounding box center [860, 576] width 226 height 16
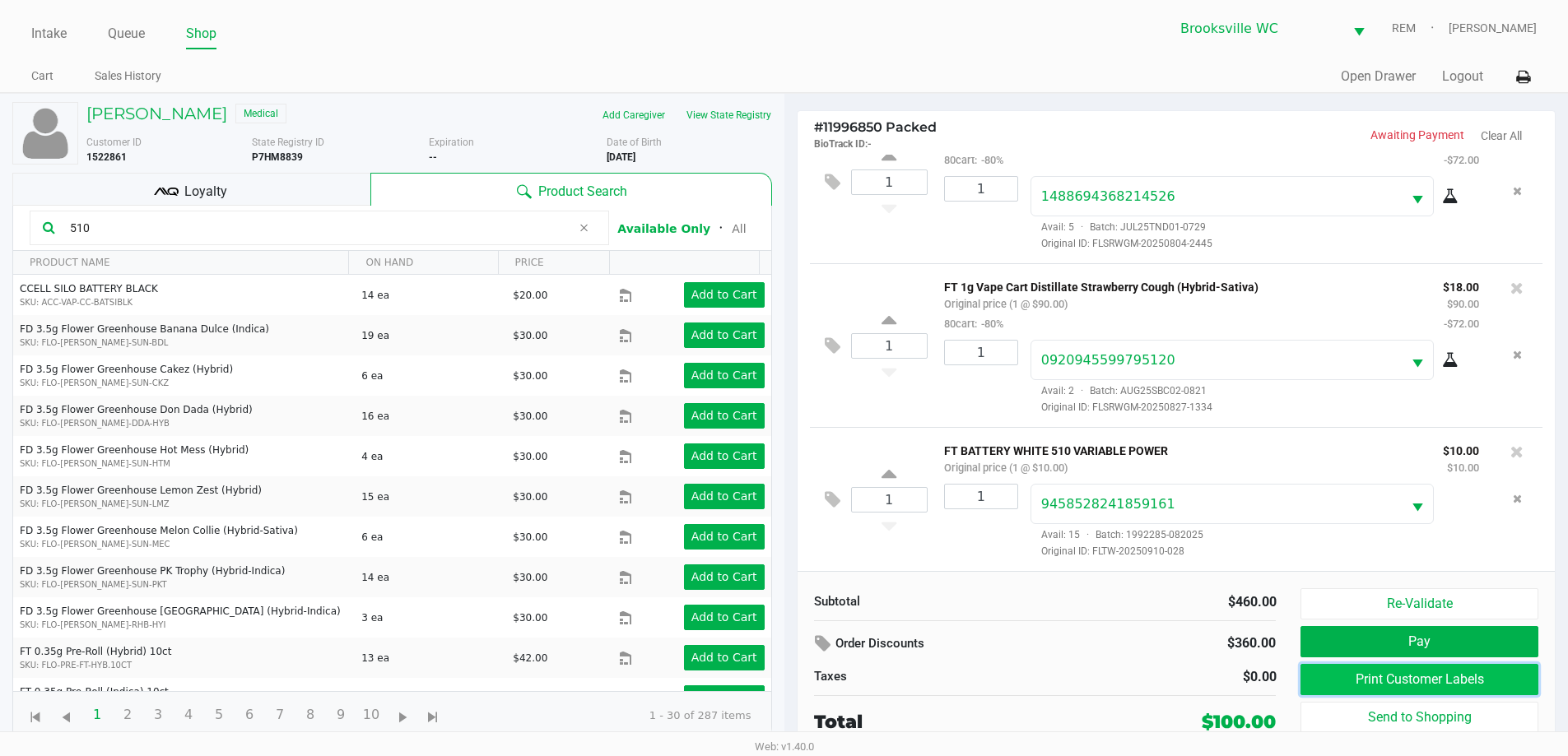
click at [1329, 680] on button "Print Customer Labels" at bounding box center [1419, 679] width 237 height 31
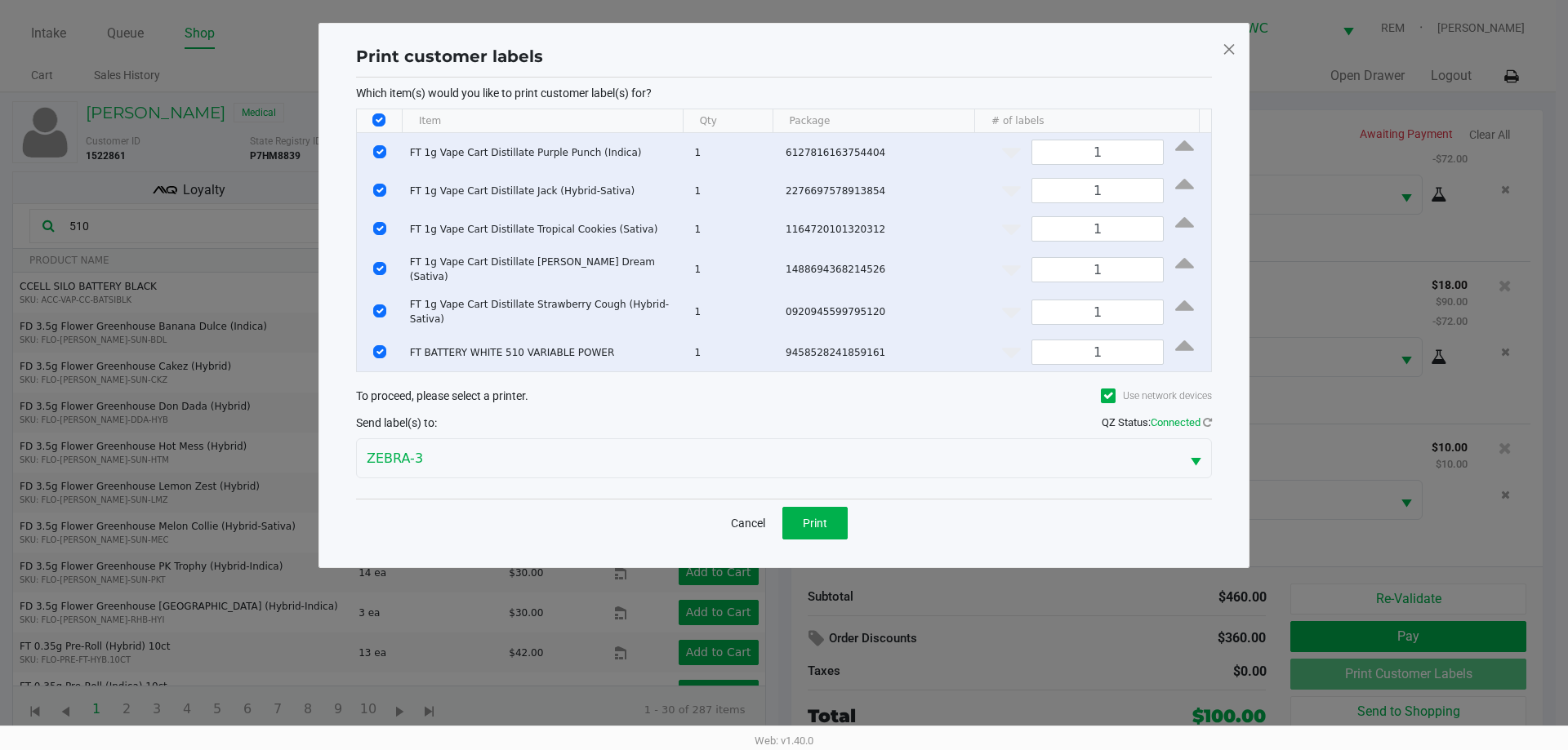
click at [378, 122] on input "Select All Rows" at bounding box center [379, 120] width 13 height 13
checkbox input "false"
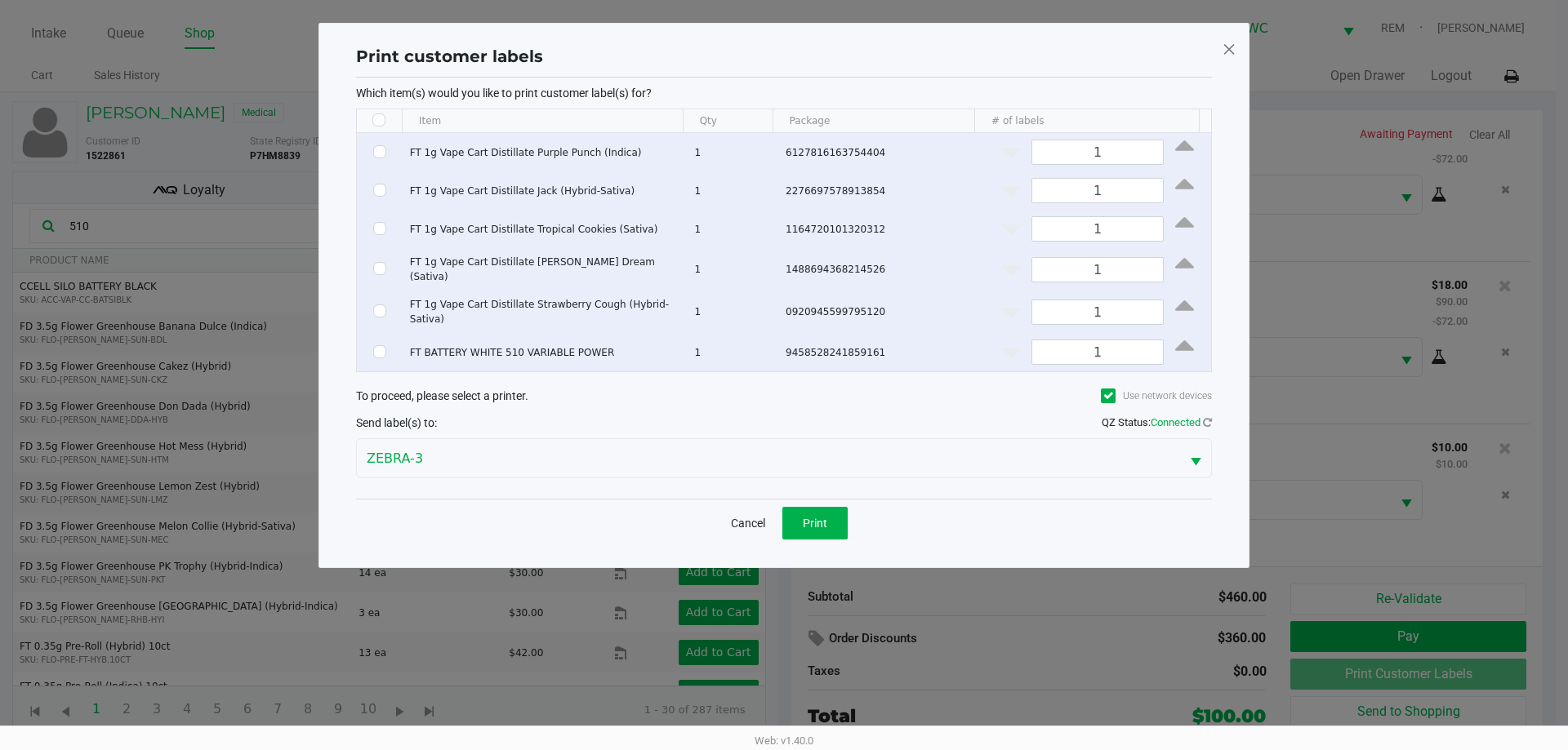
checkbox input "false"
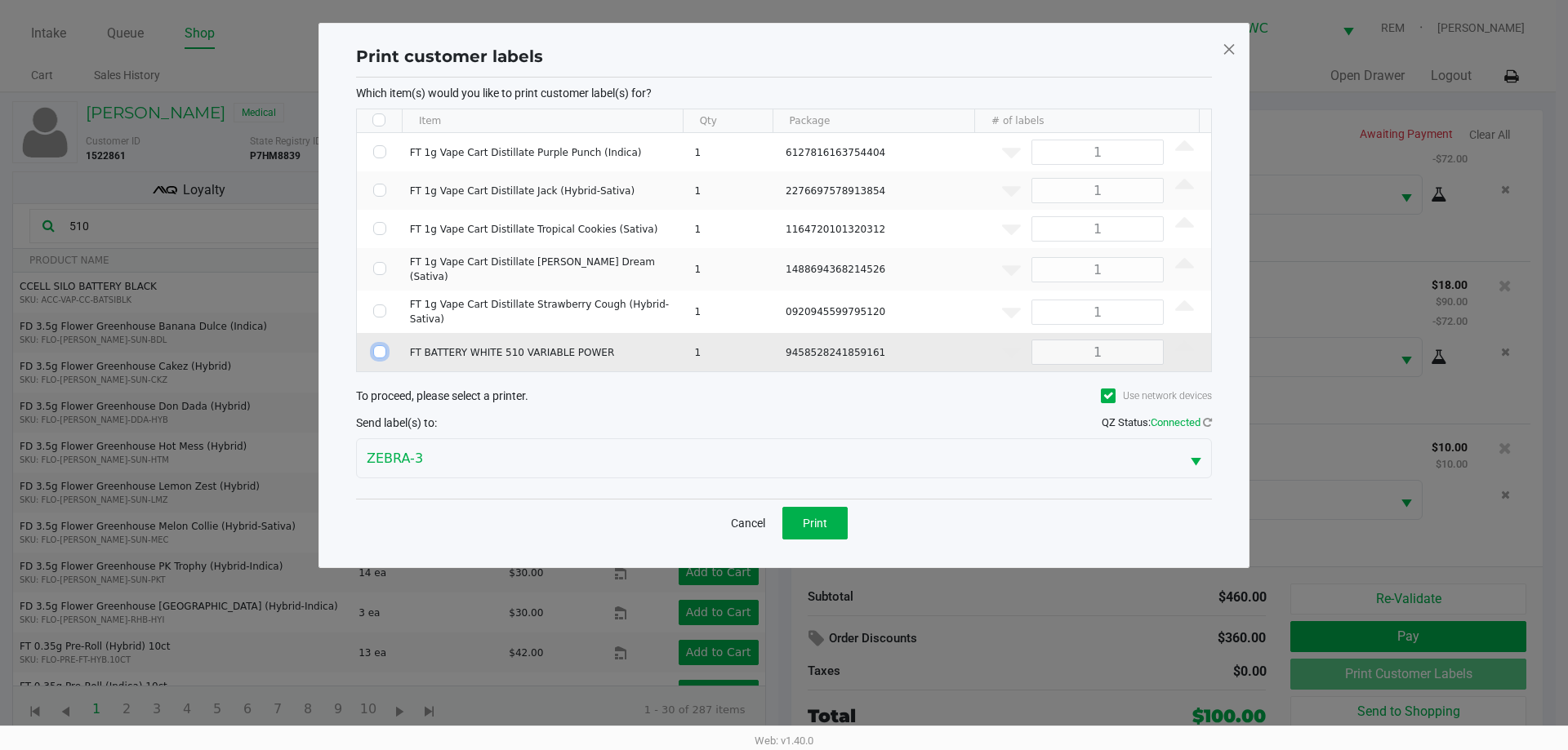
click at [378, 345] on input "Select Row" at bounding box center [380, 352] width 13 height 13
checkbox input "true"
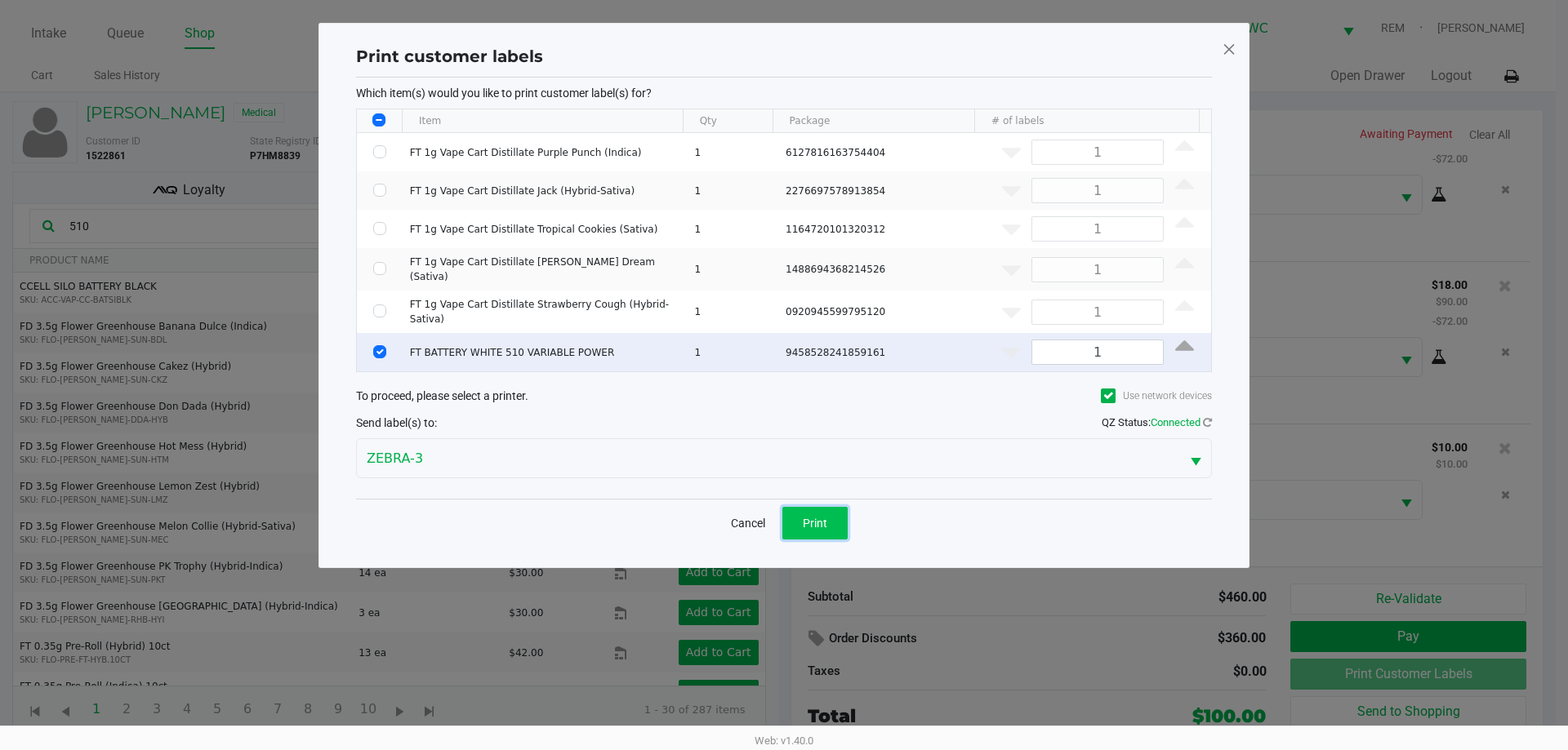
click at [820, 517] on span "Print" at bounding box center [814, 523] width 24 height 13
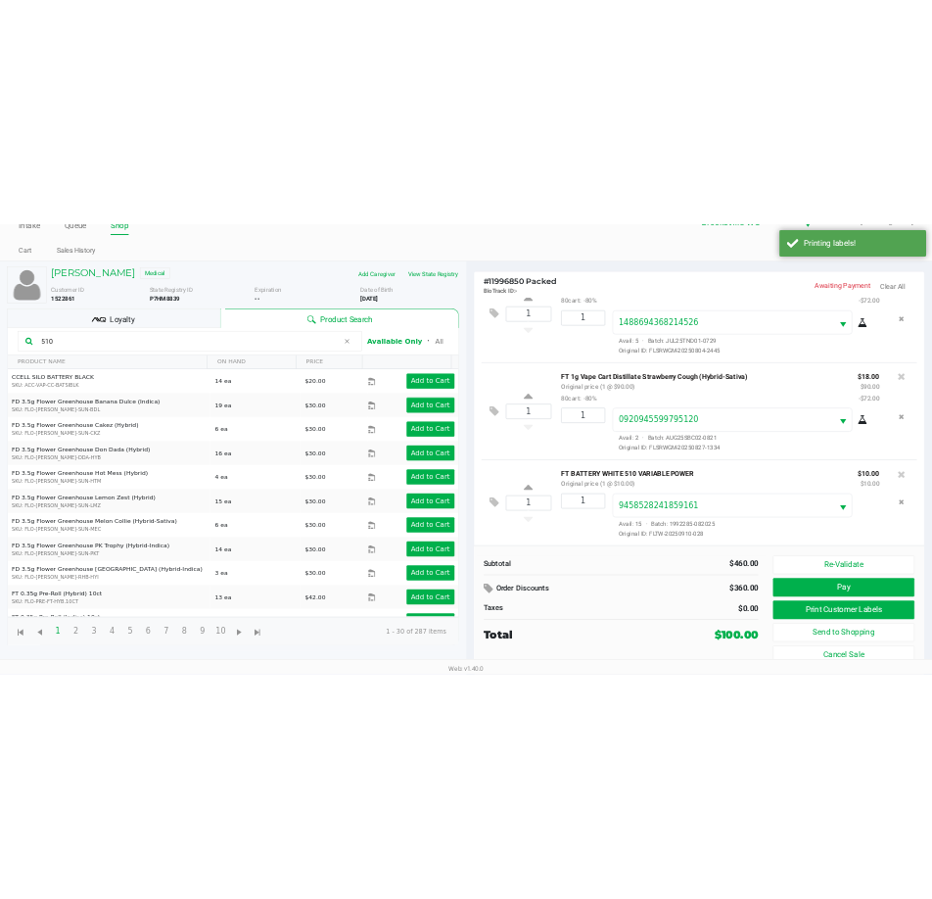
scroll to position [1121, 0]
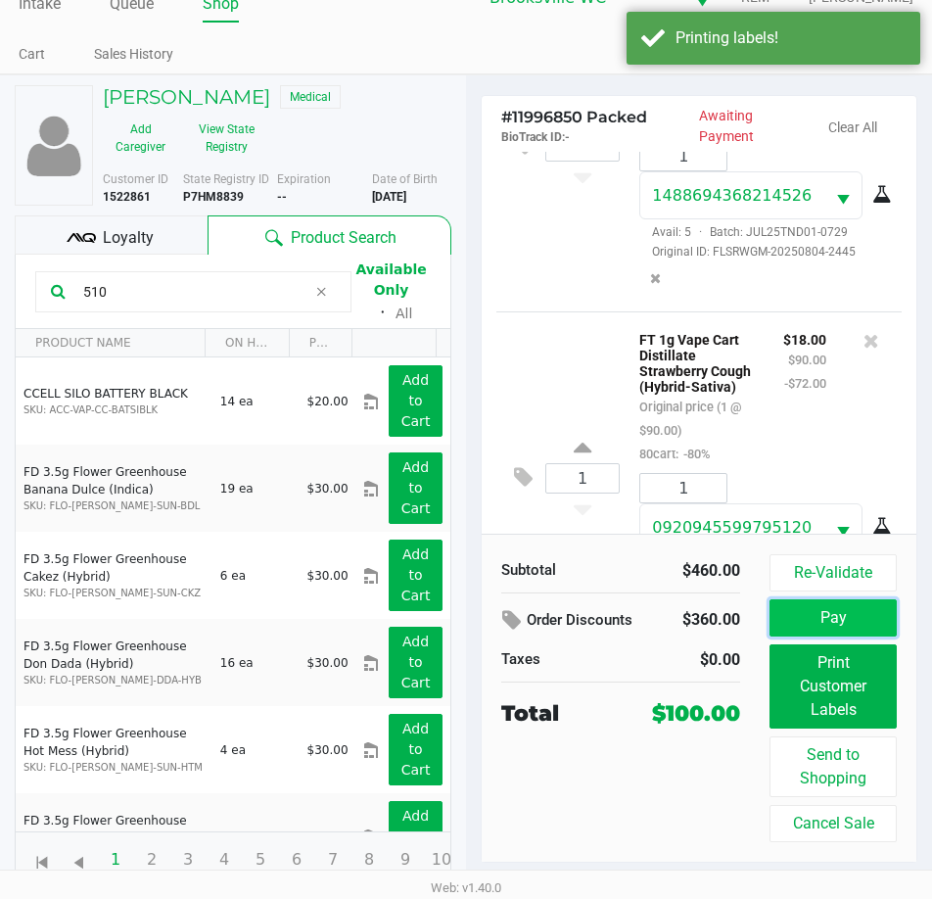
click at [838, 617] on button "Pay" at bounding box center [833, 617] width 127 height 37
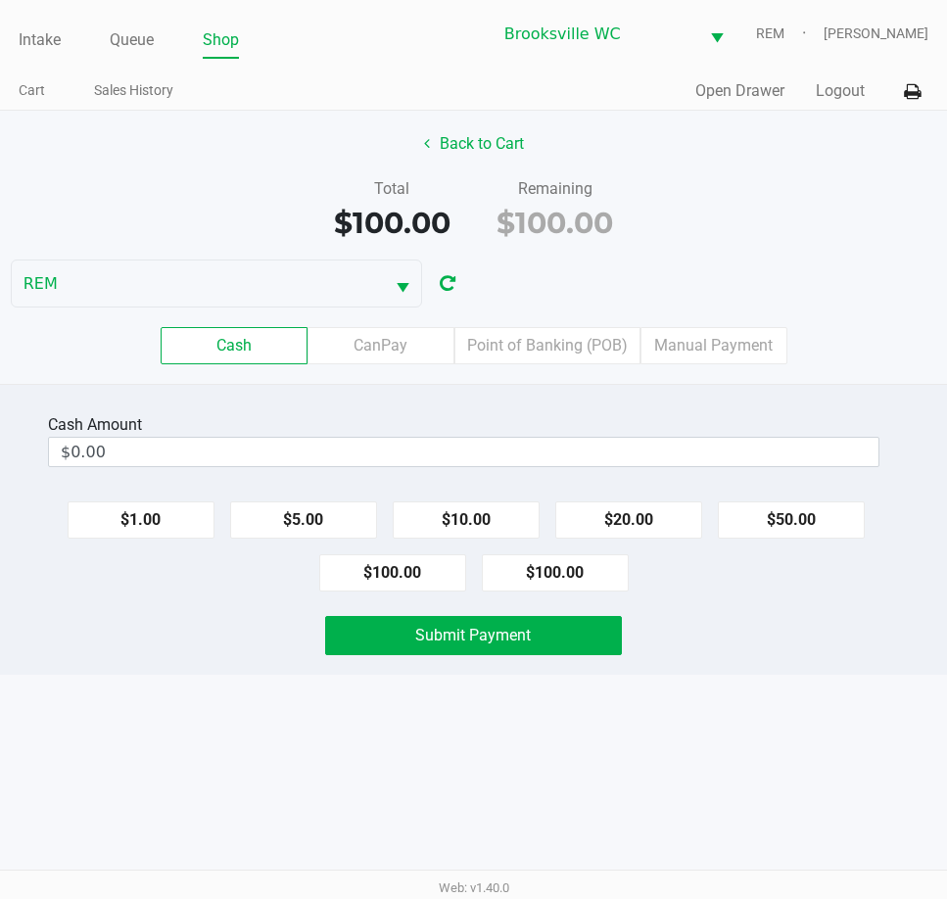
drag, startPoint x: 905, startPoint y: 704, endPoint x: 991, endPoint y: 779, distance: 113.9
click at [947, 779] on html "Intake Queue Shop Brooksville WC REM Daniel Lyttle Cart Sales History Quick Sal…" at bounding box center [473, 449] width 947 height 899
click at [433, 138] on button "Back to Cart" at bounding box center [473, 143] width 125 height 37
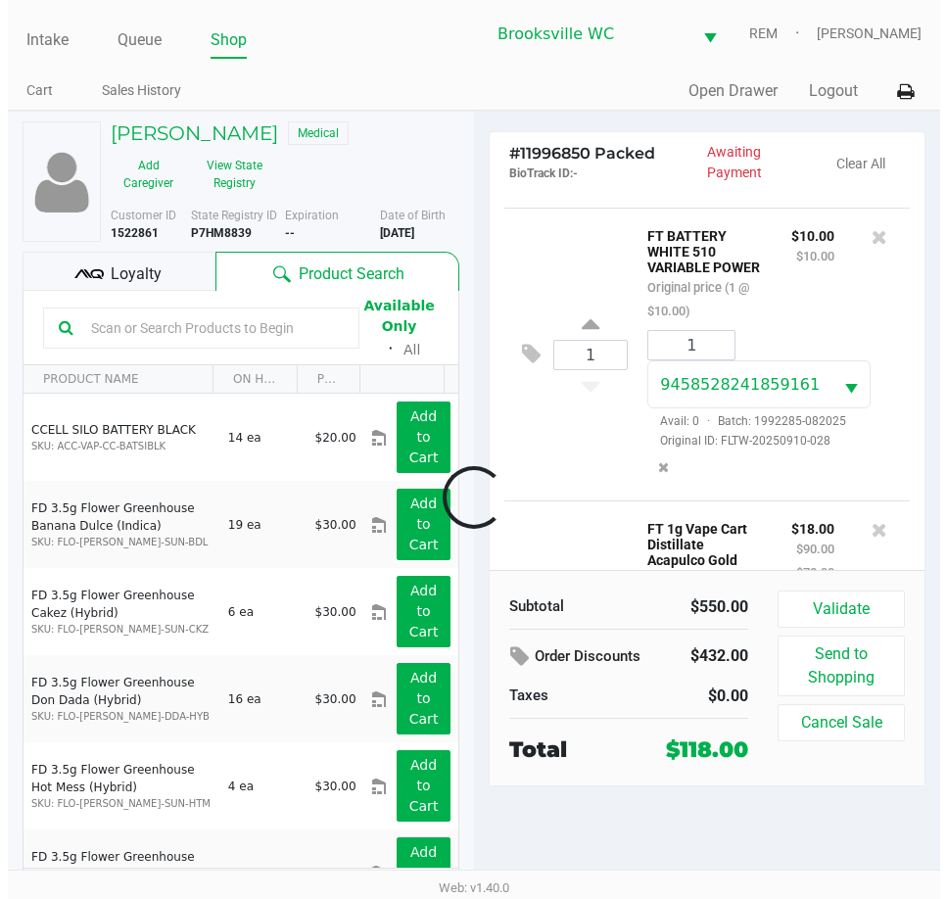
scroll to position [1924, 0]
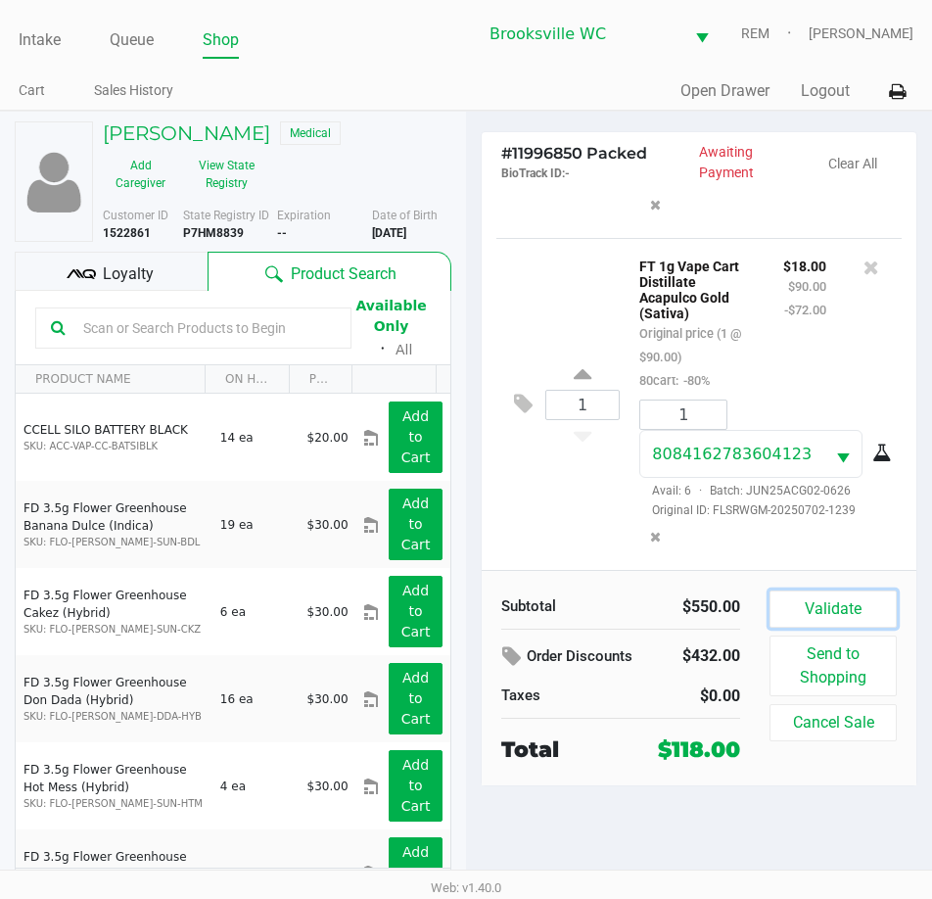
click at [811, 617] on button "Validate" at bounding box center [833, 609] width 127 height 37
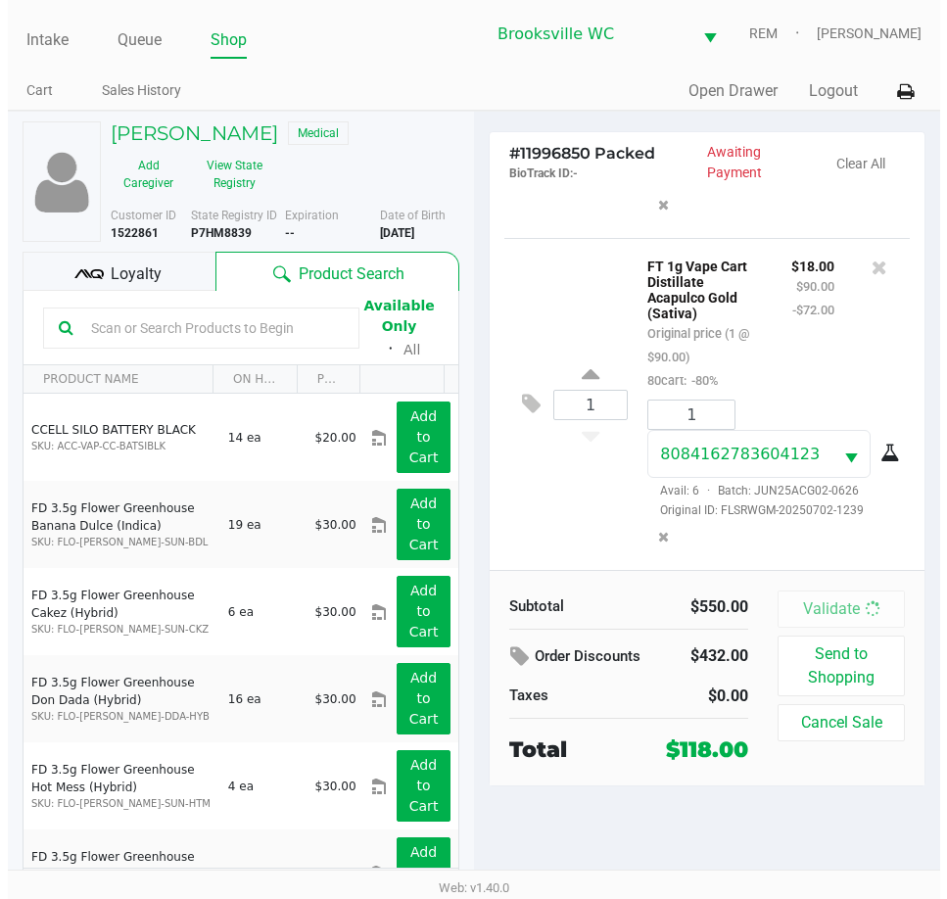
scroll to position [1930, 0]
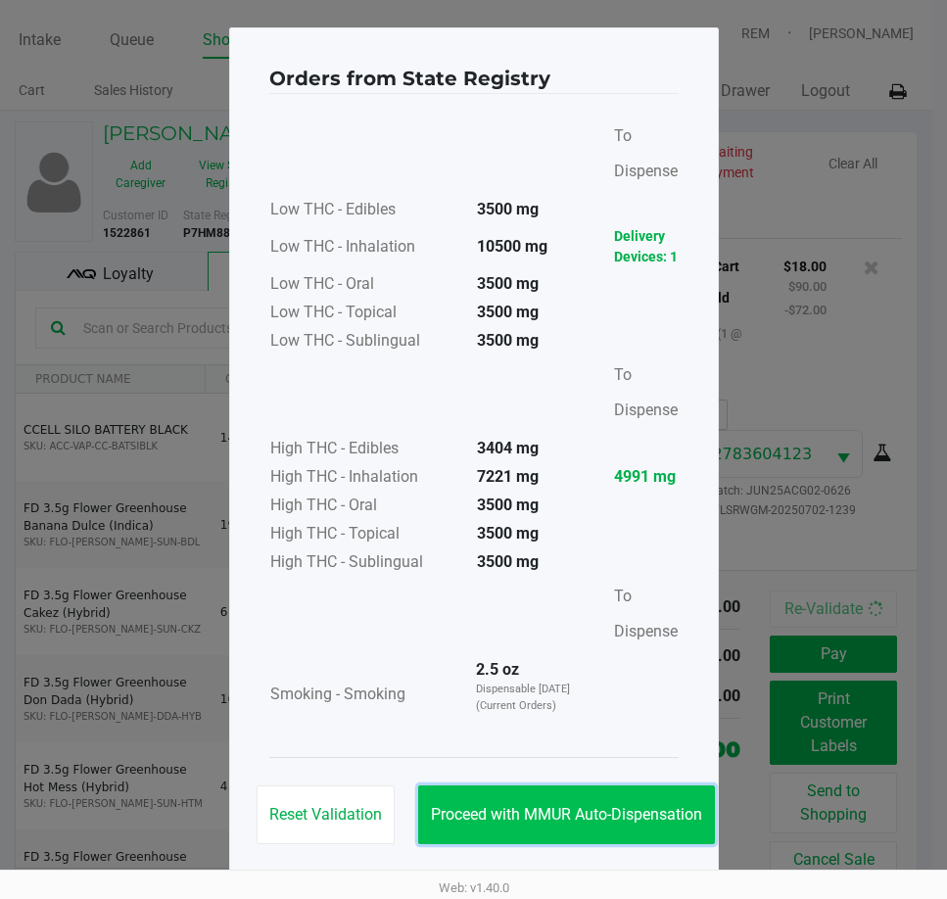
click at [604, 813] on span "Proceed with MMUR Auto-Dispensation" at bounding box center [566, 814] width 271 height 19
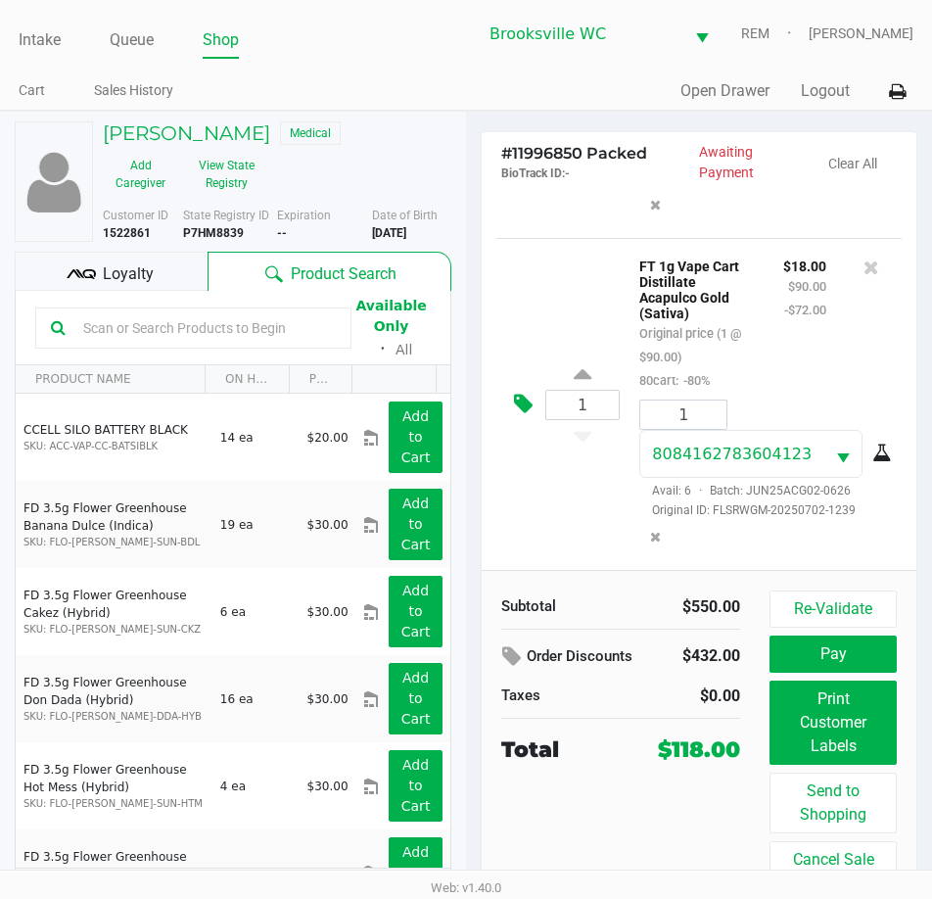
click at [518, 401] on icon at bounding box center [523, 404] width 19 height 23
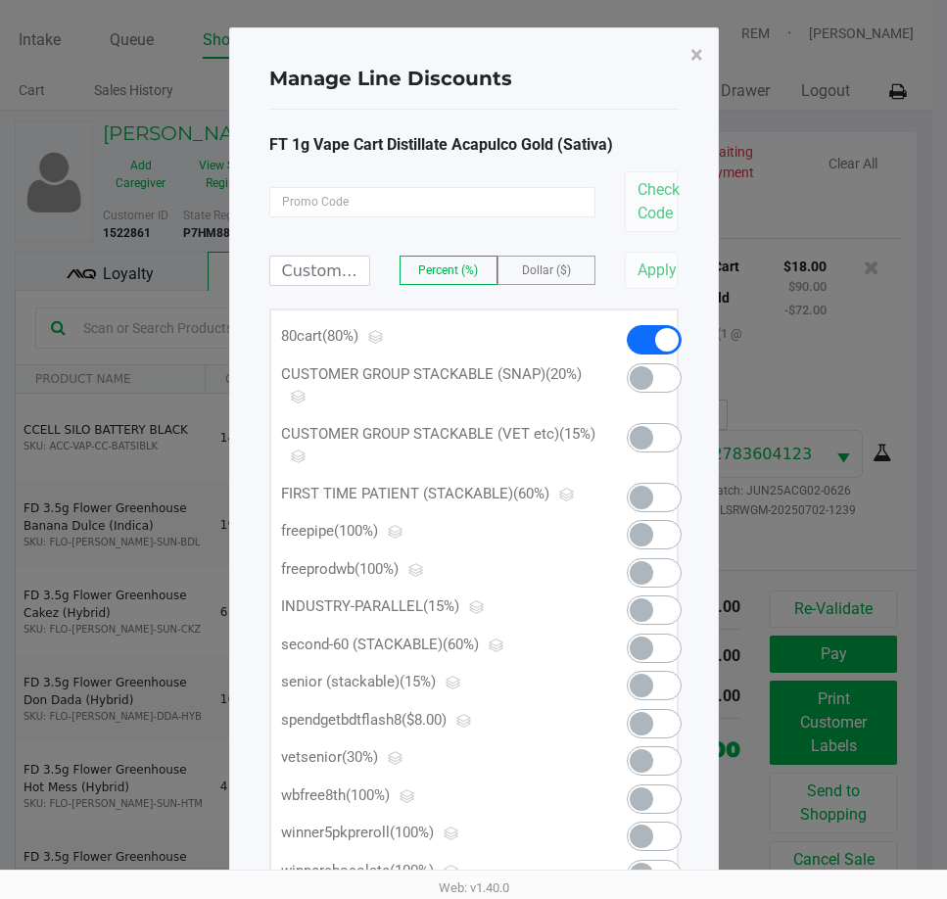
click at [642, 720] on span at bounding box center [642, 724] width 24 height 24
click at [695, 58] on span "×" at bounding box center [697, 54] width 13 height 27
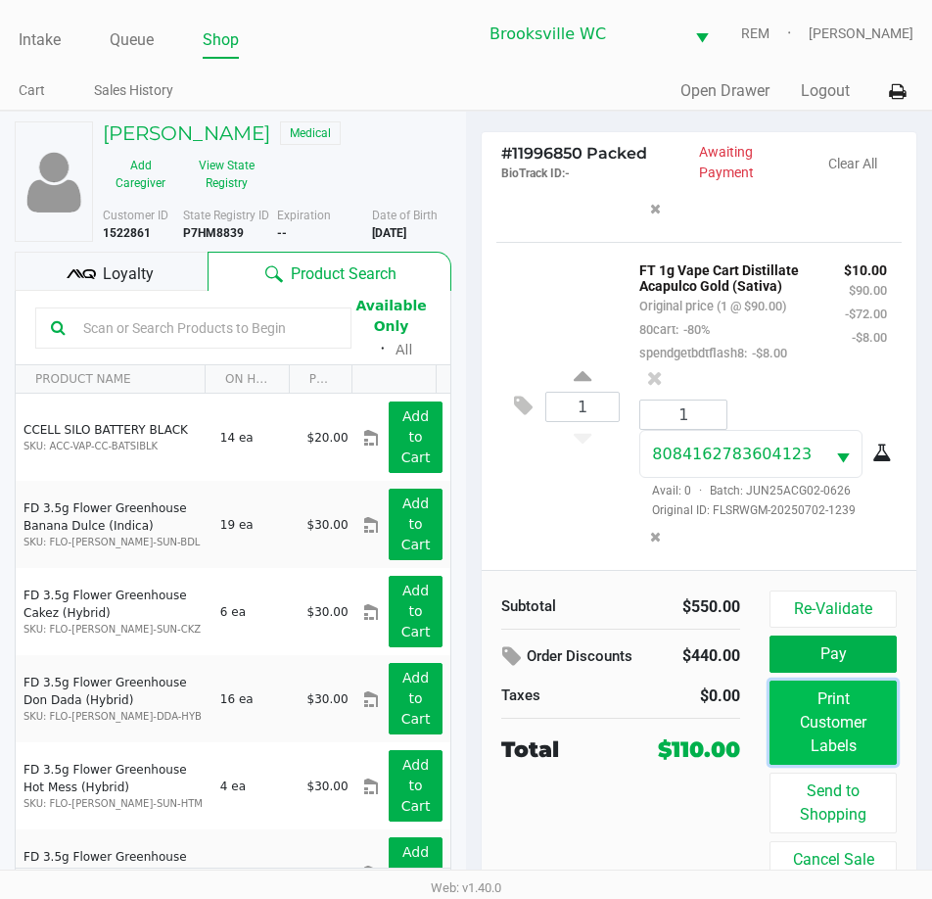
click at [821, 725] on button "Print Customer Labels" at bounding box center [833, 723] width 127 height 84
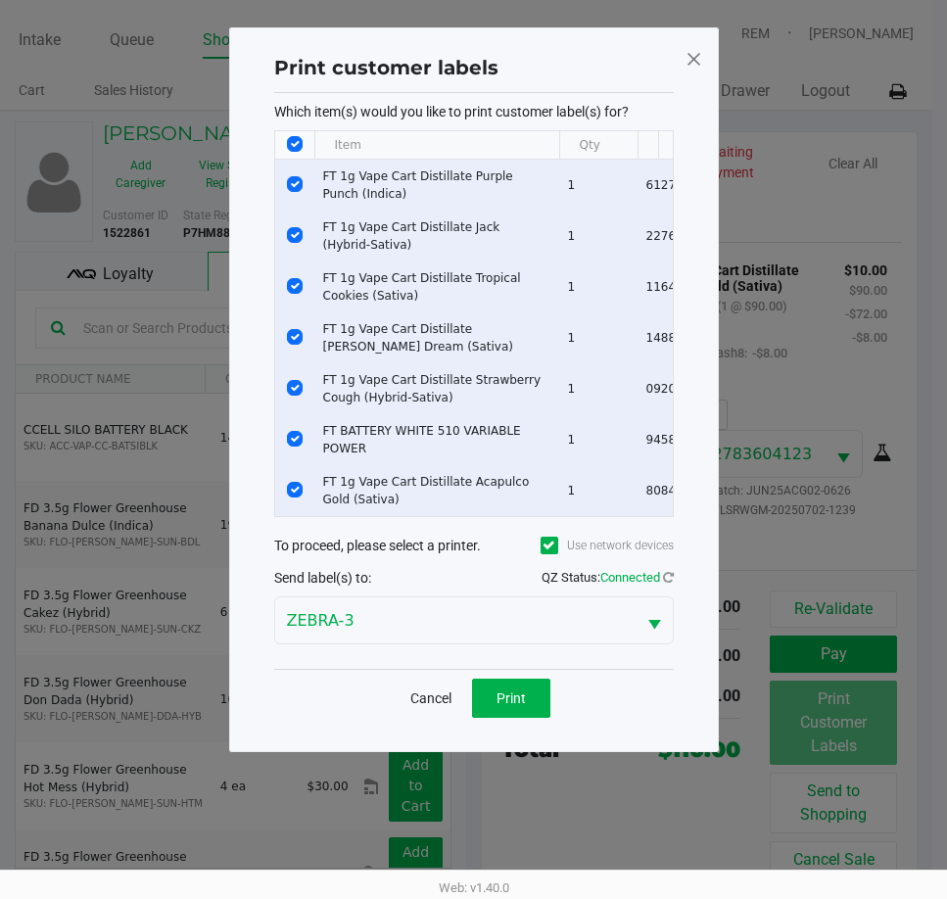
click at [285, 146] on th "Data table" at bounding box center [294, 145] width 39 height 28
click at [292, 141] on input "Select All Rows" at bounding box center [295, 144] width 16 height 16
checkbox input "false"
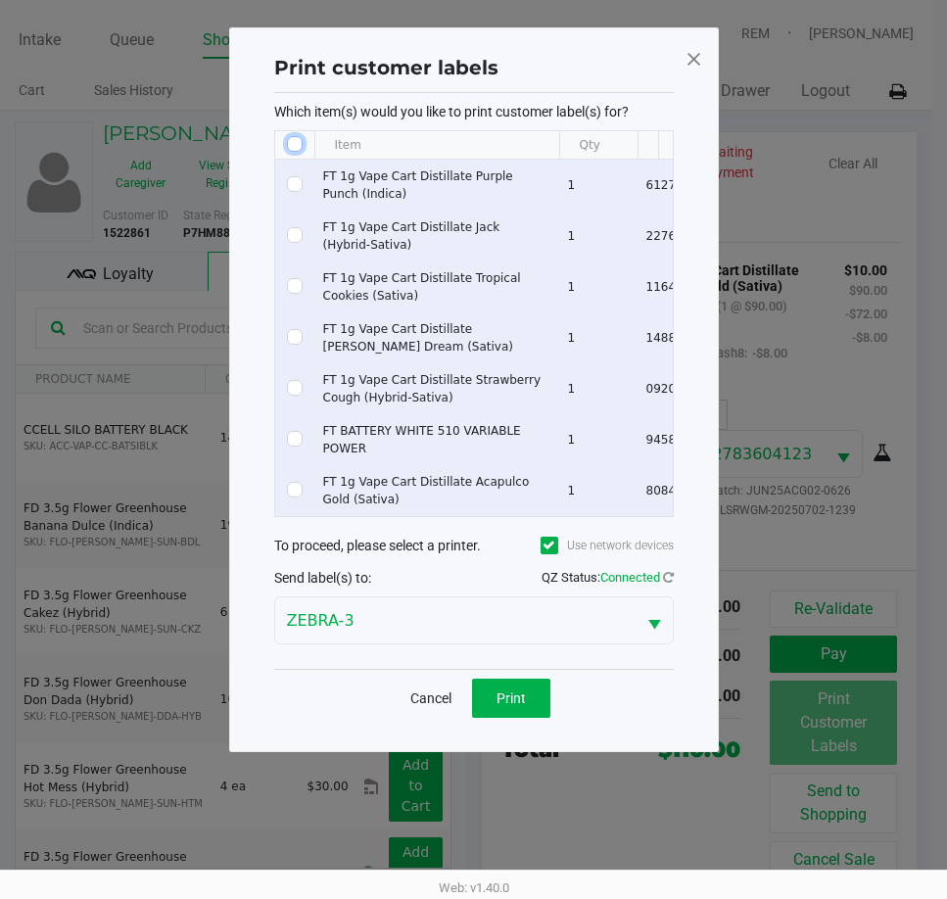
checkbox input "false"
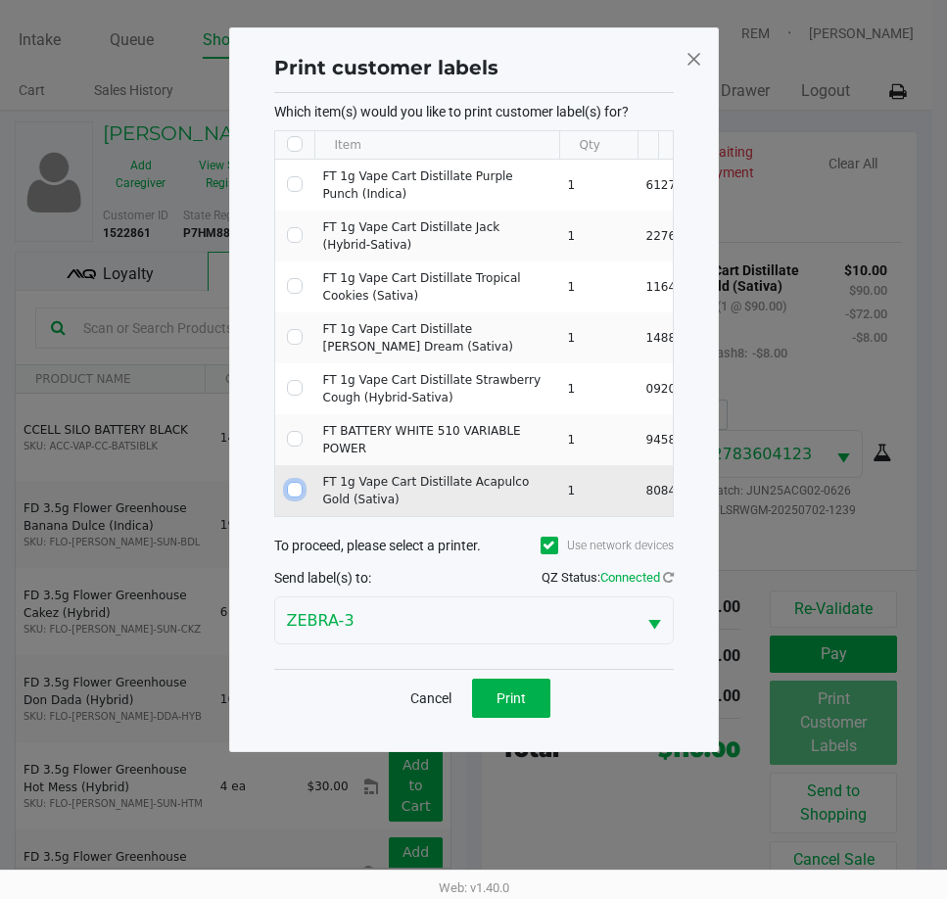
click at [292, 484] on input "Select Row" at bounding box center [295, 490] width 16 height 16
checkbox input "true"
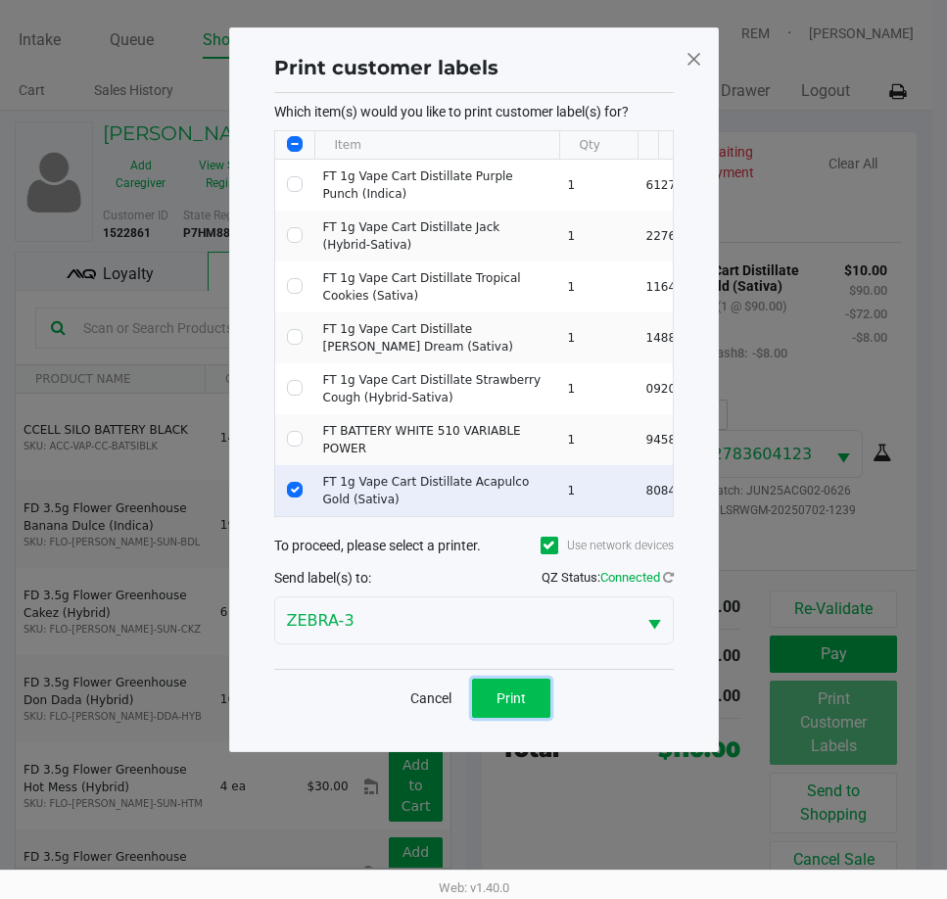
click at [482, 698] on button "Print" at bounding box center [511, 698] width 78 height 39
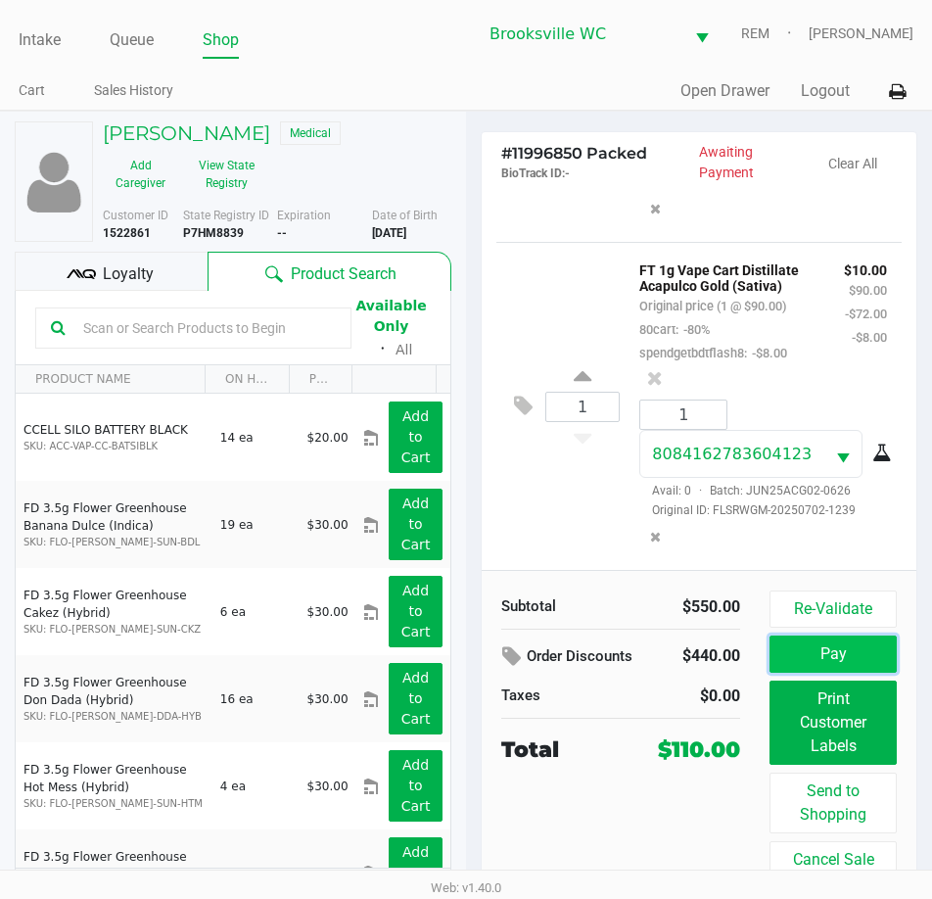
click at [836, 652] on button "Pay" at bounding box center [833, 654] width 127 height 37
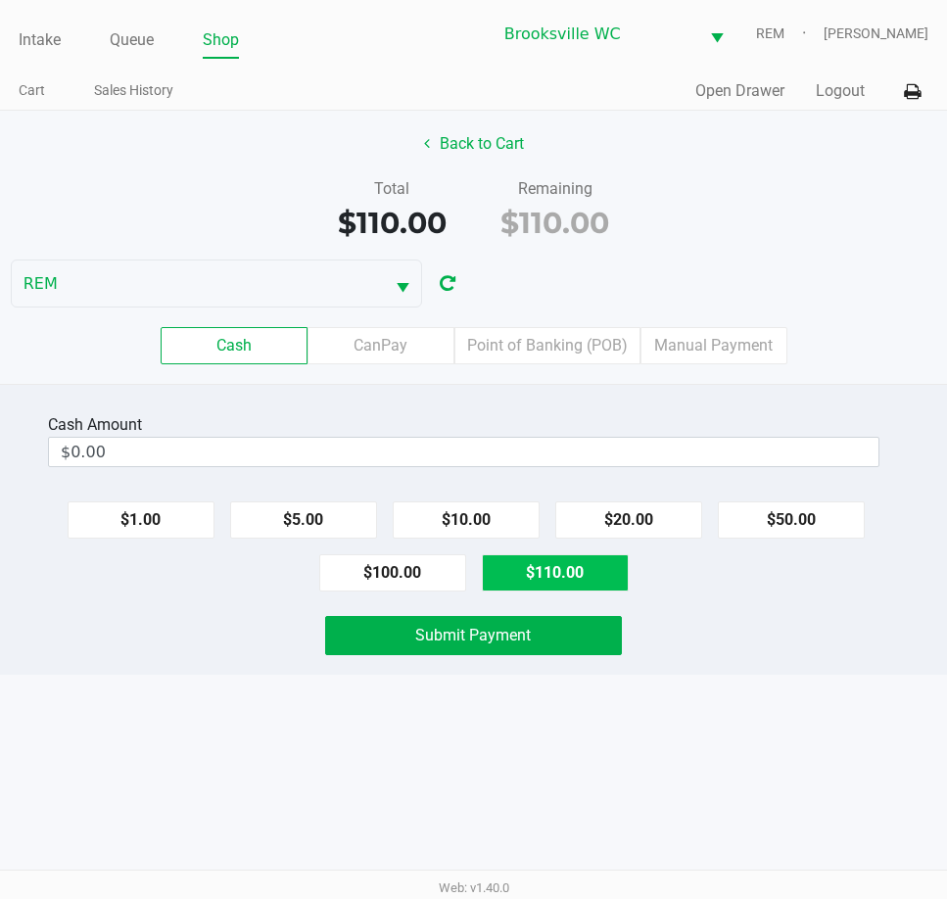
click at [549, 579] on button "$110.00" at bounding box center [555, 572] width 147 height 37
type input "$110.00"
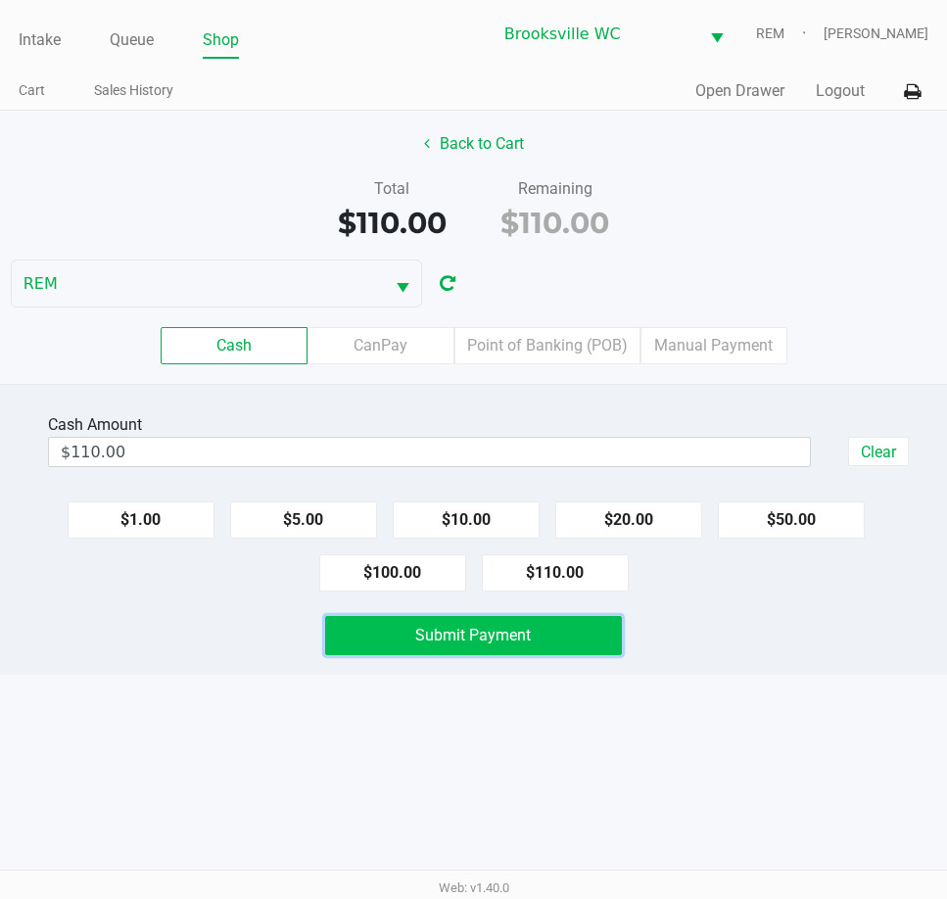
click at [576, 641] on button "Submit Payment" at bounding box center [473, 635] width 296 height 39
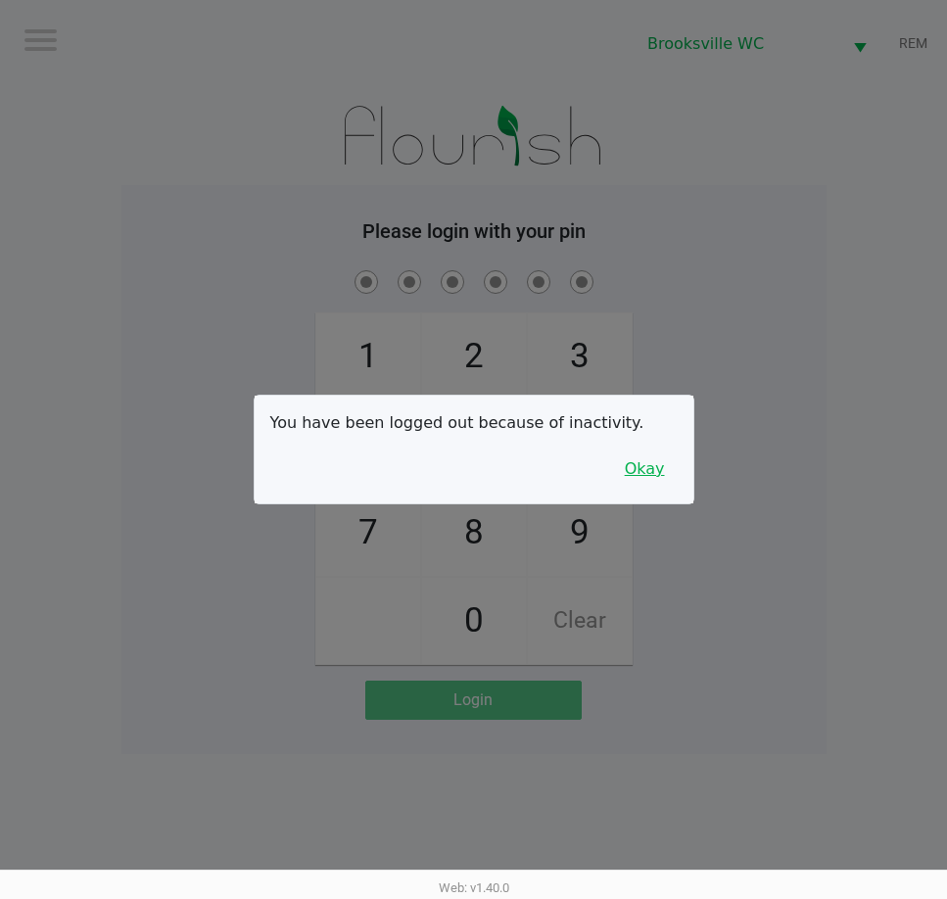
click at [649, 469] on button "Okay" at bounding box center [645, 469] width 66 height 37
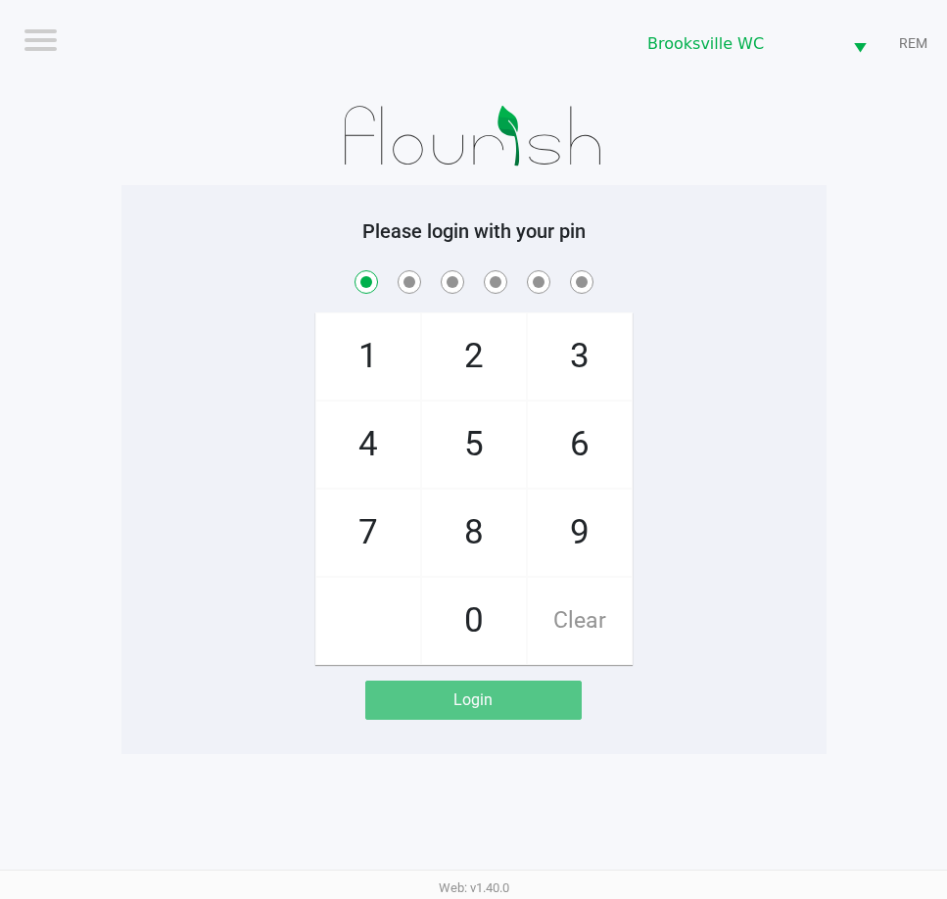
checkbox input "true"
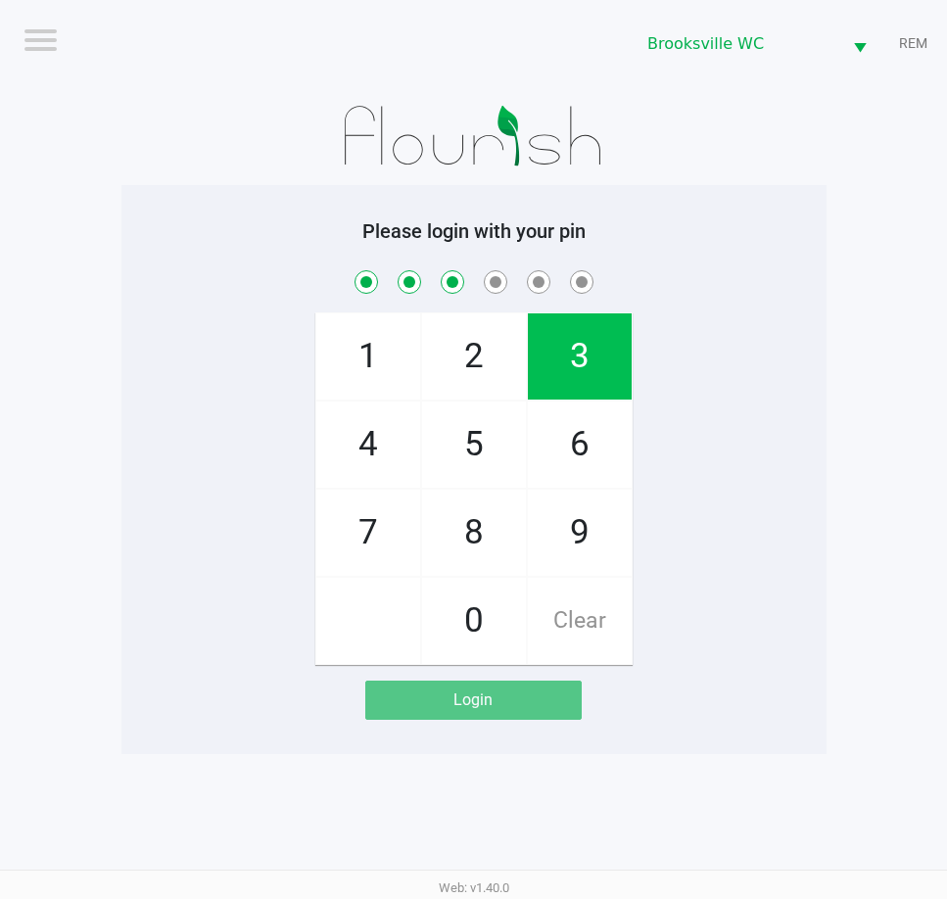
checkbox input "true"
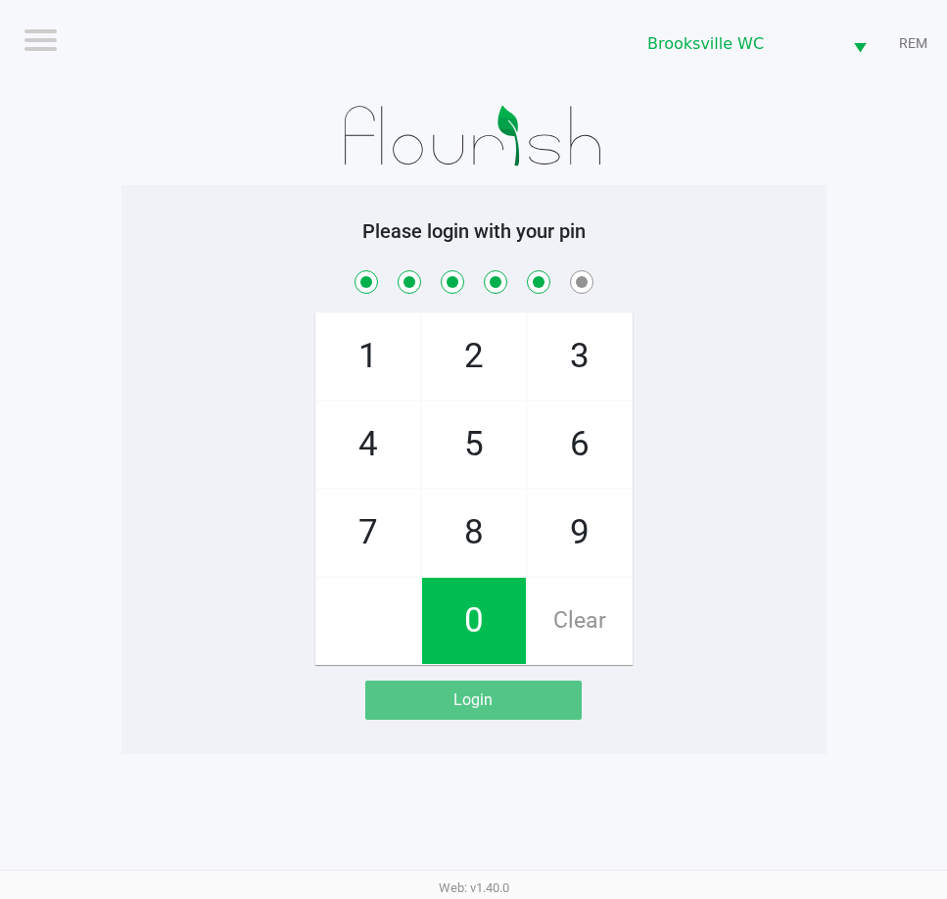
checkbox input "true"
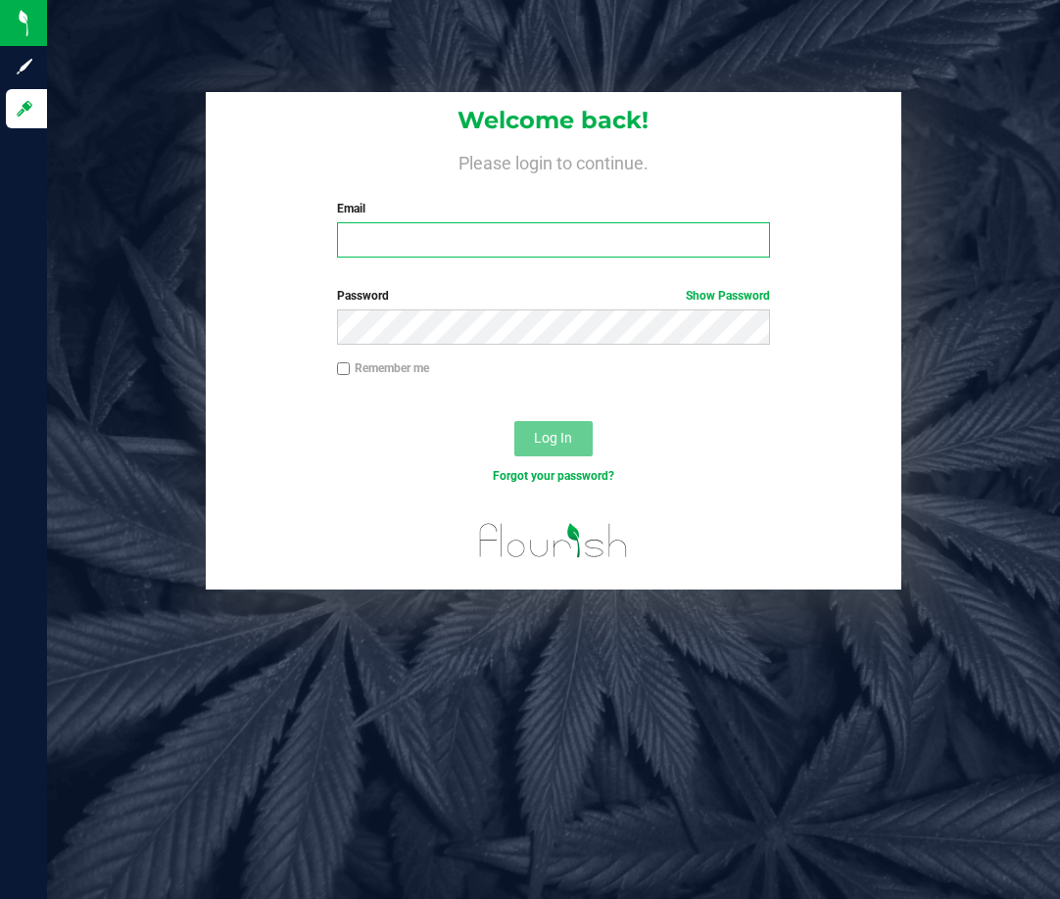
click at [392, 243] on input "Email" at bounding box center [554, 239] width 434 height 35
type input "[EMAIL_ADDRESS][DOMAIN_NAME]"
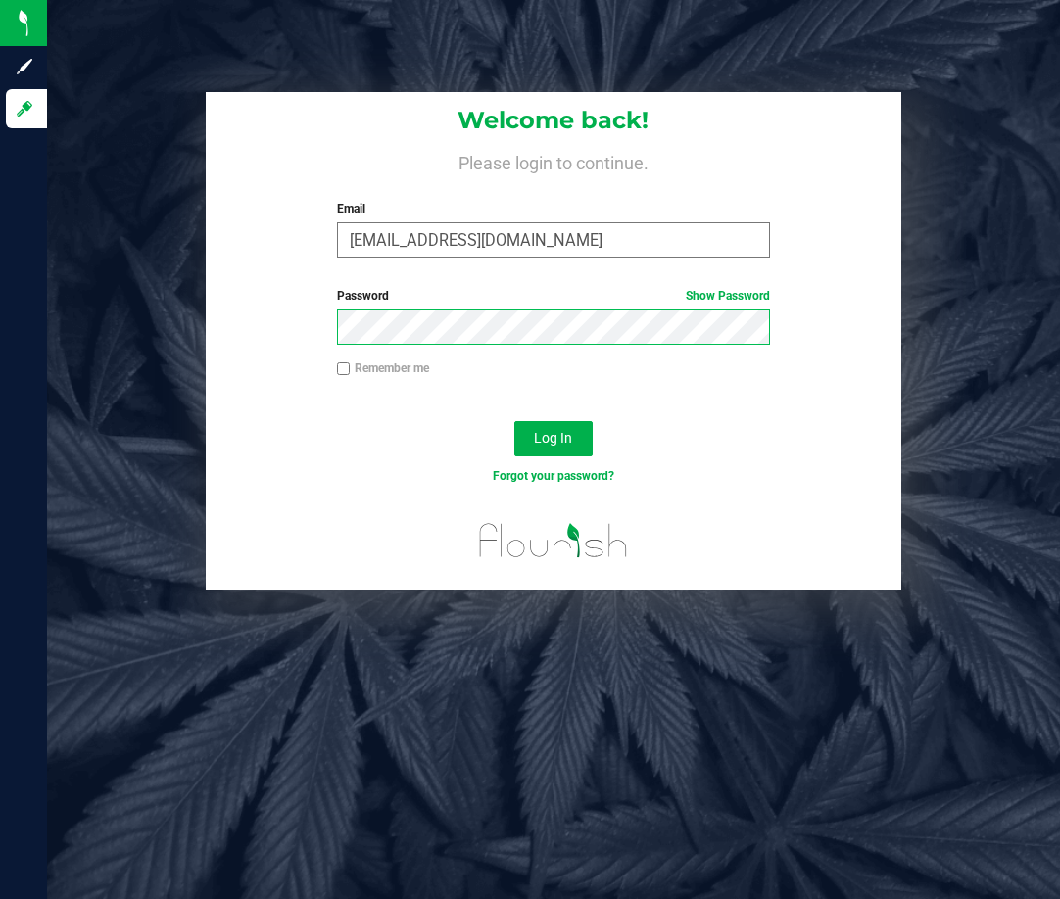
click at [514, 421] on button "Log In" at bounding box center [553, 438] width 78 height 35
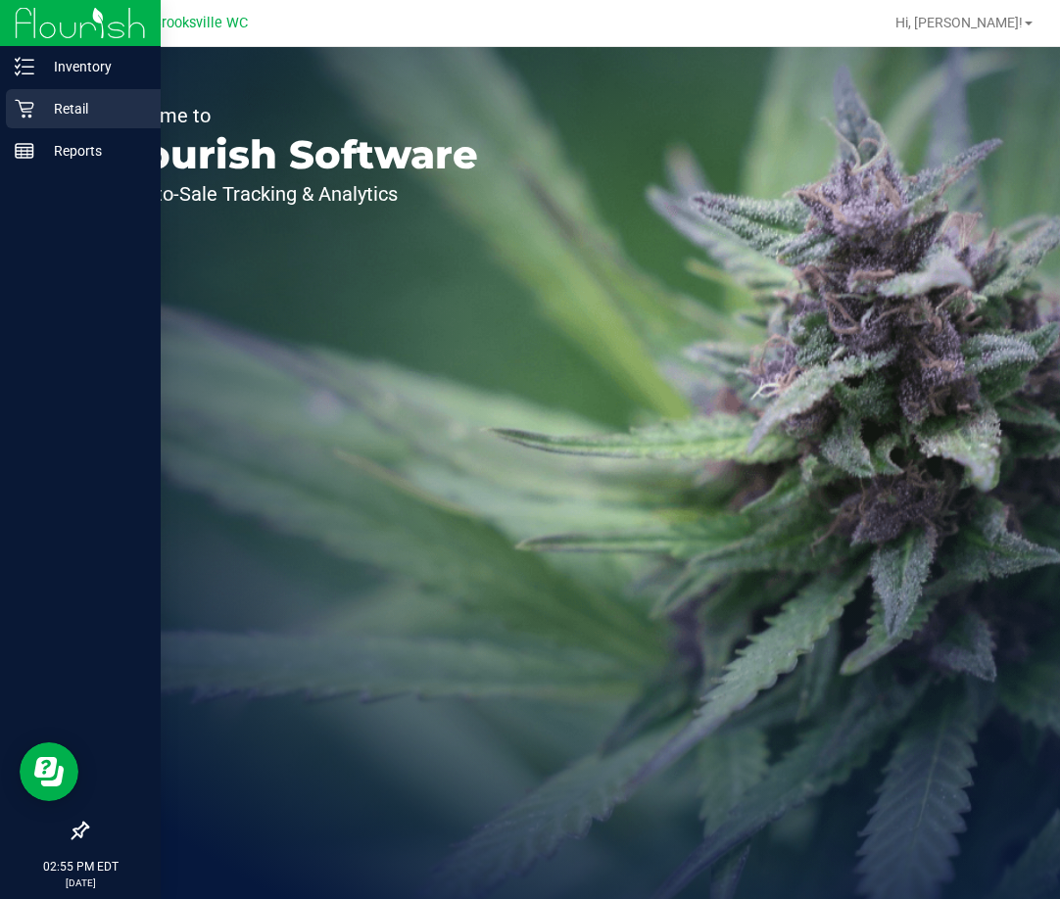
click at [42, 113] on p "Retail" at bounding box center [93, 109] width 118 height 24
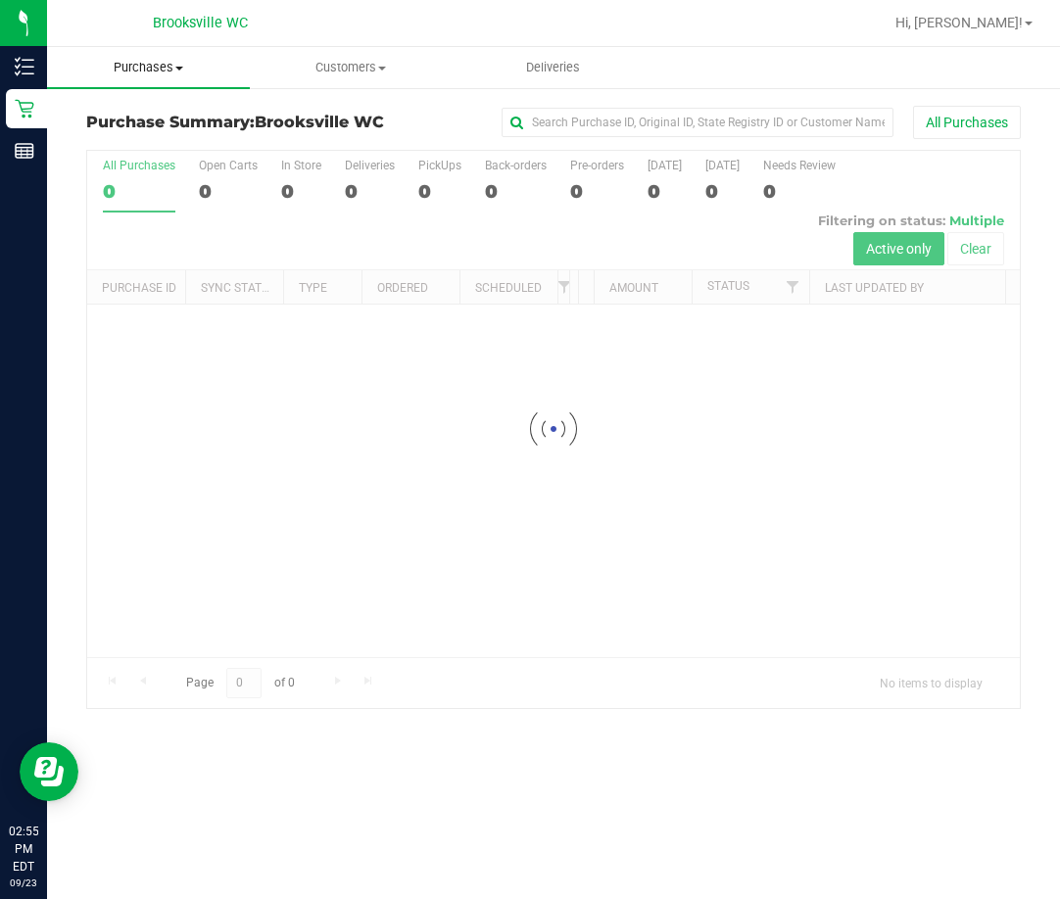
click at [173, 71] on span "Purchases" at bounding box center [148, 68] width 203 height 18
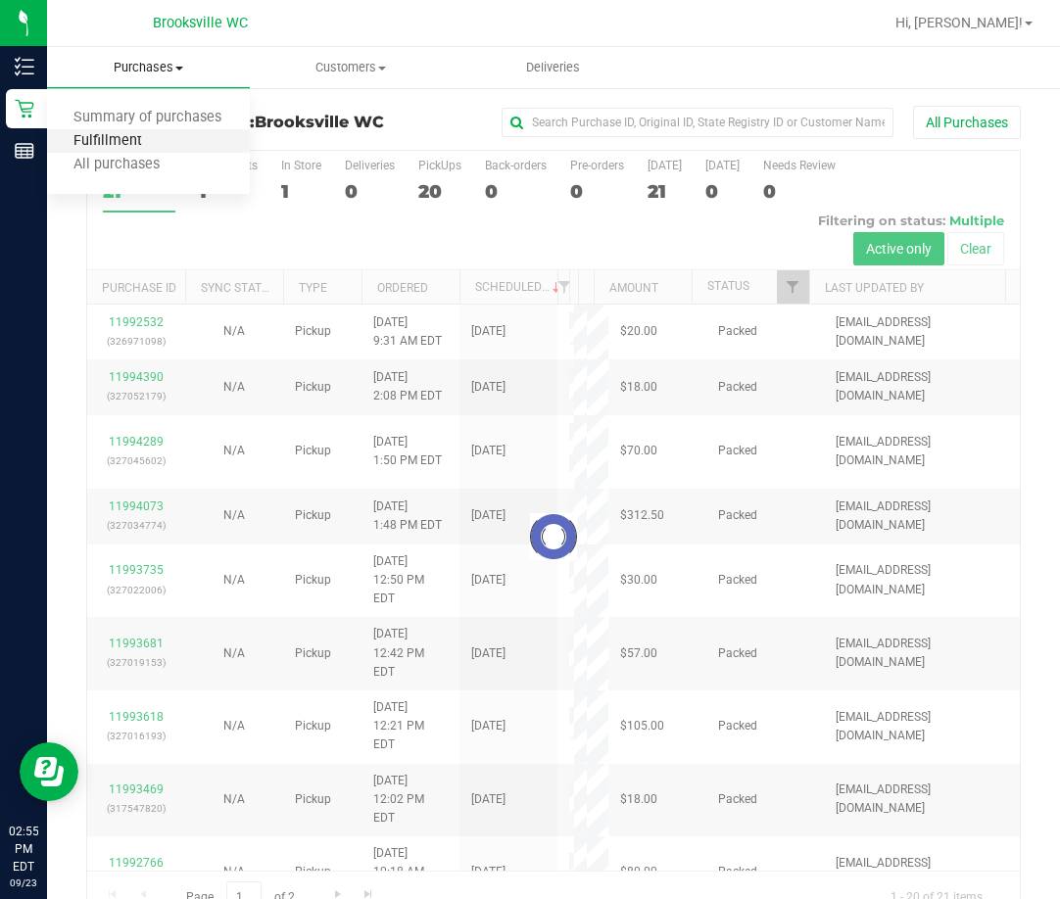
click at [125, 137] on span "Fulfillment" at bounding box center [107, 141] width 121 height 17
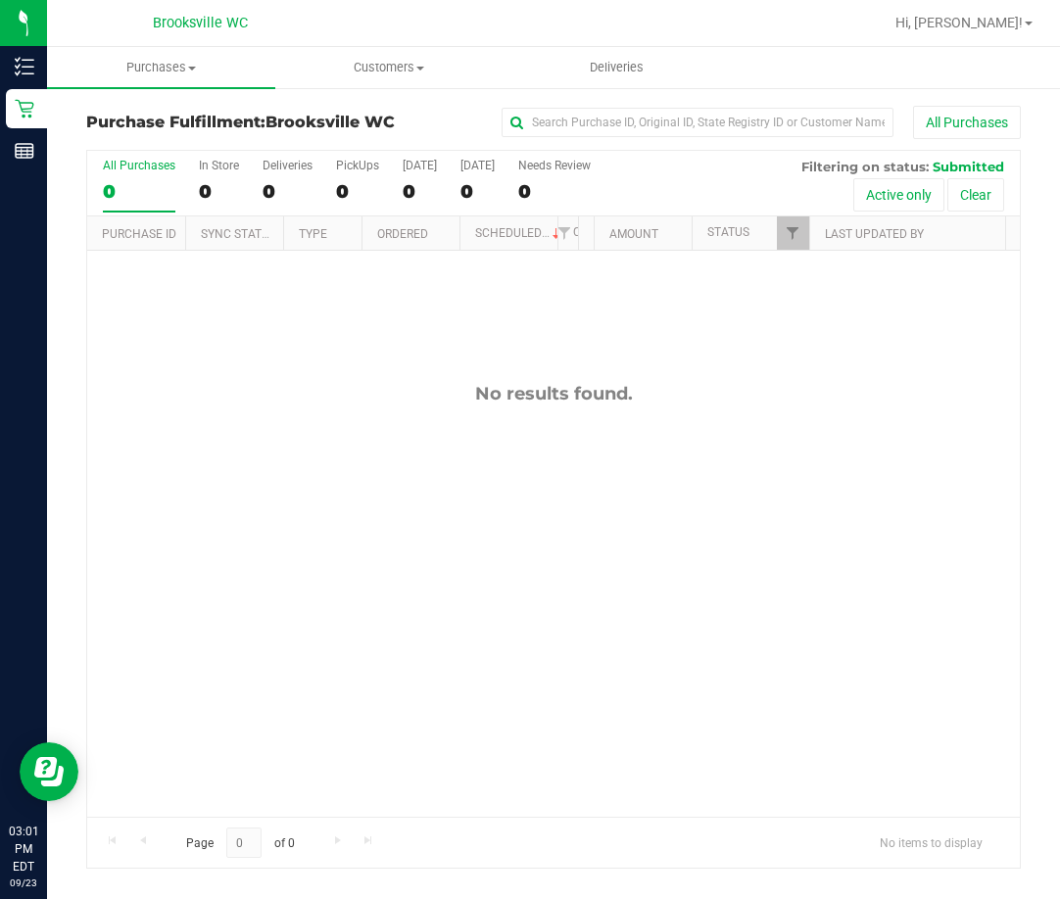
click at [239, 366] on div "No results found." at bounding box center [553, 600] width 932 height 698
click at [166, 58] on uib-tab-heading "Purchases Summary of purchases Fulfillment All purchases" at bounding box center [161, 67] width 228 height 41
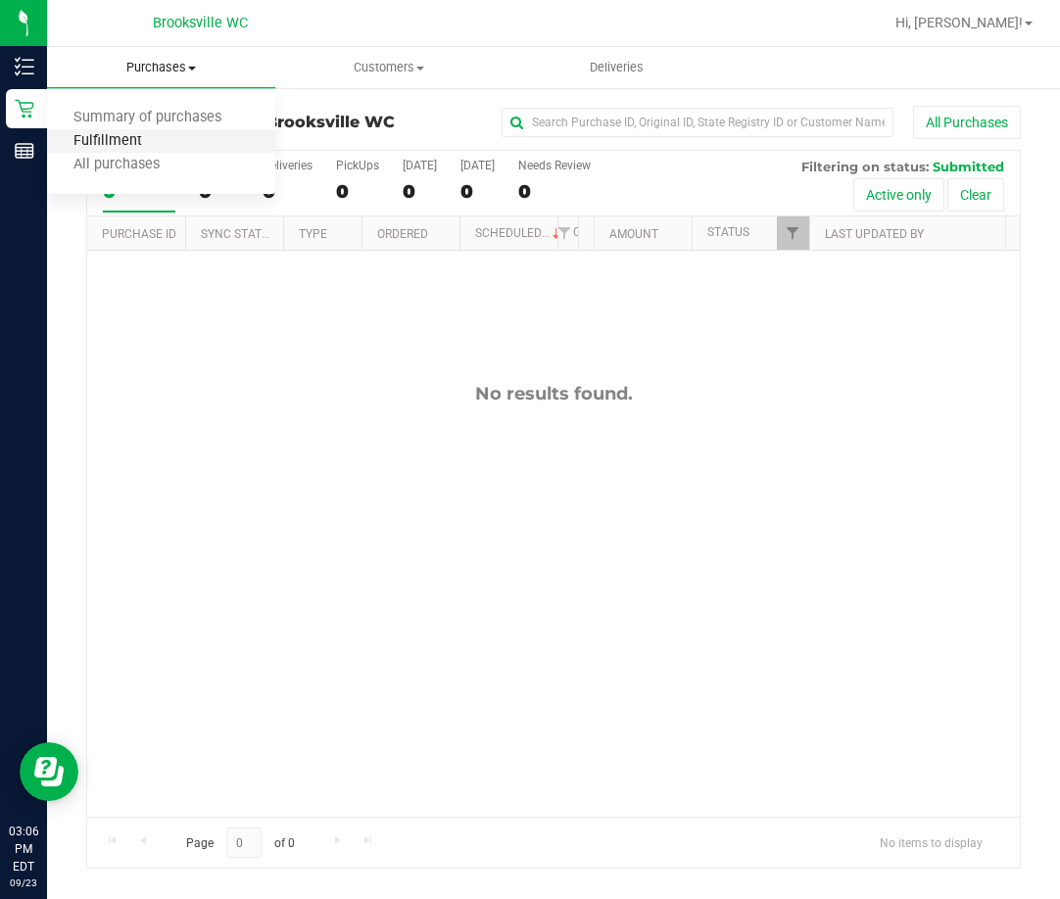
click at [110, 142] on span "Fulfillment" at bounding box center [107, 141] width 121 height 17
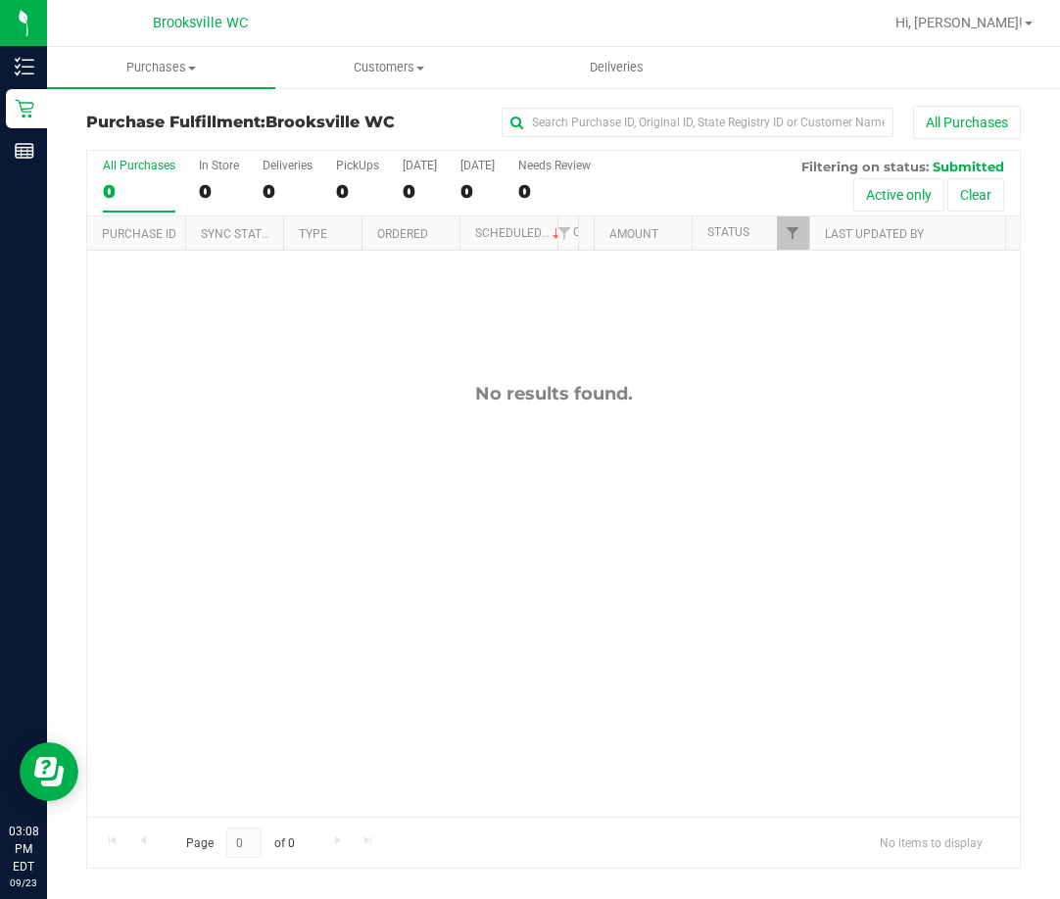
click at [152, 406] on div "No results found." at bounding box center [553, 600] width 932 height 698
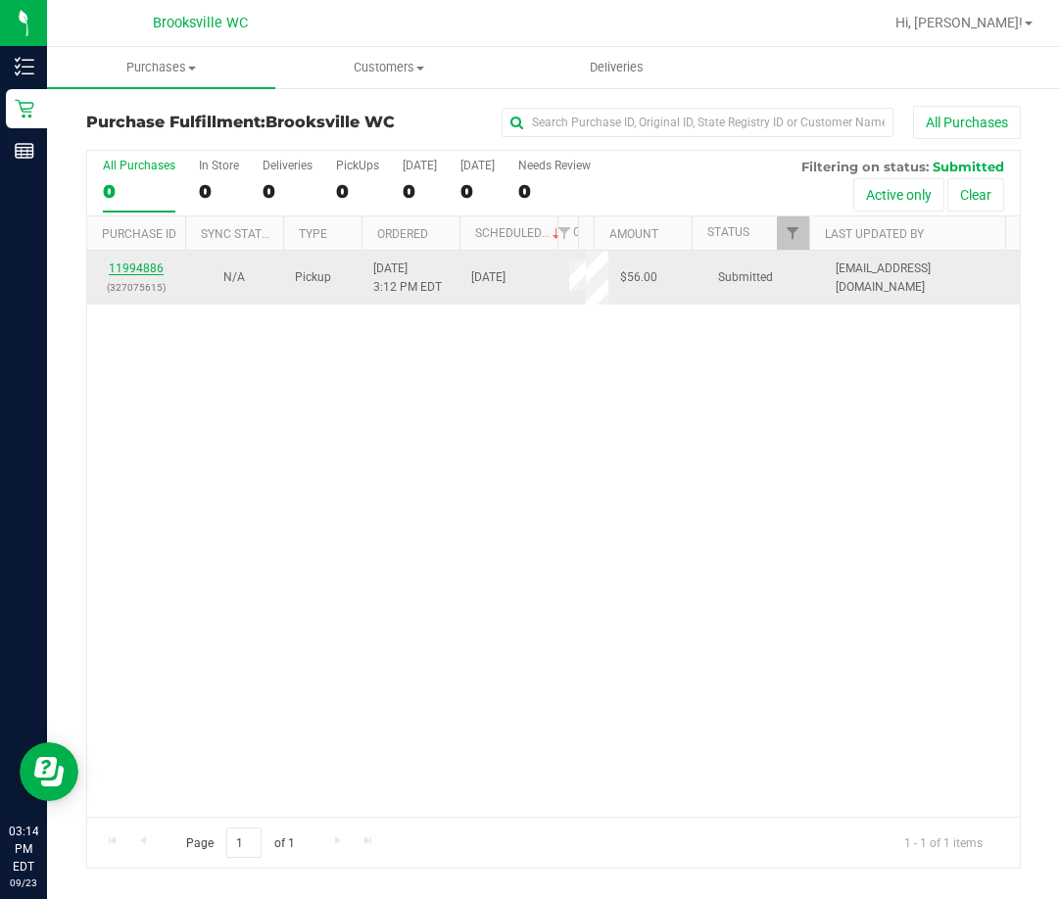
click at [143, 262] on link "11994886" at bounding box center [136, 269] width 55 height 14
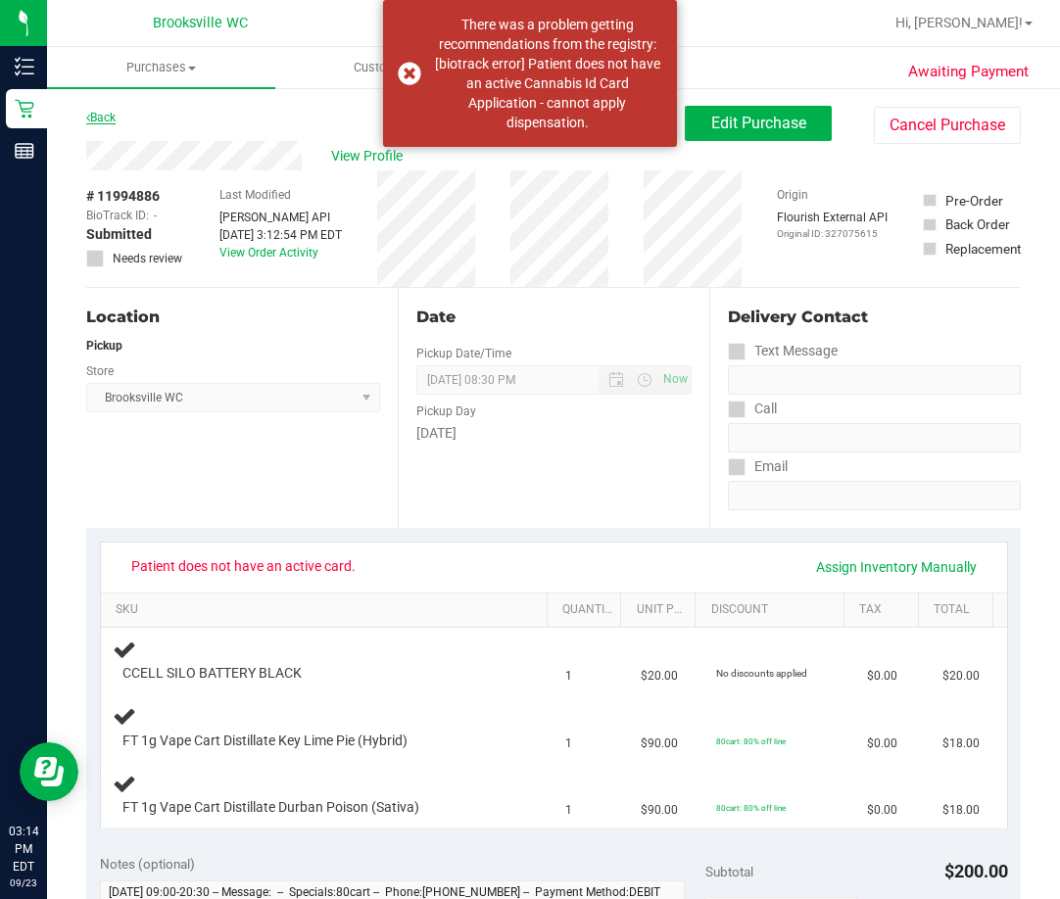
click at [109, 122] on link "Back" at bounding box center [100, 118] width 29 height 14
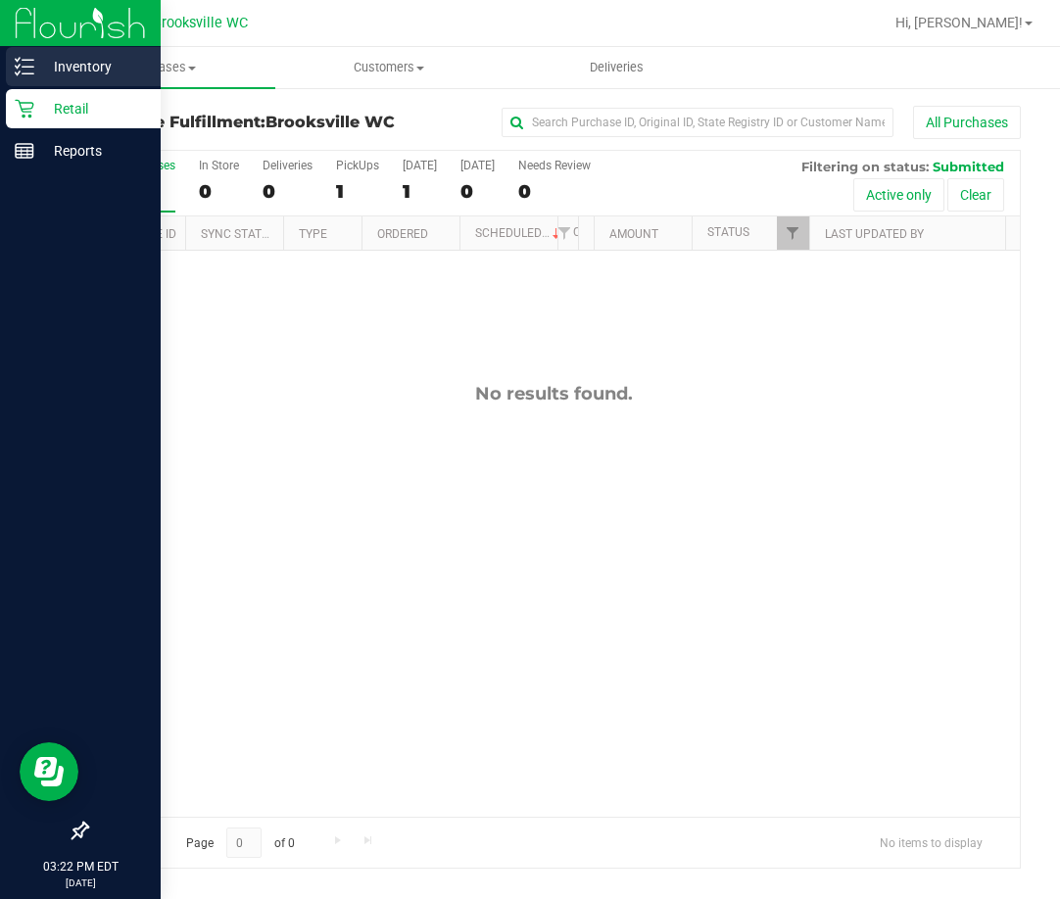
click at [15, 72] on icon at bounding box center [25, 67] width 20 height 20
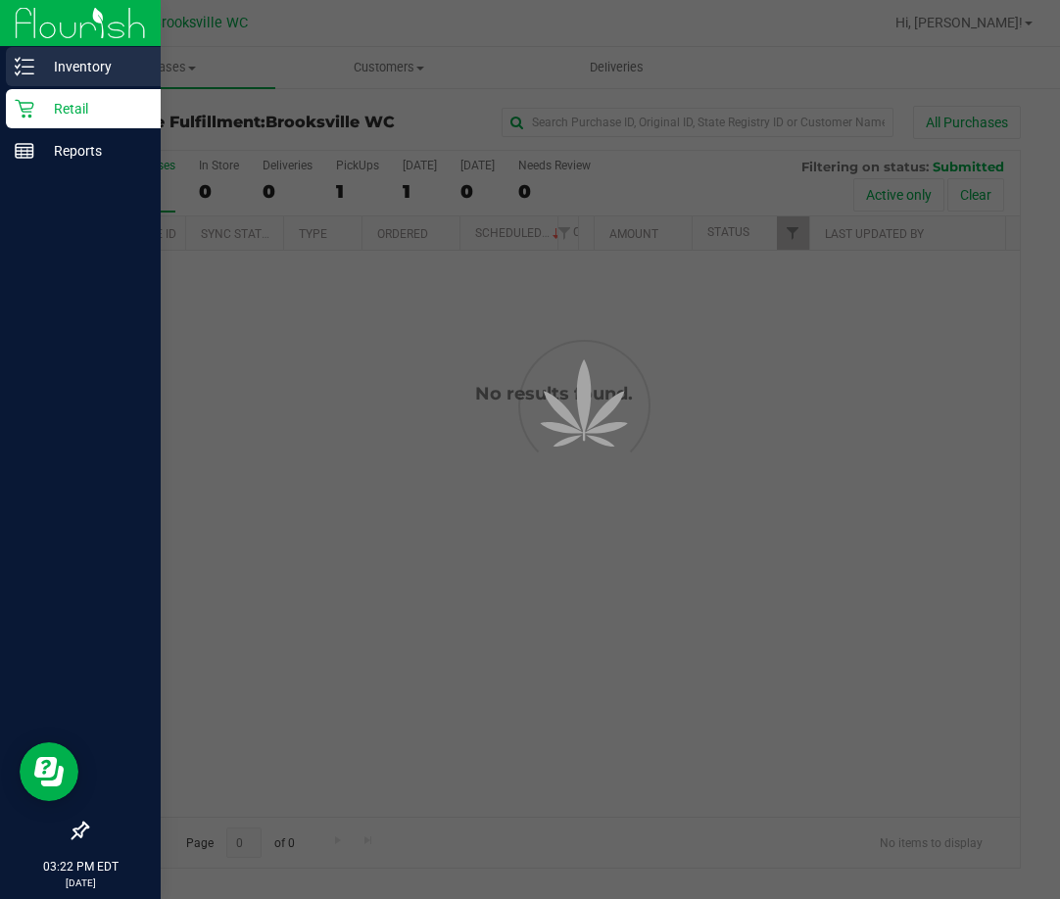
click at [30, 75] on icon at bounding box center [25, 67] width 20 height 20
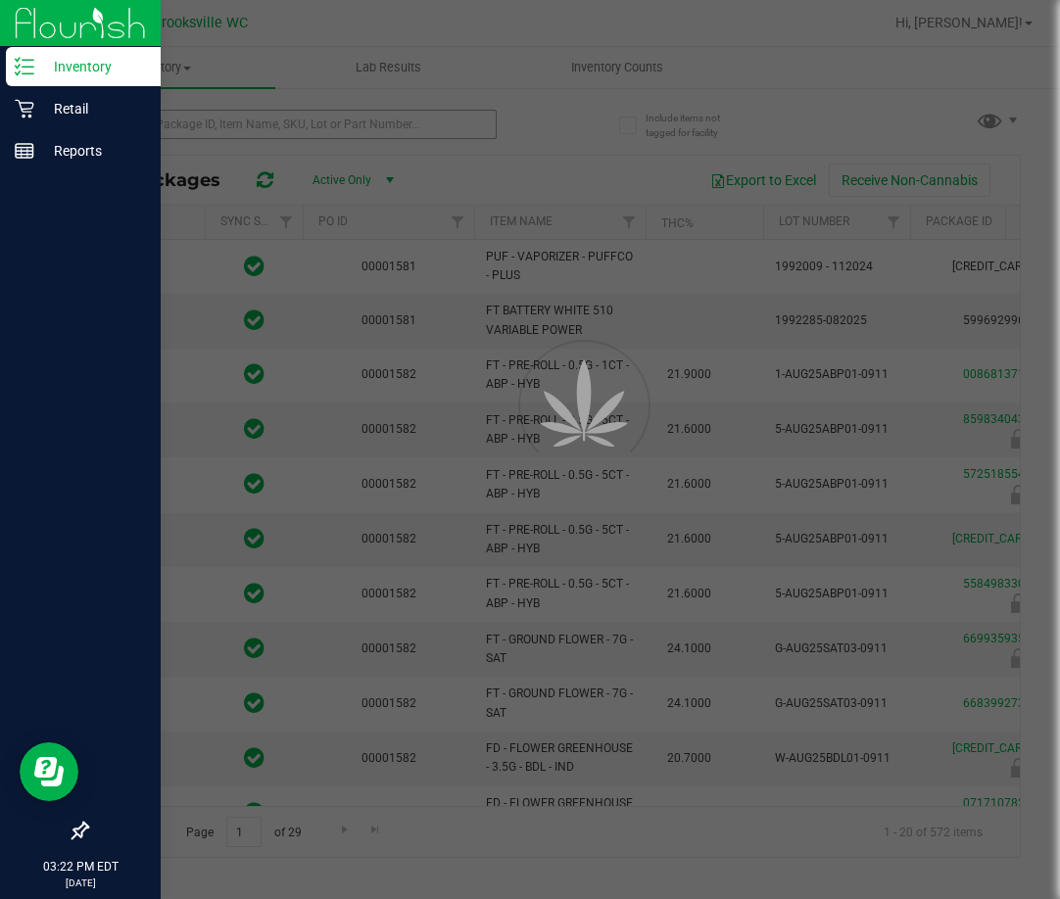
click at [211, 124] on div at bounding box center [530, 449] width 1060 height 899
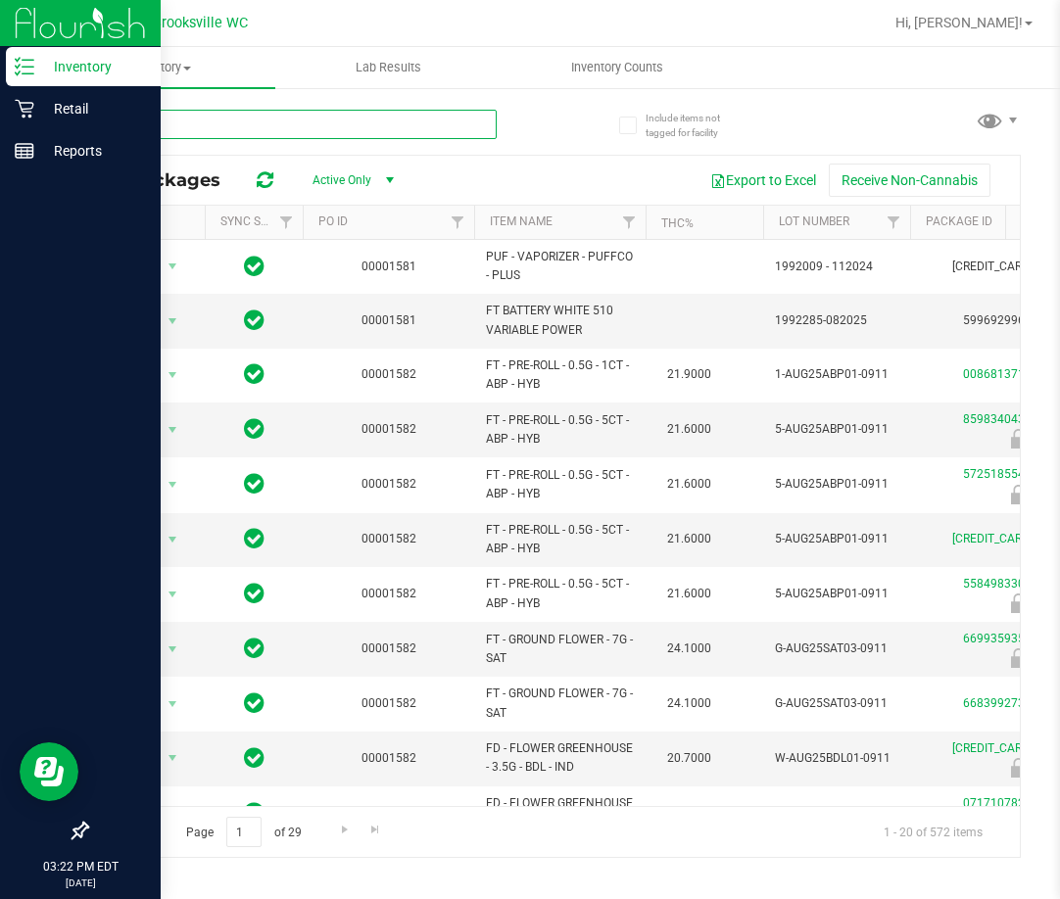
click at [211, 124] on input "text" at bounding box center [291, 124] width 410 height 29
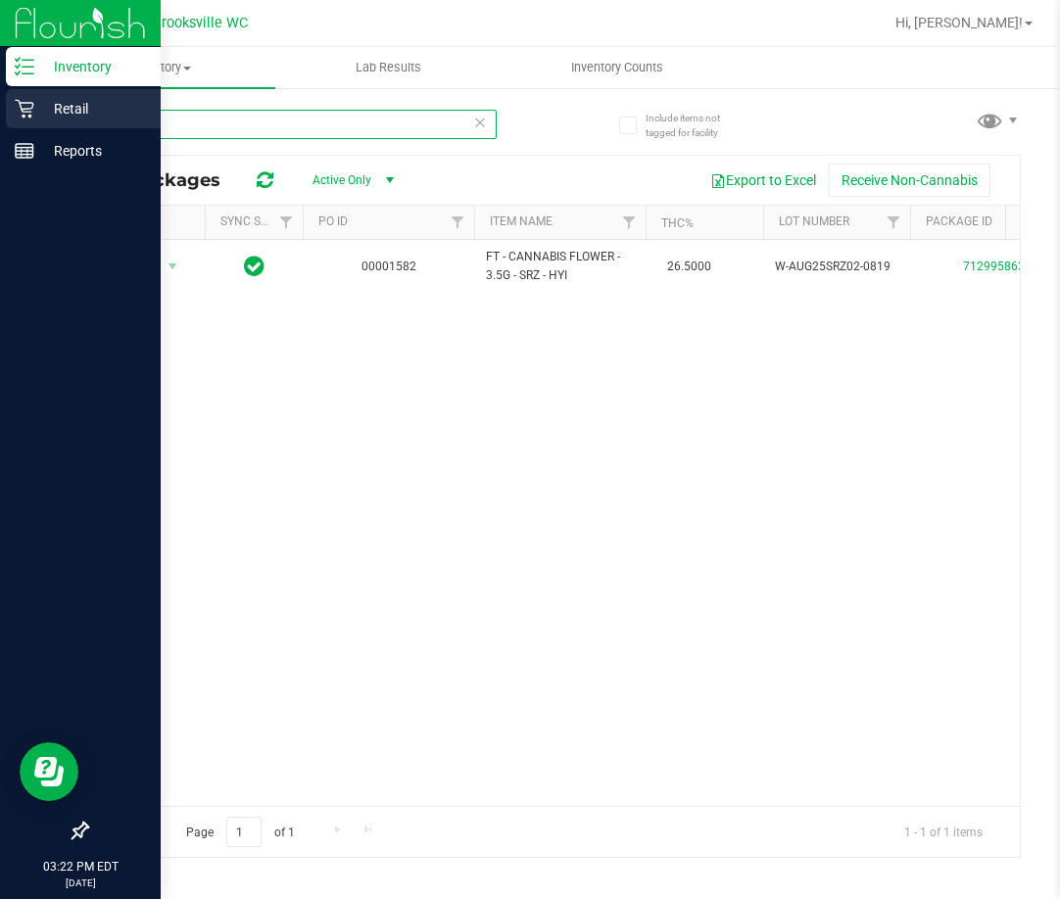
type input "SRZ"
click at [33, 102] on icon at bounding box center [25, 109] width 20 height 20
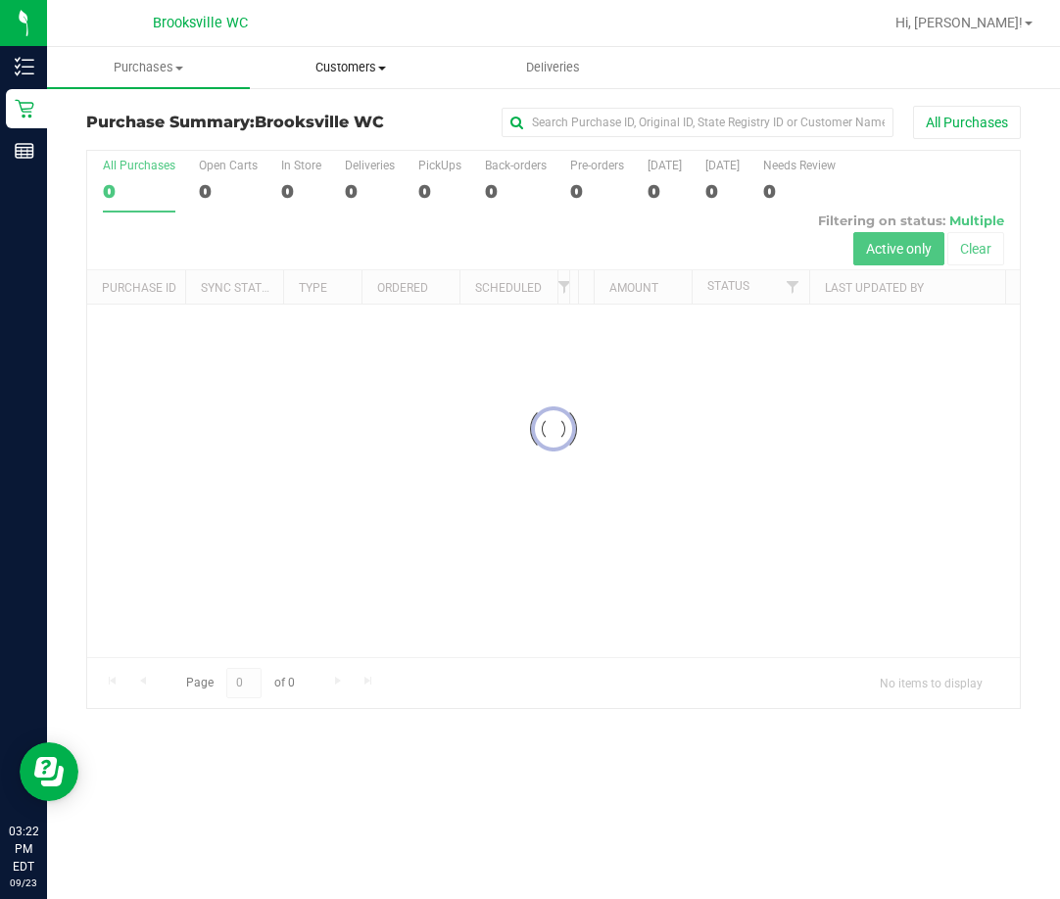
click at [359, 58] on uib-tab-heading "Customers All customers Add a new customer All physicians" at bounding box center [351, 67] width 201 height 39
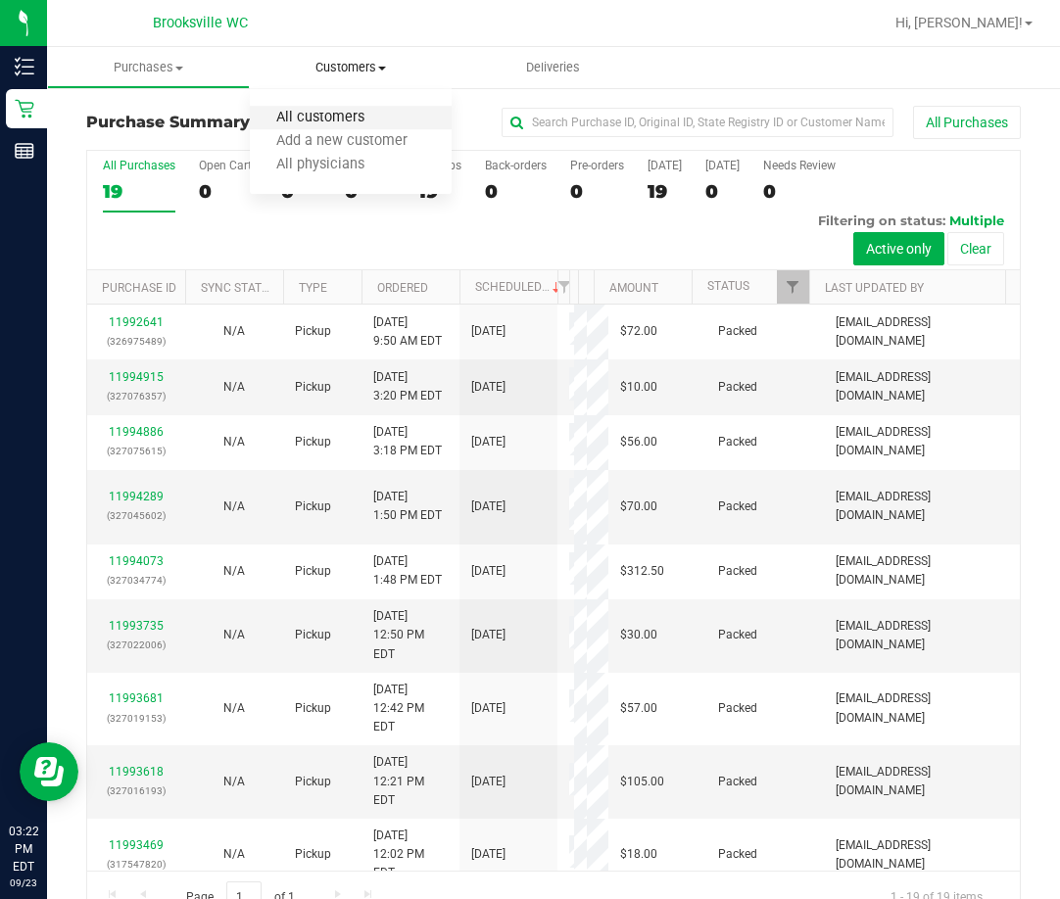
click at [326, 119] on span "All customers" at bounding box center [320, 118] width 141 height 17
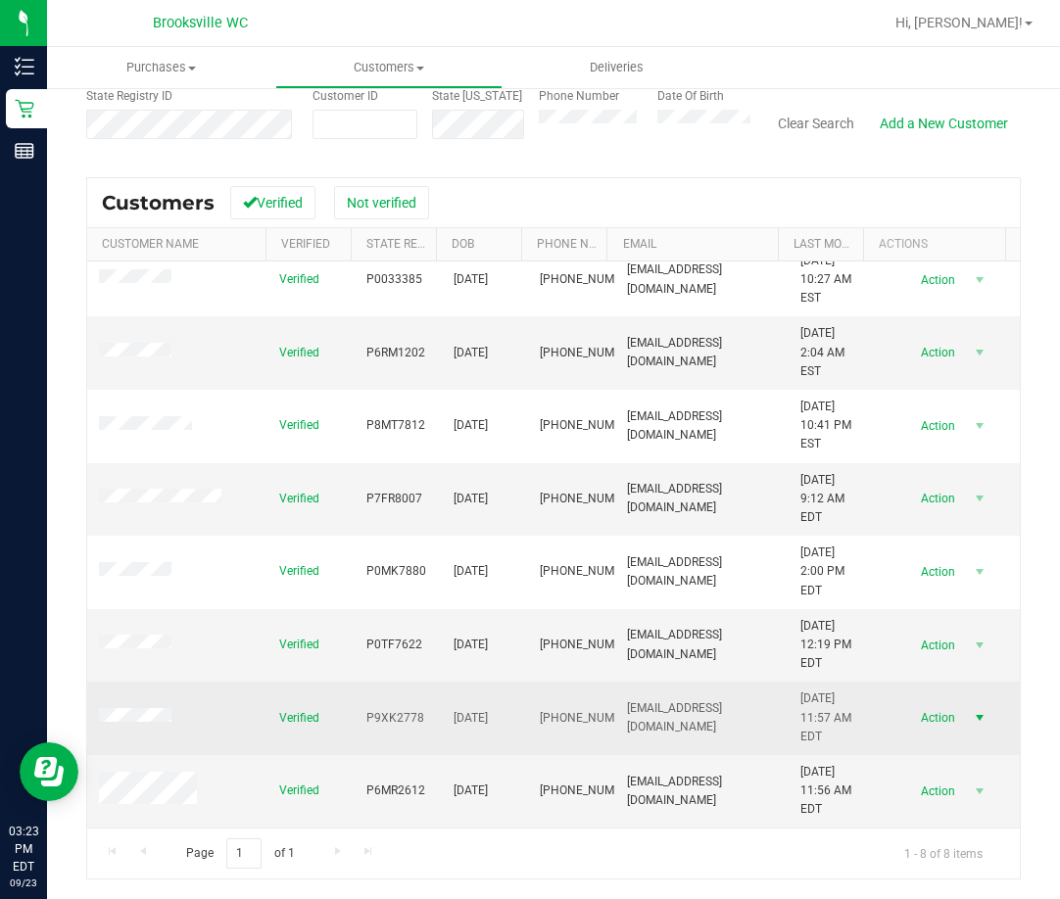
click at [904, 715] on span "Action" at bounding box center [935, 717] width 64 height 27
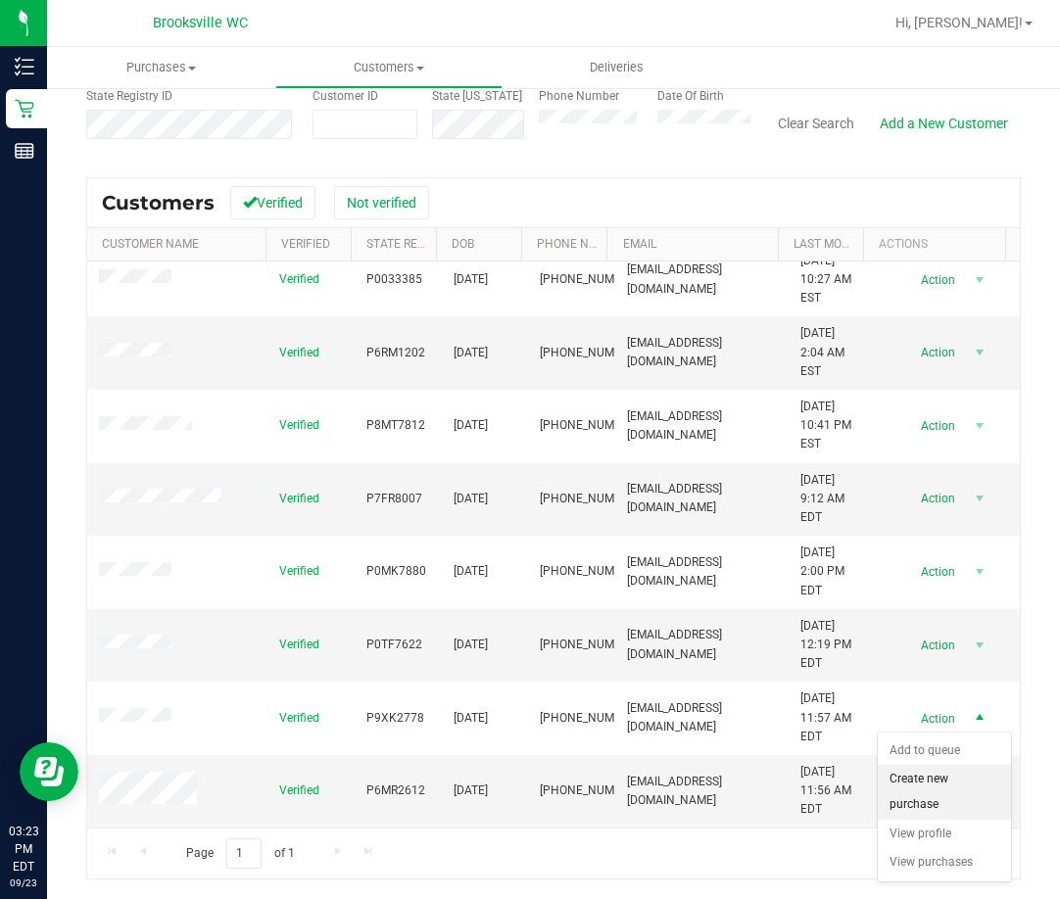
click at [931, 784] on li "Create new purchase" at bounding box center [944, 792] width 133 height 54
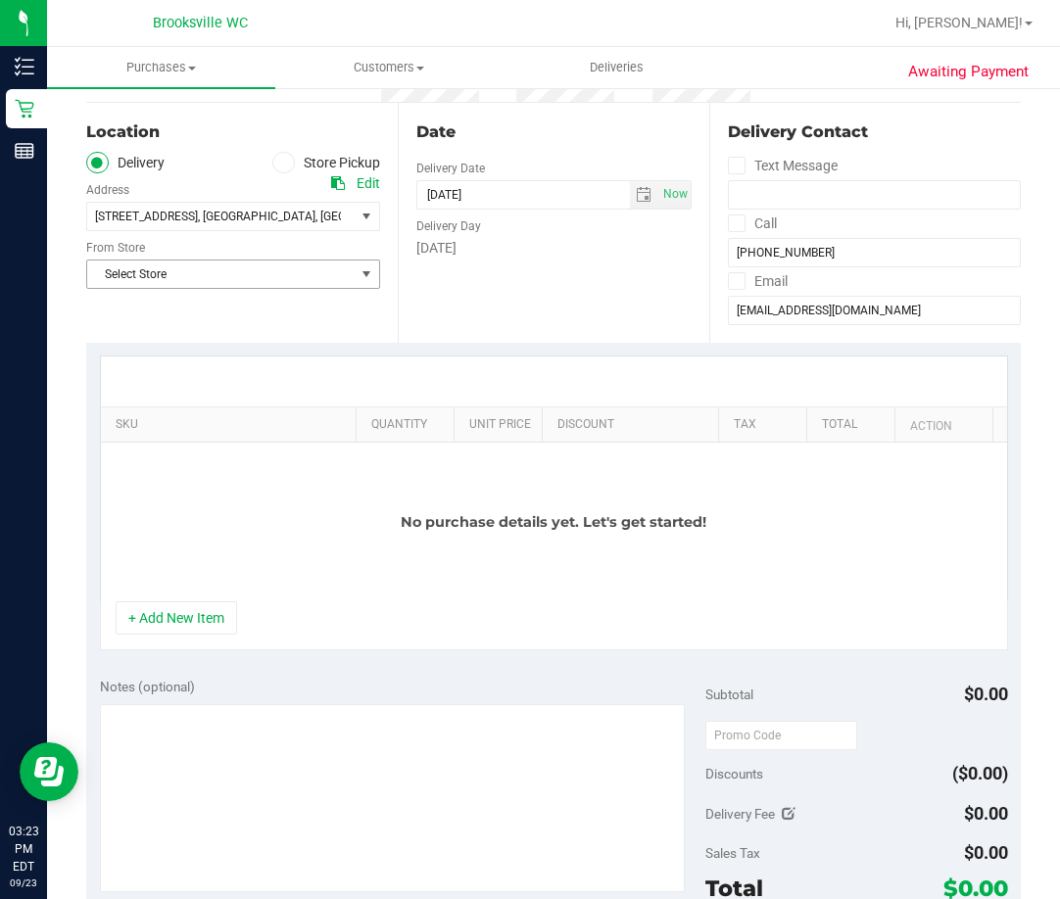
click at [162, 276] on span "Select Store" at bounding box center [220, 274] width 267 height 27
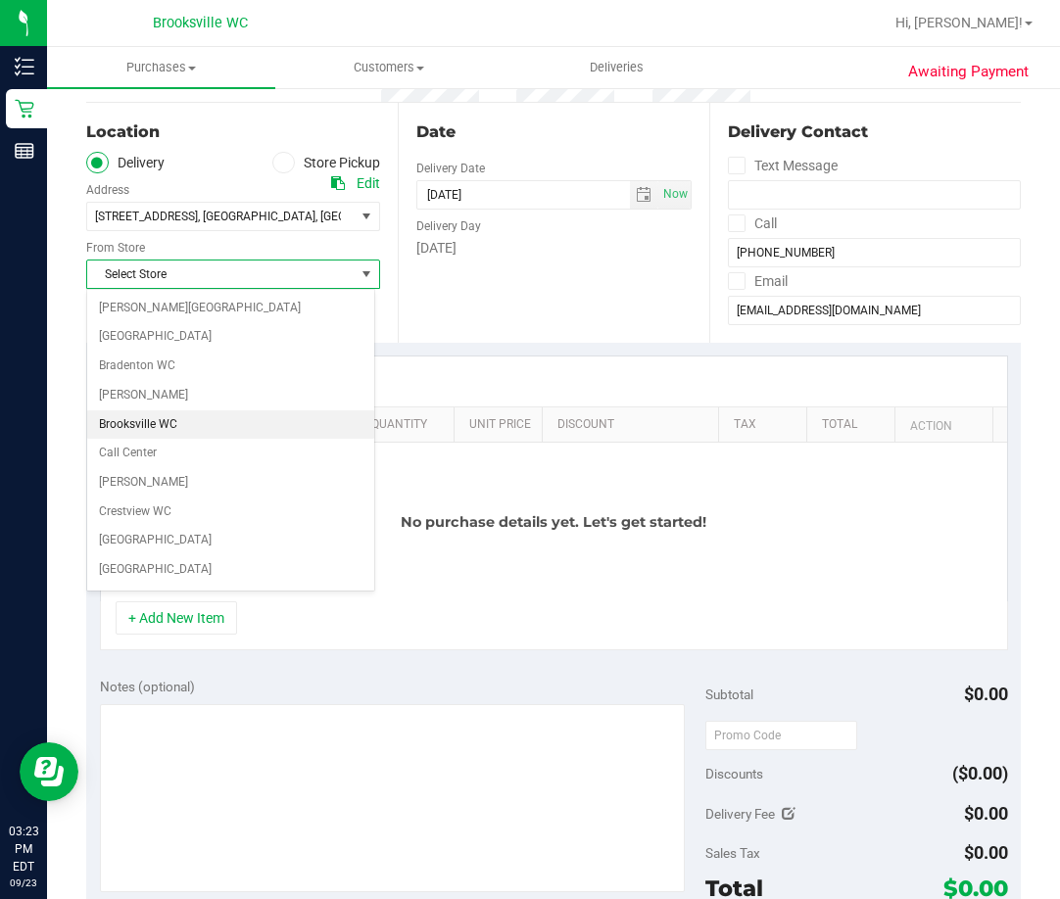
click at [150, 423] on li "Brooksville WC" at bounding box center [230, 424] width 287 height 29
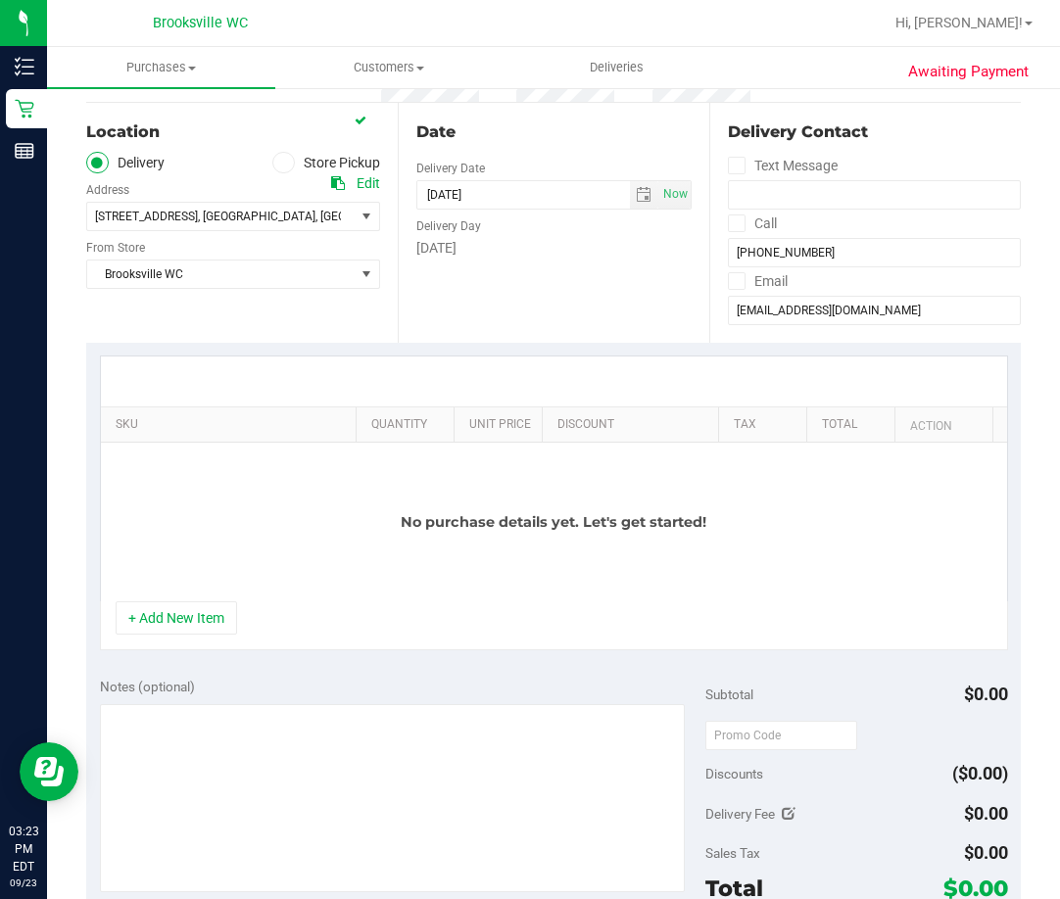
click at [278, 163] on icon at bounding box center [284, 163] width 12 height 0
click at [0, 0] on input "Store Pickup" at bounding box center [0, 0] width 0 height 0
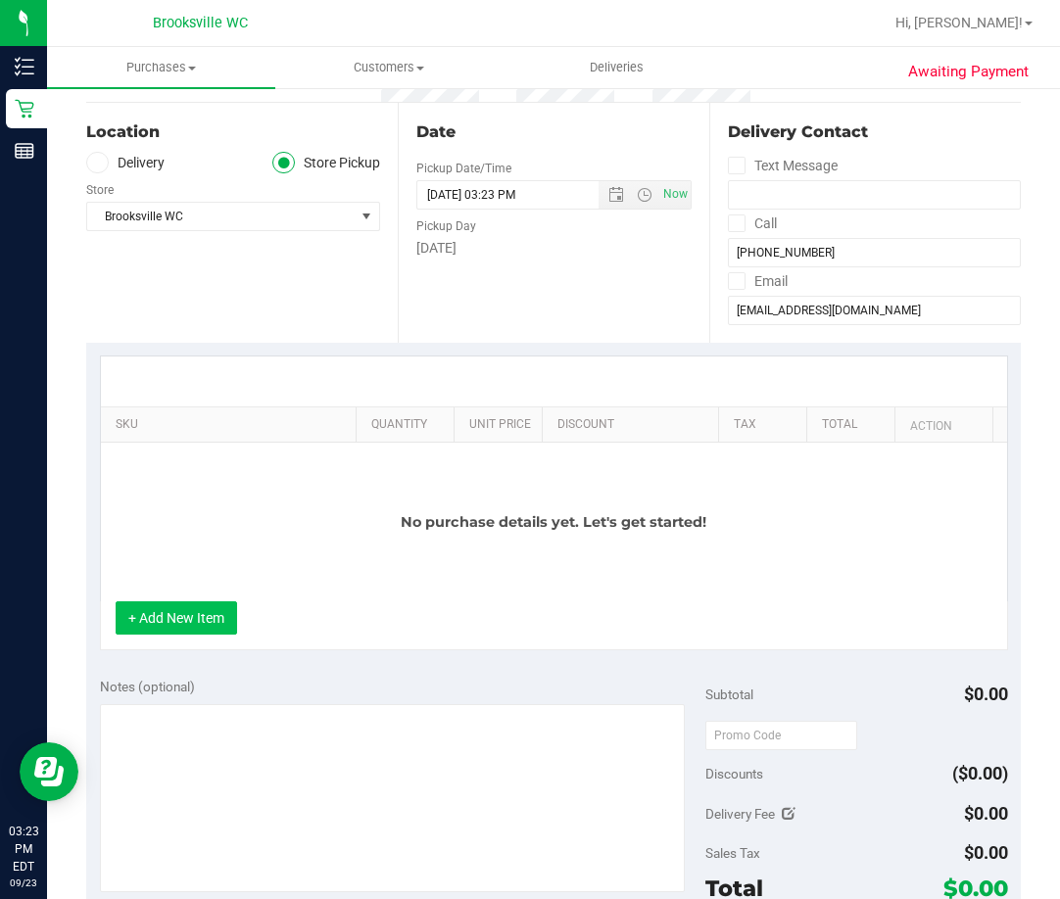
click at [226, 608] on button "+ Add New Item" at bounding box center [176, 617] width 121 height 33
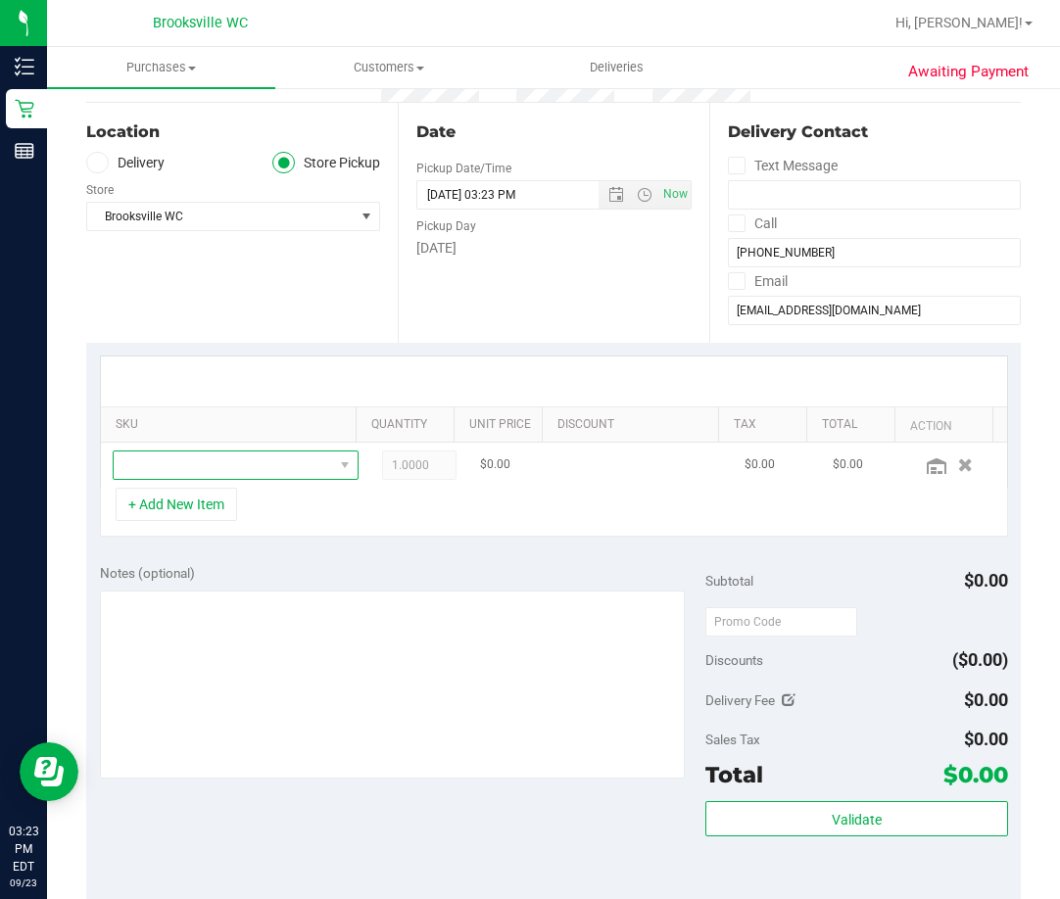
click at [185, 459] on span "NO DATA FOUND" at bounding box center [223, 465] width 219 height 27
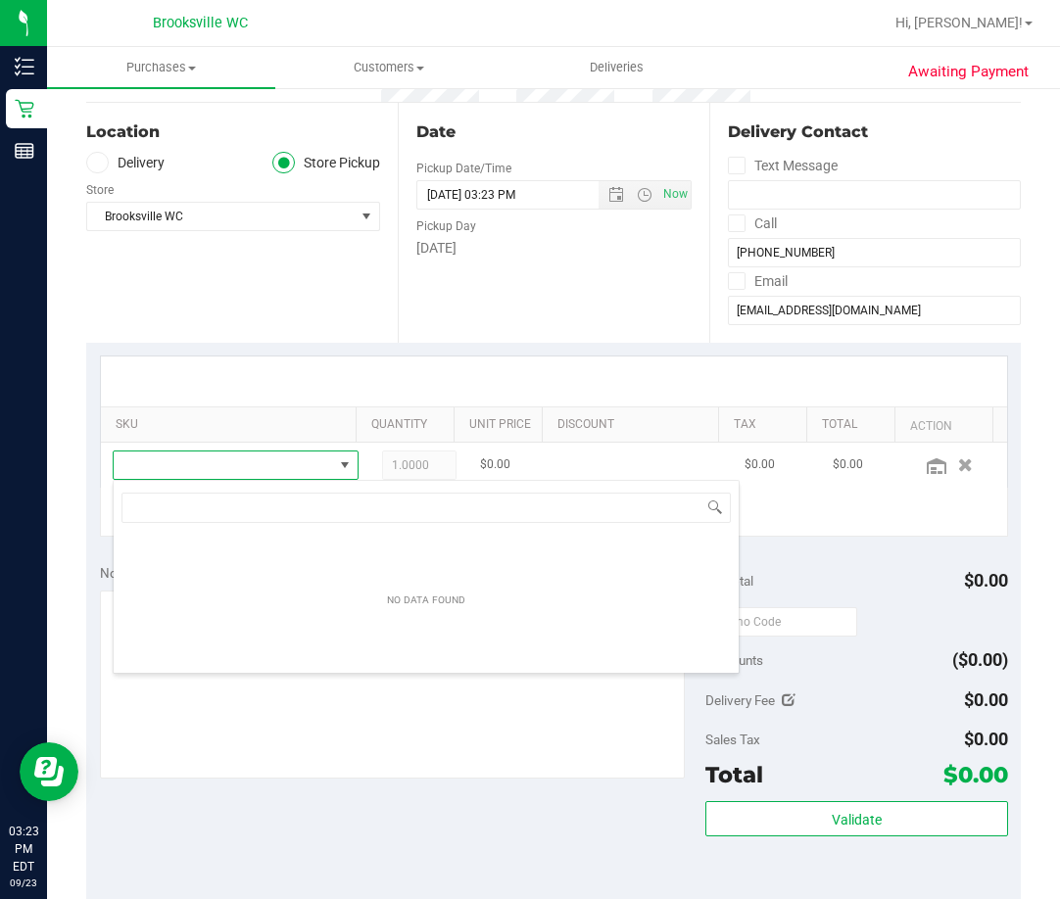
scroll to position [29, 216]
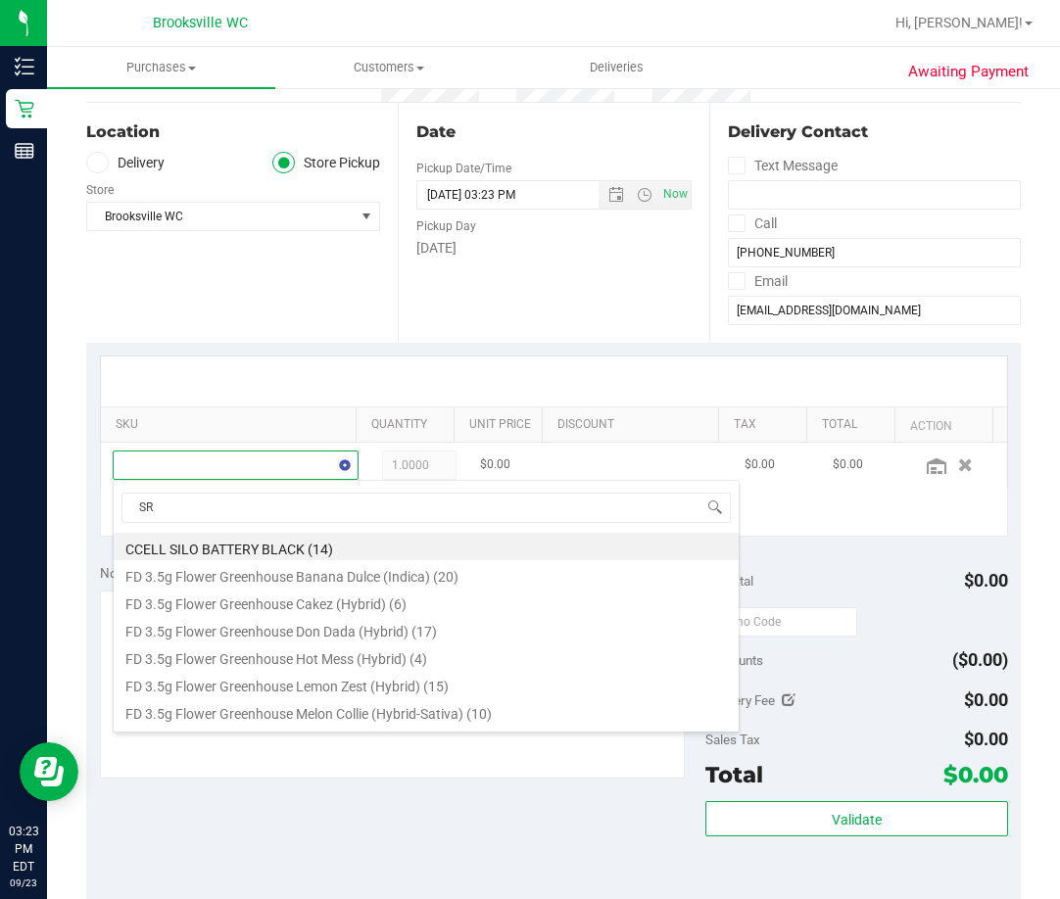
type input "SRZ"
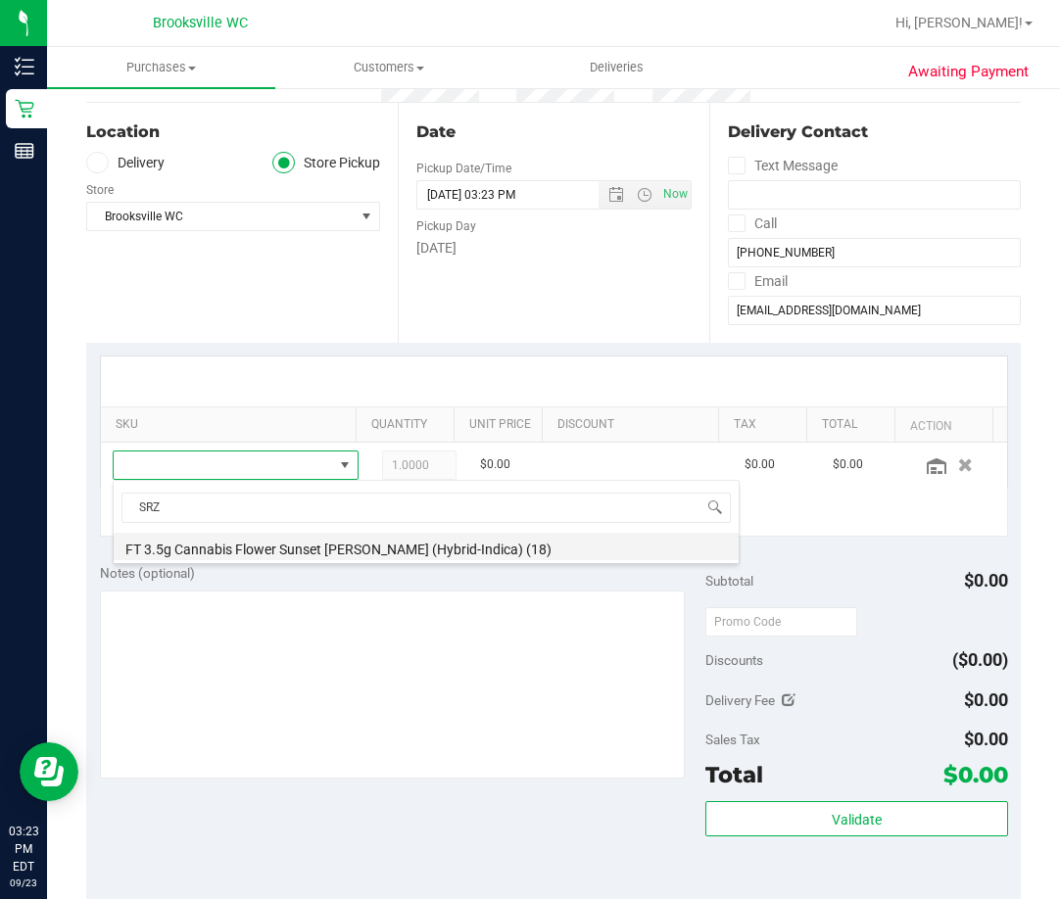
click at [434, 549] on li "FT 3.5g Cannabis Flower Sunset Runtz (Hybrid-Indica) (18)" at bounding box center [426, 546] width 625 height 27
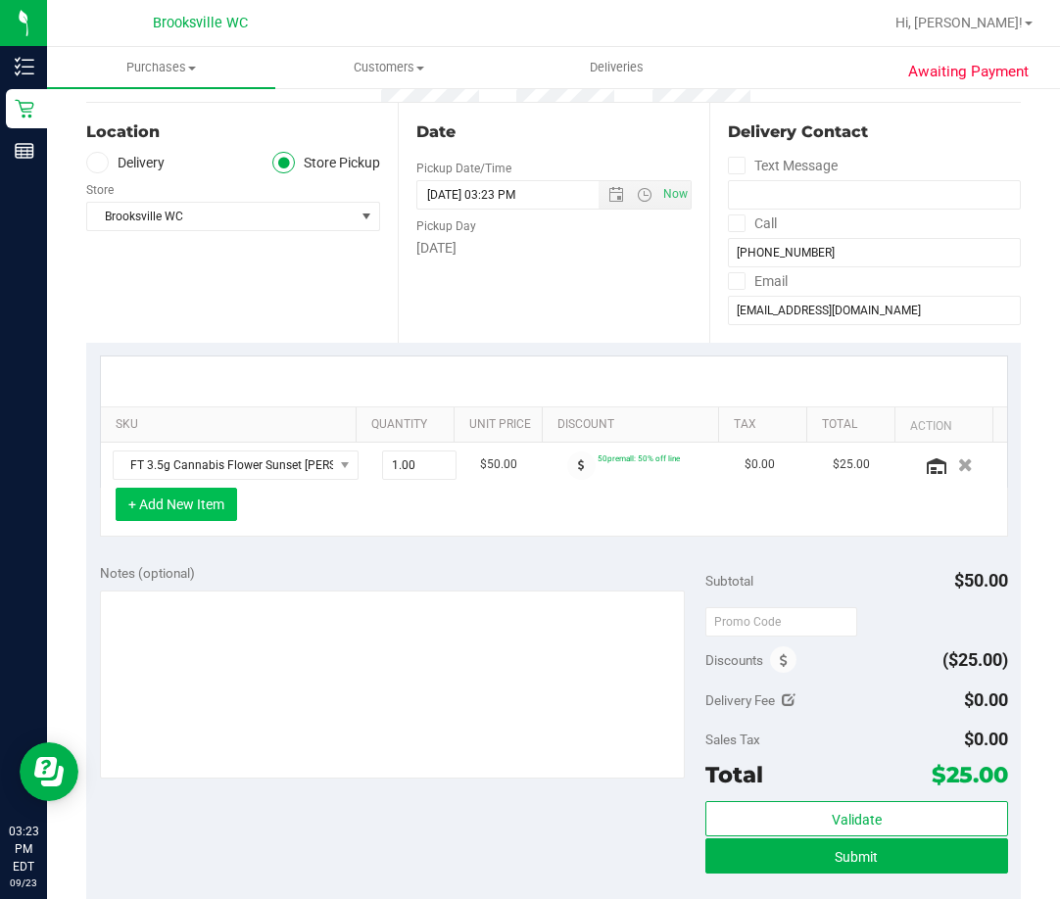
click at [217, 511] on button "+ Add New Item" at bounding box center [176, 504] width 121 height 33
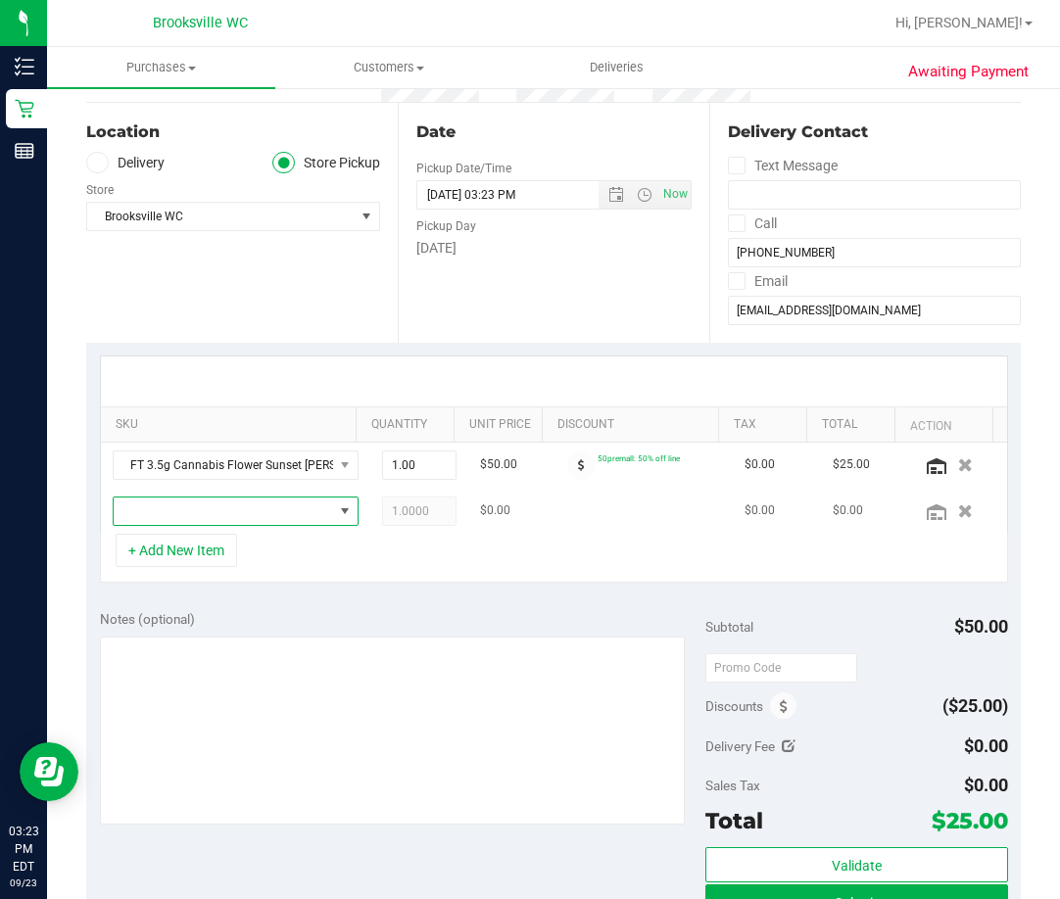
click at [260, 525] on span "NO DATA FOUND" at bounding box center [223, 511] width 219 height 27
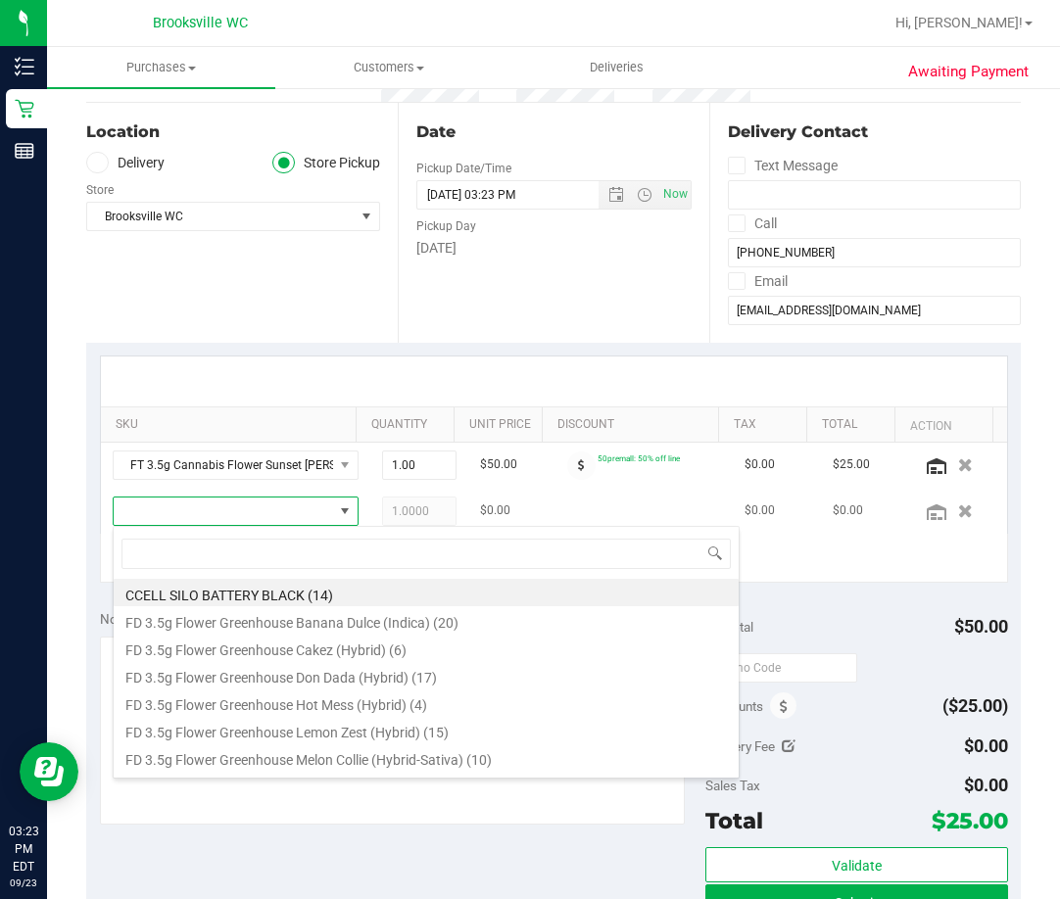
scroll to position [29, 202]
type input "BCT"
click at [276, 596] on li "FT 0.5g Pre-Roll Bosscotti (Indica) 1ct (11)" at bounding box center [426, 592] width 625 height 27
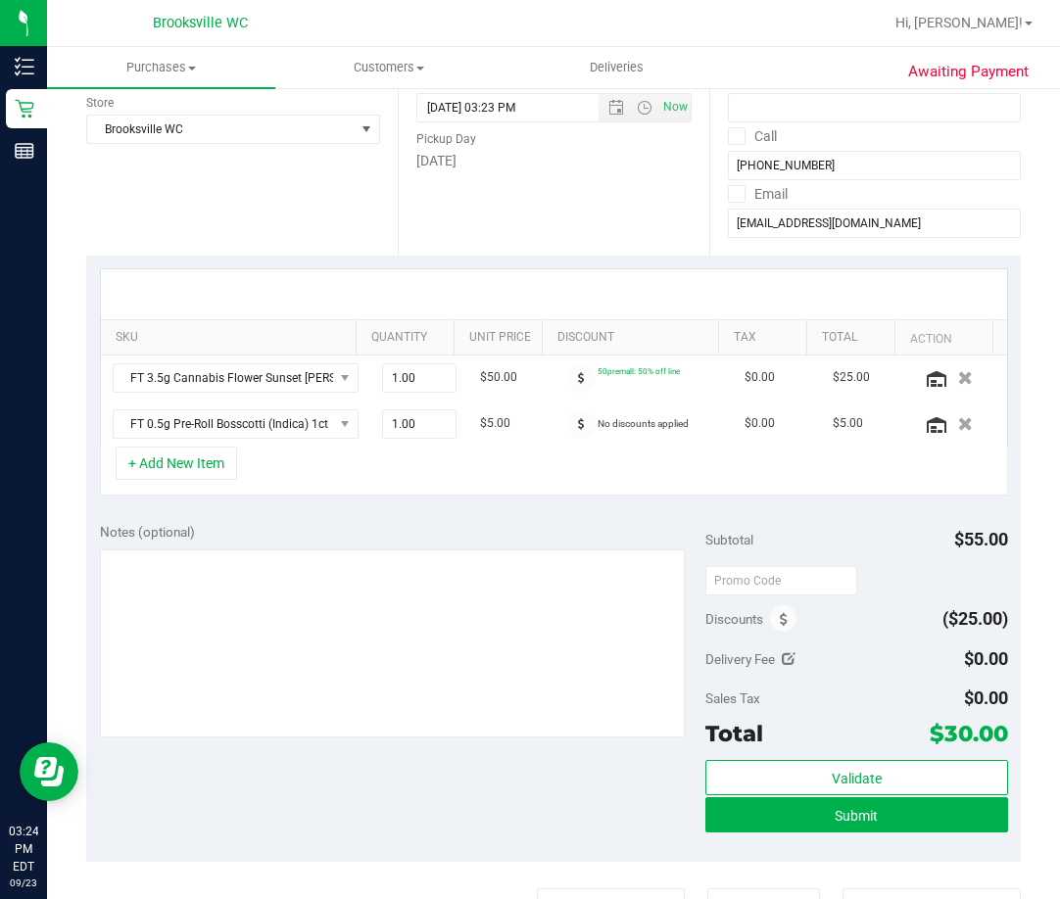
scroll to position [373, 0]
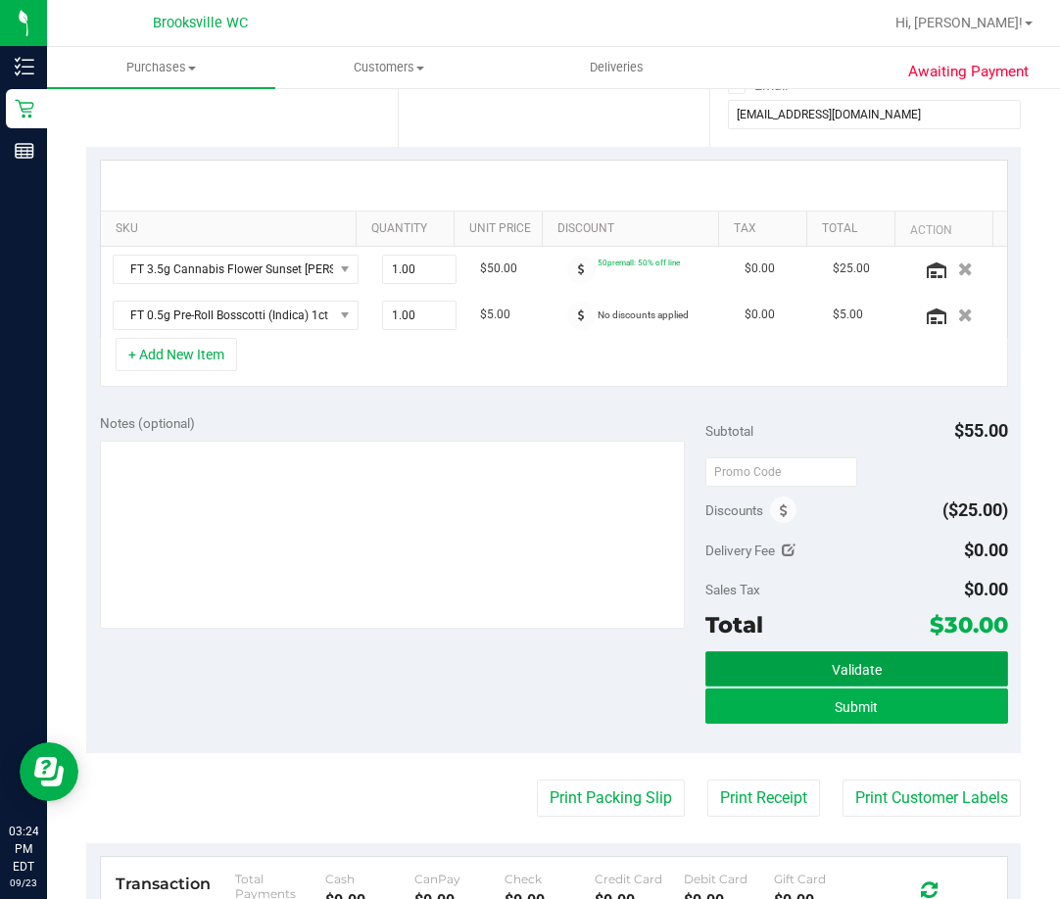
click at [771, 674] on button "Validate" at bounding box center [856, 668] width 303 height 35
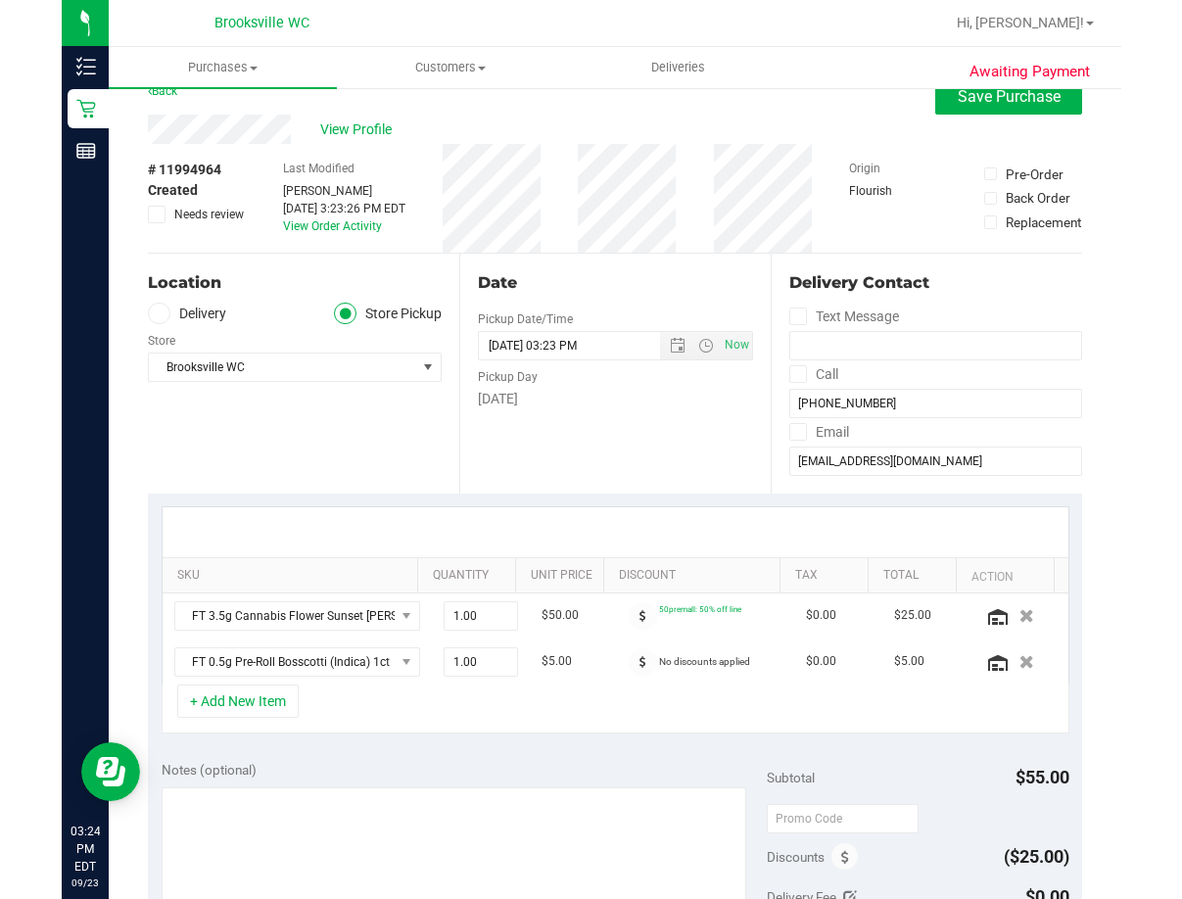
scroll to position [0, 0]
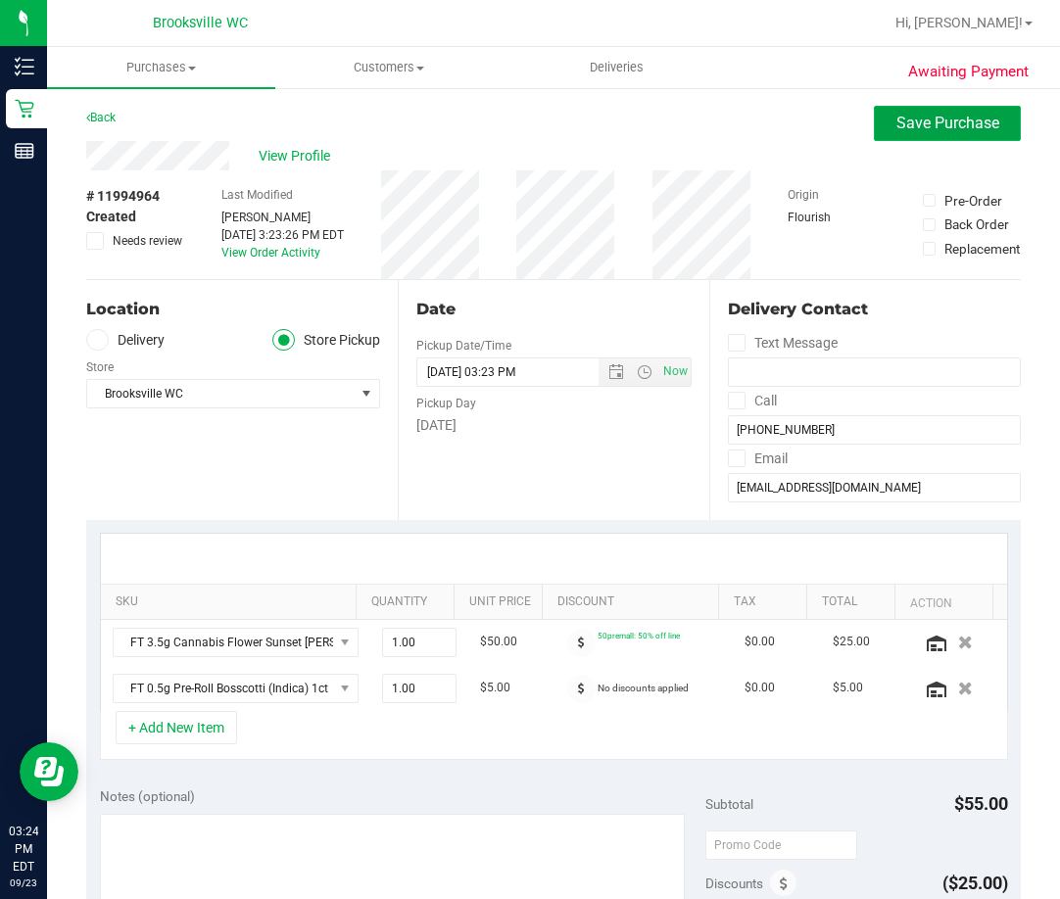
click at [878, 123] on button "Save Purchase" at bounding box center [947, 123] width 147 height 35
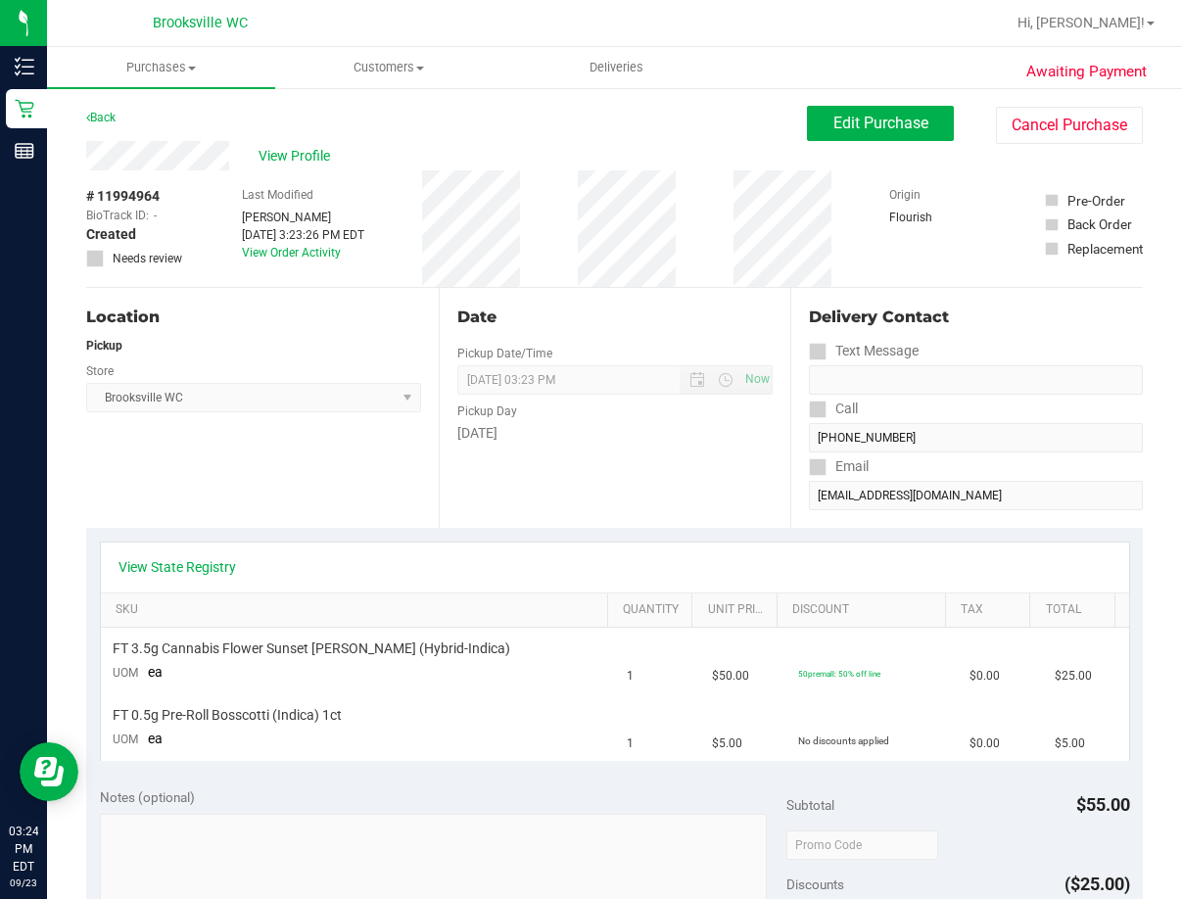
click at [300, 504] on div "Location Pickup Store Brooksville WC Select Store Bonita Springs WC Boynton Bea…" at bounding box center [262, 408] width 353 height 240
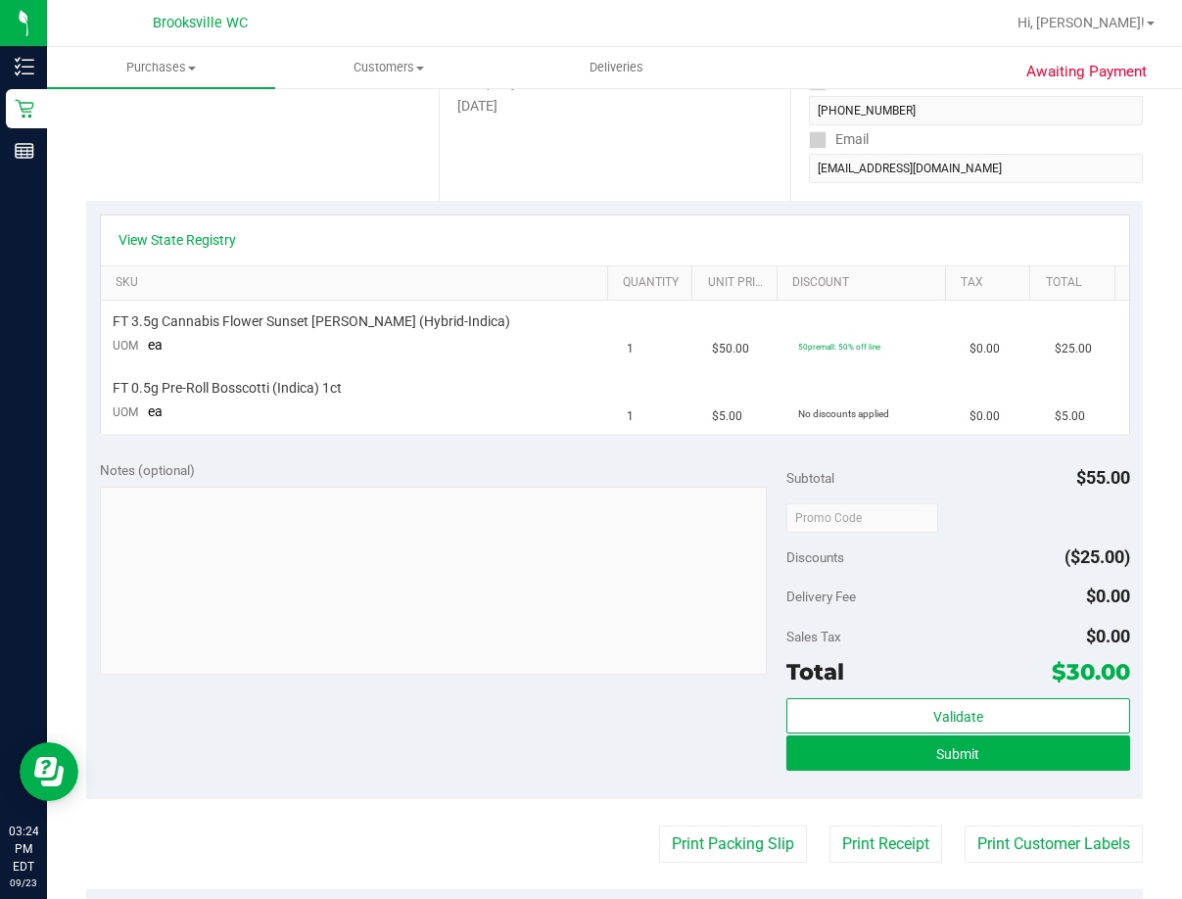
scroll to position [392, 0]
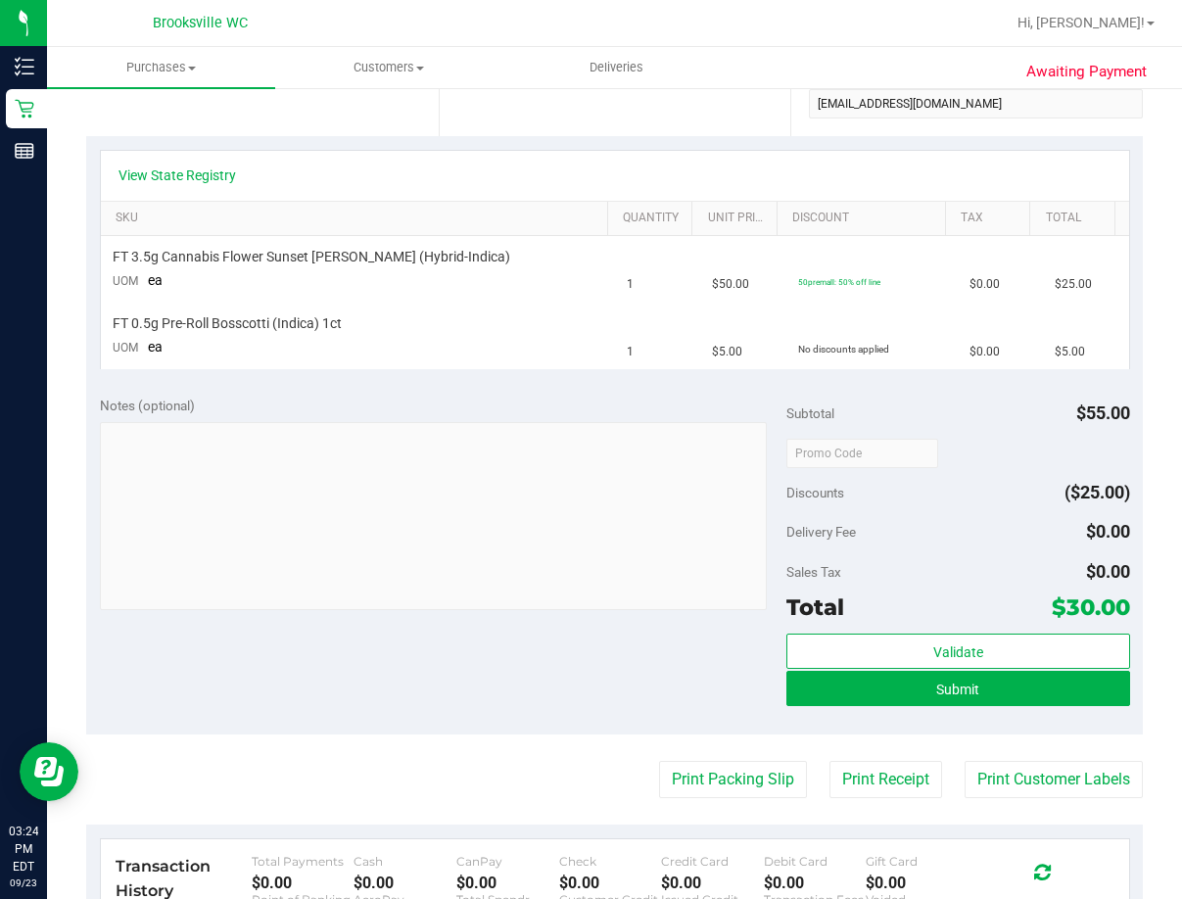
click at [359, 372] on div "View State Registry SKU Quantity Unit Price Discount Tax Total FT 3.5g Cannabis…" at bounding box center [614, 259] width 1057 height 246
click at [422, 393] on div "Notes (optional) Subtotal $55.00 Discounts ($25.00) Delivery Fee $0.00 Sales Ta…" at bounding box center [614, 558] width 1057 height 353
click at [947, 689] on span "Submit" at bounding box center [957, 690] width 43 height 16
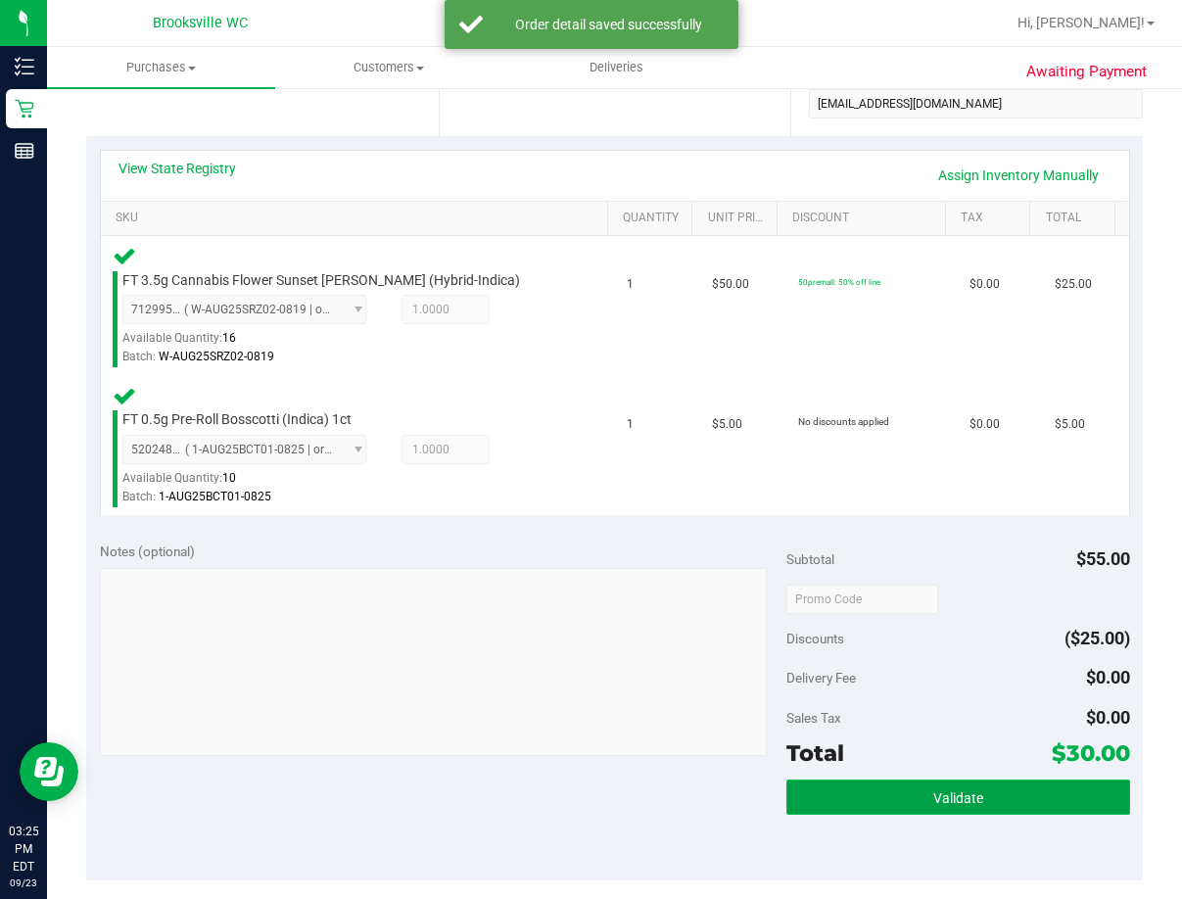
click at [963, 797] on span "Validate" at bounding box center [958, 798] width 50 height 16
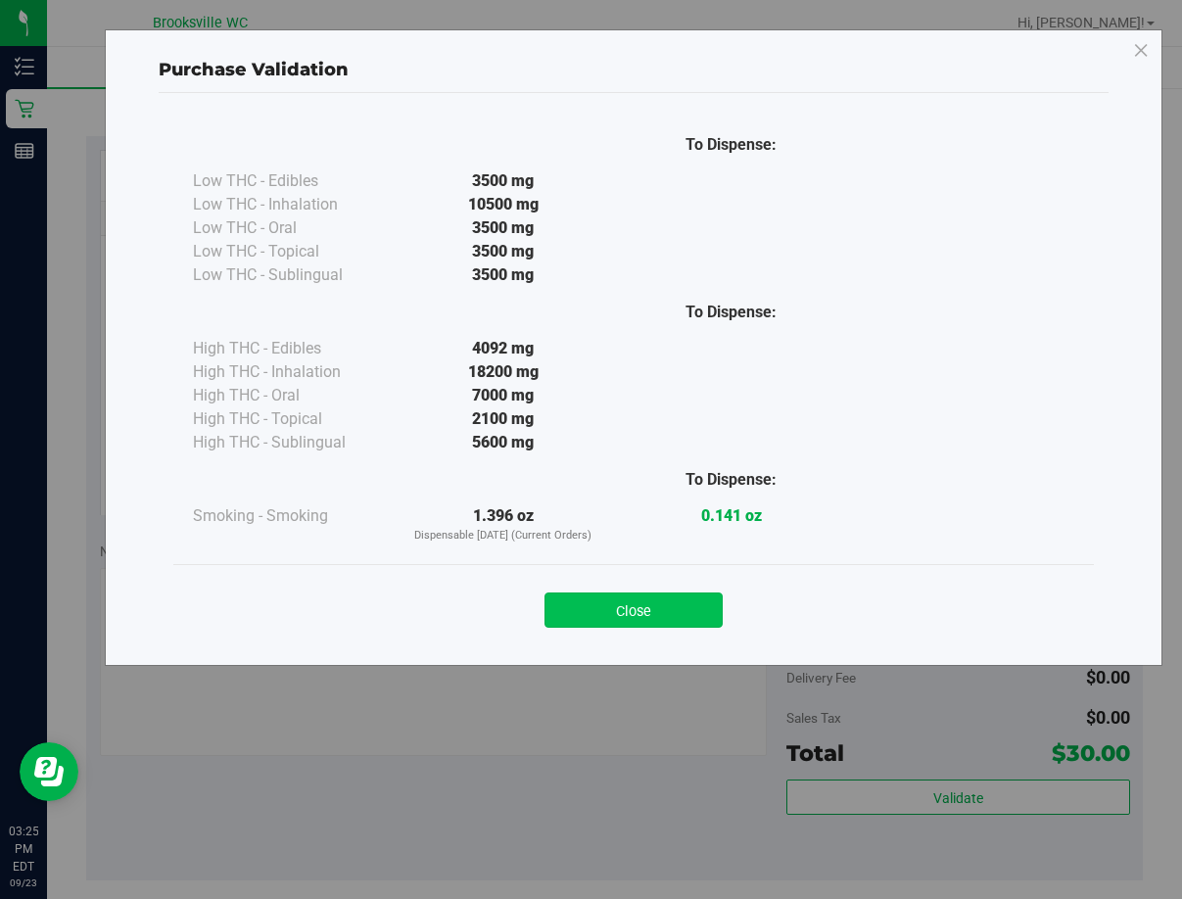
click at [665, 617] on button "Close" at bounding box center [634, 610] width 178 height 35
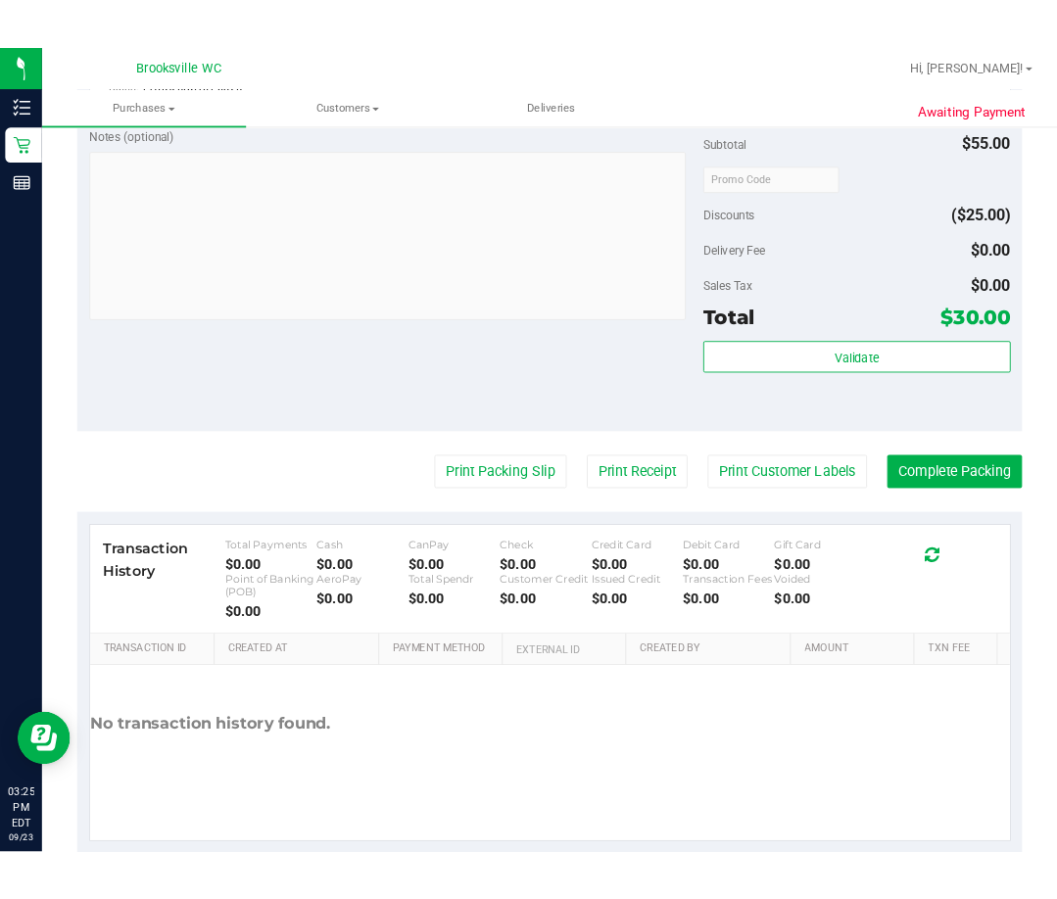
scroll to position [883, 0]
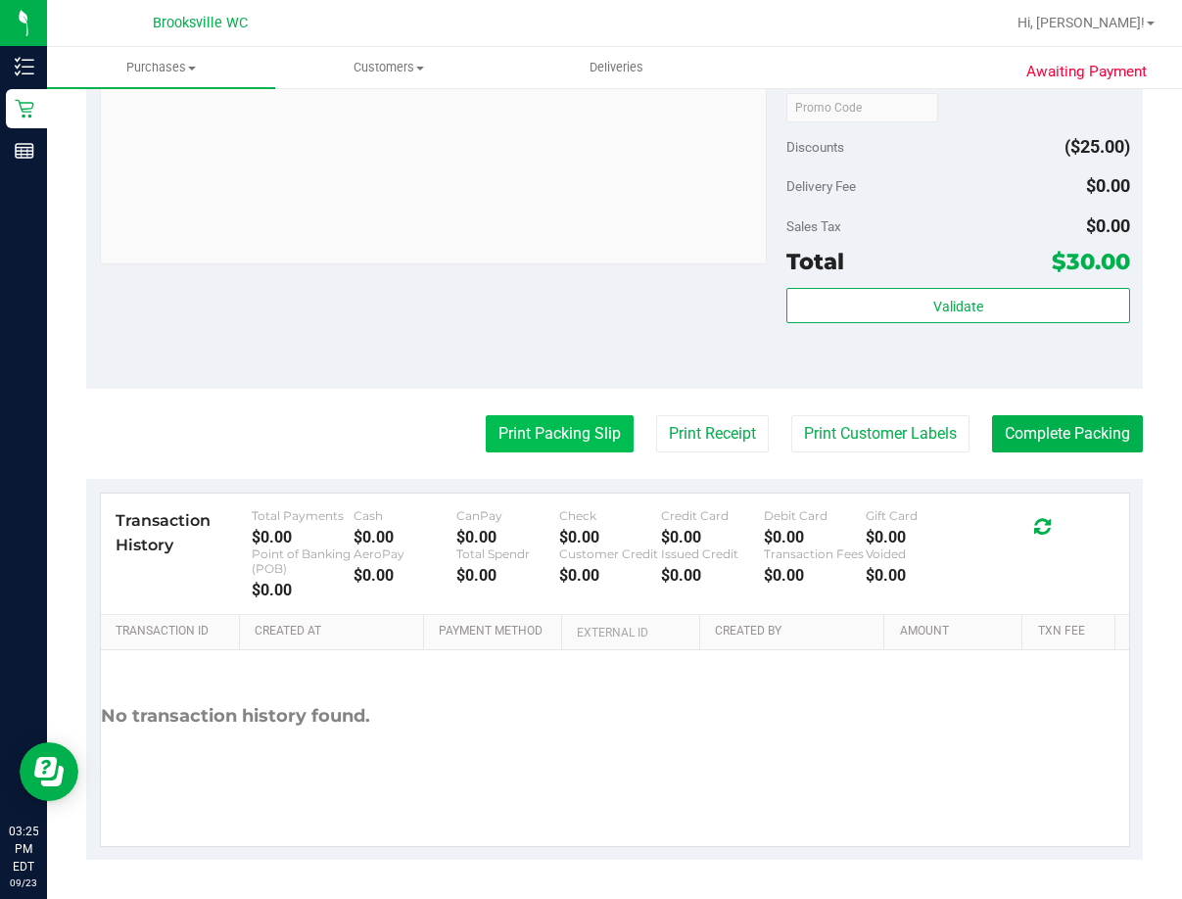
click at [519, 443] on button "Print Packing Slip" at bounding box center [560, 433] width 148 height 37
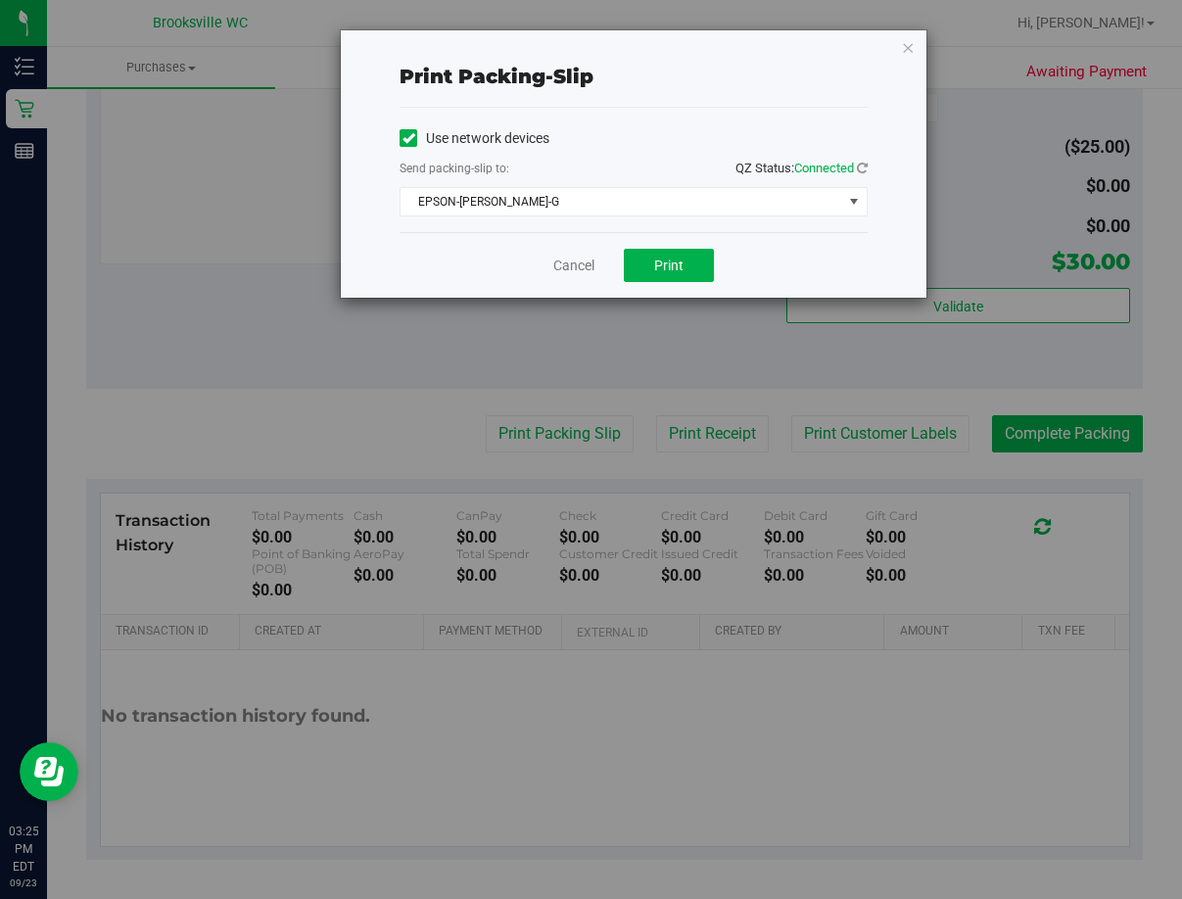
click at [576, 216] on div "Use network devices Send packing-slip to: QZ Status: Connected EPSON-BECKY-G Ch…" at bounding box center [634, 170] width 468 height 124
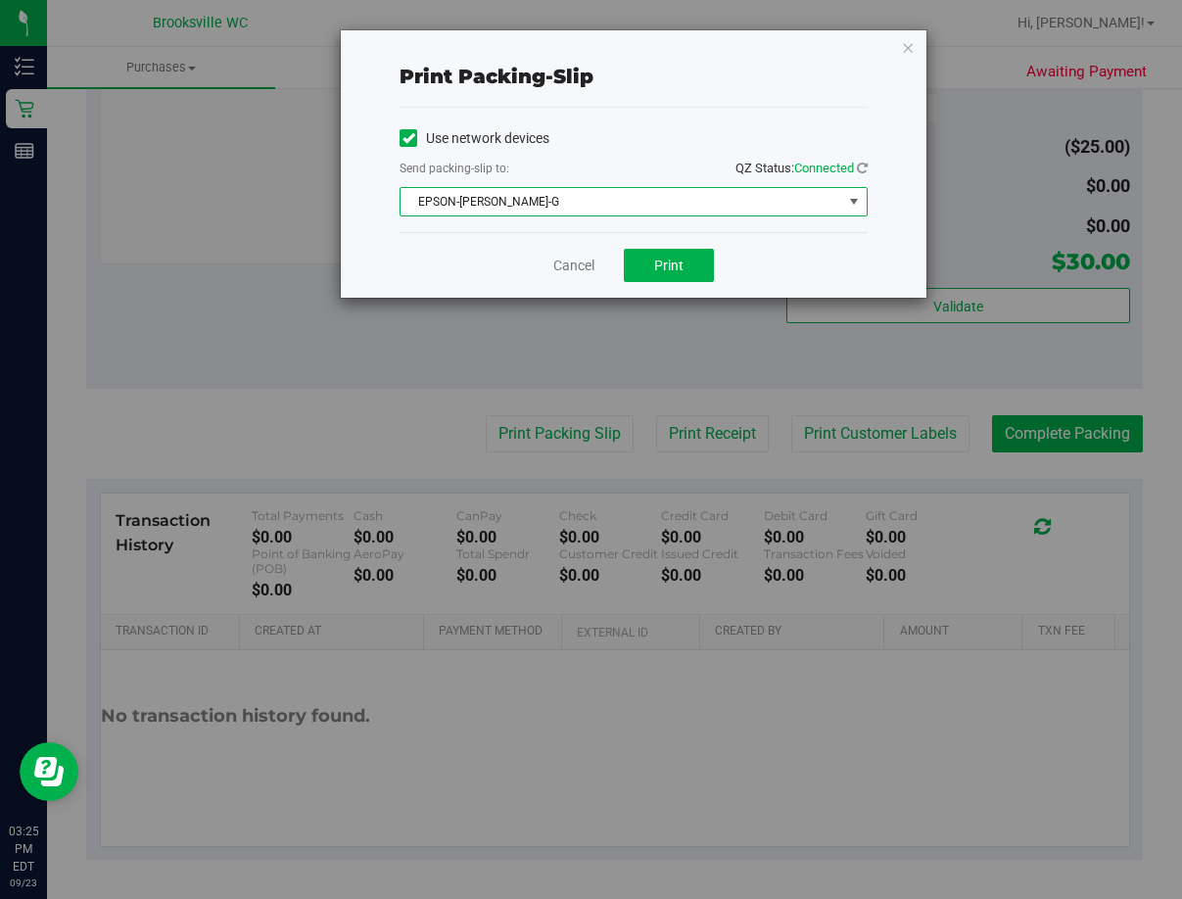
click at [573, 197] on span "EPSON-[PERSON_NAME]-G" at bounding box center [622, 201] width 442 height 27
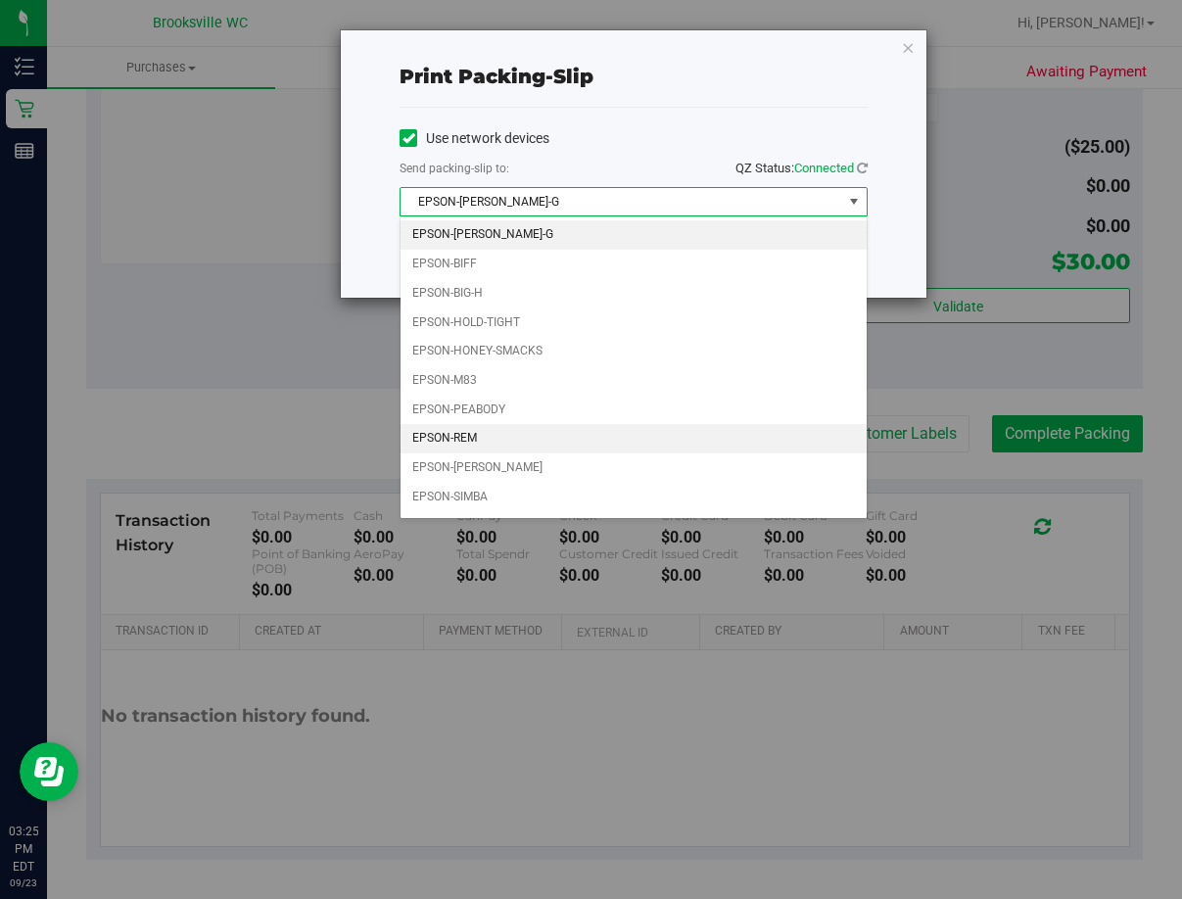
click at [468, 441] on li "EPSON-REM" at bounding box center [634, 438] width 466 height 29
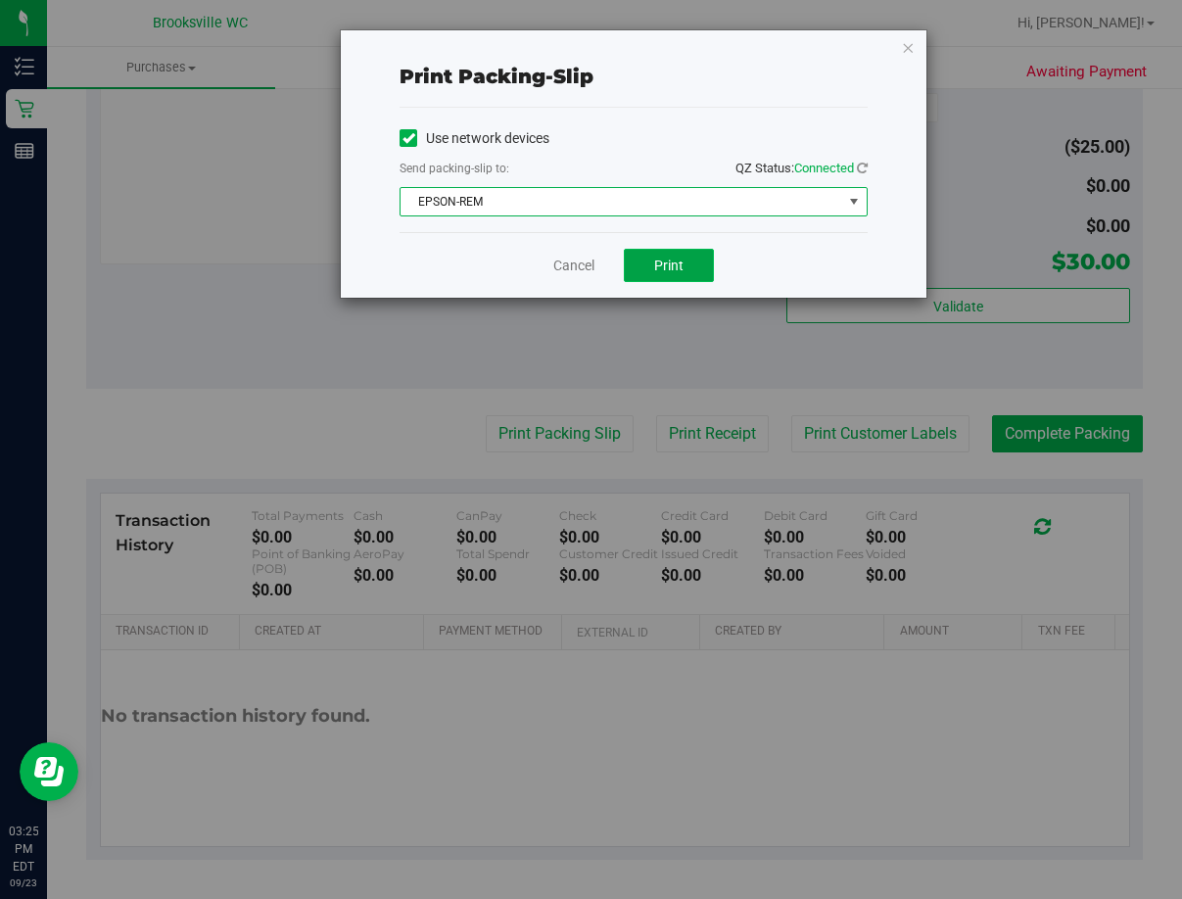
click at [680, 263] on span "Print" at bounding box center [668, 266] width 29 height 16
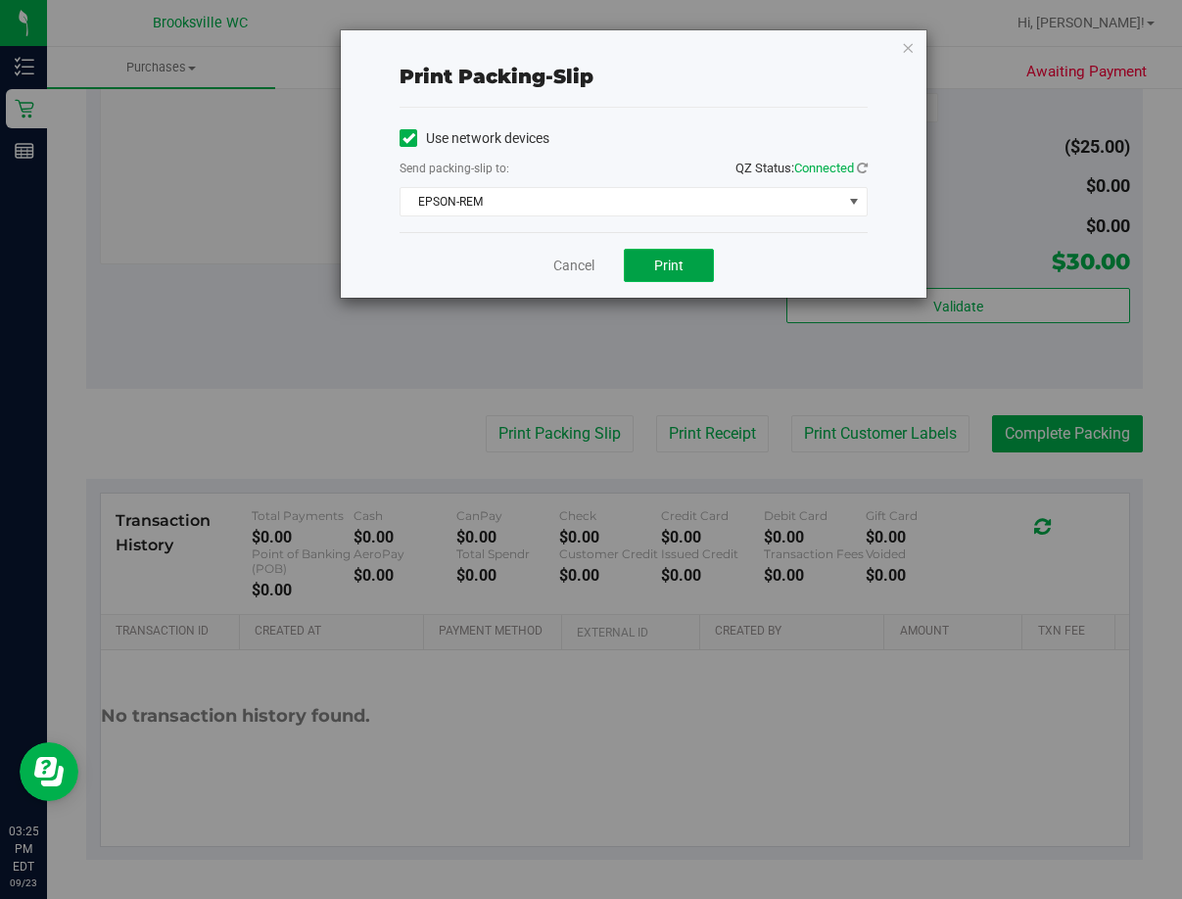
click at [667, 258] on span "Print" at bounding box center [668, 266] width 29 height 16
click at [578, 271] on link "Cancel" at bounding box center [573, 266] width 41 height 21
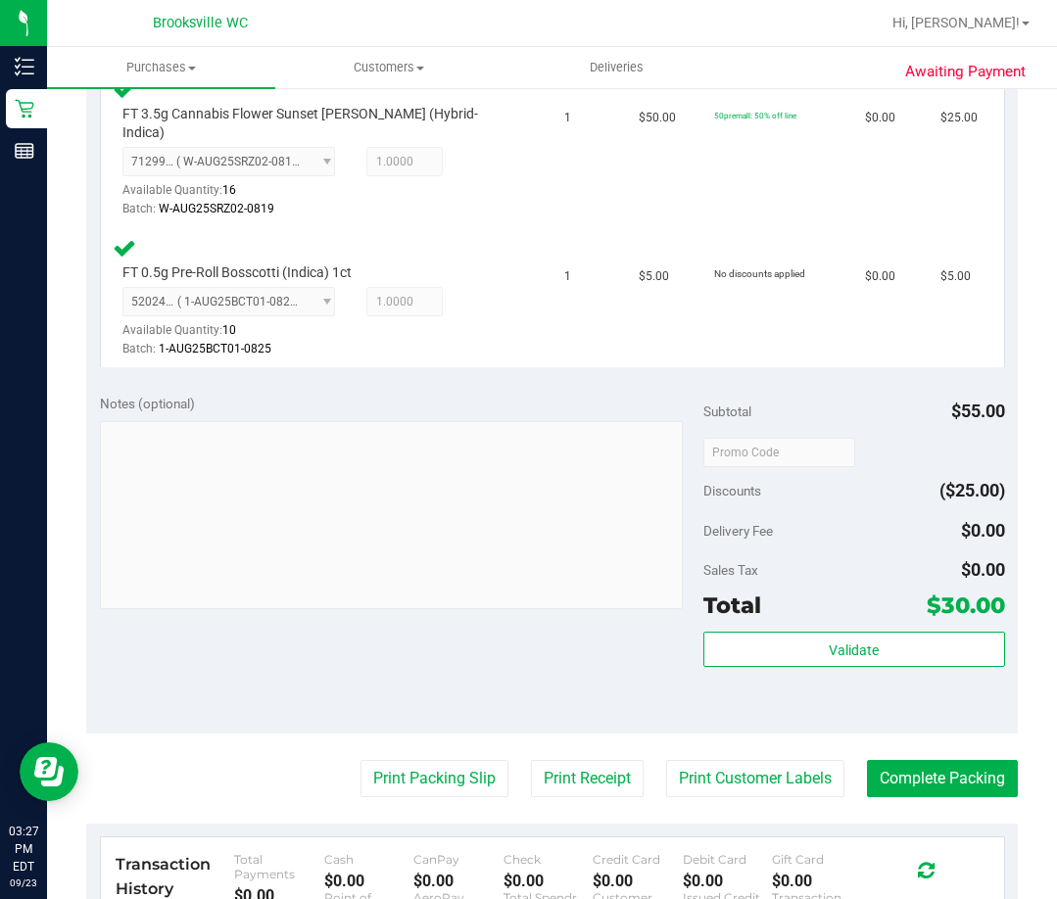
scroll to position [492, 0]
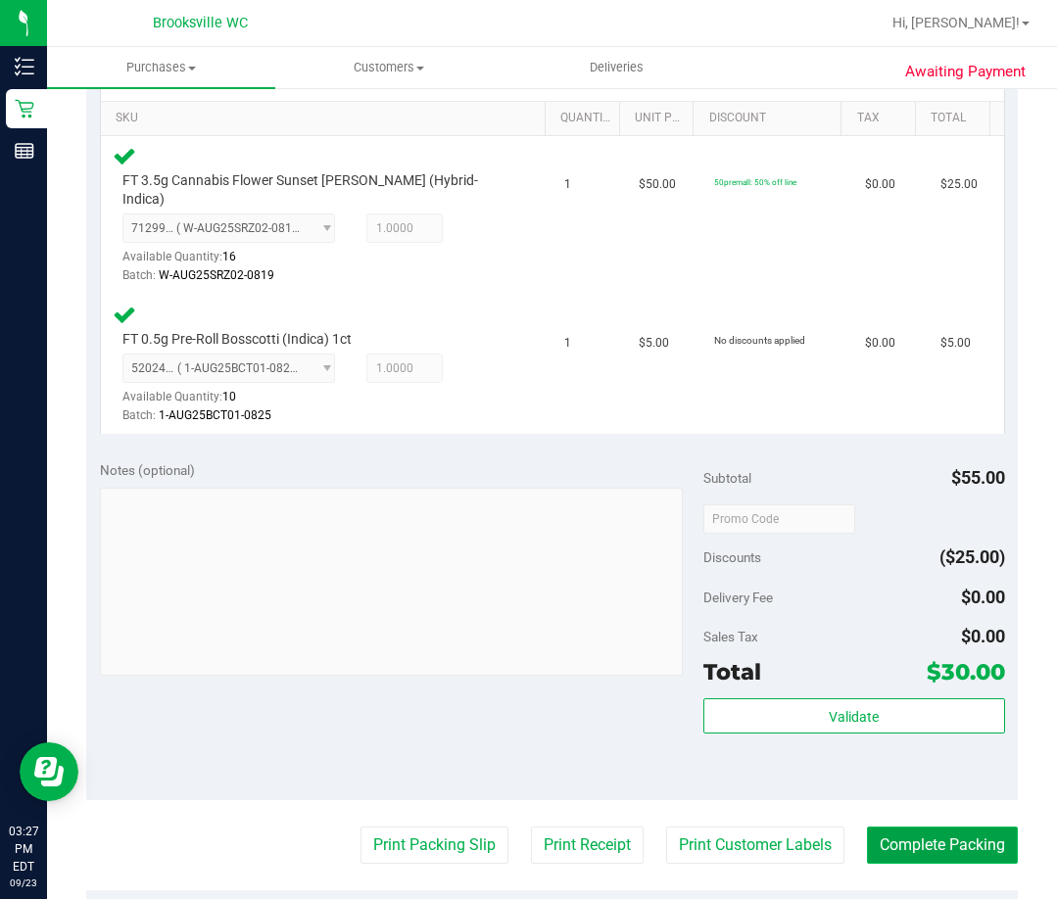
click at [908, 836] on button "Complete Packing" at bounding box center [942, 845] width 151 height 37
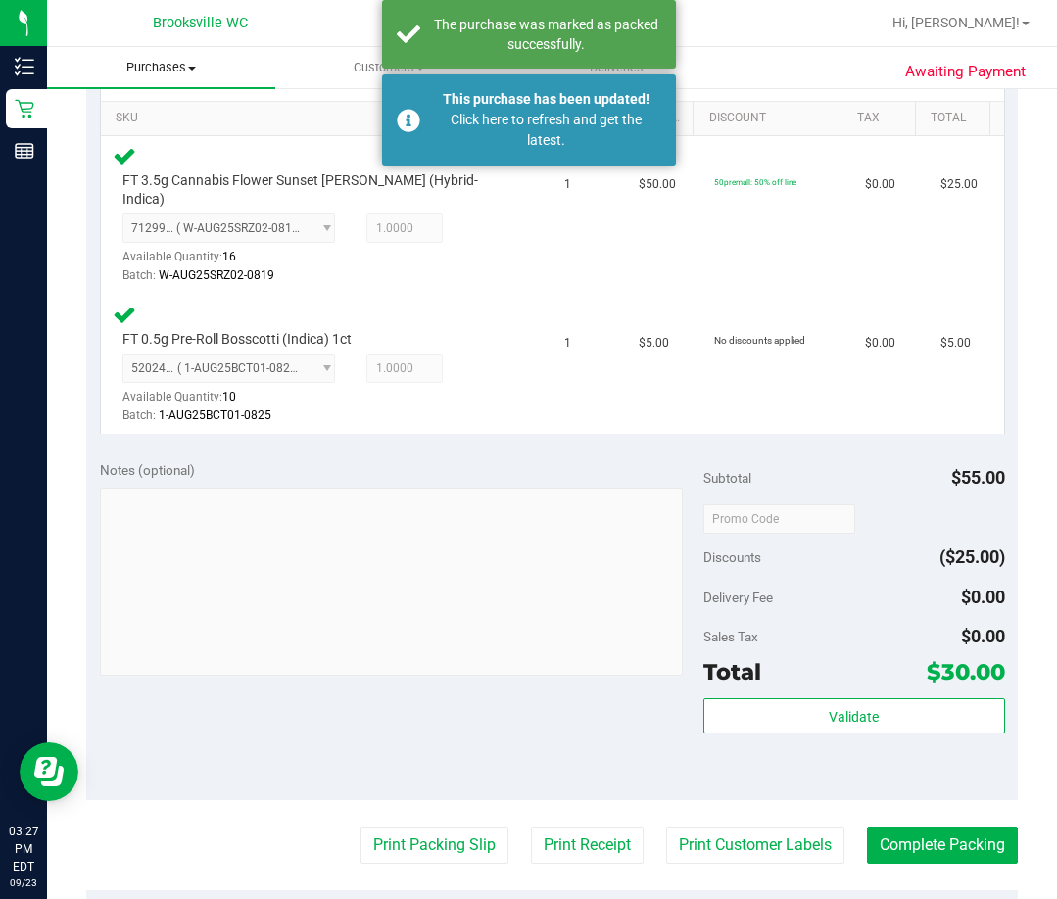
click at [146, 65] on span "Purchases" at bounding box center [161, 68] width 228 height 18
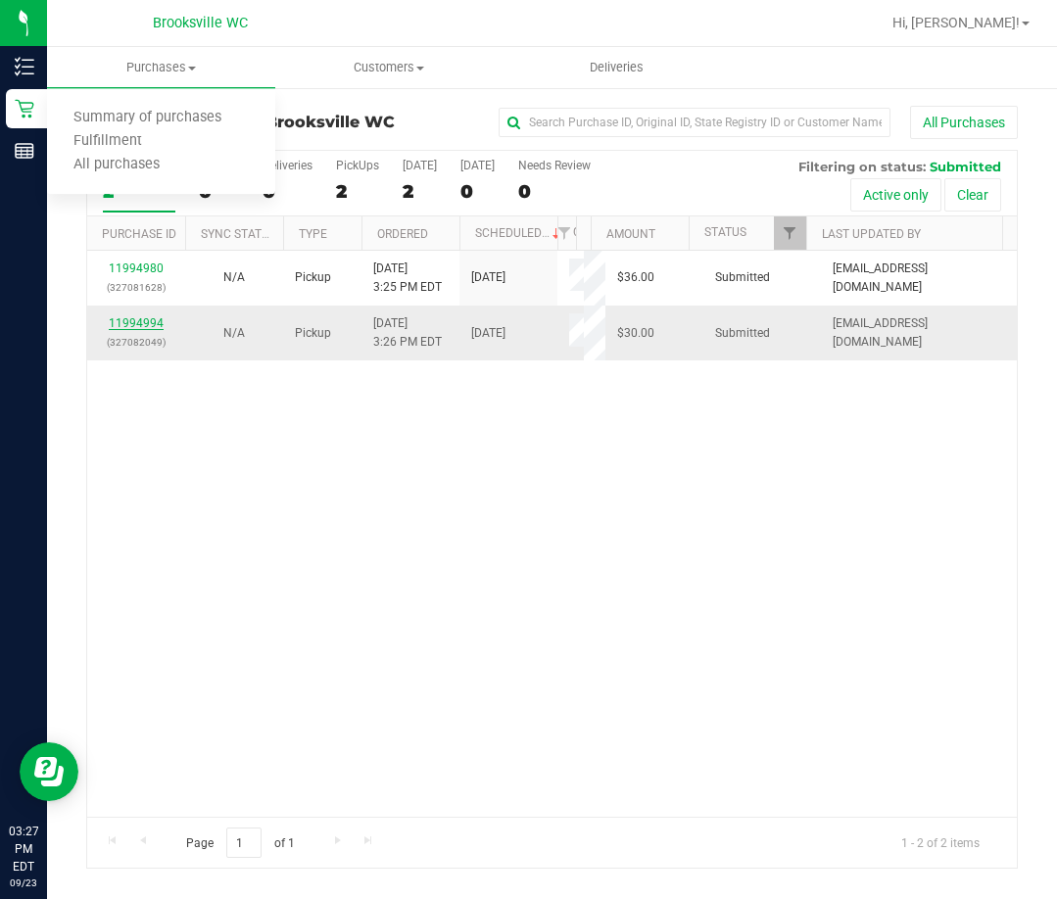
click at [140, 316] on link "11994994" at bounding box center [136, 323] width 55 height 14
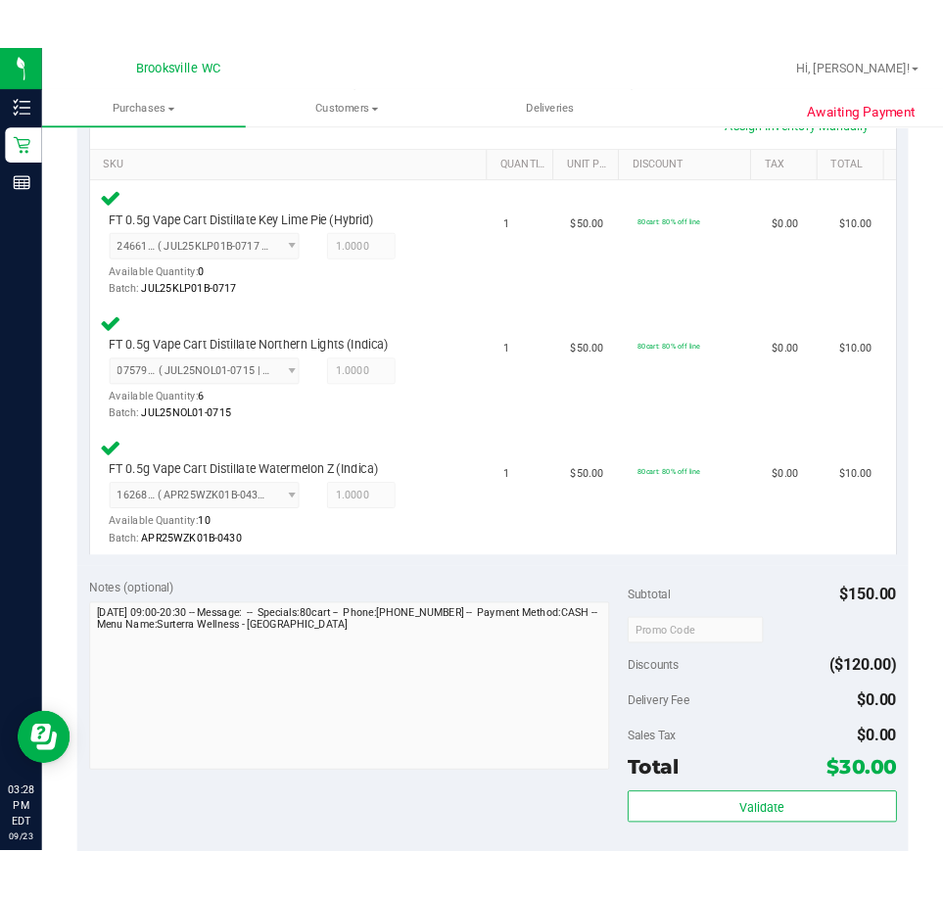
scroll to position [686, 0]
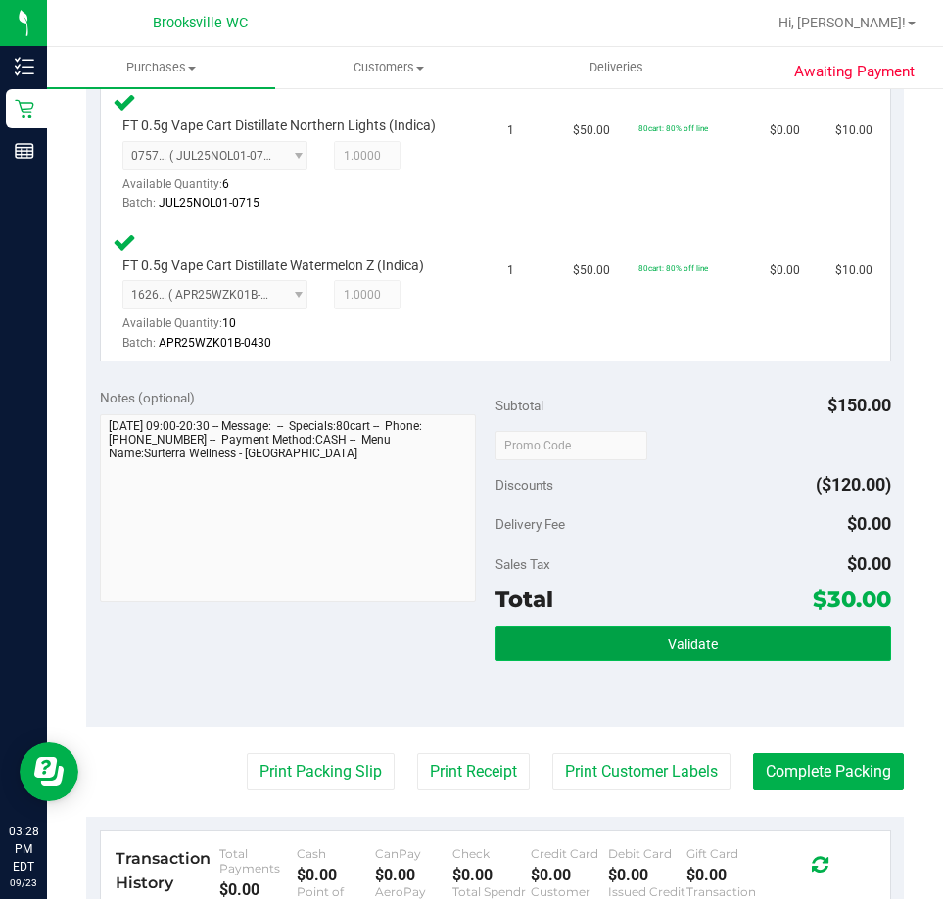
click at [628, 649] on button "Validate" at bounding box center [694, 643] width 396 height 35
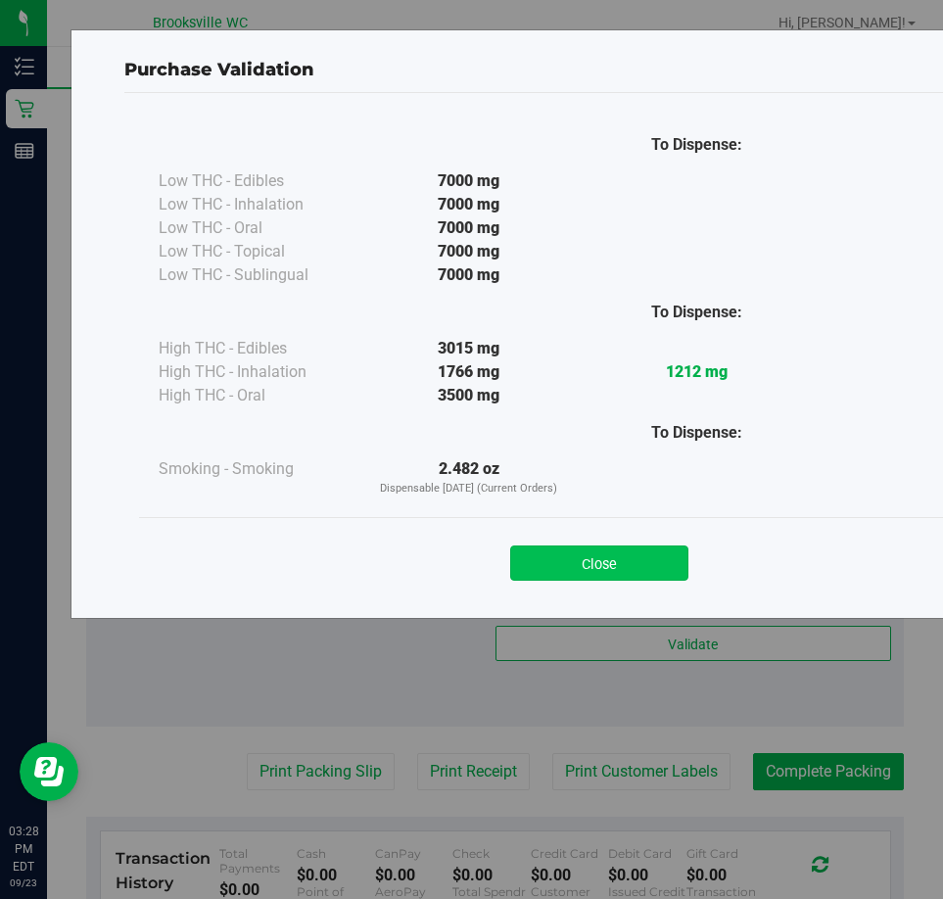
click at [558, 551] on button "Close" at bounding box center [599, 563] width 178 height 35
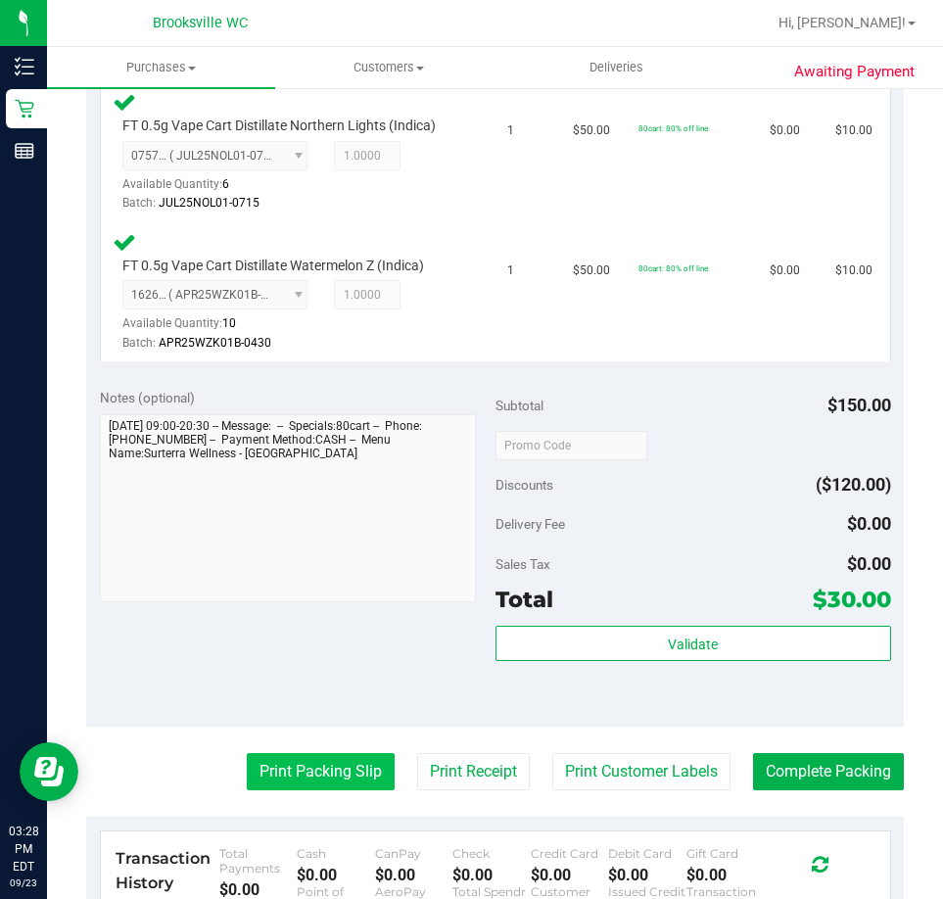
click at [320, 762] on button "Print Packing Slip" at bounding box center [321, 771] width 148 height 37
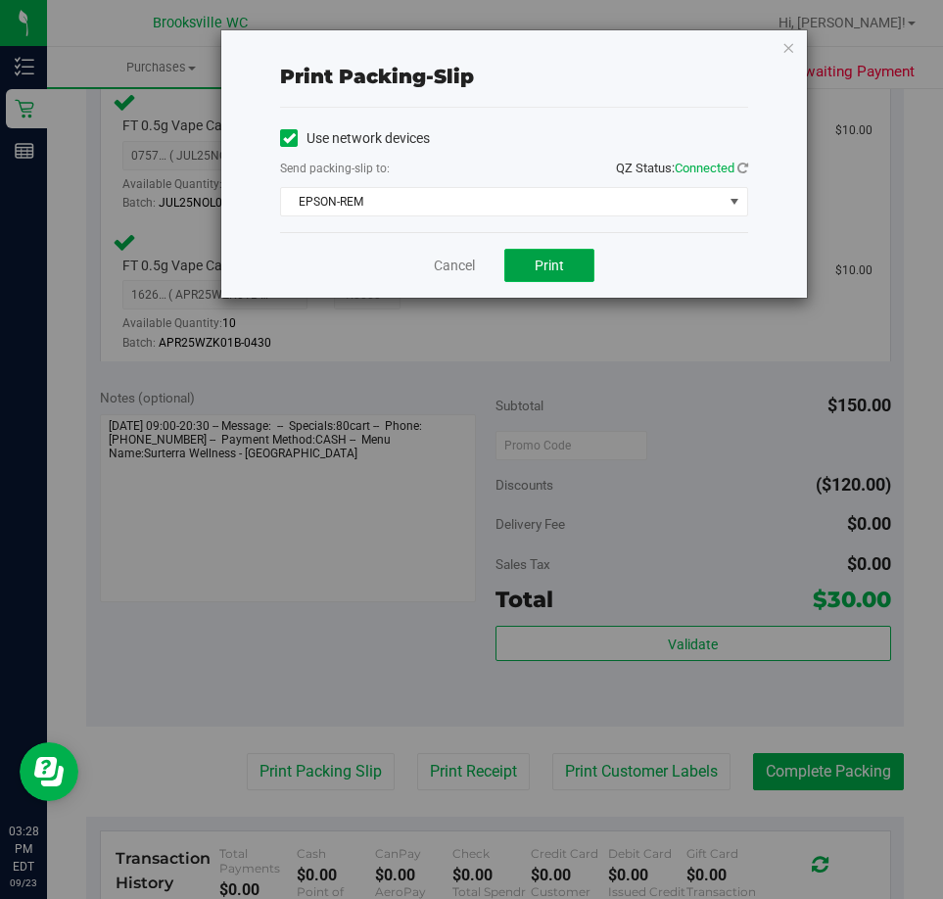
click at [537, 259] on span "Print" at bounding box center [549, 266] width 29 height 16
click at [452, 272] on link "Cancel" at bounding box center [454, 266] width 41 height 21
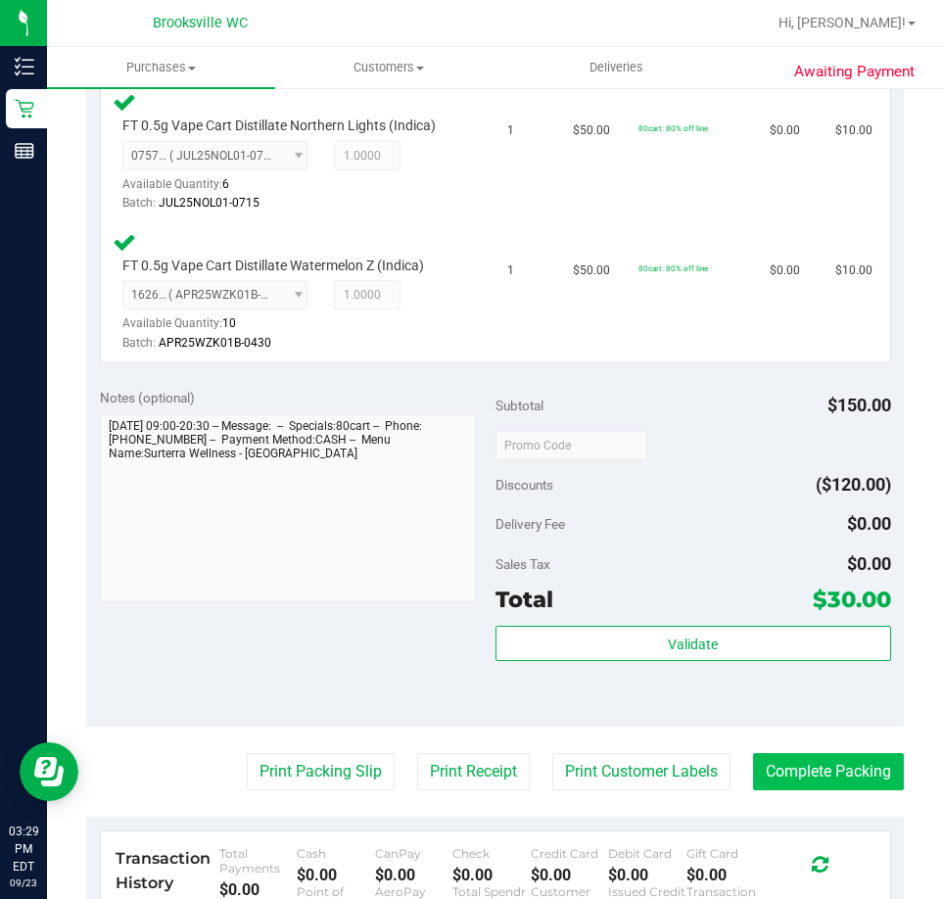
click at [826, 751] on purchase-details "Back Edit Purchase Cancel Purchase View Profile # 11994994 BioTrack ID: - Submi…" at bounding box center [495, 328] width 818 height 1816
click at [832, 753] on button "Complete Packing" at bounding box center [828, 771] width 151 height 37
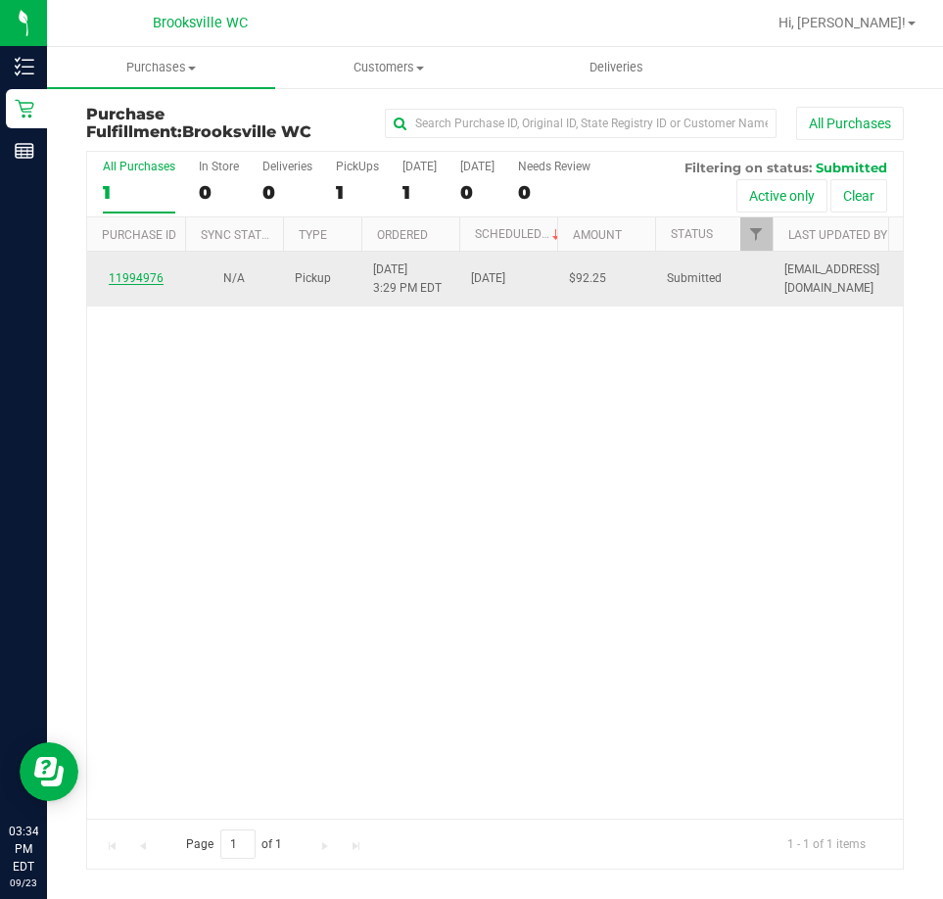
click at [143, 277] on link "11994976" at bounding box center [136, 278] width 55 height 14
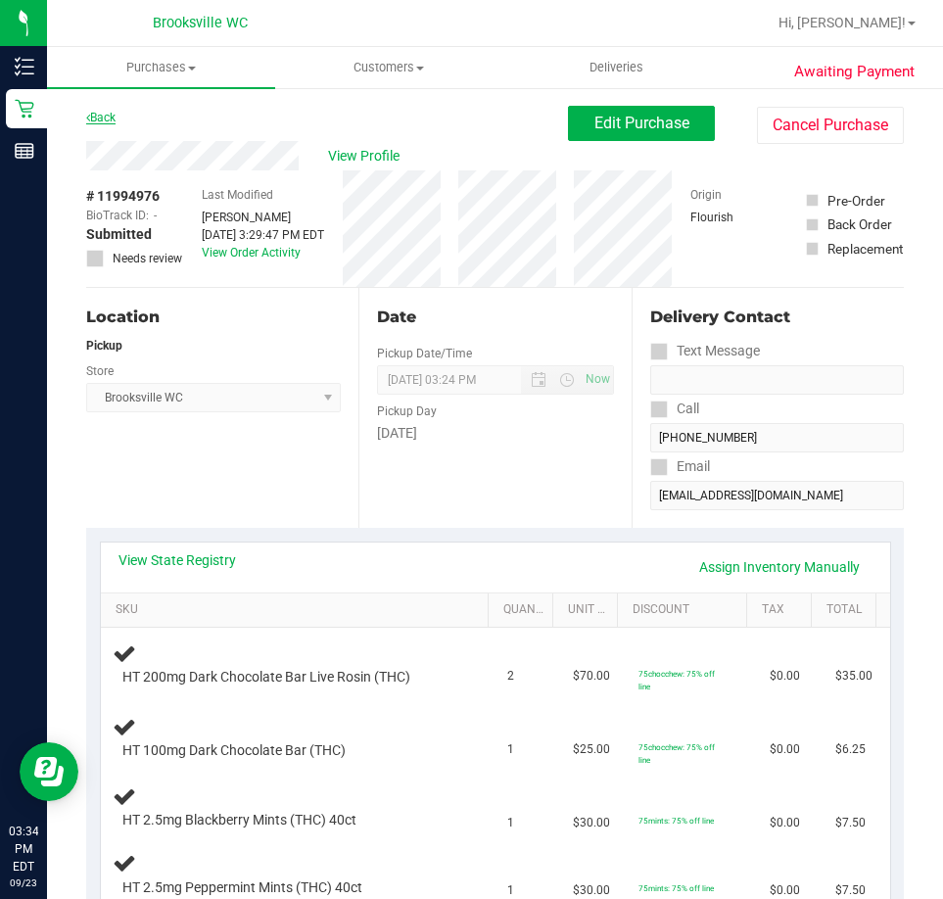
click at [97, 120] on link "Back" at bounding box center [100, 118] width 29 height 14
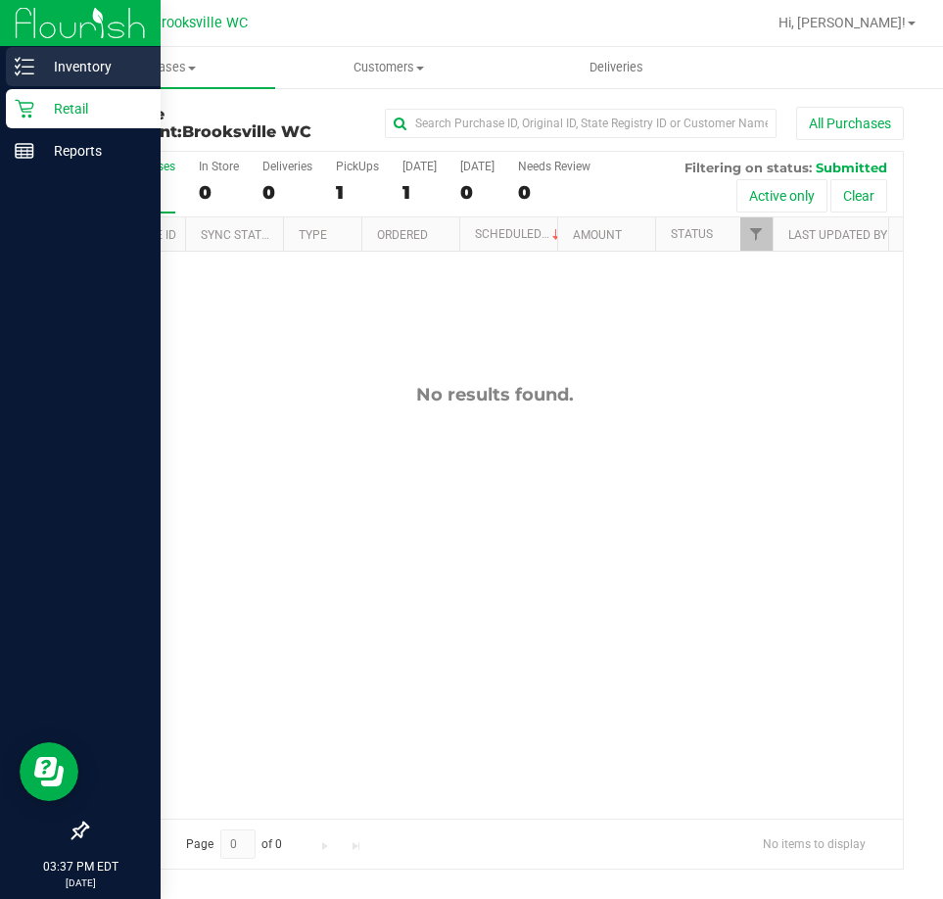
click at [9, 49] on div "Inventory" at bounding box center [83, 66] width 155 height 39
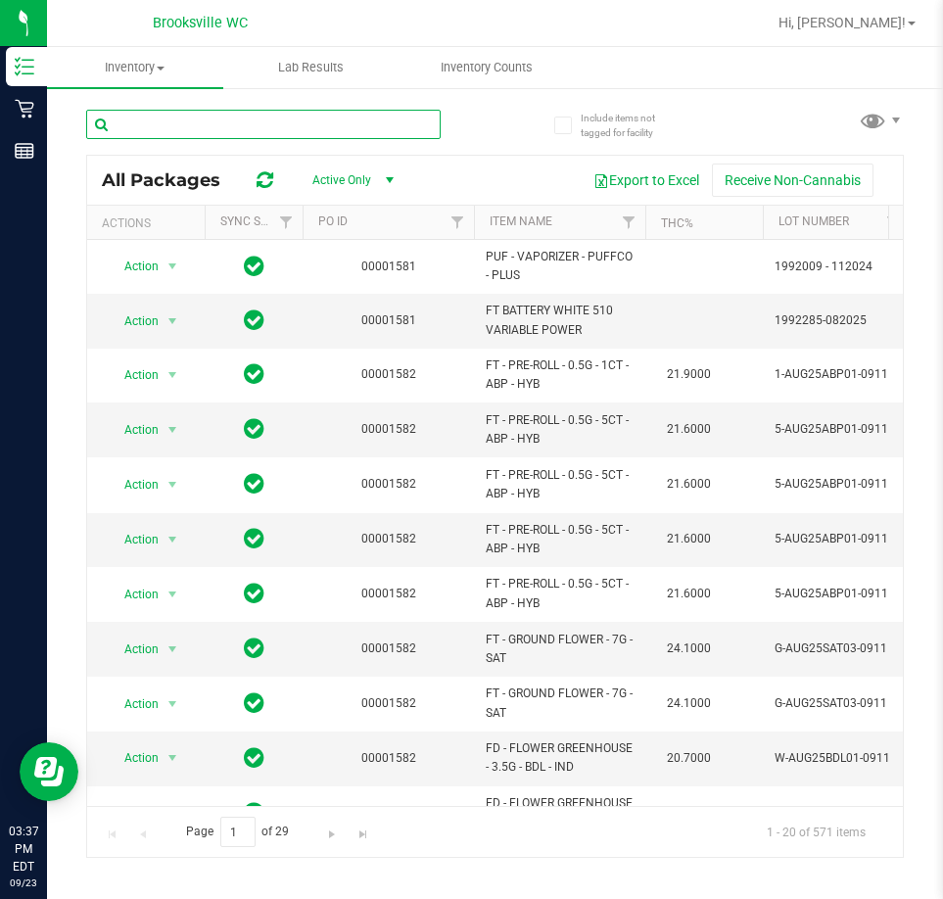
click at [236, 126] on input "text" at bounding box center [263, 124] width 355 height 29
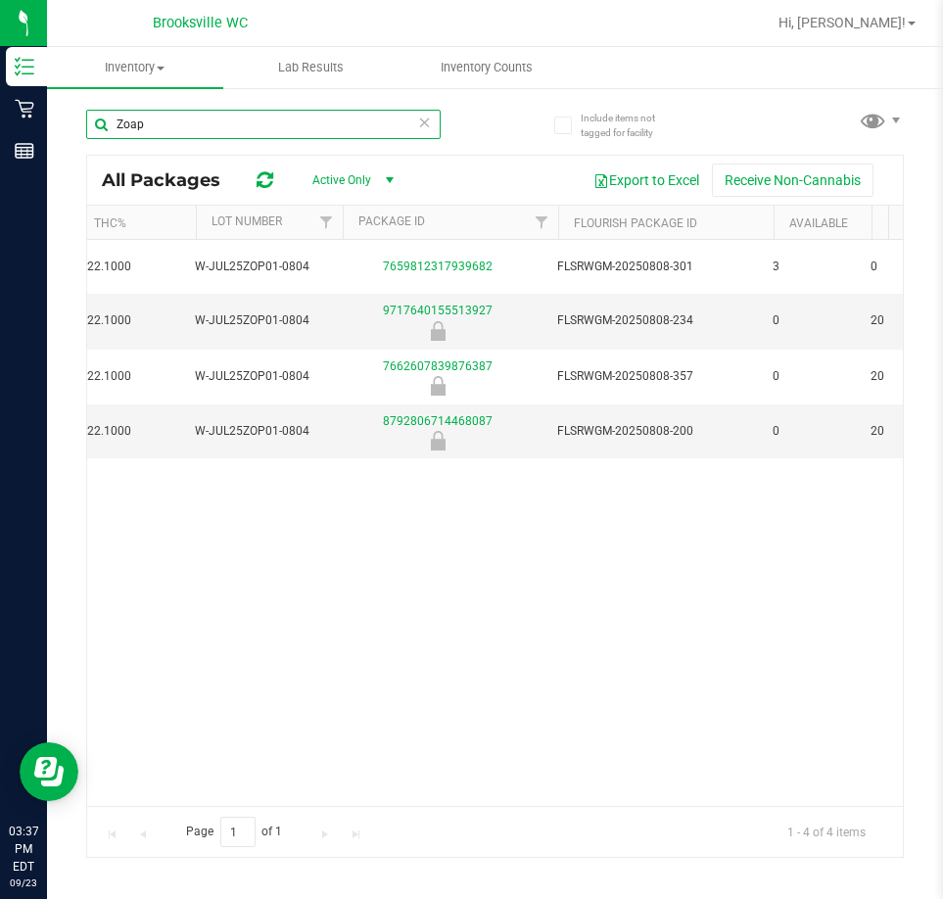
scroll to position [0, 580]
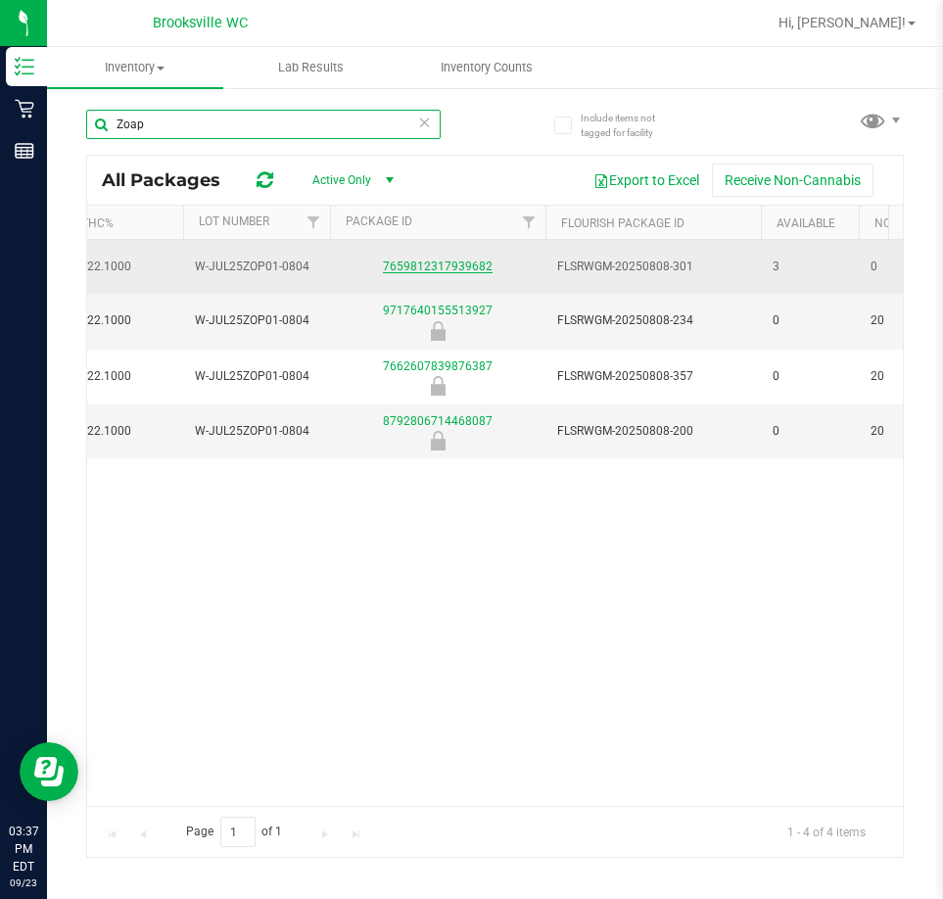
type input "Zoap"
click at [440, 260] on link "7659812317939682" at bounding box center [438, 267] width 110 height 14
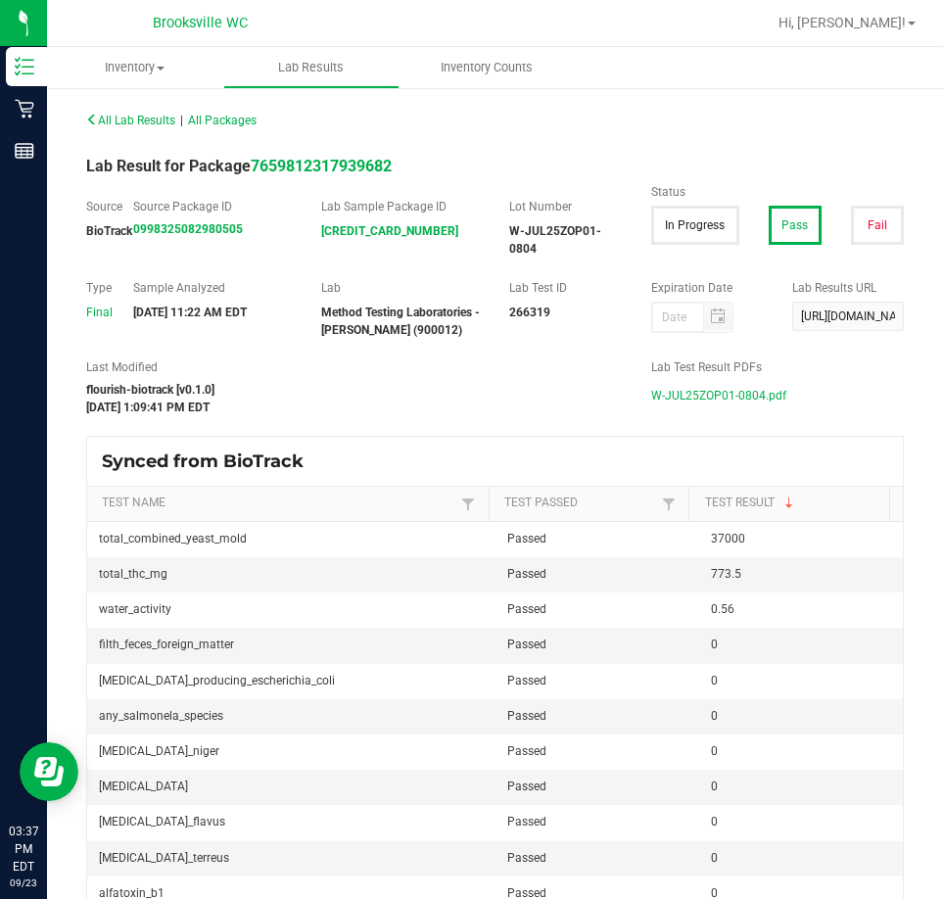
click at [733, 390] on span "W-JUL25ZOP01-0804.pdf" at bounding box center [718, 395] width 135 height 29
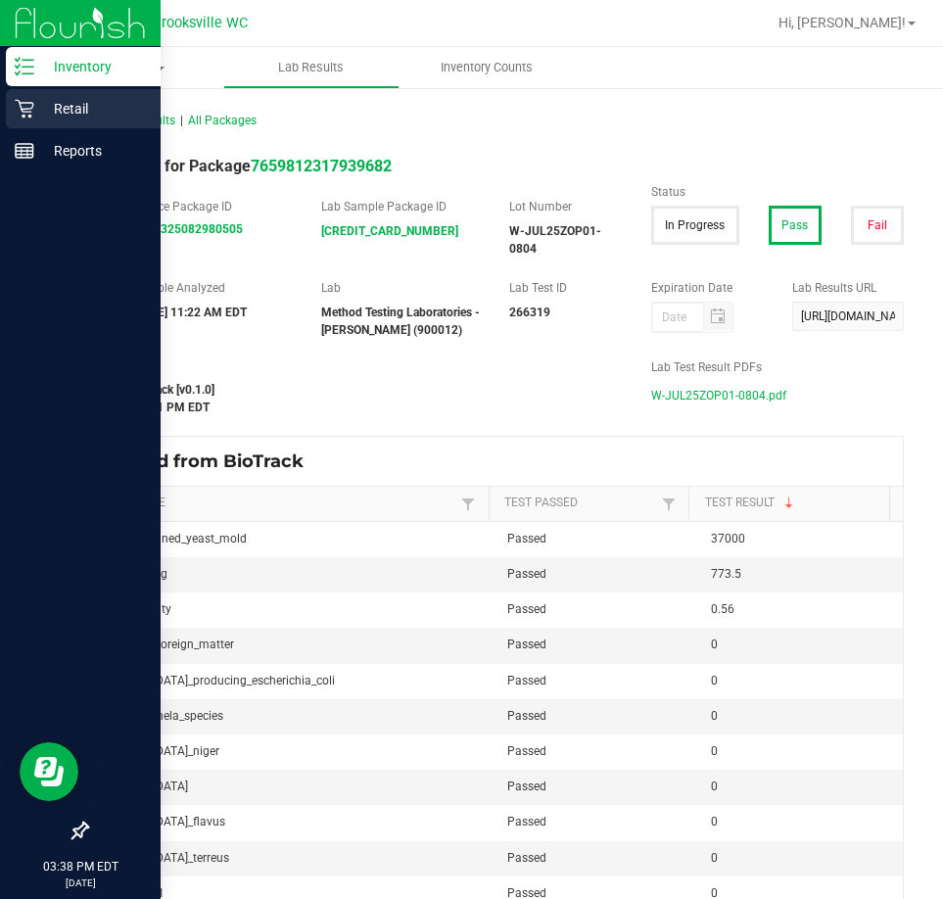
click at [28, 102] on icon at bounding box center [25, 109] width 20 height 20
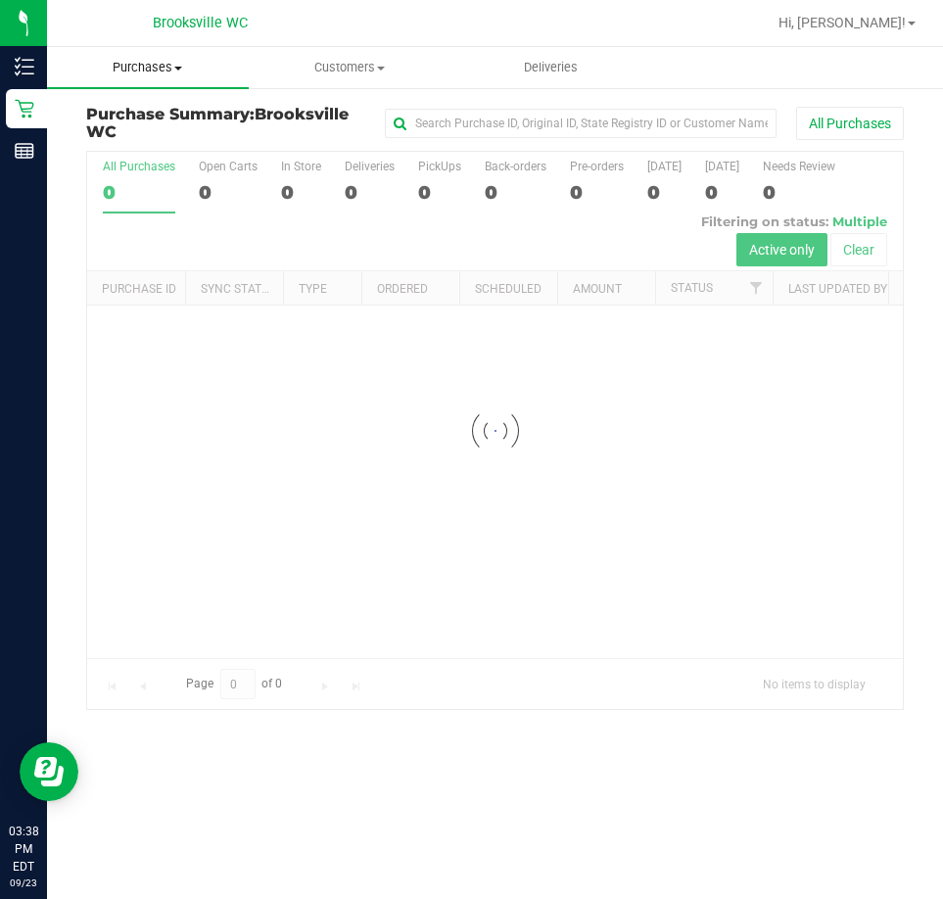
click at [162, 63] on span "Purchases" at bounding box center [148, 68] width 202 height 18
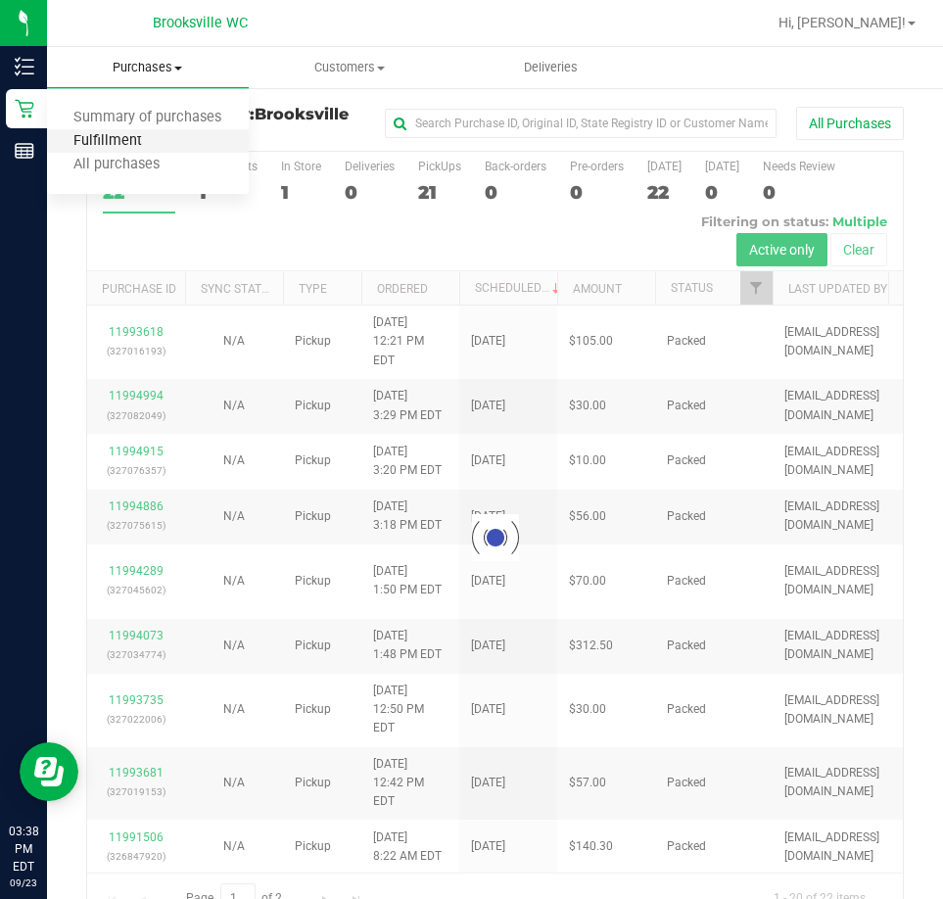
click at [111, 134] on span "Fulfillment" at bounding box center [107, 141] width 121 height 17
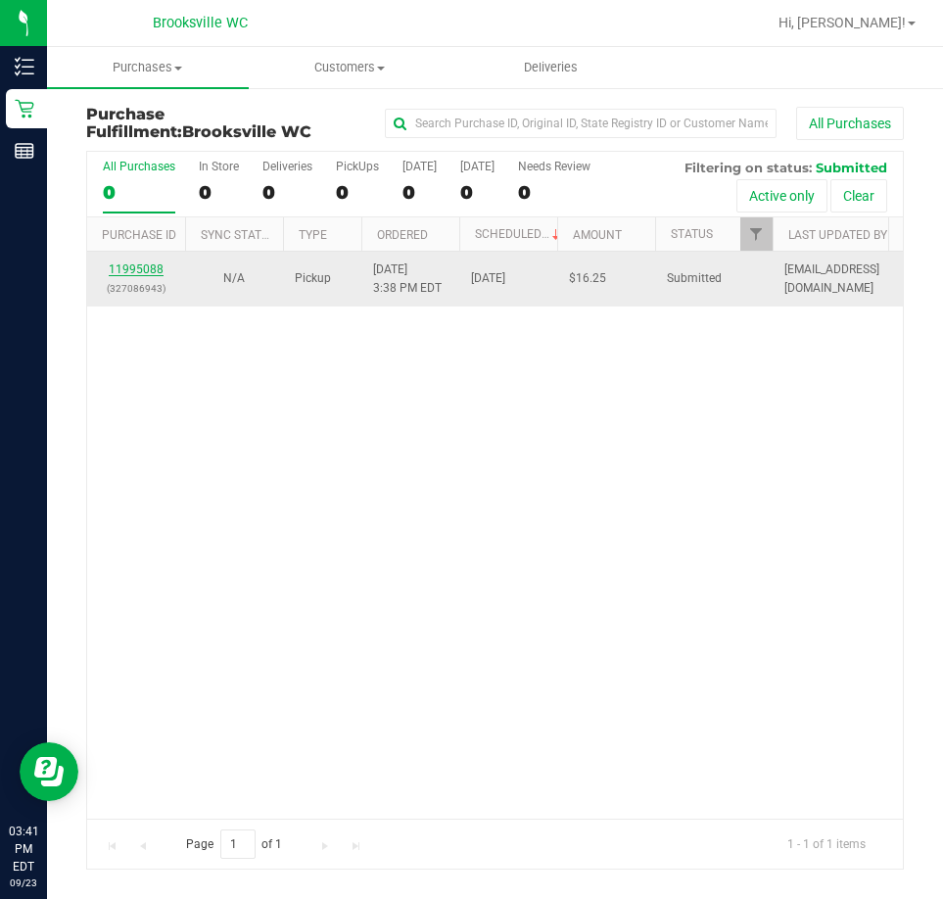
click at [128, 264] on link "11995088" at bounding box center [136, 269] width 55 height 14
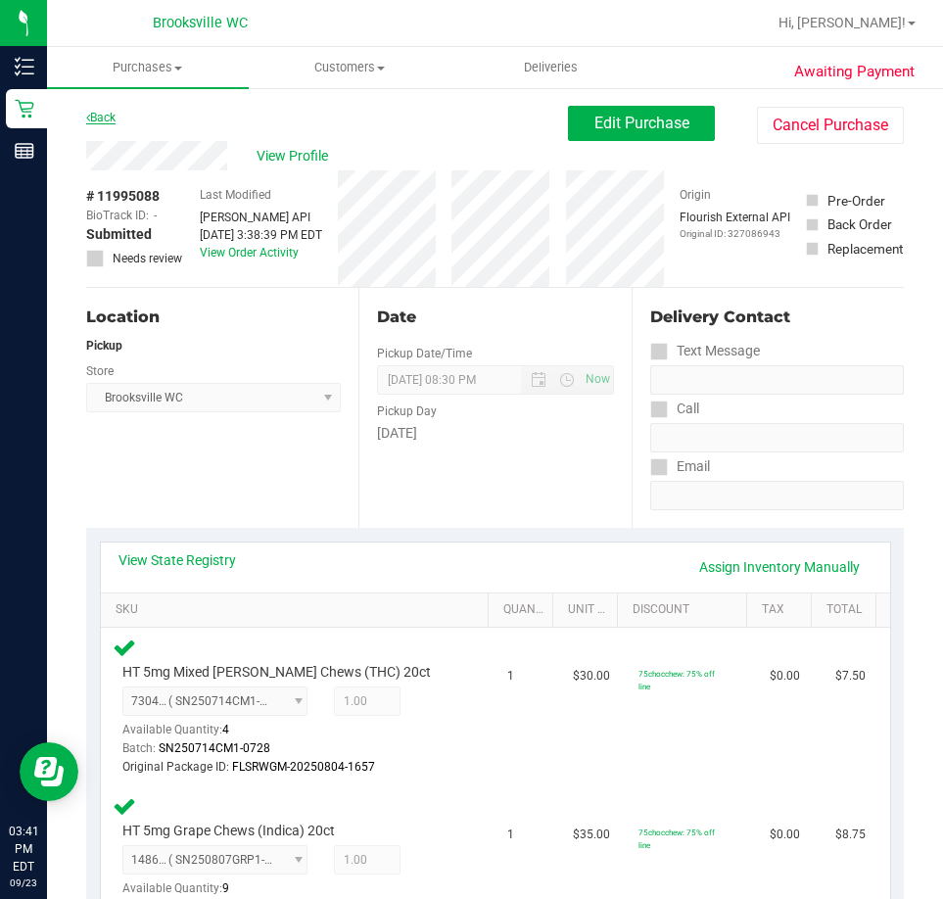
click at [99, 119] on link "Back" at bounding box center [100, 118] width 29 height 14
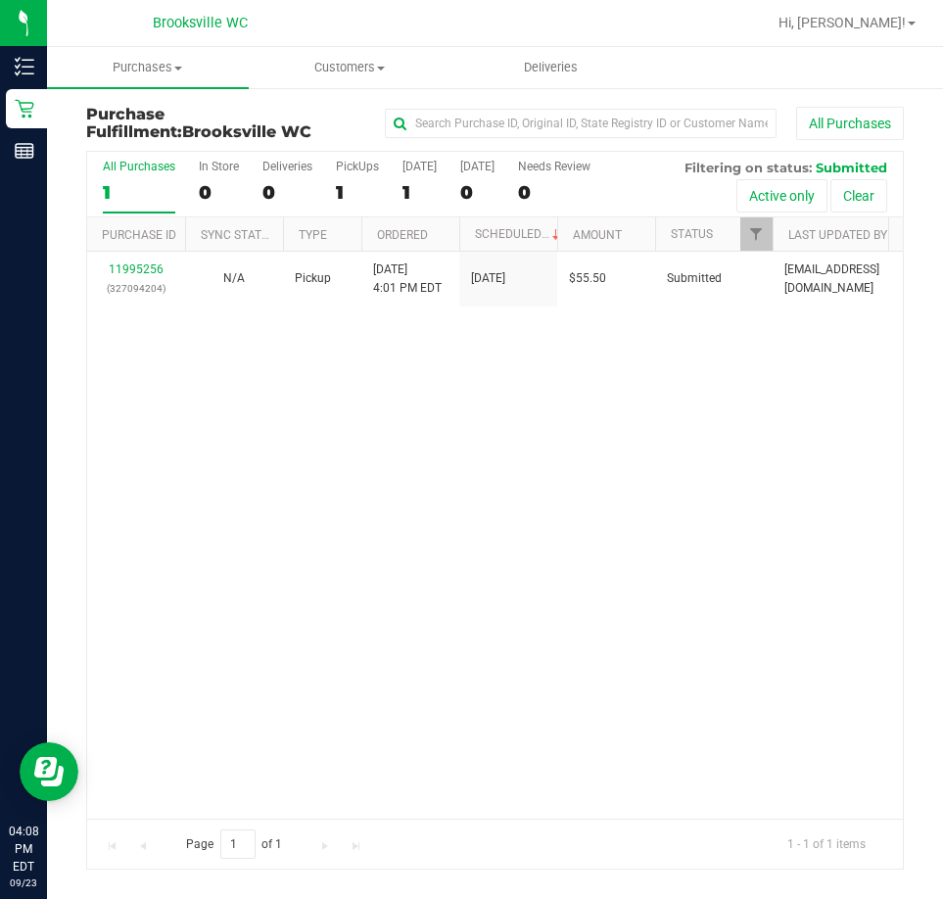
click at [452, 573] on div "11995256 (327094204) N/A Pickup 9/23/2025 4:01 PM EDT 9/23/2025 $55.50 Submitte…" at bounding box center [495, 535] width 816 height 566
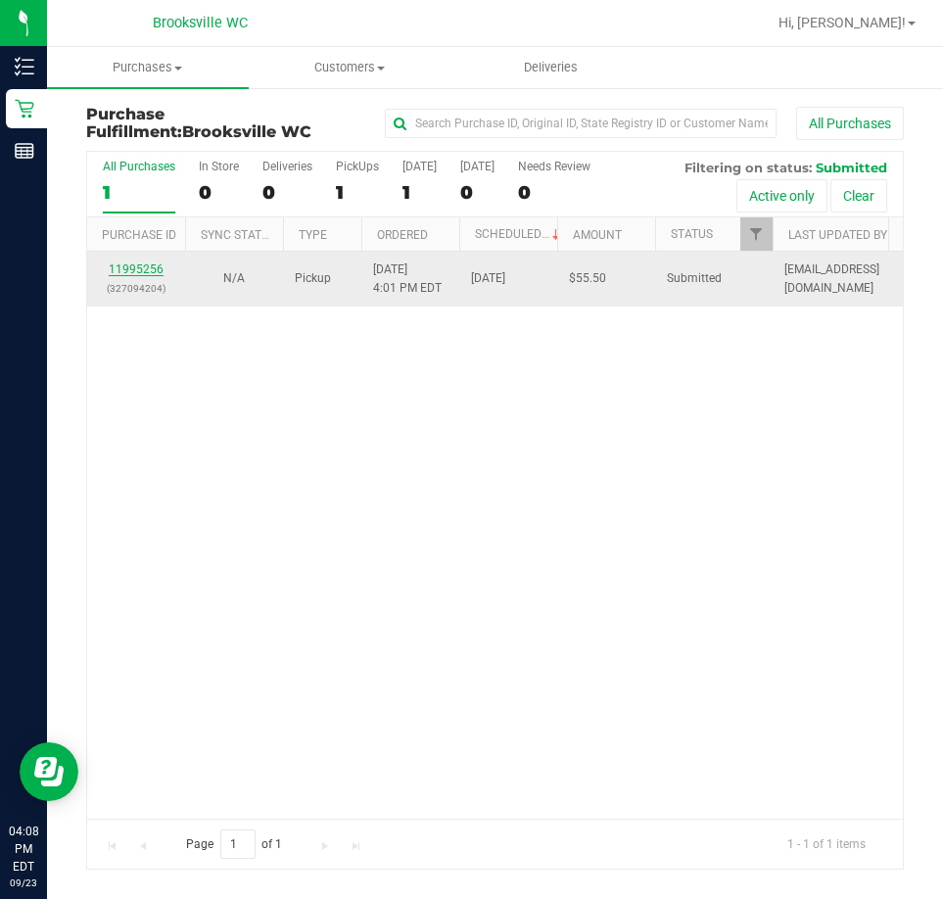
click at [141, 269] on link "11995256" at bounding box center [136, 269] width 55 height 14
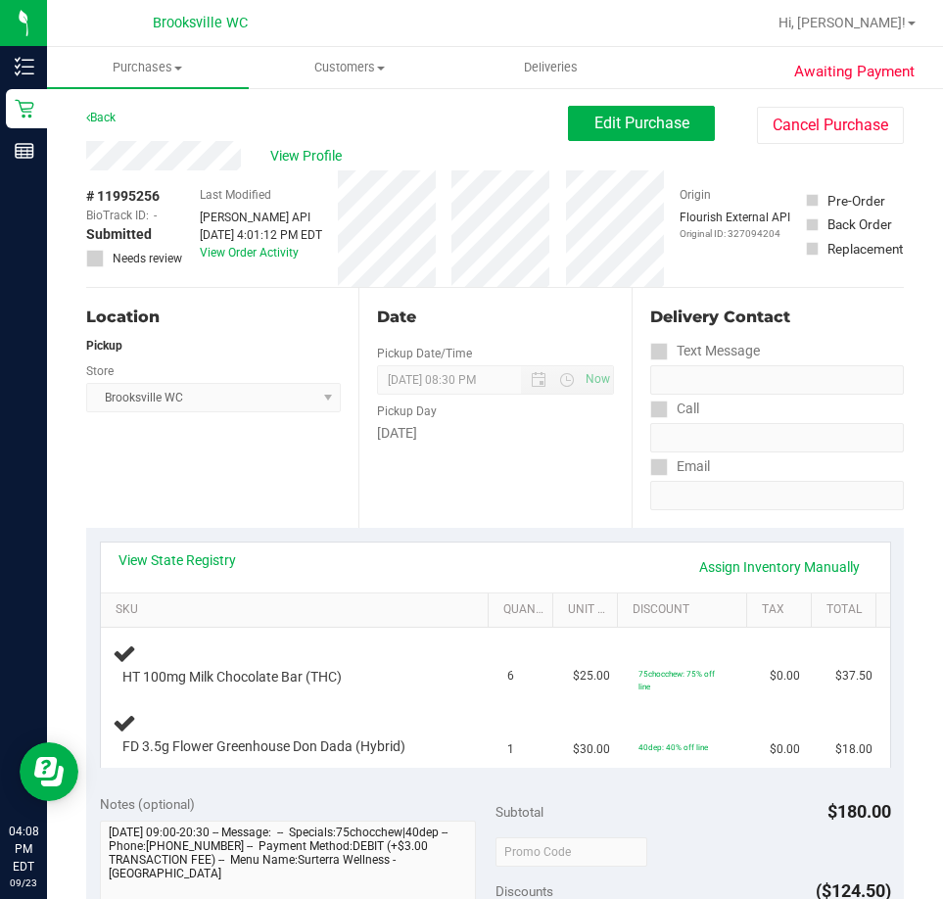
click at [174, 570] on div "View State Registry Assign Inventory Manually" at bounding box center [496, 566] width 754 height 33
click at [175, 565] on link "View State Registry" at bounding box center [178, 560] width 118 height 20
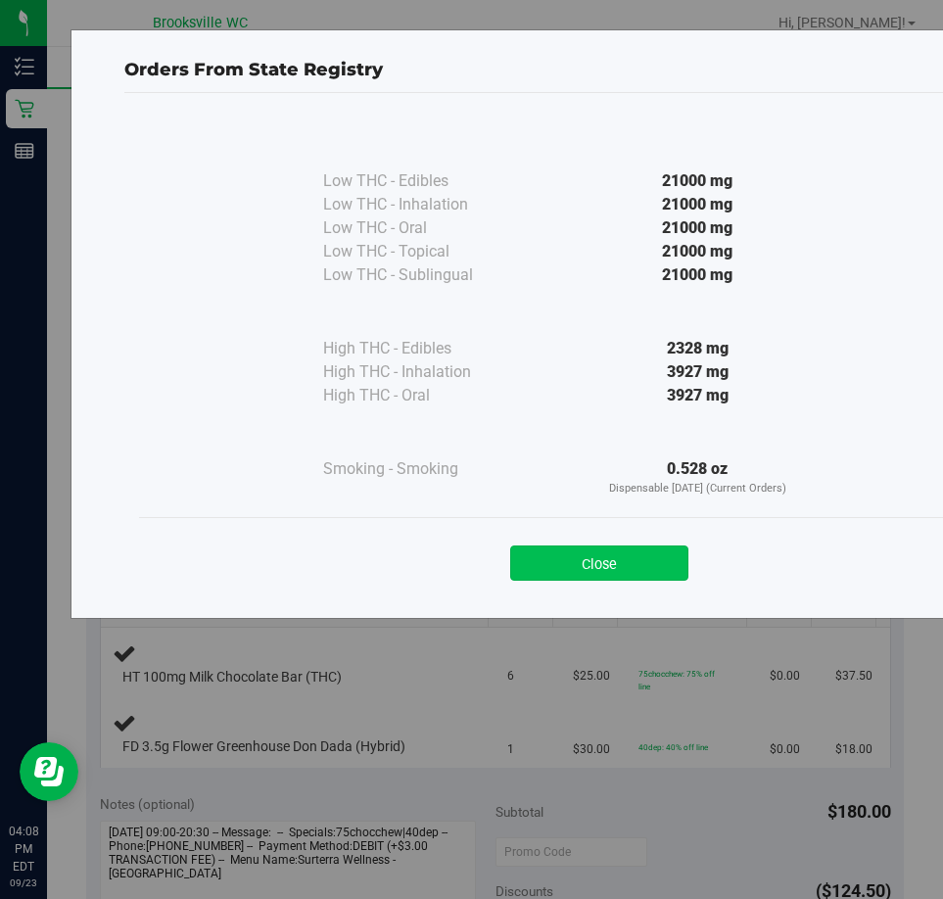
click at [608, 572] on button "Close" at bounding box center [599, 563] width 178 height 35
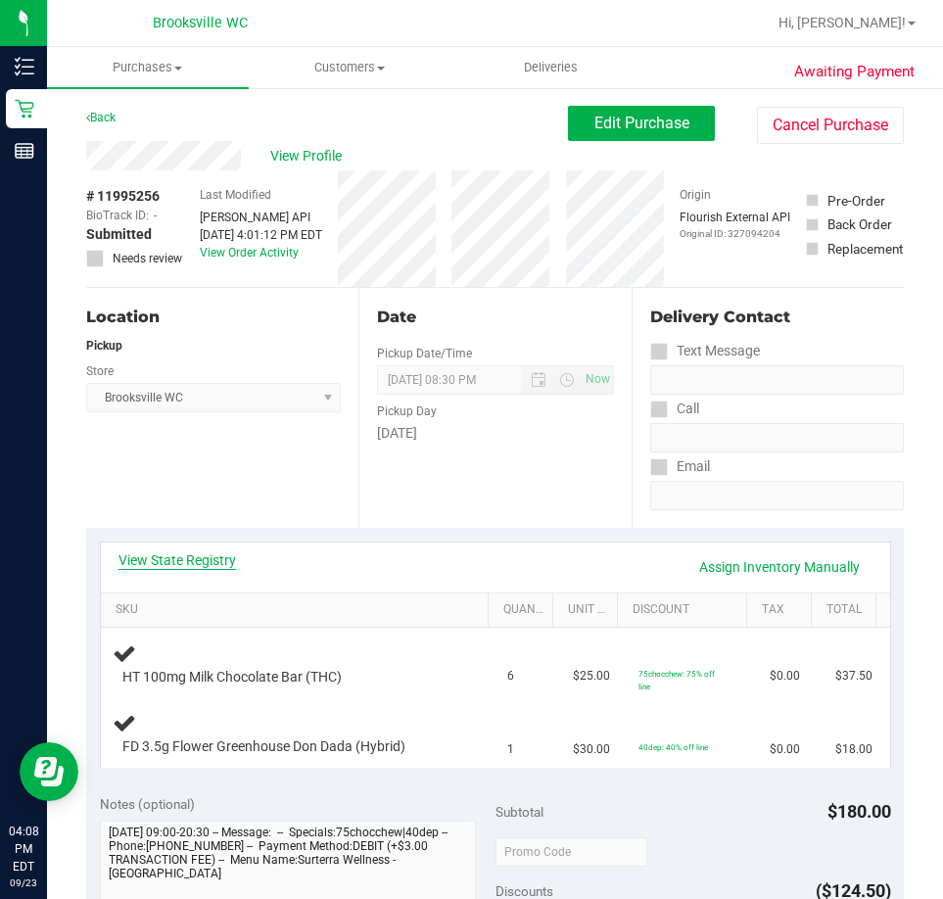
click at [178, 555] on link "View State Registry" at bounding box center [178, 560] width 118 height 20
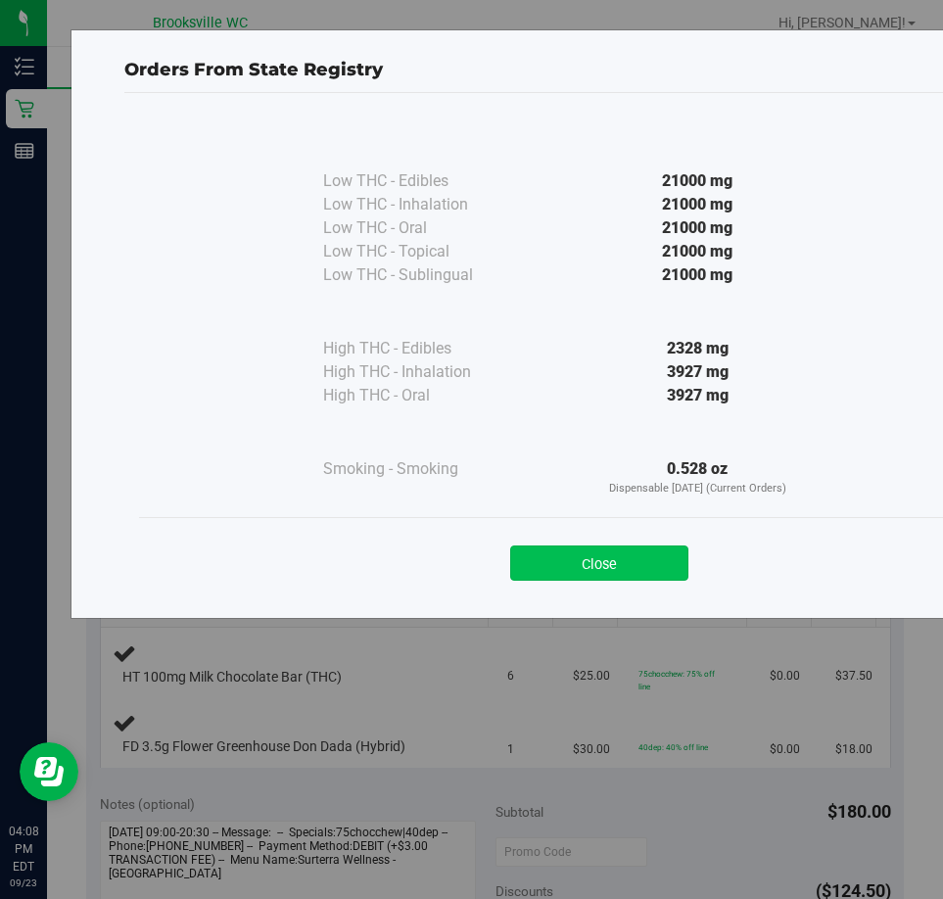
click at [576, 559] on button "Close" at bounding box center [599, 563] width 178 height 35
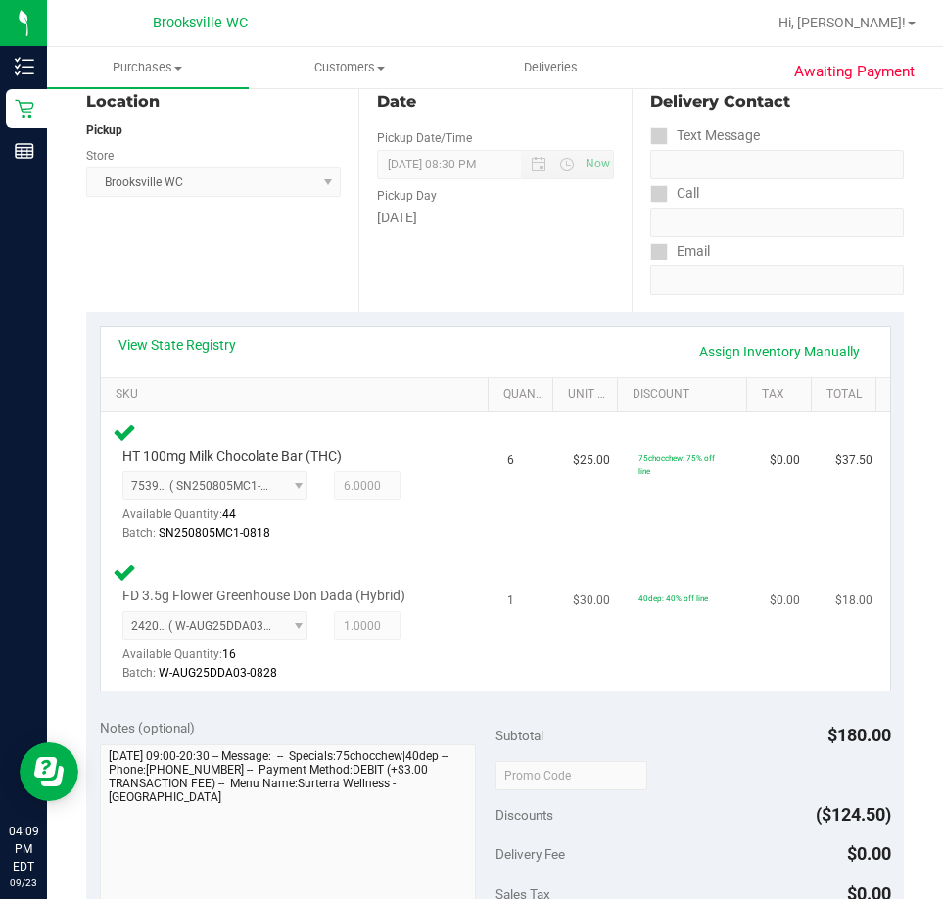
scroll to position [490, 0]
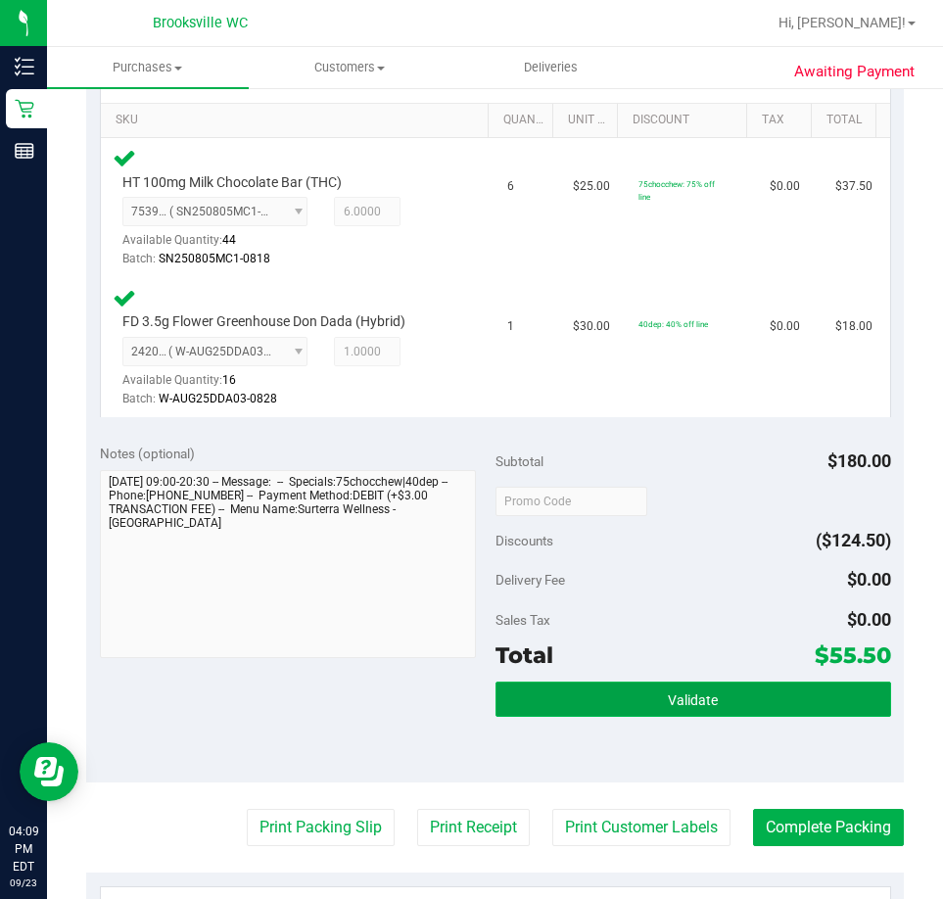
click at [718, 709] on button "Validate" at bounding box center [694, 699] width 396 height 35
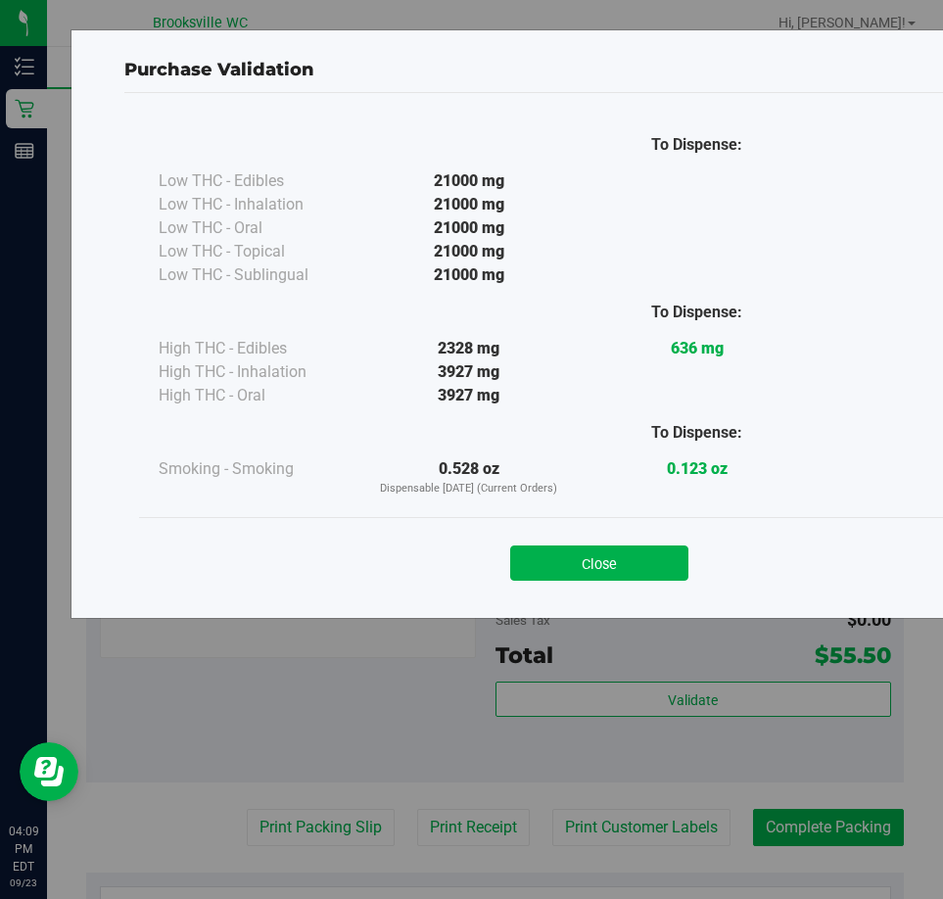
click at [609, 582] on div "Close" at bounding box center [599, 556] width 921 height 79
click at [641, 577] on button "Close" at bounding box center [599, 563] width 178 height 35
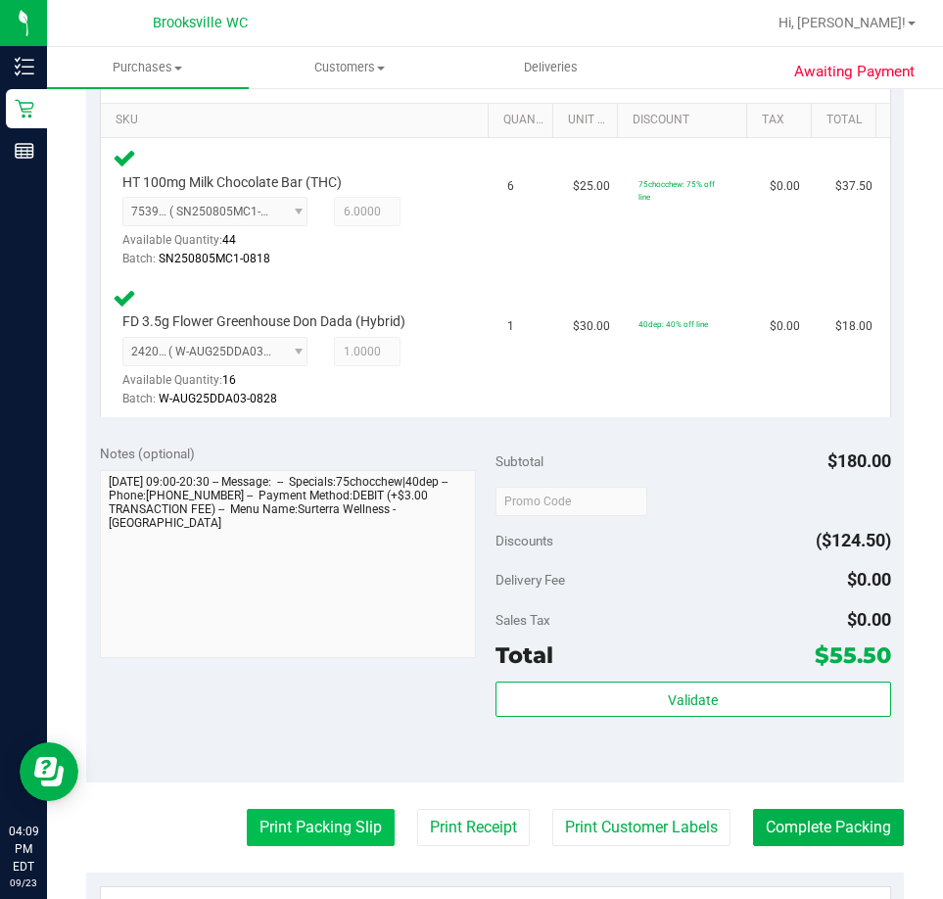
click at [285, 839] on button "Print Packing Slip" at bounding box center [321, 827] width 148 height 37
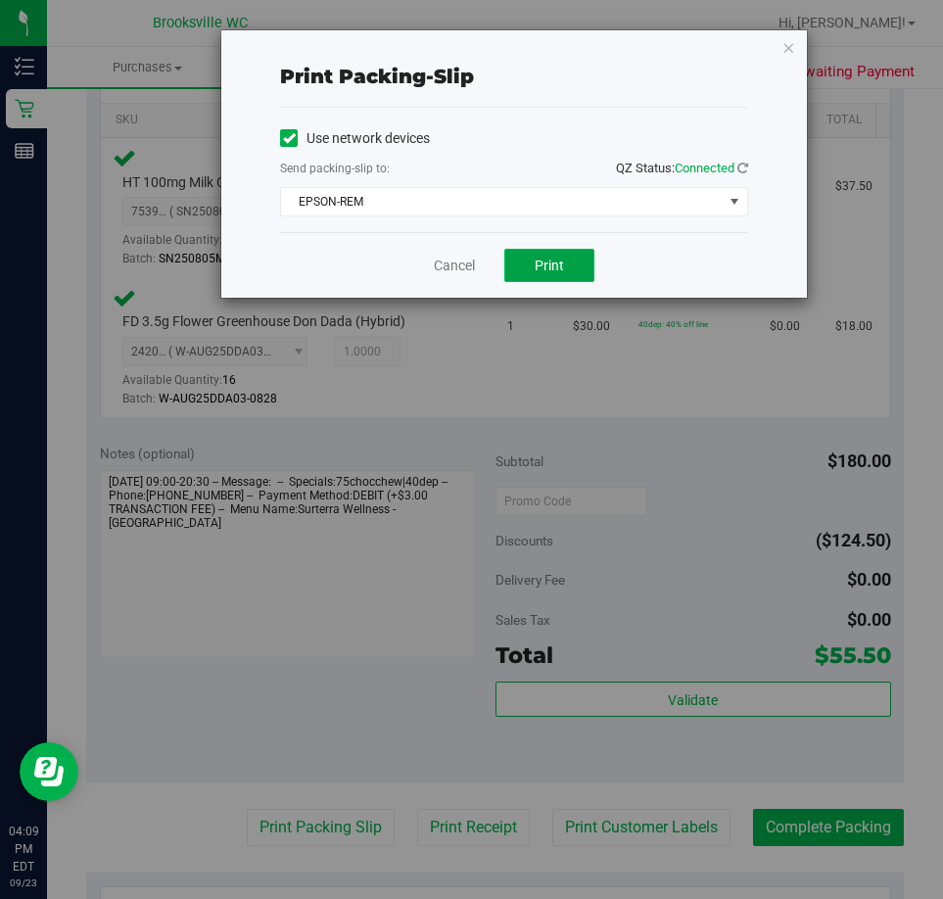
click at [557, 261] on span "Print" at bounding box center [549, 266] width 29 height 16
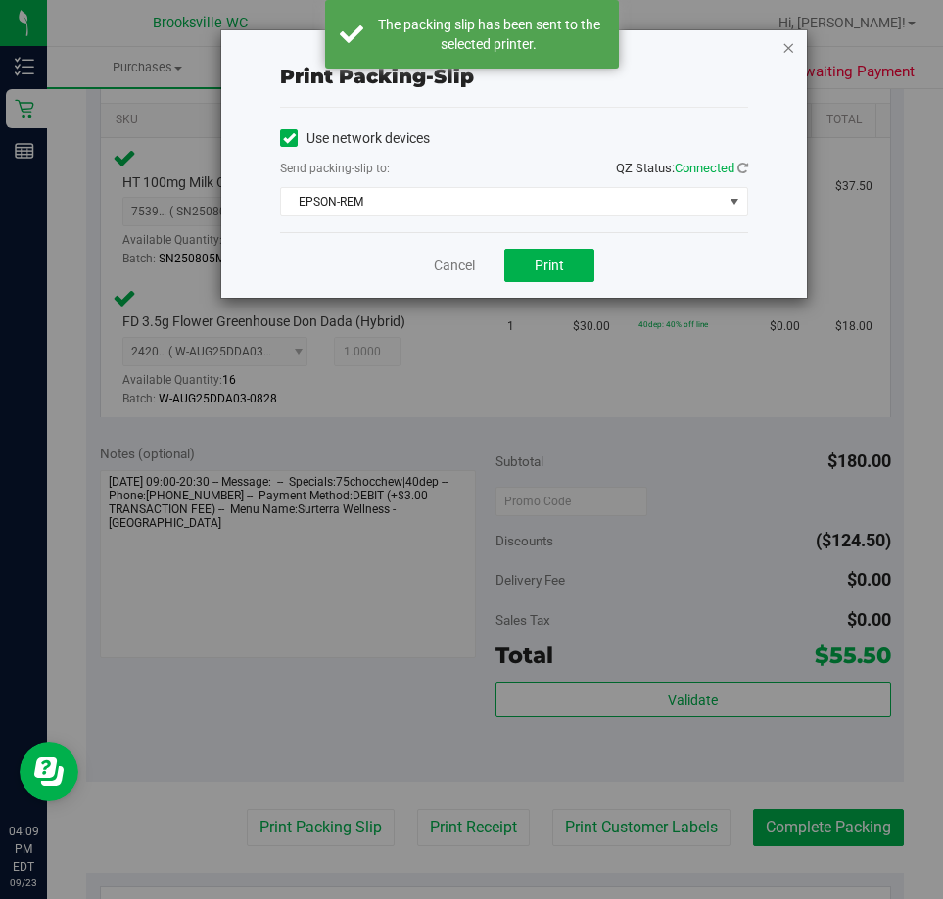
click at [786, 43] on icon "button" at bounding box center [789, 47] width 14 height 24
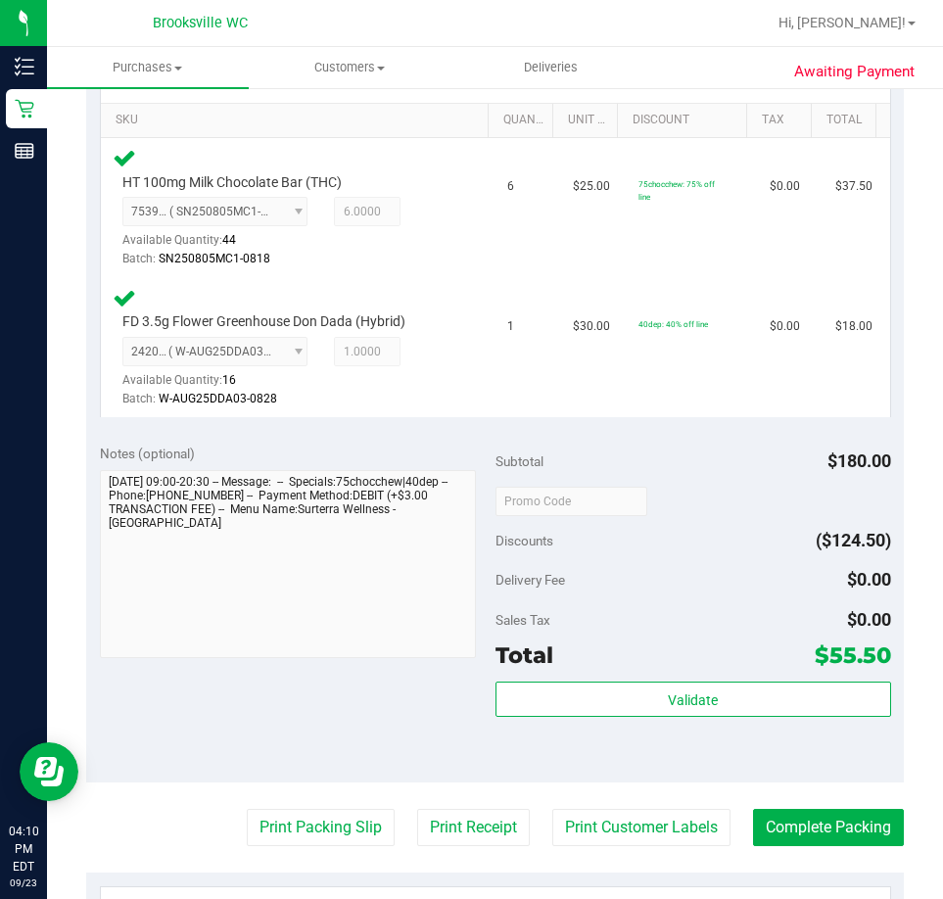
click at [818, 808] on purchase-details "Back Edit Purchase Cancel Purchase View Profile # 11995256 BioTrack ID: - Submi…" at bounding box center [495, 454] width 818 height 1676
click at [815, 811] on button "Complete Packing" at bounding box center [828, 827] width 151 height 37
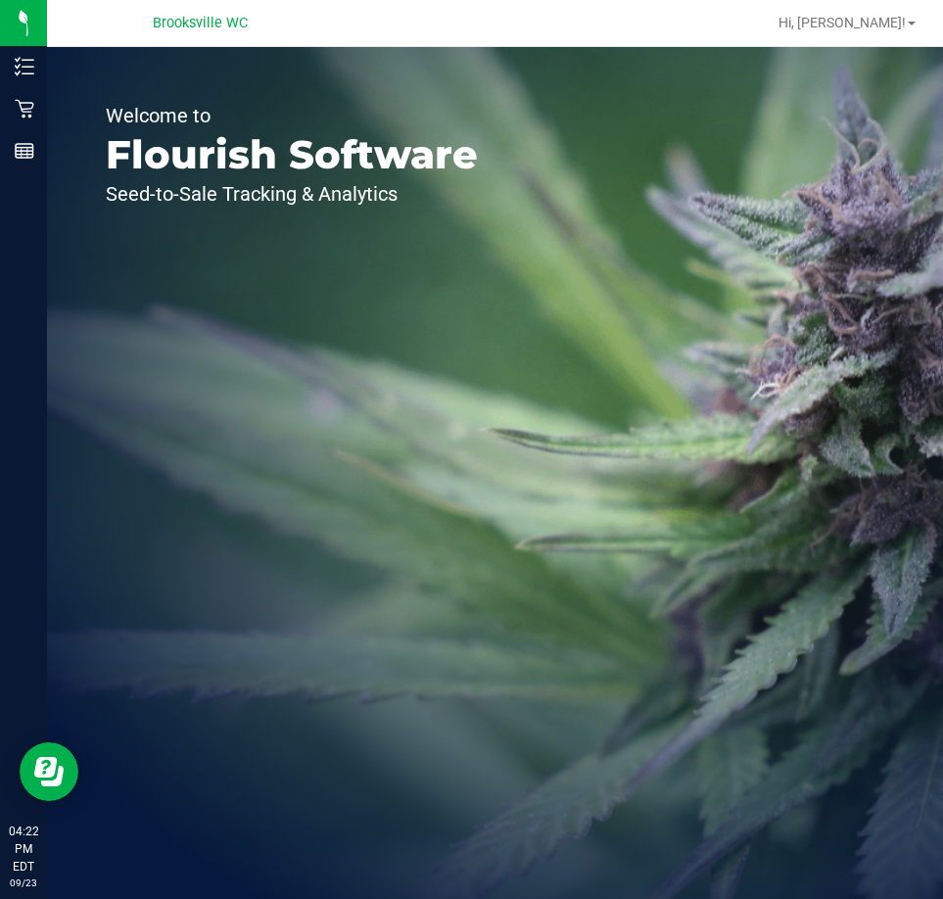
click at [727, 384] on div "Welcome to Flourish Software Seed-to-Sale Tracking & Analytics" at bounding box center [495, 473] width 896 height 852
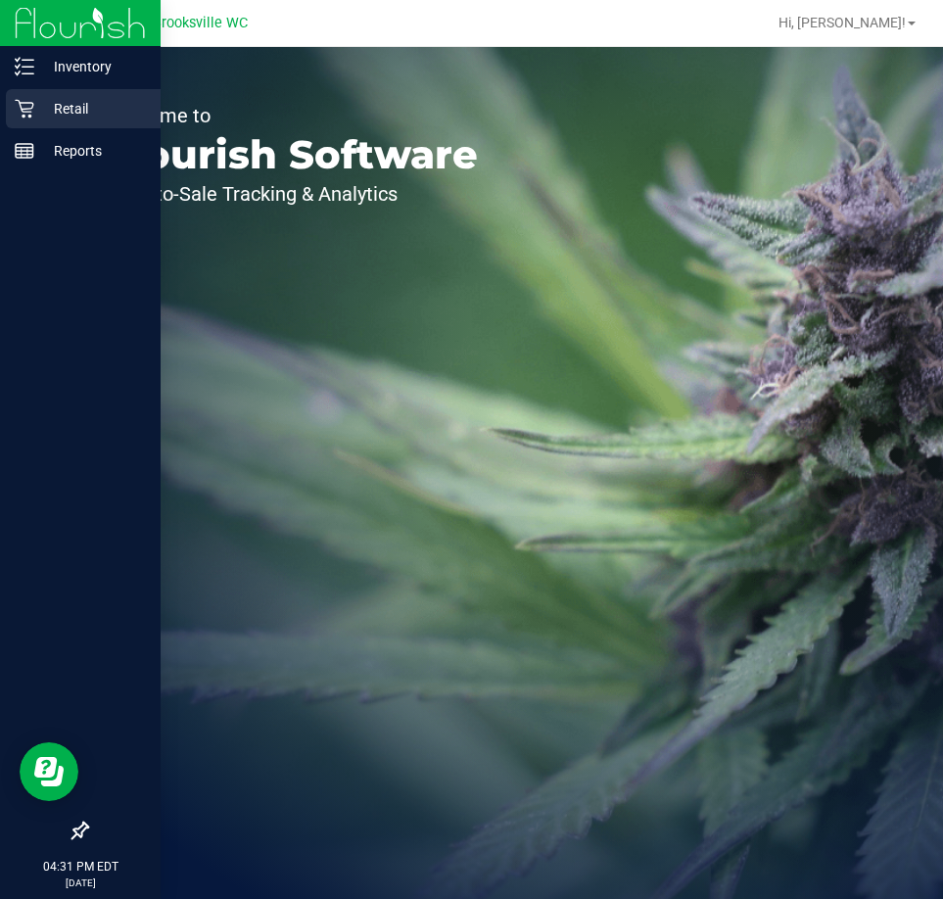
click at [55, 118] on p "Retail" at bounding box center [93, 109] width 118 height 24
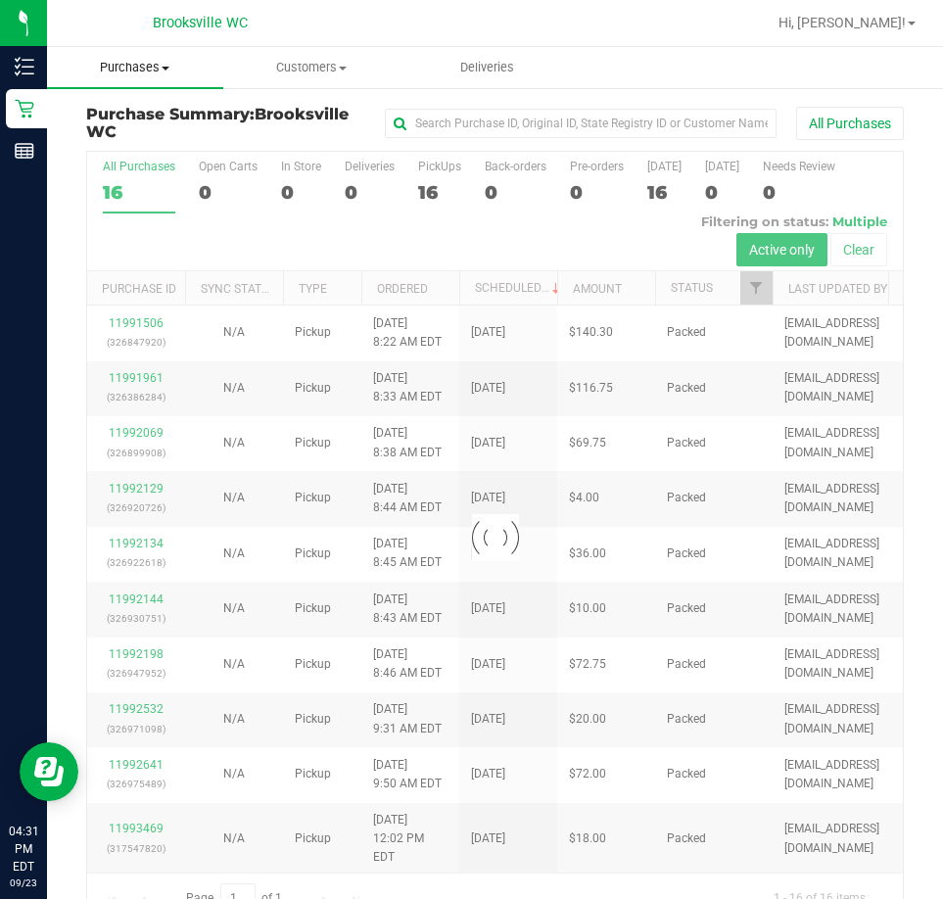
click at [132, 72] on span "Purchases" at bounding box center [135, 68] width 176 height 18
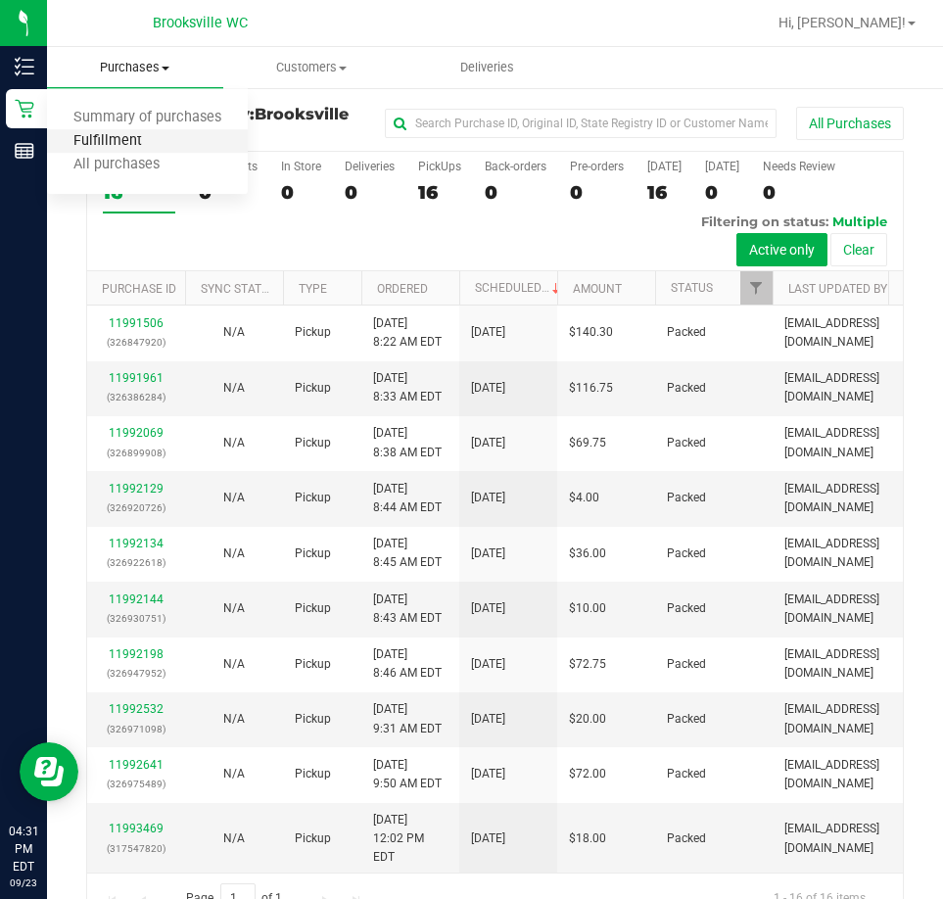
click at [131, 146] on span "Fulfillment" at bounding box center [107, 141] width 121 height 17
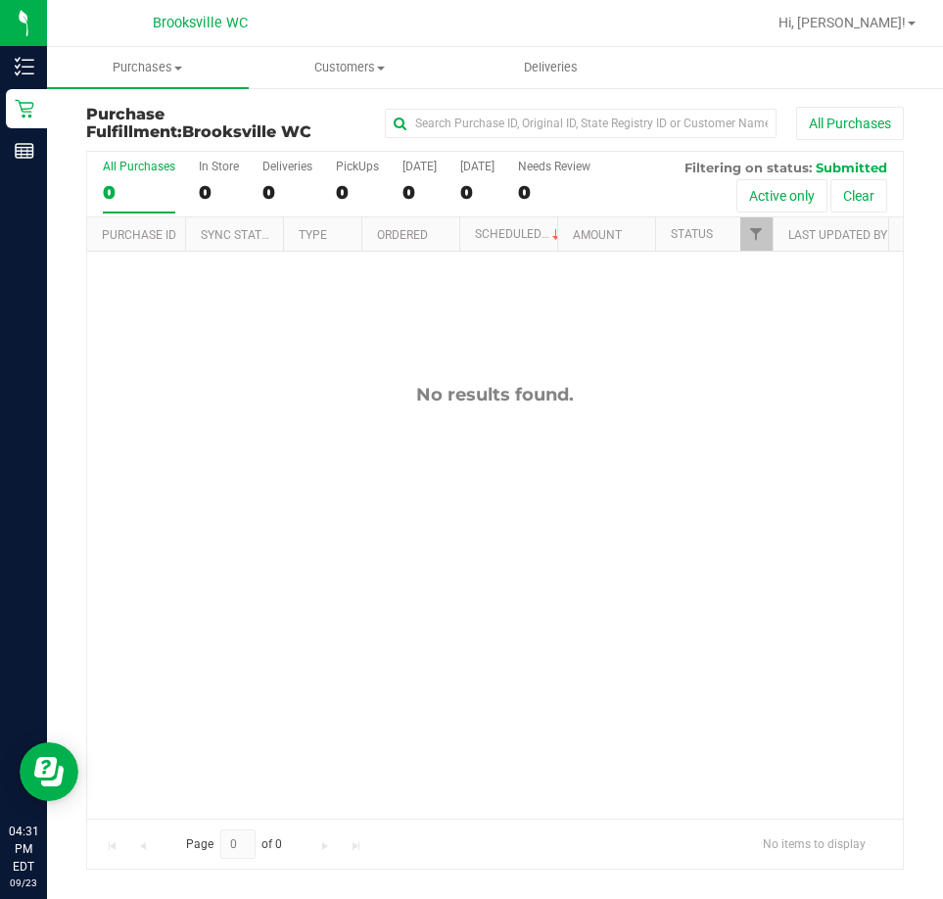
click at [268, 421] on div "No results found." at bounding box center [495, 601] width 816 height 698
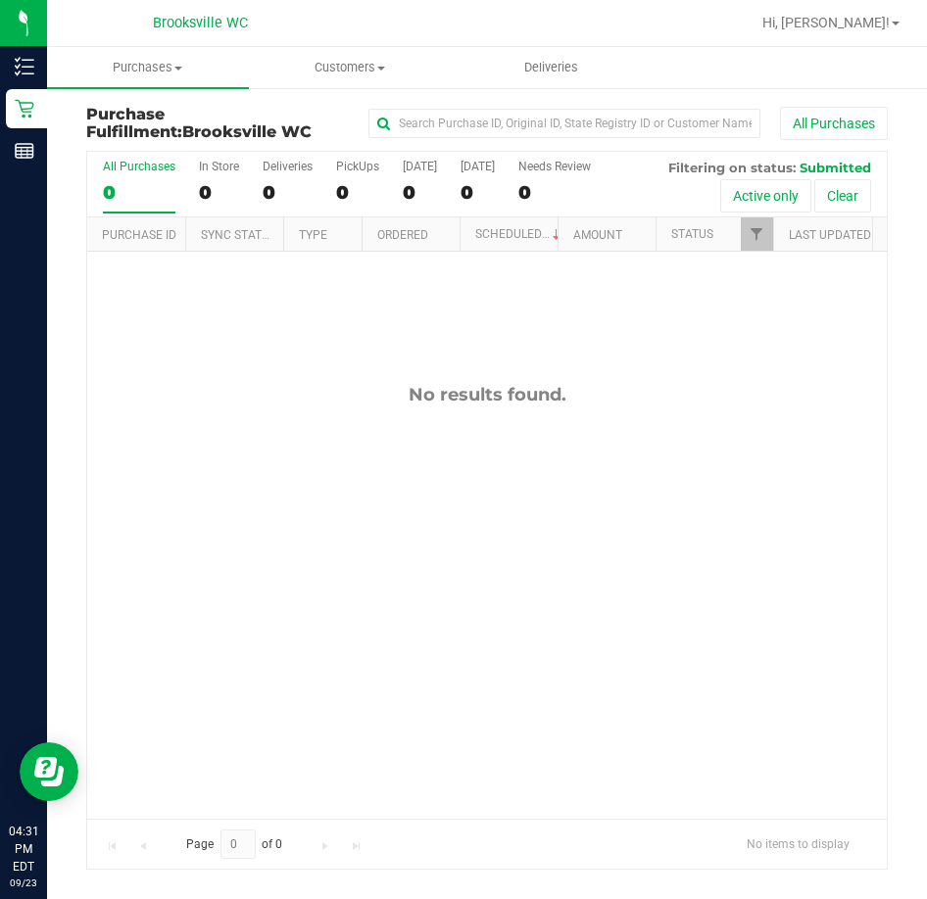
click at [198, 426] on div "No results found." at bounding box center [486, 601] width 799 height 698
drag, startPoint x: 266, startPoint y: 455, endPoint x: 231, endPoint y: 421, distance: 49.2
click at [266, 455] on div "No results found." at bounding box center [486, 601] width 799 height 698
drag, startPoint x: 270, startPoint y: 419, endPoint x: 250, endPoint y: 414, distance: 21.1
click at [270, 419] on div "No results found." at bounding box center [486, 601] width 799 height 698
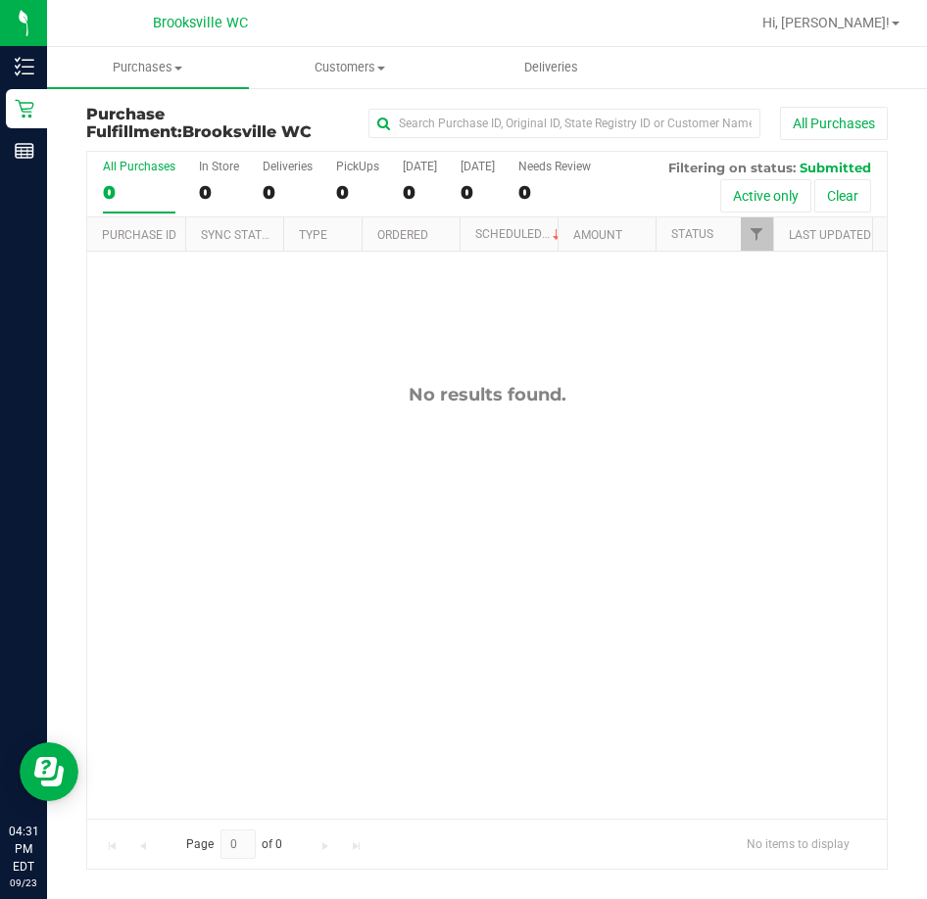
drag, startPoint x: 179, startPoint y: 437, endPoint x: 172, endPoint y: 425, distance: 13.6
click at [179, 437] on div "No results found." at bounding box center [486, 601] width 799 height 698
click at [206, 384] on div "No results found." at bounding box center [486, 395] width 799 height 22
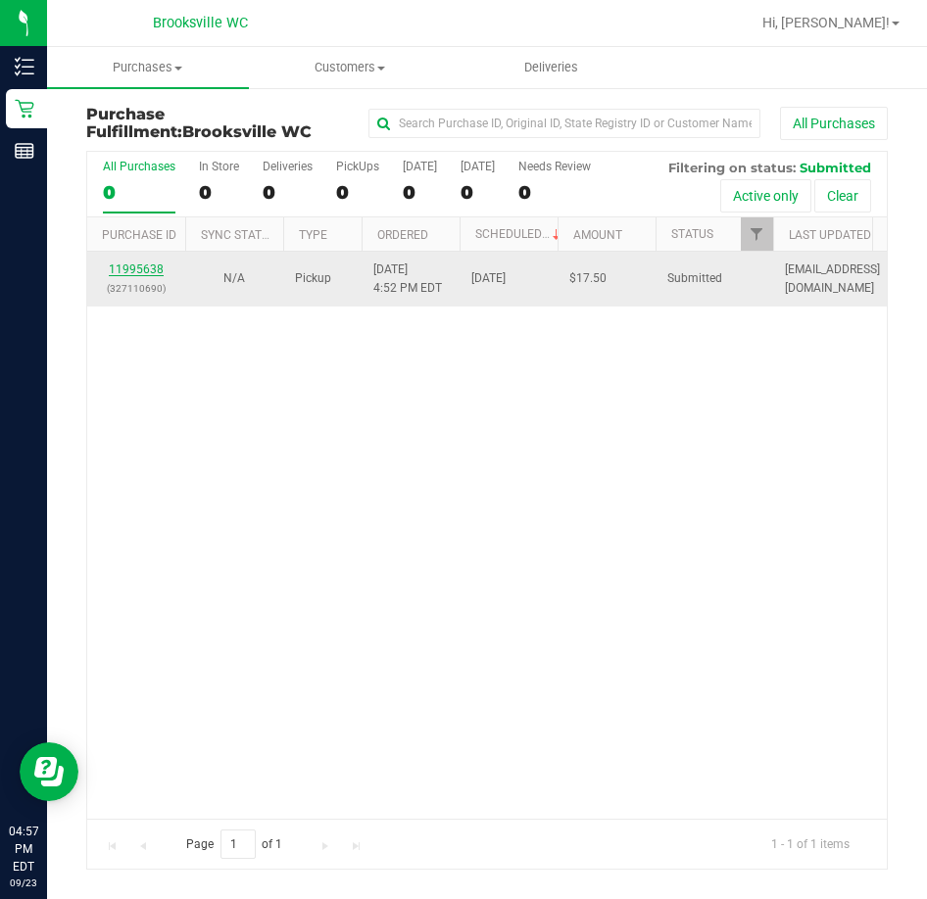
click at [148, 274] on link "11995638" at bounding box center [136, 269] width 55 height 14
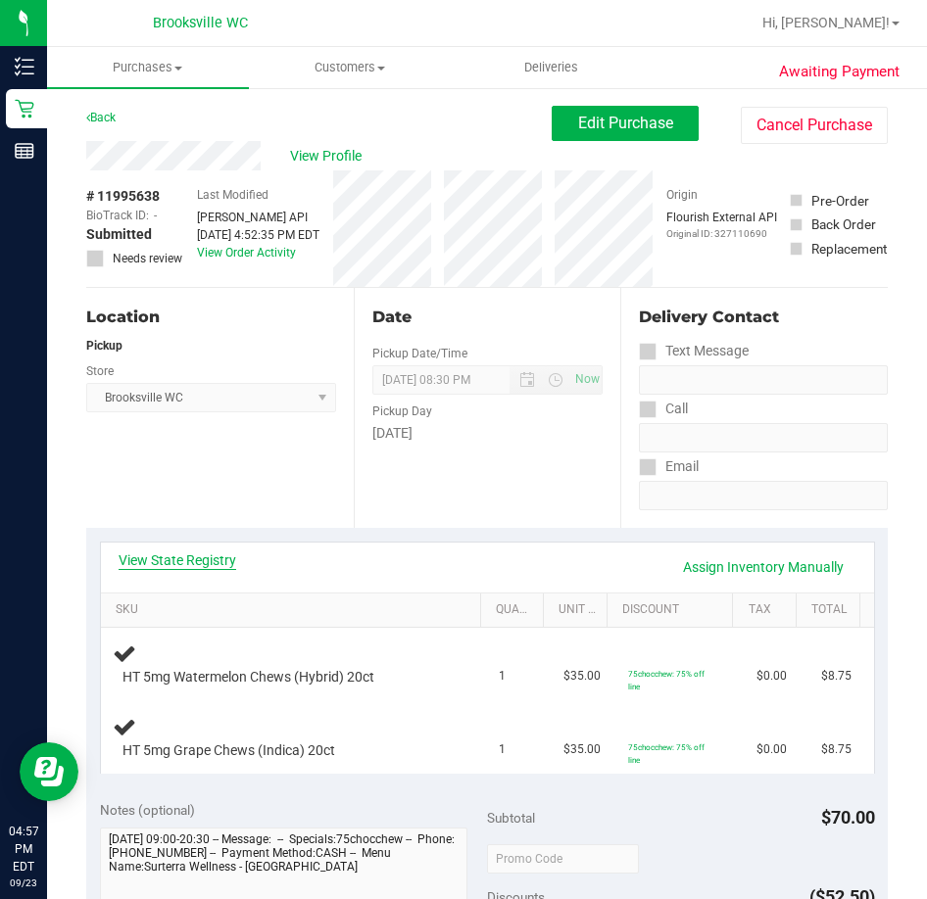
click at [168, 554] on link "View State Registry" at bounding box center [178, 560] width 118 height 20
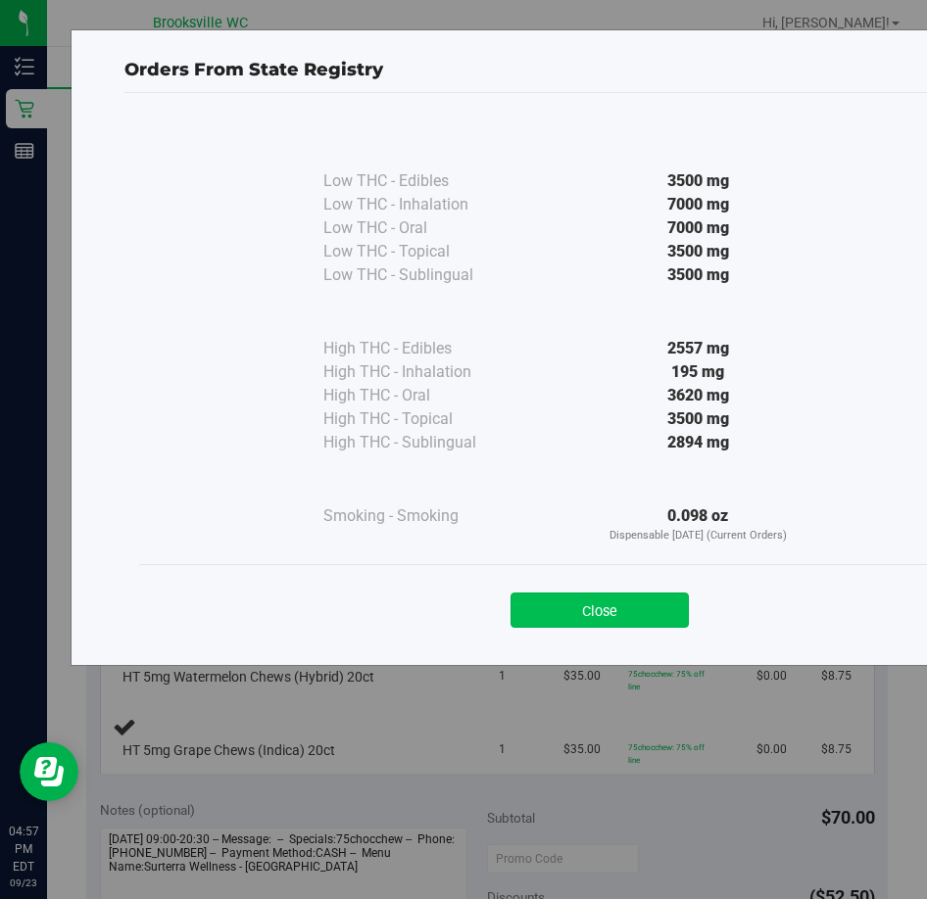
click at [582, 619] on button "Close" at bounding box center [599, 610] width 178 height 35
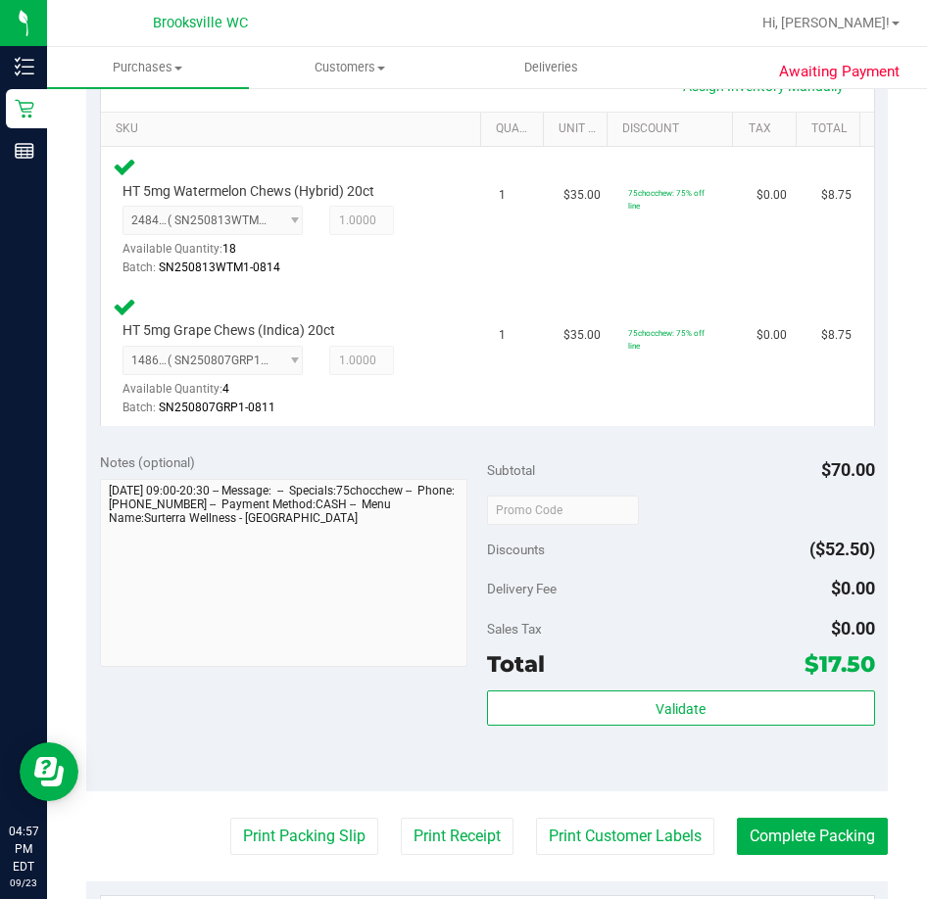
scroll to position [490, 0]
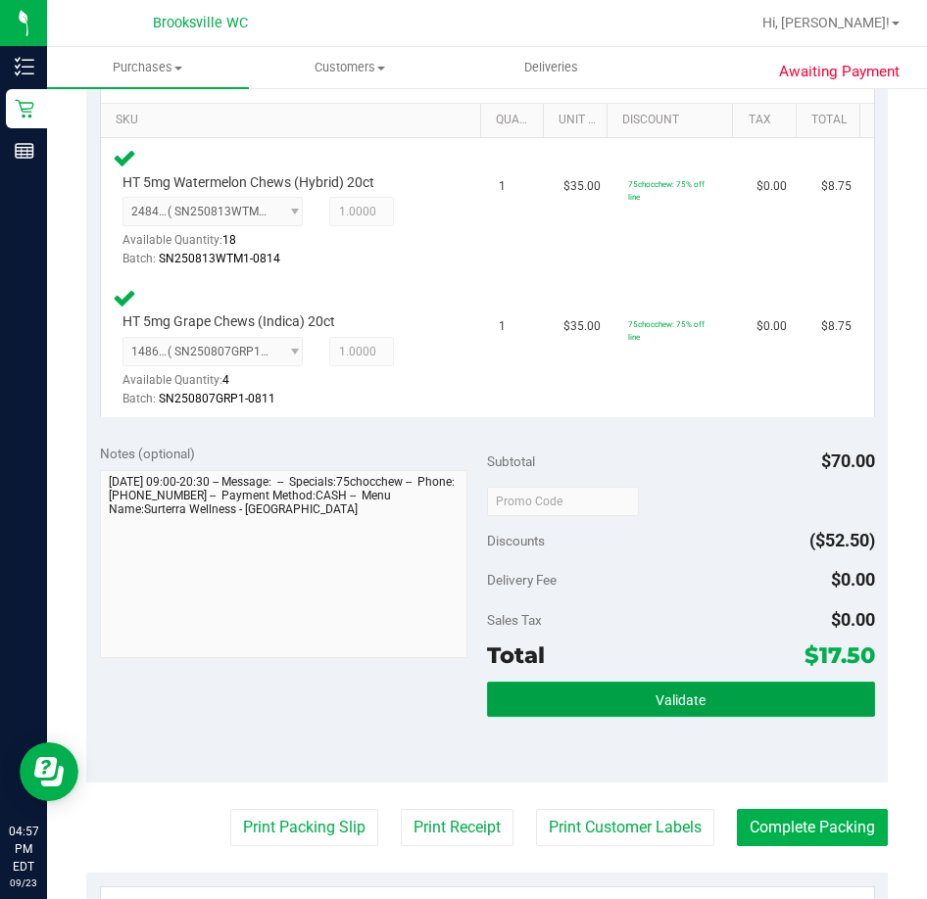
click at [525, 688] on button "Validate" at bounding box center [681, 699] width 388 height 35
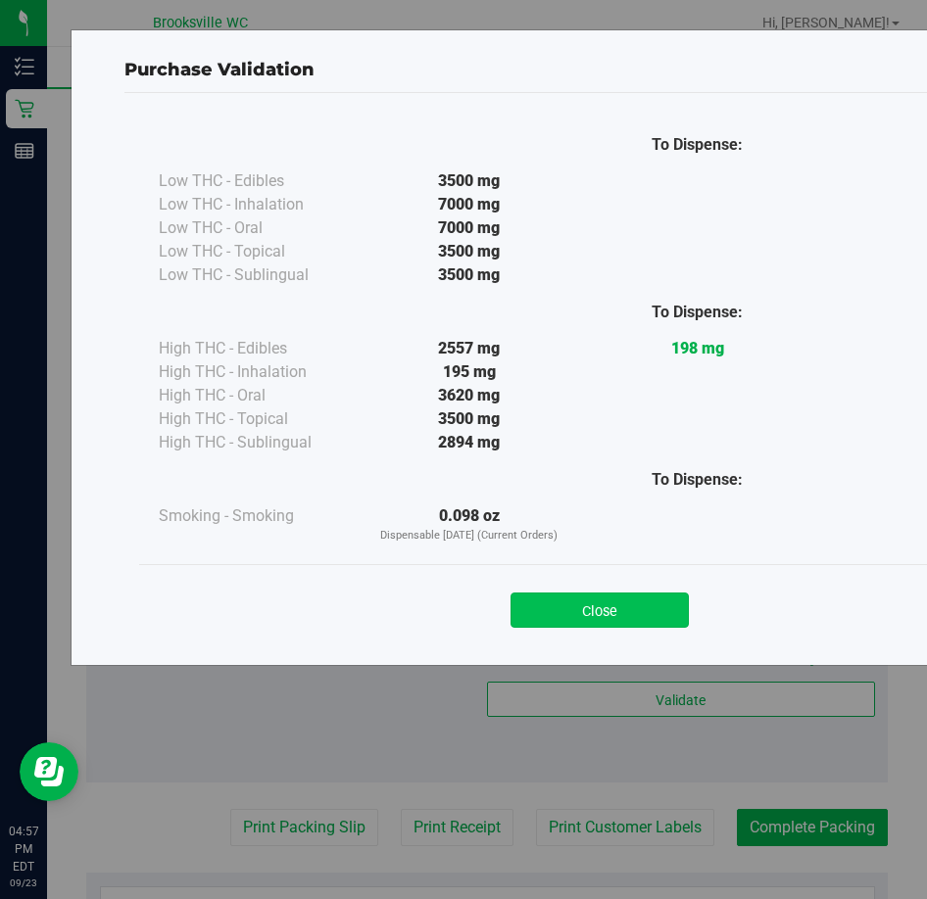
click at [553, 609] on button "Close" at bounding box center [599, 610] width 178 height 35
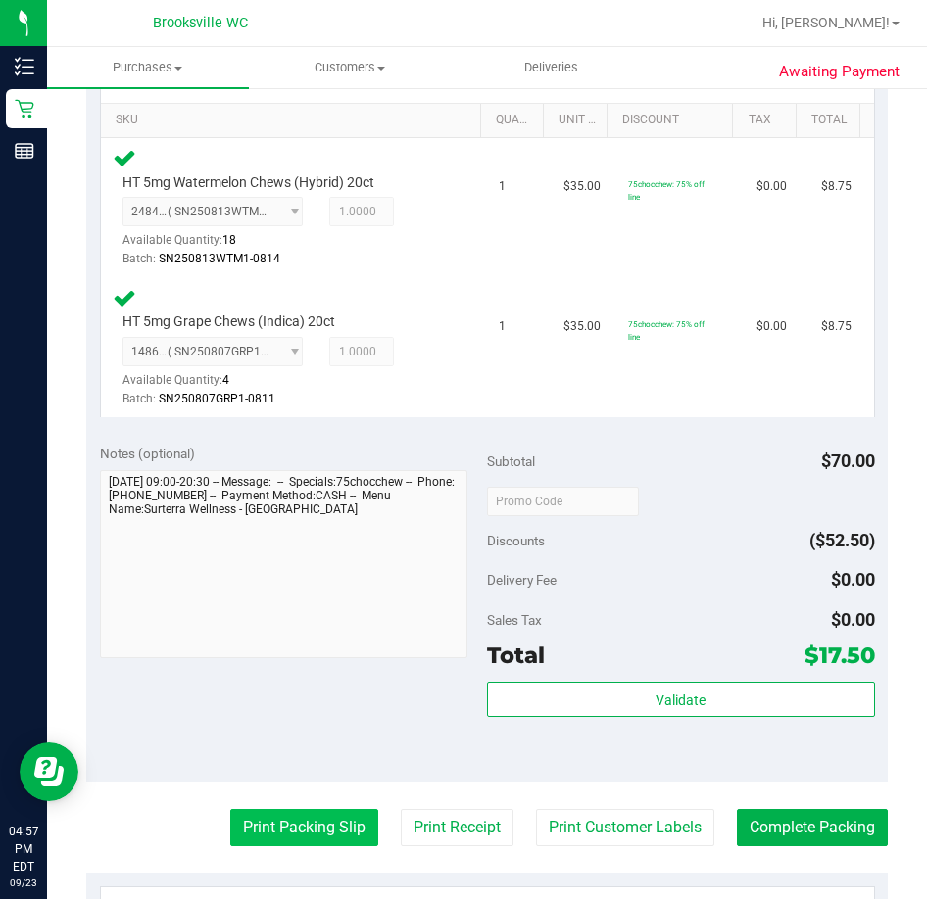
click at [331, 834] on button "Print Packing Slip" at bounding box center [304, 827] width 148 height 37
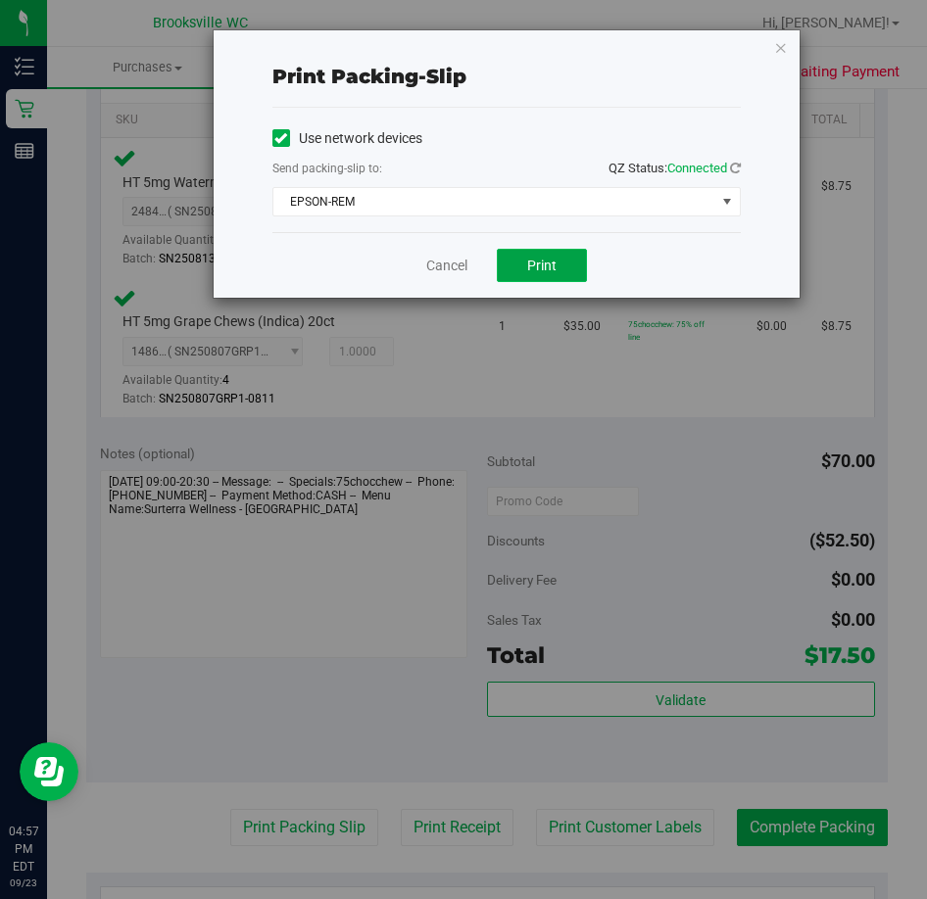
click at [549, 268] on span "Print" at bounding box center [541, 266] width 29 height 16
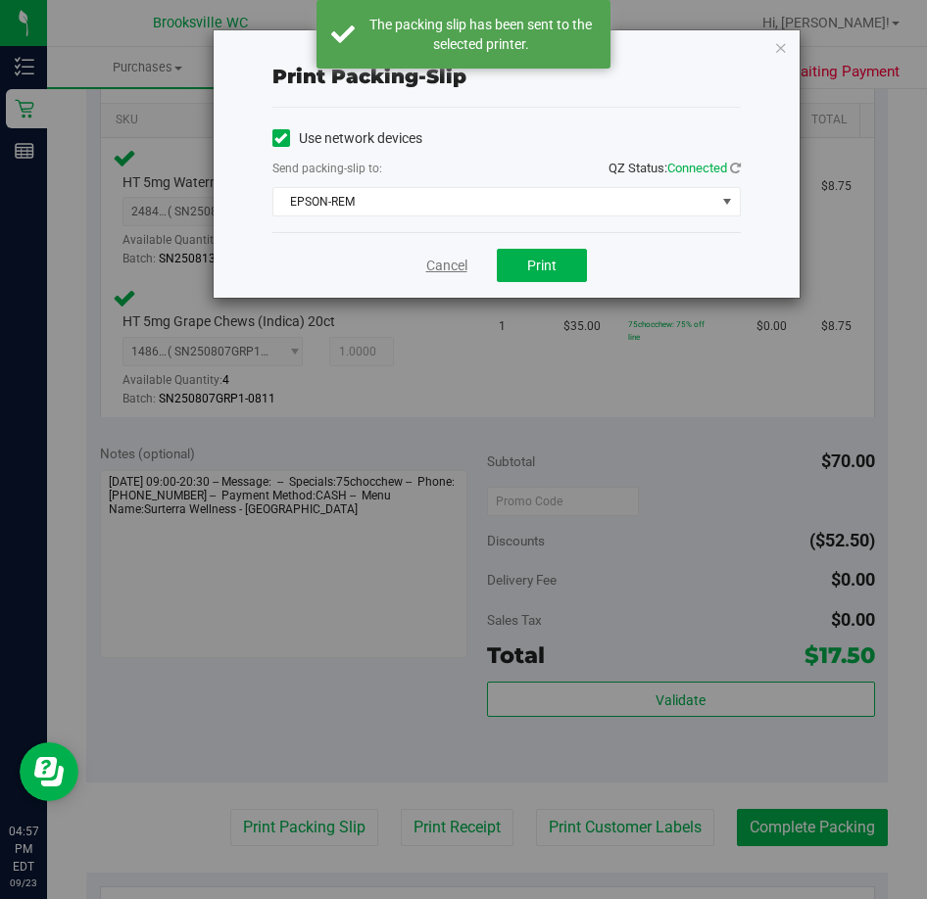
click at [430, 259] on link "Cancel" at bounding box center [446, 266] width 41 height 21
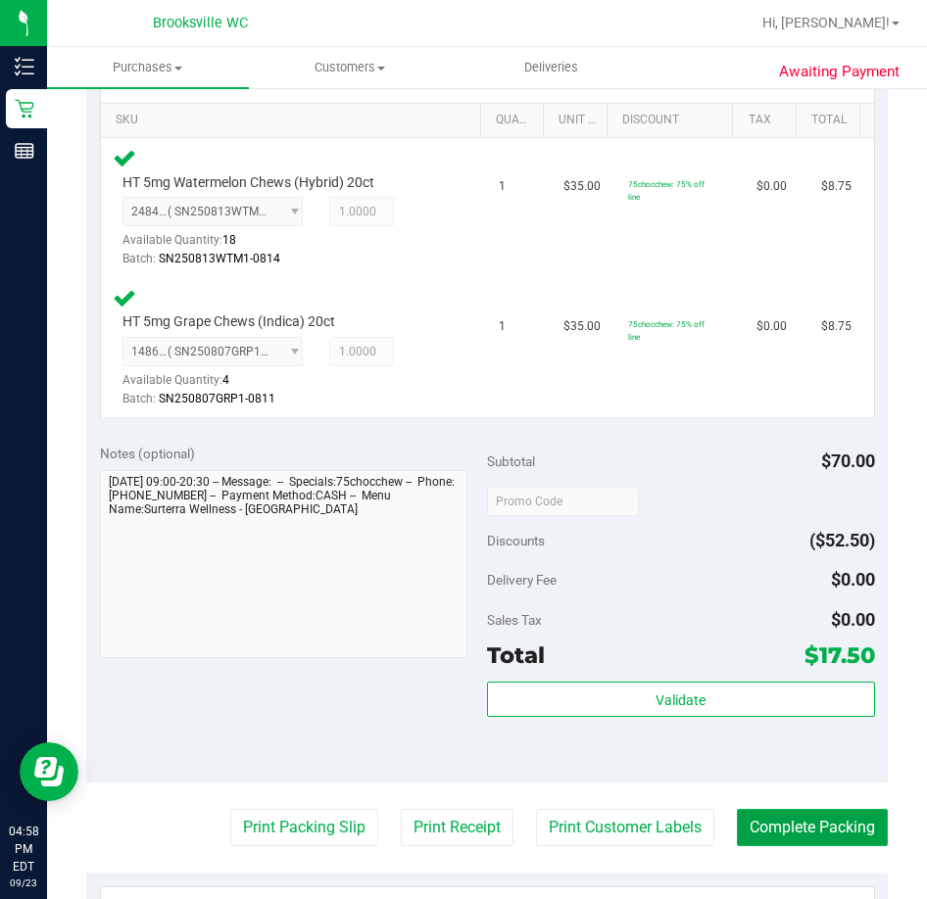
click at [743, 846] on button "Complete Packing" at bounding box center [812, 827] width 151 height 37
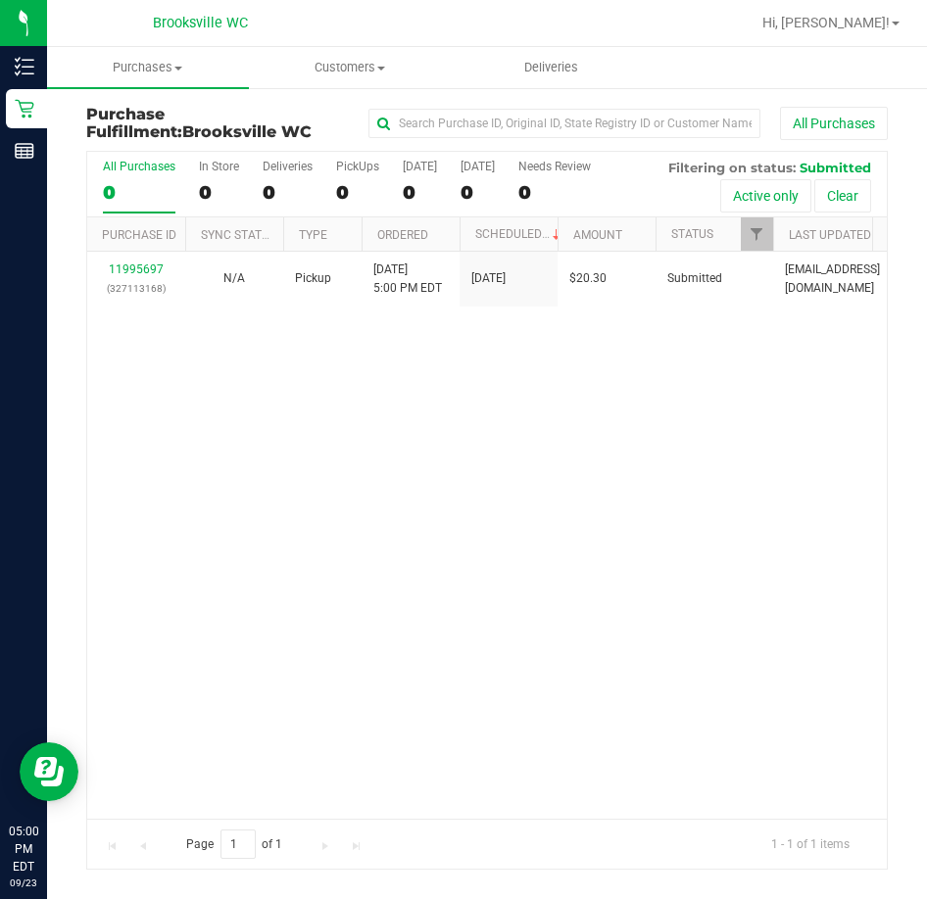
drag, startPoint x: 357, startPoint y: 512, endPoint x: 335, endPoint y: 489, distance: 31.9
click at [352, 512] on div "11995697 (327113168) N/A Pickup 9/23/2025 5:00 PM EDT 9/23/2025 $20.30 Submitte…" at bounding box center [486, 535] width 799 height 566
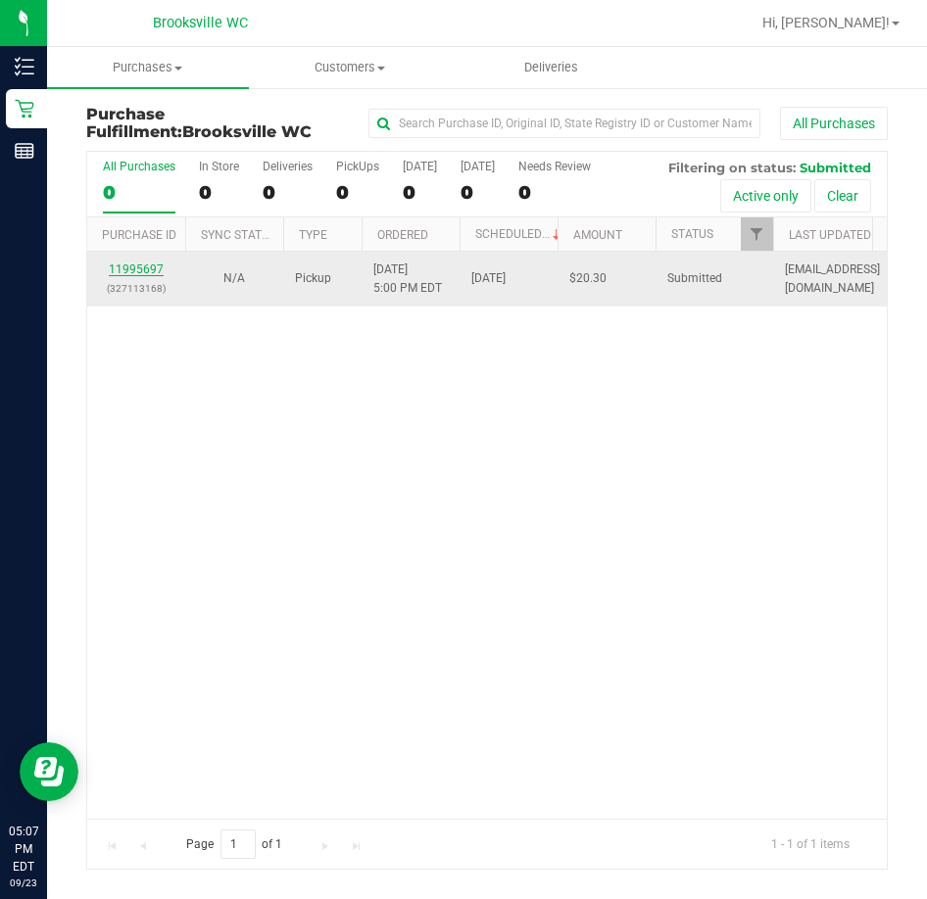
click at [155, 271] on link "11995697" at bounding box center [136, 269] width 55 height 14
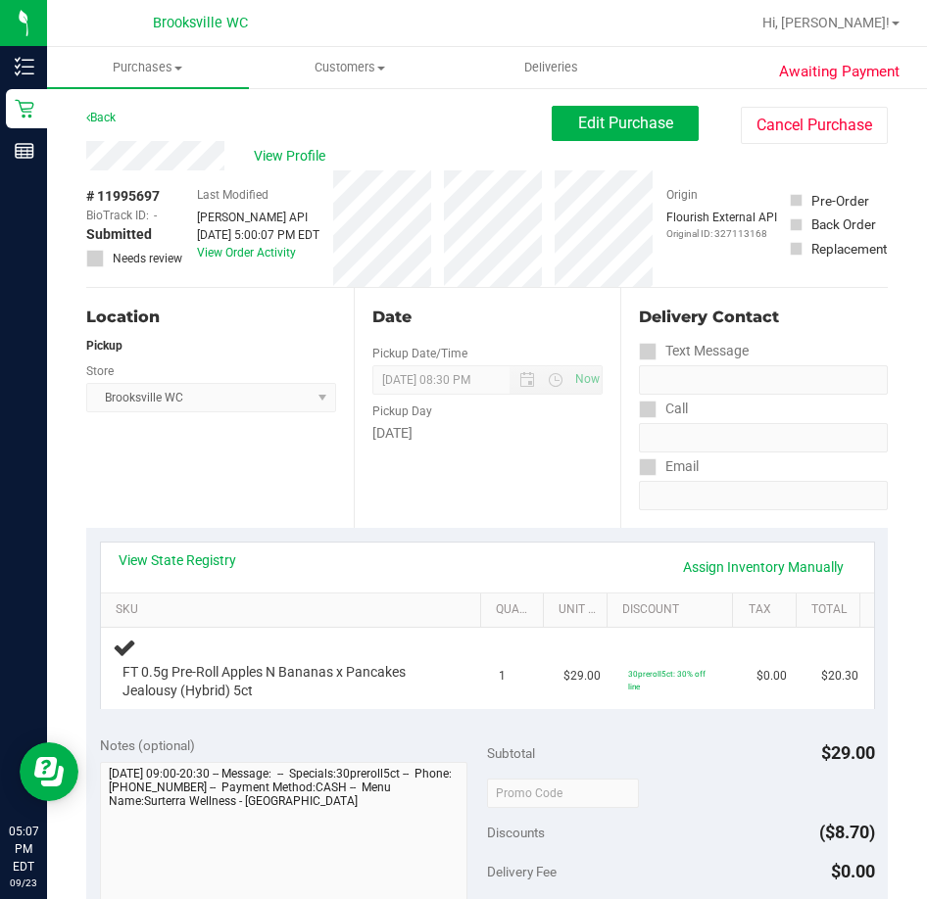
click at [261, 466] on div "Location Pickup Store [GEOGRAPHIC_DATA] WC Select Store [PERSON_NAME][GEOGRAPHI…" at bounding box center [219, 408] width 267 height 240
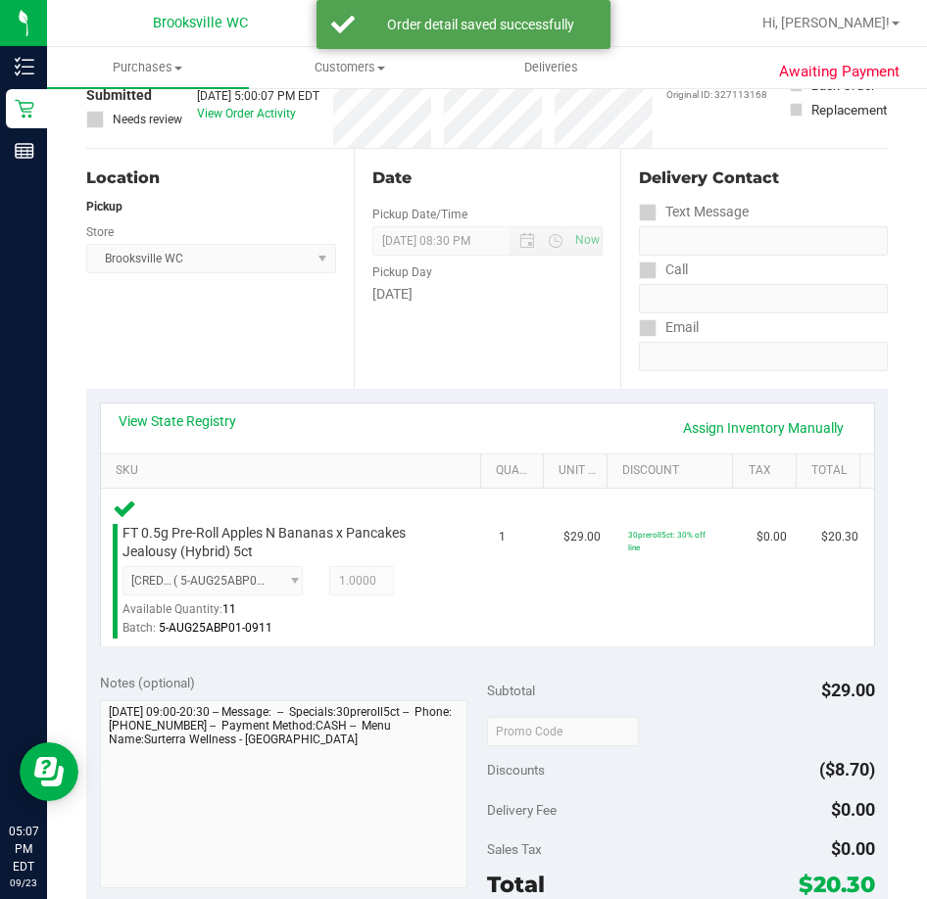
scroll to position [392, 0]
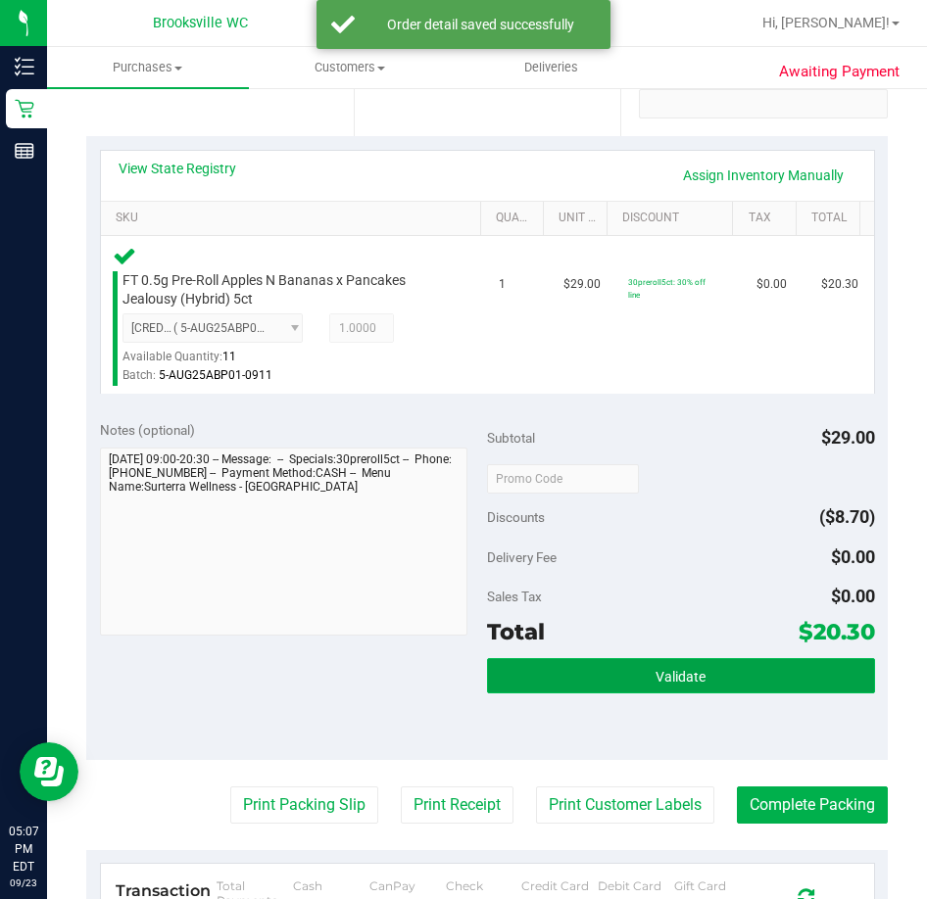
click at [696, 692] on button "Validate" at bounding box center [681, 675] width 388 height 35
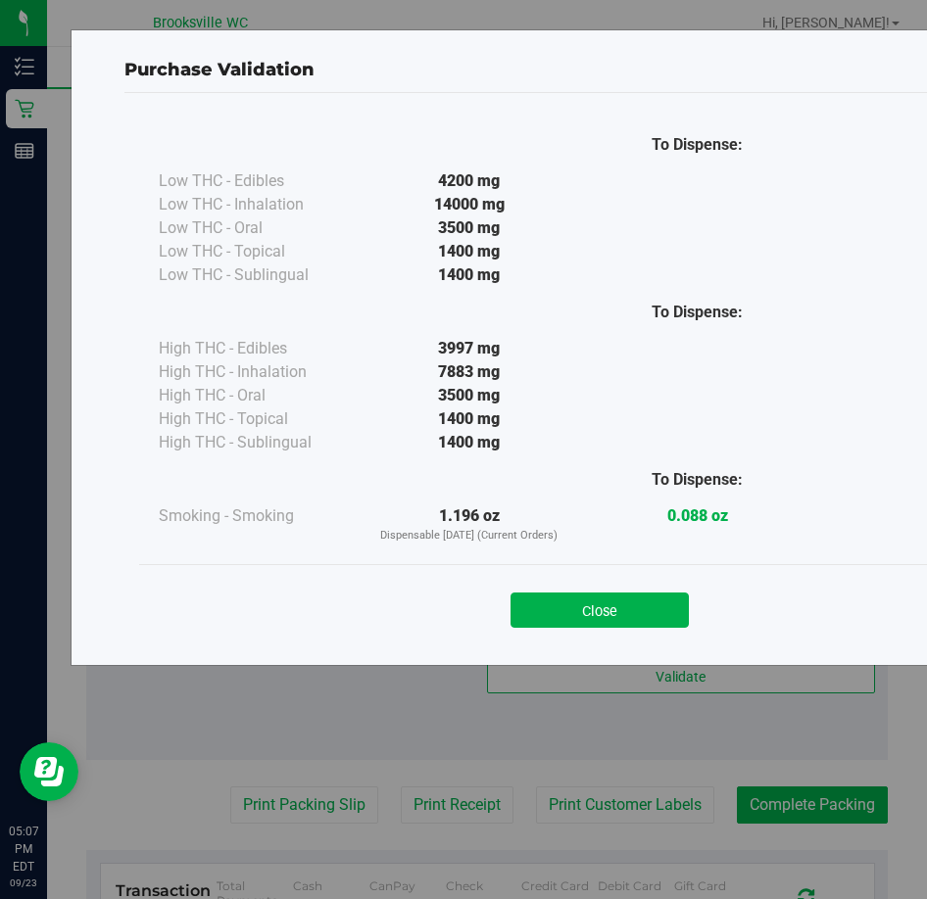
click at [590, 630] on div "Close" at bounding box center [599, 603] width 921 height 79
click at [588, 616] on button "Close" at bounding box center [599, 610] width 178 height 35
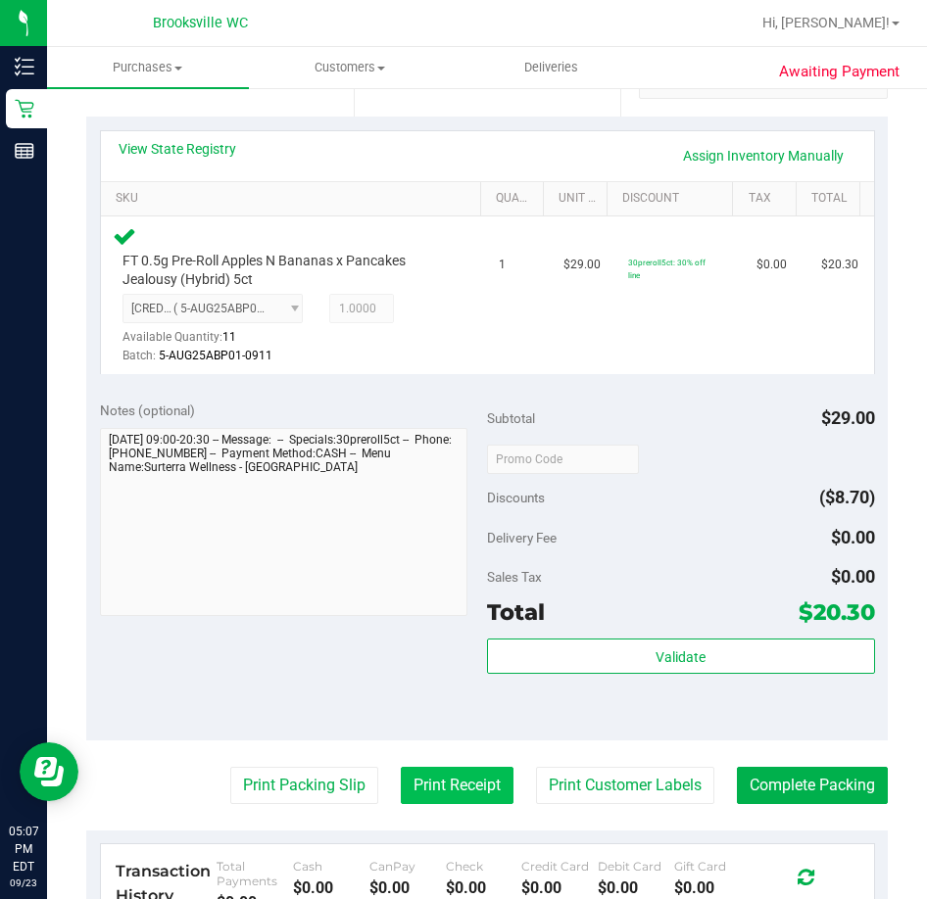
scroll to position [686, 0]
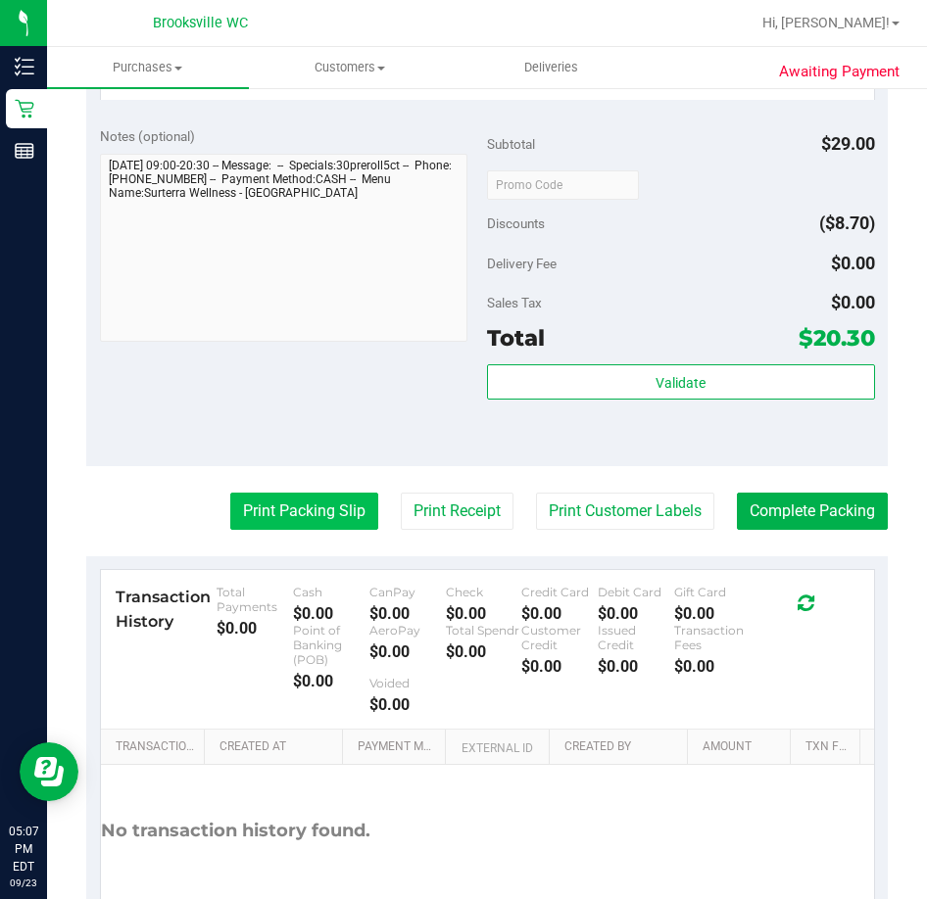
click at [286, 503] on button "Print Packing Slip" at bounding box center [304, 511] width 148 height 37
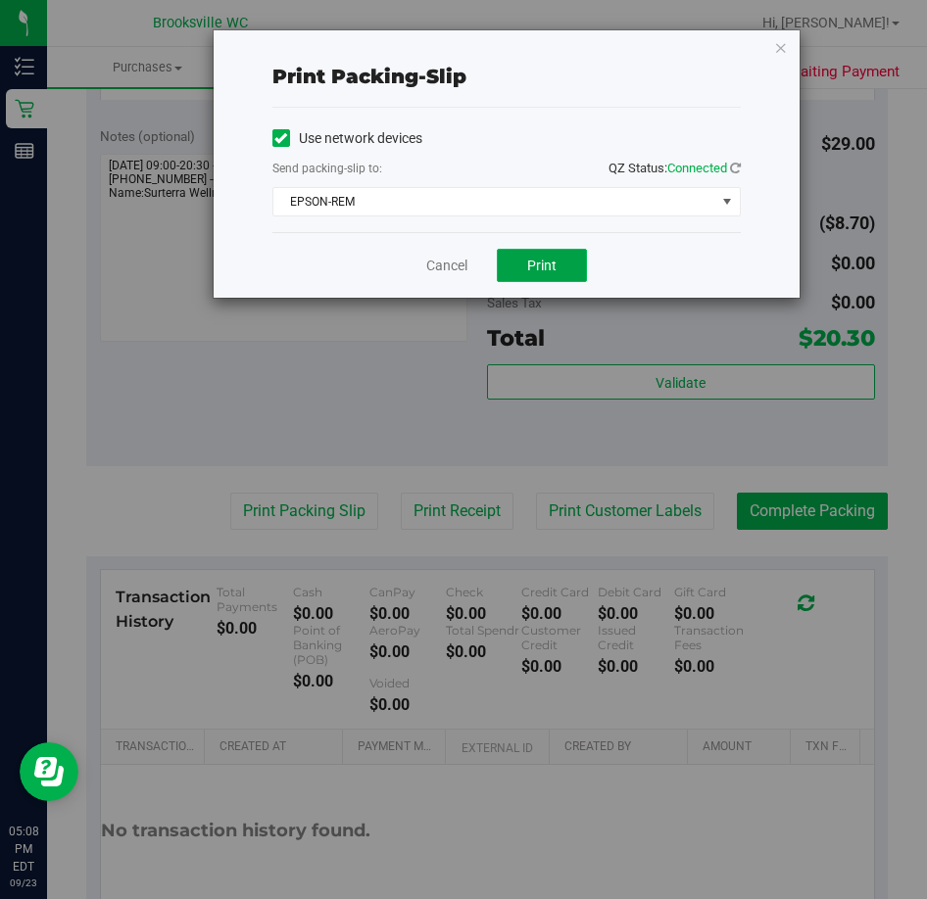
drag, startPoint x: 555, startPoint y: 265, endPoint x: 586, endPoint y: 265, distance: 30.4
click at [558, 265] on button "Print" at bounding box center [542, 265] width 90 height 33
click at [456, 274] on link "Cancel" at bounding box center [446, 266] width 41 height 21
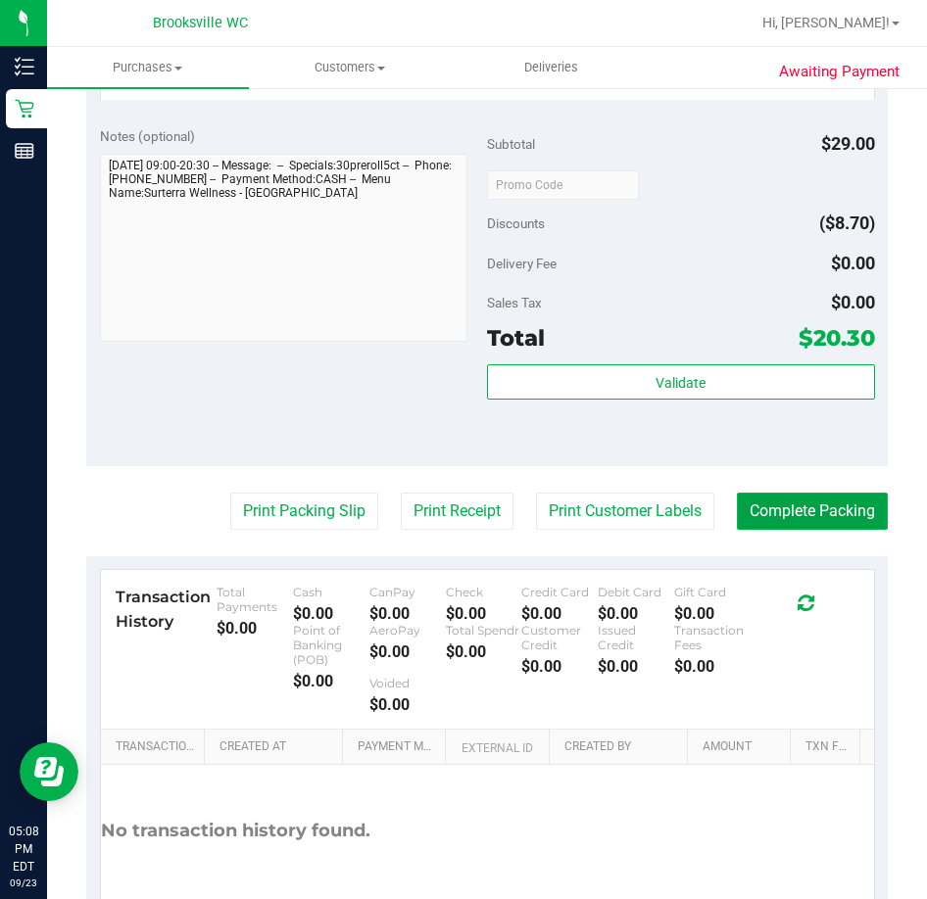
click at [825, 498] on button "Complete Packing" at bounding box center [812, 511] width 151 height 37
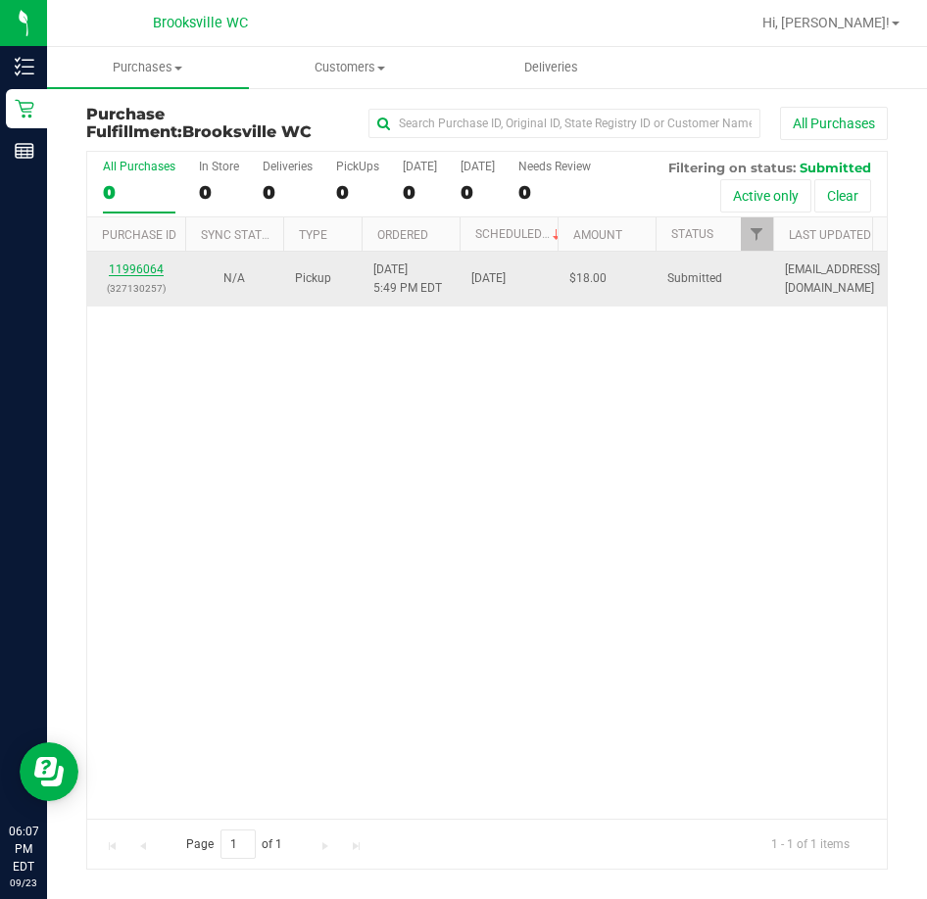
click at [152, 273] on link "11996064" at bounding box center [136, 269] width 55 height 14
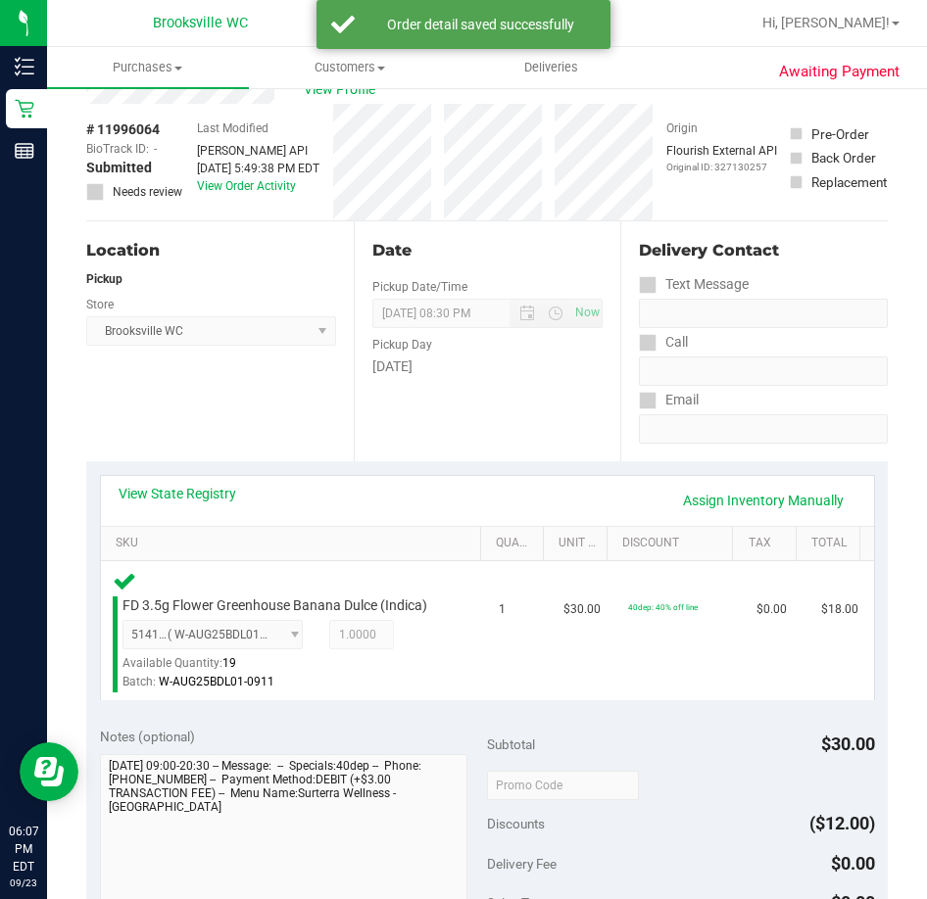
scroll to position [686, 0]
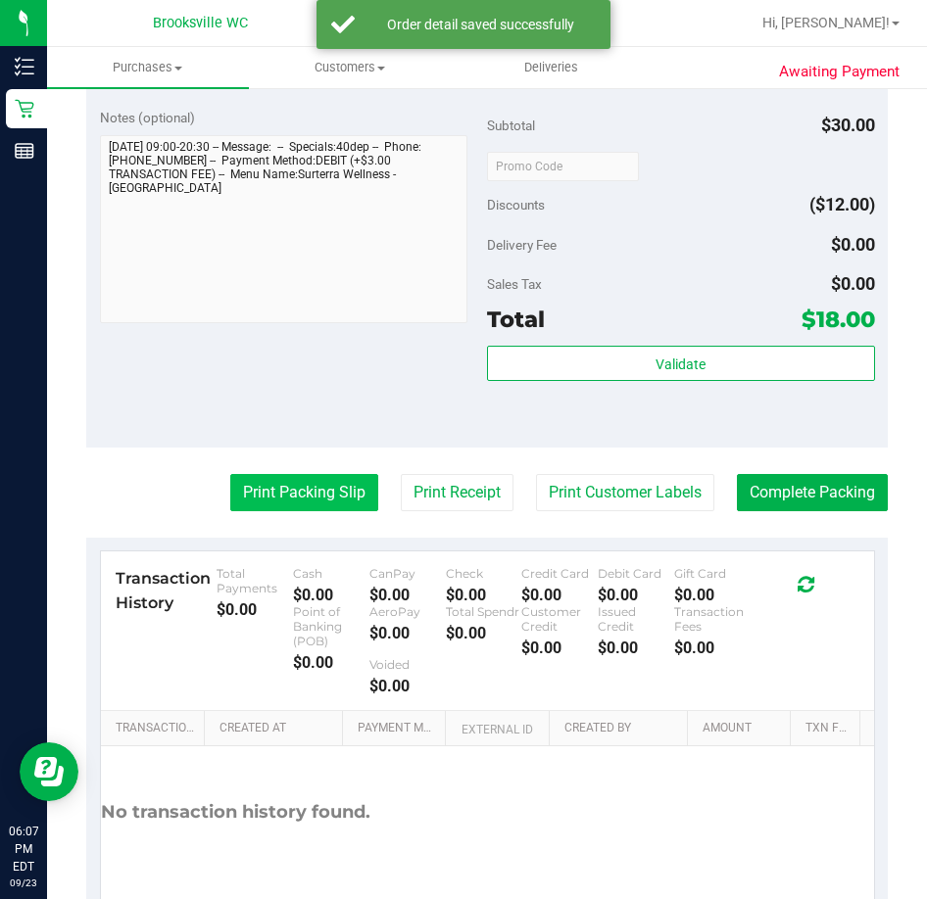
click at [311, 490] on button "Print Packing Slip" at bounding box center [304, 492] width 148 height 37
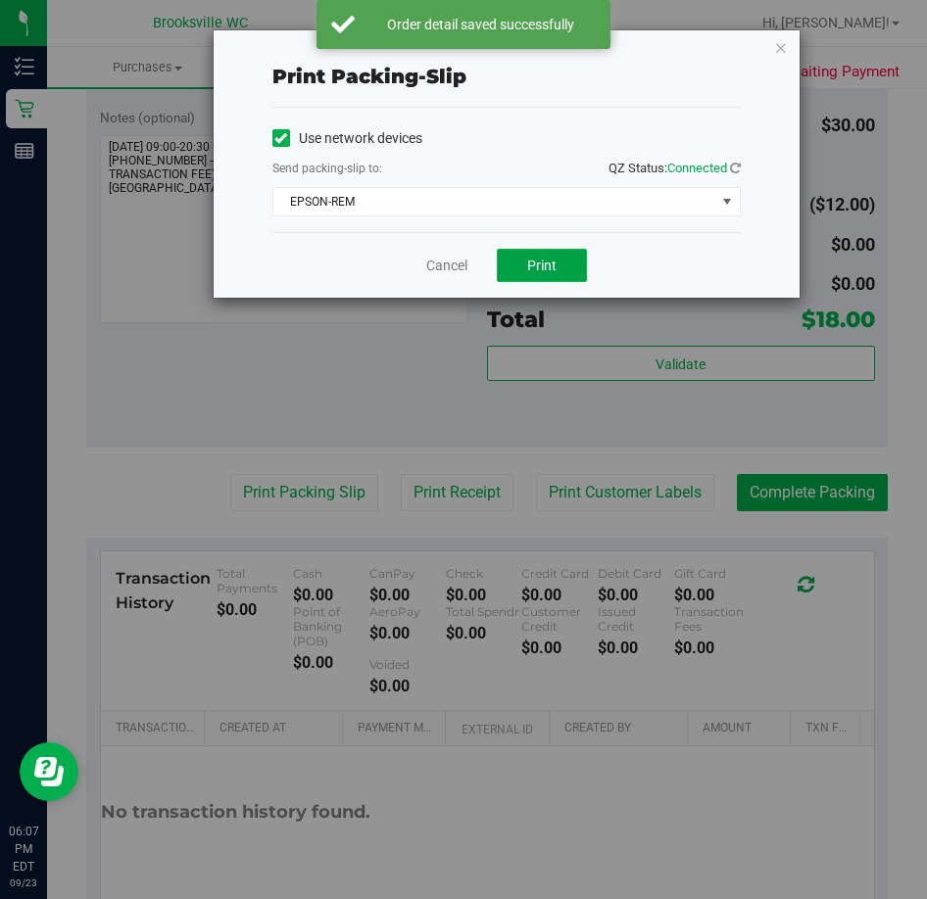
click at [511, 256] on button "Print" at bounding box center [542, 265] width 90 height 33
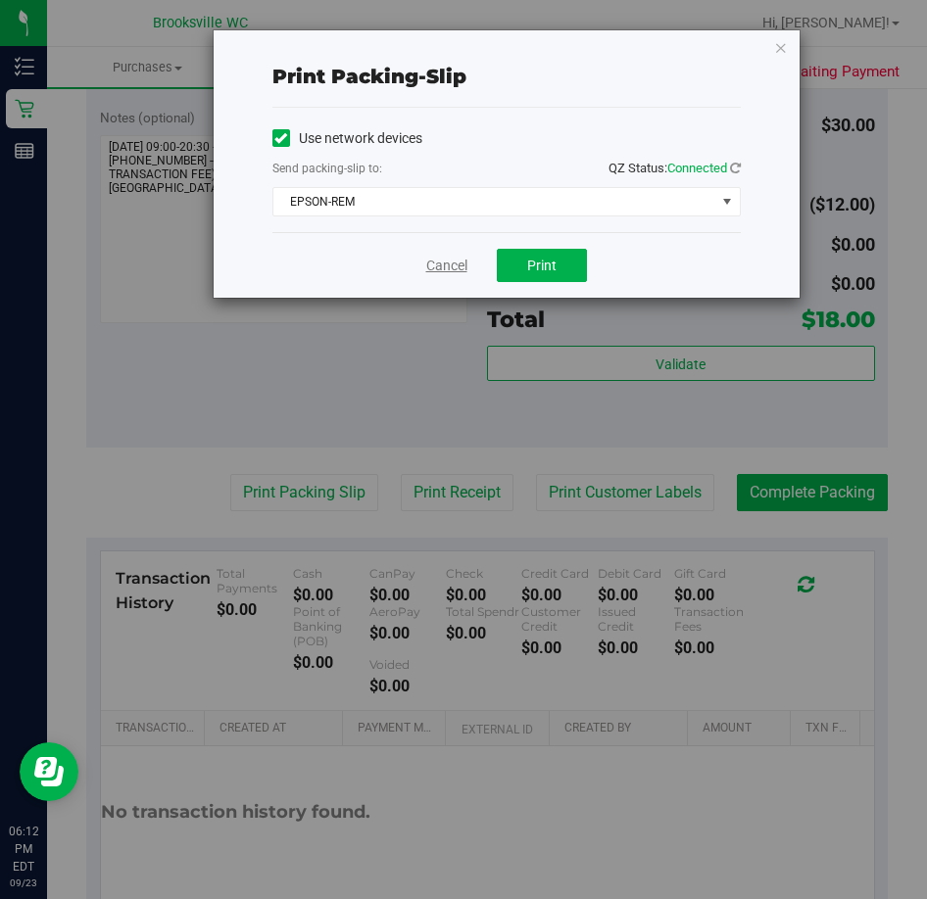
click at [443, 259] on link "Cancel" at bounding box center [446, 266] width 41 height 21
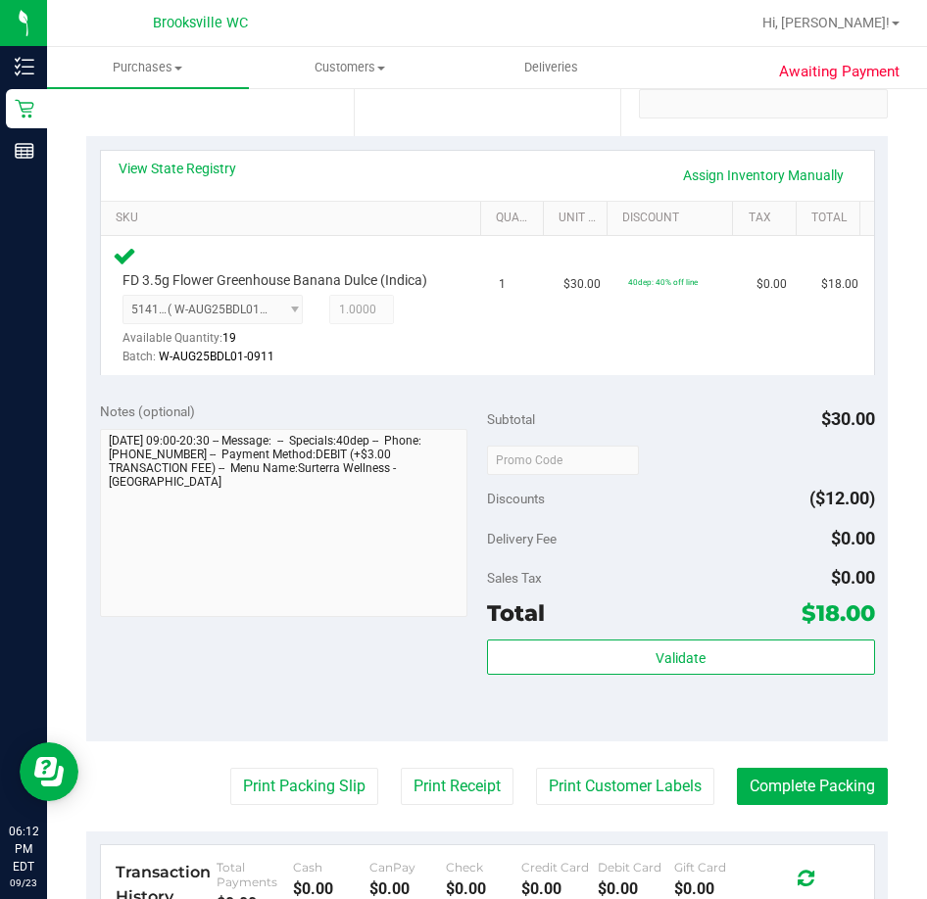
scroll to position [588, 0]
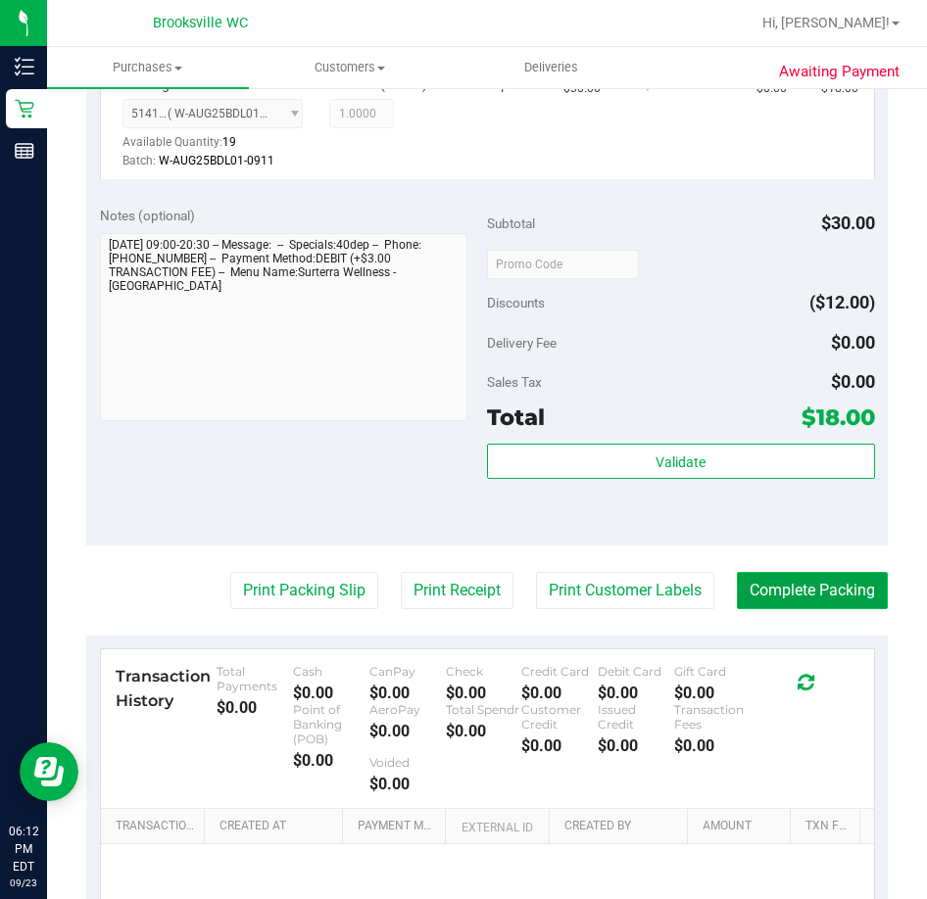
click at [795, 602] on button "Complete Packing" at bounding box center [812, 590] width 151 height 37
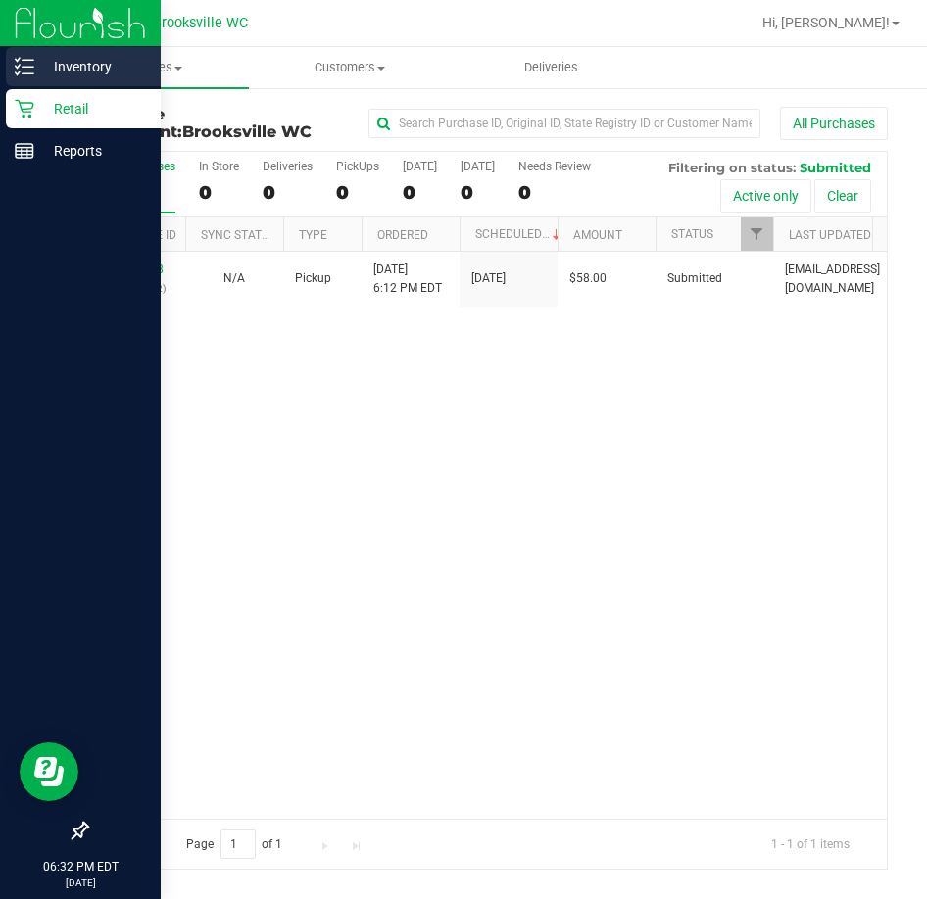
click at [36, 65] on p "Inventory" at bounding box center [93, 67] width 118 height 24
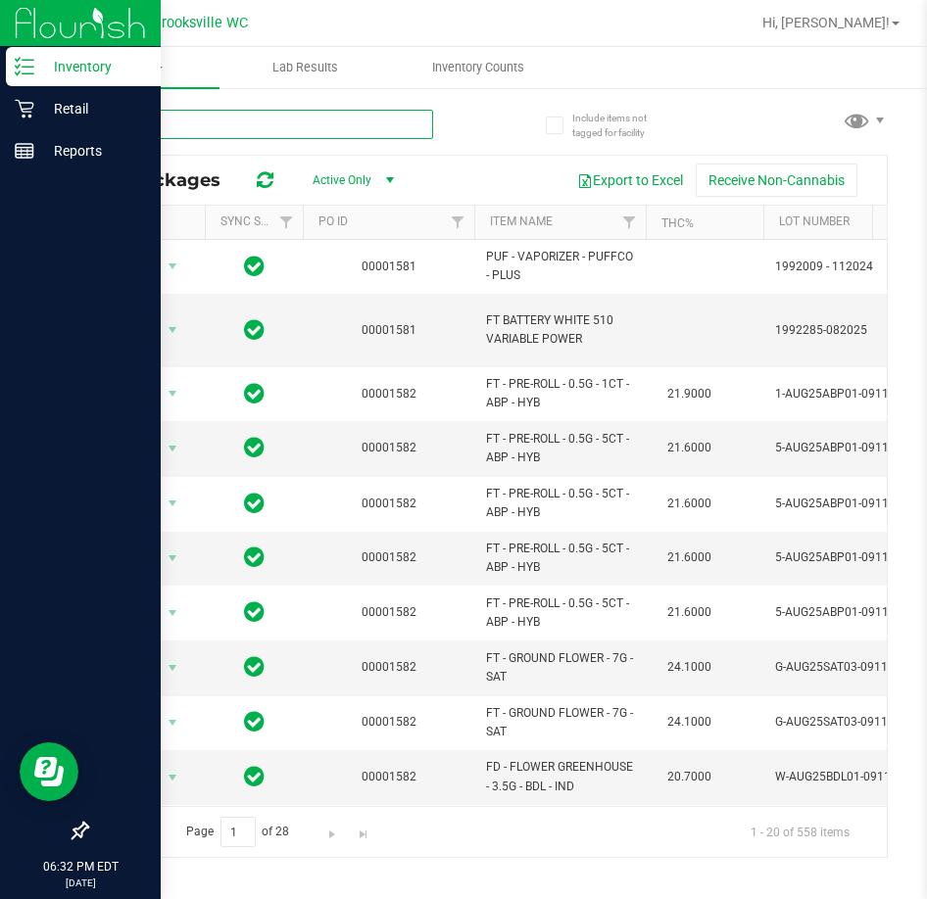
click at [181, 126] on input "text" at bounding box center [259, 124] width 347 height 29
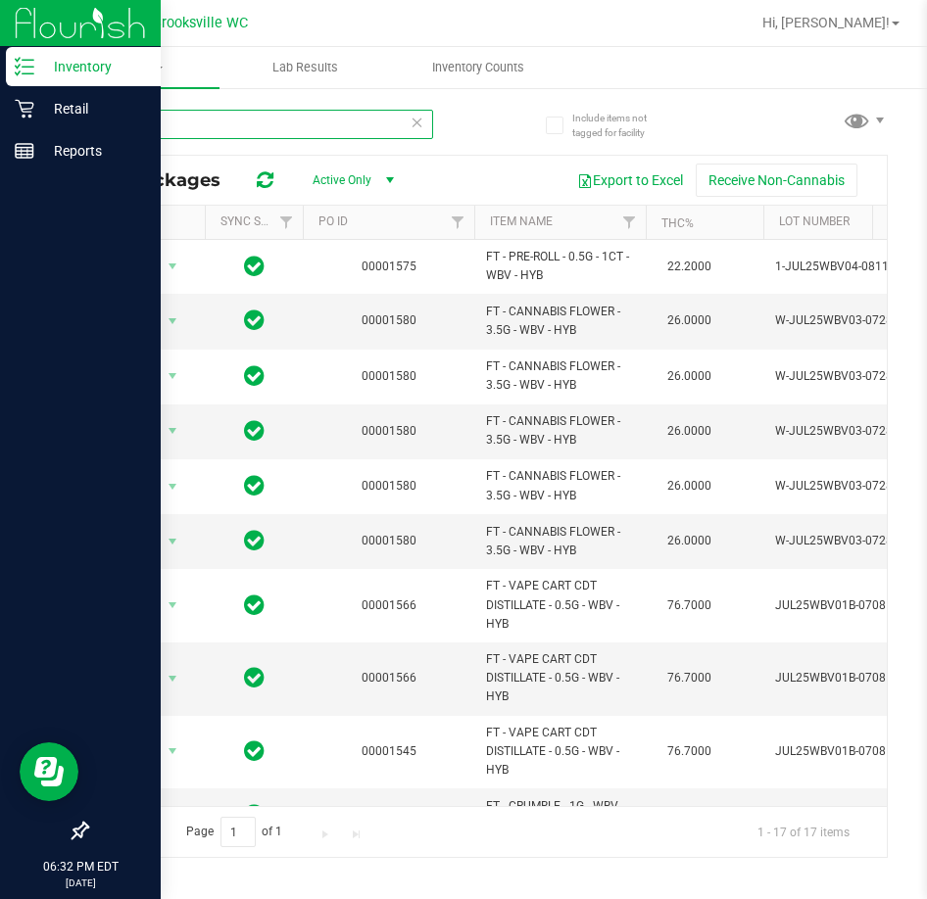
type input "WBV"
click at [59, 112] on p "Retail" at bounding box center [93, 109] width 118 height 24
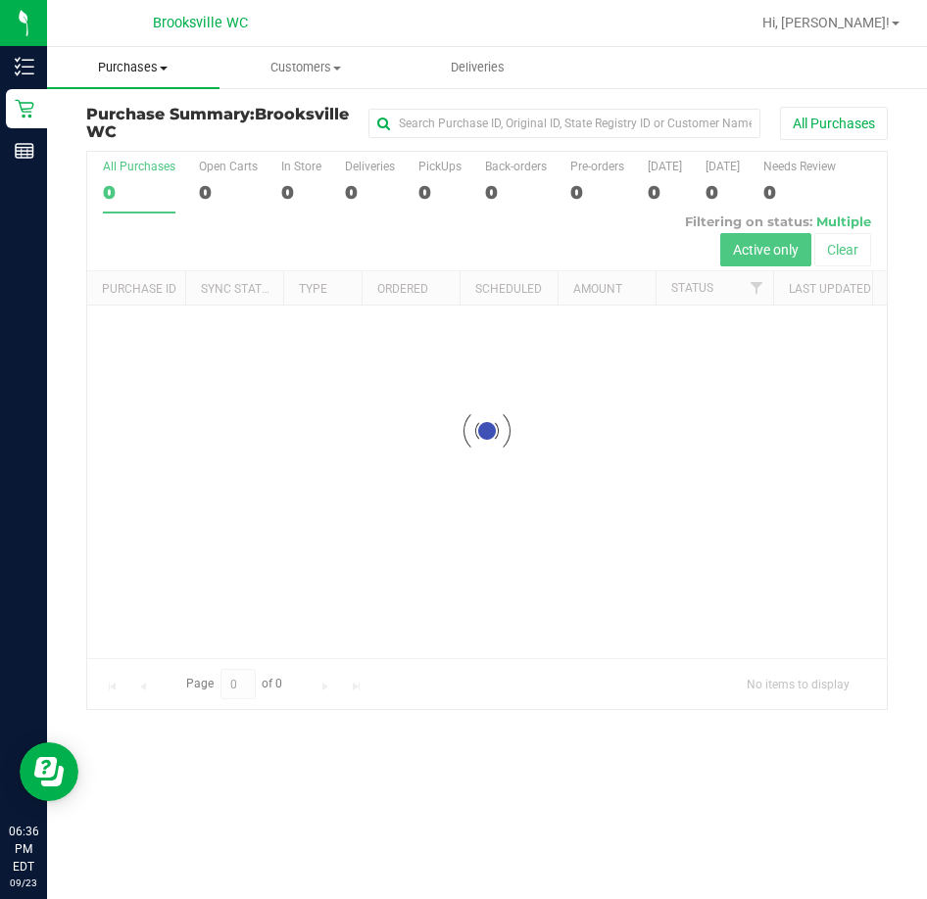
click at [141, 72] on span "Purchases" at bounding box center [133, 68] width 172 height 18
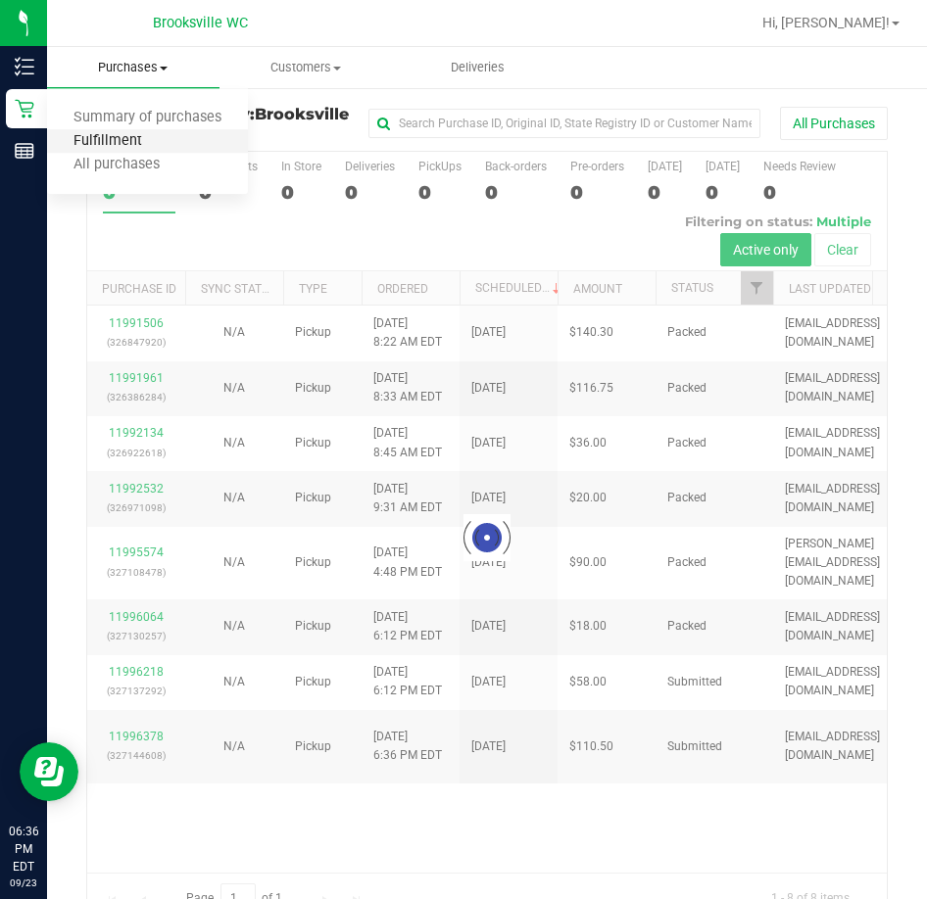
click at [118, 146] on span "Fulfillment" at bounding box center [107, 141] width 121 height 17
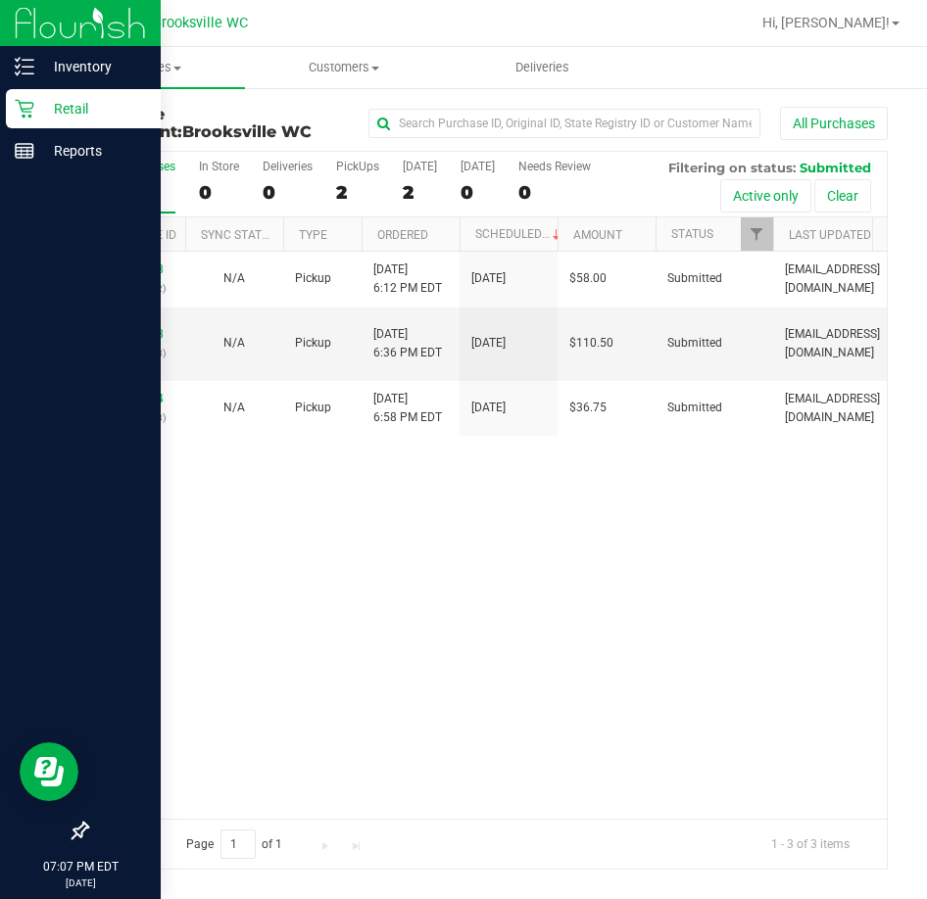
click at [41, 245] on div at bounding box center [80, 492] width 161 height 639
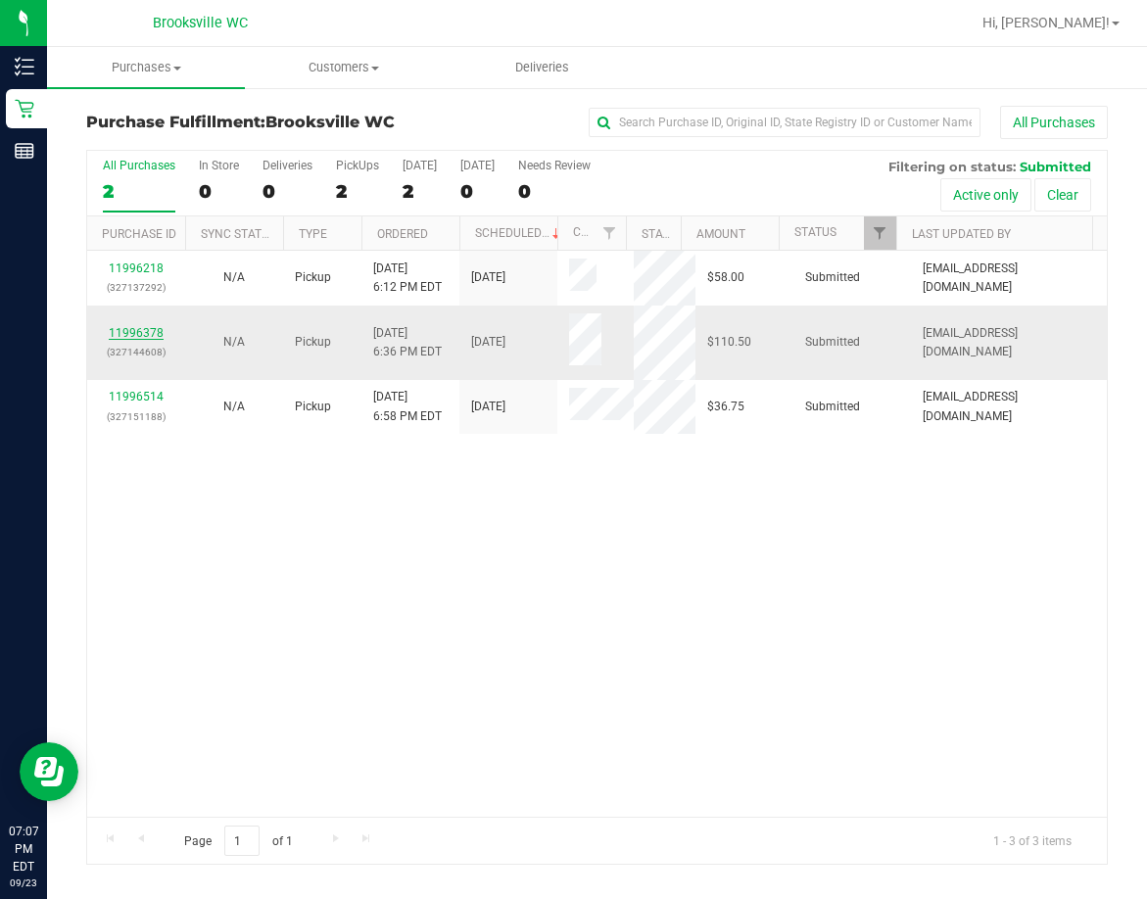
click at [129, 331] on link "11996378" at bounding box center [136, 333] width 55 height 14
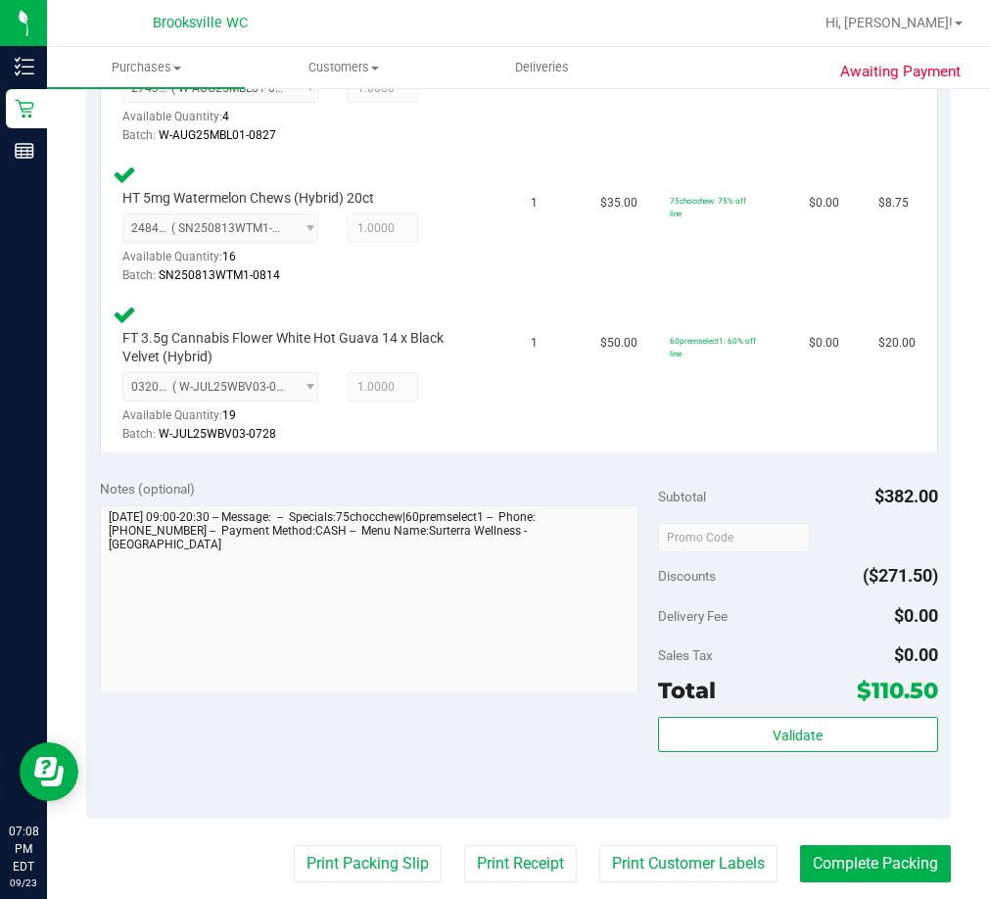
scroll to position [1077, 0]
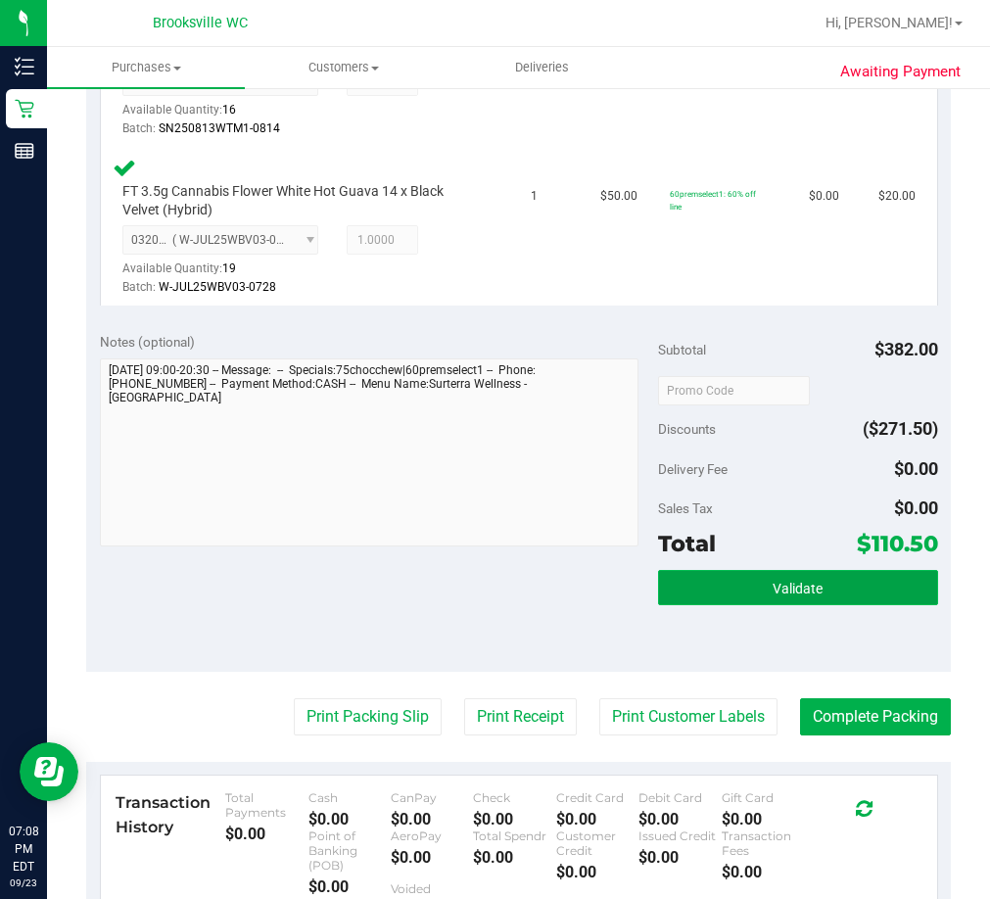
click at [840, 595] on button "Validate" at bounding box center [797, 587] width 279 height 35
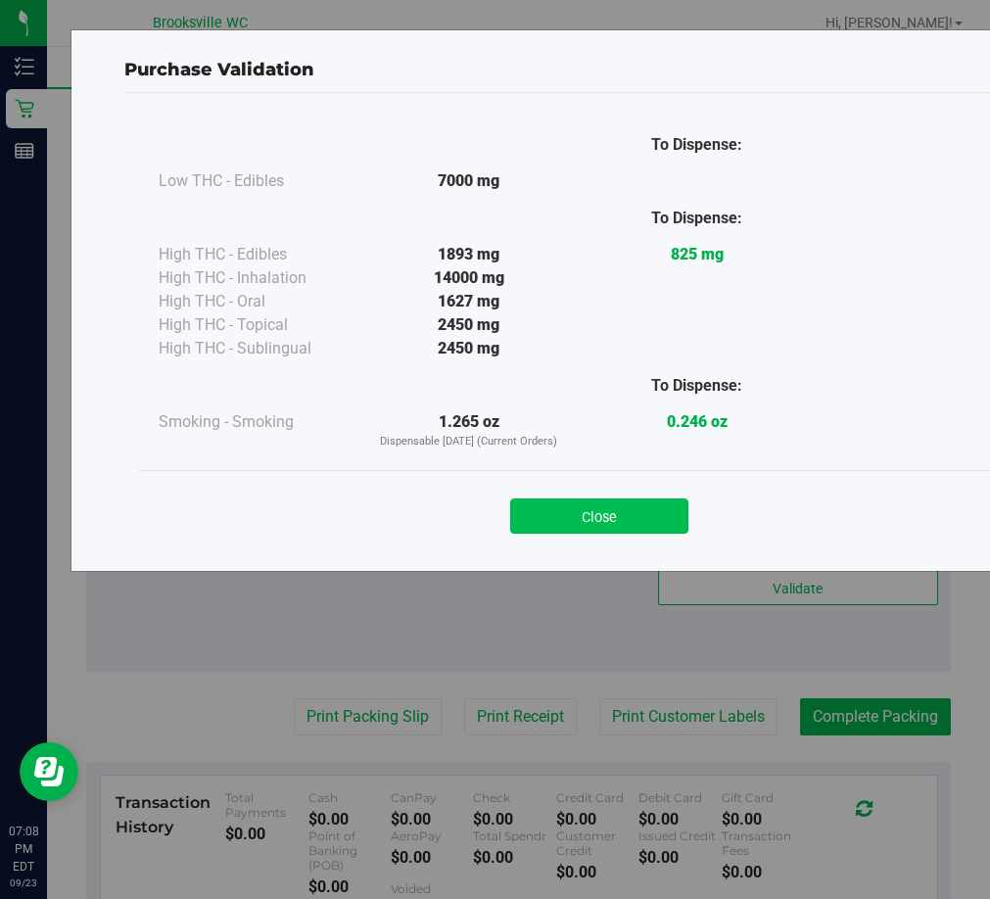
click at [637, 533] on button "Close" at bounding box center [599, 516] width 178 height 35
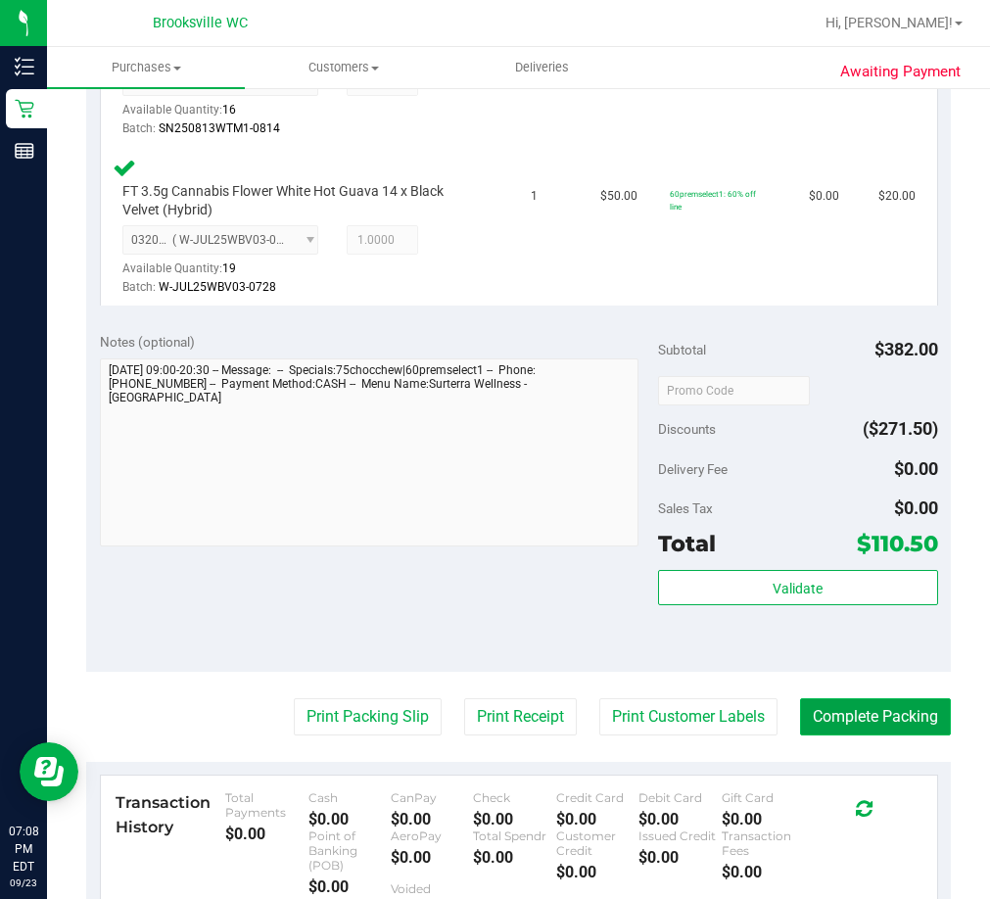
click at [875, 712] on button "Complete Packing" at bounding box center [875, 716] width 151 height 37
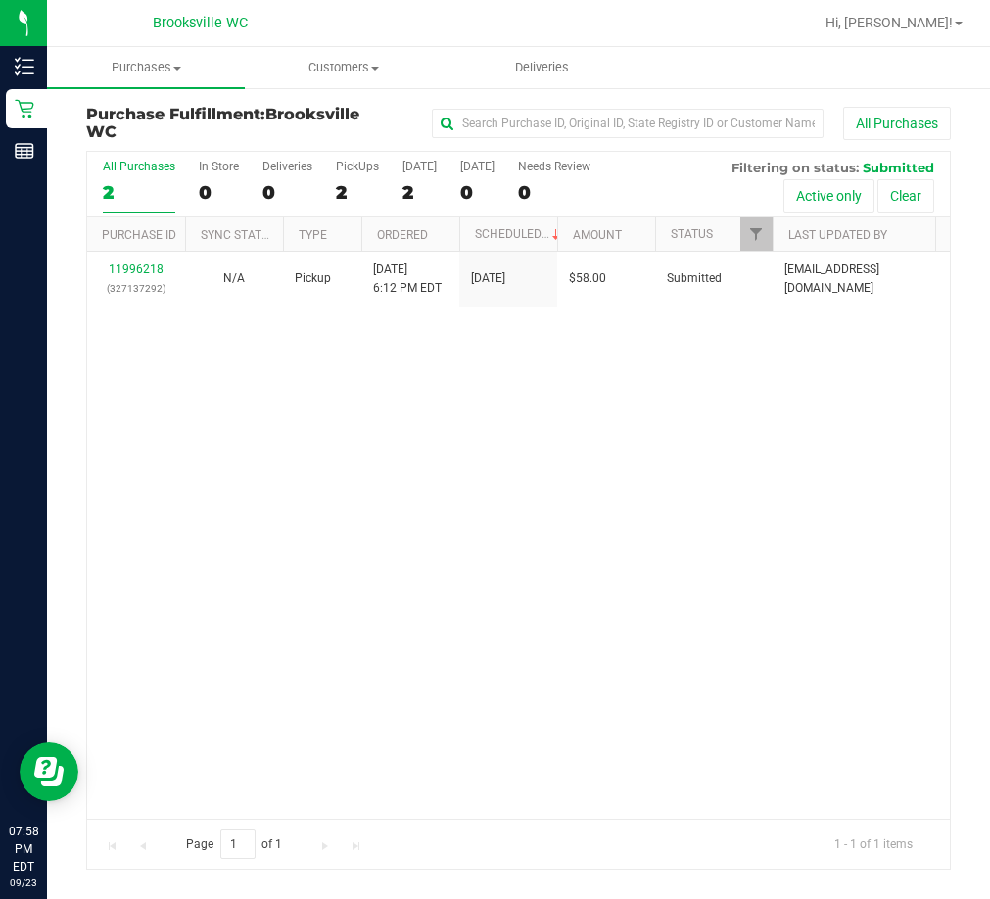
click at [402, 534] on div "11996218 (327137292) N/A Pickup [DATE] 6:12 PM EDT 9/23/2025 $58.00 Submitted […" at bounding box center [518, 535] width 863 height 566
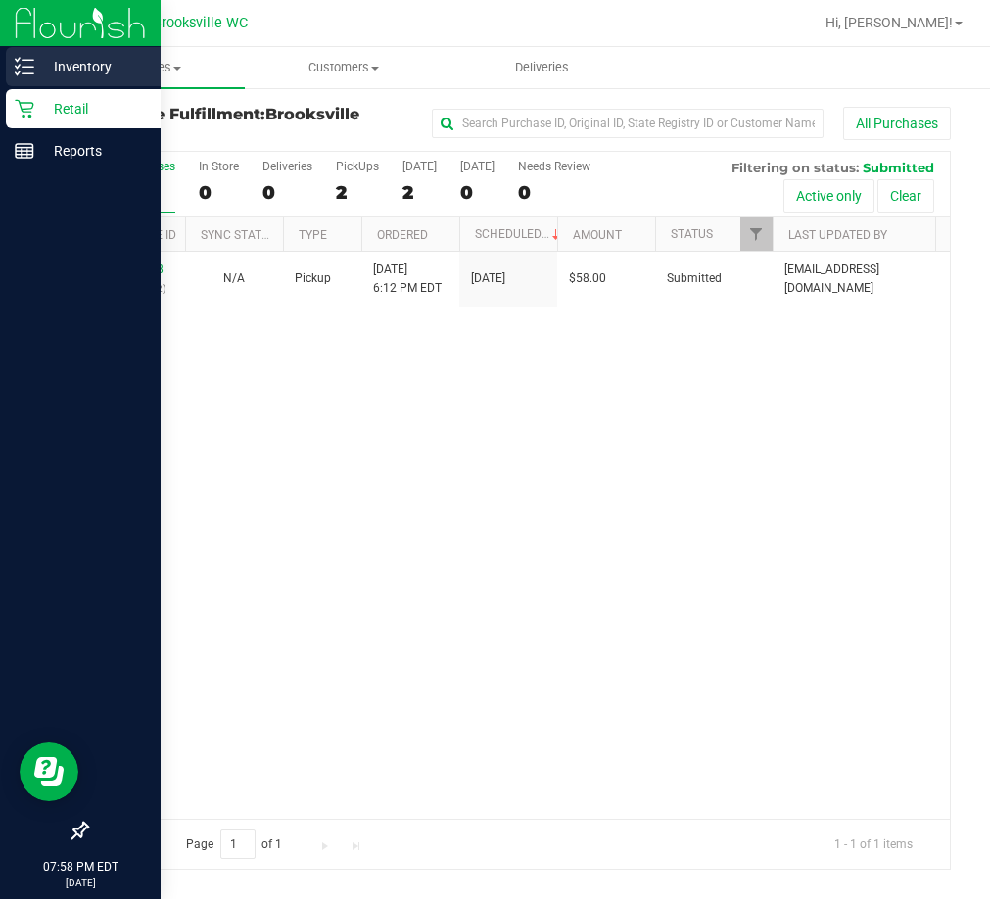
click at [43, 68] on p "Inventory" at bounding box center [93, 67] width 118 height 24
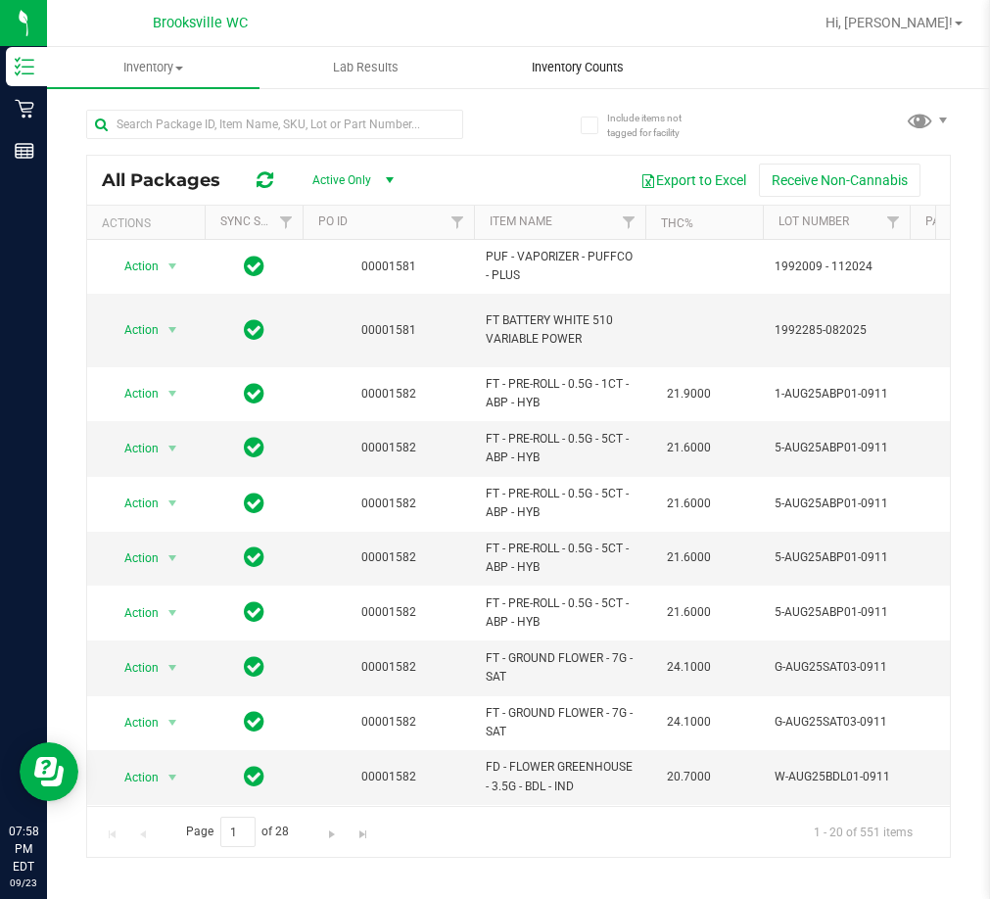
click at [625, 65] on span "Inventory Counts" at bounding box center [577, 68] width 145 height 18
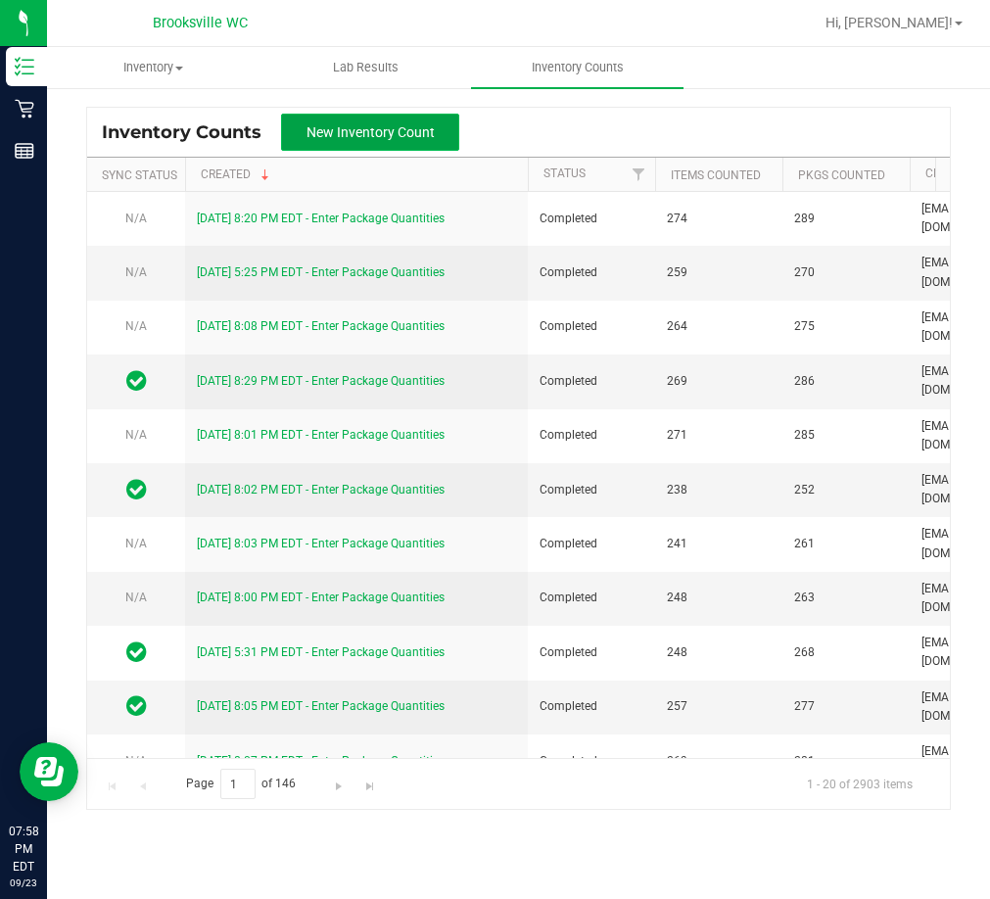
click at [352, 124] on span "New Inventory Count" at bounding box center [371, 132] width 128 height 16
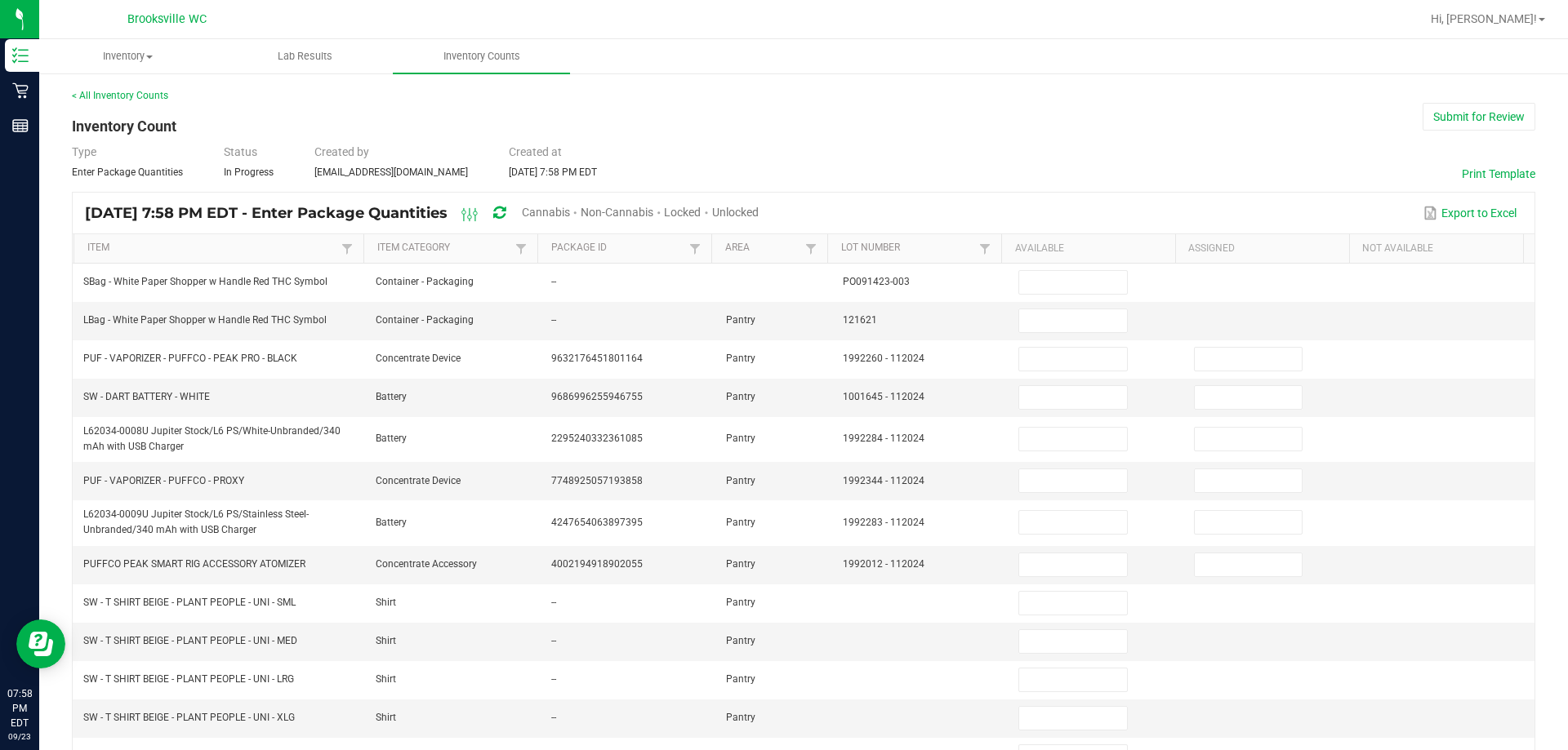
click at [759, 216] on span "Unlocked" at bounding box center [735, 212] width 47 height 13
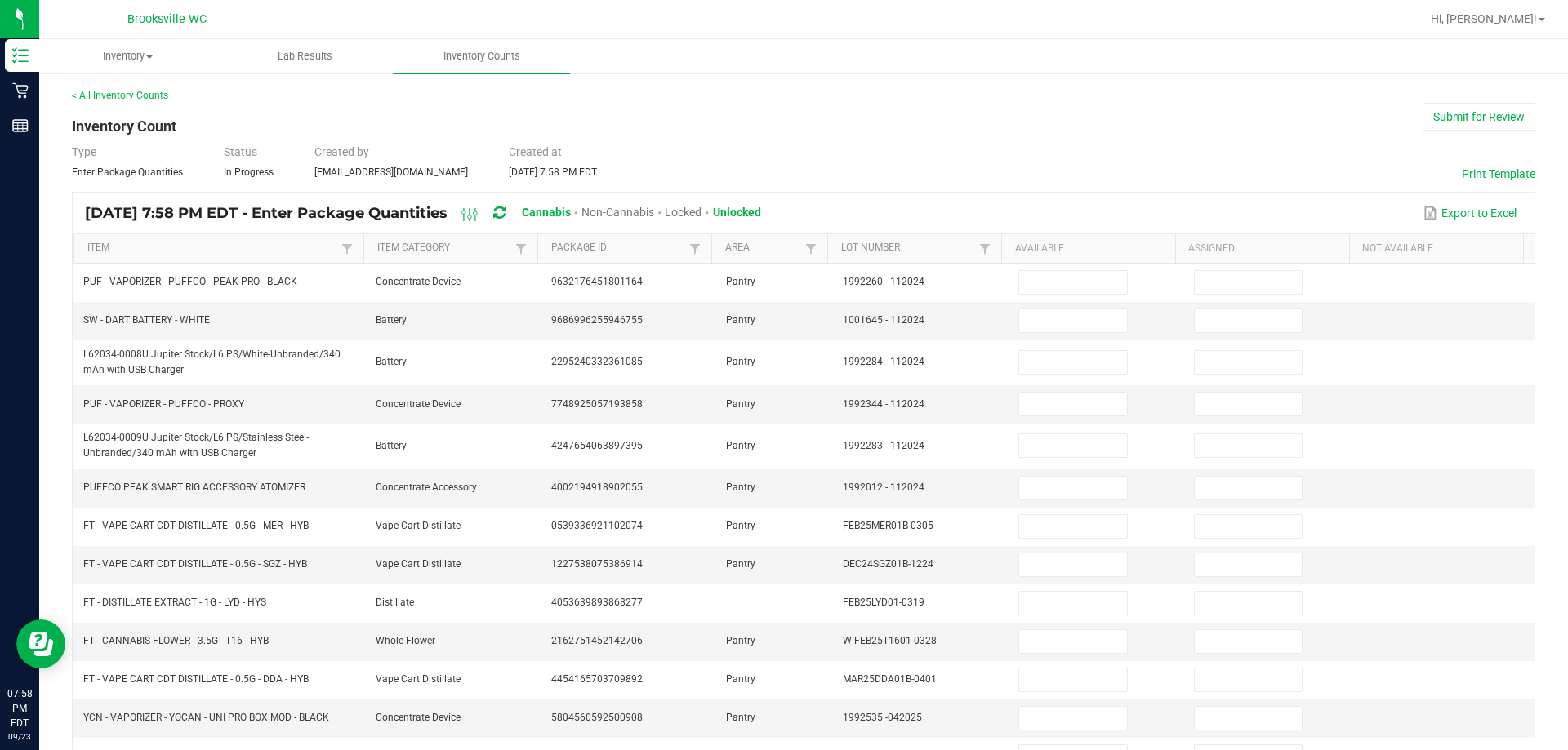
click at [307, 257] on th "Item" at bounding box center [218, 248] width 290 height 29
click at [319, 250] on link "Item" at bounding box center [213, 248] width 250 height 13
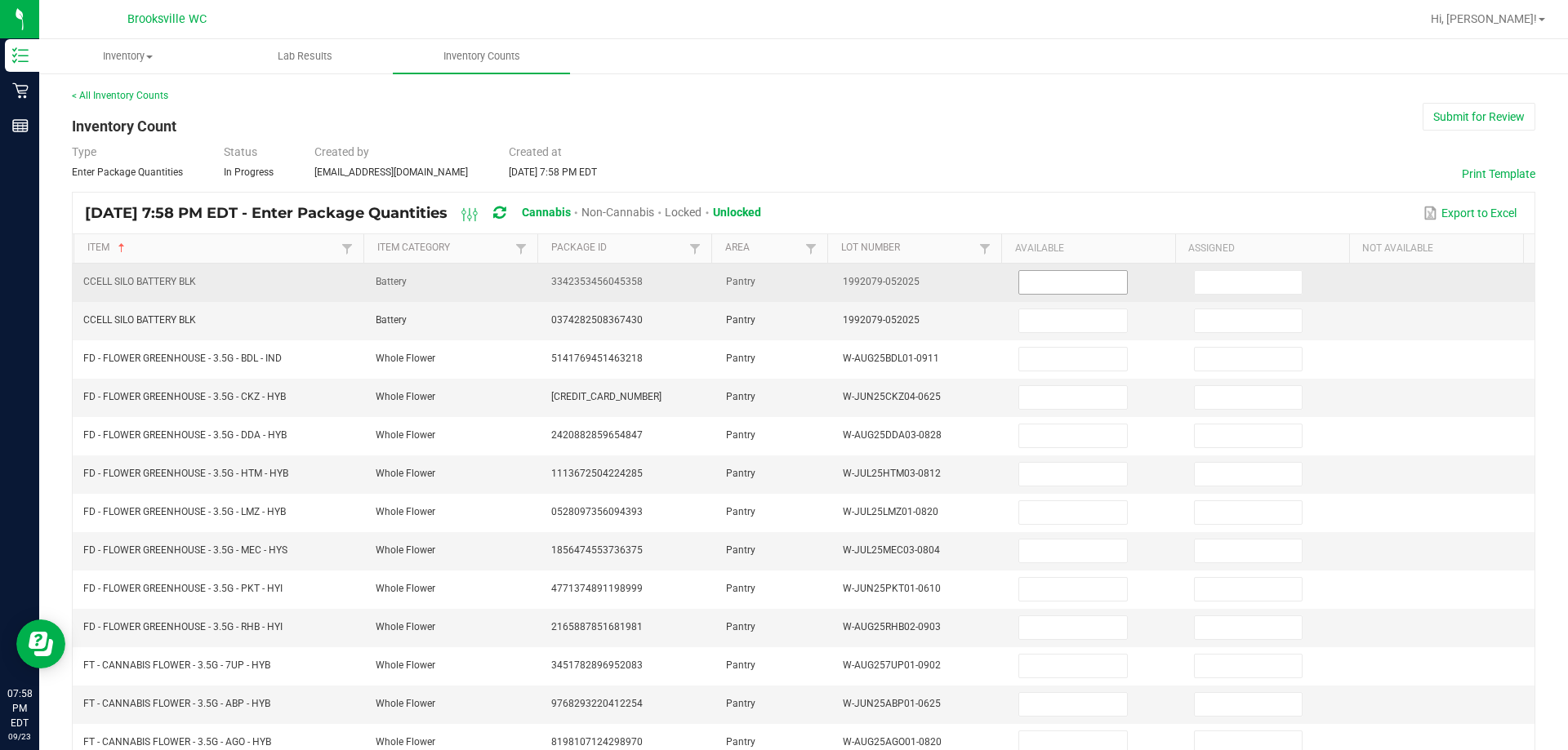
click at [824, 280] on input at bounding box center [1072, 282] width 107 height 22
type input "0"
type input "2"
type input "13"
type input "19"
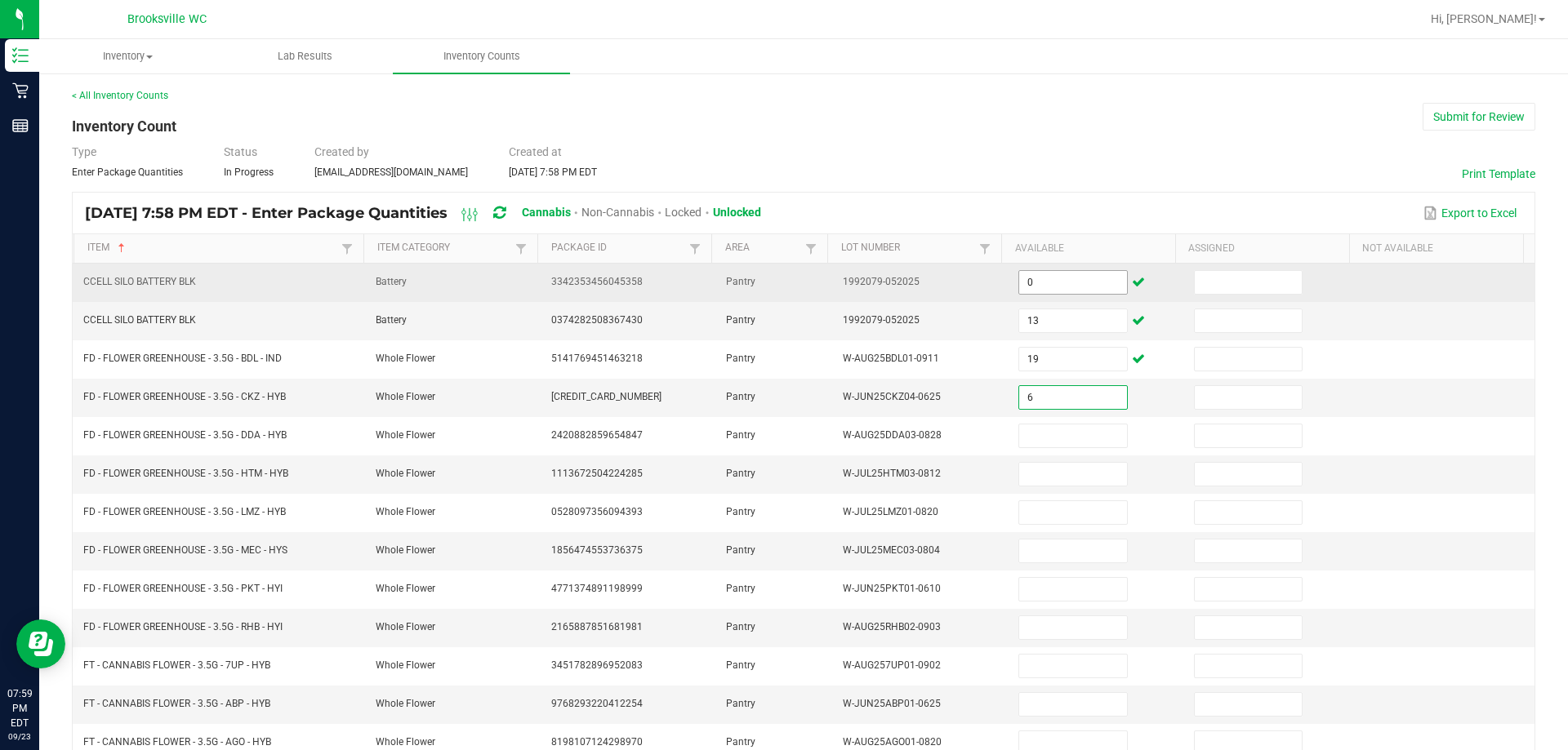
type input "6"
type input "16"
type input "5"
type input "4"
type input "5"
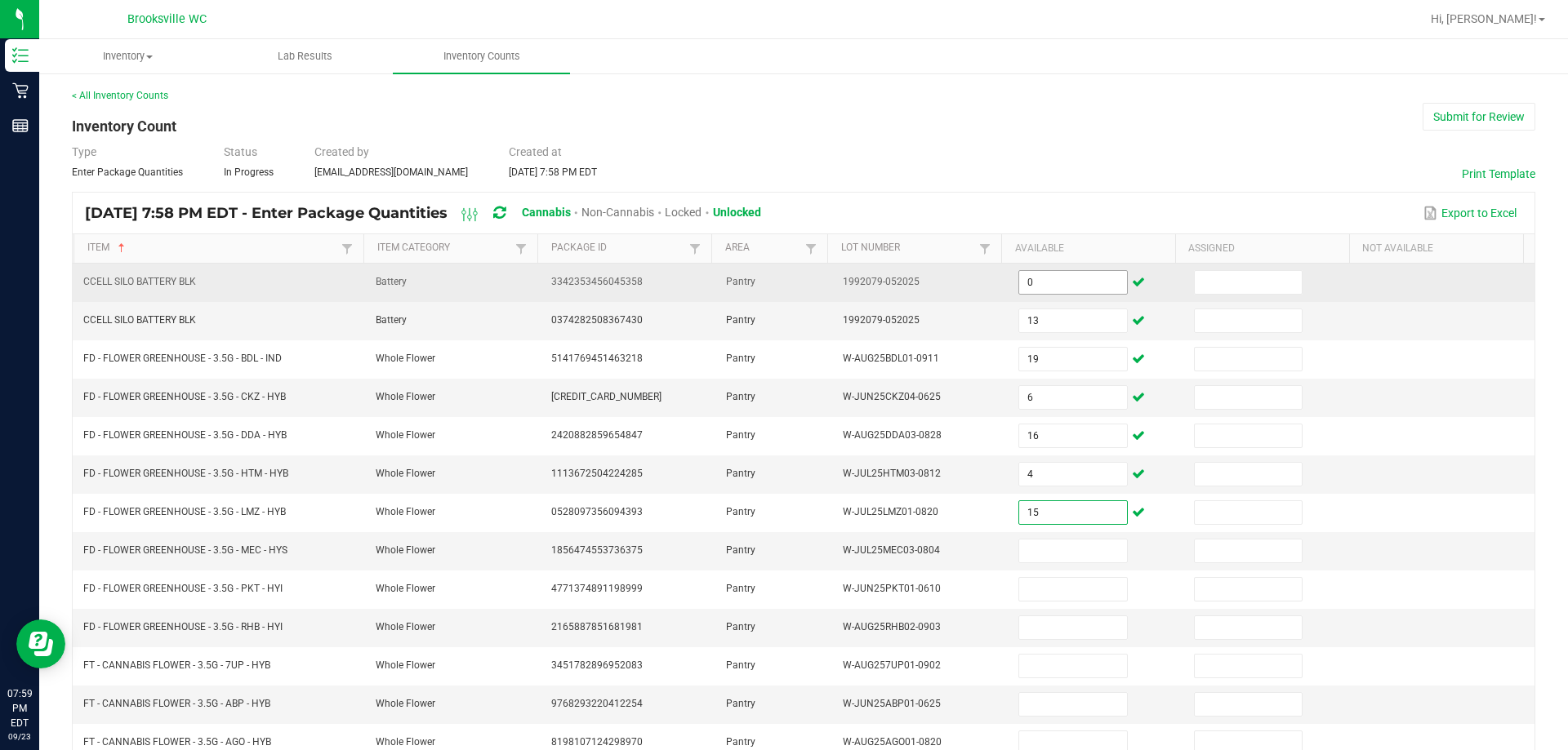
type input "15"
type input "6"
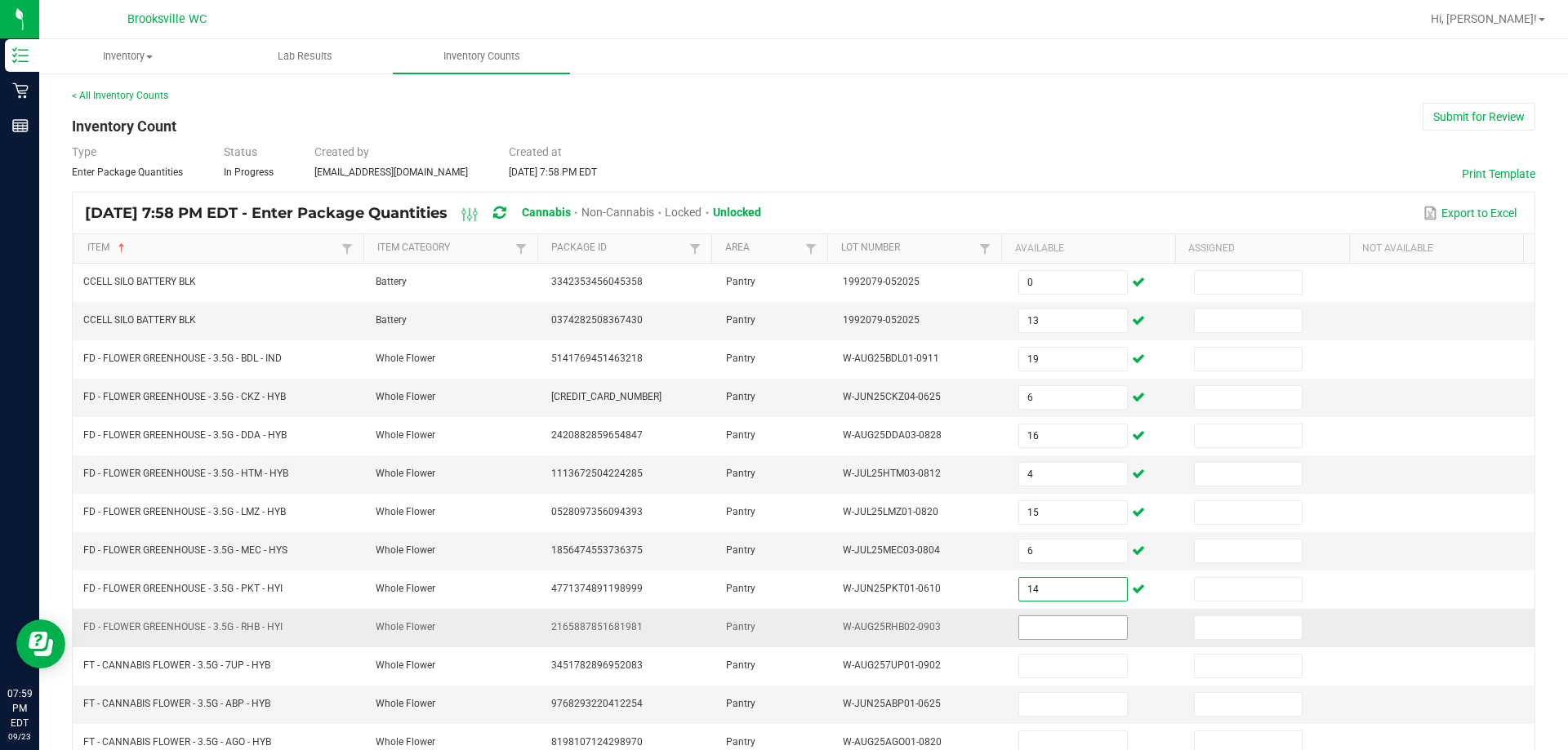
type input "14"
click at [824, 623] on input at bounding box center [1072, 628] width 107 height 22
type input "3"
type input "10"
type input "17"
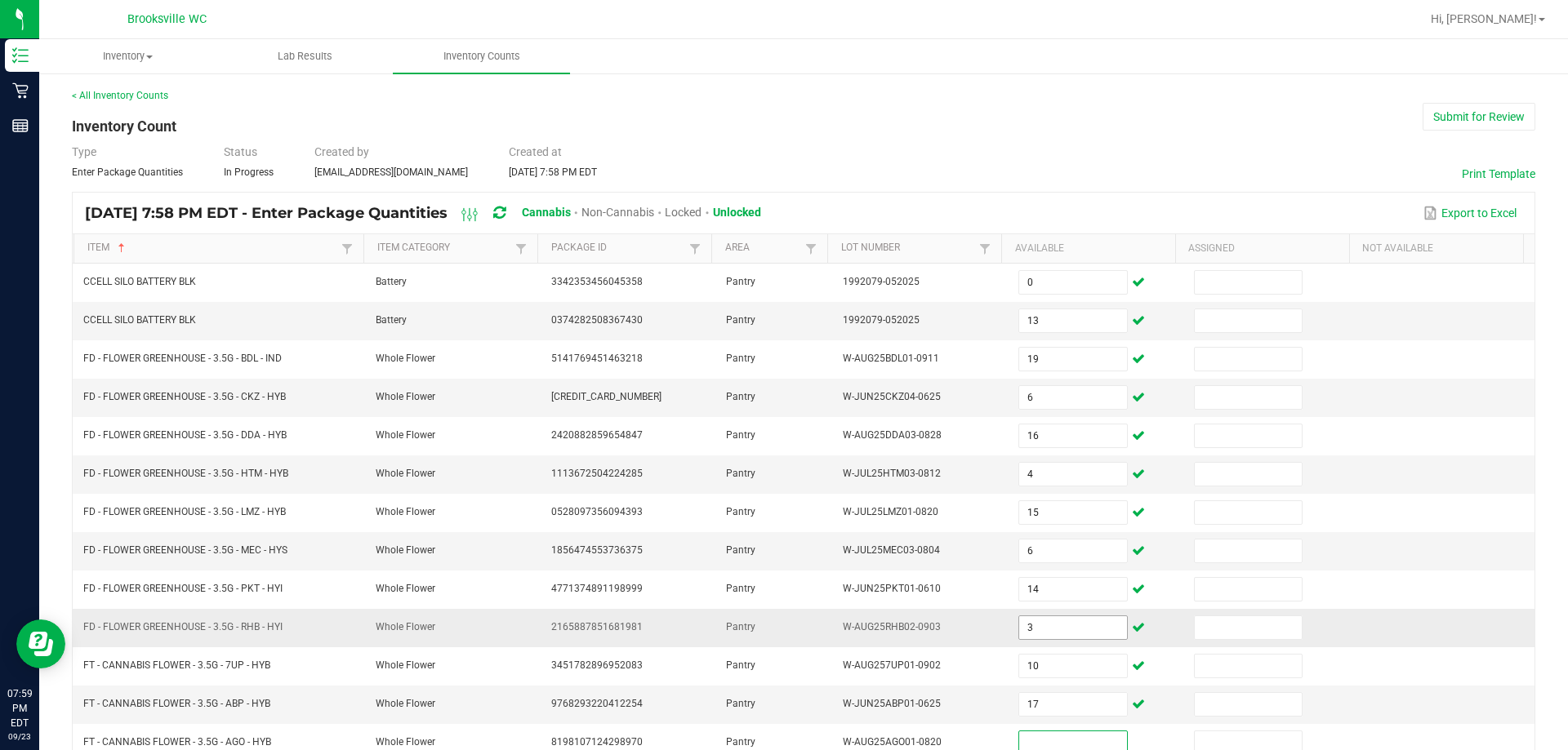
scroll to position [4, 0]
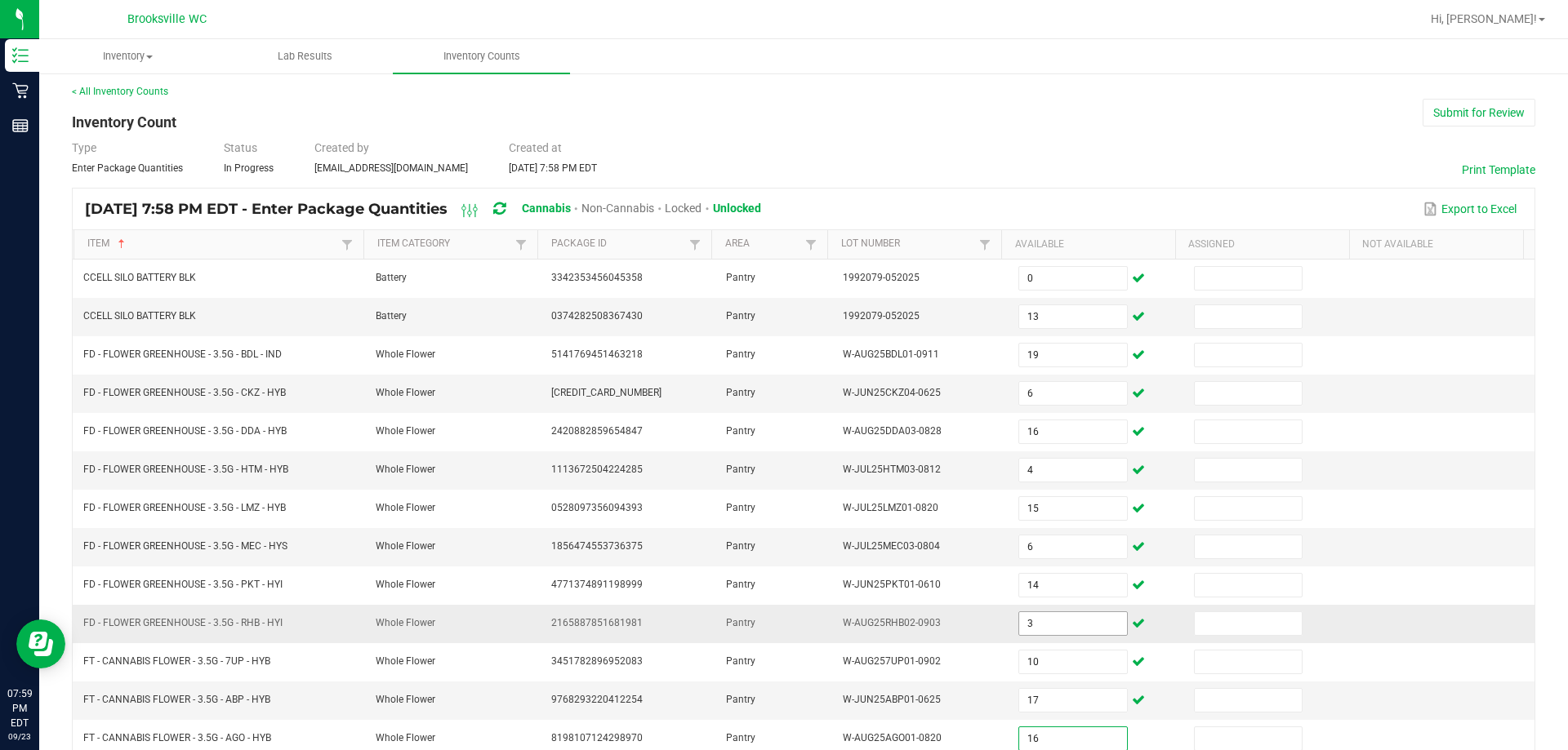
type input "16"
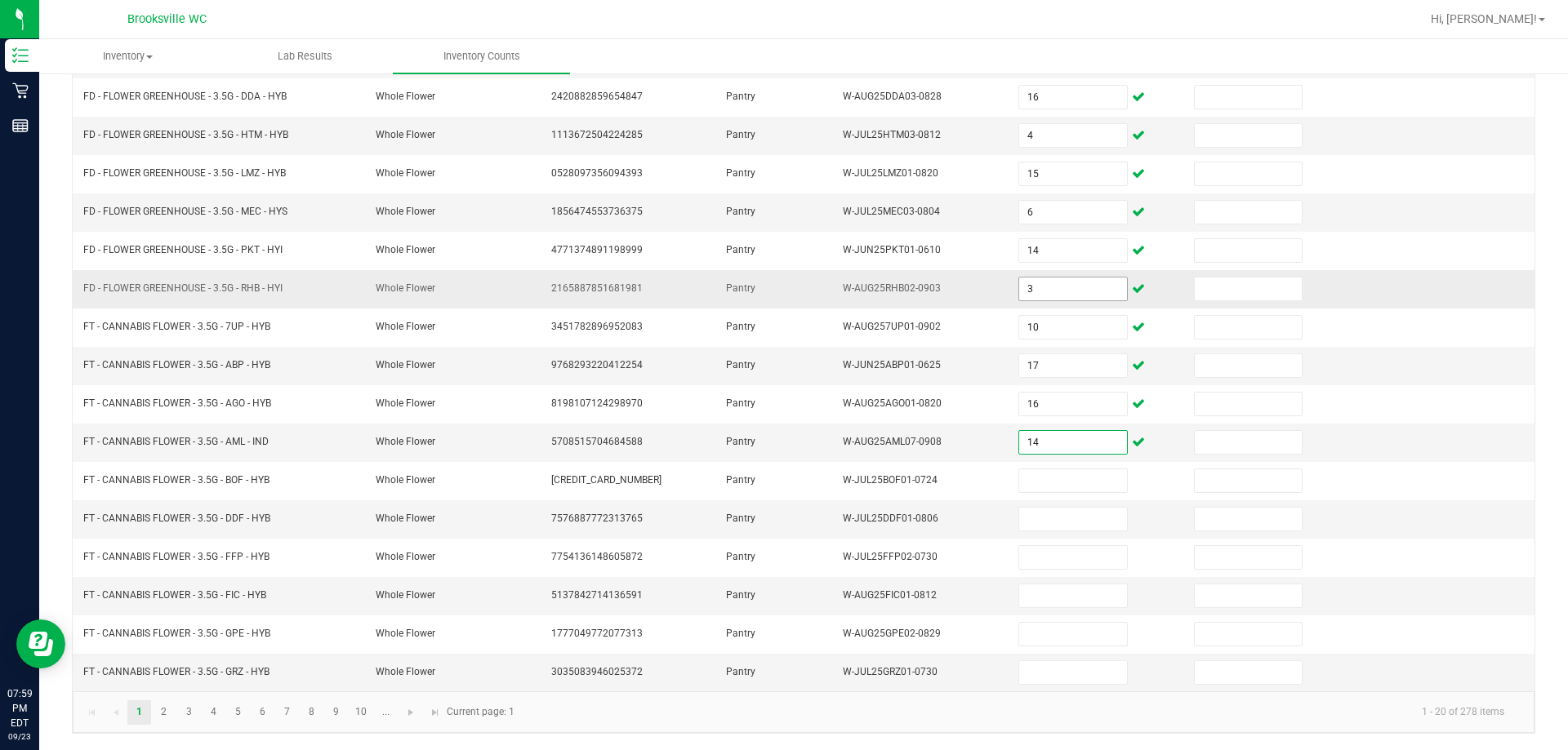
type input "14"
type input "15"
type input "3"
type input "17"
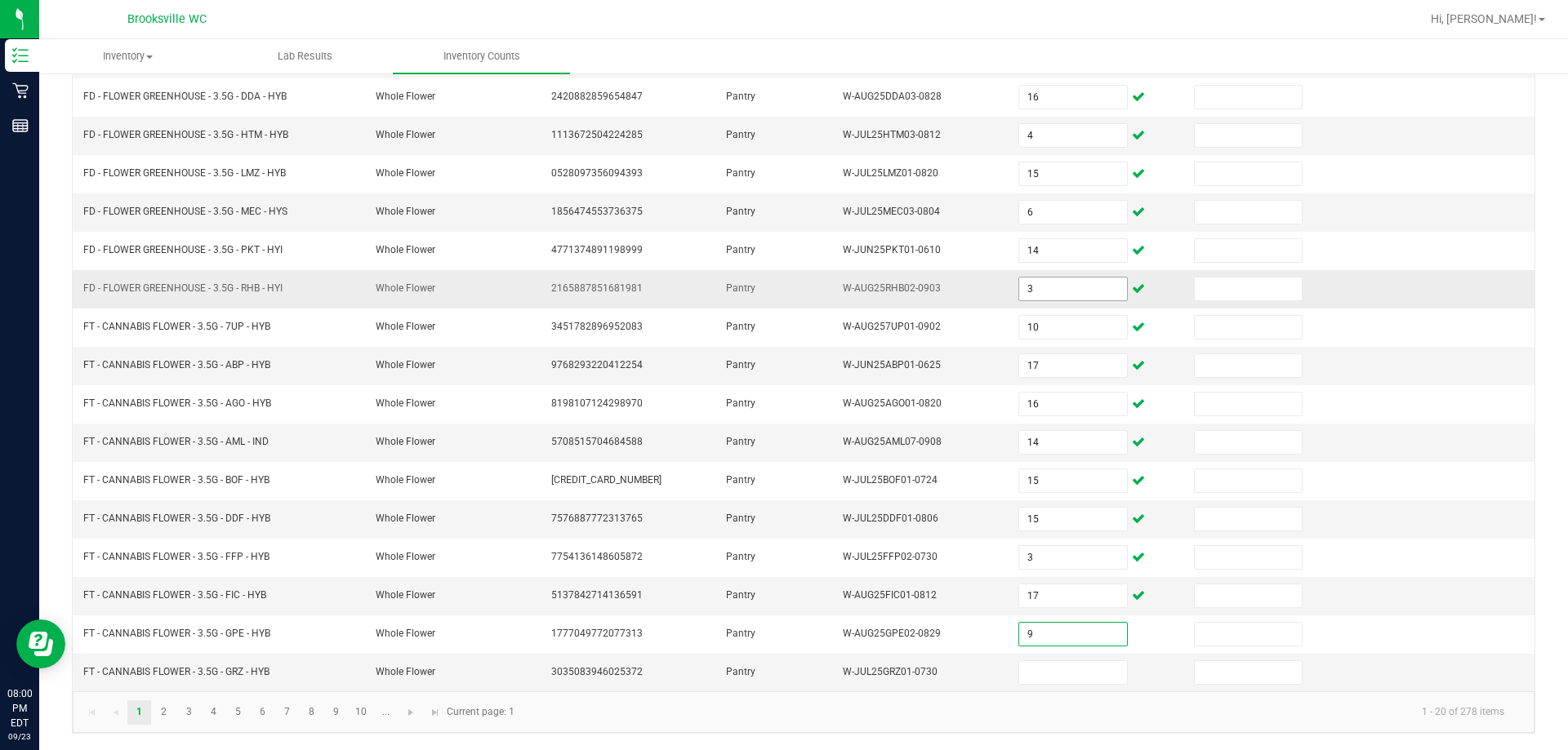
type input "9"
type input "1"
click at [414, 712] on span "Go to the next page" at bounding box center [411, 712] width 13 height 13
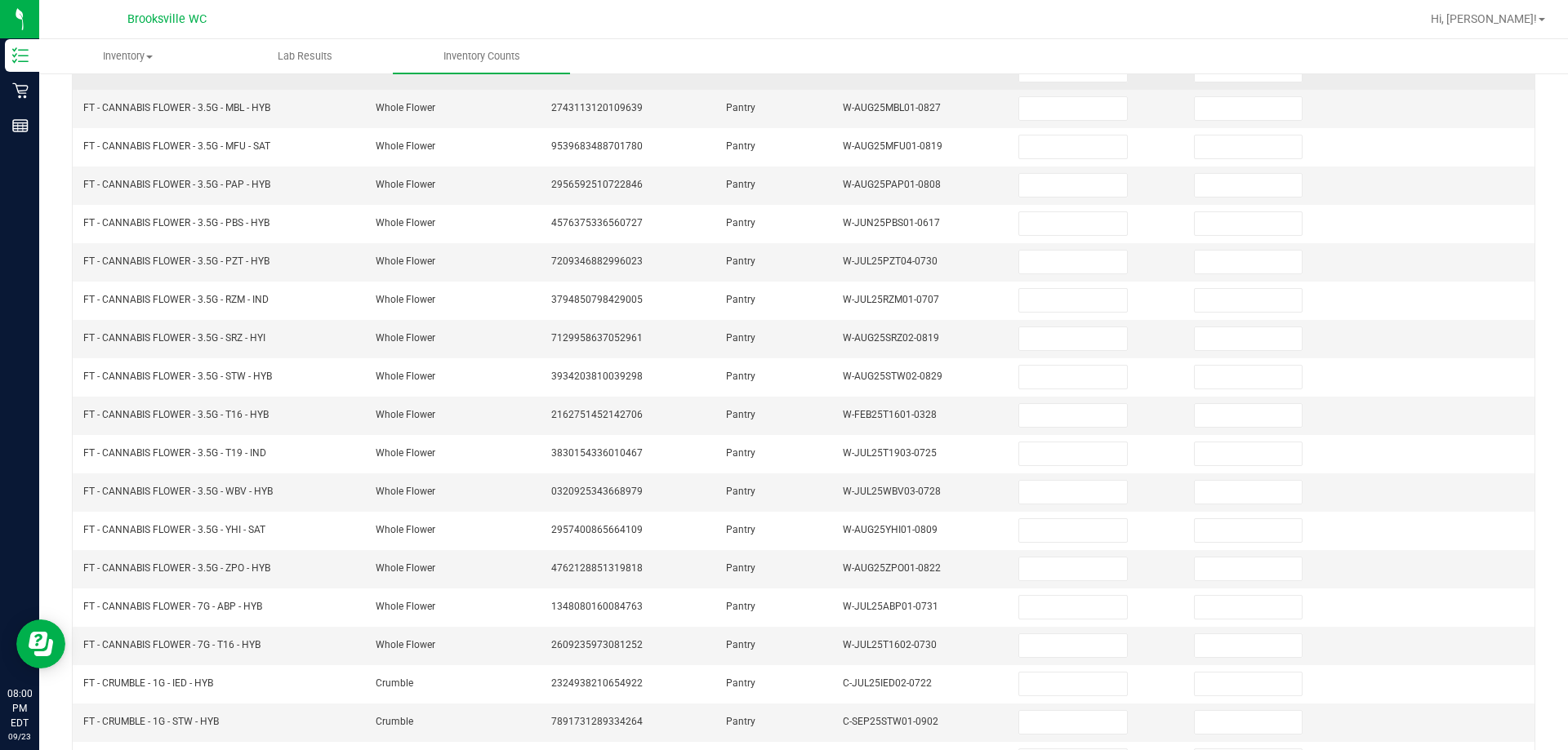
scroll to position [94, 0]
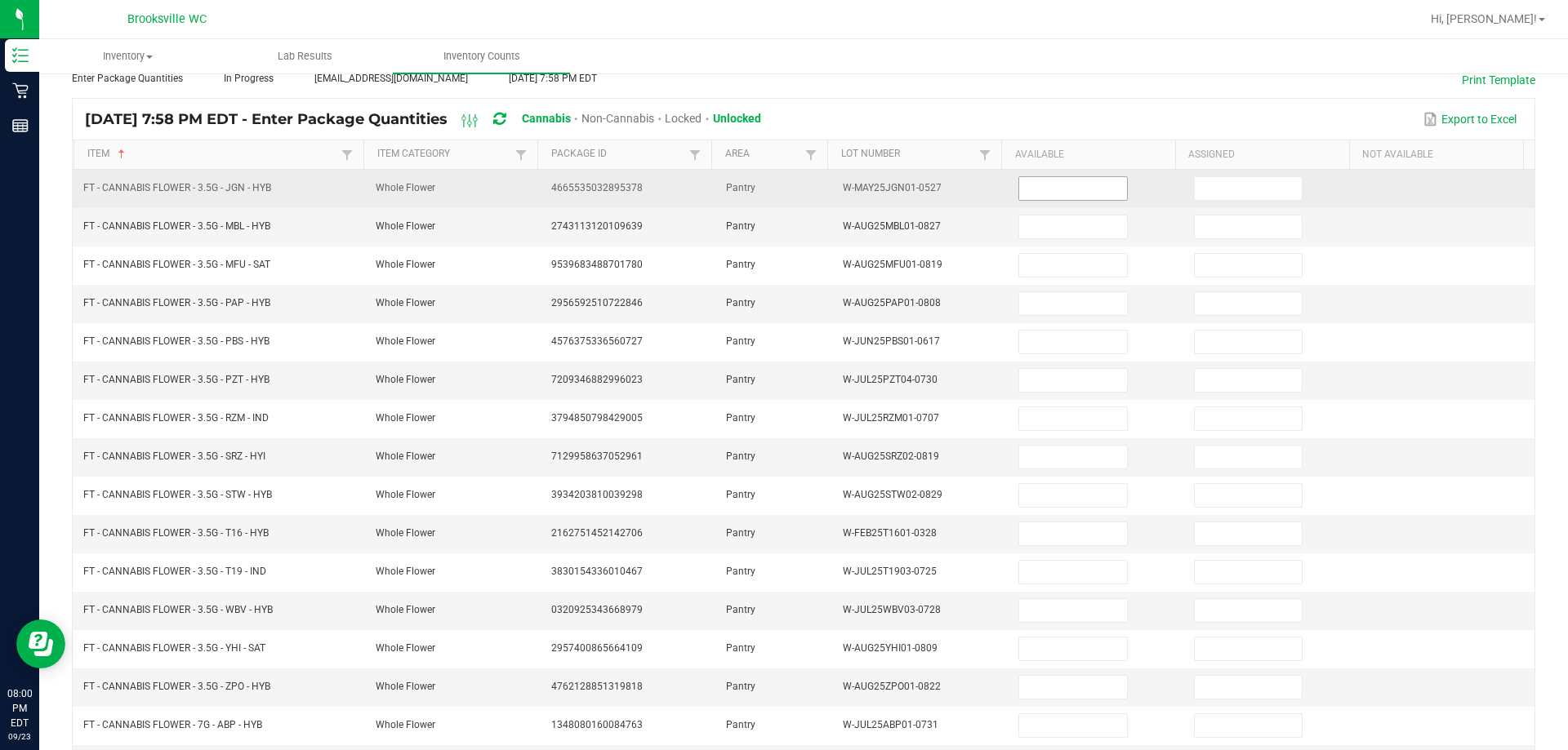
click at [824, 192] on input at bounding box center [1072, 188] width 107 height 22
type input "12"
type input "3"
type input "10"
type input "12"
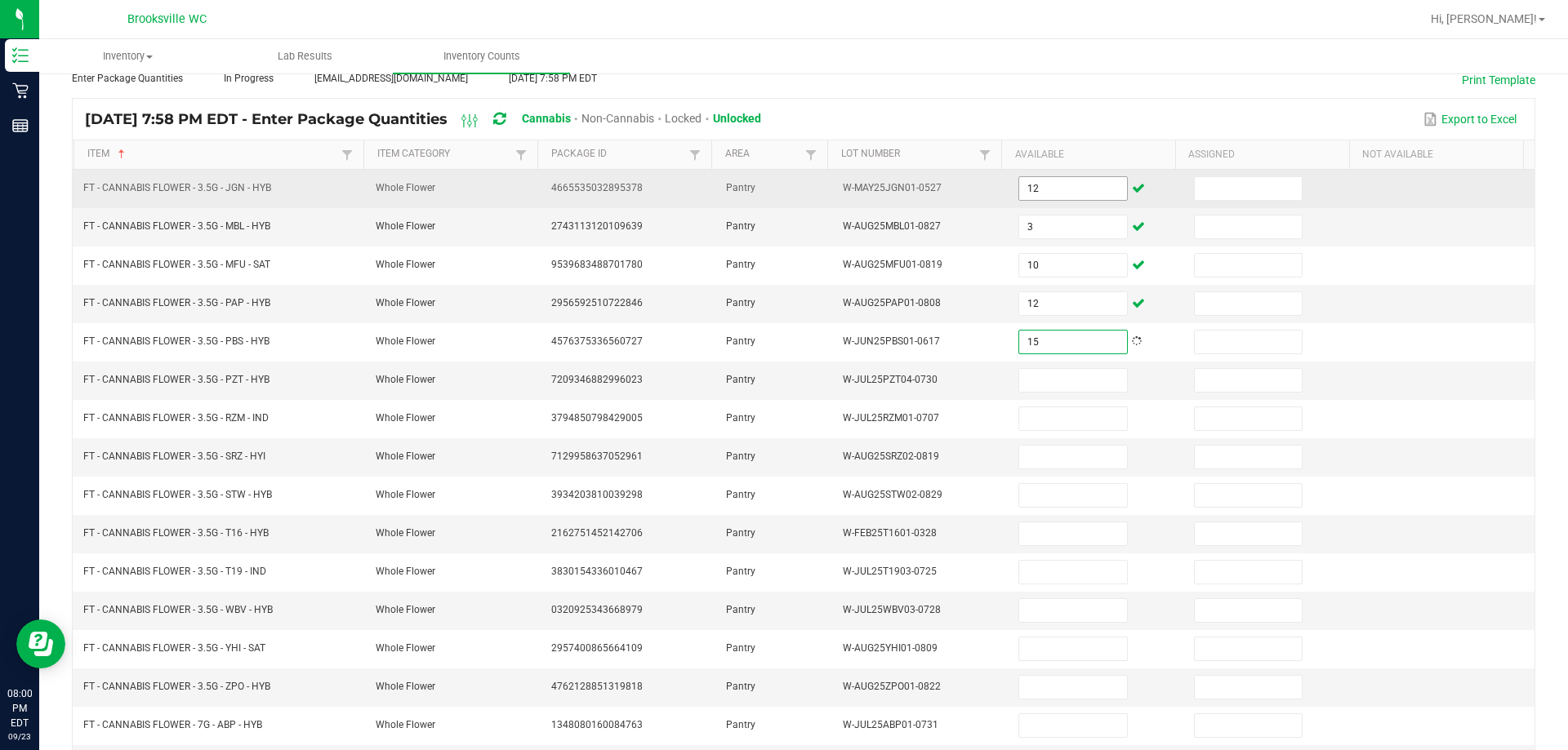
type input "15"
type input "10"
type input "16"
type input "12"
type input "18"
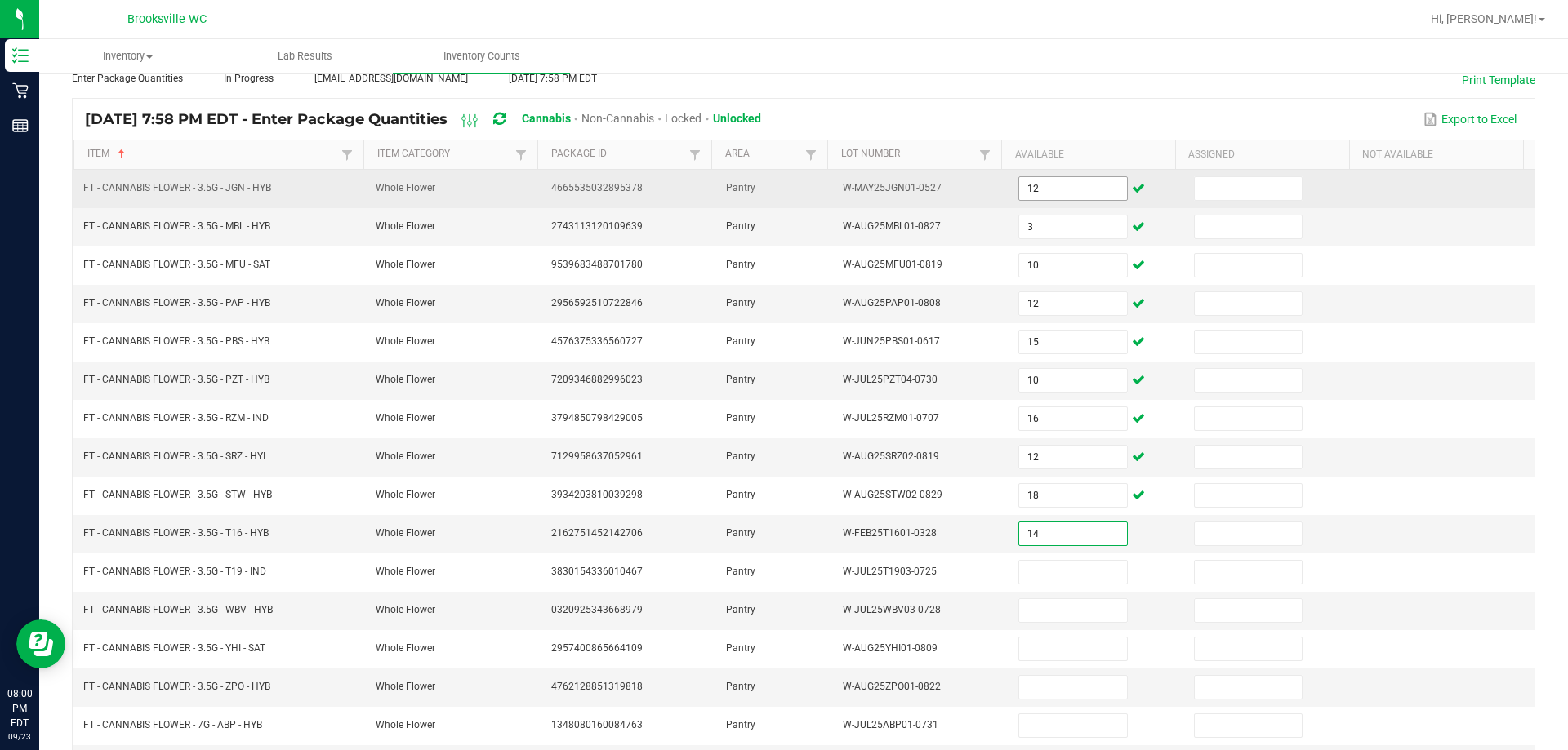
type input "14"
type input "15"
type input "7"
type input "18"
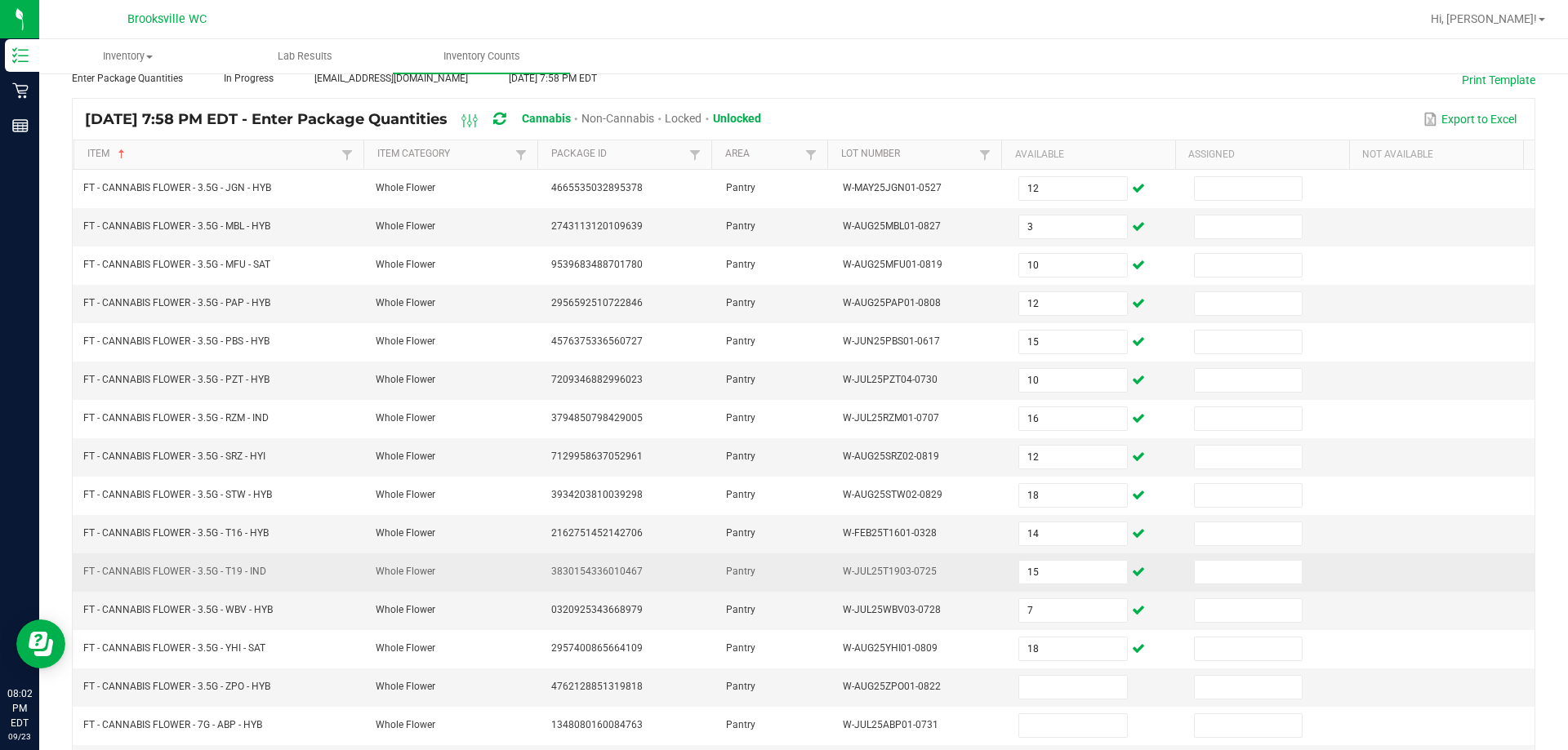
drag, startPoint x: 305, startPoint y: 533, endPoint x: 305, endPoint y: 556, distance: 23.0
click at [305, 556] on tbody "FT - CANNABIS FLOWER - 3.5G - JGN - HYB Whole Flower 4665535032895378 Pantry W-…" at bounding box center [803, 553] width 1461 height 767
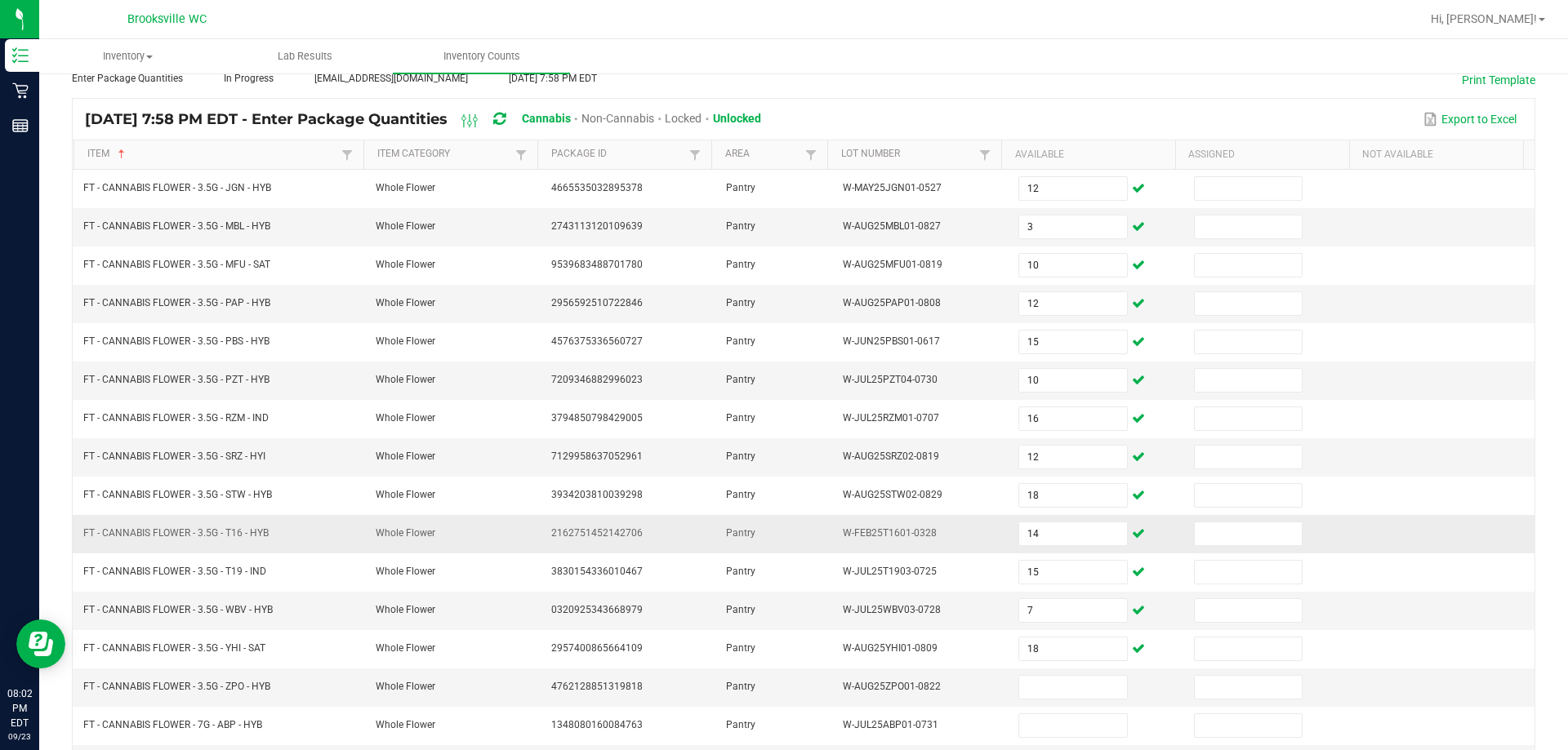
click at [300, 525] on td "FT - CANNABIS FLOWER - 3.5G - T16 - HYB" at bounding box center [219, 534] width 293 height 38
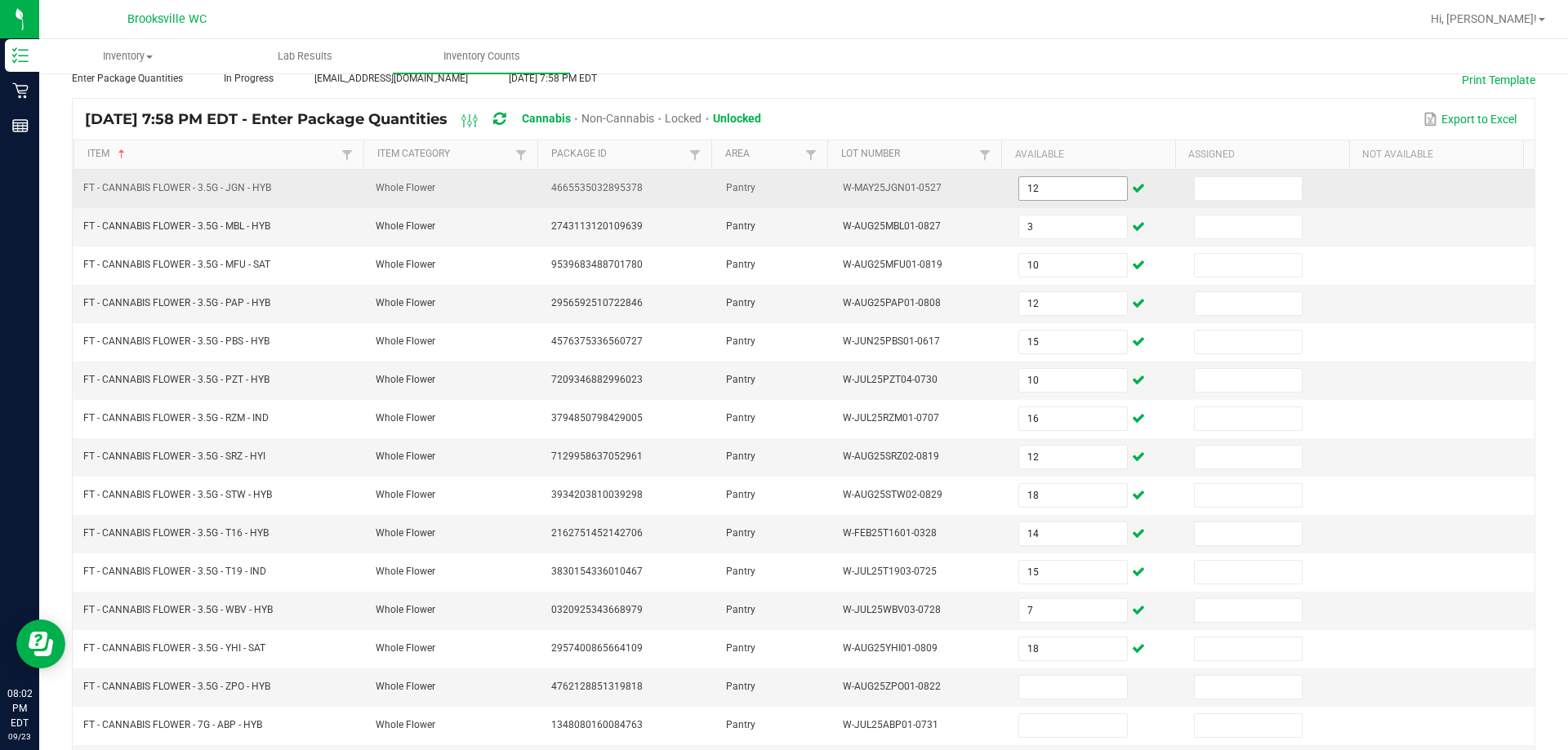
click at [824, 192] on input "12" at bounding box center [1072, 188] width 107 height 22
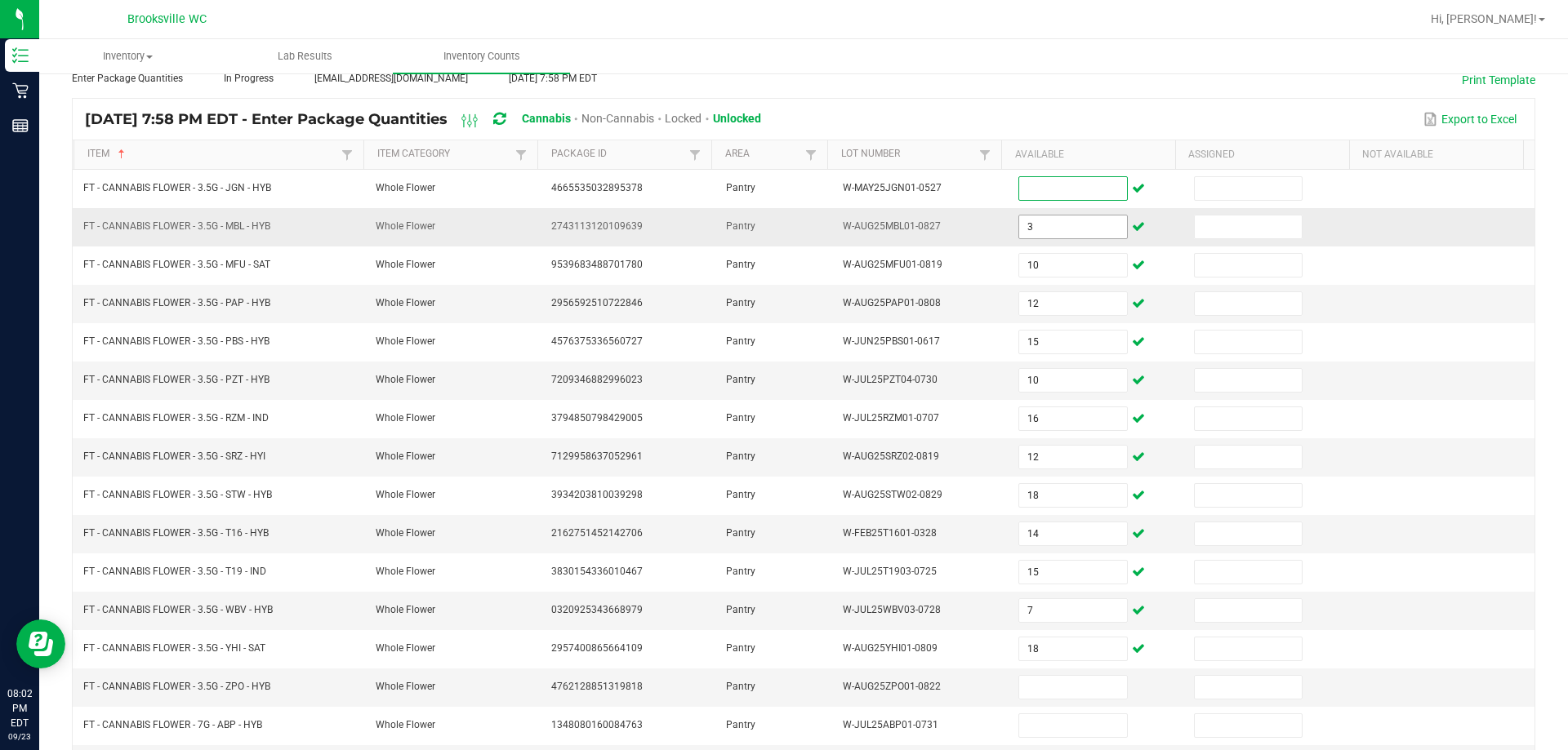
click at [824, 221] on input "3" at bounding box center [1072, 227] width 107 height 22
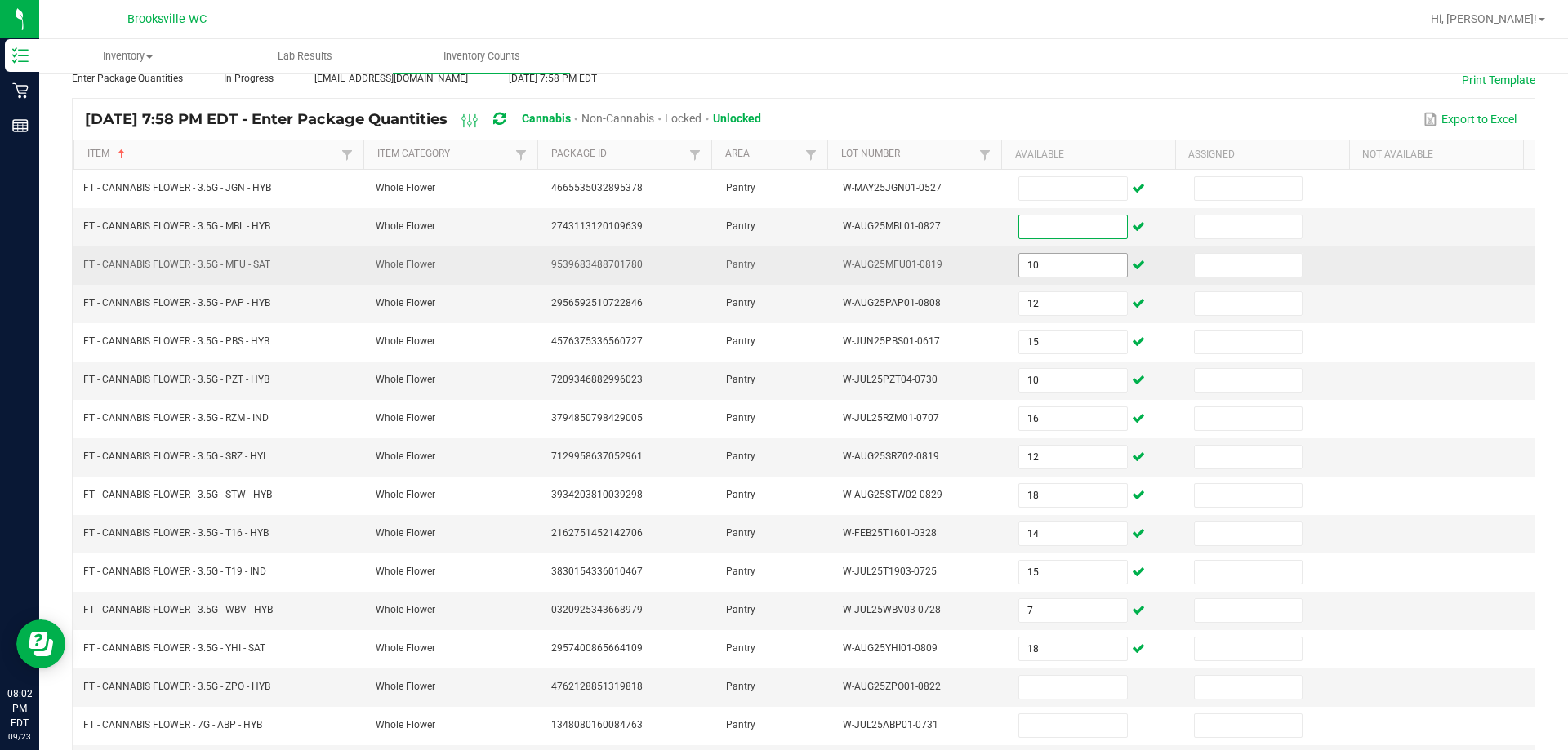
click at [824, 272] on input "10" at bounding box center [1072, 265] width 107 height 22
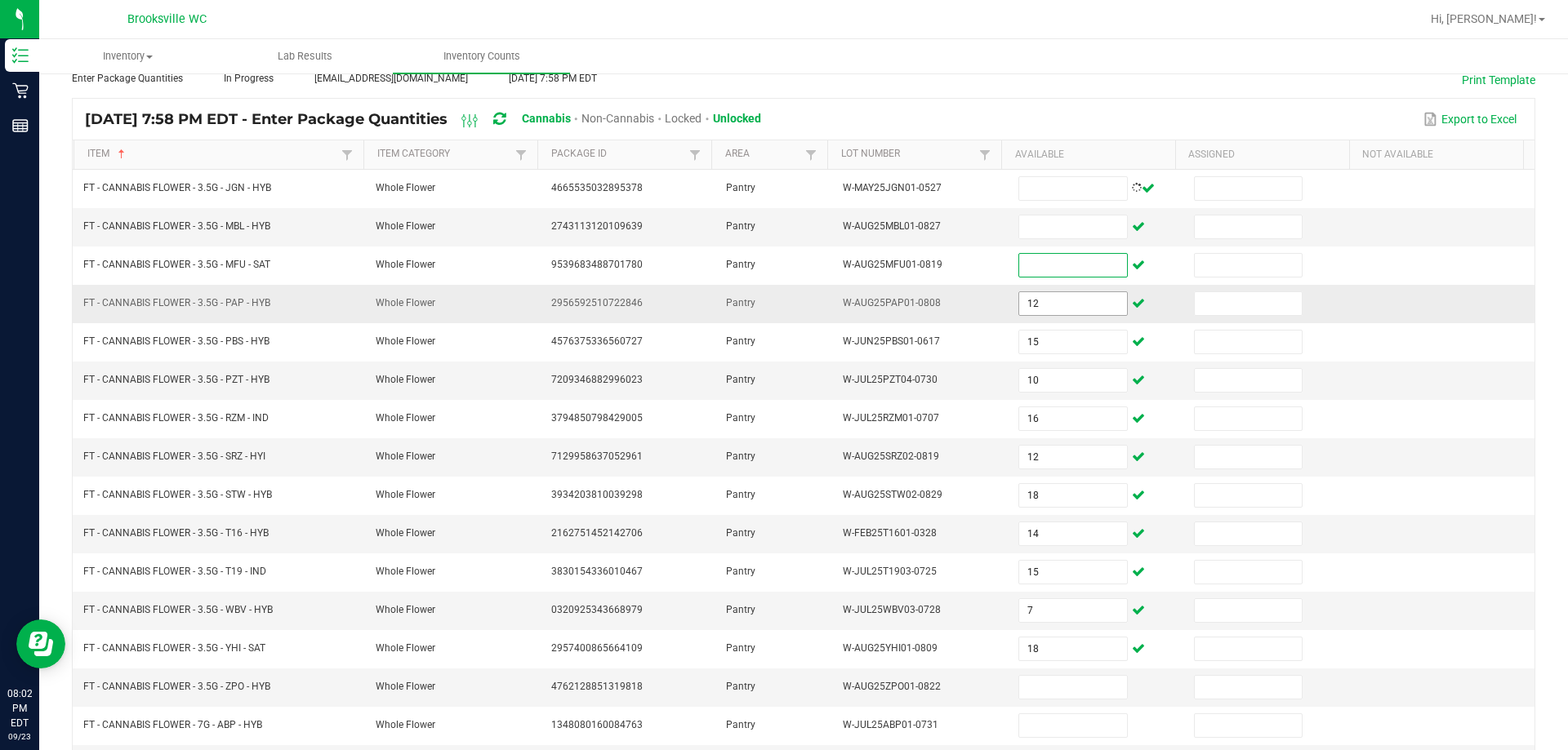
click at [824, 309] on input "12" at bounding box center [1072, 303] width 107 height 22
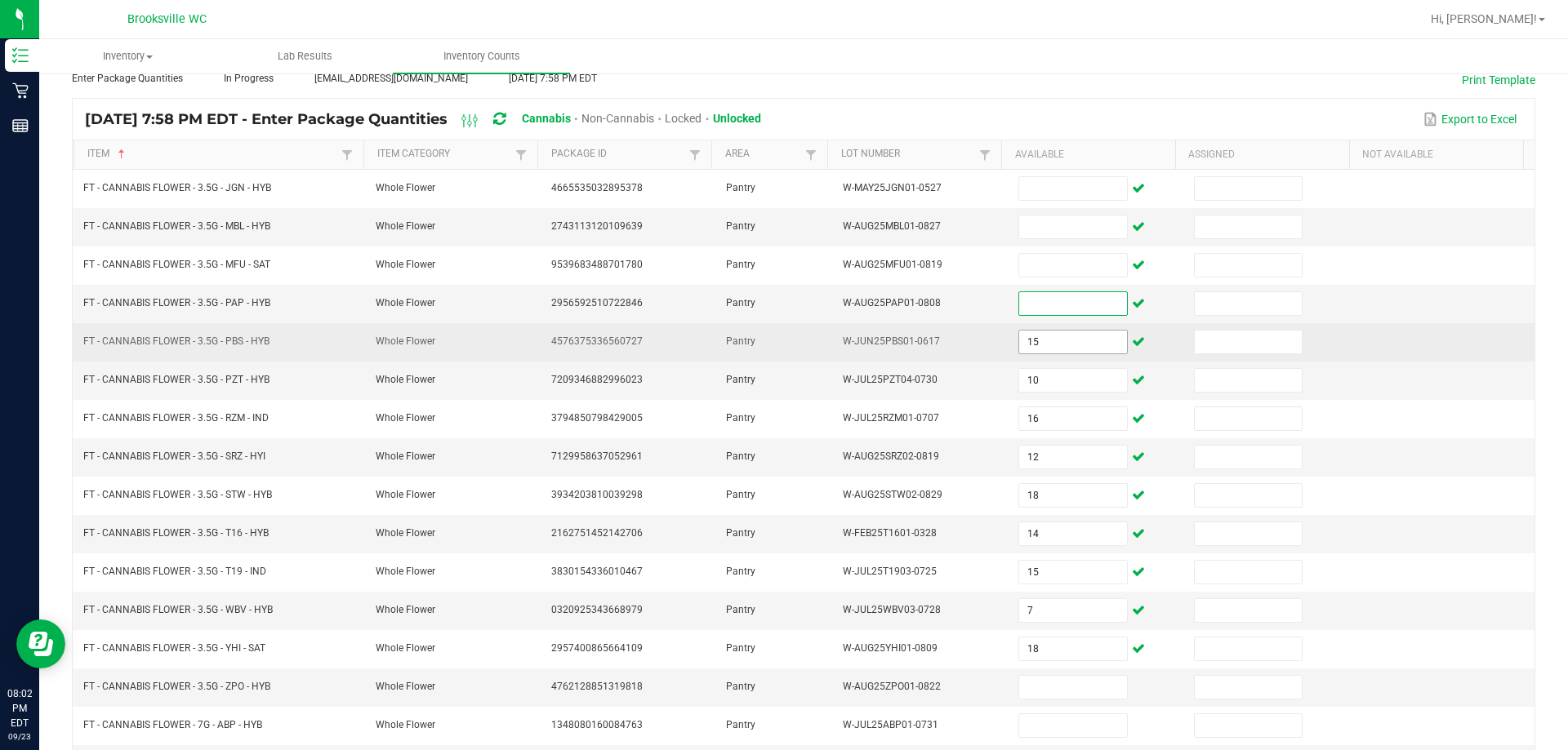
click at [824, 338] on input "15" at bounding box center [1072, 342] width 107 height 22
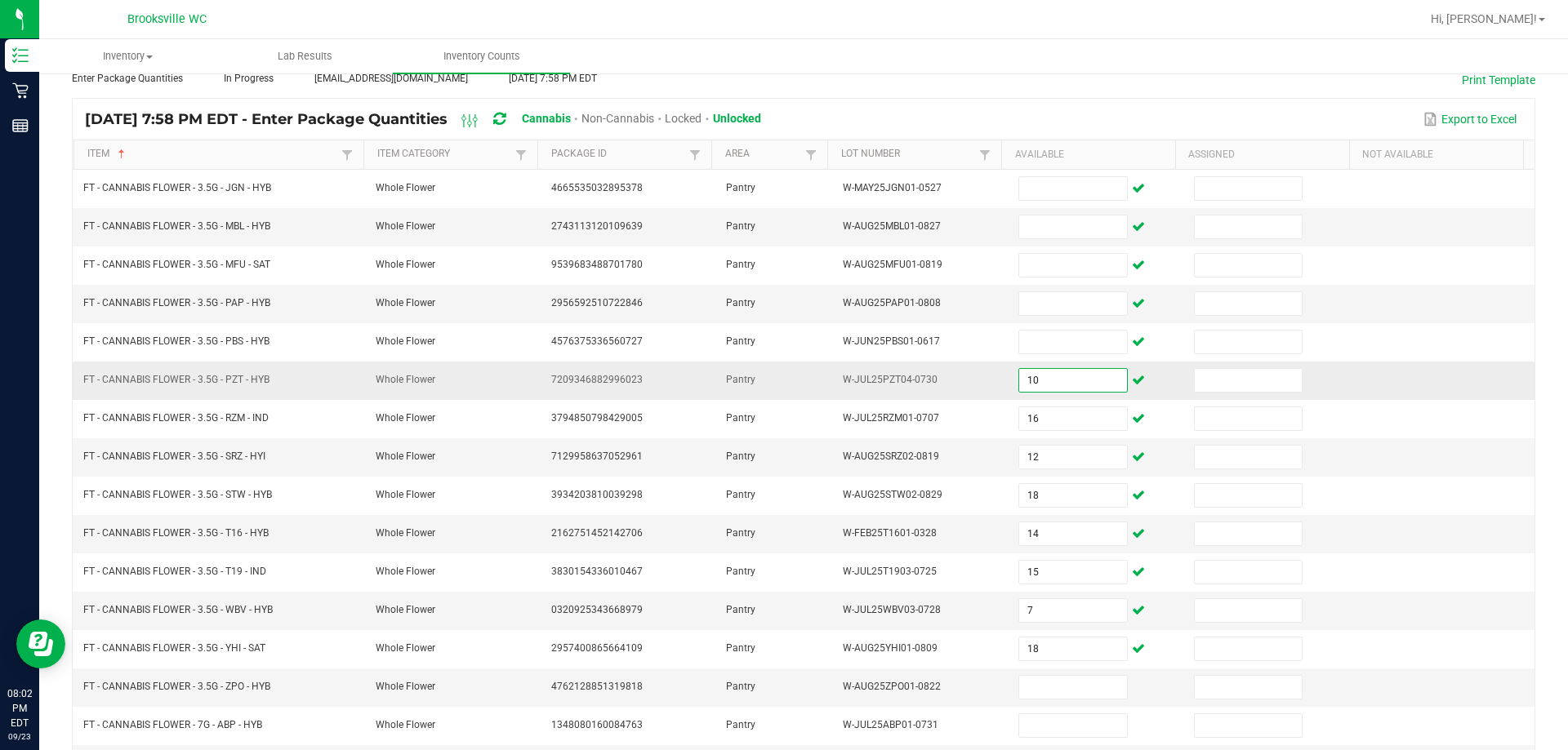
click at [824, 383] on input "10" at bounding box center [1072, 380] width 107 height 22
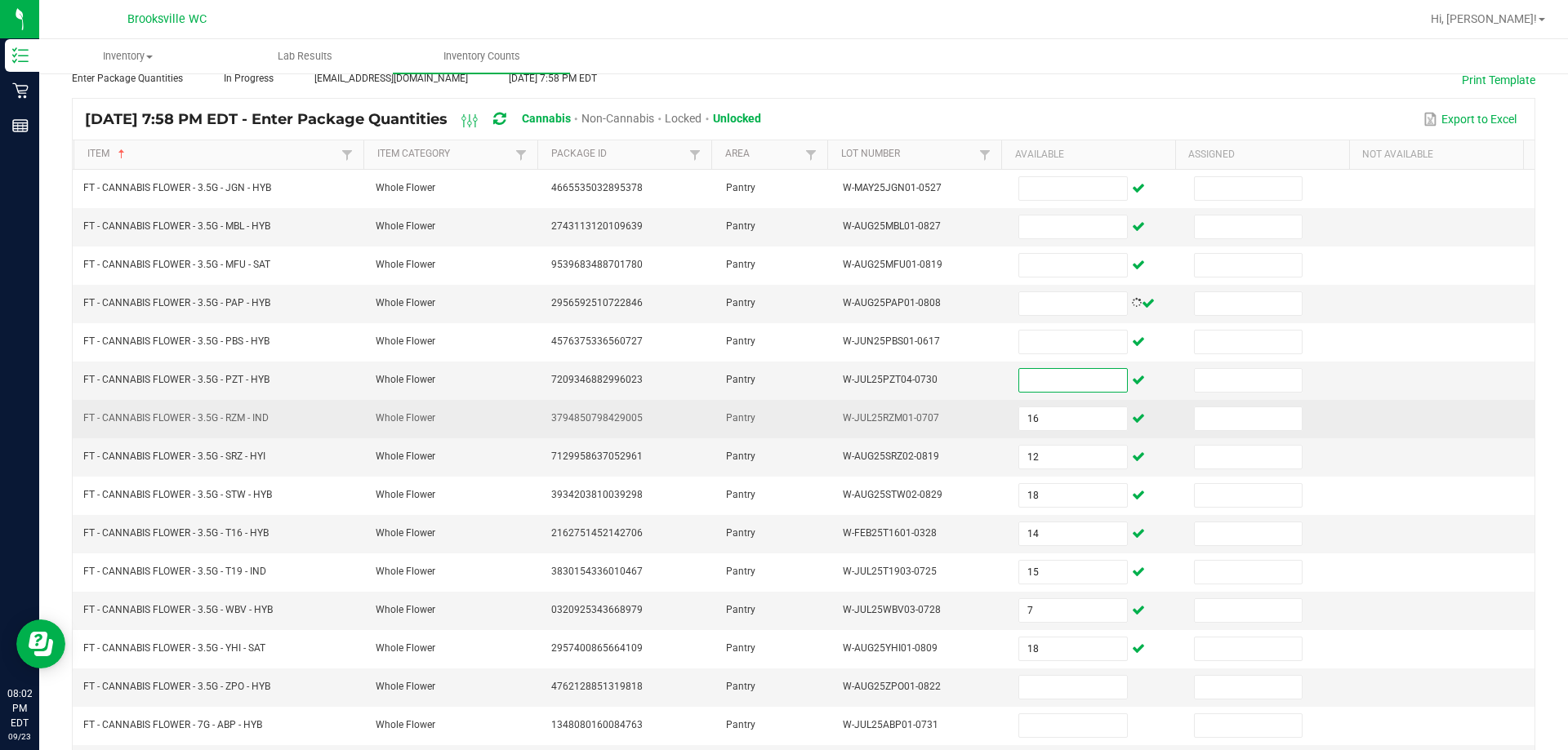
click at [824, 404] on td "16" at bounding box center [1096, 419] width 176 height 38
click at [824, 412] on input "16" at bounding box center [1072, 418] width 107 height 22
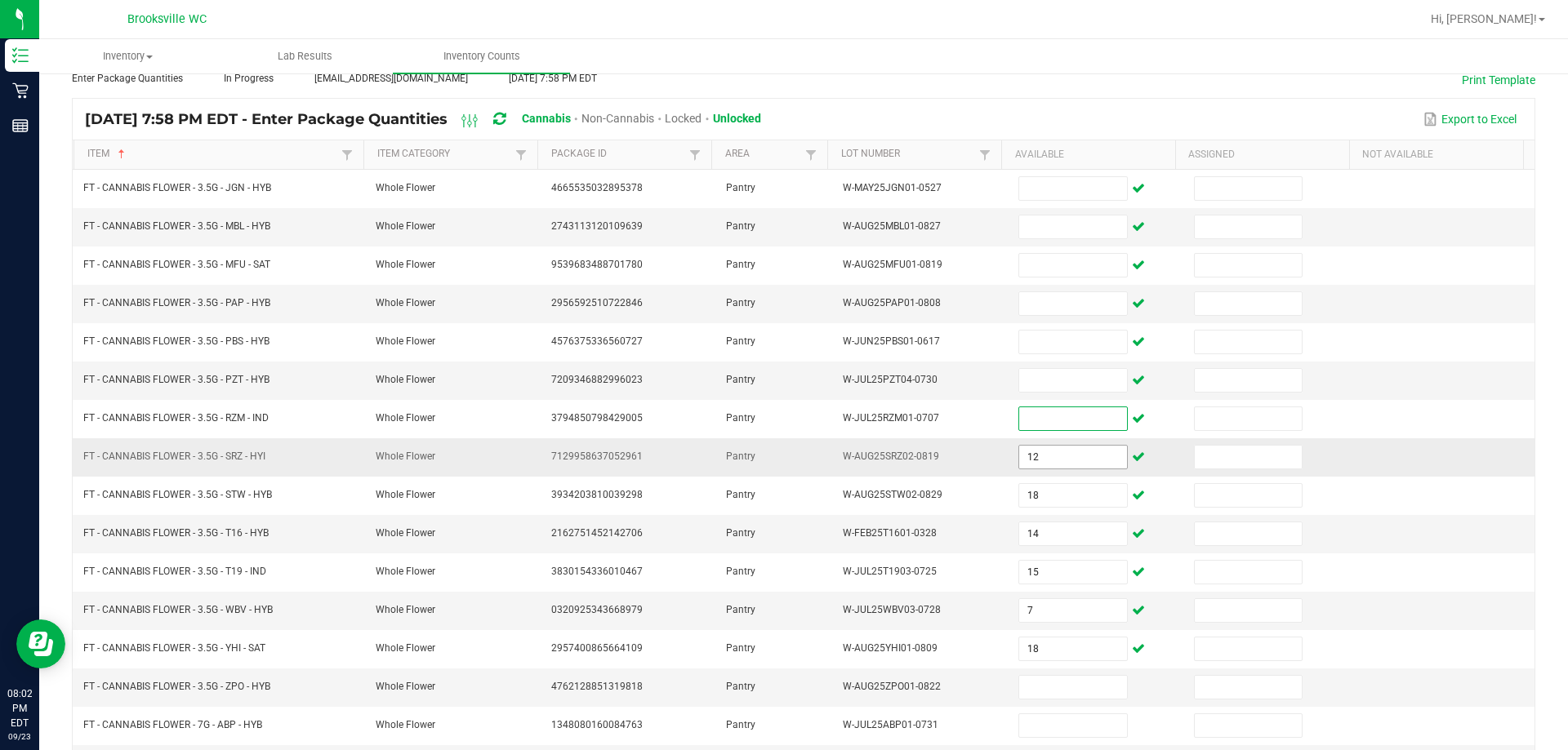
click at [824, 460] on input "12" at bounding box center [1072, 457] width 107 height 22
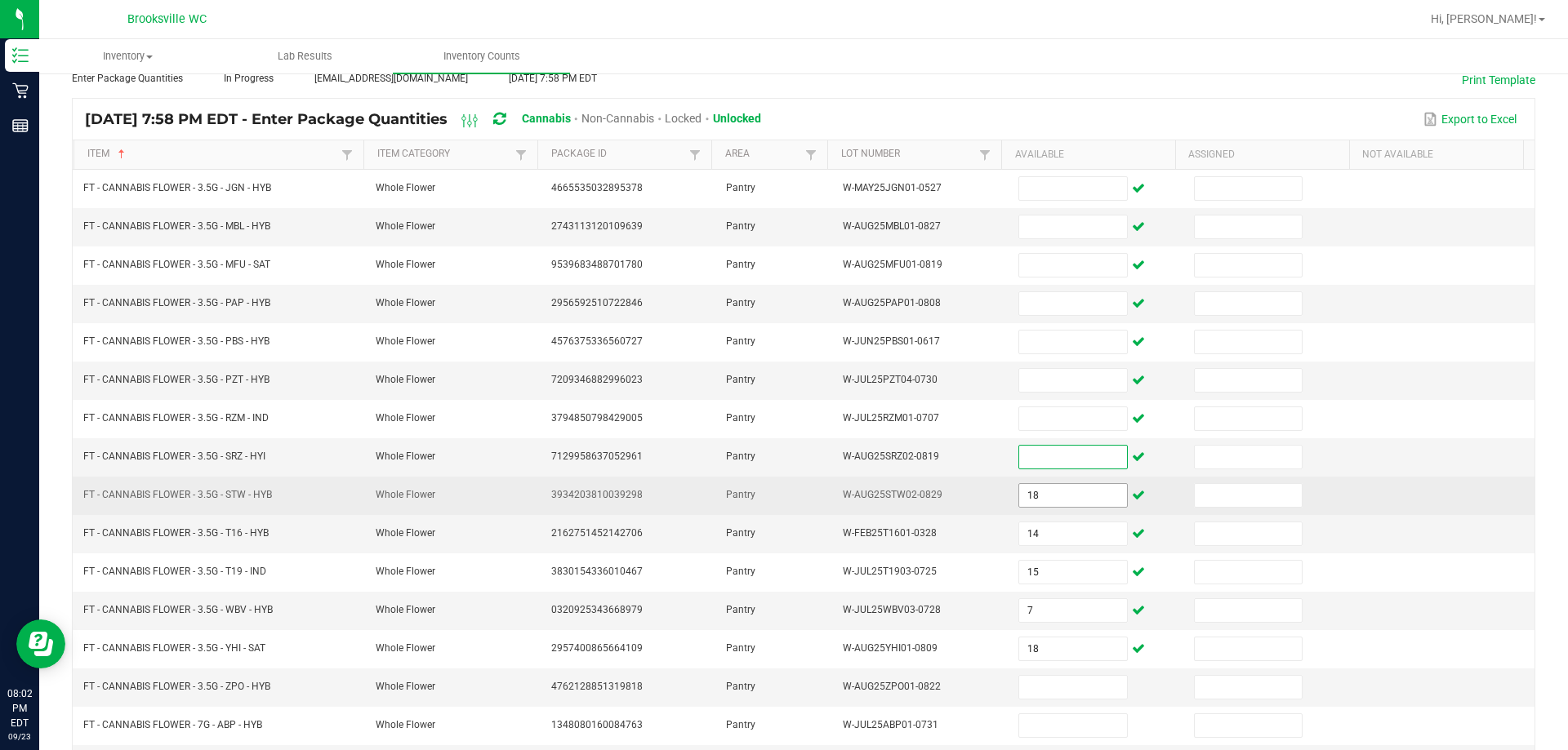
click at [824, 491] on input "18" at bounding box center [1072, 495] width 107 height 22
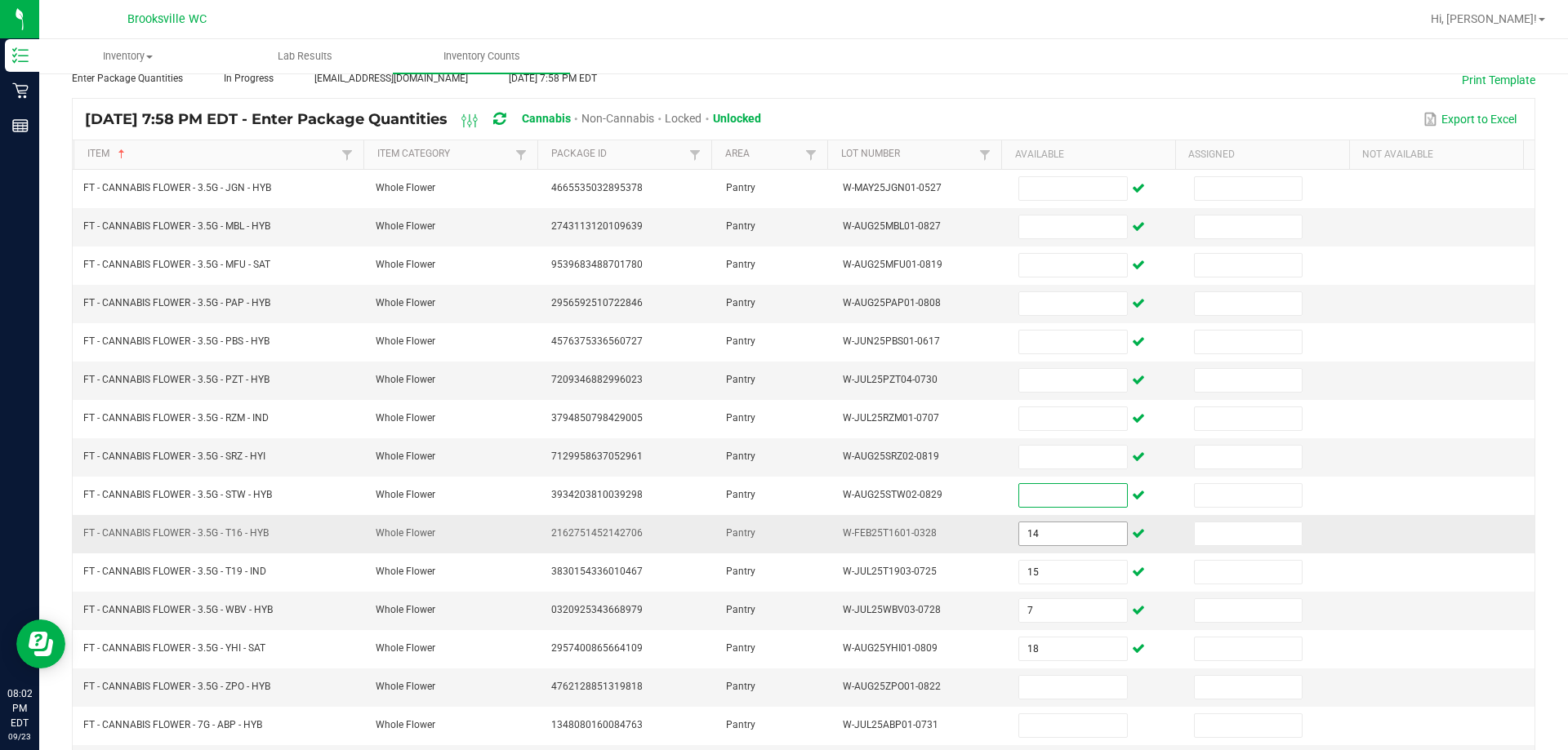
click at [824, 542] on input "14" at bounding box center [1072, 533] width 107 height 22
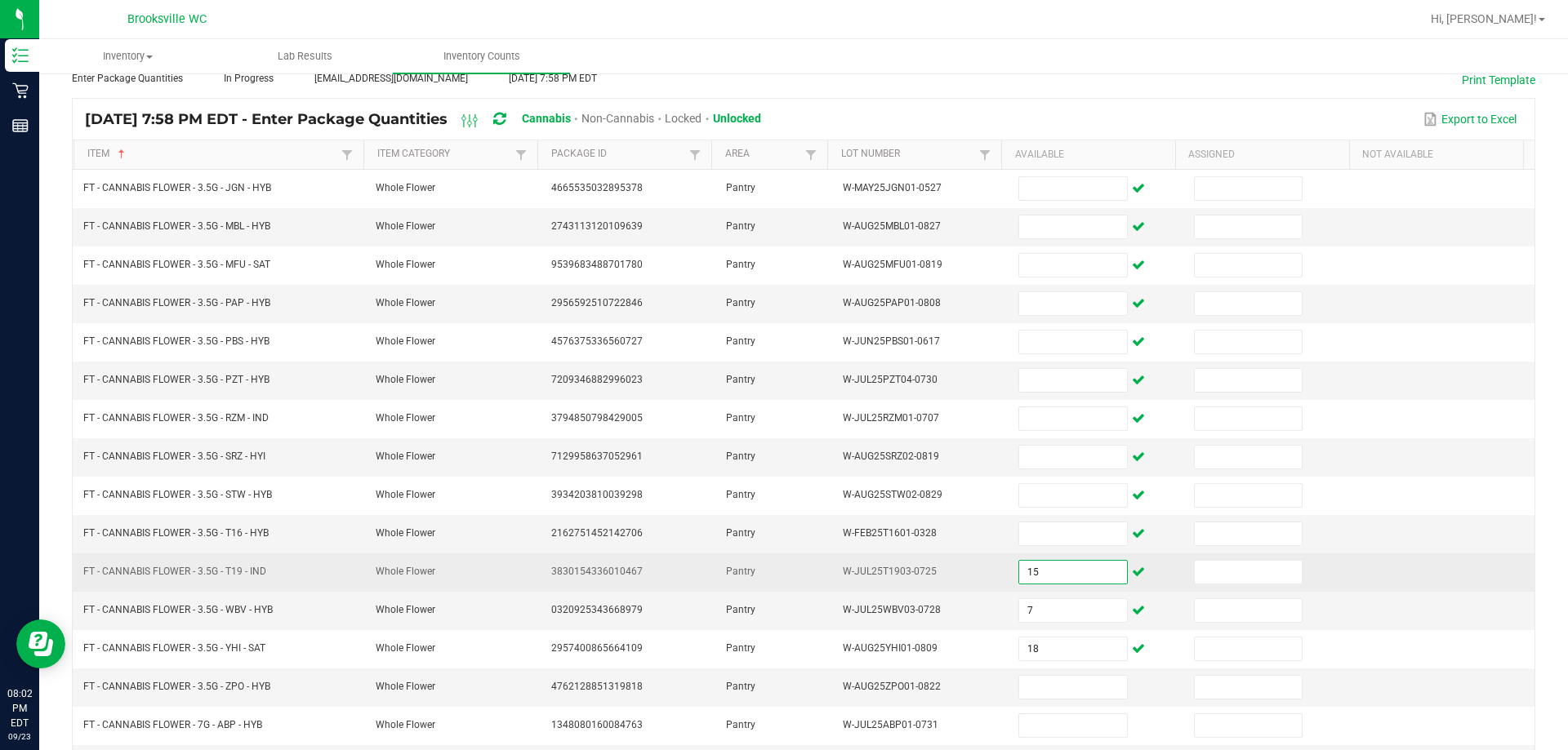
click at [824, 572] on input "15" at bounding box center [1072, 572] width 107 height 22
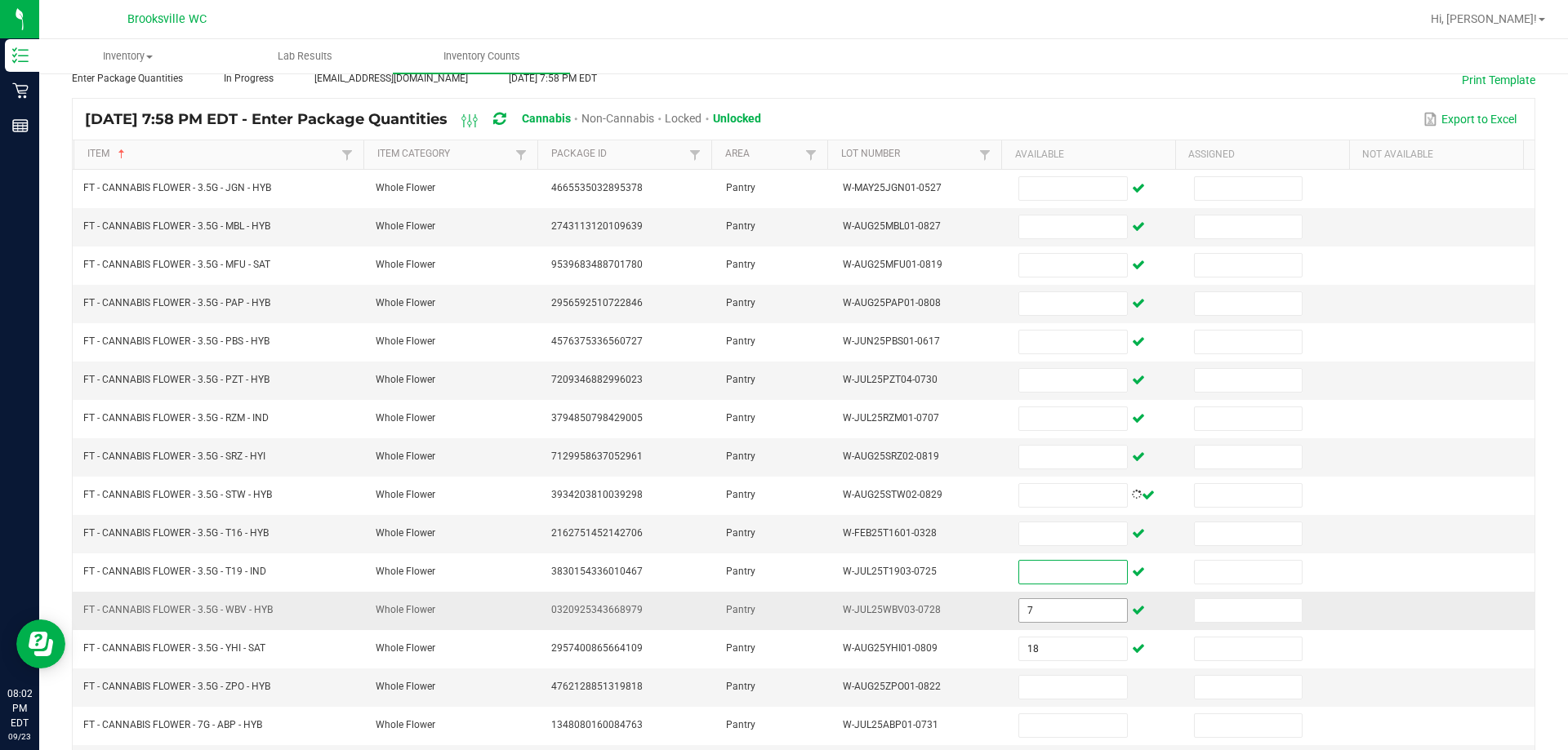
click at [824, 616] on input "7" at bounding box center [1072, 610] width 107 height 22
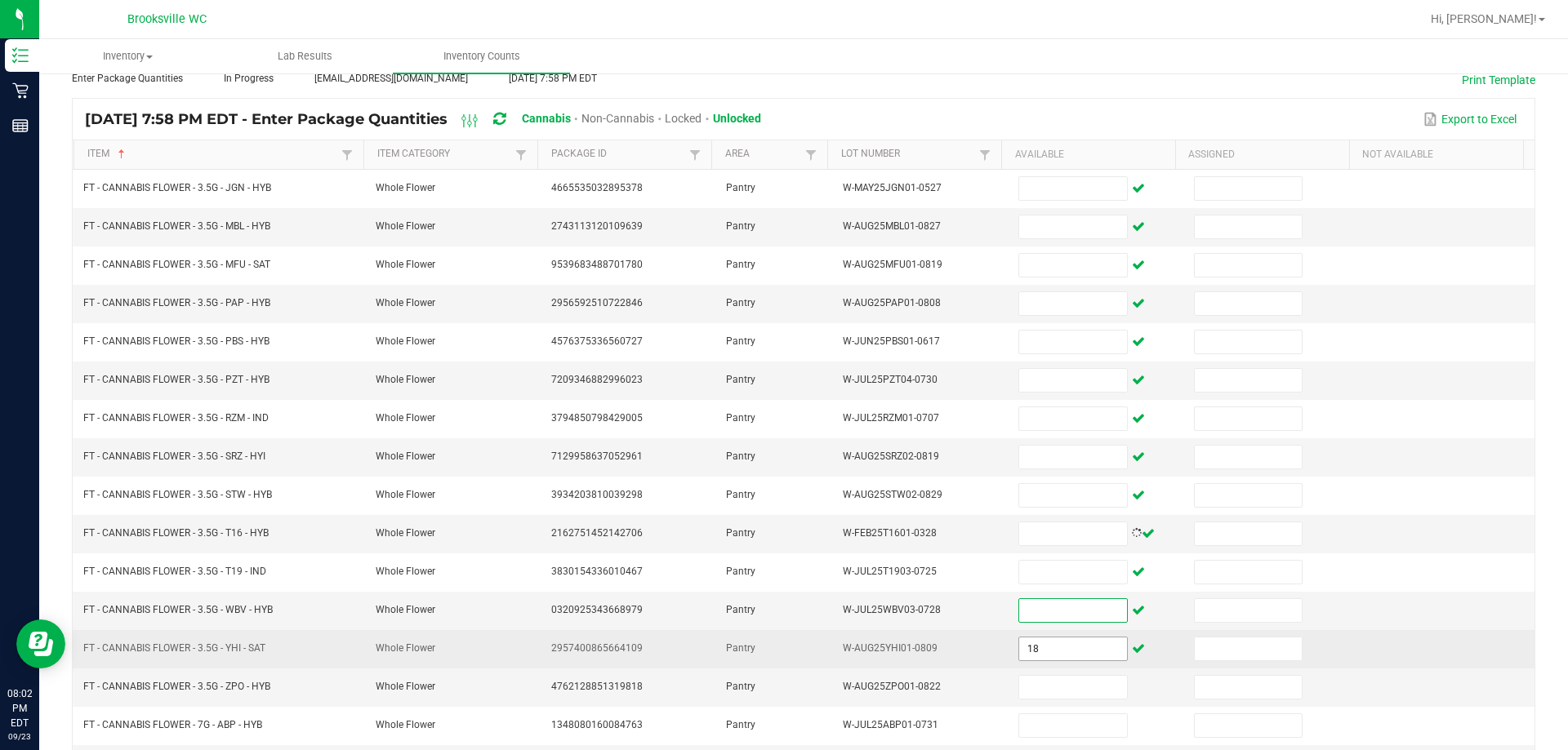
click at [824, 654] on input "18" at bounding box center [1072, 648] width 107 height 22
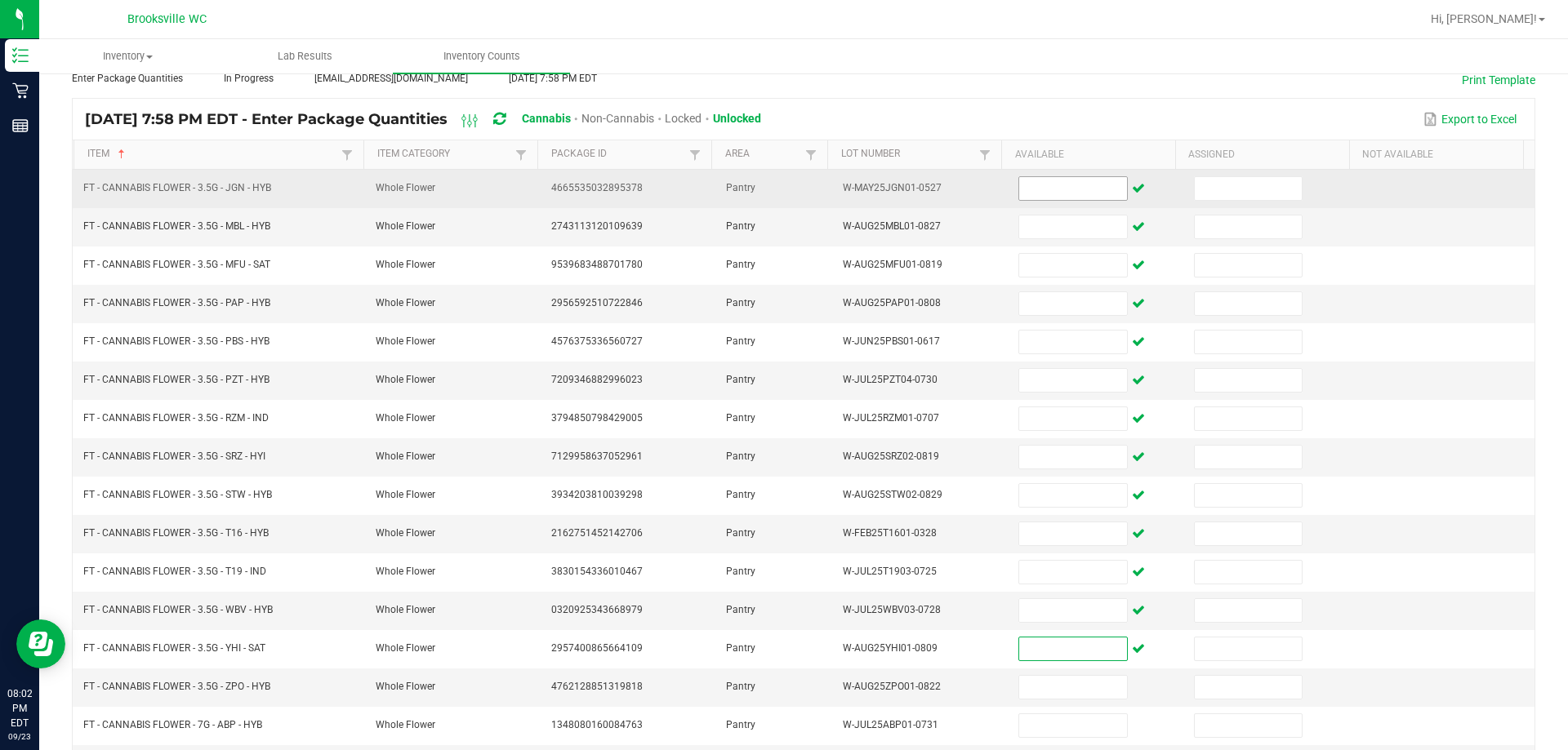
click at [824, 178] on td at bounding box center [1096, 189] width 176 height 38
click at [824, 191] on input at bounding box center [1072, 188] width 107 height 22
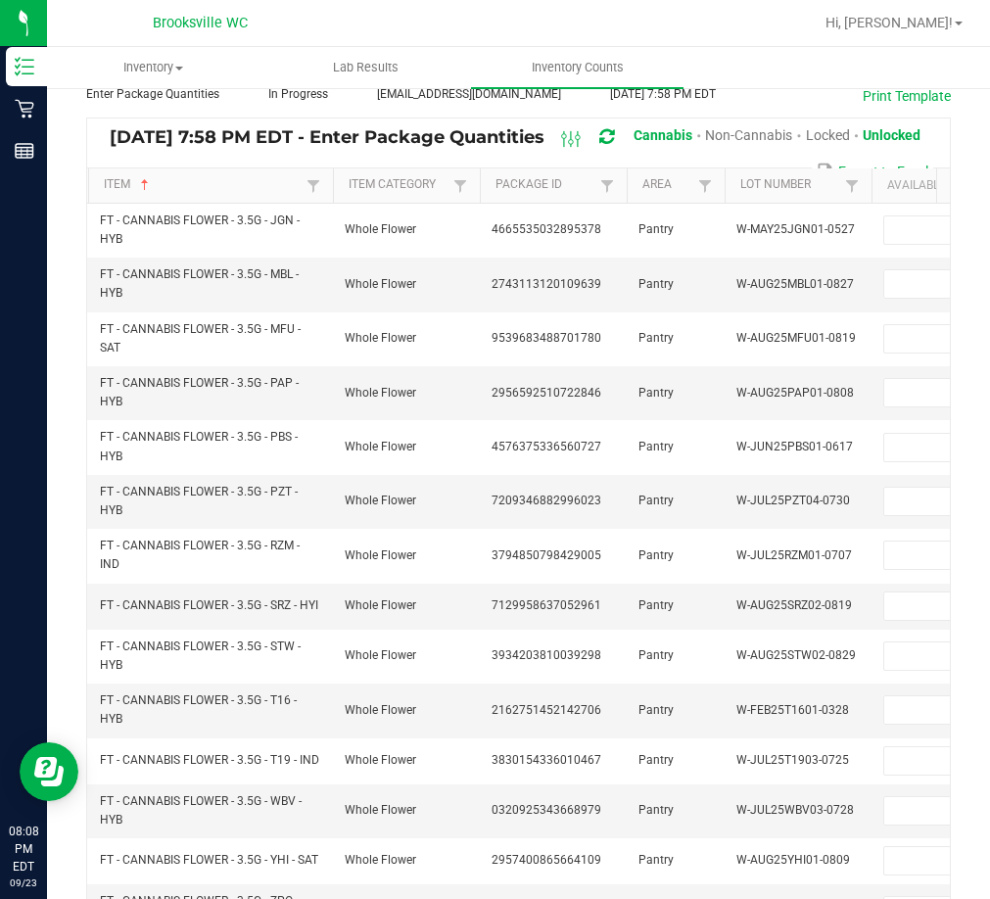
click at [645, 30] on div at bounding box center [582, 23] width 462 height 38
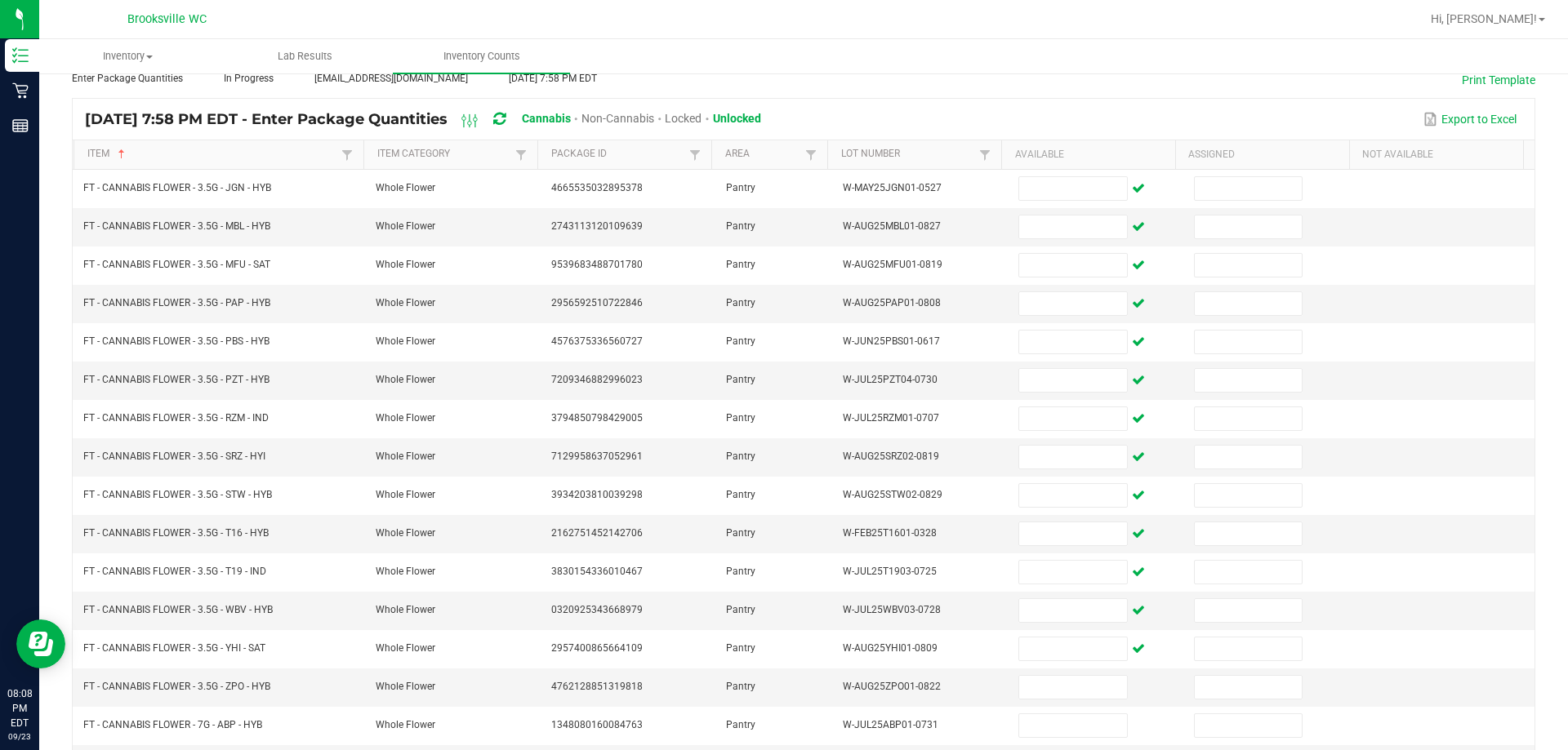
click at [824, 90] on div "< All Inventory Counts Inventory Count Submit for Review Type Enter Package Qua…" at bounding box center [803, 486] width 1463 height 984
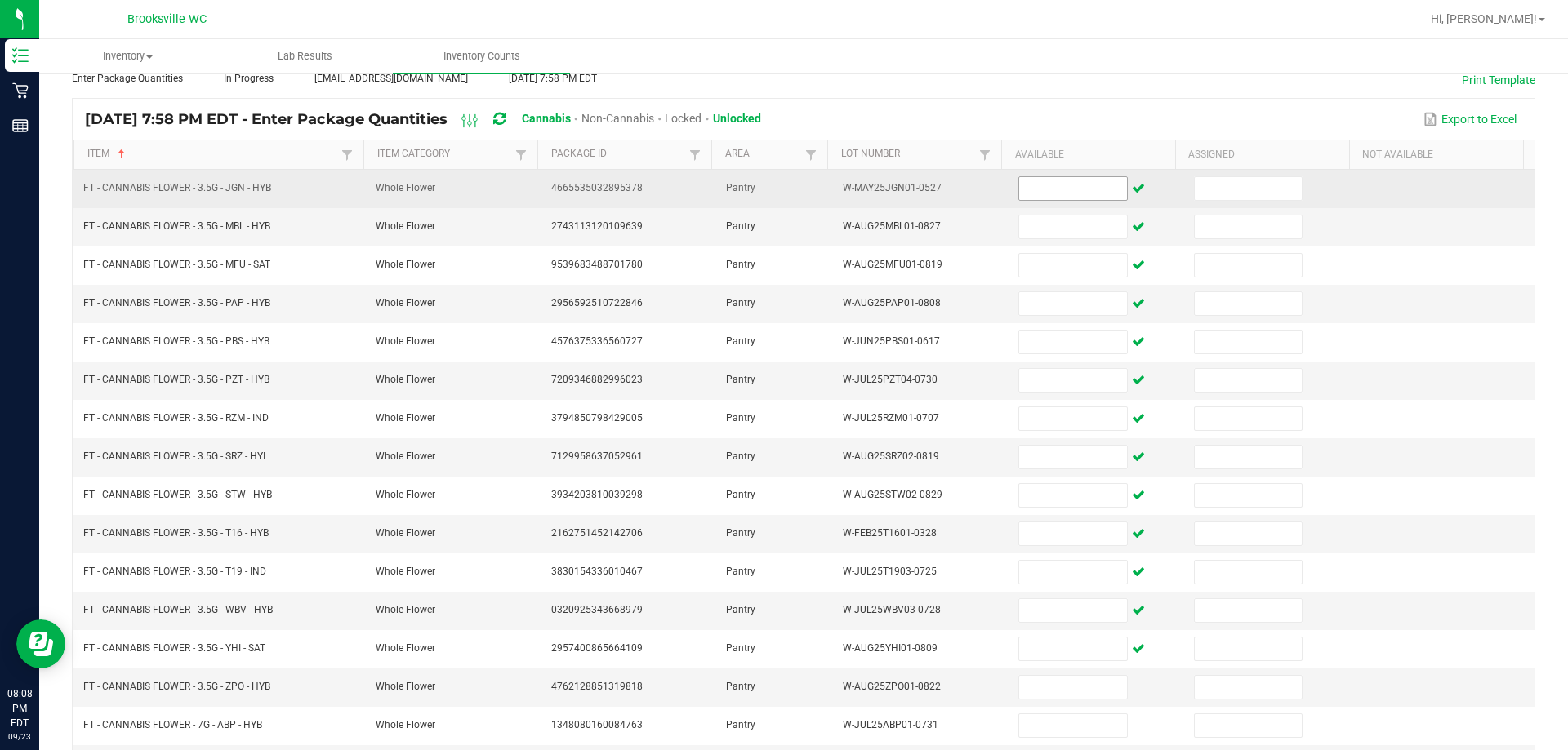
click at [824, 188] on input at bounding box center [1072, 188] width 107 height 22
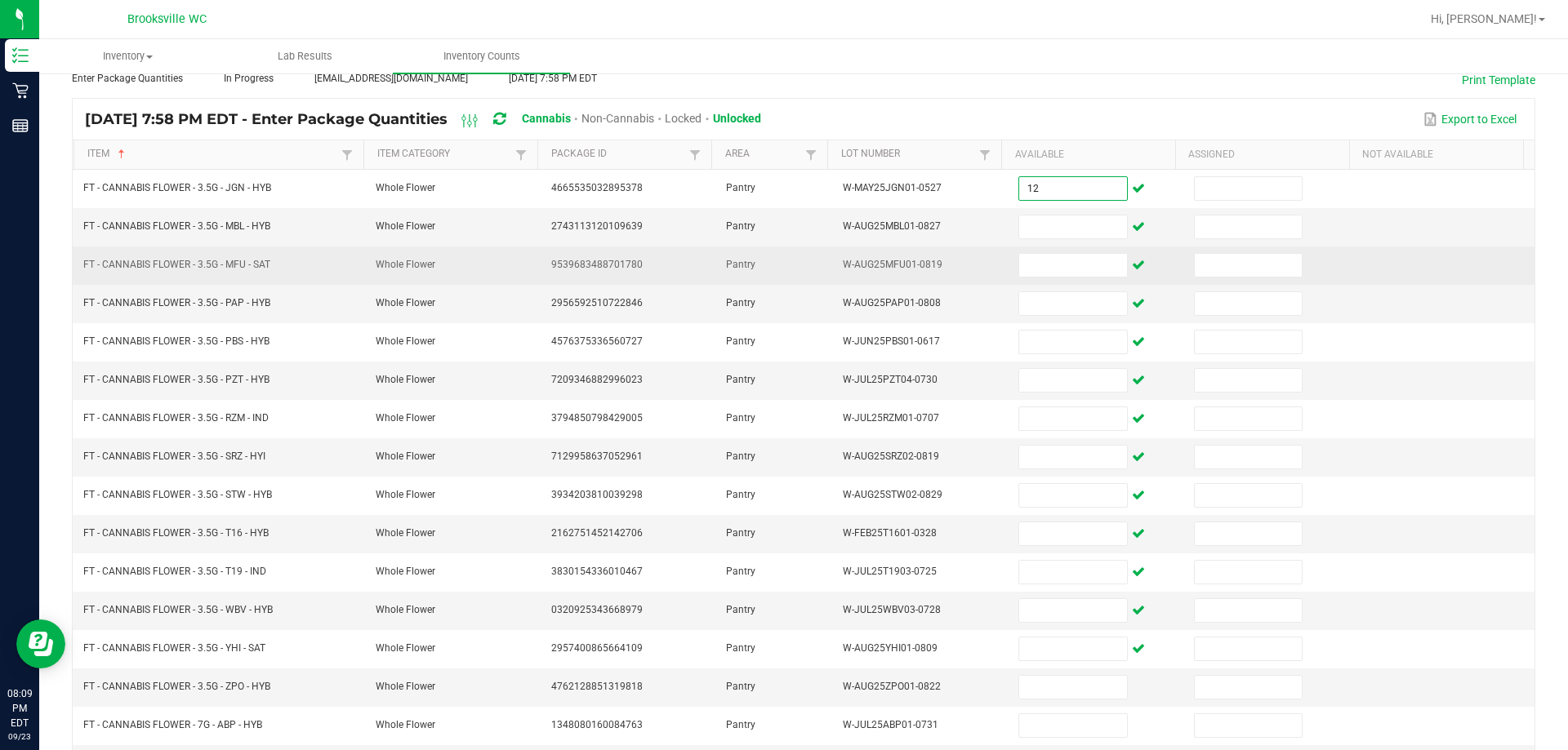
type input "12"
type input "3"
type input "10"
type input "12"
type input "15"
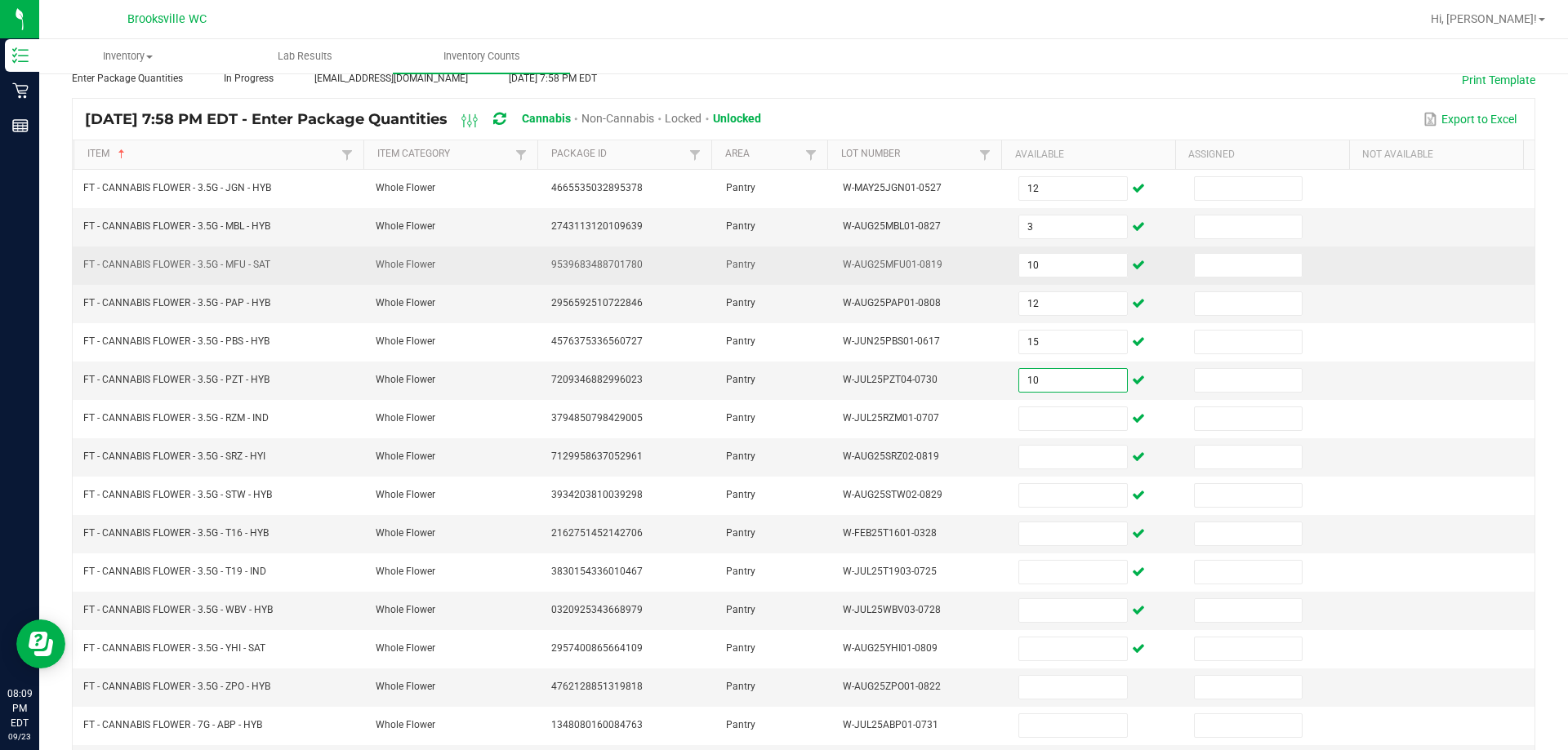
type input "10"
type input "16"
type input "12"
type input "18"
type input "14"
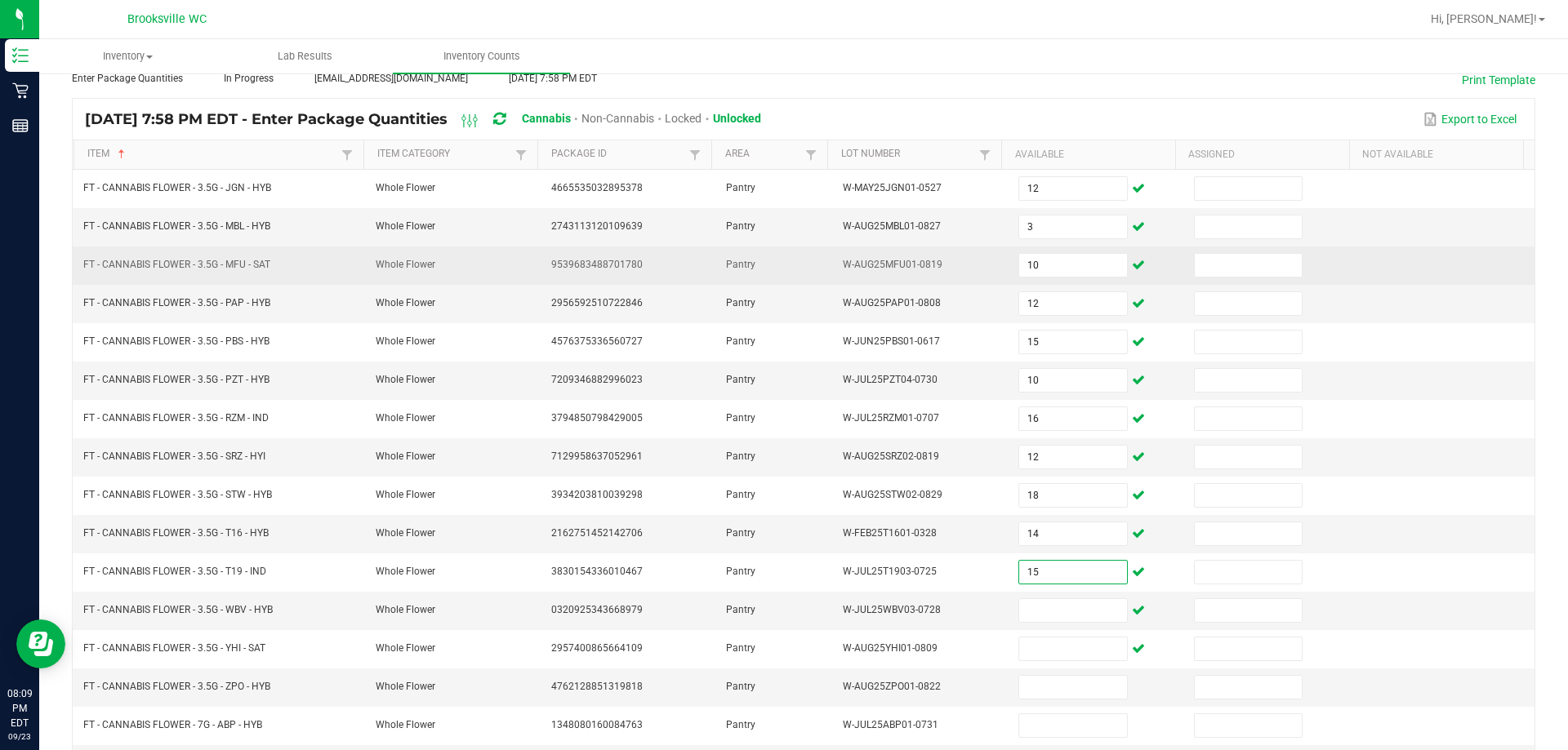
type input "15"
type input "7"
type input "18"
type input "15"
type input "7"
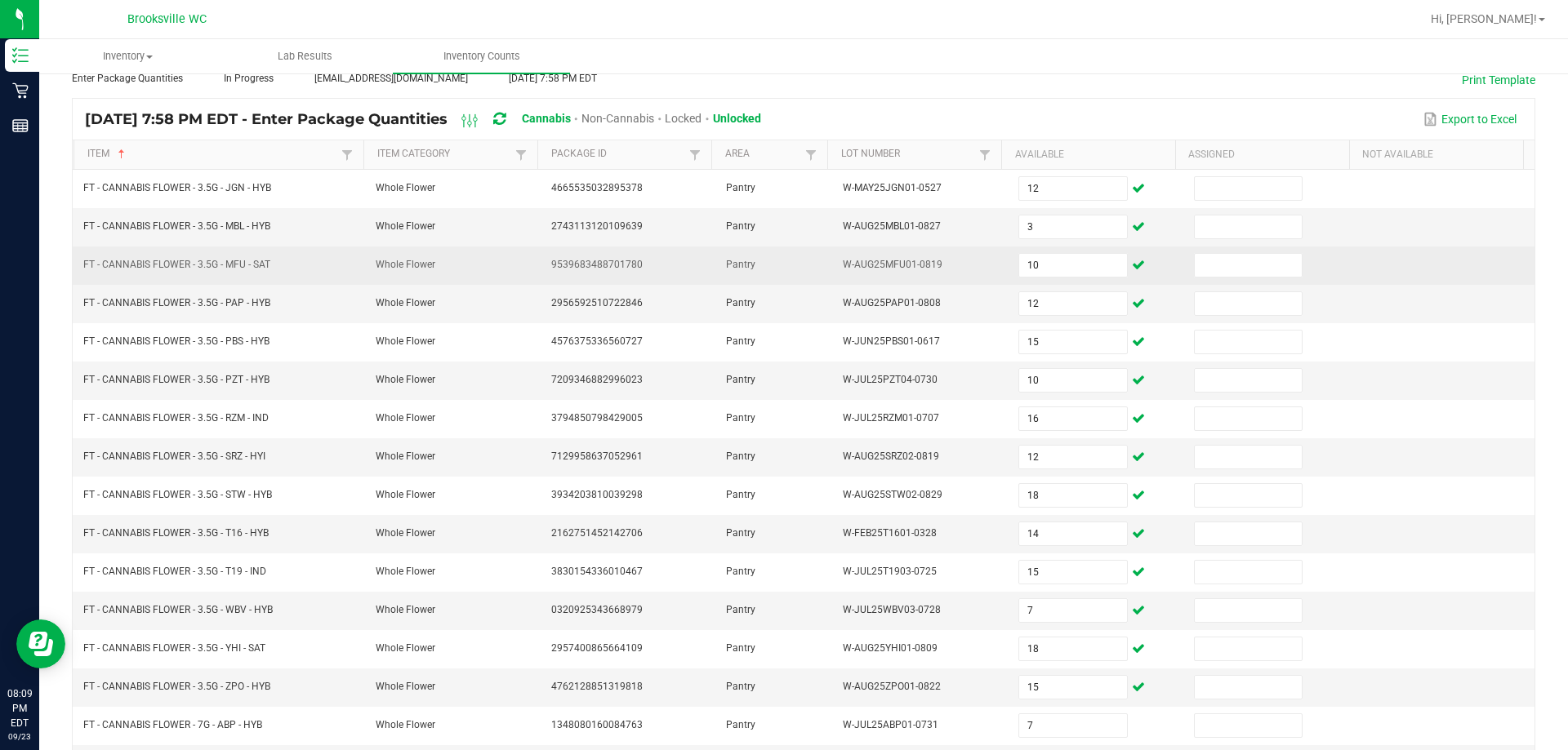
scroll to position [338, 0]
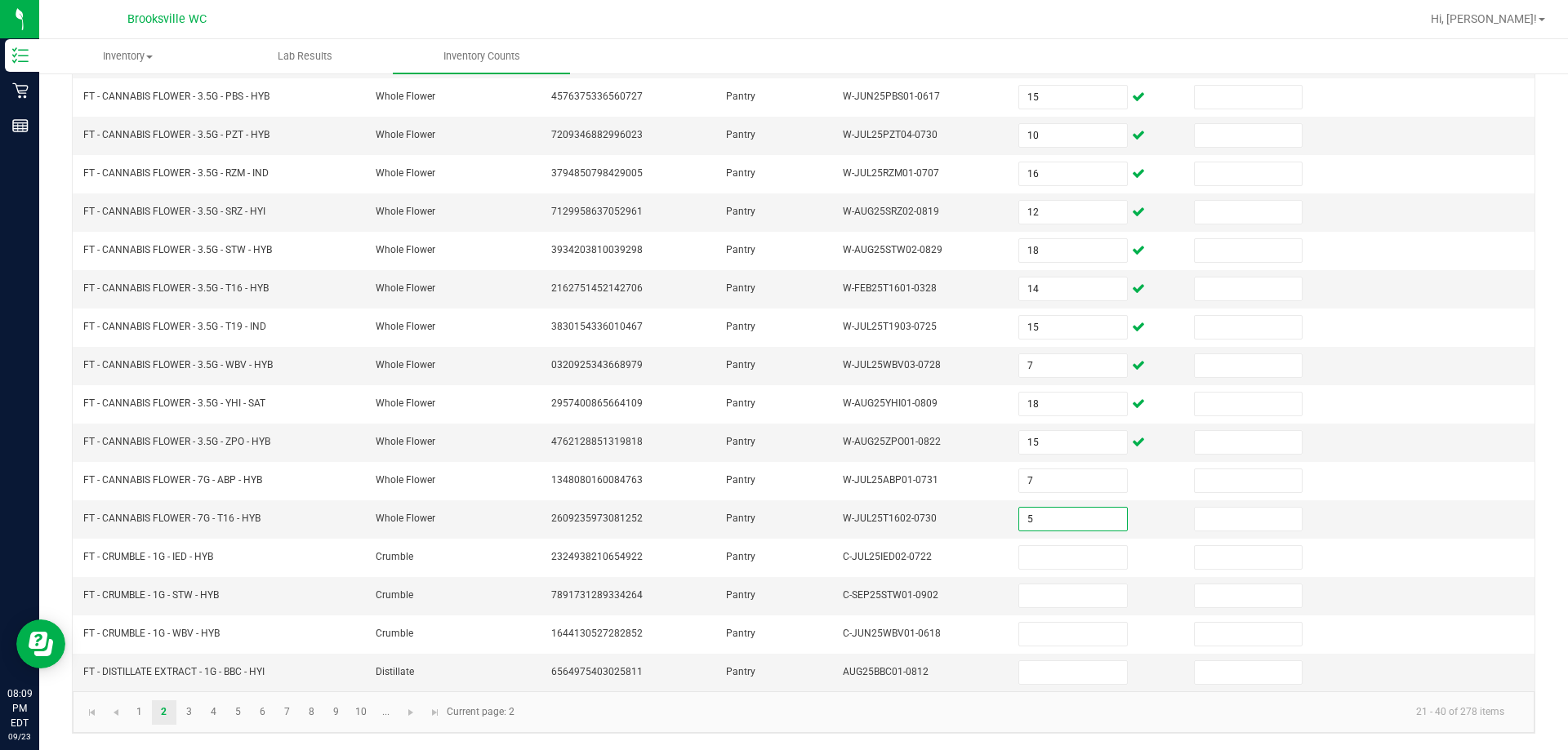
type input "5"
type input "8"
type input "1"
type input "3"
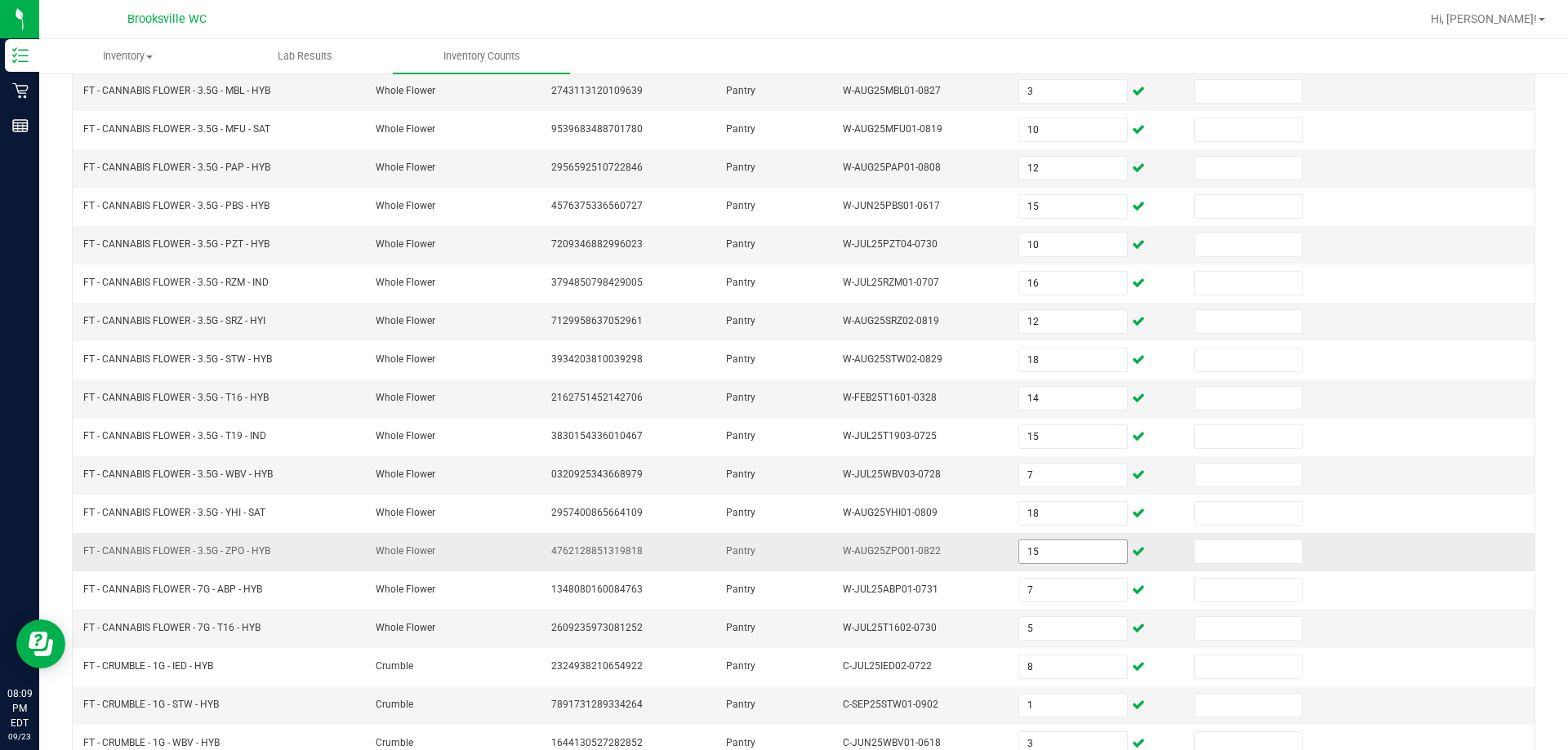
scroll to position [258, 0]
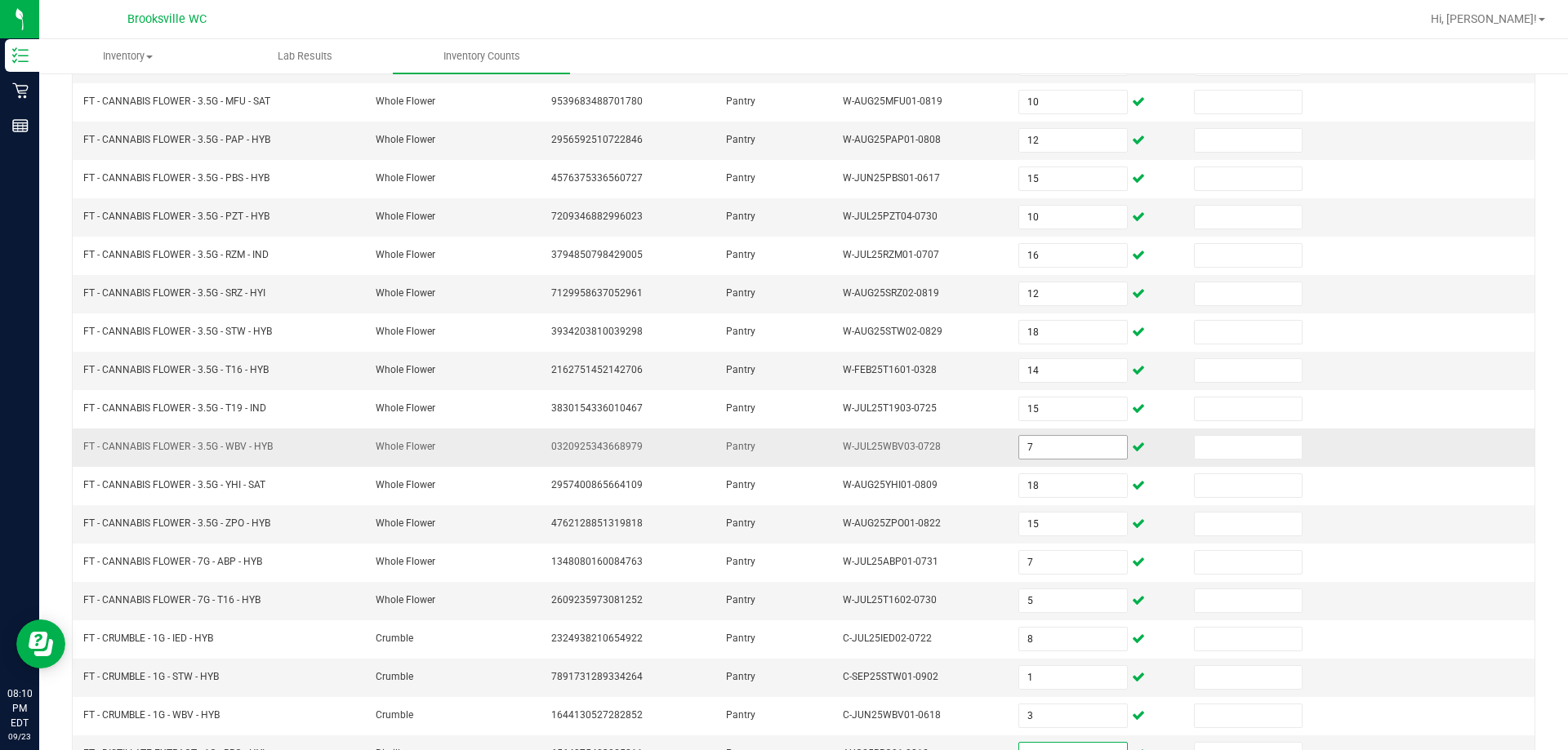
type input "12"
click at [824, 444] on input "7" at bounding box center [1072, 447] width 107 height 22
type input "19"
type input "7"
type input "18"
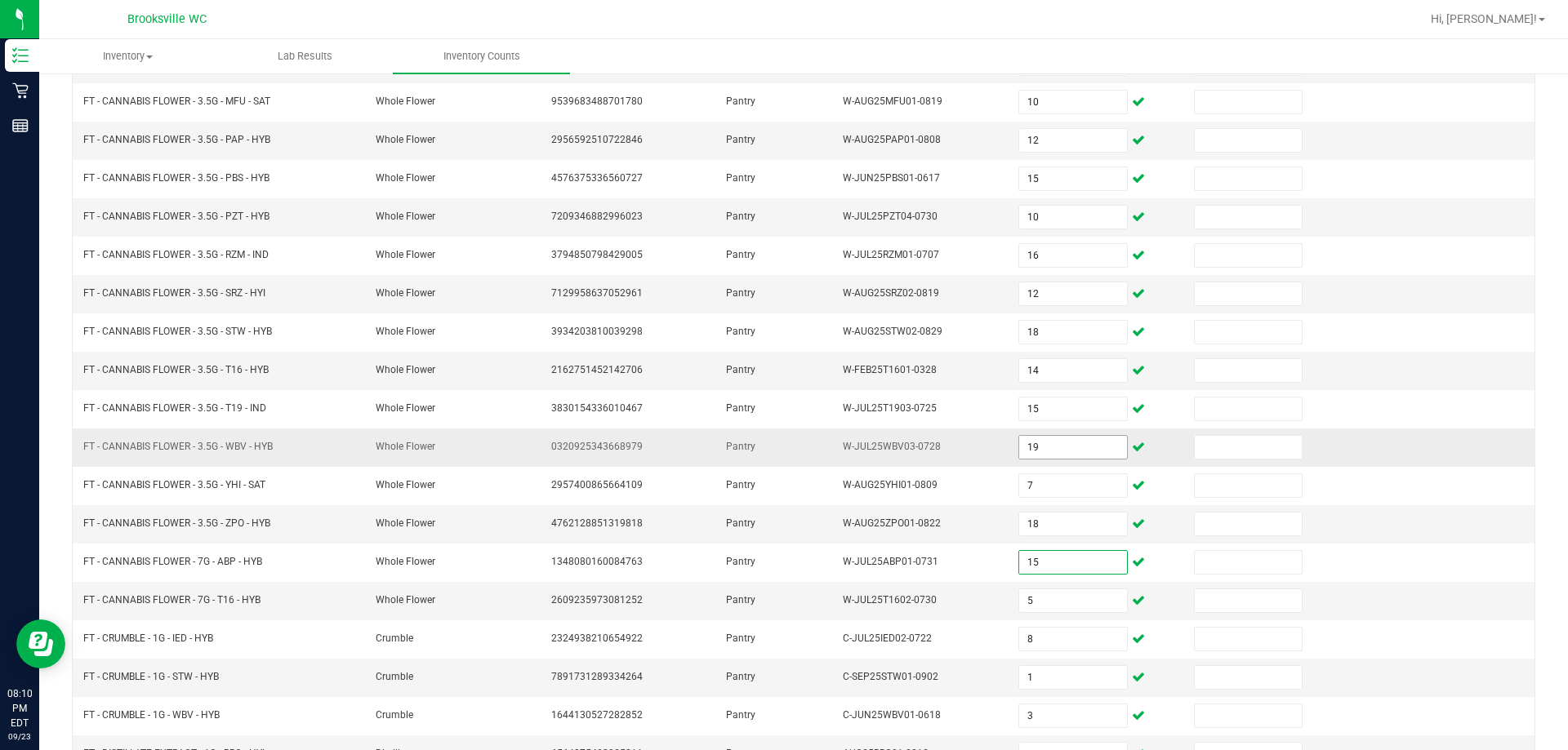
type input "15"
type input "7"
type input "5"
type input "8"
type input "1"
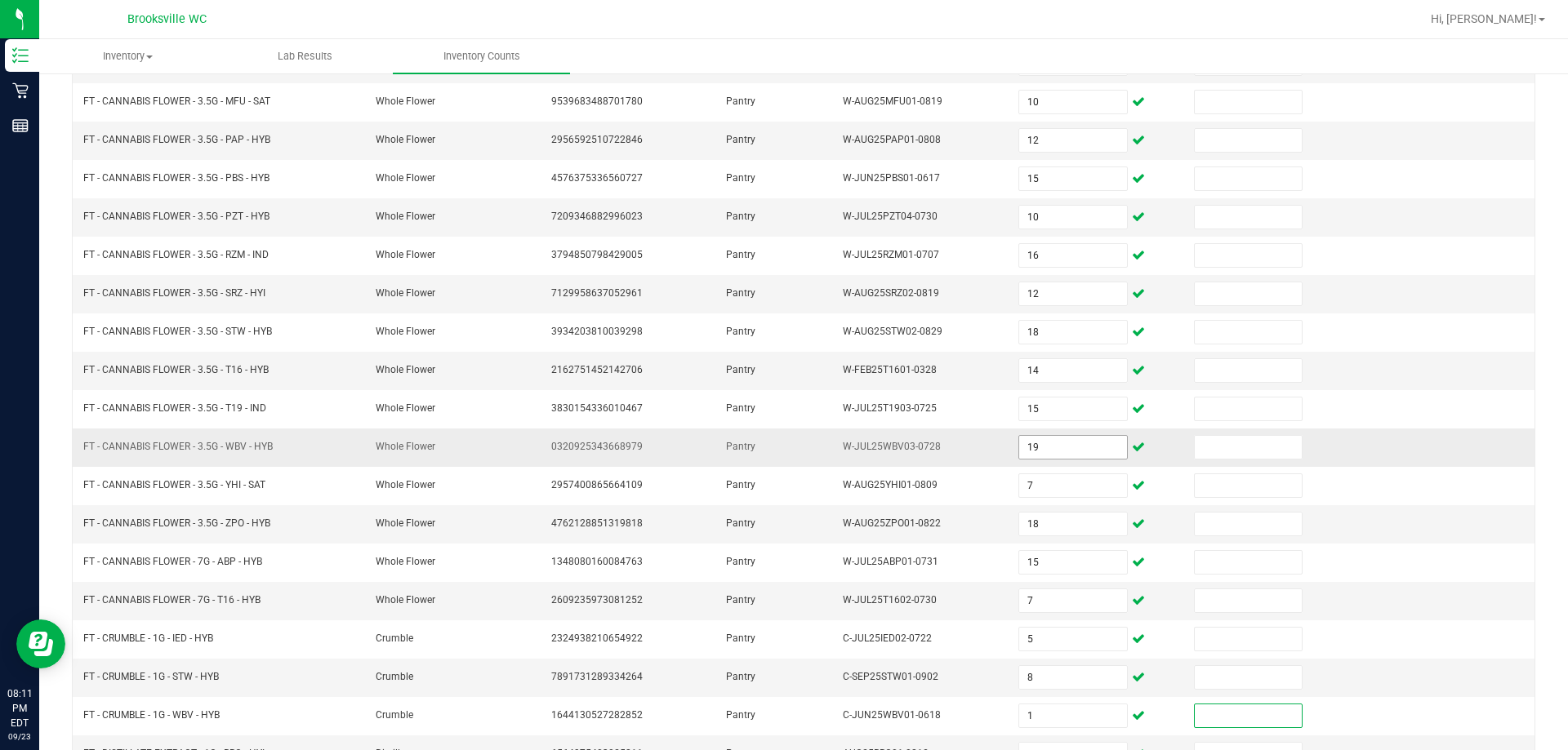
scroll to position [272, 0]
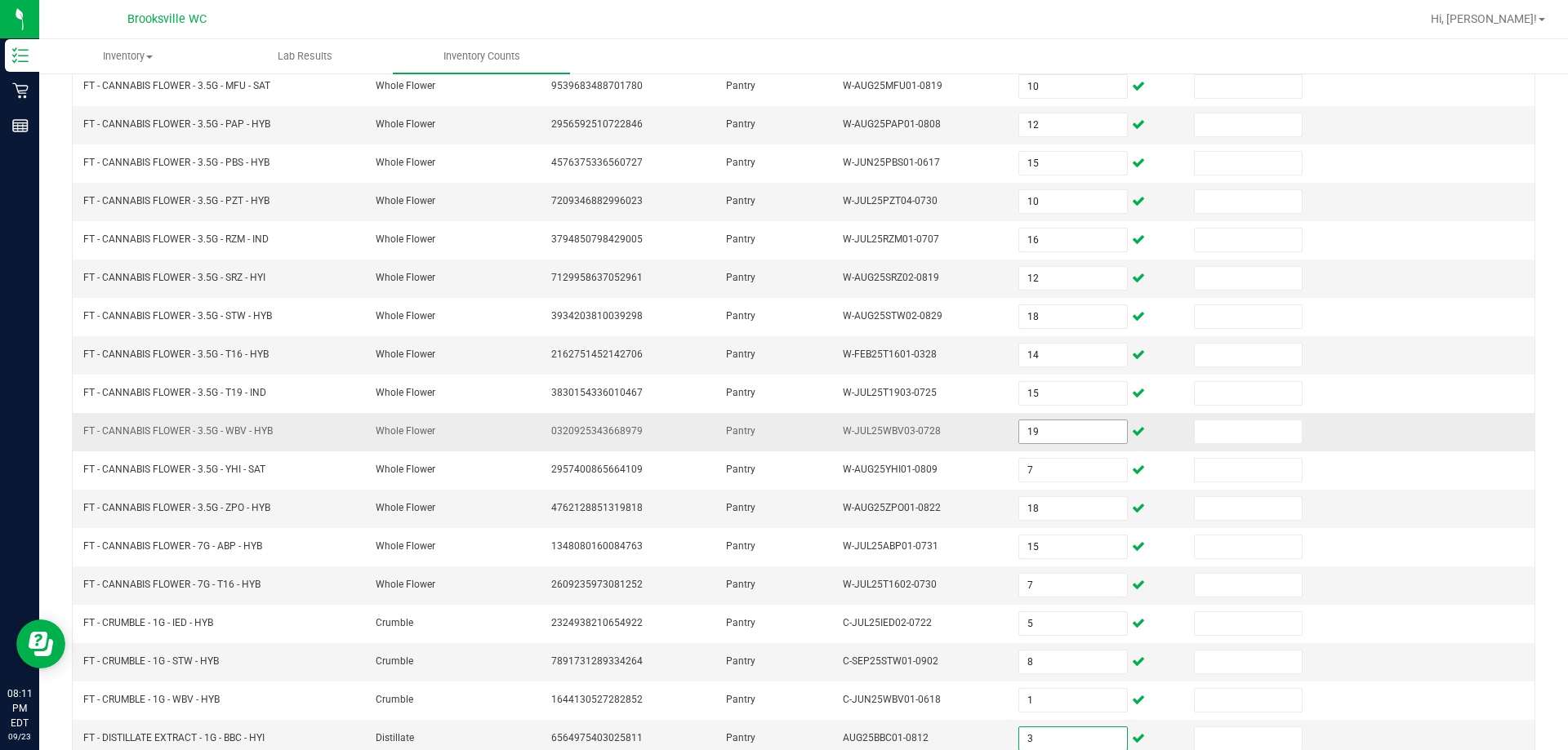
type input "3"
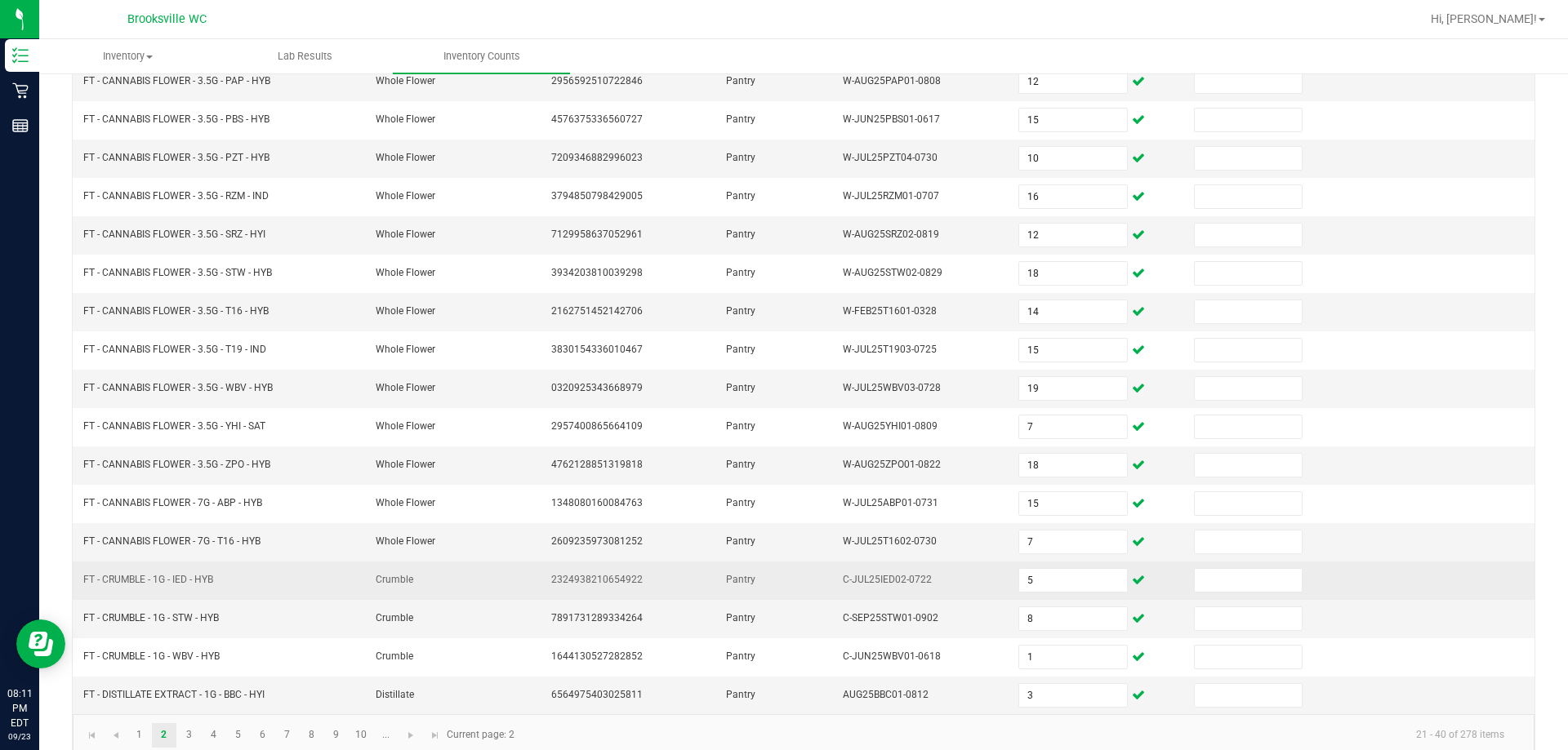
scroll to position [338, 0]
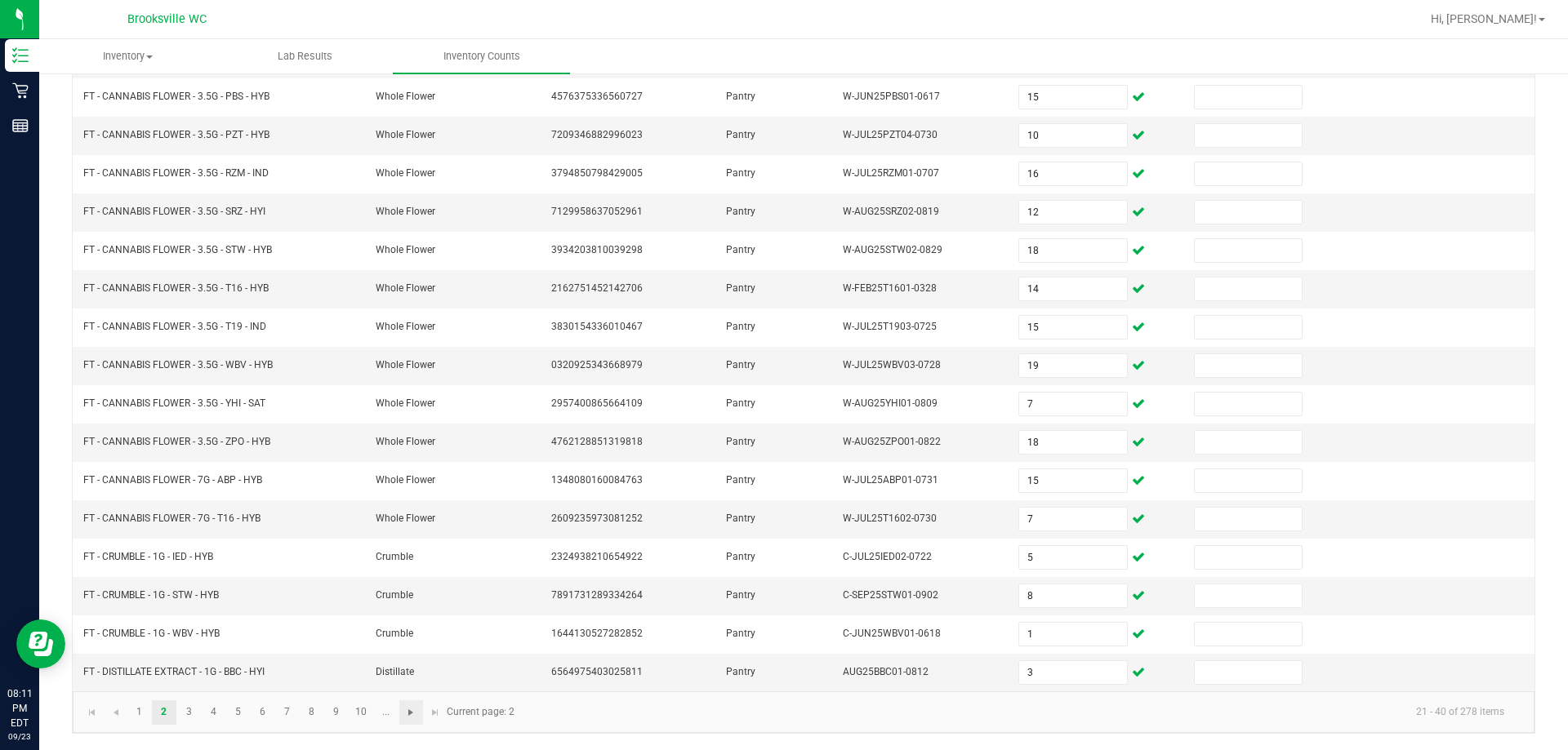
click at [413, 716] on span "Go to the next page" at bounding box center [411, 712] width 13 height 13
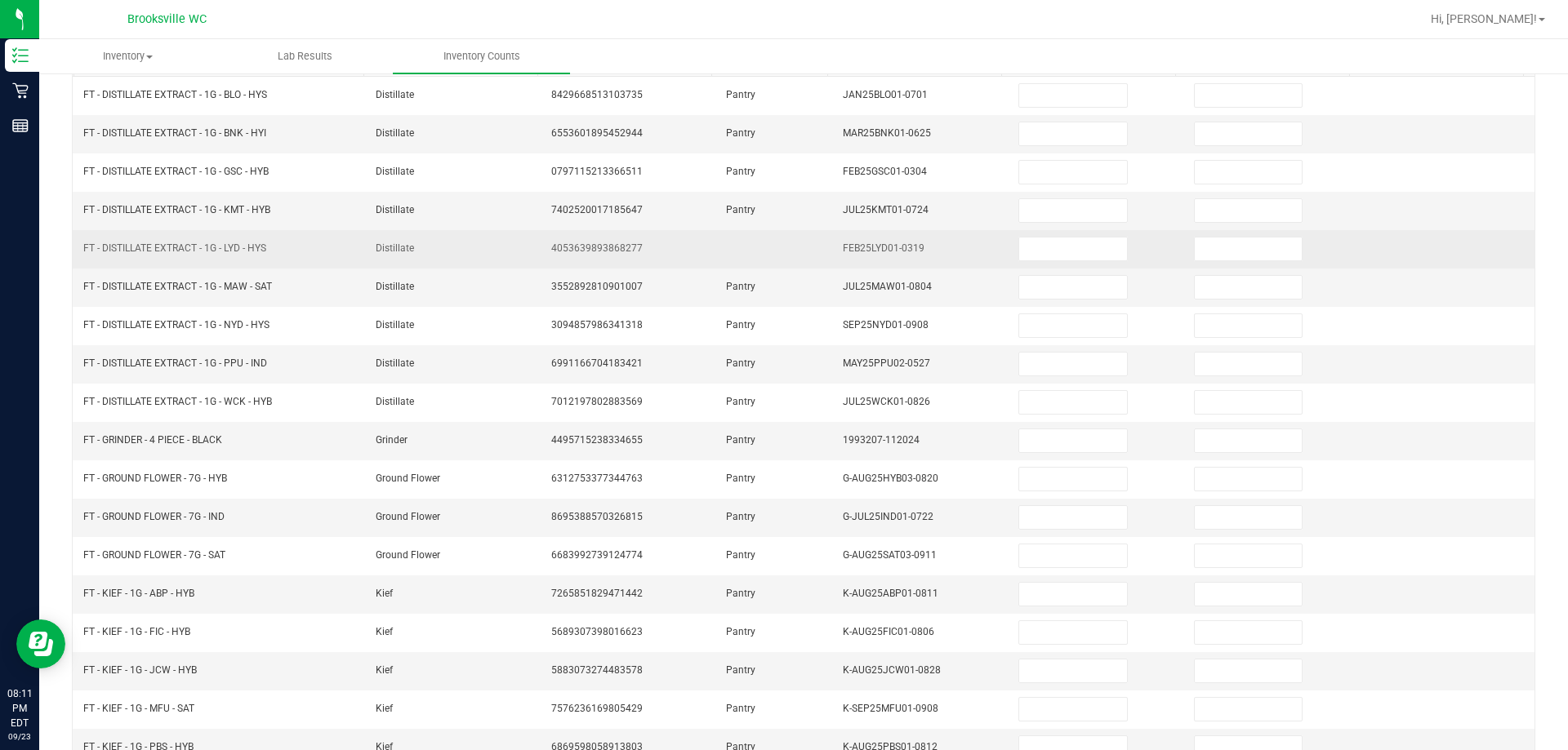
scroll to position [0, 0]
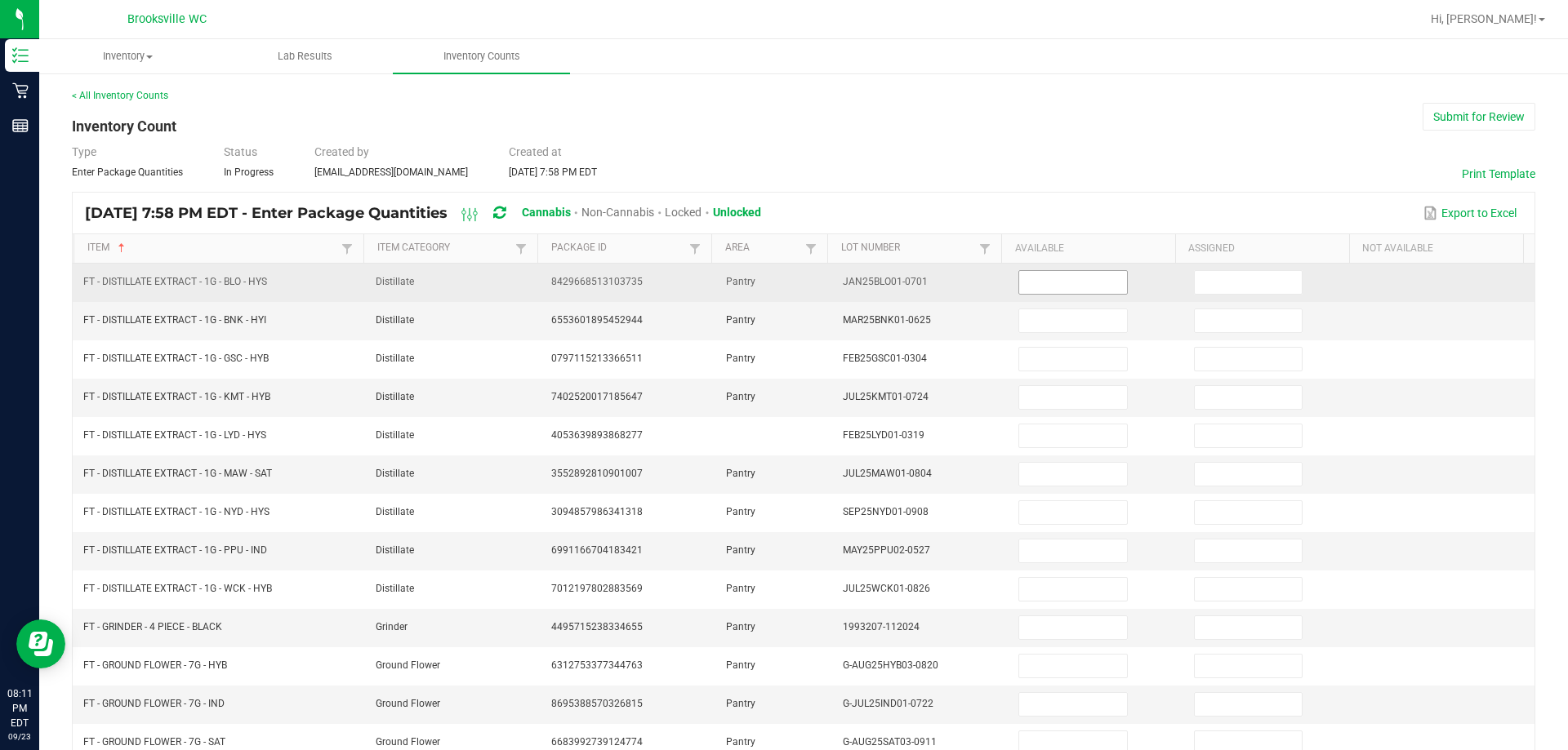
click at [824, 284] on input at bounding box center [1072, 282] width 107 height 22
type input "12"
type input "2"
type input "3"
type input "9"
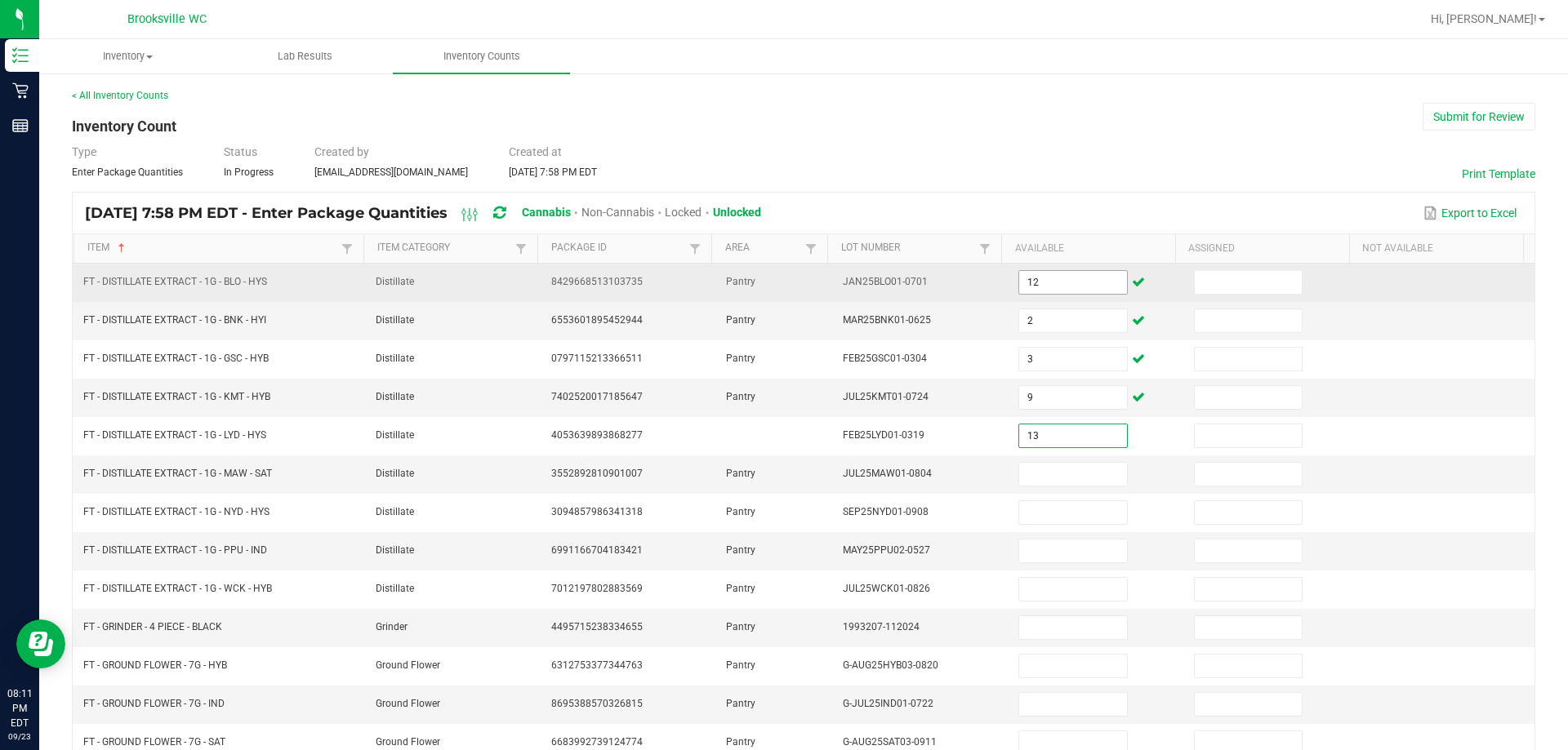
type input "13"
type input "12"
type input "11"
type input "4"
type input "9"
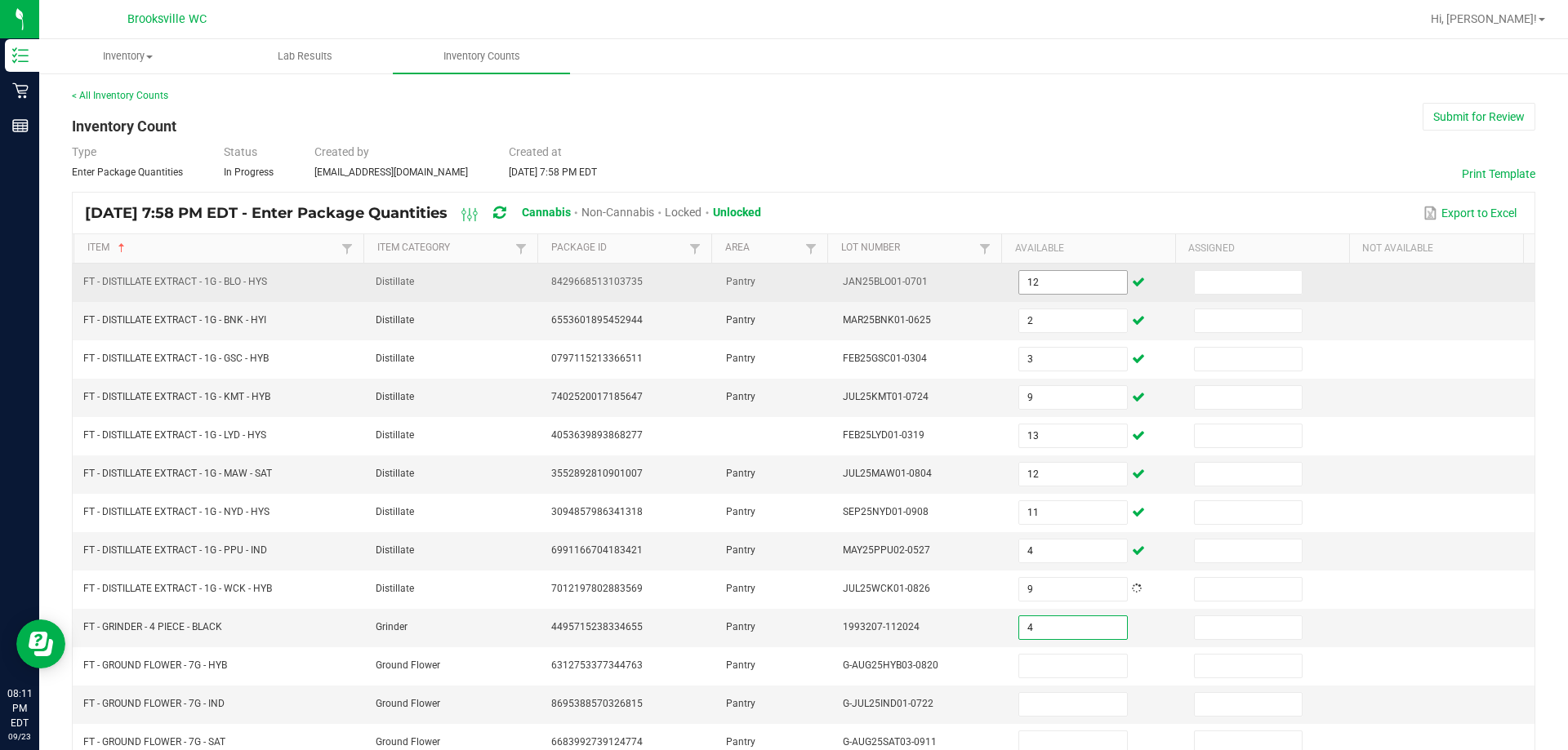
type input "4"
type input "15"
type input "14"
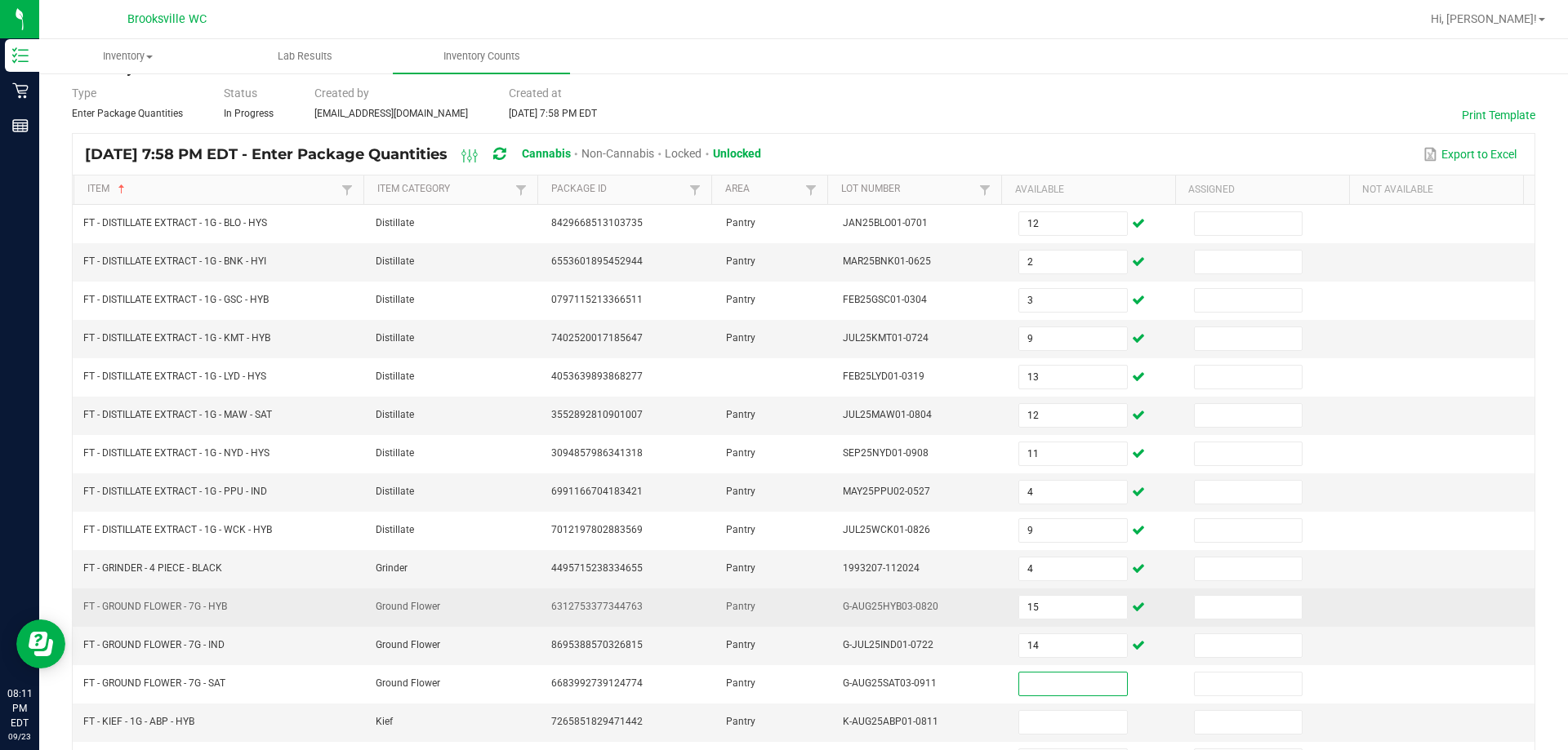
scroll to position [86, 0]
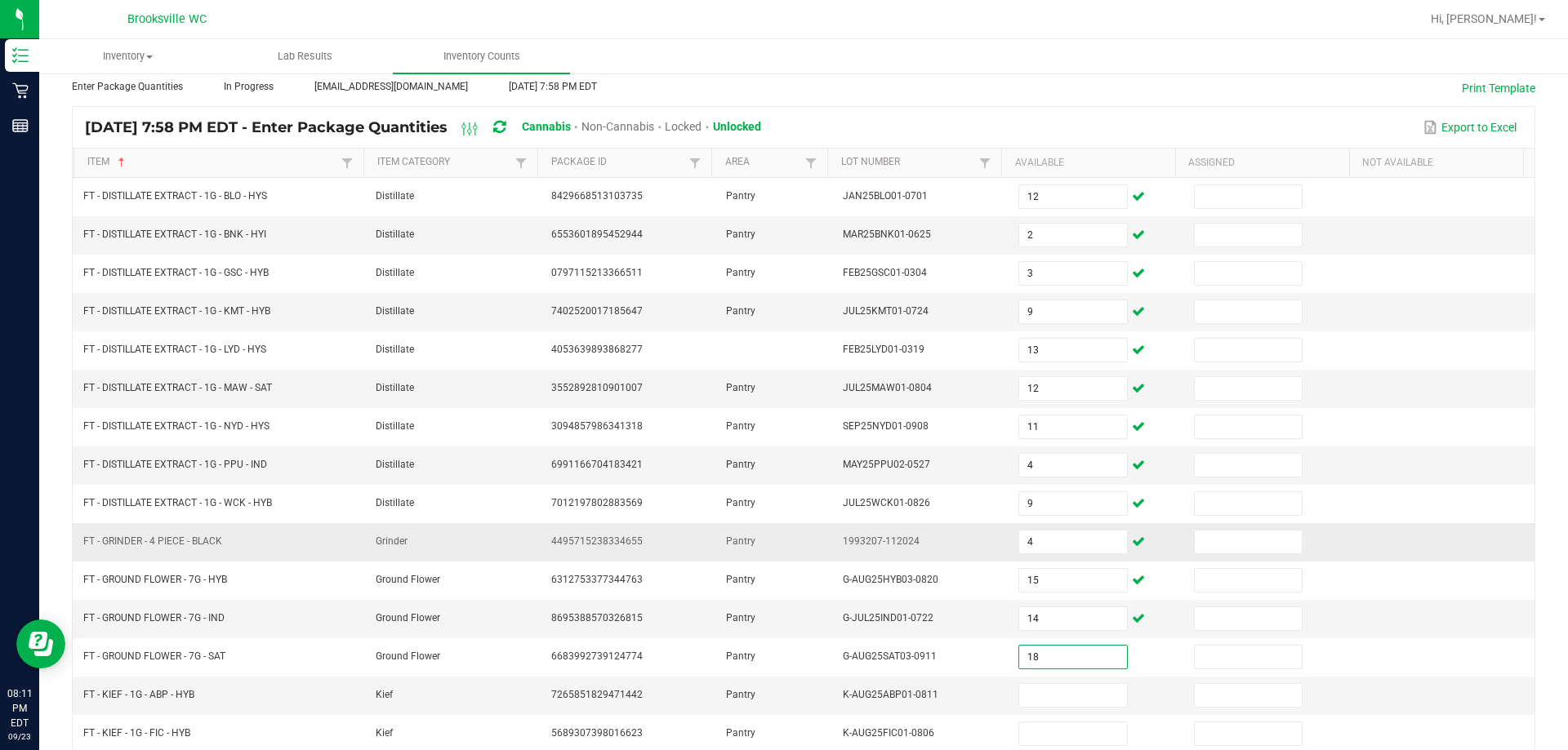
type input "18"
type input "2"
type input "6"
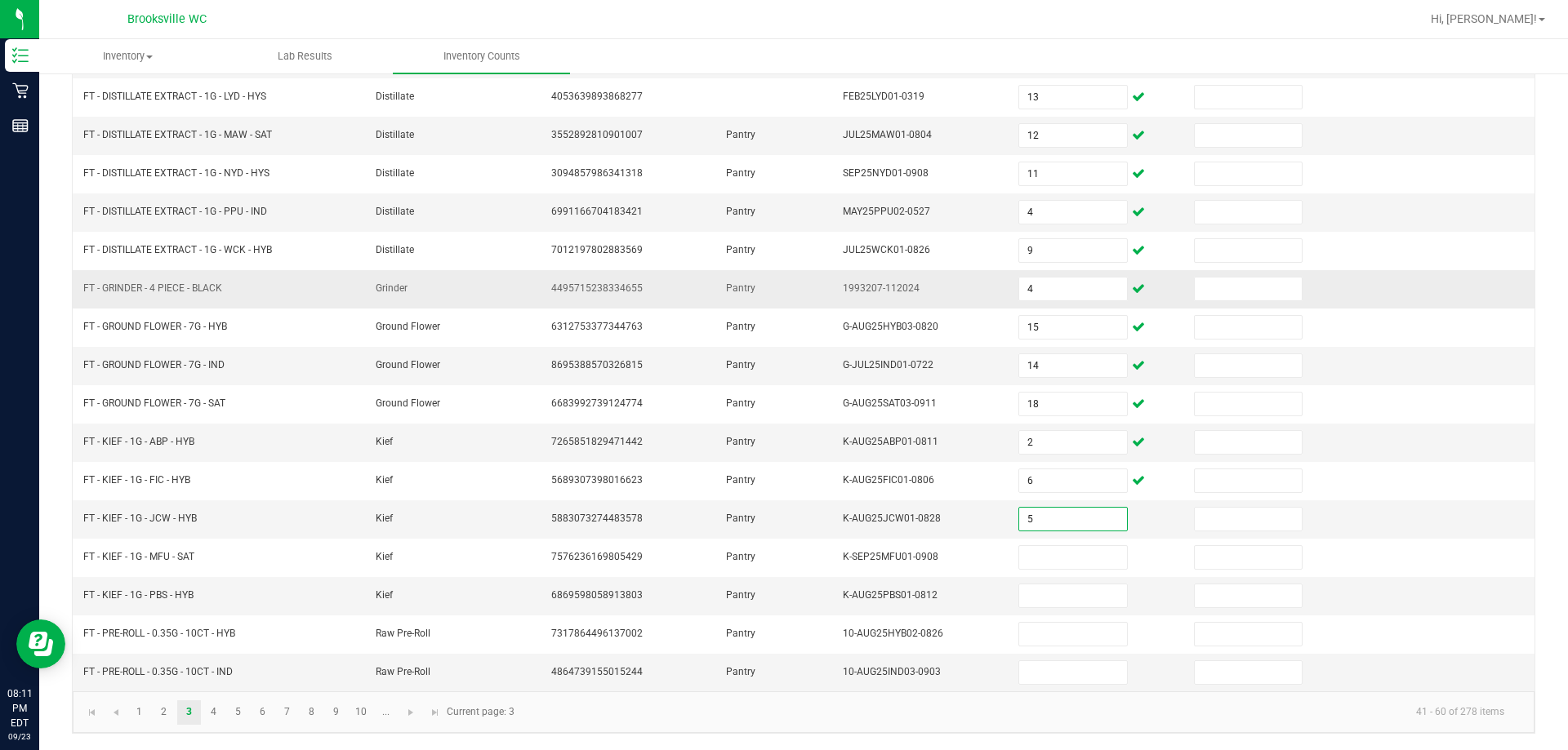
type input "5"
type input "1"
type input "8"
type input "13"
type input "1"
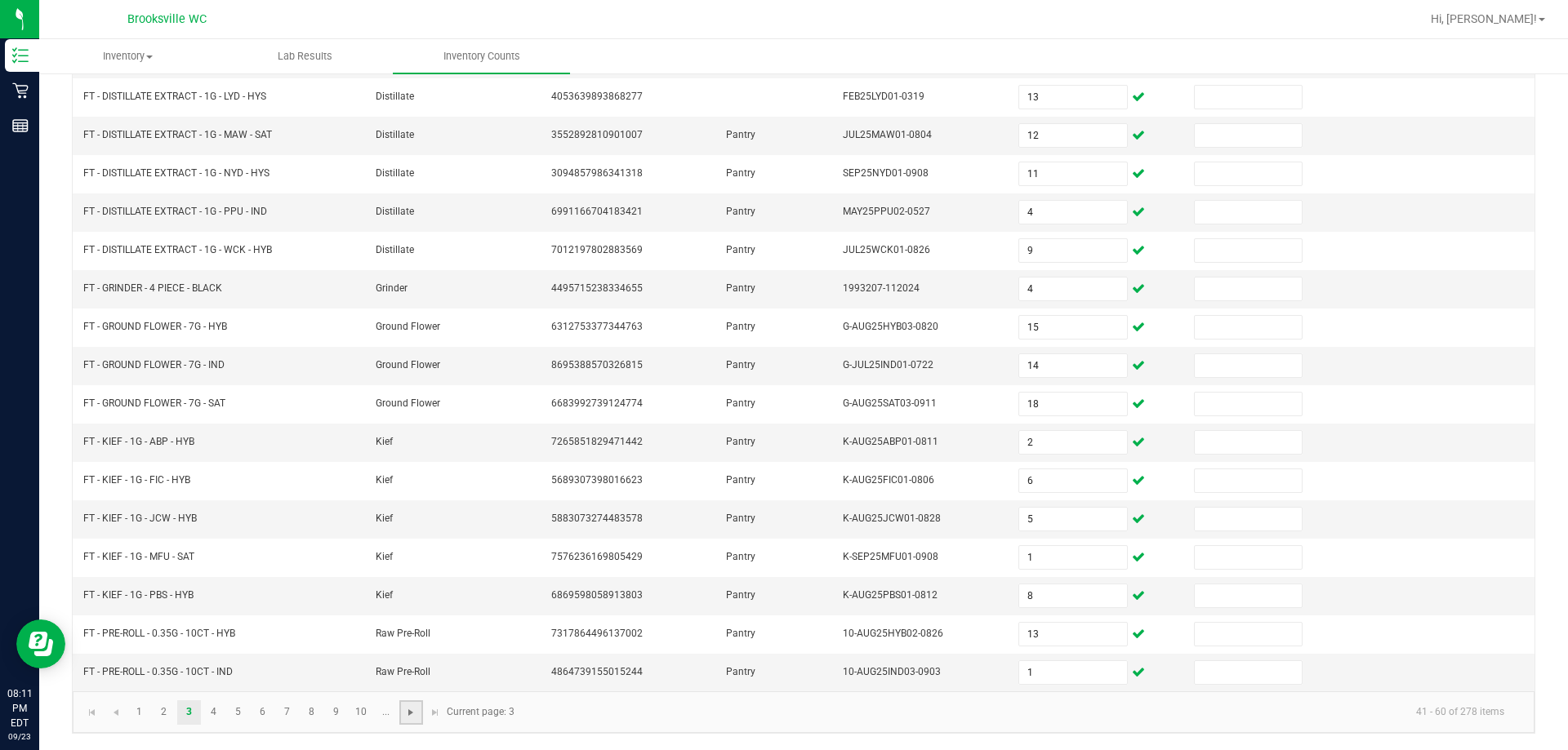
click at [409, 712] on span "Go to the next page" at bounding box center [411, 712] width 13 height 13
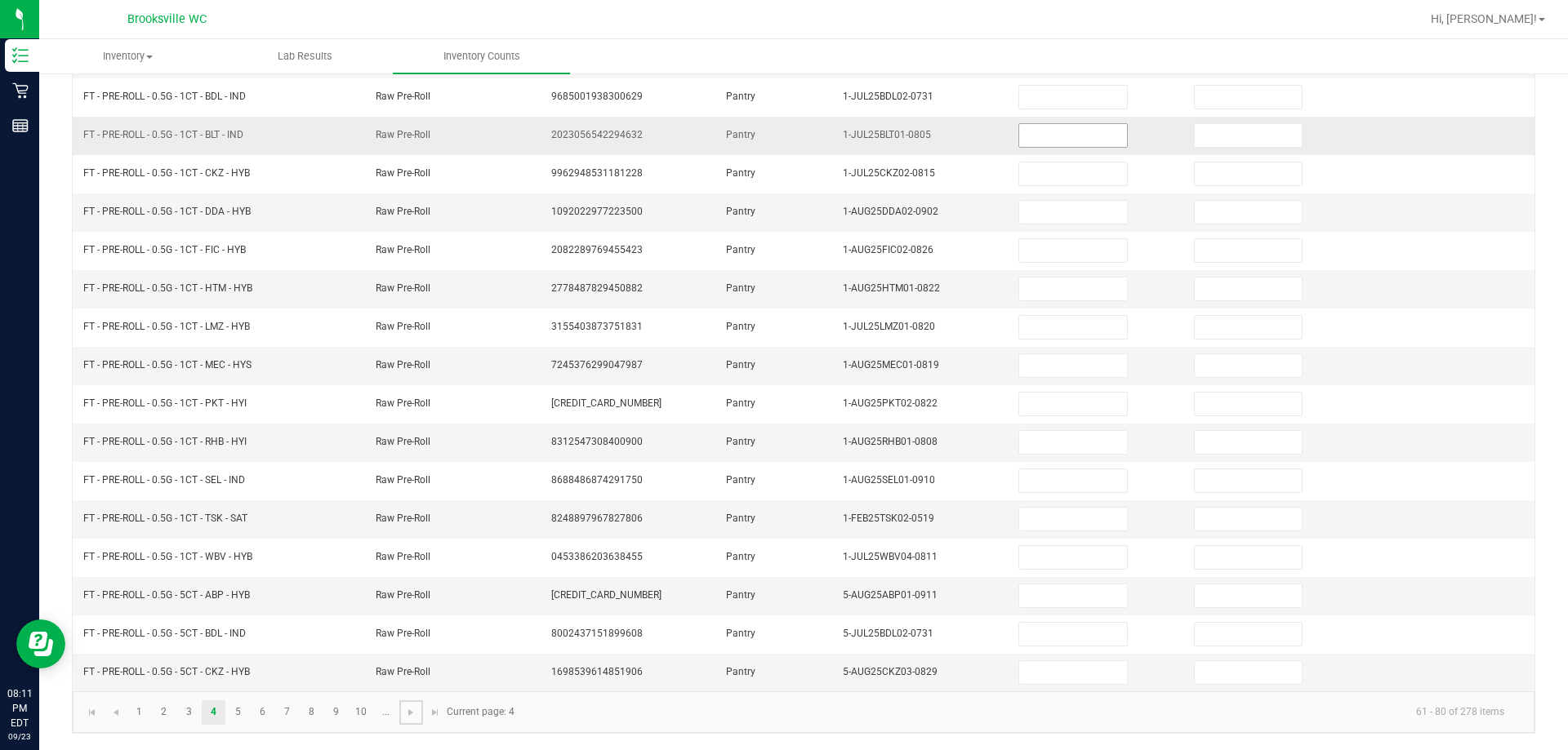
scroll to position [94, 0]
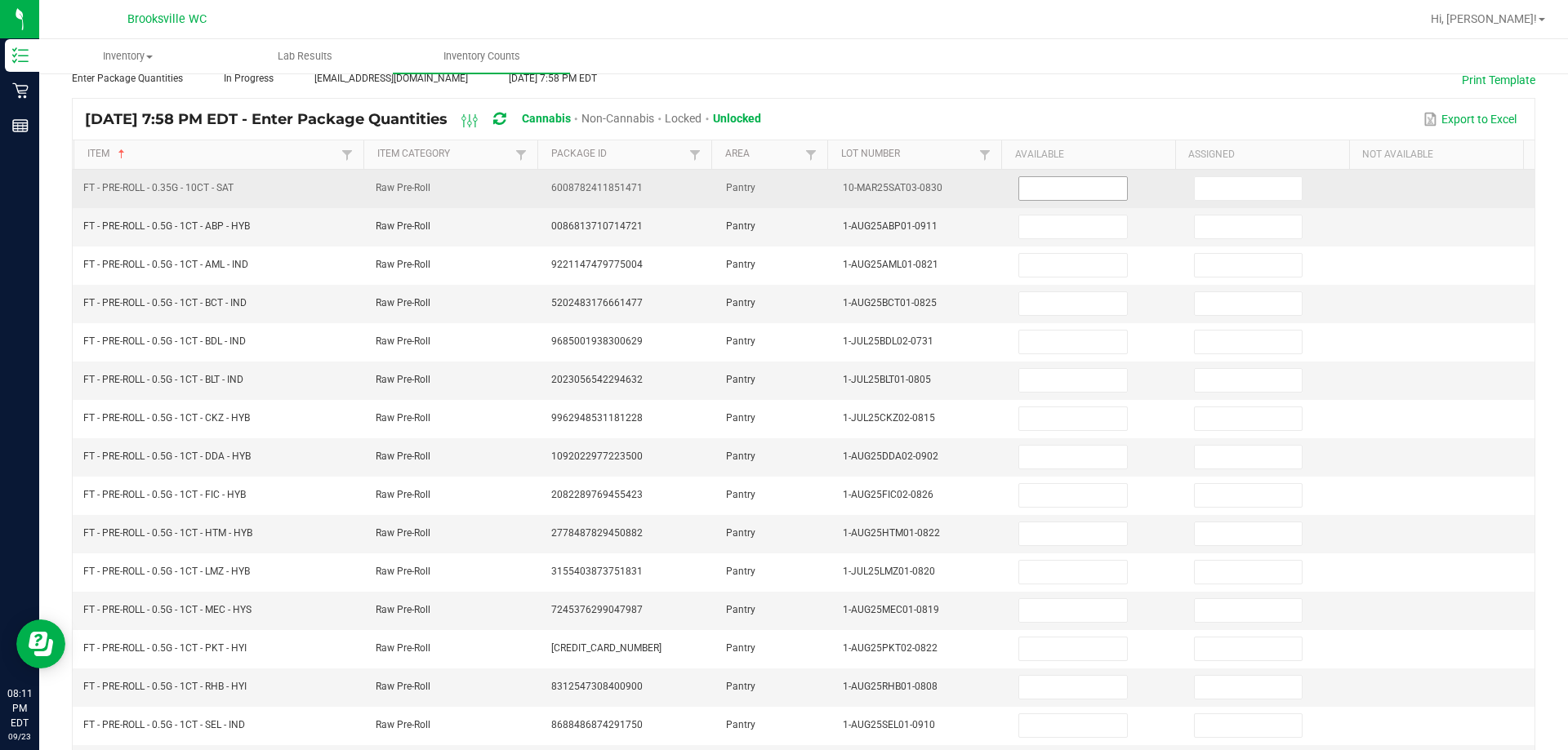
click at [824, 188] on input at bounding box center [1072, 188] width 107 height 22
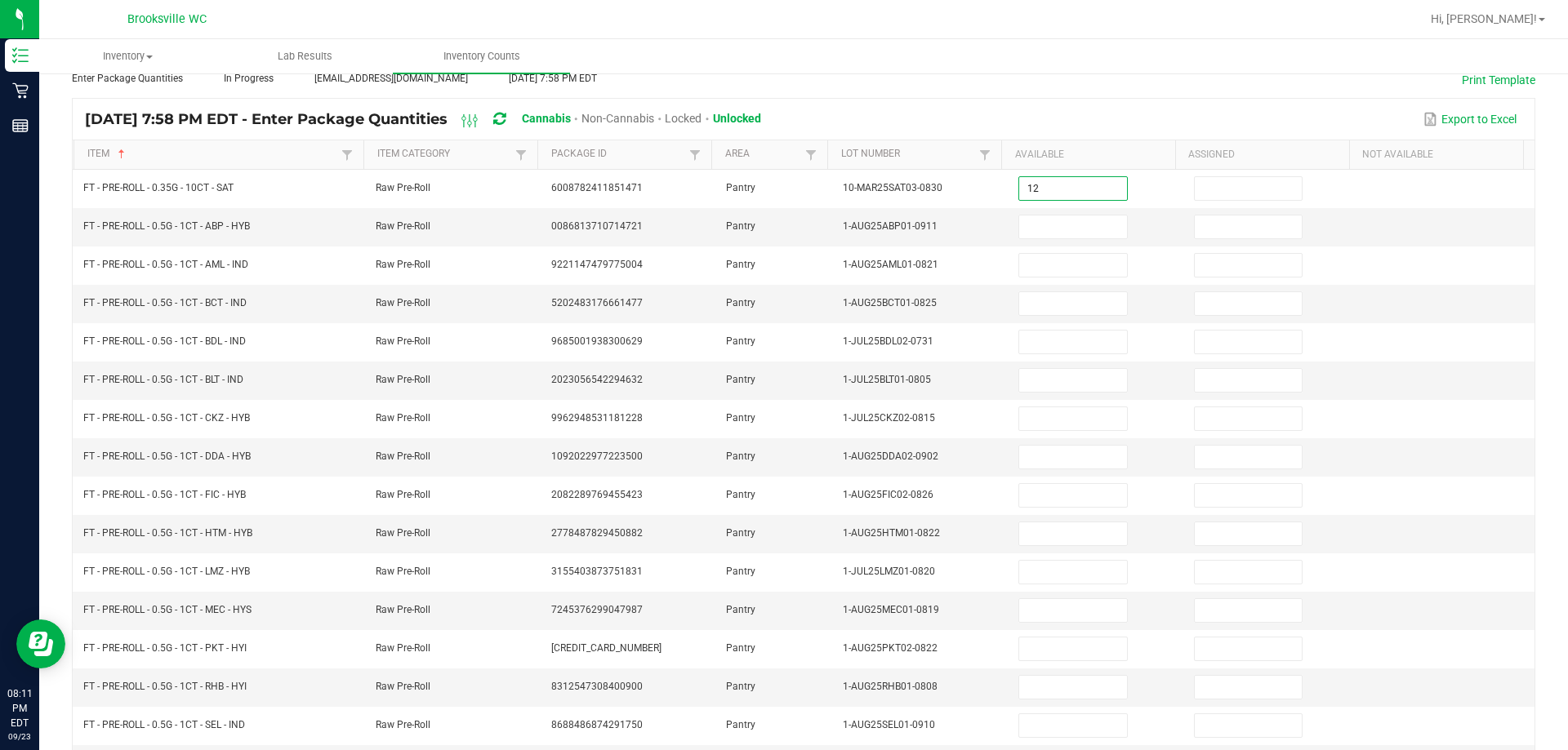
type input "12"
type input "25"
type input "17"
type input "8"
type input "2"
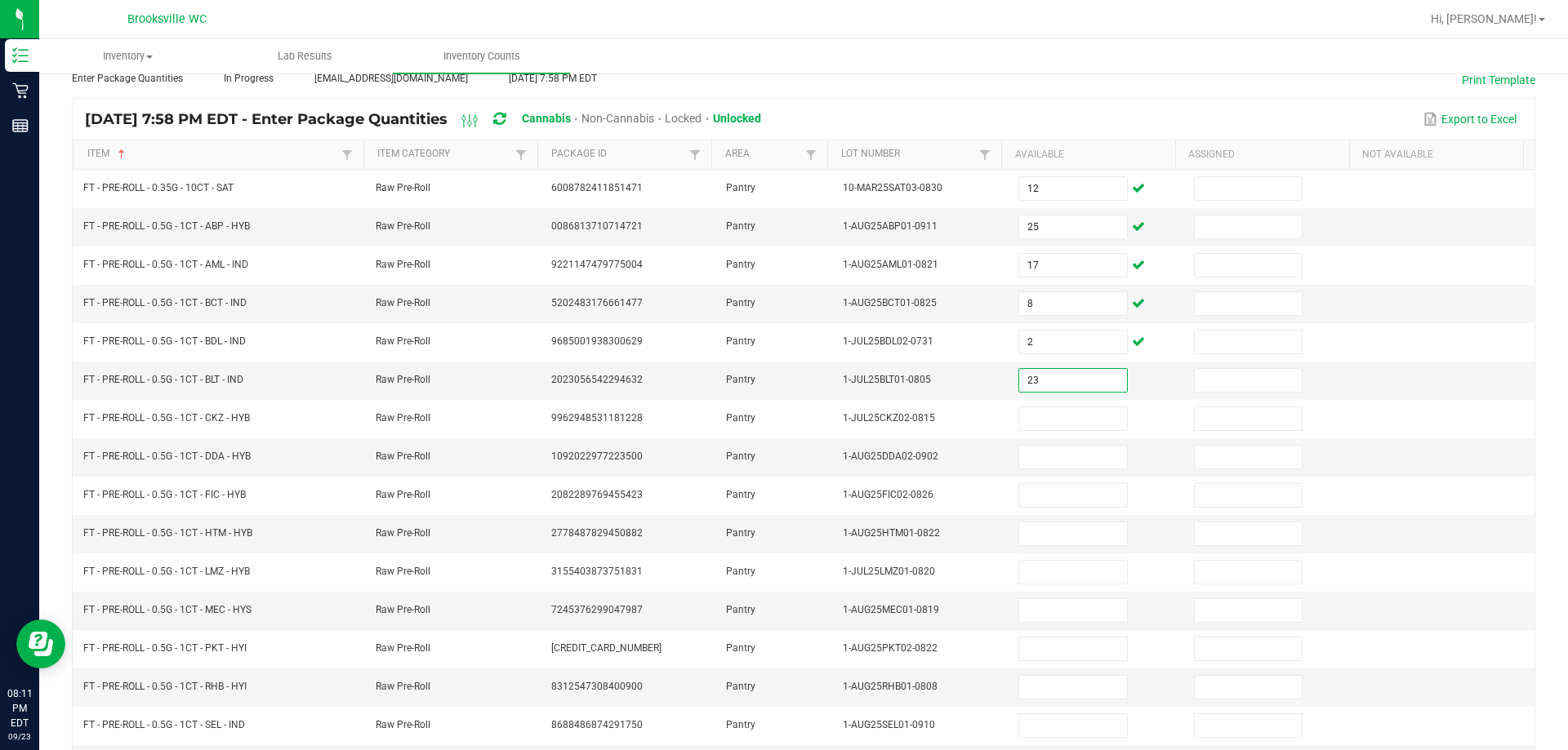
type input "23"
type input "14"
type input "4"
type input "8"
type input "20"
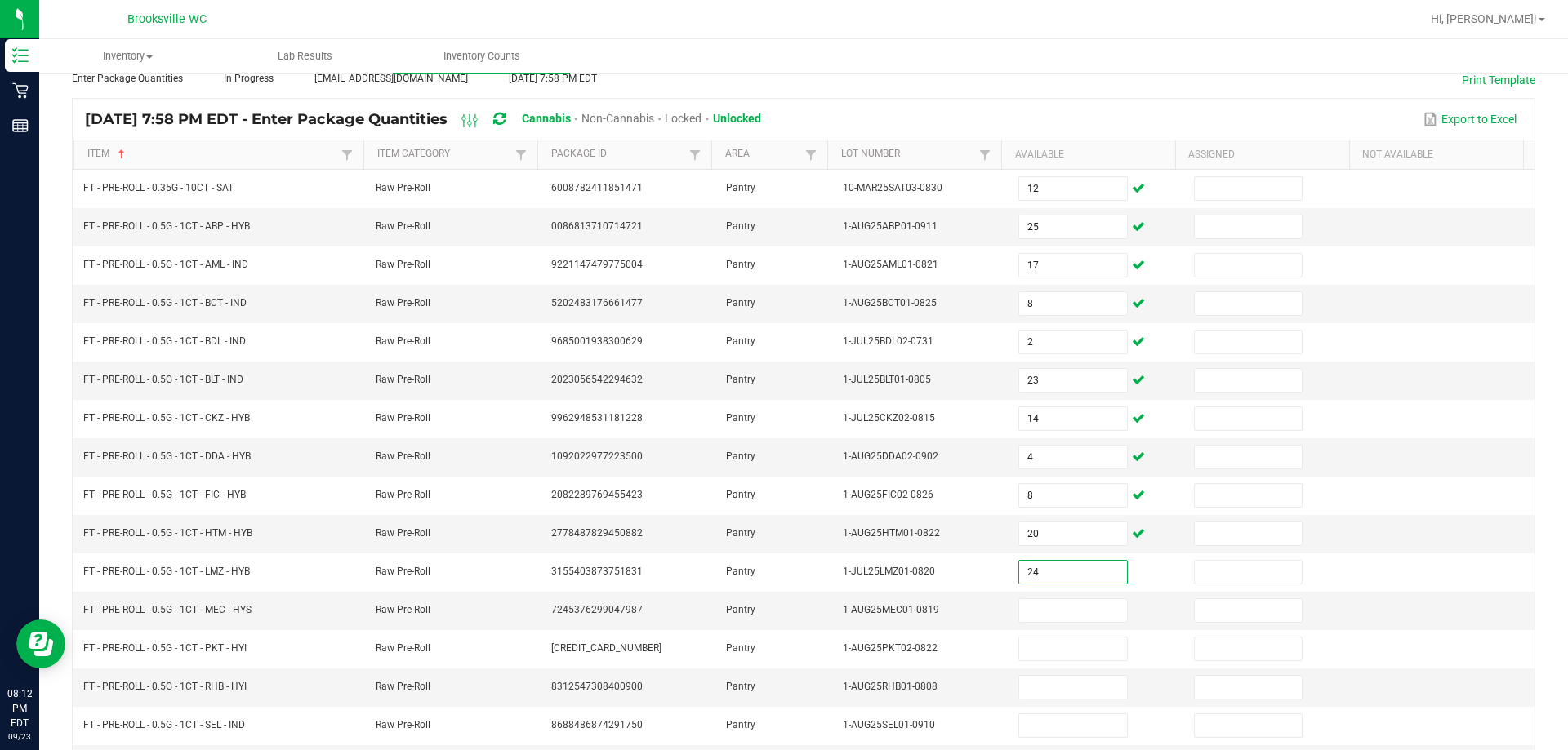
type input "24"
type input "1"
type input "11"
type input "15"
type input "25"
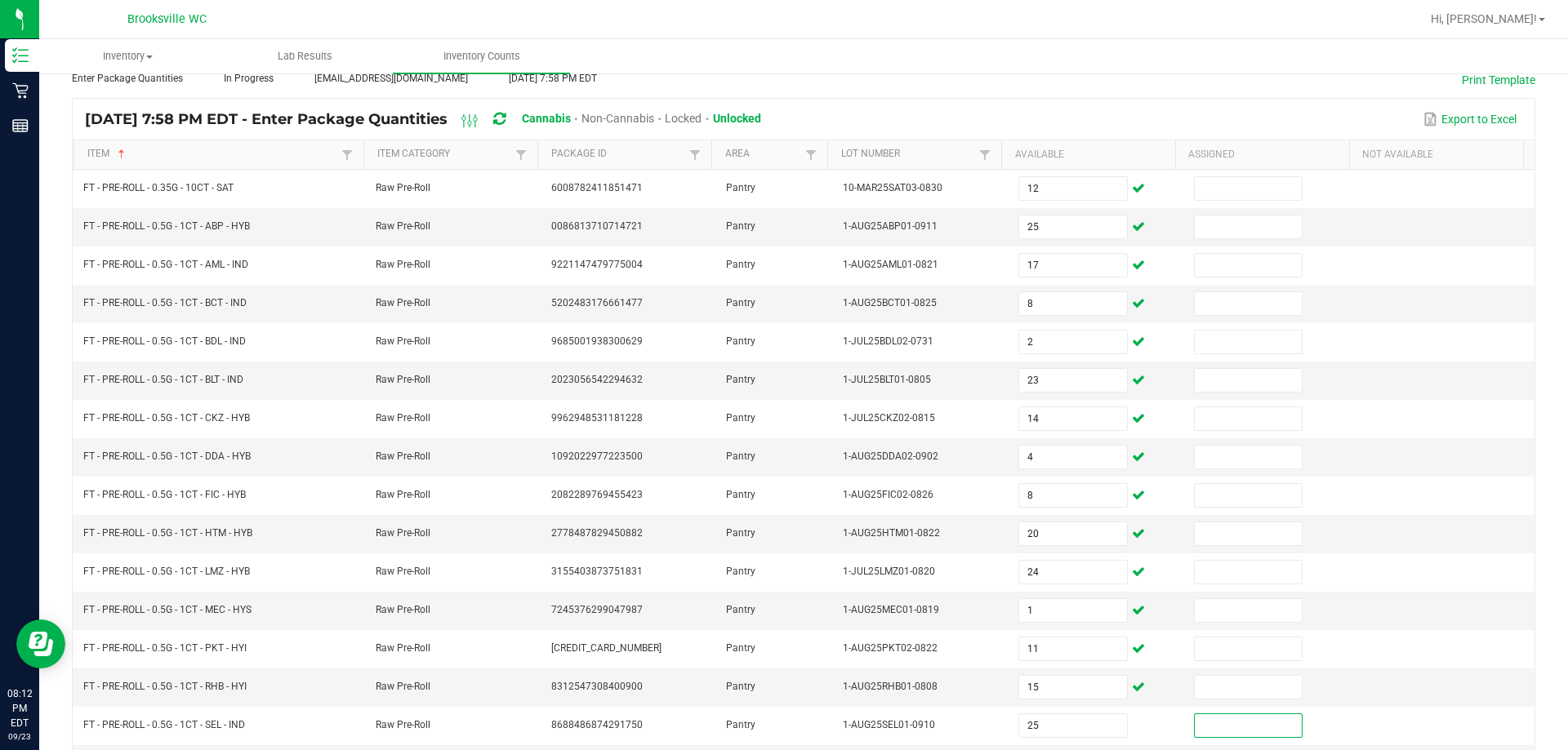
scroll to position [338, 0]
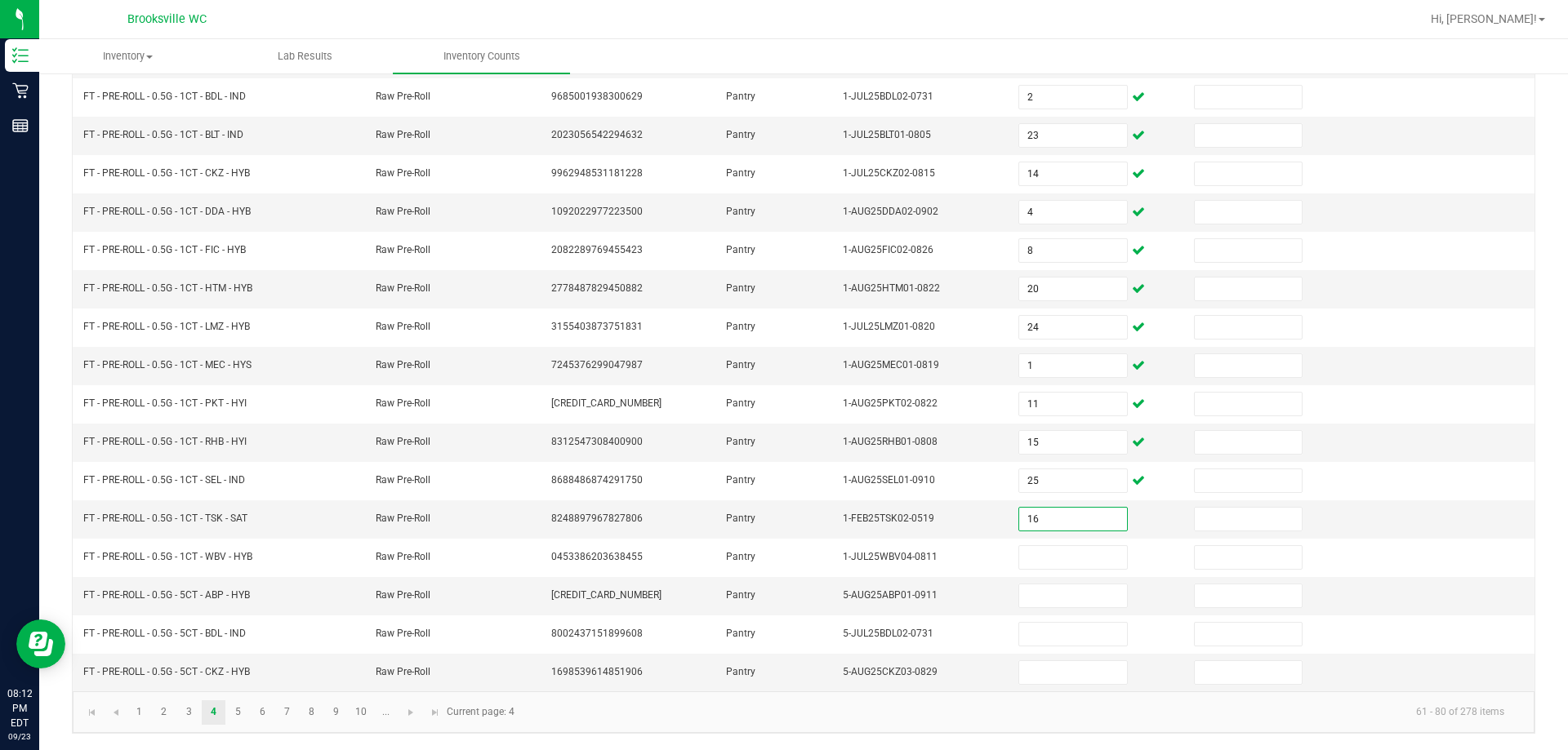
type input "16"
type input "14"
type input "10"
type input "8"
type input "3"
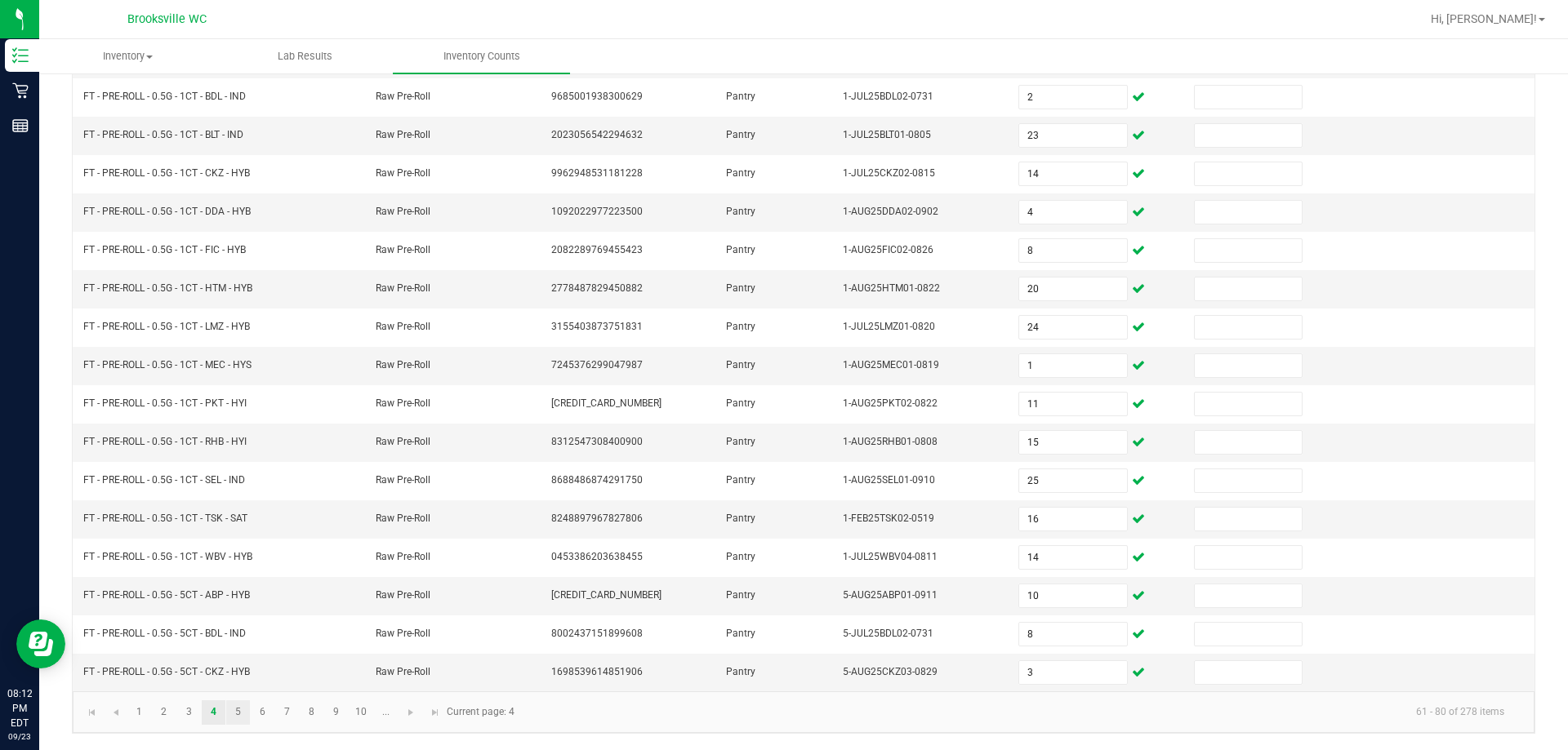
click at [234, 714] on link "5" at bounding box center [238, 712] width 23 height 24
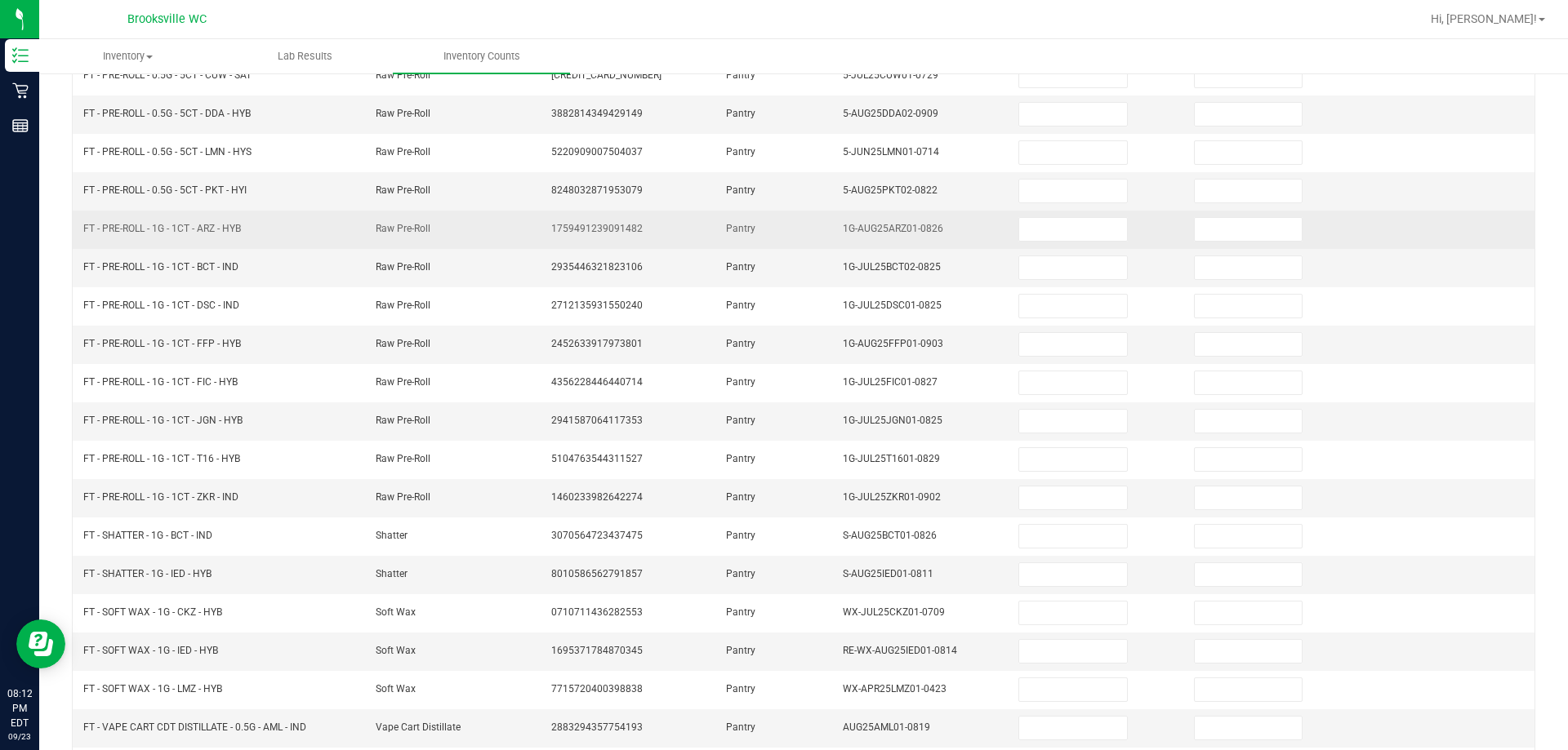
scroll to position [0, 0]
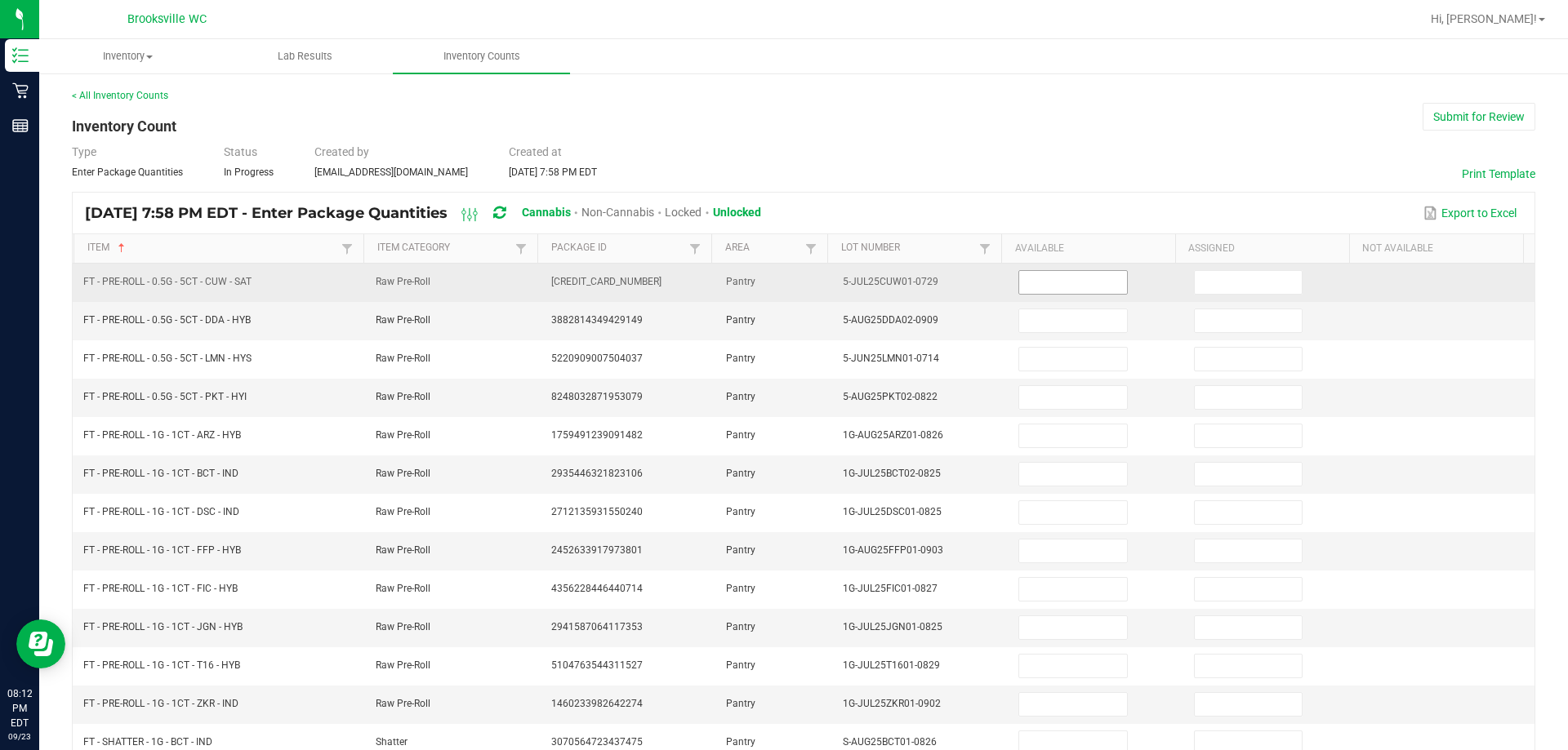
click at [824, 282] on input at bounding box center [1072, 282] width 107 height 22
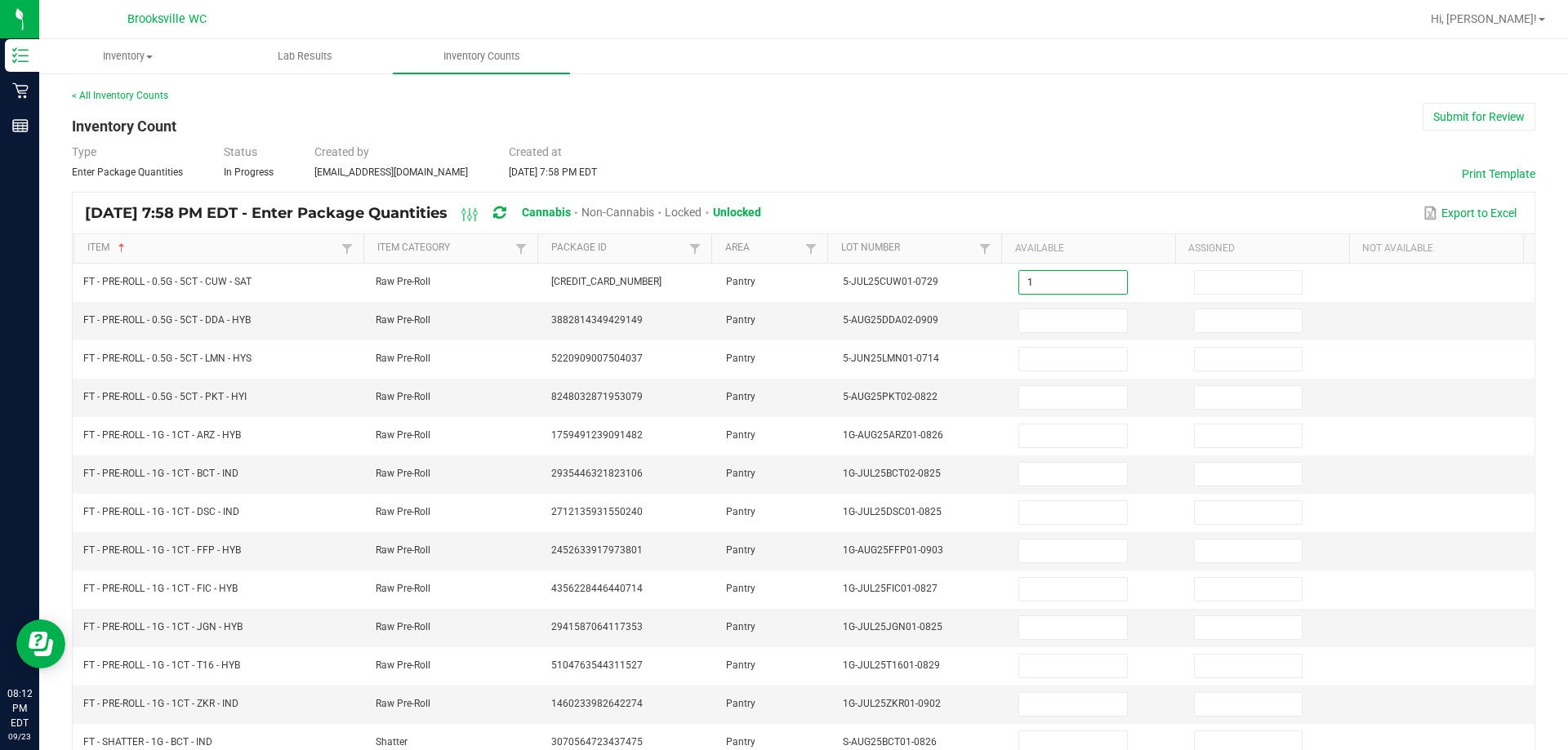
type input "1"
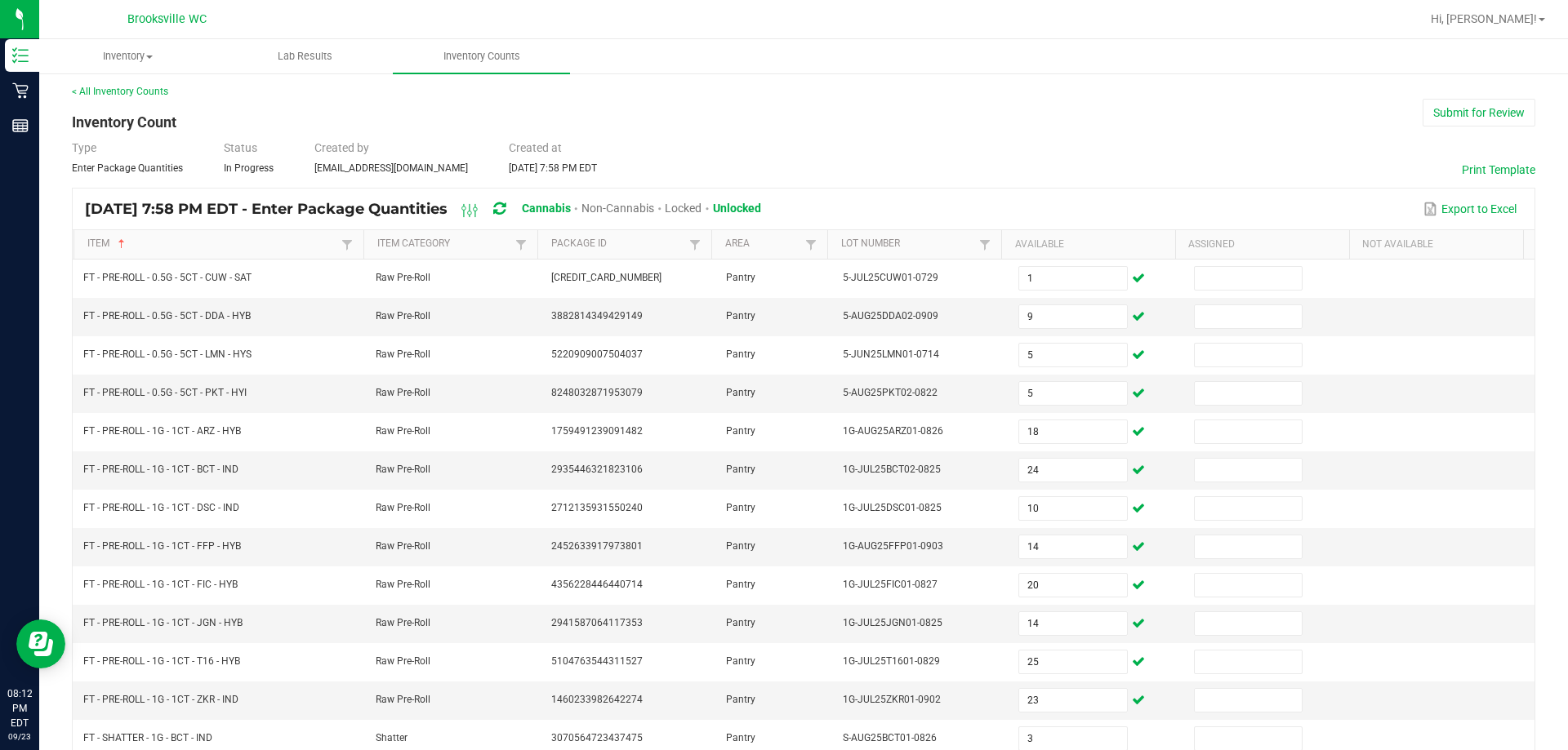
scroll to position [338, 0]
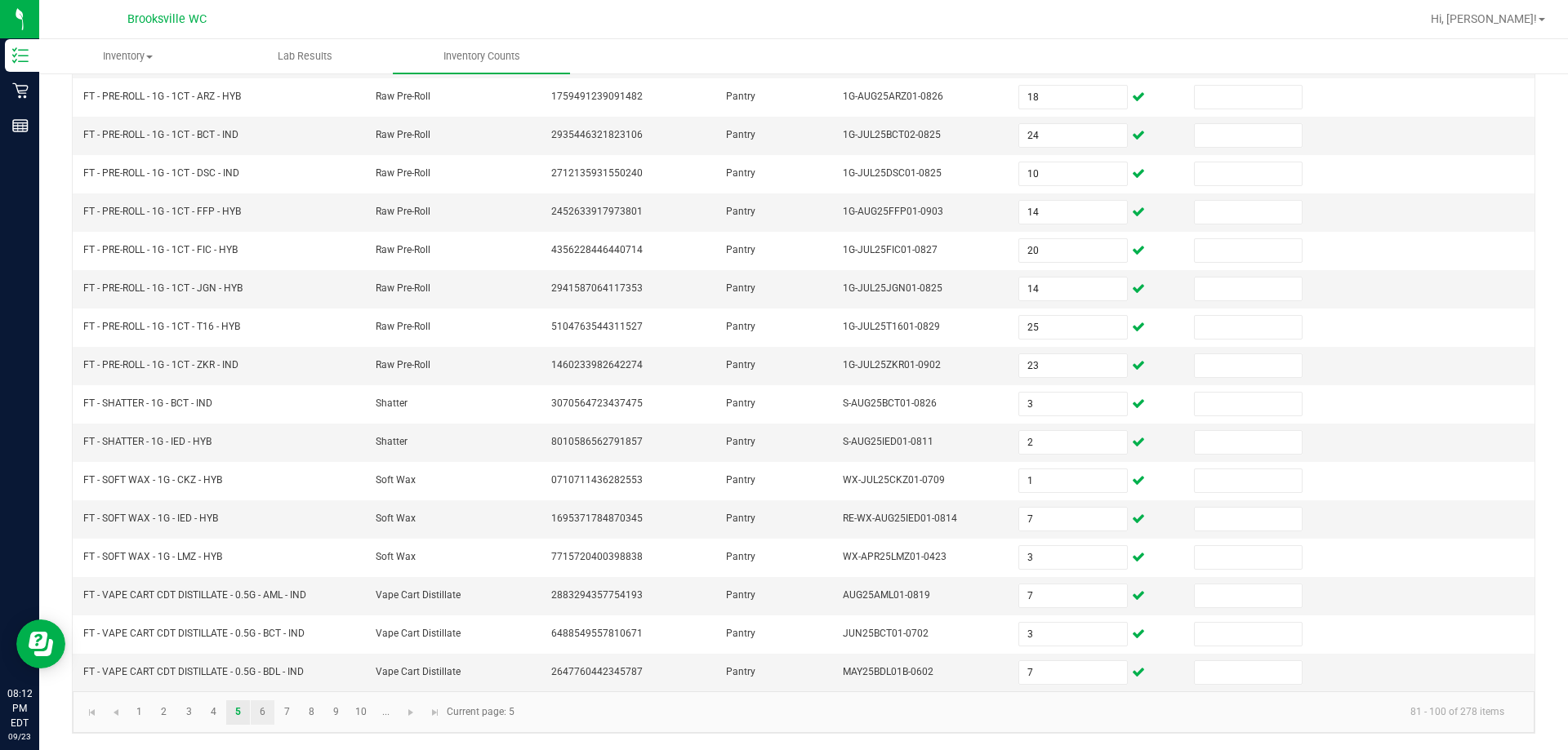
click at [267, 712] on link "6" at bounding box center [263, 712] width 23 height 24
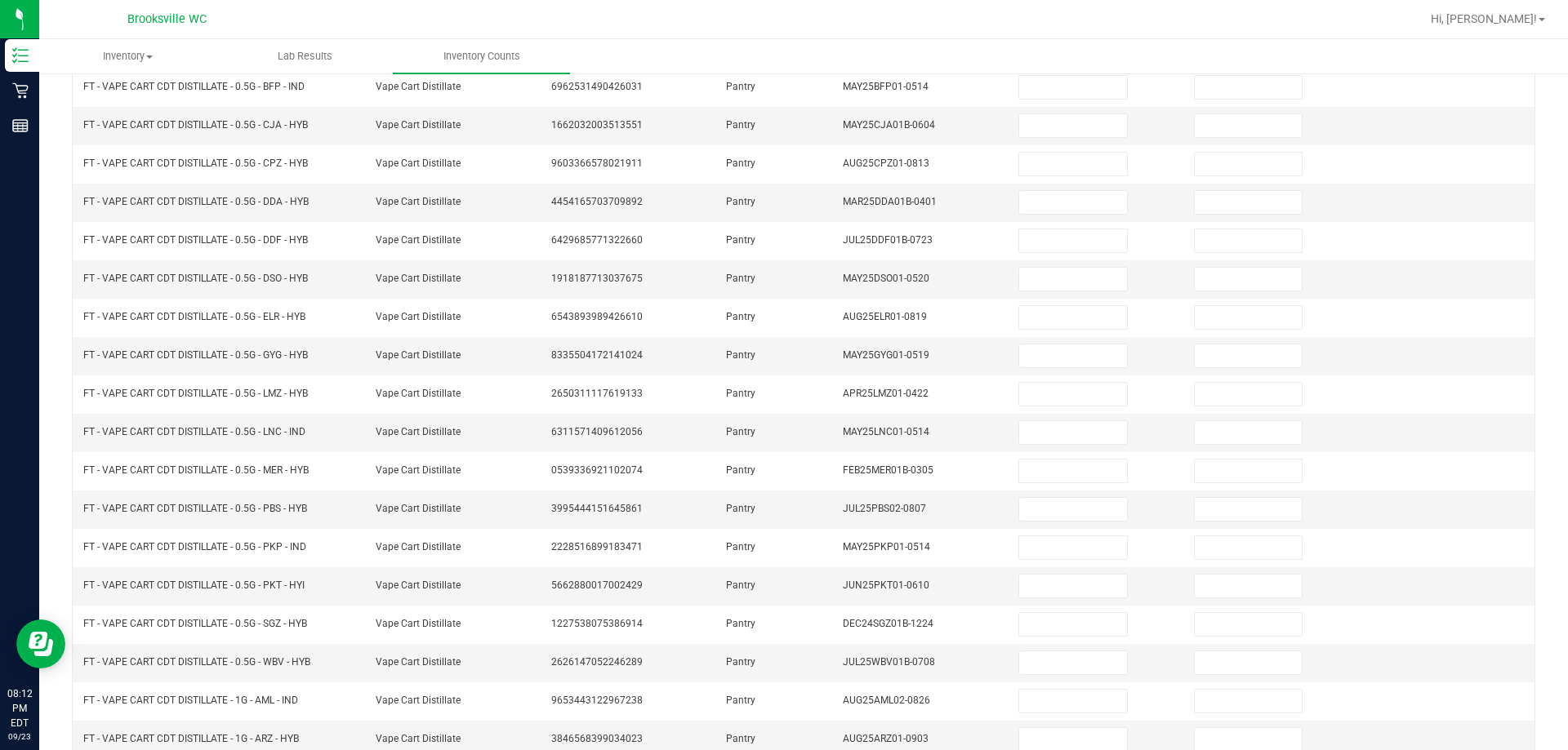
scroll to position [94, 0]
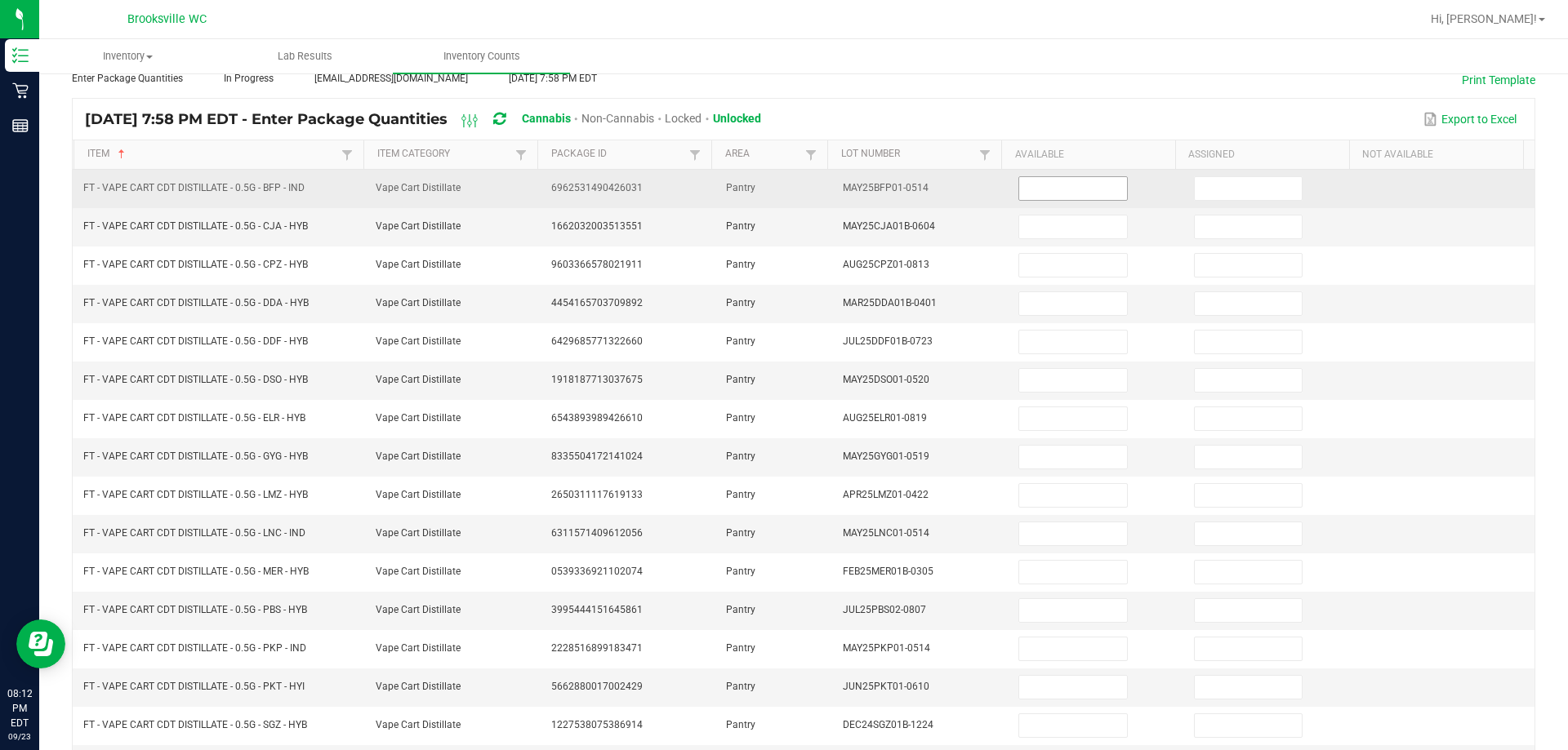
click at [824, 184] on input at bounding box center [1072, 188] width 107 height 22
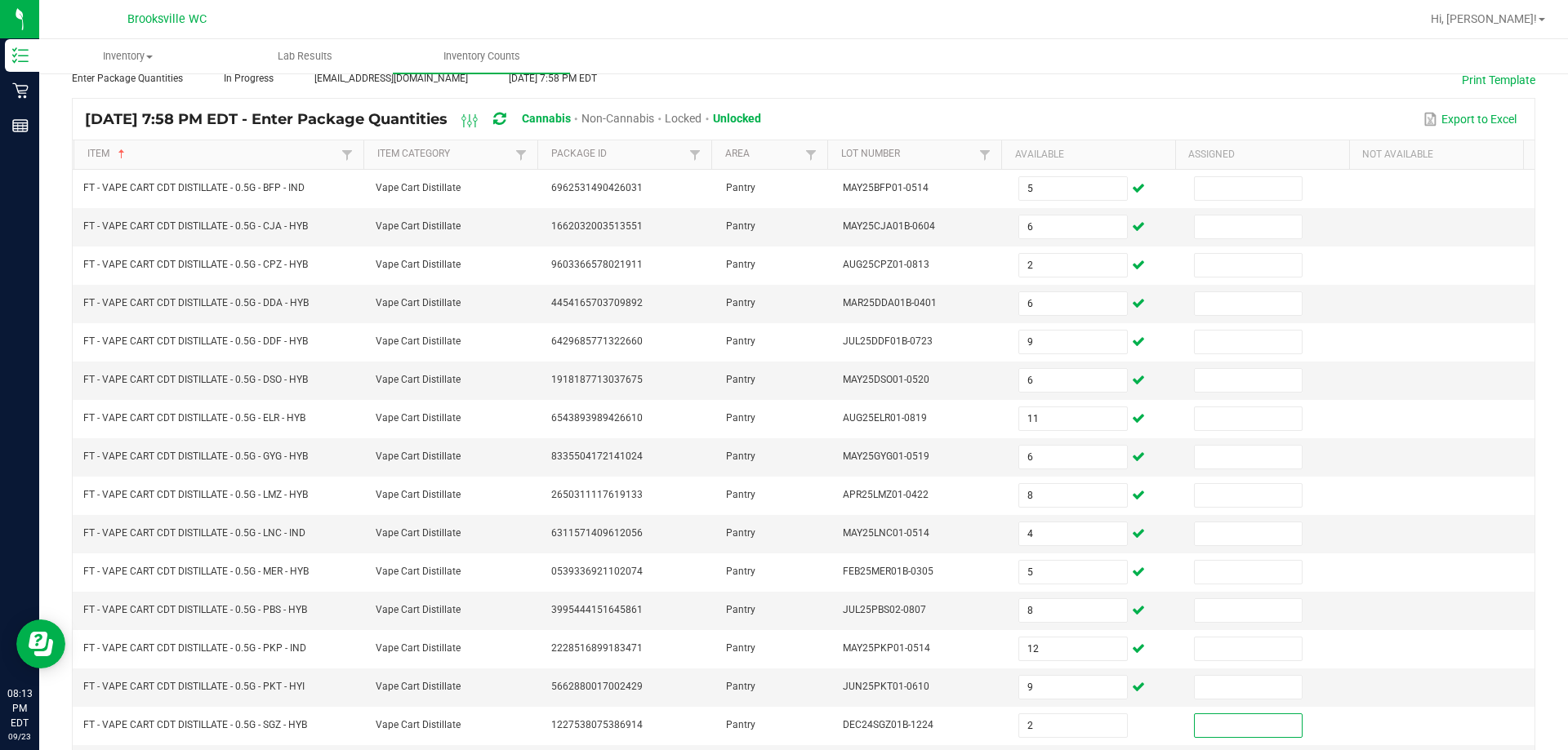
scroll to position [338, 0]
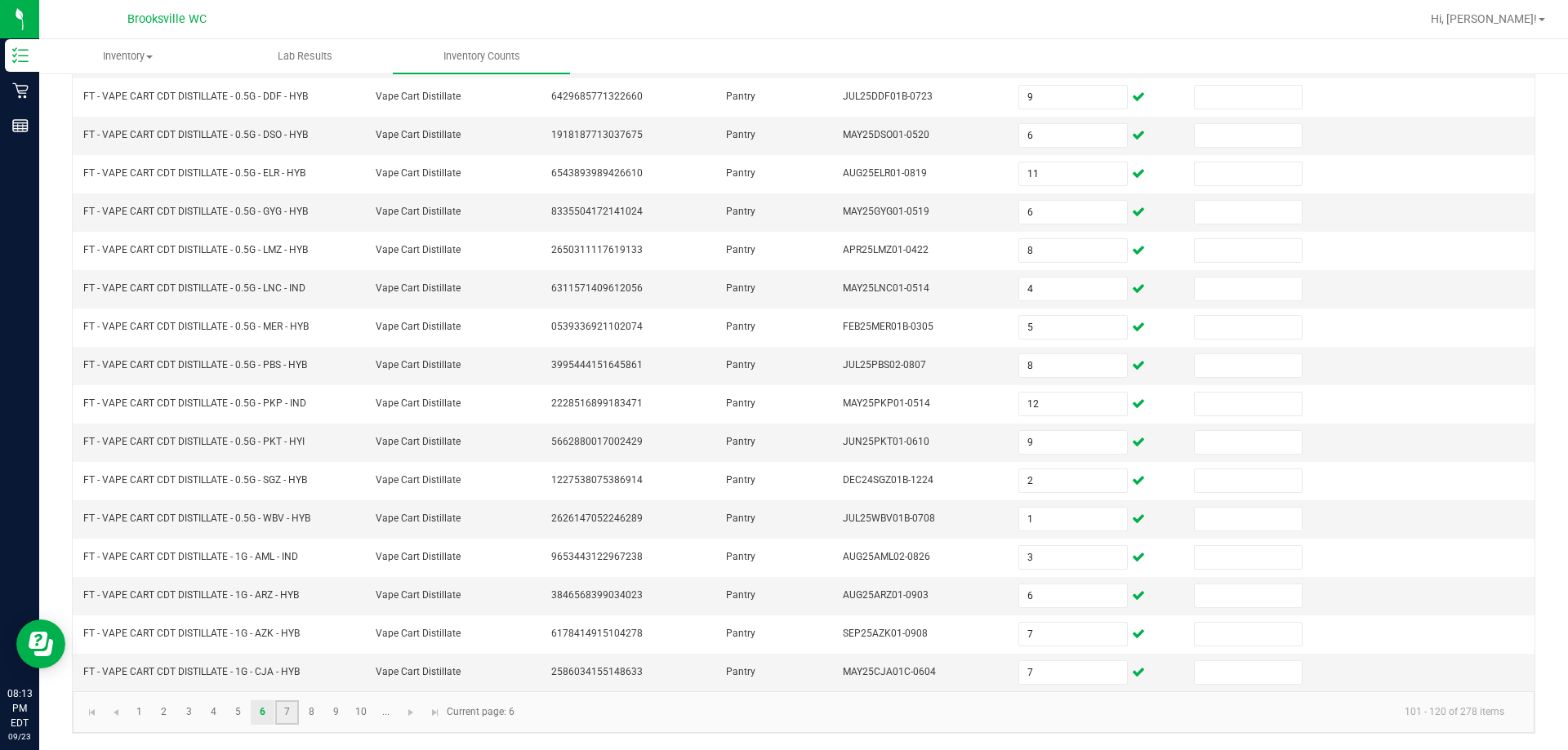
drag, startPoint x: 286, startPoint y: 711, endPoint x: 325, endPoint y: 701, distance: 40.3
click at [286, 712] on link "7" at bounding box center [287, 712] width 23 height 24
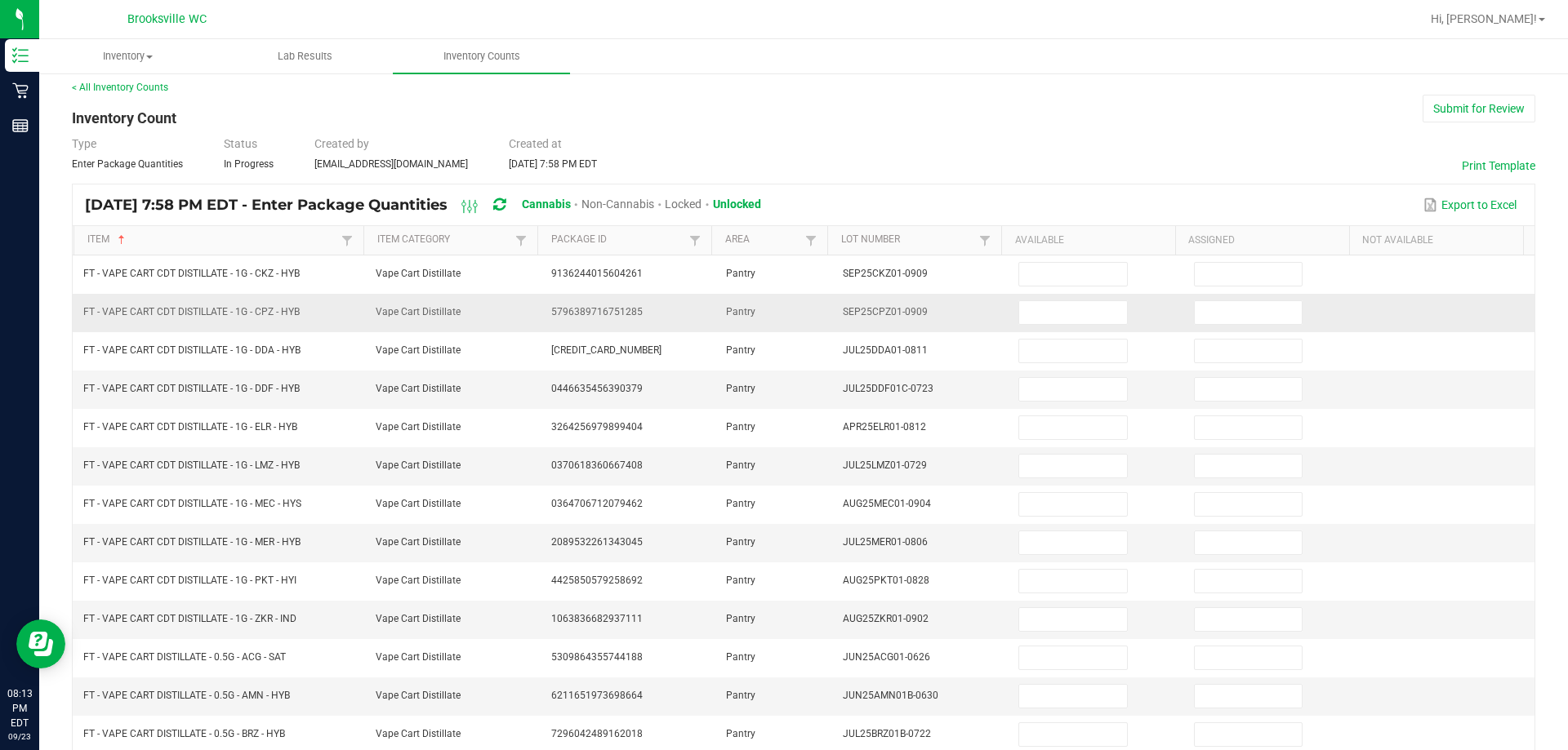
scroll to position [0, 0]
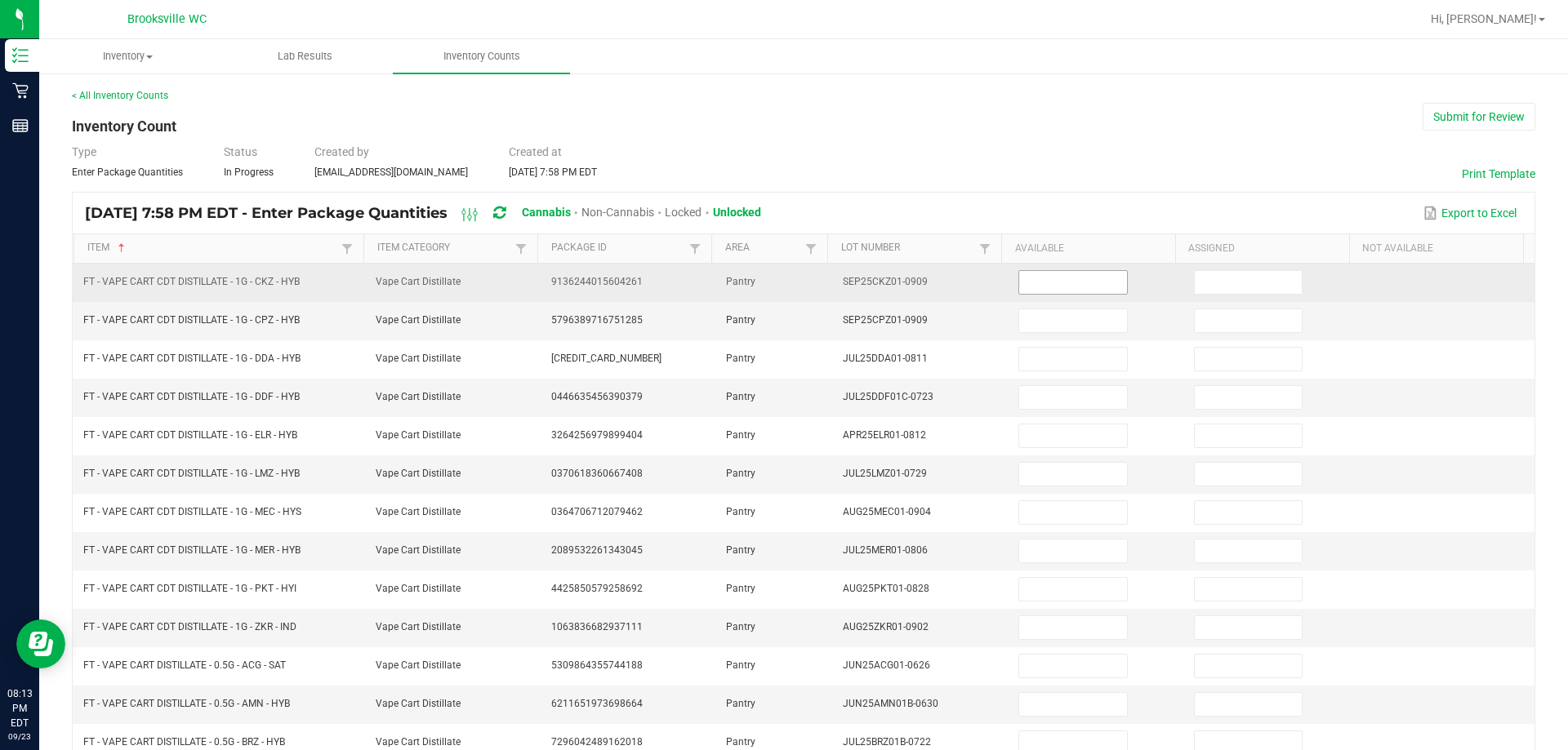
click at [824, 282] on input at bounding box center [1072, 282] width 107 height 22
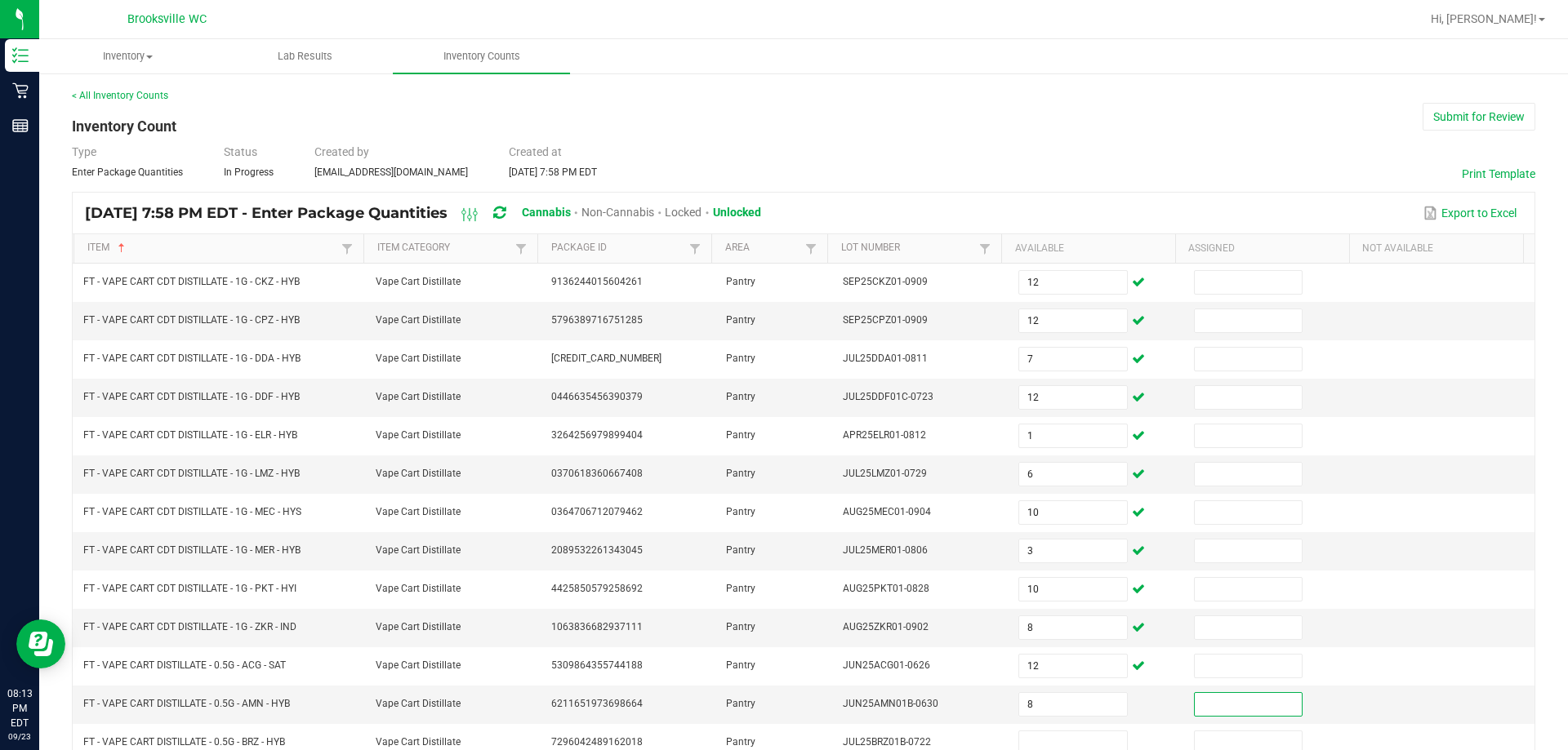
scroll to position [4, 0]
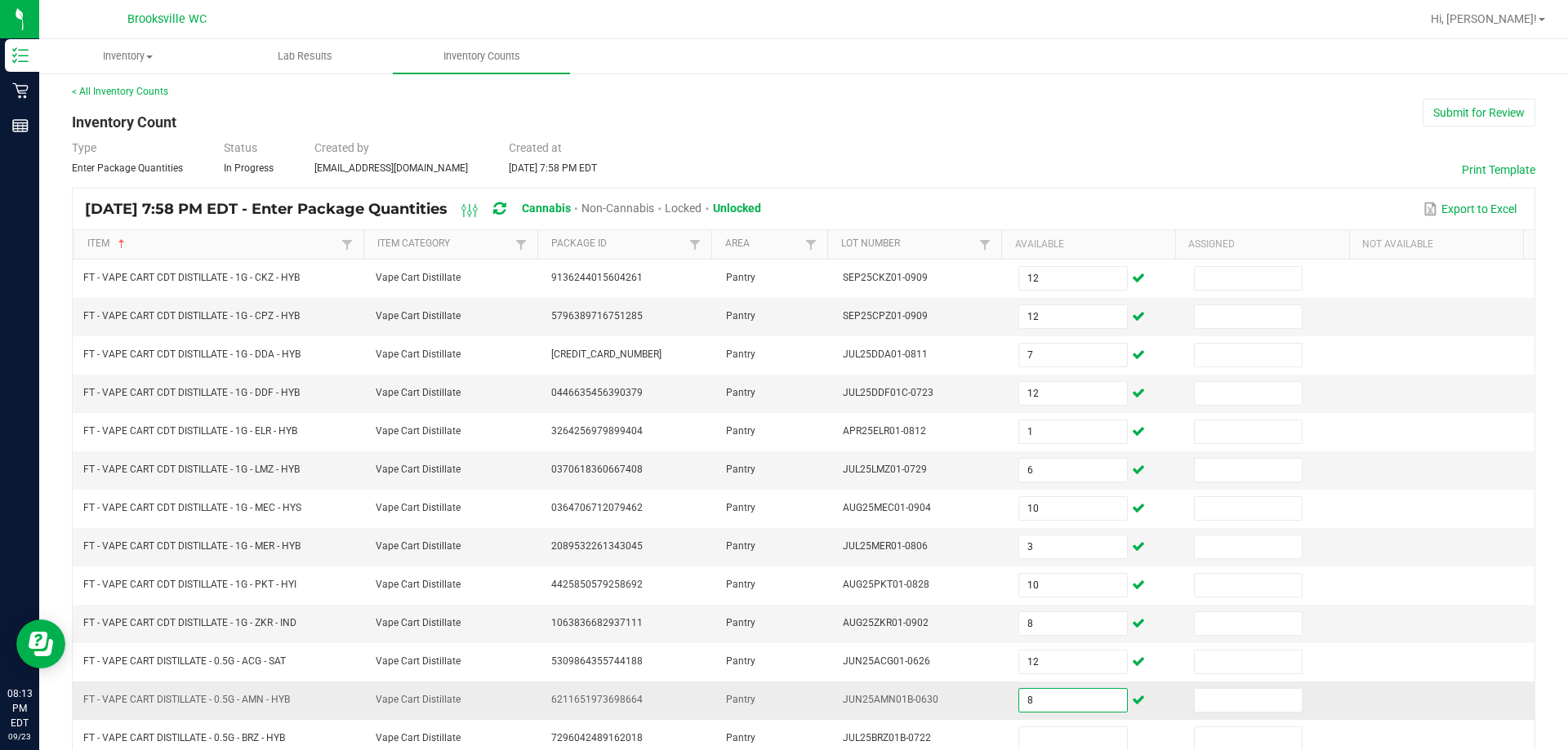
click at [824, 697] on input "8" at bounding box center [1072, 700] width 107 height 22
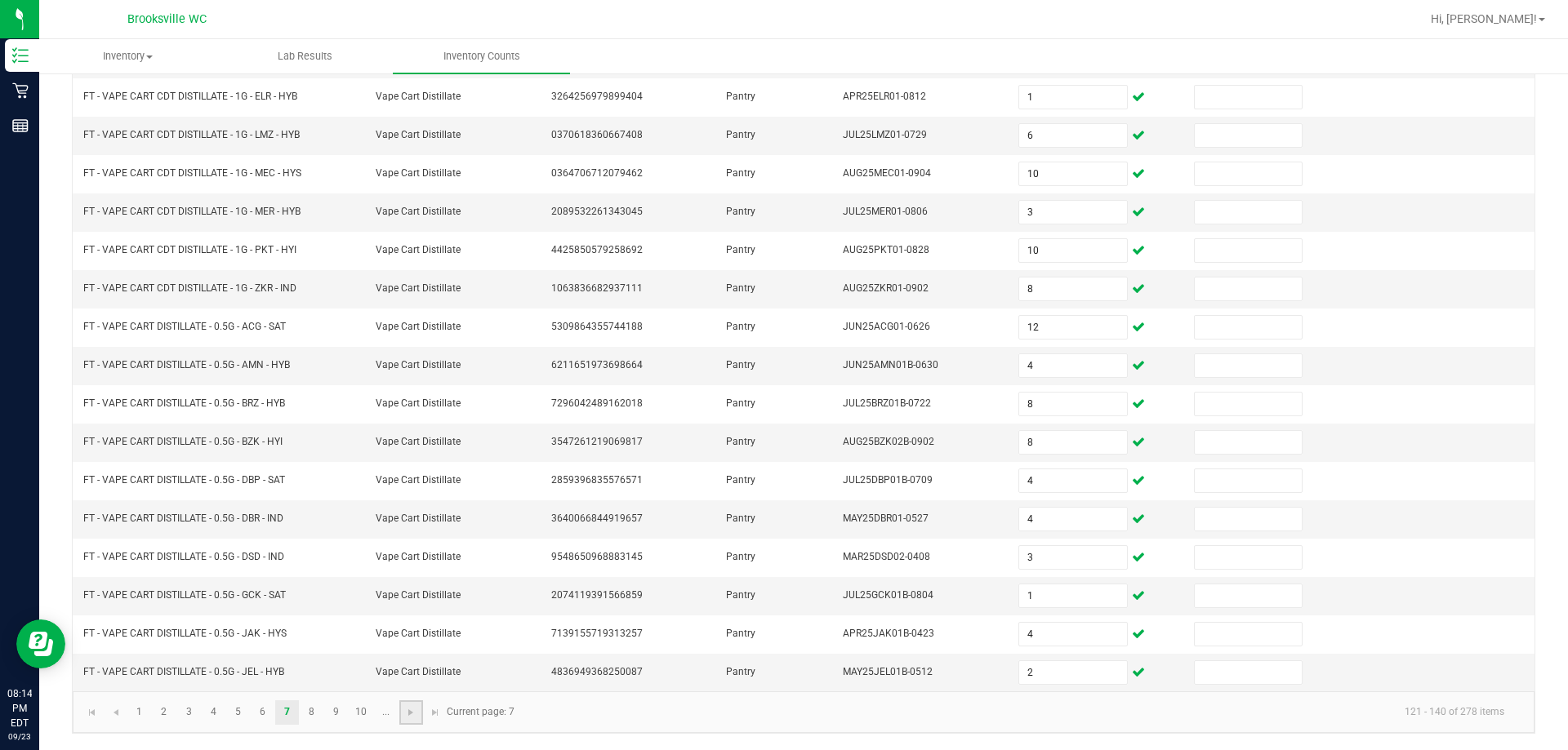
click at [413, 722] on link at bounding box center [411, 712] width 23 height 24
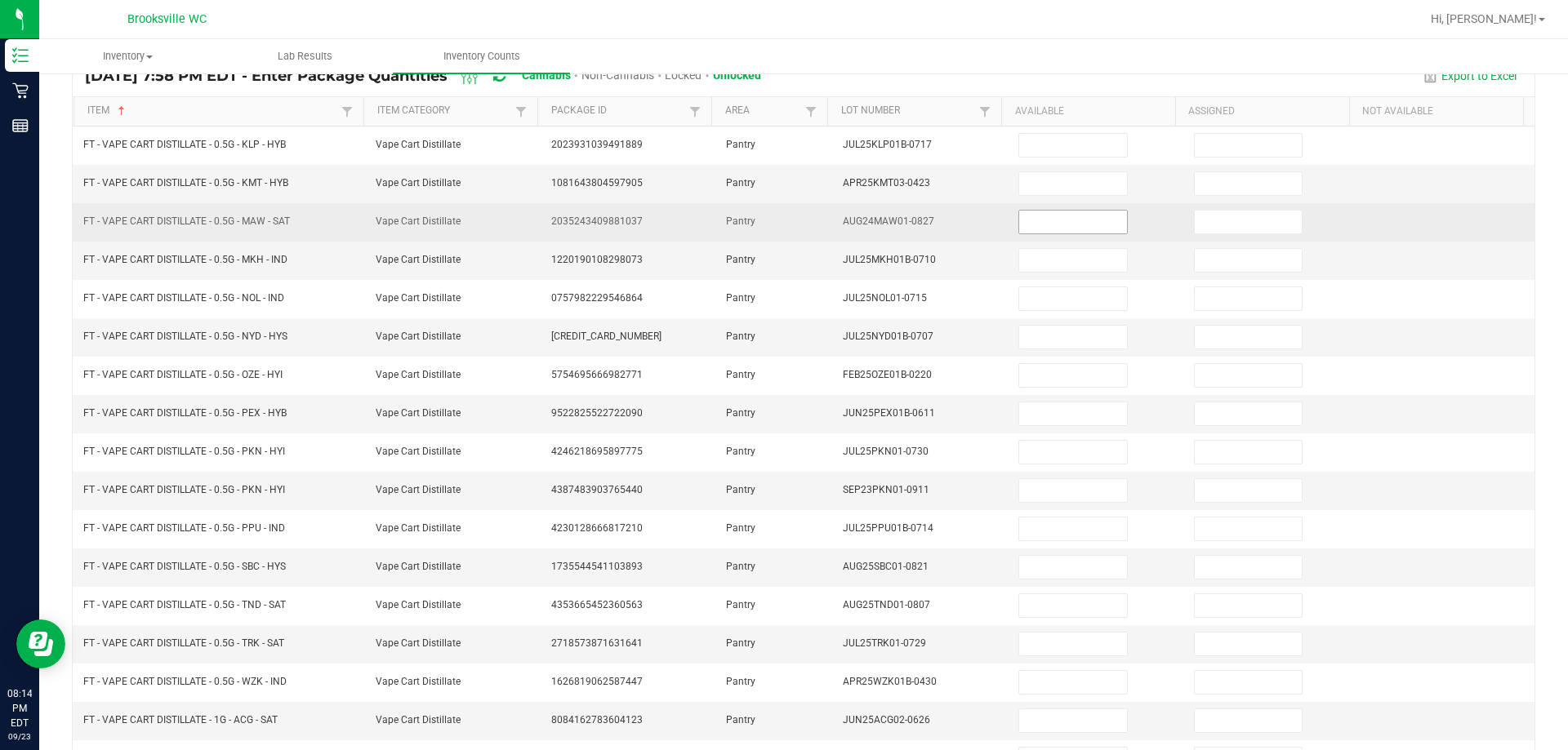
scroll to position [94, 0]
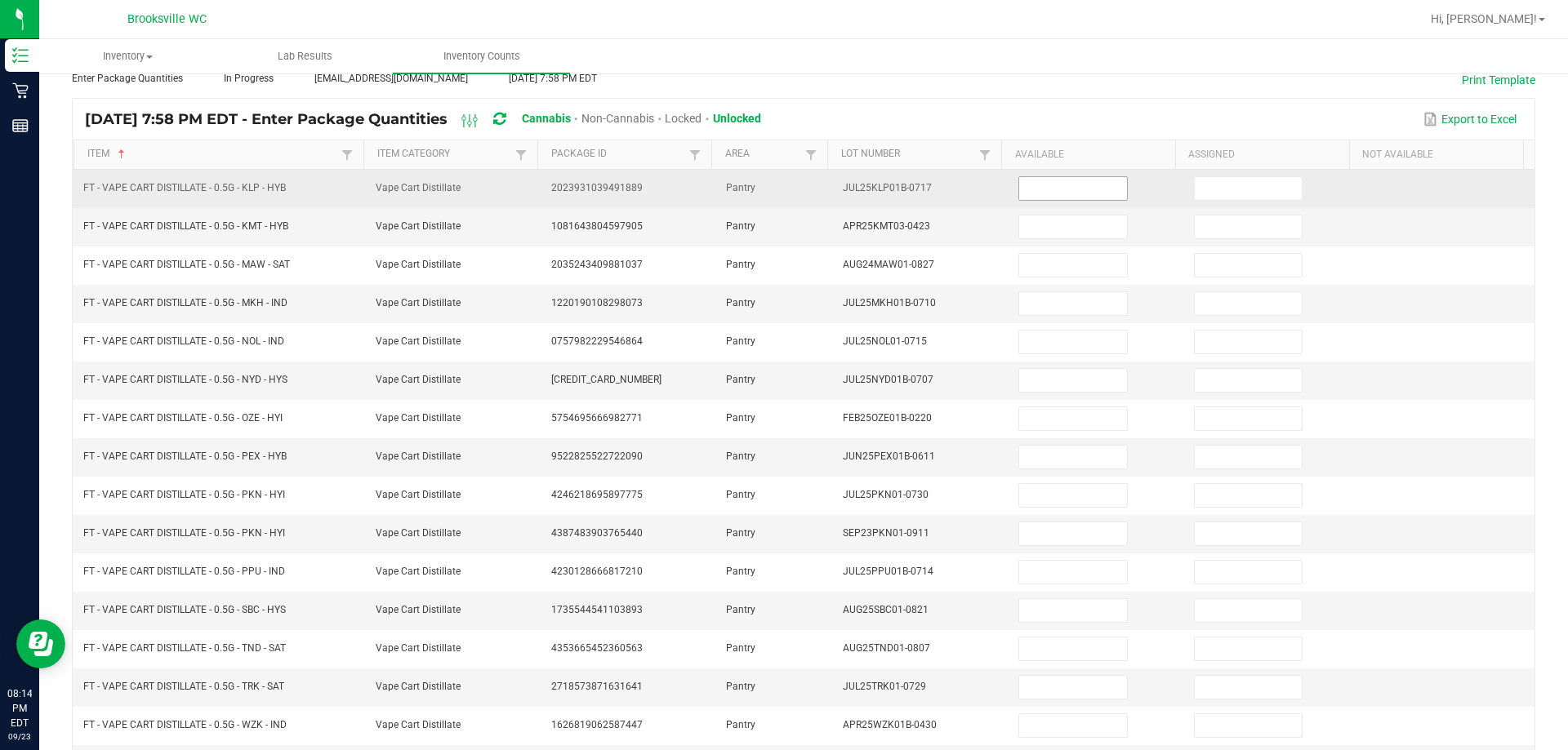
click at [824, 191] on input at bounding box center [1072, 188] width 107 height 22
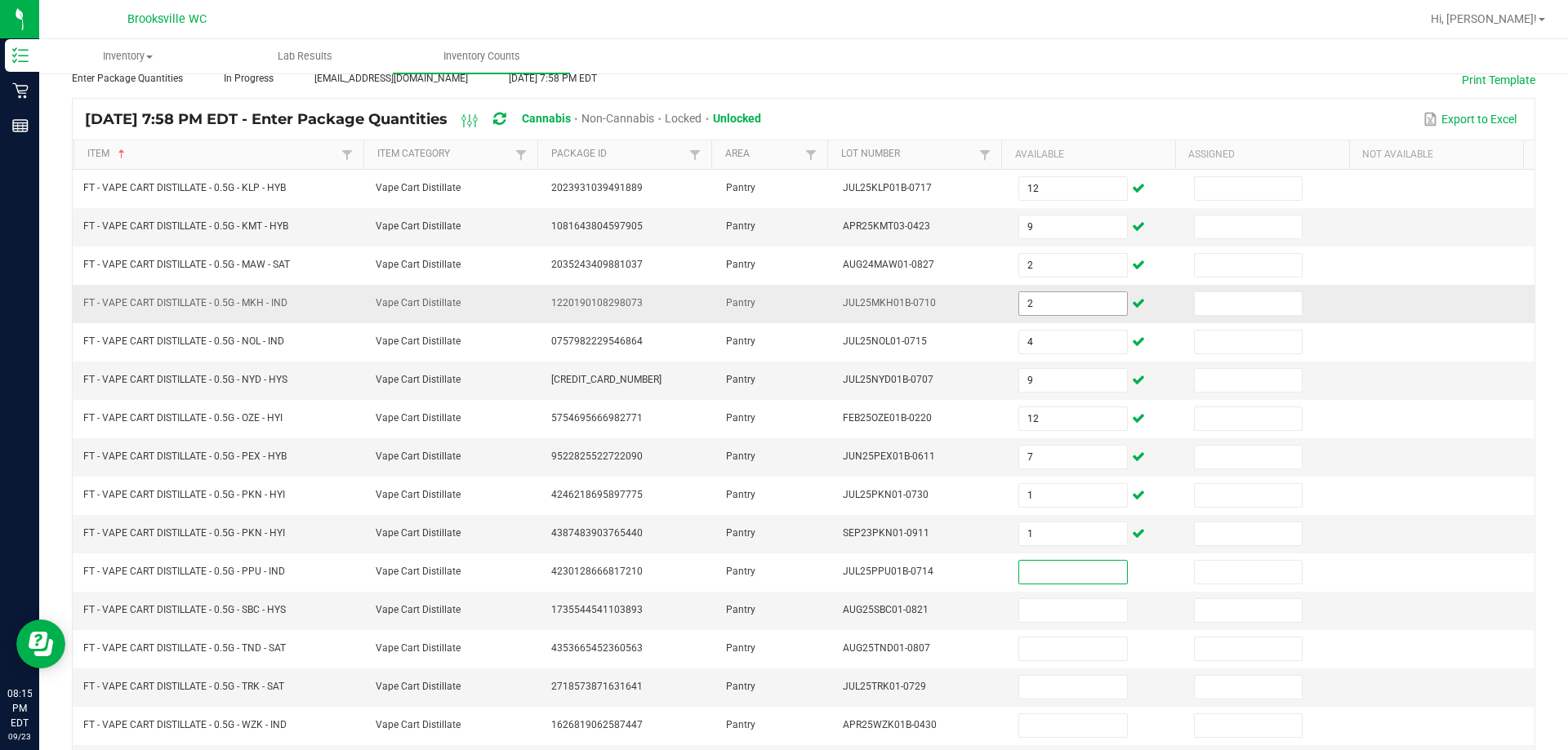
click at [824, 302] on input "2" at bounding box center [1072, 303] width 107 height 22
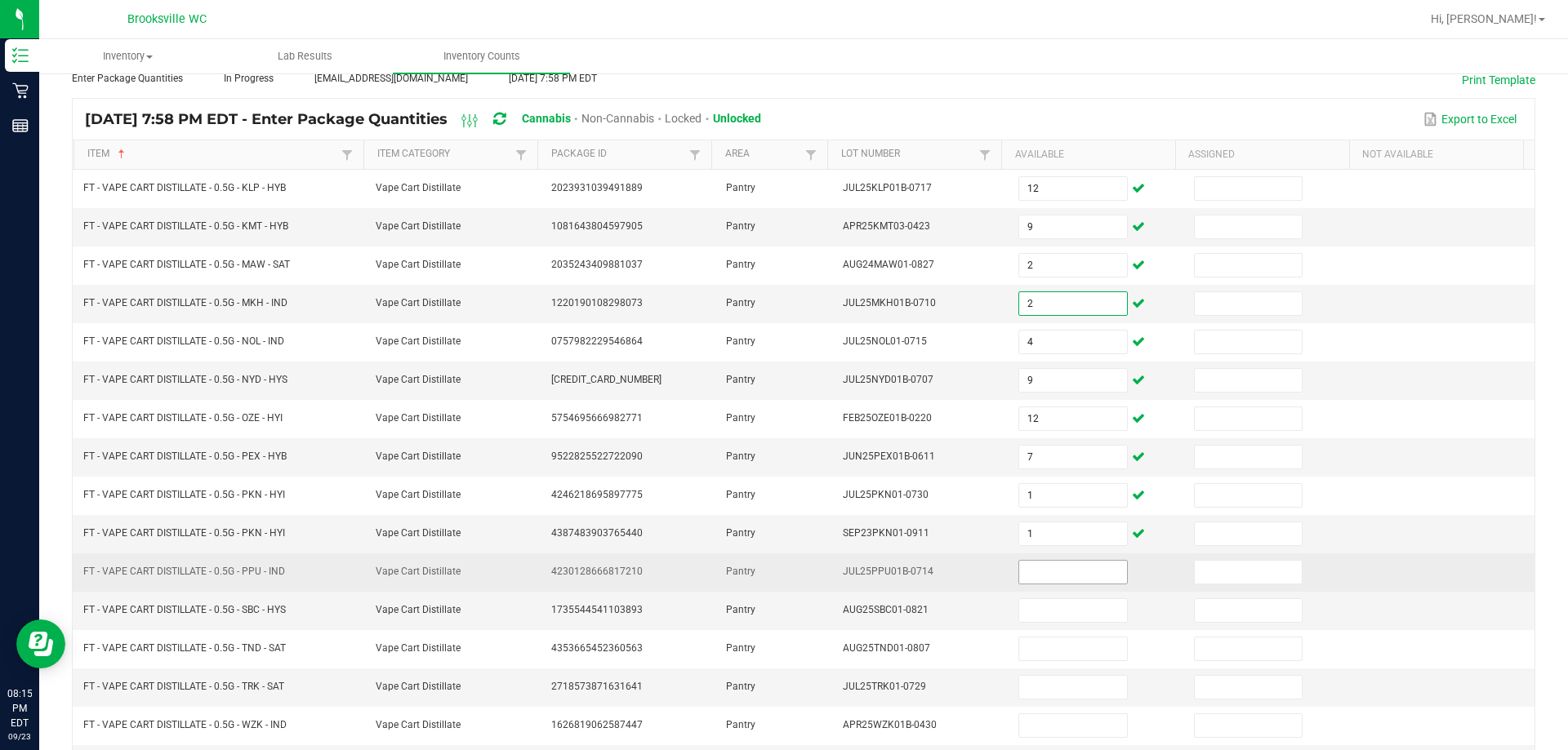
click at [824, 573] on input at bounding box center [1072, 572] width 107 height 22
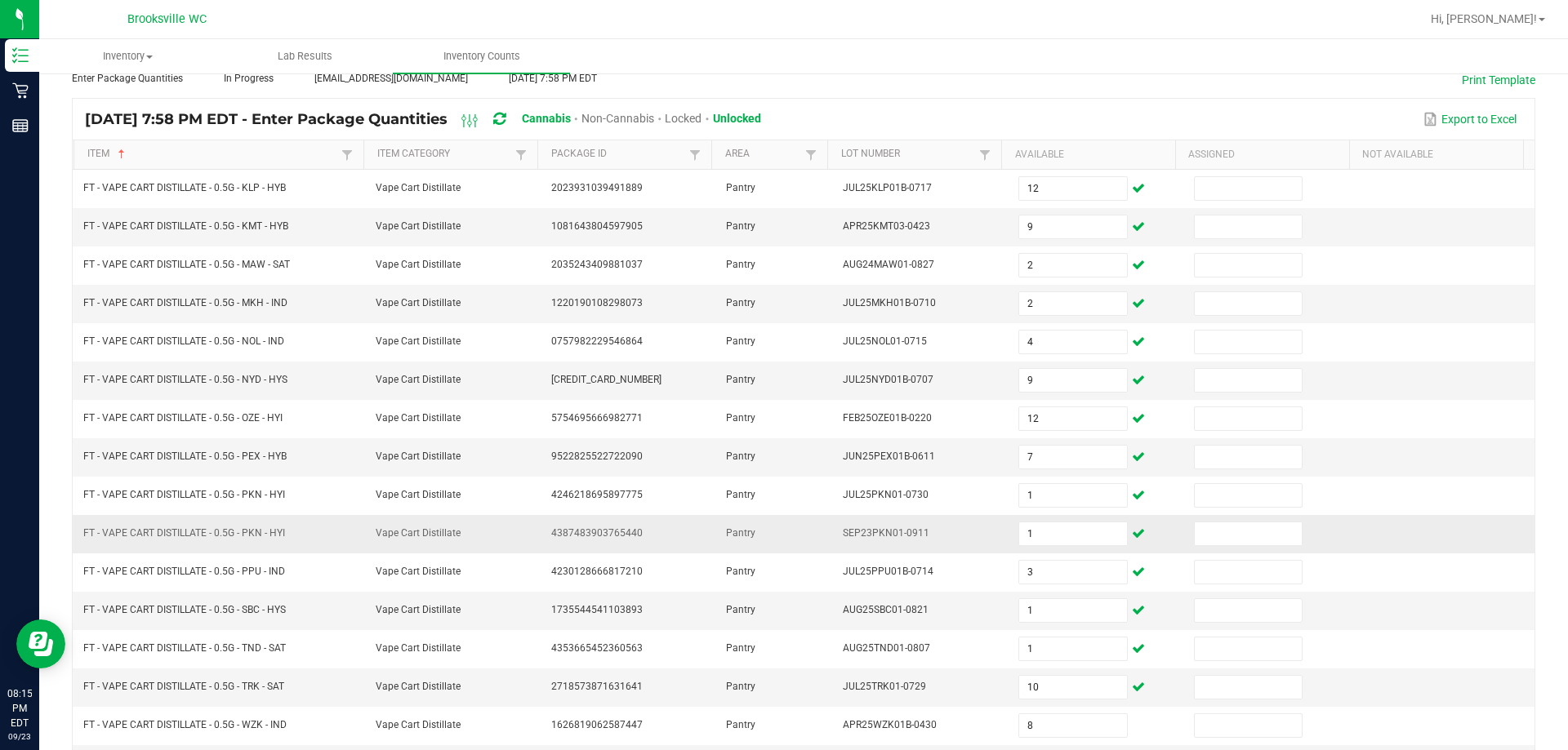
scroll to position [338, 0]
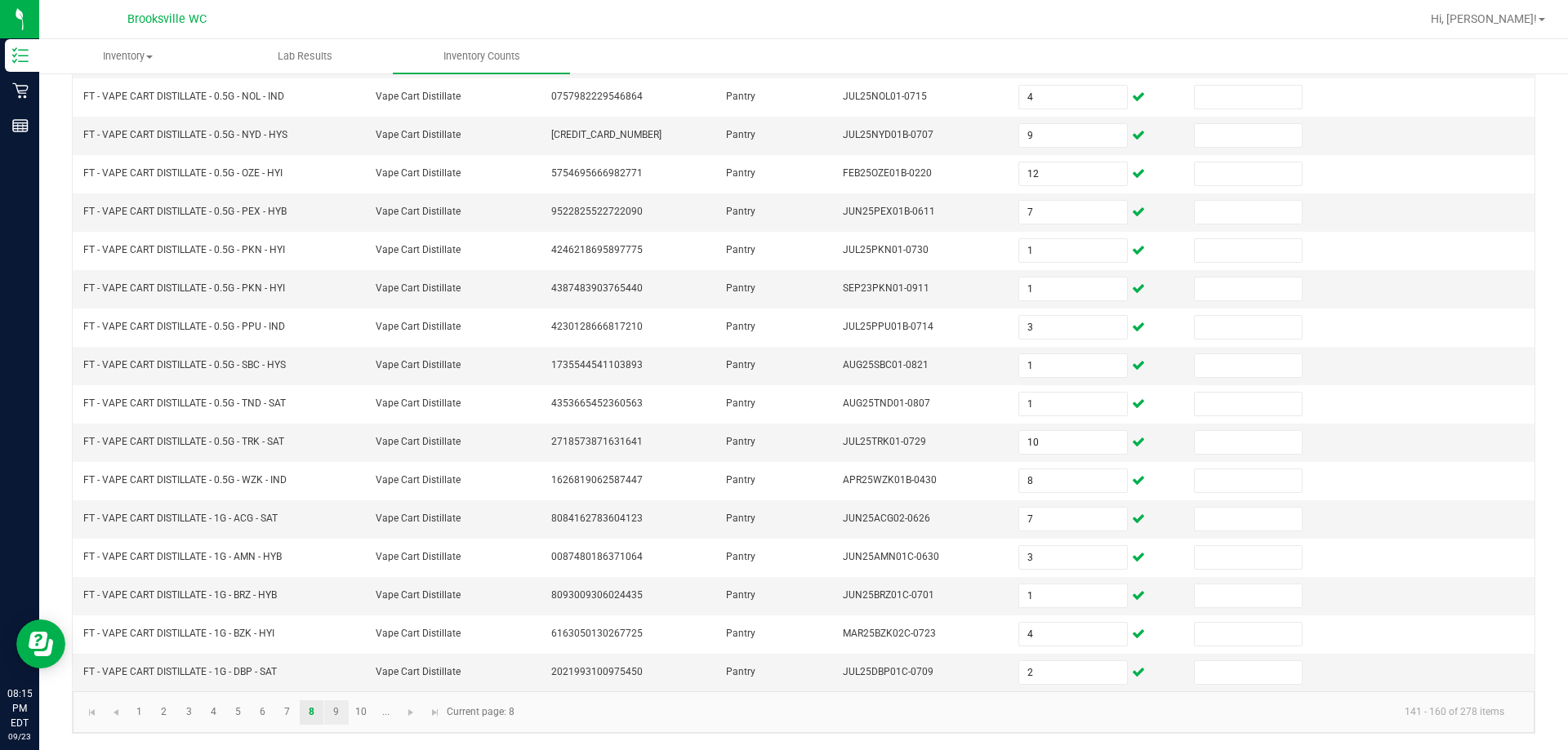
click at [338, 713] on link "9" at bounding box center [336, 712] width 23 height 24
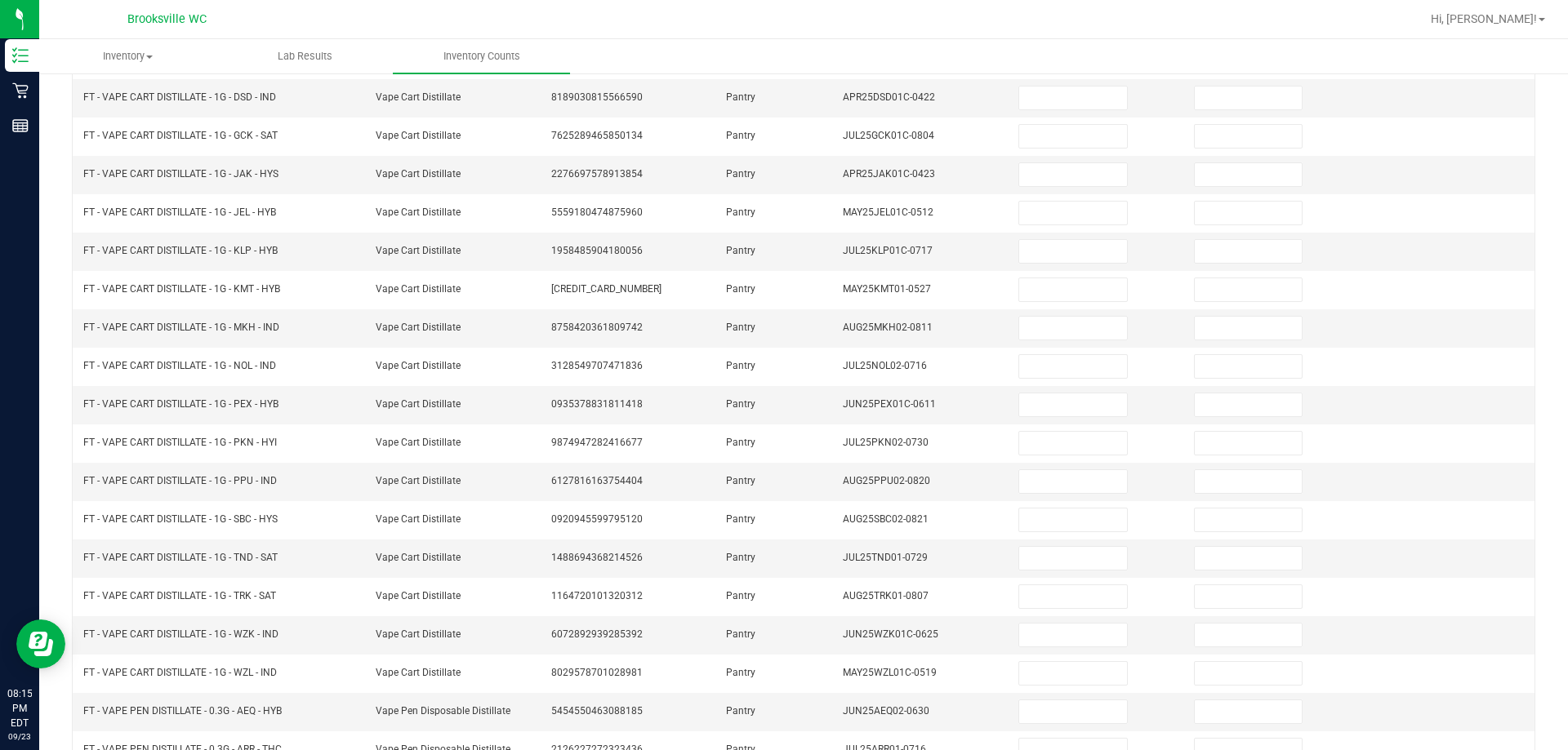
scroll to position [0, 0]
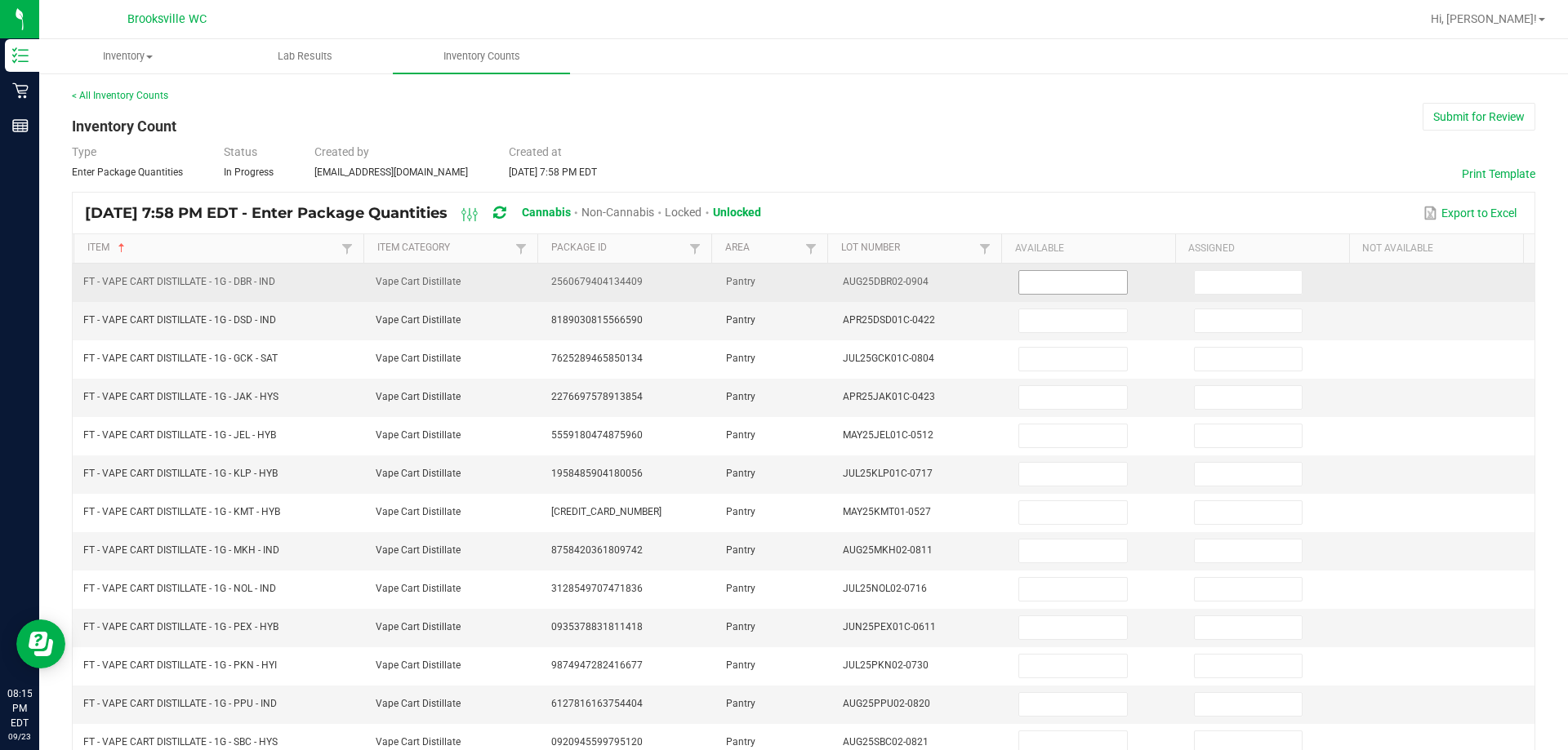
click at [824, 292] on input at bounding box center [1072, 282] width 107 height 22
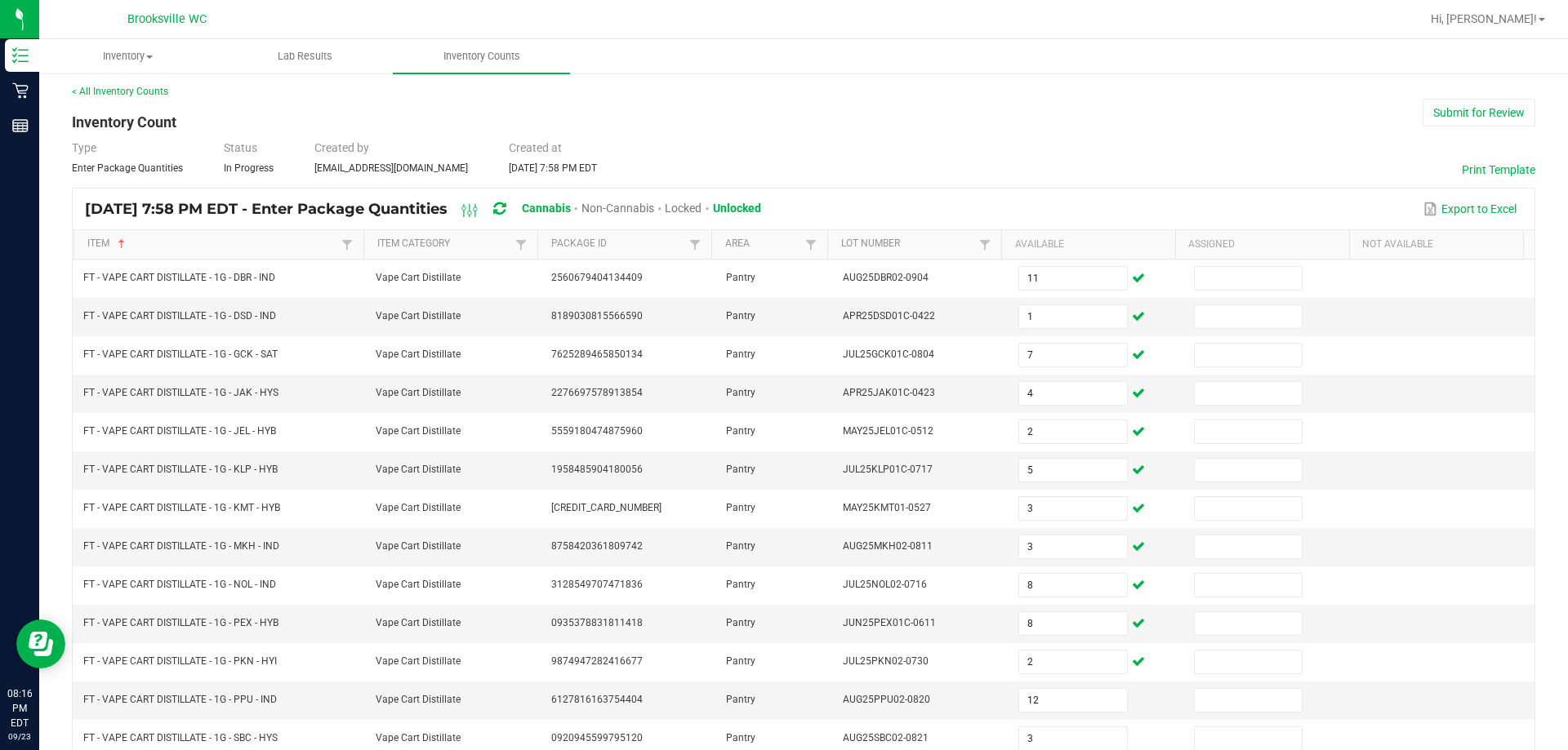
scroll to position [338, 0]
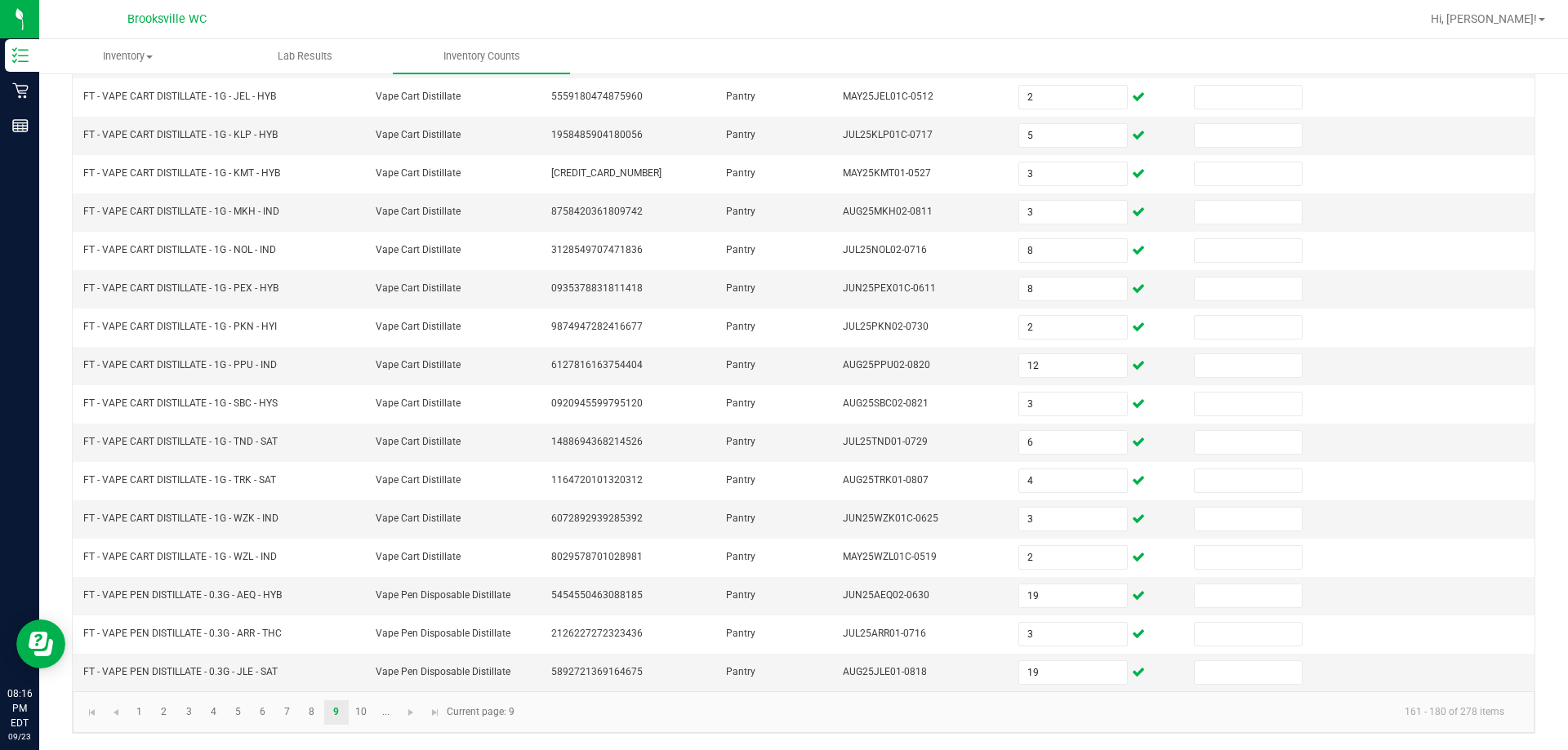
click at [814, 723] on kendo-pager-info "161 - 180 of 278 items" at bounding box center [1020, 712] width 993 height 27
click at [368, 707] on link "10" at bounding box center [361, 712] width 23 height 24
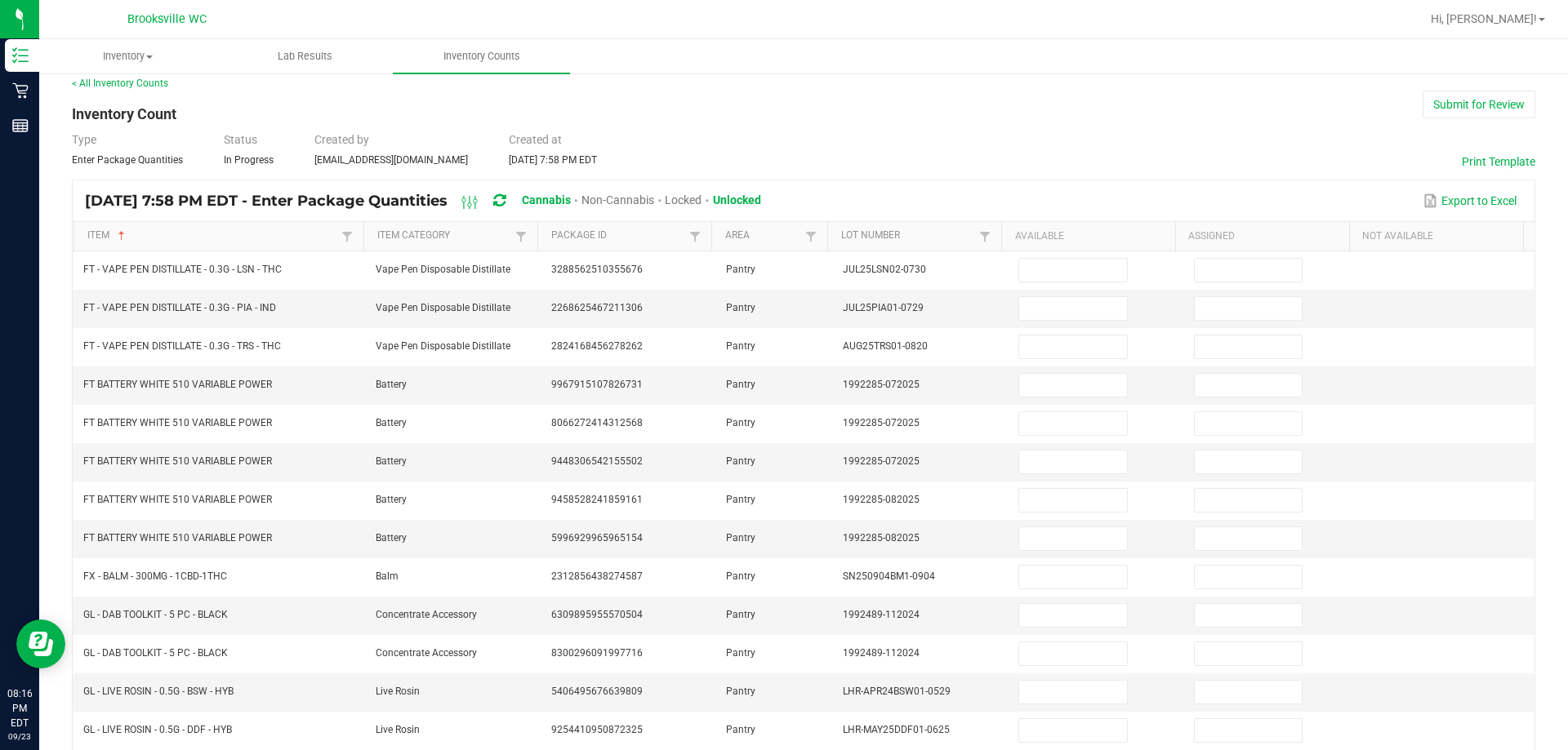
scroll to position [0, 0]
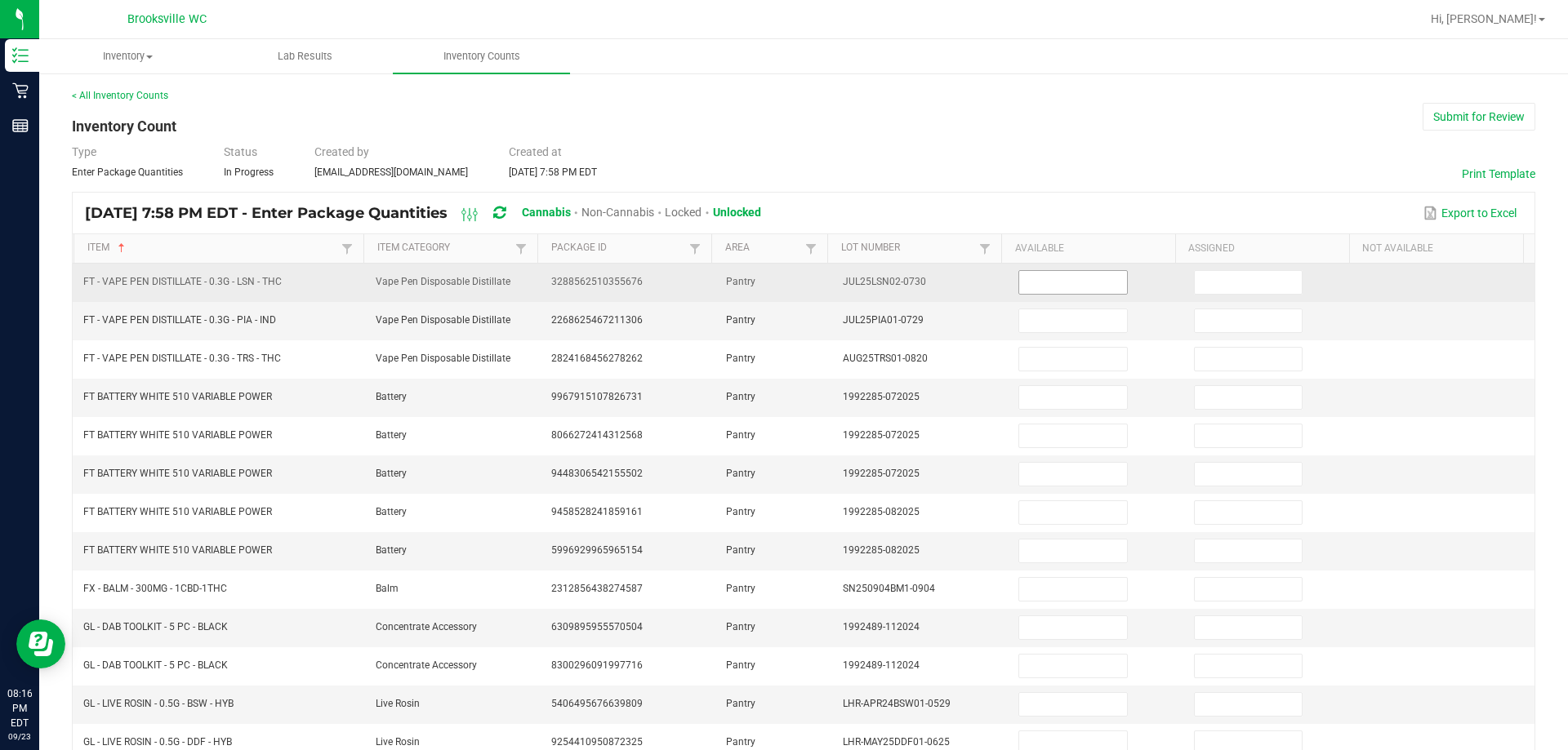
click at [824, 273] on input at bounding box center [1072, 282] width 107 height 22
click at [824, 287] on input at bounding box center [1072, 282] width 107 height 22
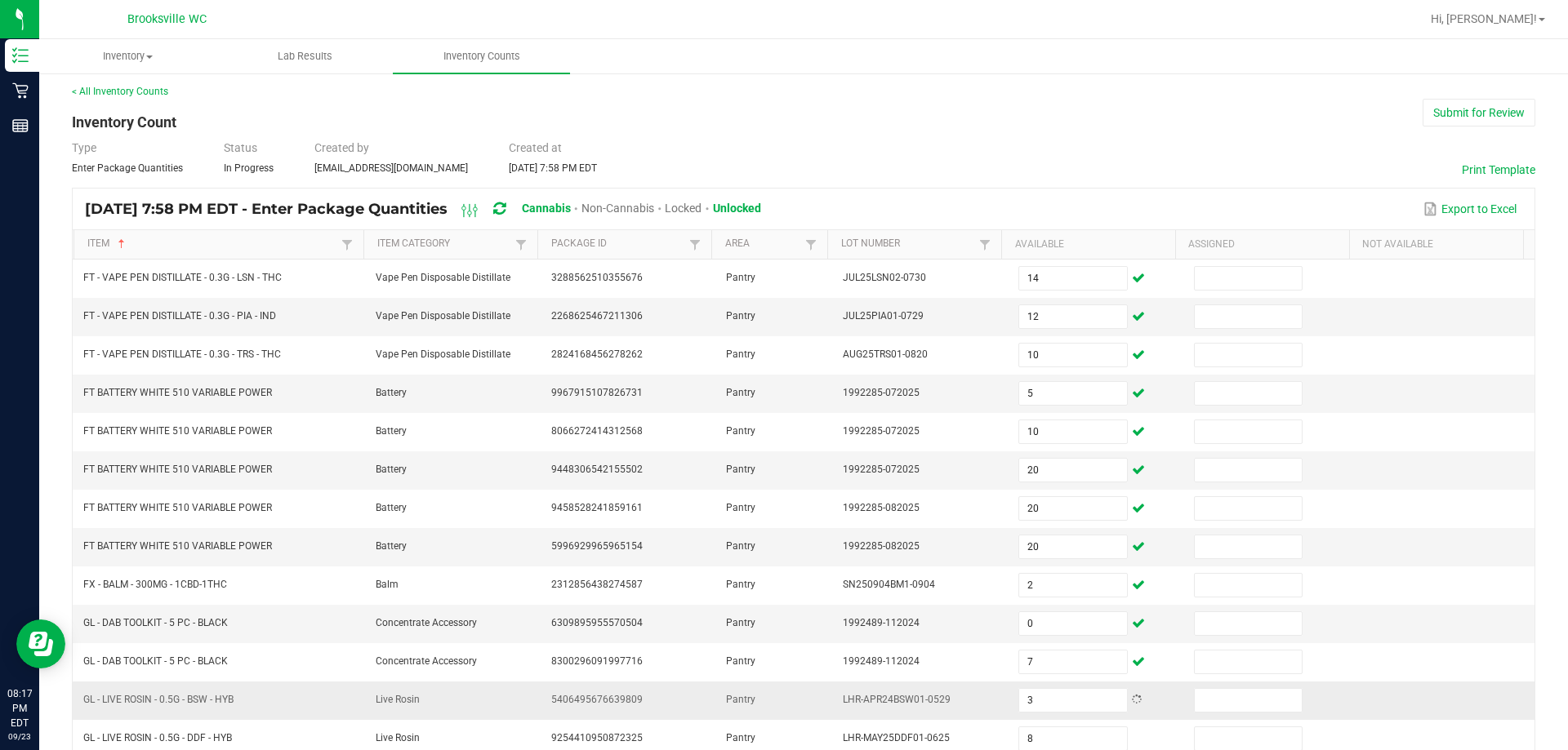
scroll to position [338, 0]
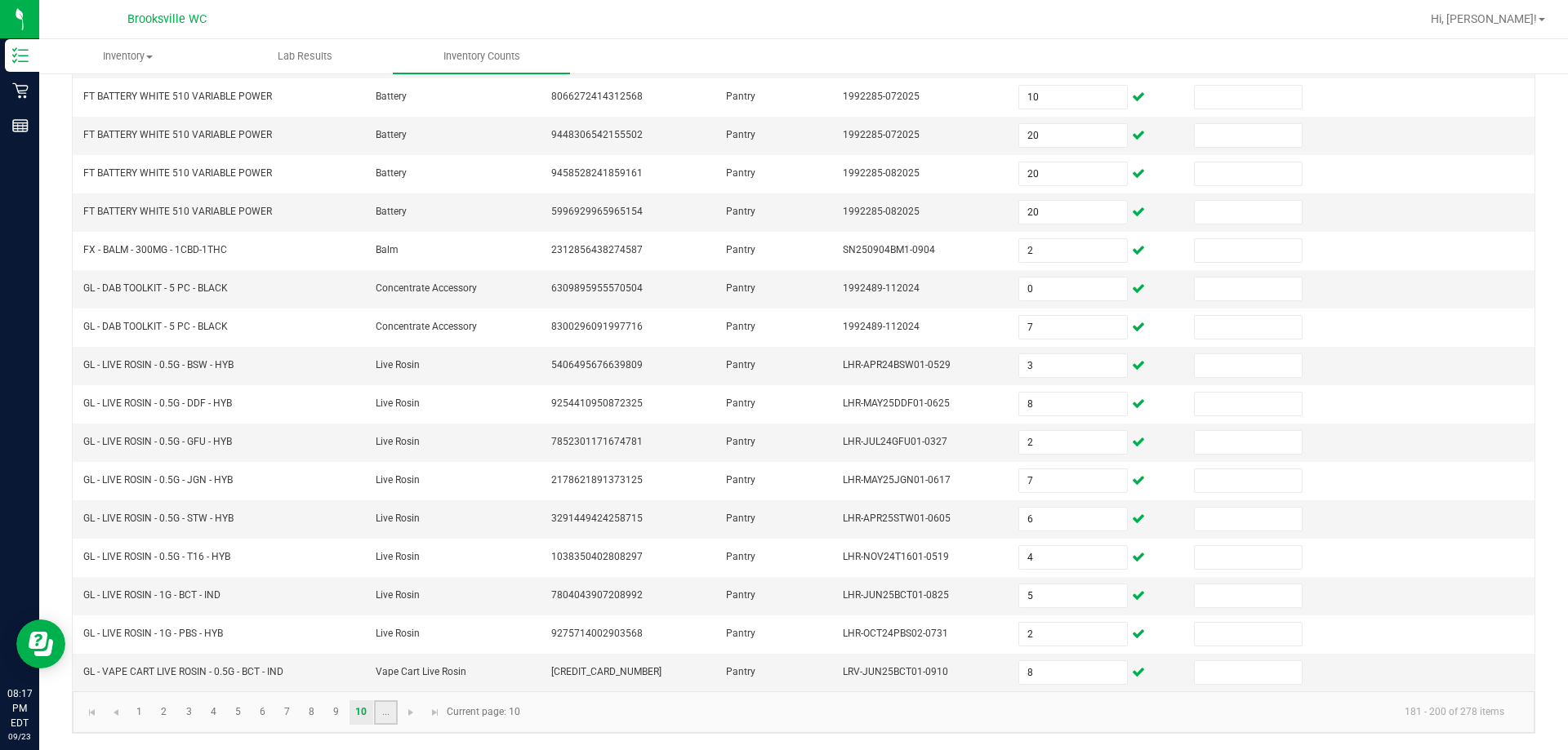
click at [383, 714] on link "..." at bounding box center [386, 712] width 23 height 24
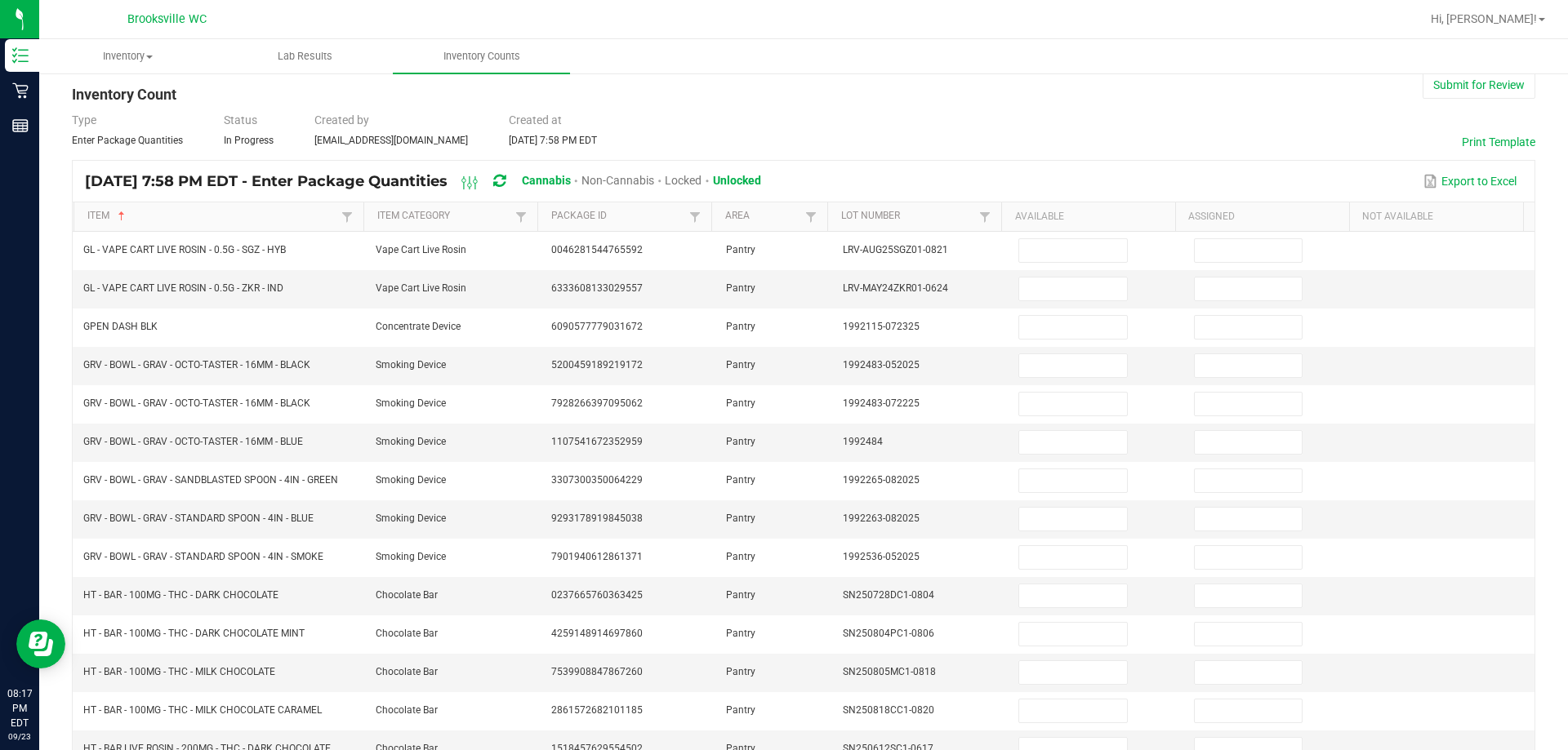
scroll to position [0, 0]
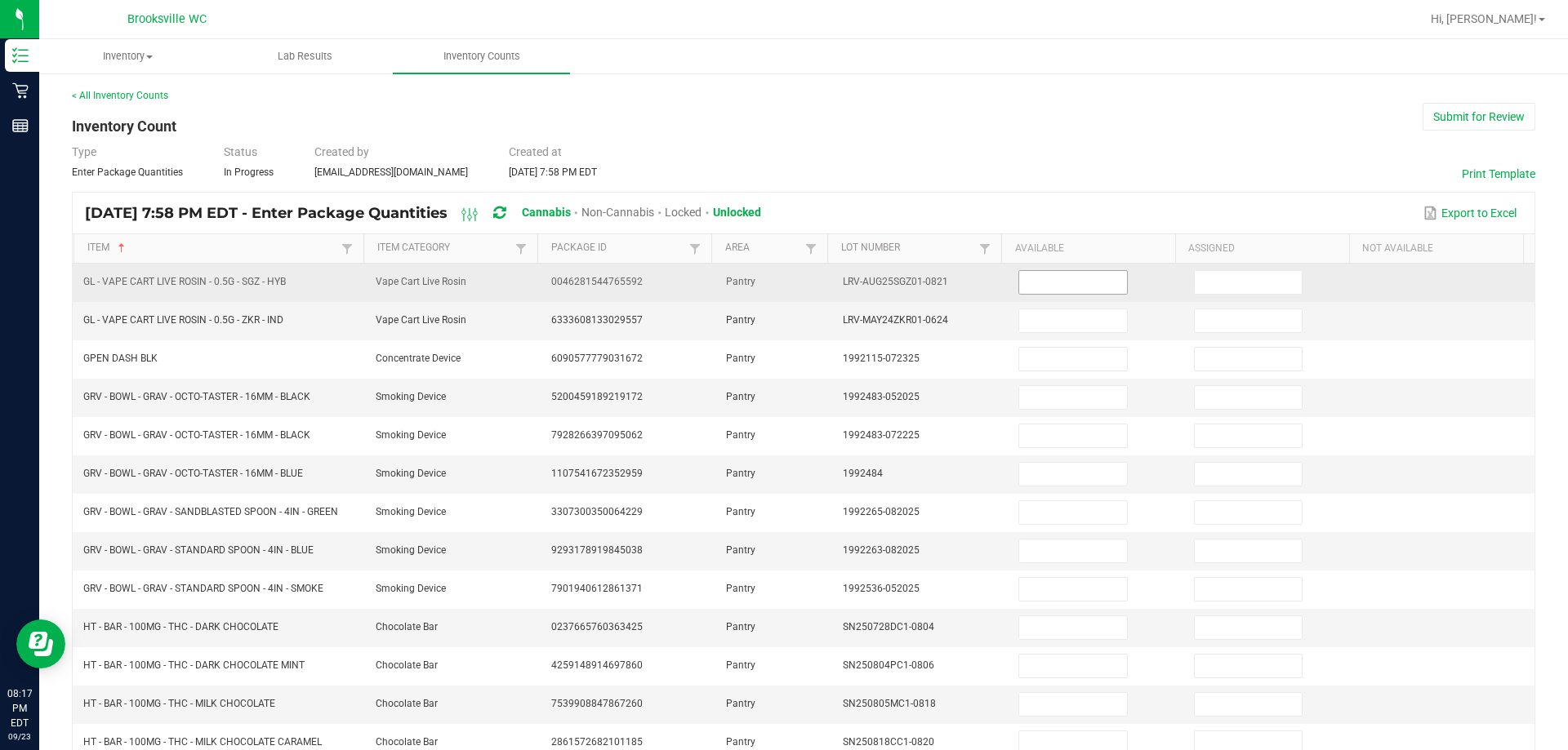
click at [824, 283] on input at bounding box center [1072, 282] width 107 height 22
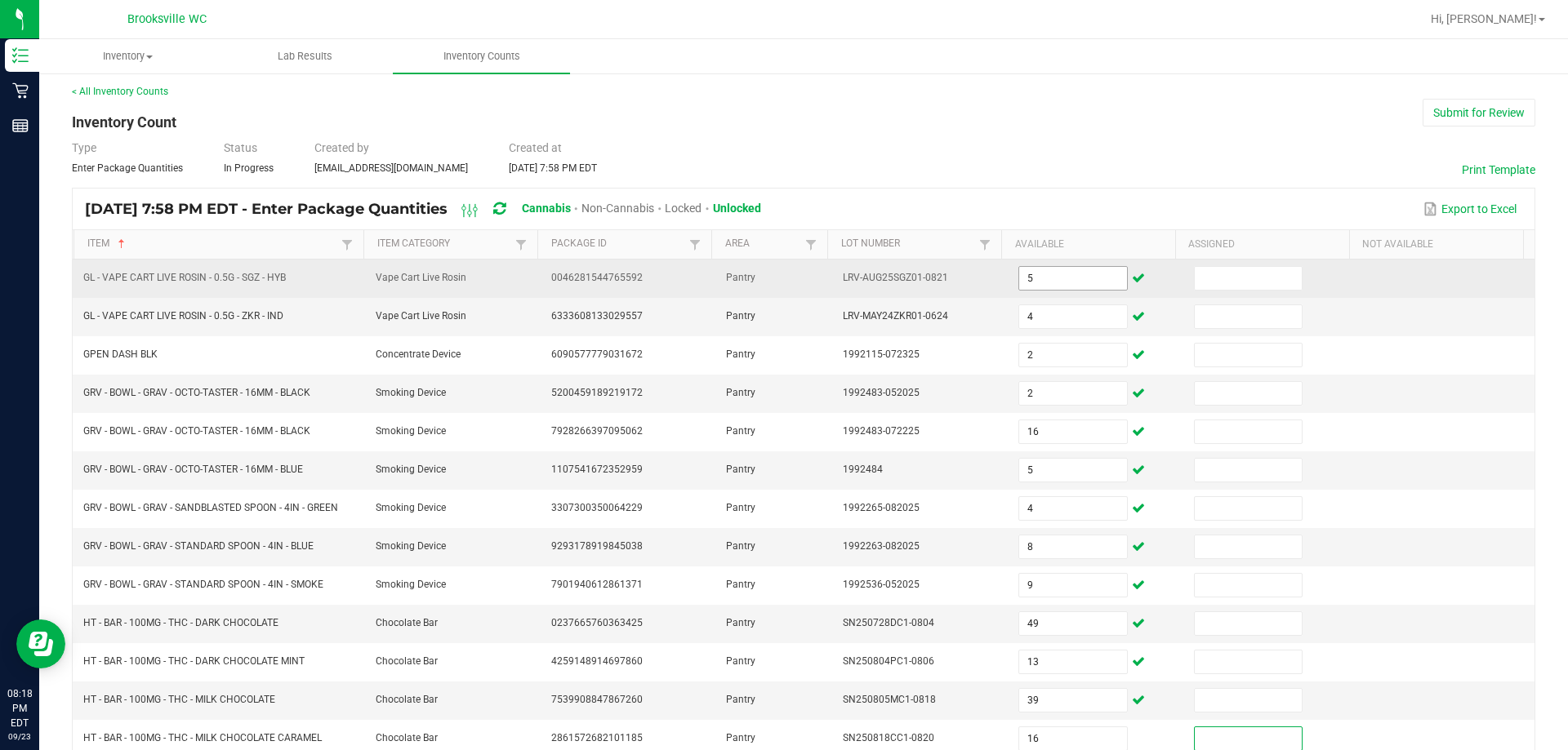
scroll to position [346, 0]
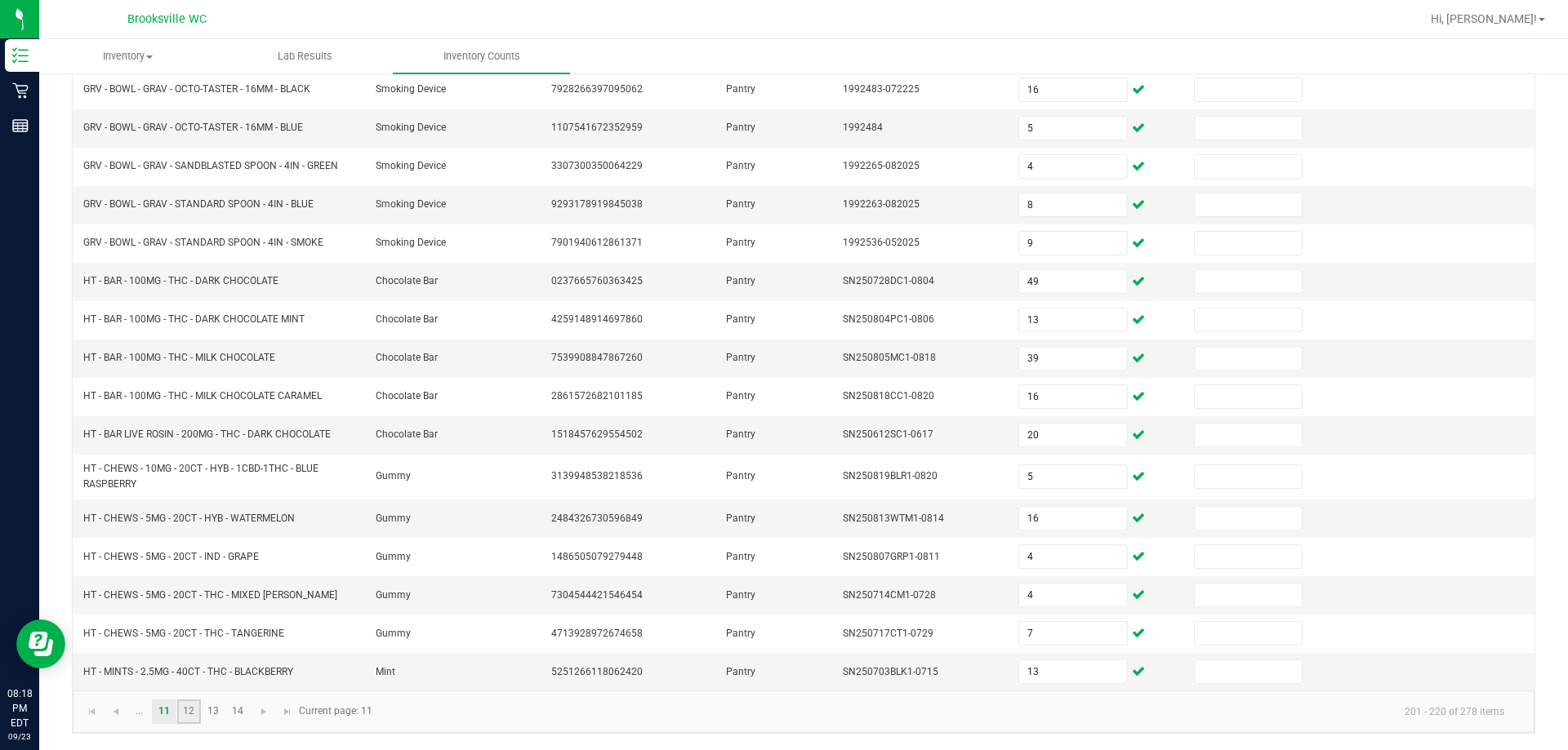
click at [186, 713] on link "12" at bounding box center [189, 711] width 23 height 24
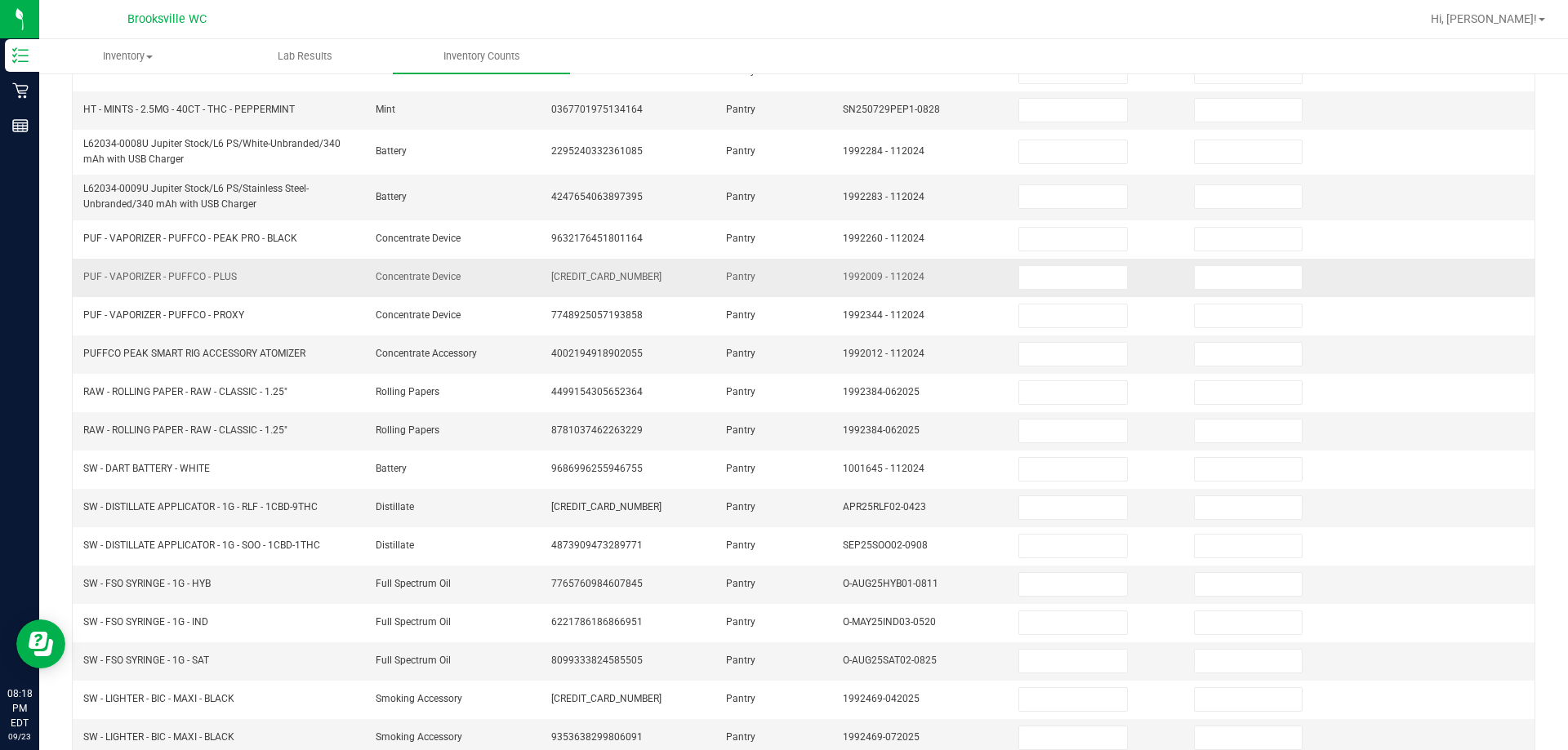
scroll to position [0, 0]
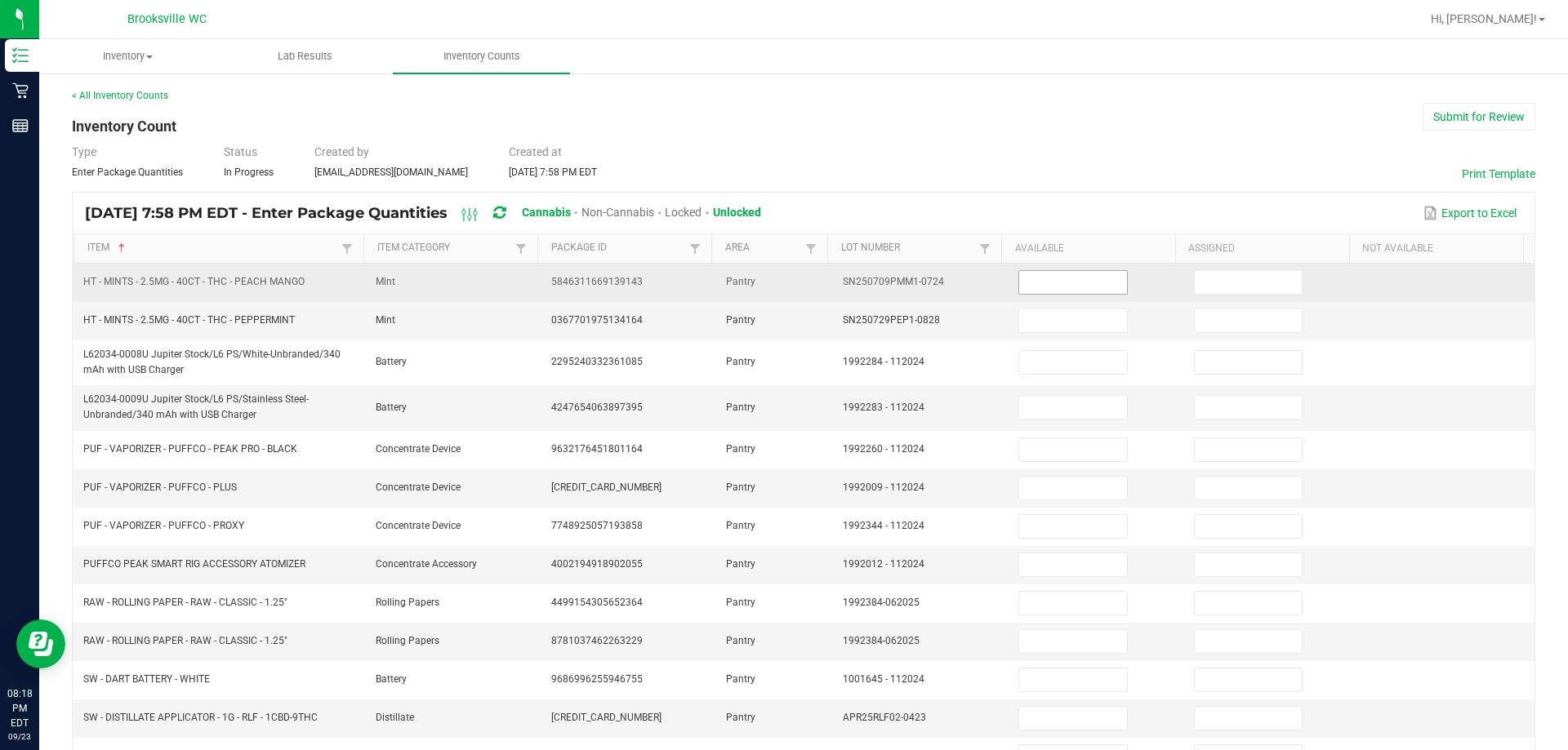
click at [824, 282] on input at bounding box center [1072, 282] width 107 height 22
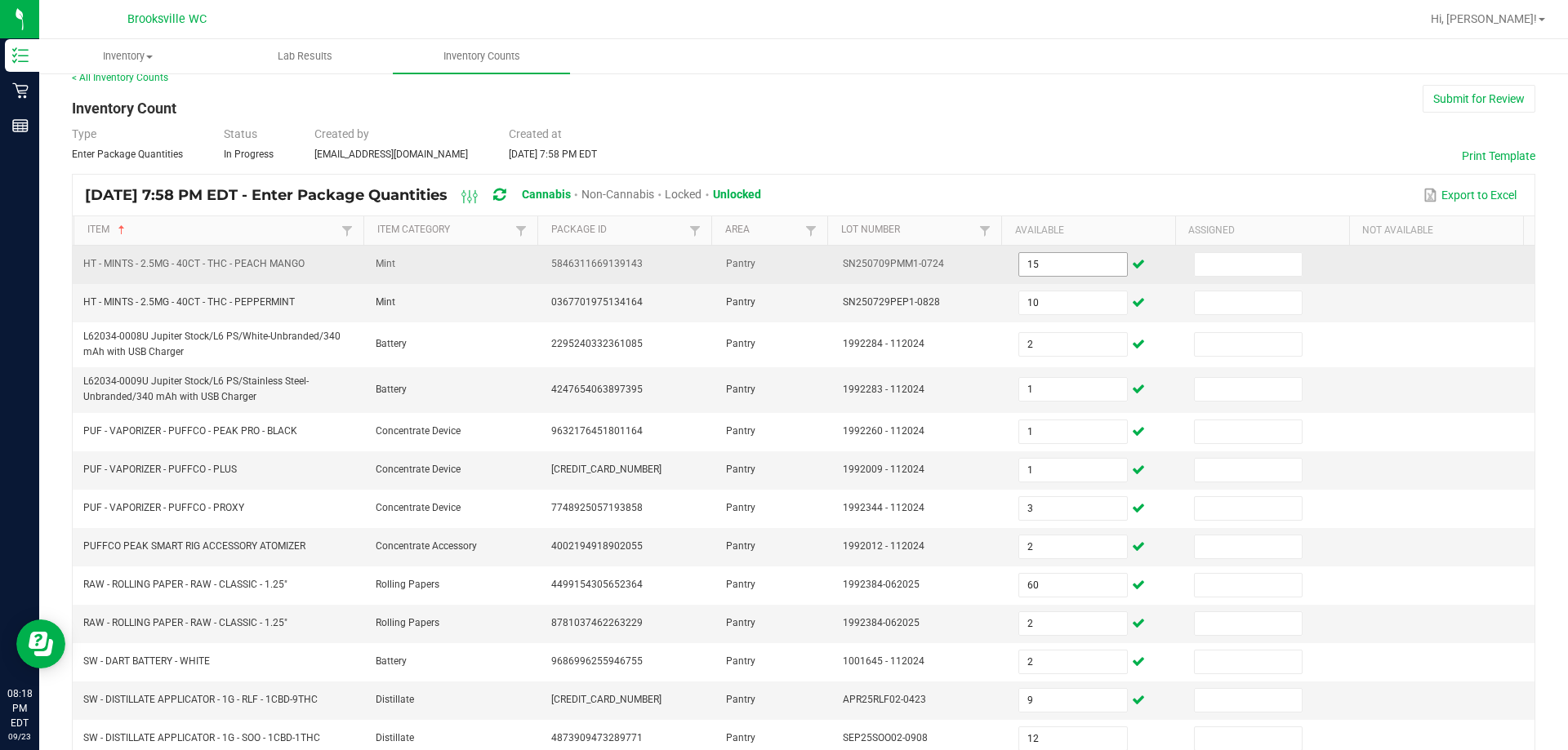
scroll to position [352, 0]
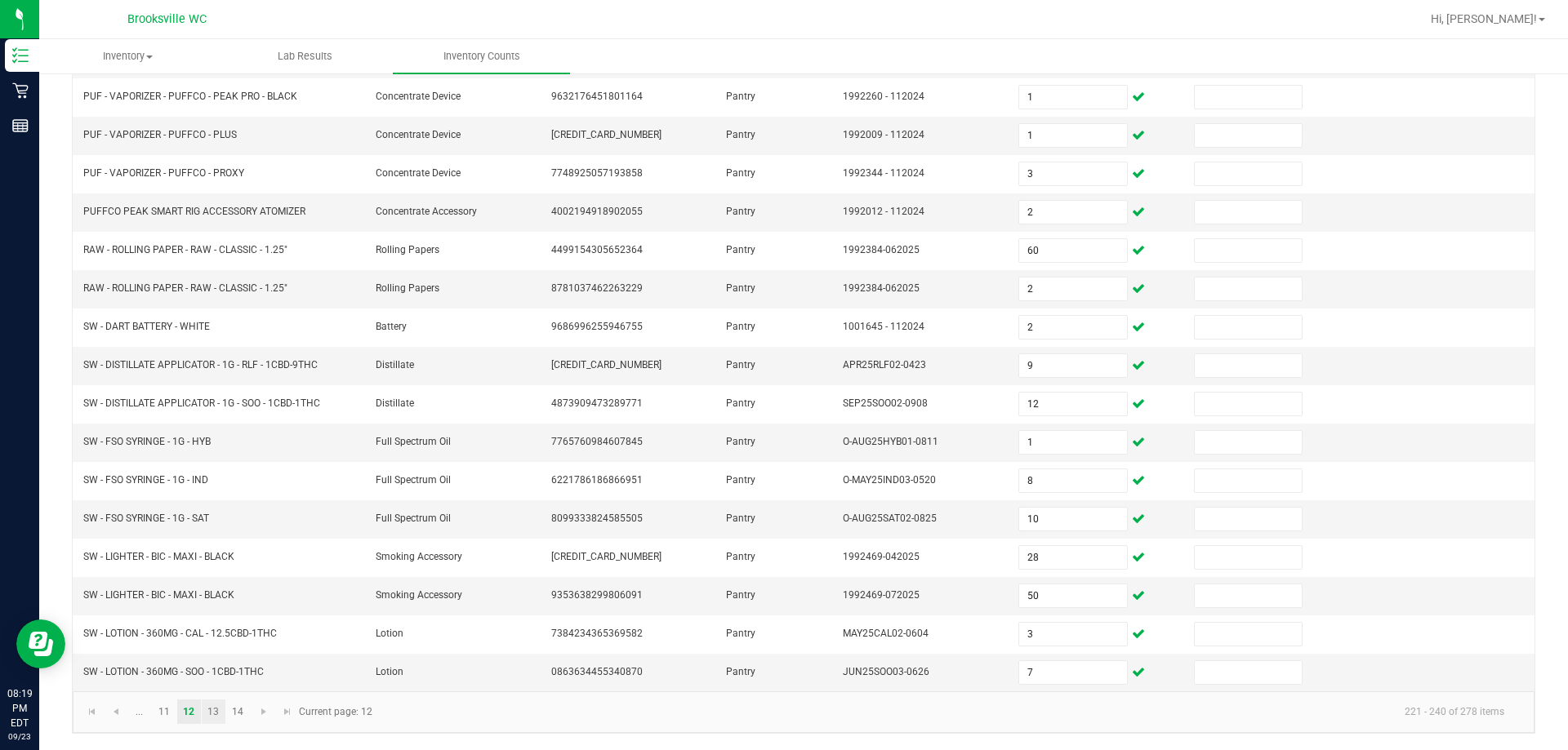
click at [210, 718] on link "13" at bounding box center [213, 711] width 23 height 24
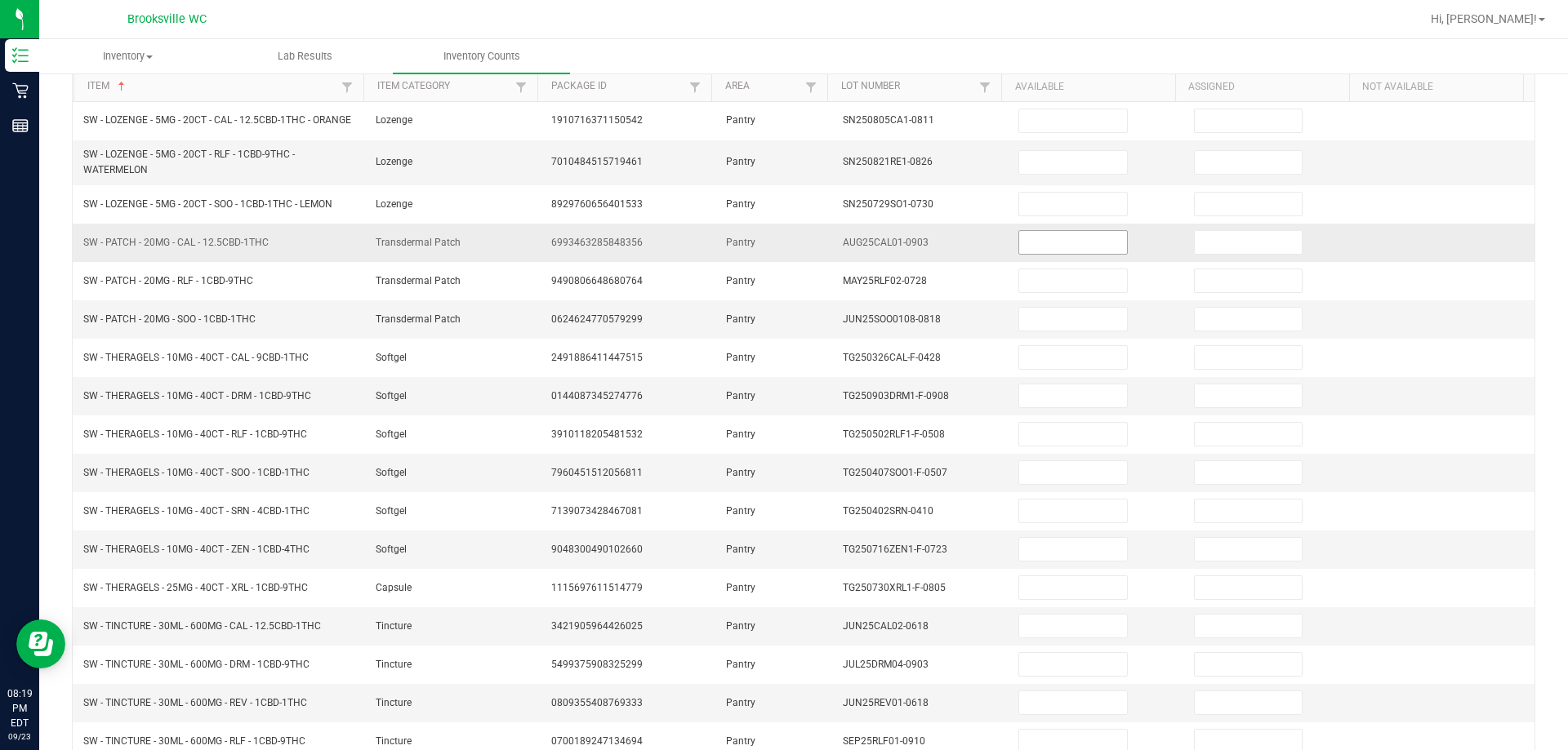
scroll to position [0, 0]
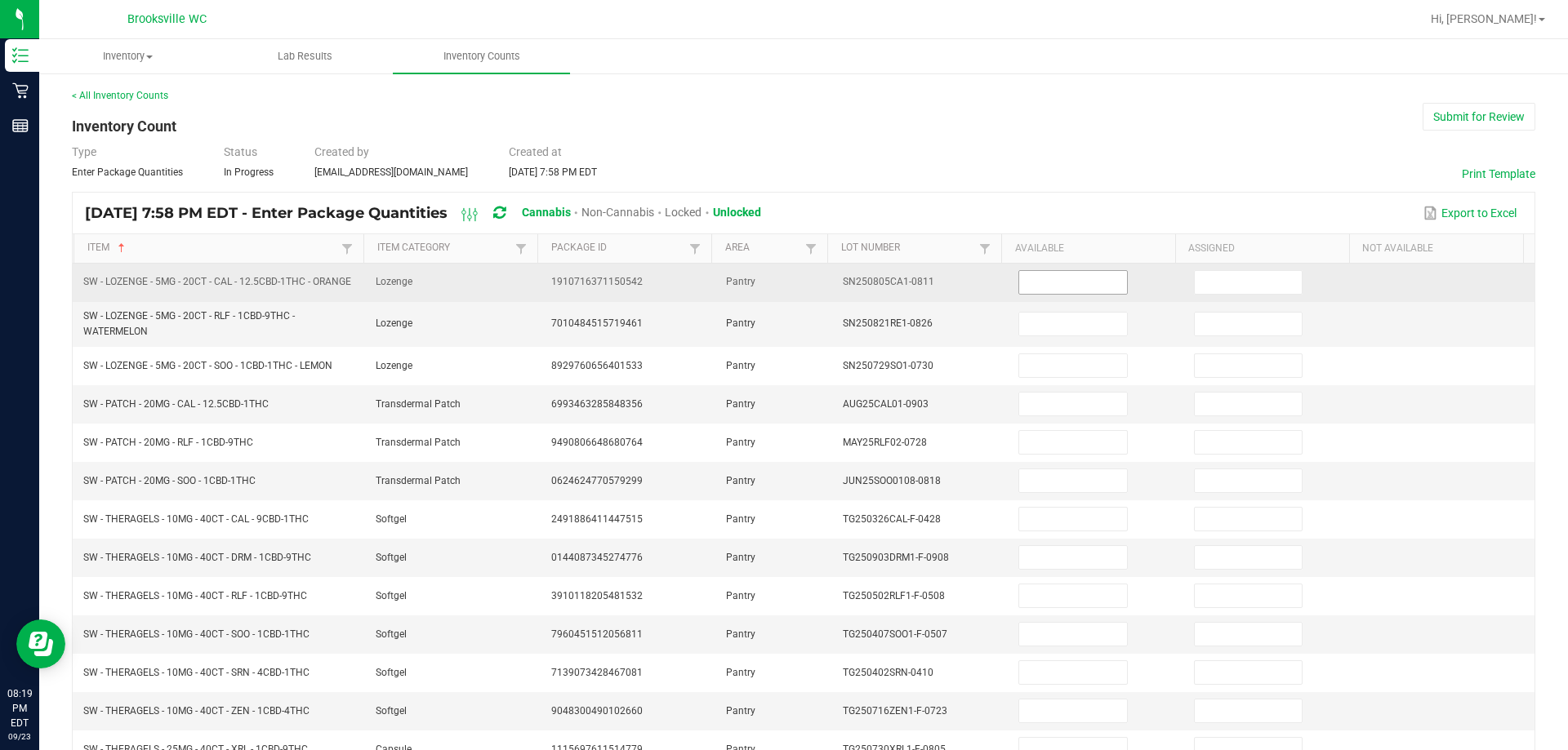
click at [824, 288] on input at bounding box center [1072, 282] width 107 height 22
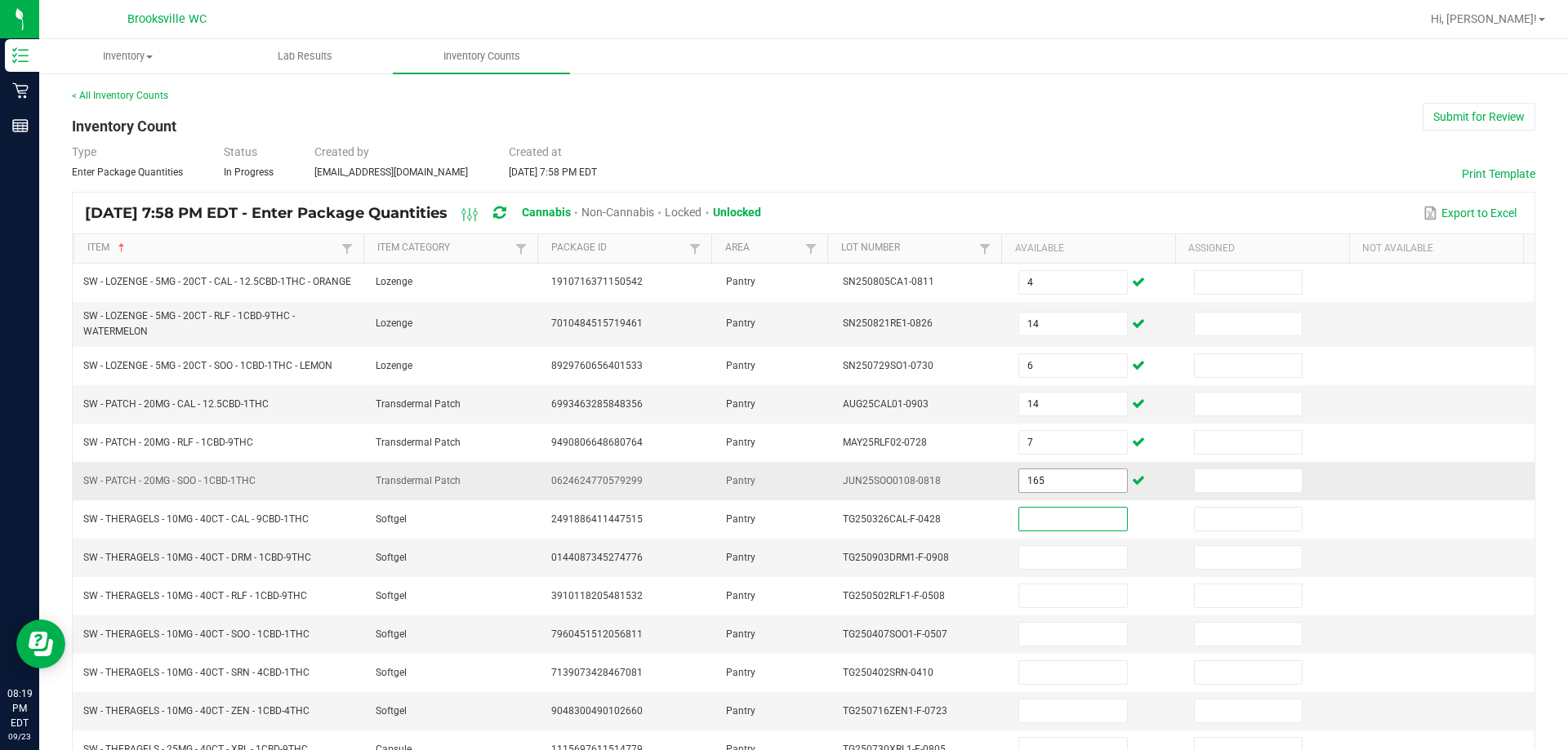
click at [824, 476] on input "165" at bounding box center [1072, 480] width 107 height 22
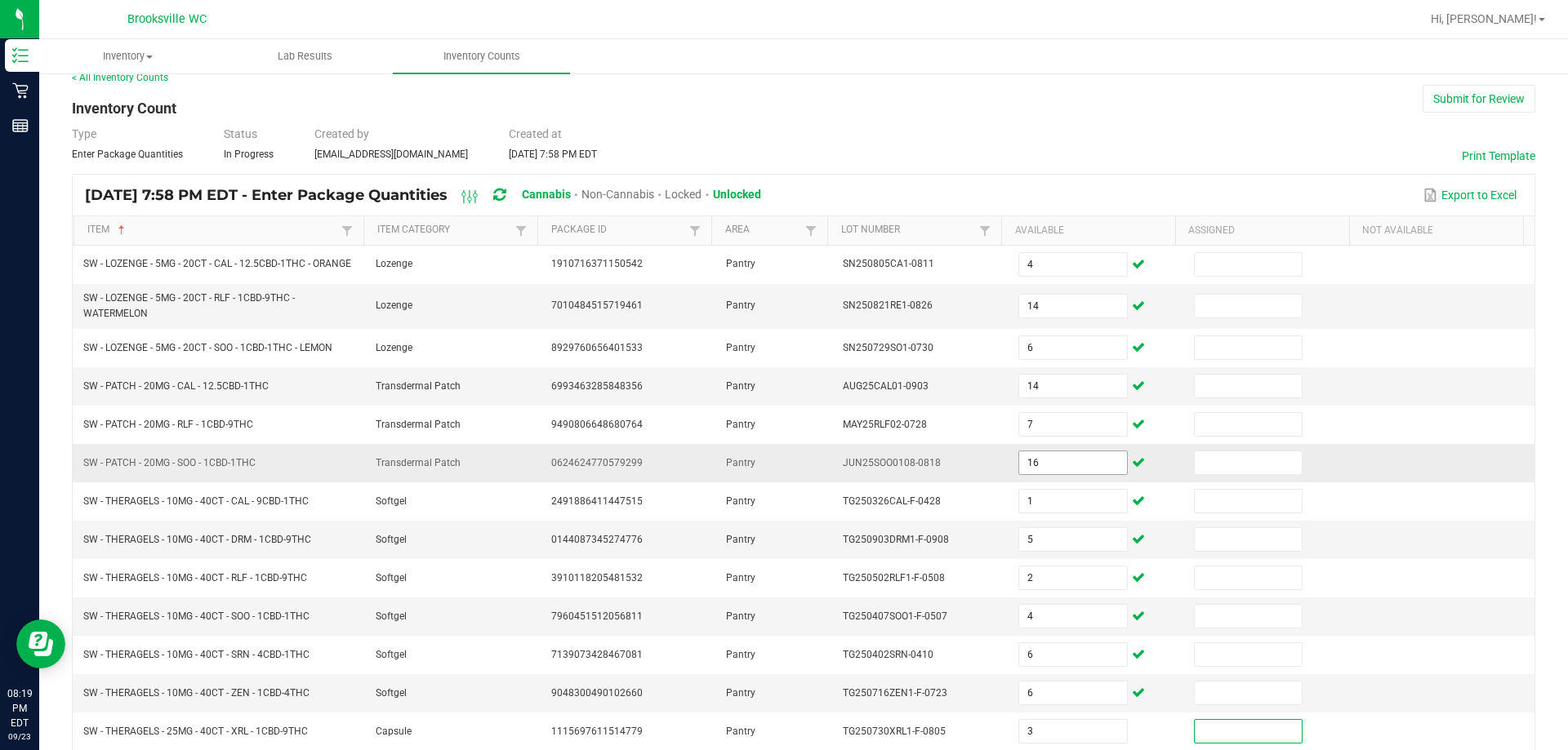
scroll to position [352, 0]
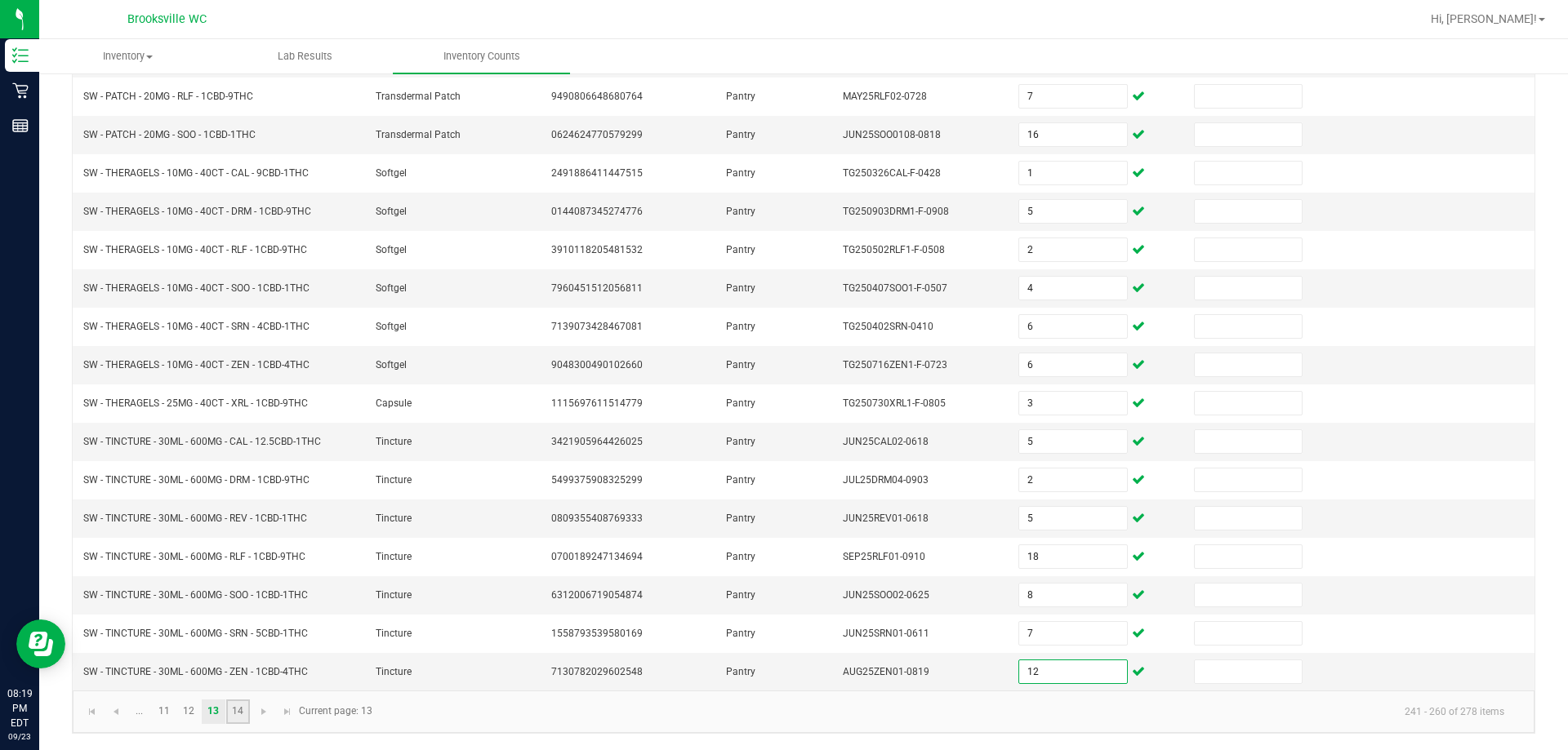
click at [247, 717] on link "14" at bounding box center [238, 711] width 23 height 24
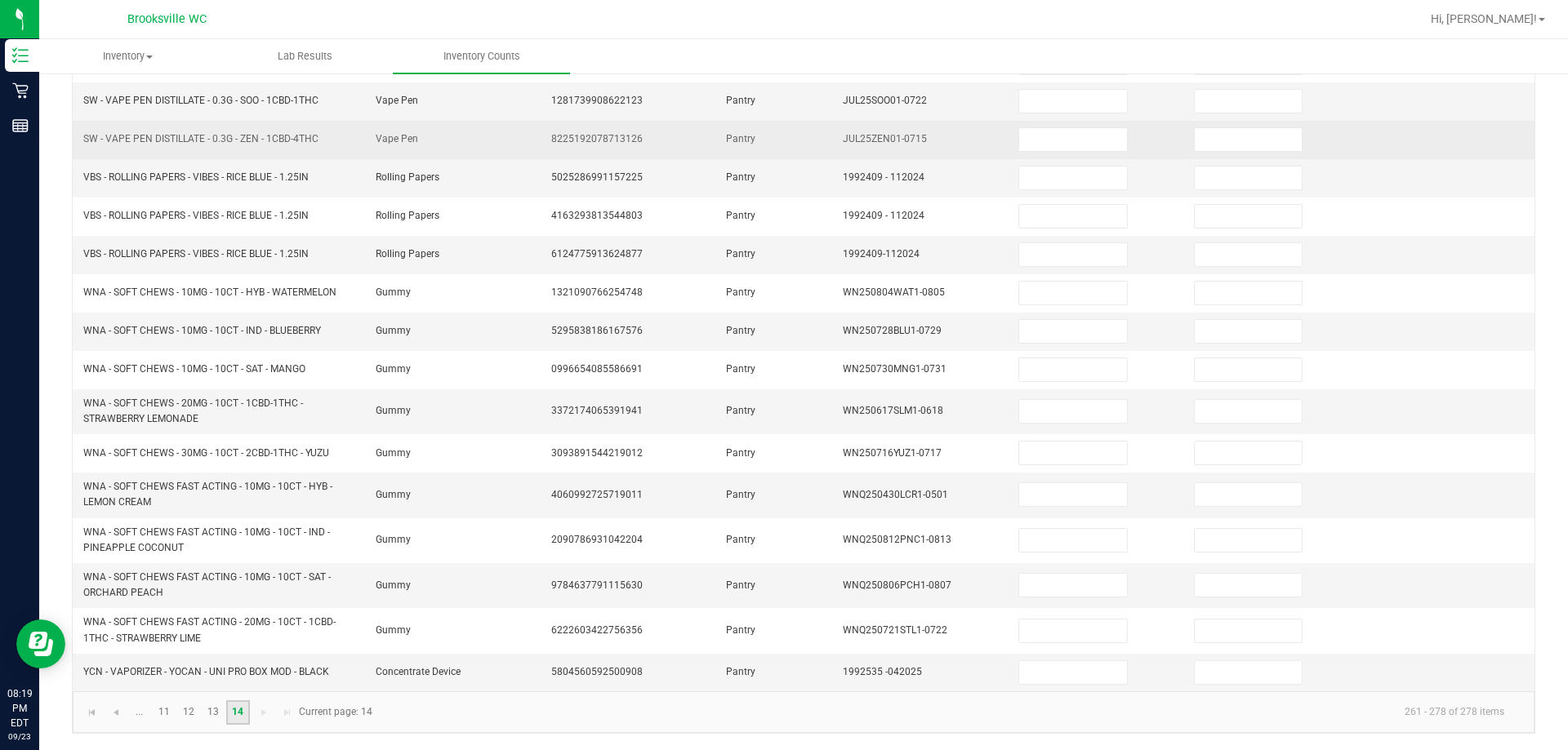
scroll to position [0, 0]
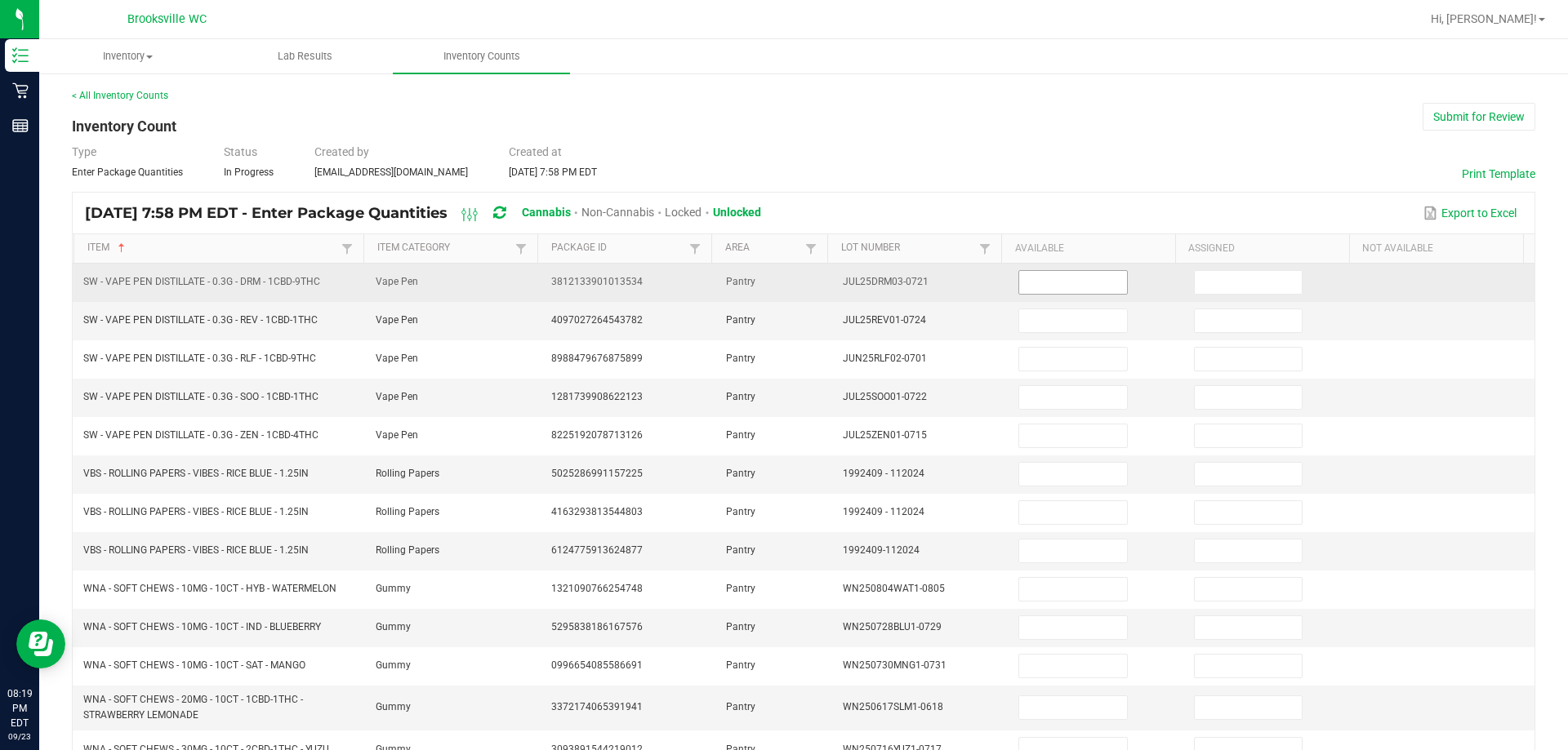
click at [824, 285] on input at bounding box center [1072, 282] width 107 height 22
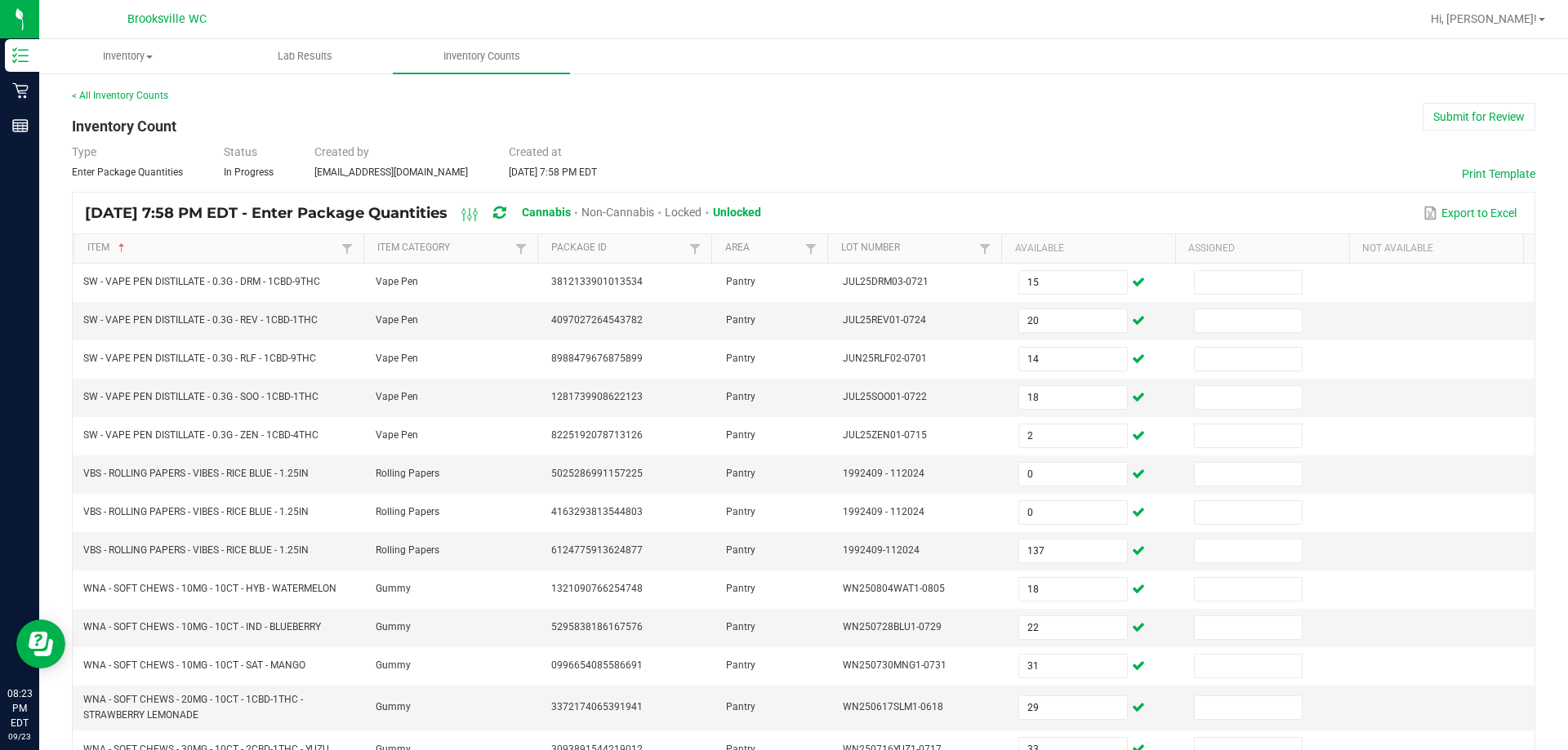
click at [824, 110] on div "< All Inventory Counts Inventory Count Submit for Review Type Enter Package Qua…" at bounding box center [803, 559] width 1463 height 942
click at [272, 109] on div "< All Inventory Counts Inventory Count Submit for Review Type Enter Package Qua…" at bounding box center [803, 559] width 1463 height 942
click at [268, 98] on div "< All Inventory Counts" at bounding box center [803, 96] width 1463 height 15
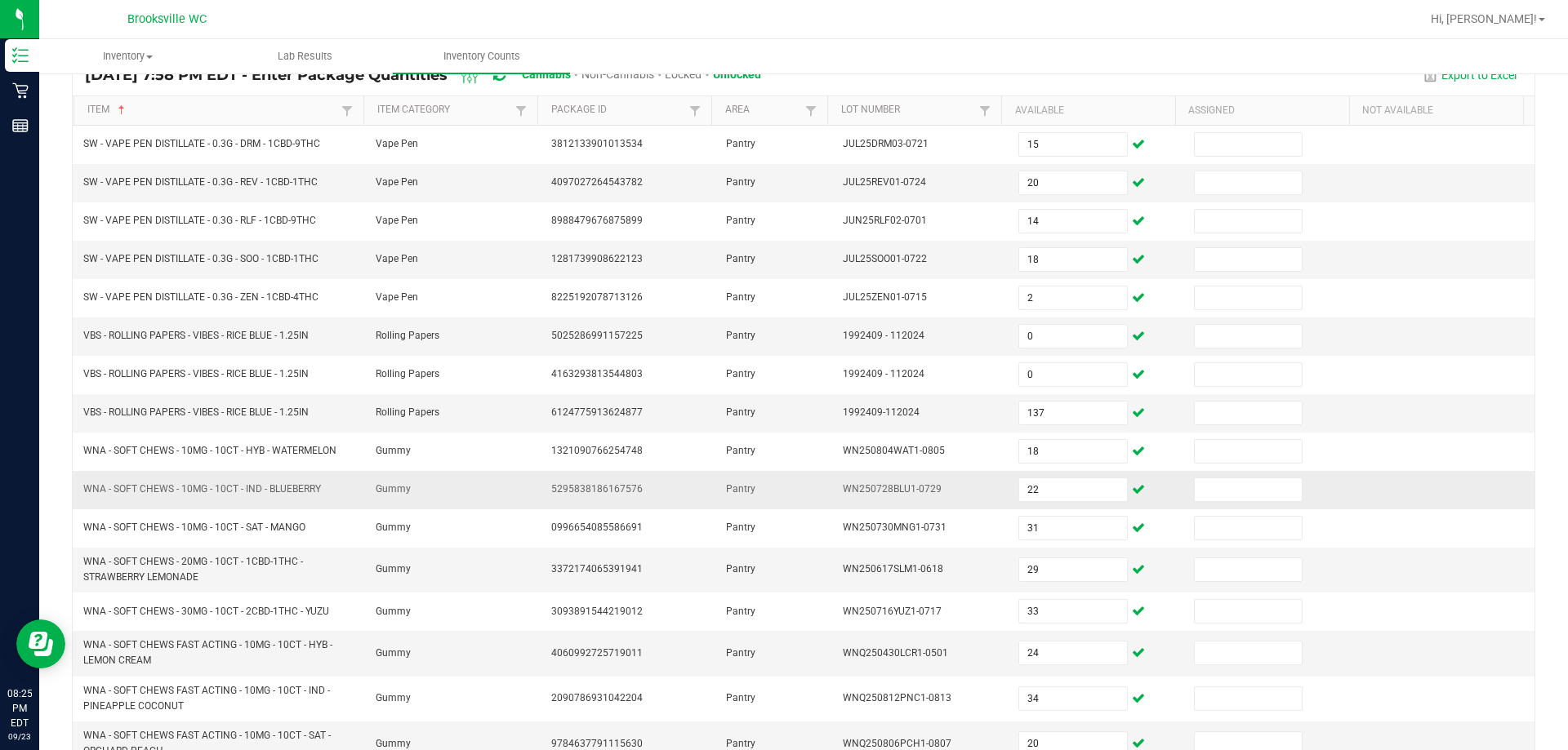
scroll to position [297, 0]
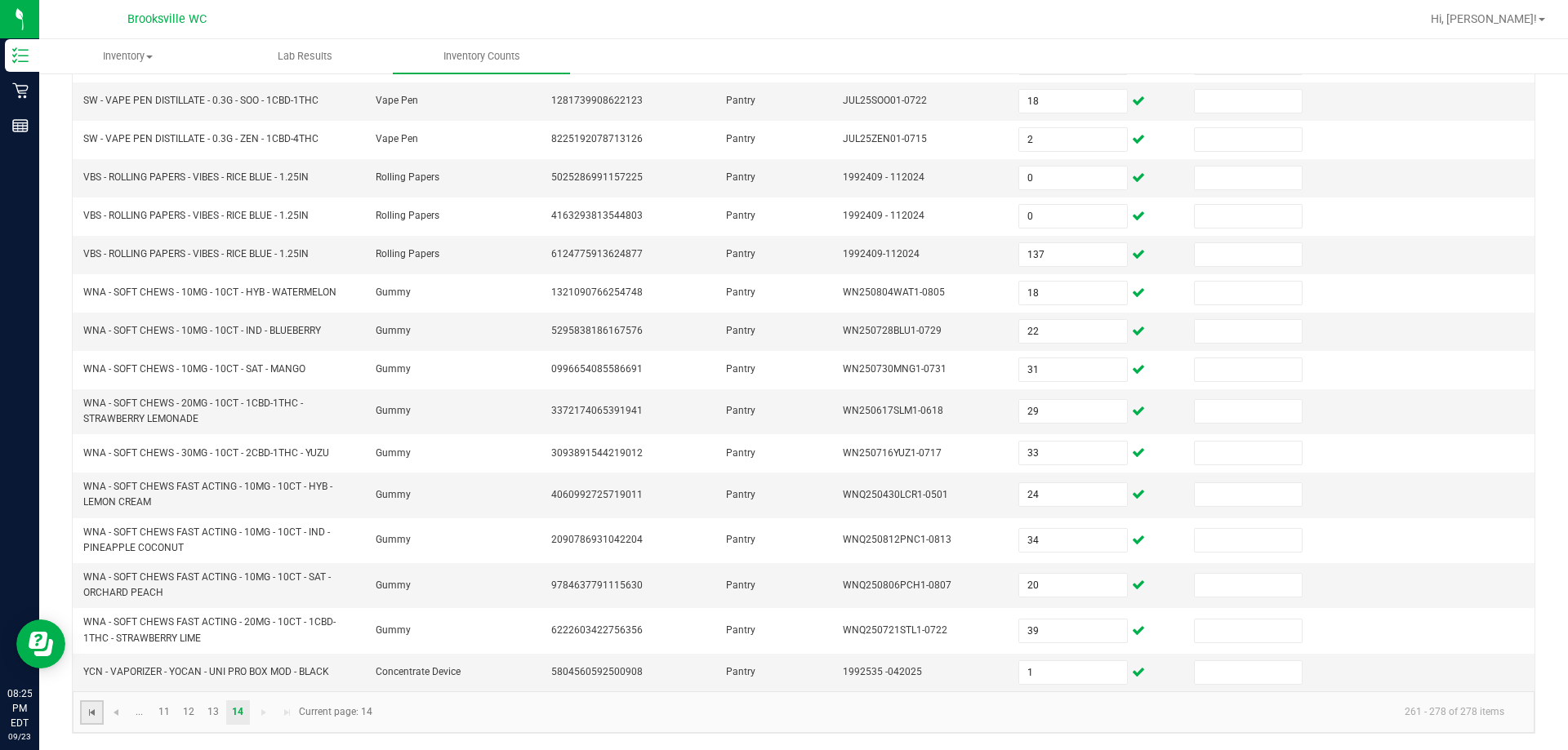
click at [96, 709] on span "Go to the first page" at bounding box center [93, 712] width 13 height 13
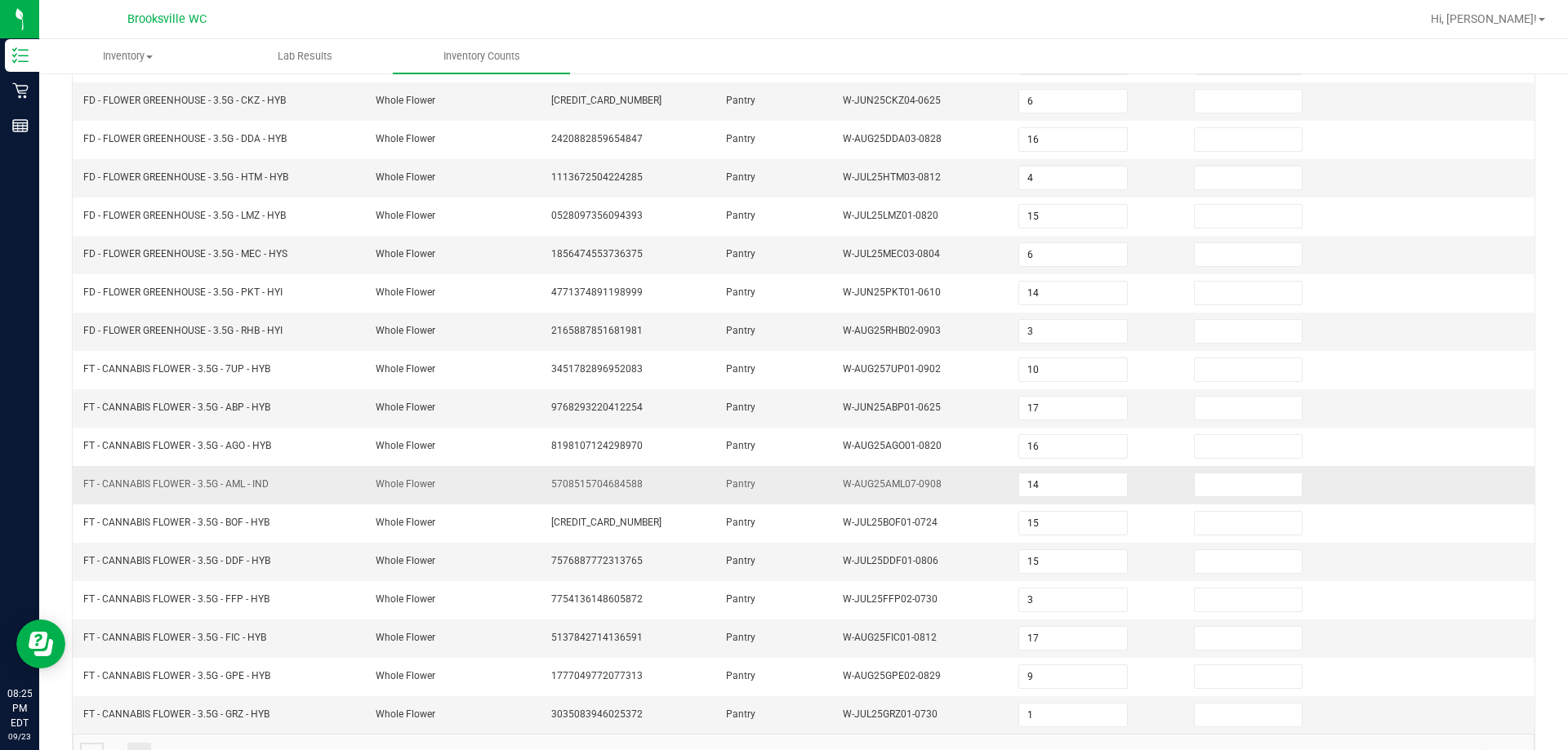
scroll to position [0, 0]
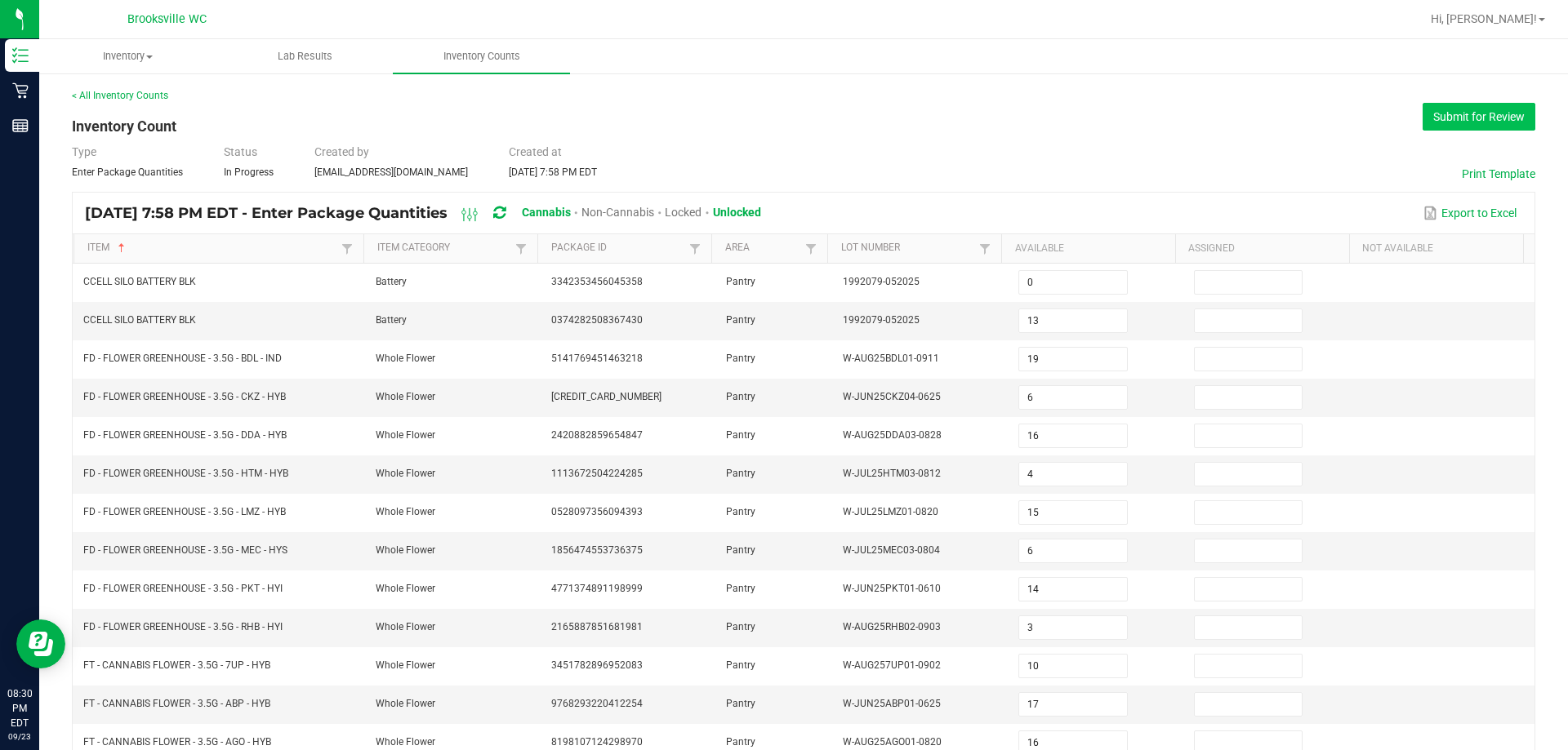
click at [824, 126] on button "Submit for Review" at bounding box center [1478, 116] width 113 height 28
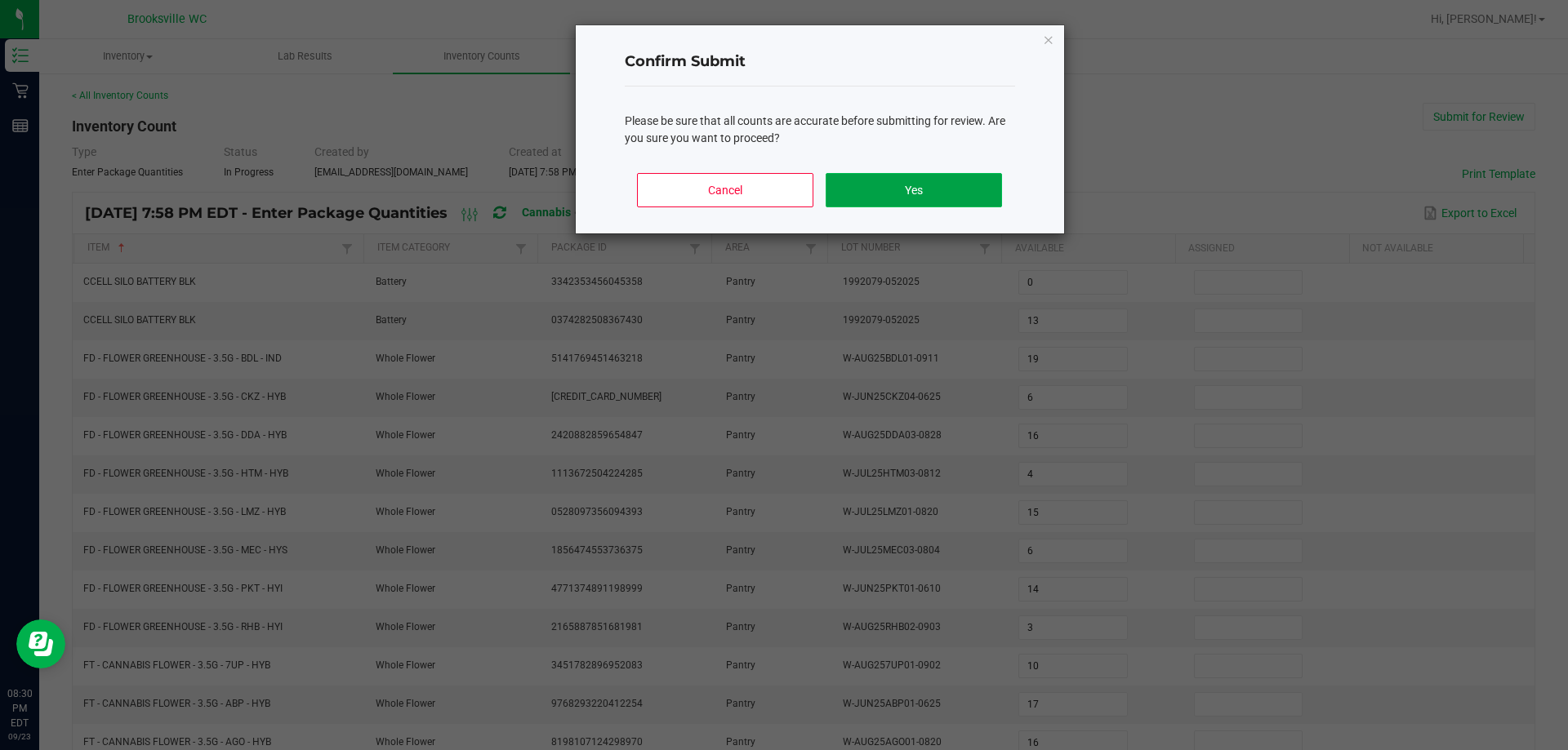
click at [824, 200] on button "Yes" at bounding box center [913, 190] width 176 height 34
